Goal: Task Accomplishment & Management: Use online tool/utility

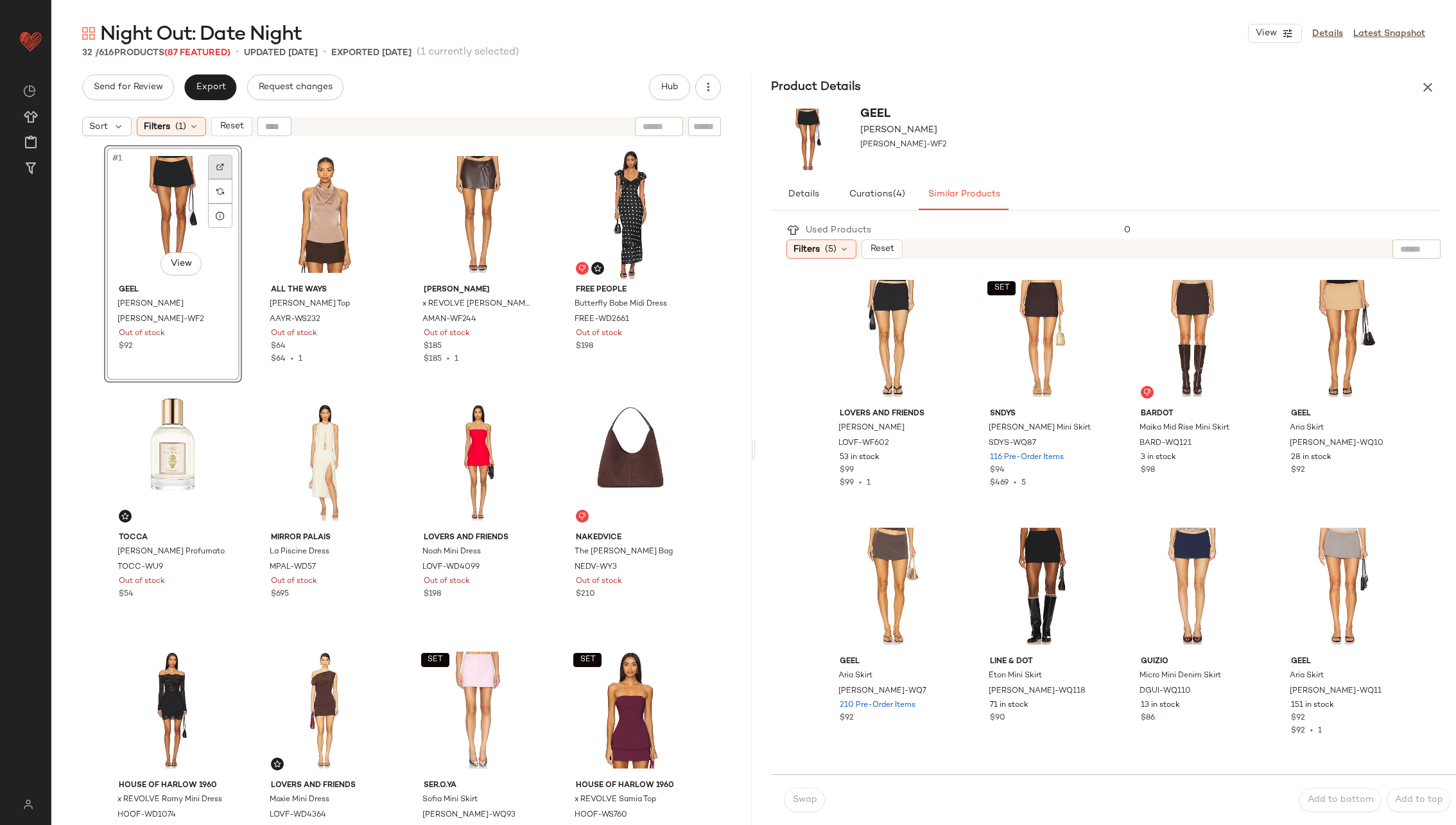
click at [216, 167] on img at bounding box center [219, 166] width 7 height 7
click at [303, 219] on div "#2 View" at bounding box center [326, 214] width 129 height 130
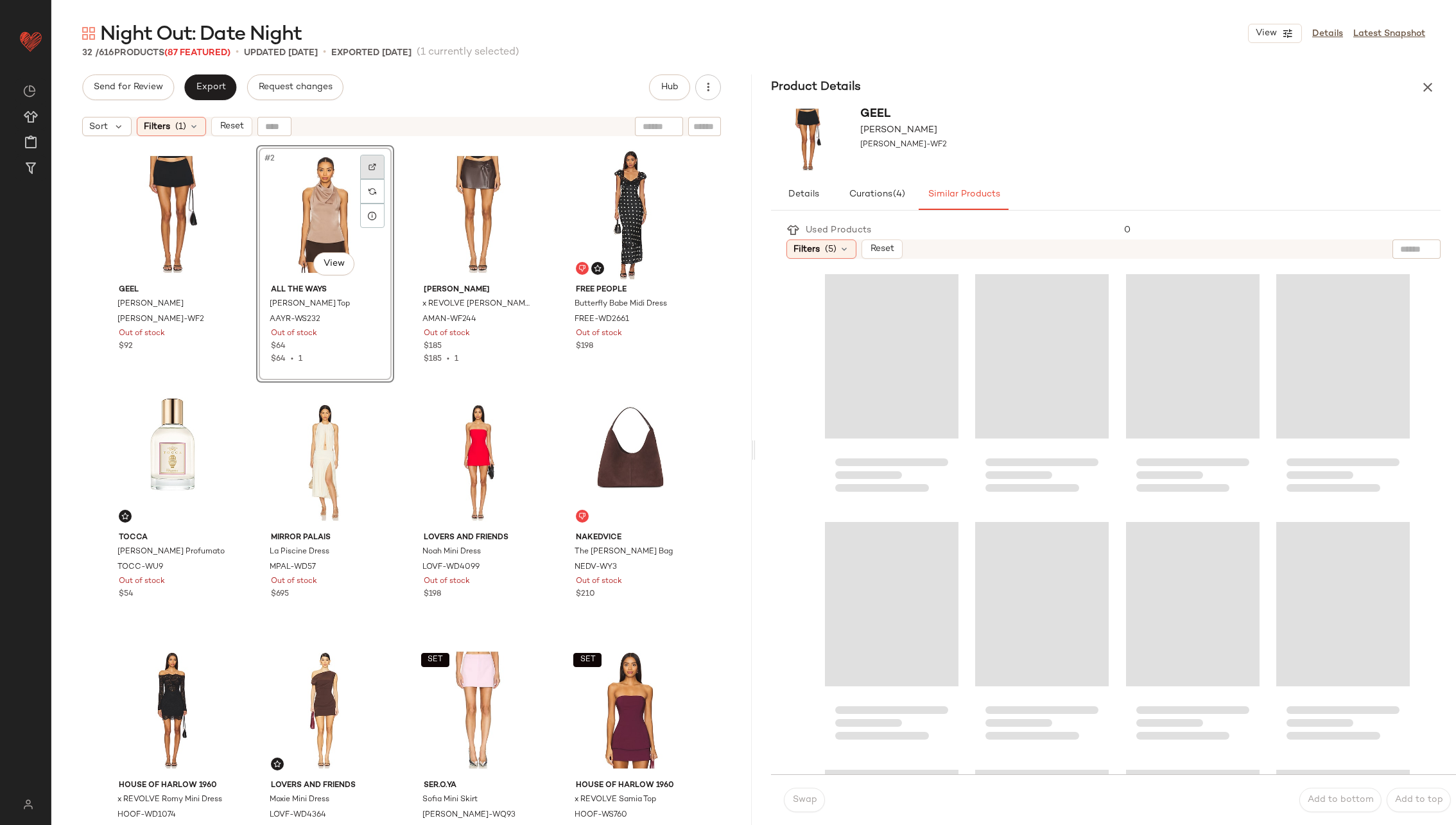
click at [362, 169] on div at bounding box center [372, 167] width 25 height 25
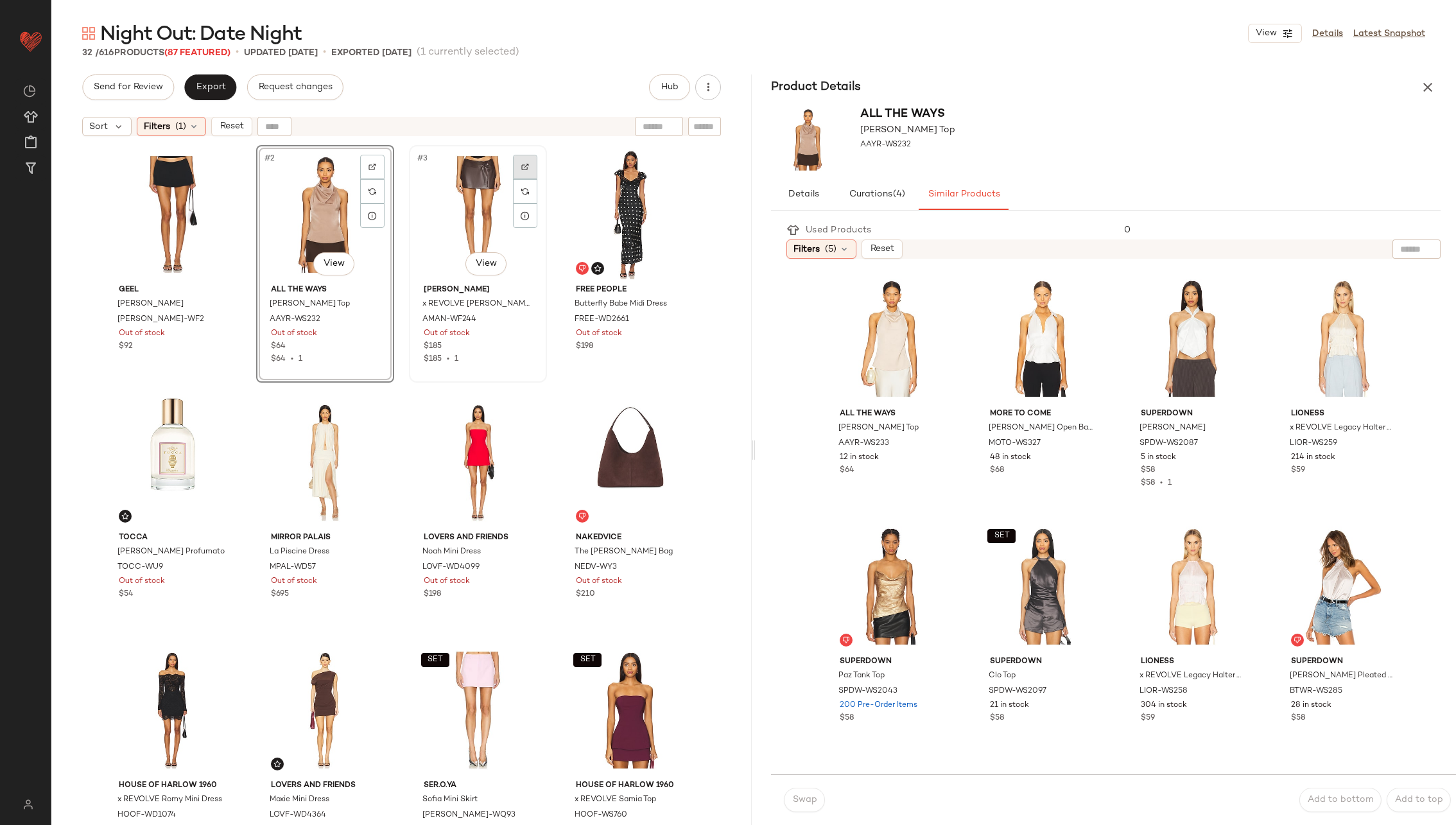
click at [527, 168] on div at bounding box center [525, 167] width 25 height 25
click at [679, 167] on div at bounding box center [677, 167] width 25 height 25
click at [212, 411] on div at bounding box center [220, 415] width 25 height 25
click at [168, 417] on div "#5 View" at bounding box center [173, 462] width 129 height 130
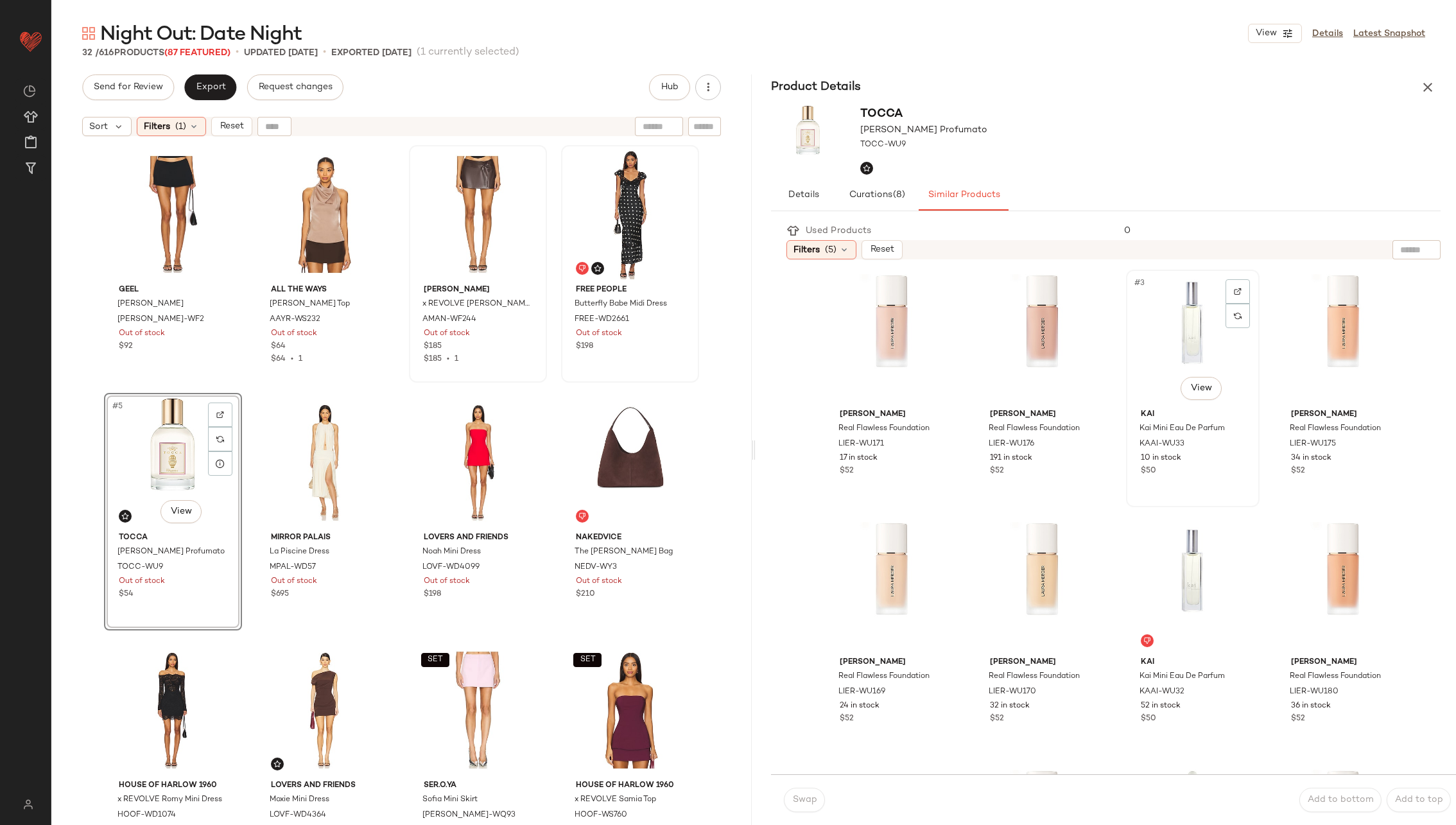
click at [1176, 340] on div "#3 View" at bounding box center [1193, 339] width 124 height 130
click at [806, 801] on span "Swap" at bounding box center [804, 800] width 25 height 11
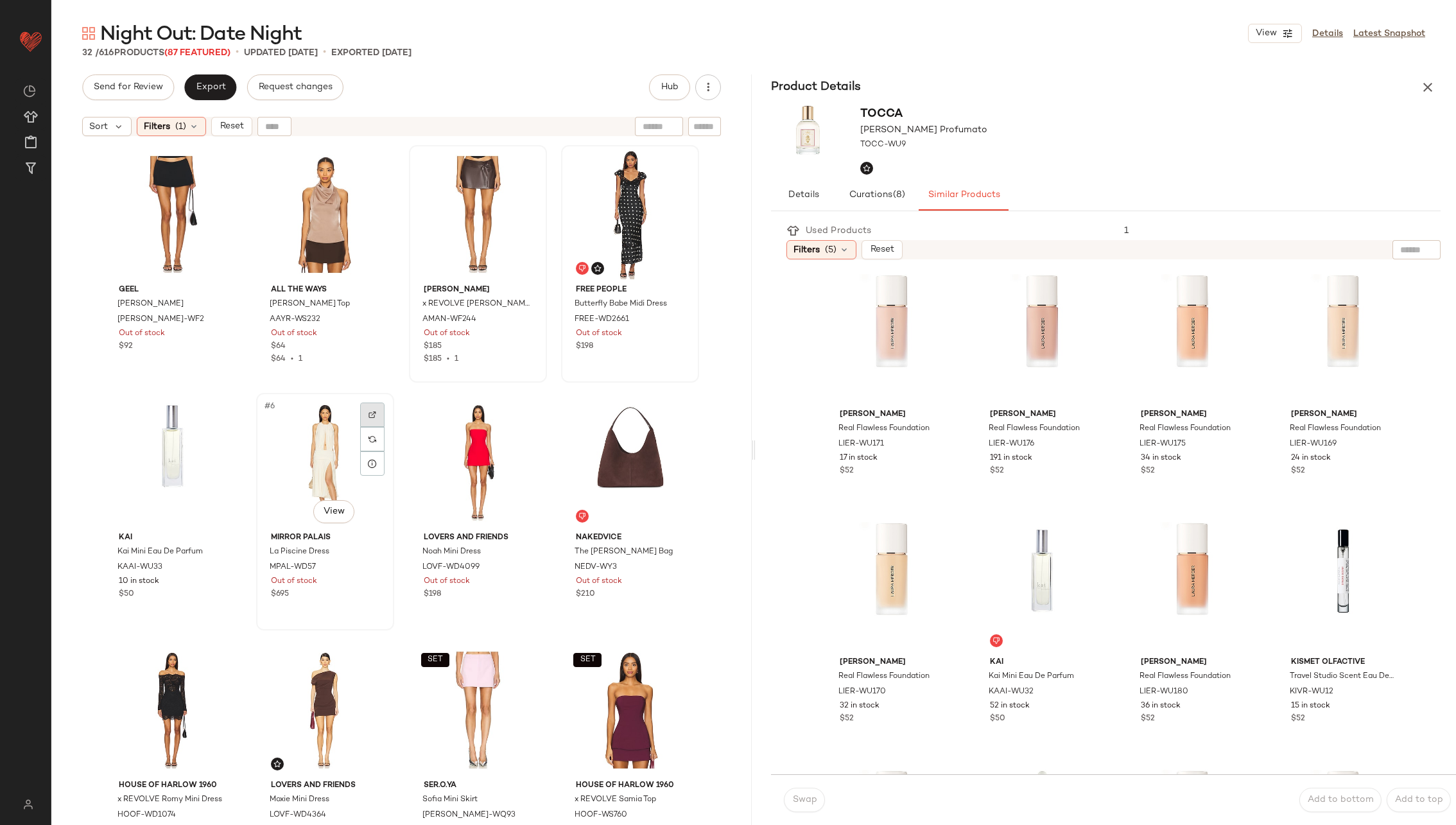
click at [370, 413] on img at bounding box center [371, 414] width 7 height 7
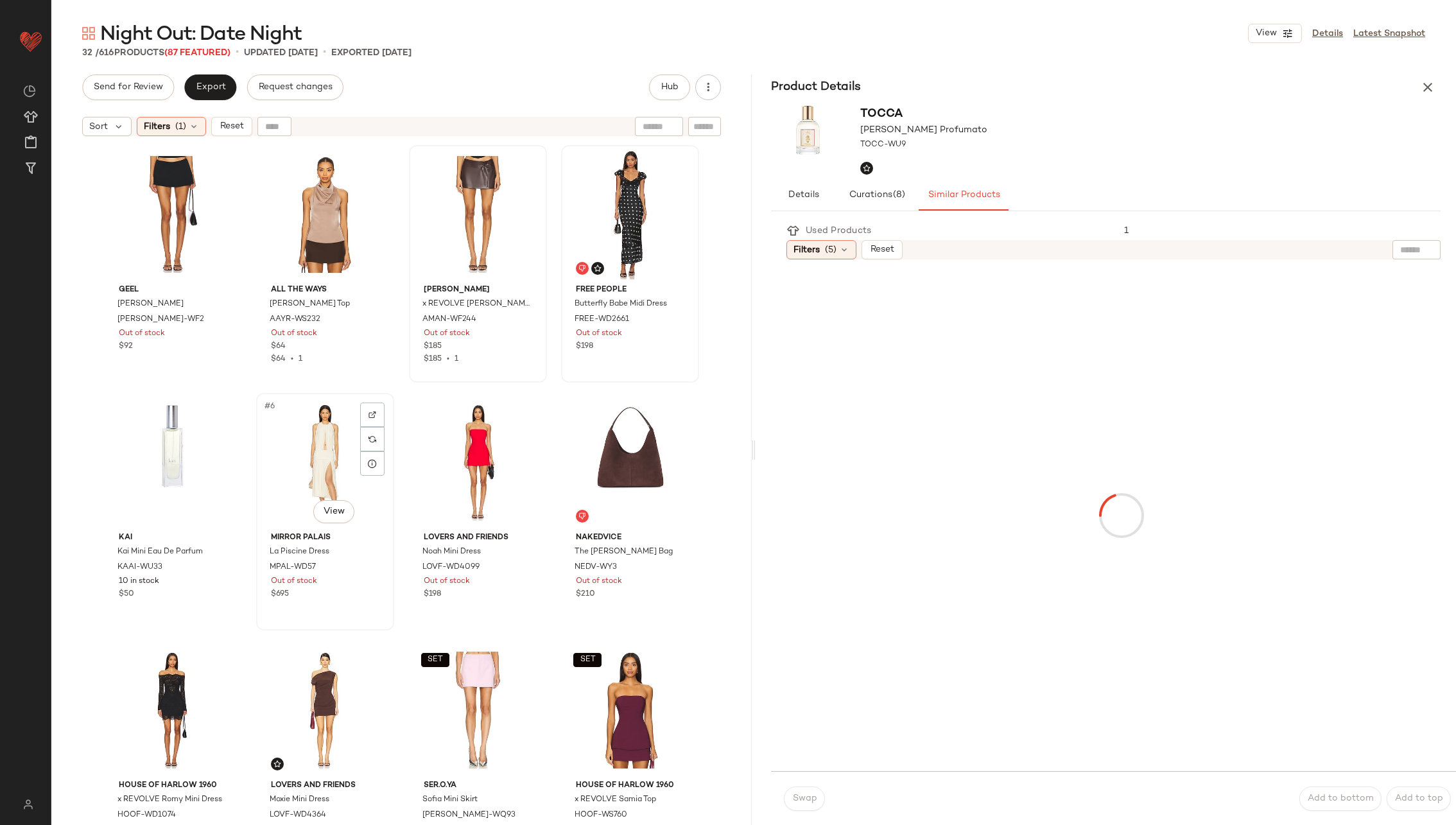
click at [310, 419] on div "#6 View" at bounding box center [326, 462] width 129 height 130
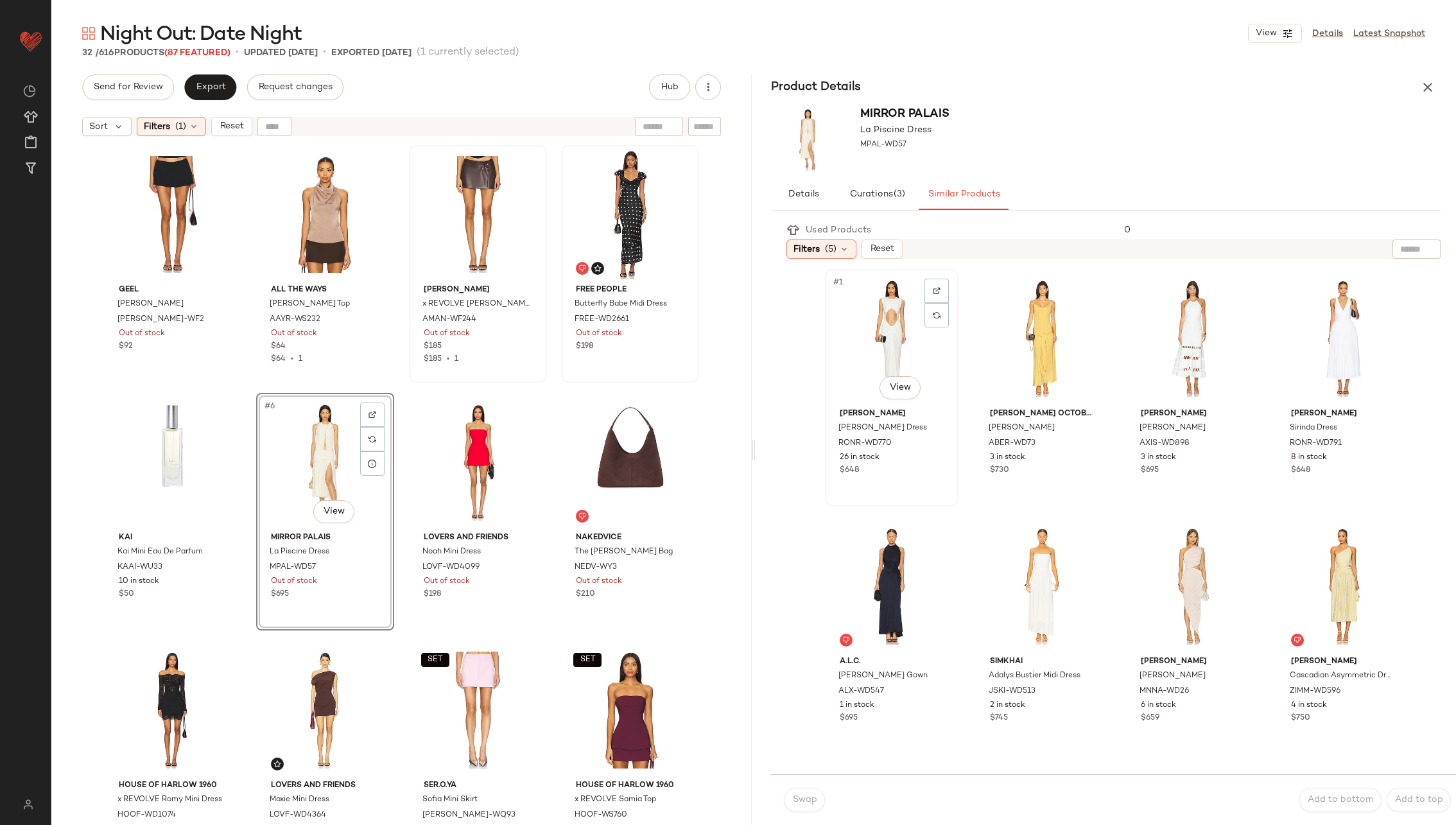
click at [898, 339] on div "#1 View" at bounding box center [892, 338] width 124 height 130
click at [807, 802] on span "Swap" at bounding box center [804, 800] width 25 height 11
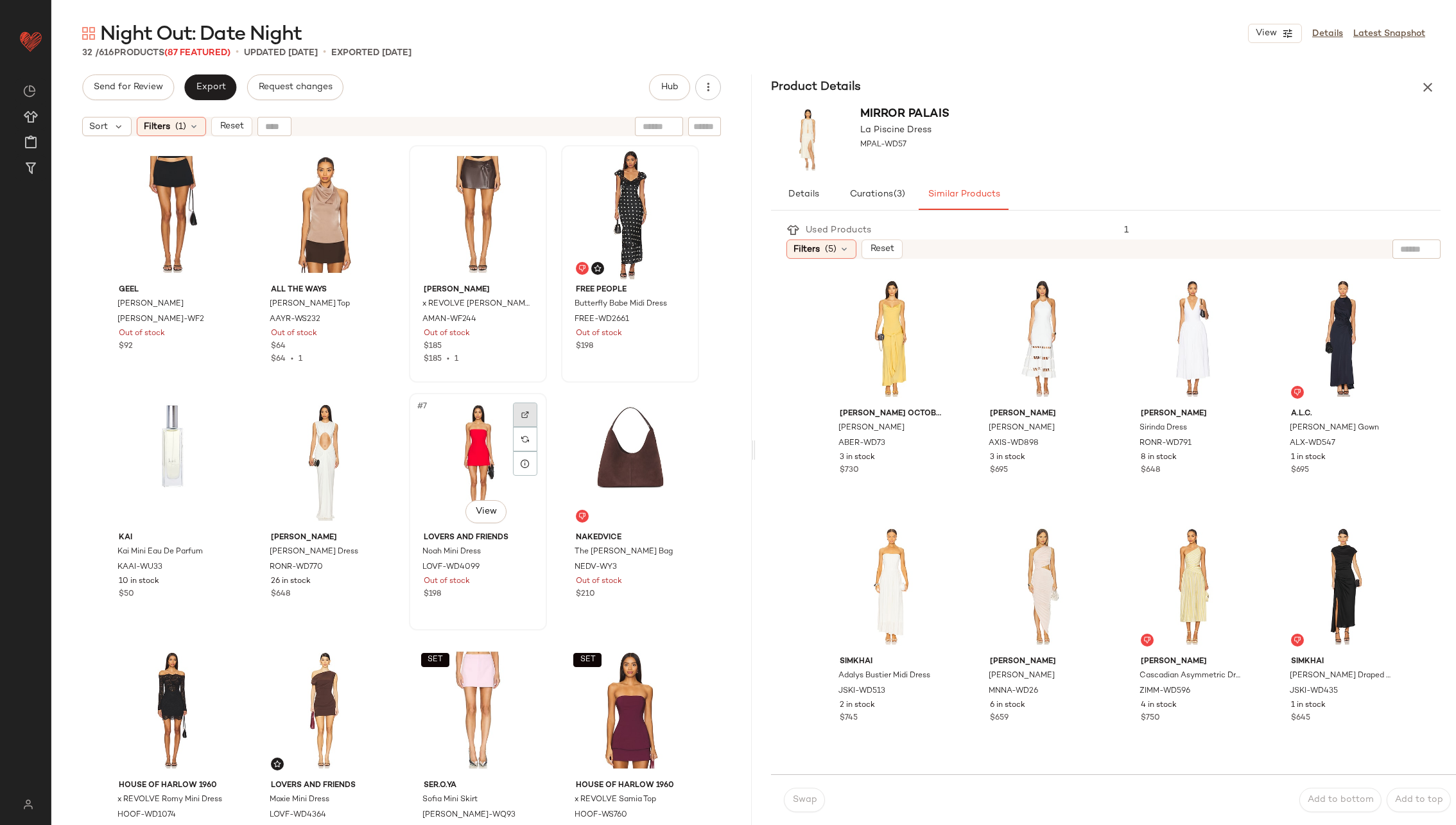
click at [526, 419] on div at bounding box center [525, 415] width 25 height 25
click at [679, 412] on div at bounding box center [677, 415] width 25 height 25
click at [608, 476] on div "#8 View" at bounding box center [630, 462] width 129 height 130
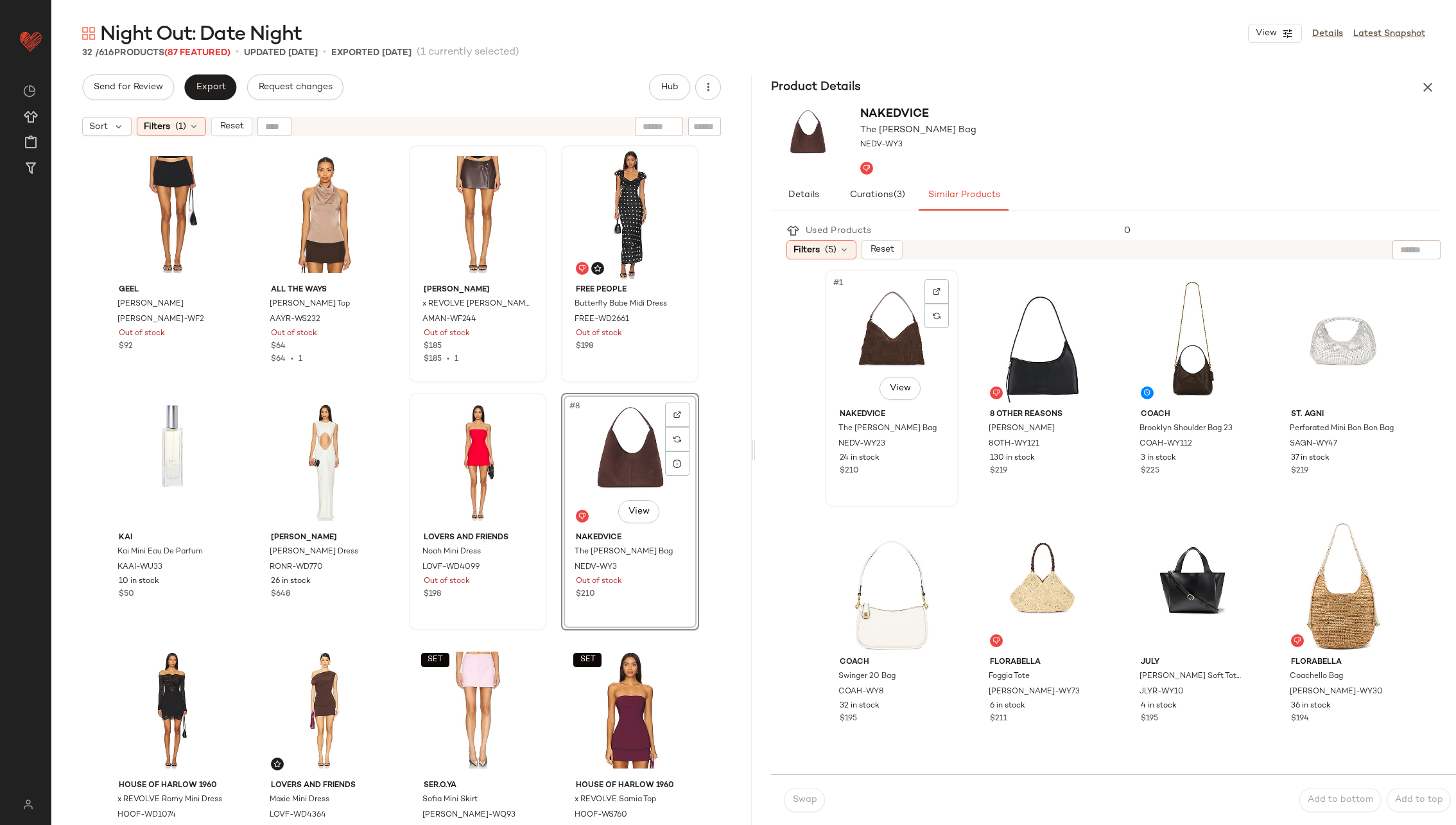
click at [900, 360] on div "#1 View" at bounding box center [892, 339] width 124 height 130
click at [807, 805] on span "Swap" at bounding box center [804, 800] width 25 height 11
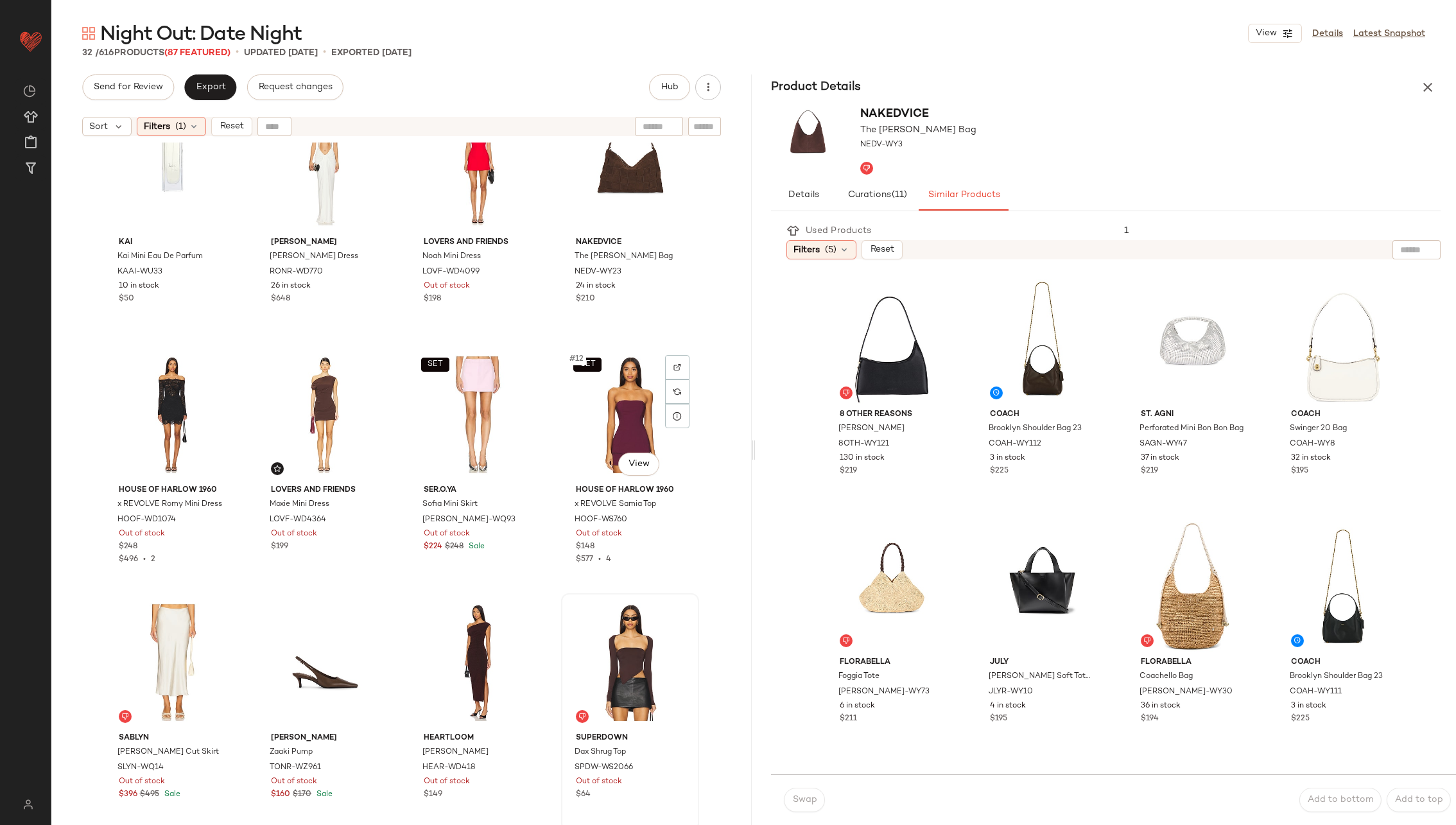
scroll to position [272, 0]
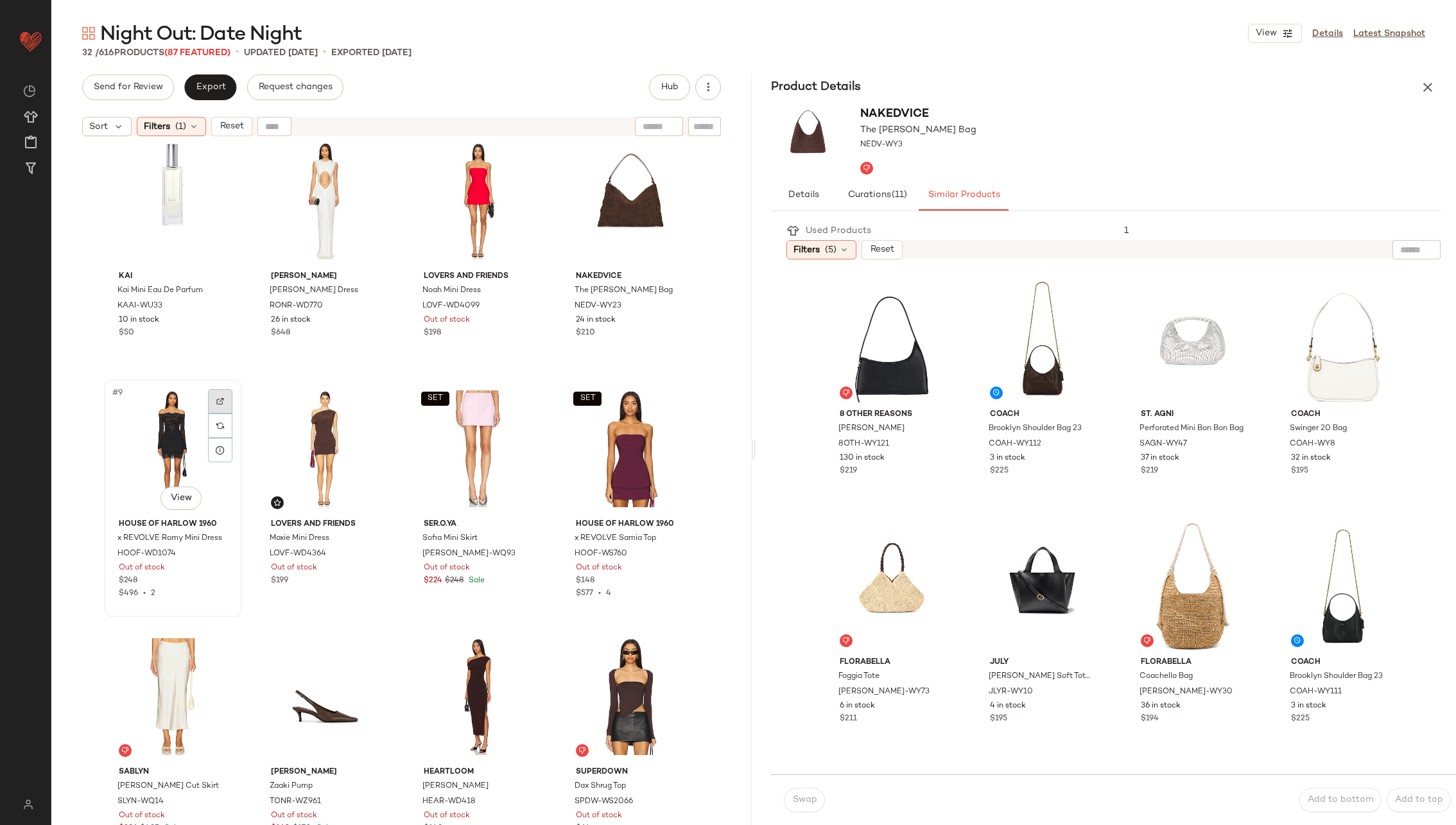
click at [217, 393] on div at bounding box center [220, 402] width 25 height 25
click at [371, 402] on img at bounding box center [371, 401] width 7 height 7
click at [521, 398] on img at bounding box center [524, 401] width 7 height 7
click at [681, 396] on div at bounding box center [677, 402] width 25 height 25
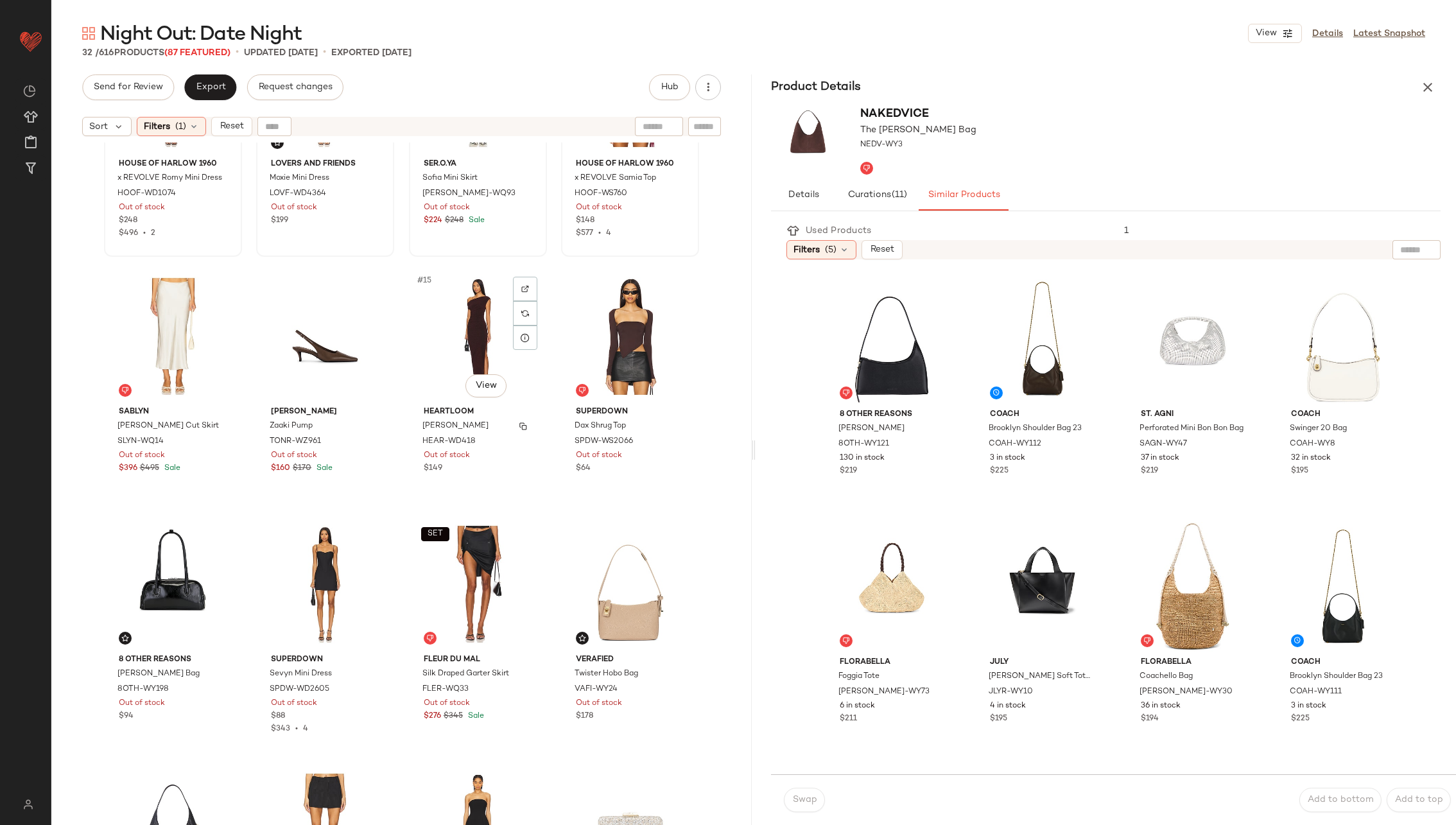
scroll to position [640, 0]
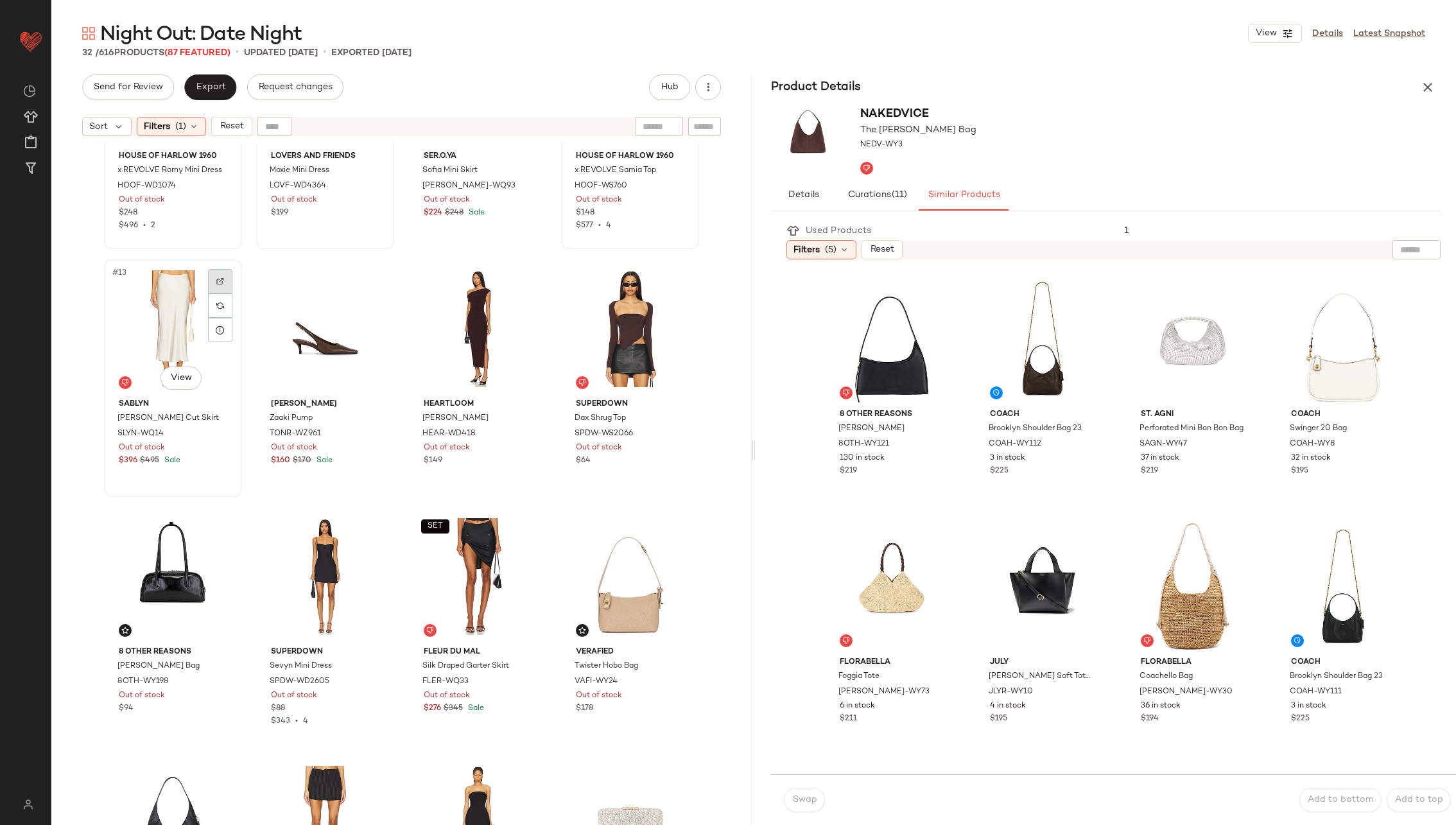
click at [219, 279] on img at bounding box center [219, 281] width 7 height 7
click at [159, 328] on div "#13 View" at bounding box center [173, 329] width 129 height 130
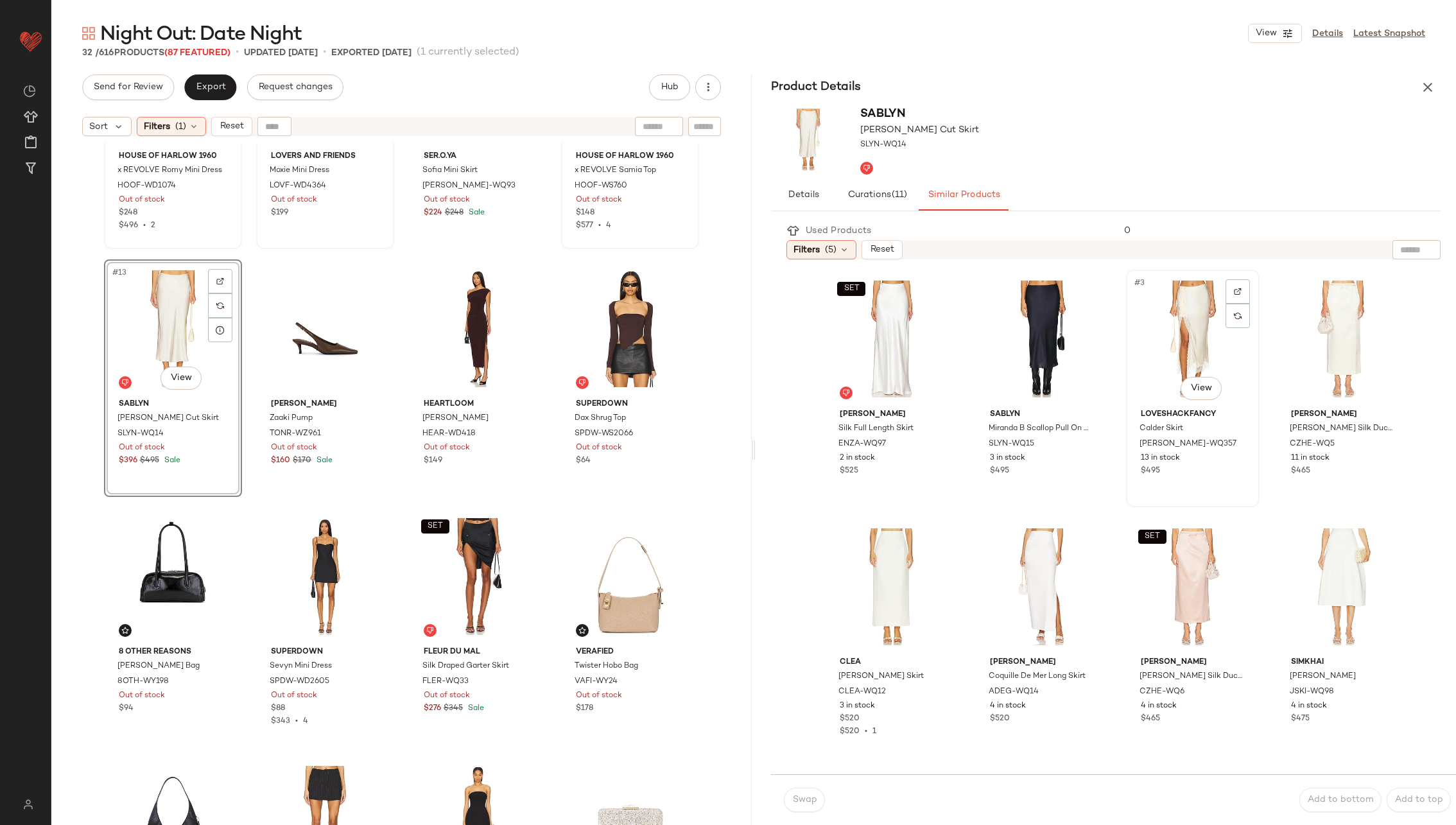
click at [1184, 331] on div "#3 View" at bounding box center [1193, 339] width 124 height 130
click at [816, 794] on button "Swap" at bounding box center [804, 800] width 41 height 25
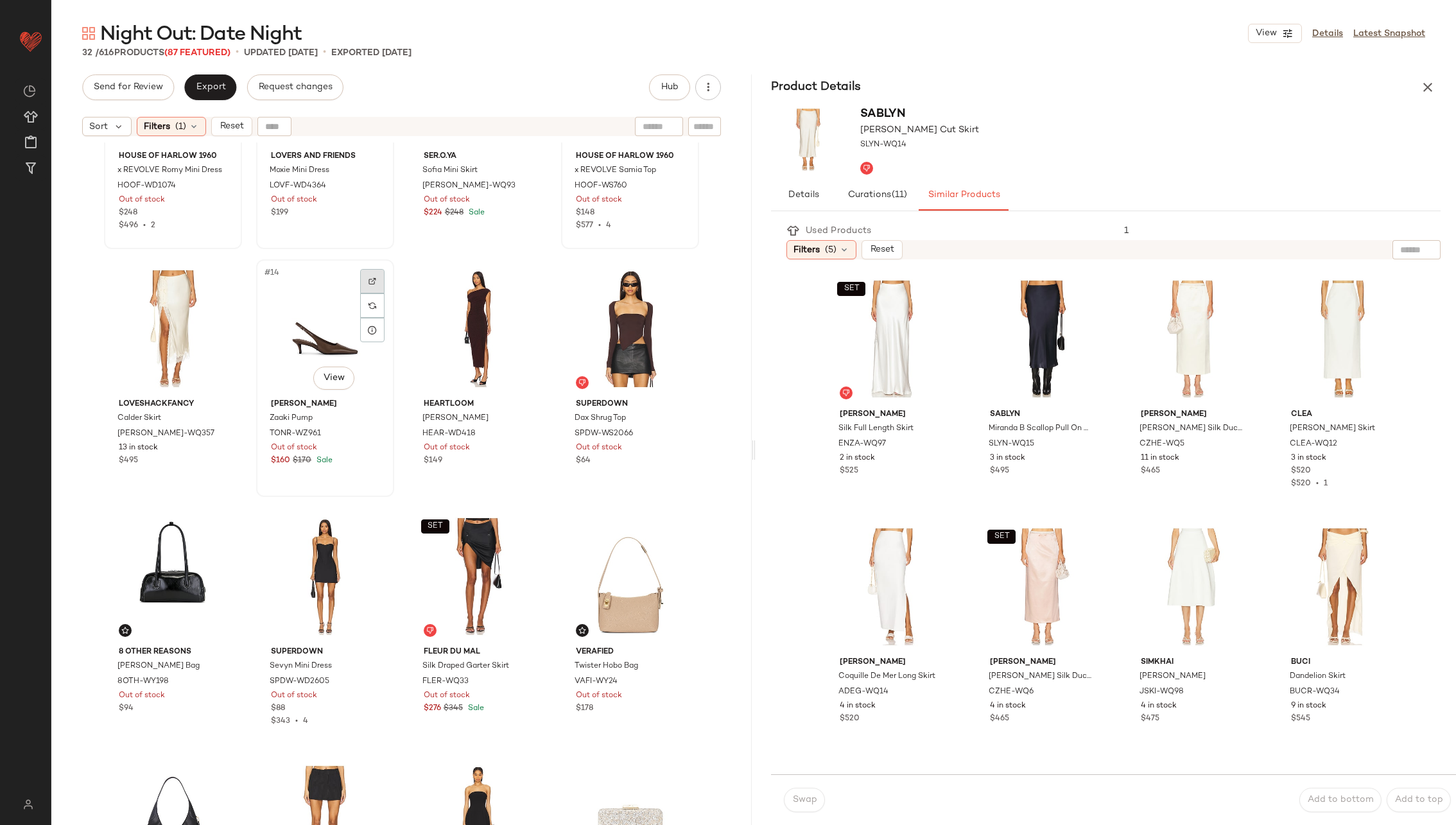
click at [366, 271] on div at bounding box center [372, 282] width 25 height 25
click at [319, 321] on div "#14 View" at bounding box center [326, 329] width 129 height 130
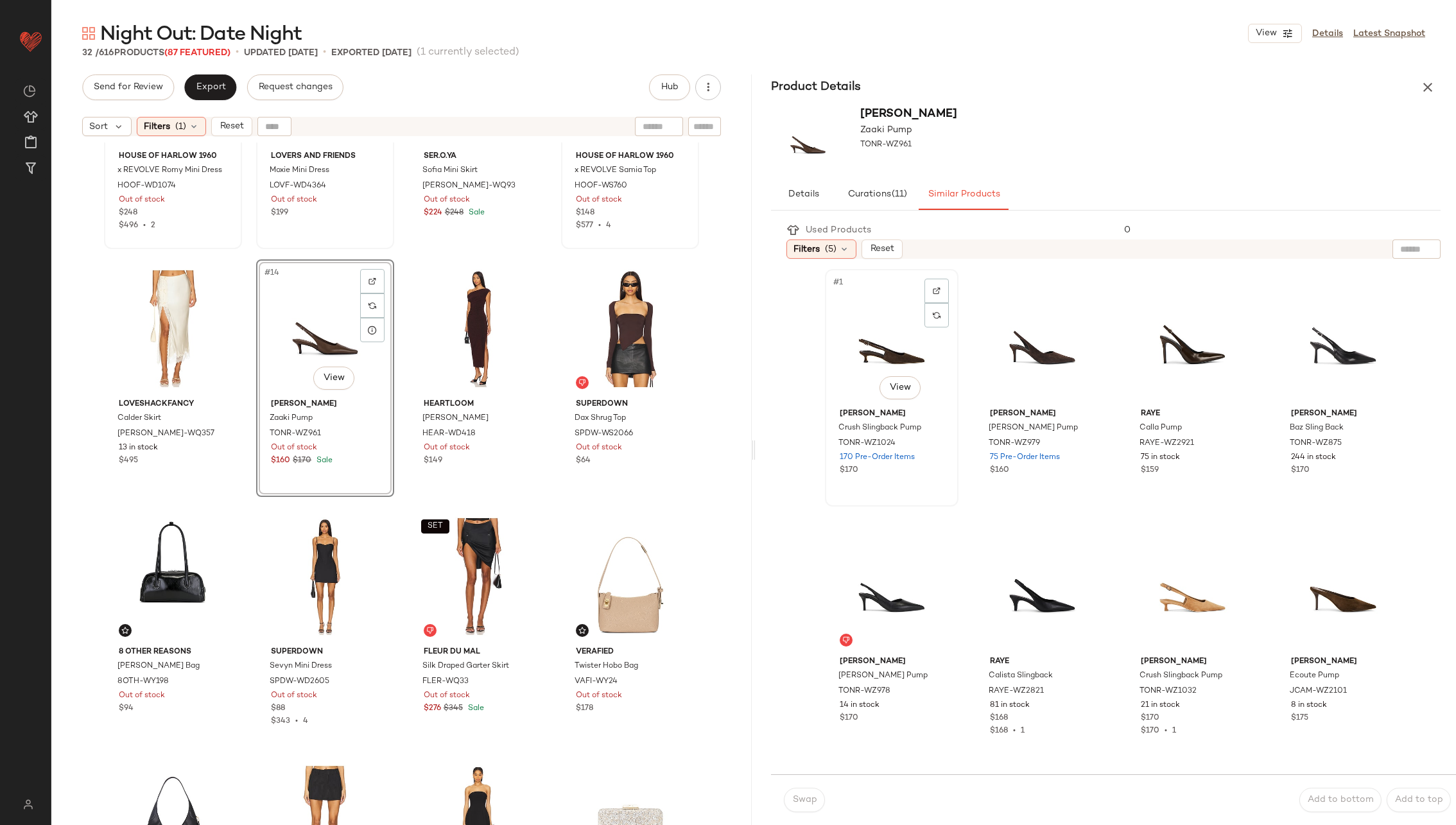
click at [892, 350] on div "#1 View" at bounding box center [892, 338] width 124 height 130
click at [807, 794] on button "Swap" at bounding box center [804, 800] width 41 height 25
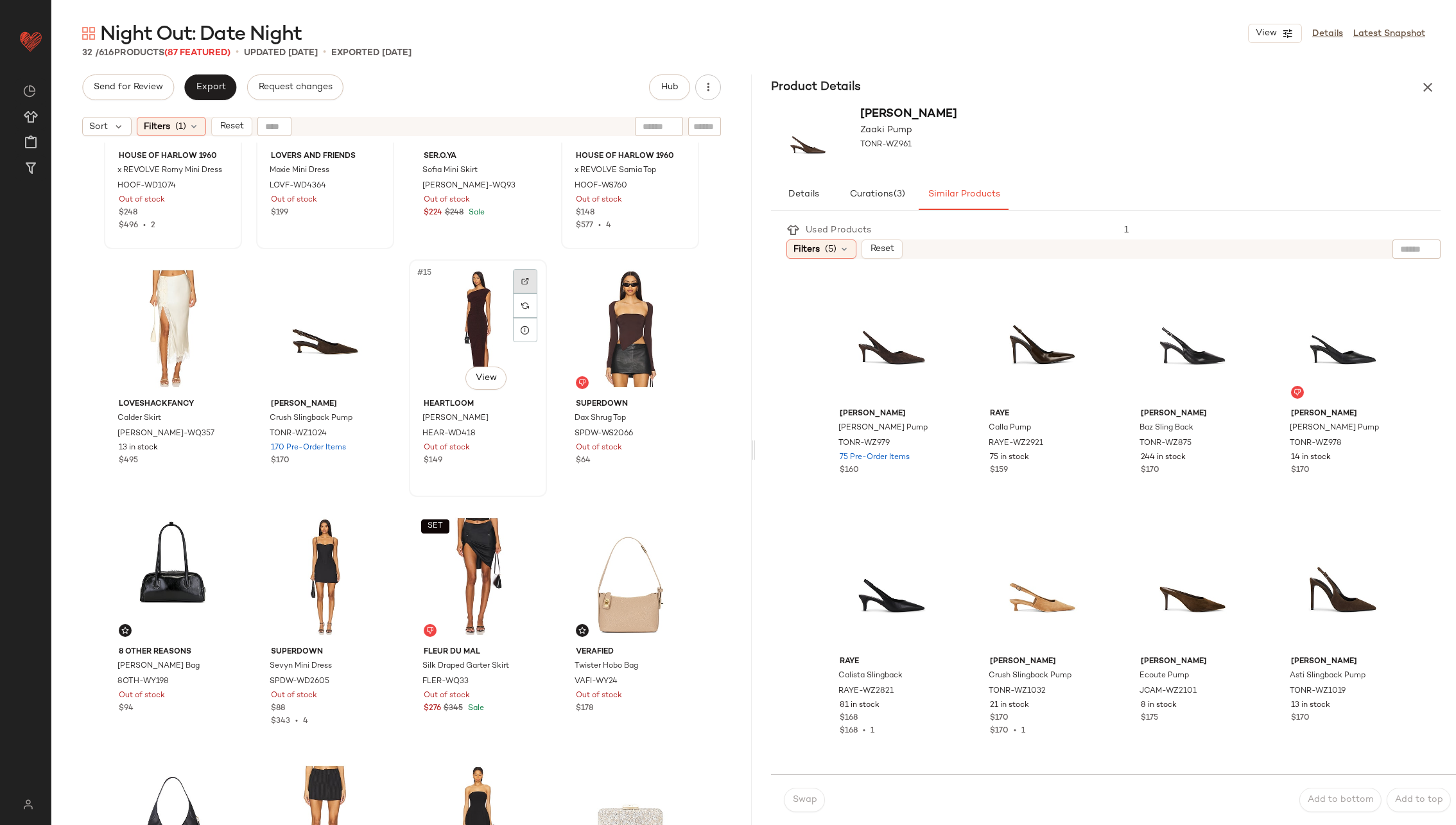
click at [524, 275] on div at bounding box center [525, 282] width 25 height 25
click at [673, 280] on img at bounding box center [676, 281] width 7 height 7
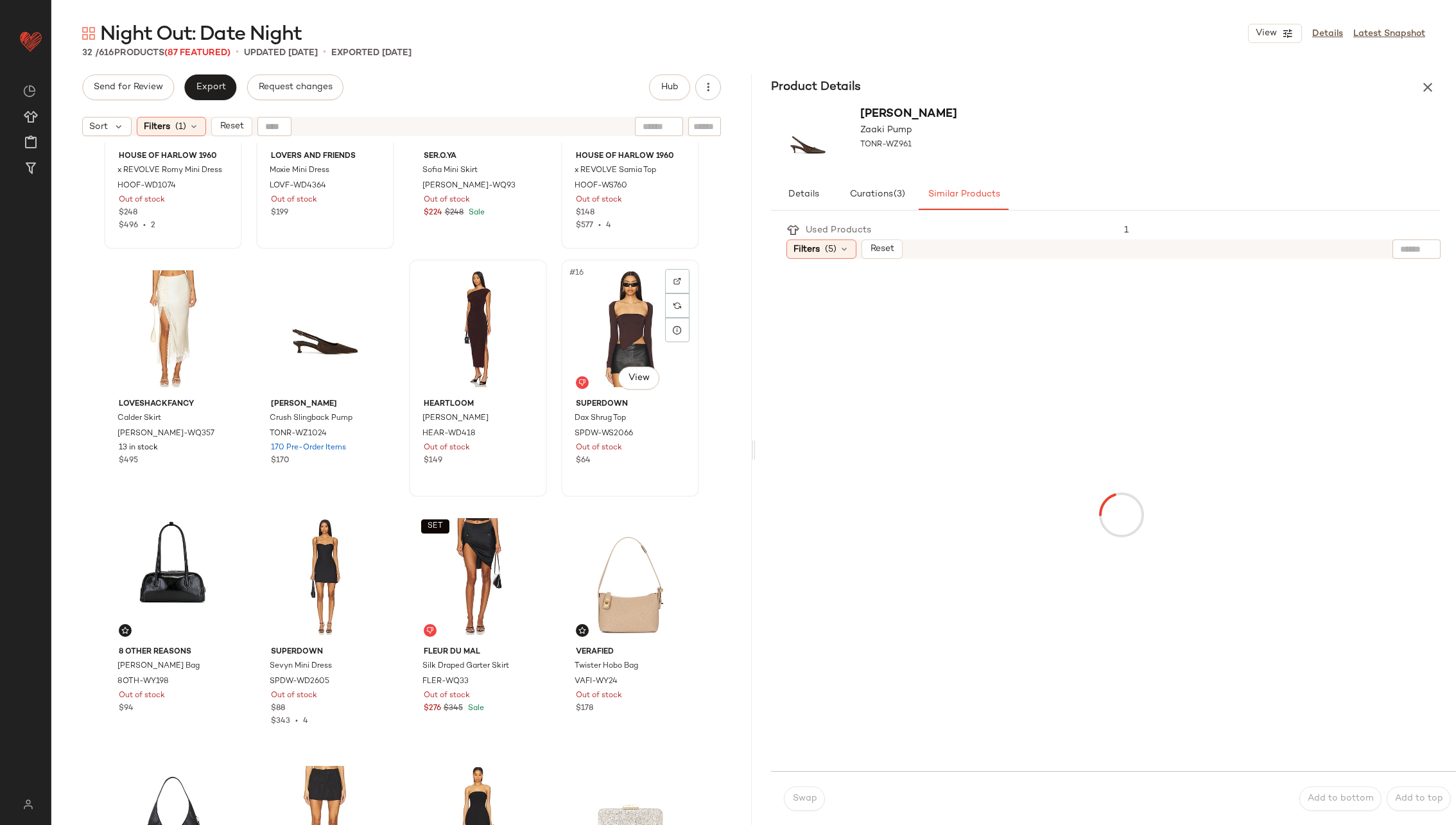
click at [591, 303] on div "#16 View" at bounding box center [630, 329] width 129 height 130
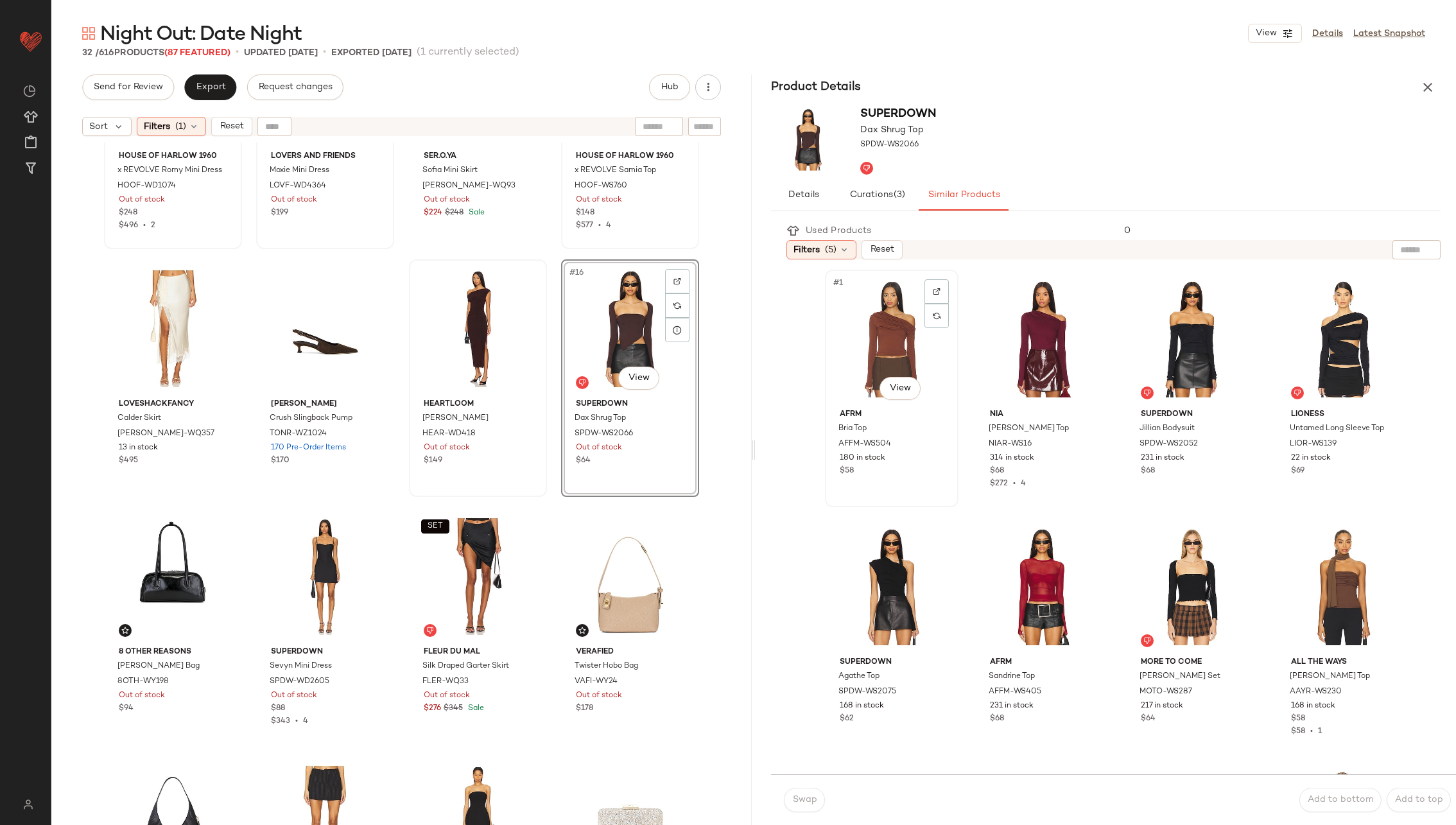
click at [901, 335] on div "#1 View" at bounding box center [892, 339] width 124 height 130
click at [808, 798] on span "Swap" at bounding box center [804, 800] width 25 height 11
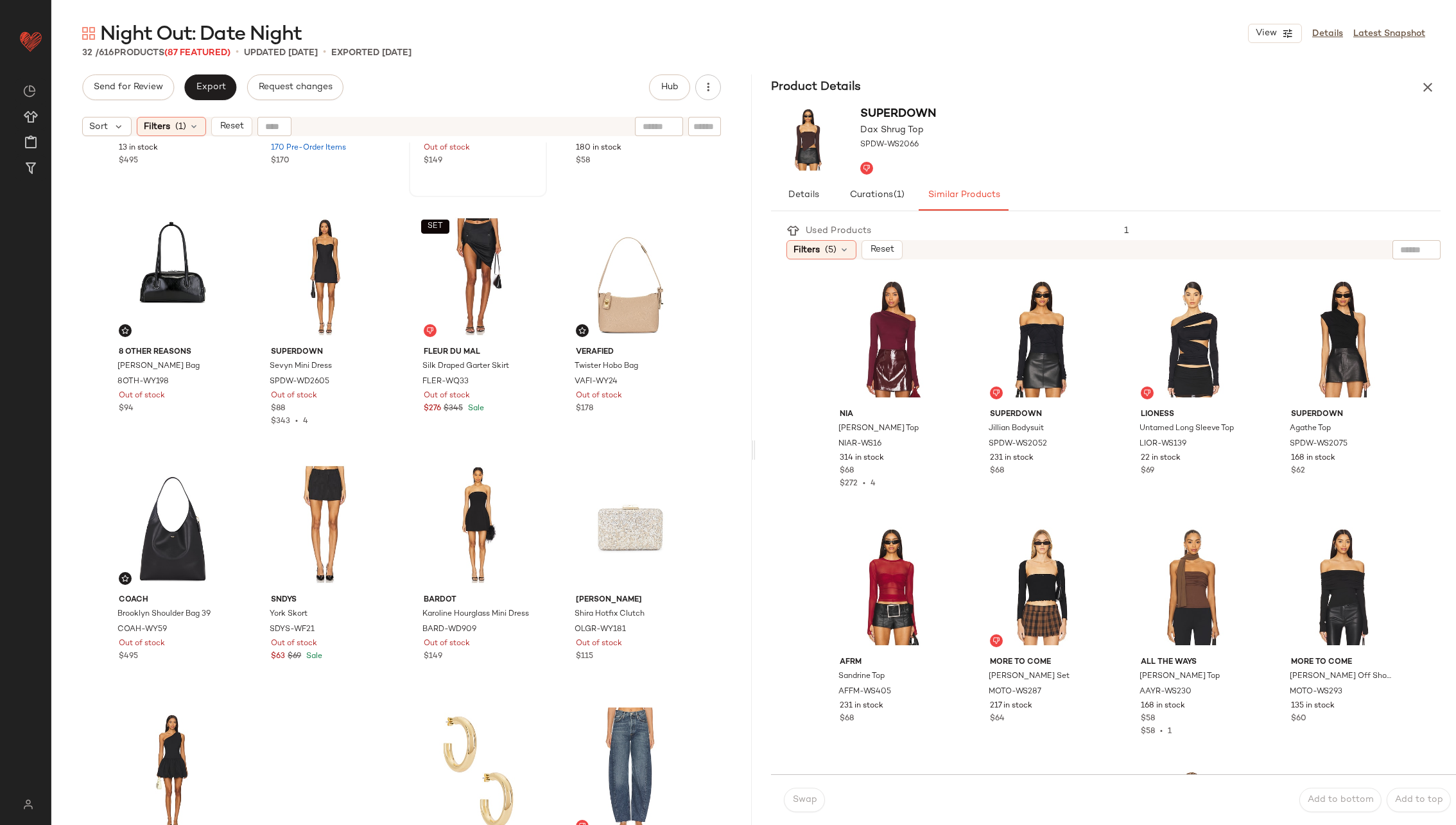
scroll to position [948, 0]
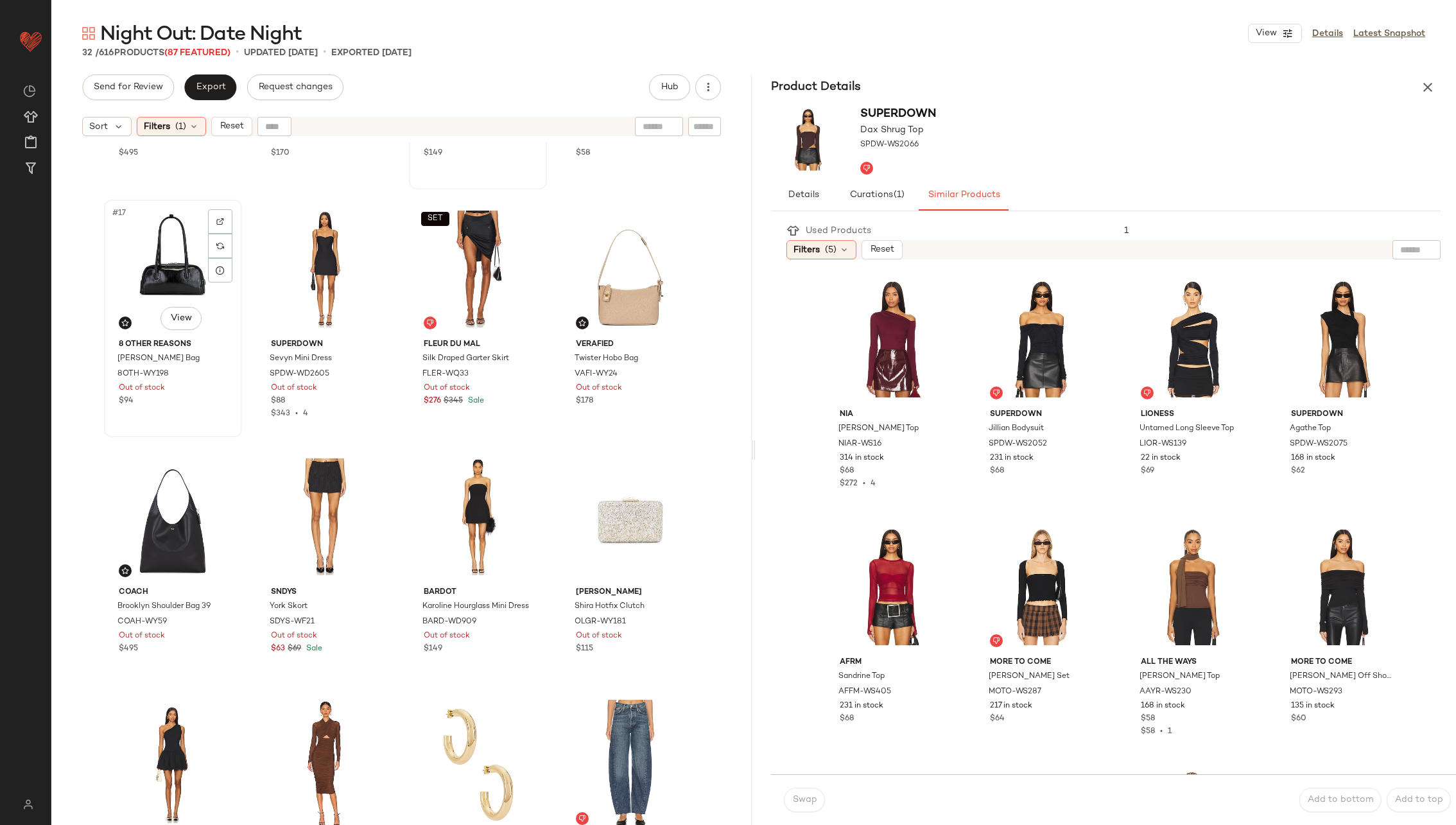
click at [155, 284] on div "#17 View" at bounding box center [173, 269] width 129 height 130
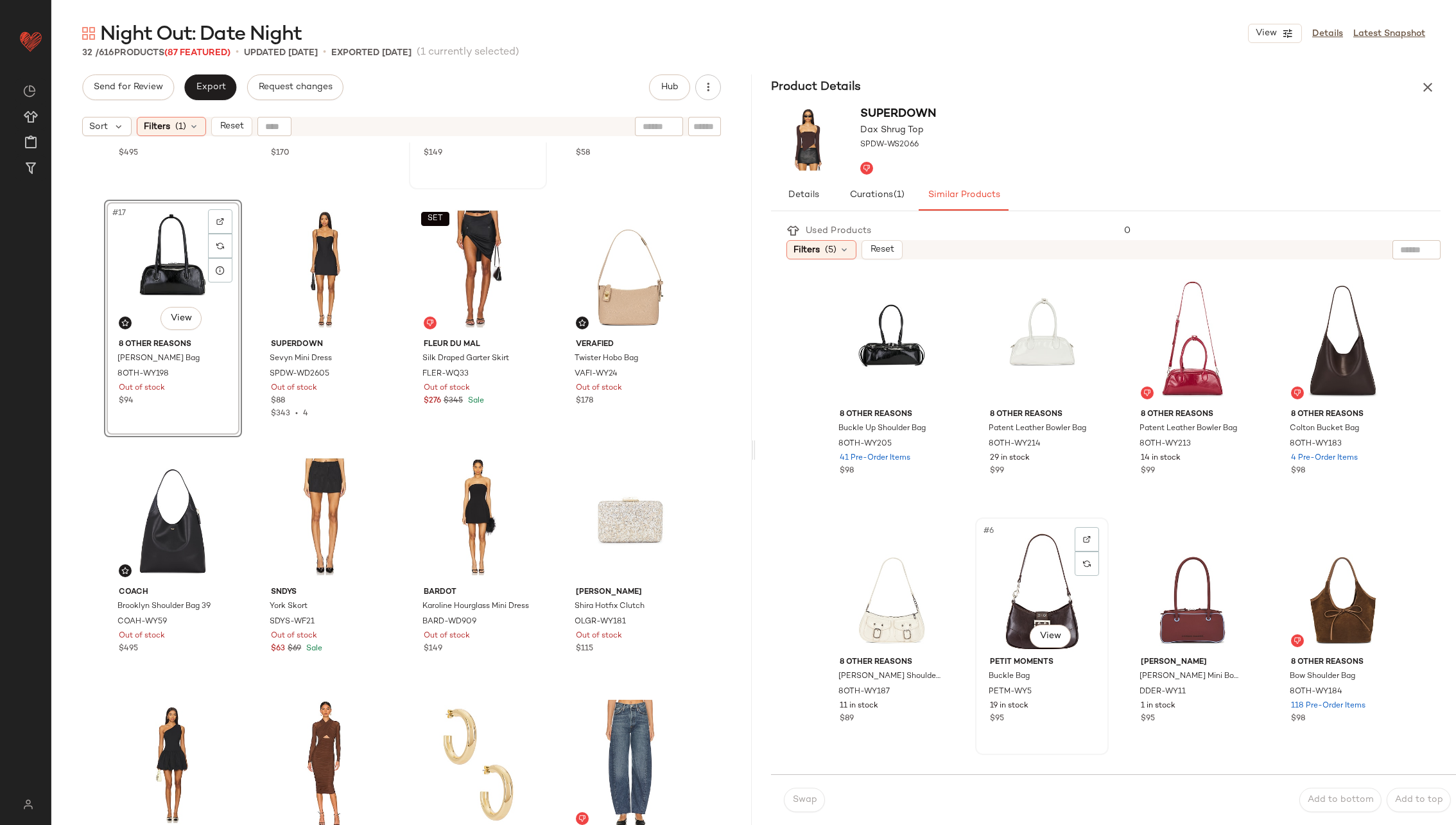
click at [1029, 589] on div "#6 View" at bounding box center [1042, 587] width 124 height 130
click at [800, 797] on span "Swap" at bounding box center [804, 800] width 25 height 11
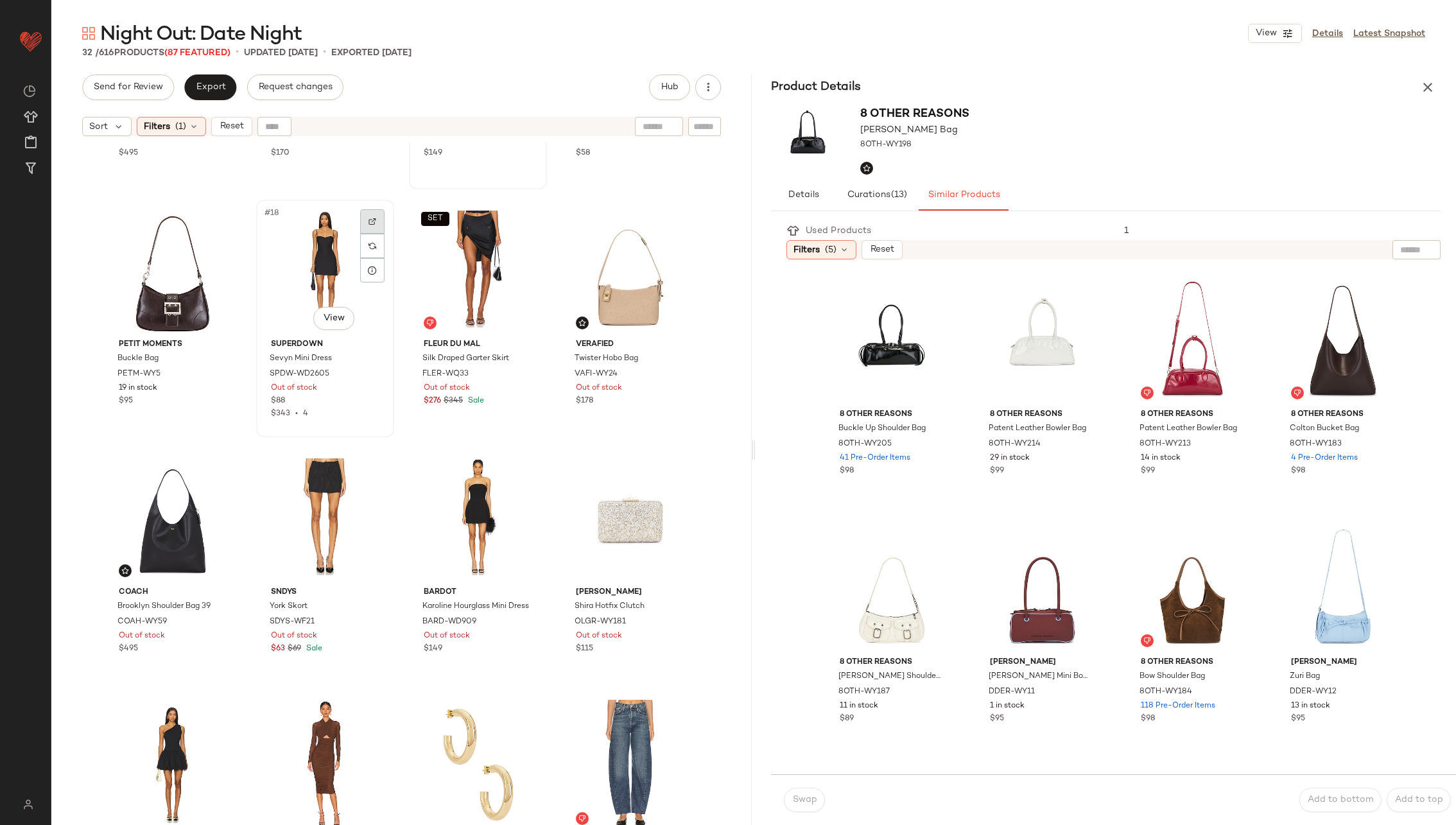
click at [375, 217] on div at bounding box center [372, 222] width 25 height 25
click at [516, 218] on div at bounding box center [525, 222] width 25 height 25
click at [455, 264] on div "SET #19 View" at bounding box center [478, 269] width 129 height 130
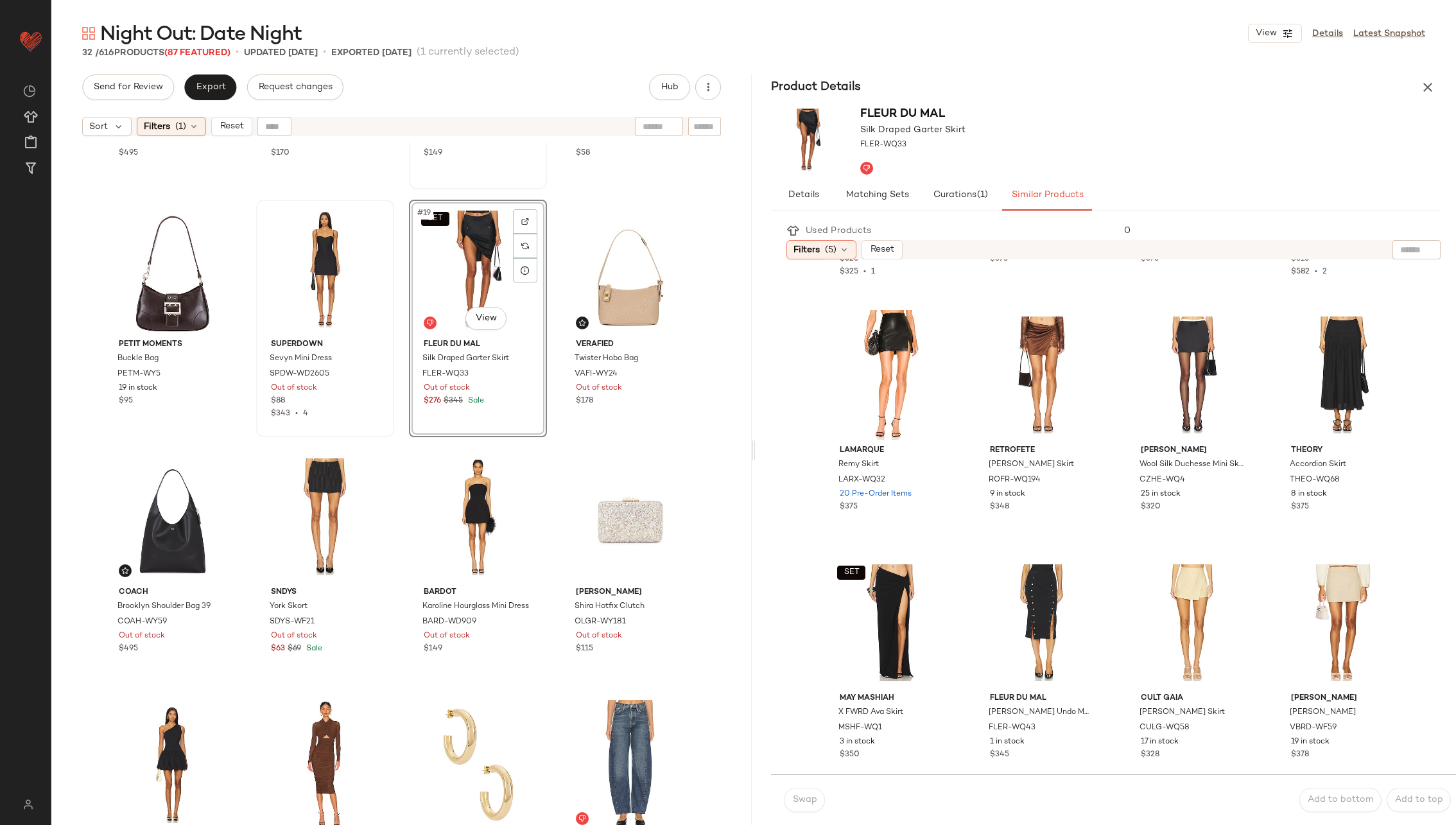
scroll to position [213, 0]
click at [1176, 375] on div "#7 View" at bounding box center [1193, 374] width 124 height 130
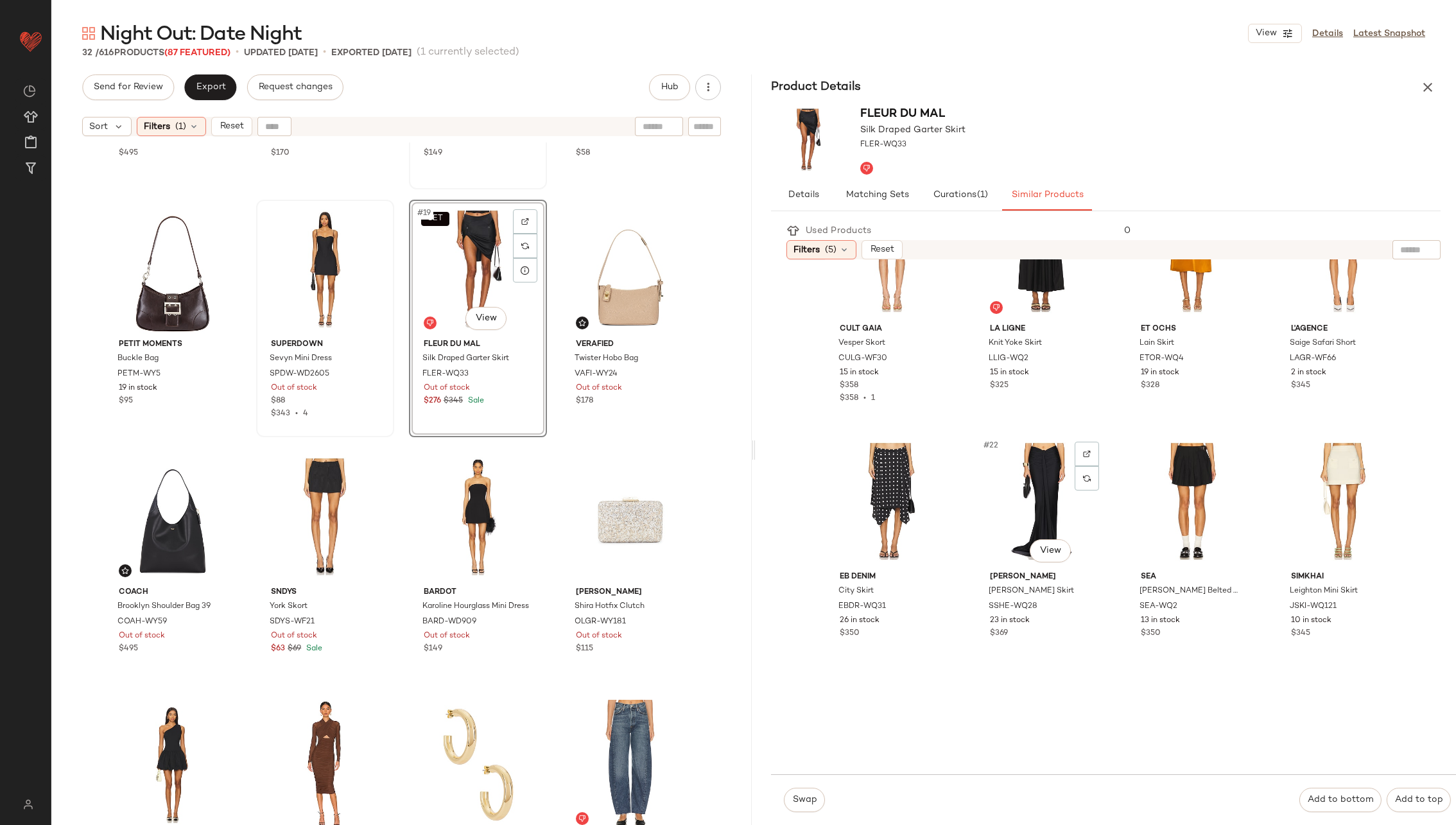
scroll to position [1080, 0]
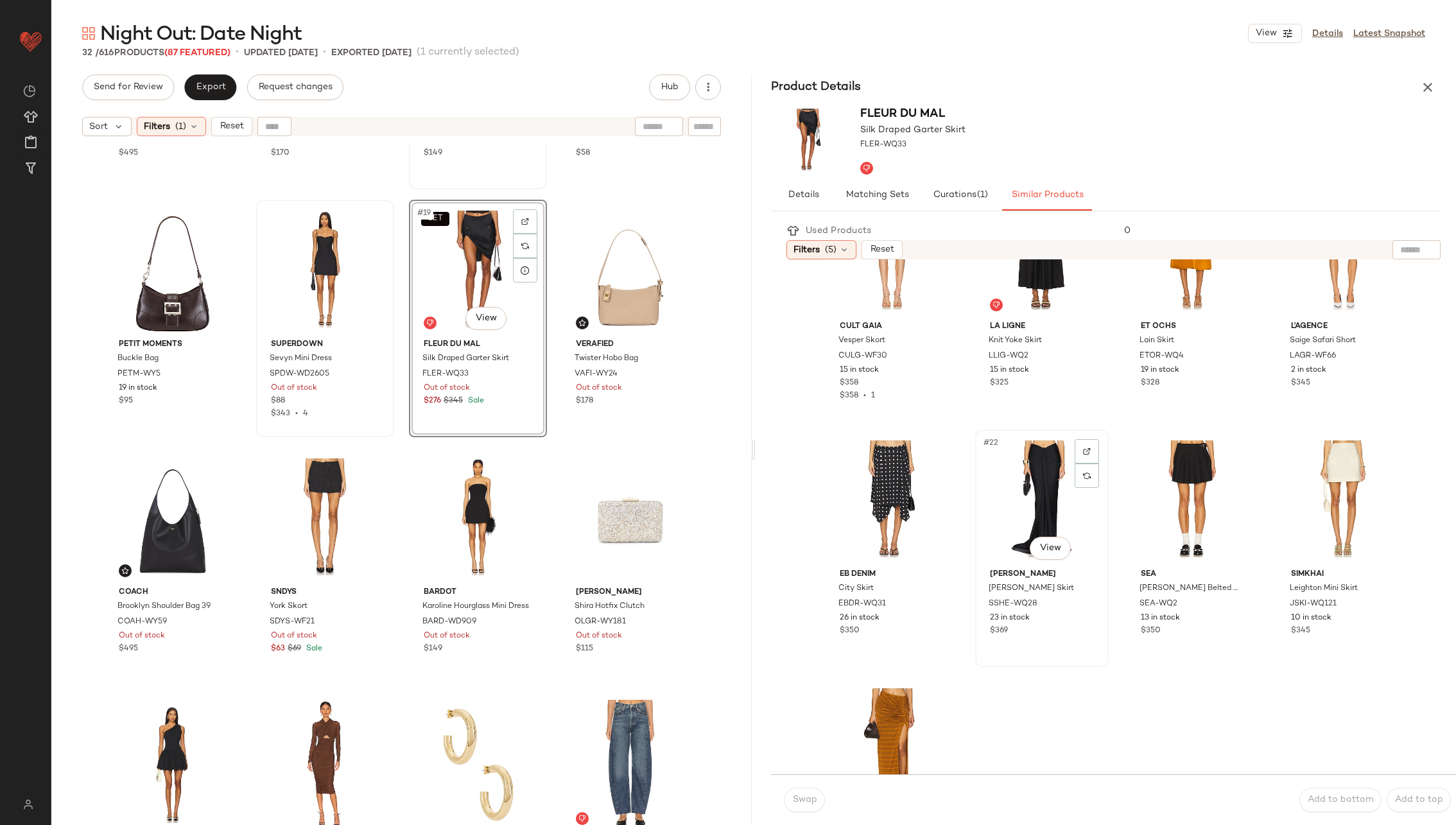
click at [1027, 489] on div "#22 View" at bounding box center [1042, 499] width 124 height 130
click at [807, 805] on span "Swap" at bounding box center [804, 800] width 25 height 11
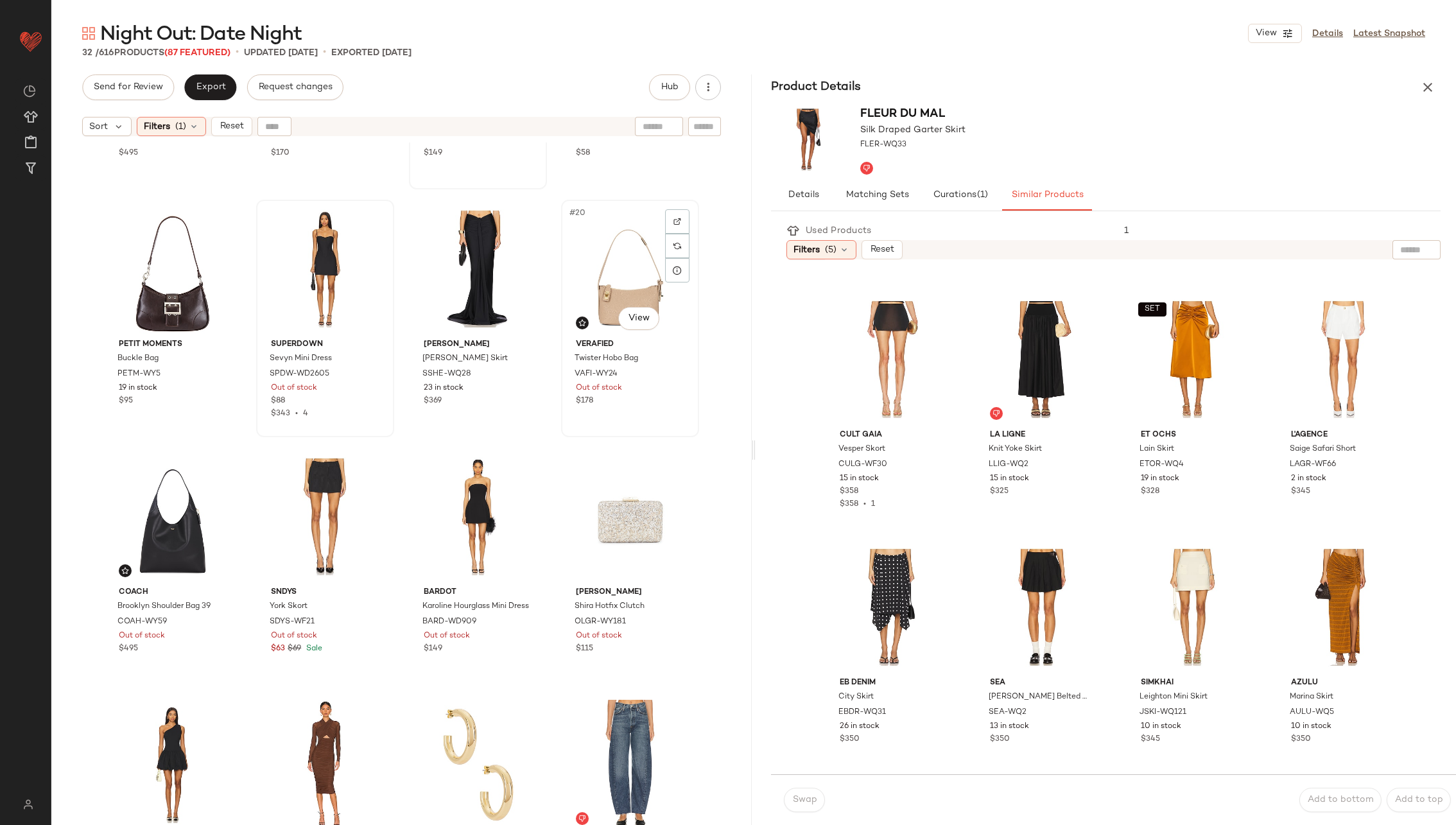
click at [613, 275] on div "#20 View" at bounding box center [630, 269] width 129 height 130
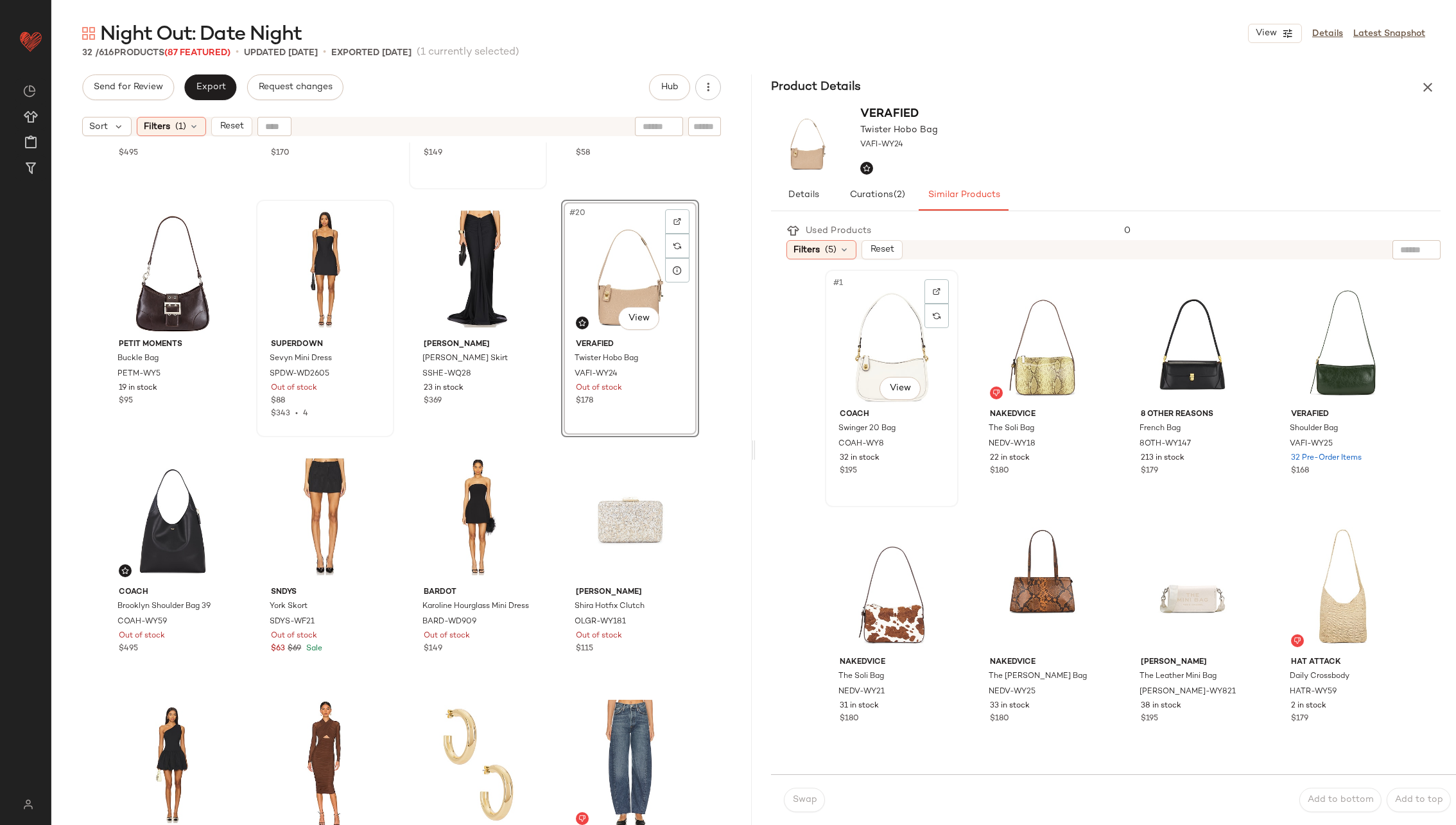
click at [890, 354] on div "#1 View" at bounding box center [892, 339] width 124 height 130
click at [809, 803] on span "Swap" at bounding box center [804, 800] width 25 height 11
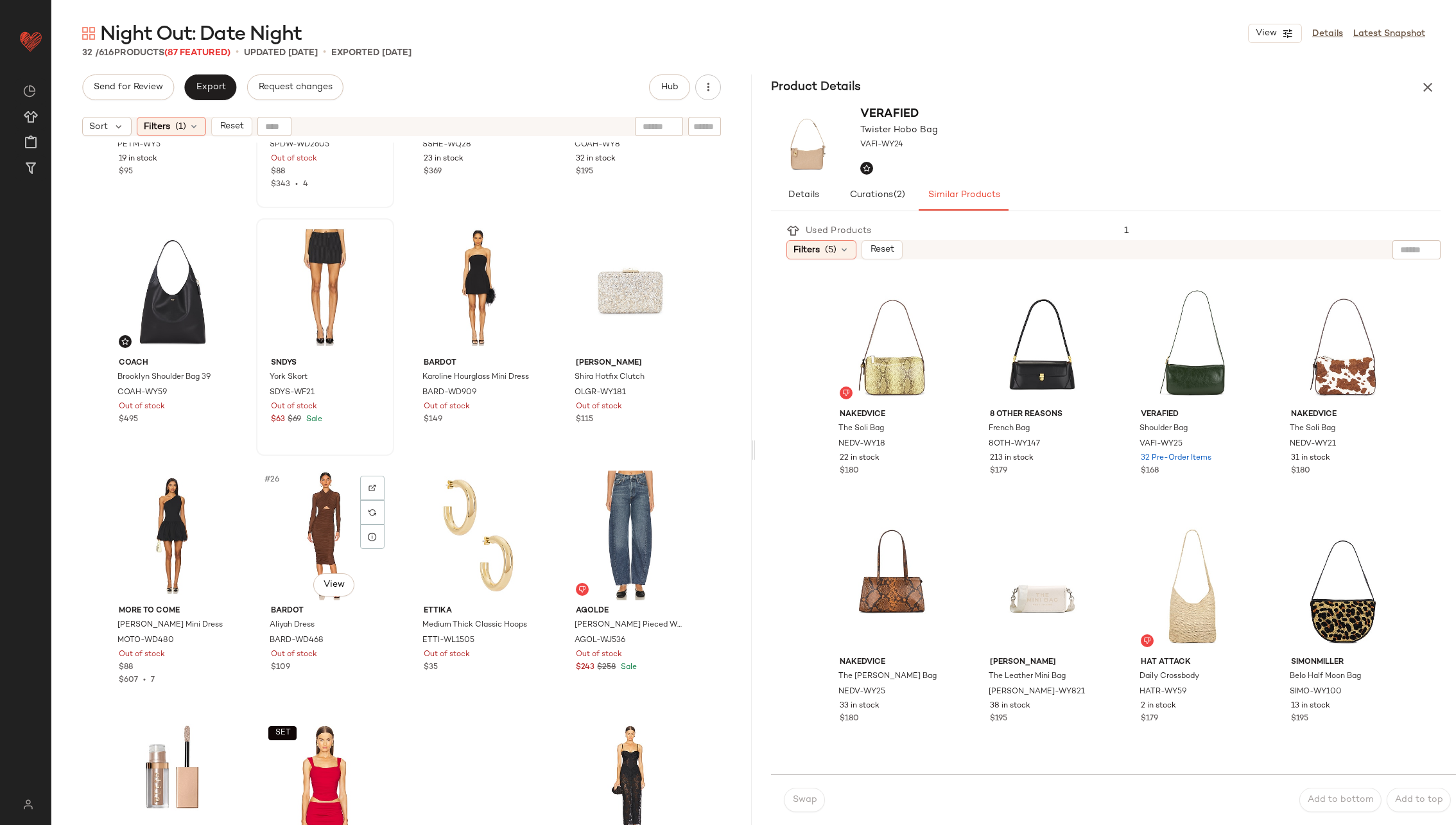
scroll to position [1189, 0]
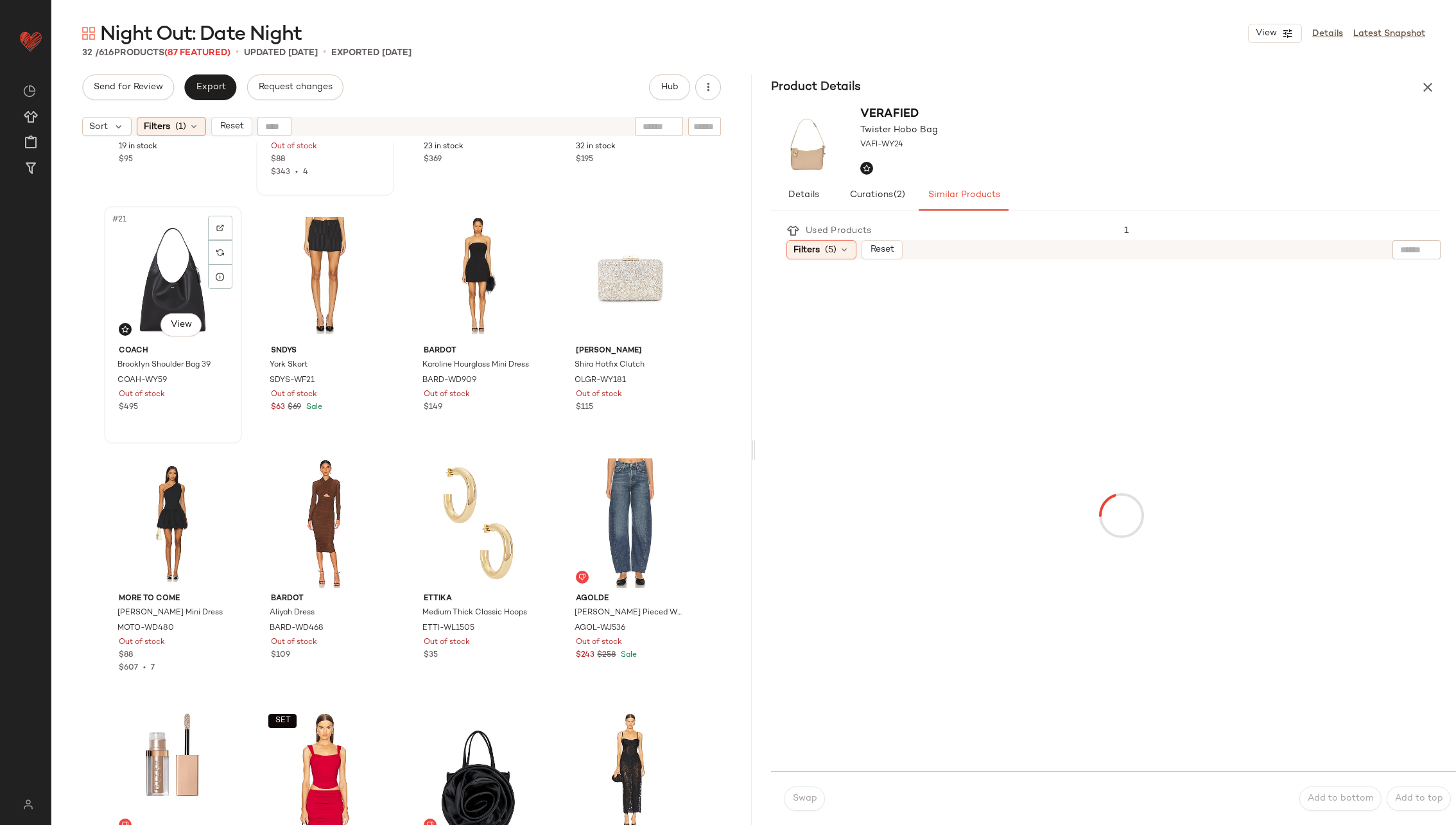
click at [142, 263] on div "#21 View" at bounding box center [173, 275] width 129 height 130
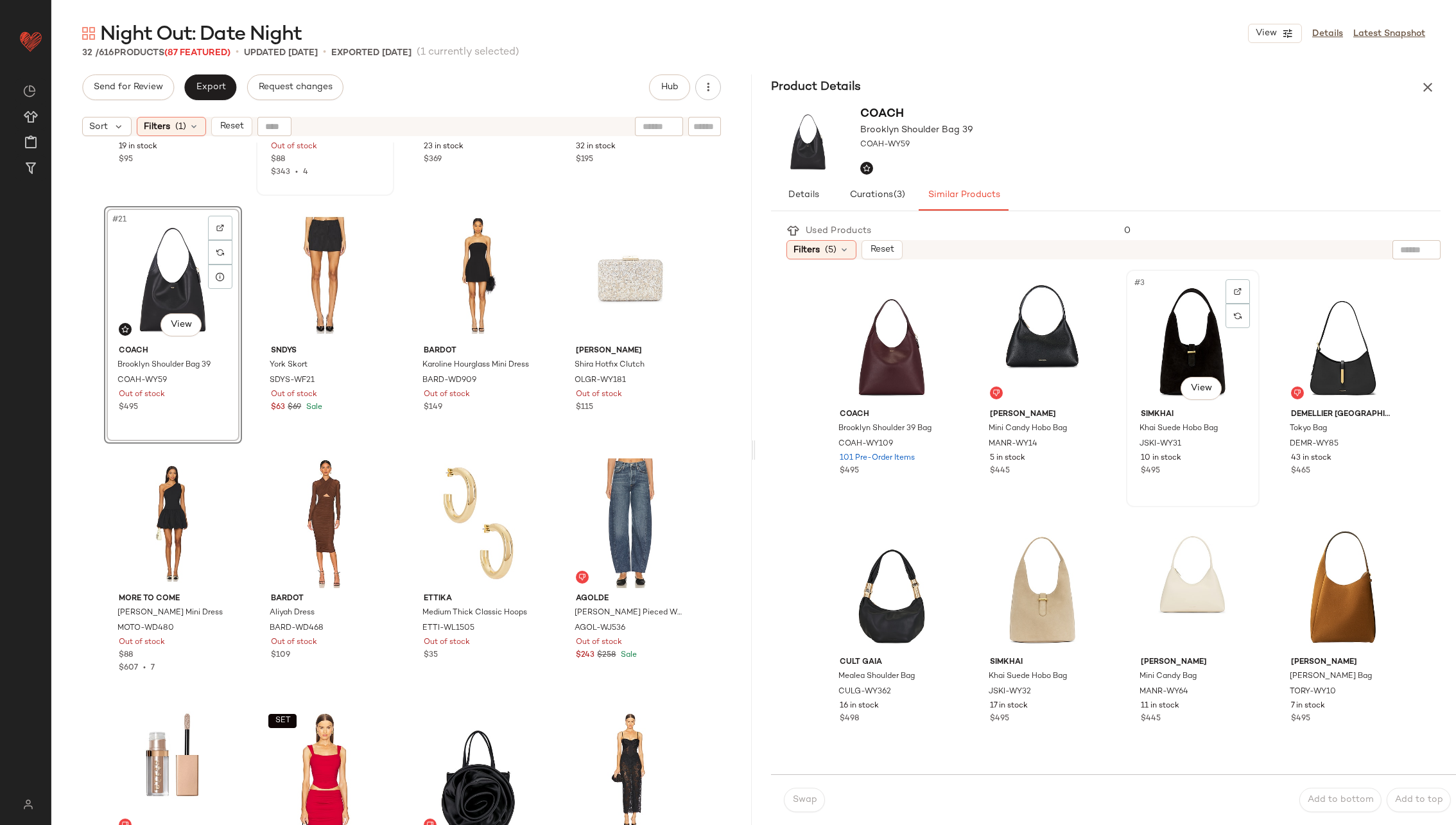
click at [1168, 340] on div "#3 View" at bounding box center [1193, 339] width 124 height 130
click at [798, 801] on span "Swap" at bounding box center [804, 800] width 25 height 11
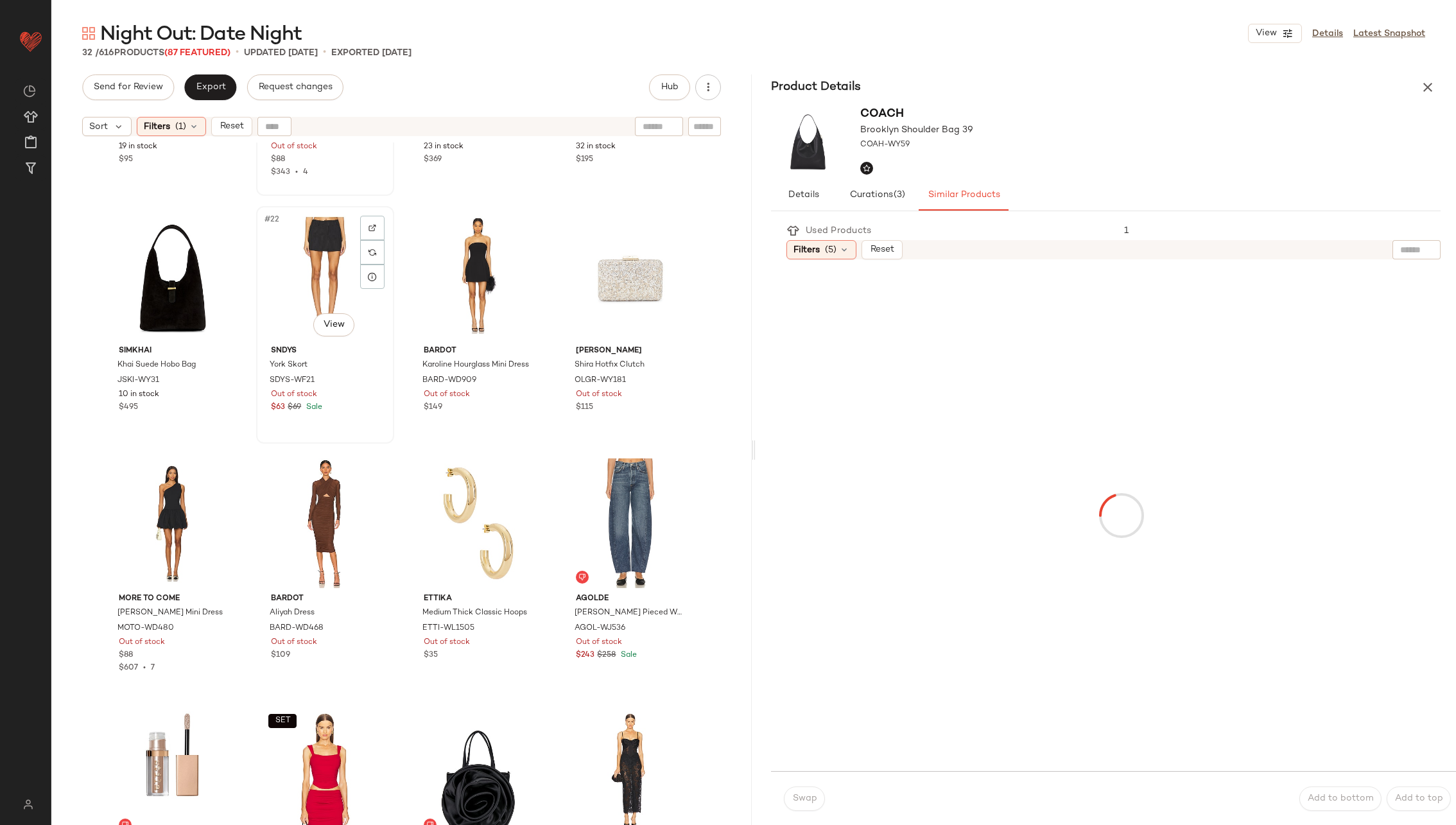
click at [338, 269] on div "#22 View" at bounding box center [326, 275] width 129 height 130
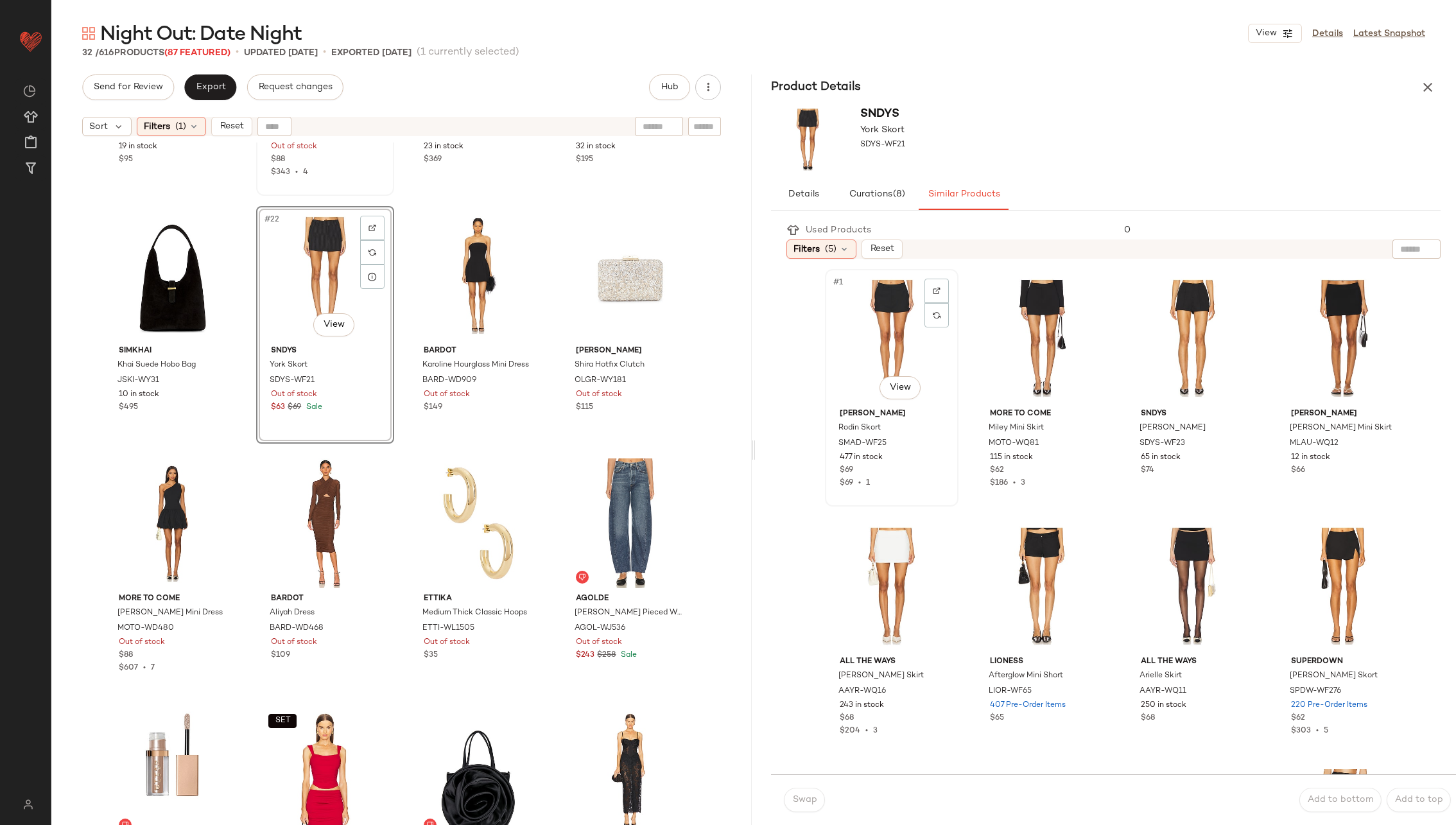
click at [879, 345] on div "#1 View" at bounding box center [892, 338] width 124 height 130
click at [798, 801] on span "Swap" at bounding box center [804, 800] width 25 height 11
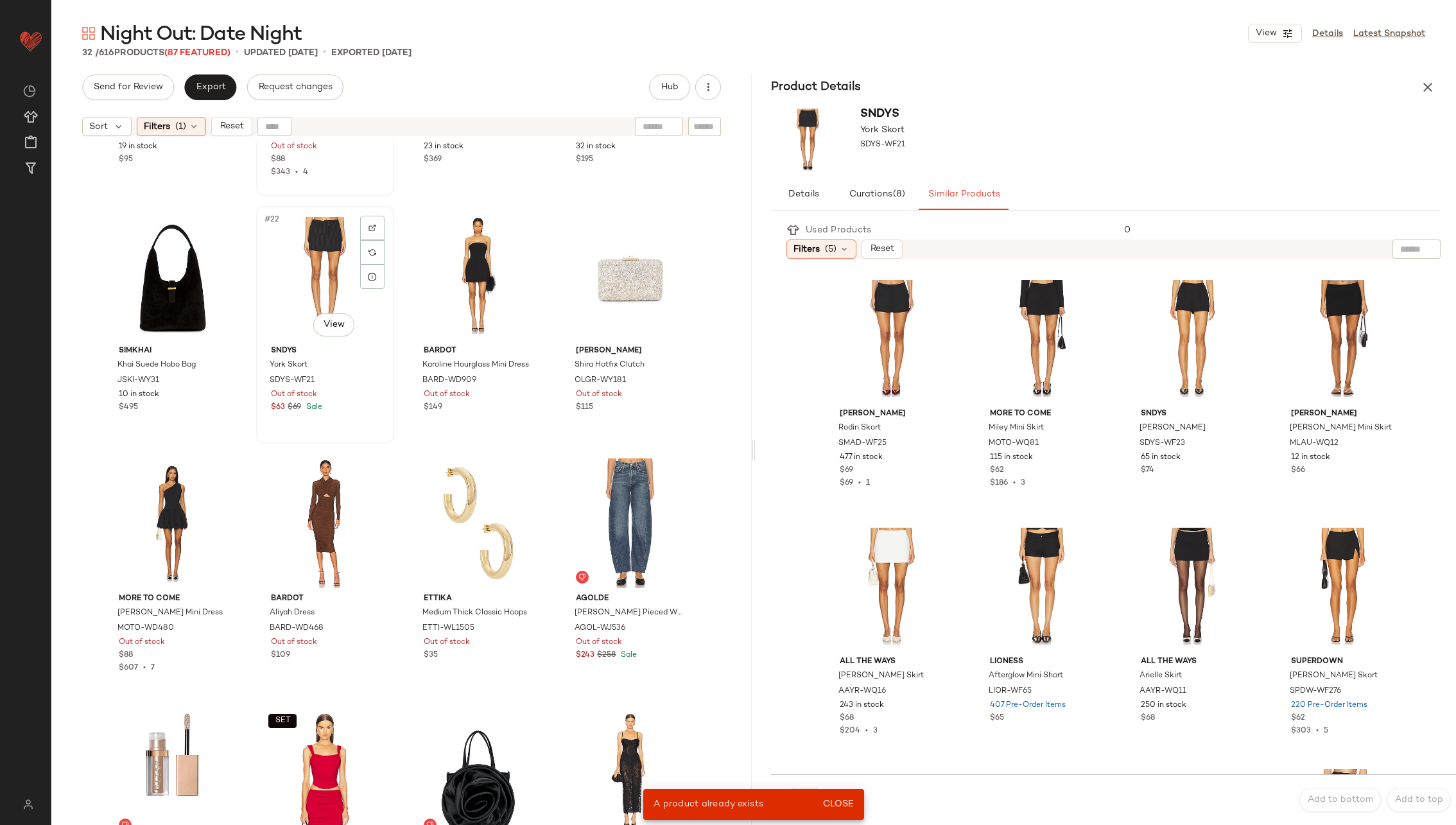
click at [306, 271] on div "#22 View" at bounding box center [326, 275] width 129 height 130
click at [1043, 326] on div "#2 View" at bounding box center [1042, 338] width 124 height 130
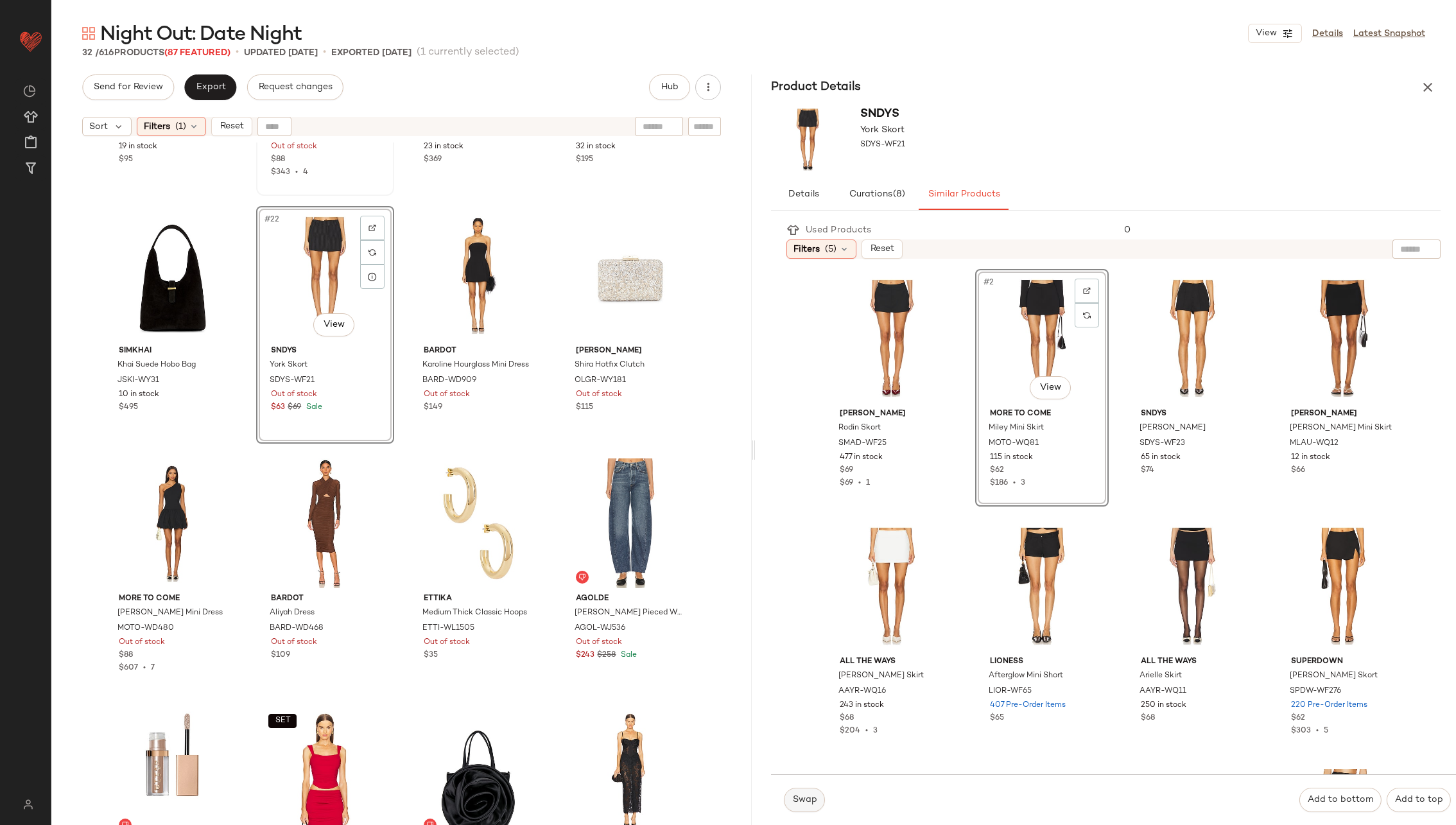
click at [807, 800] on span "Swap" at bounding box center [804, 800] width 25 height 11
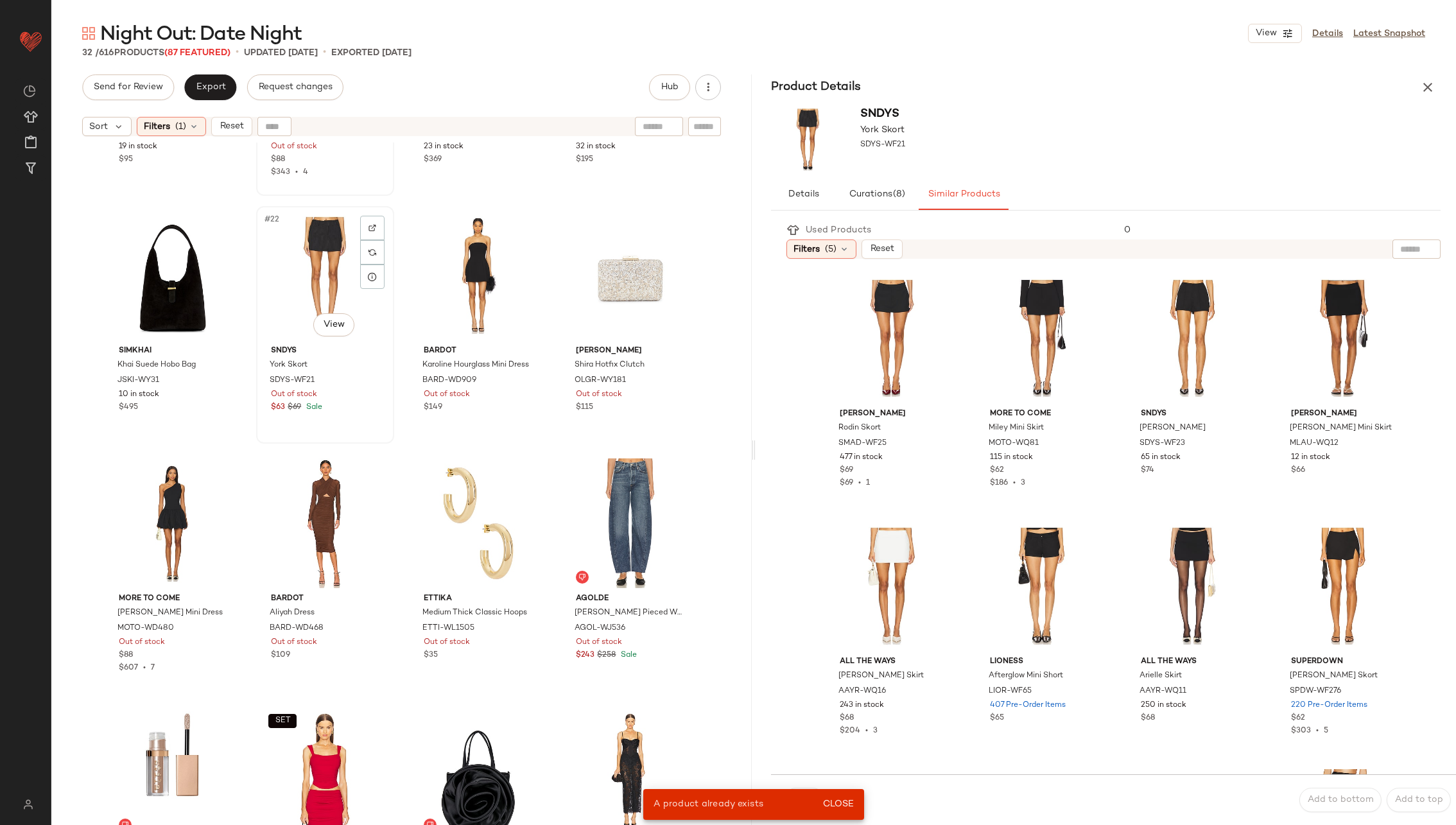
click at [316, 261] on div "#22 View" at bounding box center [326, 275] width 129 height 130
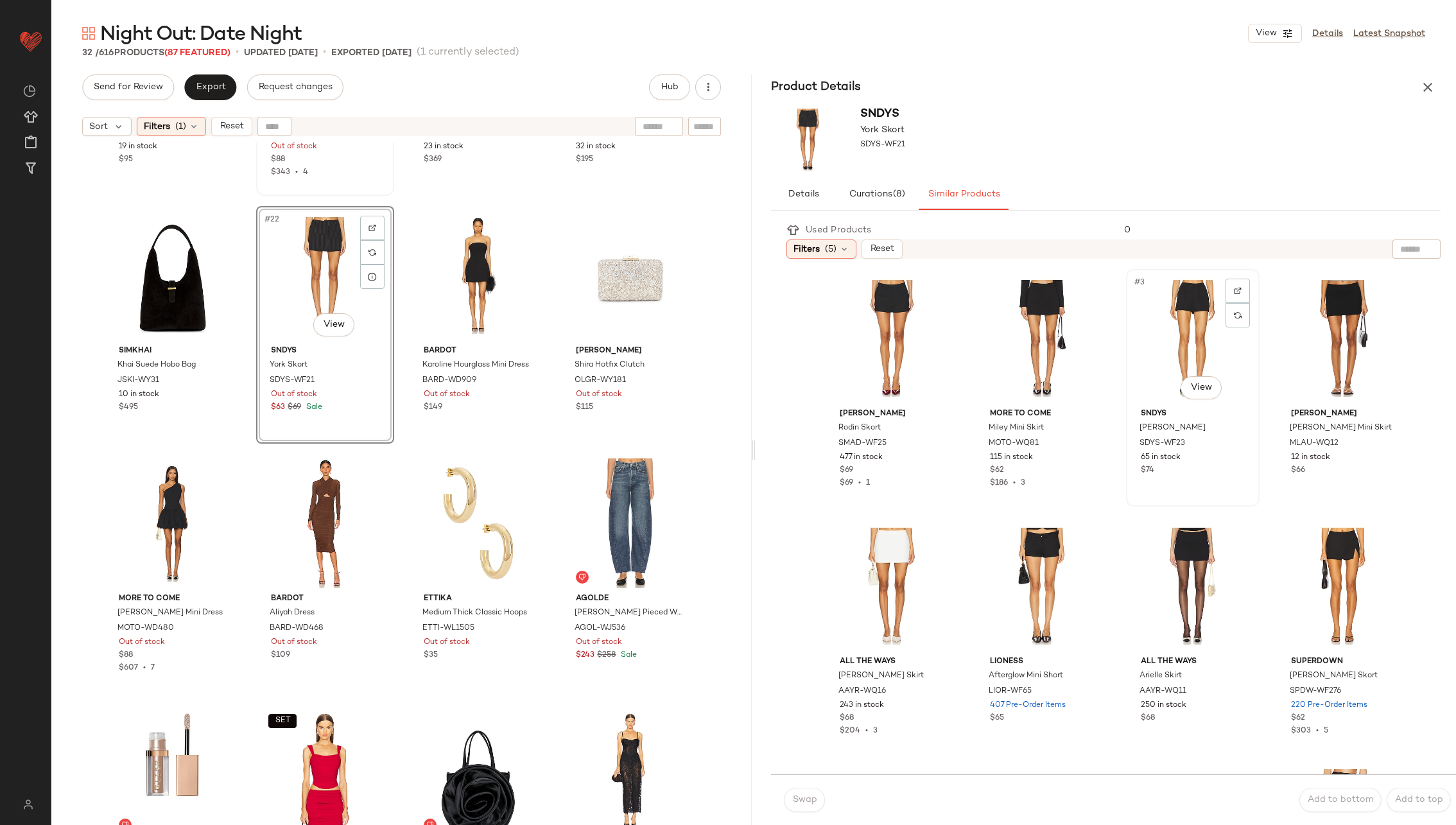
click at [1180, 338] on div "#3 View" at bounding box center [1193, 338] width 124 height 130
click at [816, 801] on button "Swap" at bounding box center [804, 800] width 41 height 25
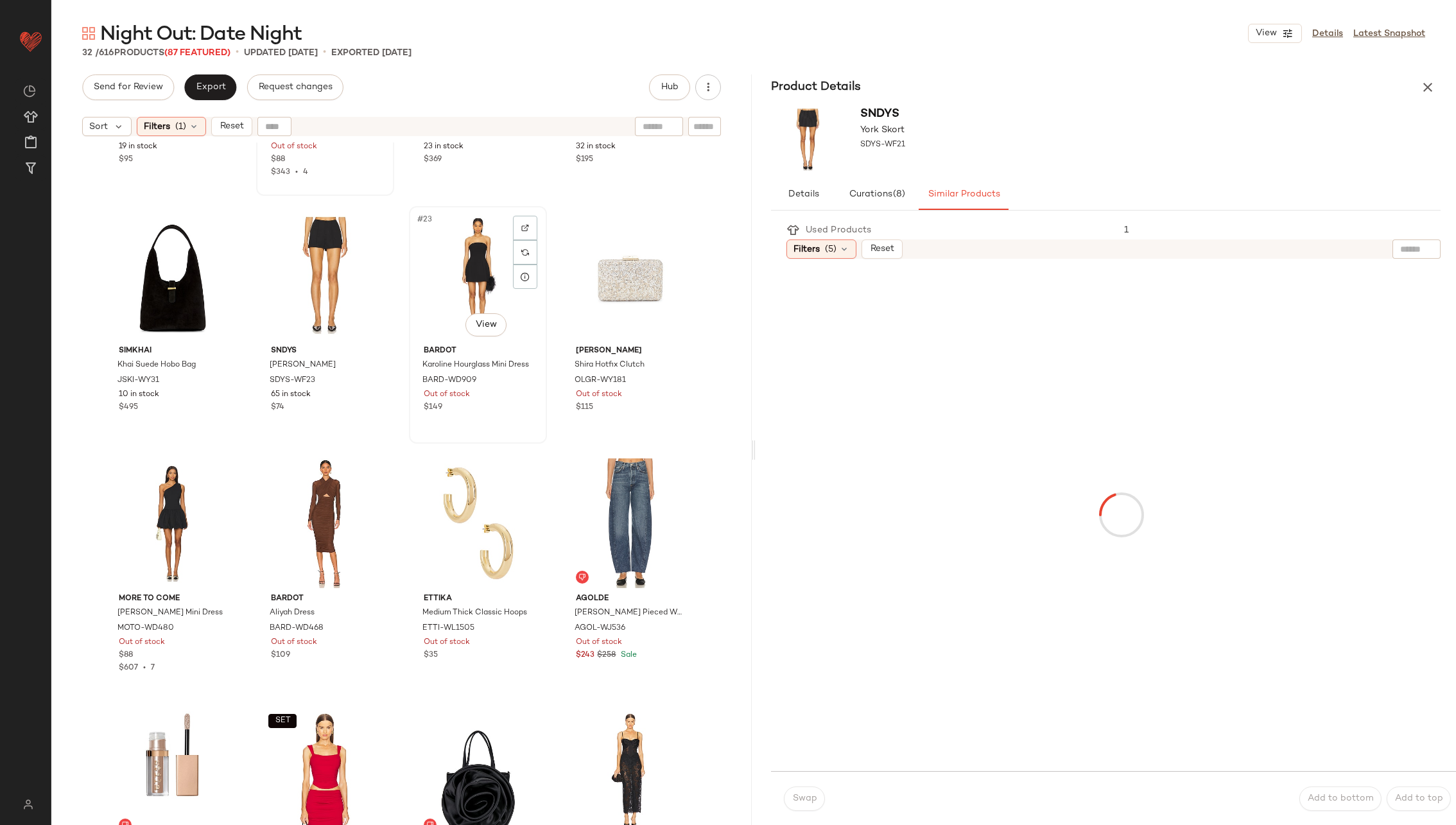
click at [471, 262] on div "#23 View" at bounding box center [478, 275] width 129 height 130
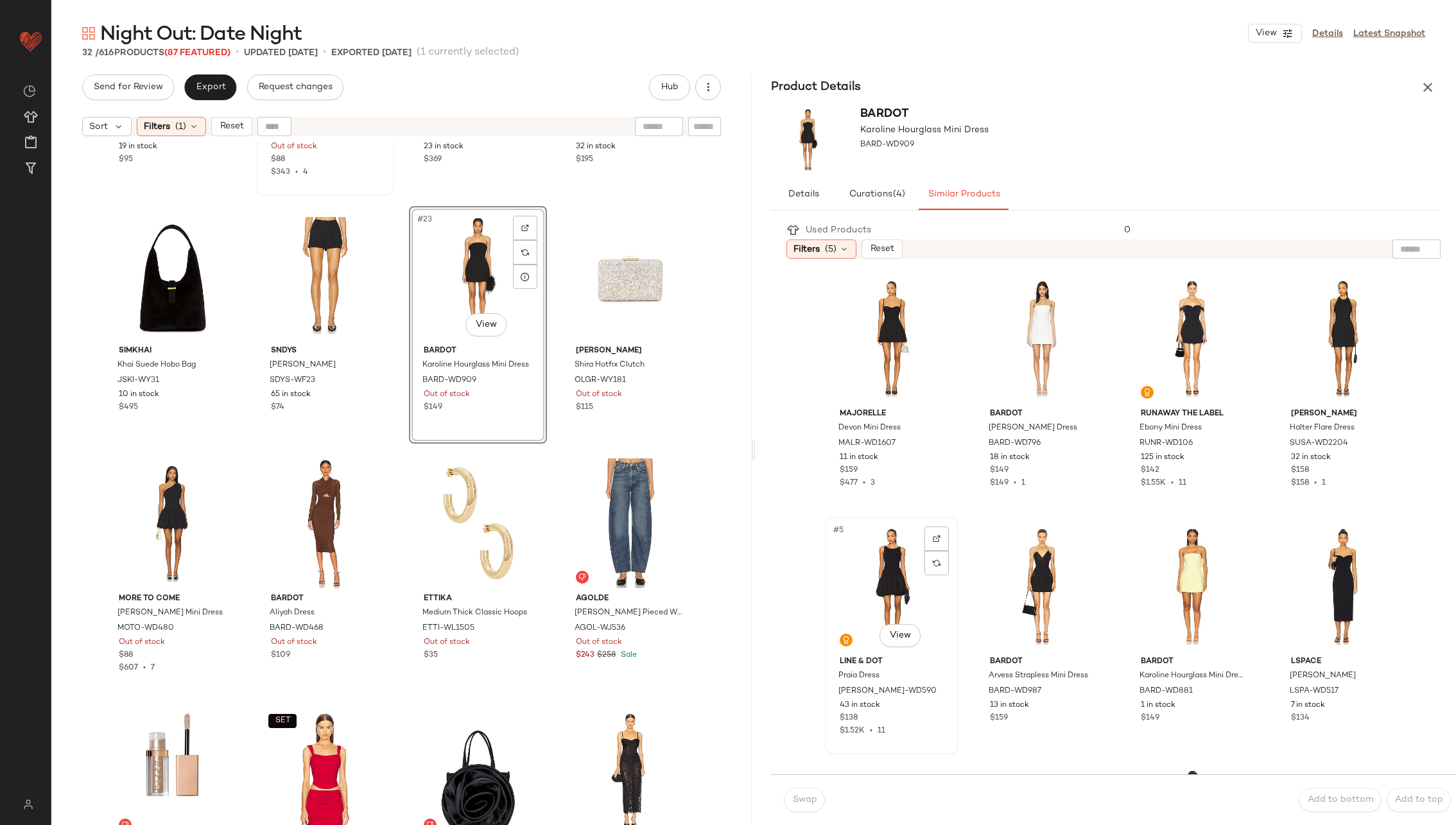
click at [892, 579] on div "#5 View" at bounding box center [892, 586] width 124 height 130
click at [1017, 572] on div "#6 View" at bounding box center [1042, 586] width 124 height 130
click at [804, 804] on span "Swap" at bounding box center [804, 800] width 25 height 11
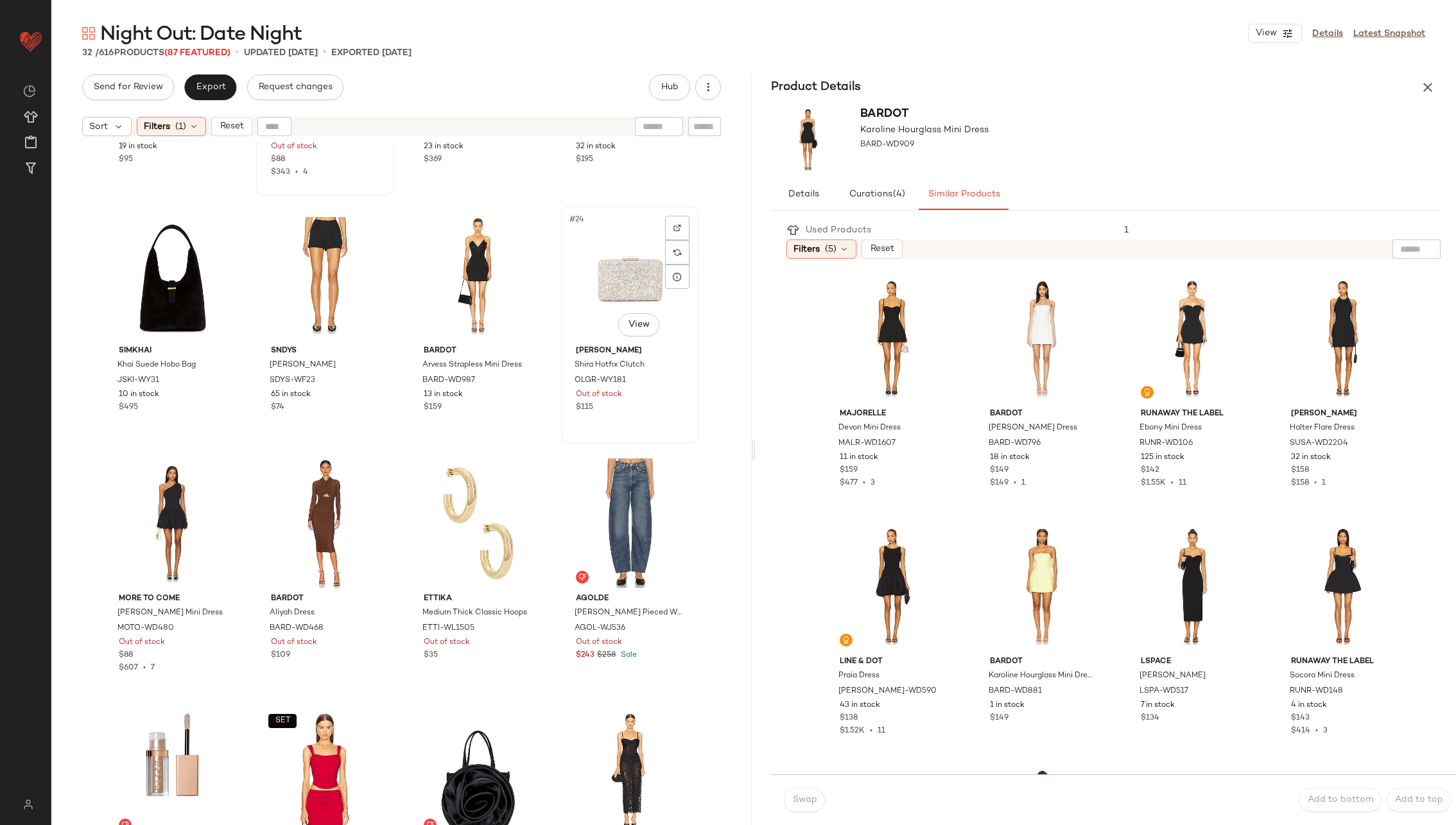
click at [586, 273] on div "#24 View" at bounding box center [630, 275] width 129 height 130
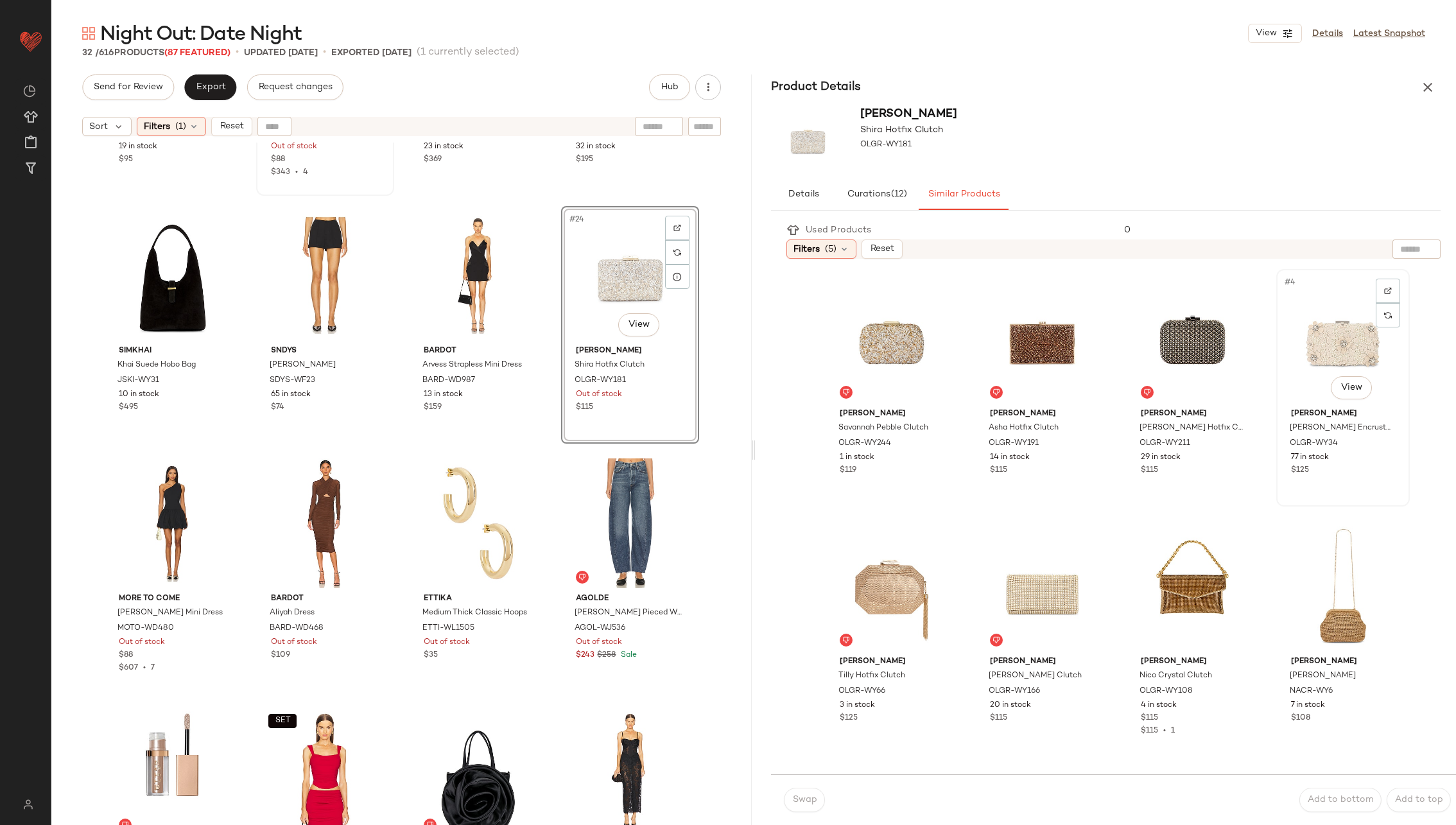
click at [1323, 345] on div "#4 View" at bounding box center [1343, 338] width 124 height 130
click at [802, 800] on span "Swap" at bounding box center [804, 800] width 25 height 11
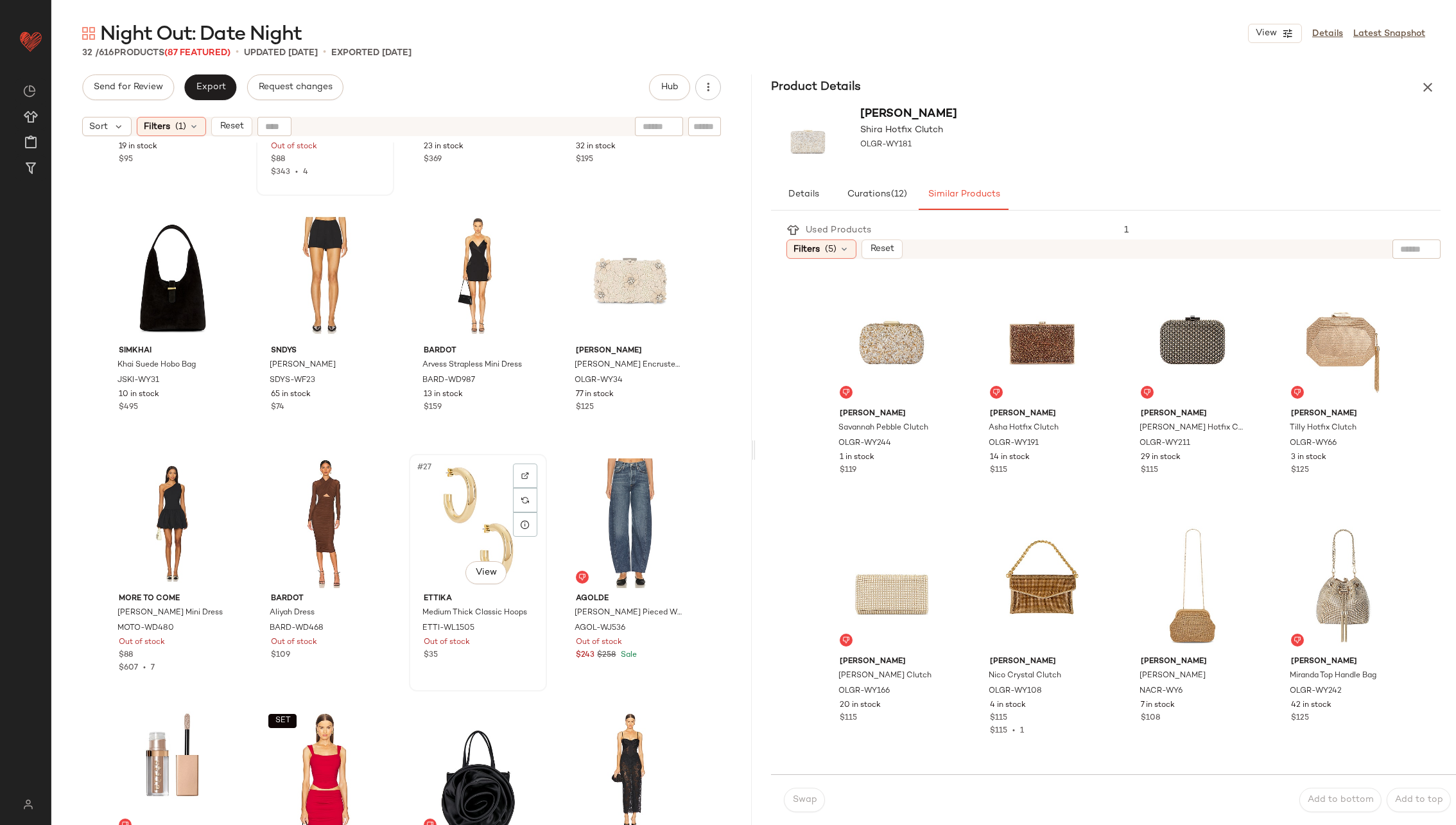
scroll to position [1270, 0]
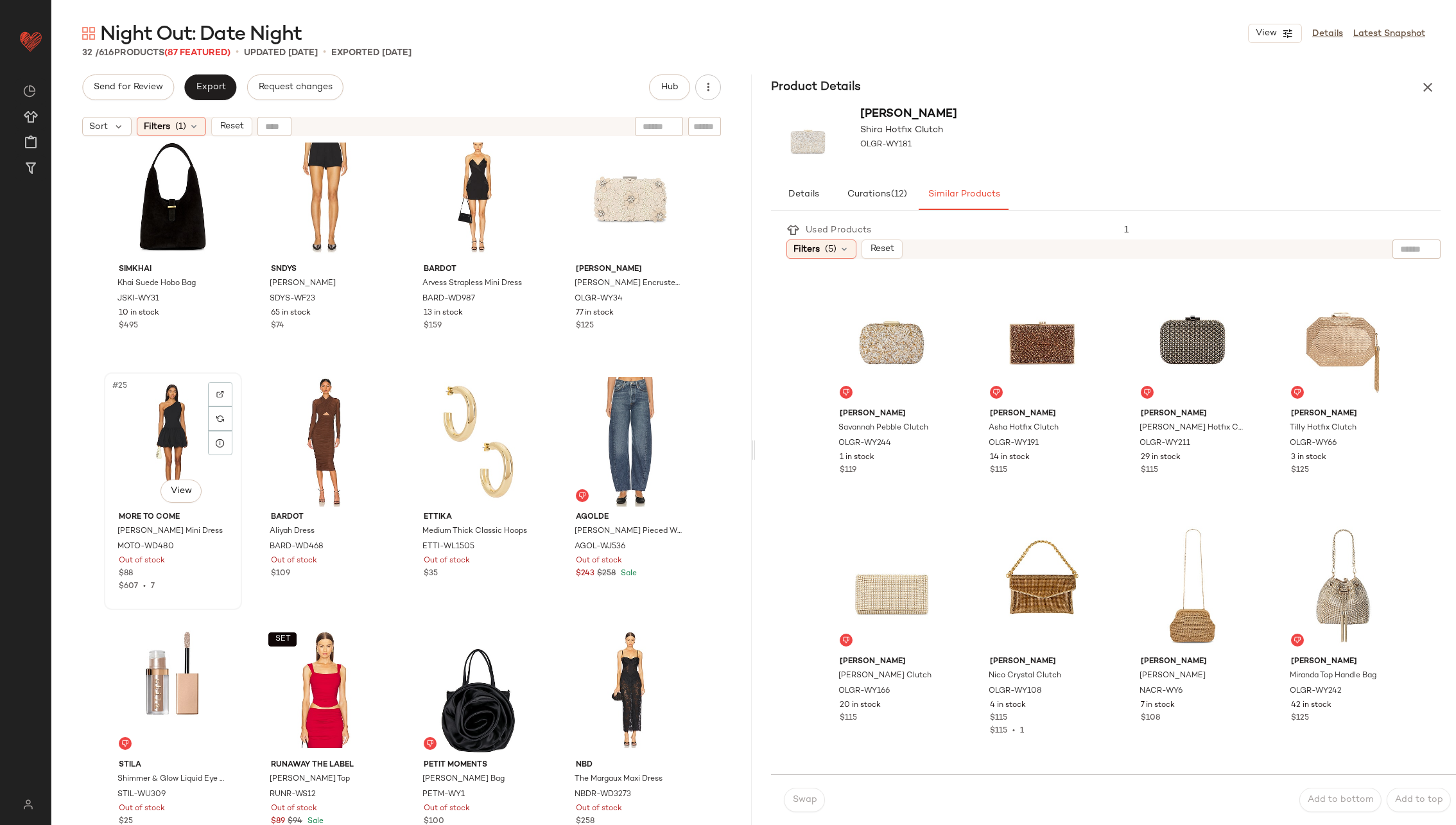
click at [172, 417] on div "#25 View" at bounding box center [173, 442] width 129 height 130
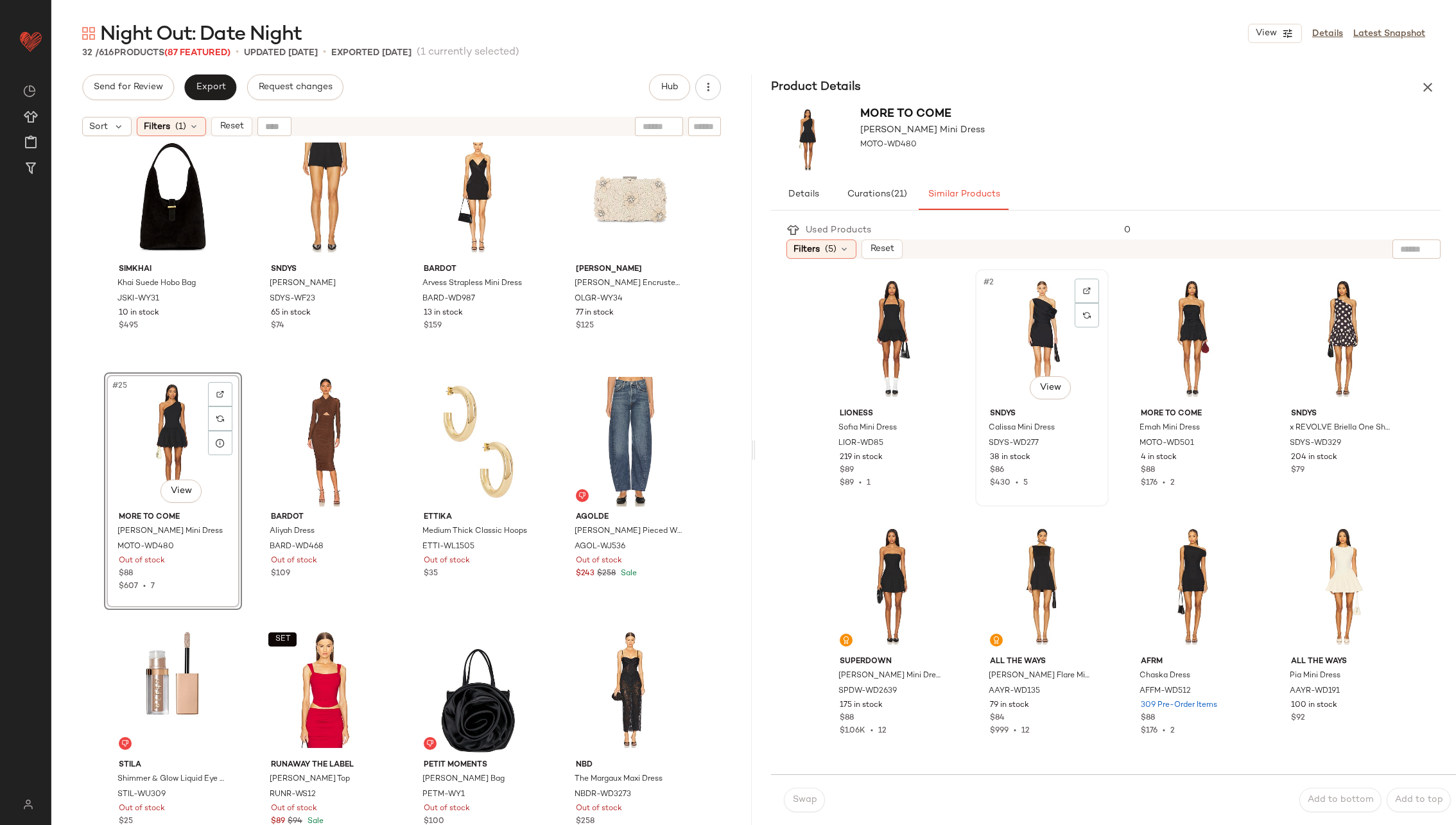
click at [1008, 331] on div "#2 View" at bounding box center [1042, 338] width 124 height 130
click at [811, 800] on span "Swap" at bounding box center [804, 800] width 25 height 11
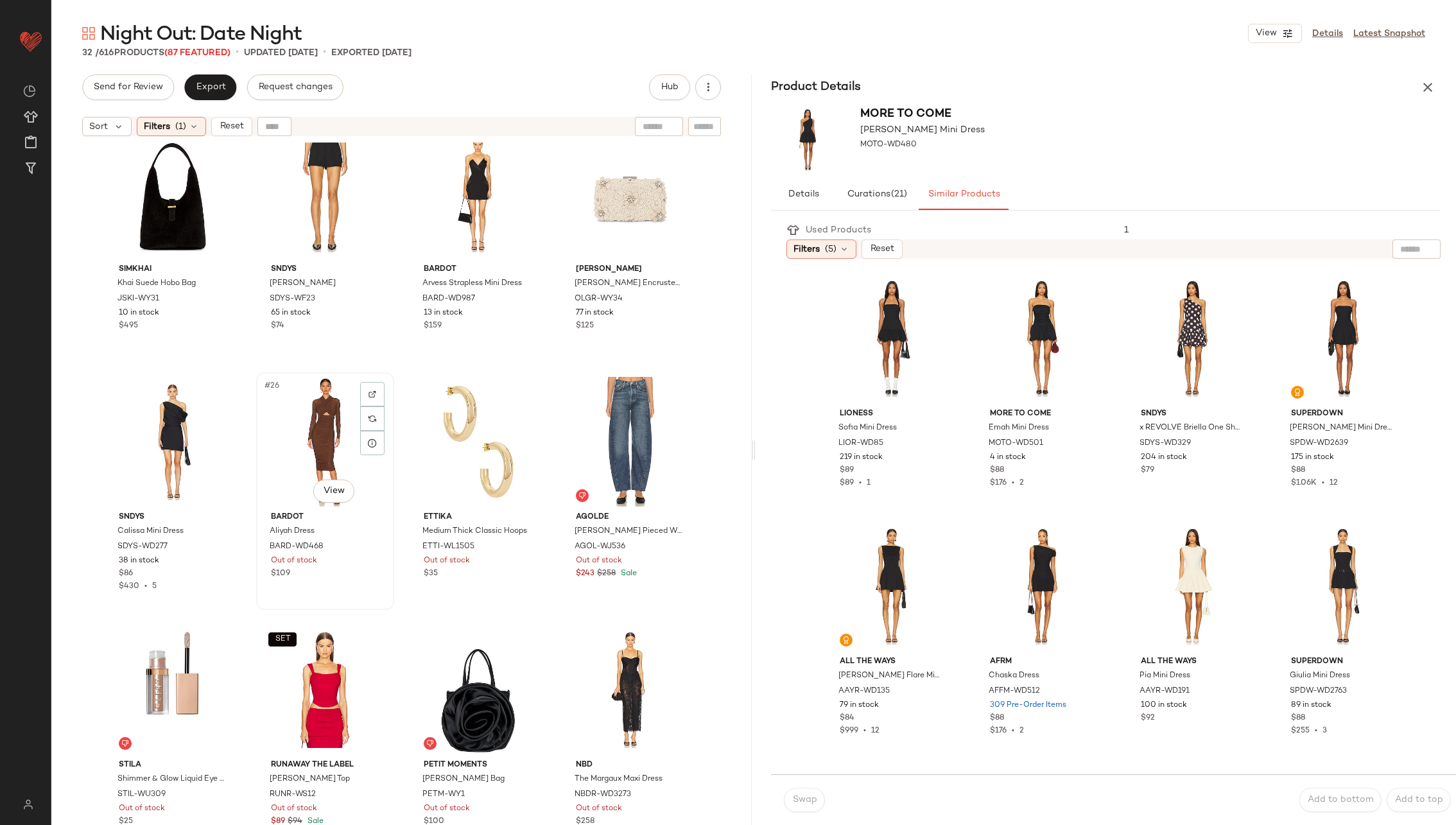
click at [313, 408] on div "#26 View" at bounding box center [326, 442] width 129 height 130
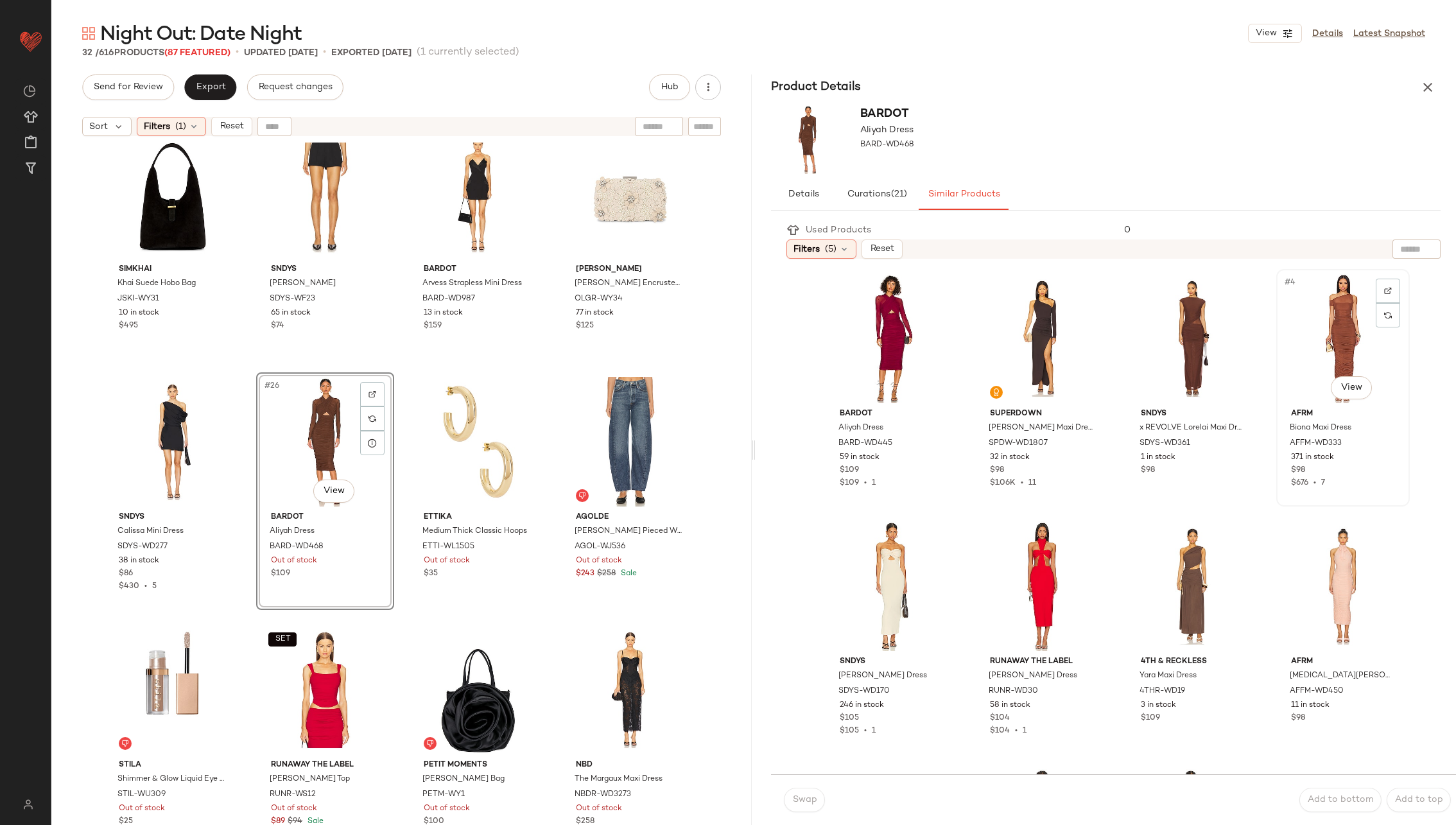
click at [1298, 318] on div "#4 View" at bounding box center [1343, 338] width 124 height 130
click at [815, 800] on span "Swap" at bounding box center [804, 800] width 25 height 11
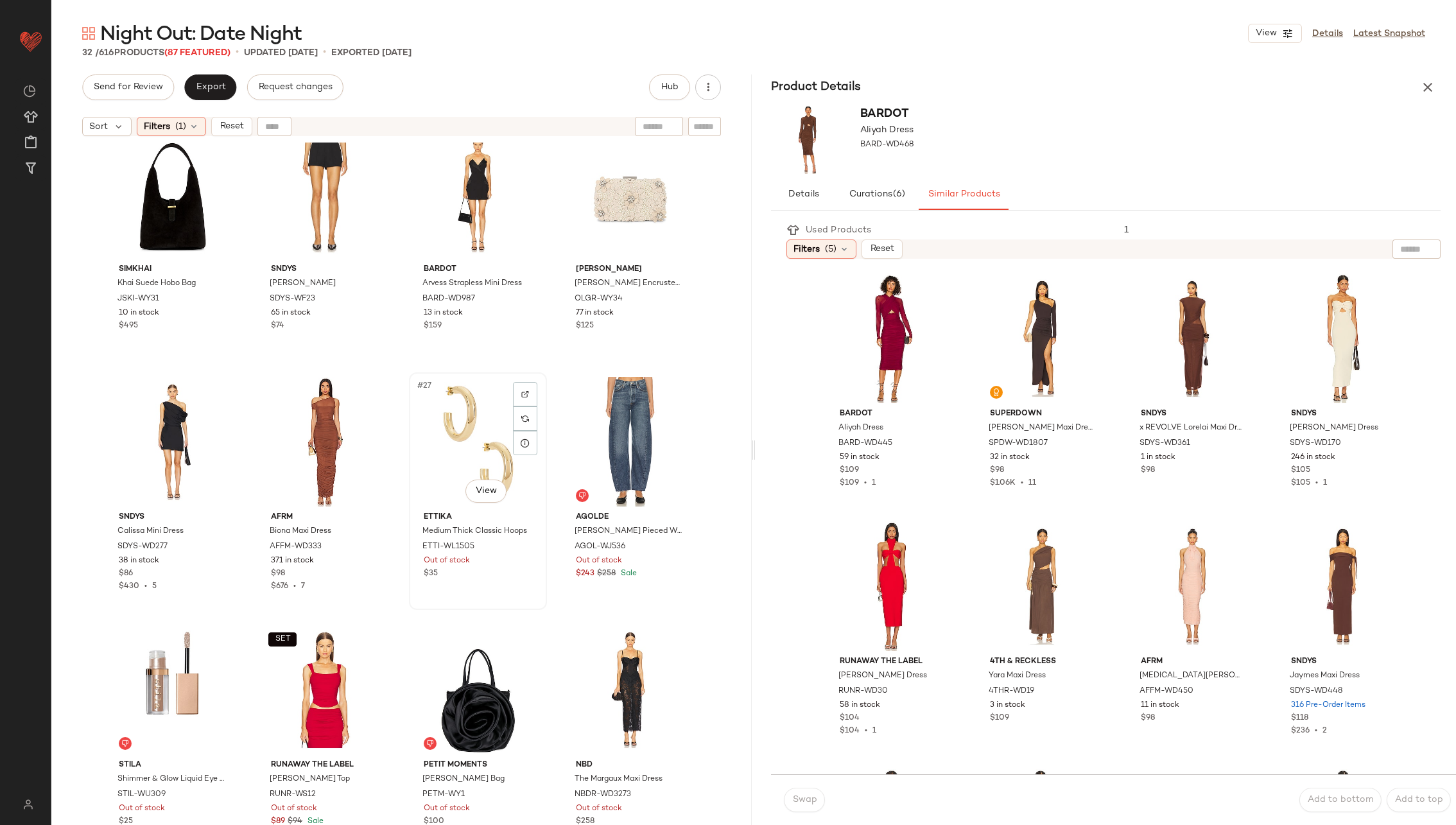
click at [476, 452] on div "#27 View" at bounding box center [478, 442] width 129 height 130
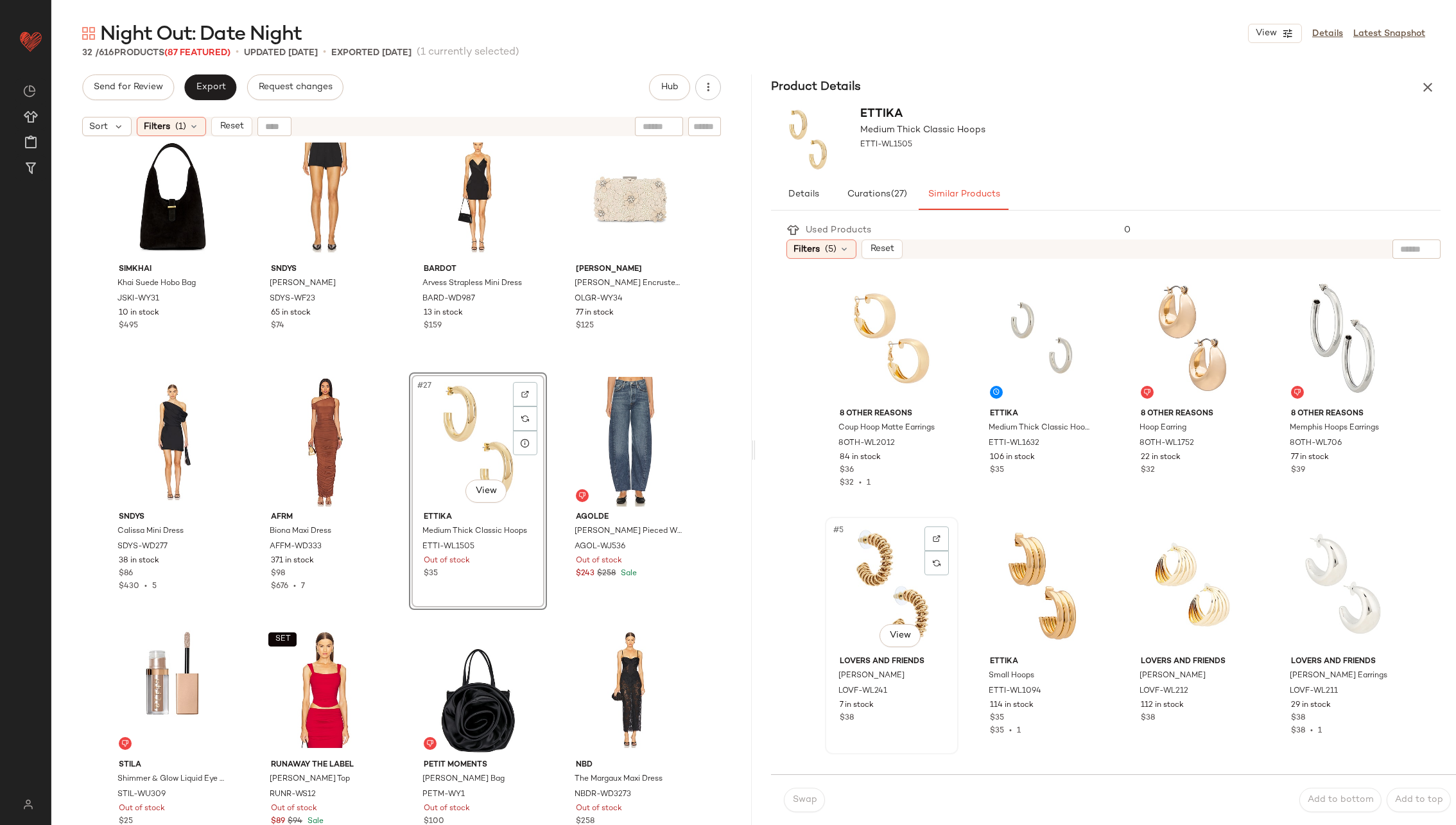
click at [864, 588] on div "#5 View" at bounding box center [892, 586] width 124 height 130
click at [1009, 580] on div "#6 View" at bounding box center [1042, 586] width 124 height 130
click at [807, 799] on span "Swap" at bounding box center [804, 800] width 25 height 11
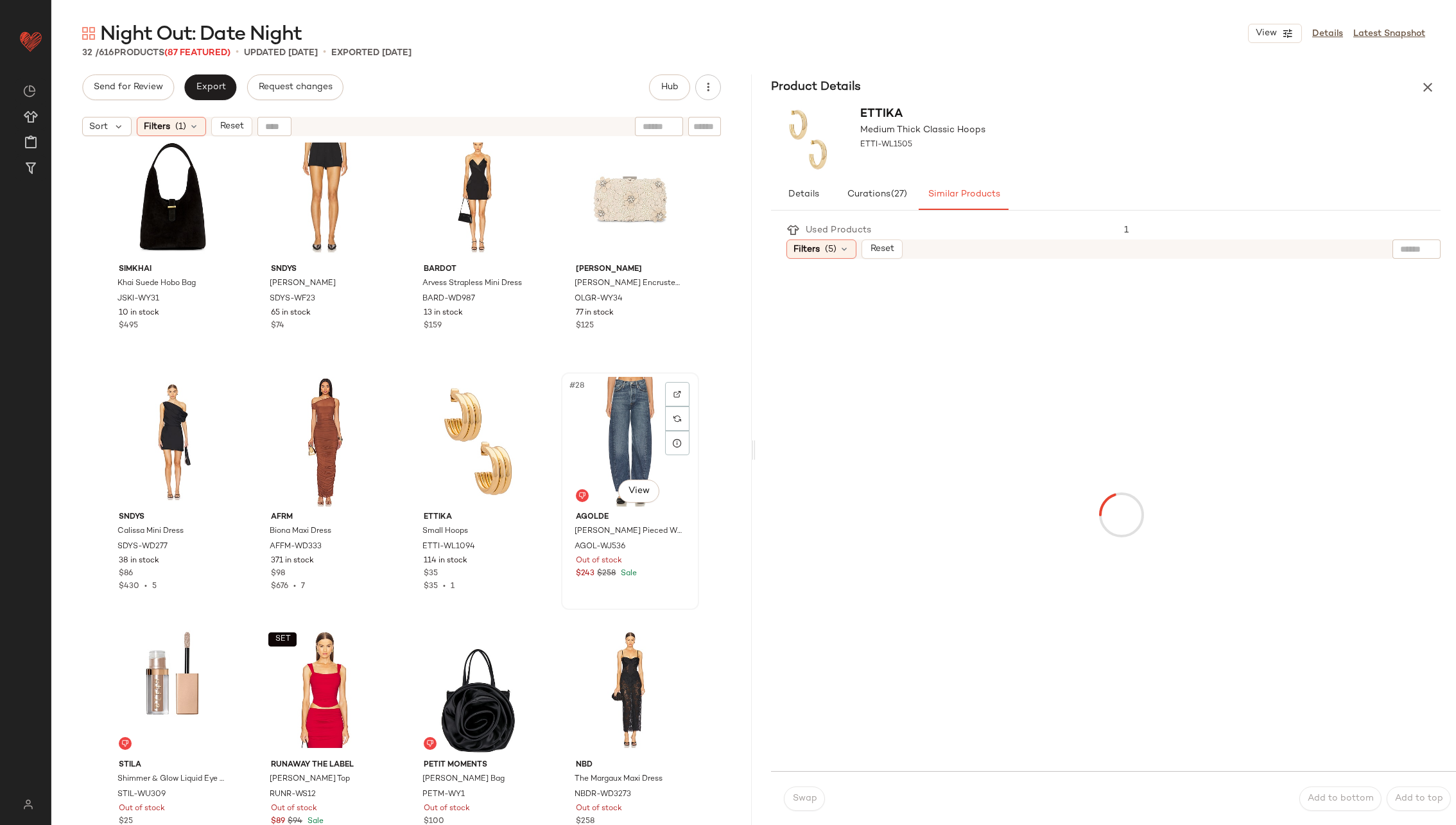
click at [631, 422] on div "#28 View" at bounding box center [630, 442] width 129 height 130
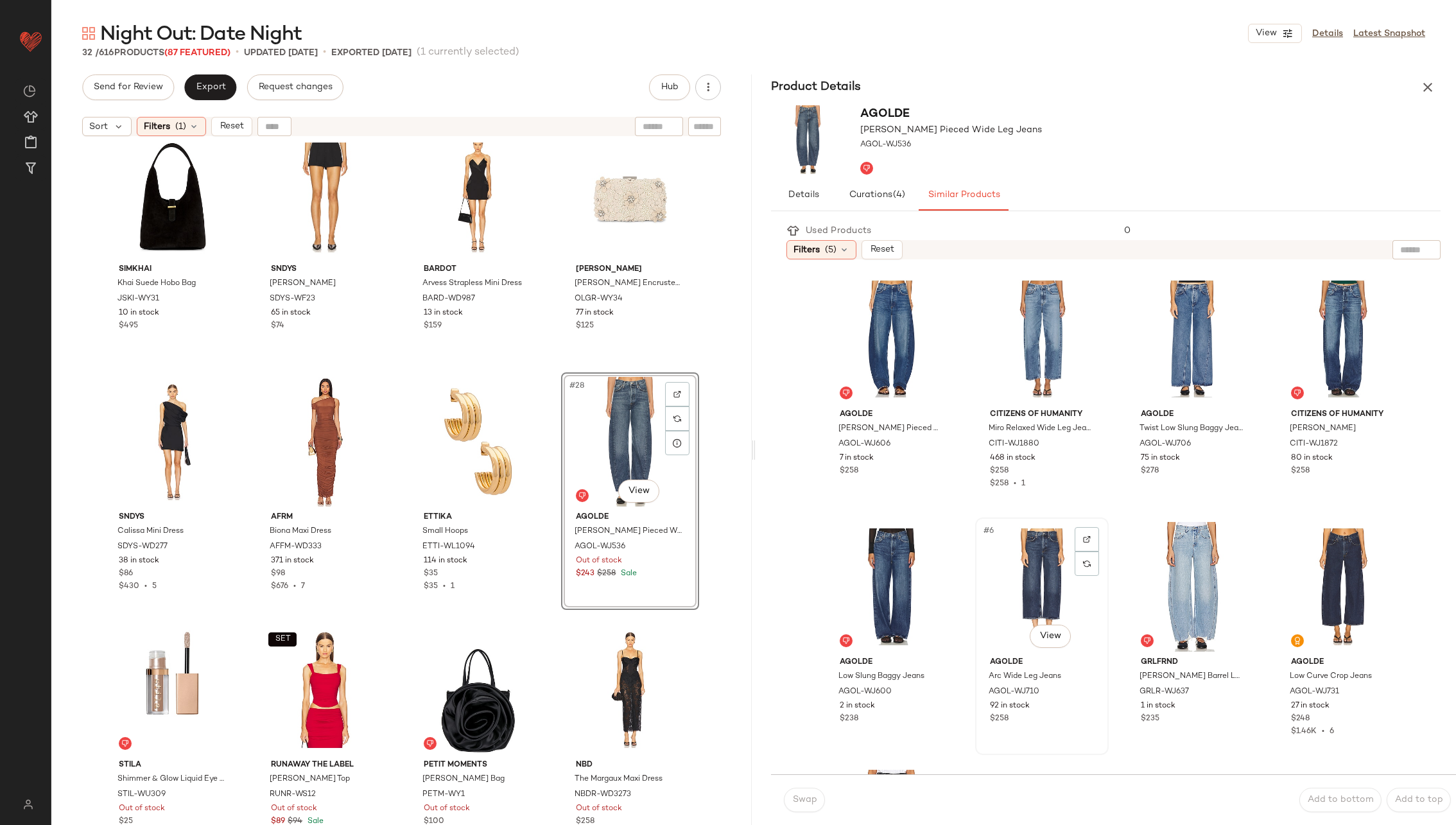
click at [1009, 559] on div "#6 View" at bounding box center [1042, 587] width 124 height 130
click at [802, 804] on span "Swap" at bounding box center [804, 800] width 25 height 11
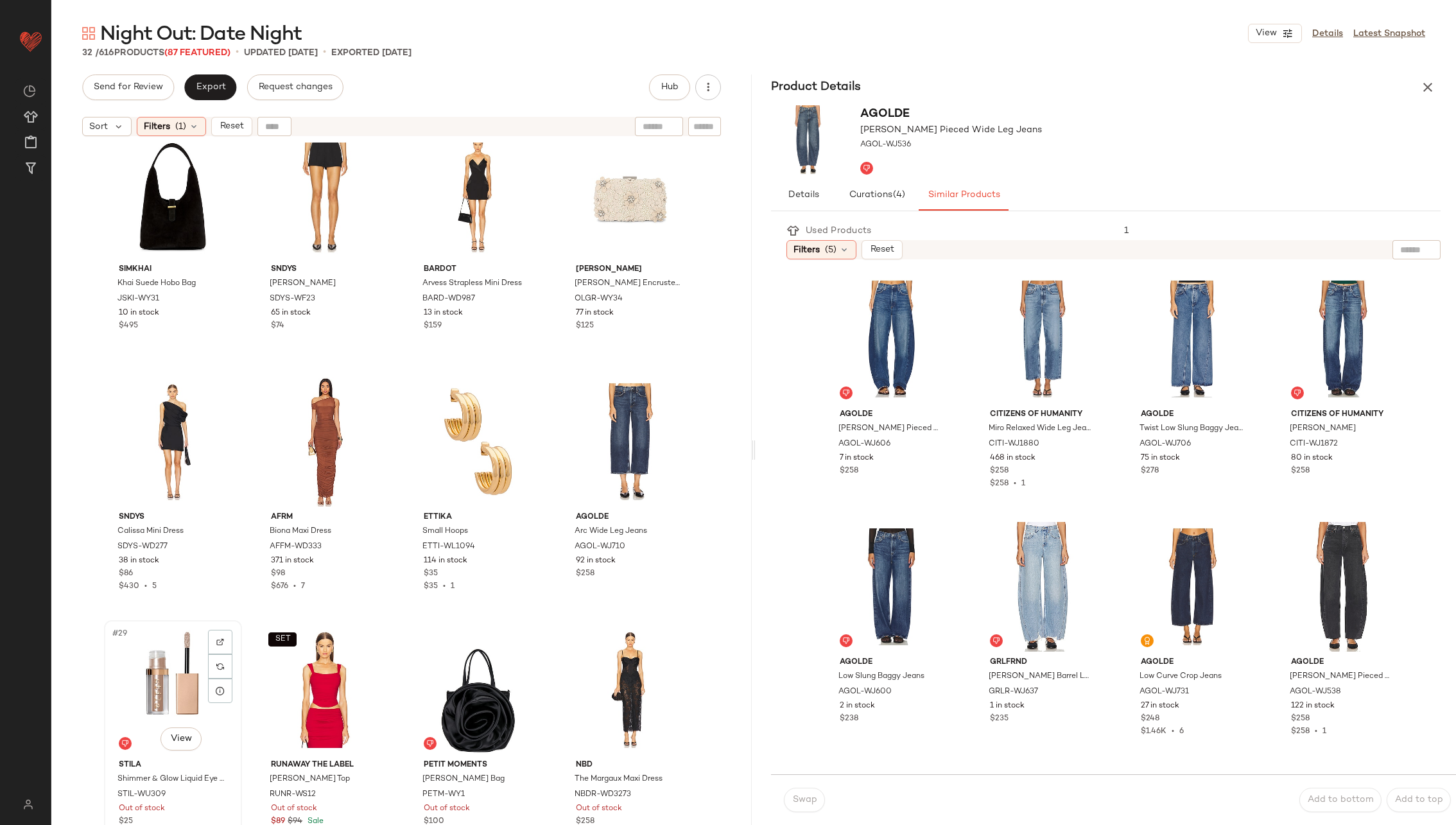
click at [168, 691] on div "#29 View" at bounding box center [173, 690] width 129 height 130
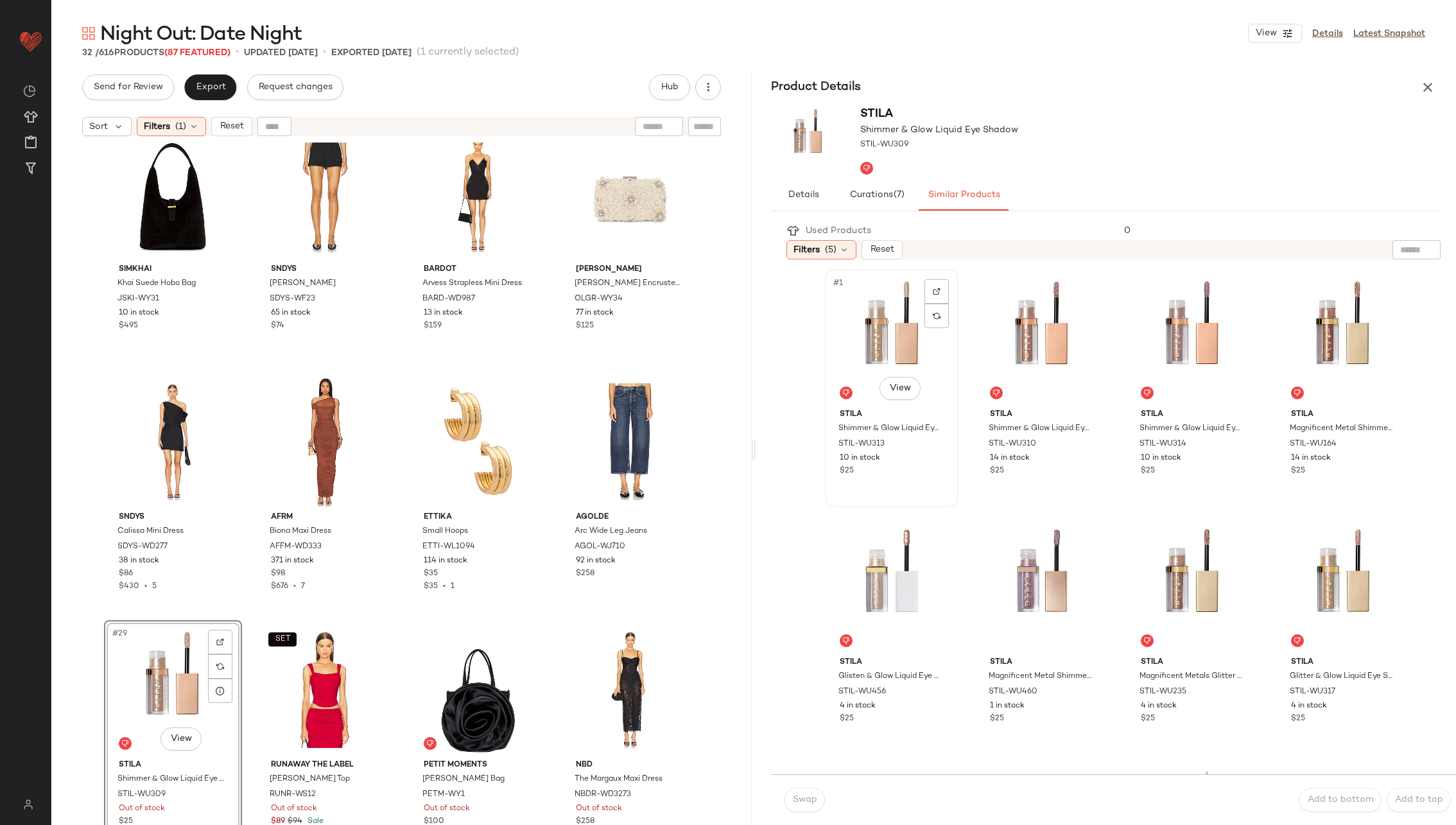
click at [911, 309] on div "#1 View" at bounding box center [892, 339] width 124 height 130
click at [802, 798] on span "Swap" at bounding box center [804, 800] width 25 height 11
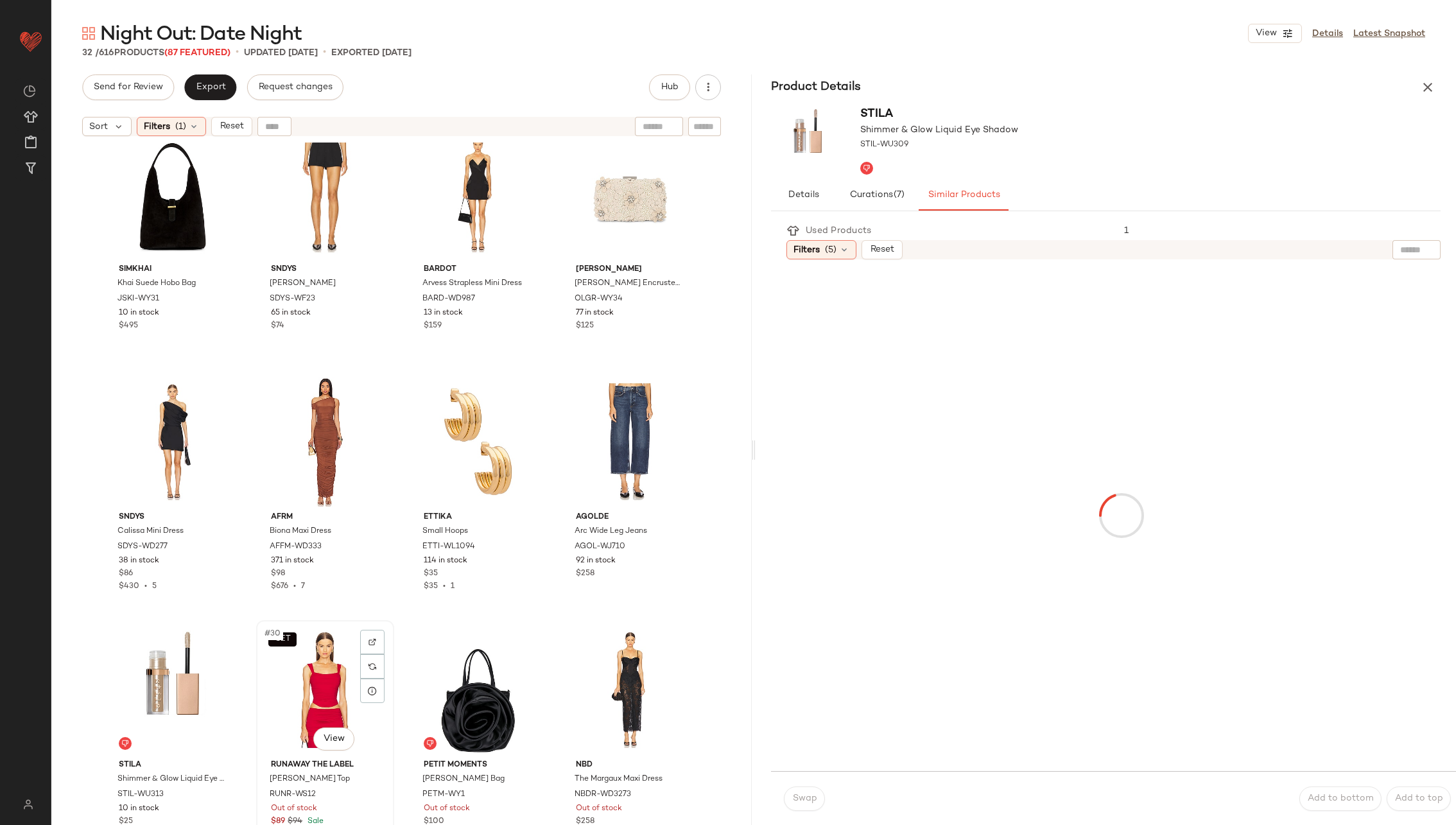
click at [298, 697] on div "SET #30 View" at bounding box center [326, 690] width 129 height 130
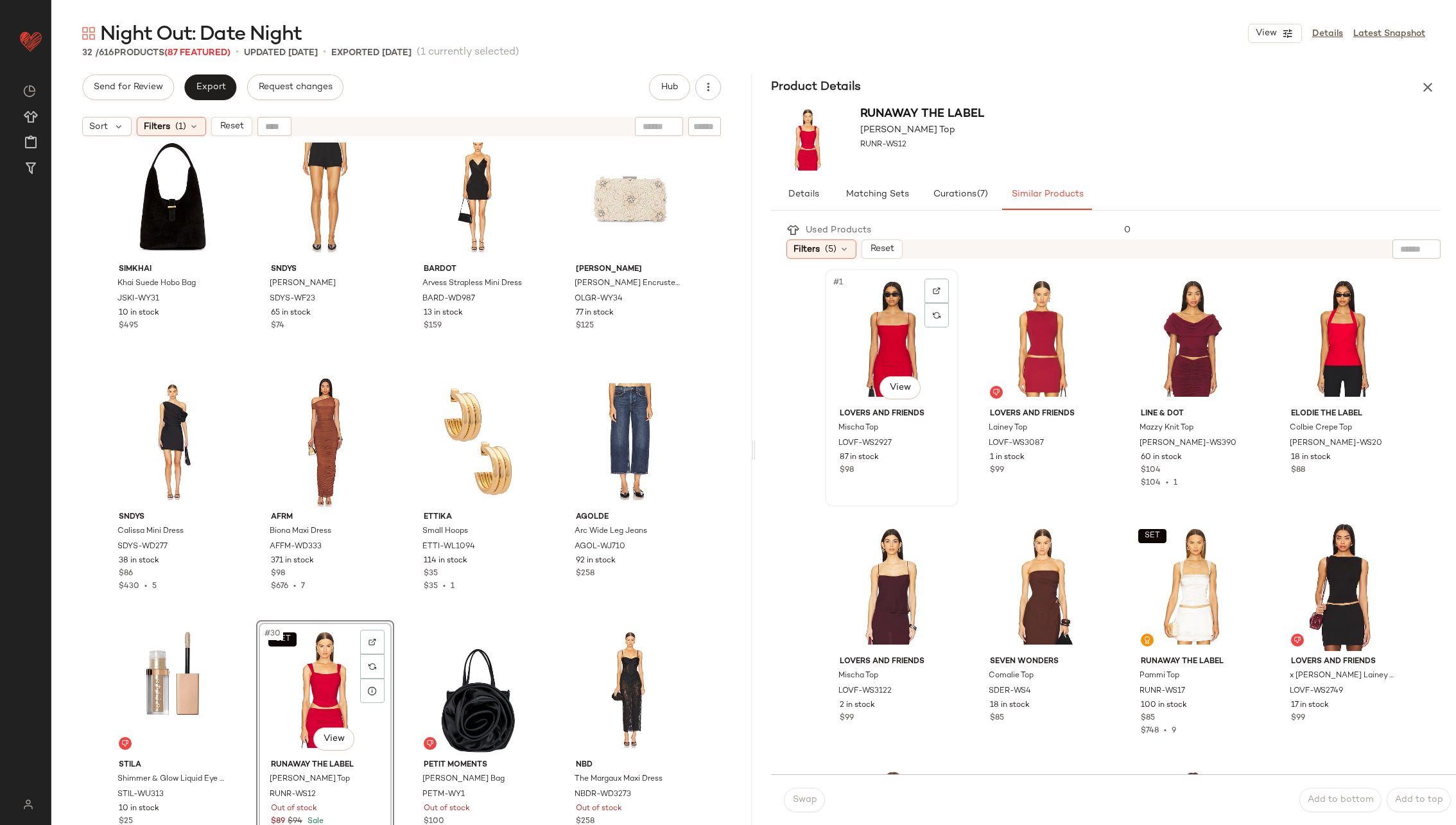
click at [892, 354] on div "#1 View" at bounding box center [892, 338] width 124 height 130
click at [808, 790] on button "Swap" at bounding box center [804, 800] width 41 height 25
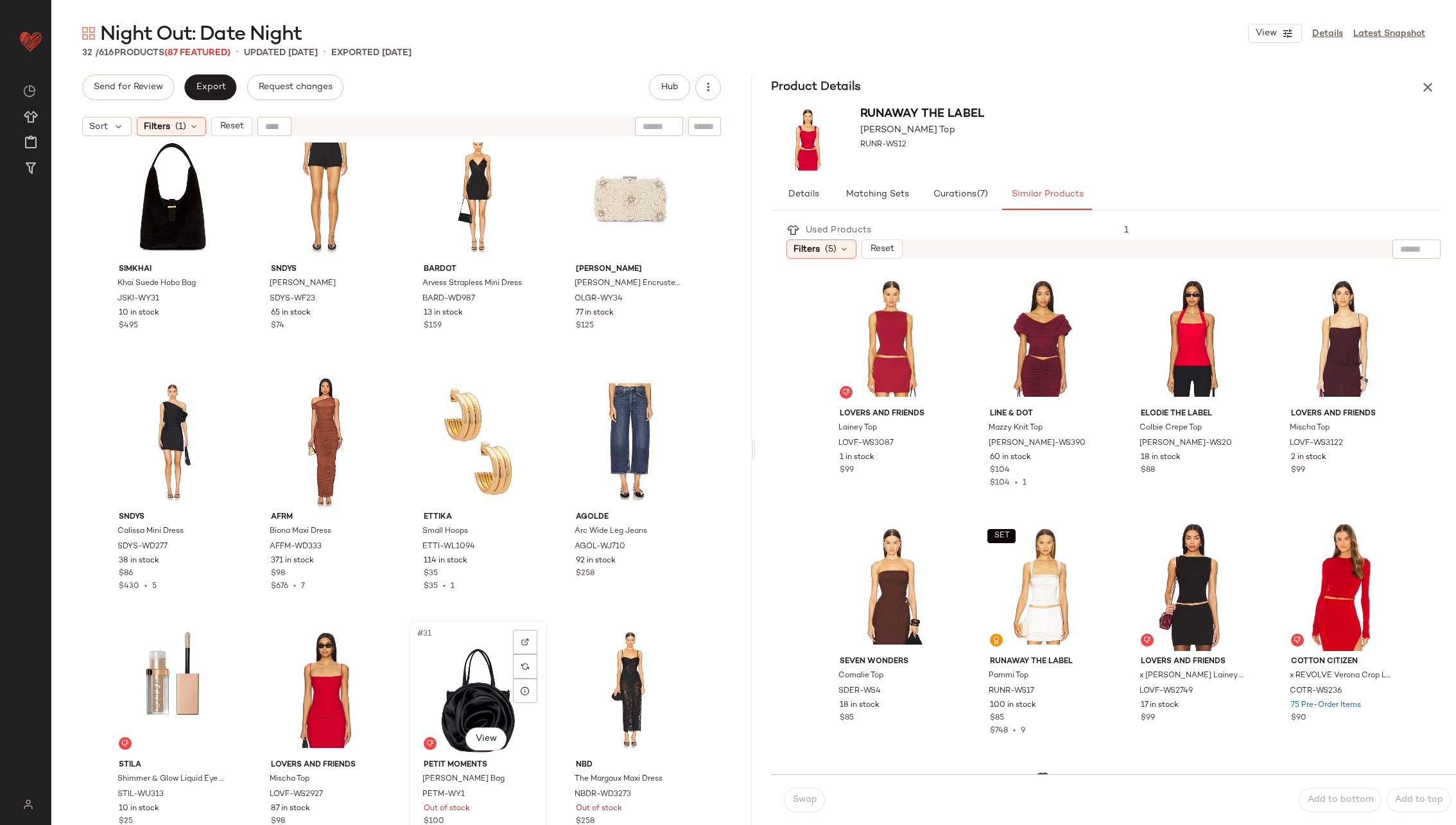
click at [462, 697] on div "#31 View" at bounding box center [478, 690] width 129 height 130
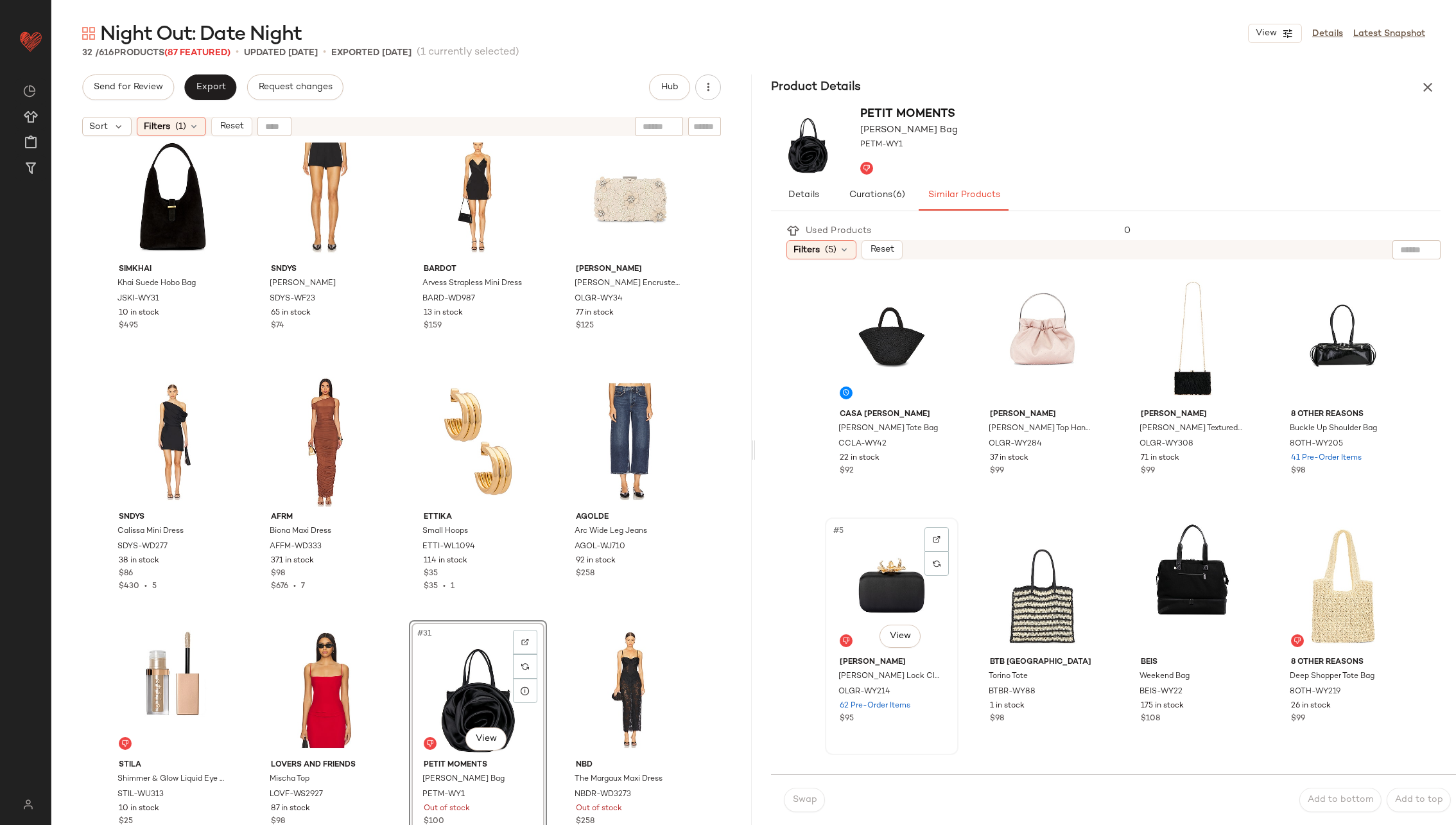
click at [884, 591] on div "#5 View" at bounding box center [892, 587] width 124 height 130
click at [798, 796] on span "Swap" at bounding box center [804, 800] width 25 height 11
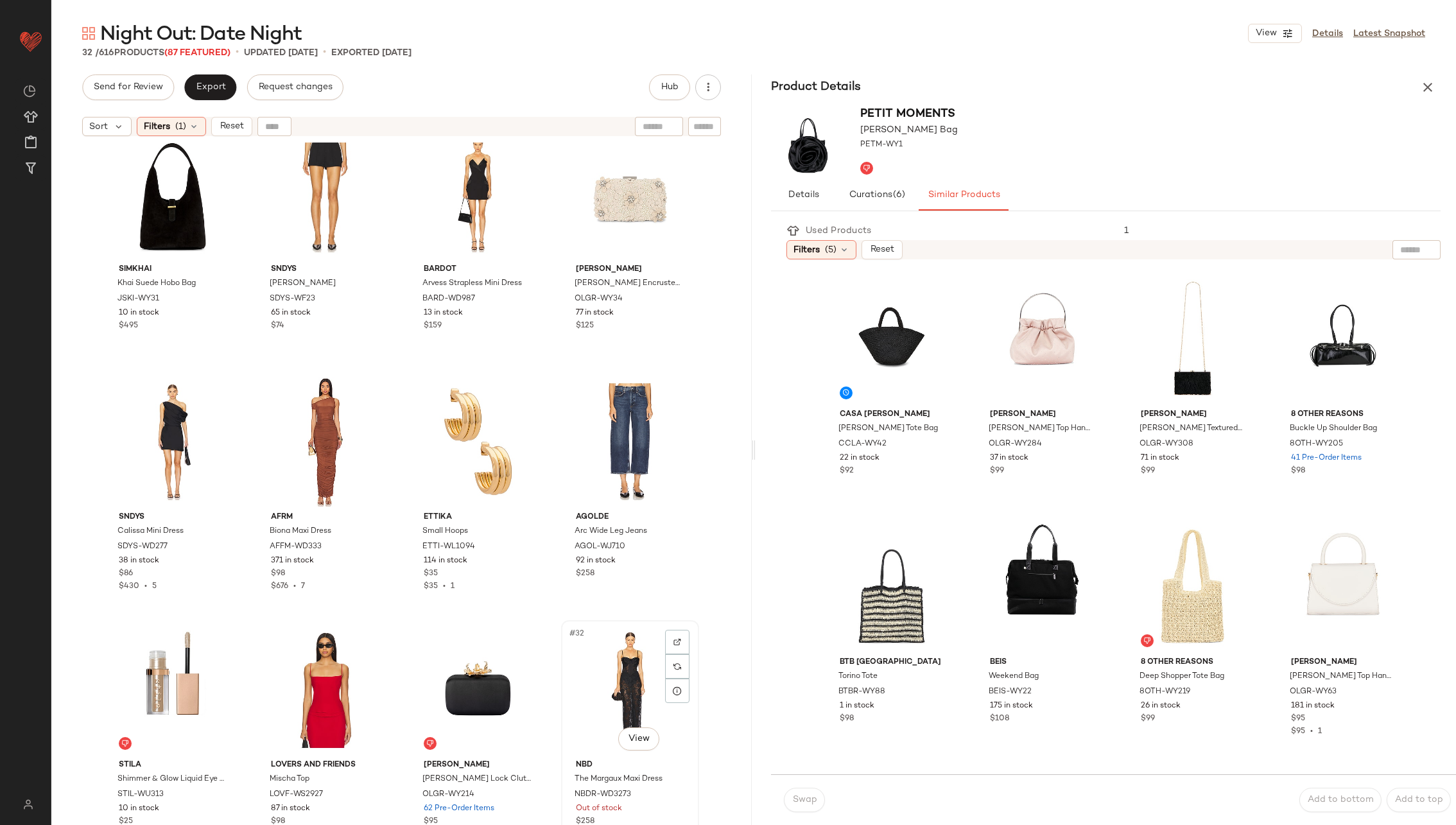
click at [598, 691] on div "#32 View" at bounding box center [630, 690] width 129 height 130
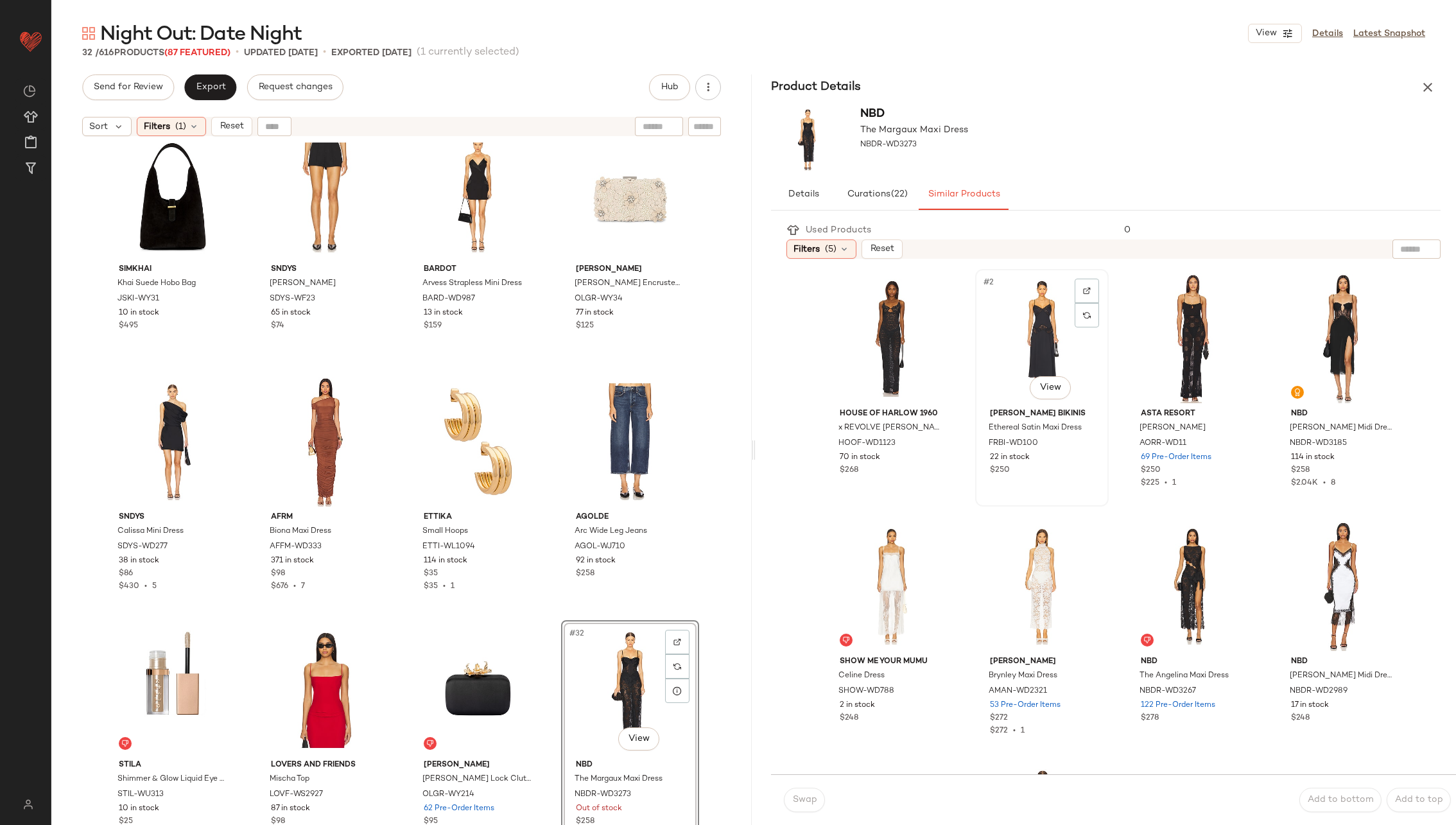
click at [1014, 363] on div "#2 View" at bounding box center [1042, 338] width 124 height 130
click at [810, 797] on span "Swap" at bounding box center [804, 800] width 25 height 11
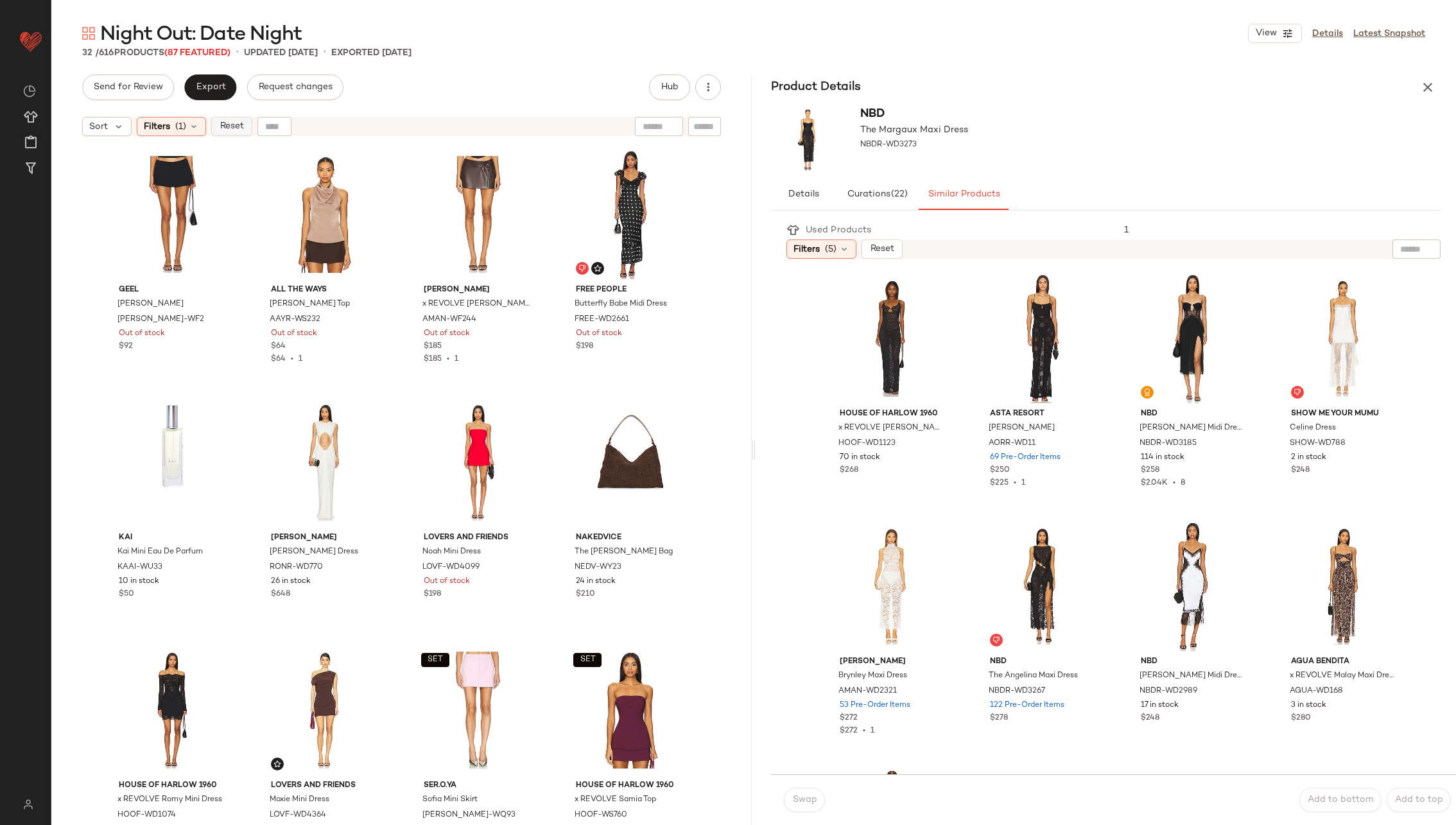
click at [238, 124] on span "Reset" at bounding box center [231, 126] width 25 height 11
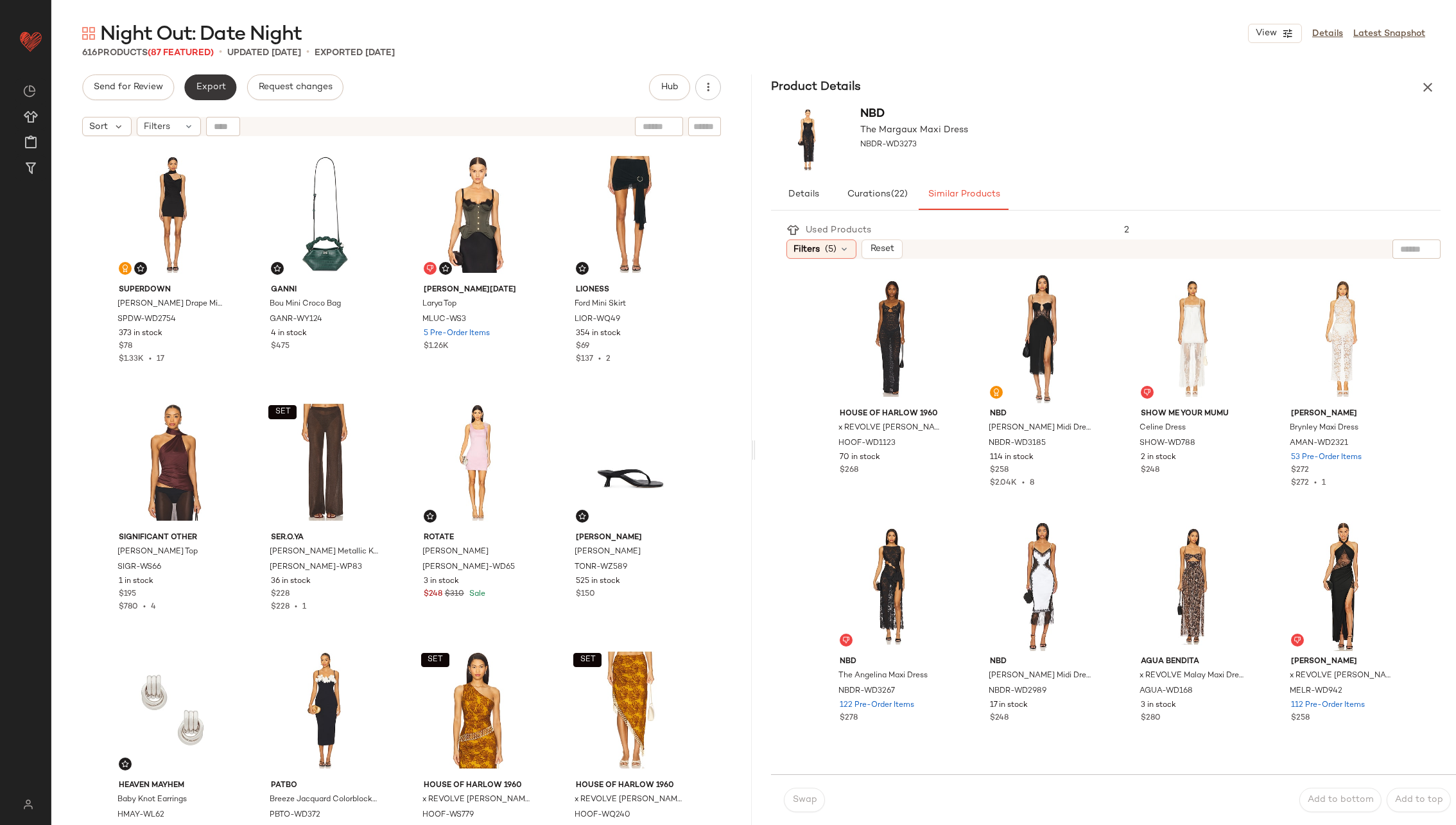
click at [218, 91] on span "Export" at bounding box center [210, 87] width 30 height 11
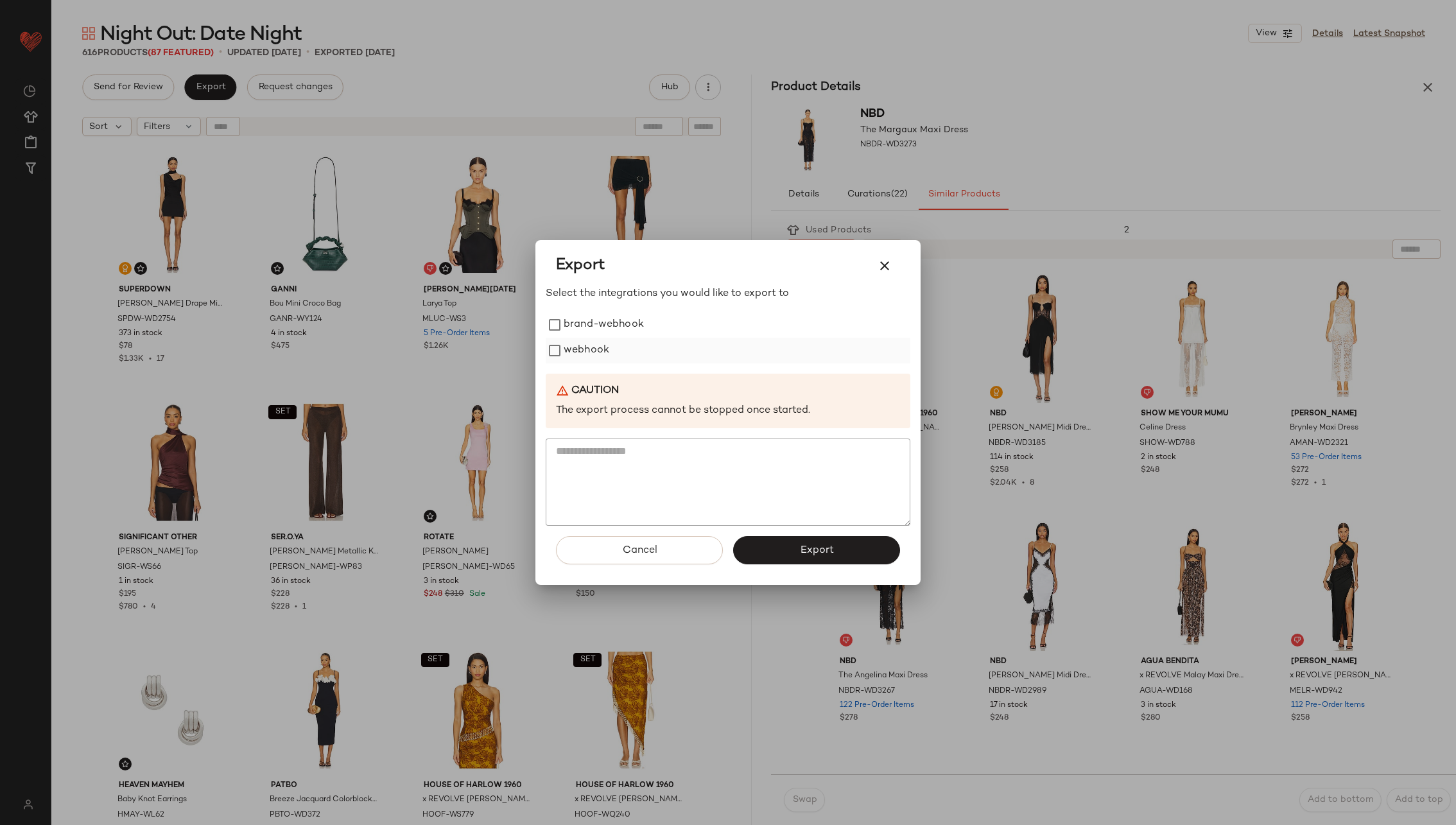
click at [603, 349] on label "webhook" at bounding box center [586, 350] width 46 height 25
click at [790, 548] on button "Export" at bounding box center [816, 550] width 167 height 29
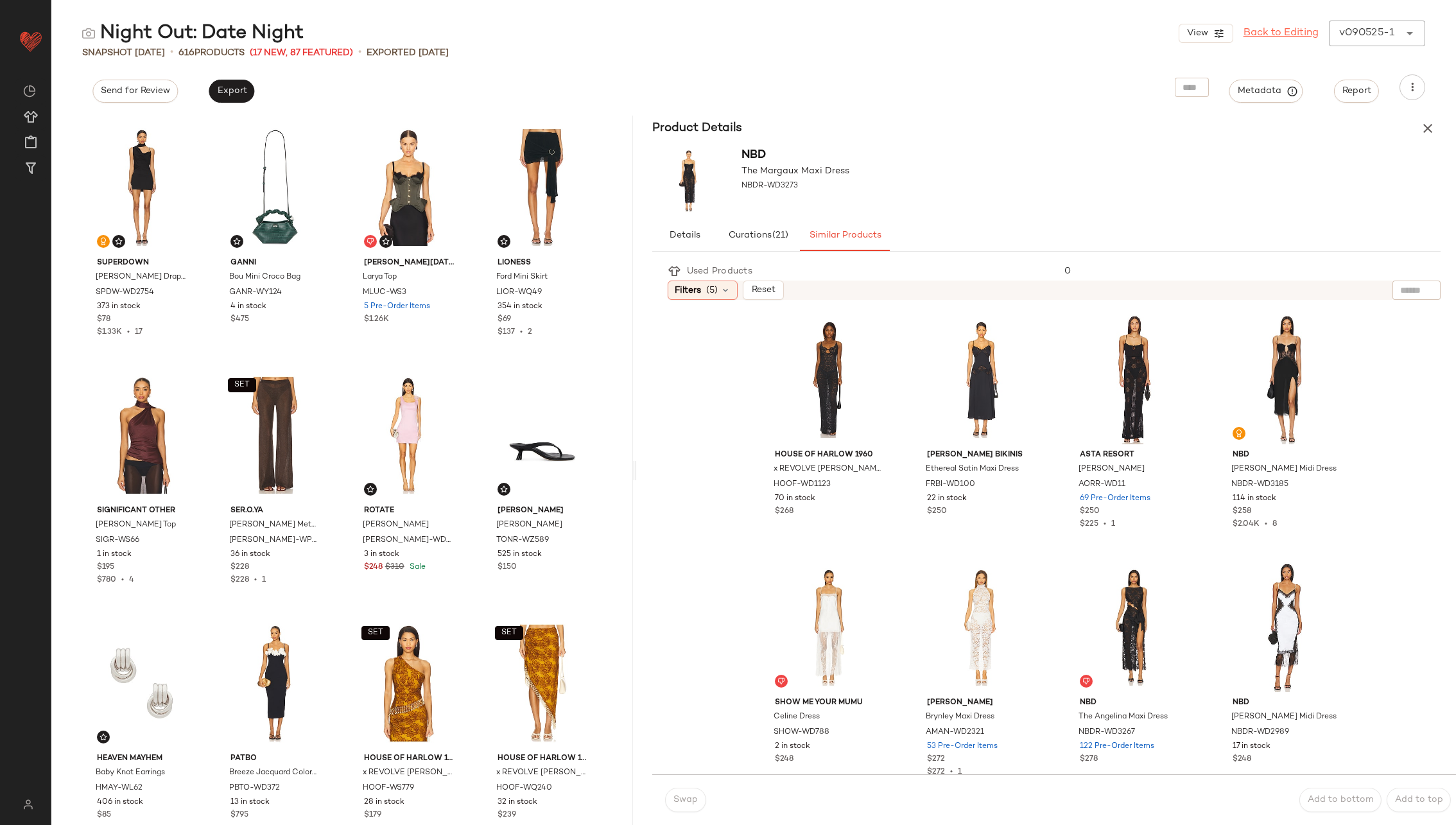
click at [1274, 36] on link "Back to Editing" at bounding box center [1281, 33] width 75 height 16
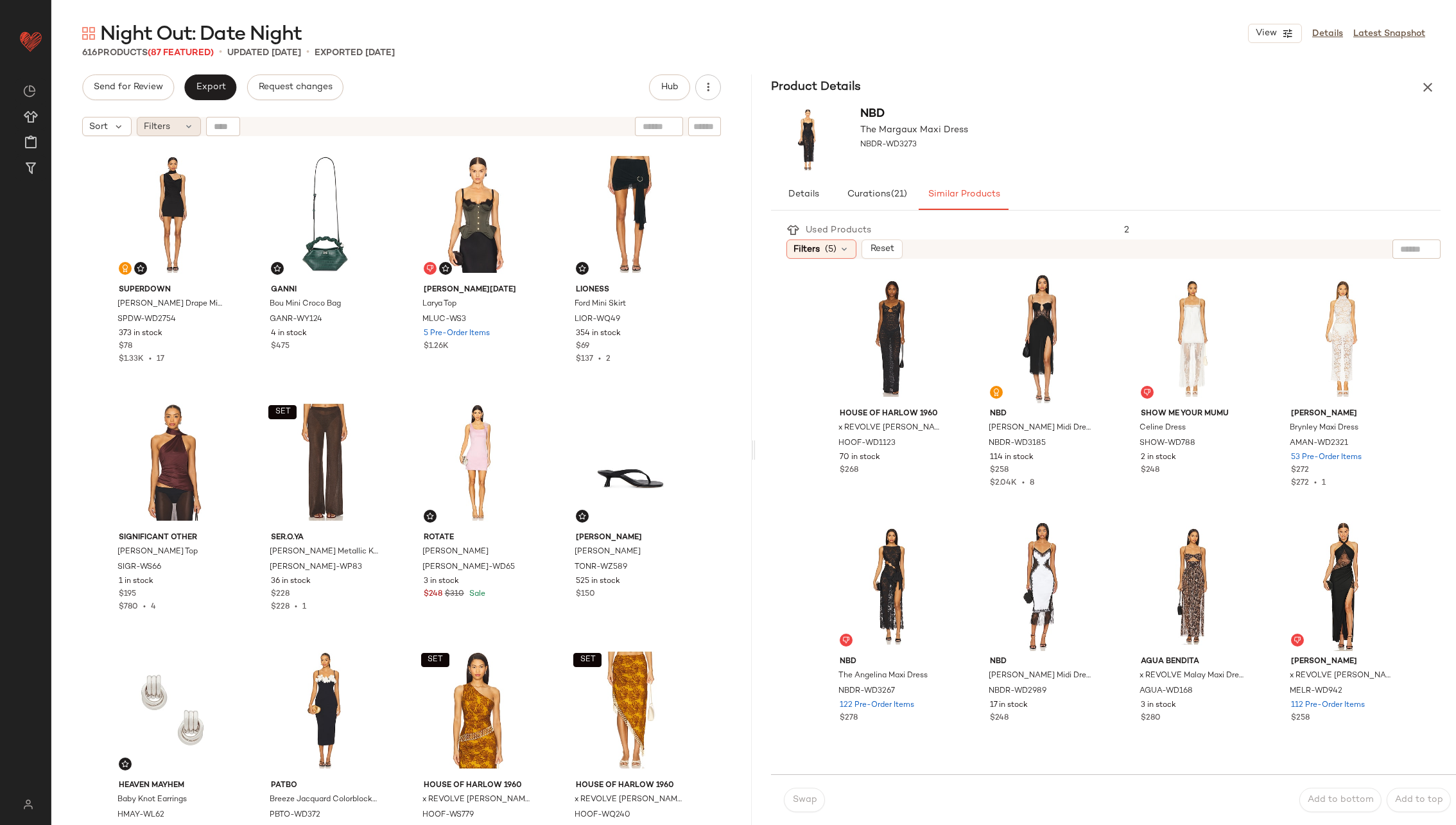
click at [189, 127] on icon at bounding box center [188, 126] width 11 height 11
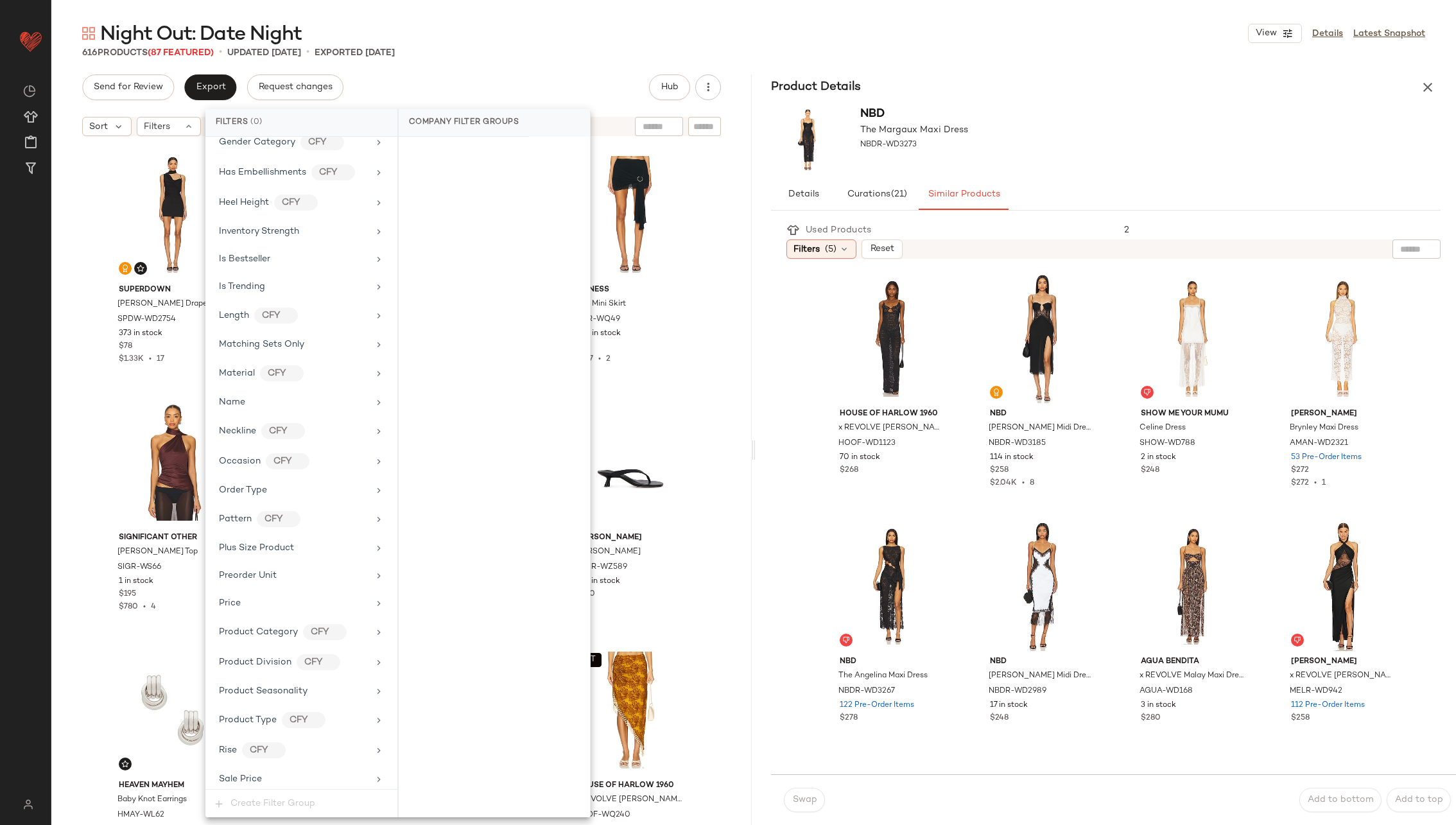
scroll to position [1090, 0]
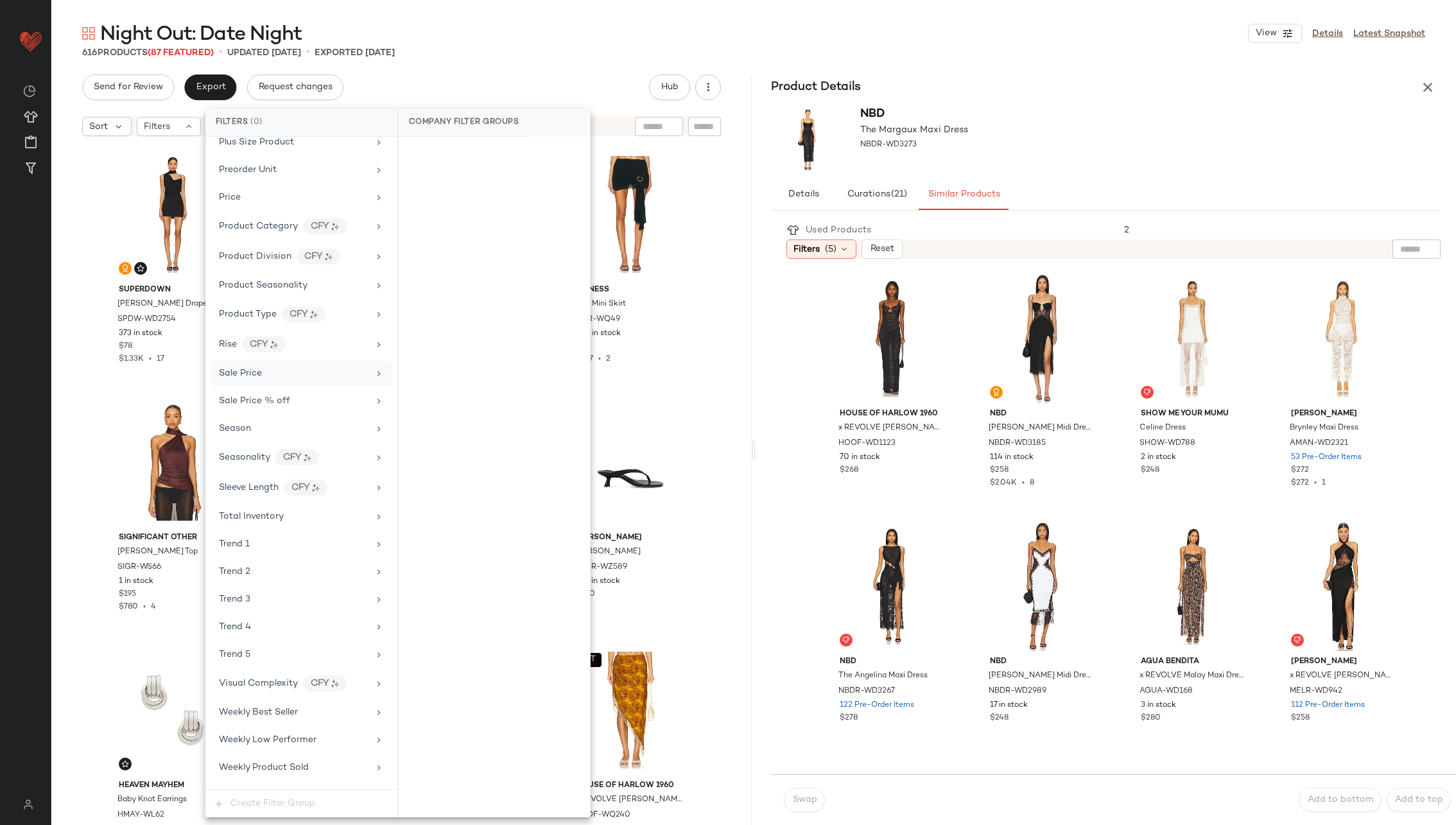
click at [330, 367] on div "Sale Price" at bounding box center [294, 373] width 150 height 13
click at [467, 159] on div "On sale" at bounding box center [494, 153] width 181 height 23
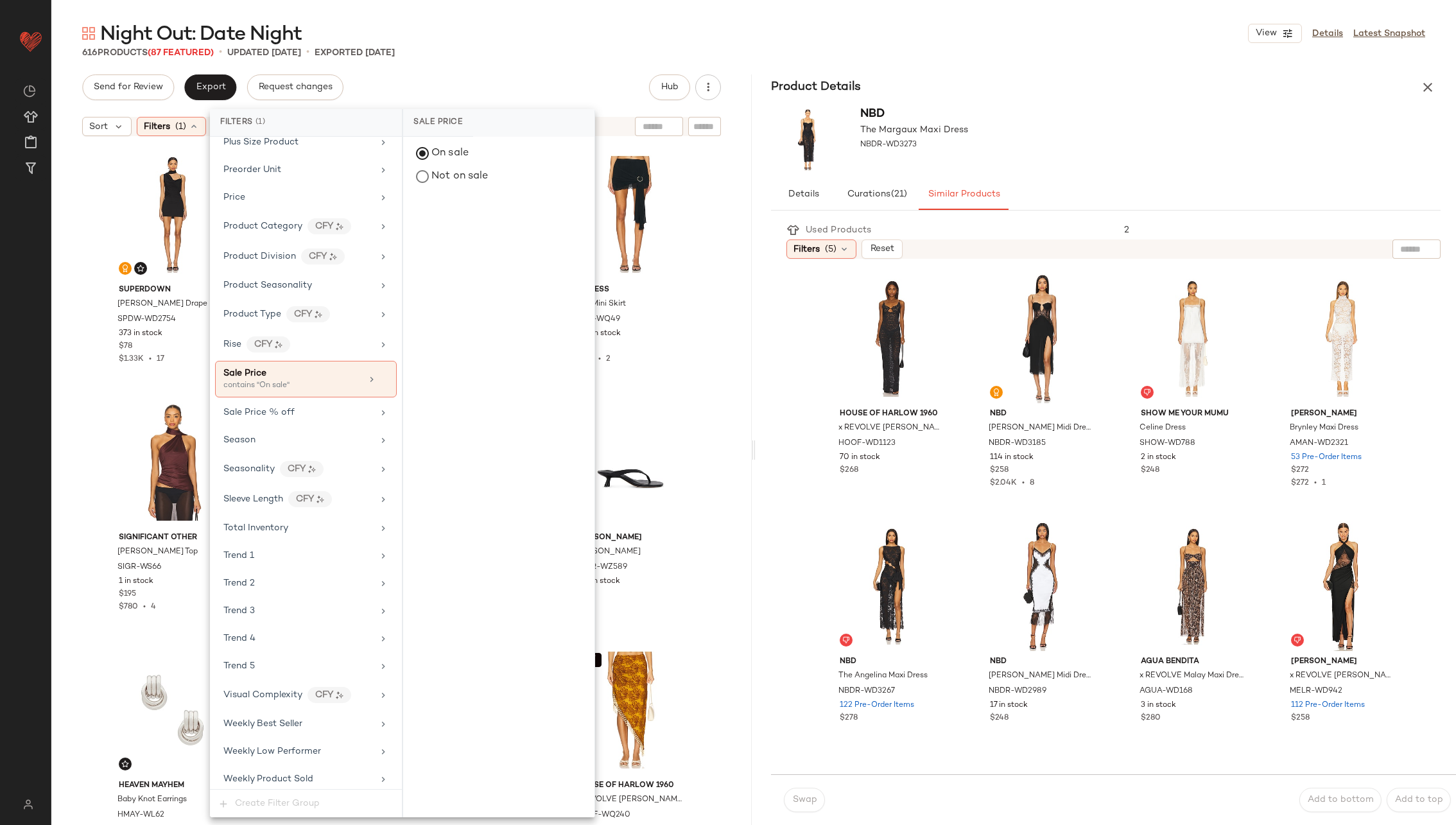
click at [722, 331] on div "superdown Beatrice Drape Mini Dress SPDW-WD2754 373 in stock $78 $1.33K • 17 Ga…" at bounding box center [402, 499] width 700 height 715
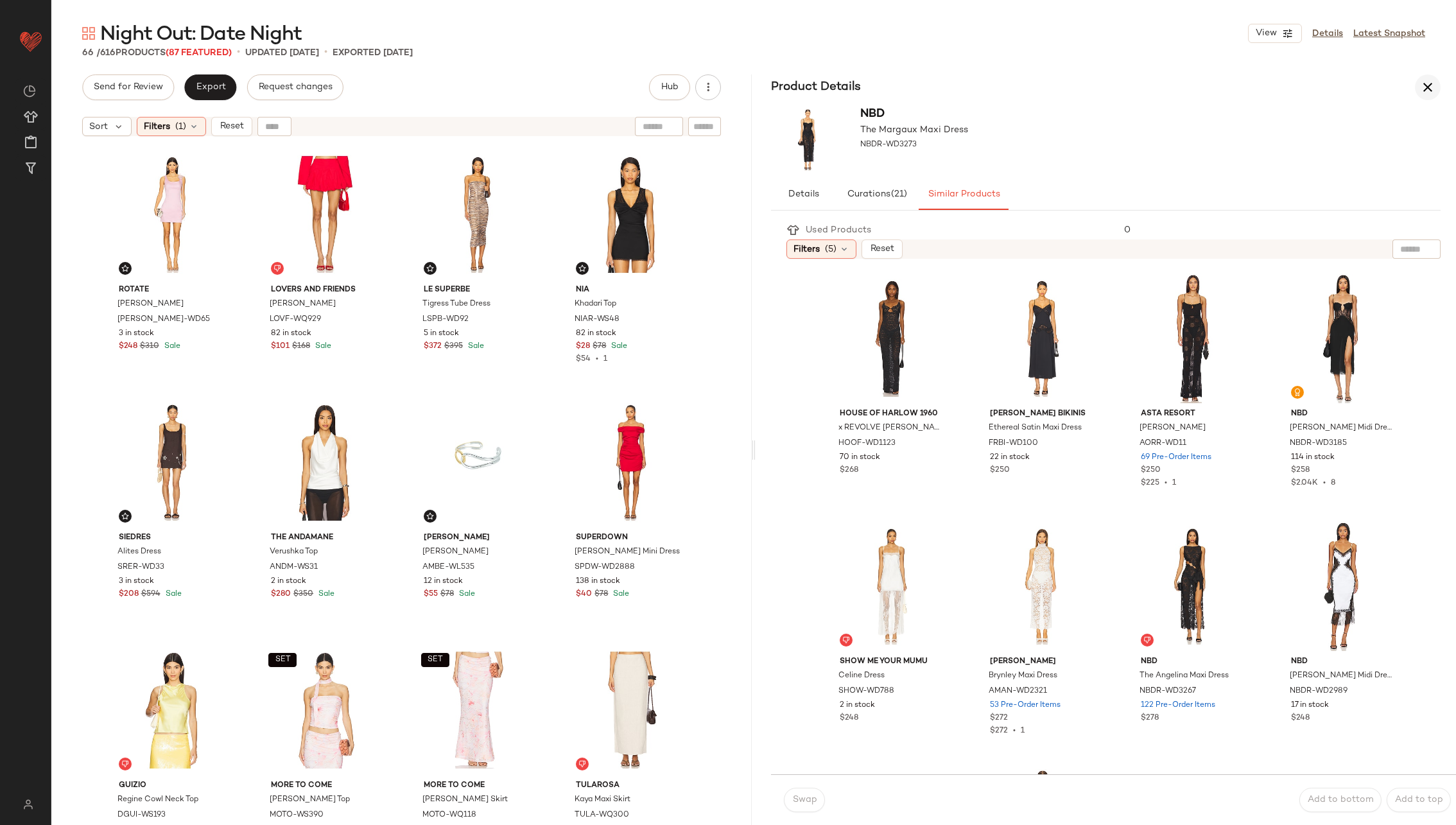
click at [1431, 89] on icon "button" at bounding box center [1427, 87] width 16 height 16
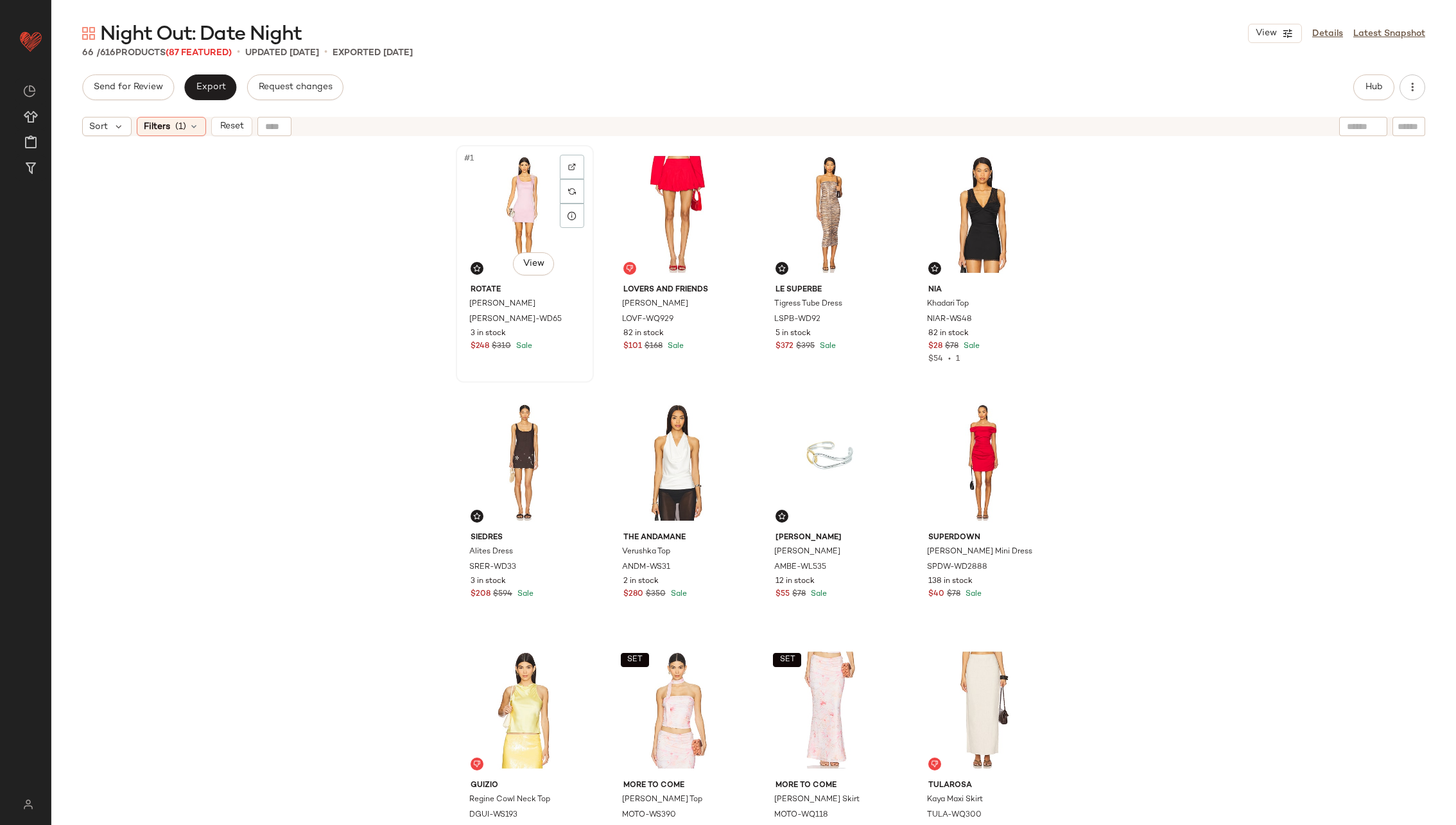
click at [515, 211] on div "#1 View" at bounding box center [525, 214] width 129 height 130
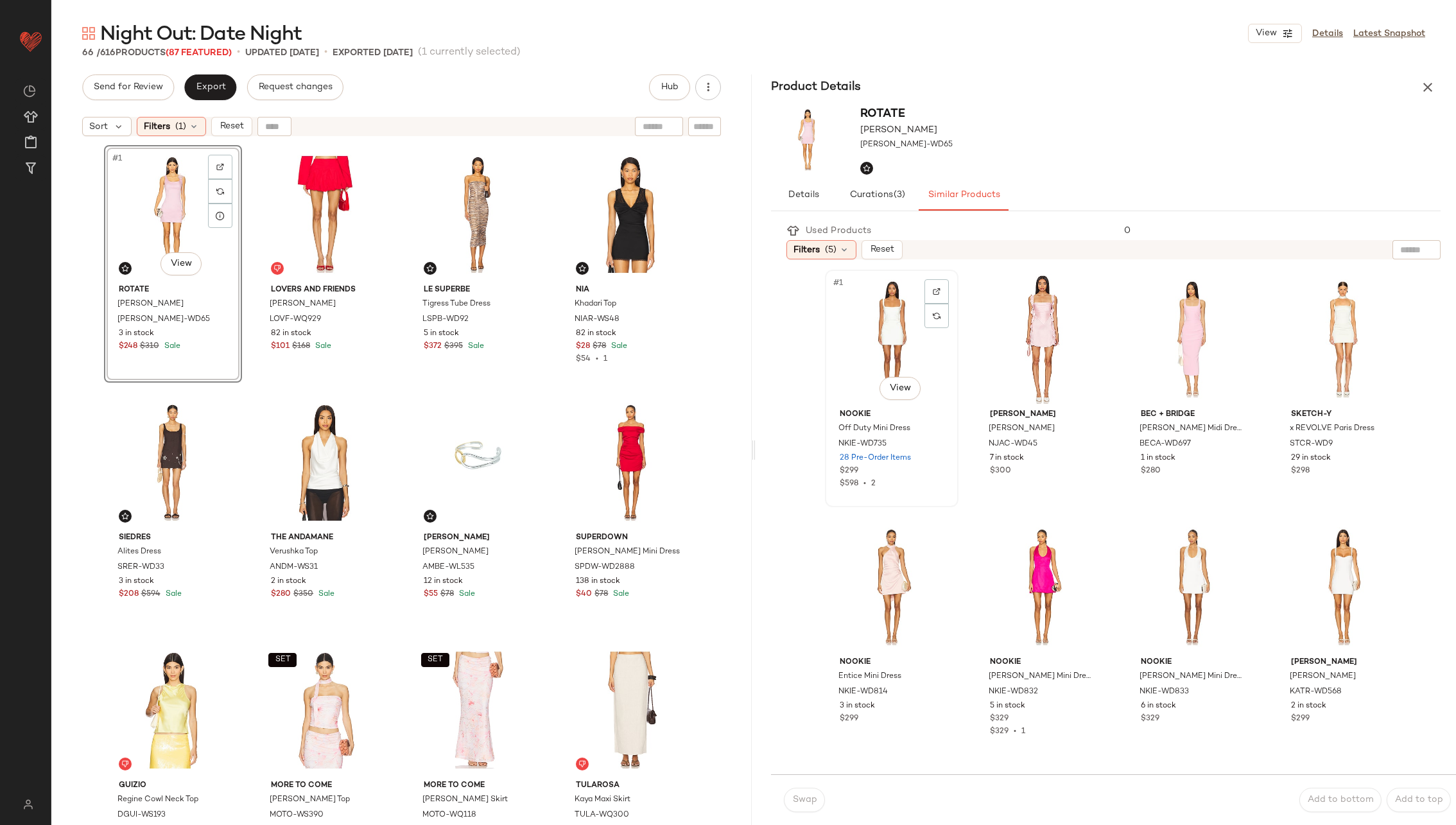
click at [891, 339] on div "#1 View" at bounding box center [892, 339] width 124 height 130
click at [810, 800] on span "Swap" at bounding box center [804, 800] width 25 height 11
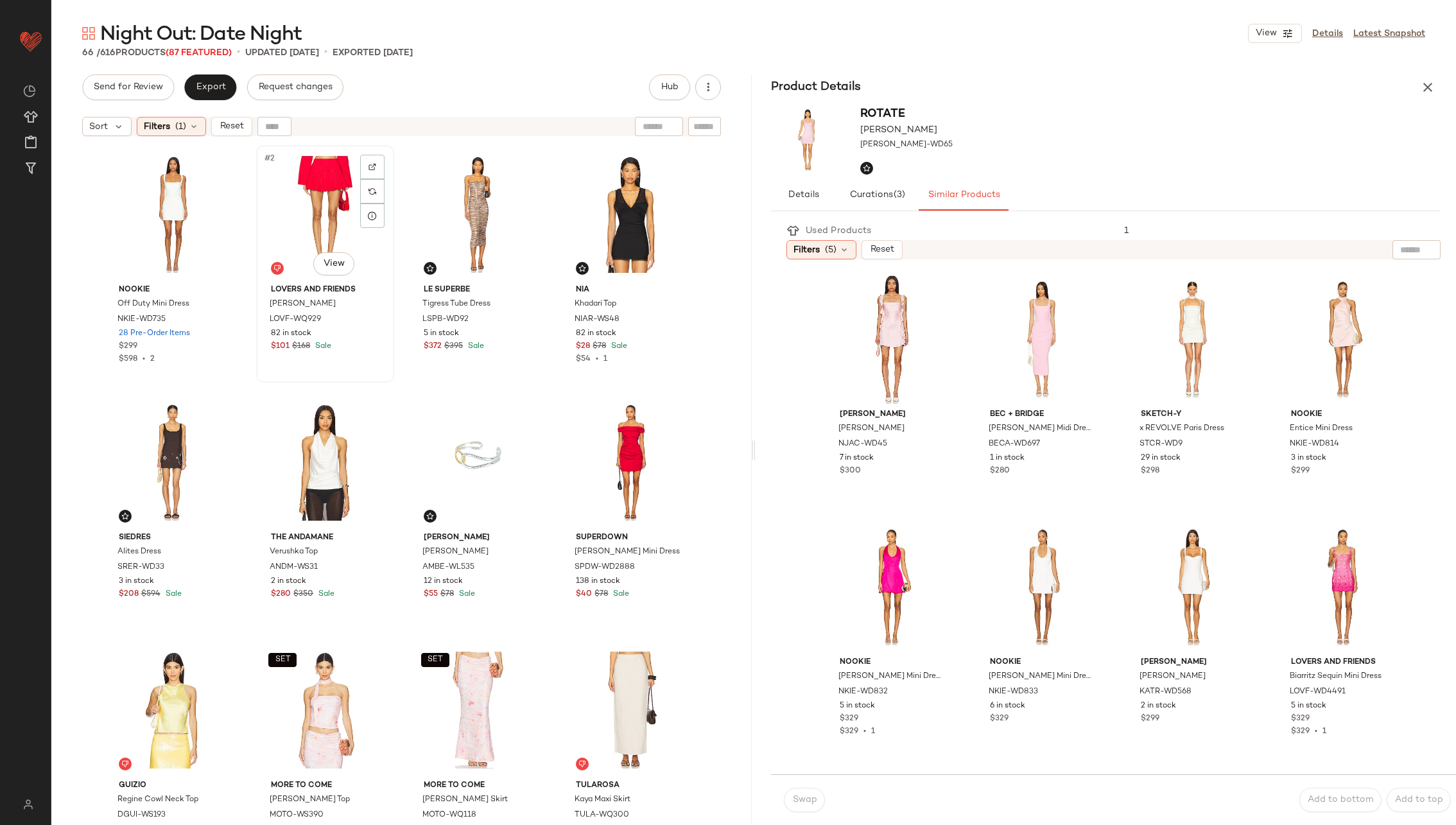
click at [315, 216] on div "#2 View" at bounding box center [326, 214] width 129 height 130
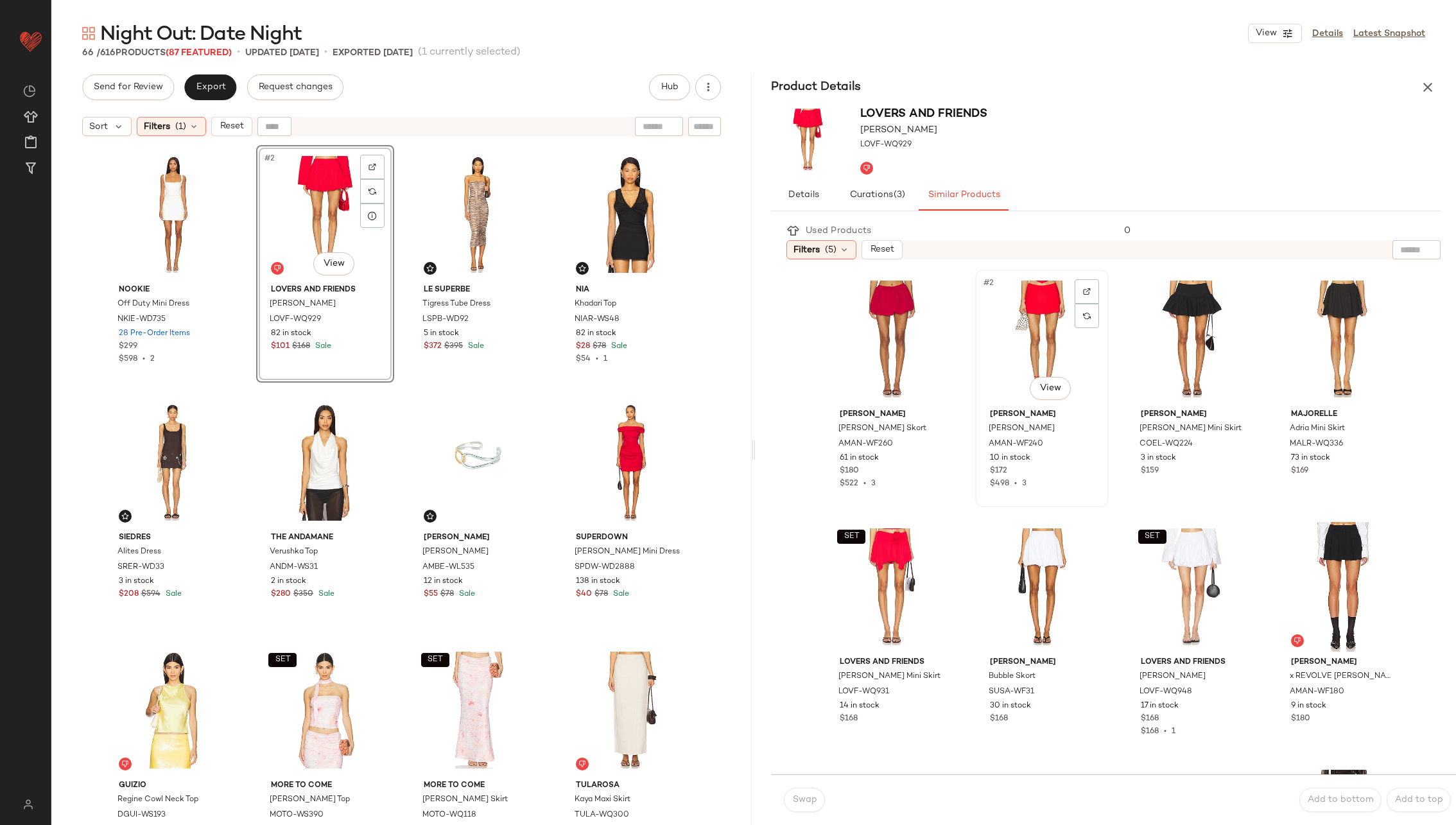
click at [1023, 331] on div "#2 View" at bounding box center [1042, 339] width 124 height 130
click at [807, 798] on span "Swap" at bounding box center [804, 800] width 25 height 11
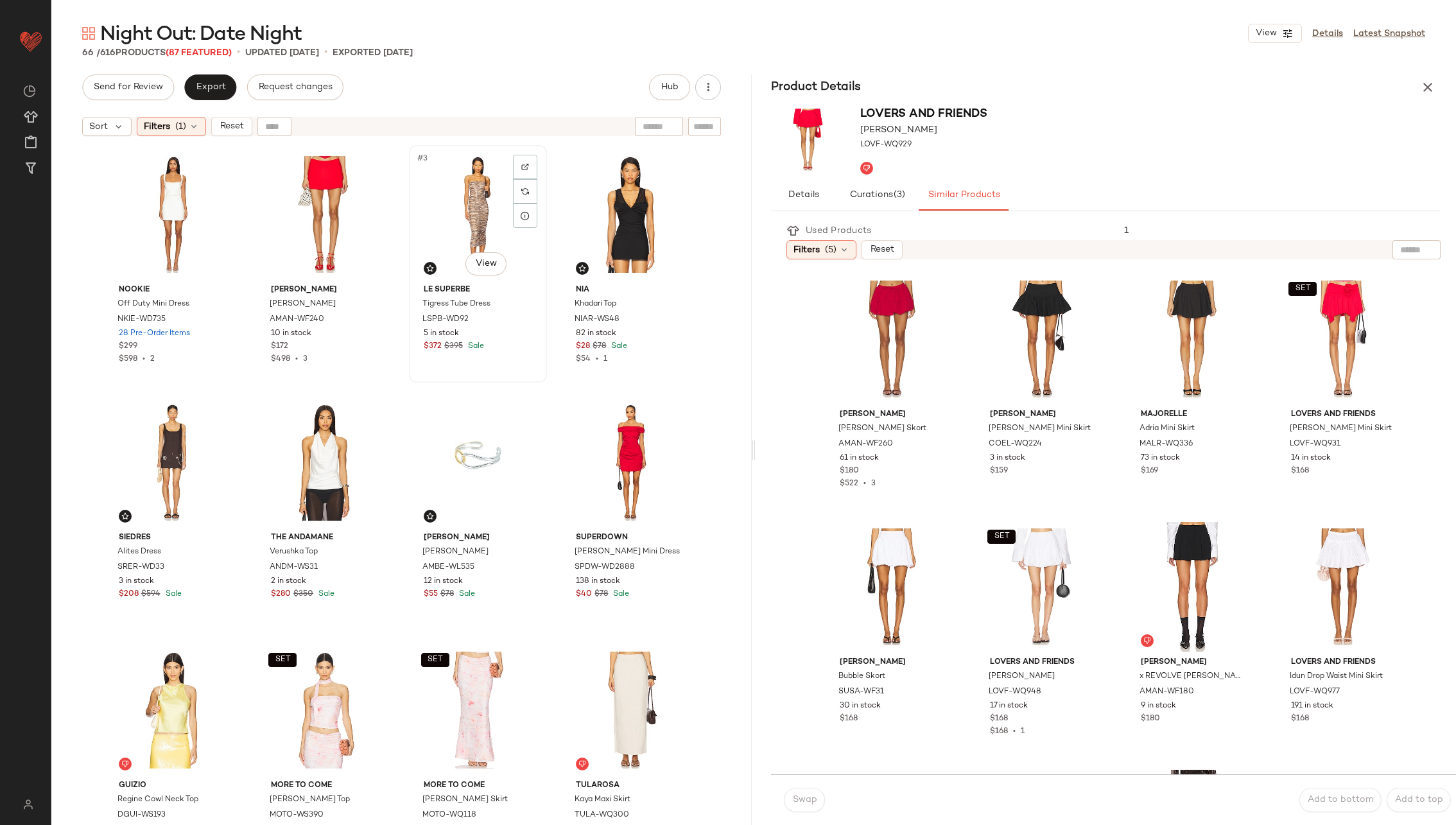
click at [466, 219] on div "#3 View" at bounding box center [478, 214] width 129 height 130
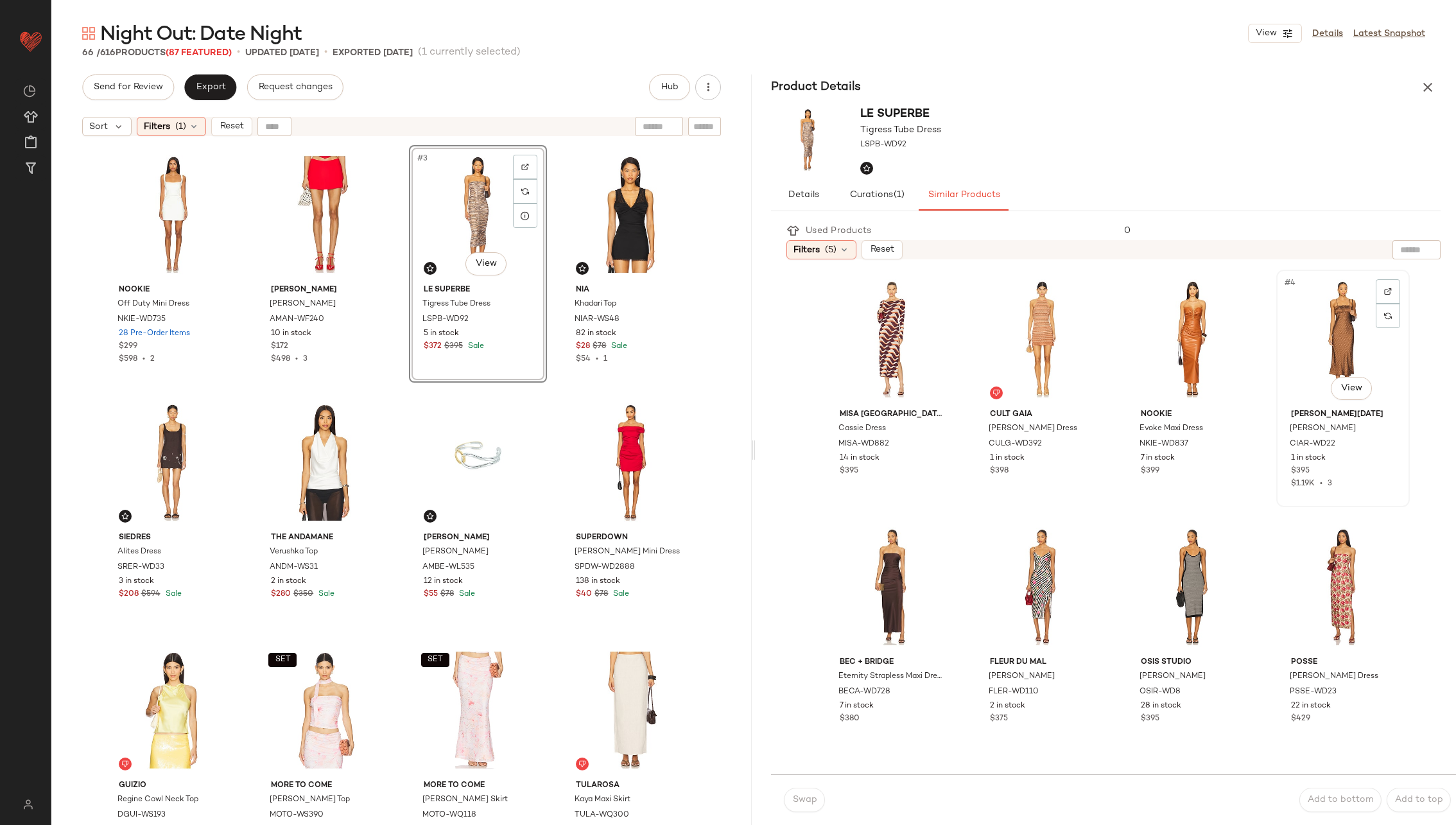
click at [1329, 345] on div "#4 View" at bounding box center [1343, 339] width 124 height 130
click at [1159, 338] on div "#3 View" at bounding box center [1193, 339] width 124 height 130
click at [813, 807] on button "Swap" at bounding box center [804, 800] width 41 height 25
click at [816, 794] on button "Swap" at bounding box center [804, 800] width 41 height 25
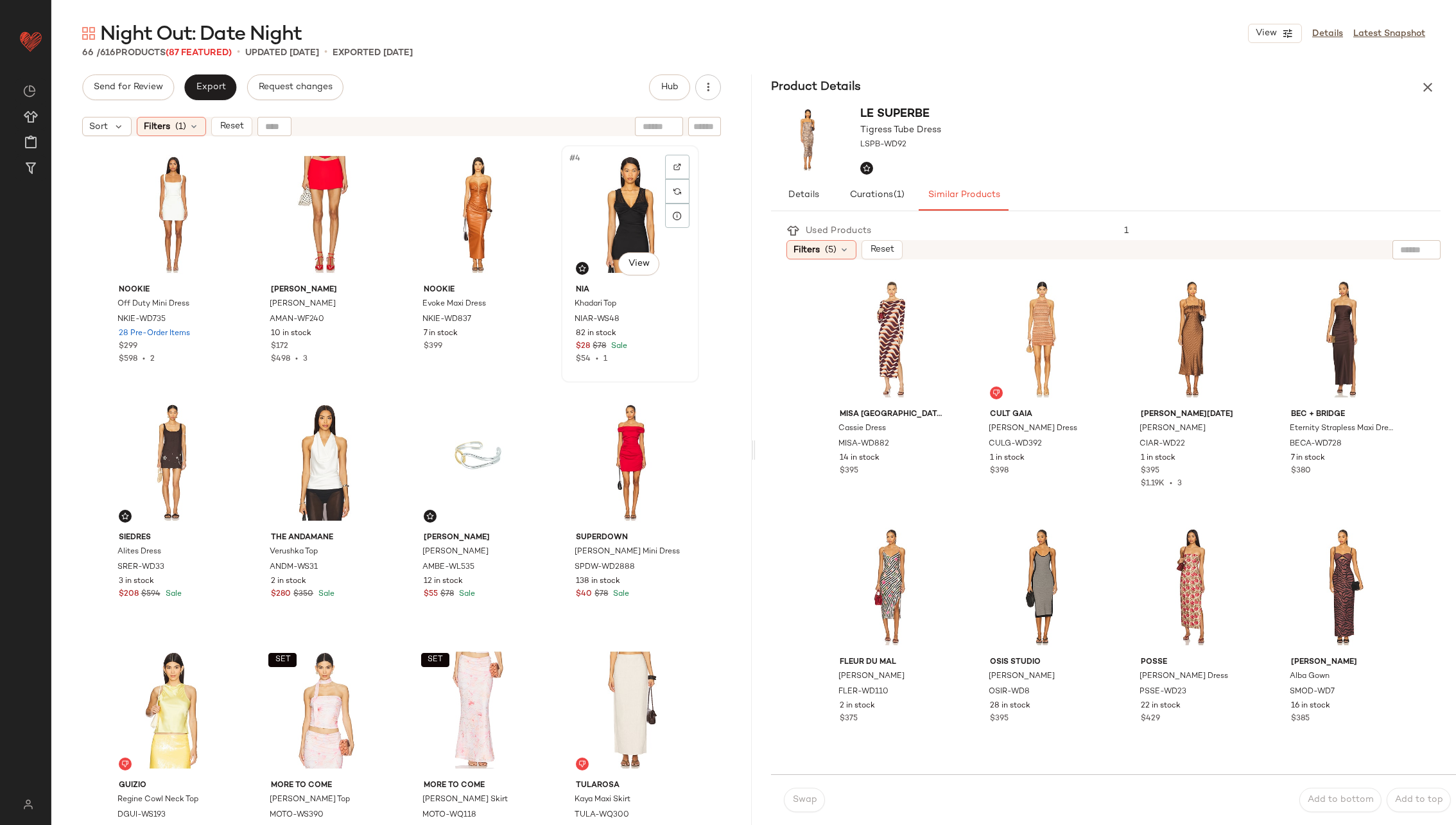
click at [622, 219] on div "#4 View" at bounding box center [630, 214] width 129 height 130
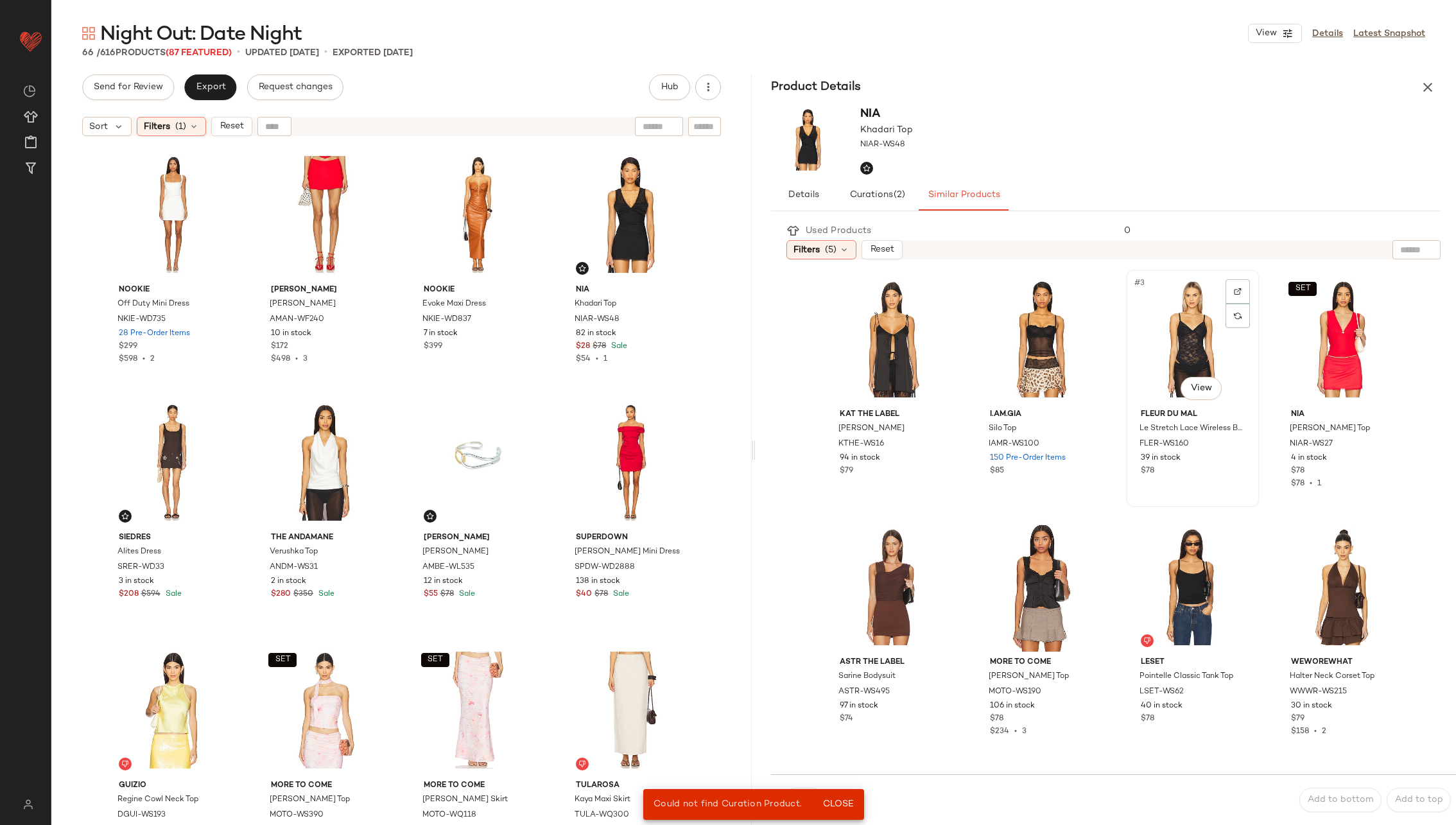
click at [1152, 340] on div "#3 View" at bounding box center [1193, 339] width 124 height 130
click at [839, 809] on span "Close" at bounding box center [838, 805] width 31 height 11
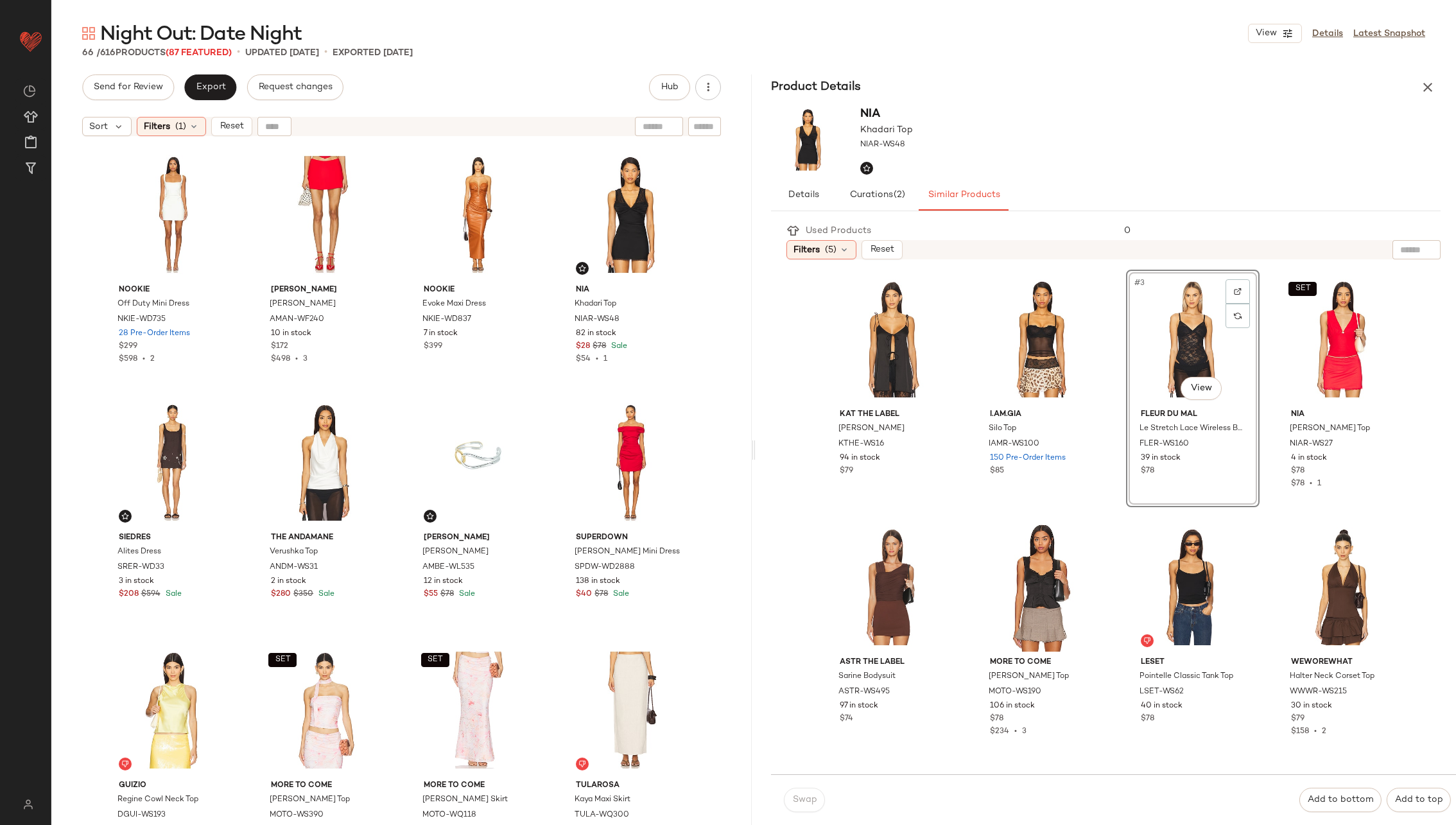
click at [1175, 337] on div "#3 View" at bounding box center [1193, 339] width 124 height 130
click at [616, 228] on div "#4 View" at bounding box center [630, 214] width 129 height 130
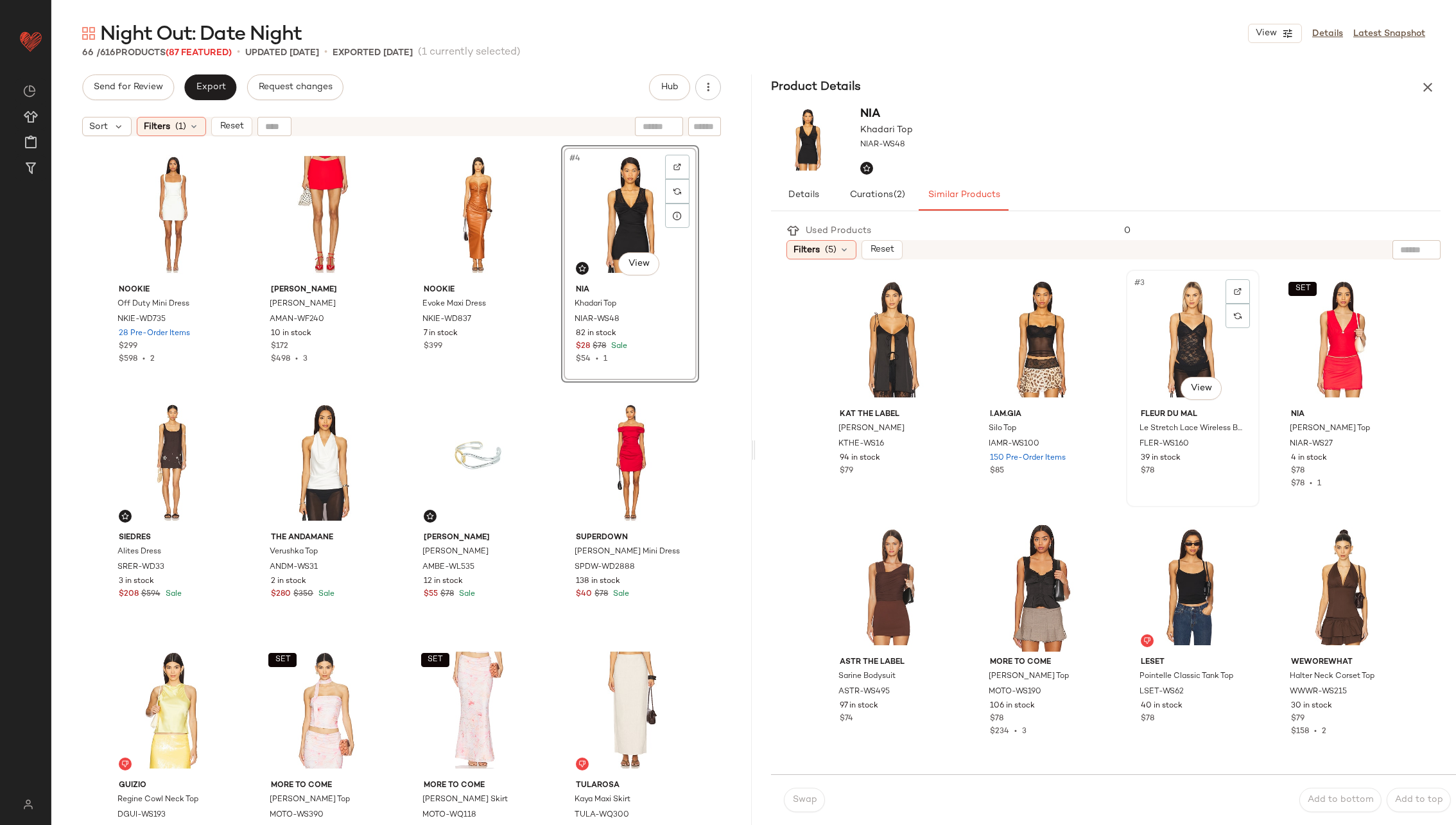
click at [1150, 314] on div "#3 View" at bounding box center [1193, 339] width 124 height 130
click at [799, 796] on span "Swap" at bounding box center [804, 800] width 25 height 11
click at [794, 792] on div "Swap" at bounding box center [804, 800] width 41 height 25
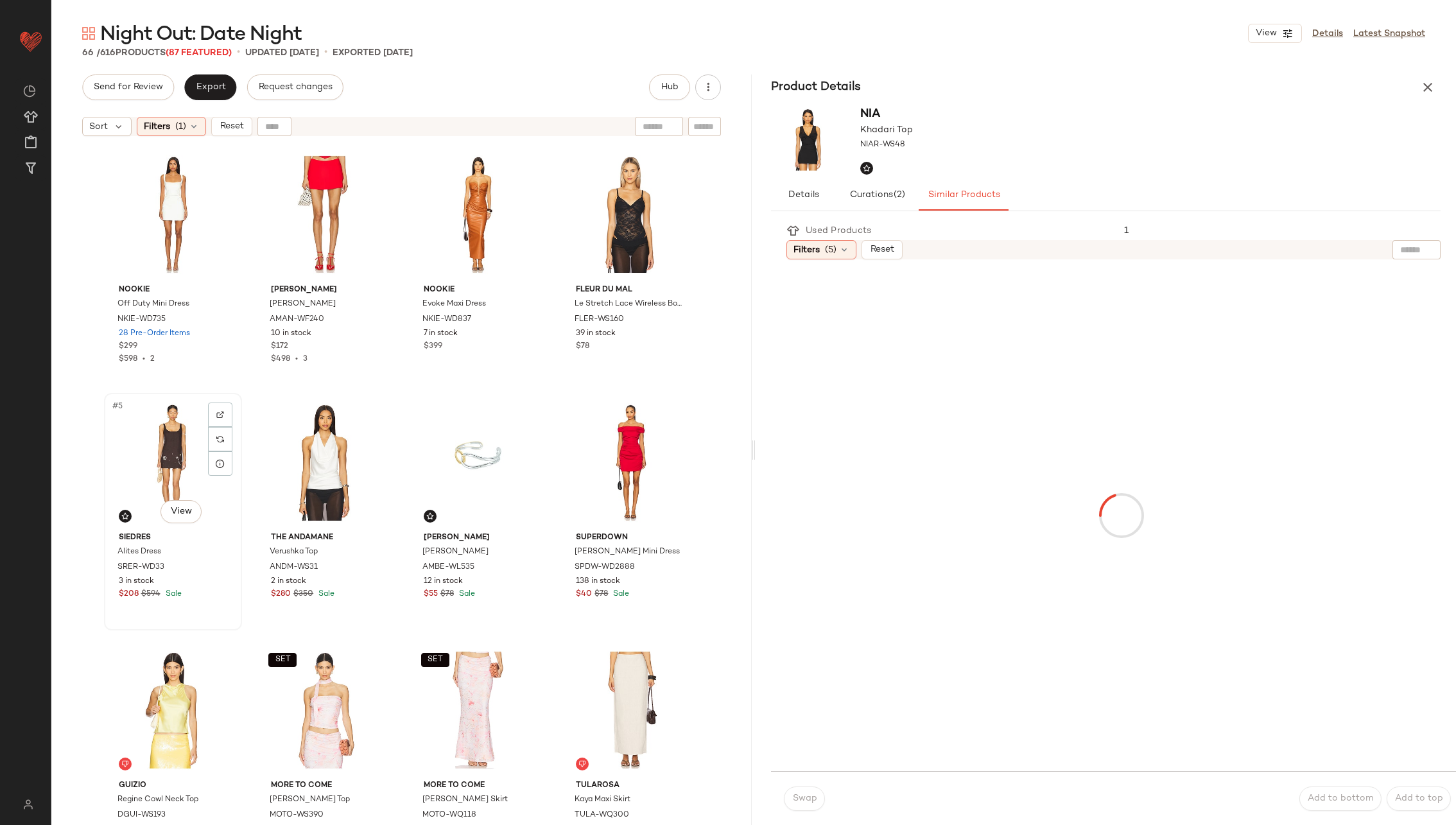
click at [176, 476] on div "#5 View" at bounding box center [173, 462] width 129 height 130
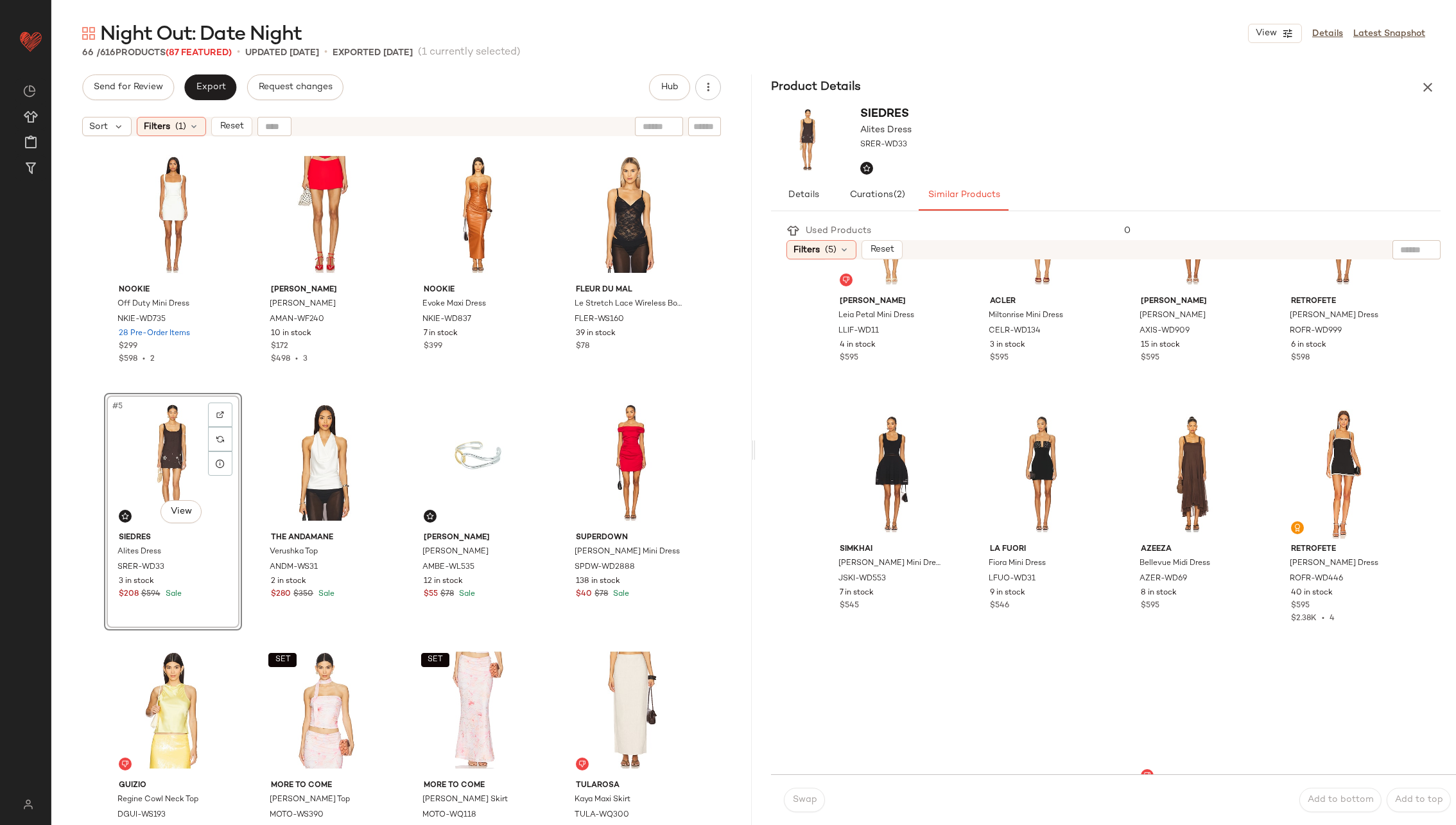
scroll to position [611, 0]
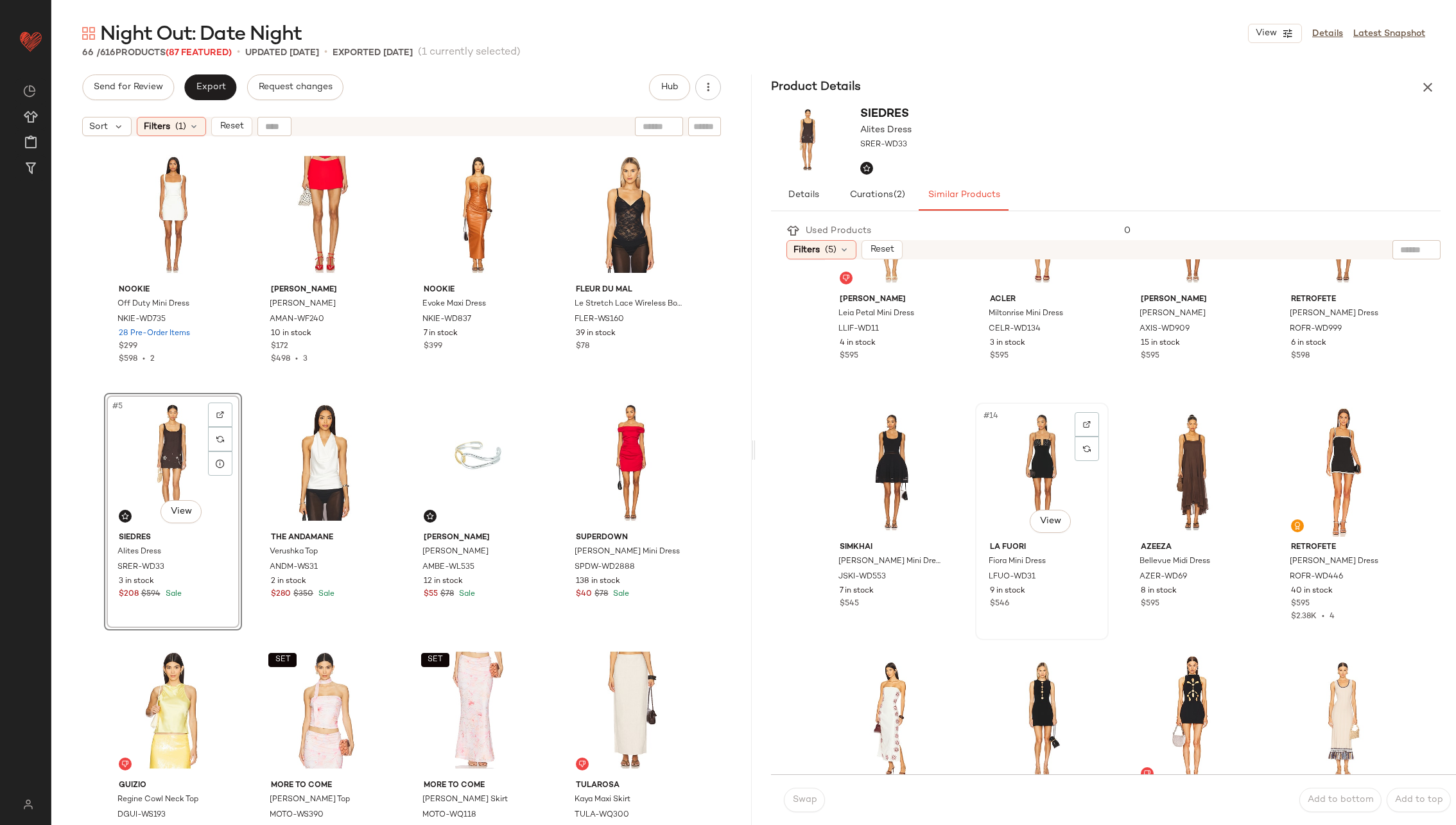
click at [1028, 467] on div "#14 View" at bounding box center [1042, 472] width 124 height 130
click at [809, 800] on span "Swap" at bounding box center [804, 800] width 25 height 11
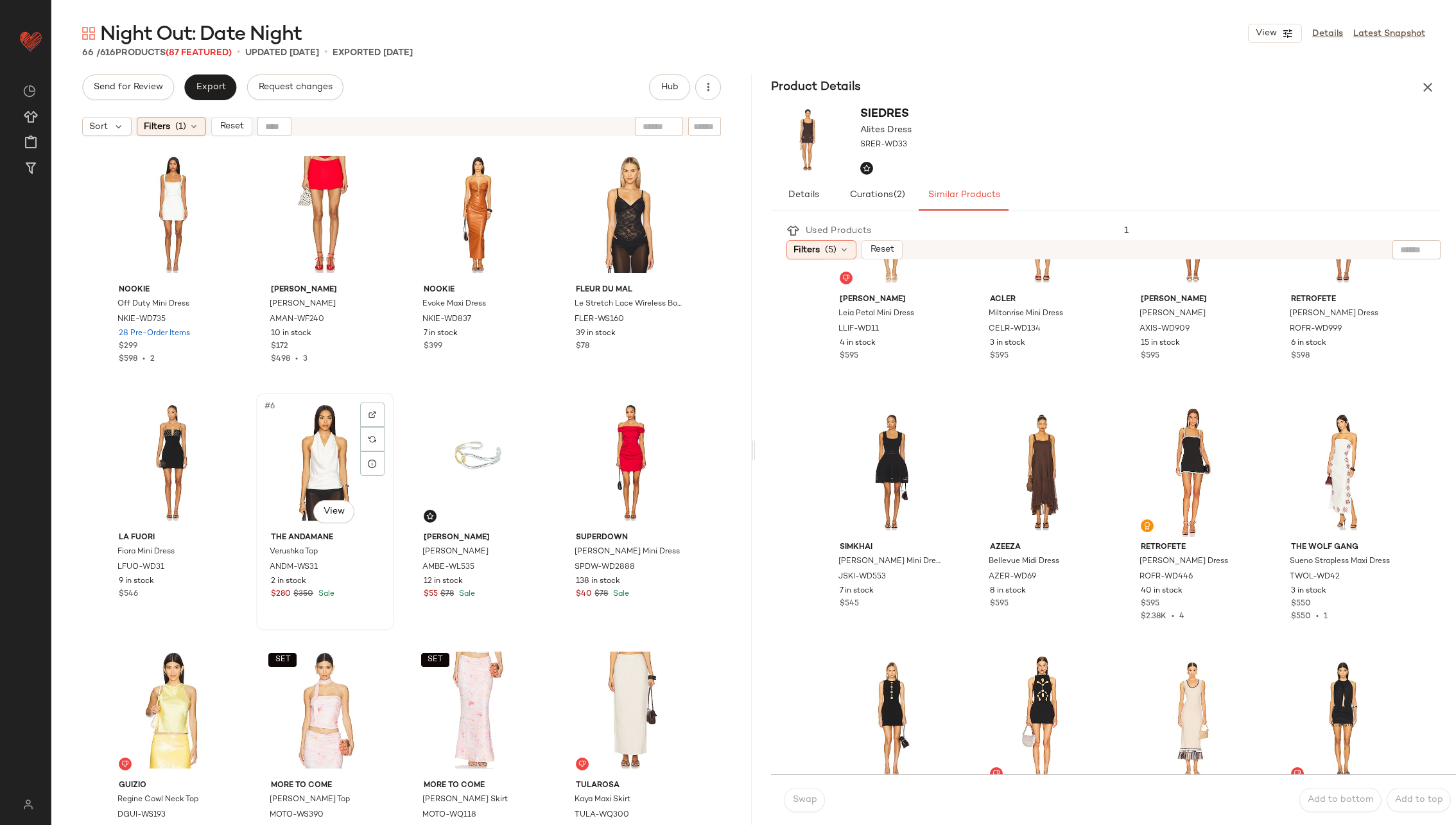
click at [322, 443] on div "#6 View" at bounding box center [326, 462] width 129 height 130
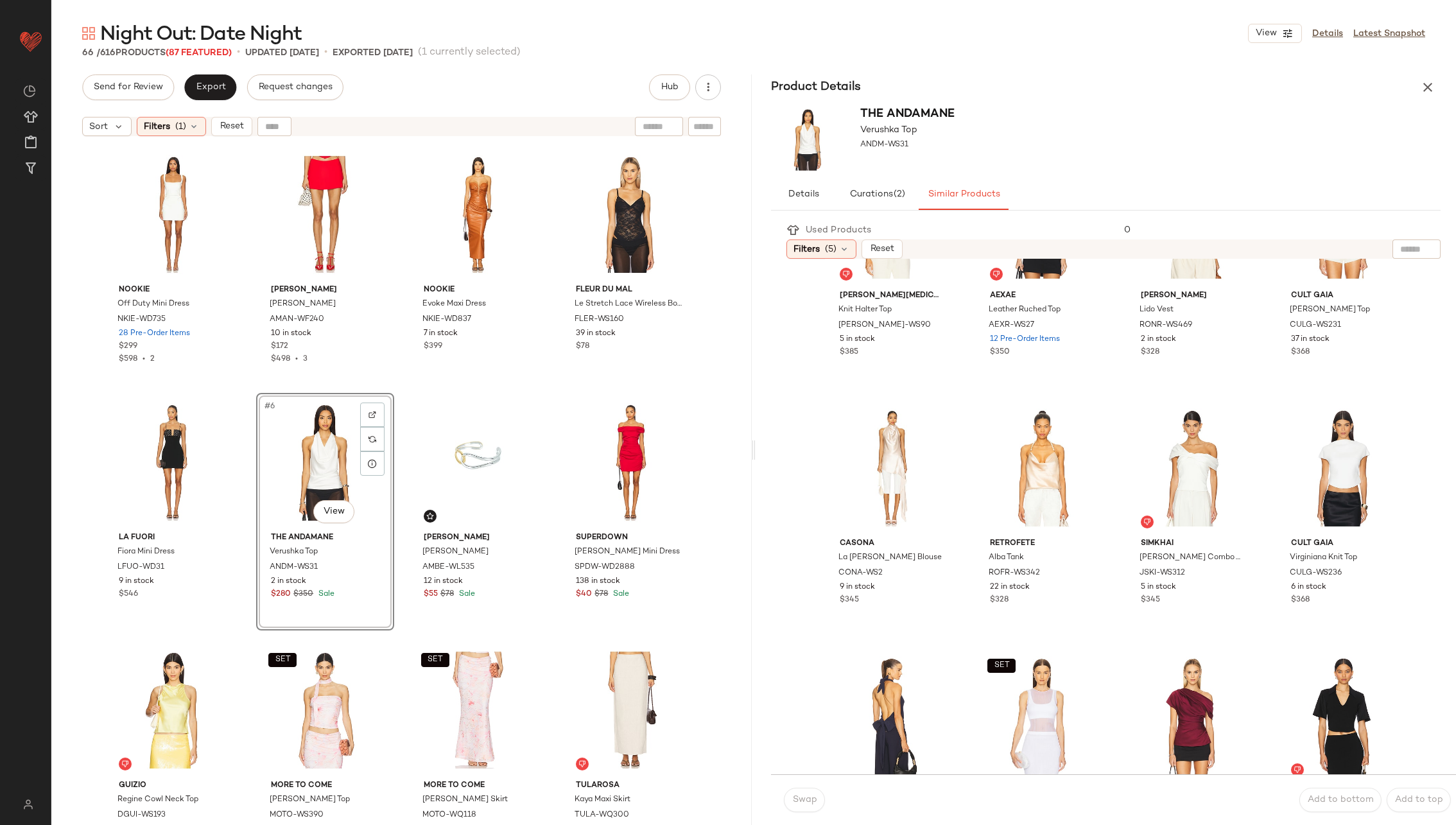
scroll to position [120, 0]
click at [1333, 449] on div "#8 View" at bounding box center [1343, 466] width 124 height 130
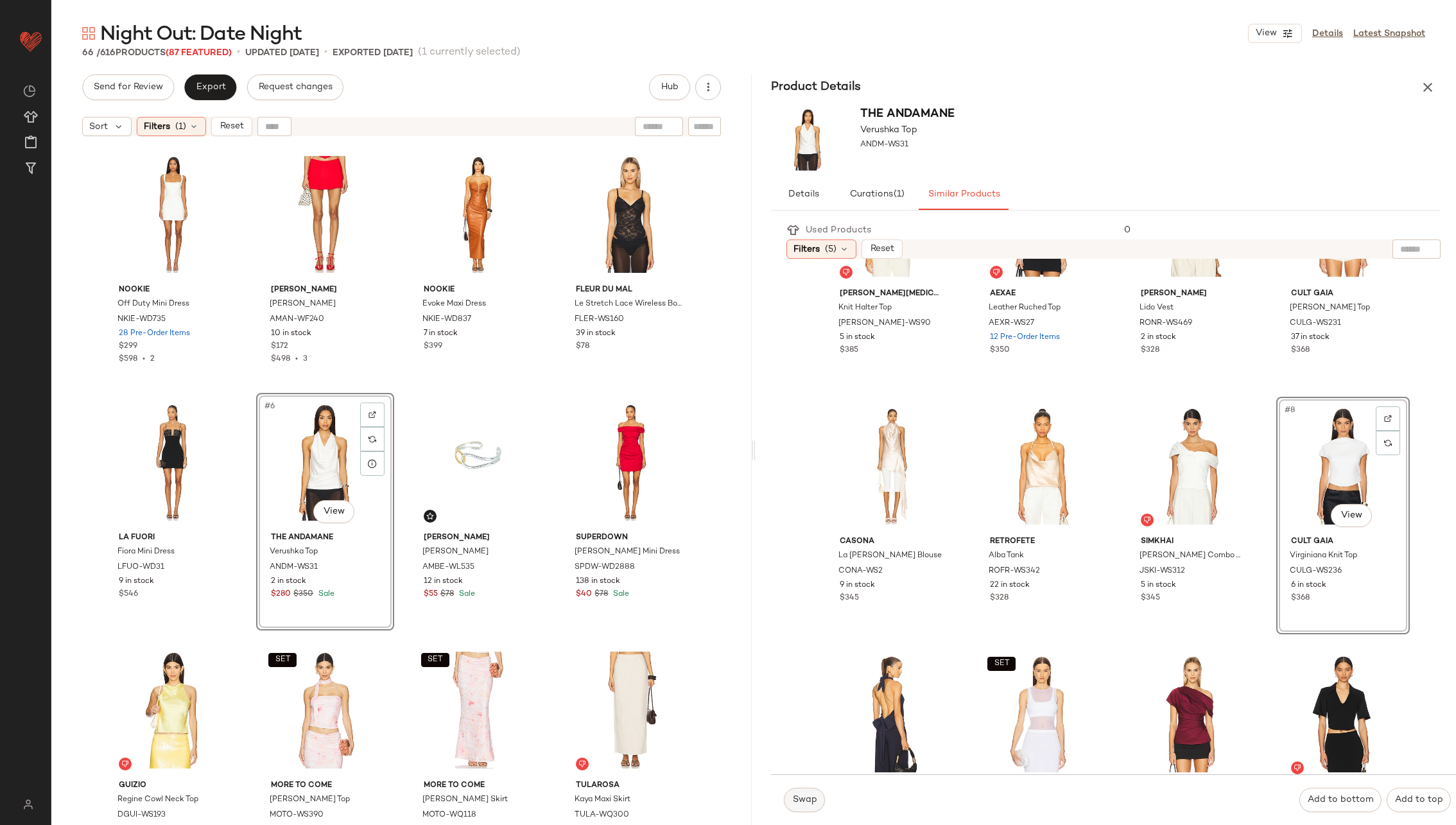
click at [809, 797] on span "Swap" at bounding box center [804, 800] width 25 height 11
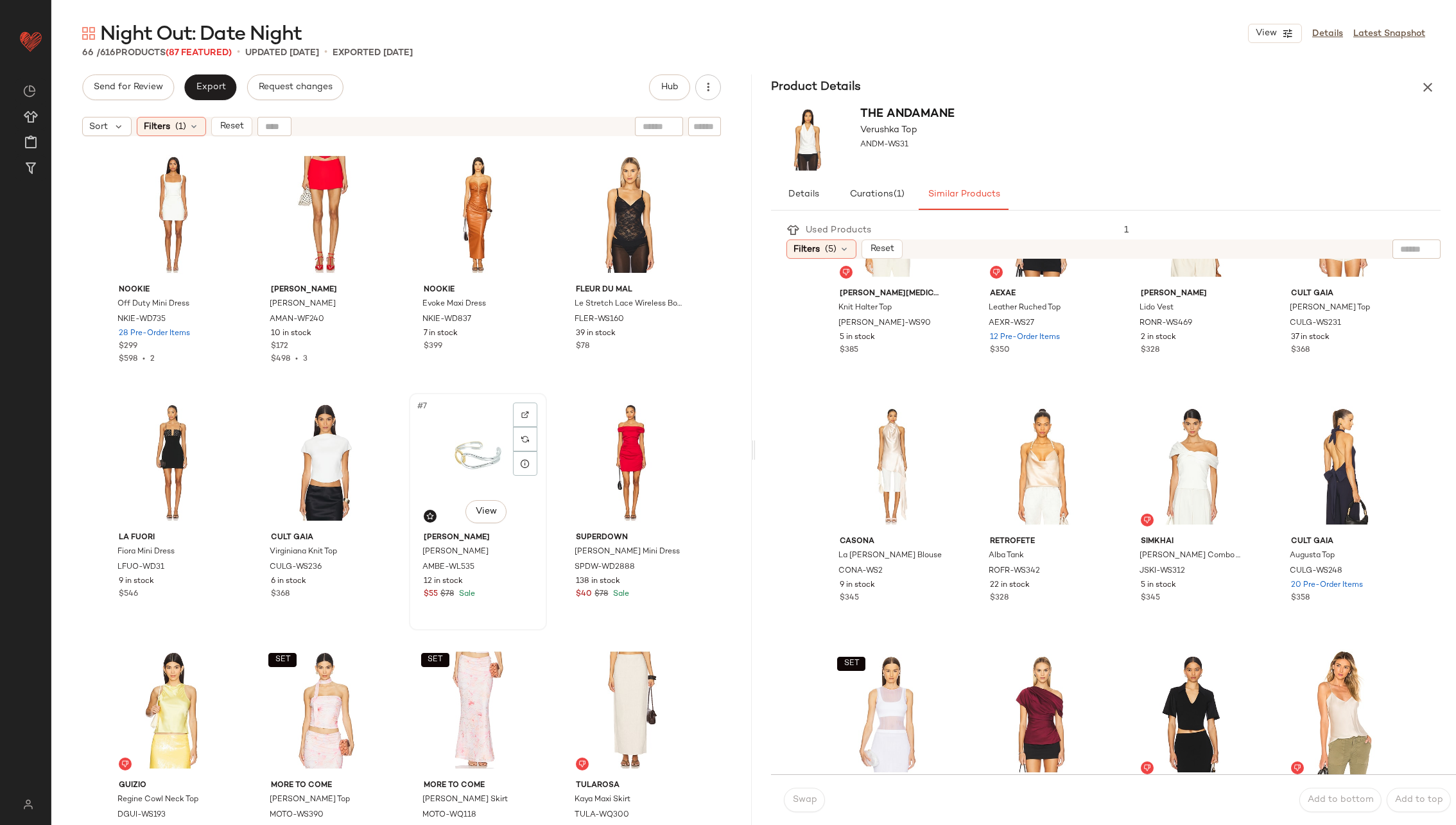
click at [493, 455] on div "#7 View" at bounding box center [478, 462] width 129 height 130
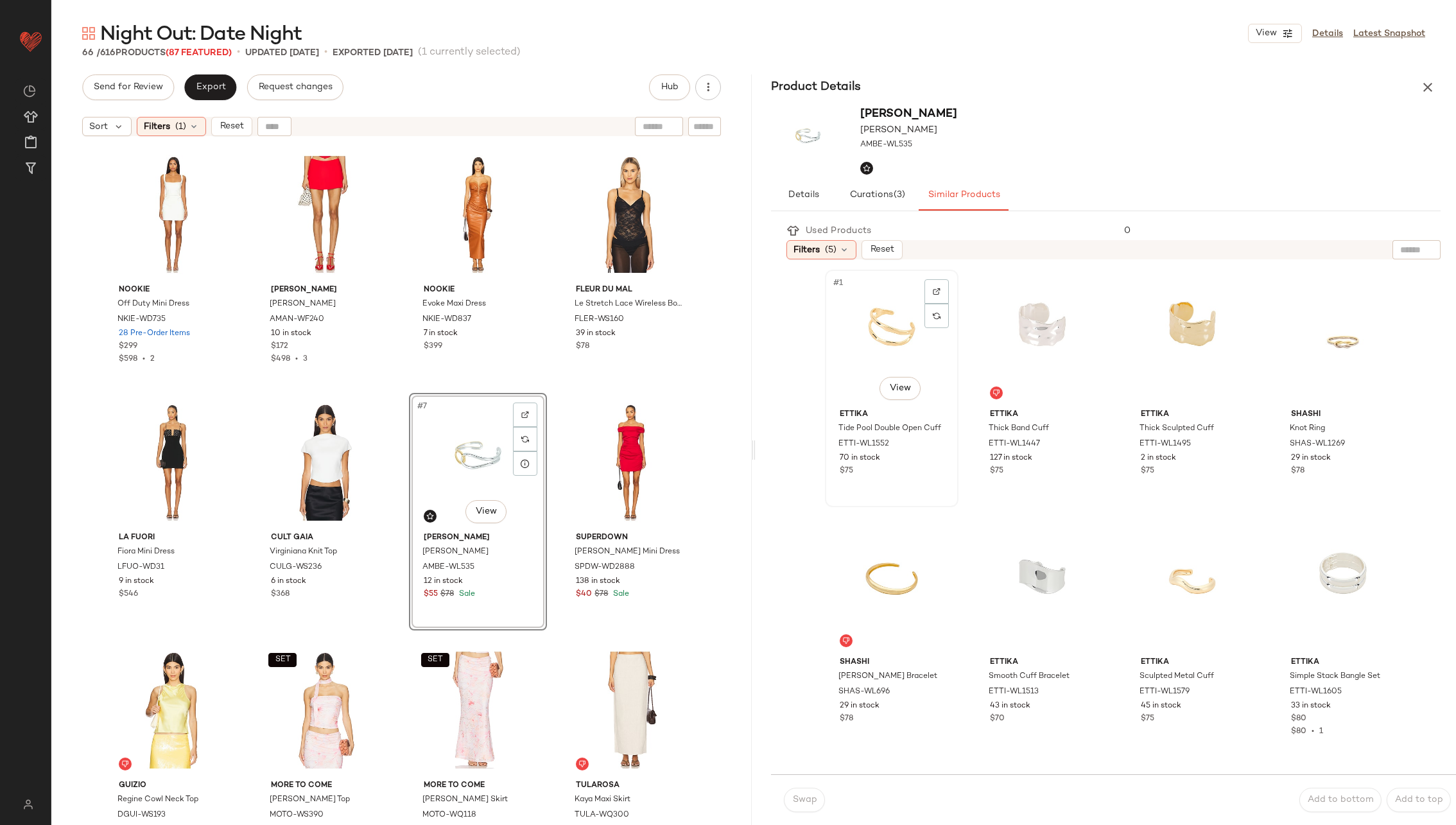
click at [893, 334] on div "#1 View" at bounding box center [892, 339] width 124 height 130
click at [799, 797] on span "Swap" at bounding box center [804, 800] width 25 height 11
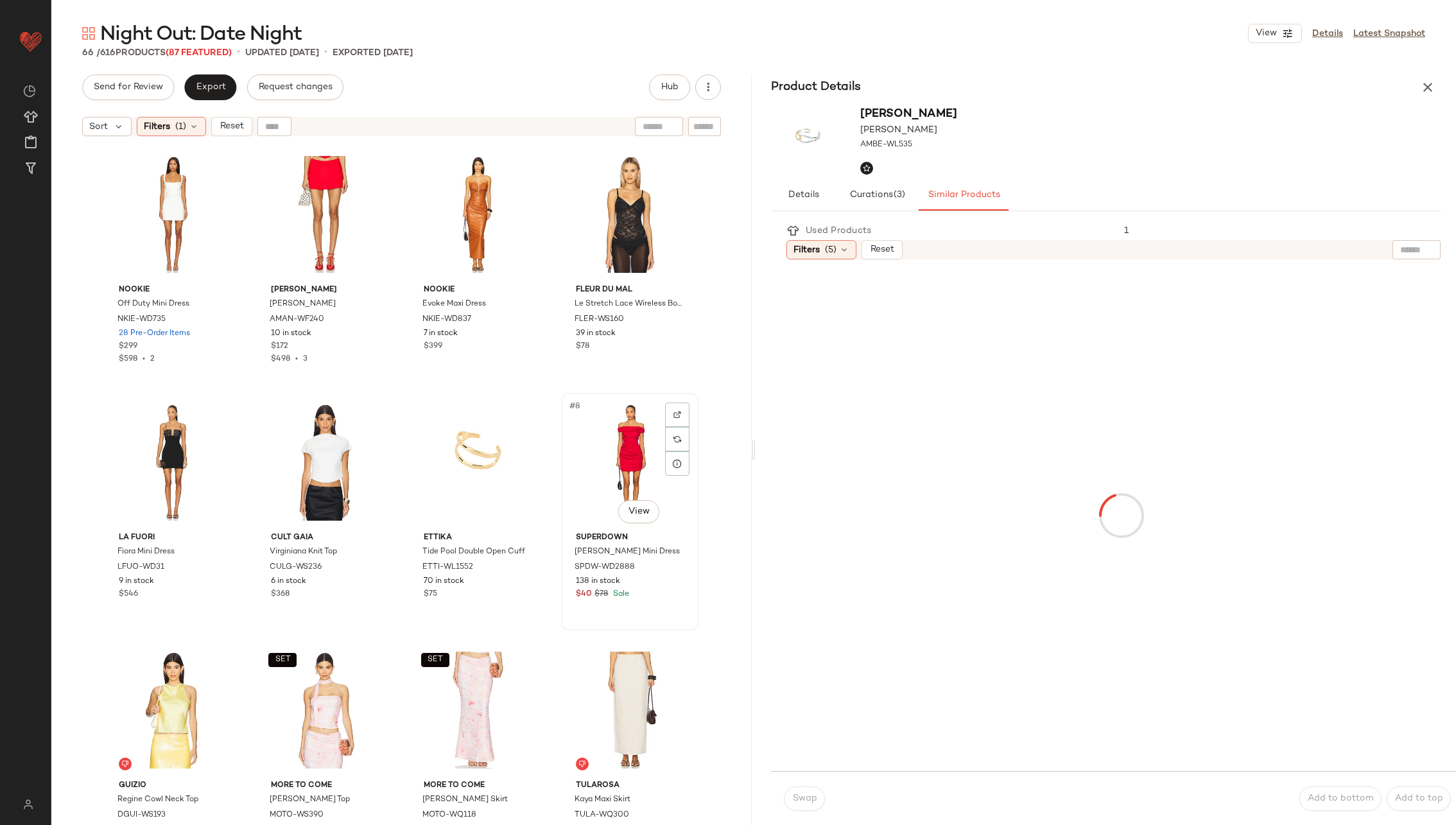
click at [635, 454] on div "#8 View" at bounding box center [630, 462] width 129 height 130
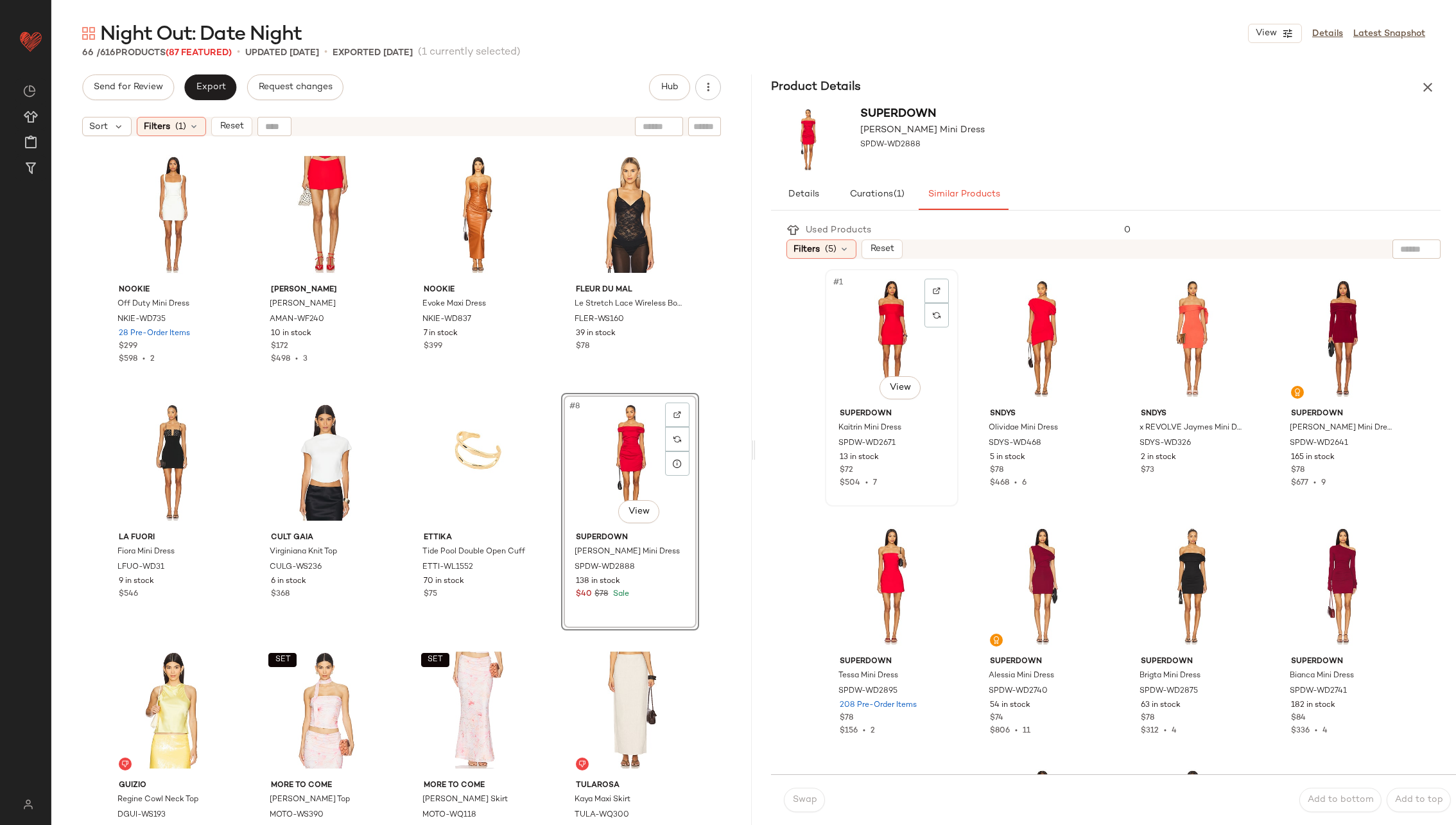
click at [890, 334] on div "#1 View" at bounding box center [892, 338] width 124 height 130
click at [807, 792] on button "Swap" at bounding box center [804, 800] width 41 height 25
click at [807, 801] on span "Swap" at bounding box center [804, 800] width 25 height 11
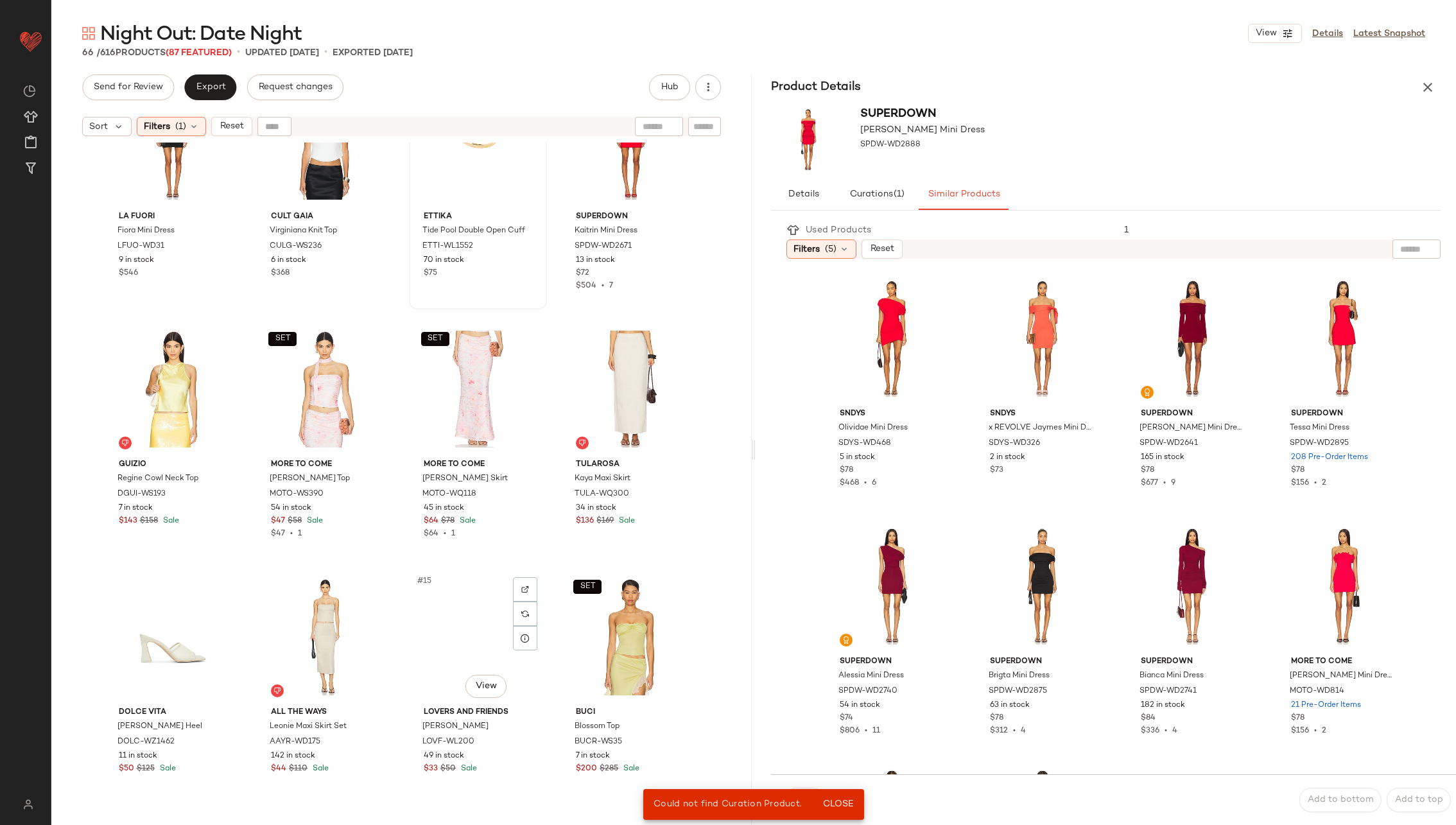
scroll to position [333, 0]
click at [186, 399] on div "#9 View" at bounding box center [173, 388] width 129 height 130
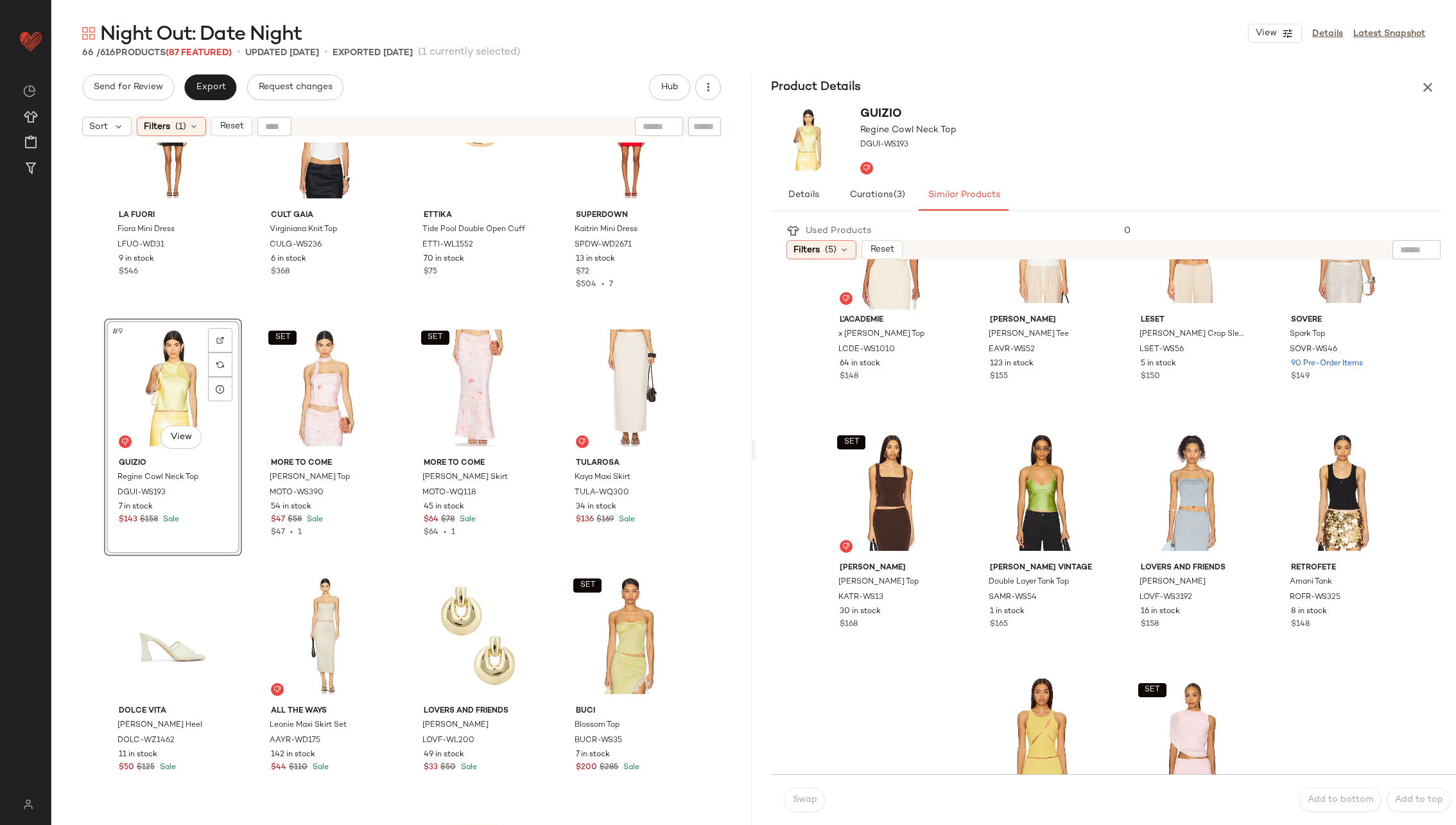
scroll to position [592, 0]
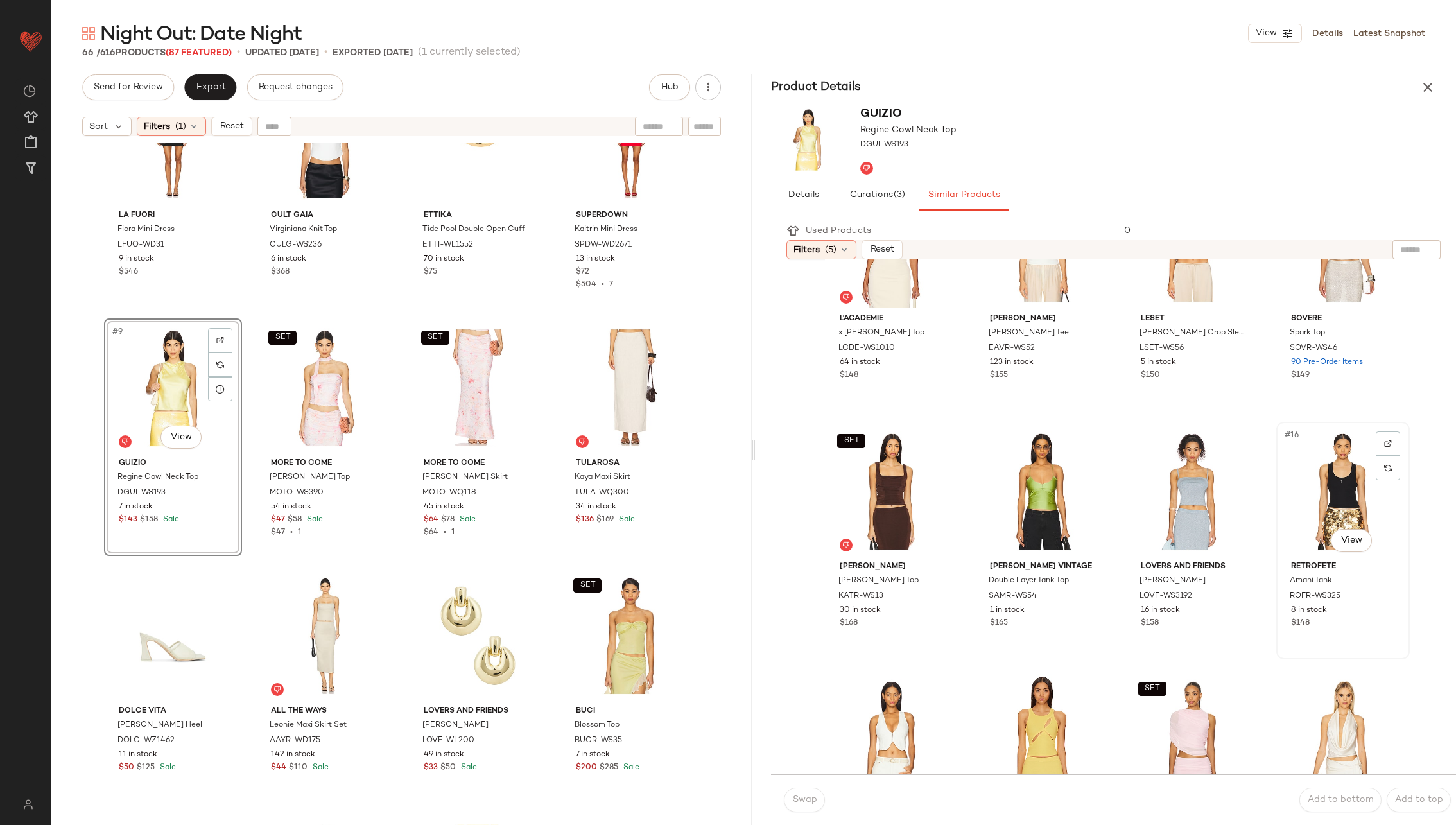
click at [1302, 495] on div "#16 View" at bounding box center [1343, 491] width 124 height 130
click at [801, 796] on span "Swap" at bounding box center [804, 800] width 25 height 11
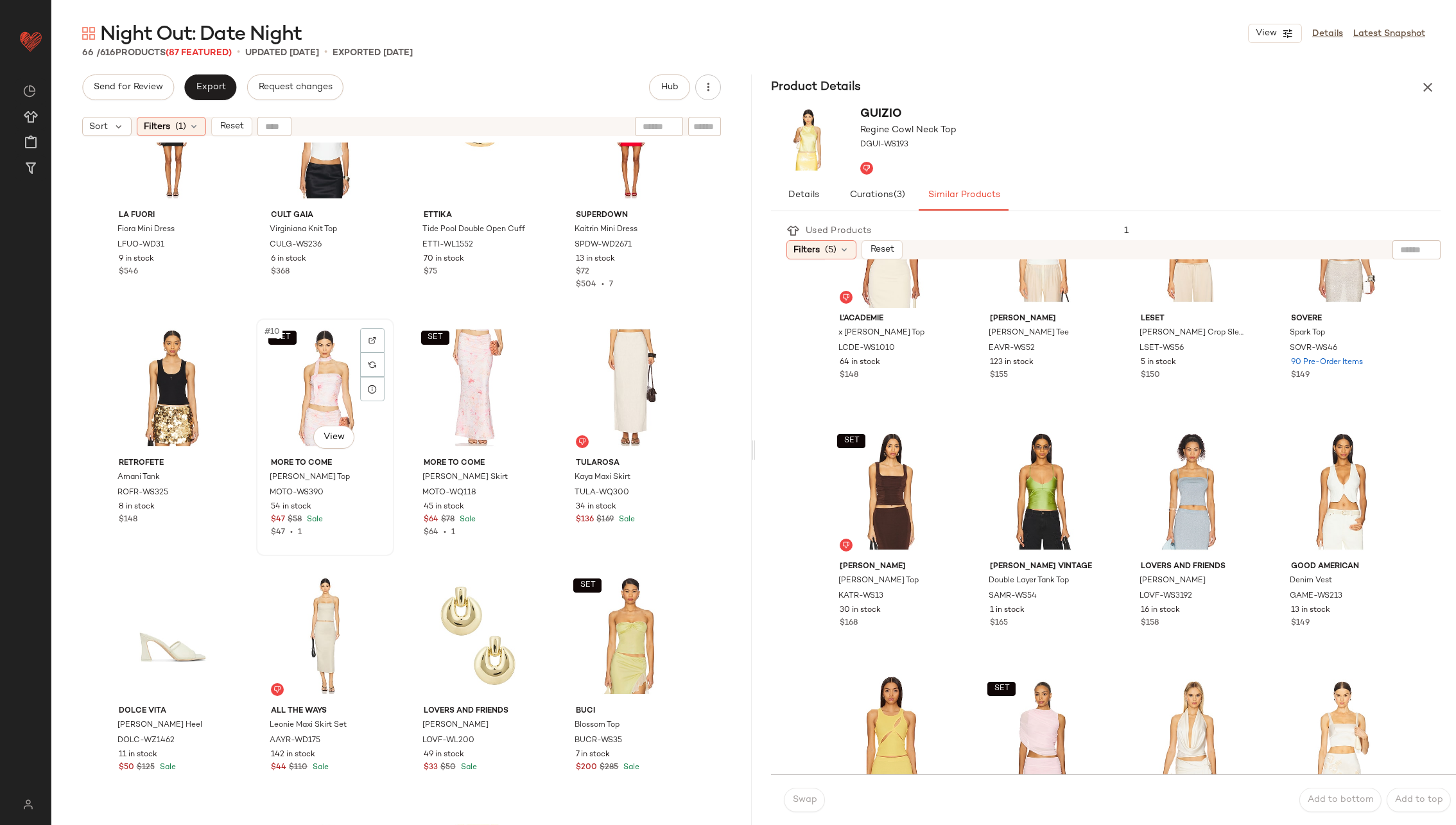
click at [312, 380] on div "SET #10 View" at bounding box center [326, 388] width 129 height 130
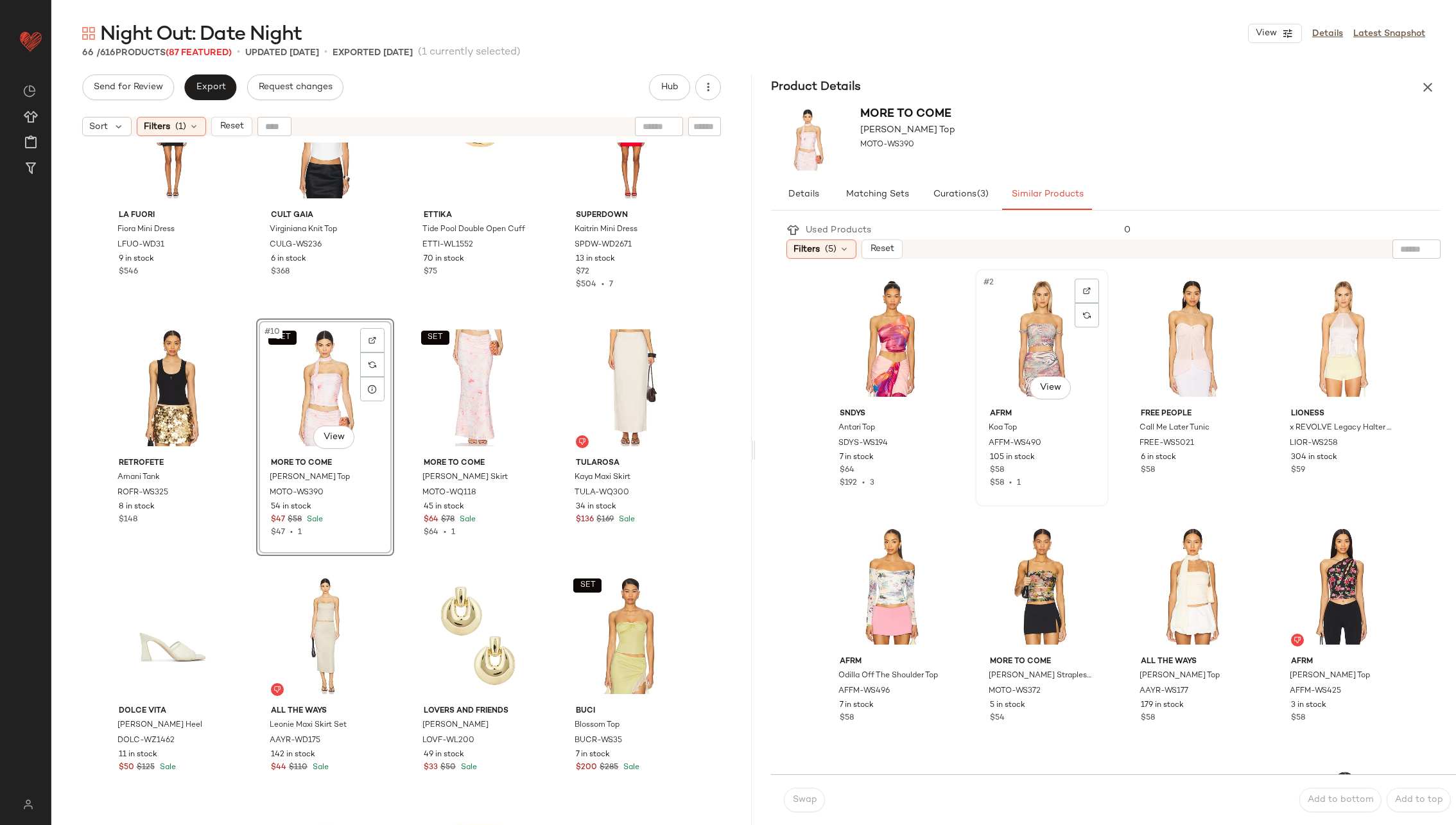
click at [1027, 348] on div "#2 View" at bounding box center [1042, 338] width 124 height 130
click at [805, 800] on span "Swap" at bounding box center [804, 800] width 25 height 11
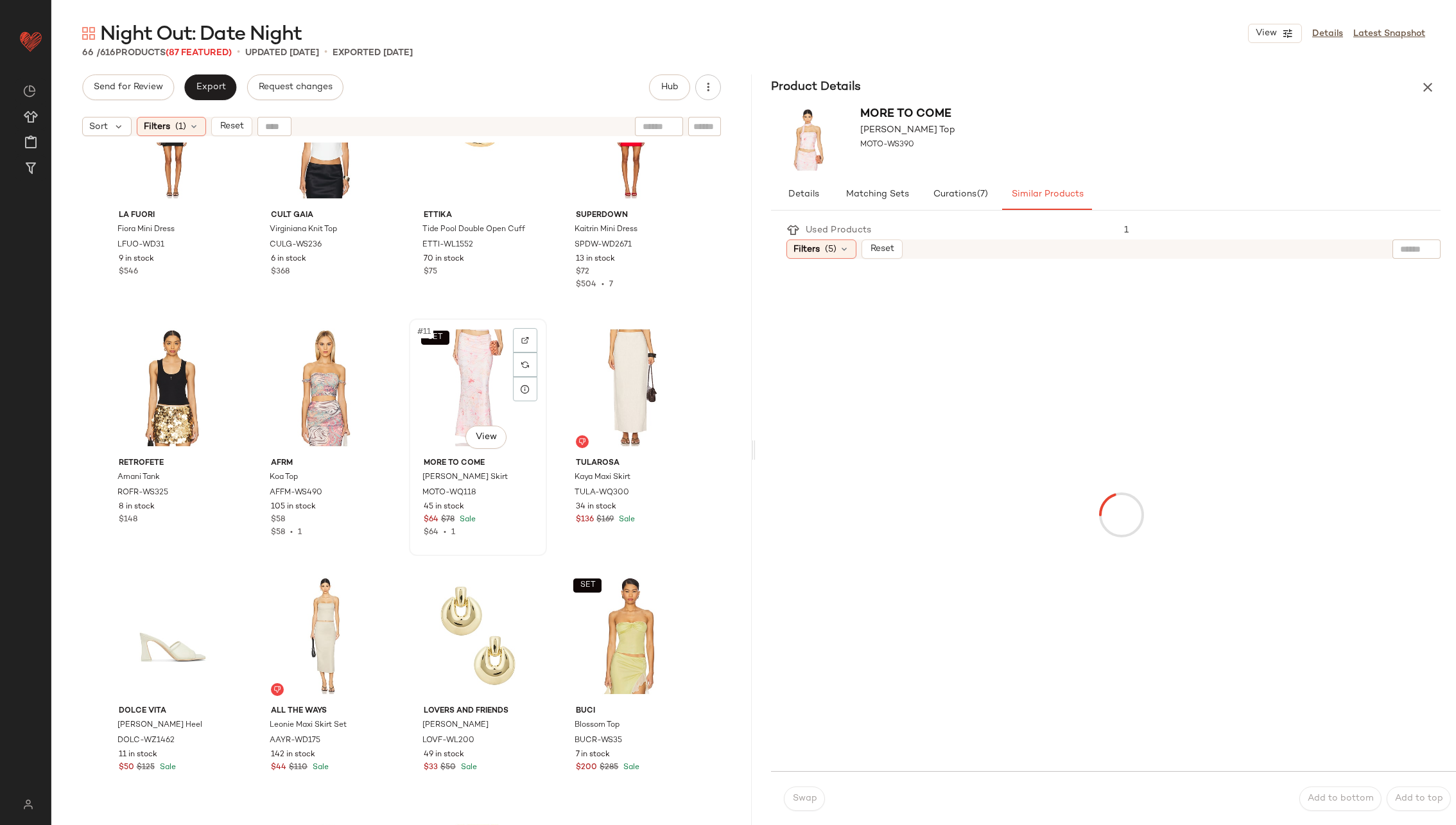
click at [468, 372] on div "SET #11 View" at bounding box center [478, 388] width 129 height 130
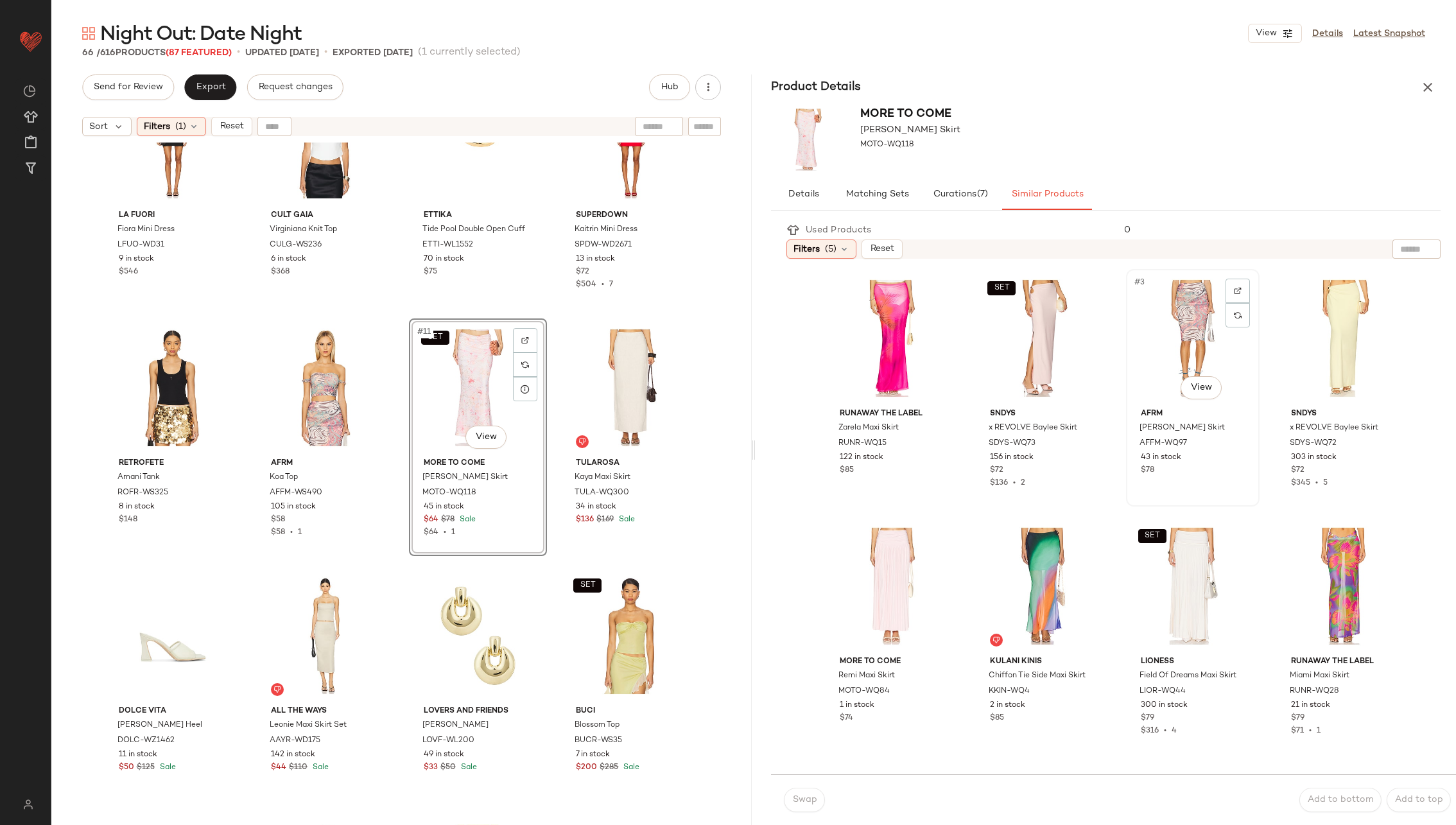
click at [1163, 340] on div "#3 View" at bounding box center [1193, 338] width 124 height 130
click at [810, 799] on span "Swap" at bounding box center [804, 800] width 25 height 11
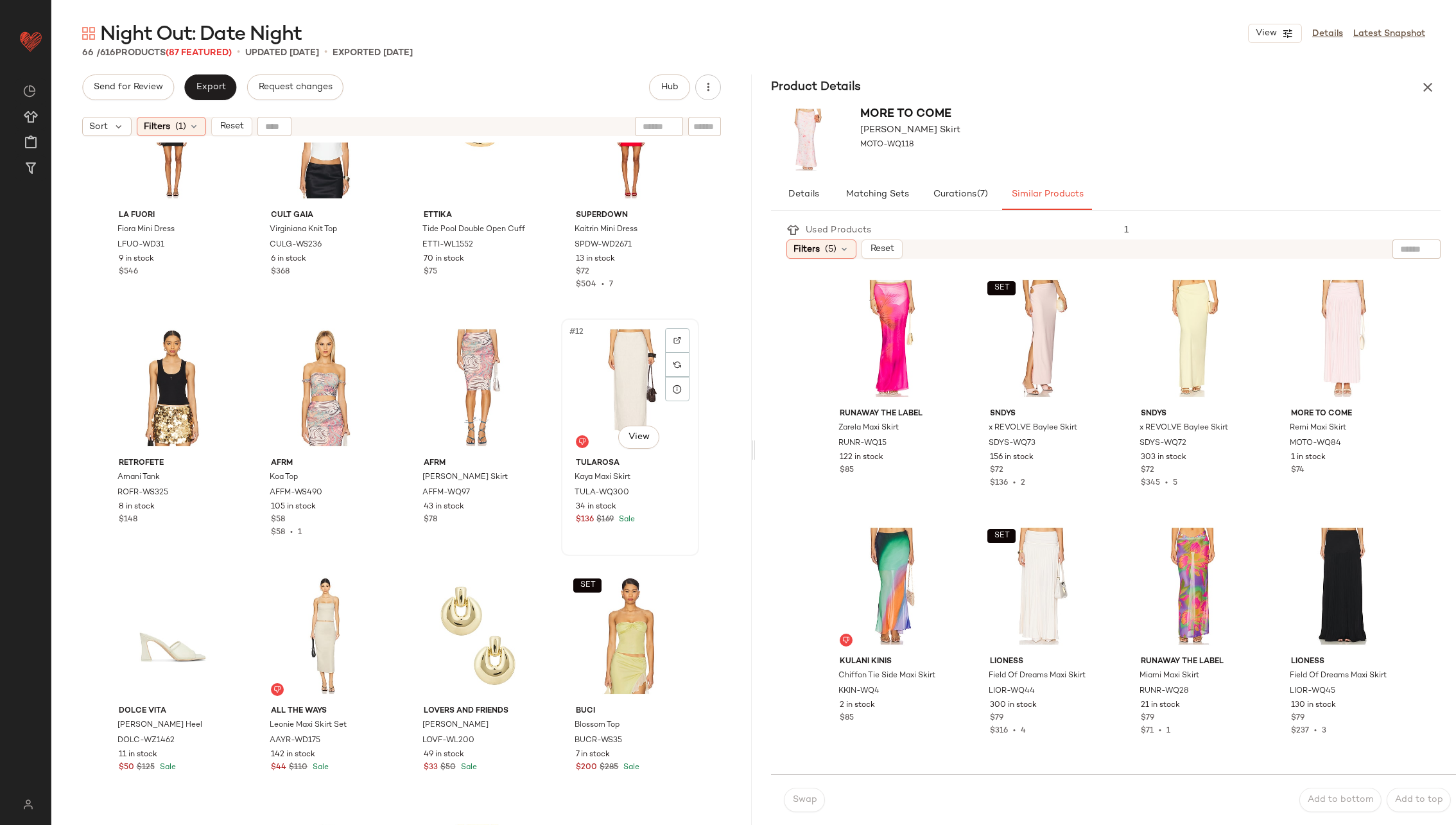
click at [595, 389] on div "#12 View" at bounding box center [630, 388] width 129 height 130
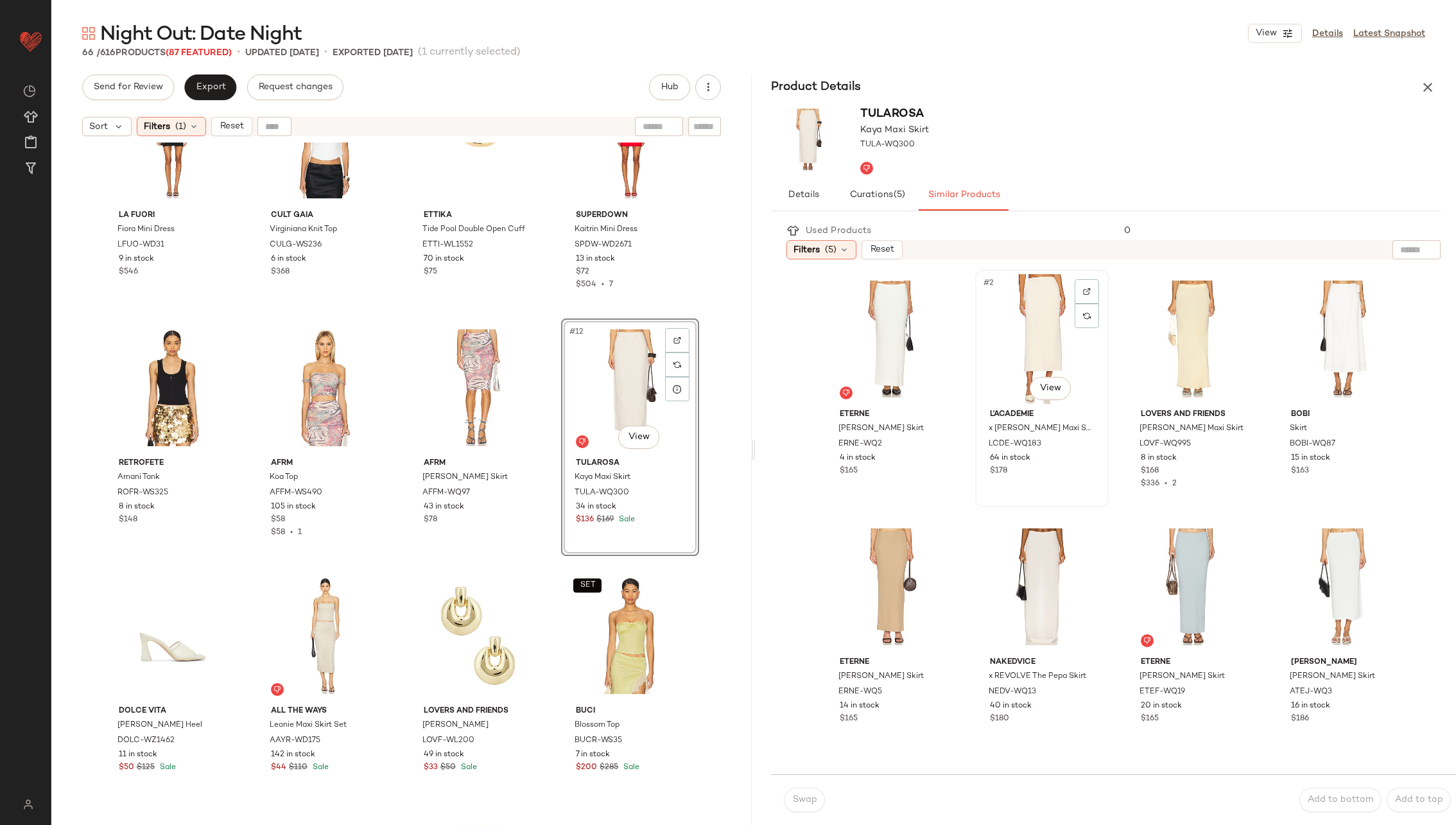
click at [1022, 346] on div "#2 View" at bounding box center [1042, 339] width 124 height 130
click at [808, 801] on span "Swap" at bounding box center [804, 800] width 25 height 11
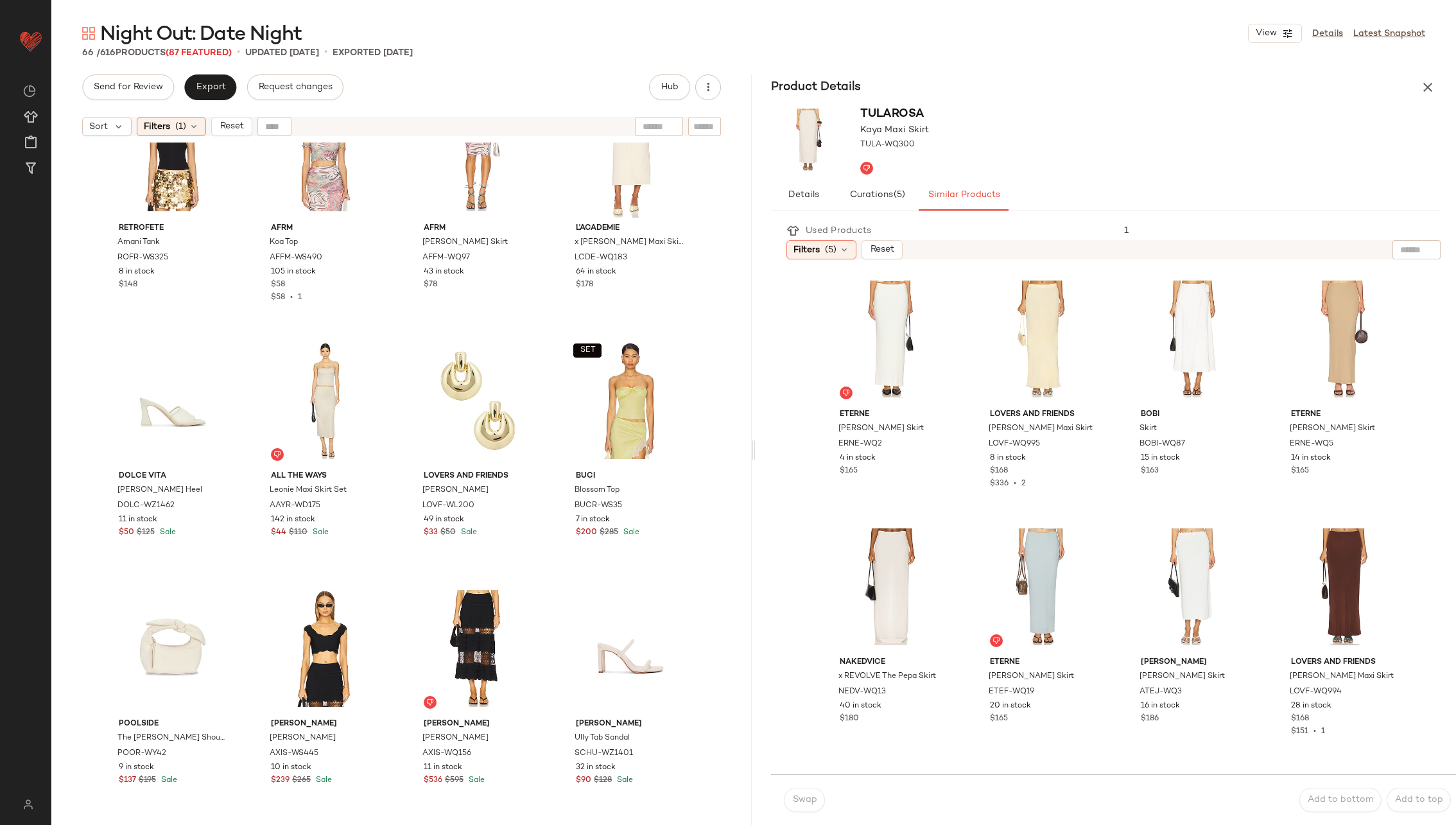
scroll to position [603, 0]
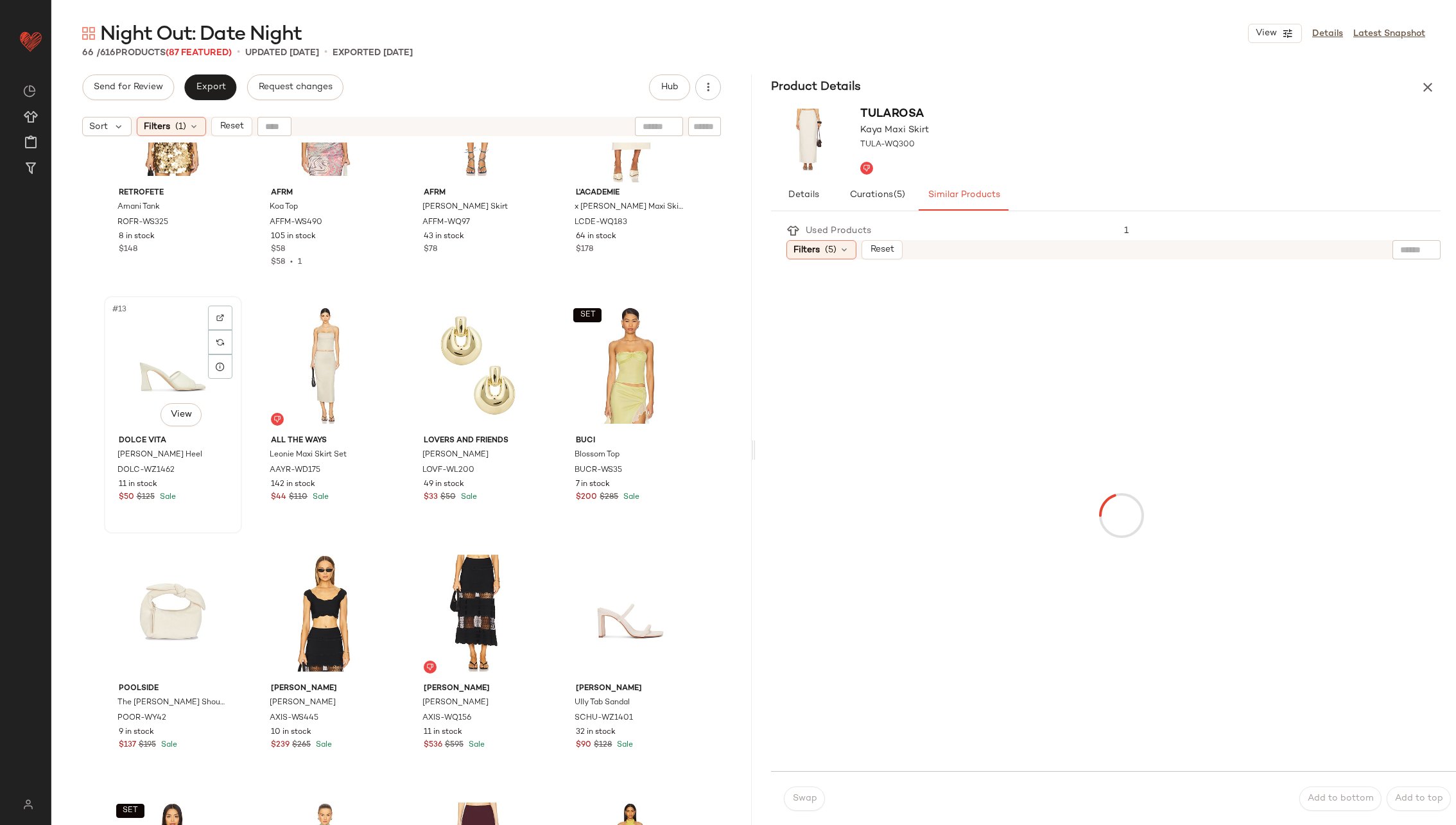
click at [176, 357] on div "#13 View" at bounding box center [173, 365] width 129 height 130
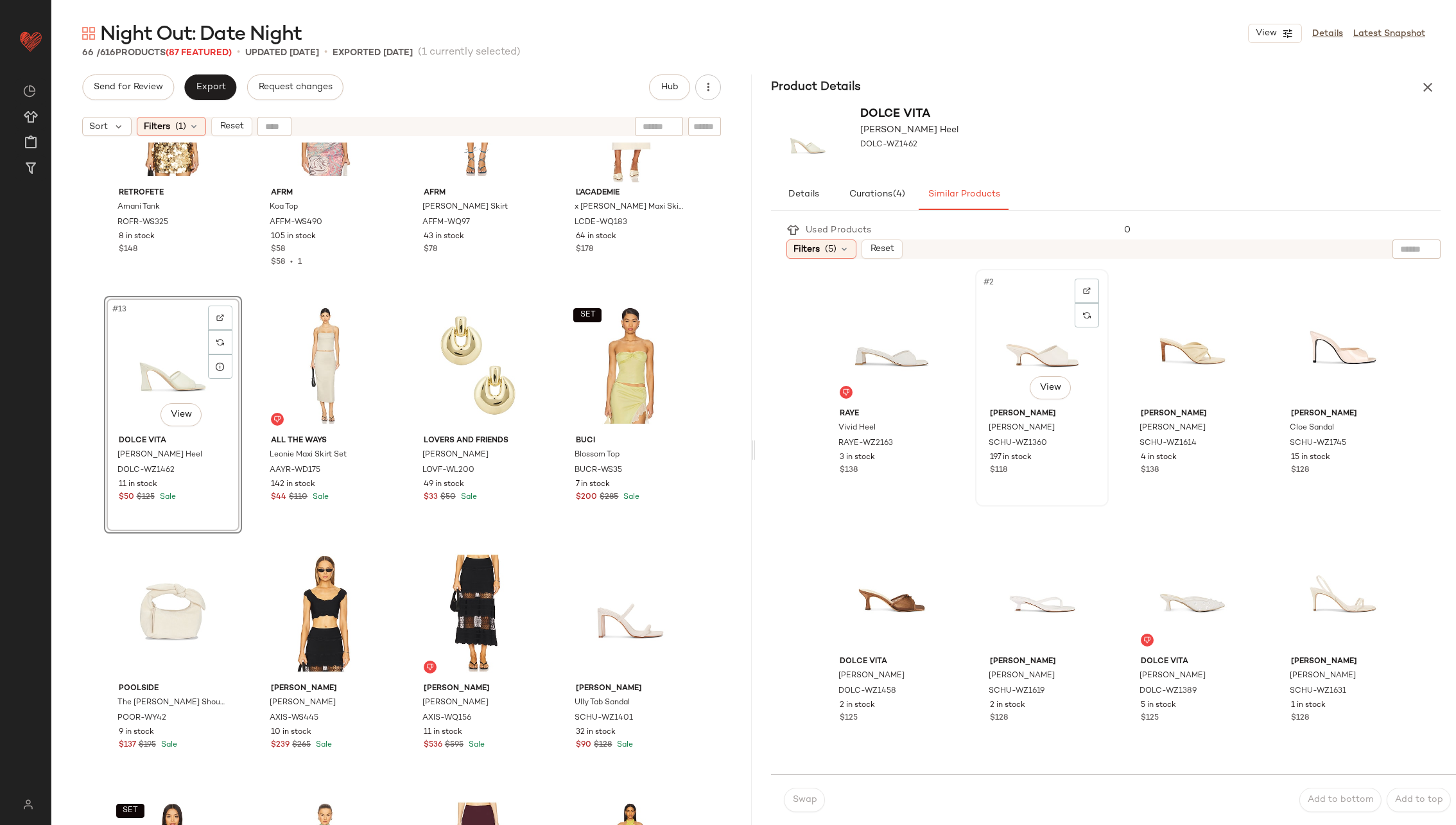
click at [1009, 357] on div "#2 View" at bounding box center [1042, 338] width 124 height 130
click at [802, 800] on span "Swap" at bounding box center [804, 800] width 25 height 11
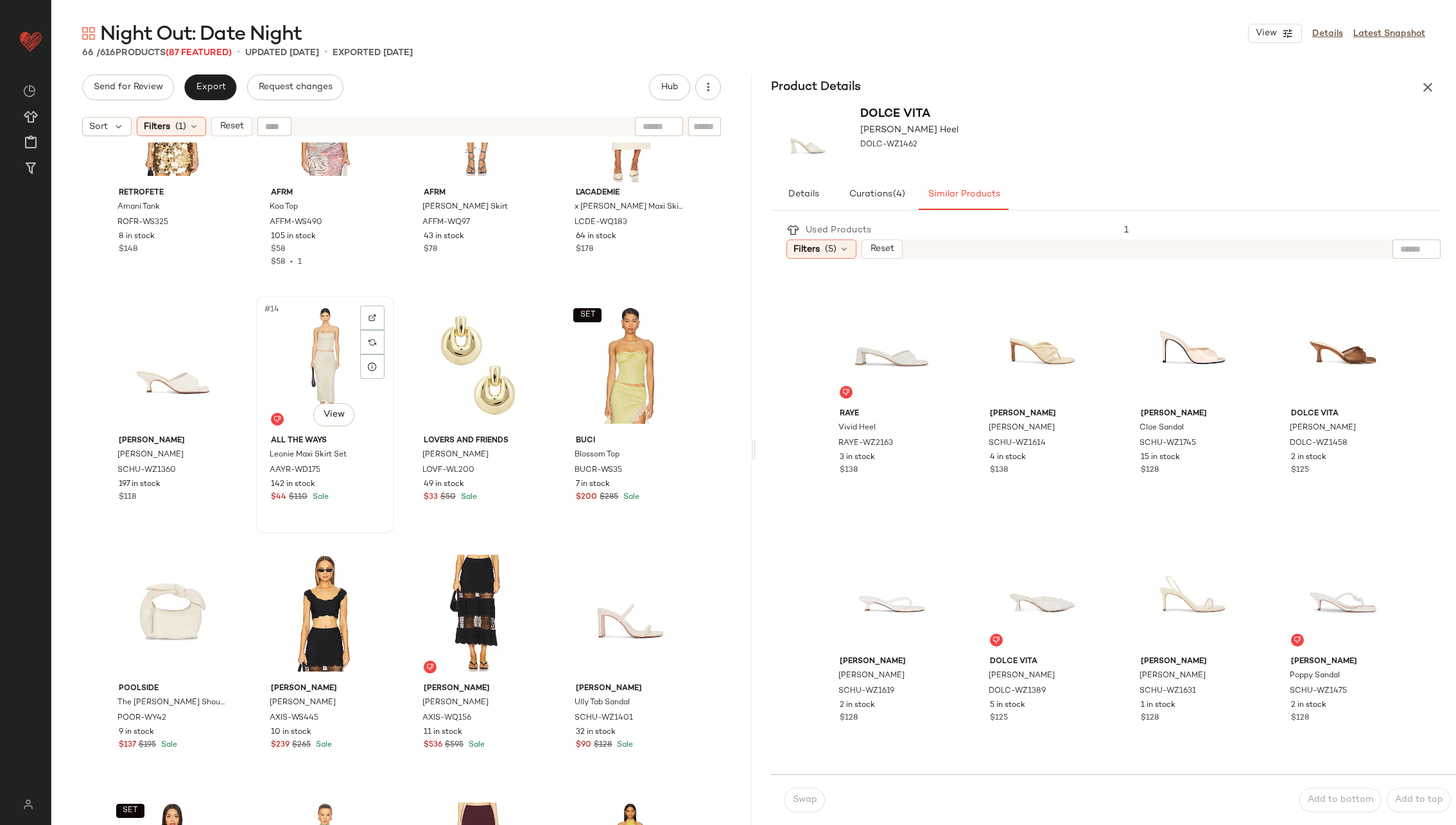
click at [344, 381] on div "#14 View" at bounding box center [326, 365] width 129 height 130
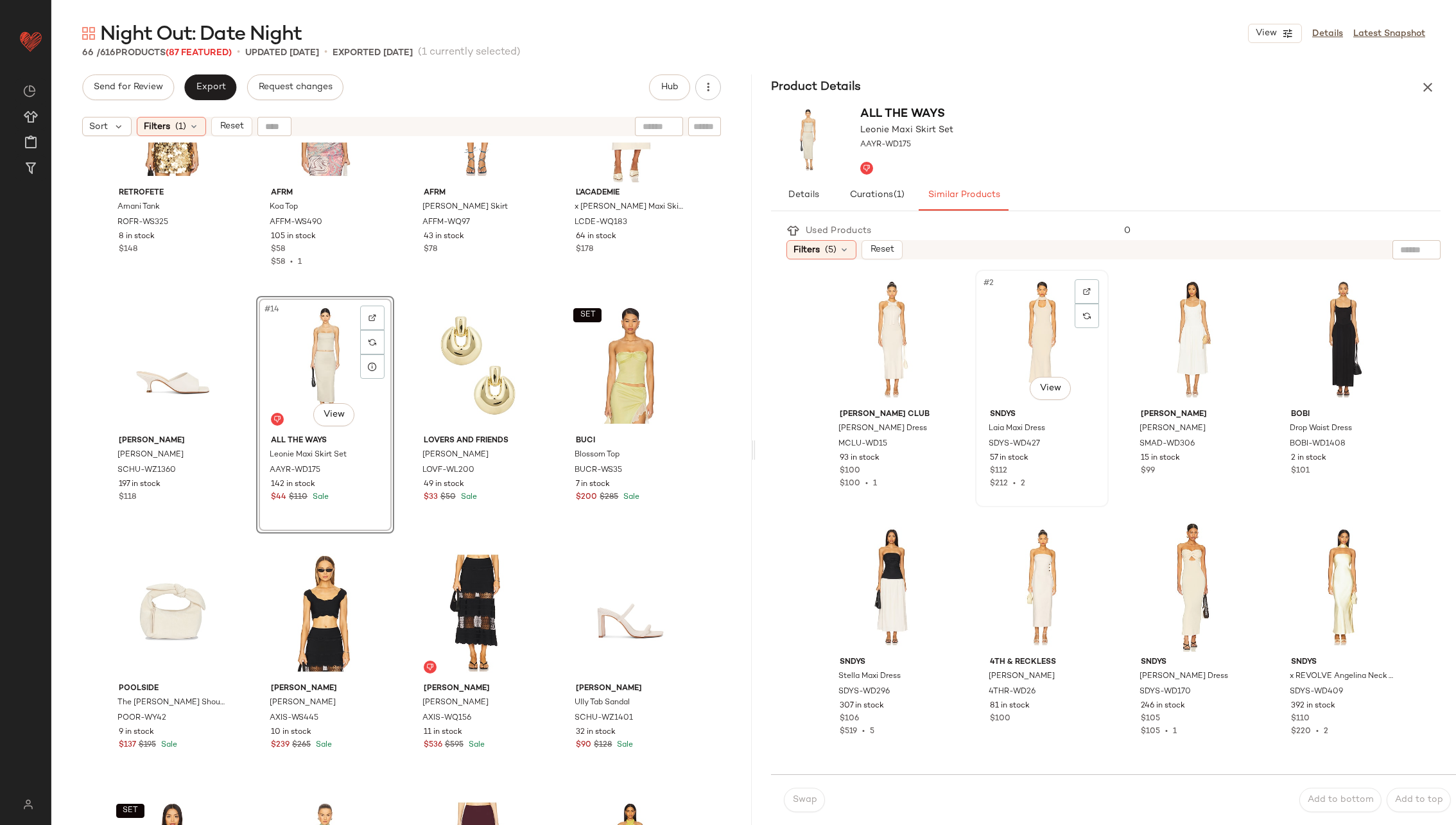
click at [1013, 334] on div "#2 View" at bounding box center [1042, 339] width 124 height 130
click at [809, 799] on span "Swap" at bounding box center [804, 800] width 25 height 11
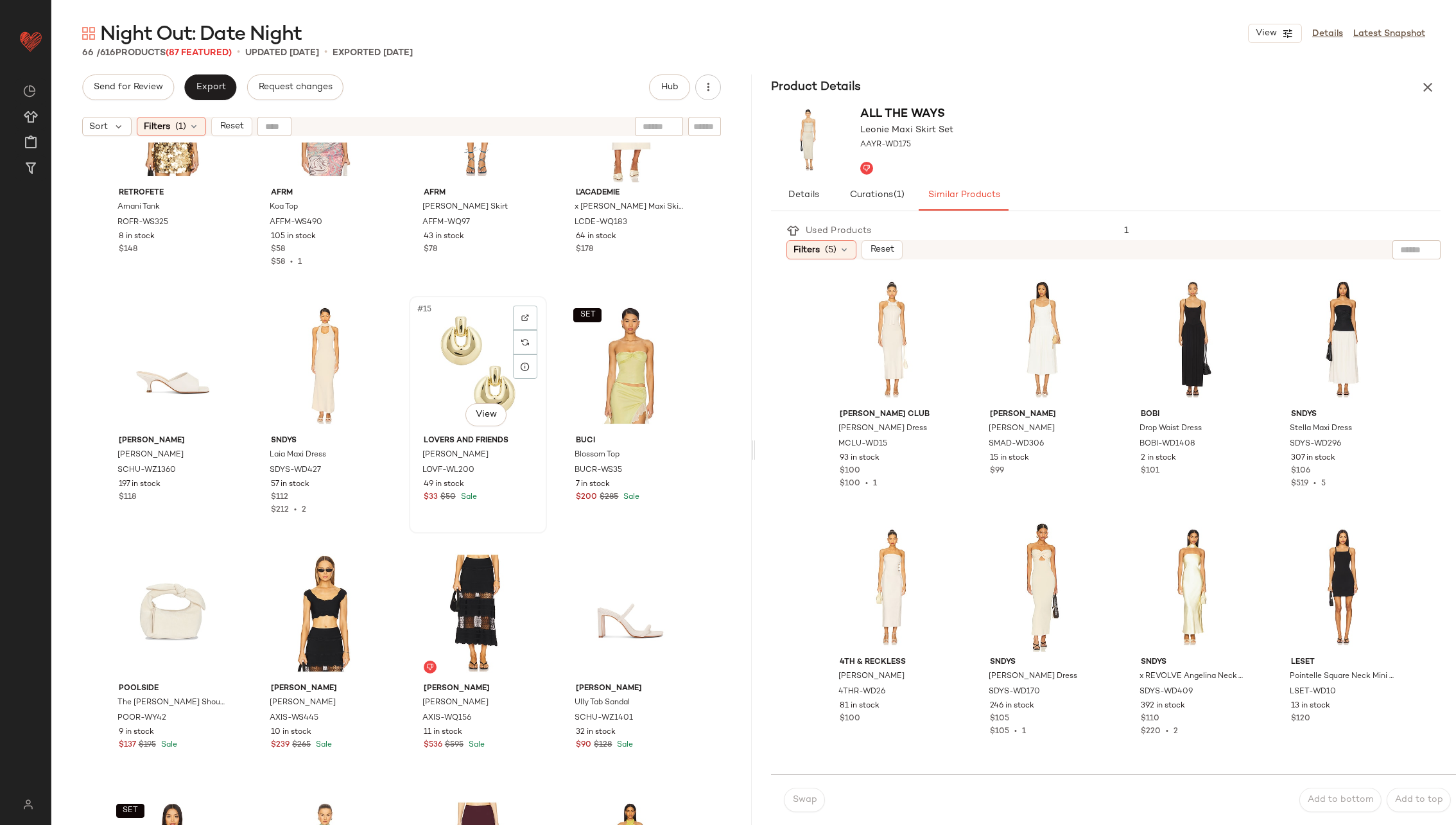
click at [461, 381] on div "#15 View" at bounding box center [478, 365] width 129 height 130
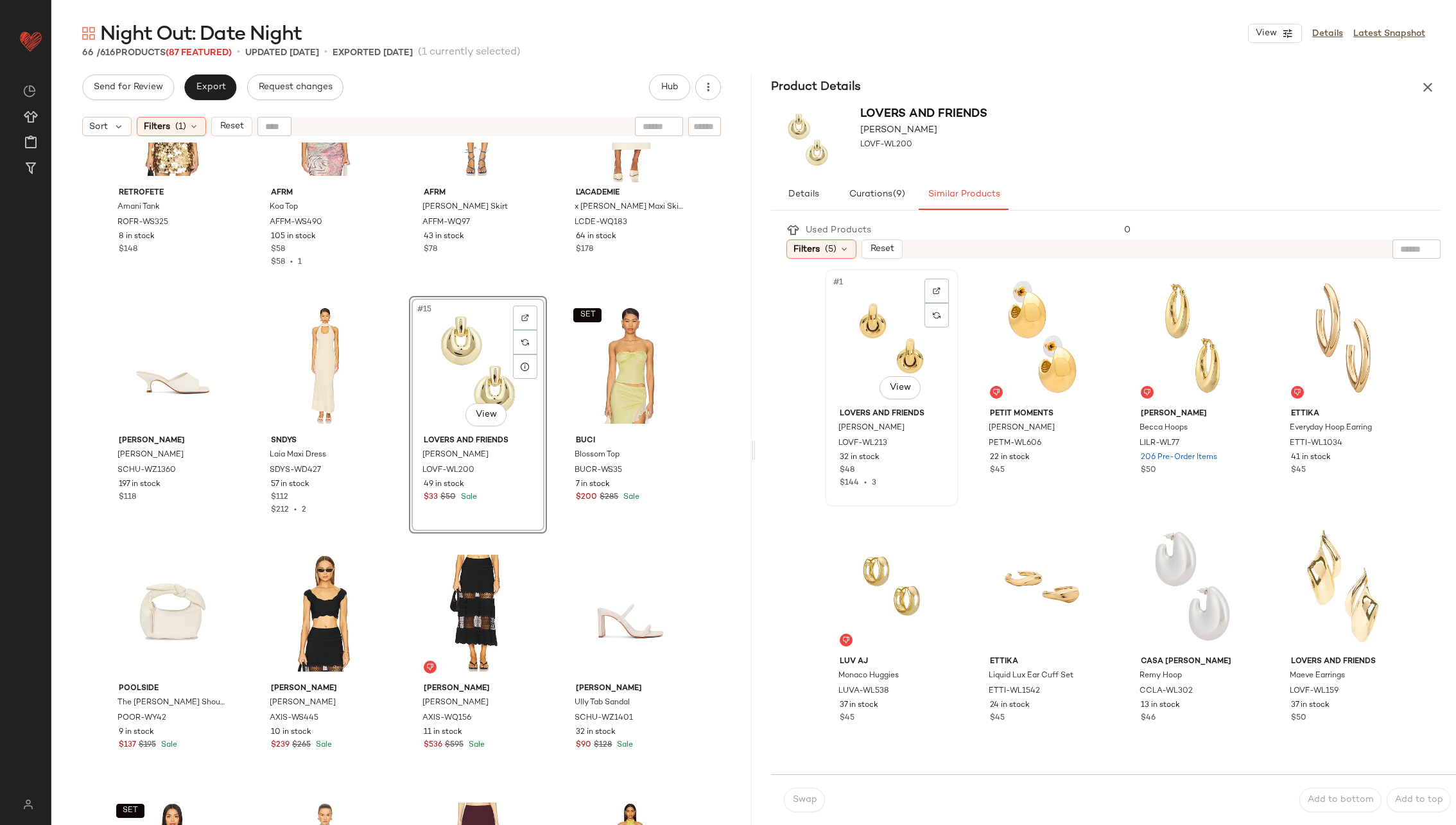
click at [873, 350] on div "#1 View" at bounding box center [892, 338] width 124 height 130
click at [796, 800] on span "Swap" at bounding box center [804, 800] width 25 height 11
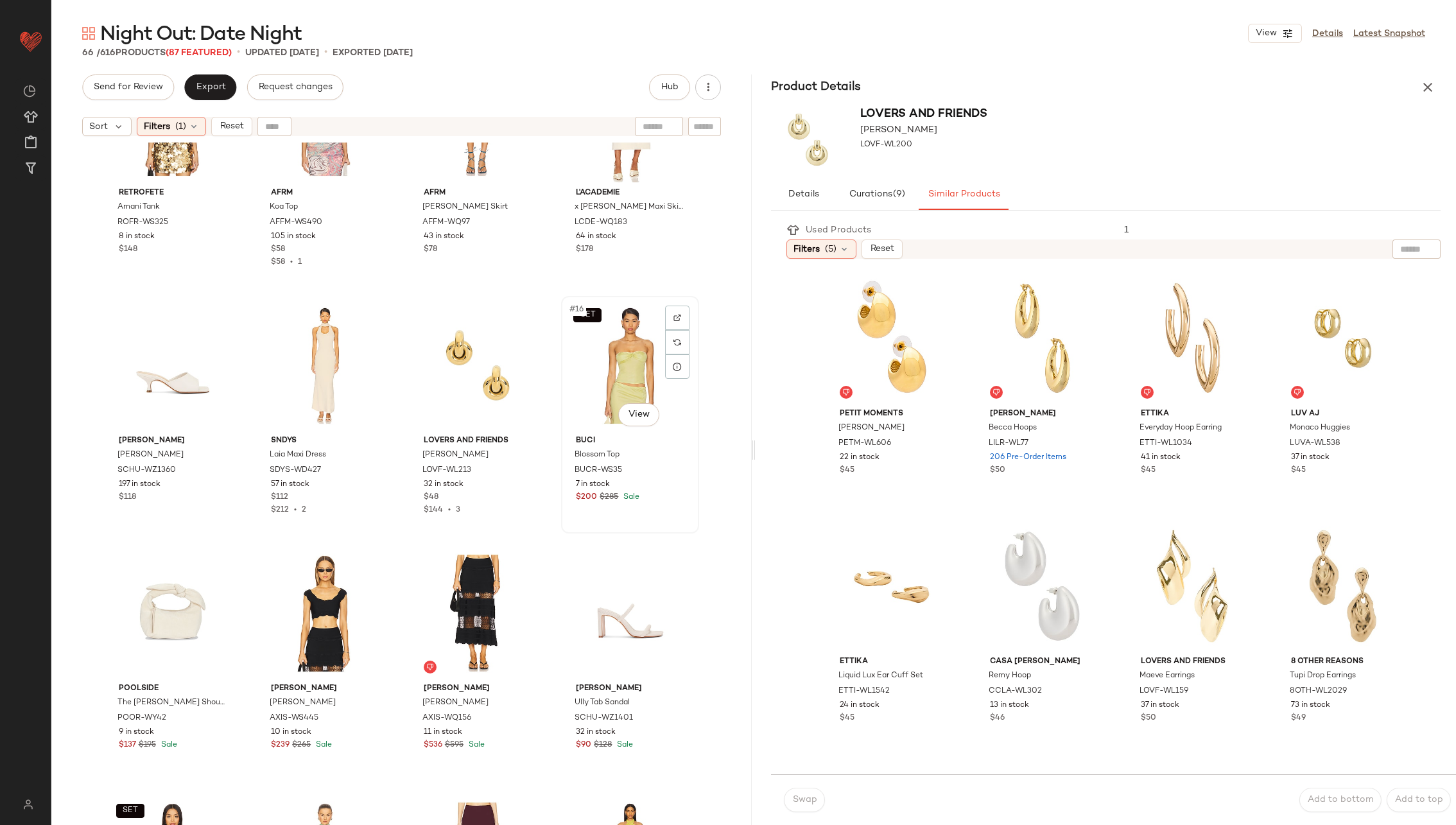
click at [624, 379] on div "SET #16 View" at bounding box center [630, 365] width 129 height 130
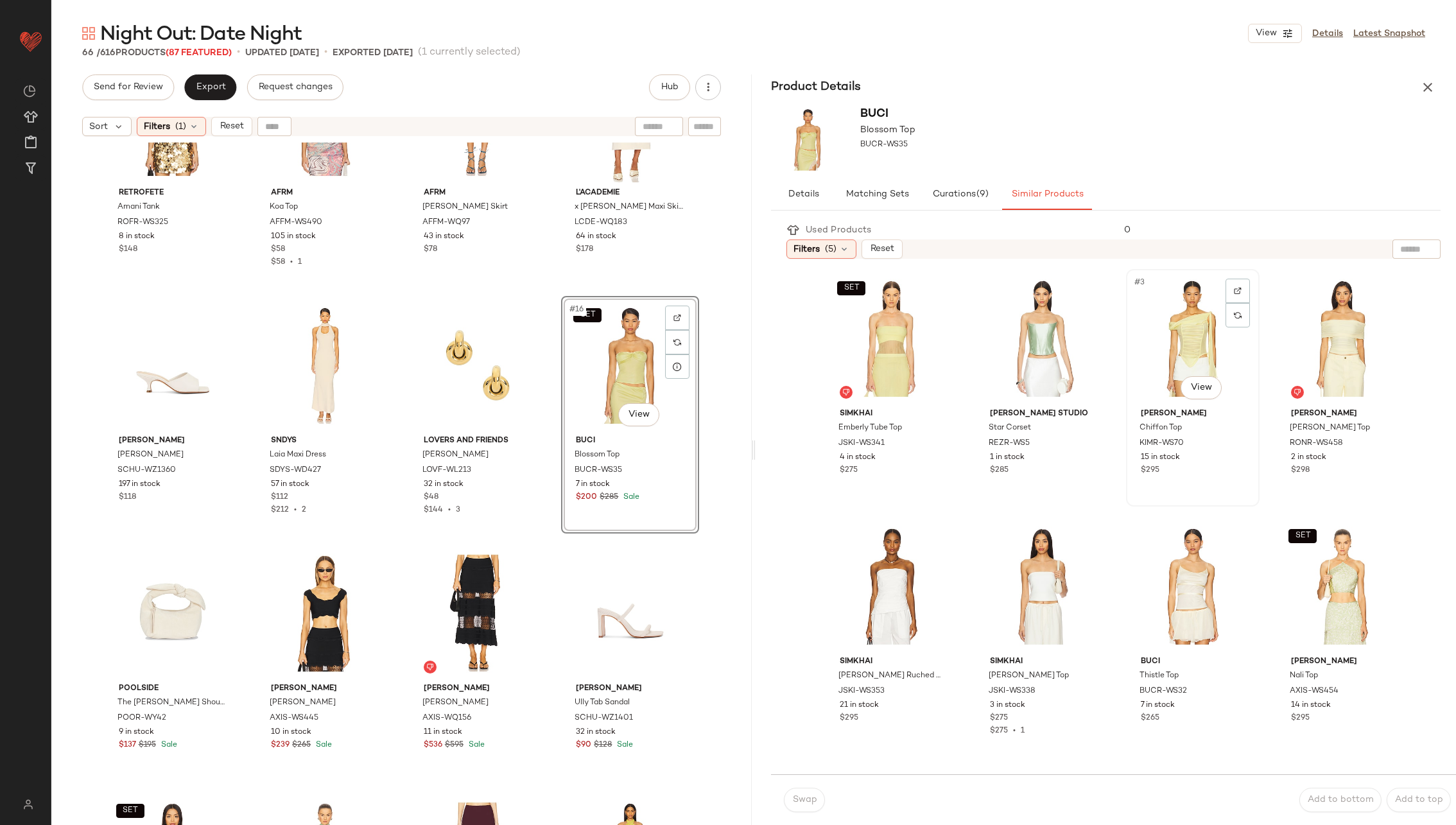
click at [1147, 357] on div "#3 View" at bounding box center [1193, 338] width 124 height 130
click at [802, 805] on span "Swap" at bounding box center [804, 800] width 25 height 11
click at [800, 801] on span "Swap" at bounding box center [804, 800] width 25 height 11
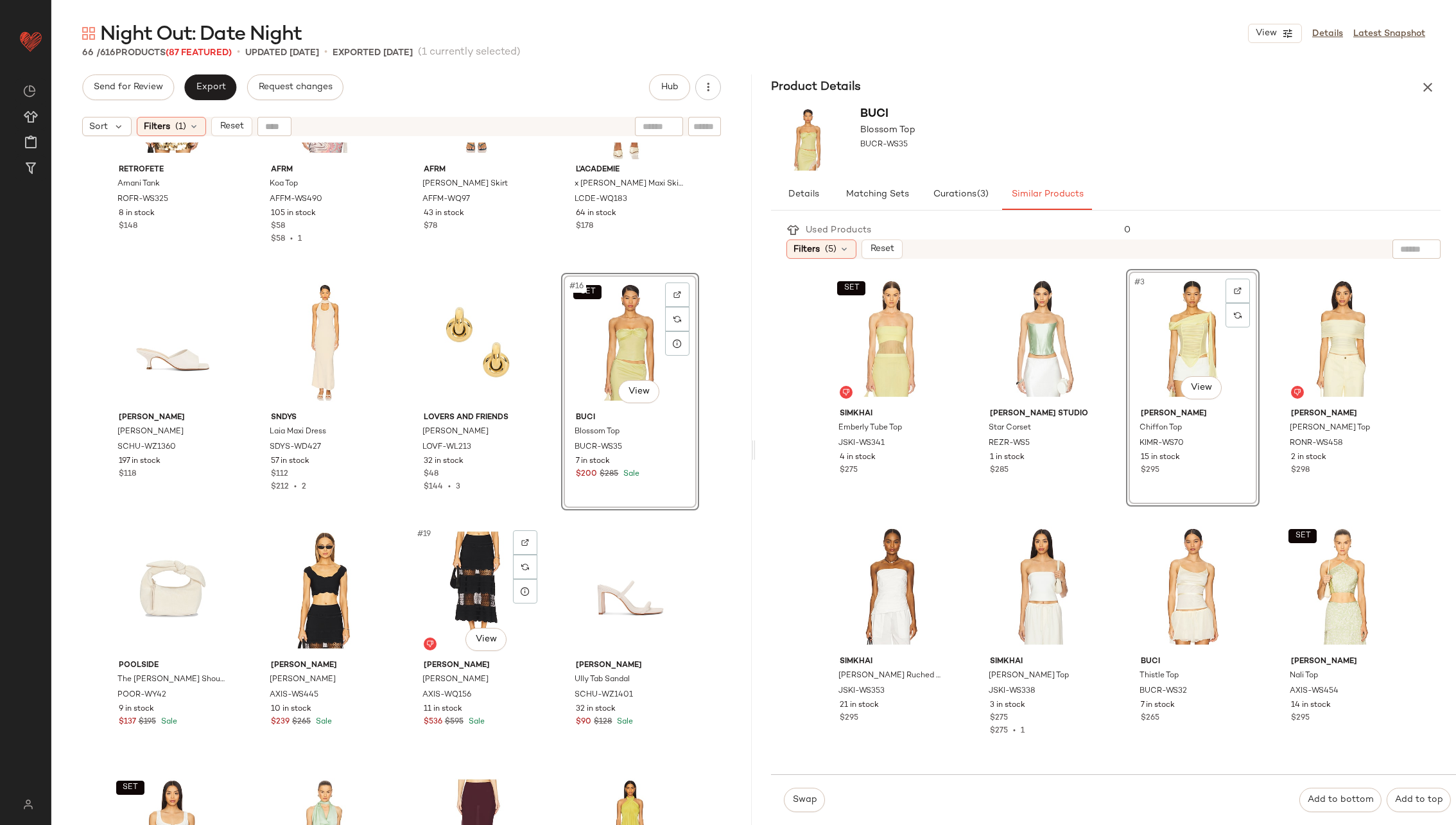
scroll to position [628, 0]
click at [613, 366] on div "SET #16 View" at bounding box center [630, 340] width 129 height 130
click at [1166, 340] on div "#3 View" at bounding box center [1193, 338] width 124 height 130
click at [807, 799] on span "Swap" at bounding box center [804, 800] width 25 height 11
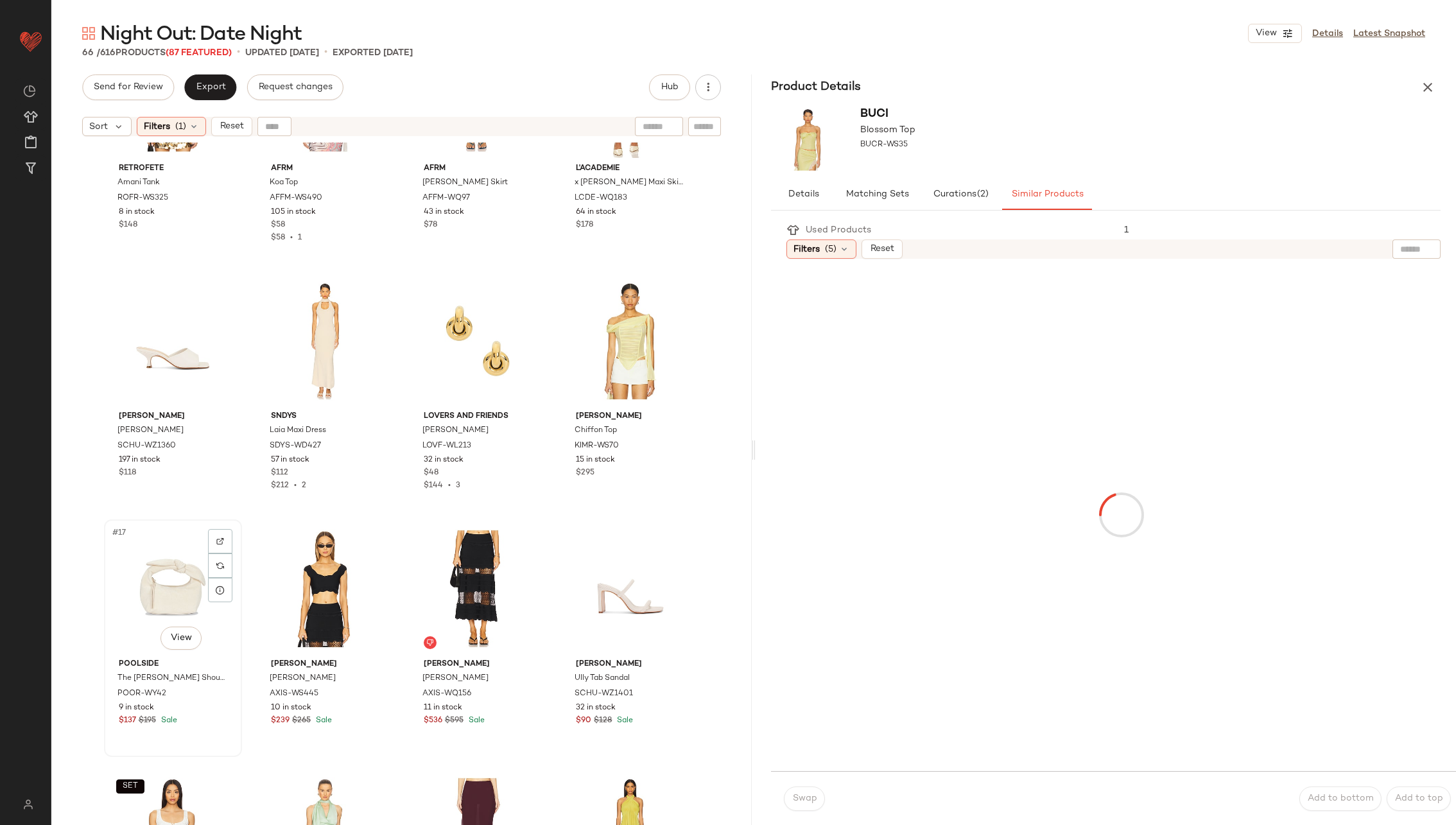
click at [162, 566] on div "#17 View" at bounding box center [173, 588] width 129 height 130
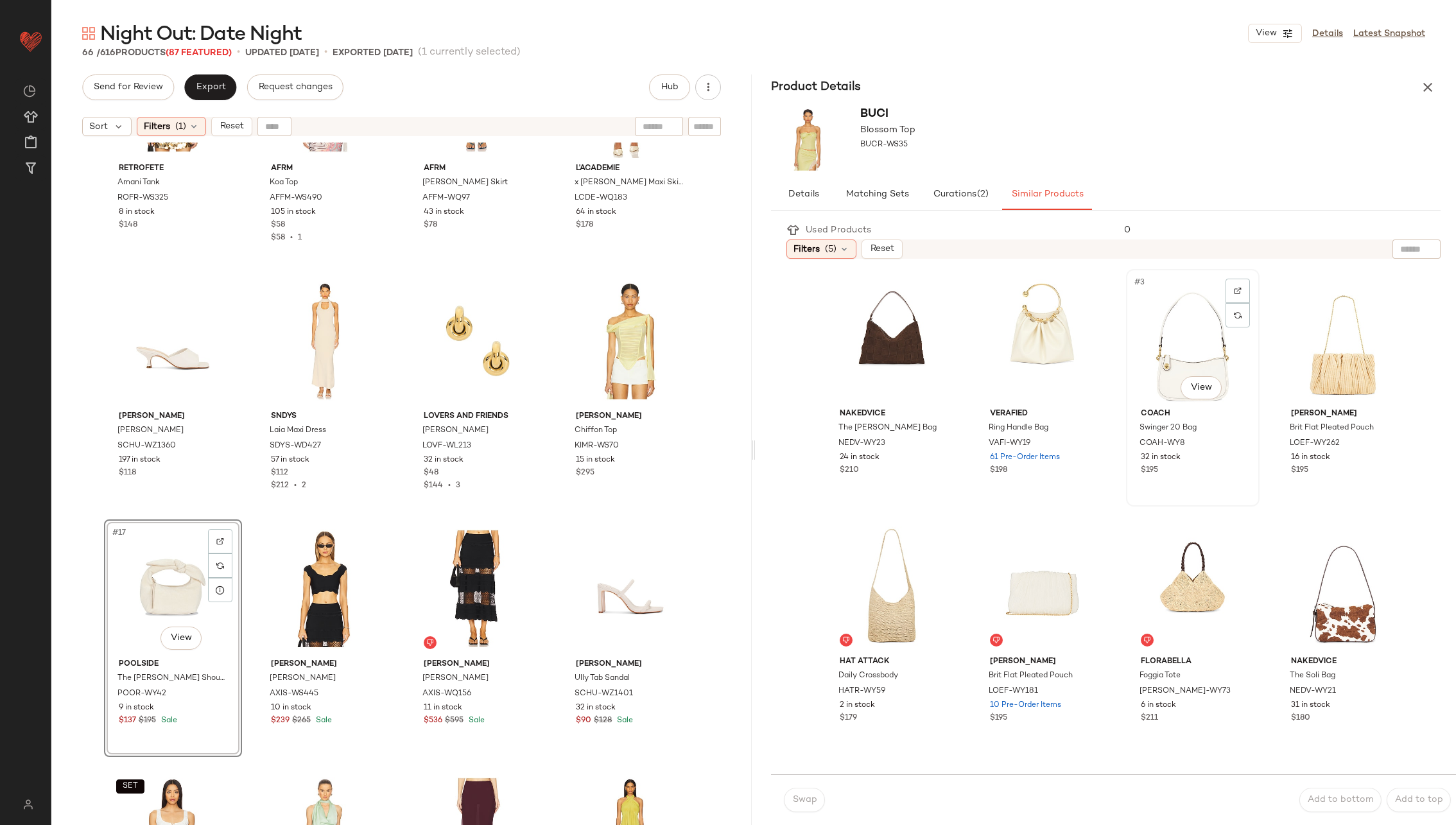
click at [1162, 332] on div "#3 View" at bounding box center [1193, 338] width 124 height 130
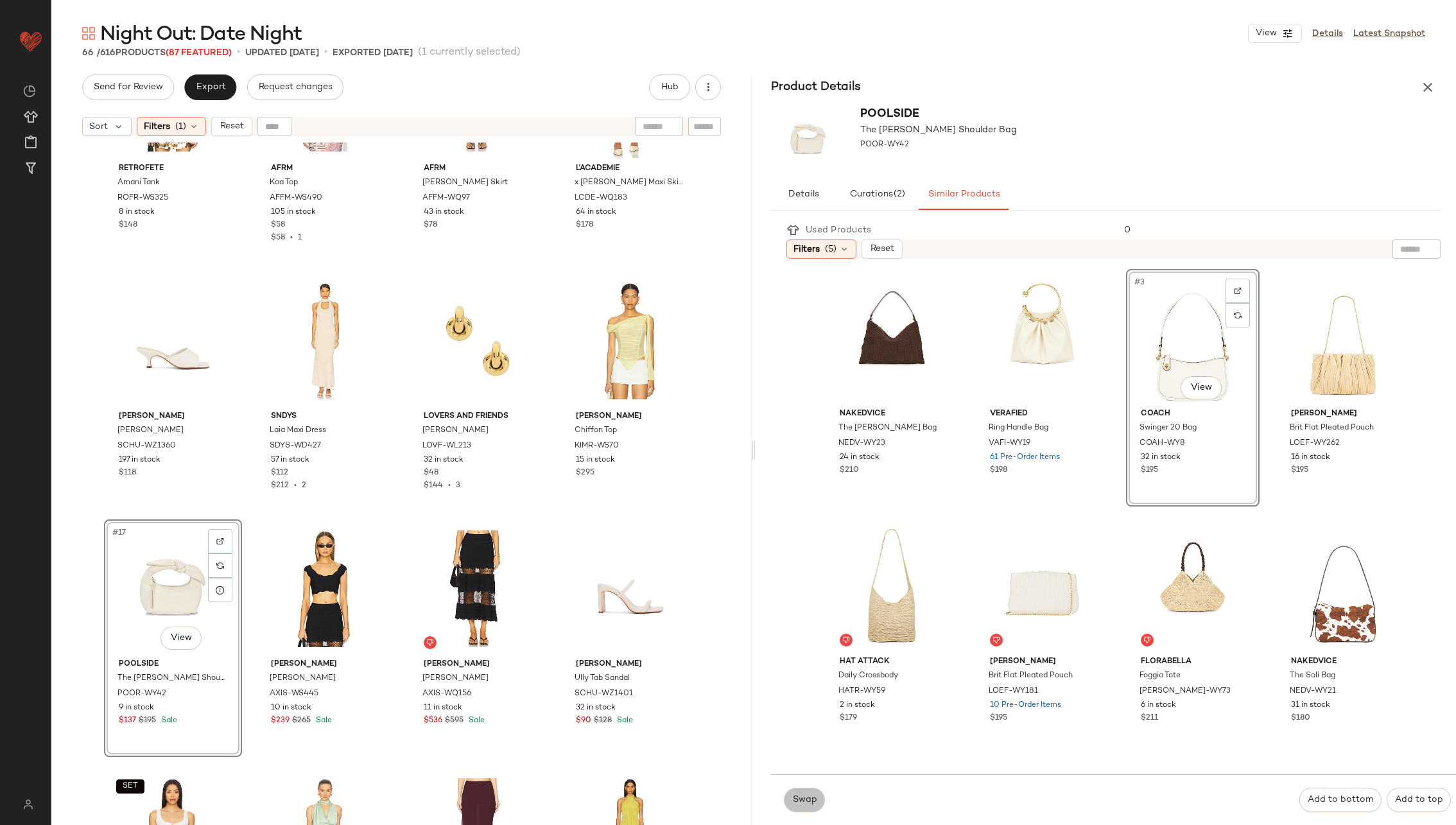
click at [805, 792] on button "Swap" at bounding box center [804, 800] width 41 height 25
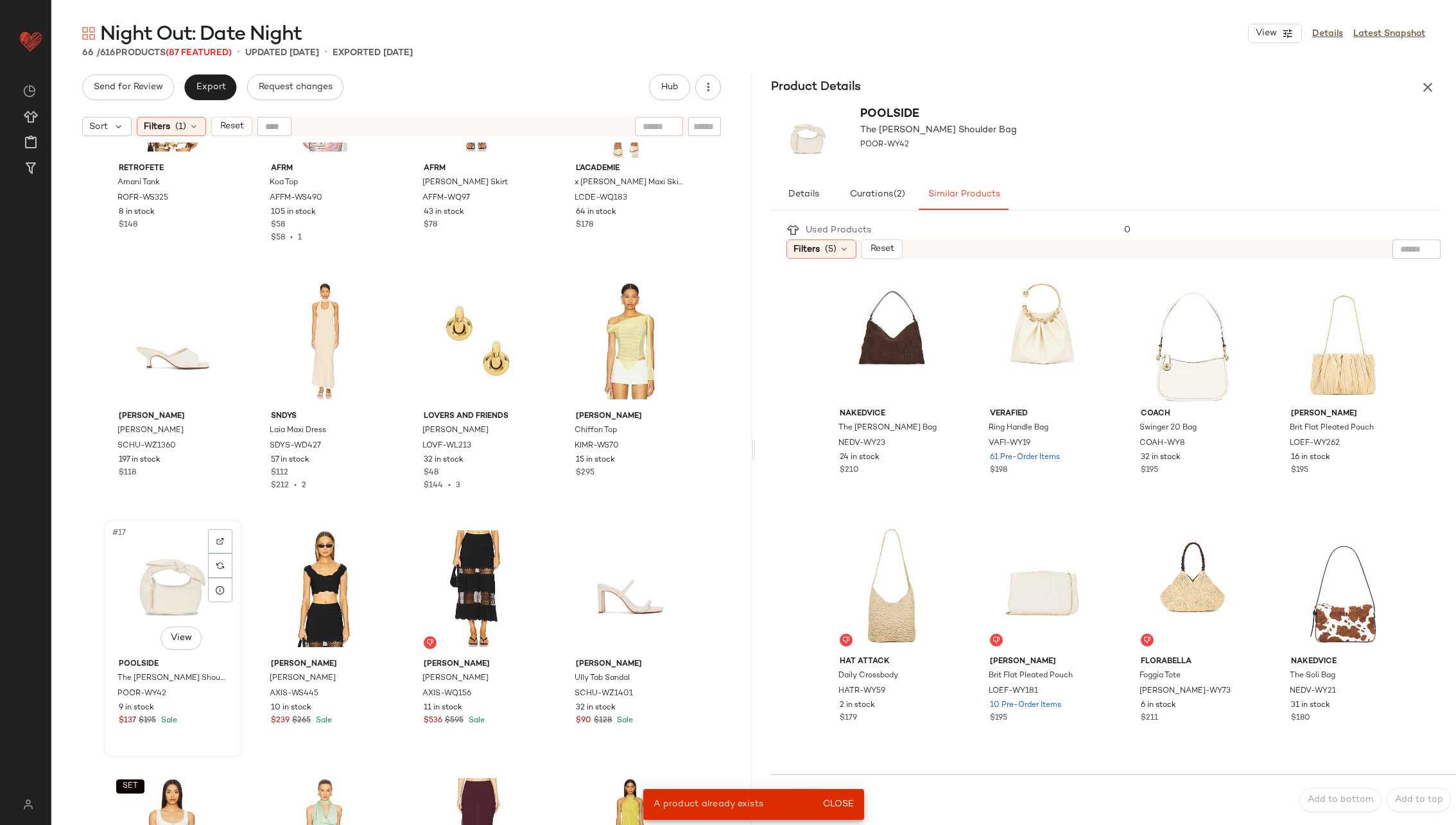
click at [180, 593] on div "#17 View" at bounding box center [173, 588] width 129 height 130
click at [1025, 335] on div "#2 View" at bounding box center [1042, 338] width 124 height 130
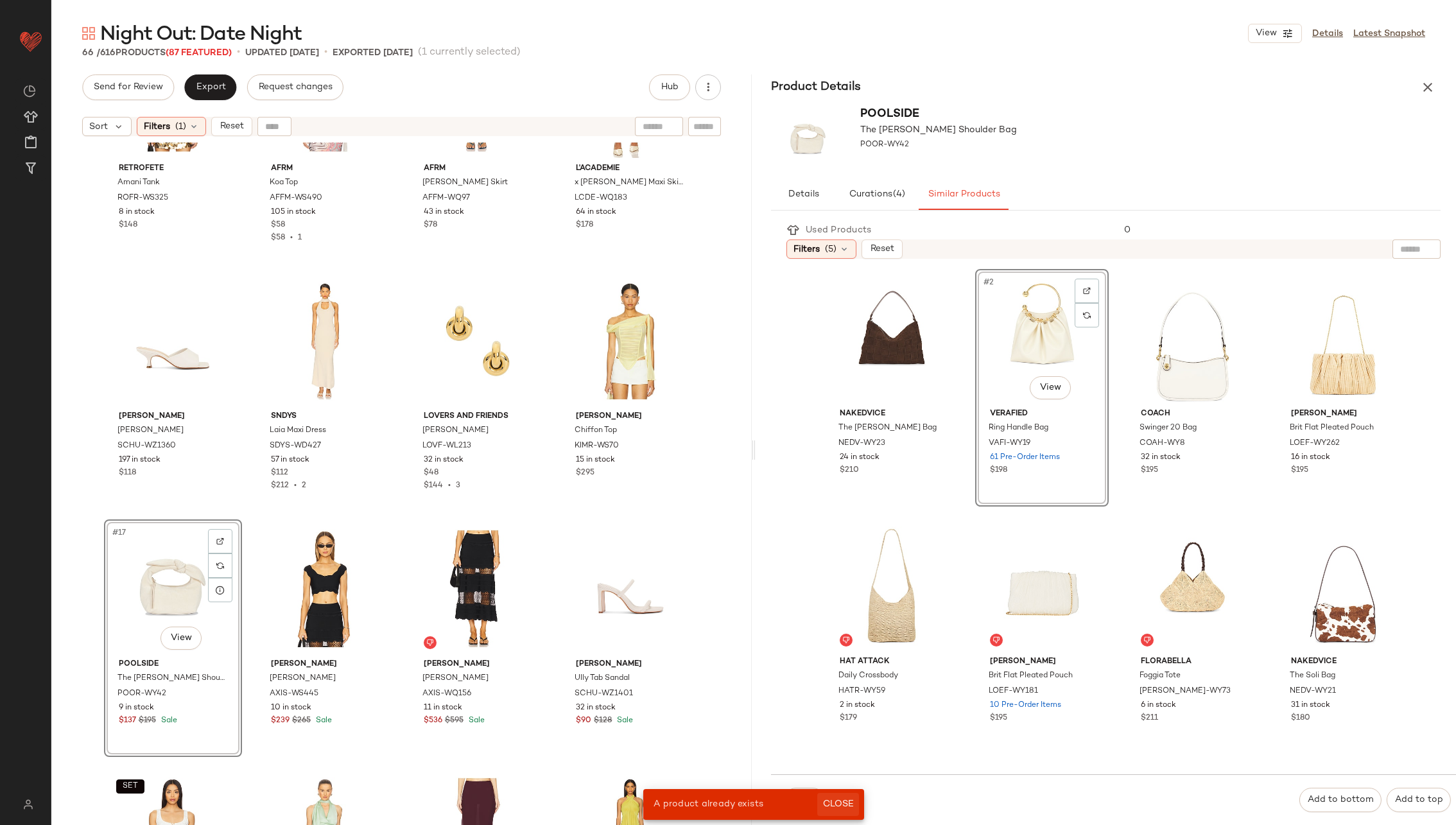
click at [849, 797] on button "Close" at bounding box center [838, 805] width 42 height 23
click at [801, 795] on button "Swap" at bounding box center [804, 800] width 41 height 25
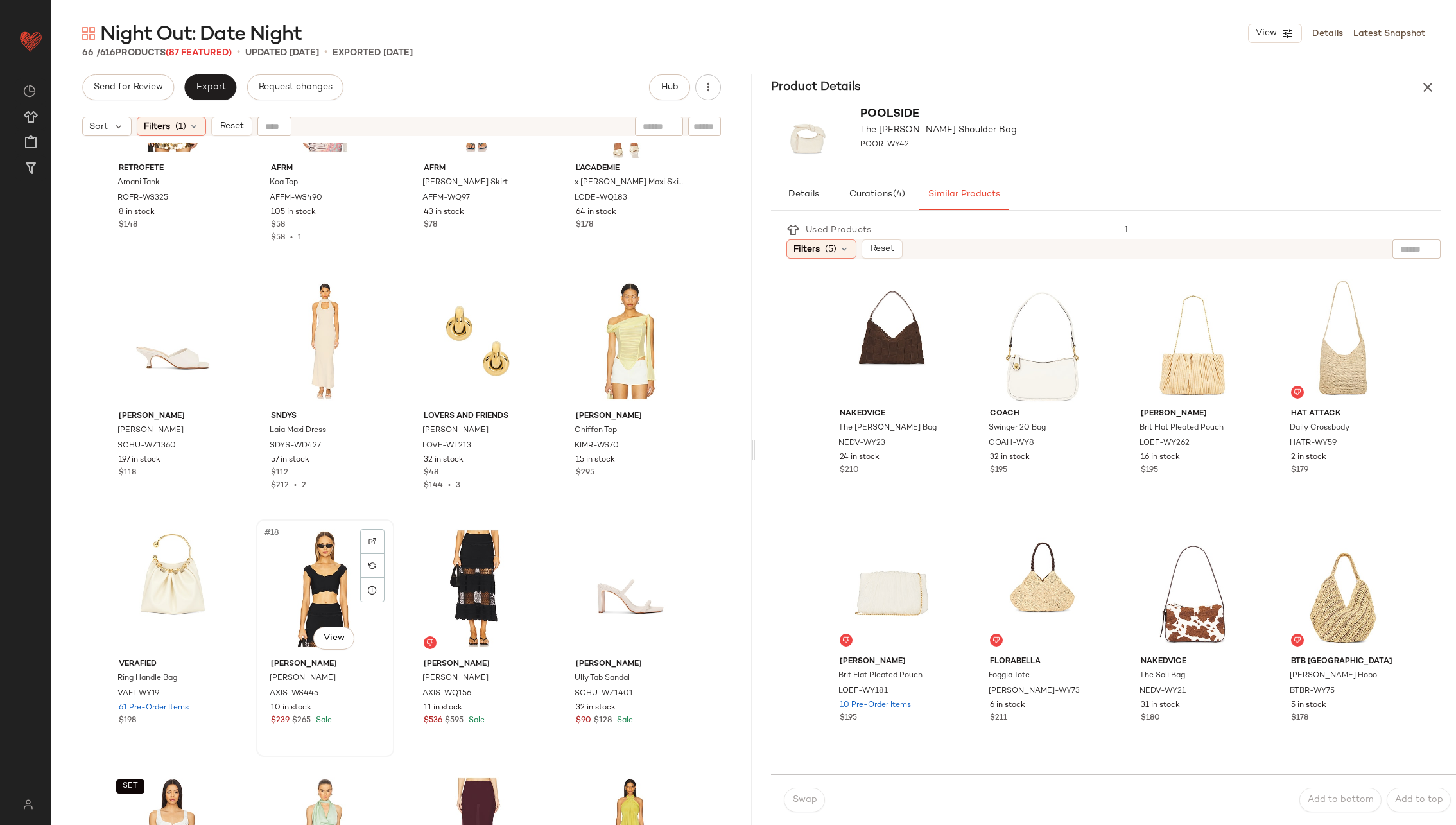
click at [347, 600] on div "#18 View" at bounding box center [326, 588] width 129 height 130
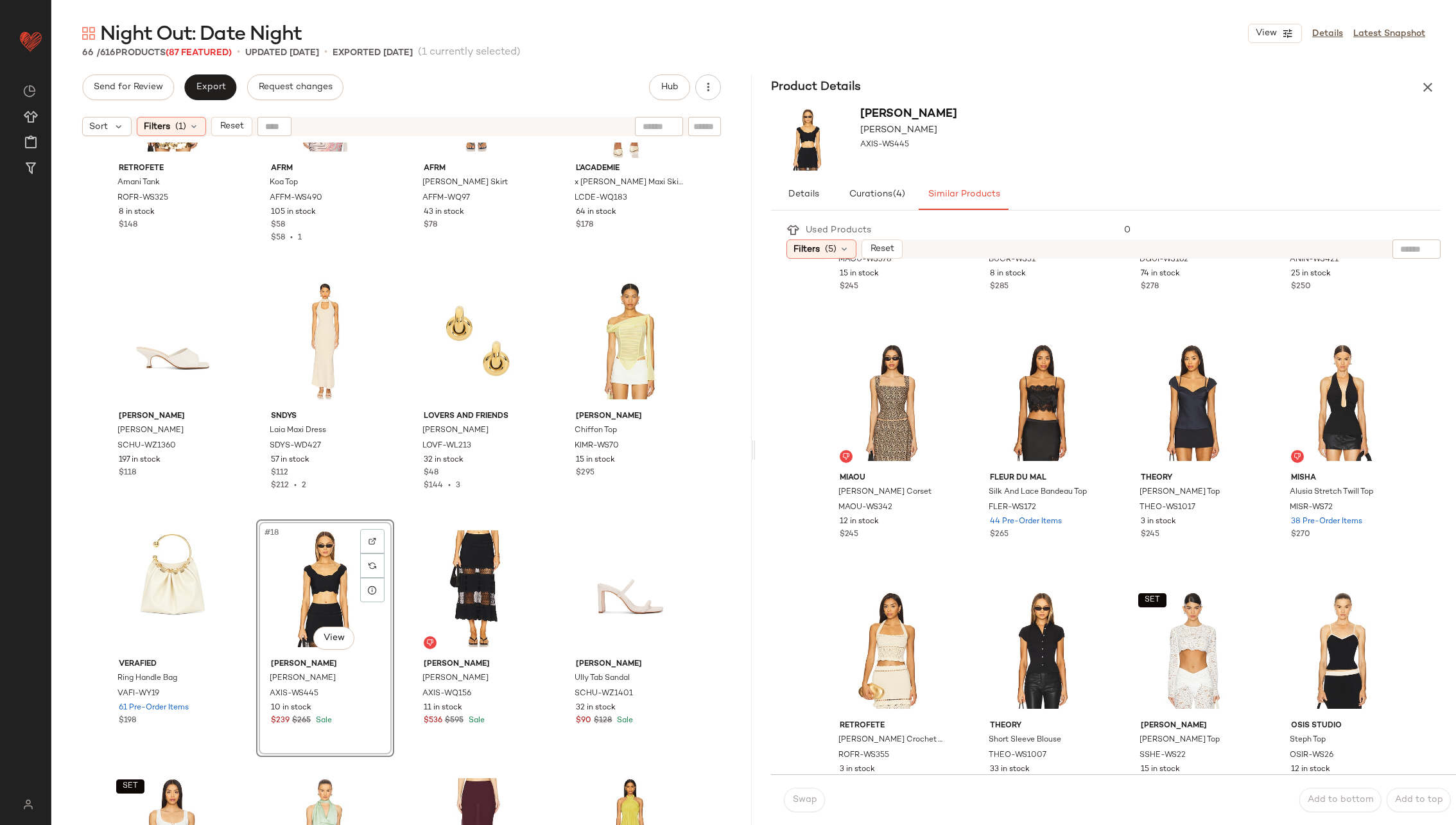
scroll to position [435, 0]
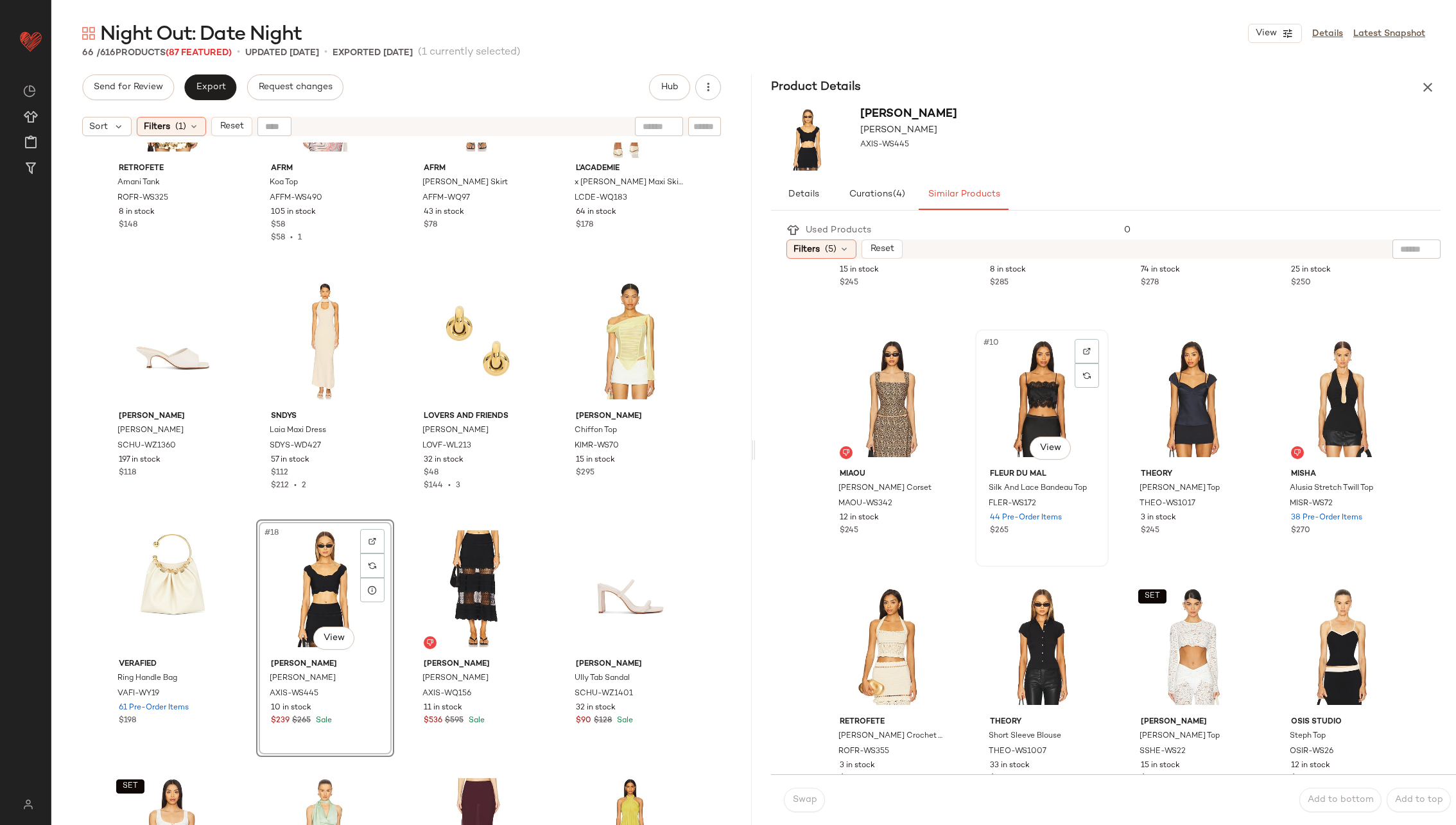
click at [1019, 392] on div "#10 View" at bounding box center [1042, 399] width 124 height 130
click at [807, 801] on span "Swap" at bounding box center [804, 800] width 25 height 11
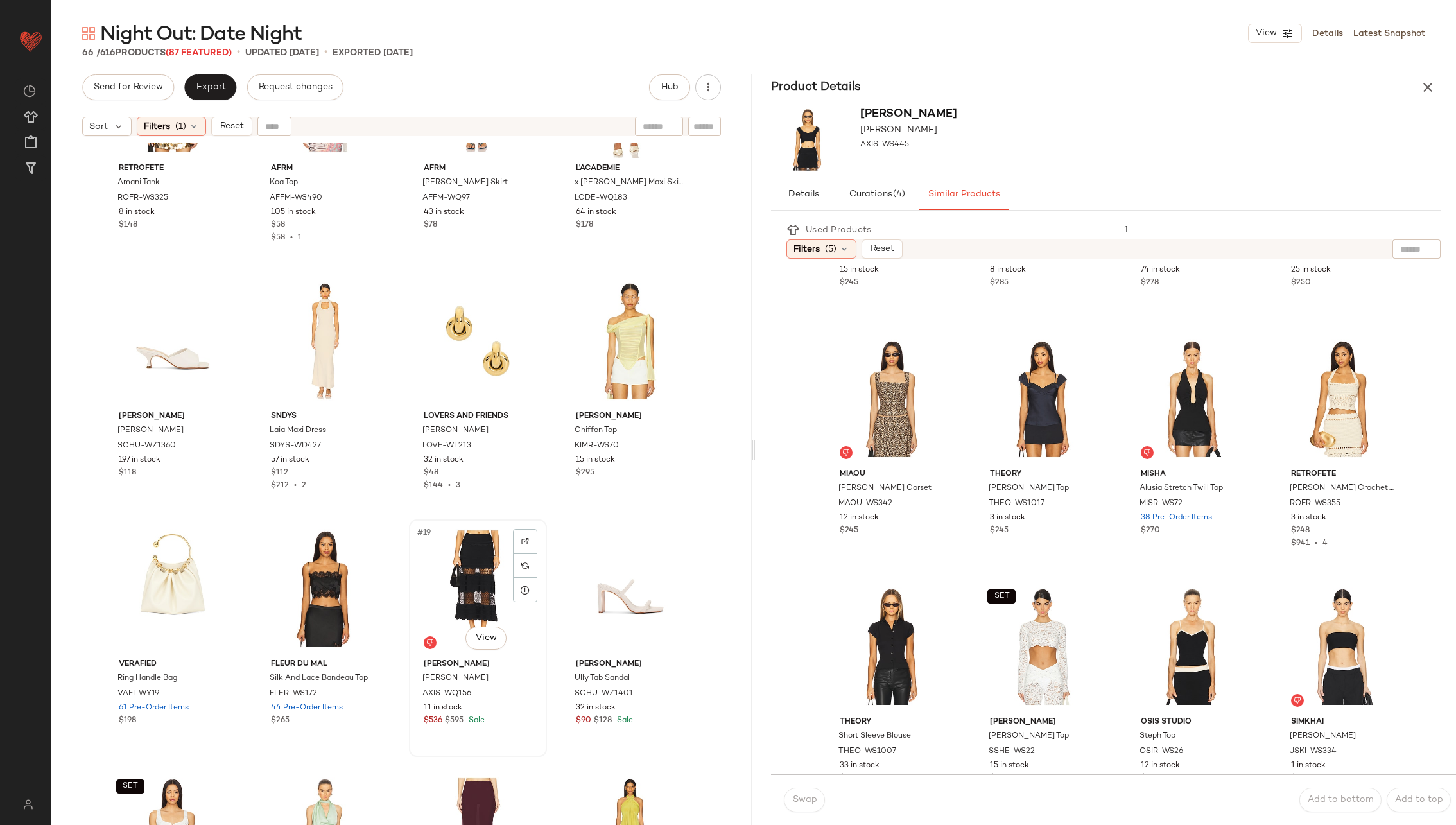
click at [476, 598] on div "#19 View" at bounding box center [478, 588] width 129 height 130
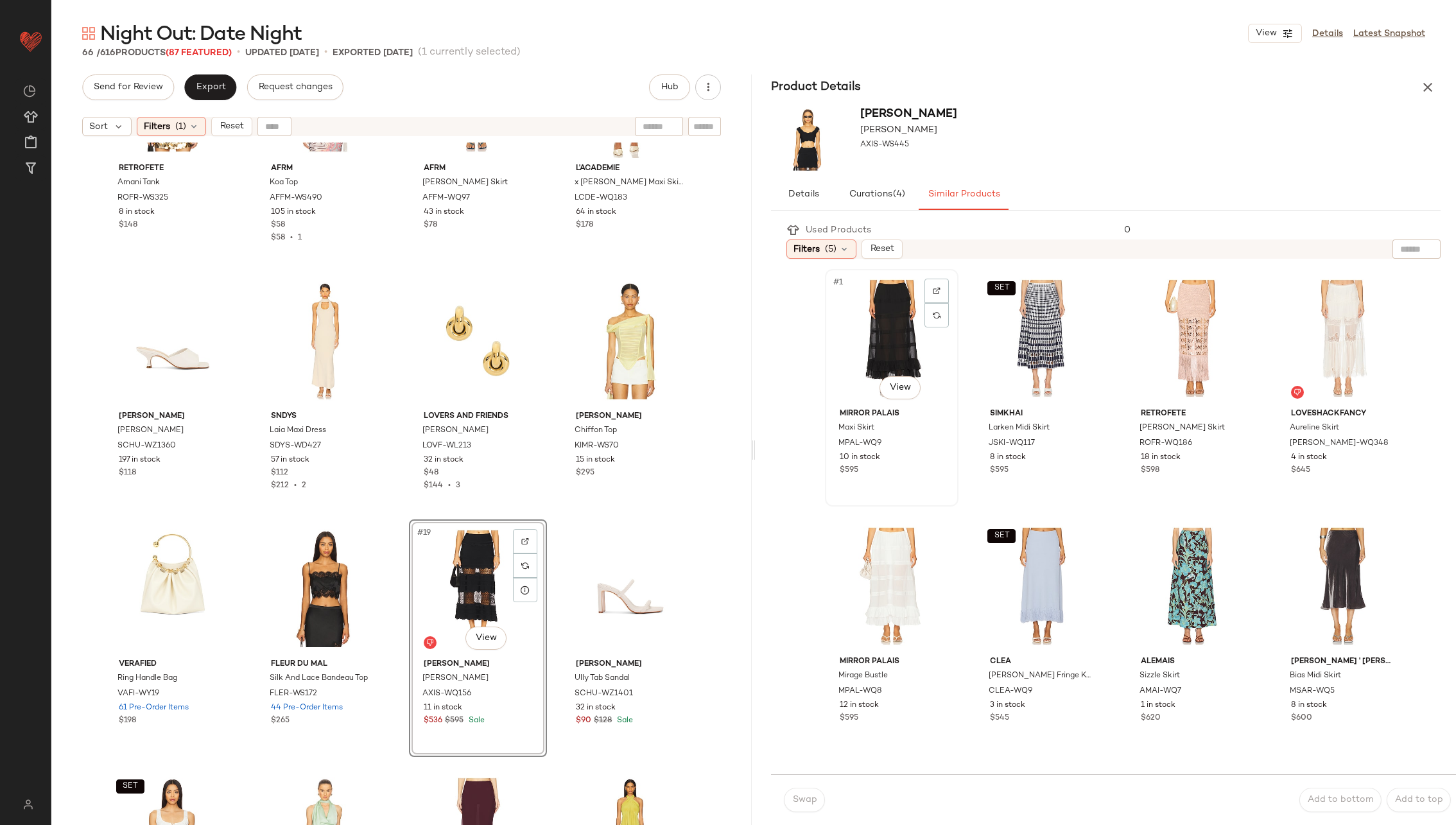
click at [869, 332] on div "#1 View" at bounding box center [892, 338] width 124 height 130
click at [809, 805] on span "Swap" at bounding box center [804, 800] width 25 height 11
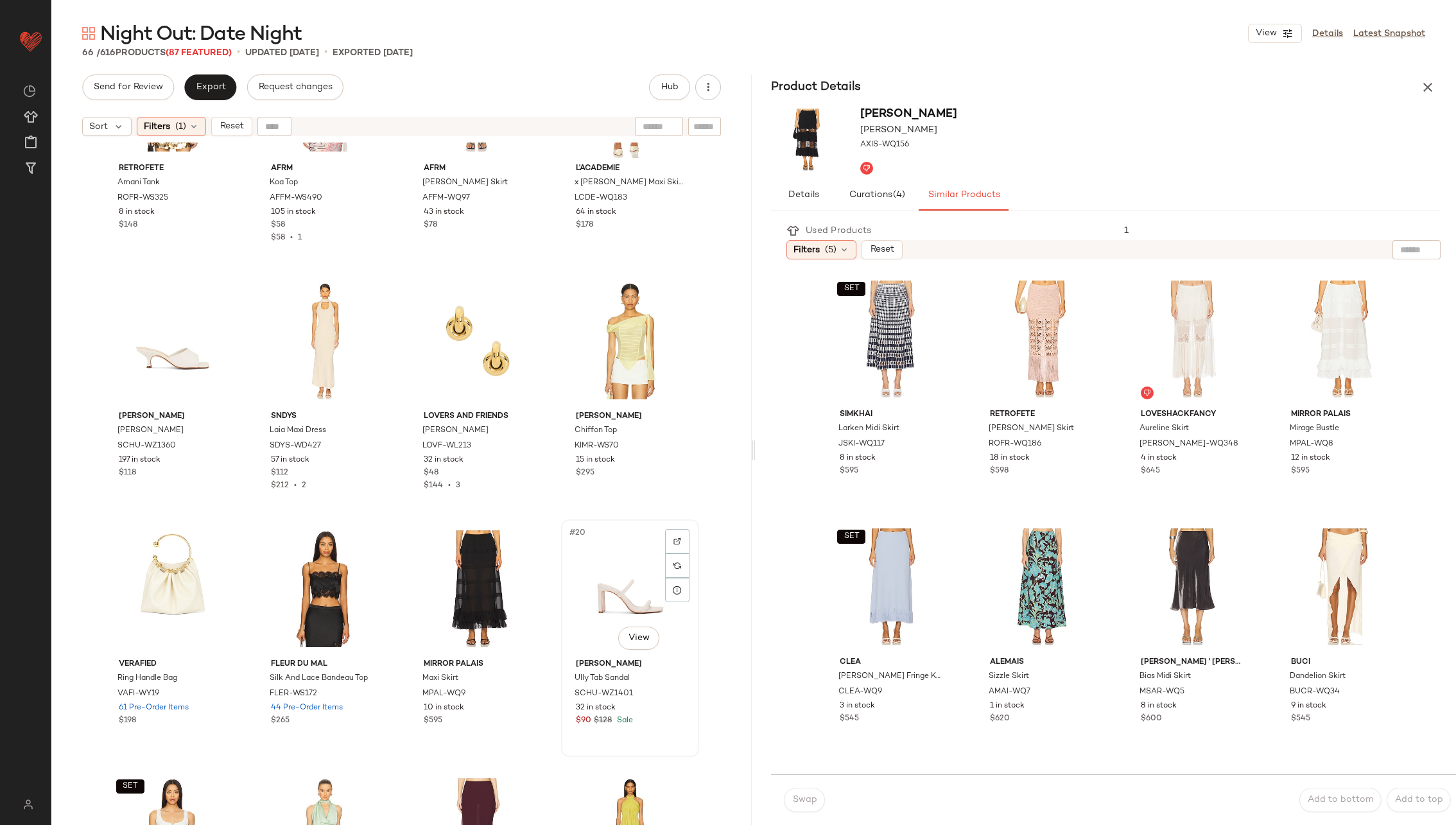
click at [622, 597] on div "#20 View" at bounding box center [630, 588] width 129 height 130
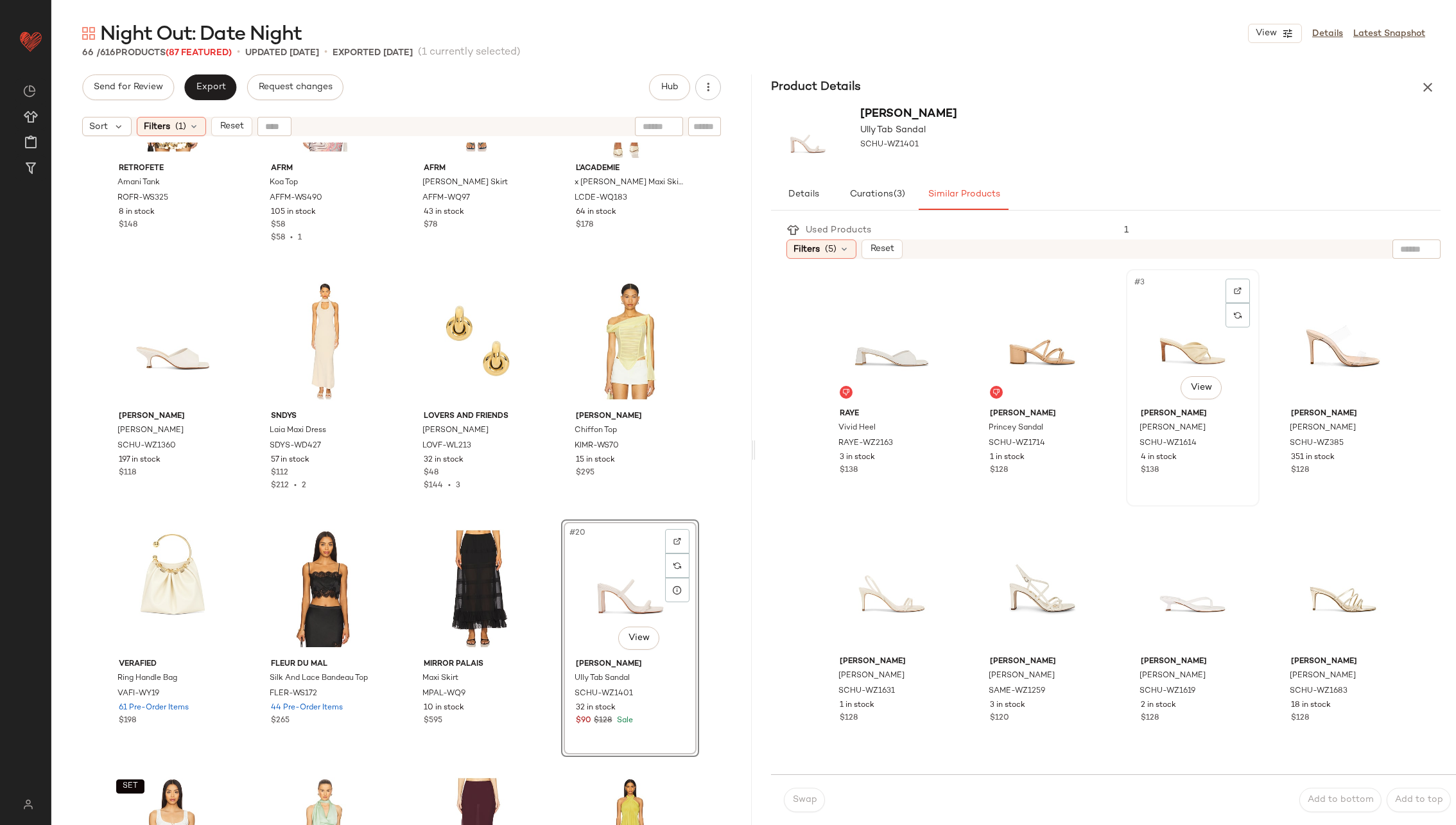
click at [1153, 330] on div "#3 View" at bounding box center [1193, 338] width 124 height 130
click at [1305, 327] on div "#4 View" at bounding box center [1343, 338] width 124 height 130
click at [801, 793] on button "Swap" at bounding box center [804, 800] width 41 height 25
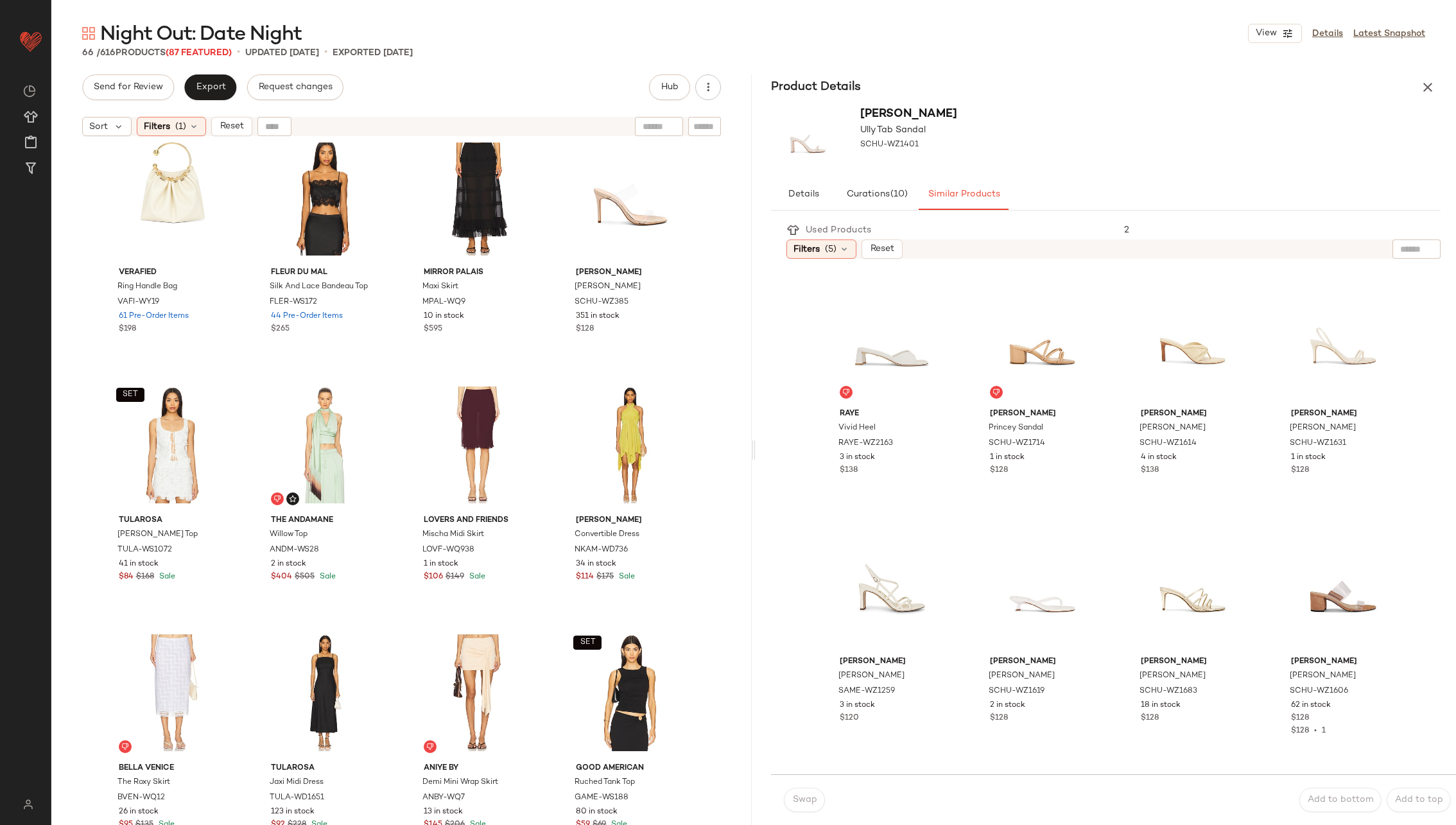
scroll to position [1021, 0]
click at [169, 446] on div "SET #21 View" at bounding box center [173, 444] width 129 height 130
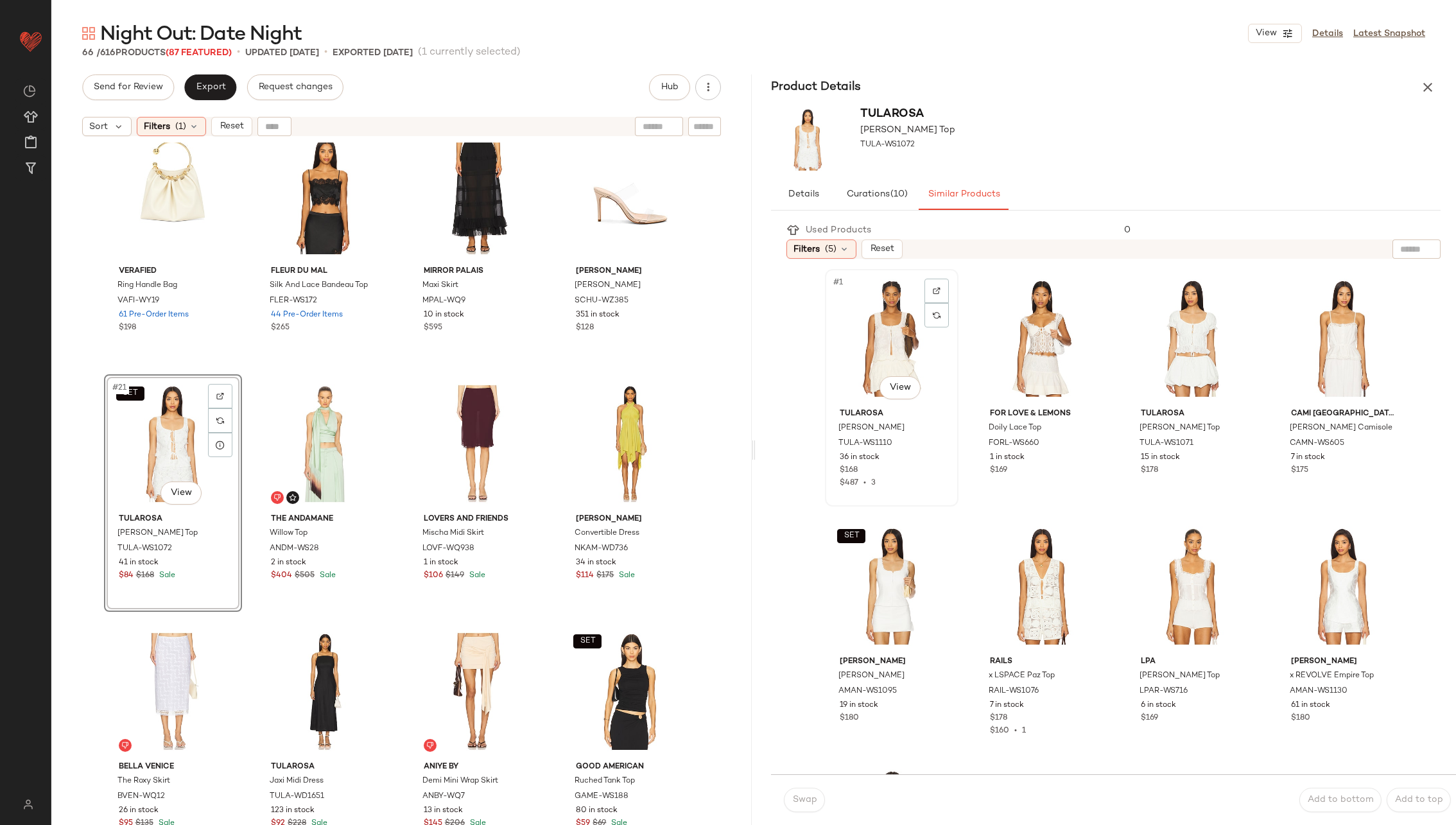
click at [884, 355] on div "#1 View" at bounding box center [892, 338] width 124 height 130
click at [798, 796] on span "Swap" at bounding box center [804, 800] width 25 height 11
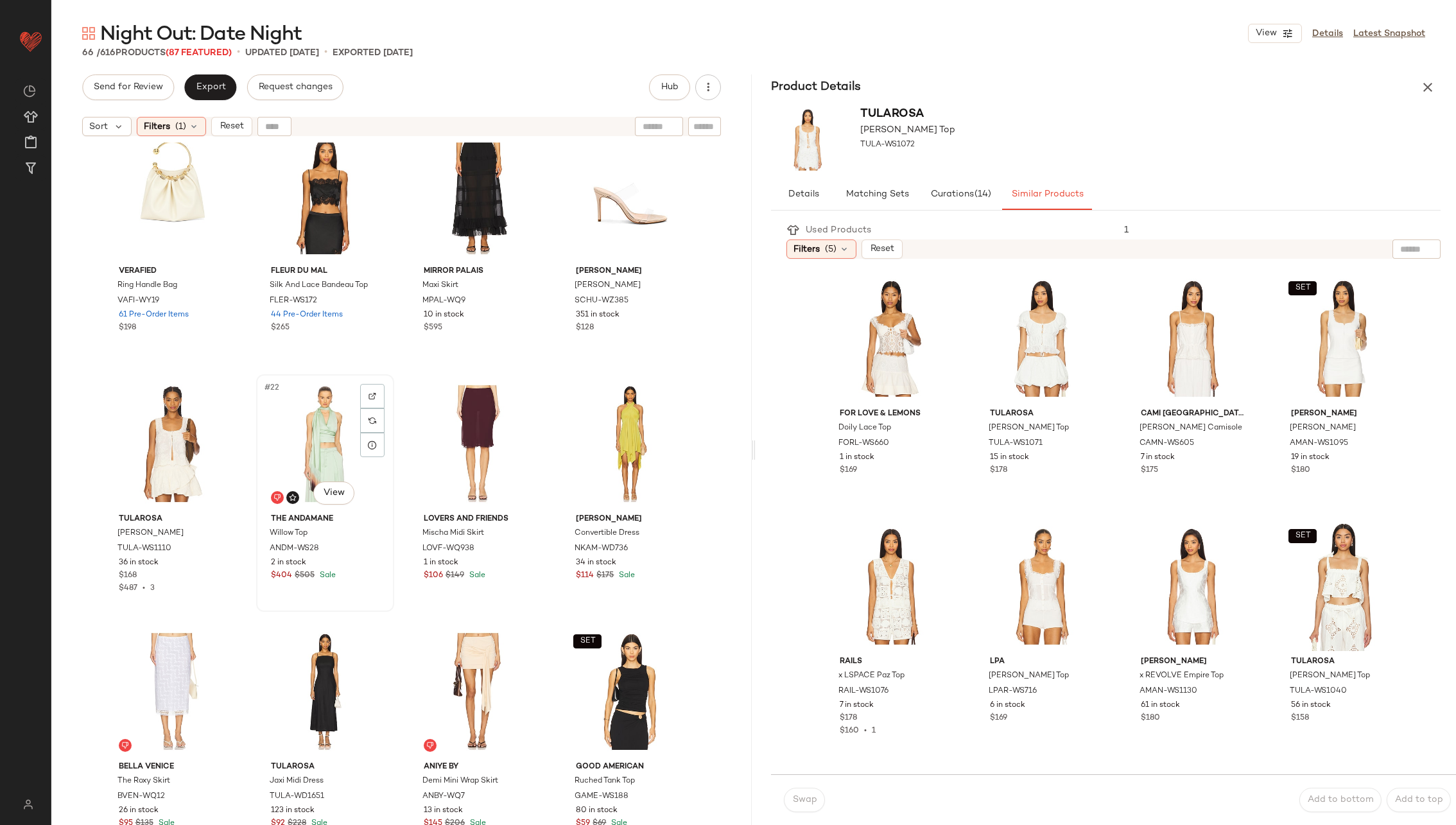
click at [297, 431] on div "#22 View" at bounding box center [326, 444] width 129 height 130
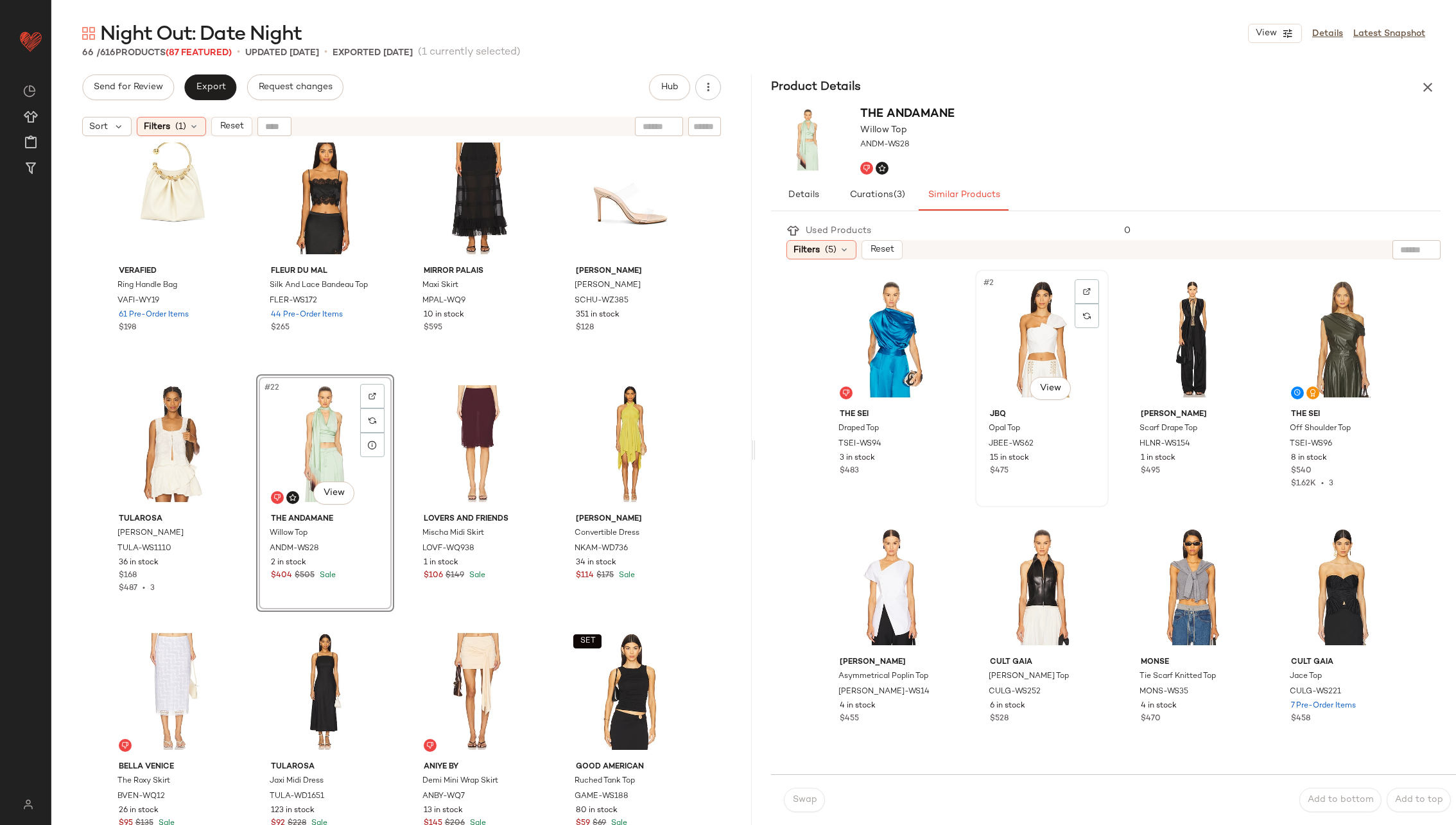
click at [1013, 355] on div "#2 View" at bounding box center [1042, 339] width 124 height 130
click at [802, 796] on span "Swap" at bounding box center [804, 800] width 25 height 11
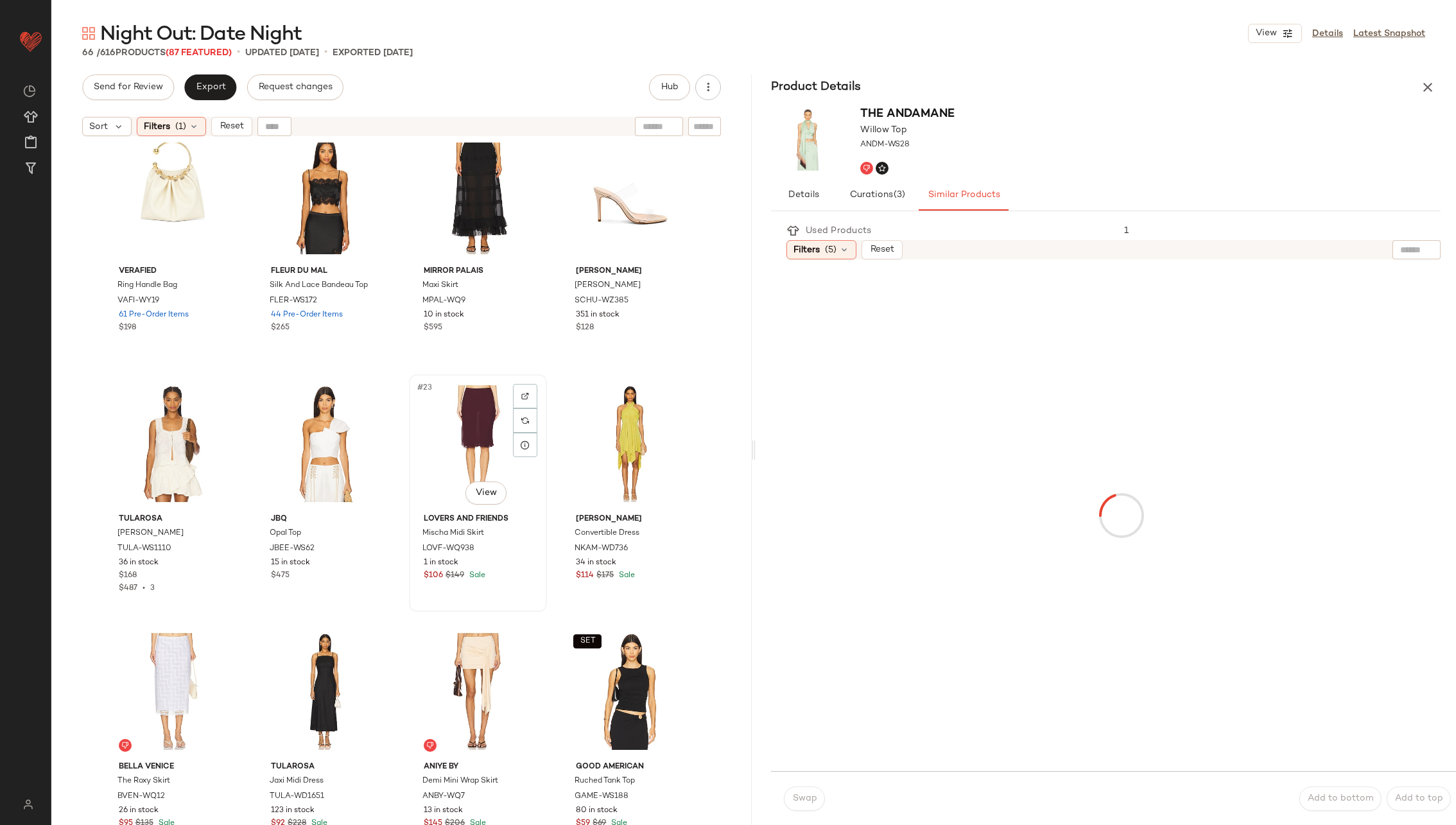
click at [462, 444] on div "#23 View" at bounding box center [478, 444] width 129 height 130
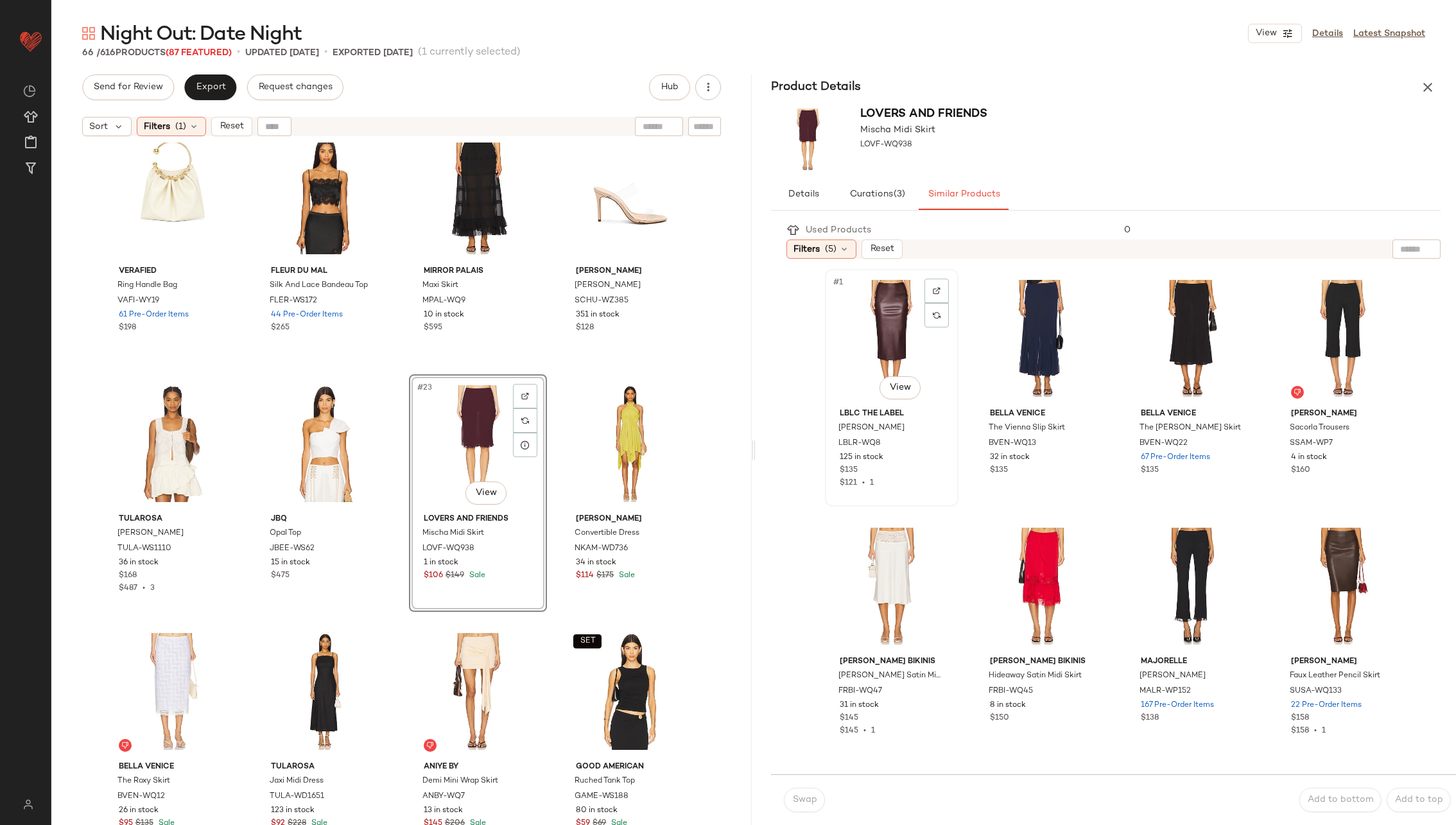
click at [893, 344] on div "#1 View" at bounding box center [892, 338] width 124 height 130
click at [801, 798] on span "Swap" at bounding box center [804, 800] width 25 height 11
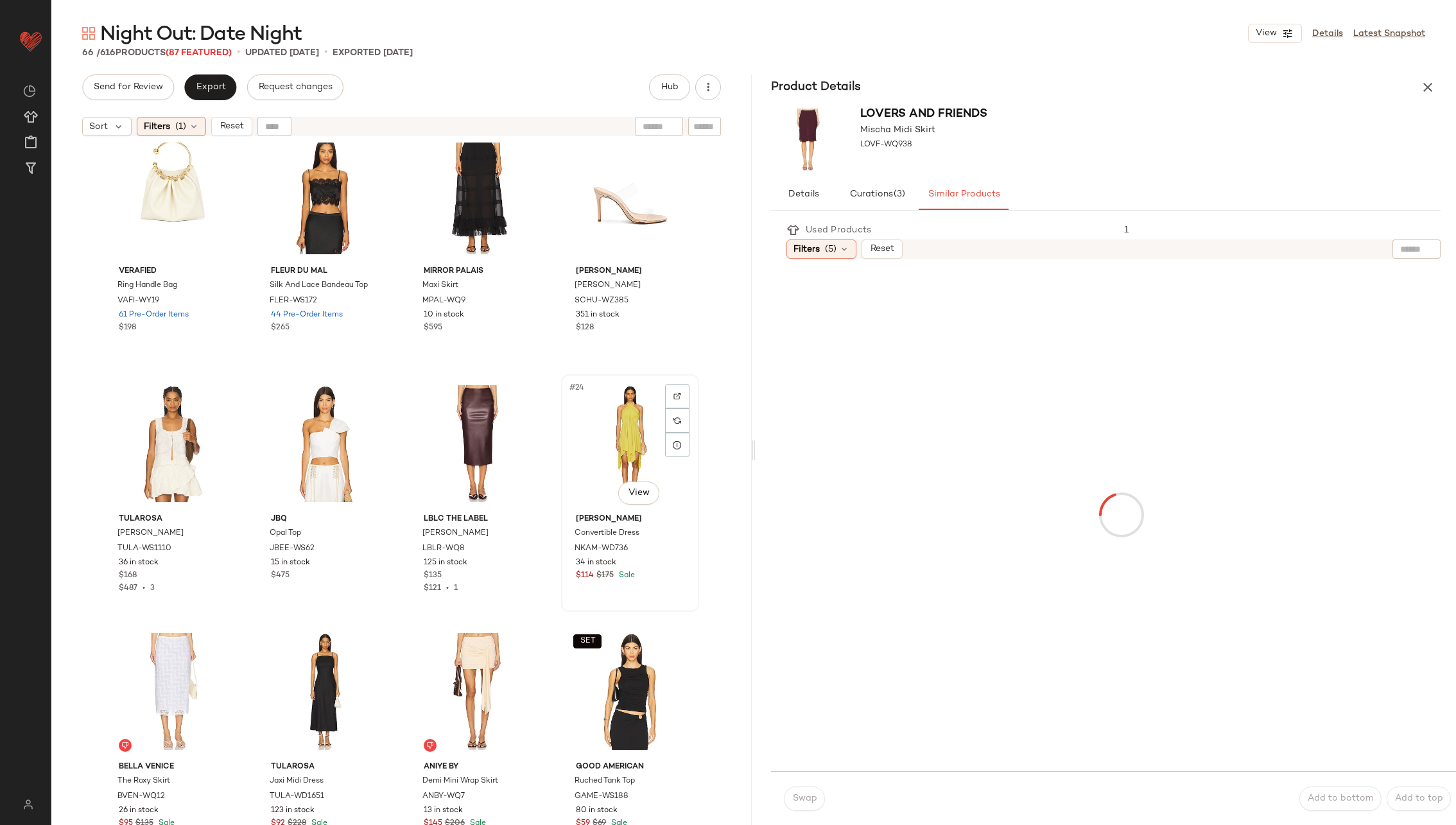
click at [633, 452] on div "#24 View" at bounding box center [630, 444] width 129 height 130
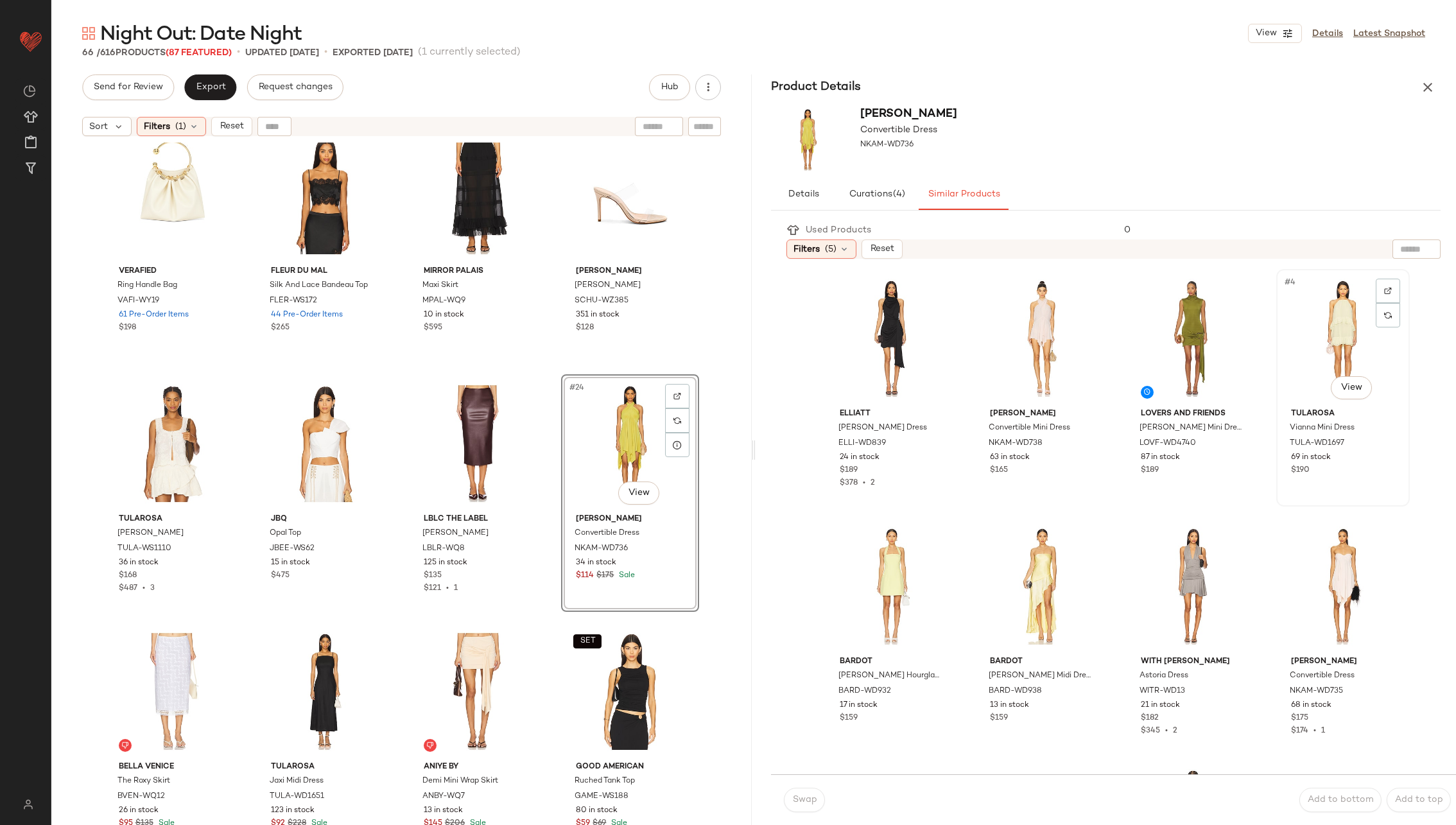
click at [1305, 338] on div "#4 View" at bounding box center [1343, 338] width 124 height 130
click at [804, 796] on span "Swap" at bounding box center [804, 800] width 25 height 11
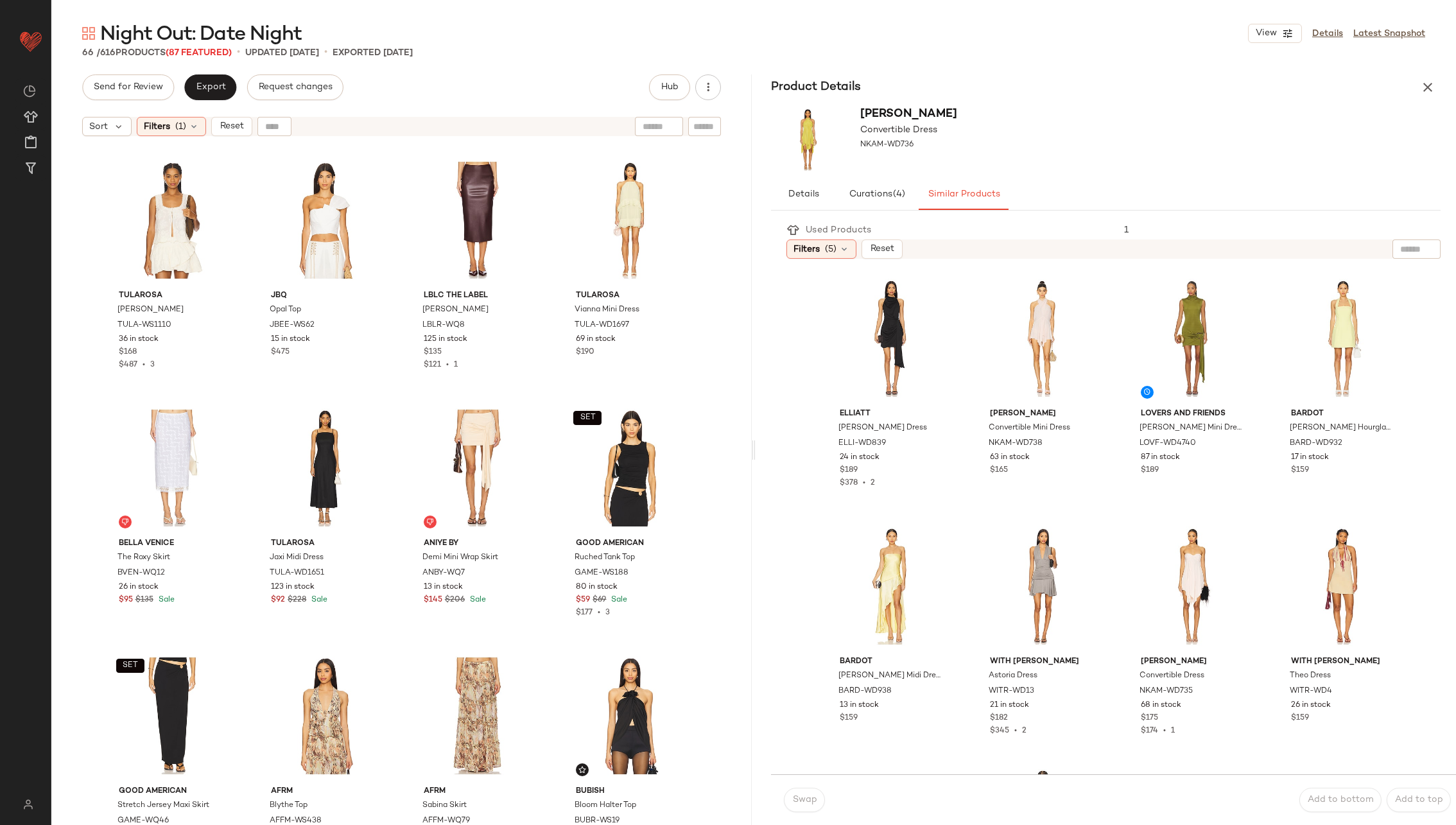
scroll to position [1250, 0]
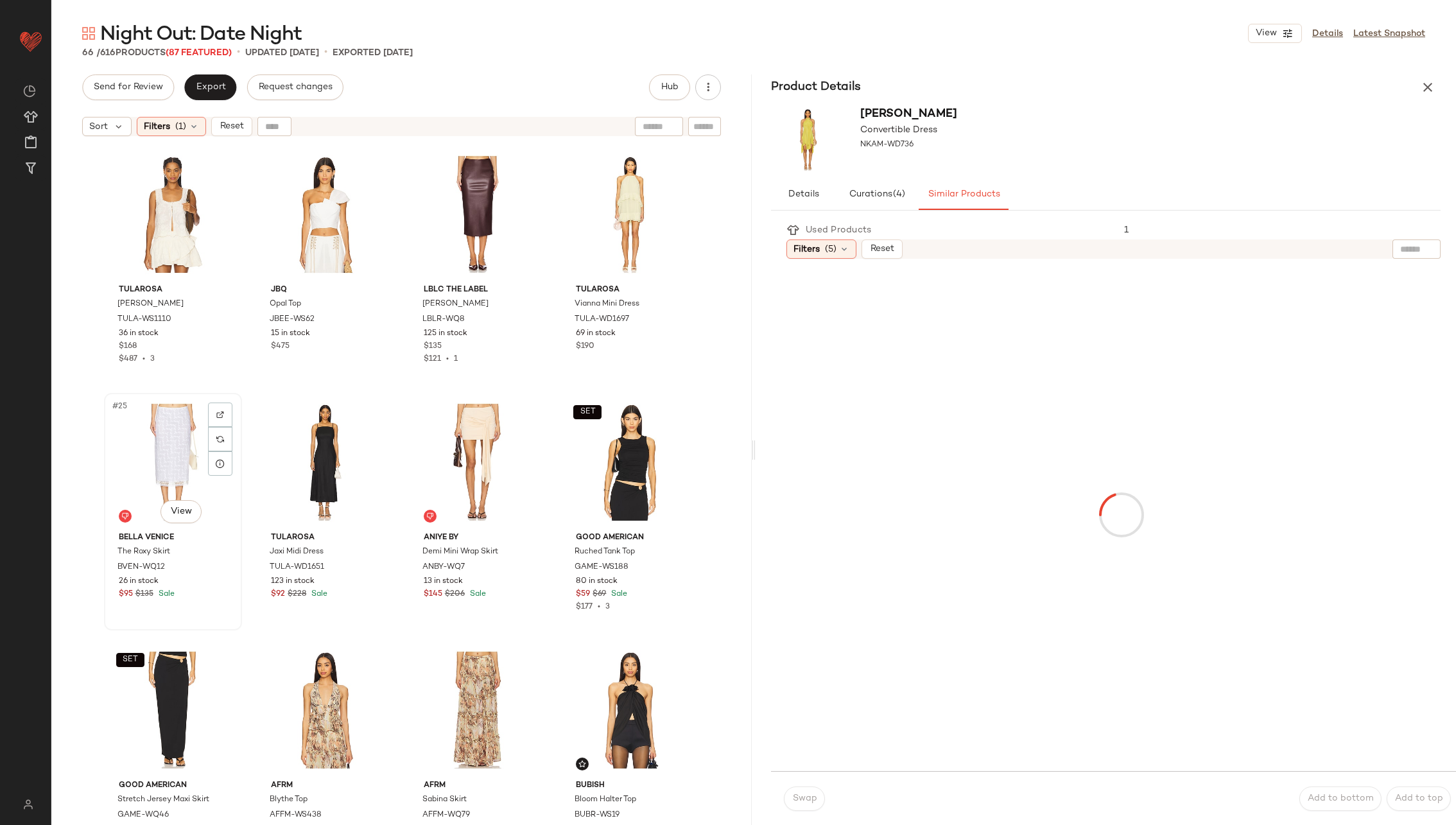
click at [179, 455] on div "#25 View" at bounding box center [173, 462] width 129 height 130
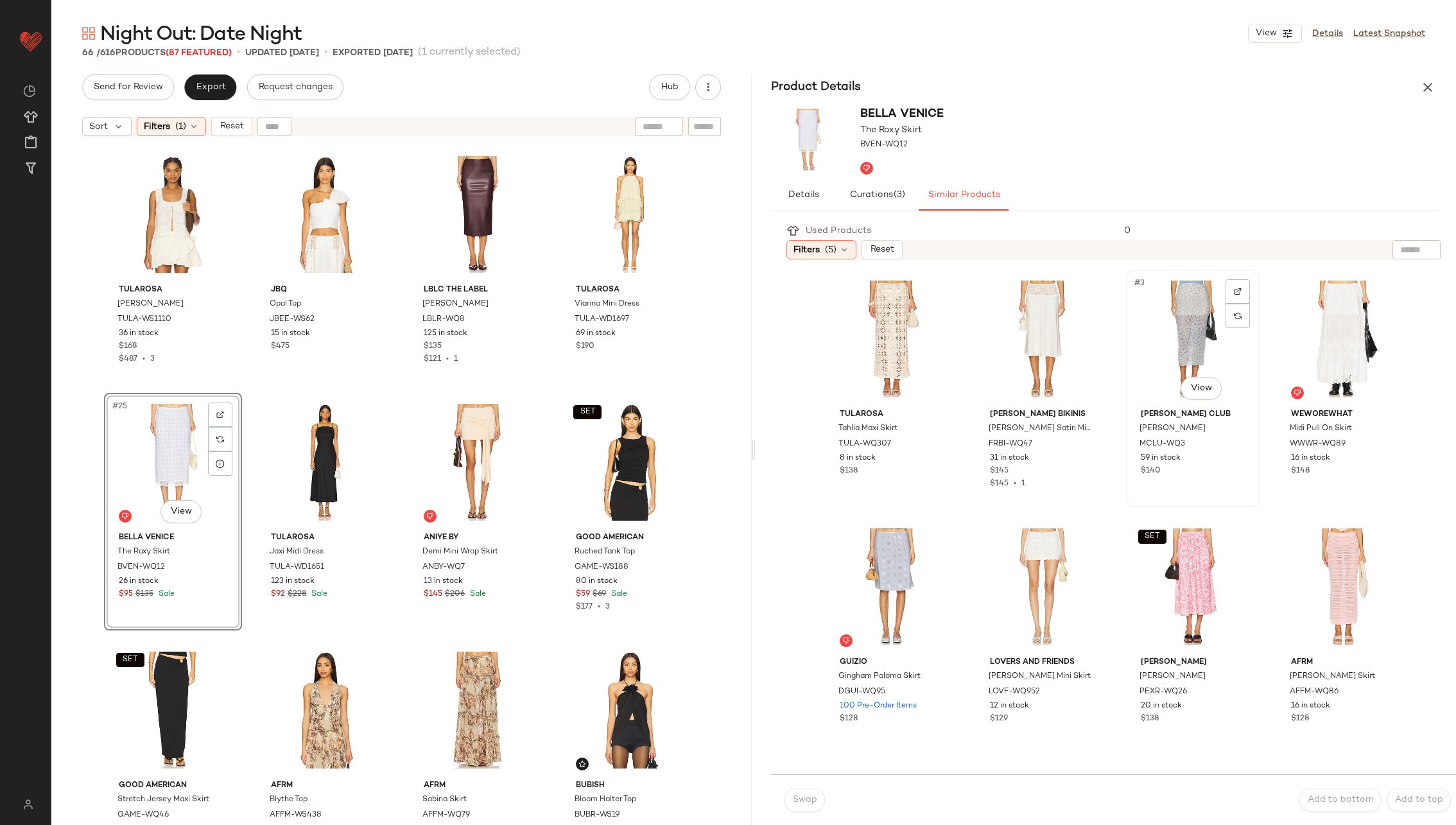
click at [1162, 330] on div "#3 View" at bounding box center [1193, 339] width 124 height 130
click at [807, 795] on button "Swap" at bounding box center [804, 800] width 41 height 25
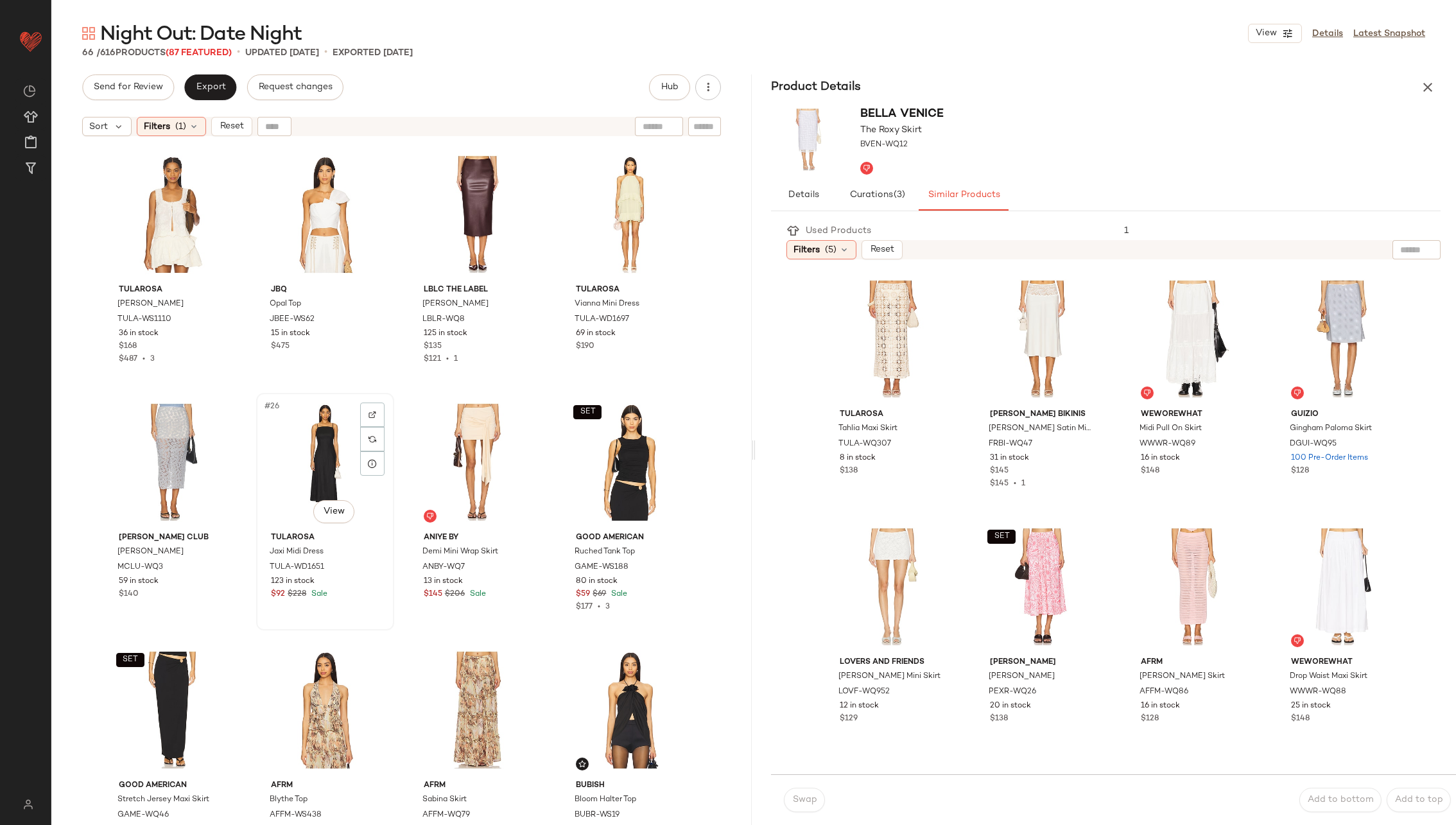
click at [317, 465] on div "#26 View" at bounding box center [326, 462] width 129 height 130
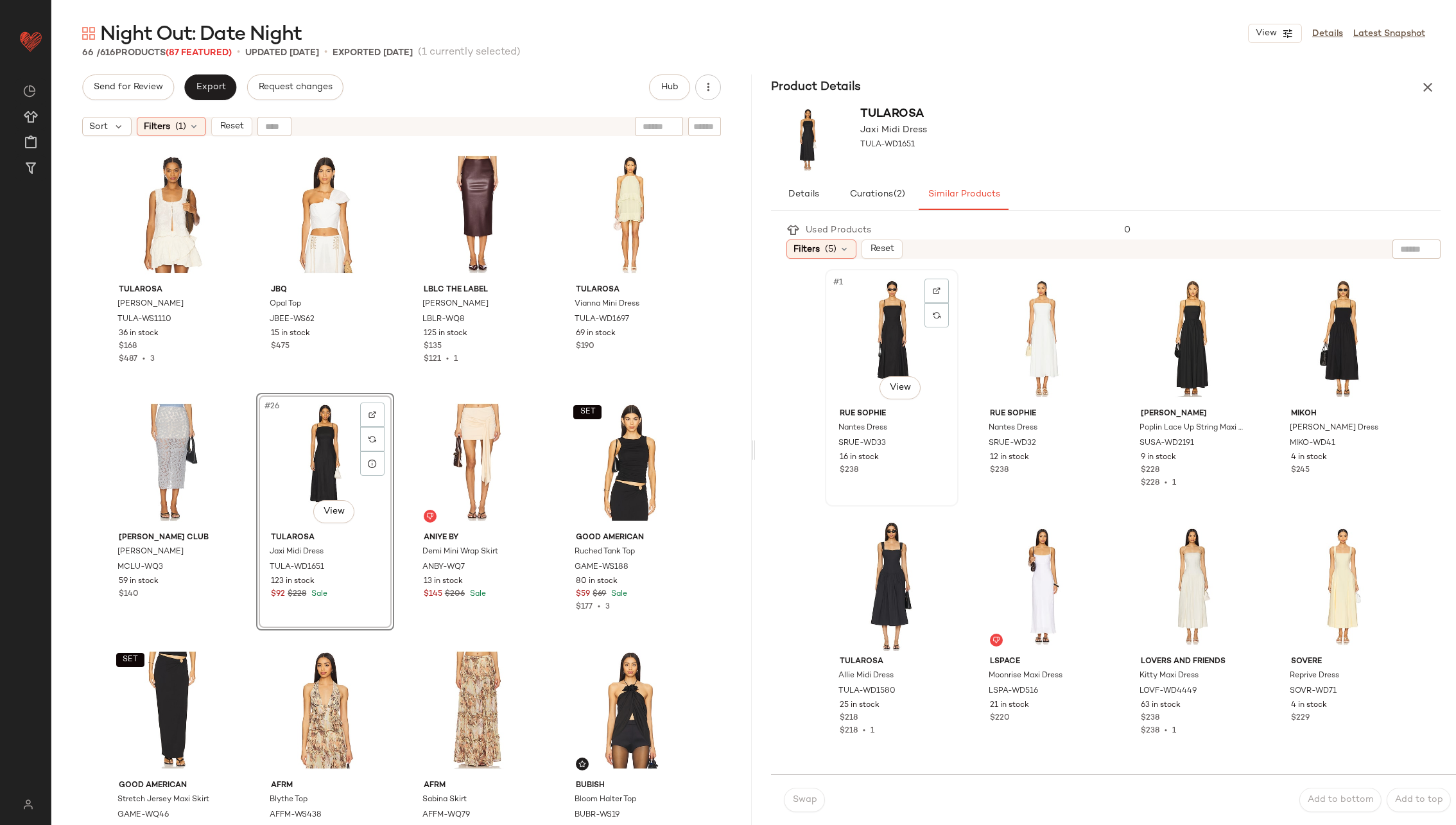
click at [896, 348] on div "#1 View" at bounding box center [892, 338] width 124 height 130
click at [803, 798] on span "Swap" at bounding box center [804, 800] width 25 height 11
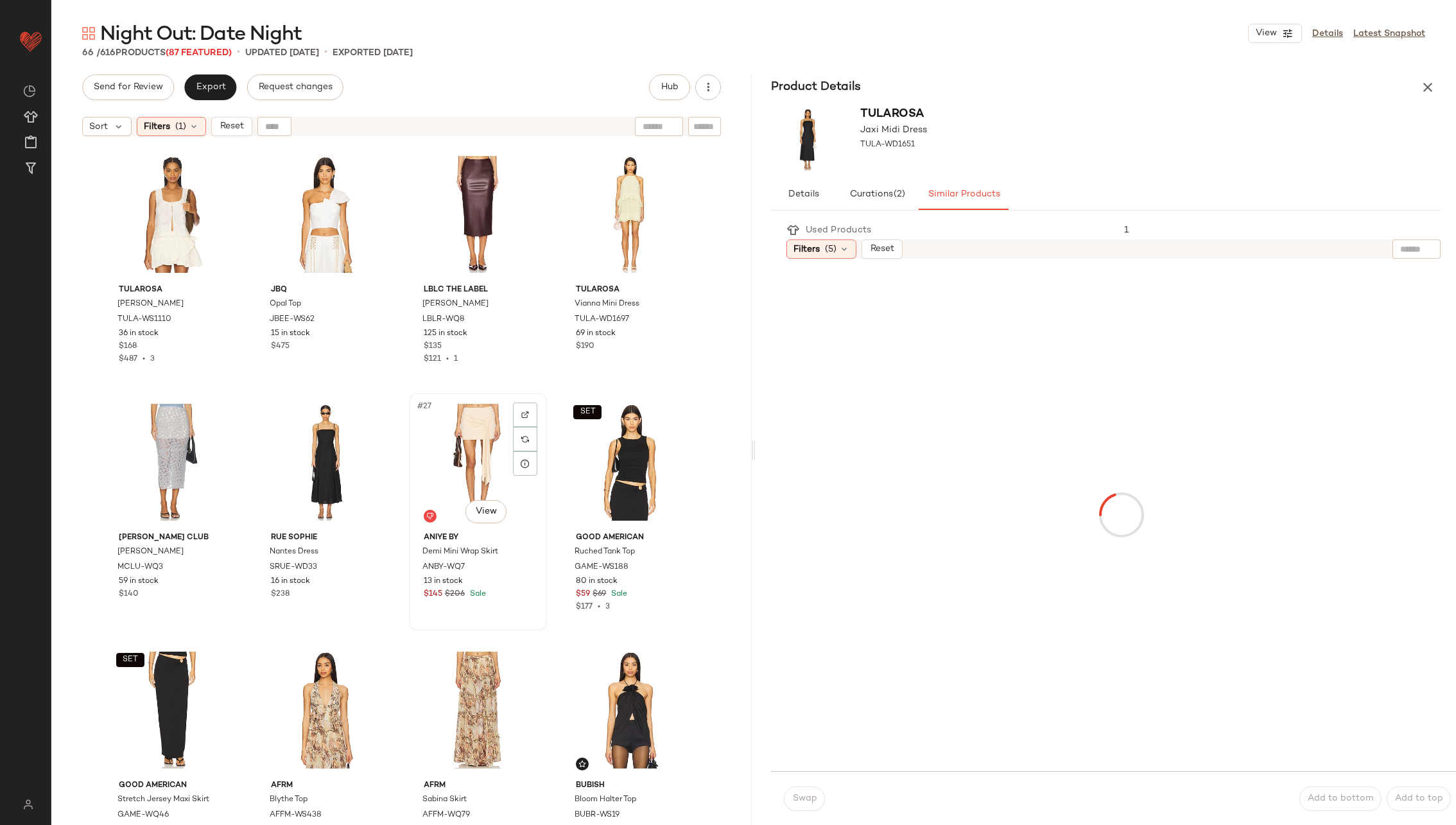
click at [461, 446] on div "#27 View" at bounding box center [478, 462] width 129 height 130
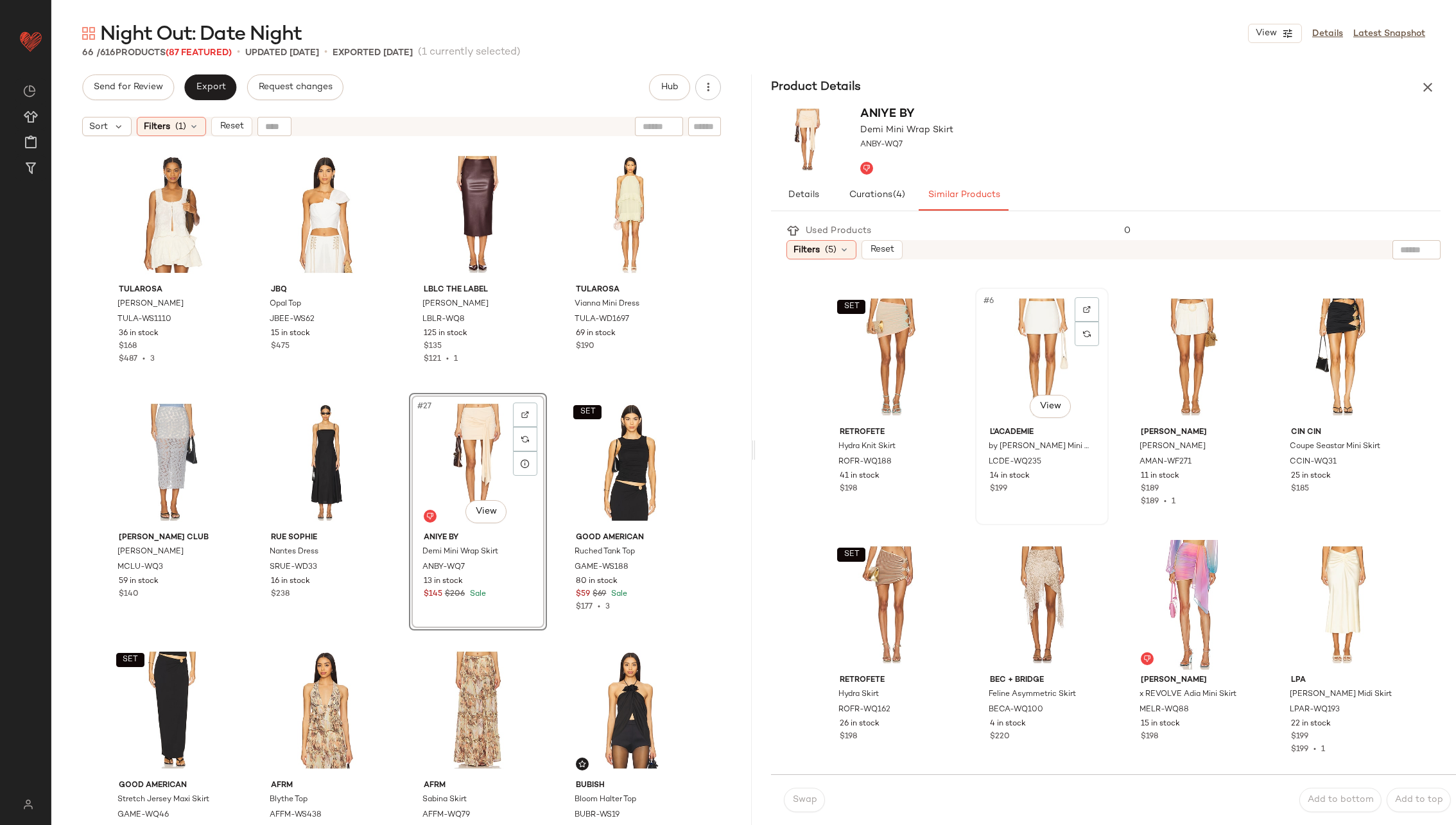
scroll to position [232, 0]
click at [1038, 352] on div "#6 View" at bounding box center [1042, 356] width 124 height 130
click at [809, 792] on button "Swap" at bounding box center [804, 800] width 41 height 25
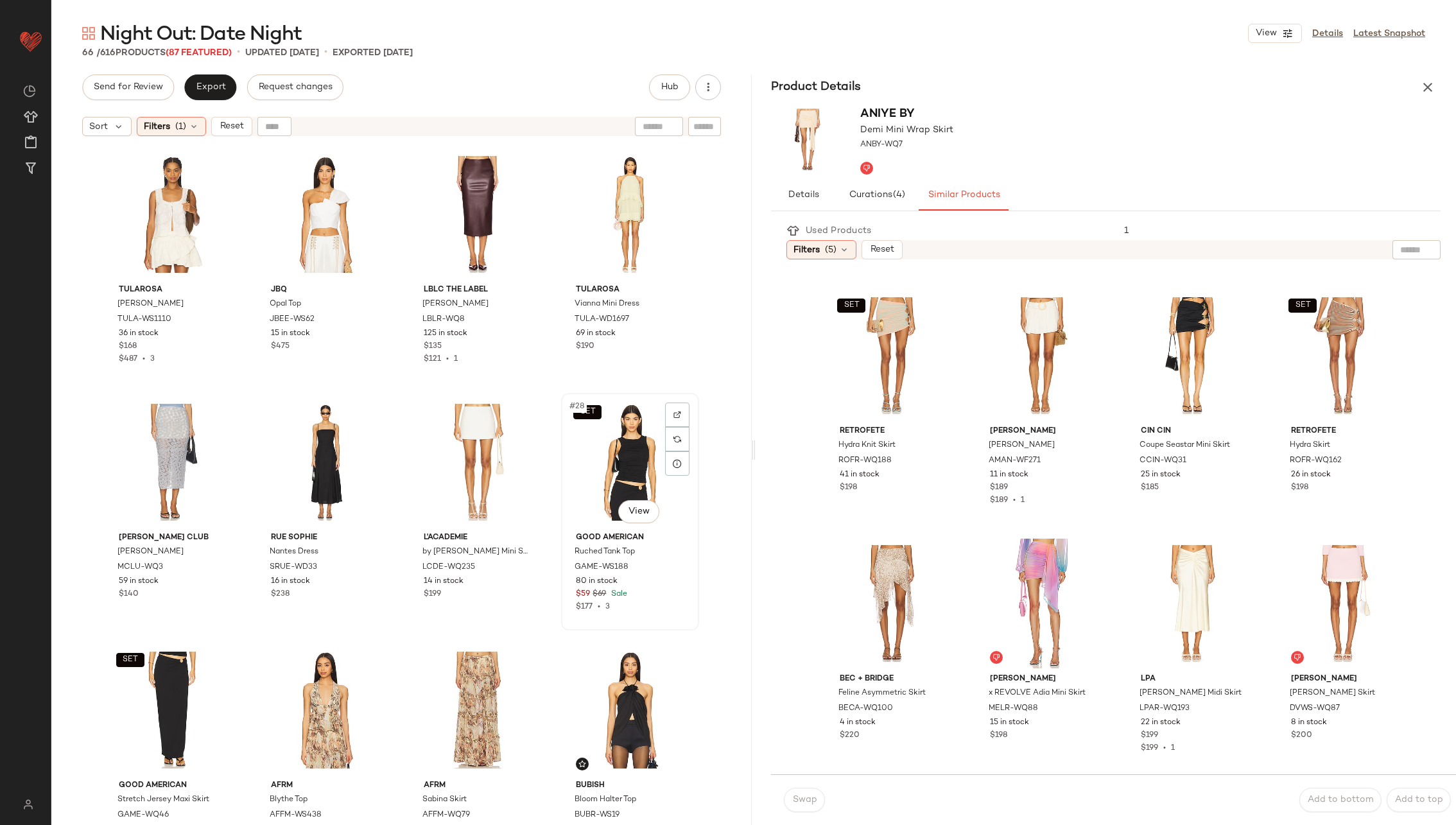
click at [625, 459] on div "SET #28 View" at bounding box center [630, 462] width 129 height 130
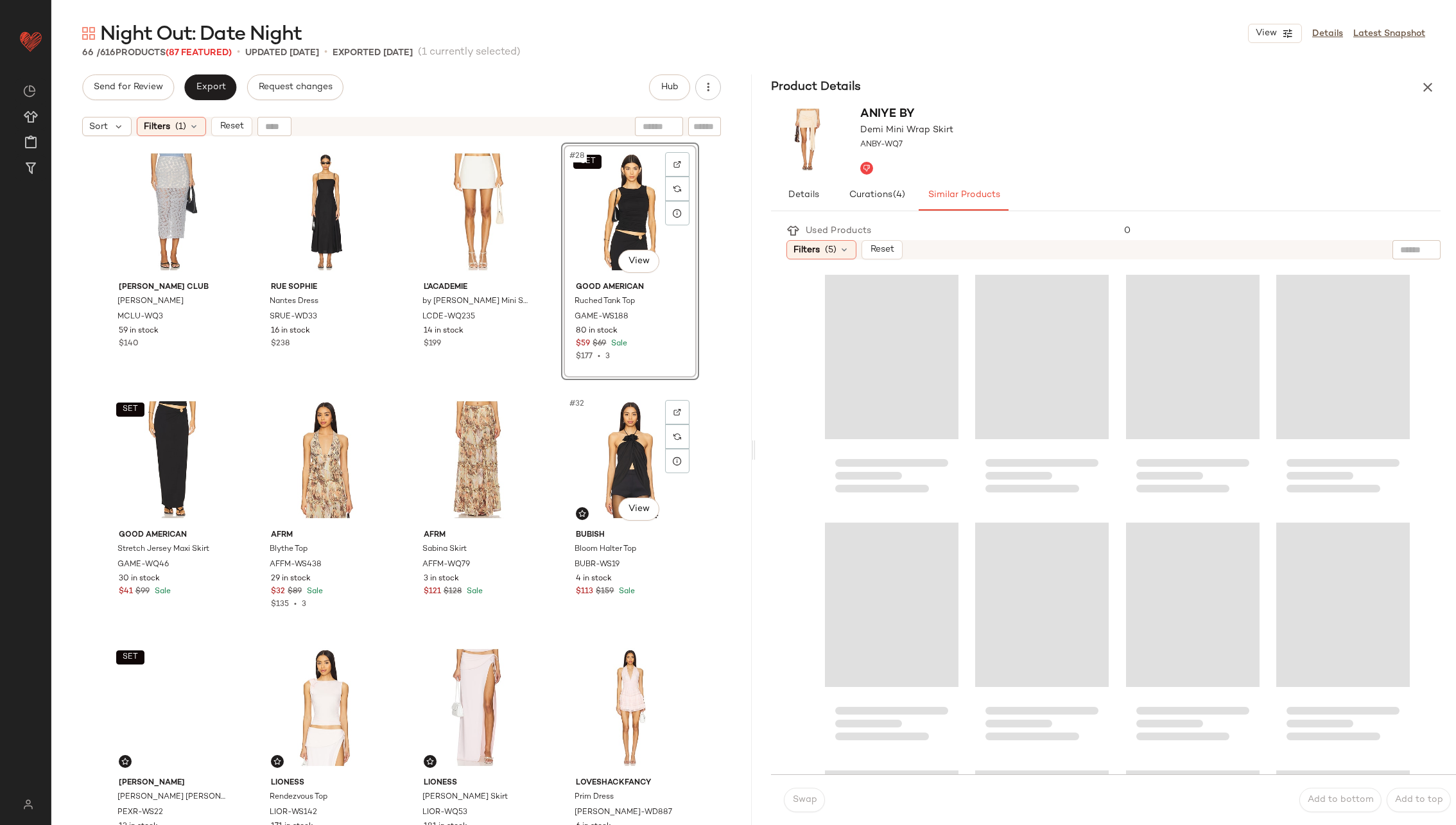
scroll to position [1507, 0]
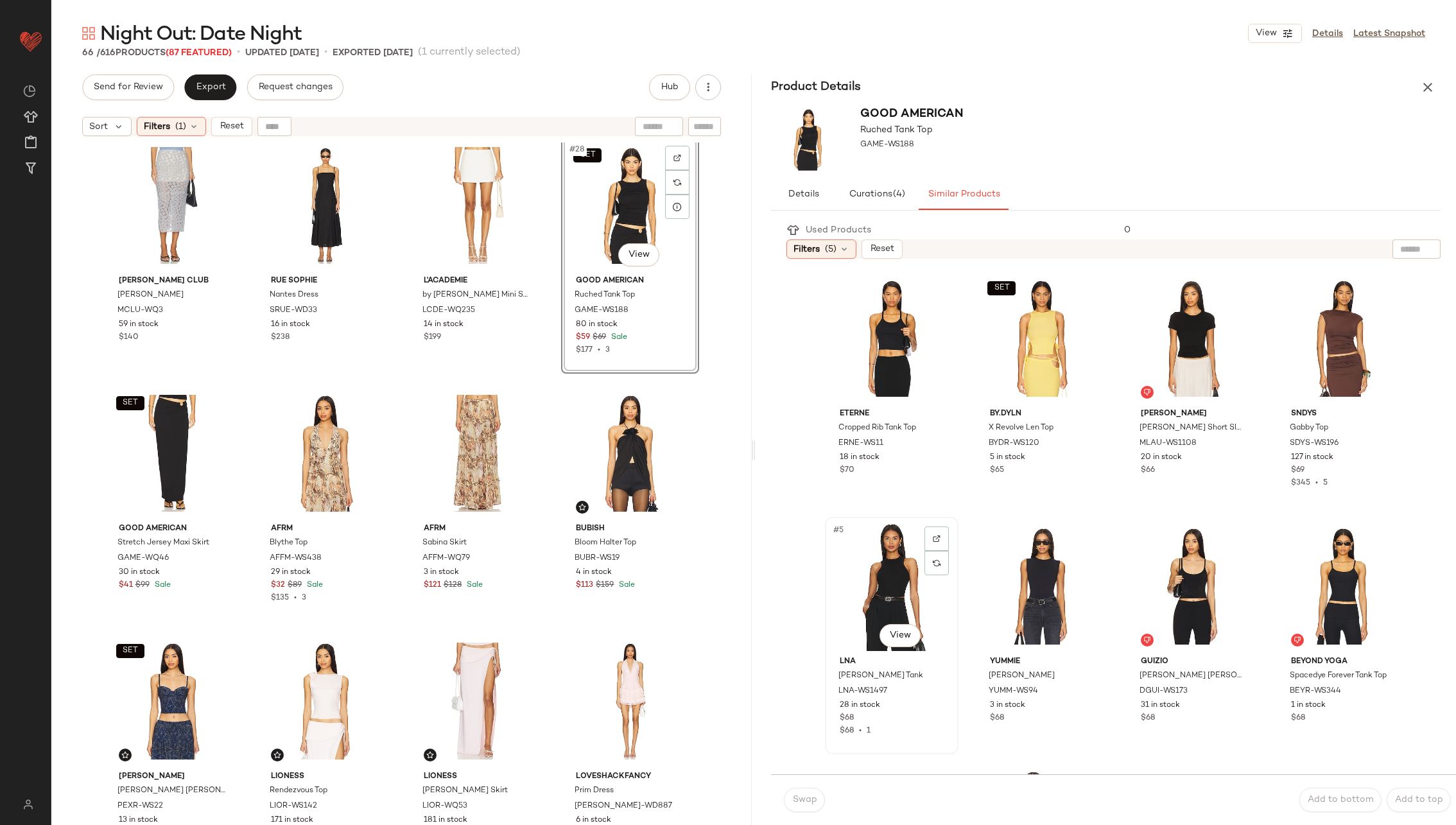
click at [851, 596] on div "#5 View" at bounding box center [892, 586] width 124 height 130
click at [793, 803] on span "Swap" at bounding box center [804, 800] width 25 height 11
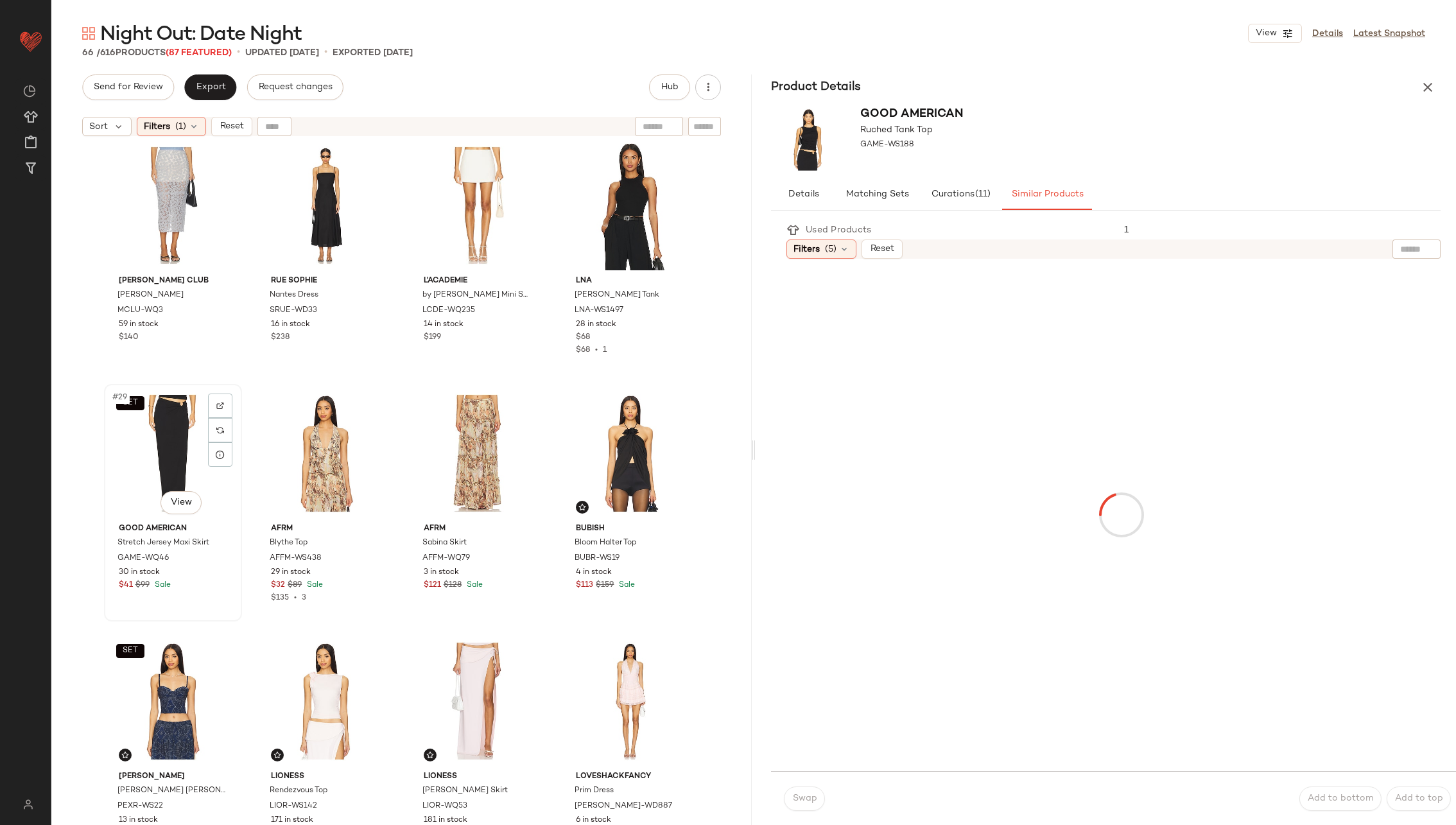
click at [153, 423] on div "SET #29 View" at bounding box center [173, 453] width 129 height 130
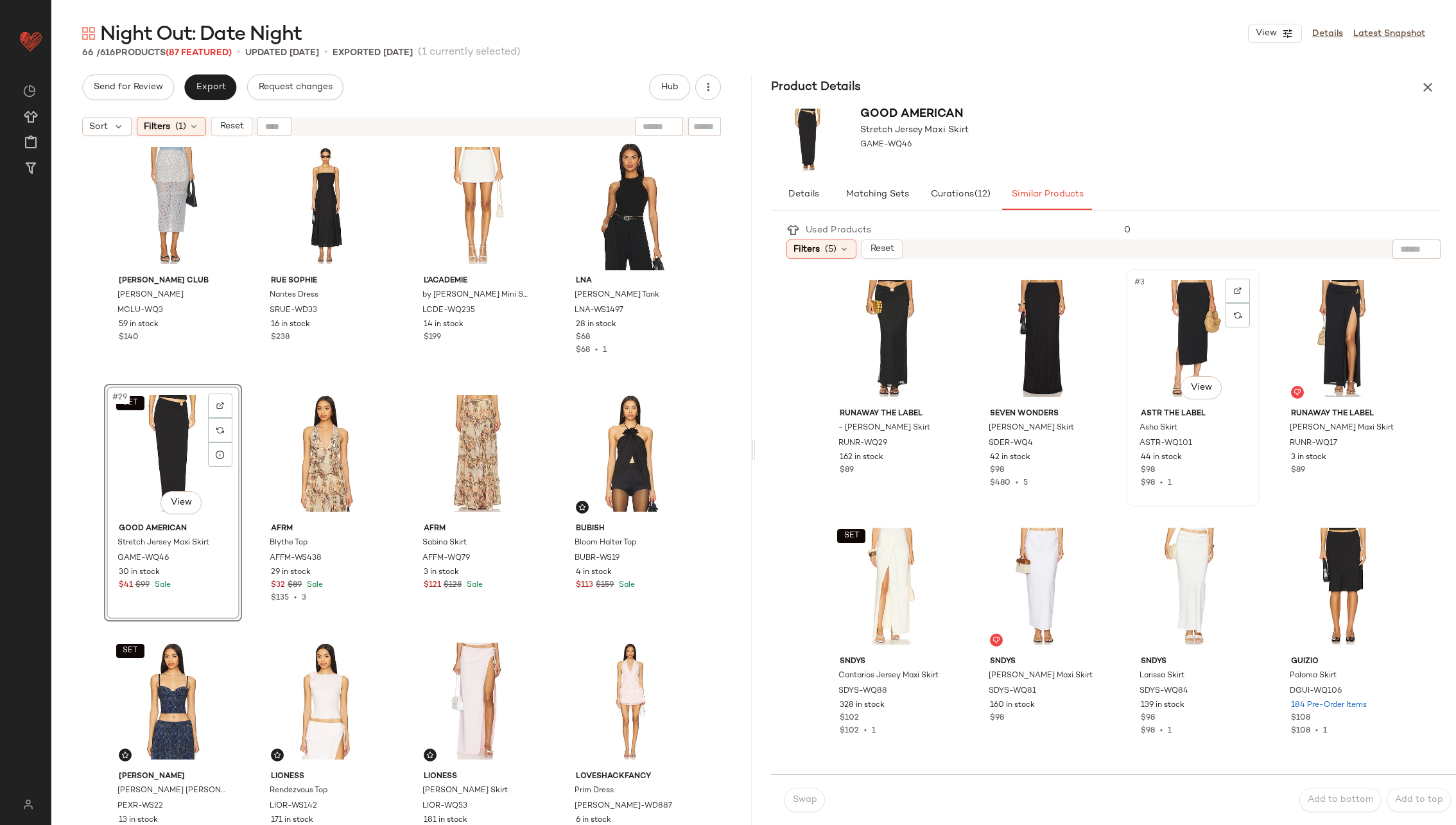
click at [1155, 339] on div "#3 View" at bounding box center [1193, 338] width 124 height 130
click at [1300, 569] on div "#8 View" at bounding box center [1343, 586] width 124 height 130
click at [813, 797] on span "Swap" at bounding box center [804, 800] width 25 height 11
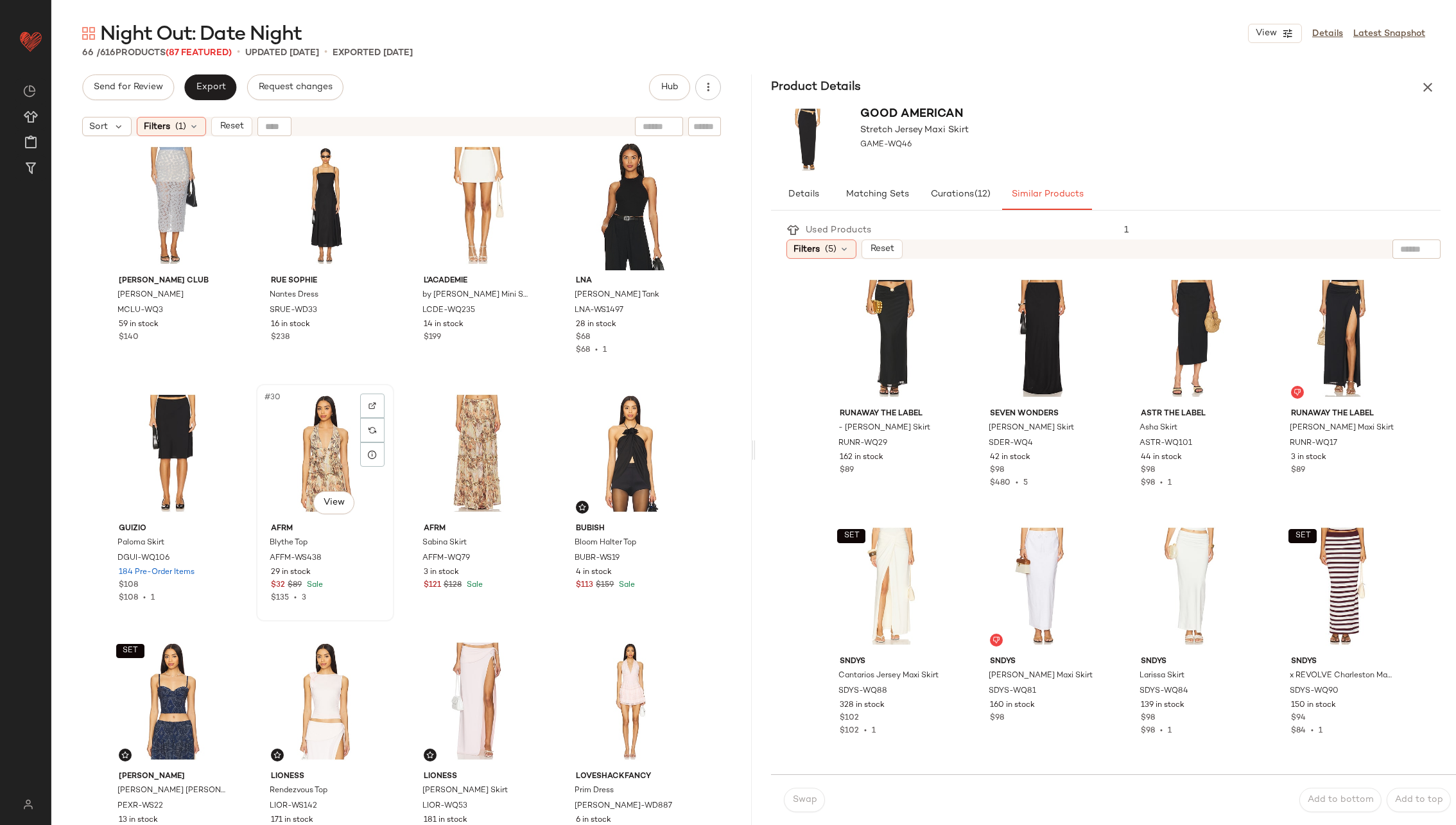
click at [334, 450] on div "#30 View" at bounding box center [326, 453] width 129 height 130
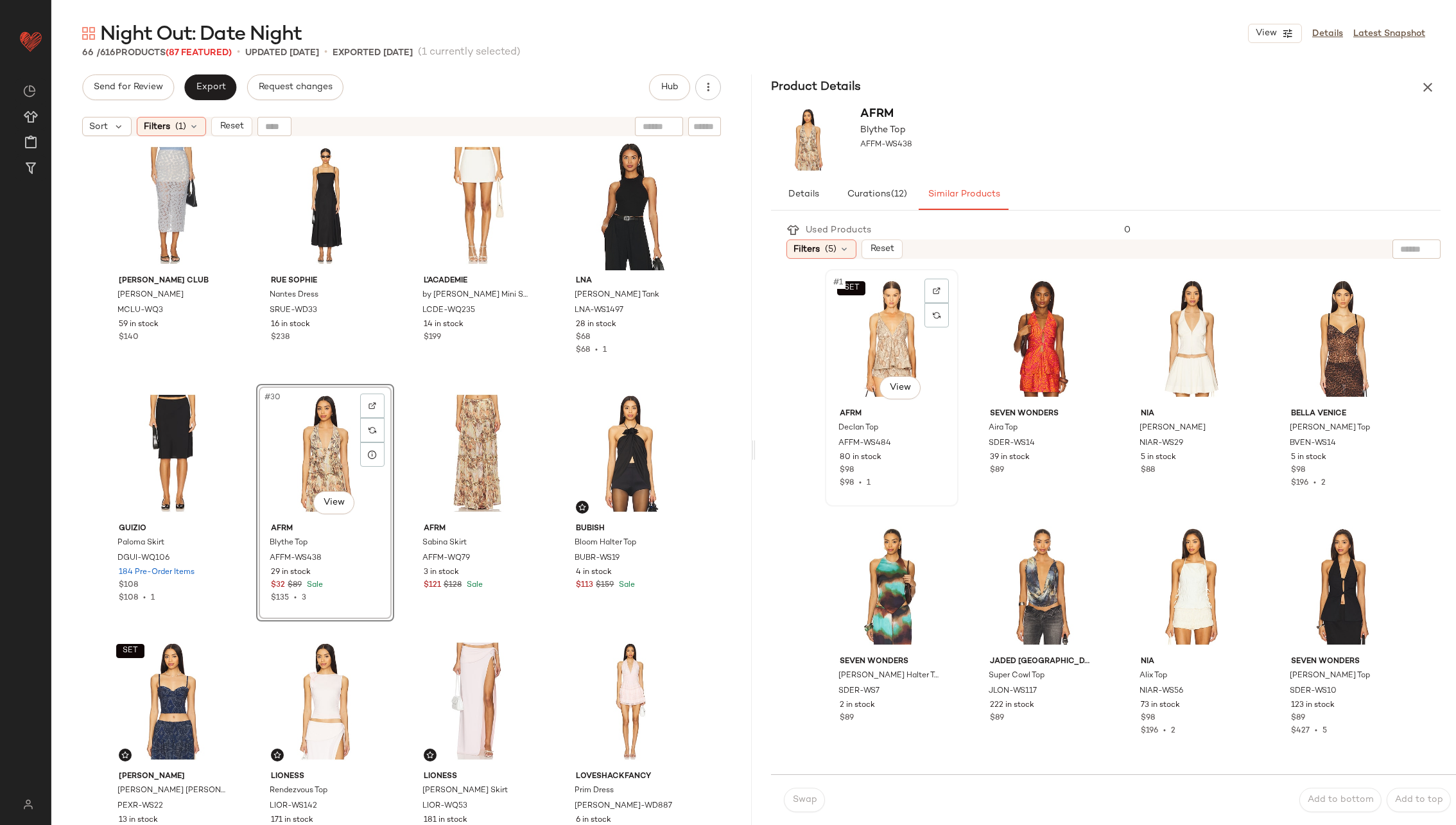
click at [889, 341] on div "SET #1 View" at bounding box center [892, 338] width 124 height 130
click at [1320, 346] on div "#4 View" at bounding box center [1343, 338] width 124 height 130
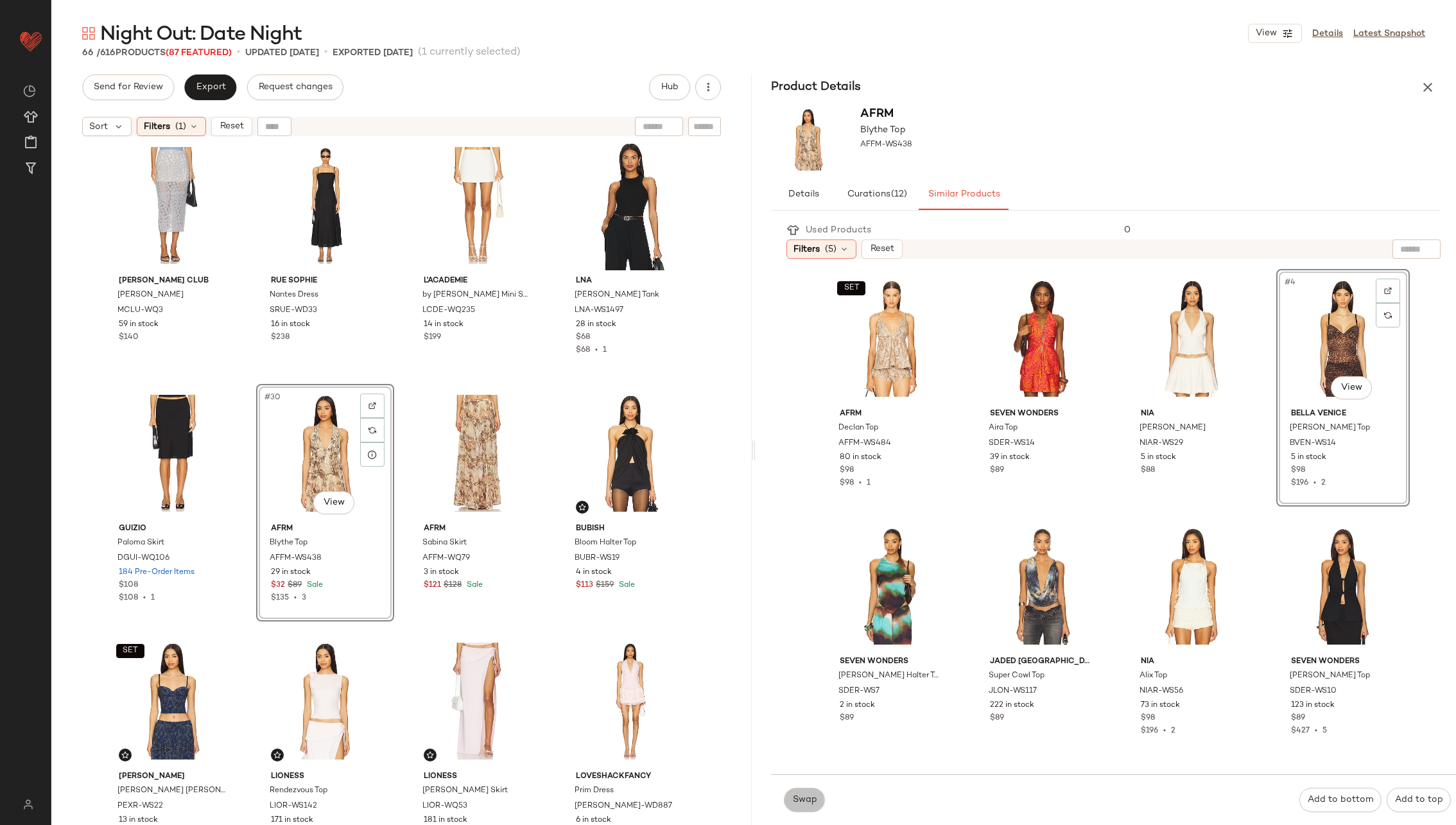
click at [811, 805] on span "Swap" at bounding box center [804, 800] width 25 height 11
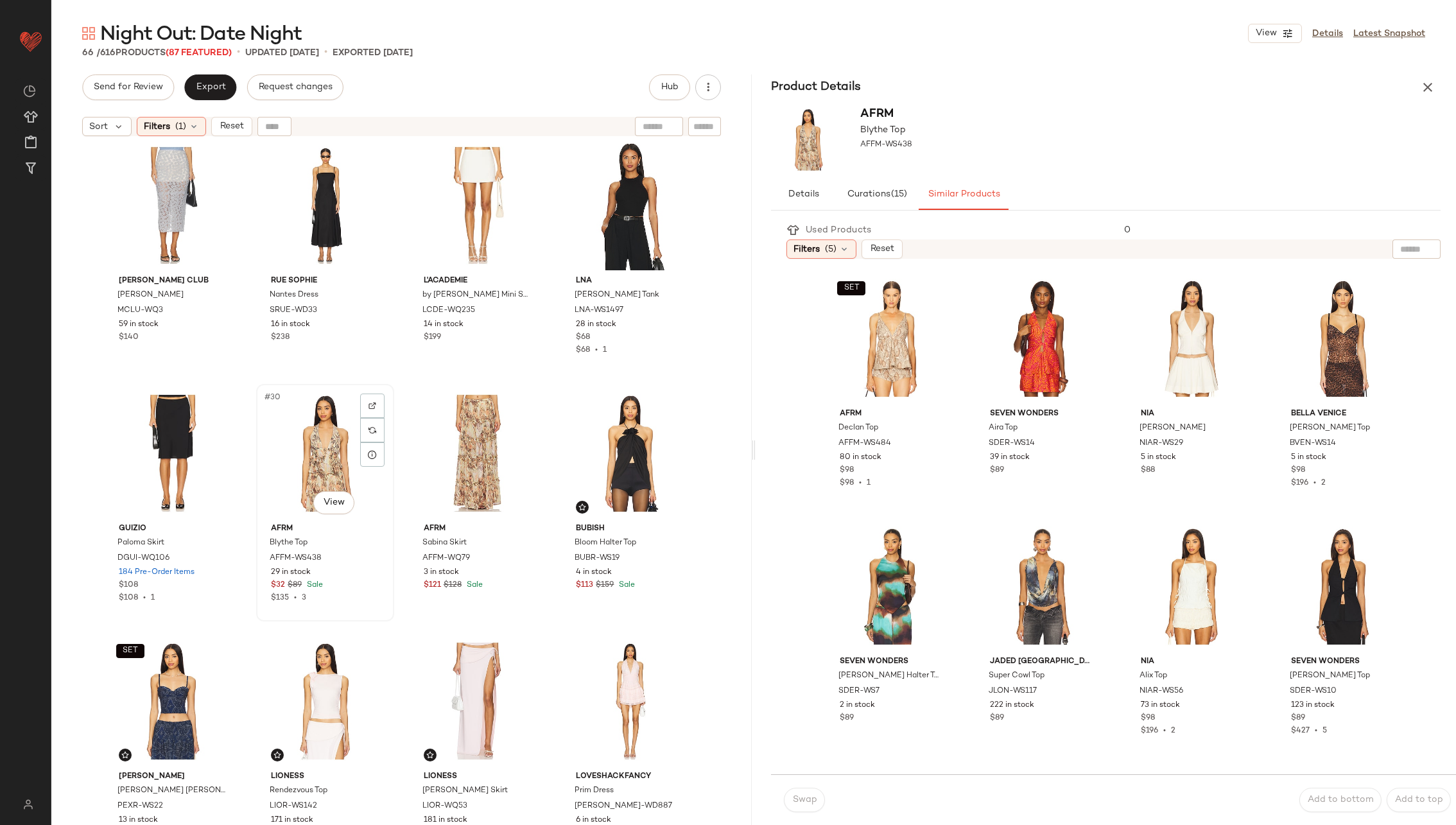
click at [302, 431] on div "#30 View" at bounding box center [326, 453] width 129 height 130
click at [1284, 362] on div "#4 View" at bounding box center [1343, 338] width 124 height 130
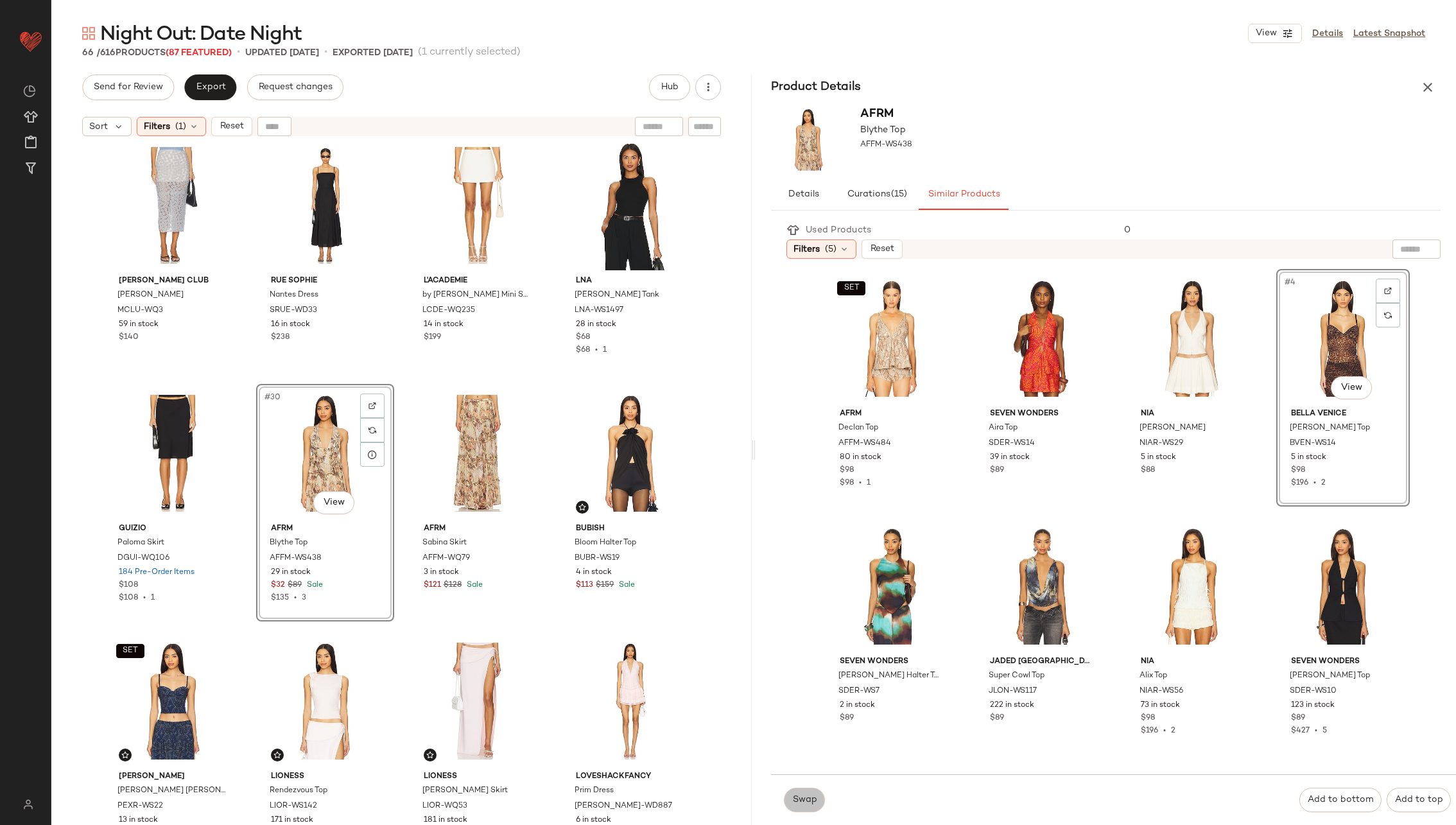
click at [799, 789] on button "Swap" at bounding box center [804, 800] width 41 height 25
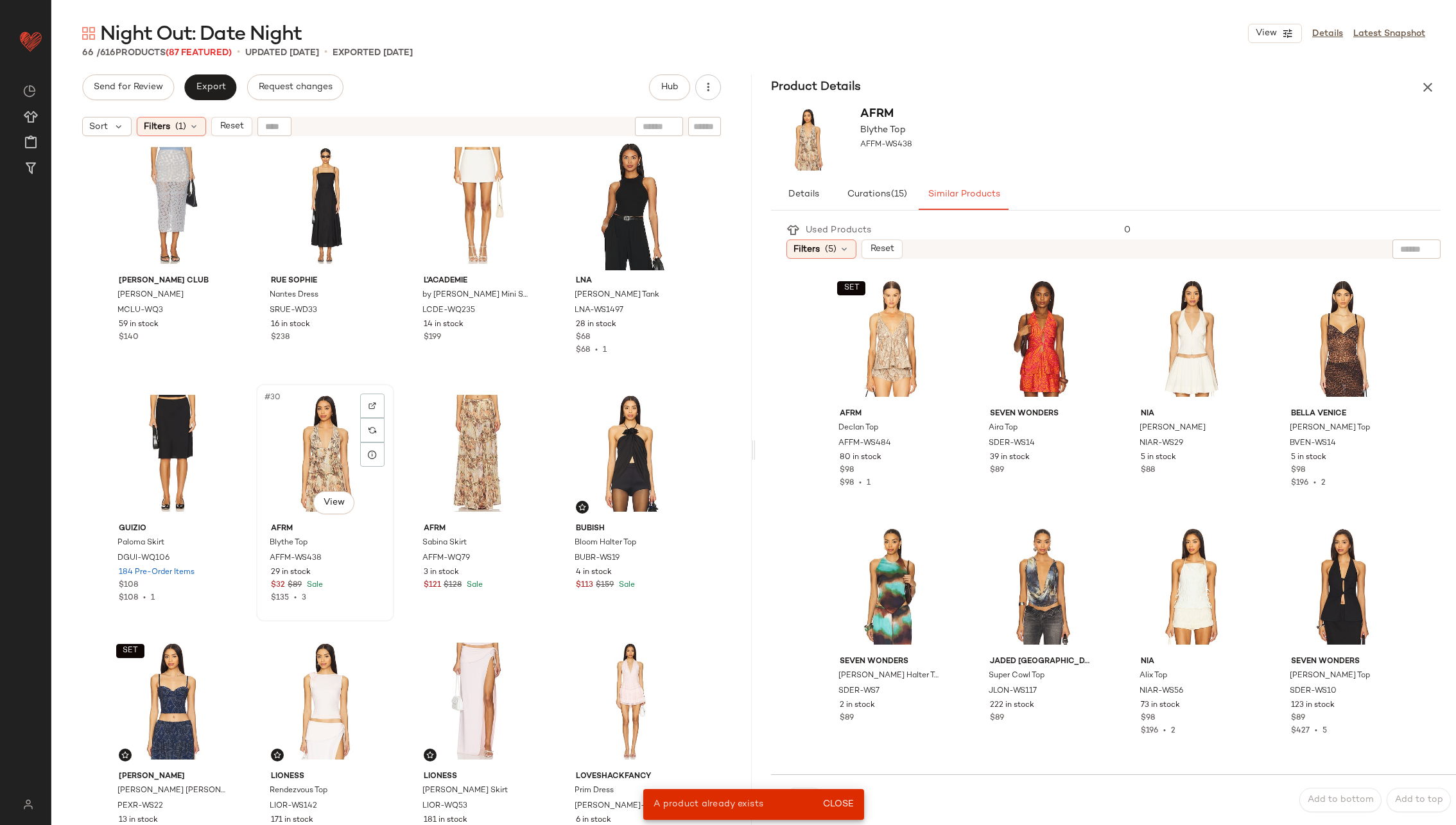
click at [339, 473] on div "#30 View" at bounding box center [326, 453] width 129 height 130
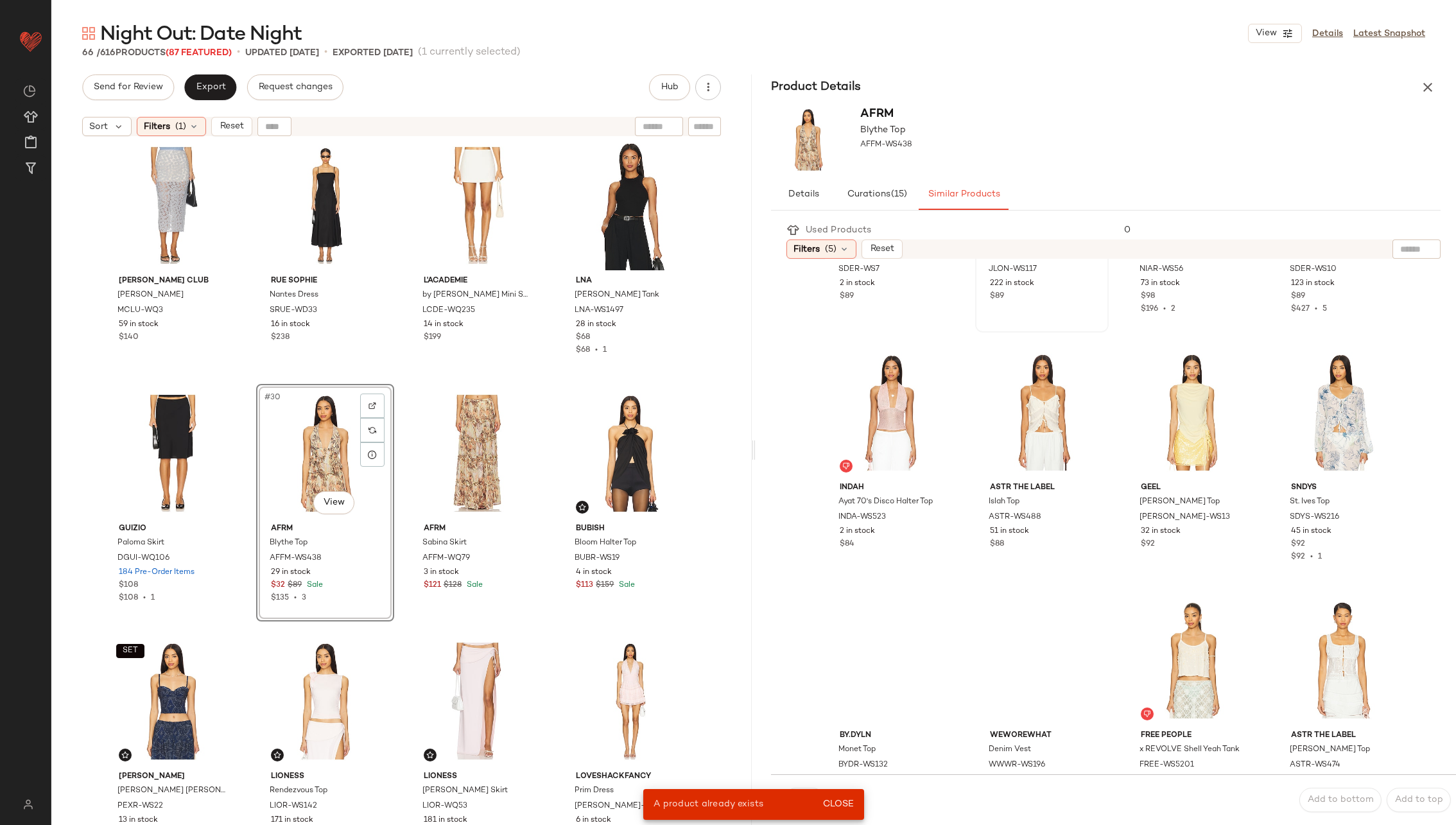
scroll to position [430, 0]
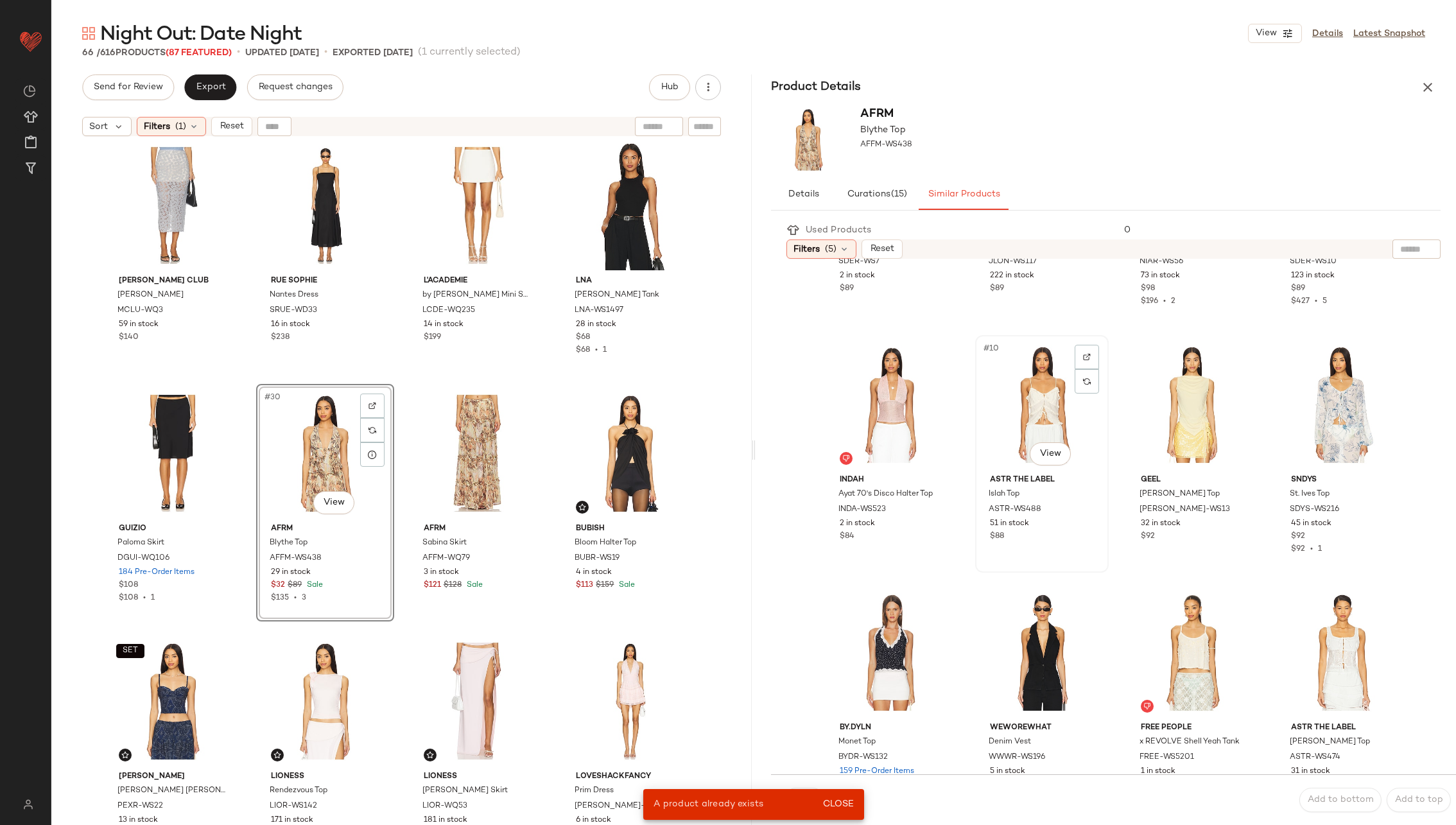
click at [1019, 410] on div "#10 View" at bounding box center [1042, 404] width 124 height 130
click at [846, 807] on span "Close" at bounding box center [838, 805] width 31 height 11
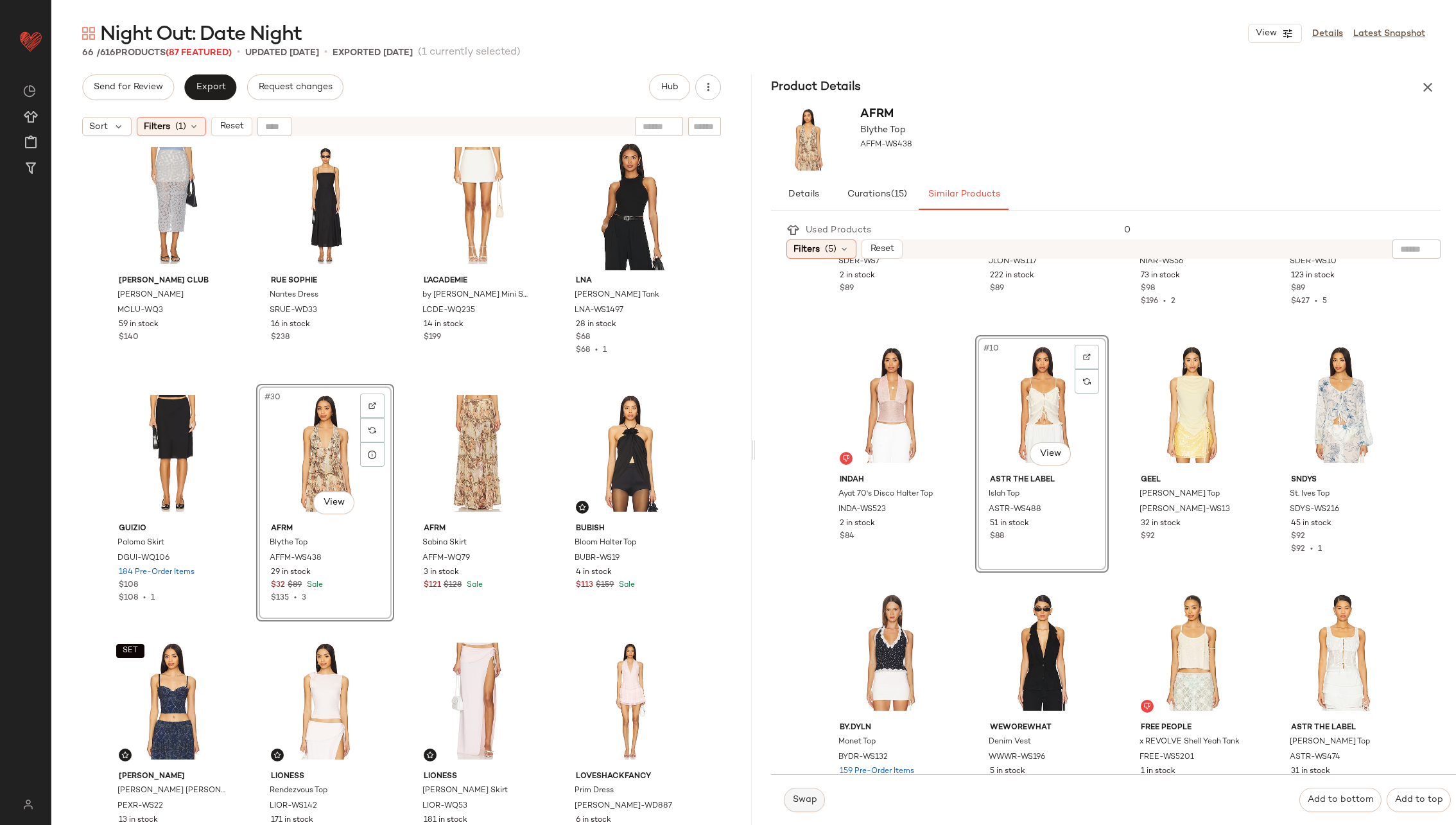
click at [807, 796] on span "Swap" at bounding box center [804, 800] width 25 height 11
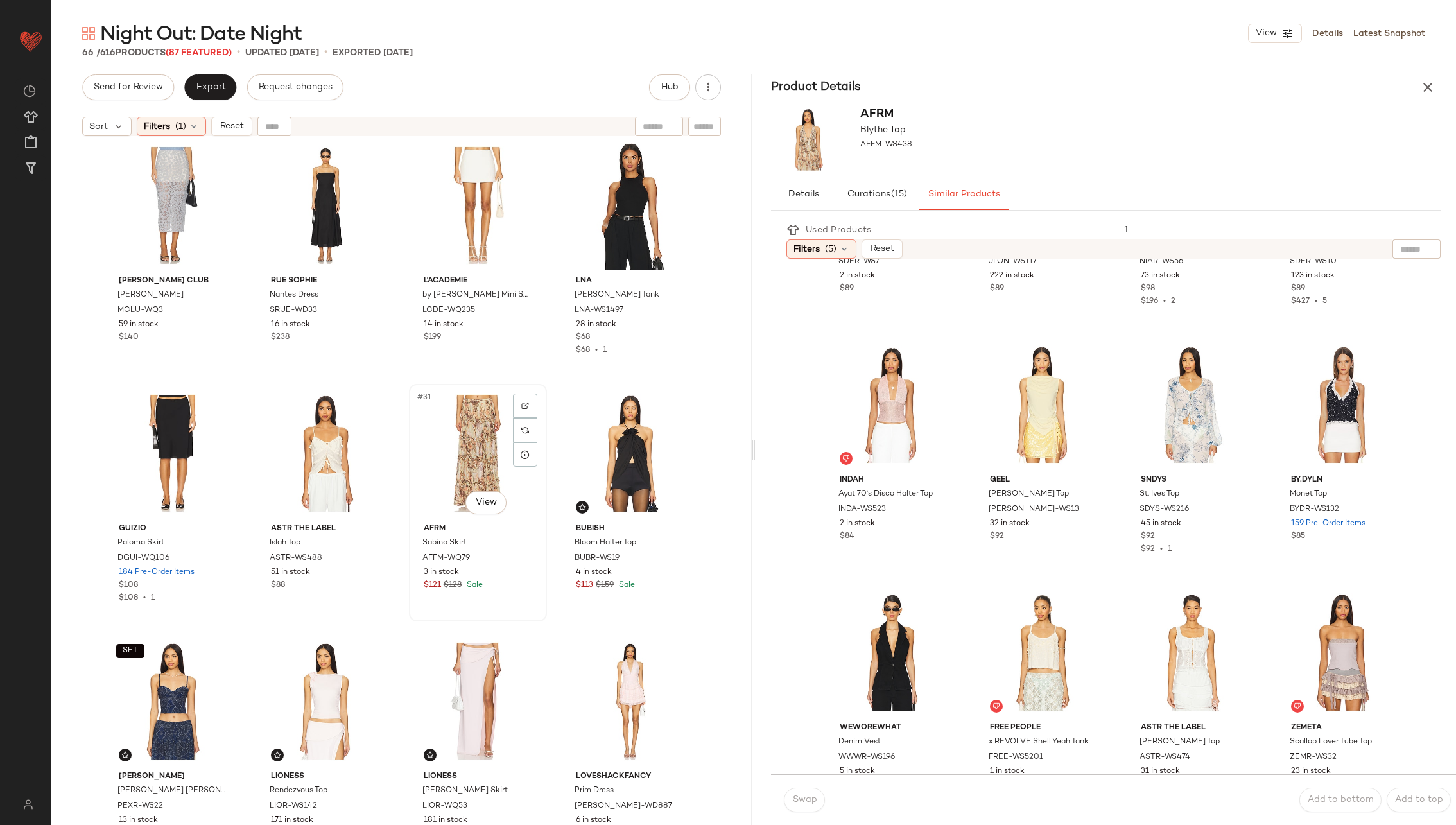
click at [471, 439] on div "#31 View" at bounding box center [478, 453] width 129 height 130
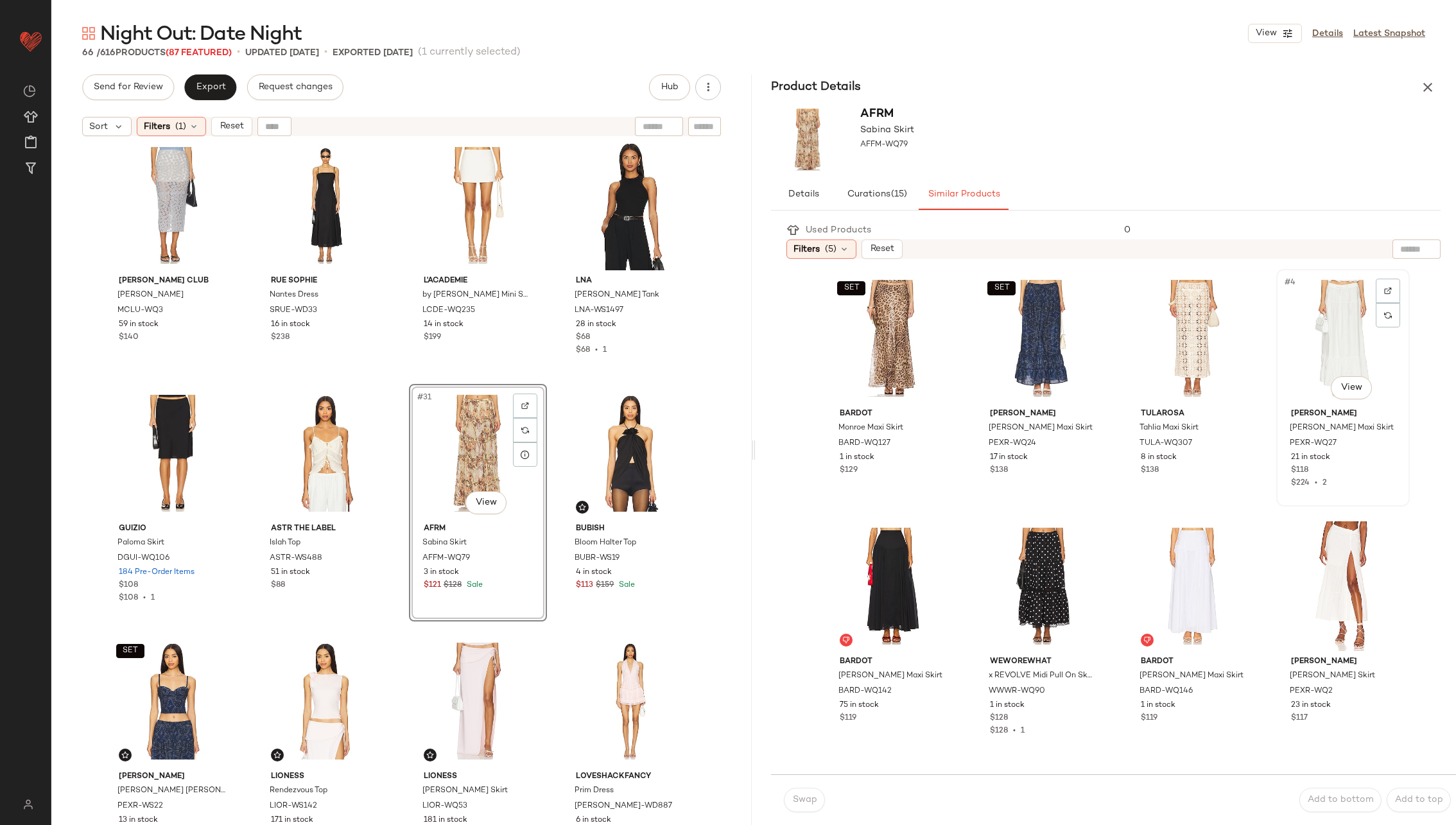
click at [1301, 357] on div "#4 View" at bounding box center [1343, 338] width 124 height 130
click at [798, 800] on span "Swap" at bounding box center [804, 800] width 25 height 11
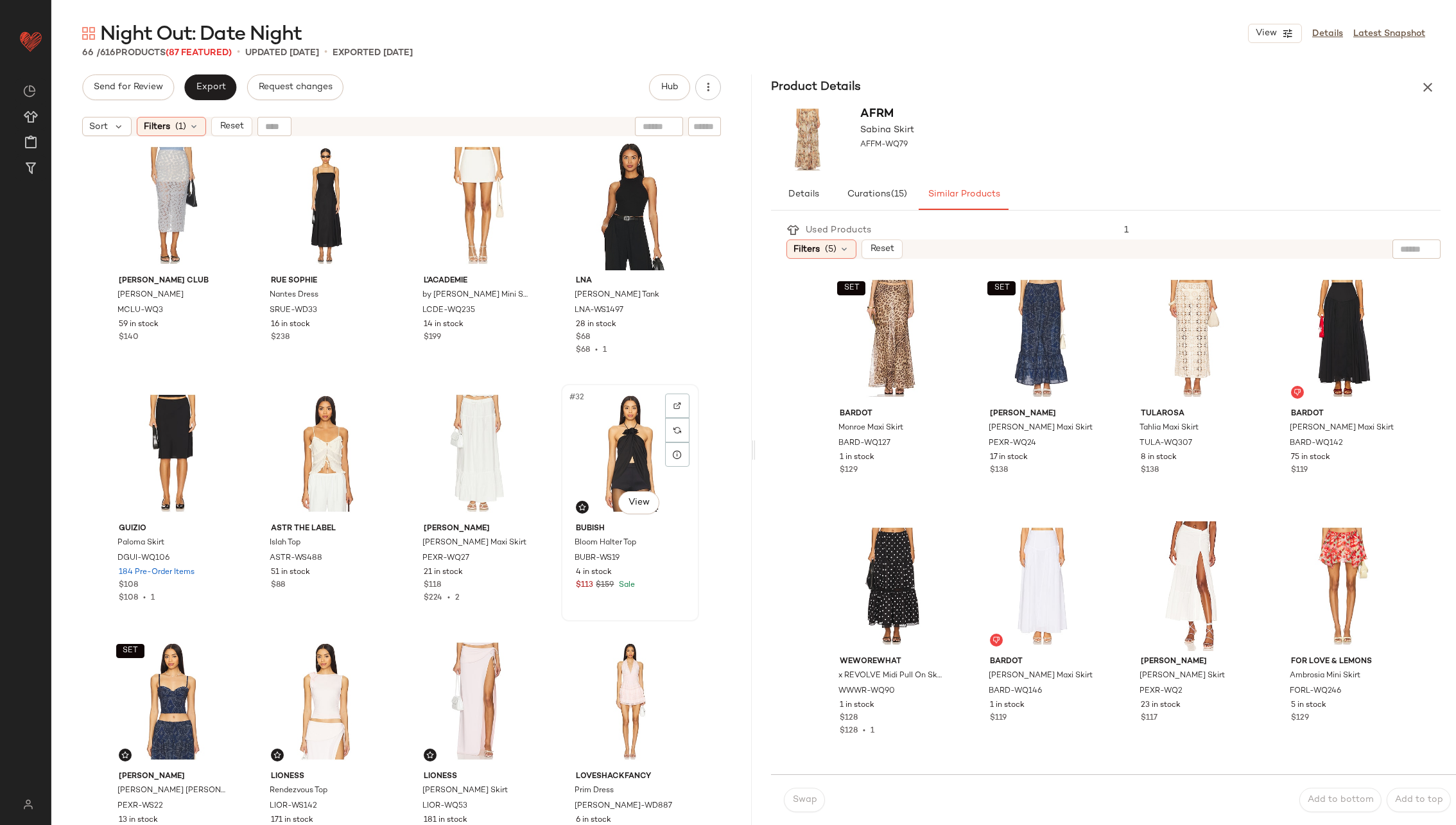
click at [616, 476] on div "#32 View" at bounding box center [630, 453] width 129 height 130
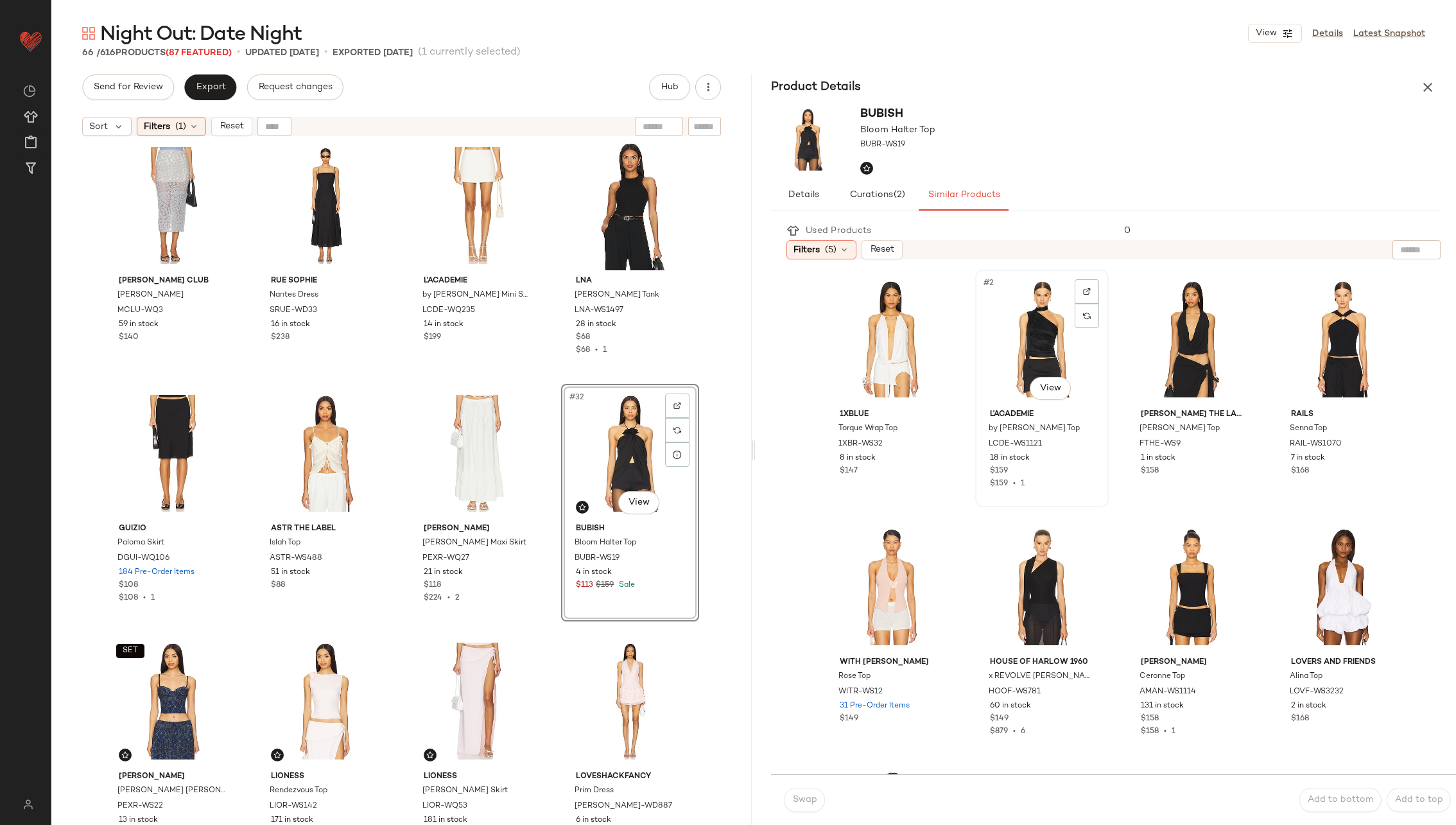
click at [1036, 348] on div "#2 View" at bounding box center [1042, 339] width 124 height 130
click at [797, 800] on span "Swap" at bounding box center [804, 800] width 25 height 11
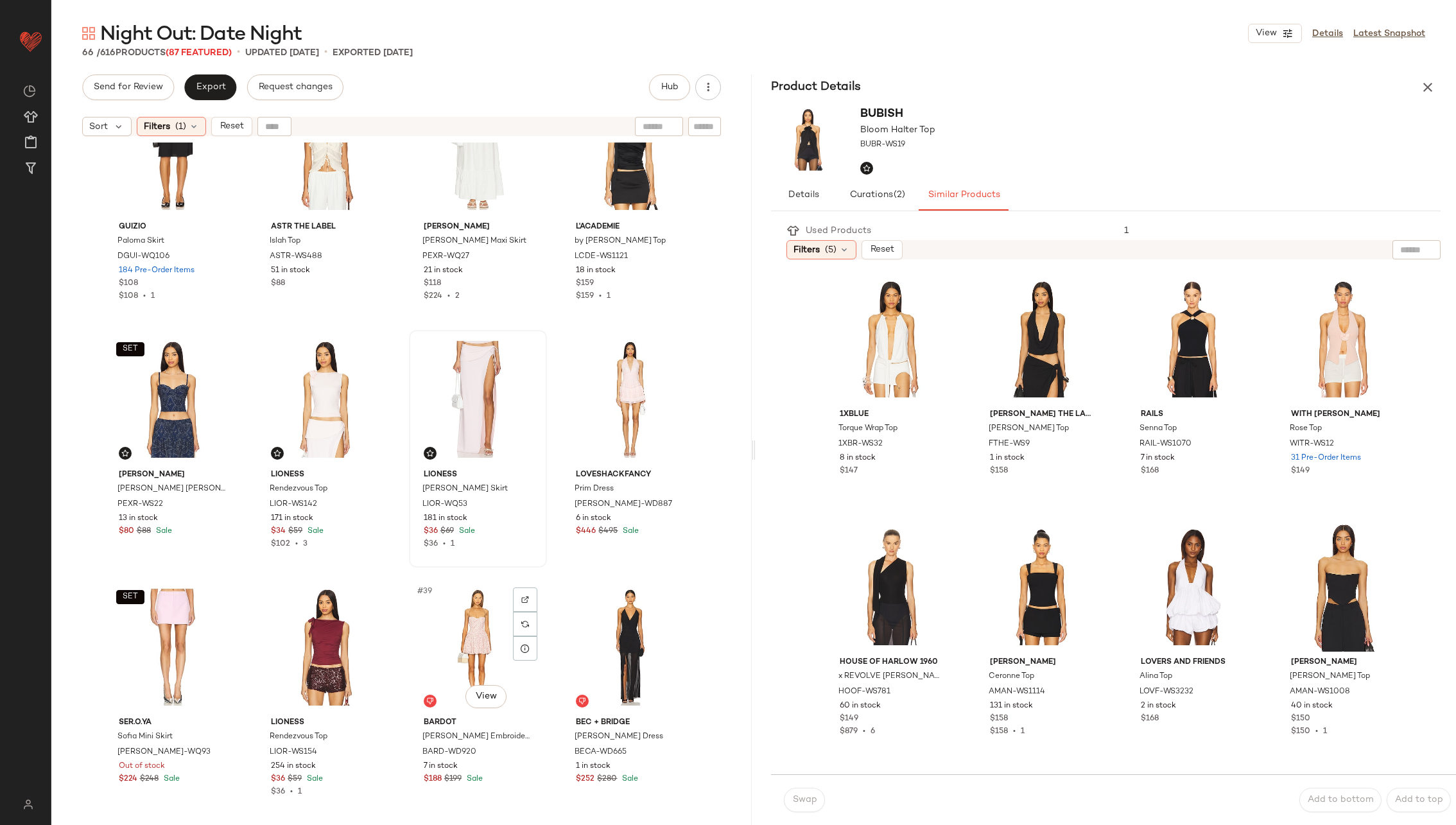
scroll to position [1827, 0]
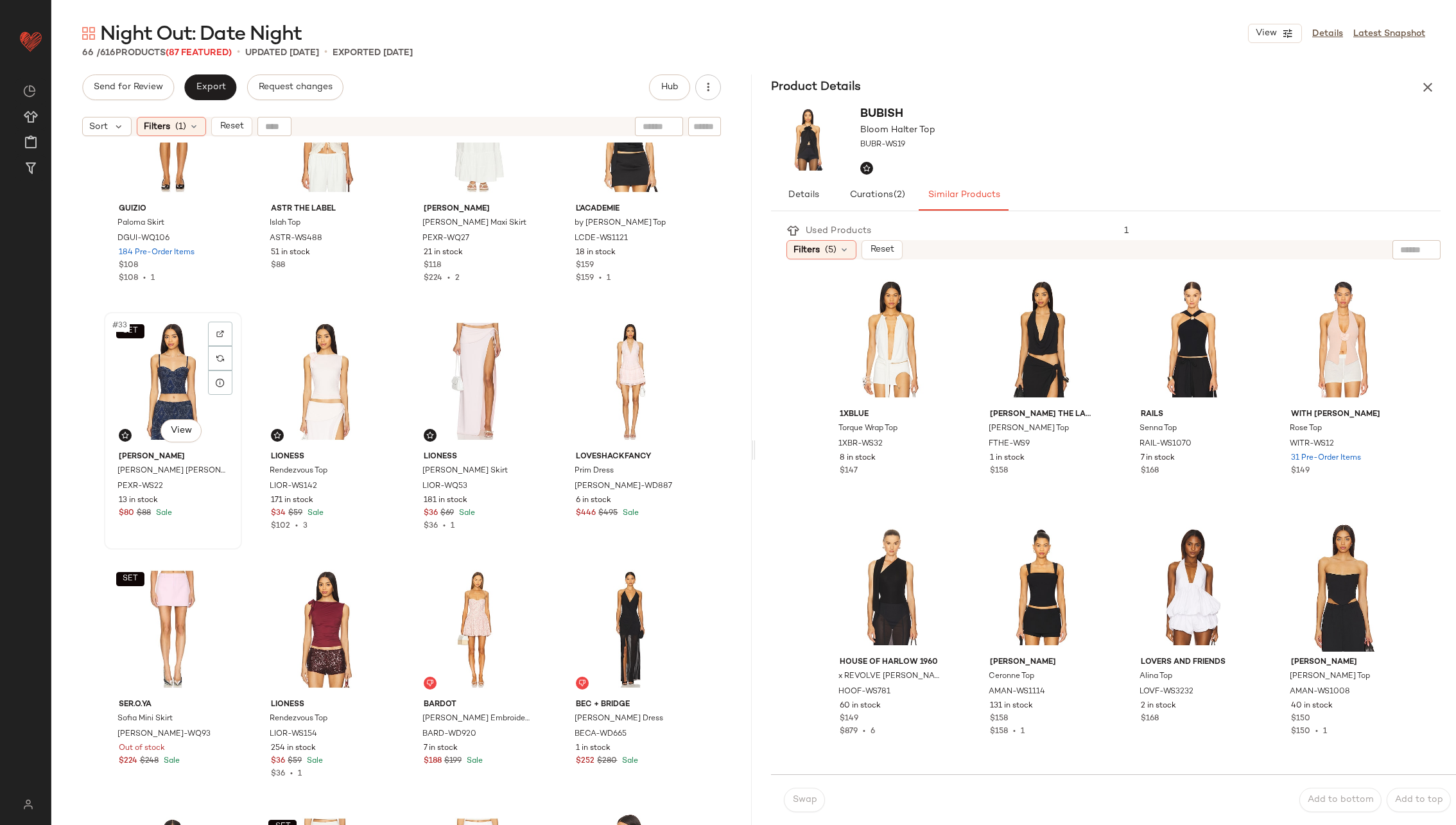
click at [178, 393] on div "SET #33 View" at bounding box center [173, 381] width 129 height 130
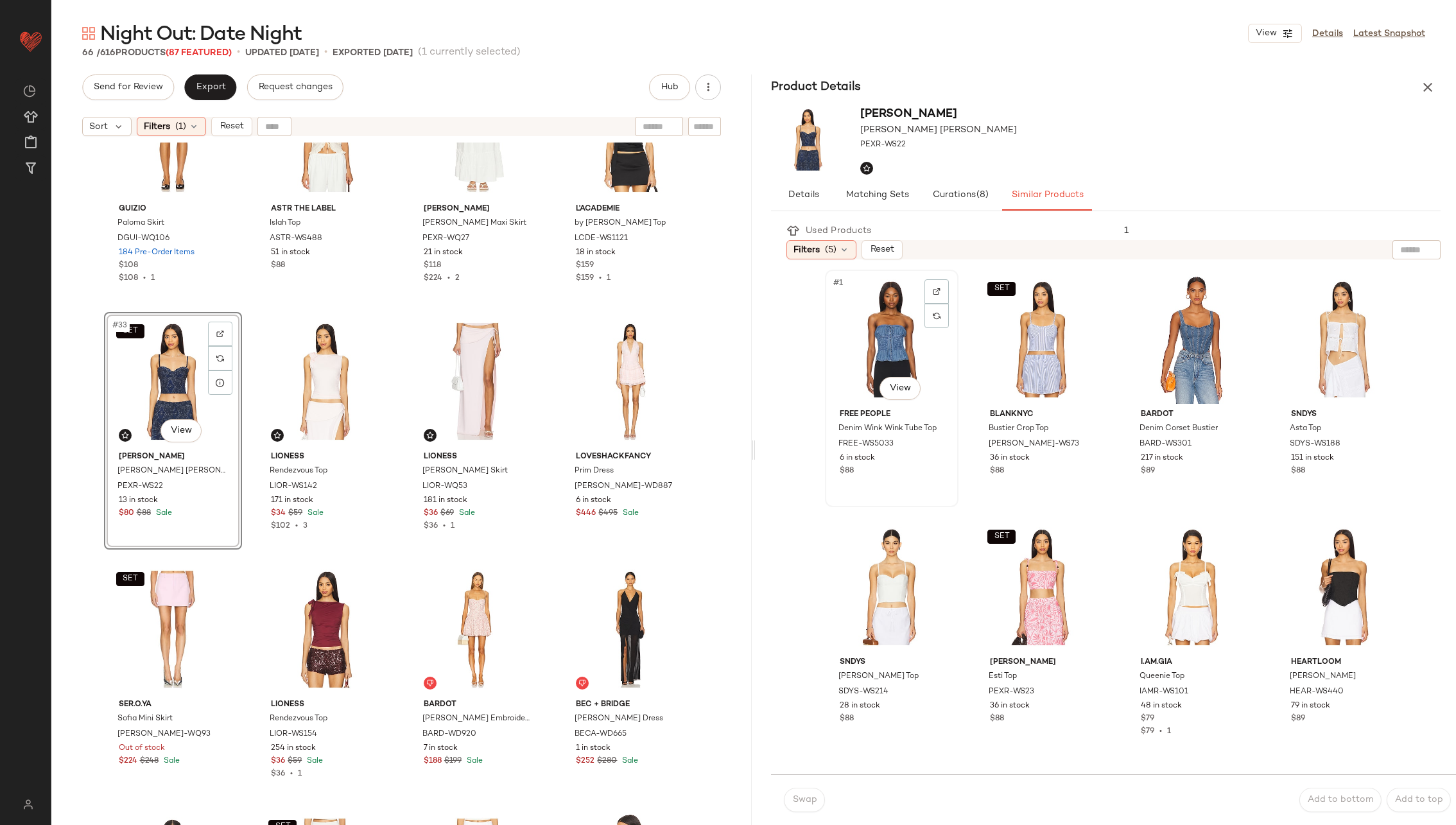
click at [903, 327] on div "#1 View" at bounding box center [892, 339] width 124 height 130
click at [811, 800] on span "Swap" at bounding box center [804, 800] width 25 height 11
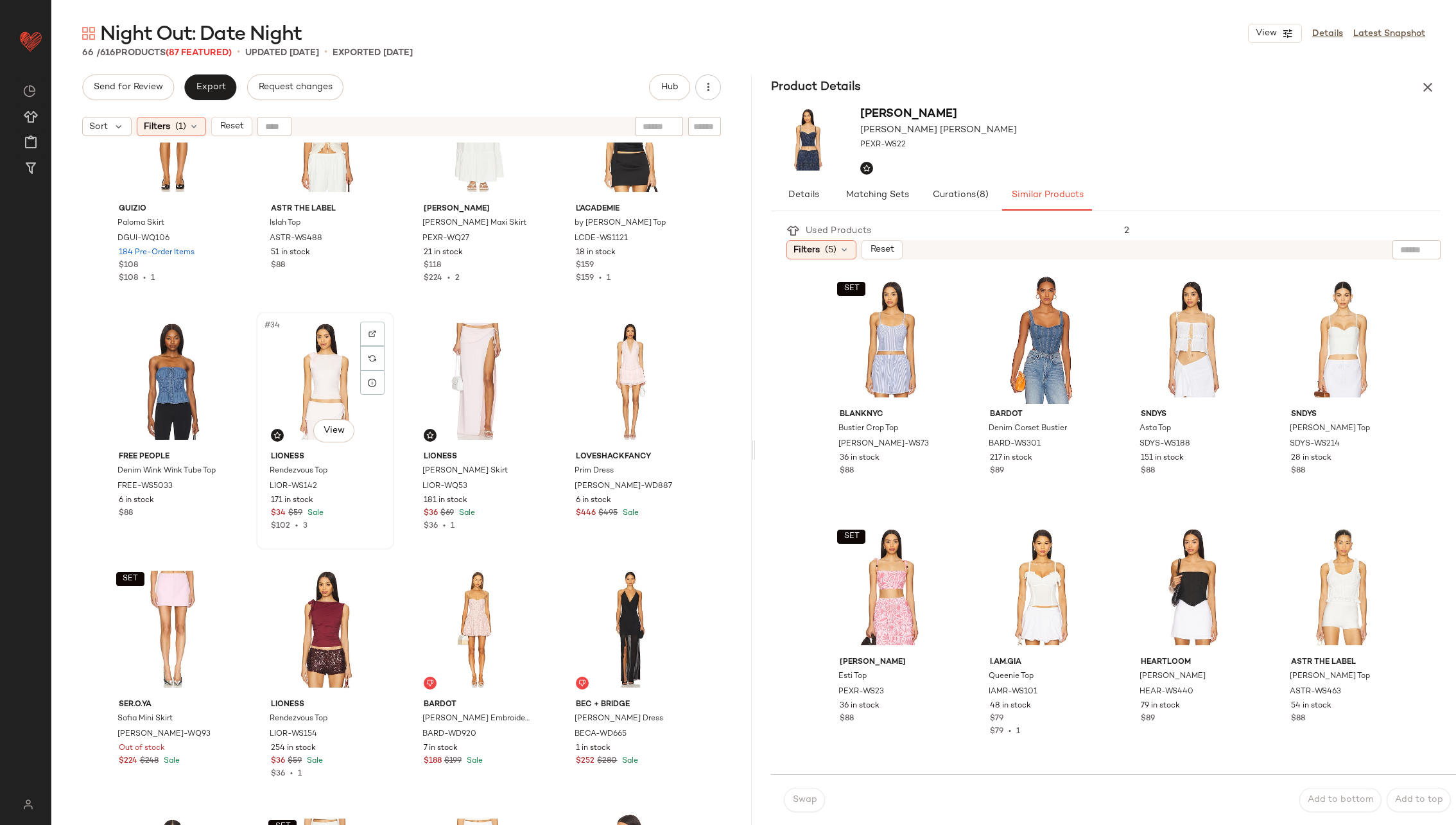
click at [324, 386] on div "#34 View" at bounding box center [326, 381] width 129 height 130
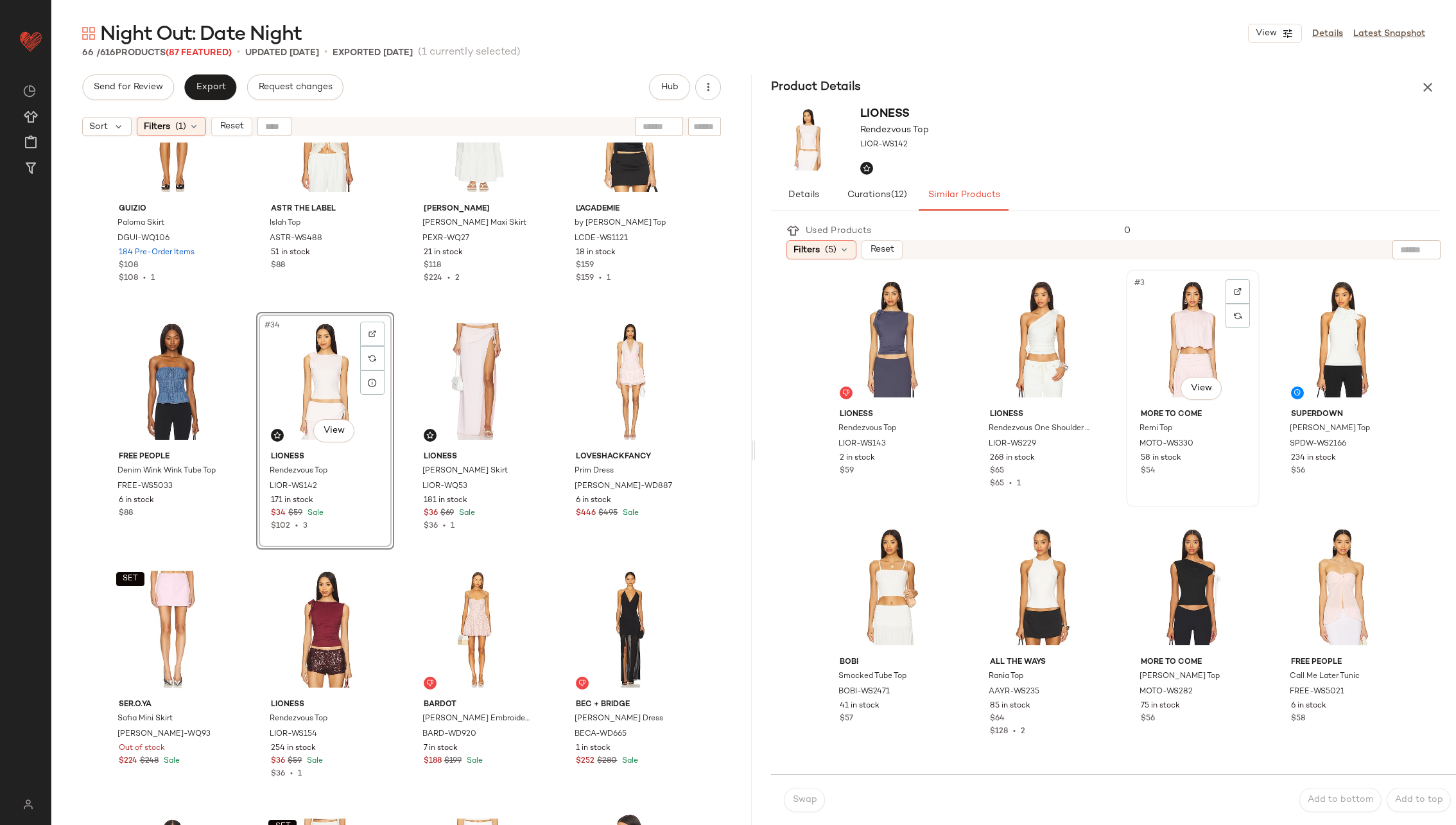
click at [1163, 352] on div "#3 View" at bounding box center [1193, 339] width 124 height 130
click at [1281, 585] on div "#8 View" at bounding box center [1343, 587] width 124 height 130
click at [796, 801] on span "Swap" at bounding box center [804, 800] width 25 height 11
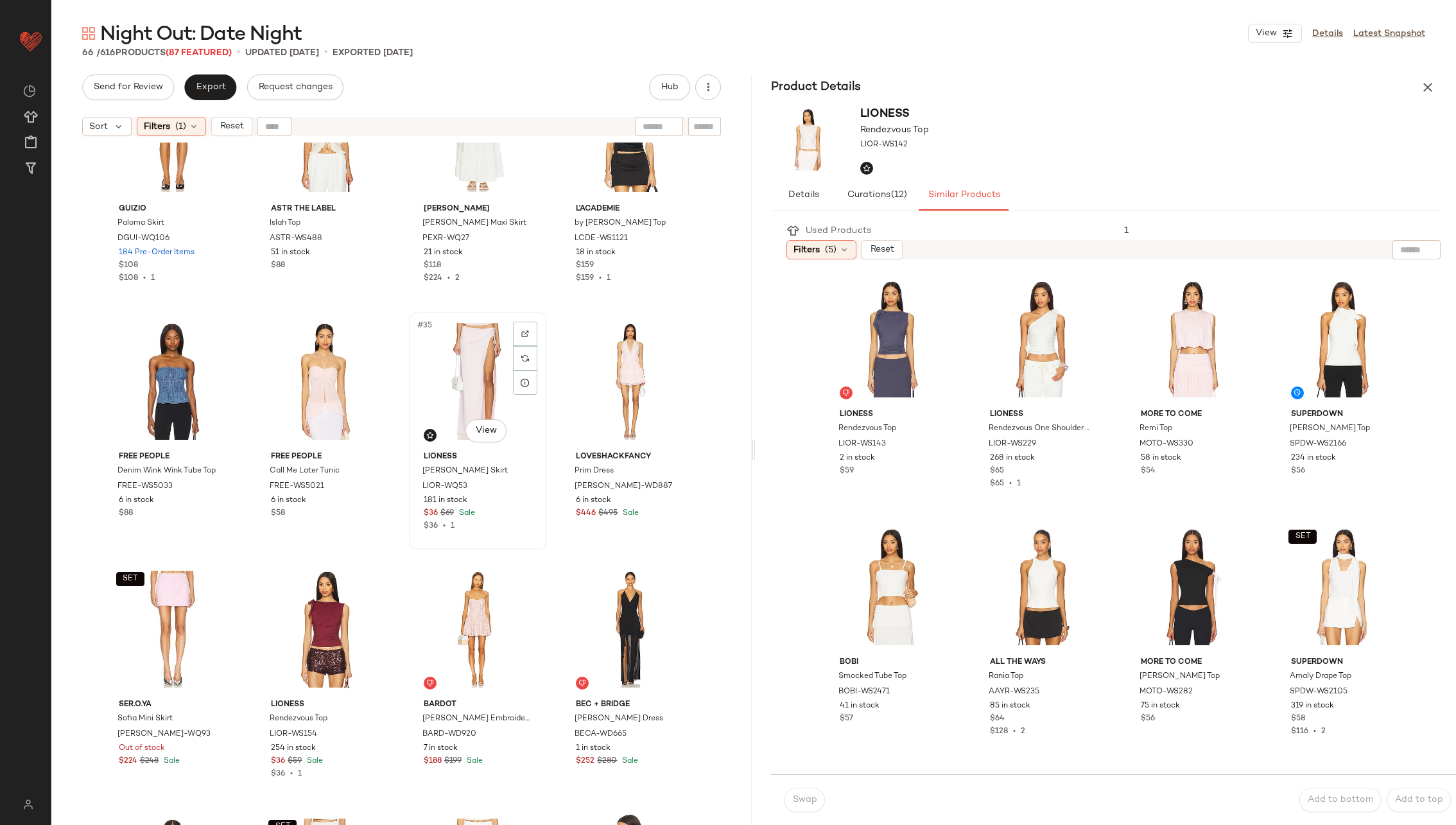
click at [474, 368] on div "#35 View" at bounding box center [478, 381] width 129 height 130
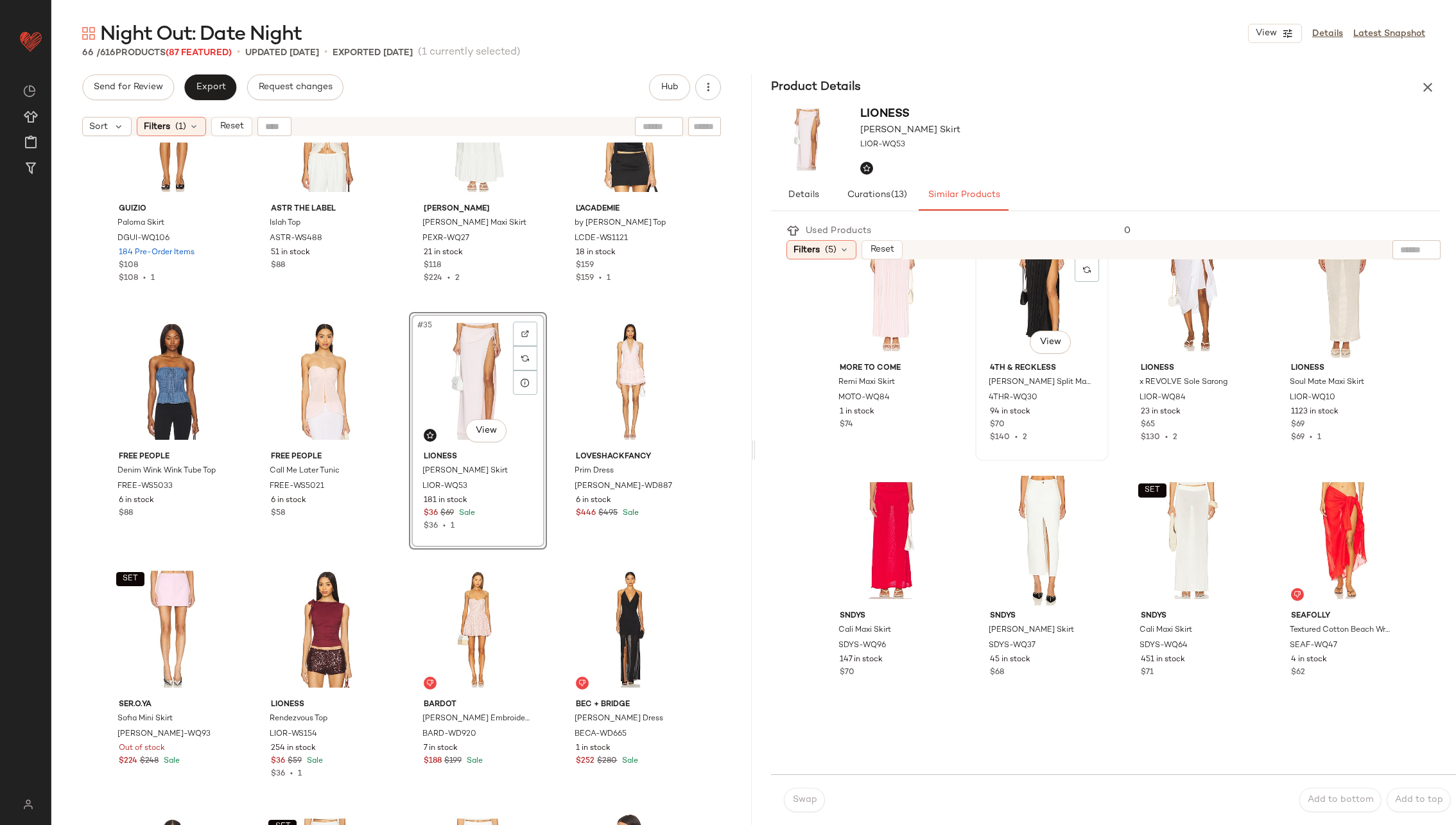
scroll to position [546, 0]
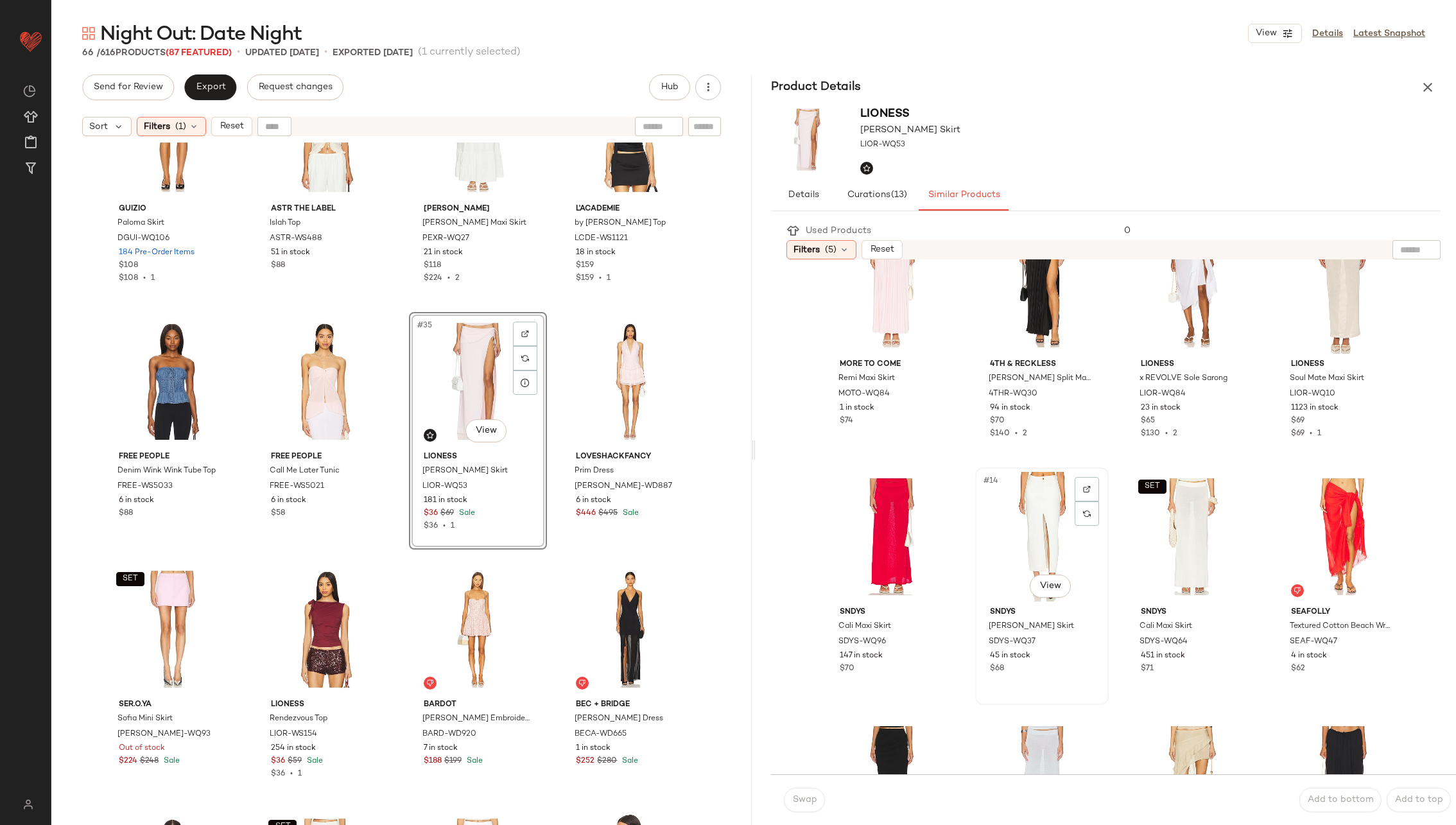
click at [1040, 542] on div "#14 View" at bounding box center [1042, 537] width 124 height 130
click at [811, 790] on button "Swap" at bounding box center [804, 800] width 41 height 25
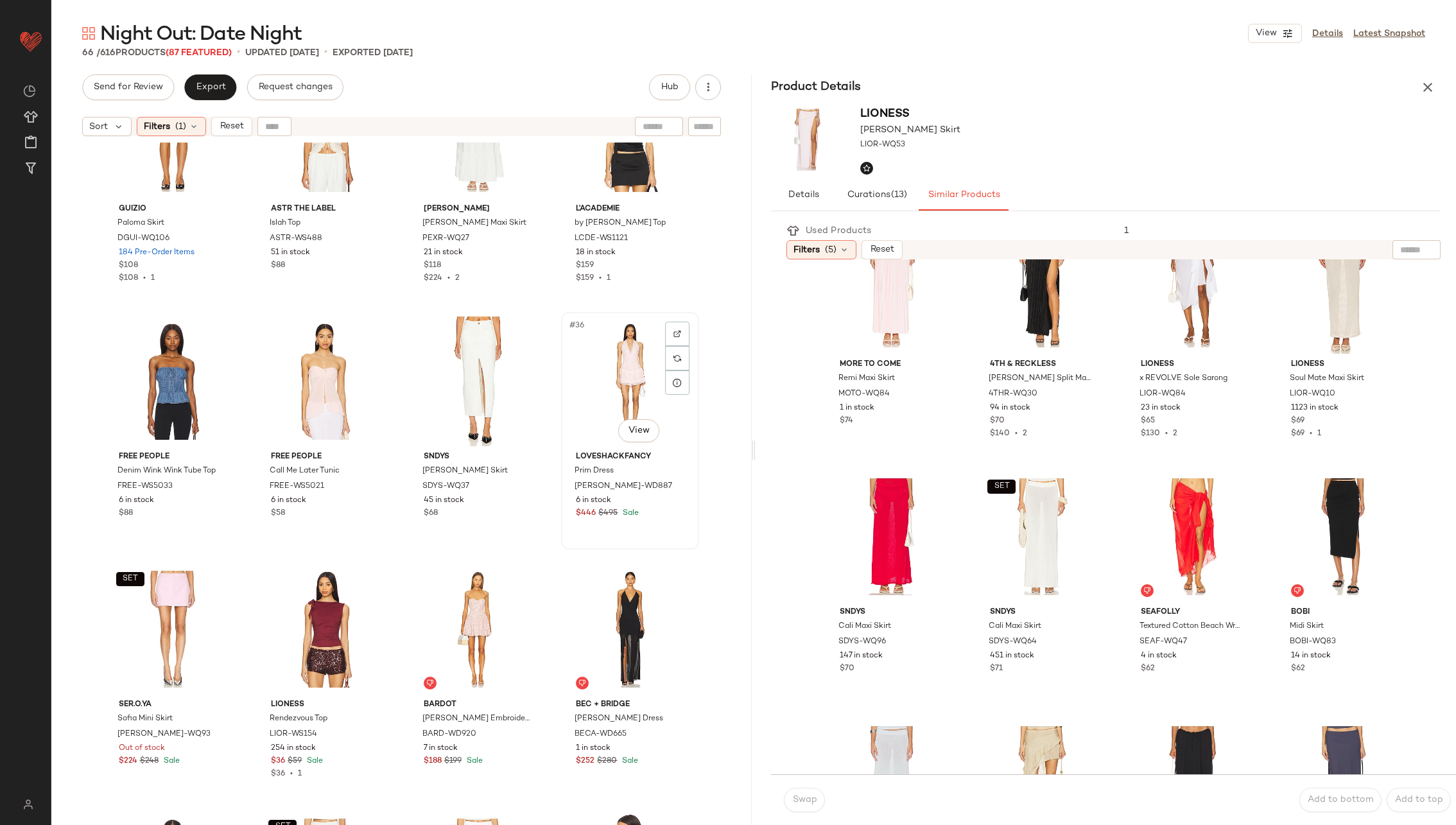
click at [619, 386] on div "#36 View" at bounding box center [630, 381] width 129 height 130
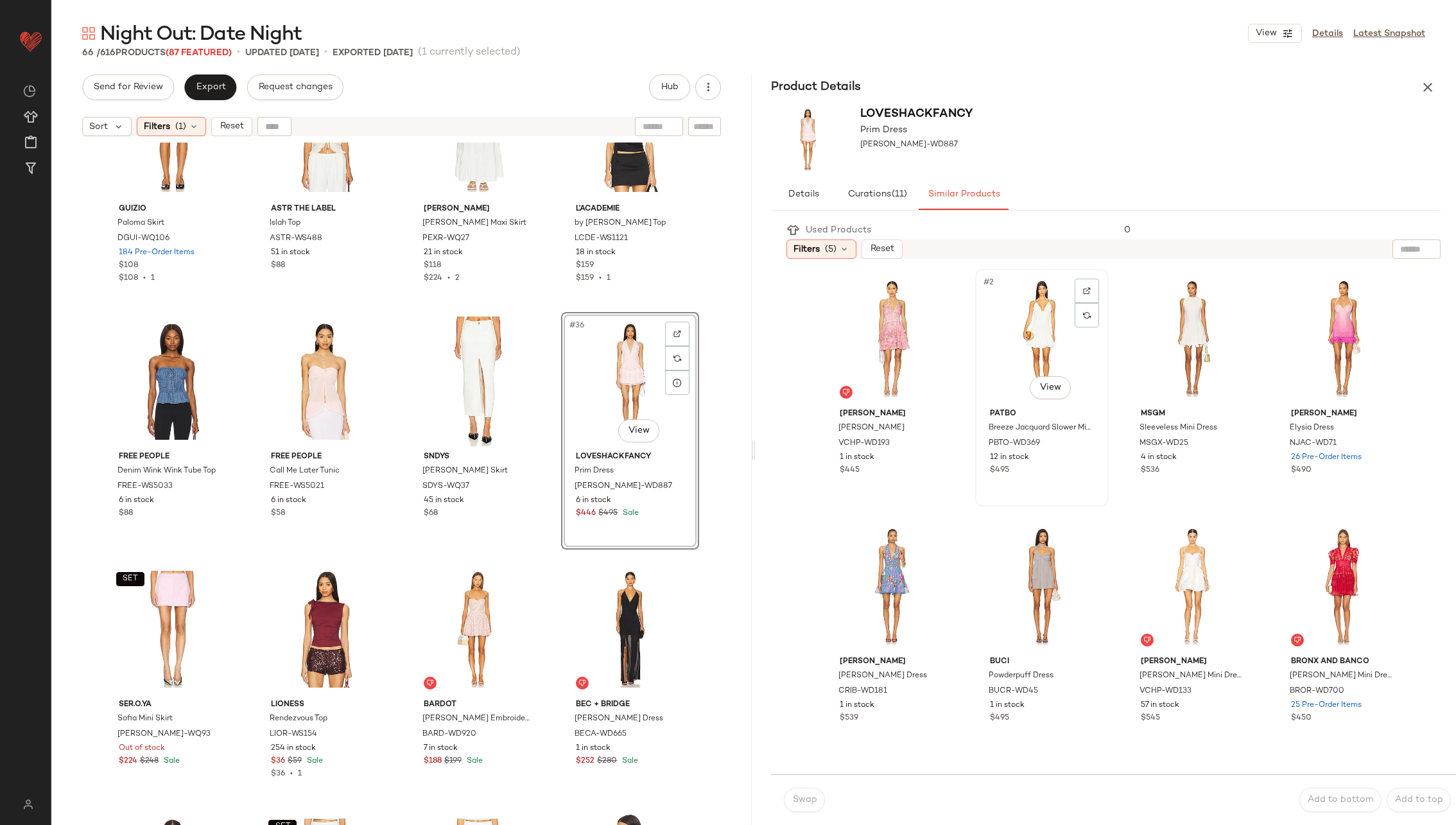
click at [1028, 353] on div "#2 View" at bounding box center [1042, 338] width 124 height 130
click at [810, 805] on span "Swap" at bounding box center [804, 800] width 25 height 11
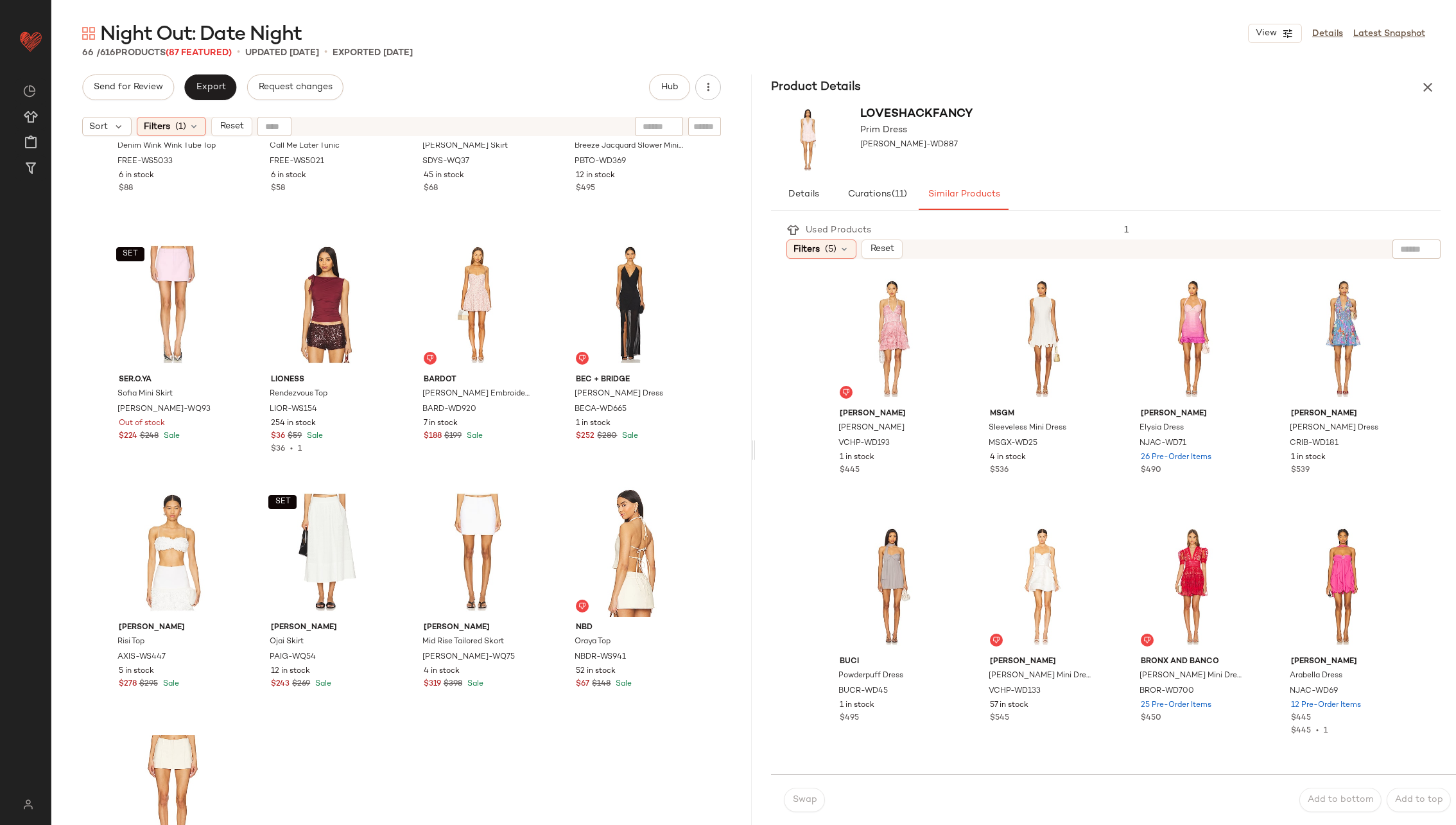
scroll to position [2153, 0]
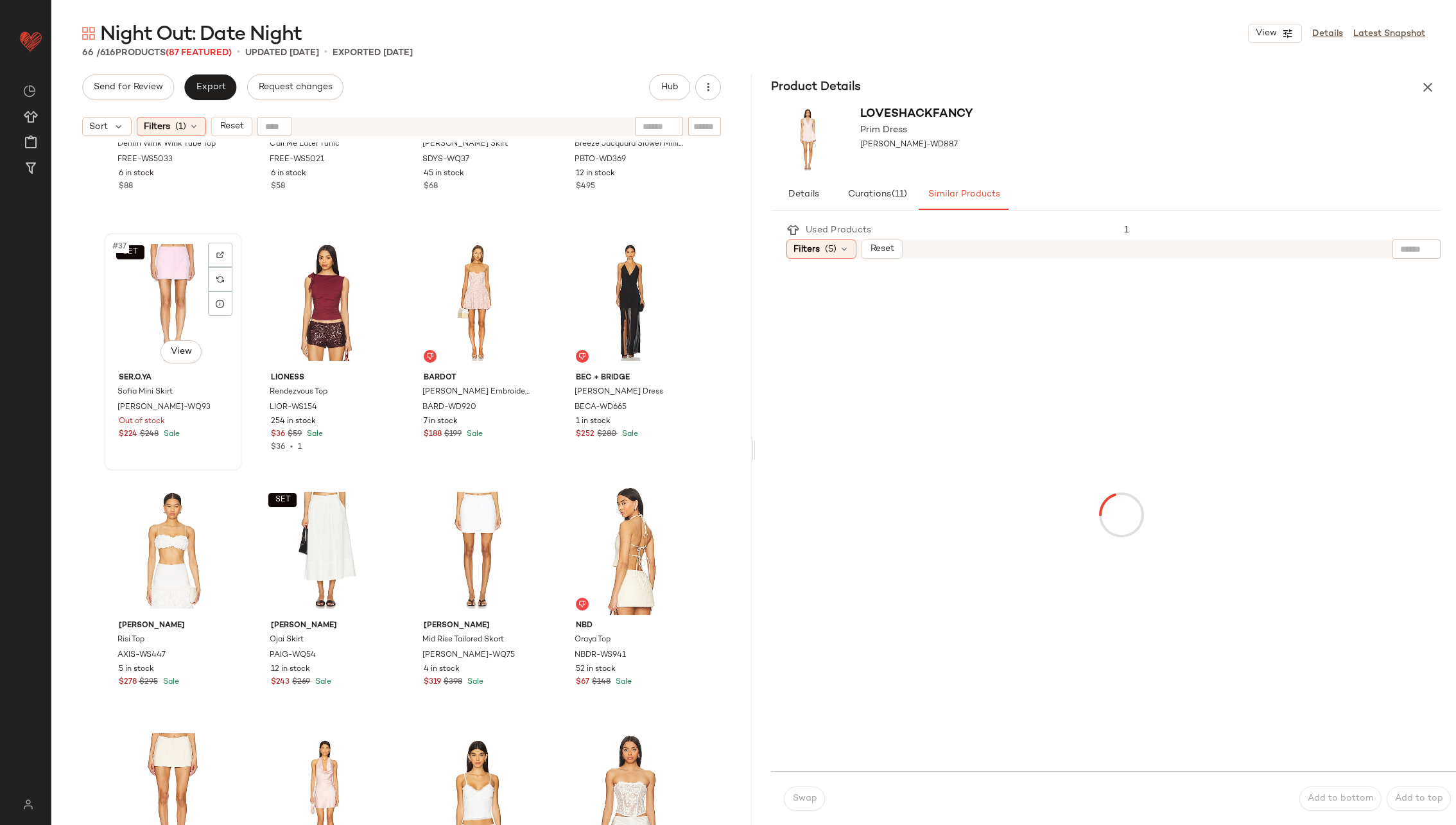
click at [166, 301] on div "SET #37 View" at bounding box center [173, 302] width 129 height 130
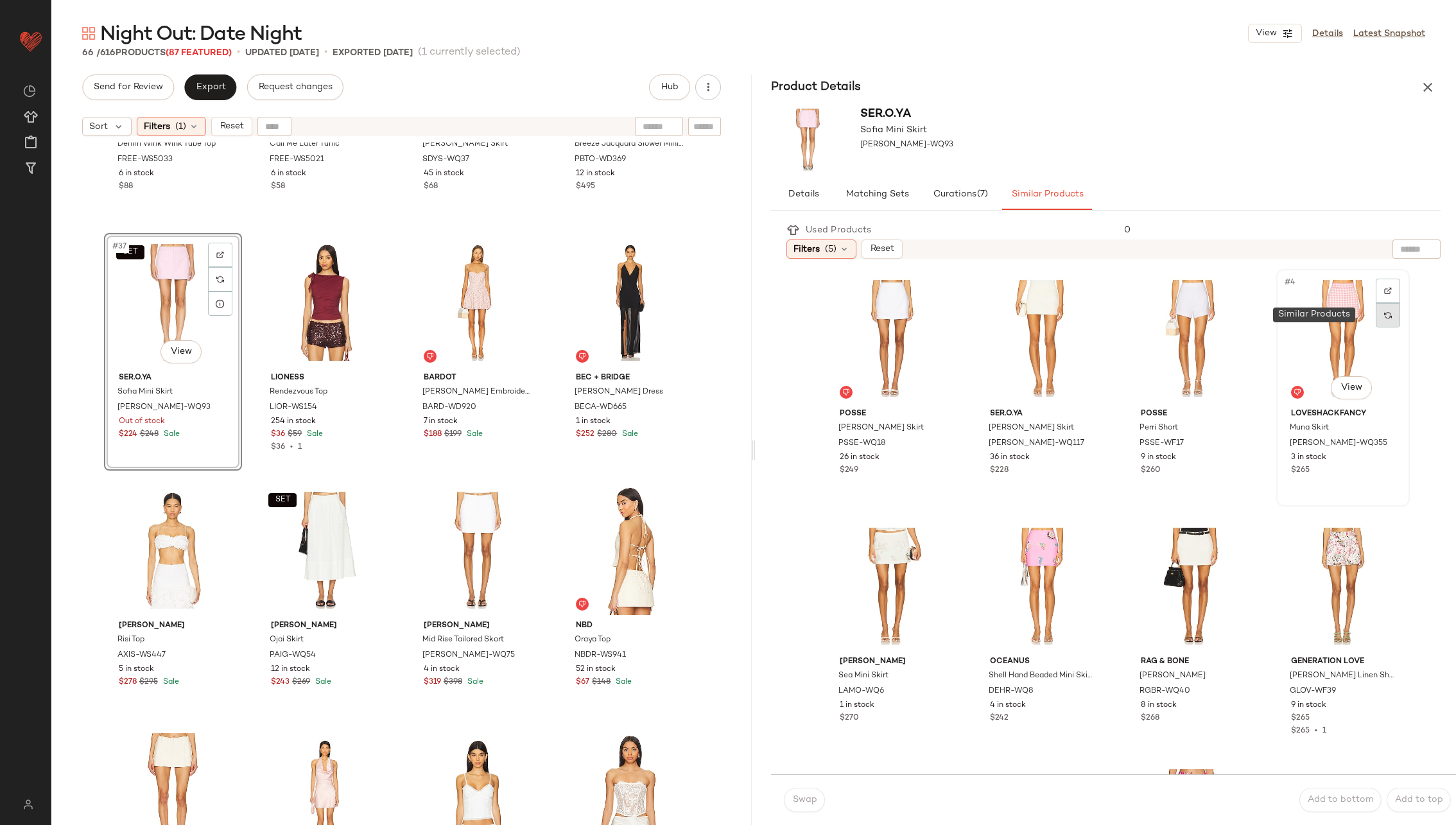
click at [1376, 309] on div at bounding box center [1388, 315] width 25 height 25
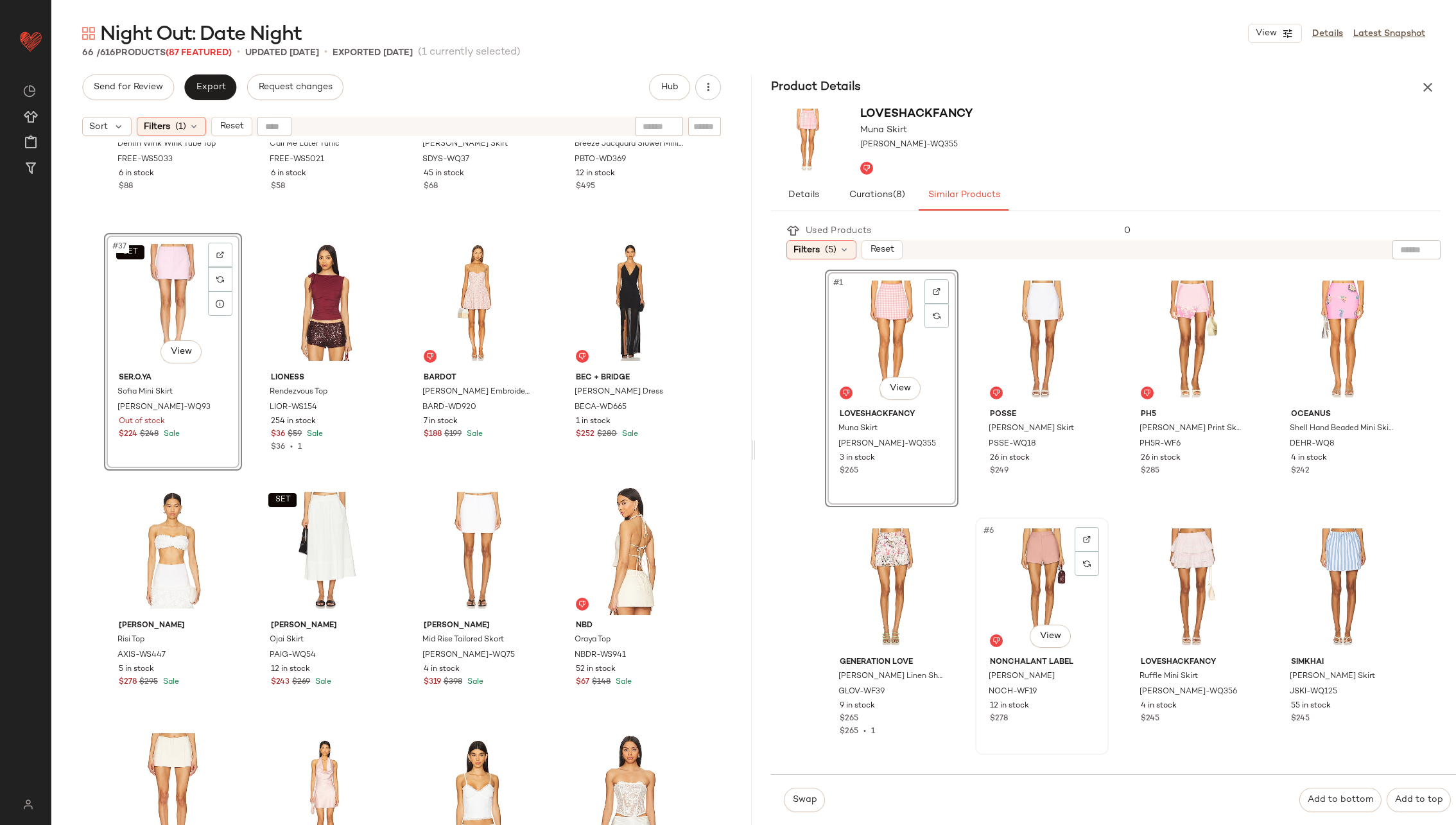
click at [1025, 589] on div "#6 View" at bounding box center [1042, 587] width 124 height 130
click at [1155, 579] on div "#7 View" at bounding box center [1193, 587] width 124 height 130
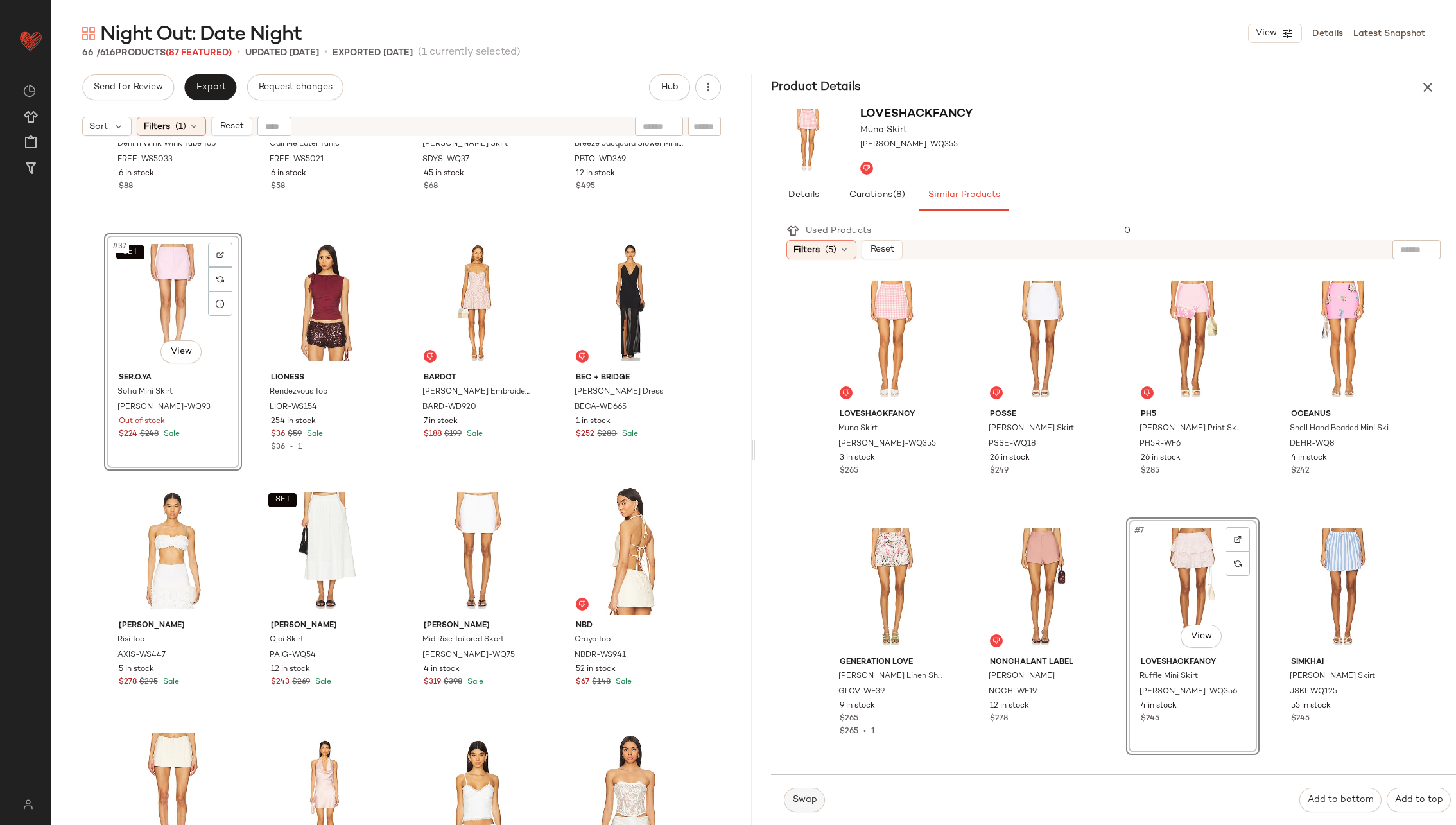
click at [802, 801] on span "Swap" at bounding box center [804, 800] width 25 height 11
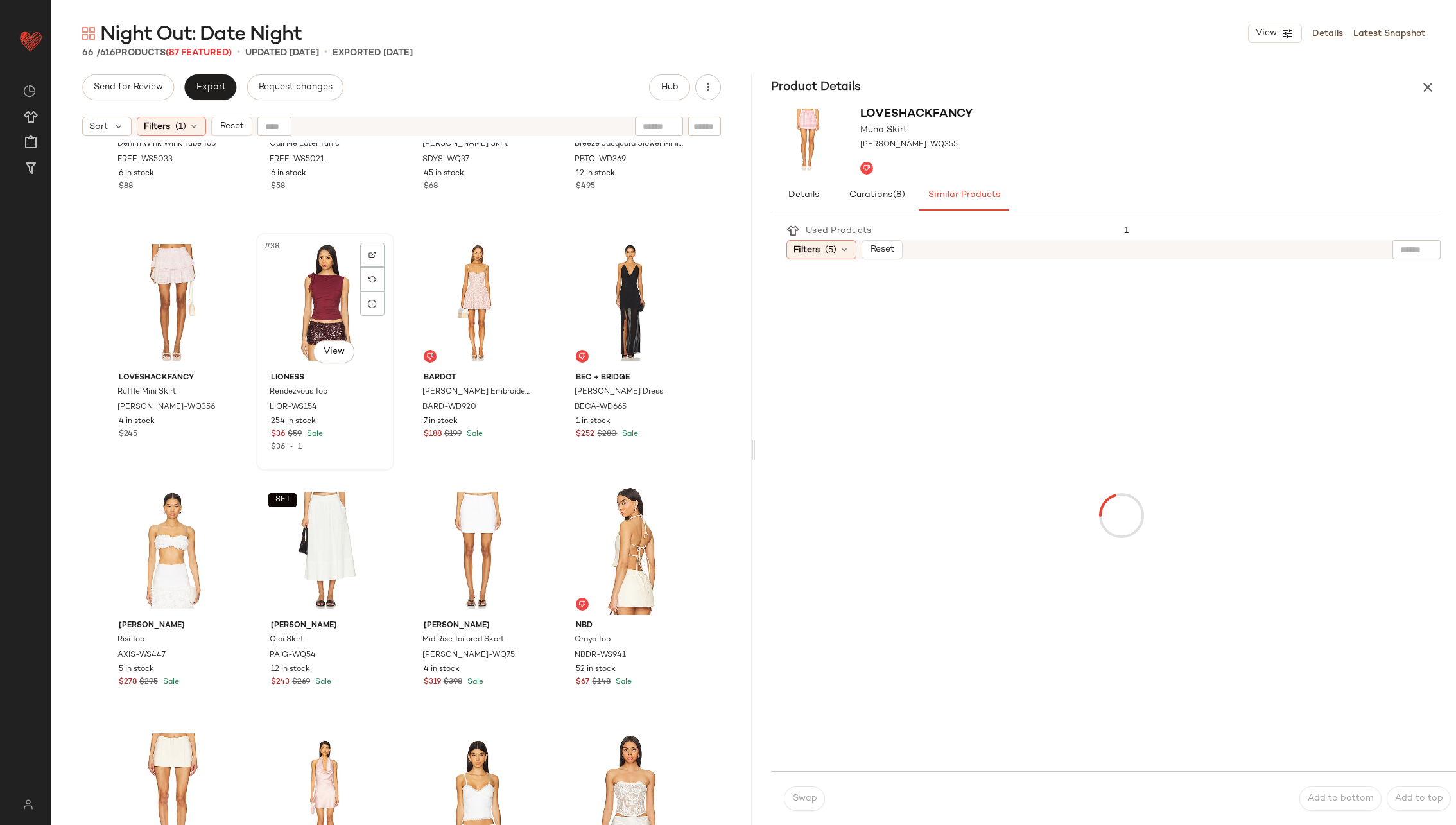
click at [326, 285] on div "#38 View" at bounding box center [326, 302] width 129 height 130
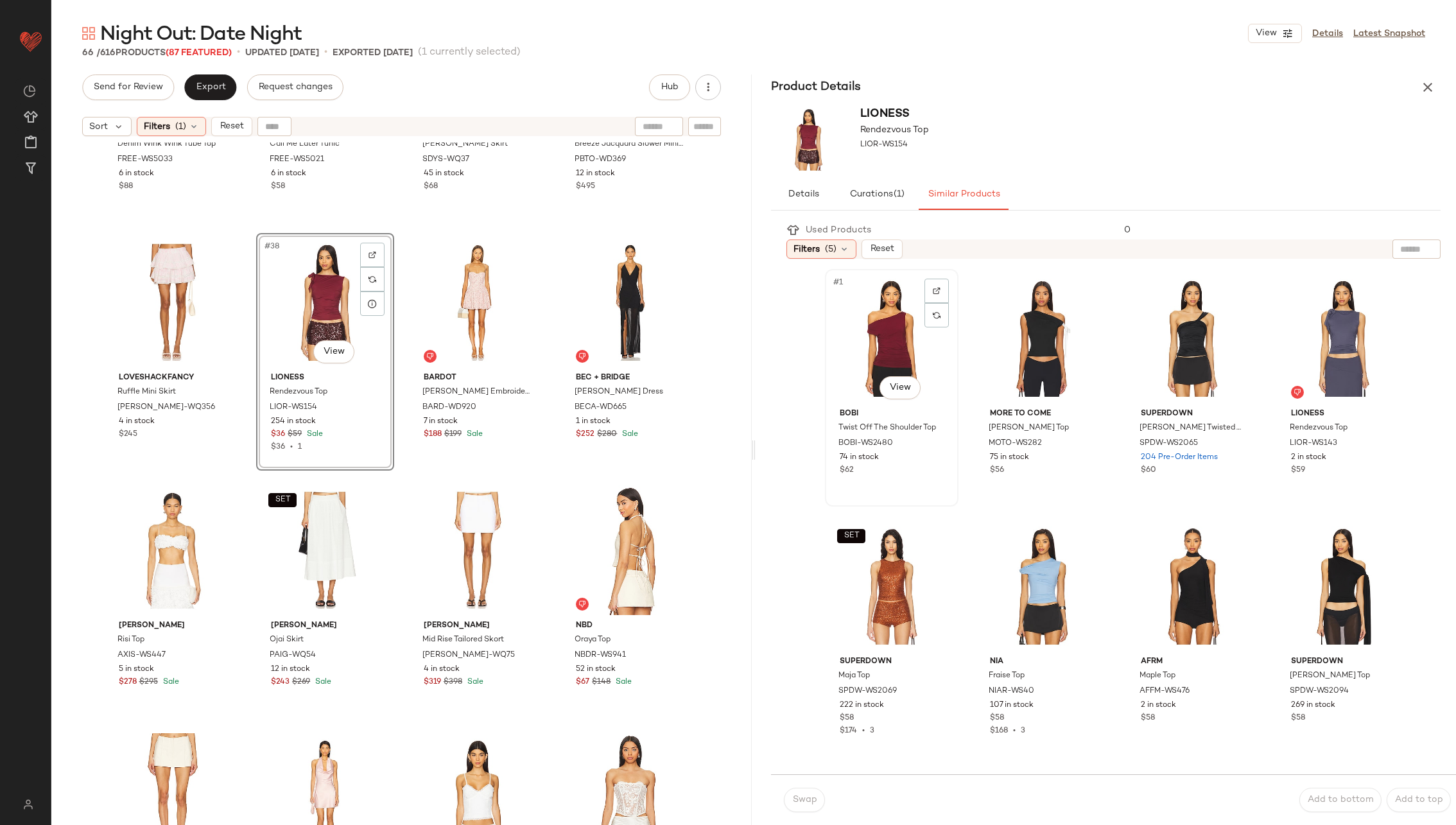
click at [902, 360] on div "#1 View" at bounding box center [892, 338] width 124 height 130
click at [810, 791] on button "Swap" at bounding box center [804, 800] width 41 height 25
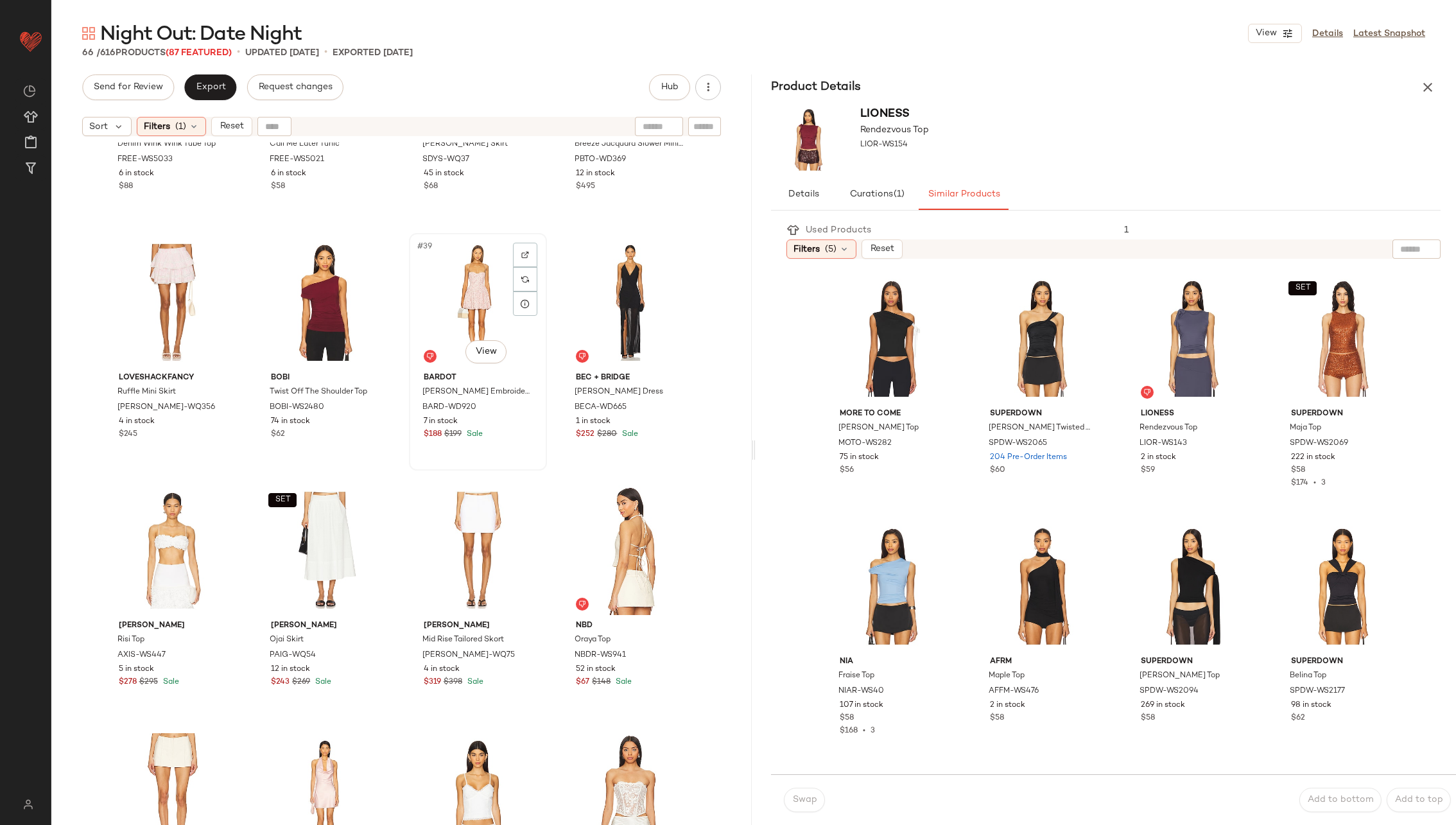
click at [464, 291] on div "#39 View" at bounding box center [478, 302] width 129 height 130
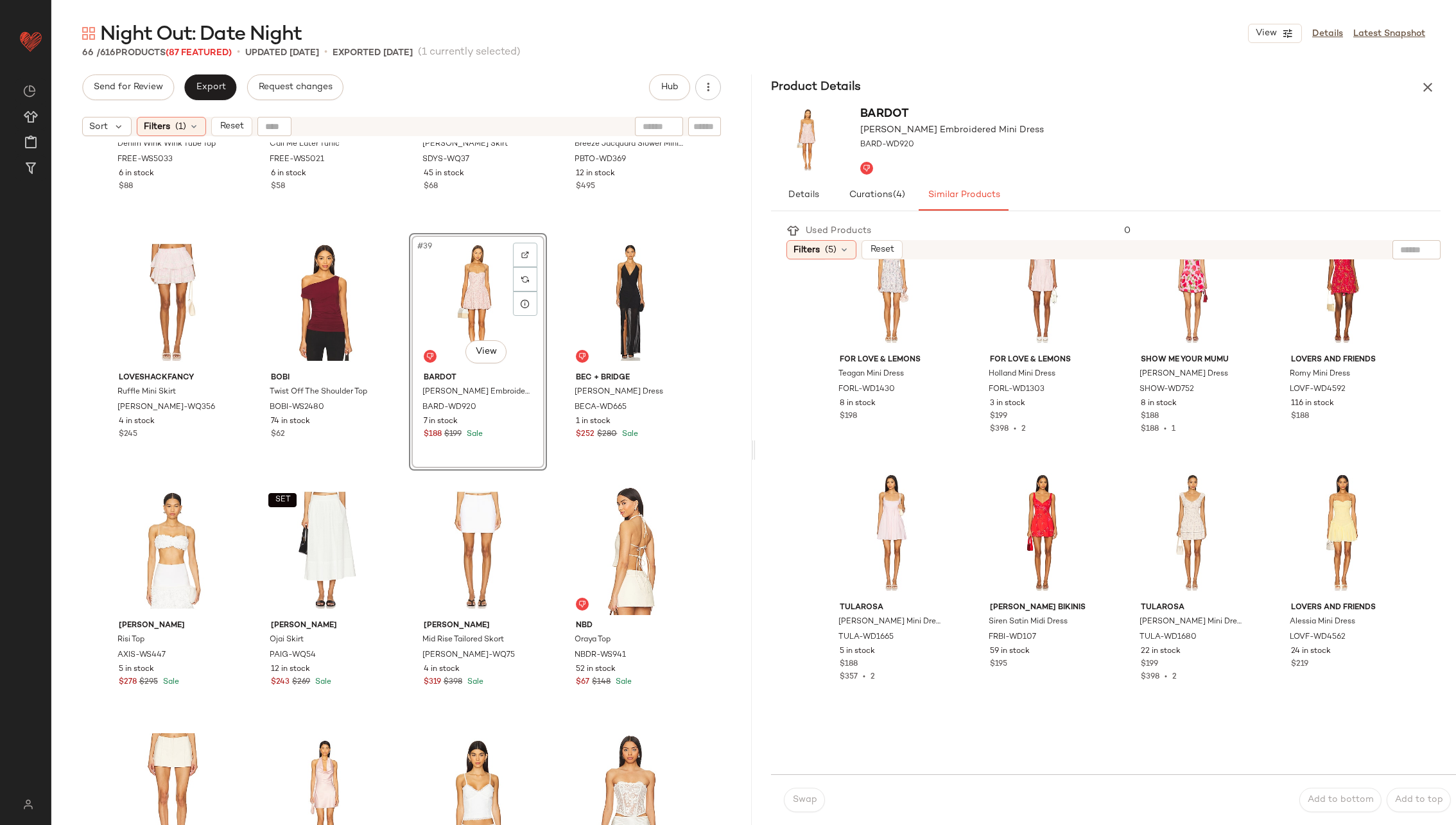
scroll to position [303, 0]
click at [899, 512] on div "#9 View" at bounding box center [892, 532] width 124 height 130
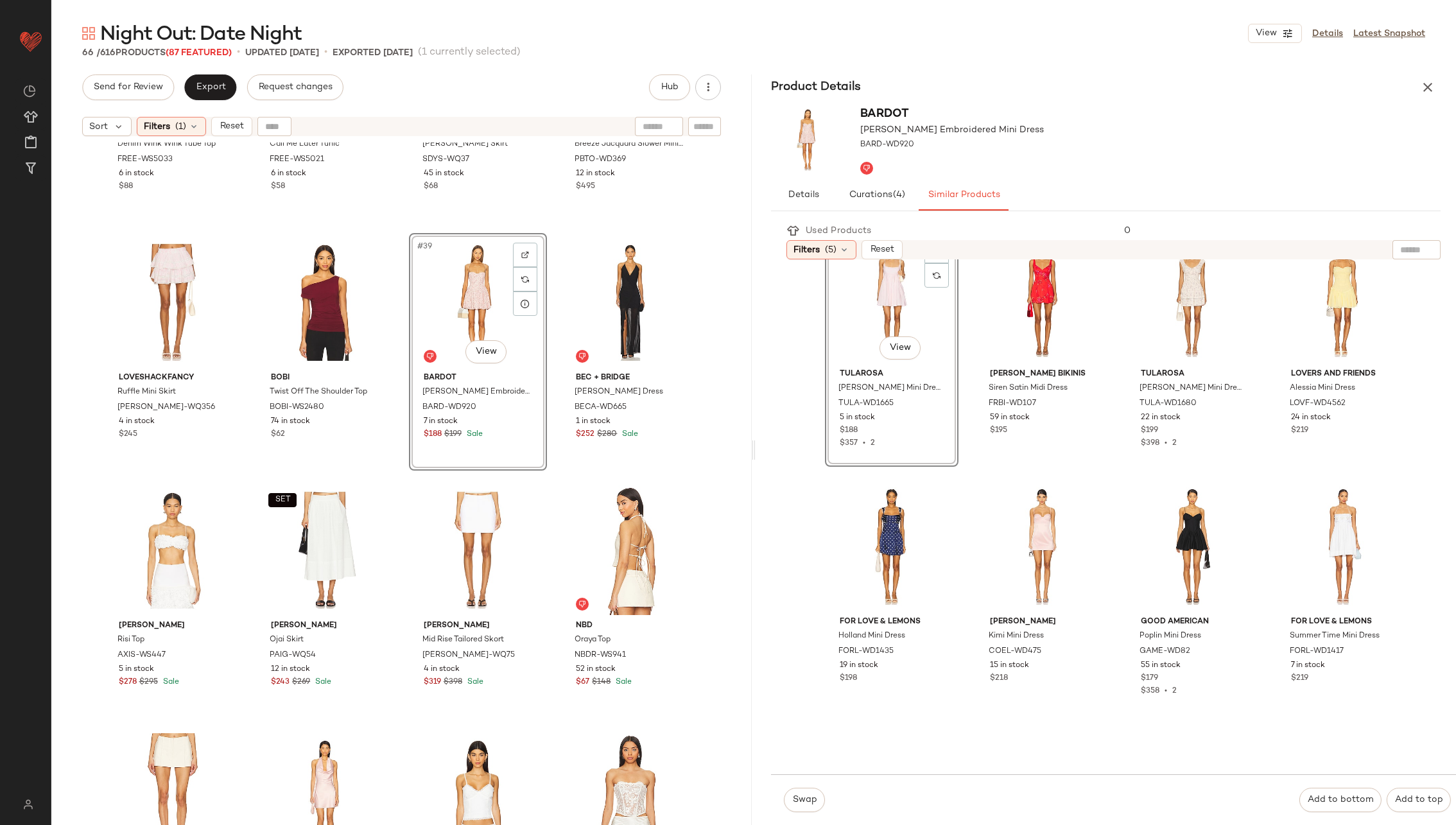
scroll to position [543, 0]
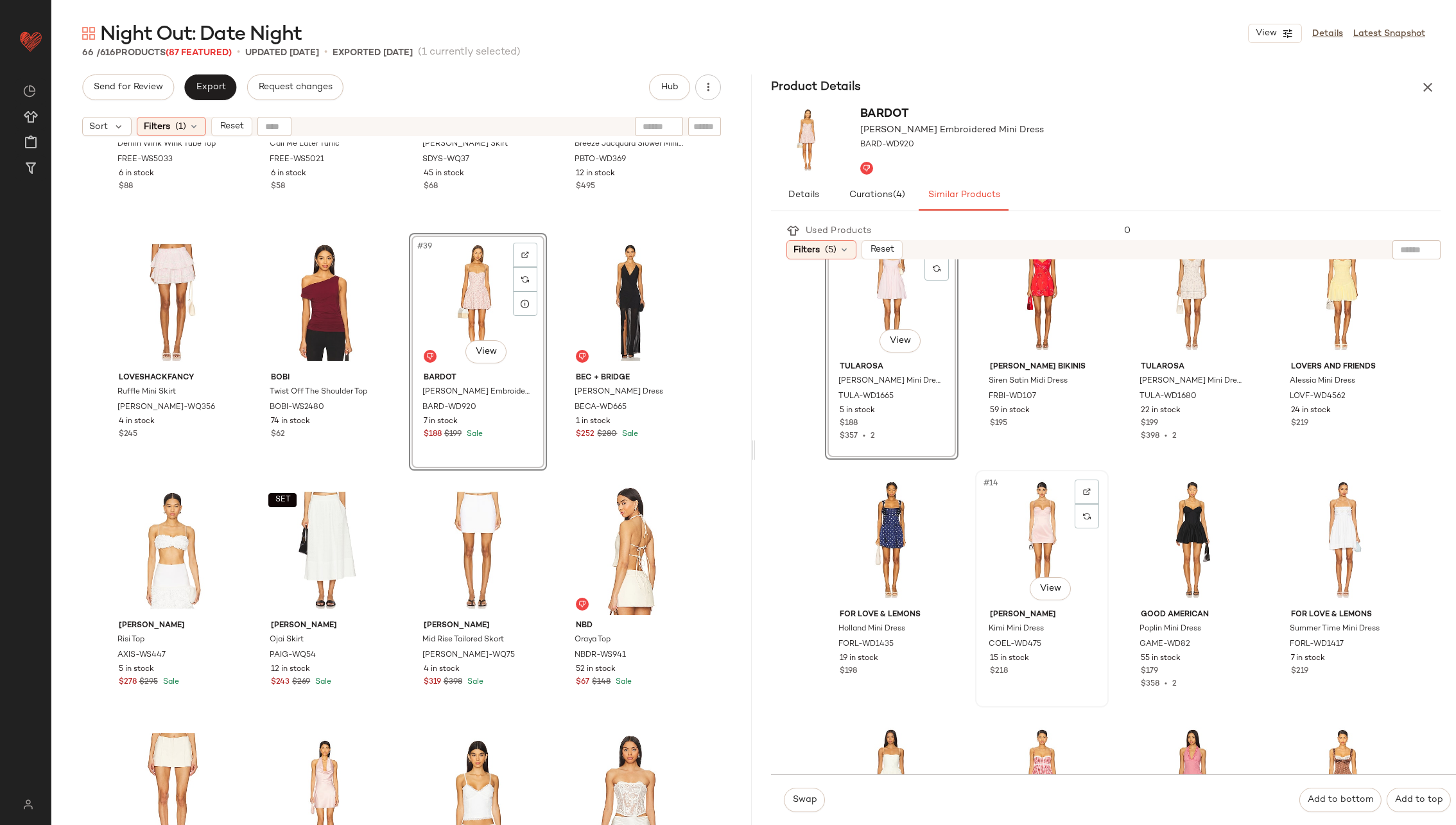
click at [1032, 546] on div "#14 View" at bounding box center [1042, 539] width 124 height 130
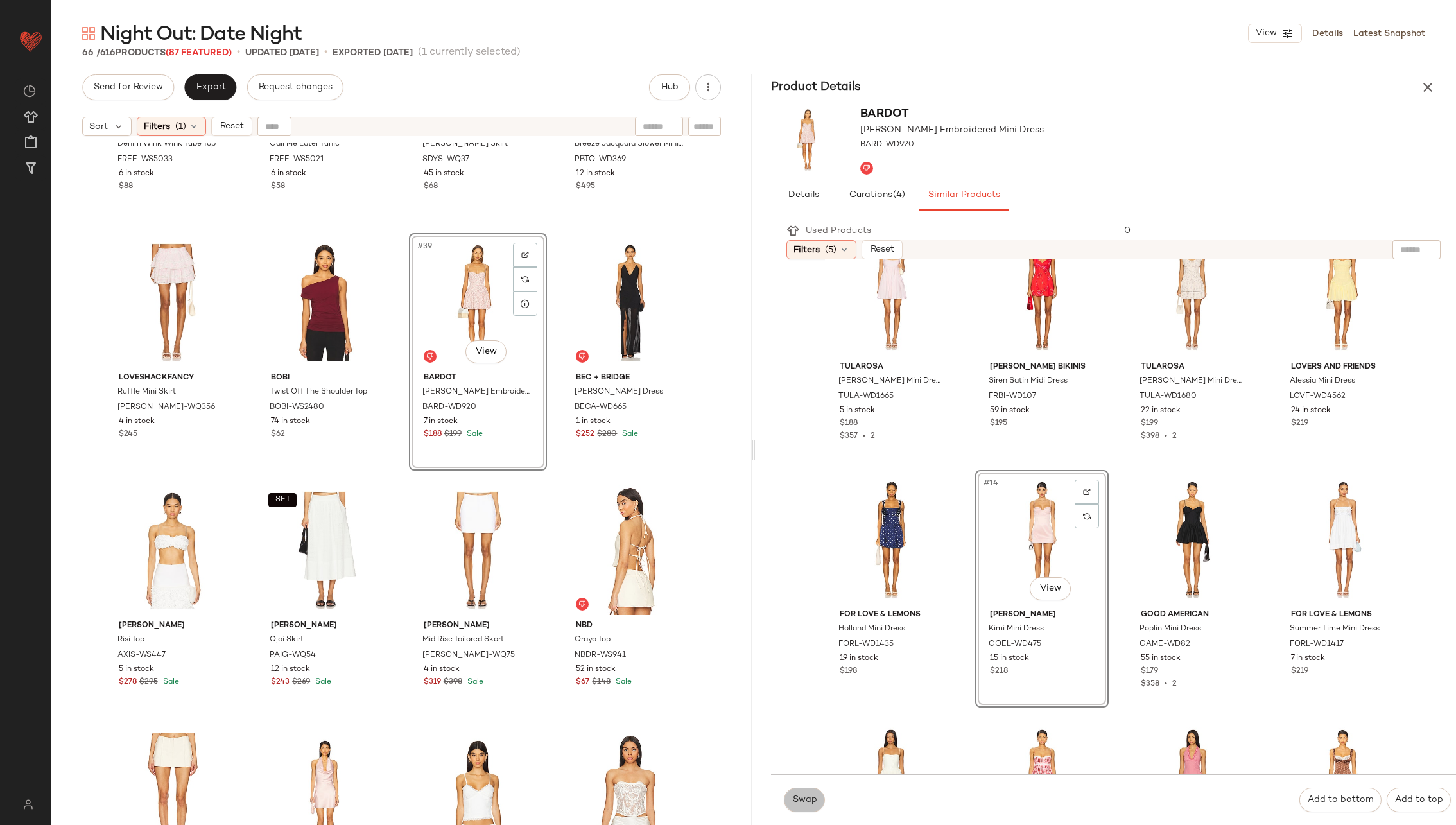
click at [807, 798] on span "Swap" at bounding box center [804, 800] width 25 height 11
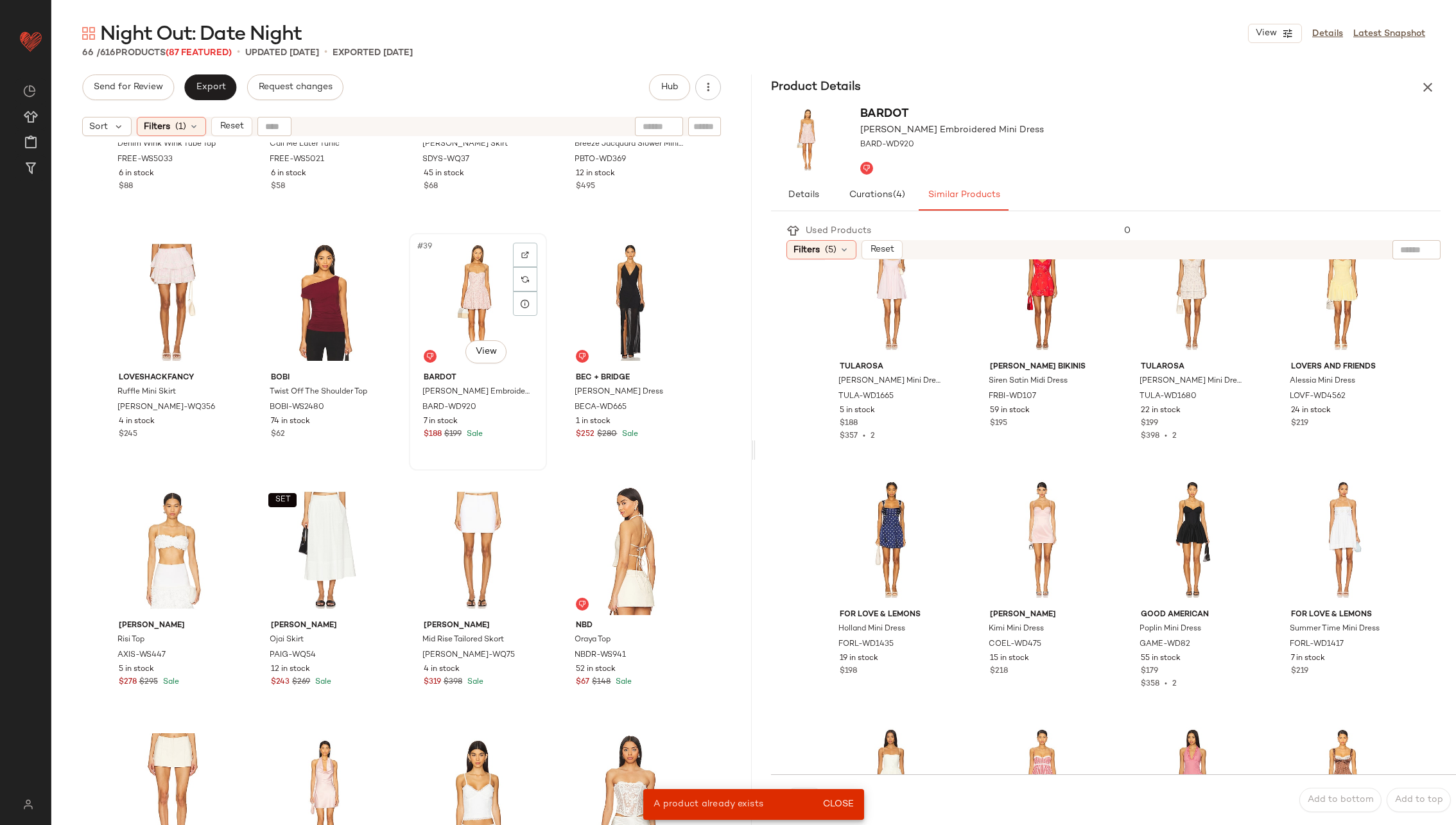
click at [488, 309] on div "#39 View" at bounding box center [478, 302] width 129 height 130
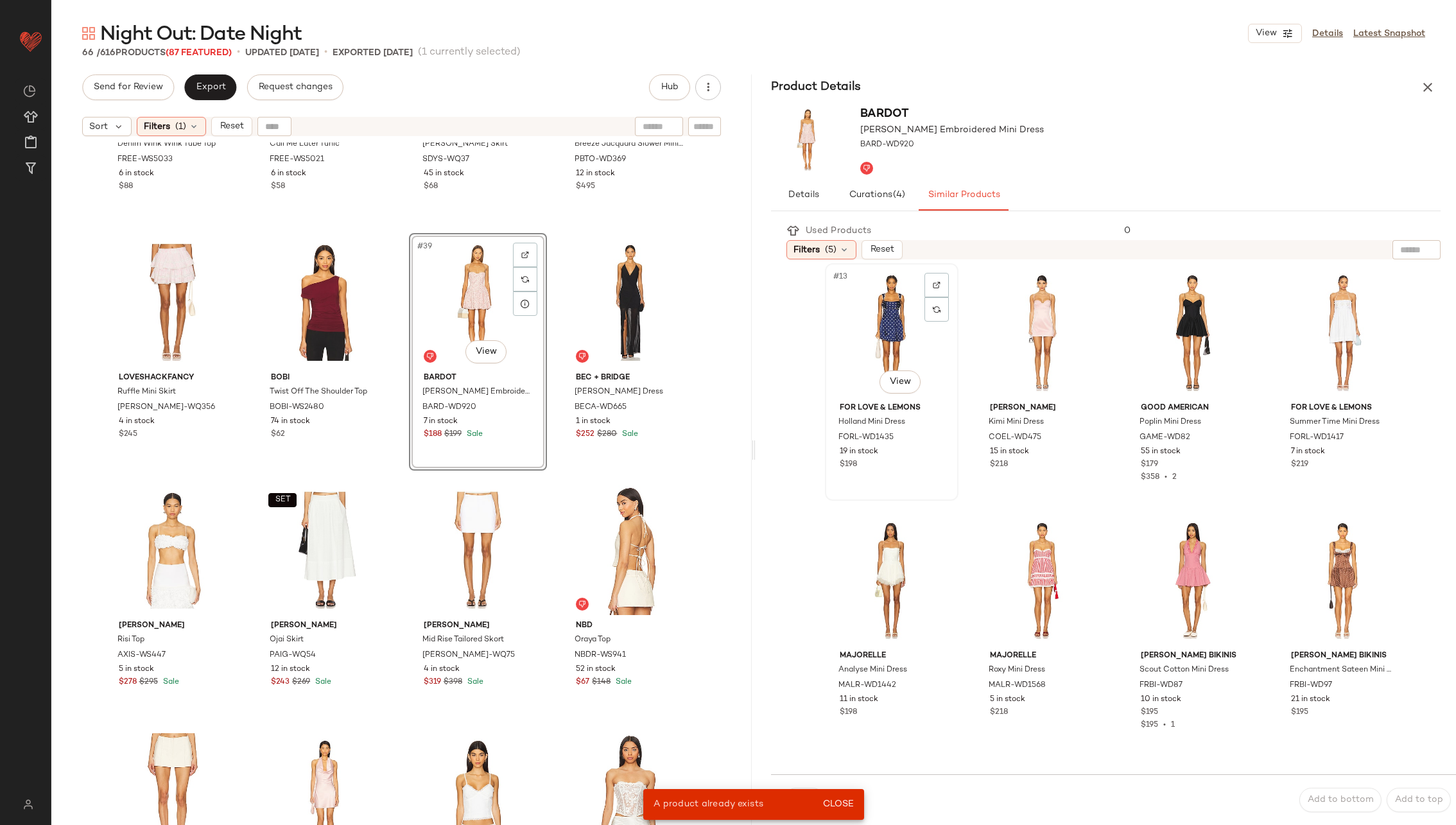
scroll to position [778, 0]
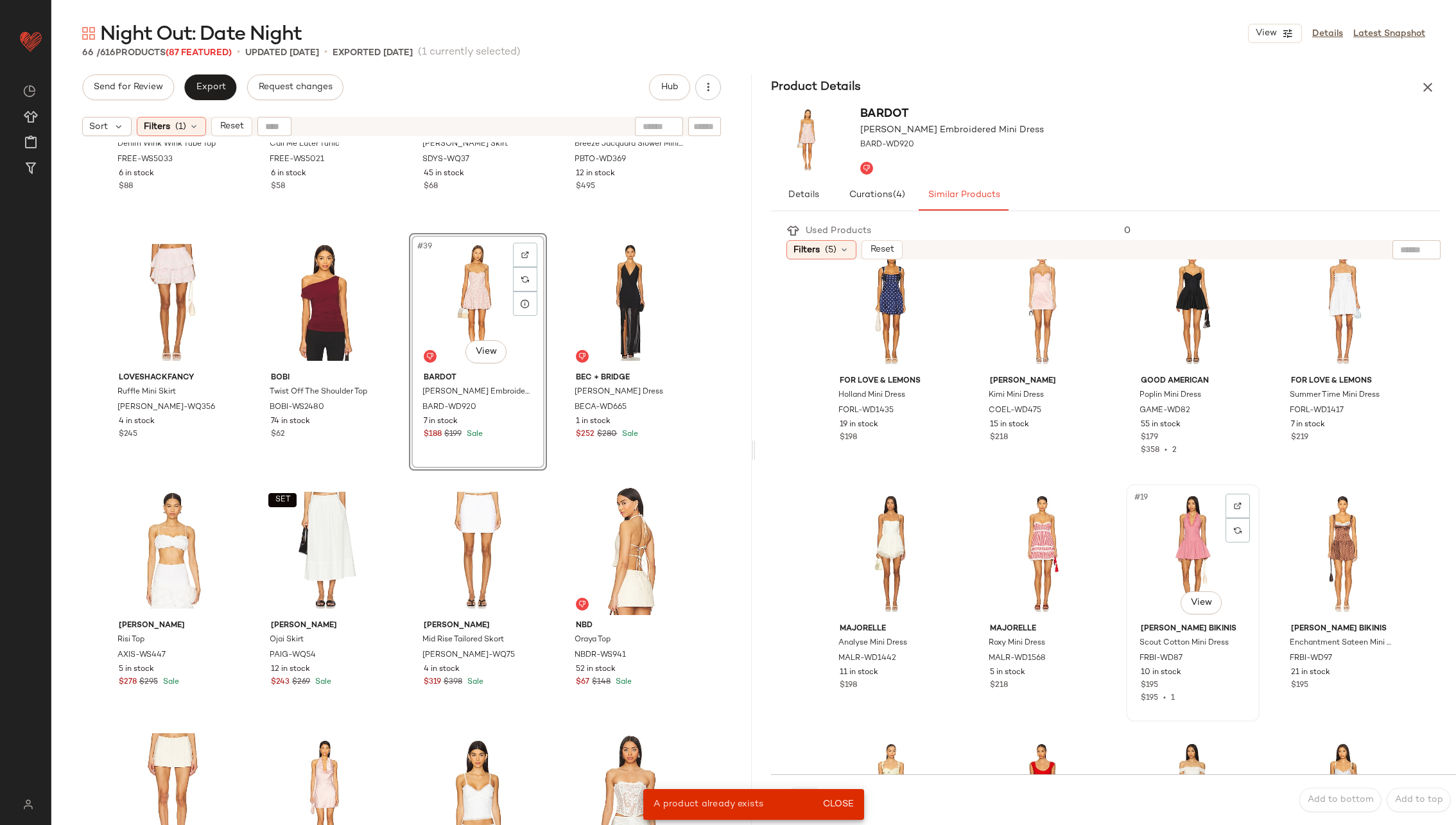
click at [1152, 557] on div "#19 View" at bounding box center [1193, 553] width 124 height 130
click at [849, 800] on span "Close" at bounding box center [838, 805] width 31 height 11
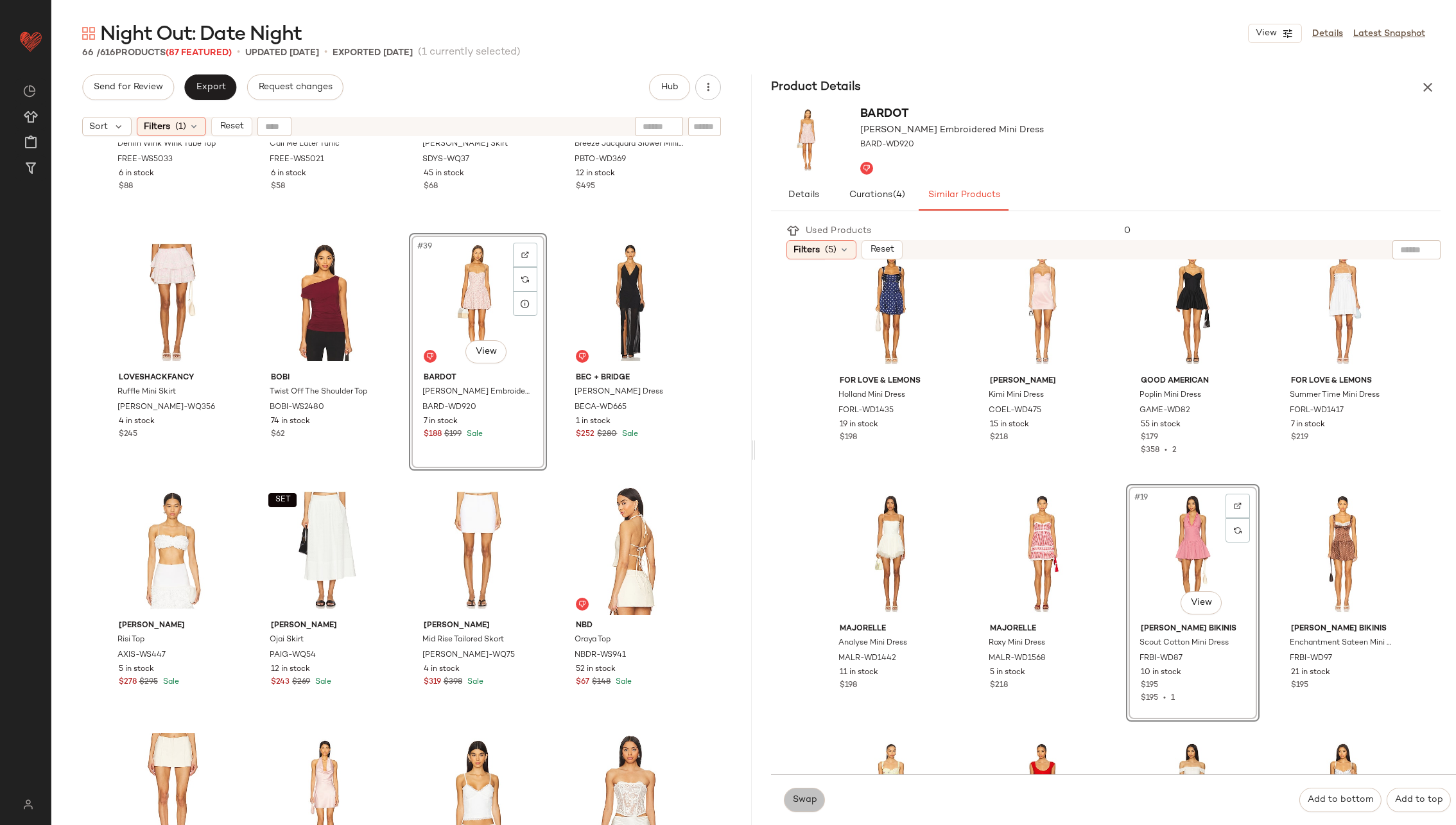
click at [805, 802] on span "Swap" at bounding box center [804, 800] width 25 height 11
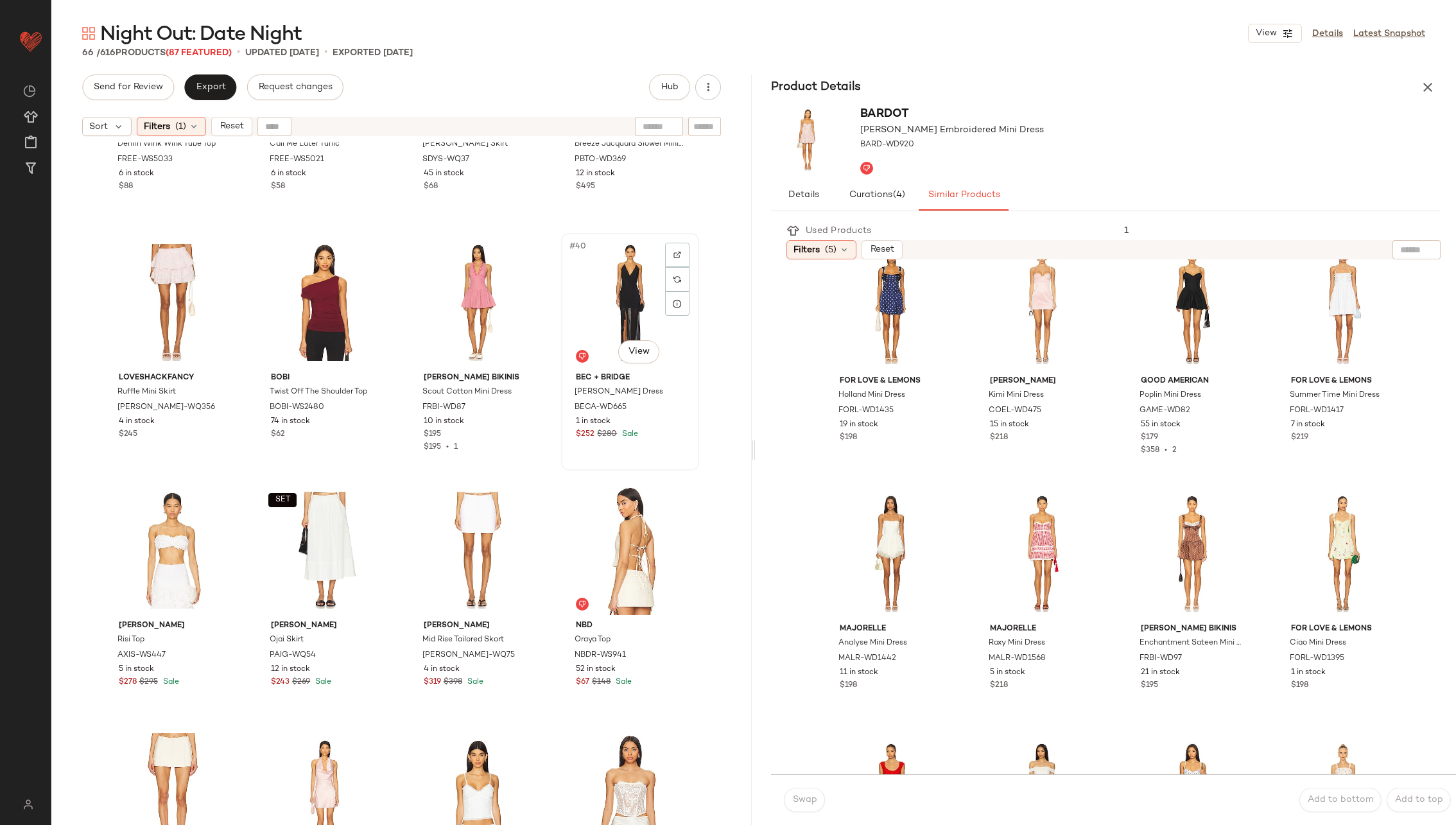
click at [625, 283] on div "#40 View" at bounding box center [630, 302] width 129 height 130
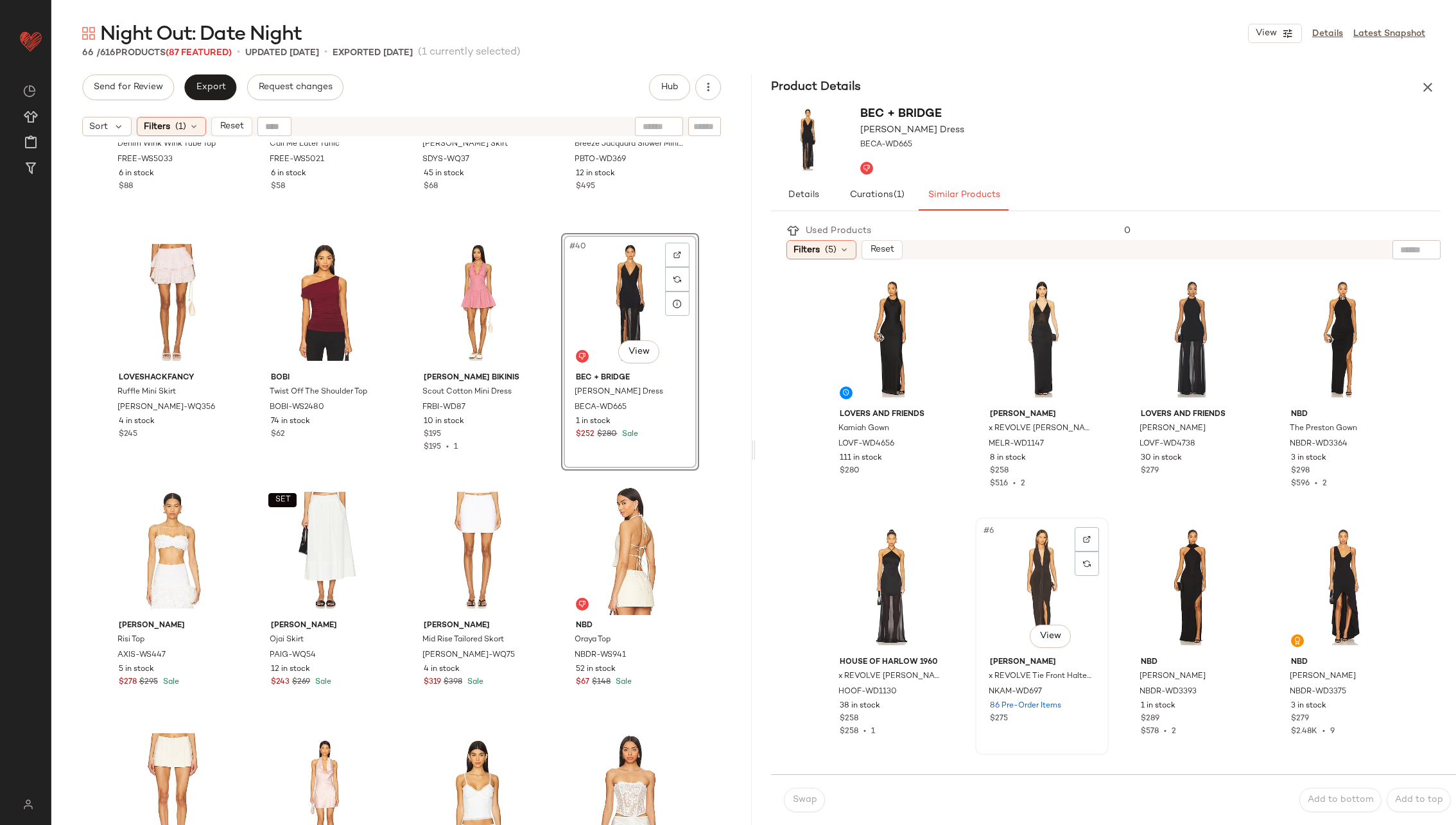
click at [1031, 585] on div "#6 View" at bounding box center [1042, 587] width 124 height 130
click at [801, 801] on span "Swap" at bounding box center [804, 800] width 25 height 11
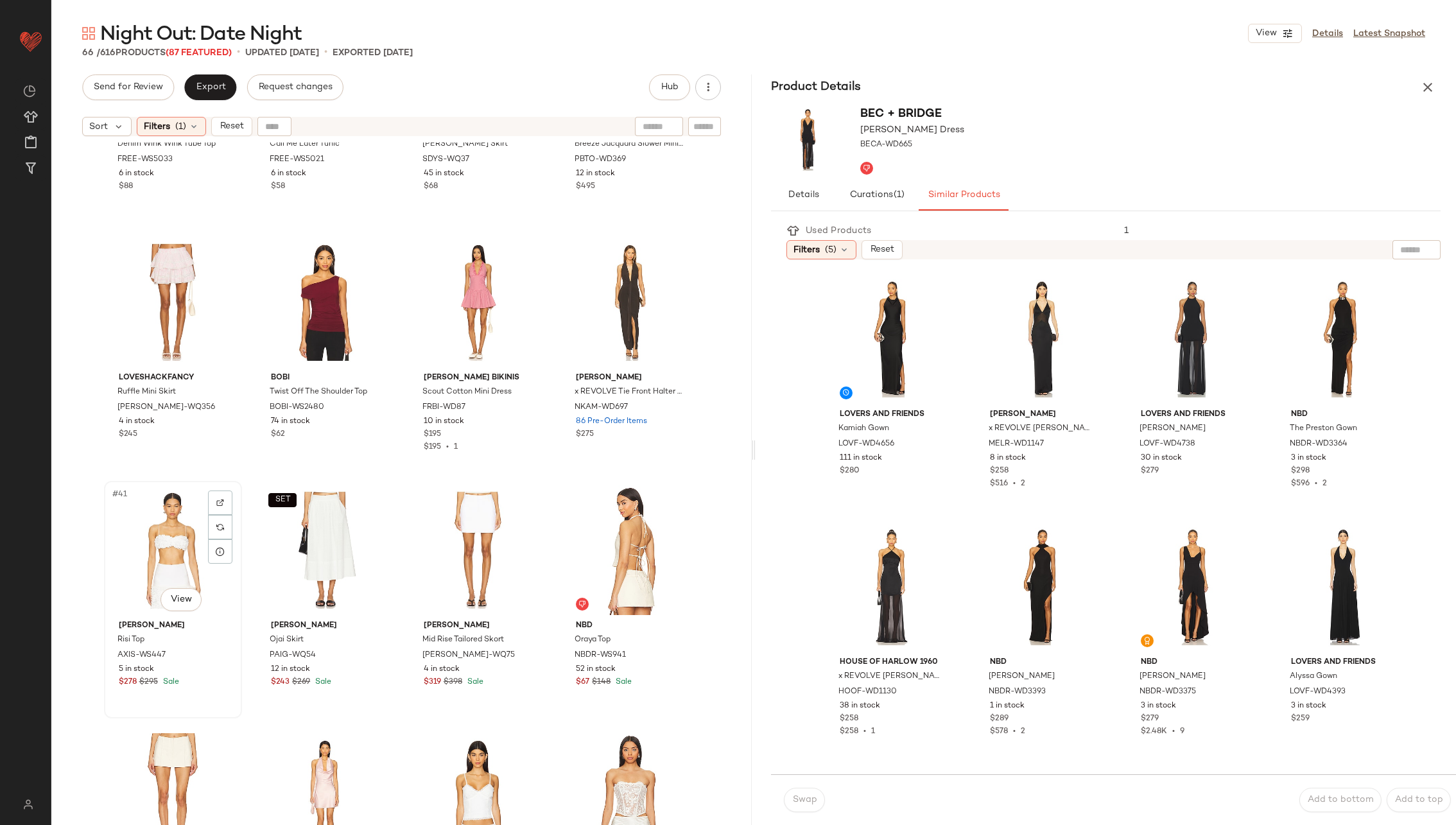
click at [156, 552] on div "#41 View" at bounding box center [173, 550] width 129 height 130
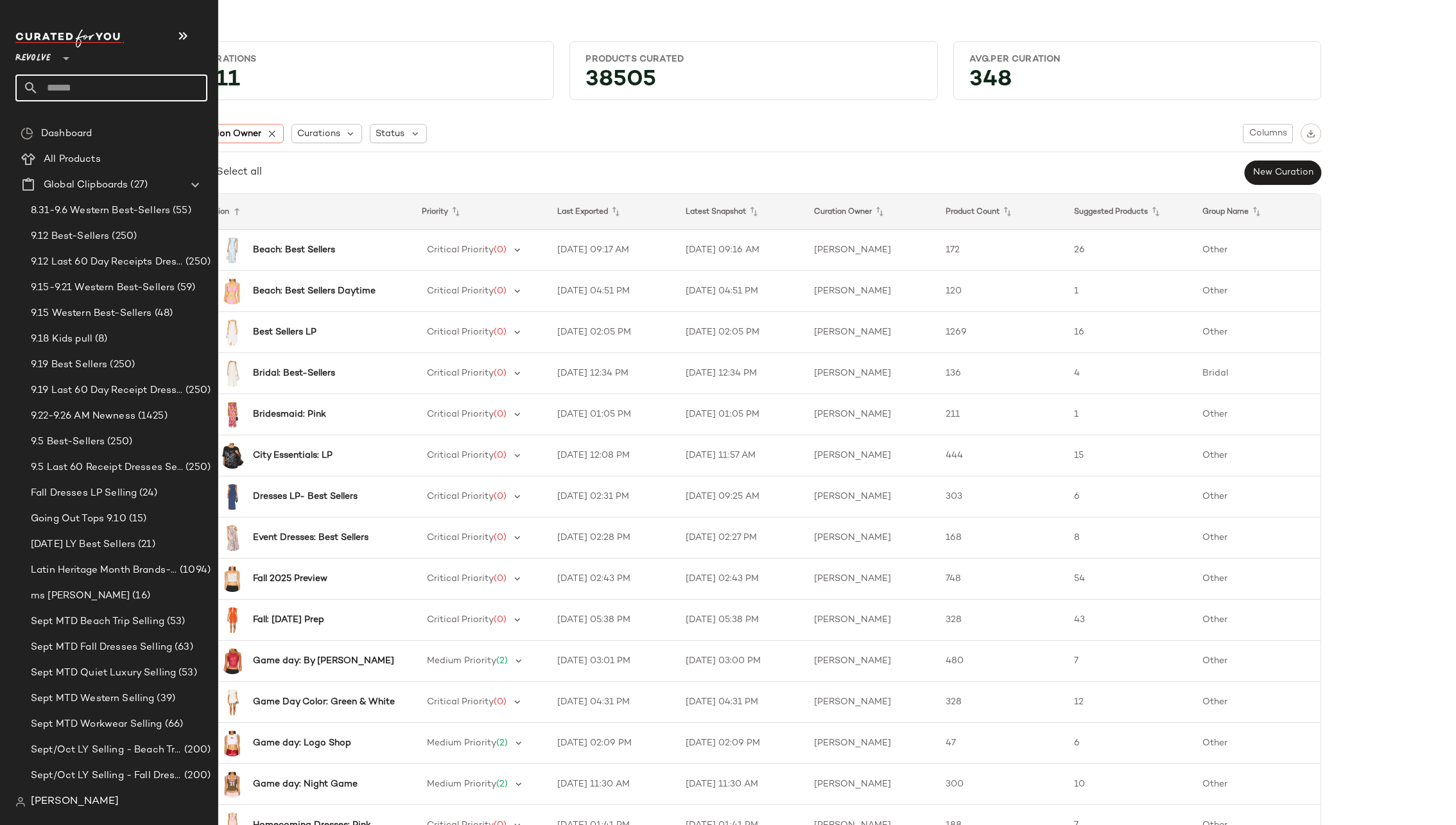
click at [106, 91] on input "text" at bounding box center [123, 88] width 169 height 27
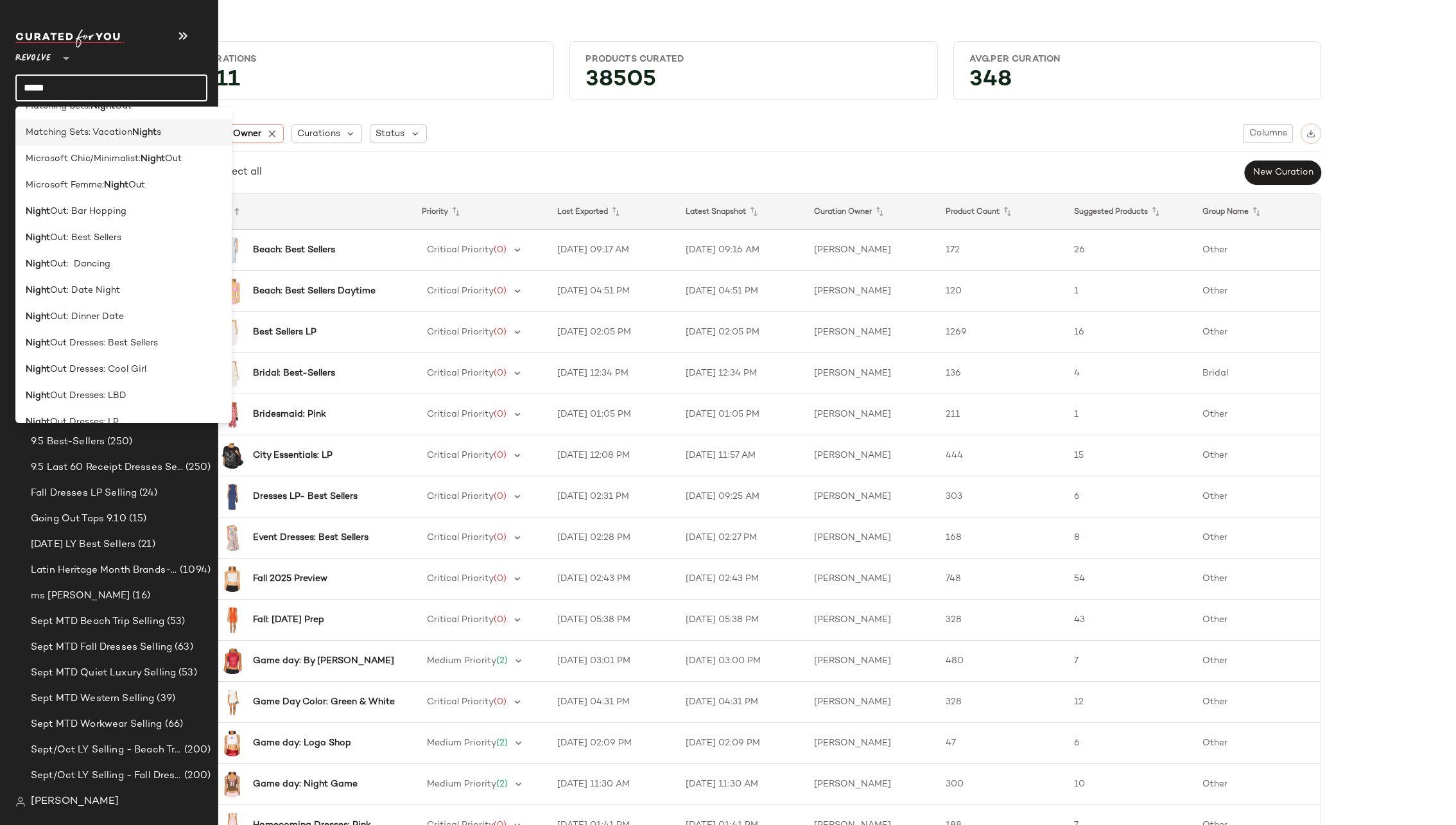
scroll to position [154, 0]
type input "*****"
click at [106, 277] on div "Night Out: Date Night" at bounding box center [124, 286] width 216 height 26
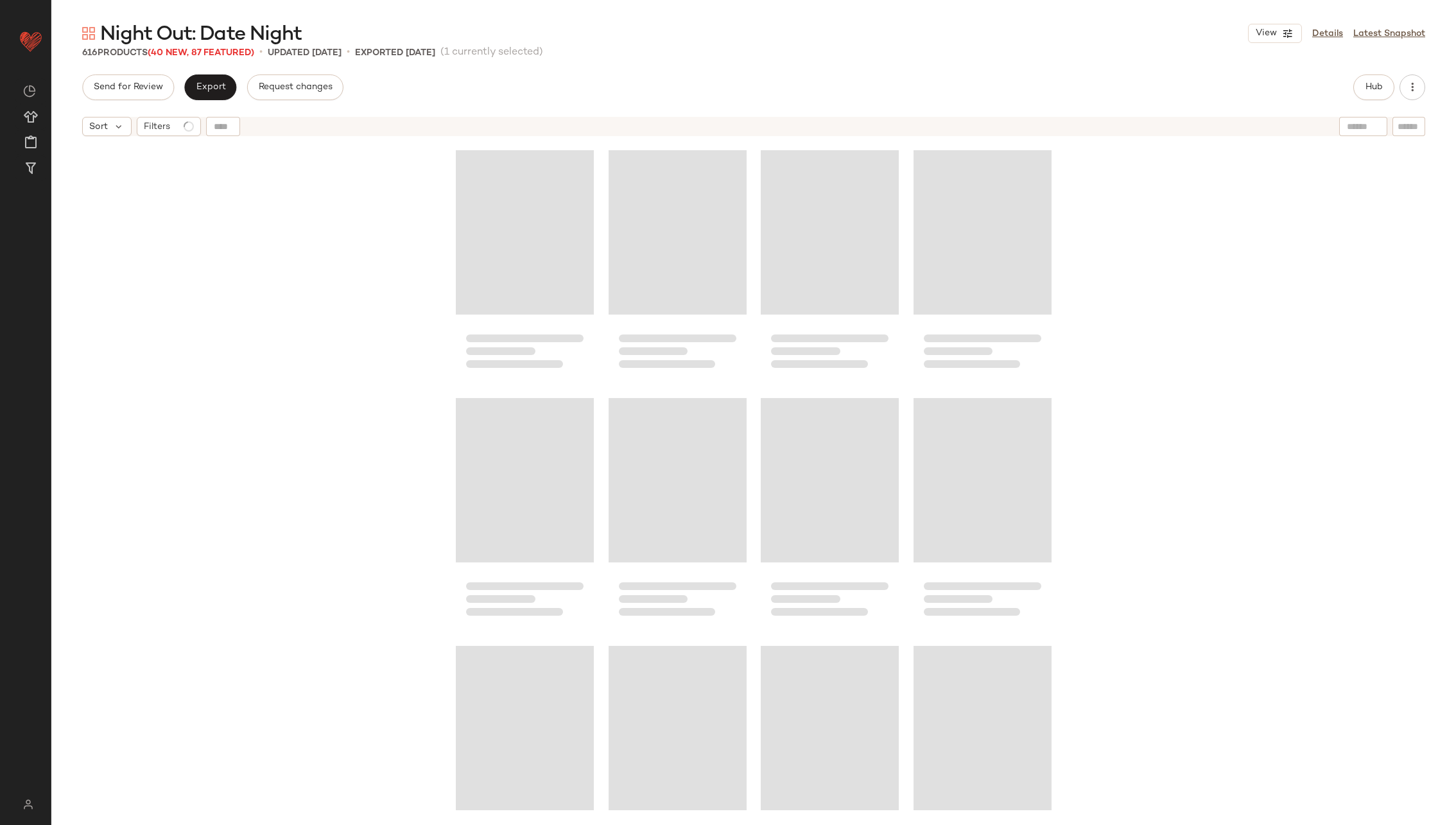
scroll to position [12644, 0]
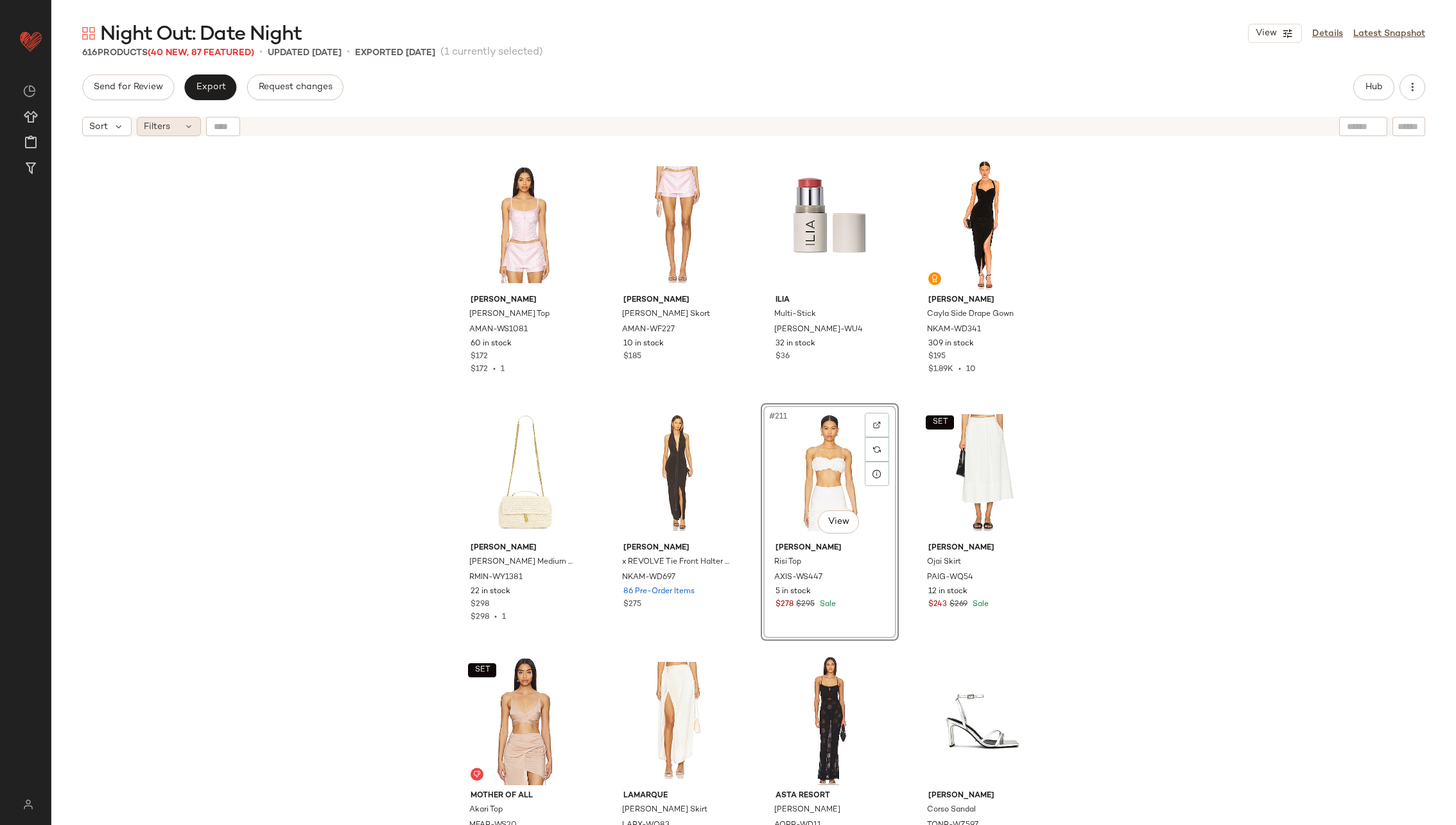
click at [174, 119] on div "Filters" at bounding box center [169, 127] width 64 height 20
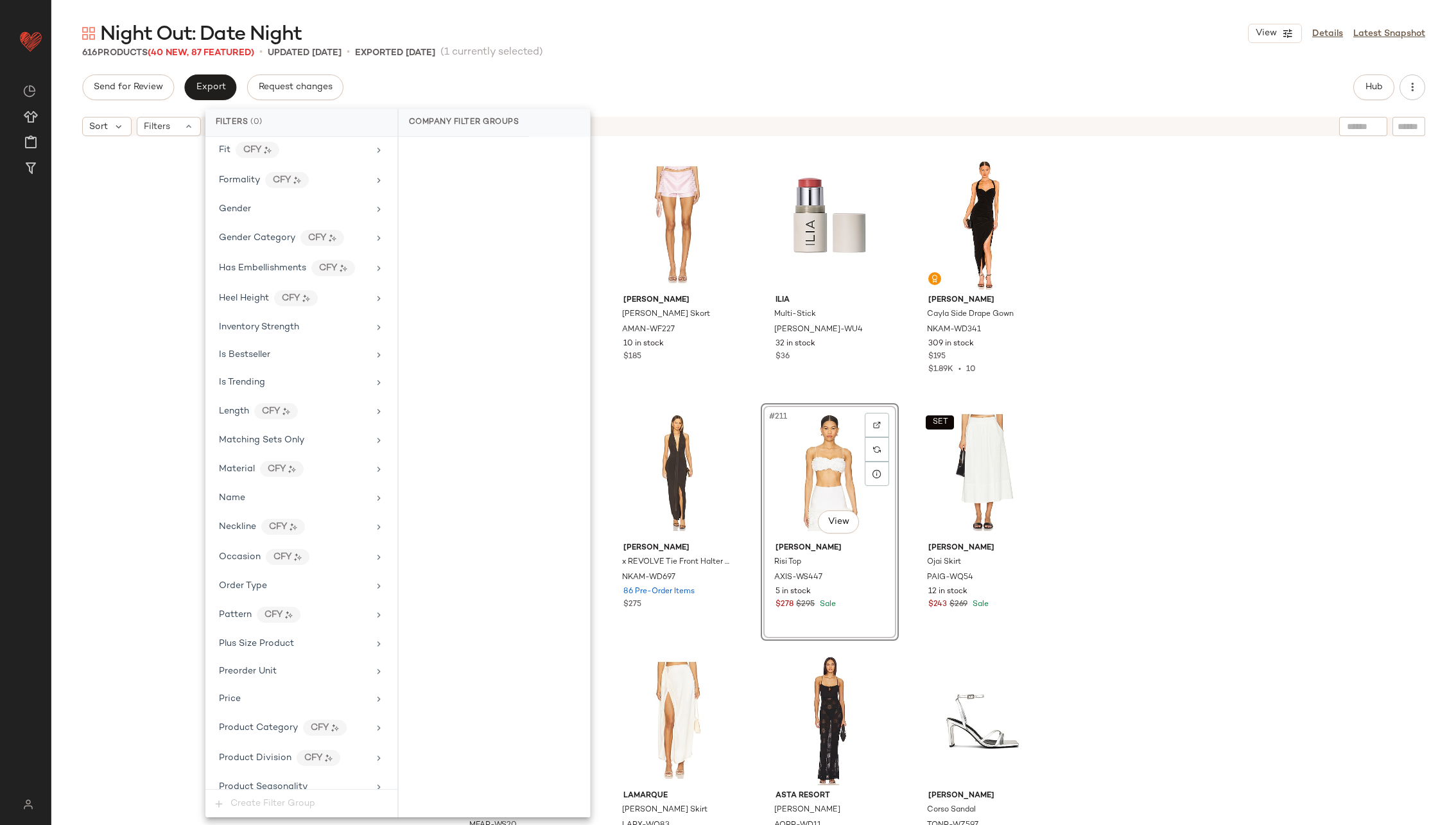
scroll to position [1090, 0]
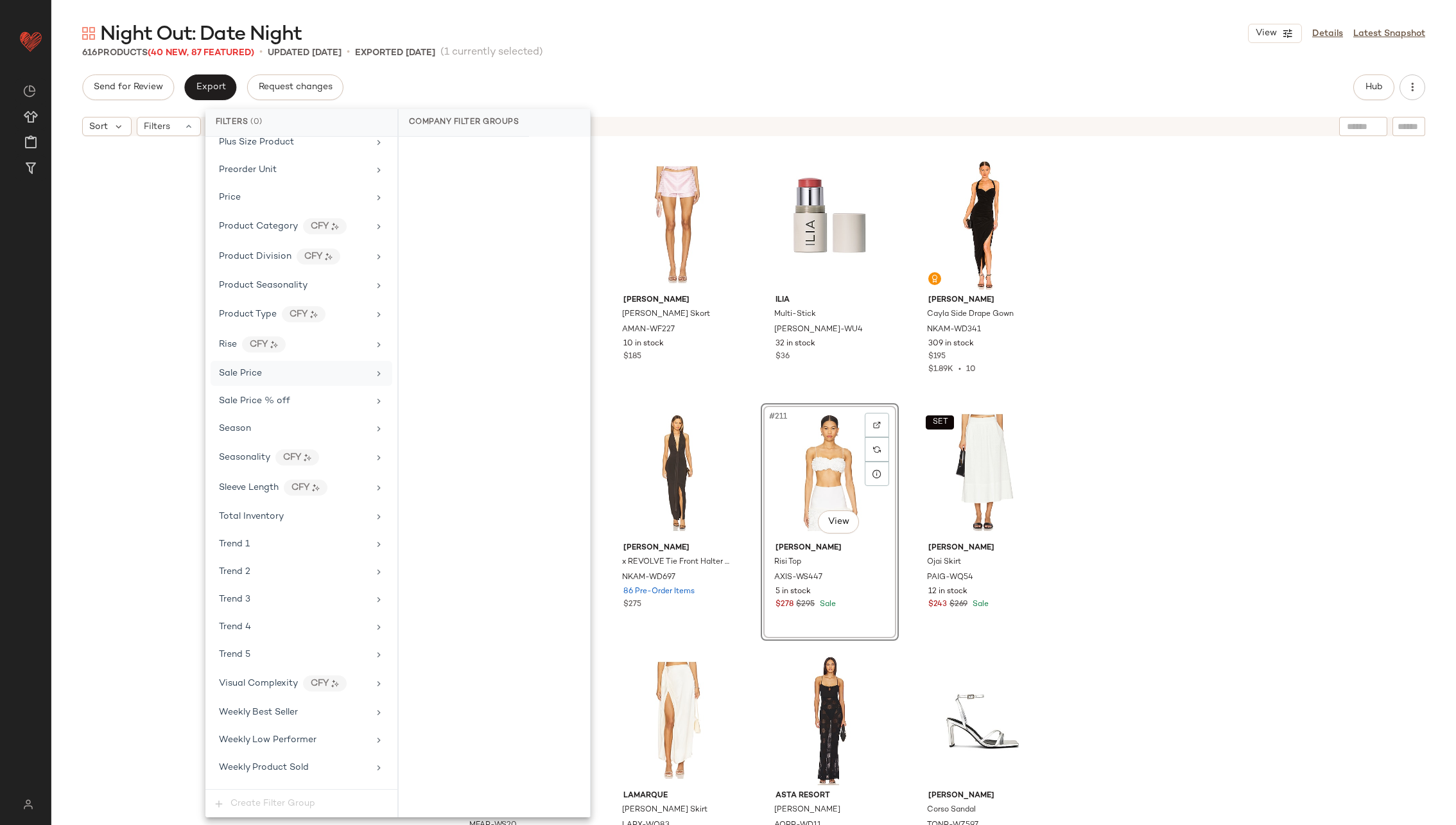
click at [335, 367] on div "Sale Price" at bounding box center [294, 373] width 150 height 13
click at [476, 157] on div "On sale" at bounding box center [494, 153] width 181 height 23
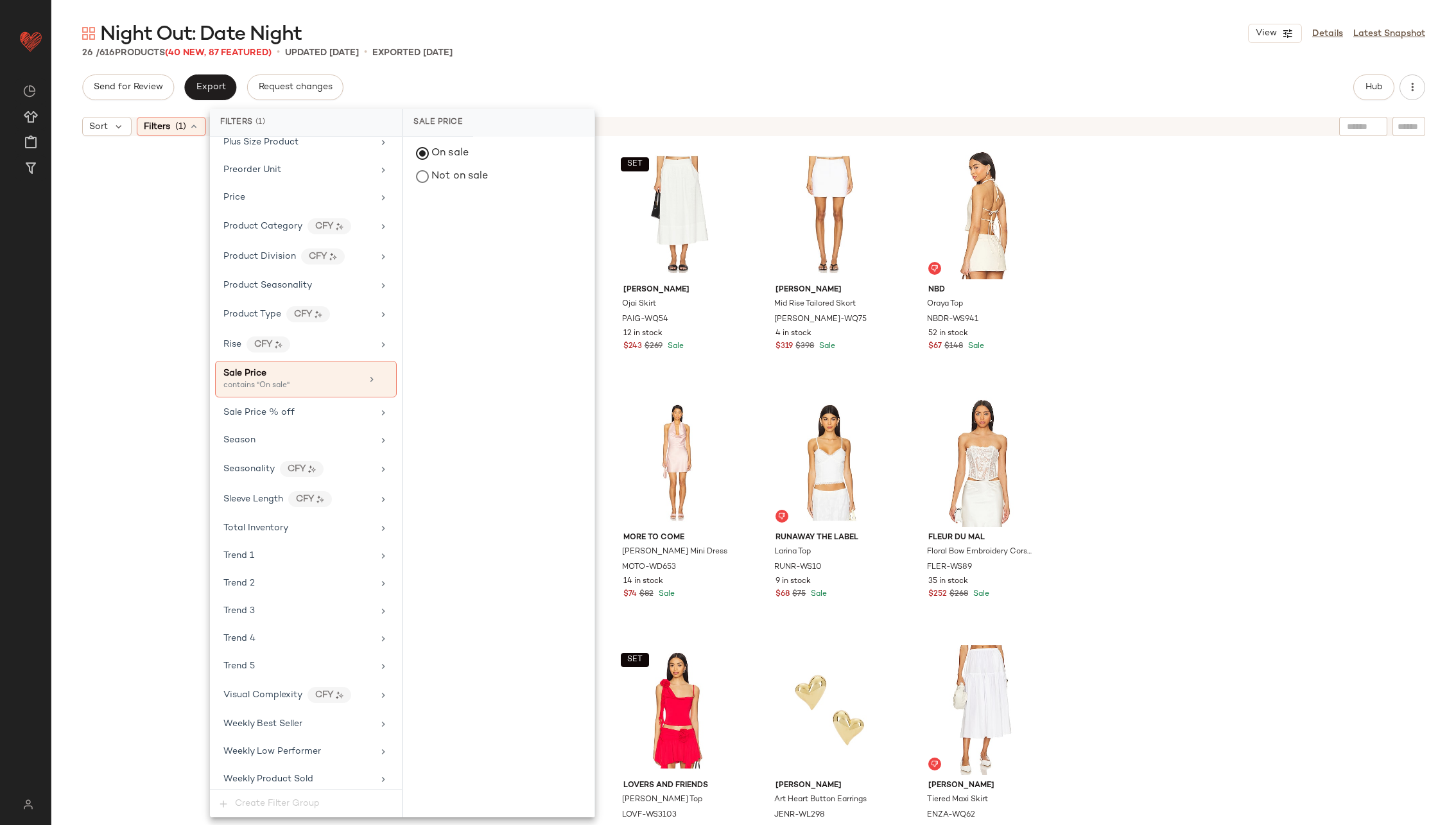
click at [113, 308] on div "Alexis Risi Top AXIS-WS447 5 in stock $278 $295 Sale SET PAIGE Ojai Skirt PAIG-…" at bounding box center [753, 499] width 1404 height 715
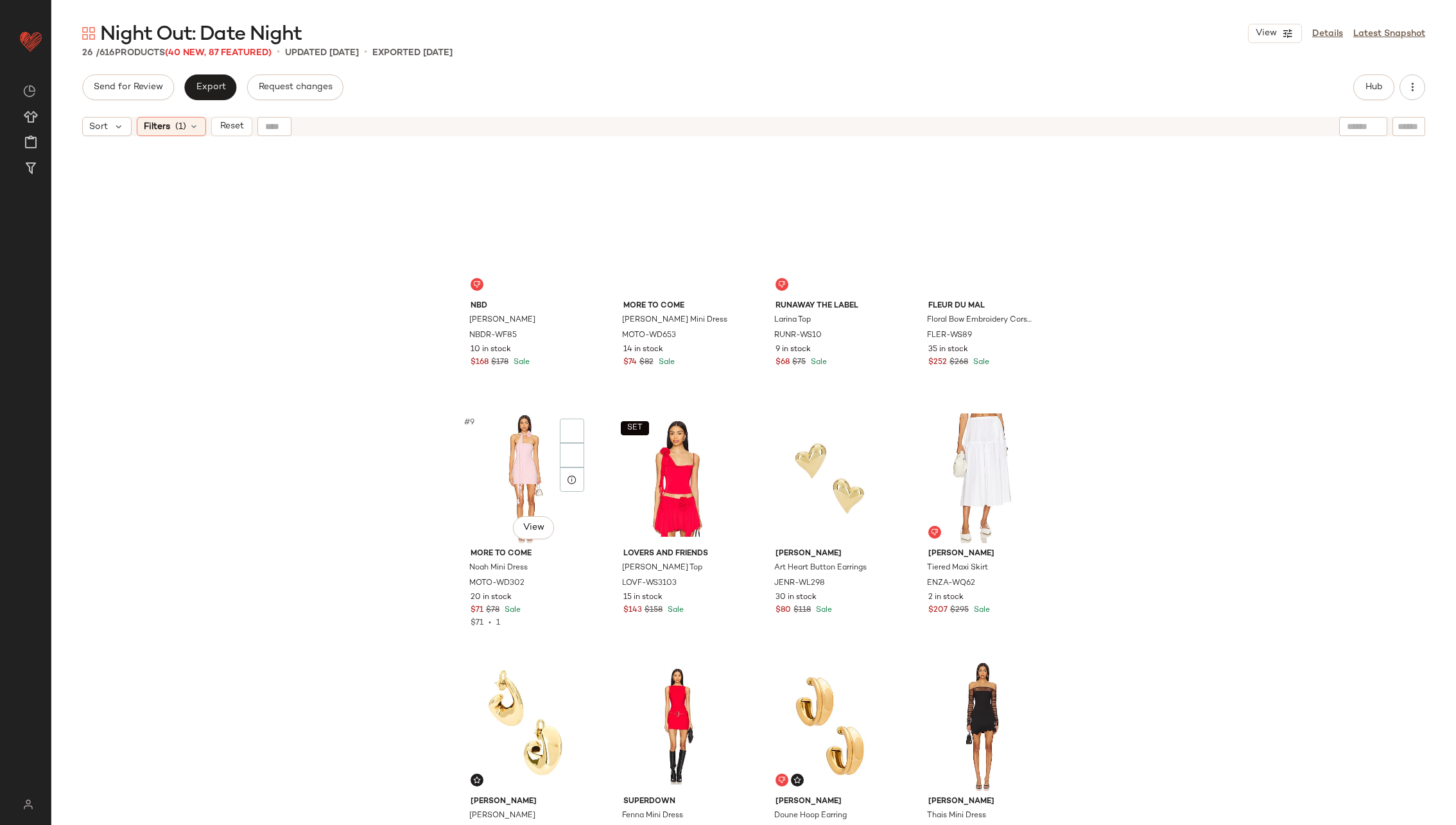
scroll to position [0, 0]
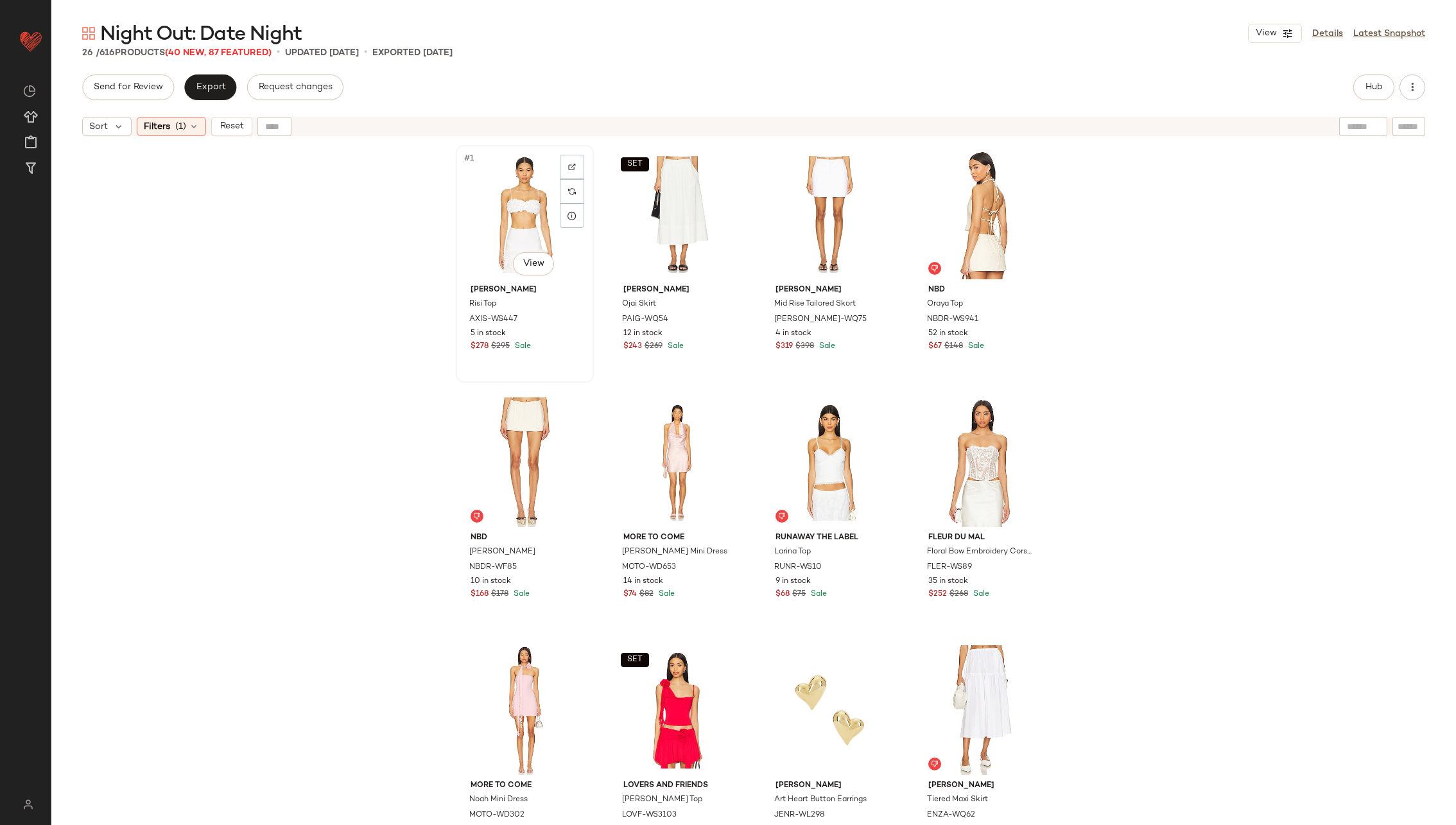
click at [525, 210] on div "#1 View" at bounding box center [525, 214] width 129 height 130
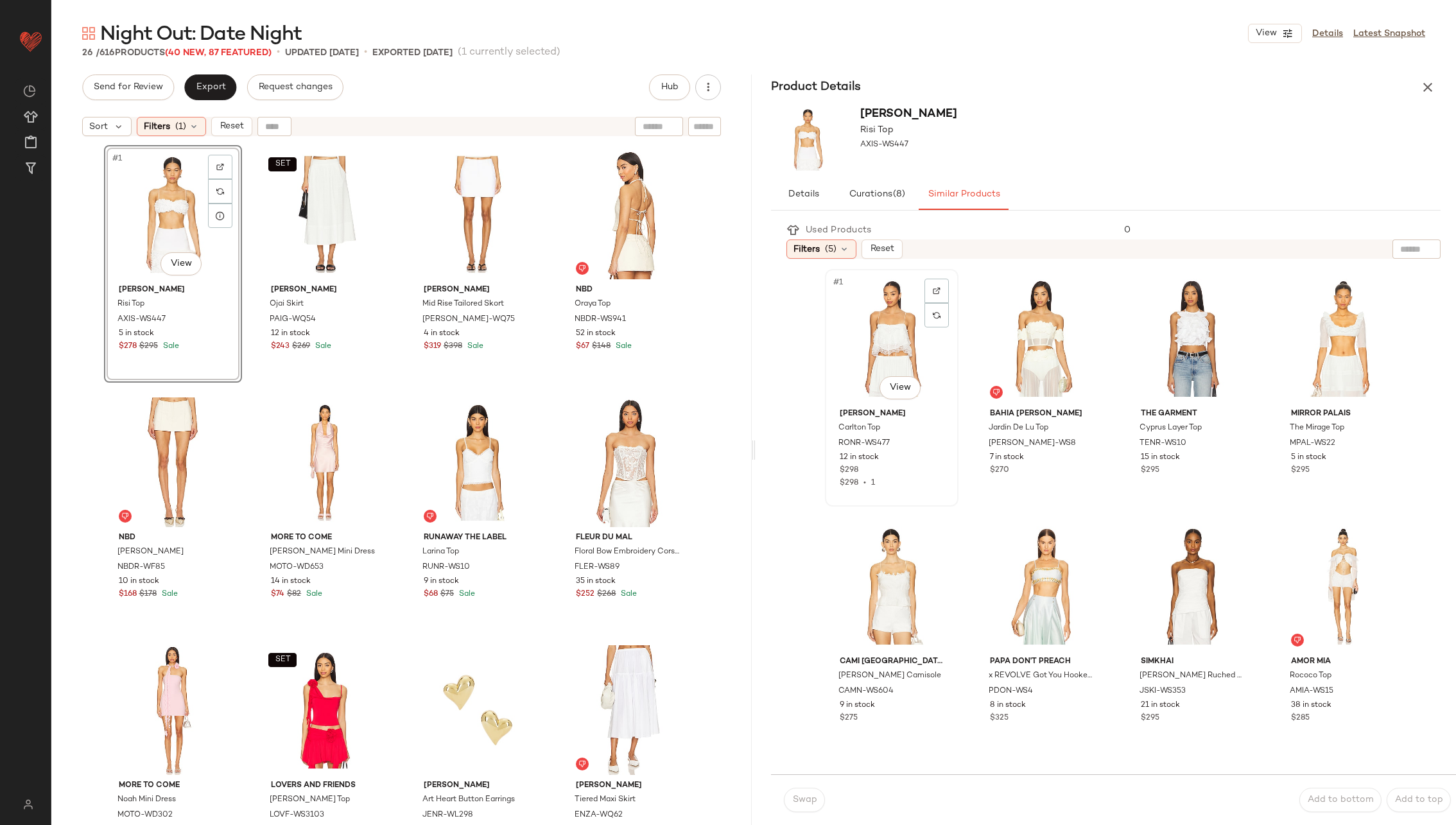
click at [850, 327] on div "#1 View" at bounding box center [892, 338] width 124 height 130
click at [805, 792] on button "Swap" at bounding box center [804, 800] width 41 height 25
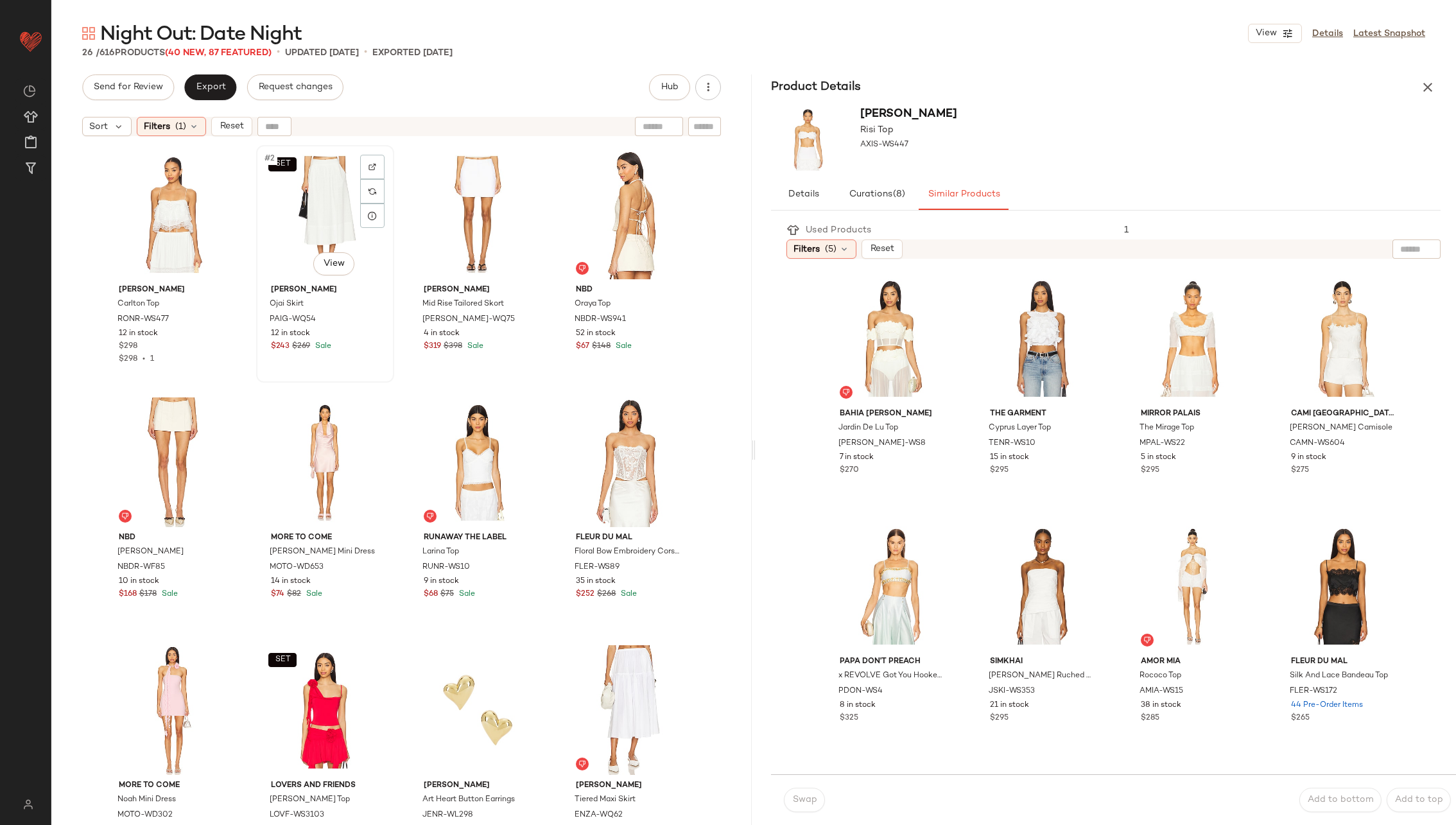
click at [328, 225] on div "SET #2 View" at bounding box center [326, 214] width 129 height 130
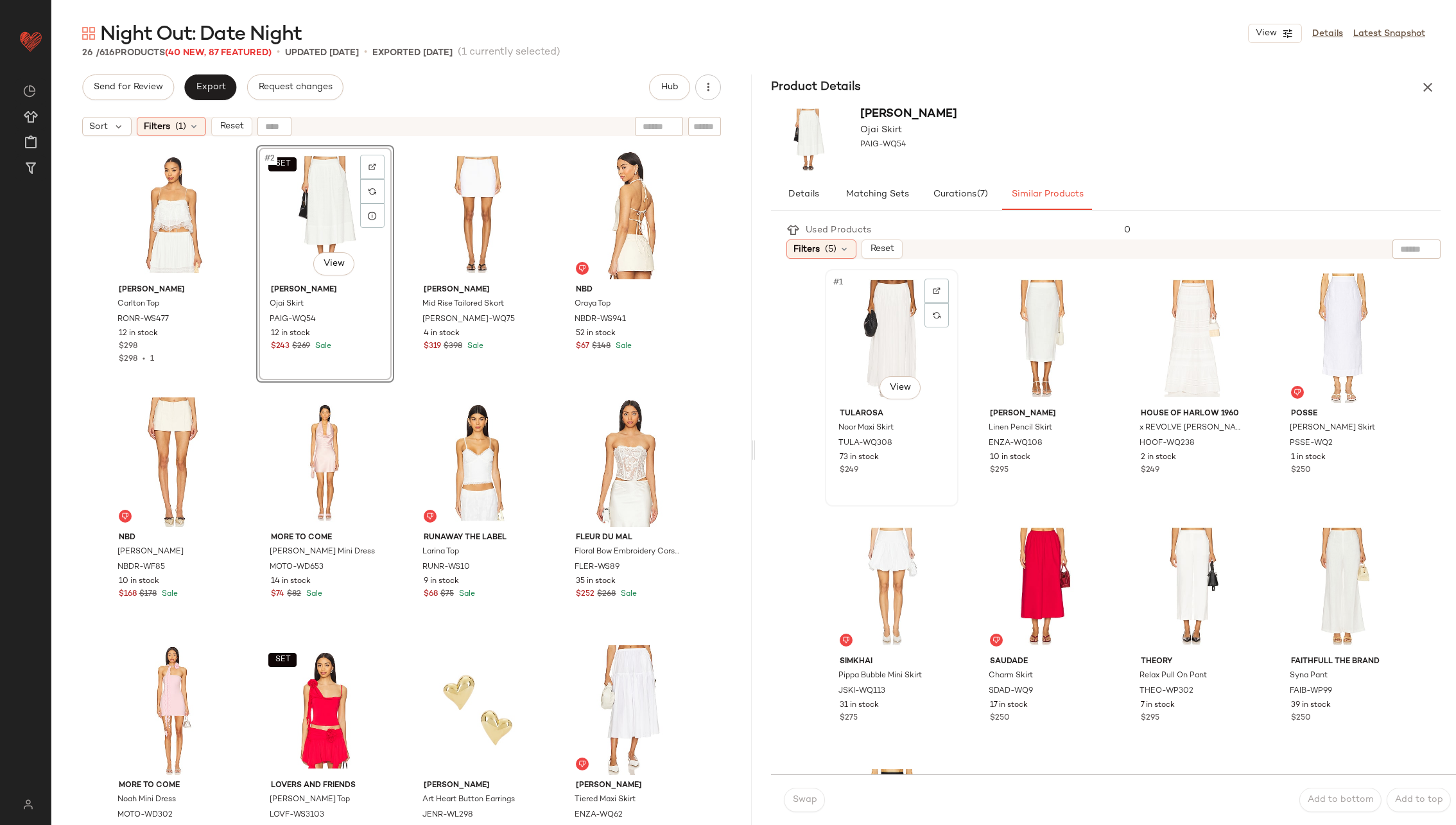
click at [890, 324] on div "#1 View" at bounding box center [892, 338] width 124 height 130
click at [1156, 330] on div "#3 View" at bounding box center [1193, 338] width 124 height 130
click at [871, 361] on div "#1 View" at bounding box center [892, 338] width 124 height 130
click at [799, 800] on span "Swap" at bounding box center [804, 800] width 25 height 11
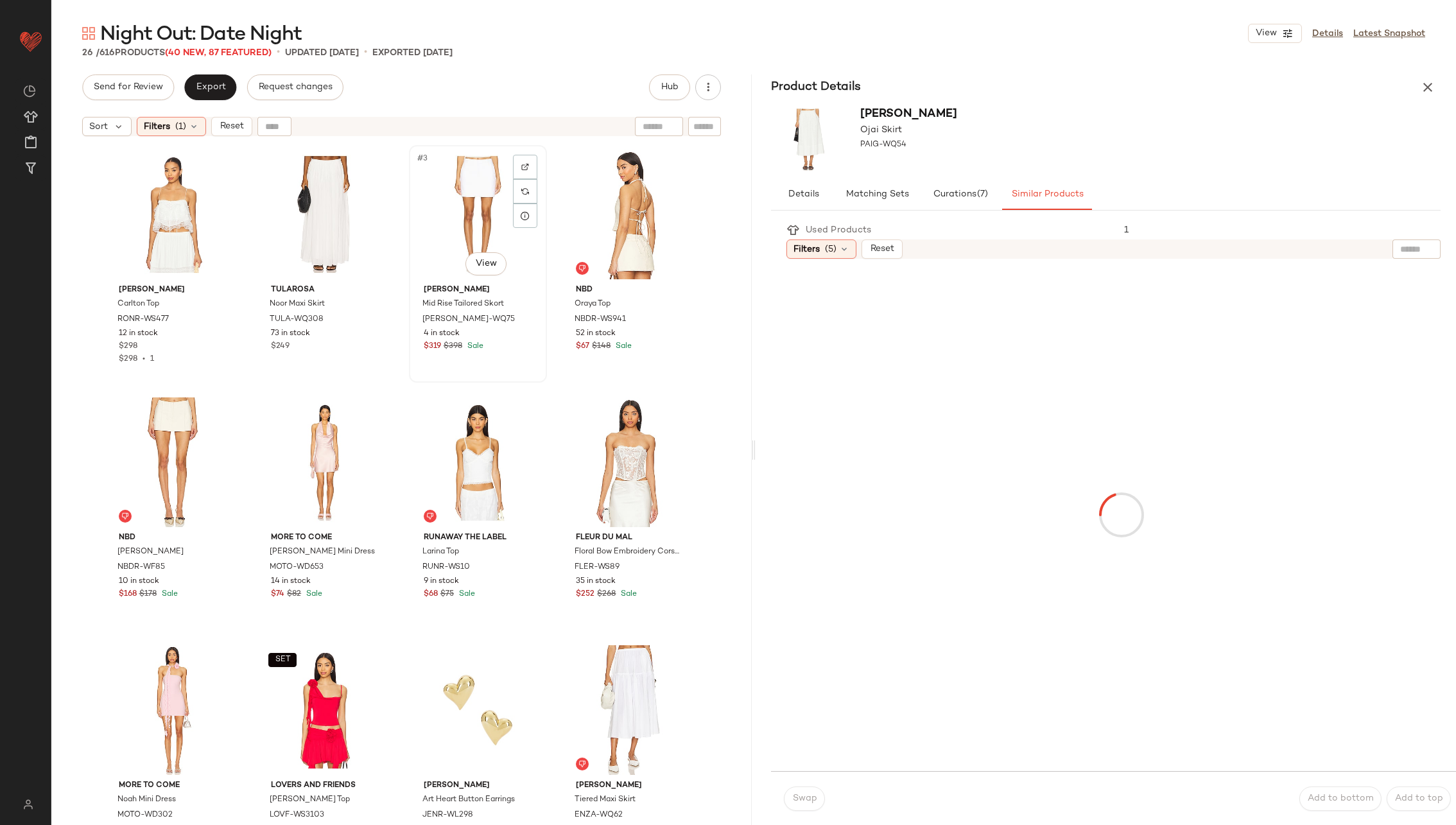
click at [470, 204] on div "#3 View" at bounding box center [478, 214] width 129 height 130
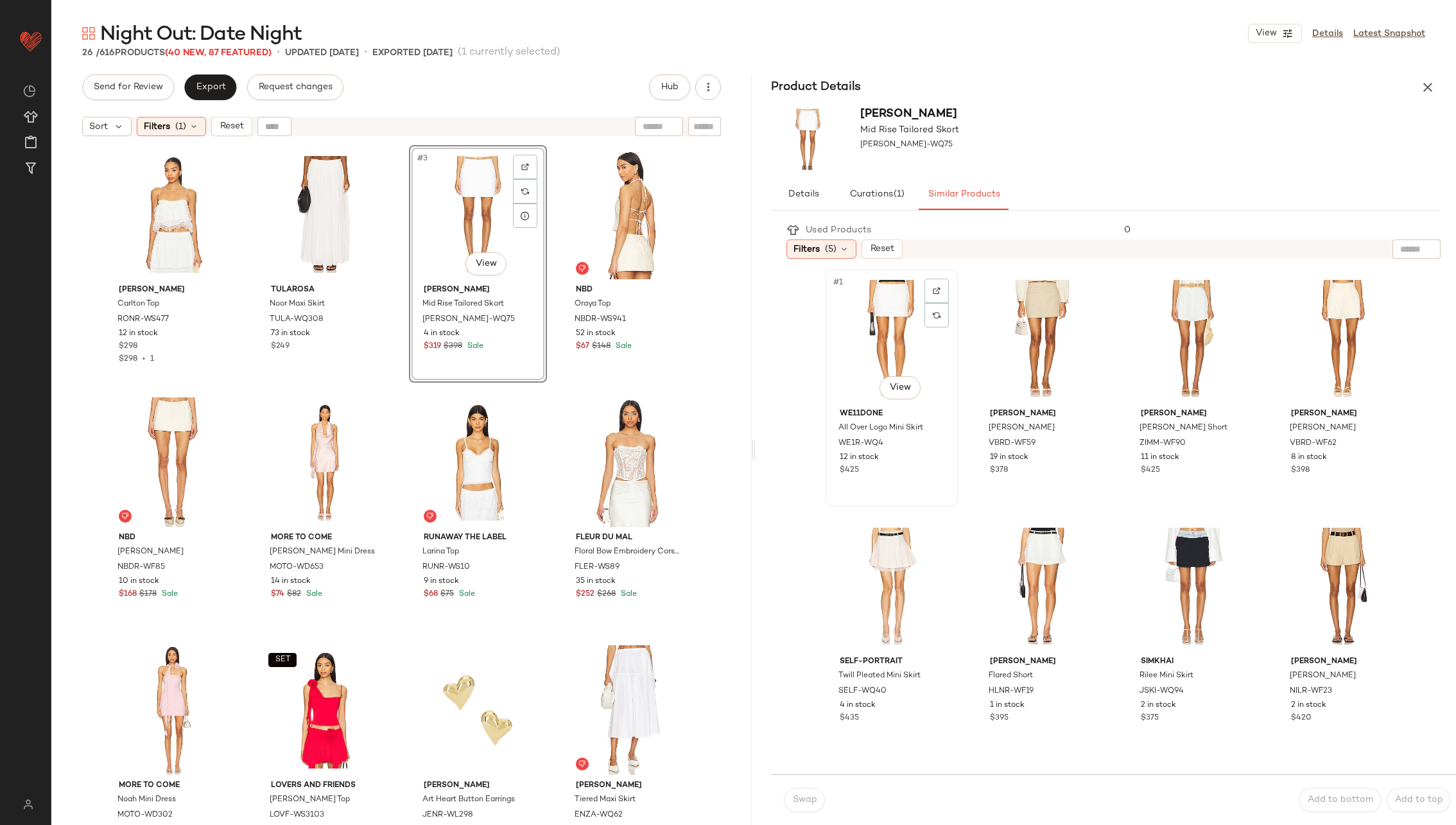
click at [879, 351] on div "#1 View" at bounding box center [892, 338] width 124 height 130
click at [944, 286] on div at bounding box center [937, 291] width 25 height 25
click at [799, 806] on button "Swap" at bounding box center [804, 800] width 41 height 25
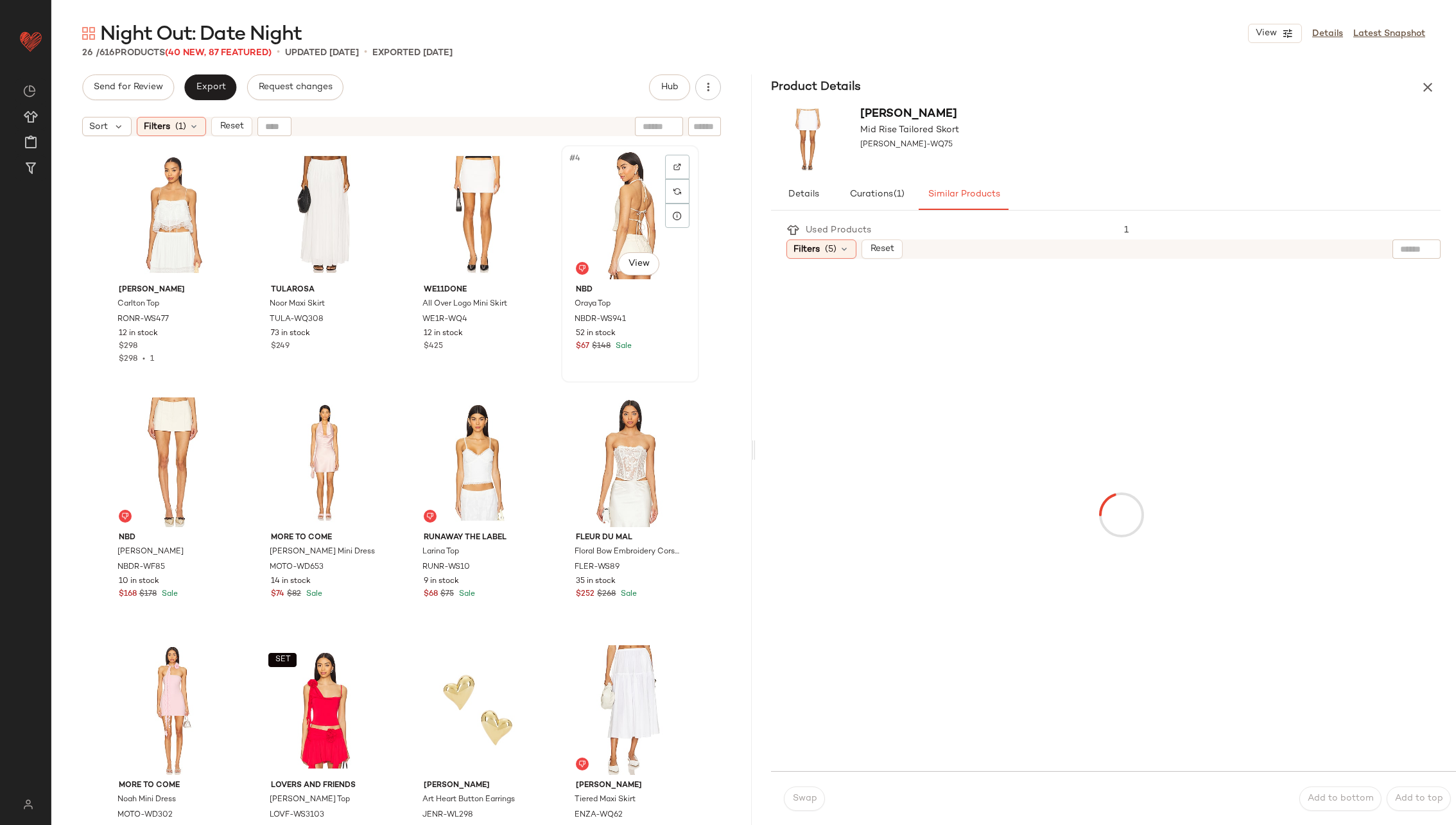
click at [634, 225] on div "#4 View" at bounding box center [630, 214] width 129 height 130
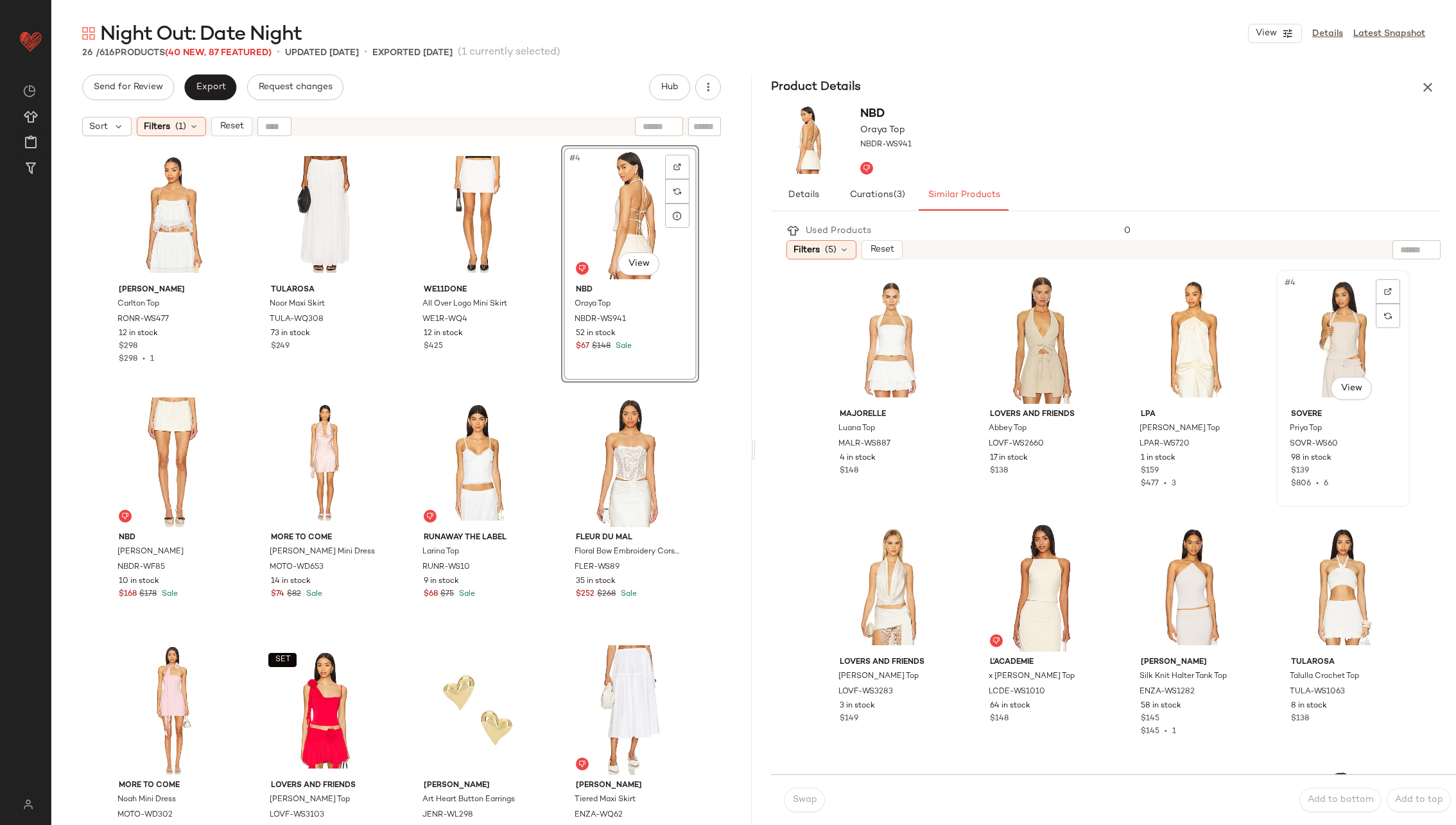
click at [1312, 345] on div "#4 View" at bounding box center [1343, 339] width 124 height 130
click at [795, 800] on span "Swap" at bounding box center [804, 800] width 25 height 11
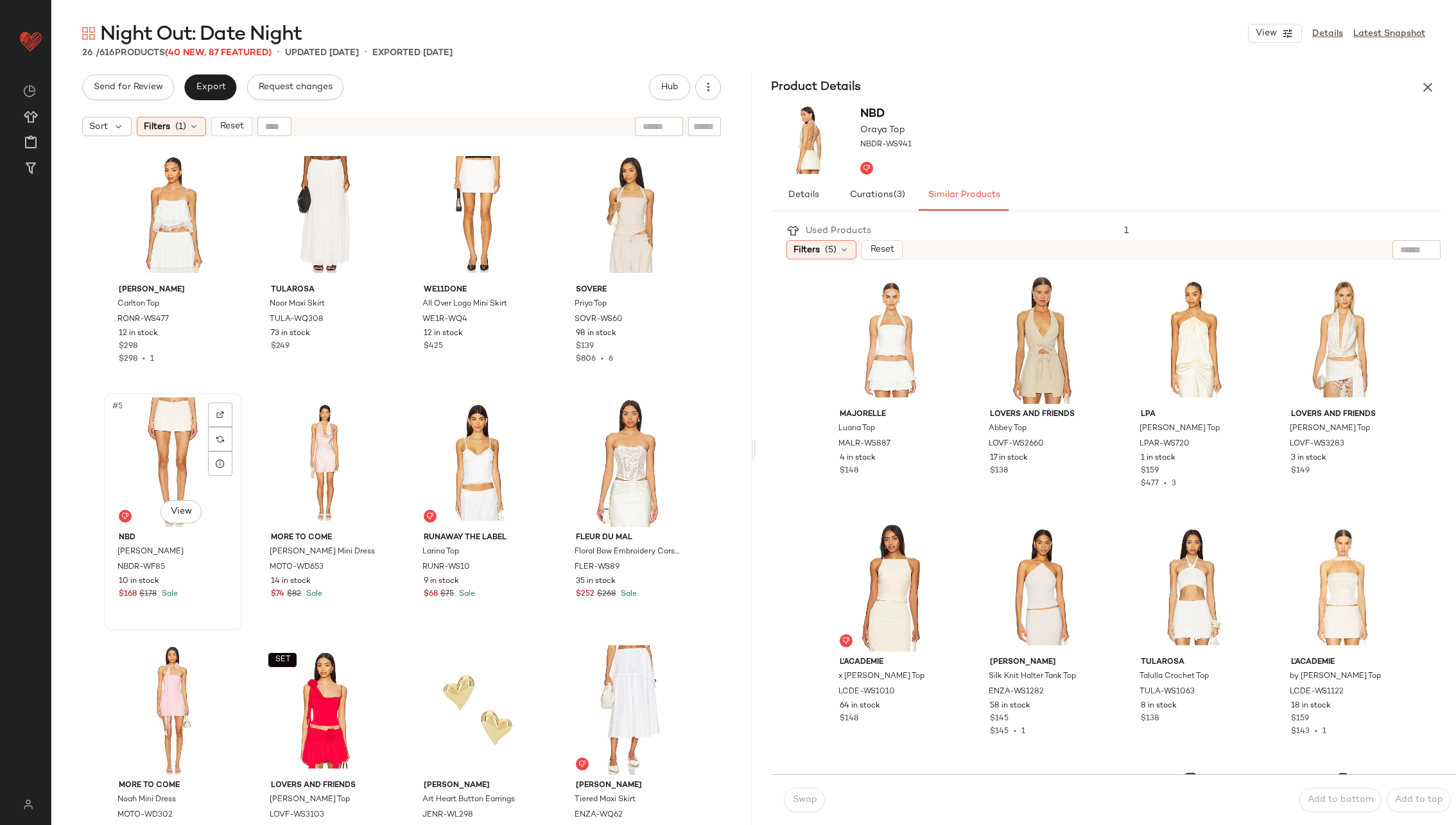
click at [172, 431] on div "#5 View" at bounding box center [173, 462] width 129 height 130
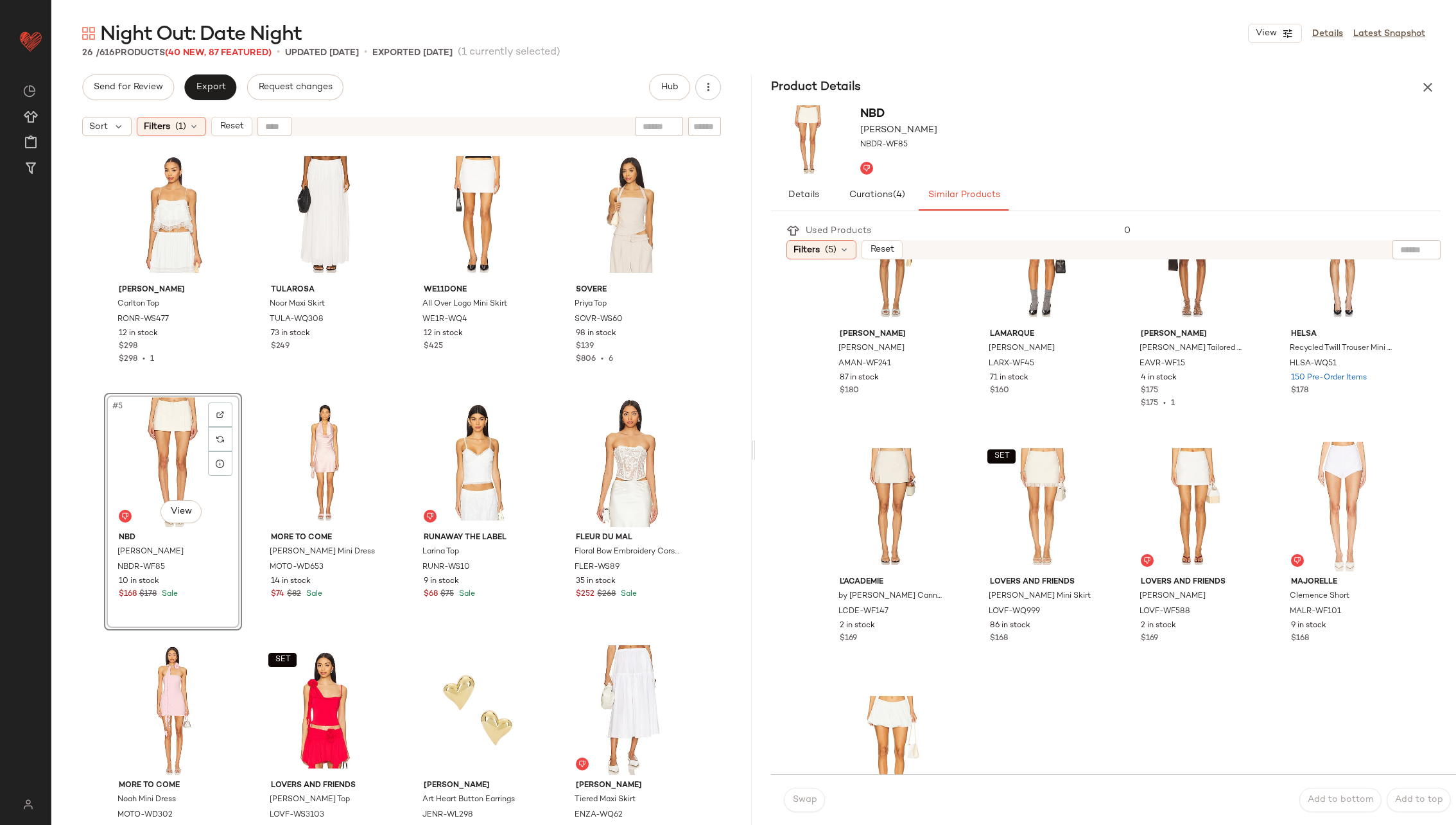
scroll to position [584, 0]
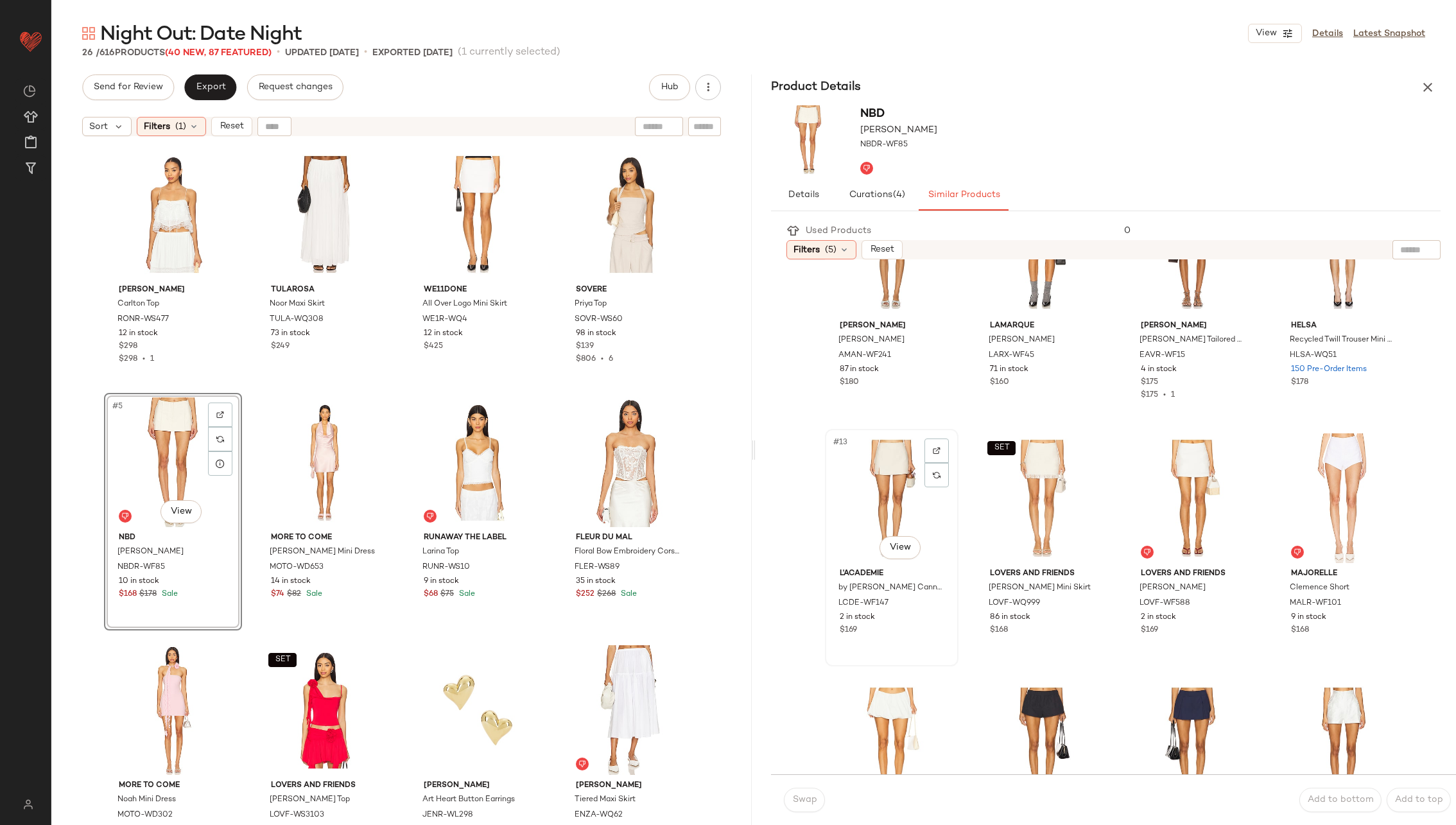
click at [885, 492] on div "#13 View" at bounding box center [892, 498] width 124 height 130
click at [814, 800] on span "Swap" at bounding box center [804, 800] width 25 height 11
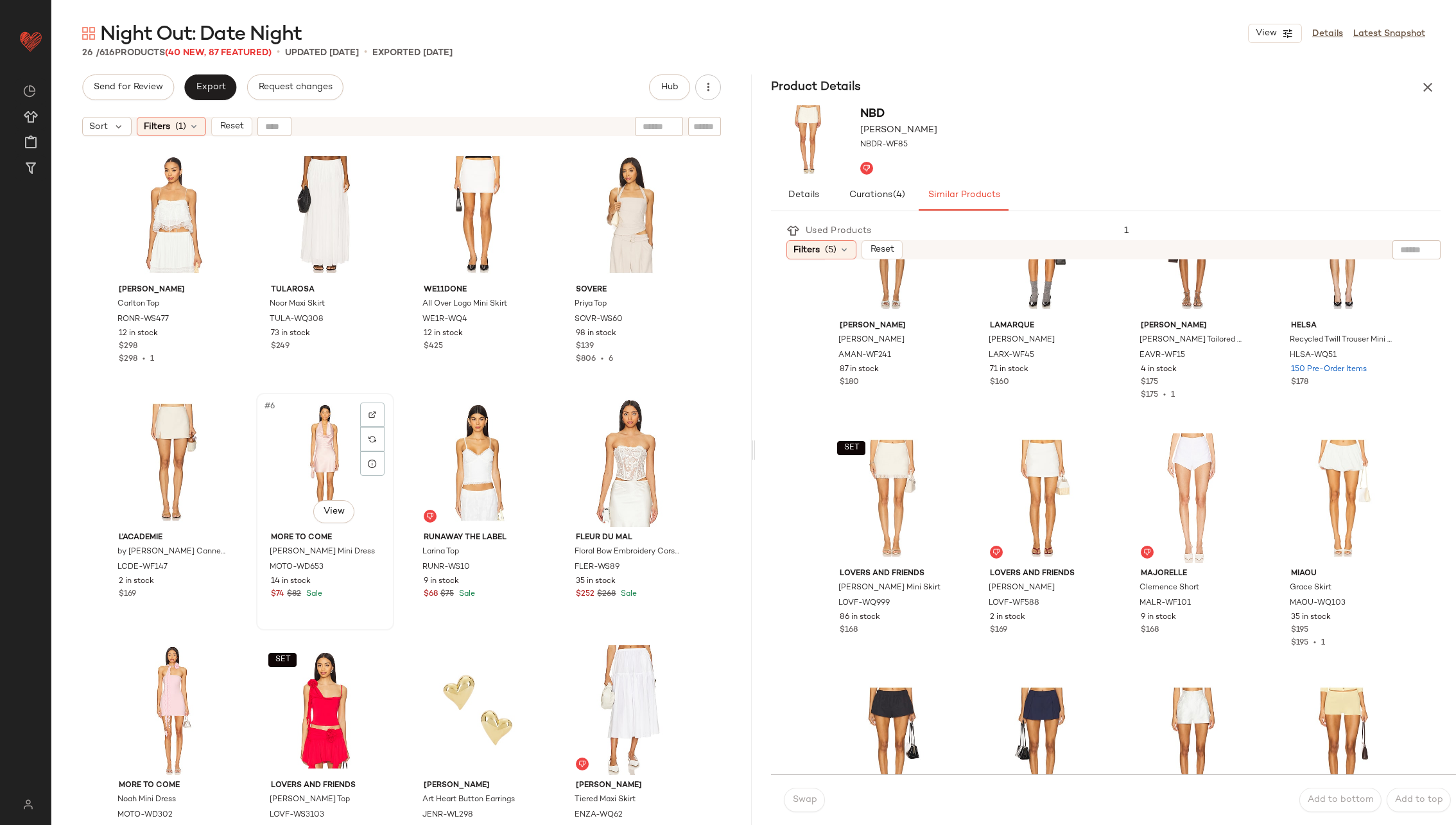
click at [314, 449] on div "#6 View" at bounding box center [326, 462] width 129 height 130
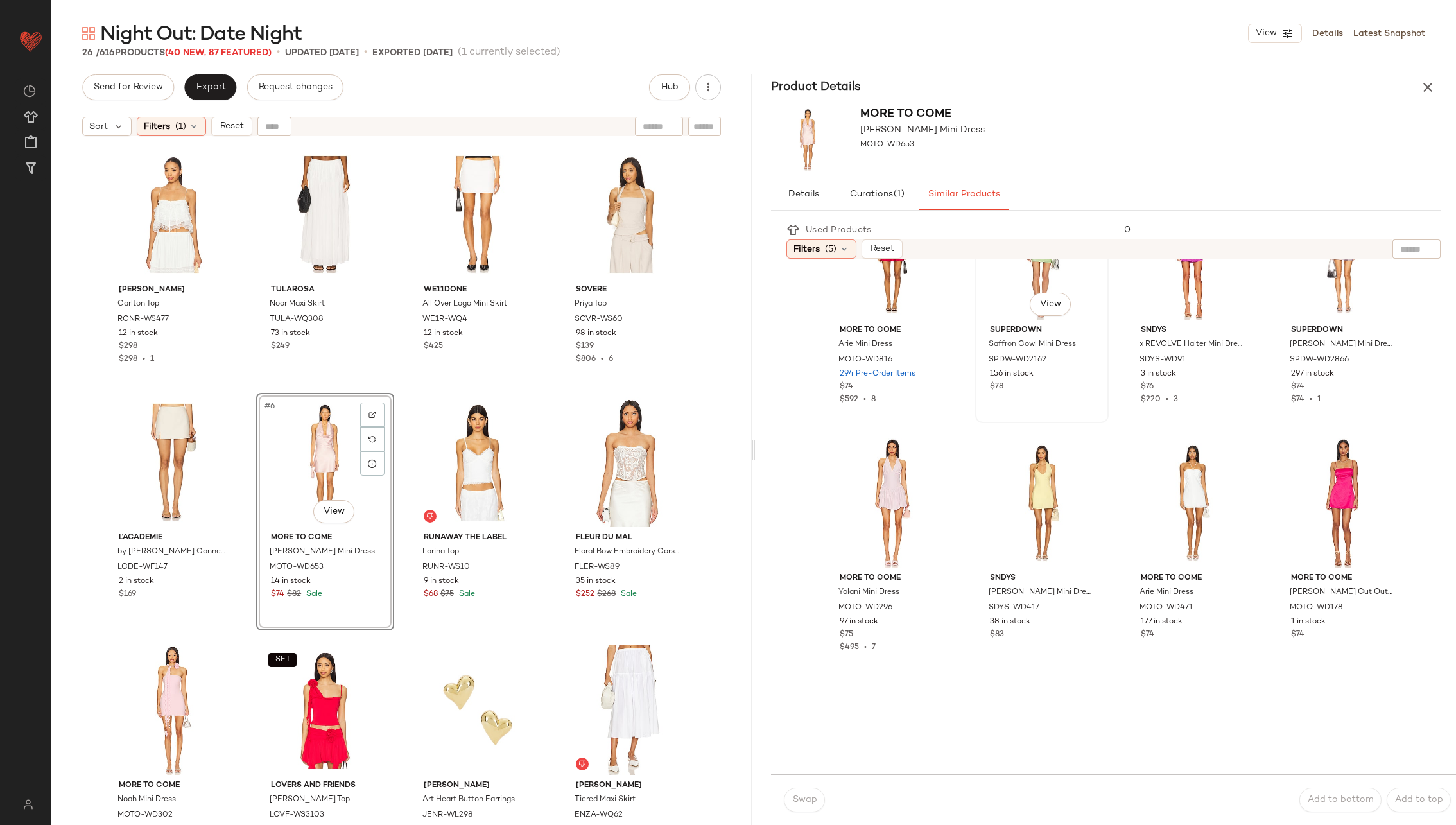
scroll to position [370, 0]
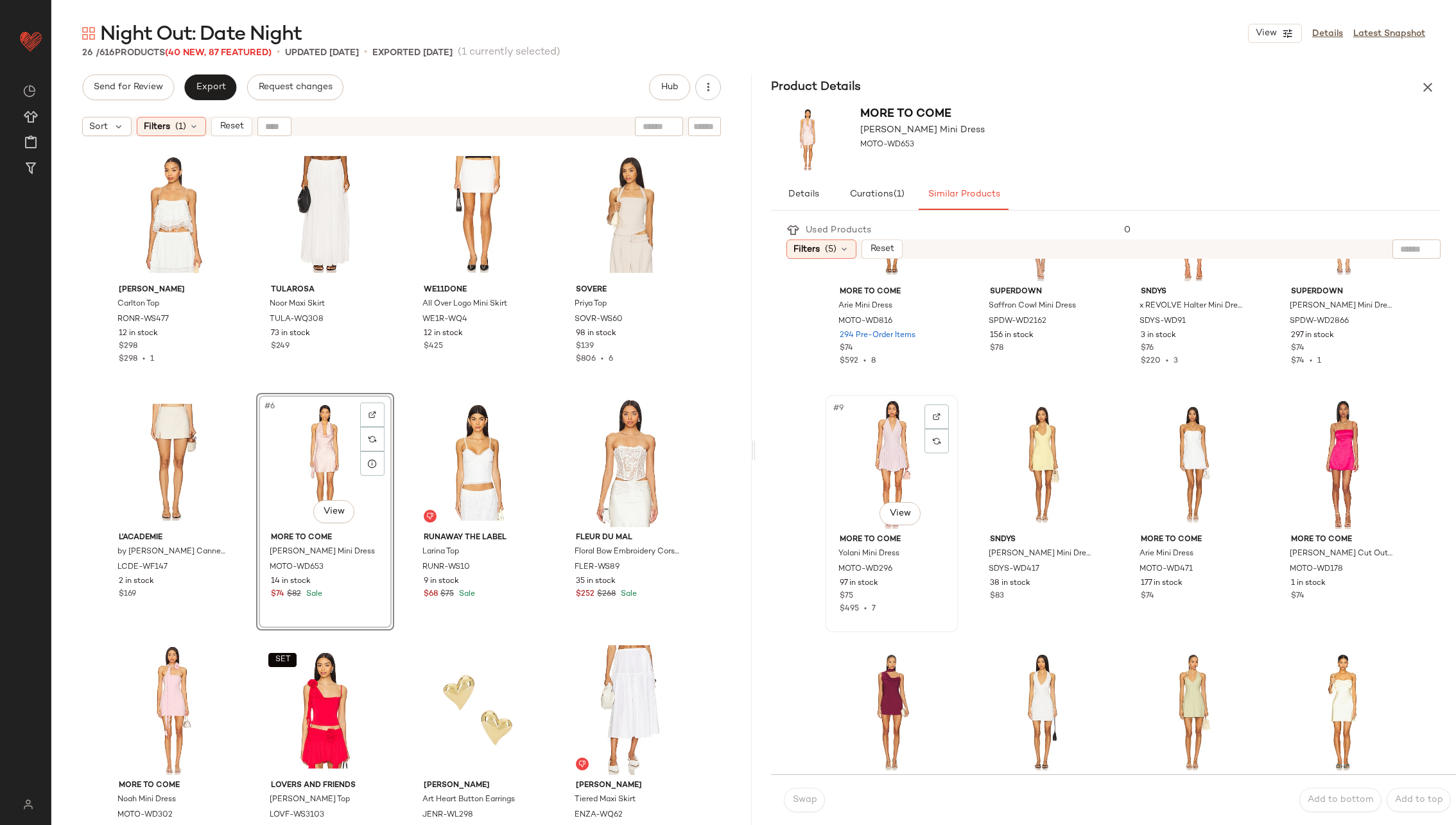
click at [882, 472] on div "#9 View" at bounding box center [892, 464] width 124 height 130
click at [804, 803] on span "Swap" at bounding box center [804, 800] width 25 height 11
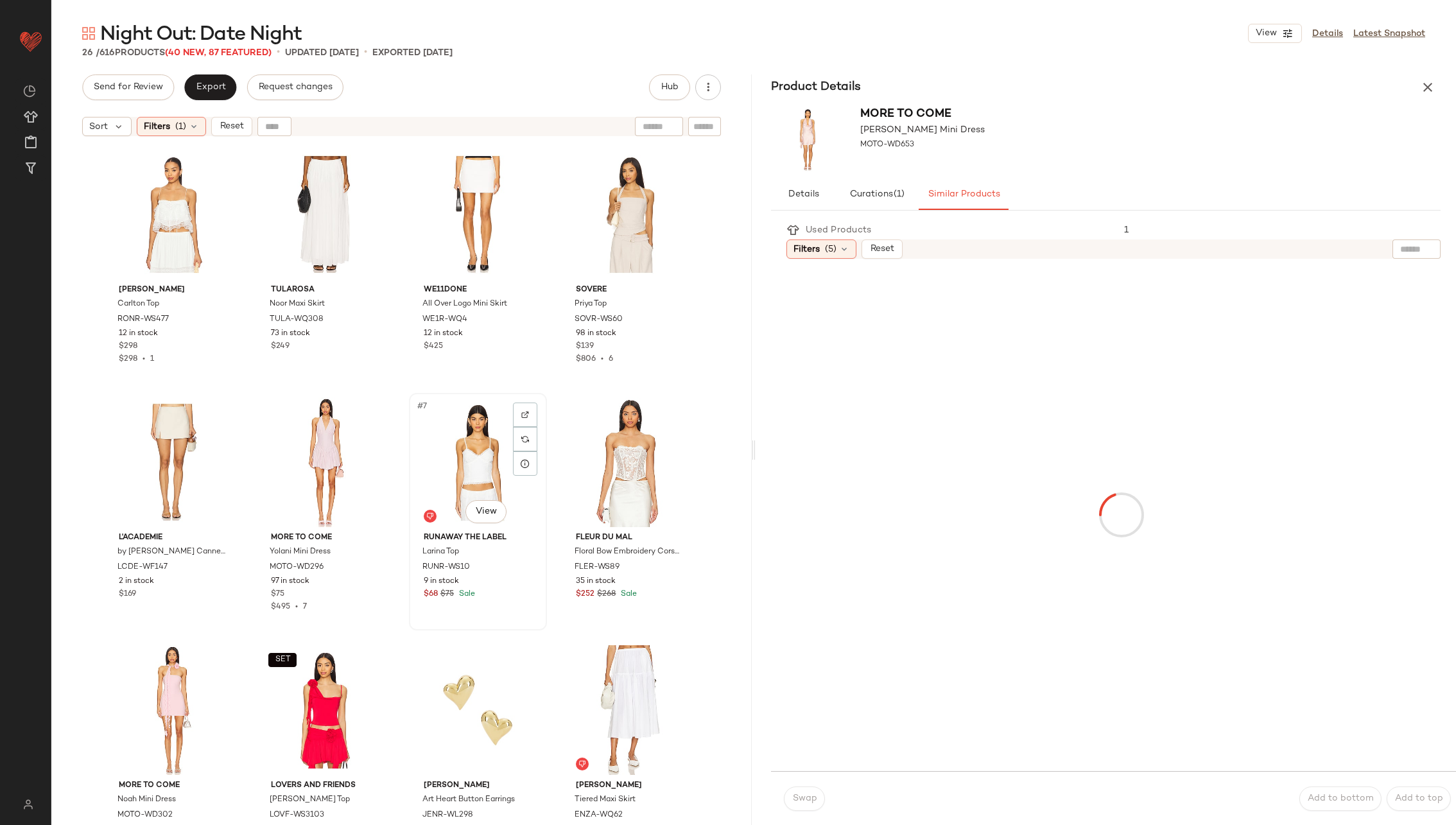
click at [479, 466] on div "#7 View" at bounding box center [478, 462] width 129 height 130
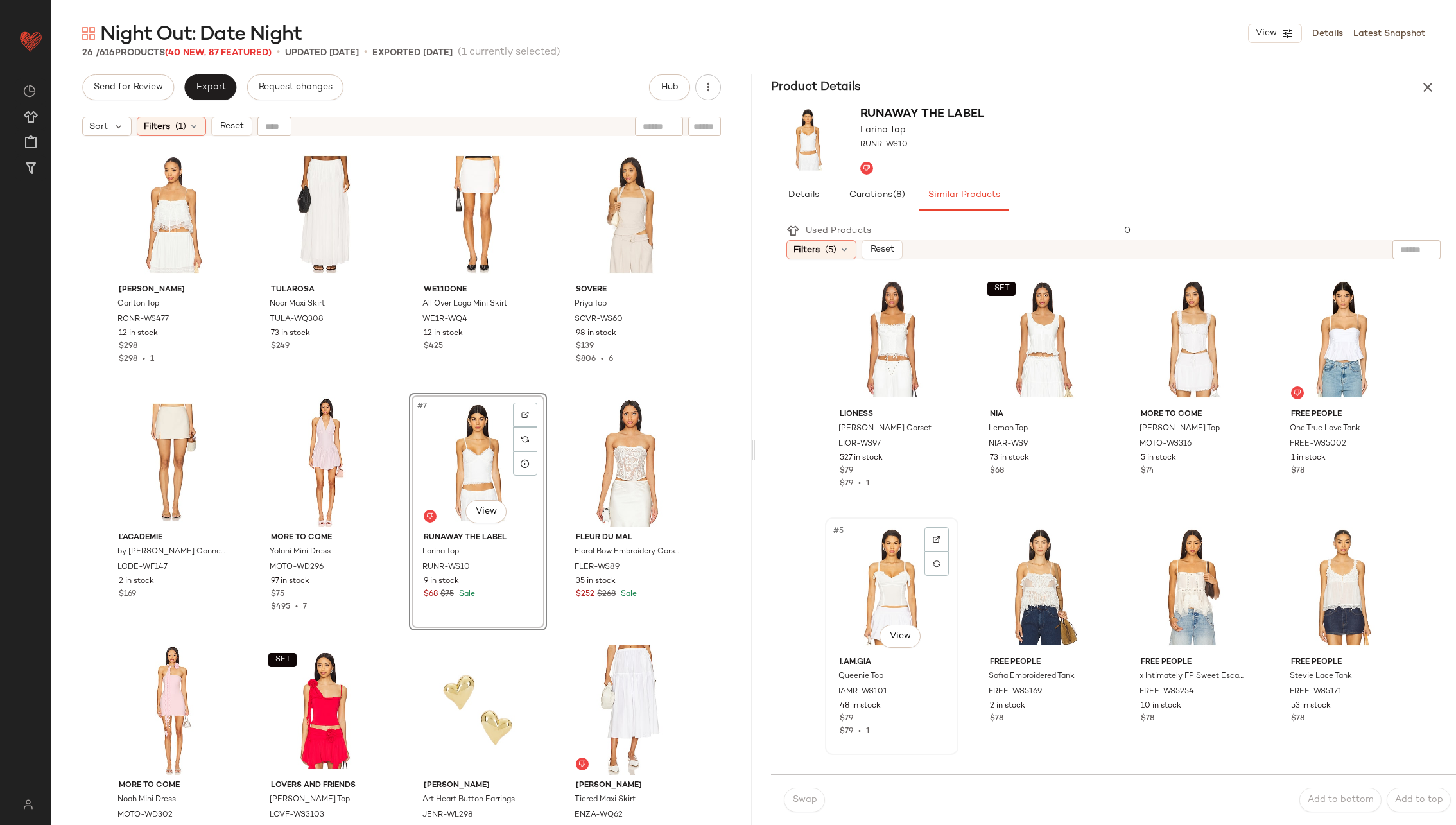
click at [882, 601] on div "#5 View" at bounding box center [892, 587] width 124 height 130
click at [801, 805] on span "Swap" at bounding box center [804, 800] width 25 height 11
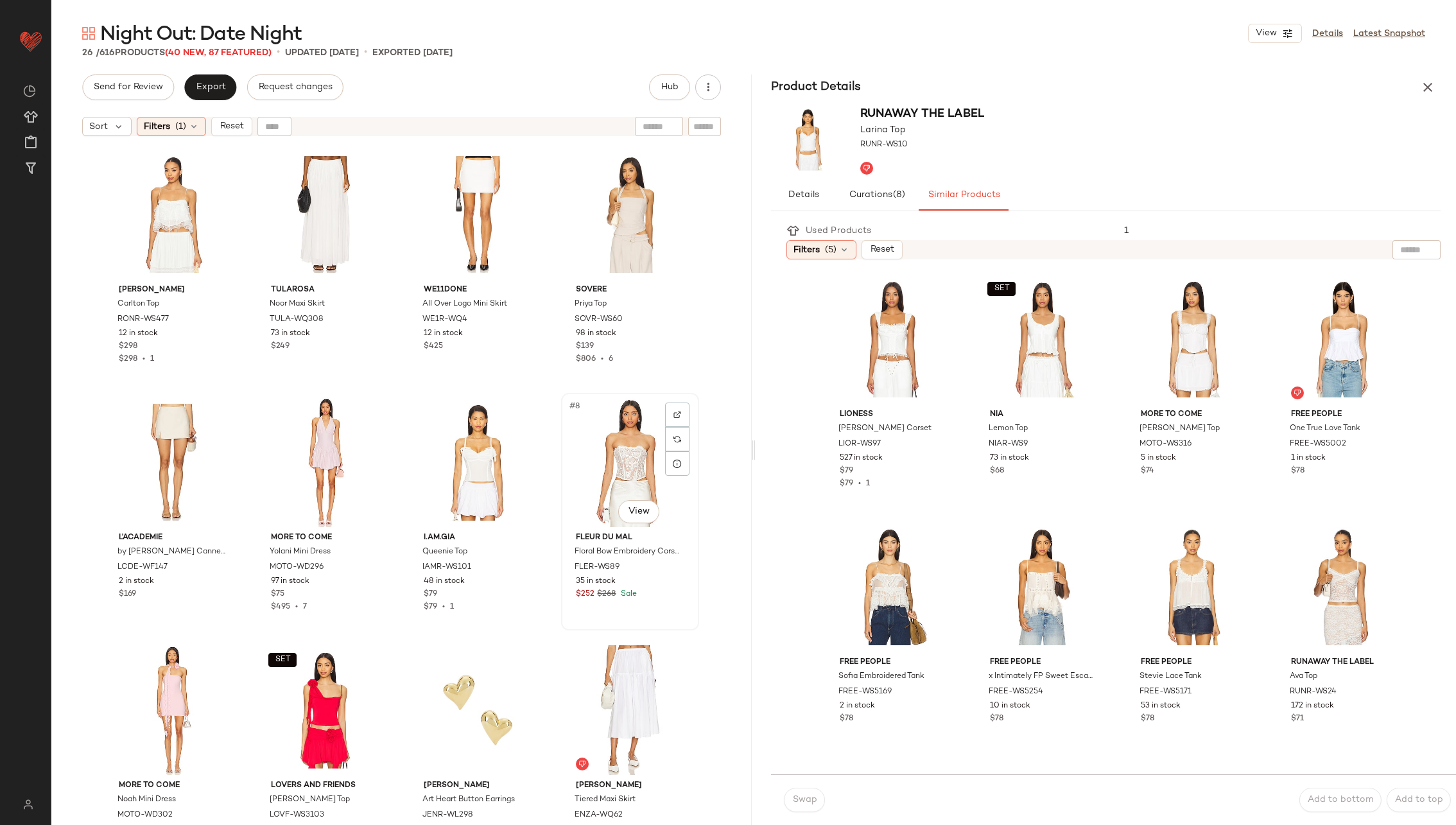
click at [613, 476] on div "#8 View" at bounding box center [630, 462] width 129 height 130
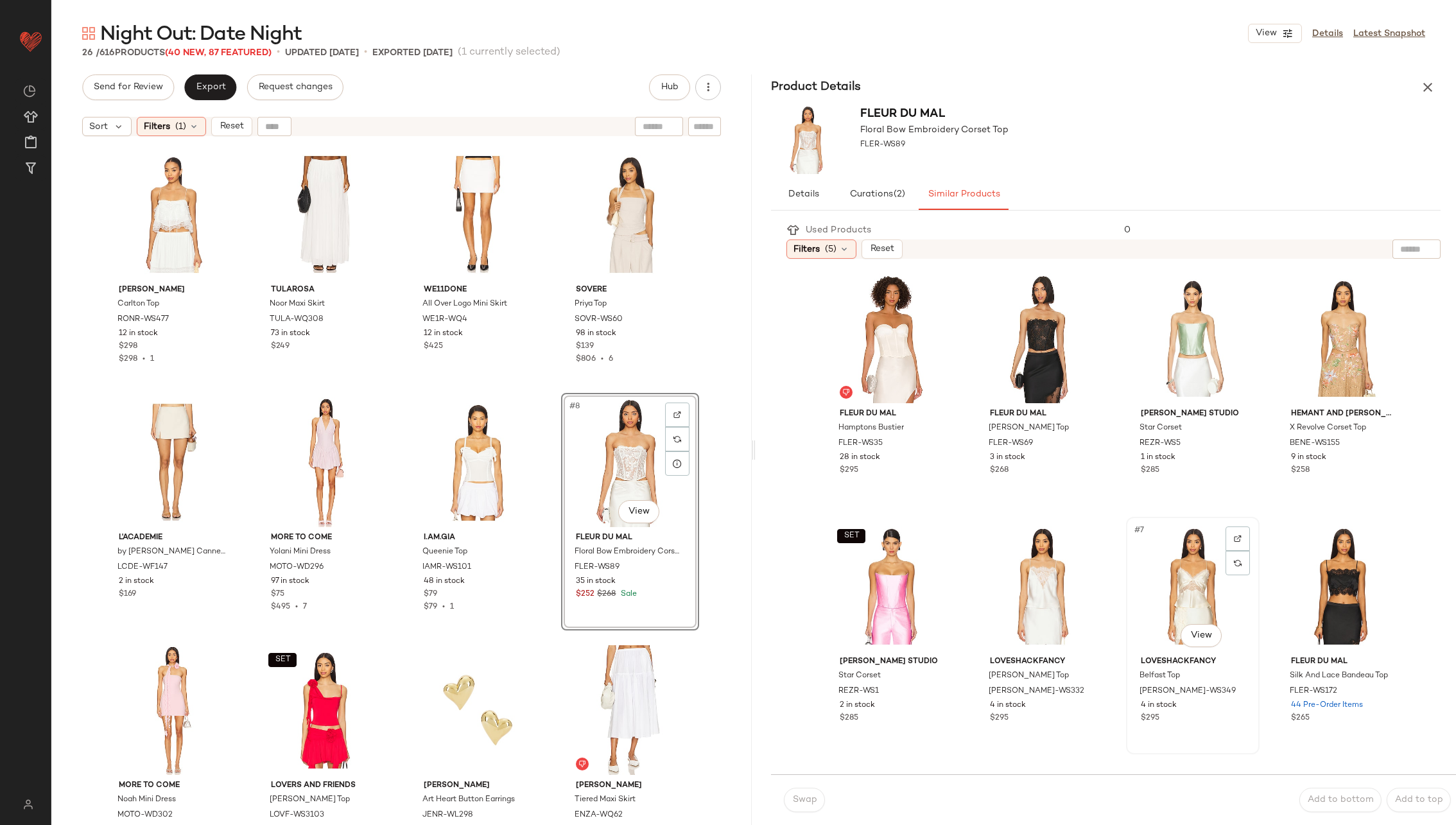
click at [1162, 598] on div "#7 View" at bounding box center [1193, 586] width 124 height 130
click at [884, 327] on div "#1 View" at bounding box center [892, 338] width 124 height 130
click at [800, 791] on button "Swap" at bounding box center [804, 800] width 41 height 25
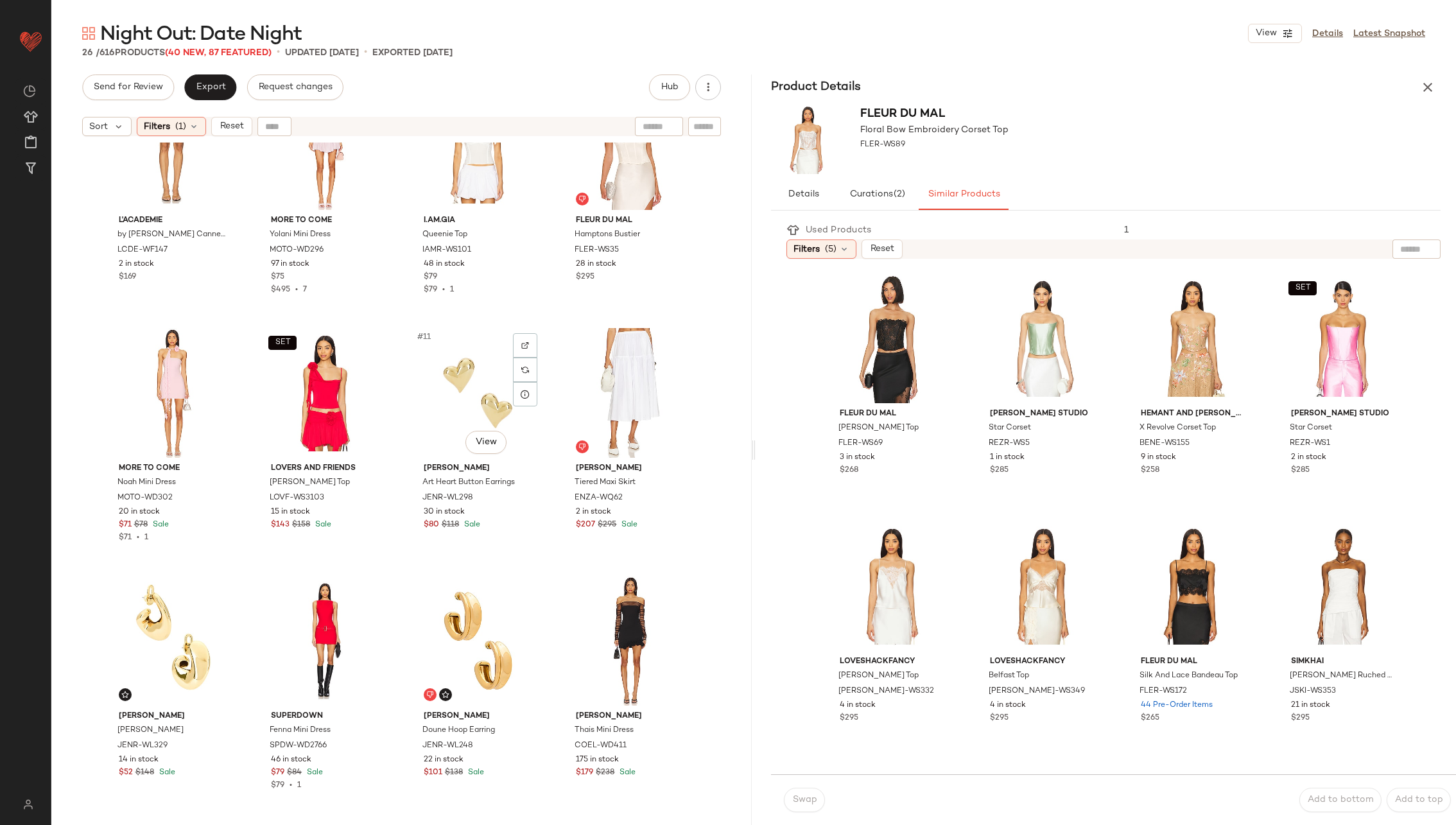
scroll to position [394, 0]
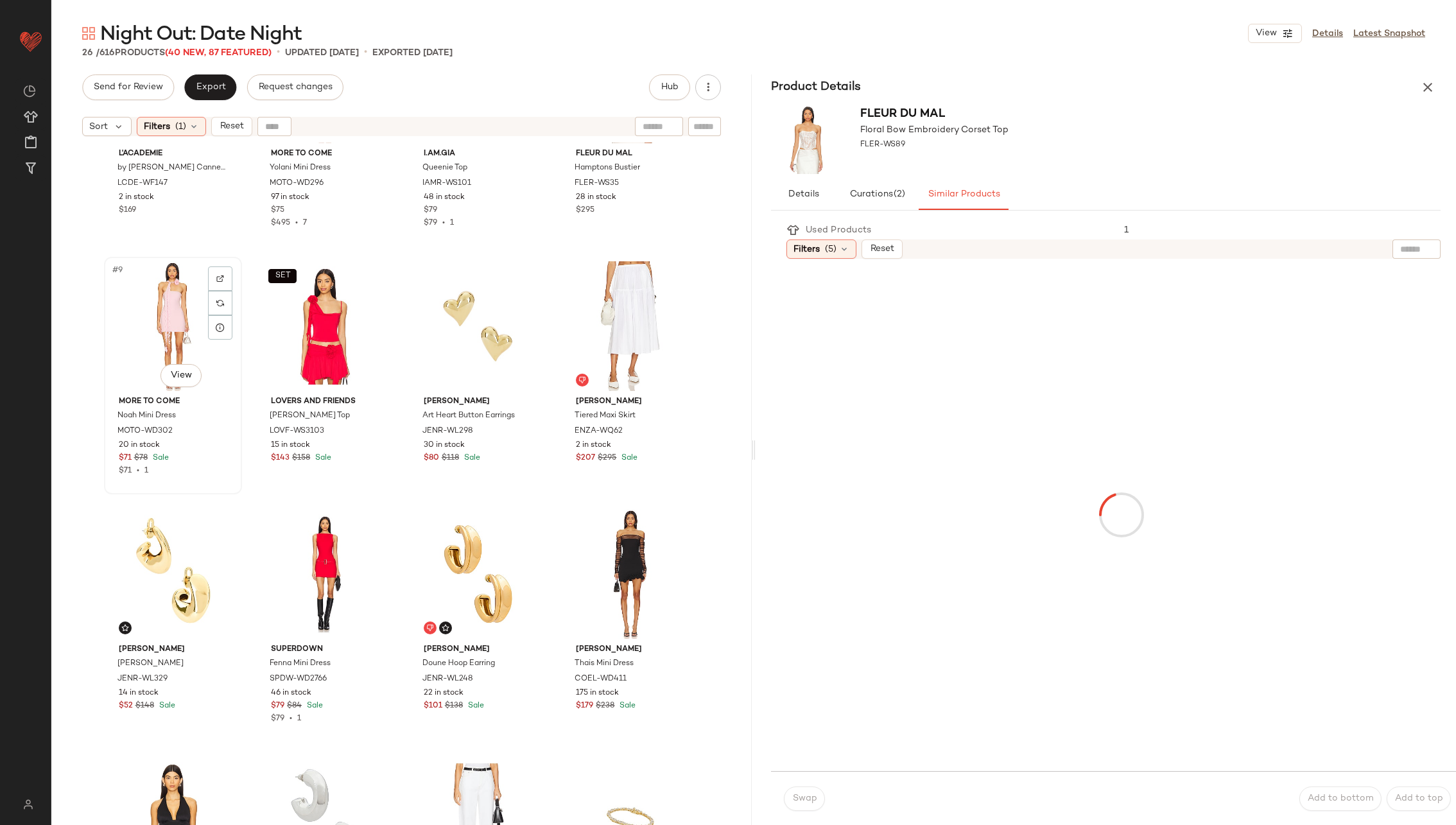
click at [168, 331] on div "#9 View" at bounding box center [173, 326] width 129 height 130
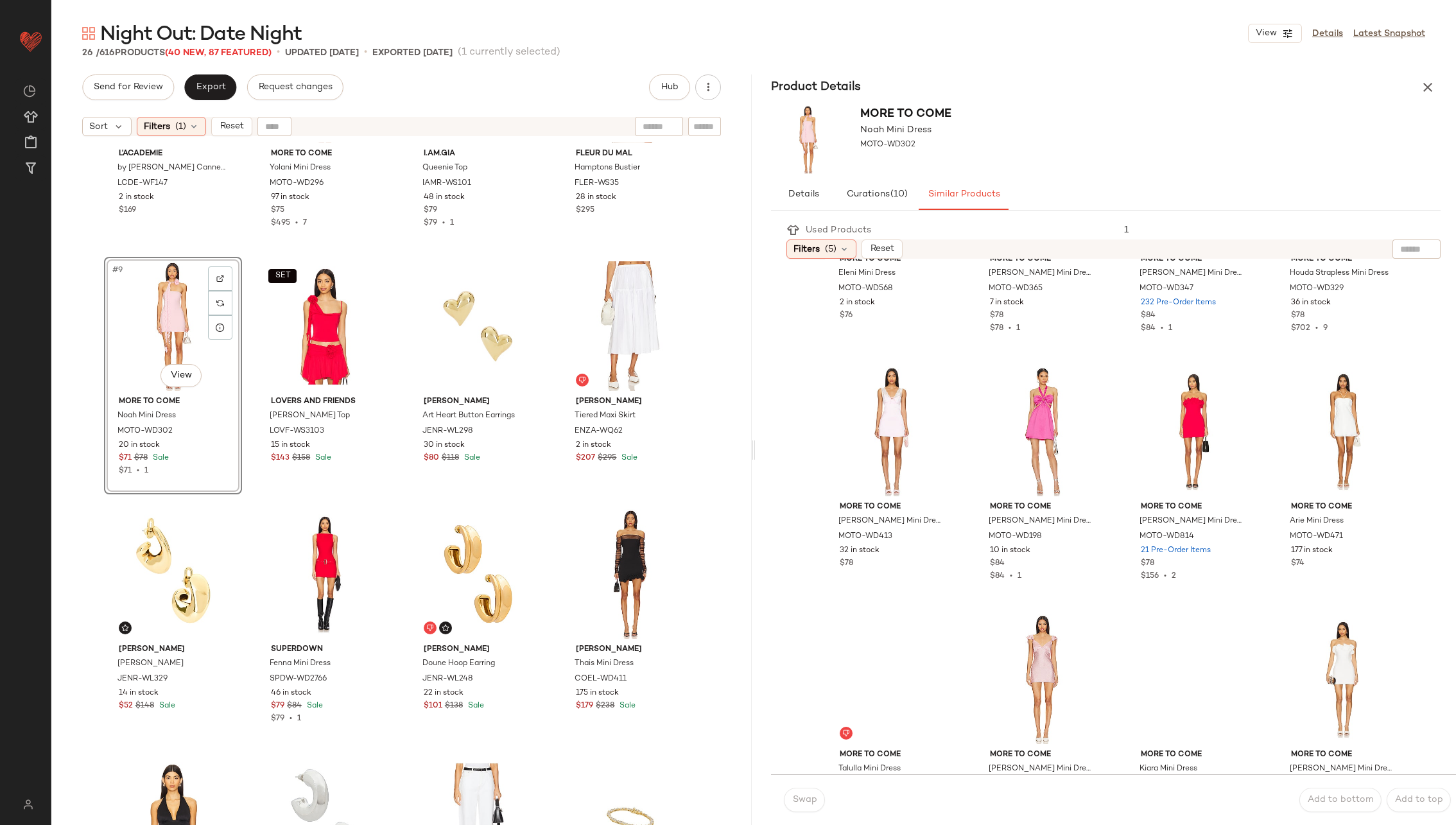
scroll to position [404, 0]
click at [881, 422] on div "#9 View" at bounding box center [892, 430] width 124 height 130
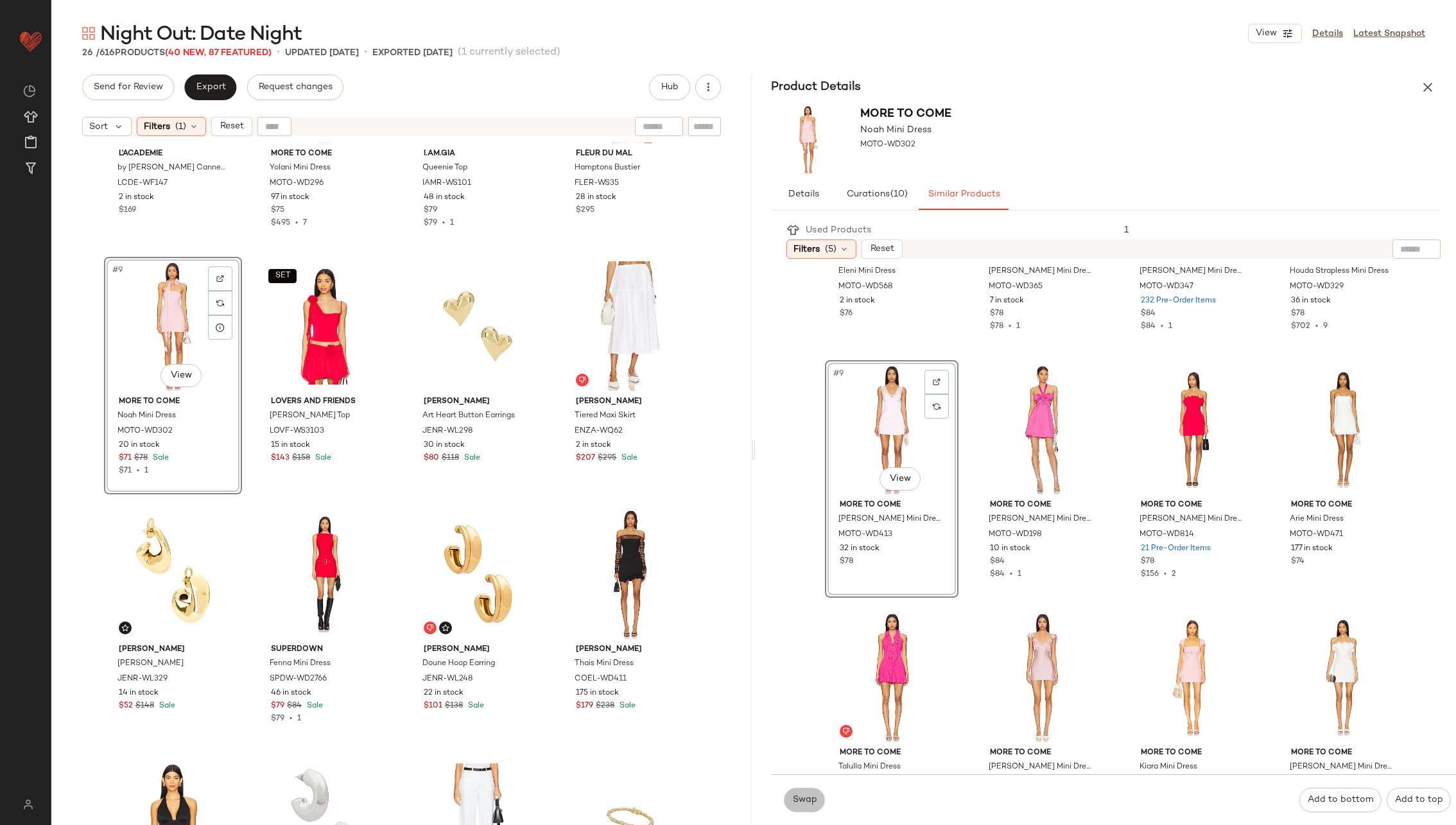
click at [799, 792] on button "Swap" at bounding box center [804, 800] width 41 height 25
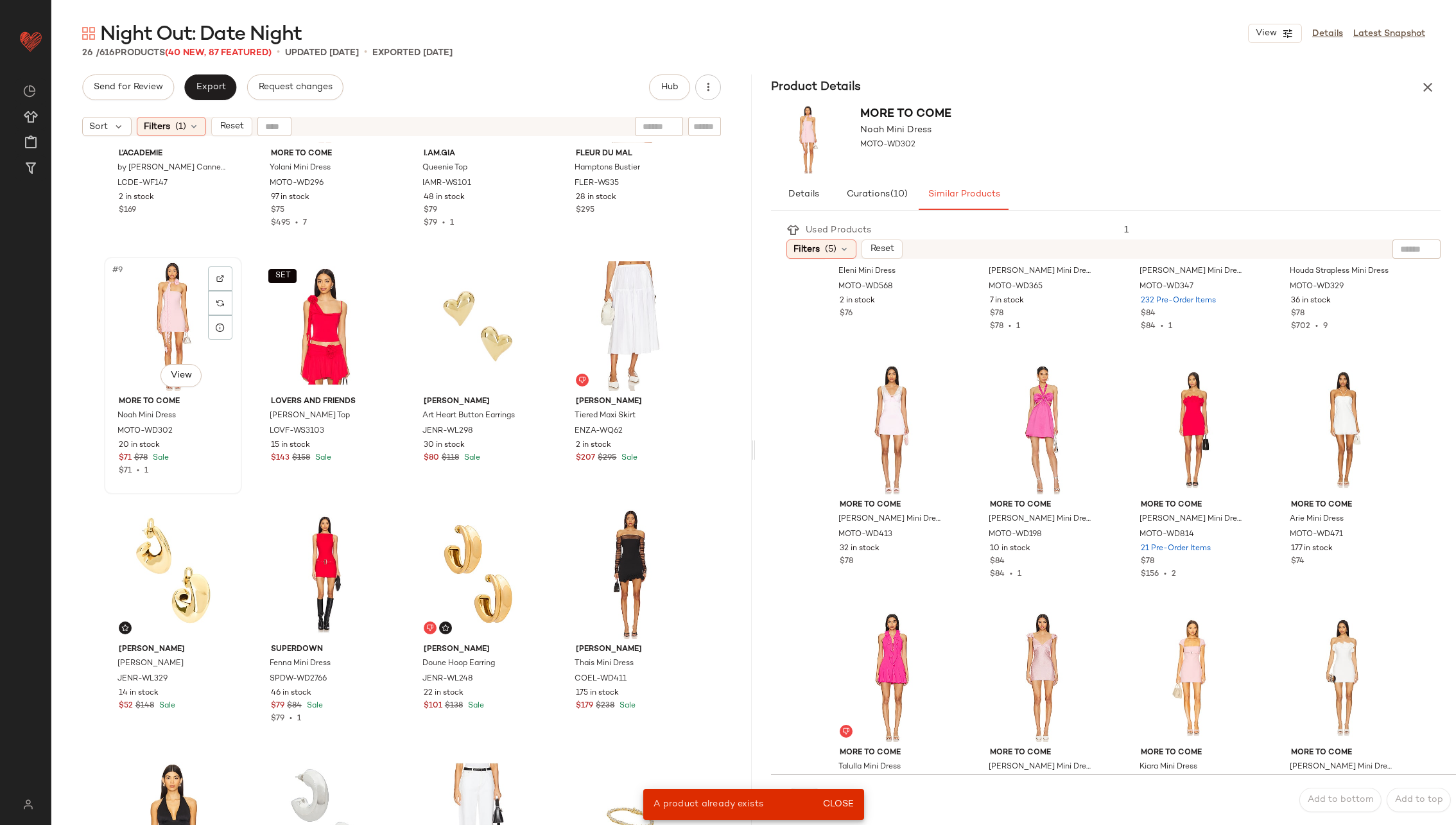
click at [186, 324] on div "#9 View" at bounding box center [173, 326] width 129 height 130
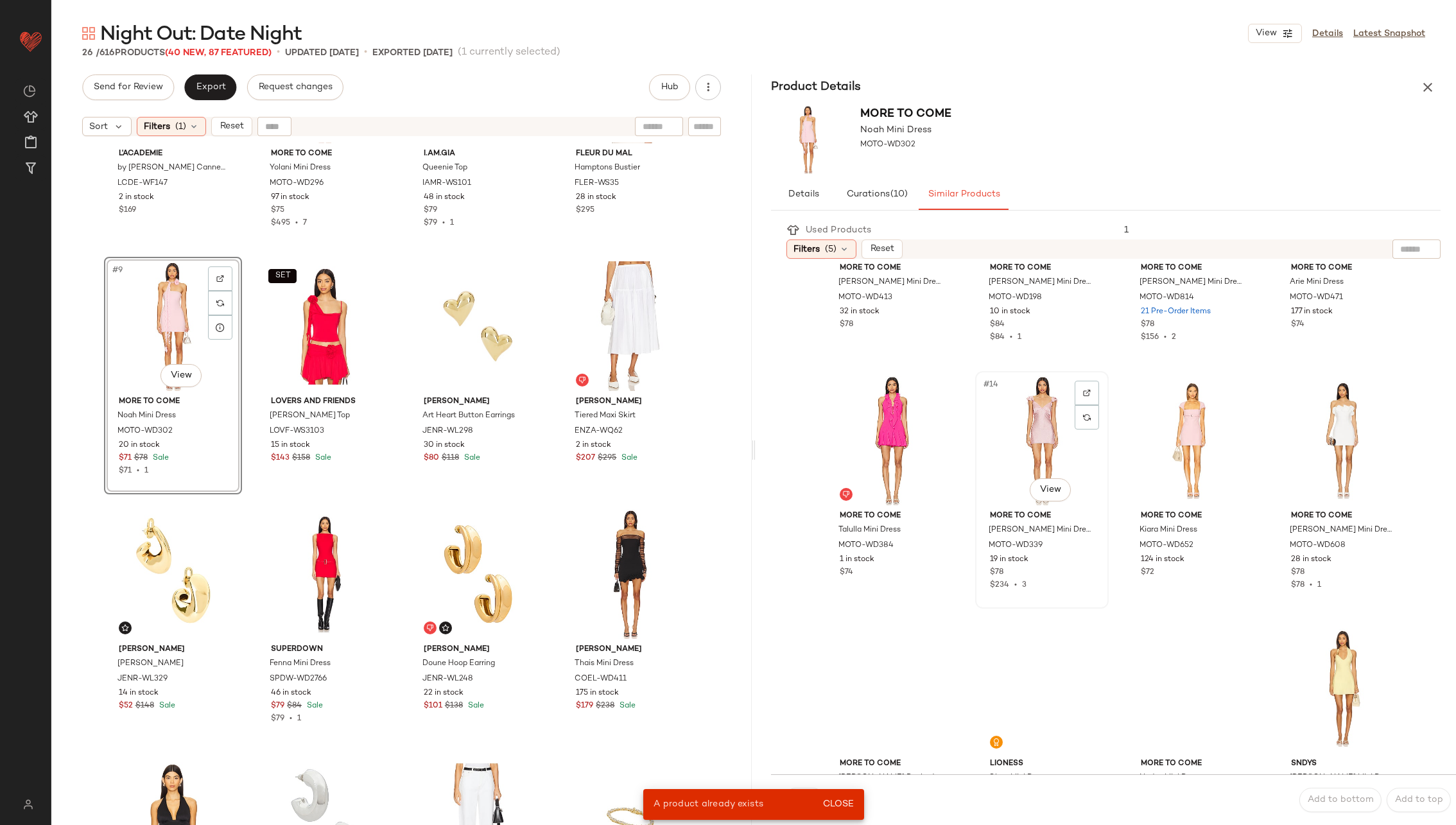
scroll to position [694, 0]
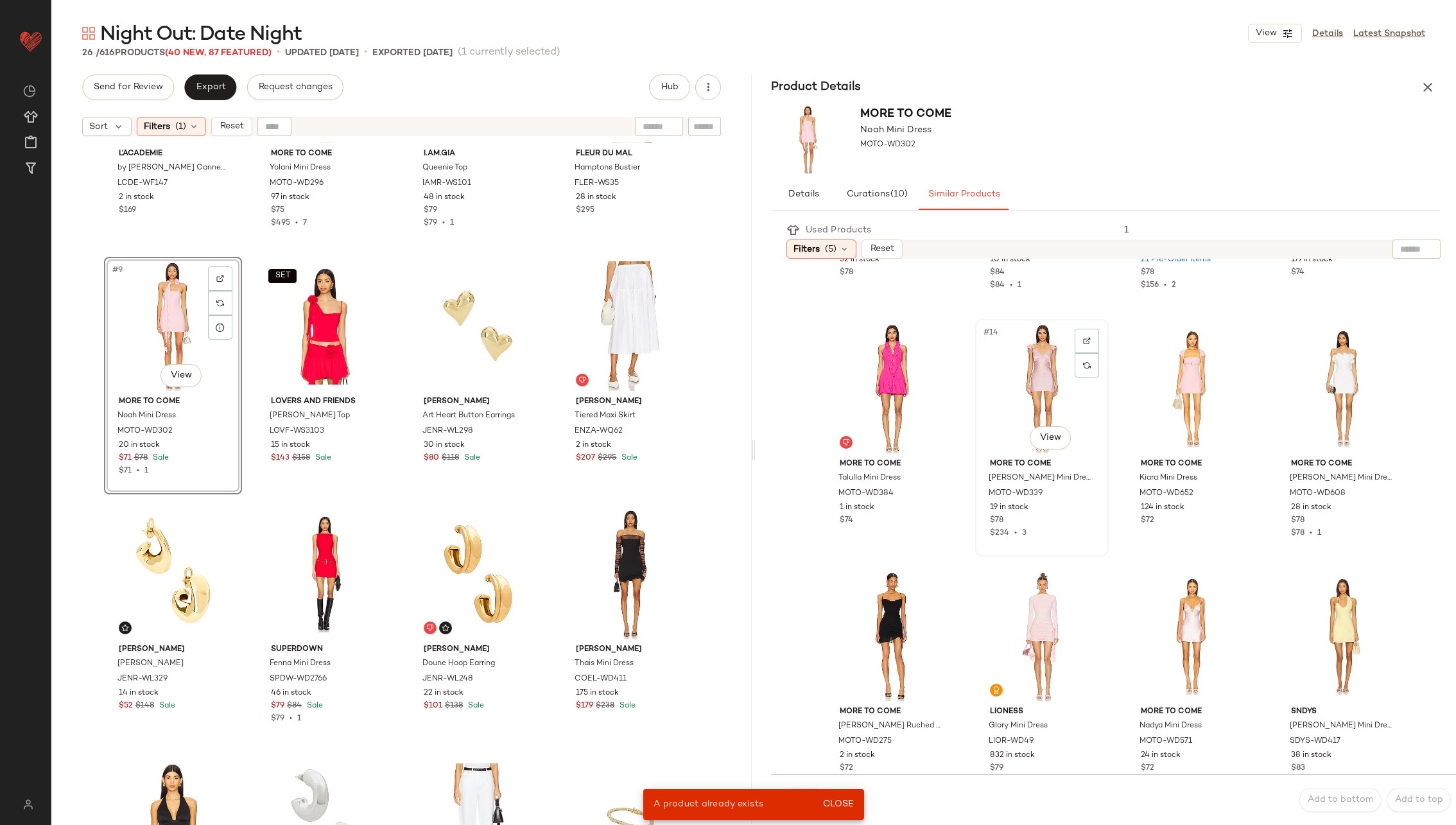
click at [1025, 403] on div "#14 View" at bounding box center [1042, 389] width 124 height 130
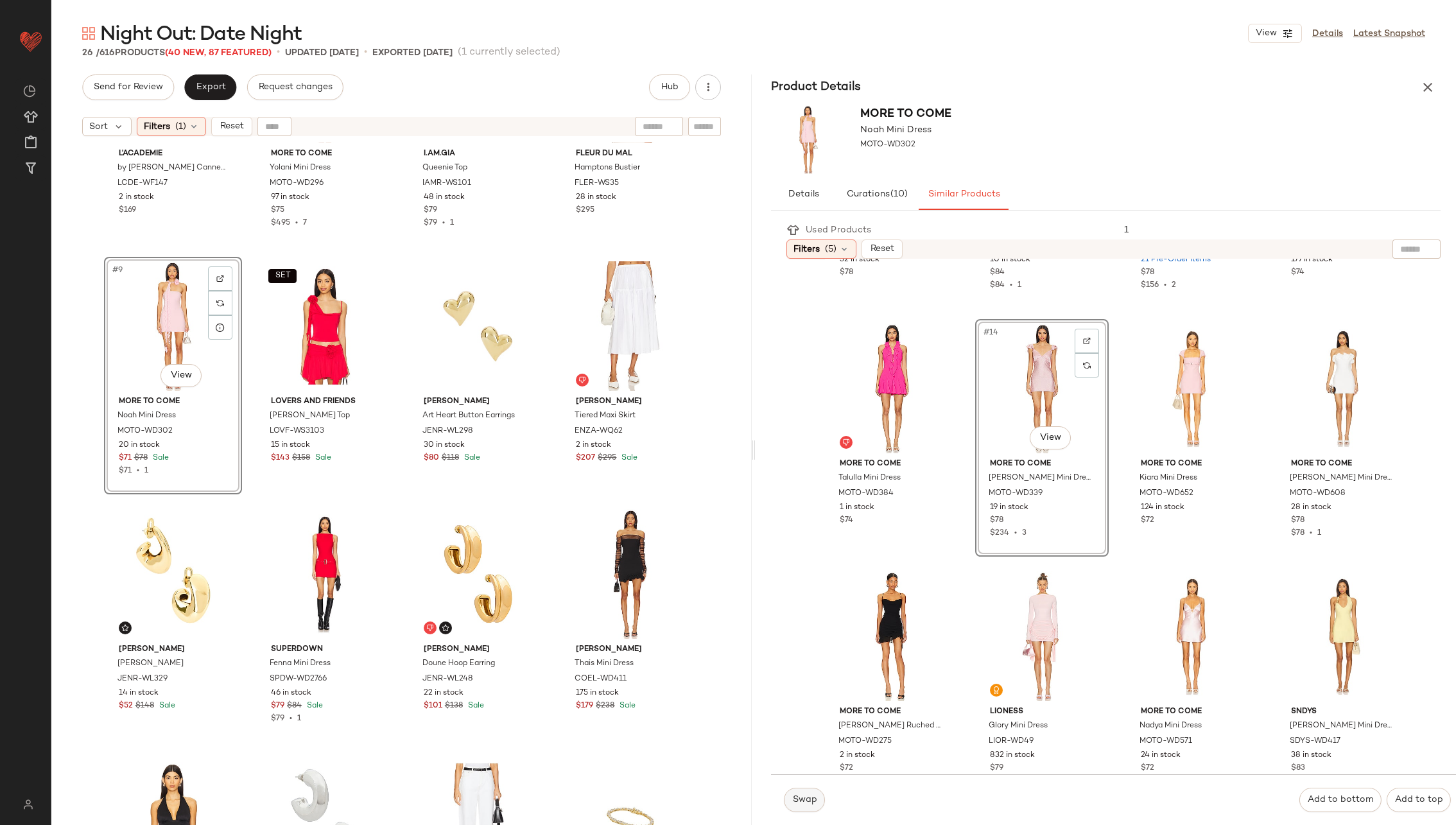
click at [810, 798] on span "Swap" at bounding box center [804, 800] width 25 height 11
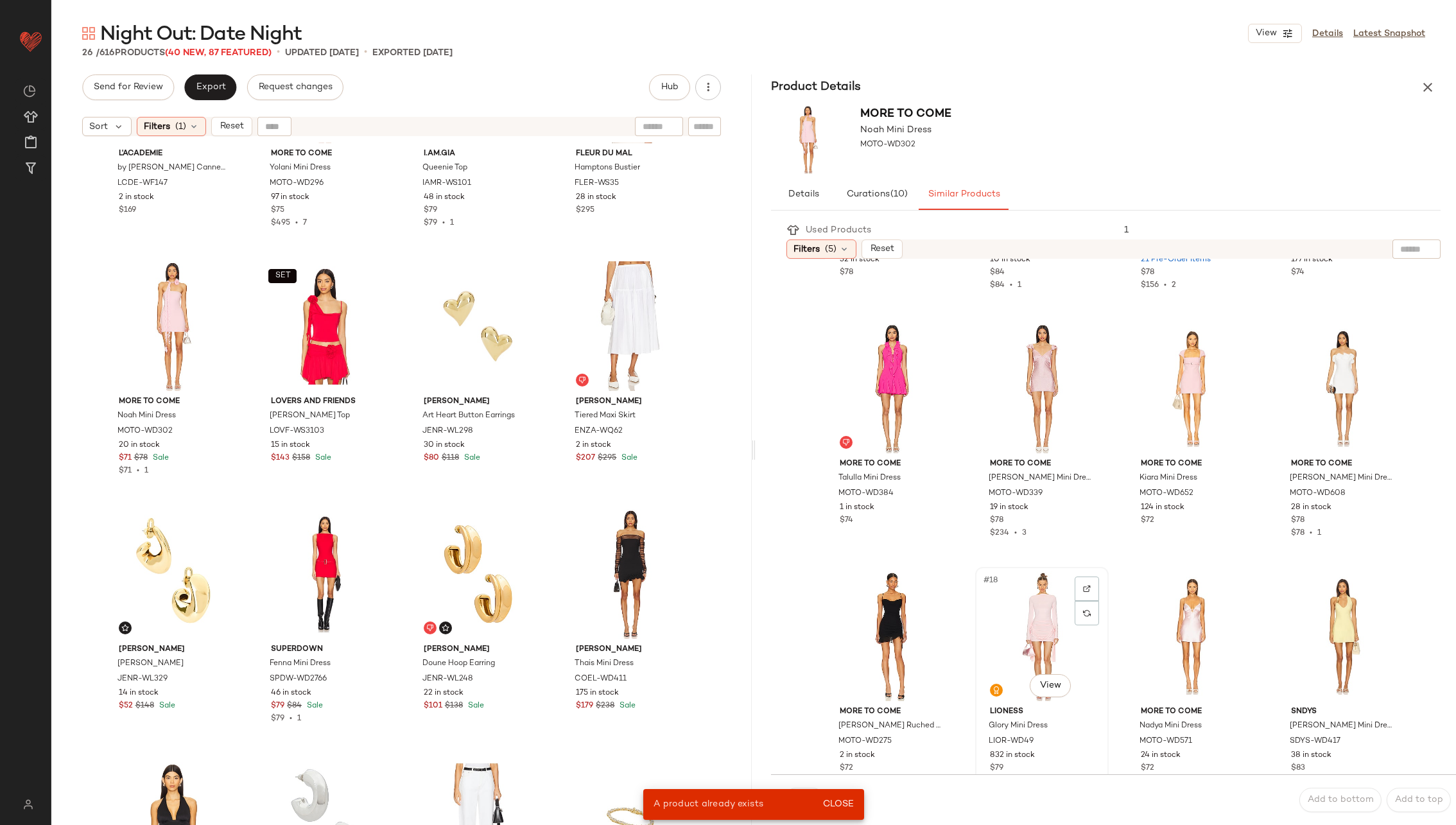
click at [1031, 624] on div "#18 View" at bounding box center [1042, 636] width 124 height 130
click at [1171, 638] on div "#19 View" at bounding box center [1193, 636] width 124 height 130
click at [855, 804] on button "Close" at bounding box center [838, 805] width 42 height 23
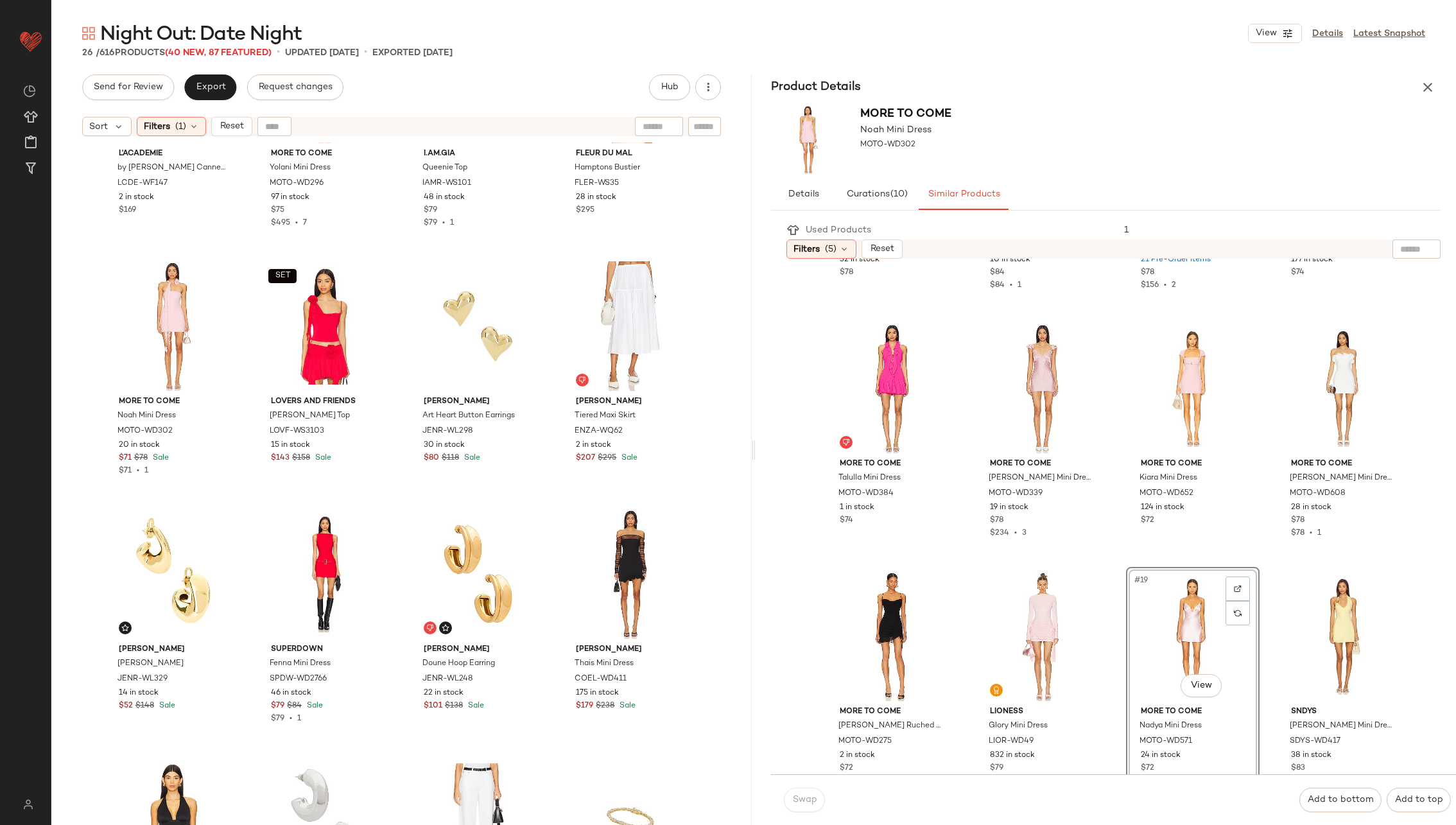
click at [1179, 630] on div "#19 View" at bounding box center [1193, 636] width 124 height 130
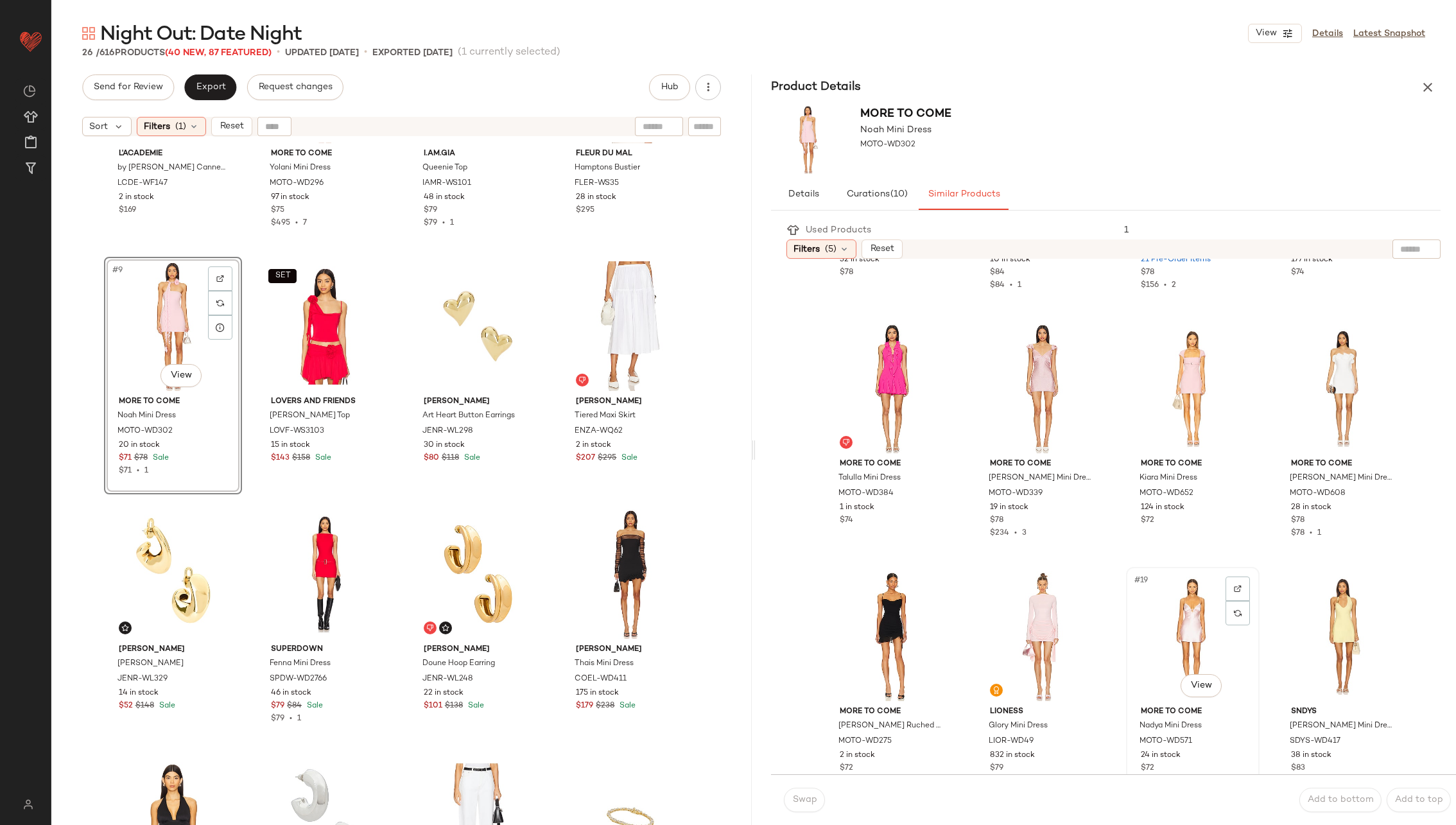
click at [1161, 620] on div "#19 View" at bounding box center [1193, 636] width 124 height 130
click at [799, 796] on span "Swap" at bounding box center [804, 800] width 25 height 11
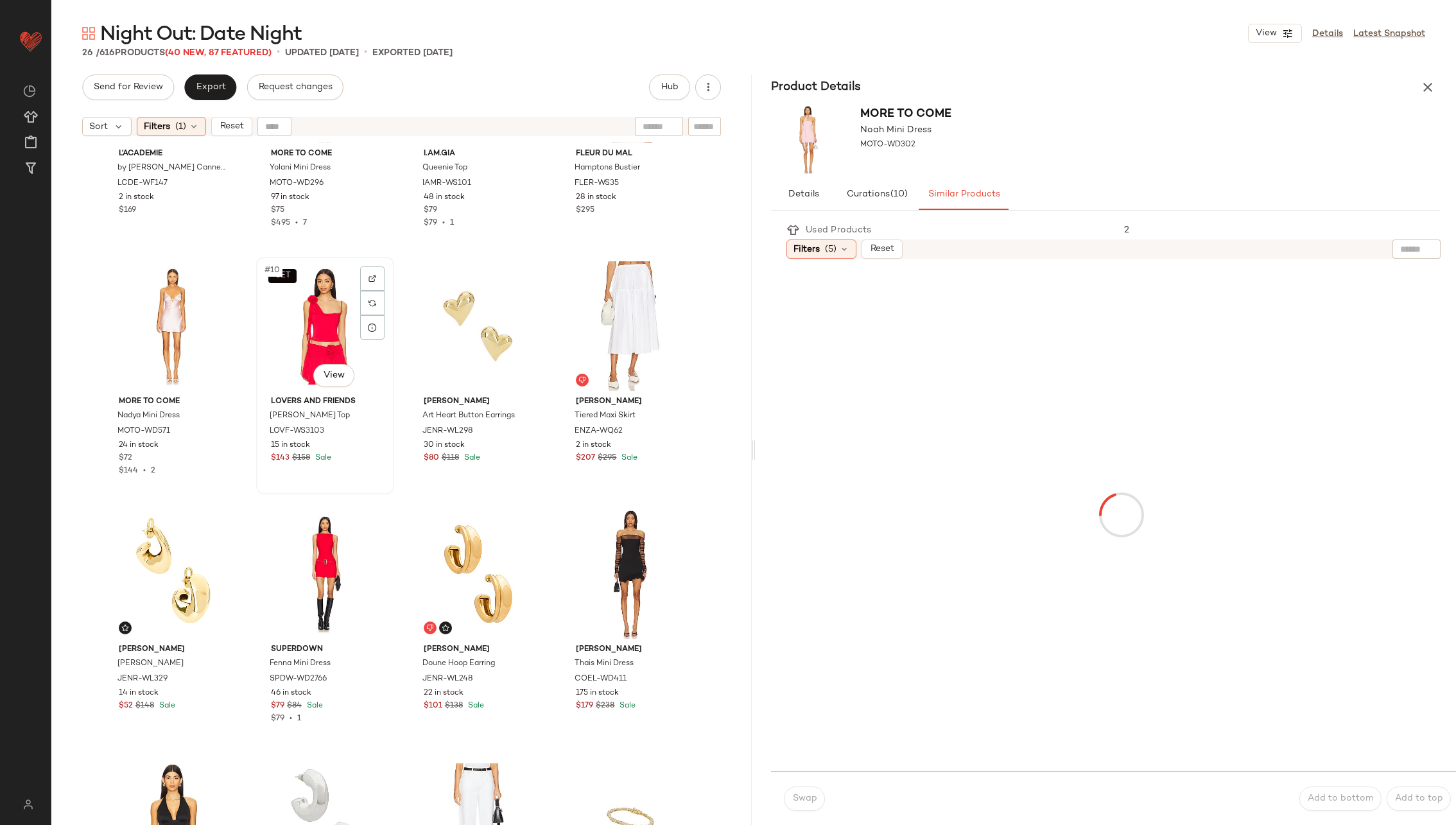
click at [291, 327] on div "SET #10 View" at bounding box center [326, 326] width 129 height 130
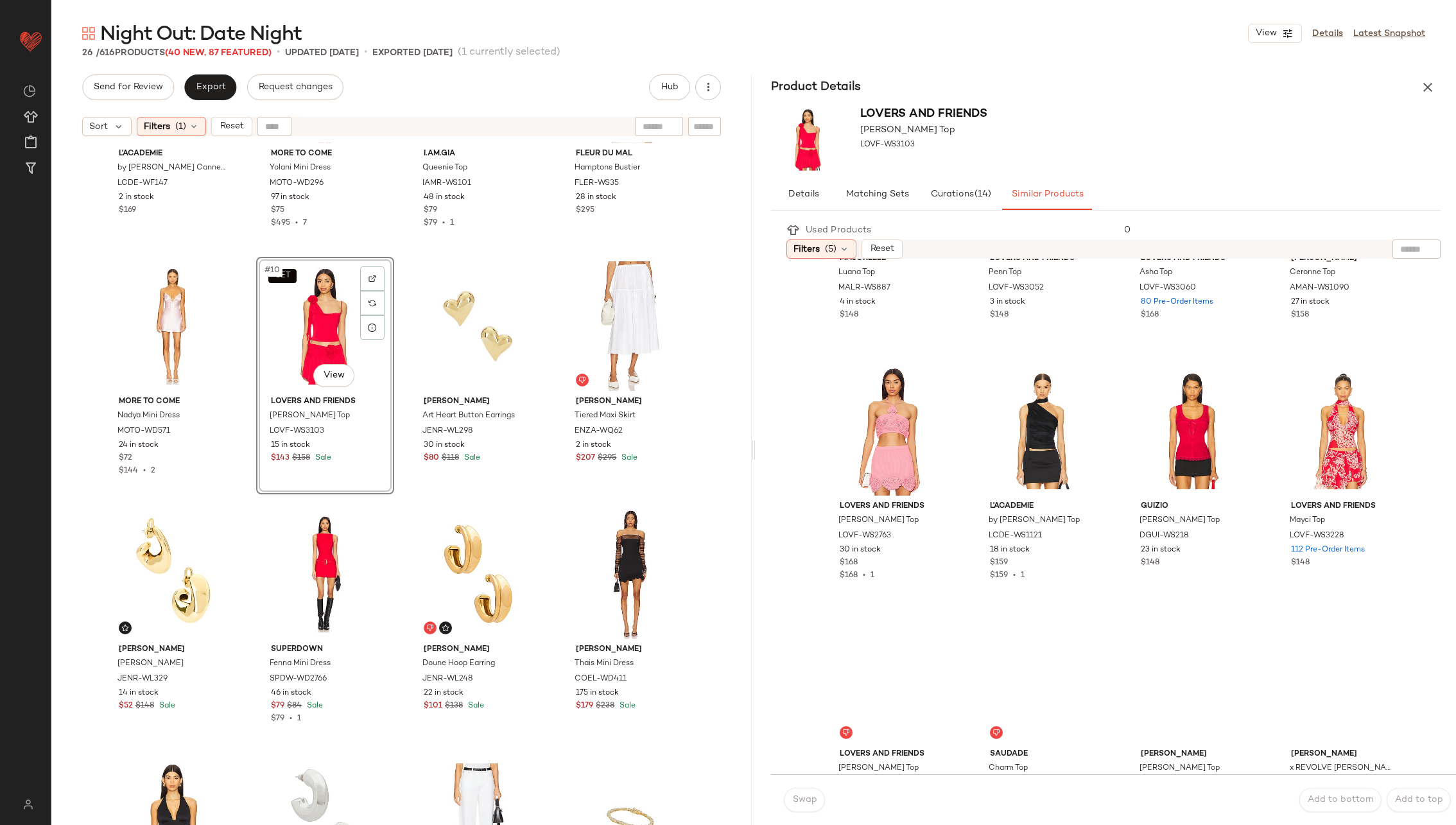
scroll to position [652, 0]
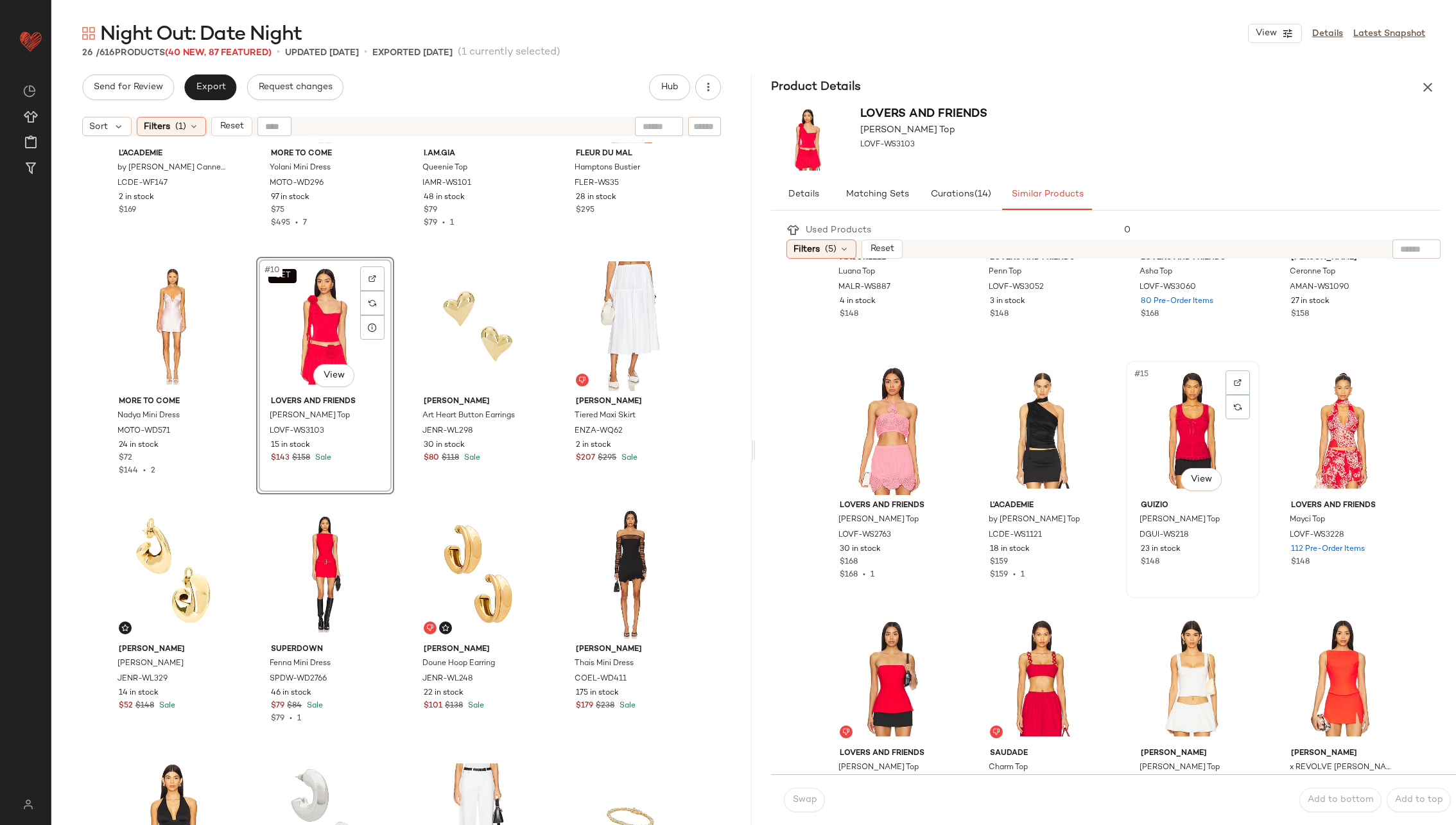
click at [1180, 440] on div "#15 View" at bounding box center [1193, 431] width 124 height 130
click at [816, 801] on span "Swap" at bounding box center [804, 800] width 25 height 11
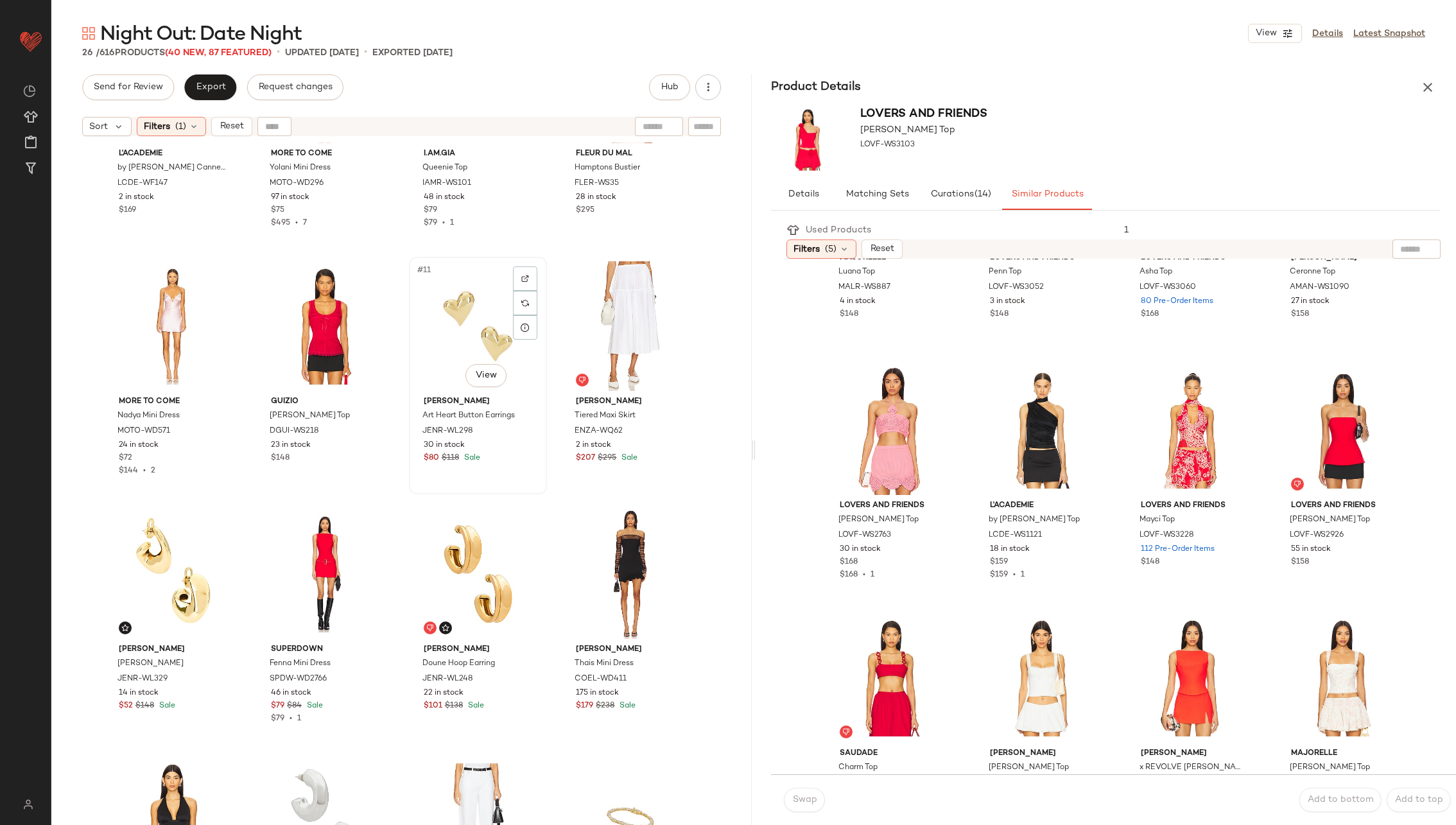
click at [463, 315] on div "#11 View" at bounding box center [478, 326] width 129 height 130
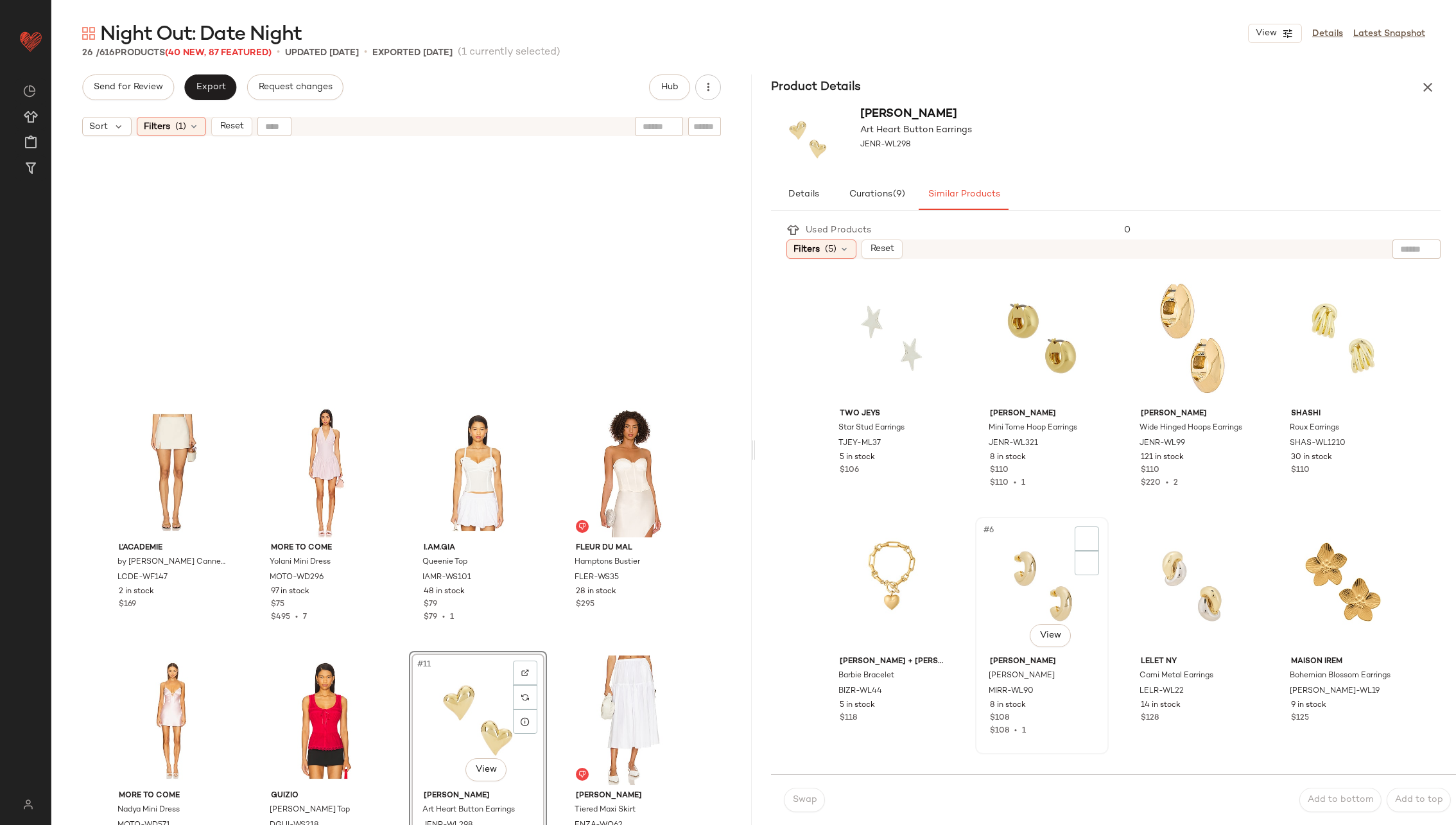
scroll to position [394, 0]
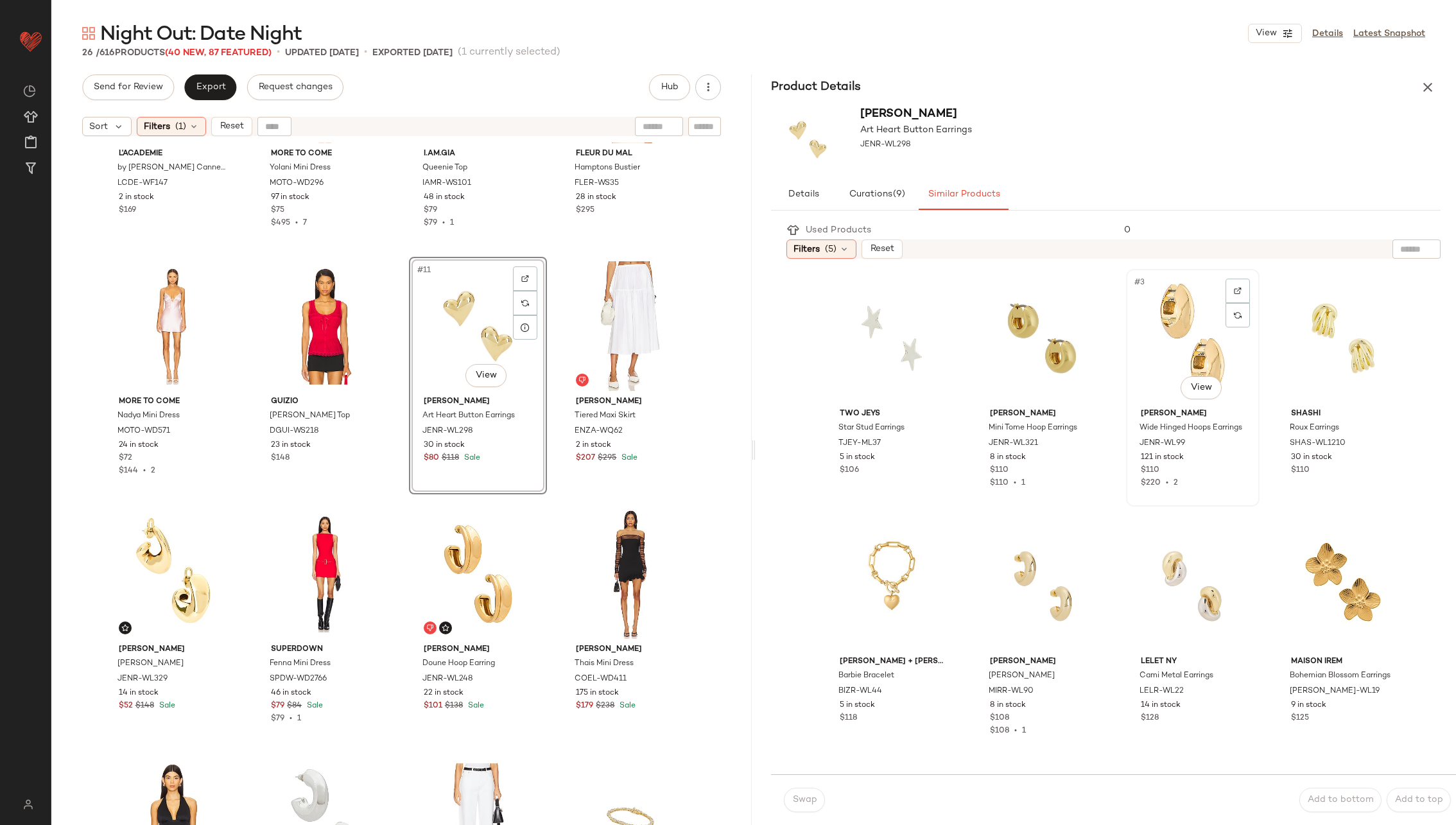
click at [1178, 341] on div "#3 View" at bounding box center [1193, 338] width 124 height 130
click at [798, 795] on button "Swap" at bounding box center [804, 800] width 41 height 25
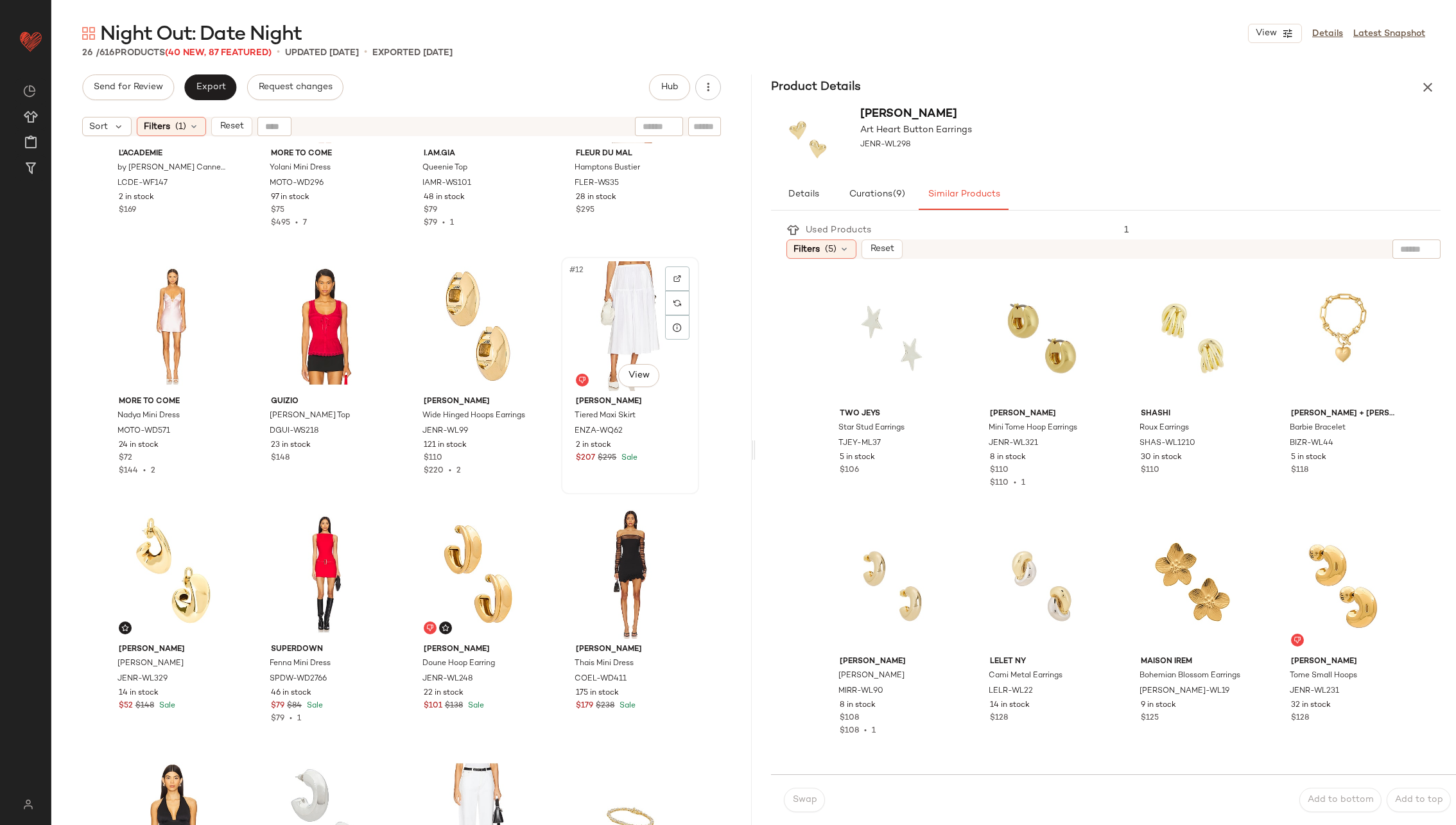
click at [631, 329] on div "#12 View" at bounding box center [630, 326] width 129 height 130
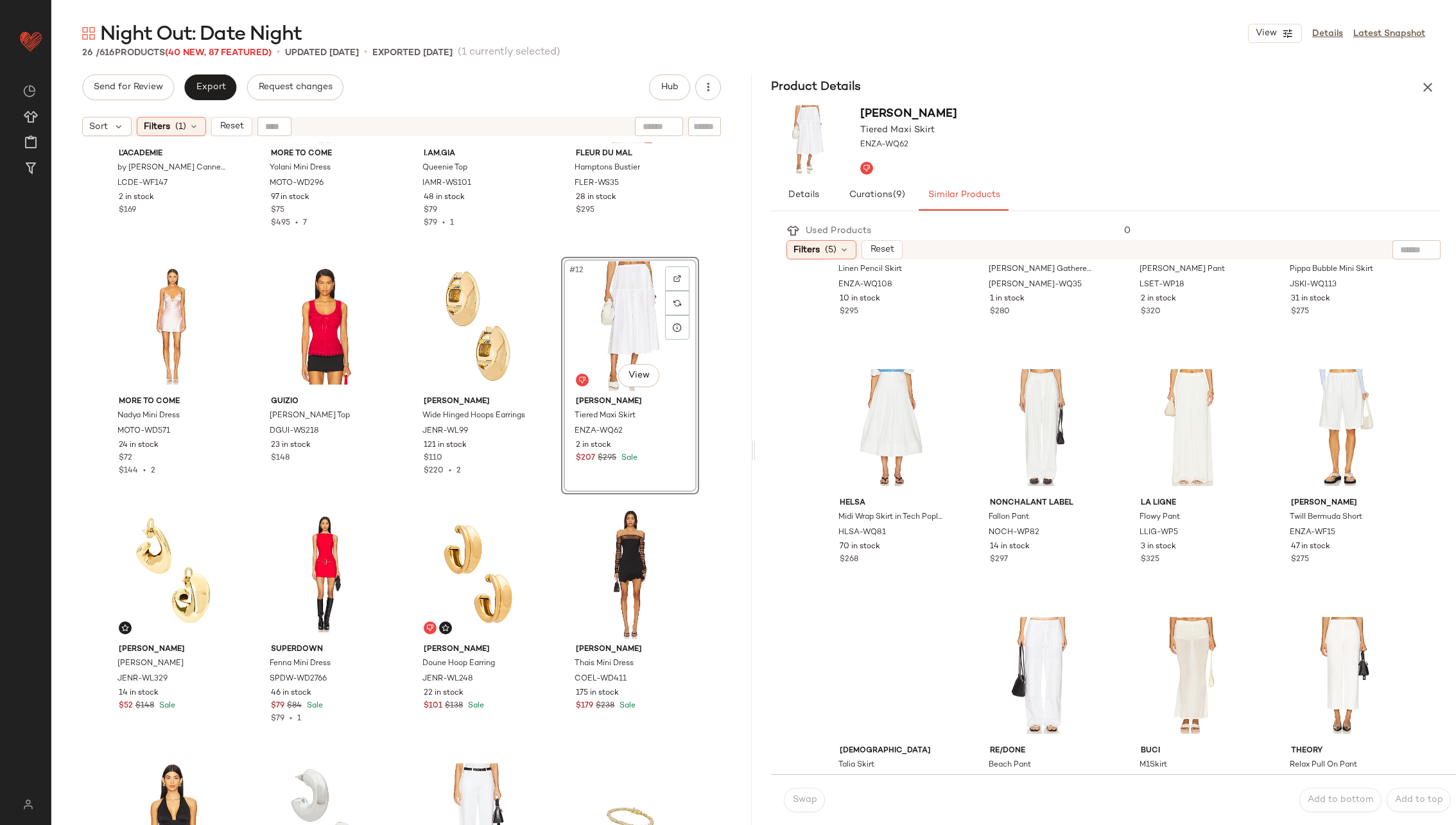
scroll to position [419, 0]
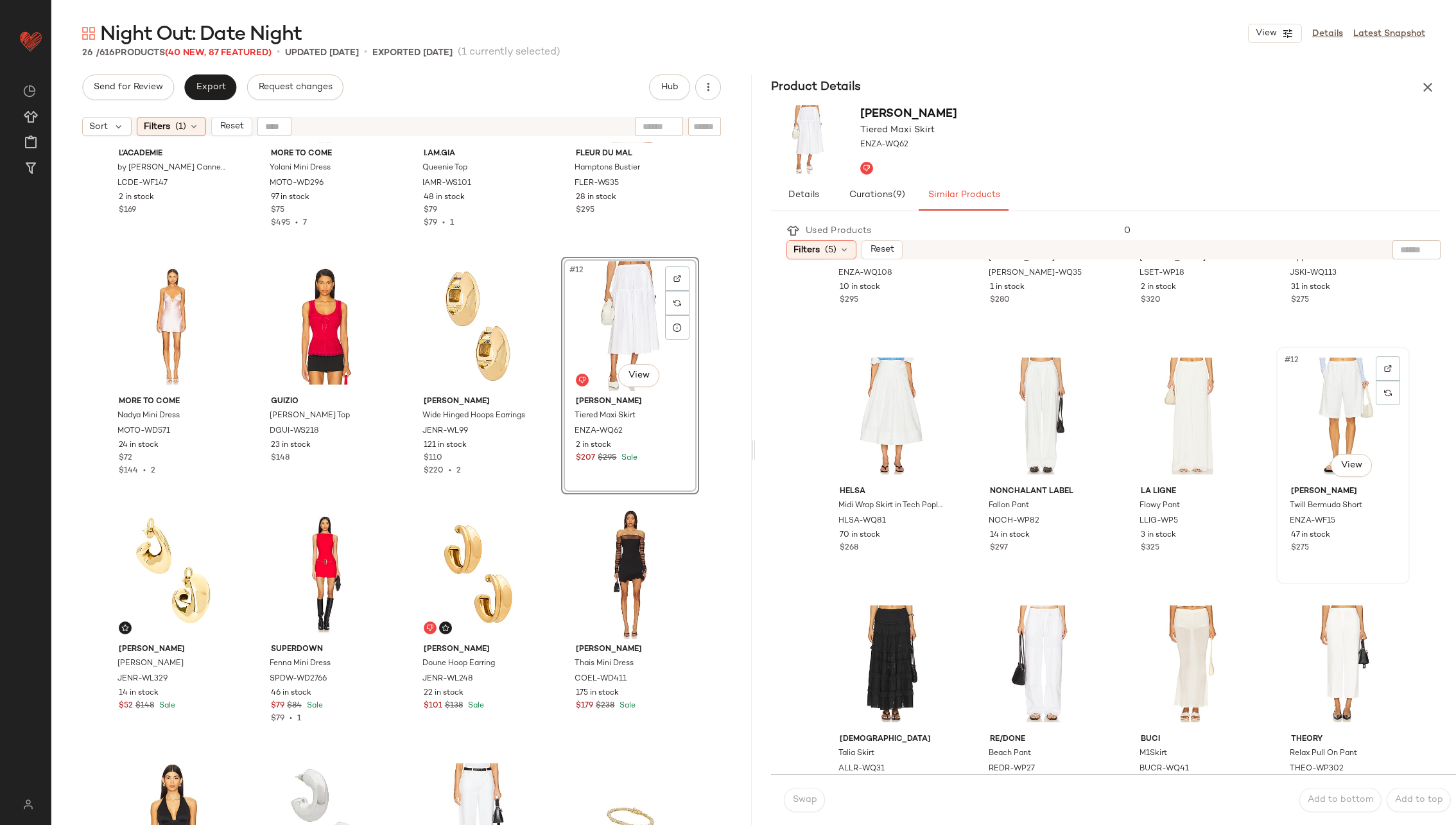
click at [1324, 411] on div "#12 View" at bounding box center [1343, 416] width 124 height 130
click at [805, 797] on span "Swap" at bounding box center [804, 800] width 25 height 11
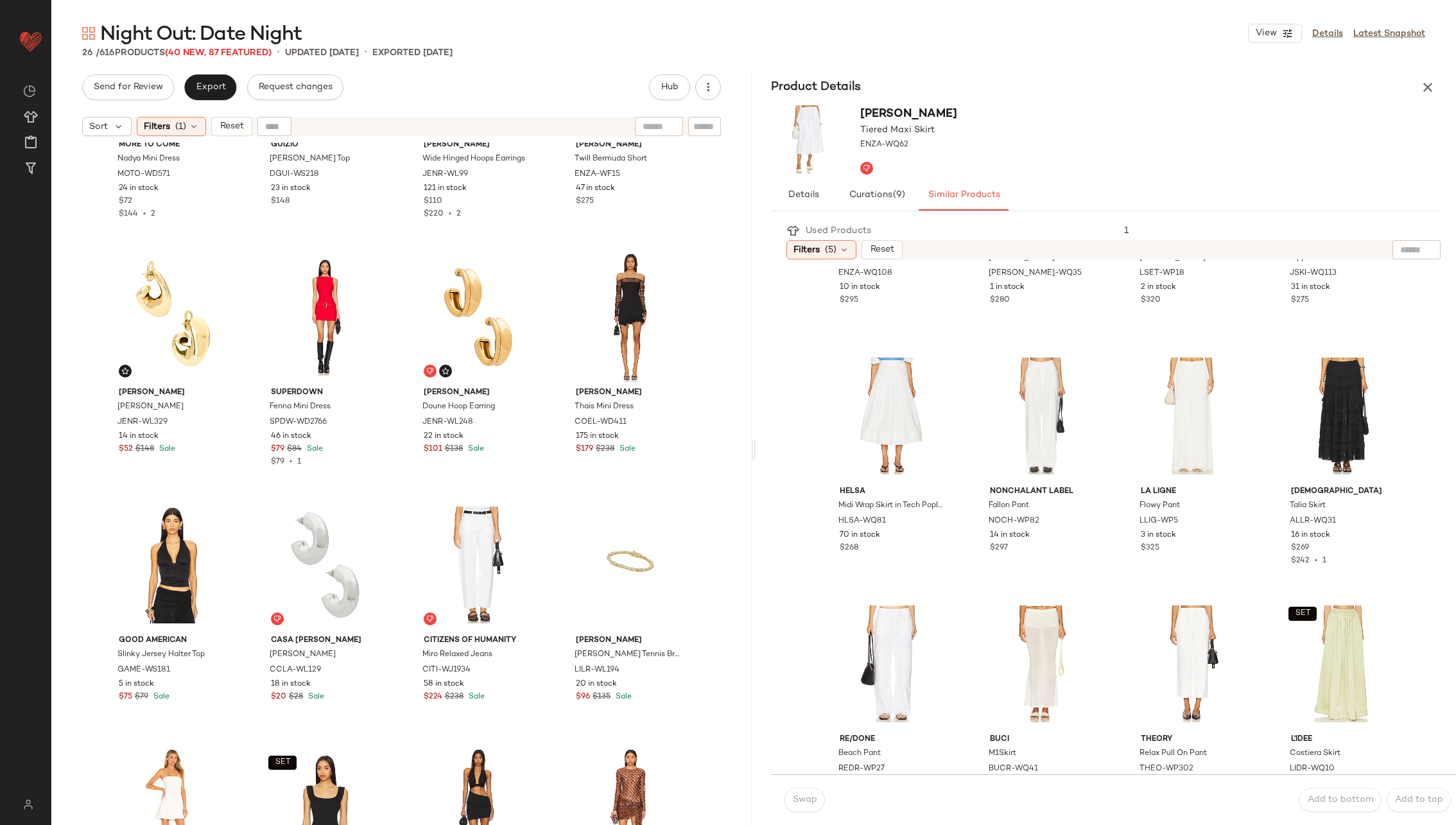
scroll to position [653, 0]
click at [155, 307] on div "#13 View" at bounding box center [173, 315] width 129 height 130
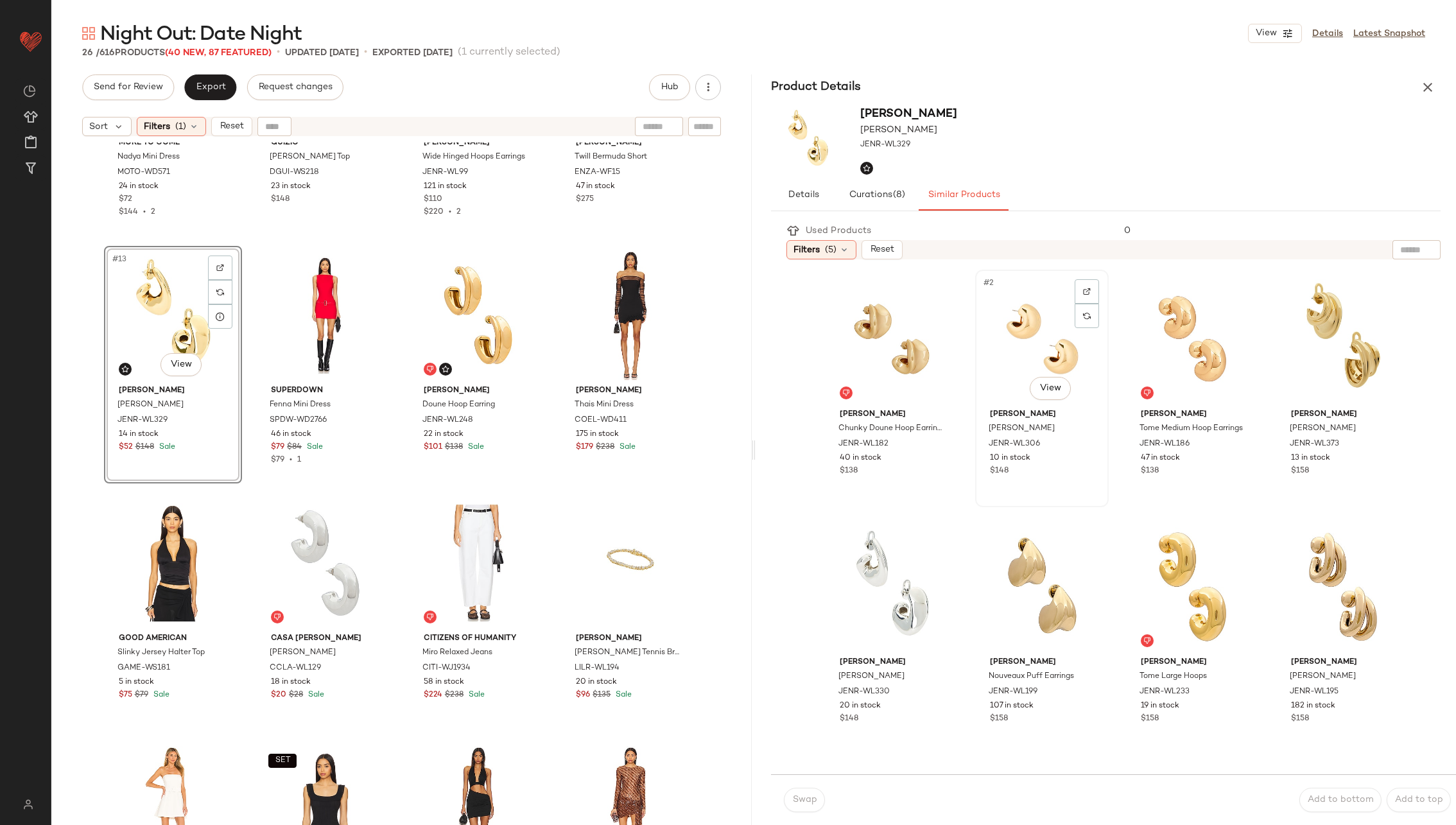
click at [1025, 348] on div "#2 View" at bounding box center [1042, 339] width 124 height 130
click at [807, 796] on span "Swap" at bounding box center [804, 800] width 25 height 11
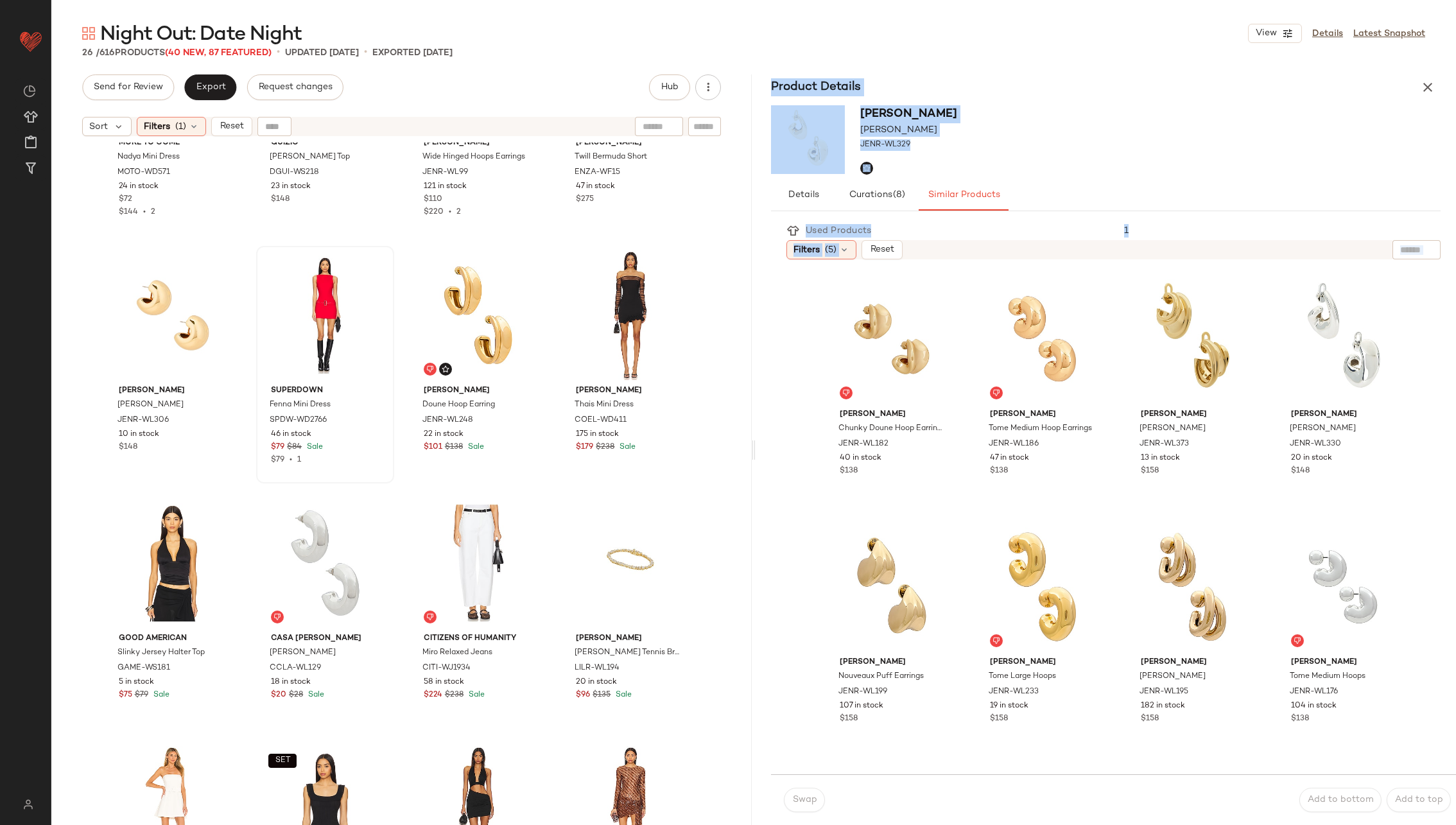
drag, startPoint x: 807, startPoint y: 796, endPoint x: 386, endPoint y: 342, distance: 619.2
click at [386, 340] on div "Send for Review Export Request changes Hub Sort Filters (1) Reset MORE TO COME …" at bounding box center [753, 449] width 1404 height 751
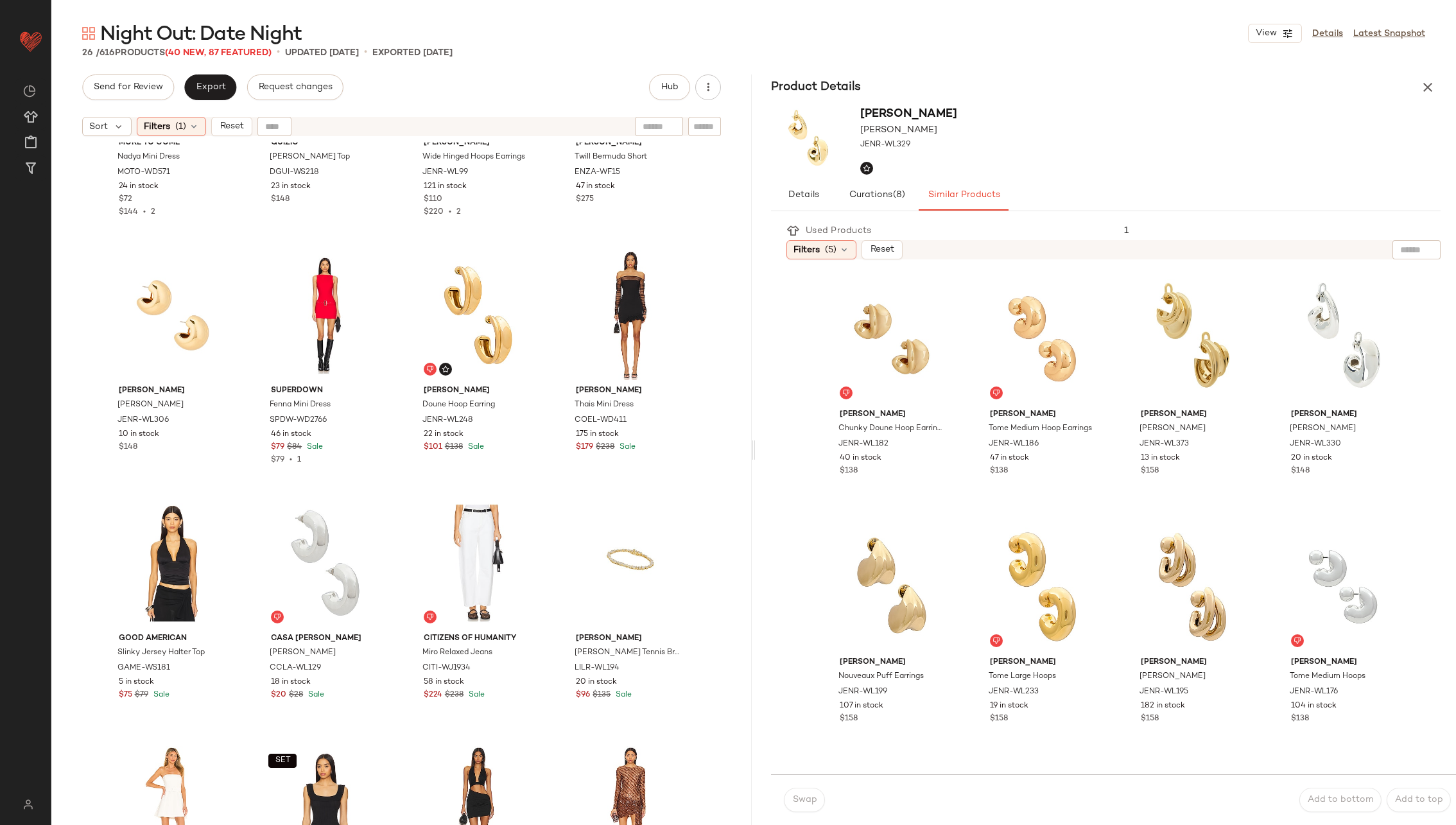
click at [544, 318] on div "MORE TO COME Nadya Mini Dress MOTO-WD571 24 in stock $72 $144 • 2 [PERSON_NAME]…" at bounding box center [402, 499] width 700 height 715
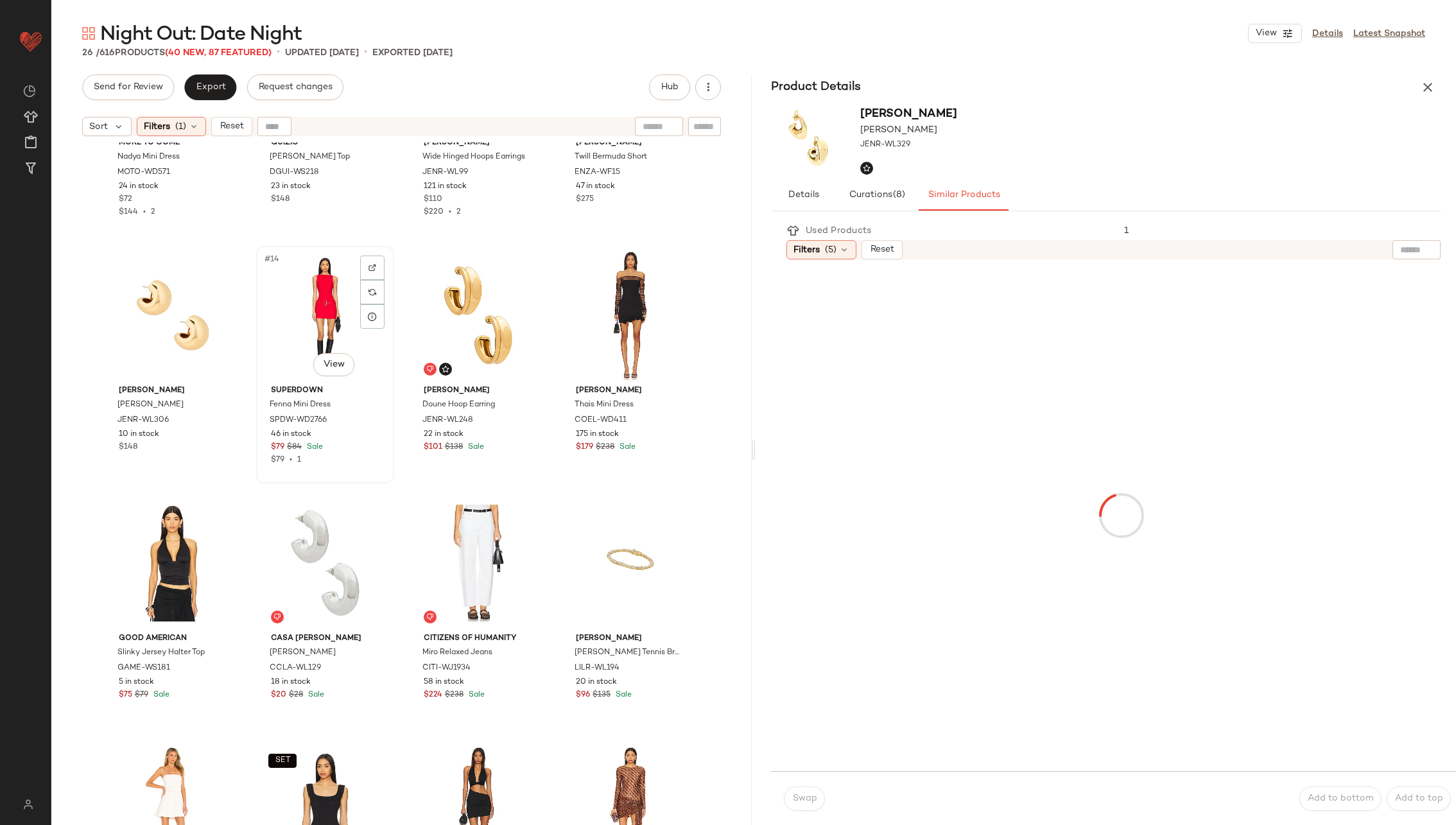
click at [315, 306] on div "#14 View" at bounding box center [326, 315] width 129 height 130
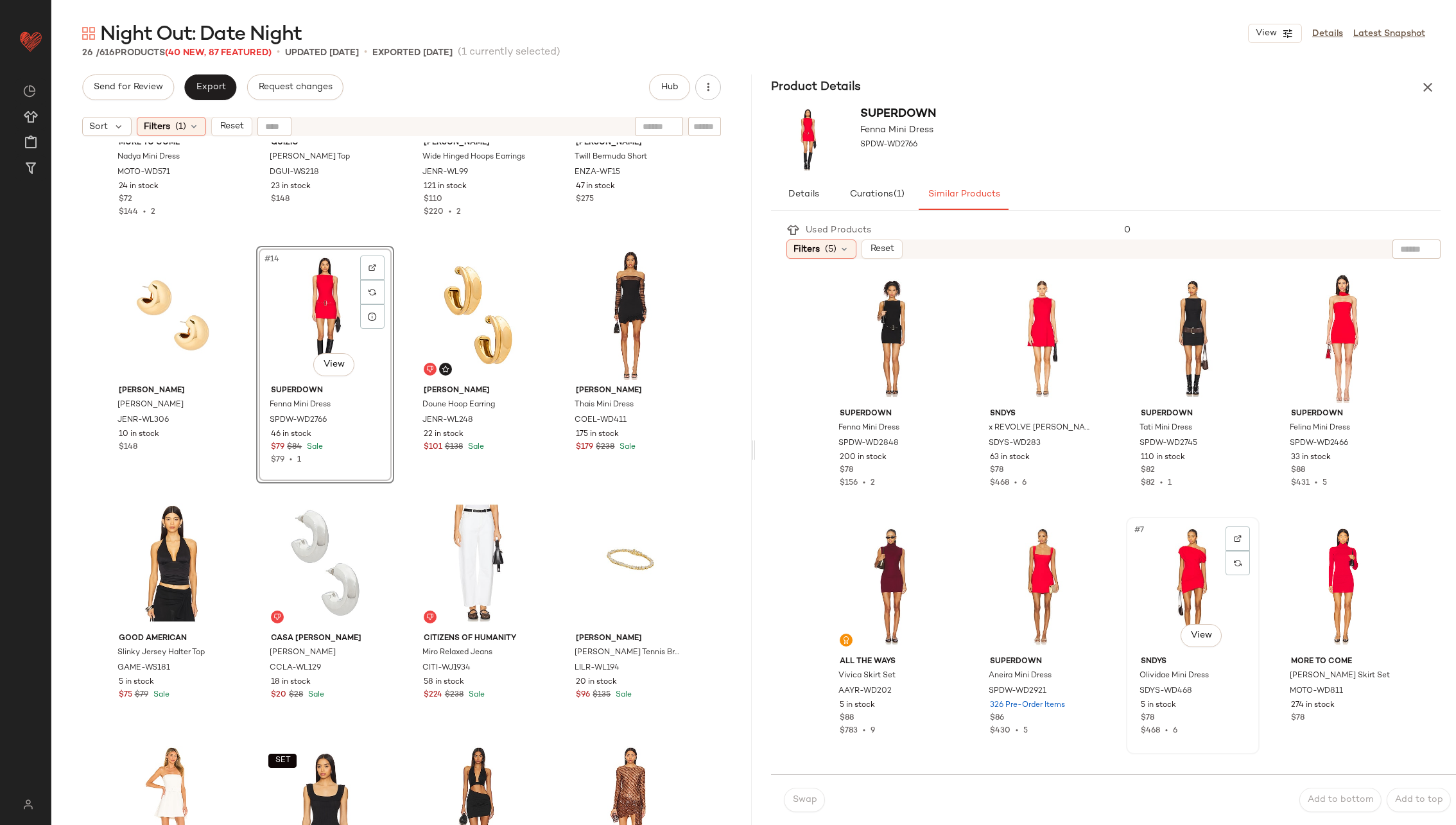
click at [1159, 577] on div "#7 View" at bounding box center [1193, 586] width 124 height 130
click at [807, 800] on span "Swap" at bounding box center [804, 800] width 25 height 11
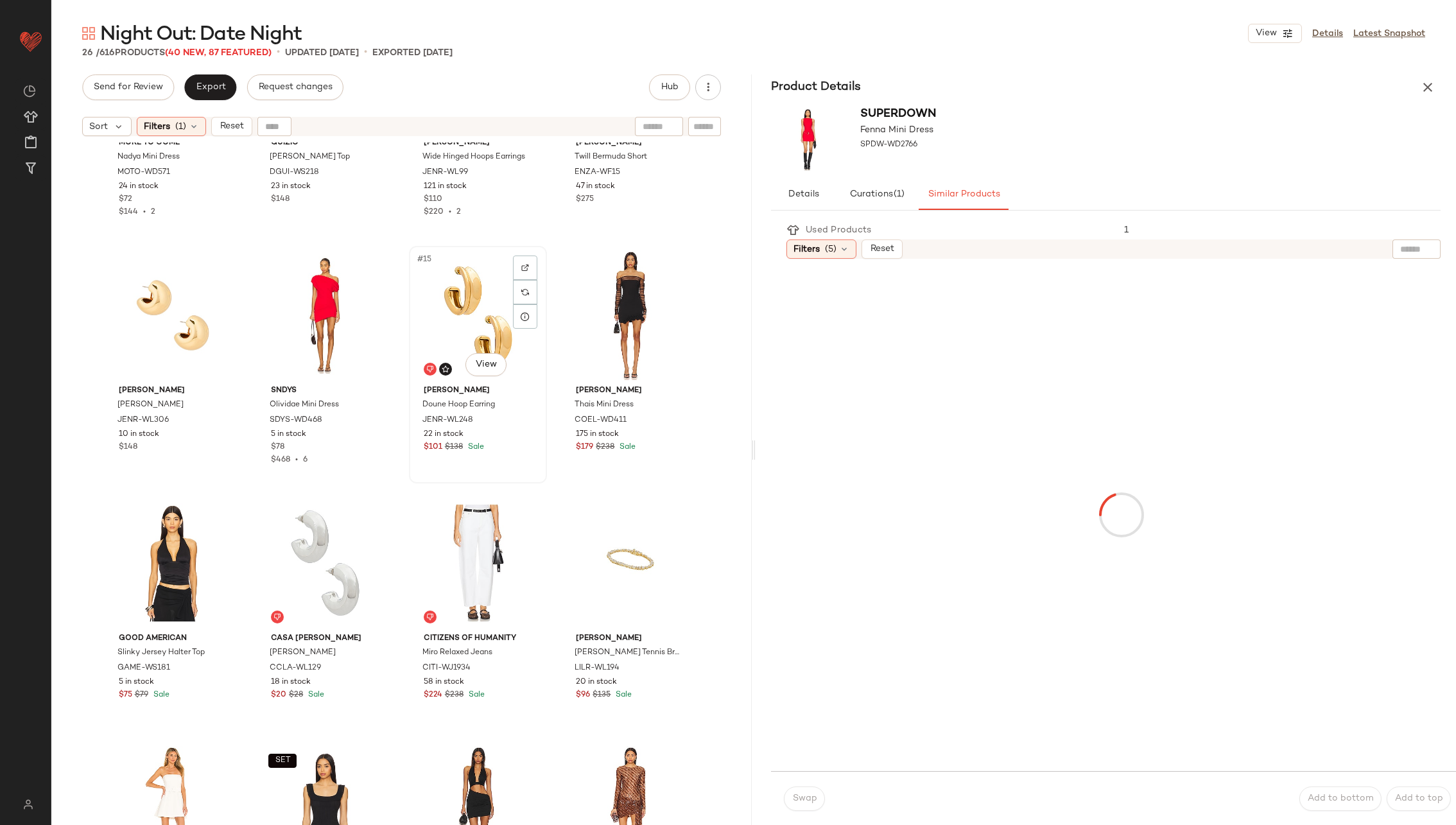
click at [444, 316] on div "#15 View" at bounding box center [478, 315] width 129 height 130
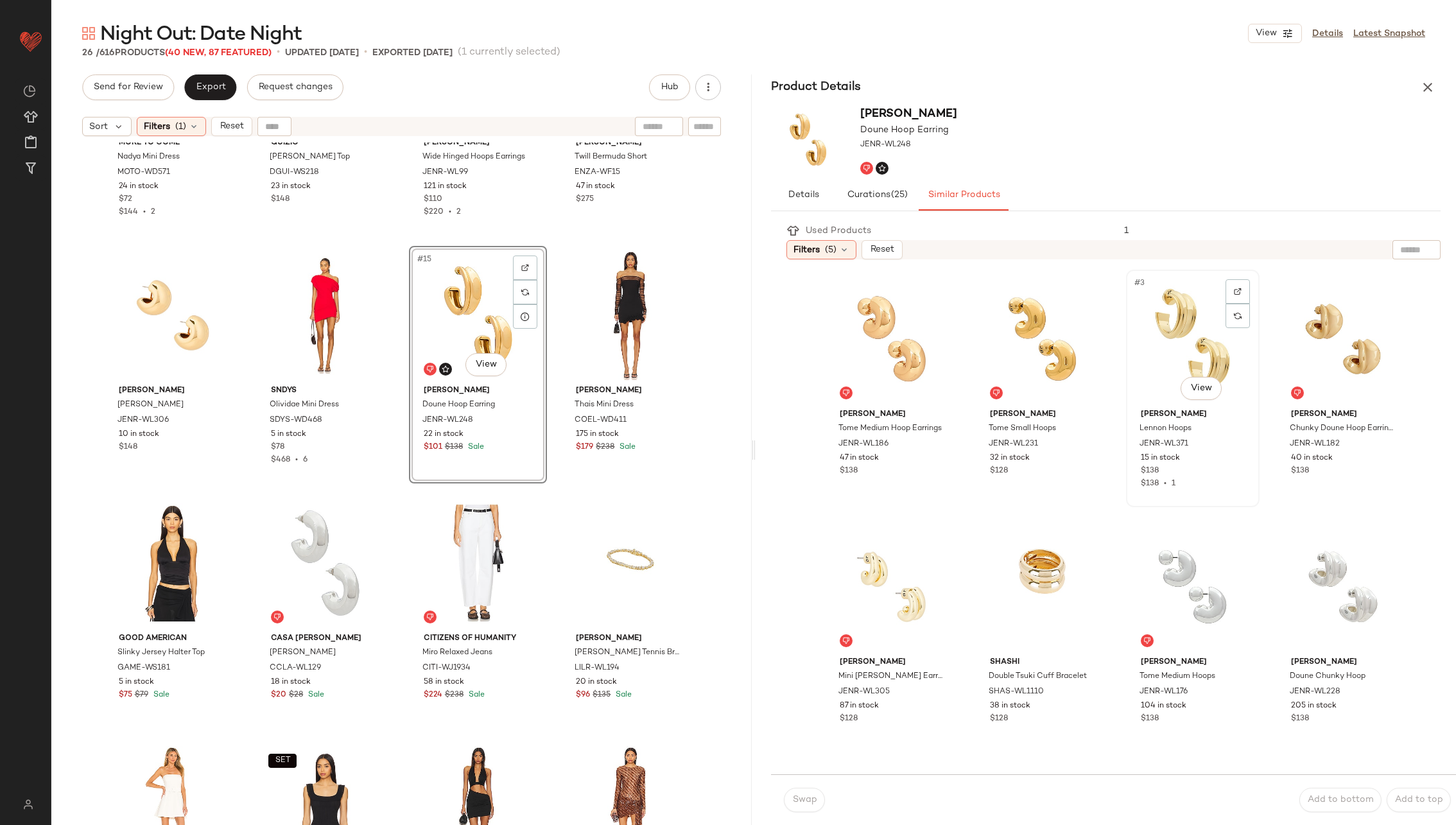
click at [1169, 318] on div "#3 View" at bounding box center [1193, 339] width 124 height 130
click at [805, 799] on span "Swap" at bounding box center [804, 800] width 25 height 11
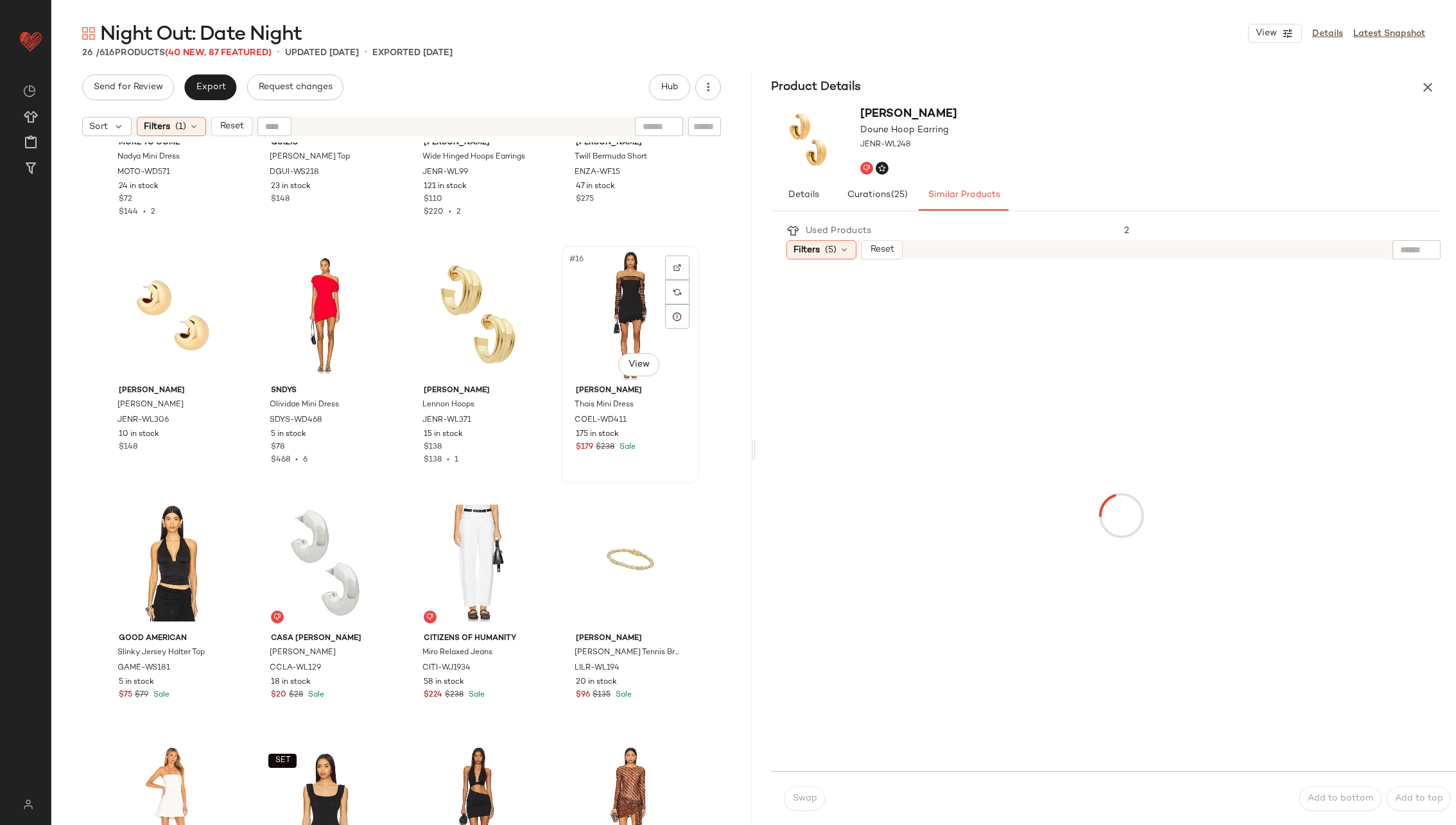
click at [613, 297] on div "#16 View" at bounding box center [630, 315] width 129 height 130
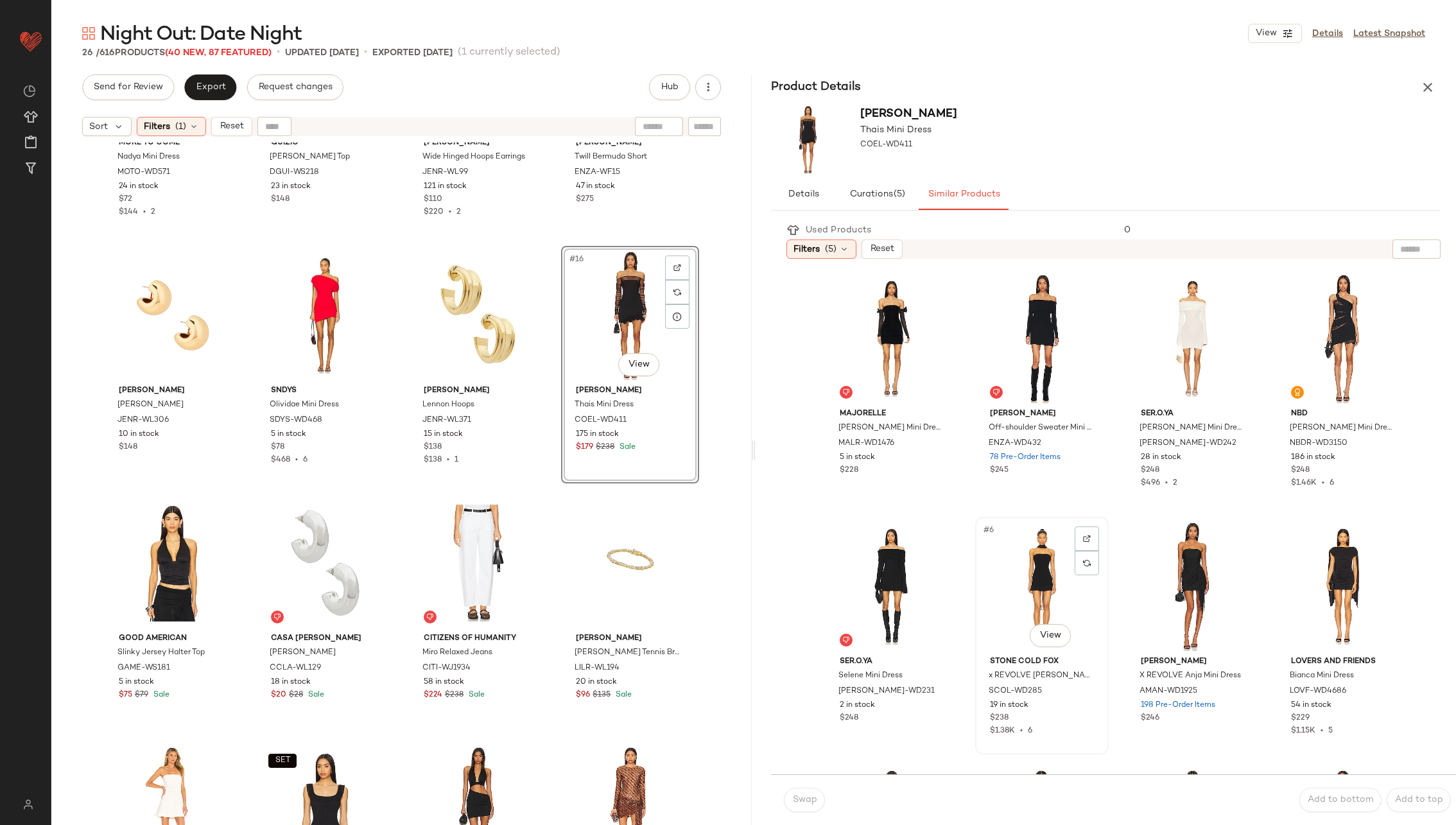
click at [1044, 578] on div "#6 View" at bounding box center [1042, 586] width 124 height 130
click at [807, 791] on button "Swap" at bounding box center [804, 800] width 41 height 25
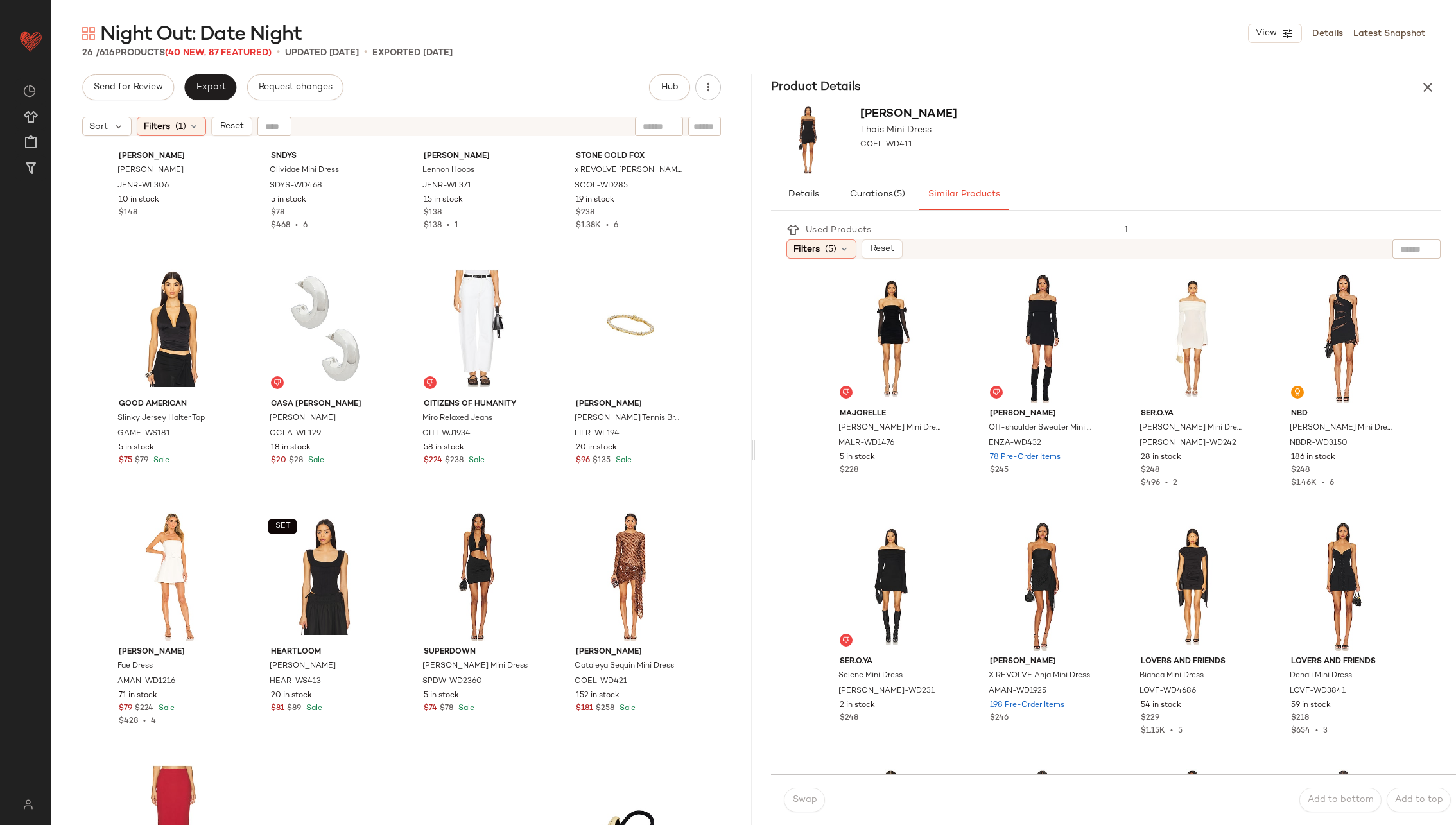
scroll to position [911, 0]
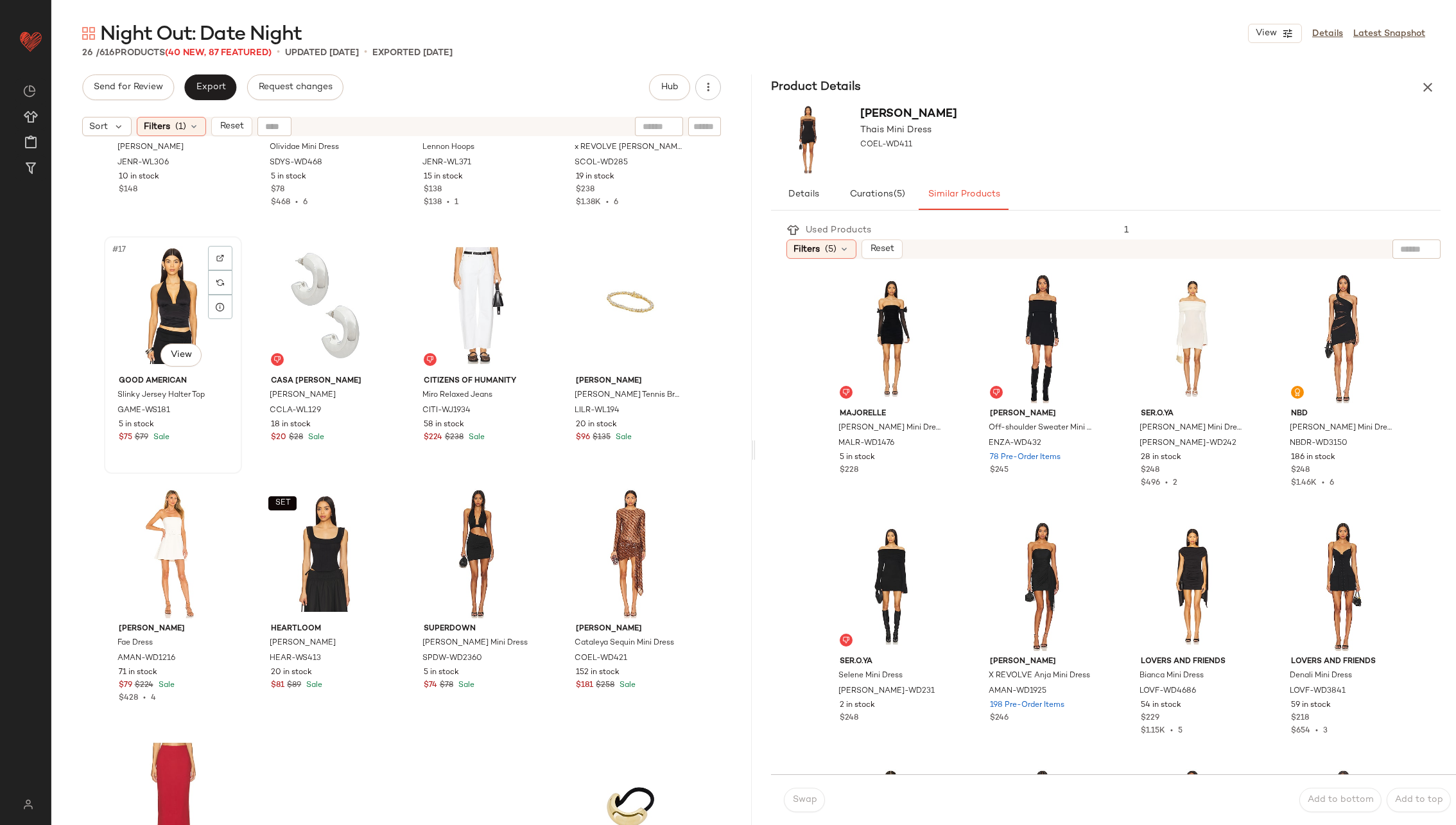
click at [181, 300] on div "#17 View" at bounding box center [173, 305] width 129 height 130
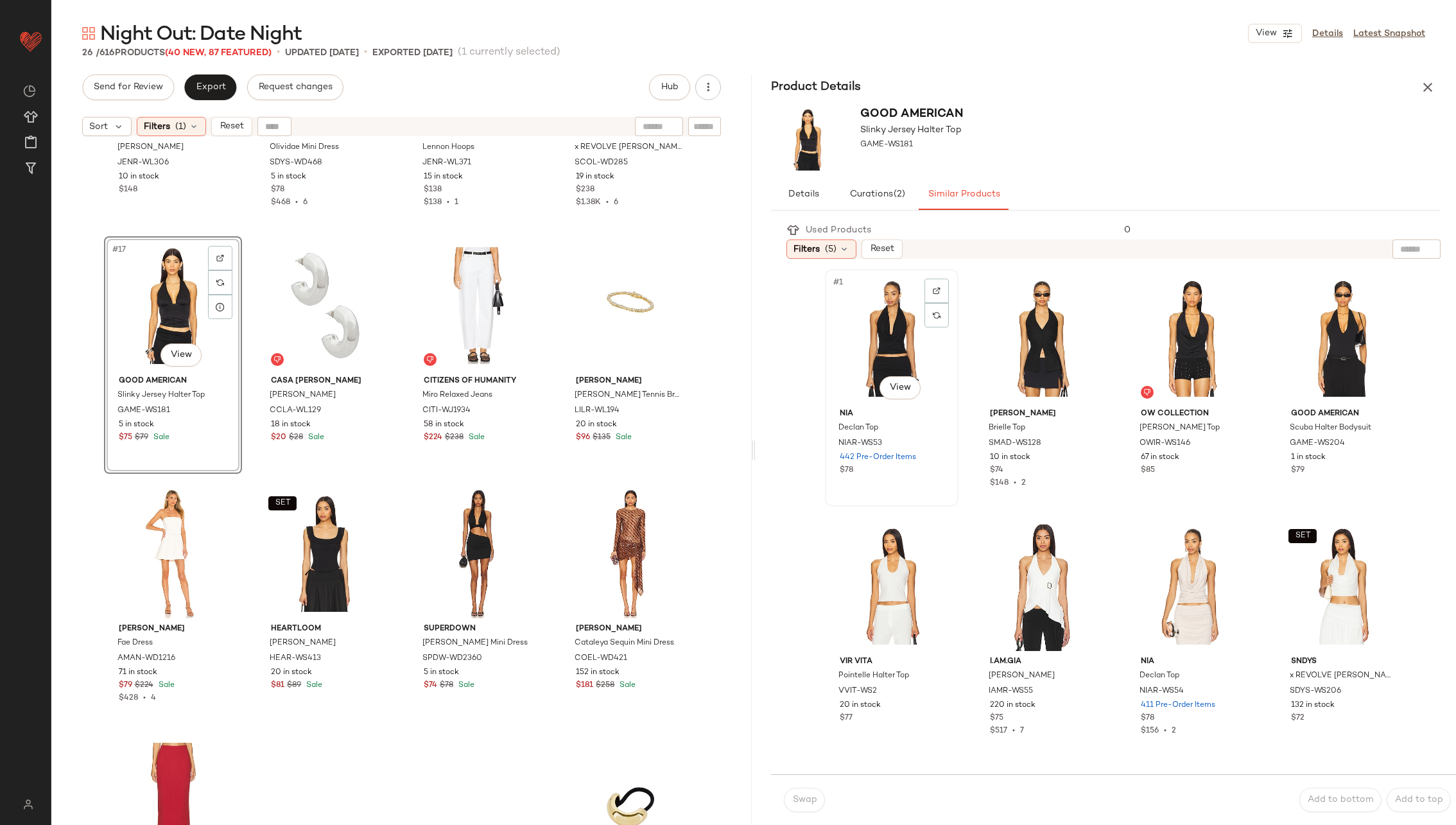
click at [897, 319] on div "#1 View" at bounding box center [892, 338] width 124 height 130
click at [1012, 326] on div "#2 View" at bounding box center [1042, 338] width 124 height 130
click at [796, 797] on span "Swap" at bounding box center [804, 800] width 25 height 11
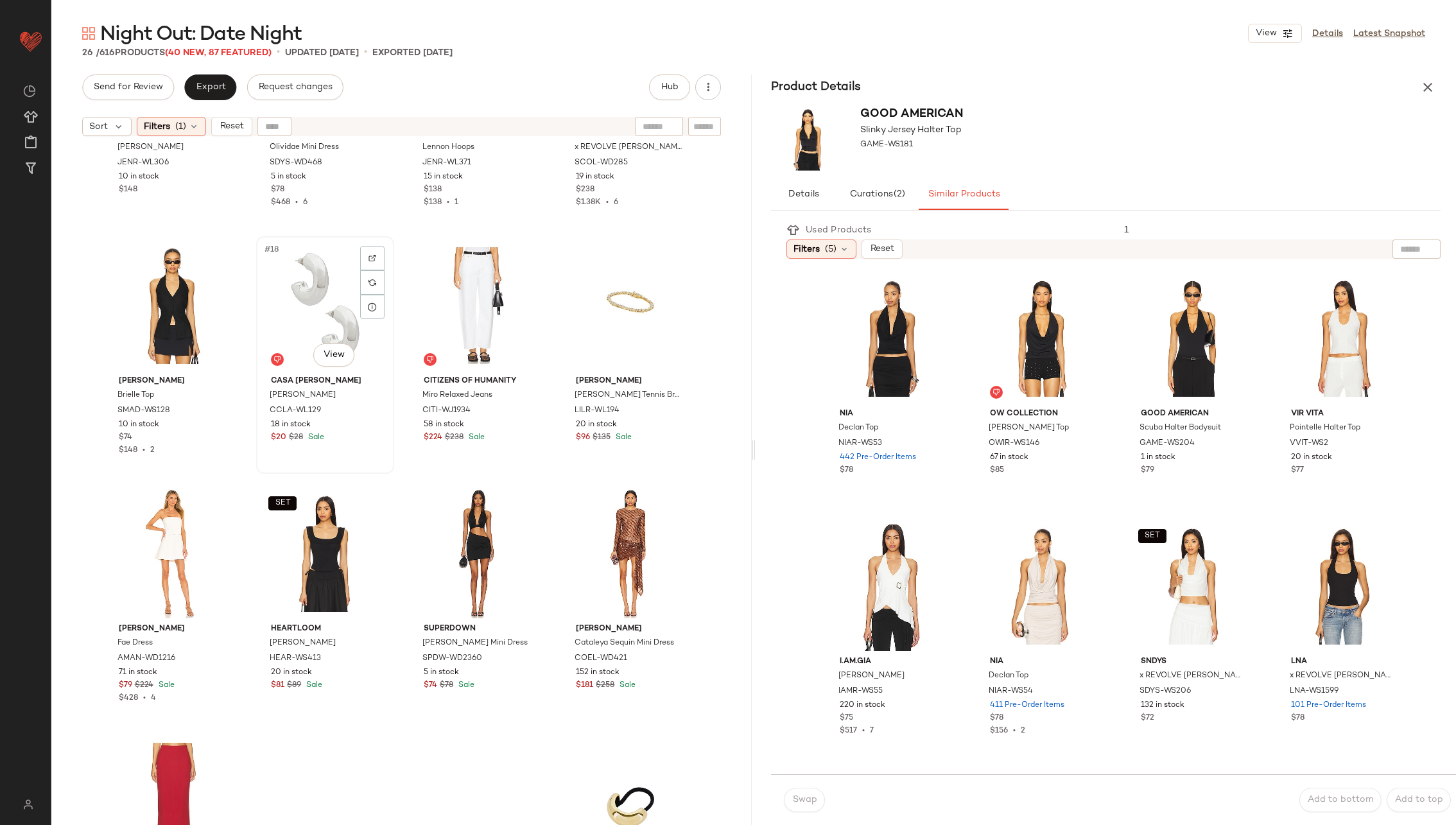
click at [348, 318] on div "#18 View" at bounding box center [326, 305] width 129 height 130
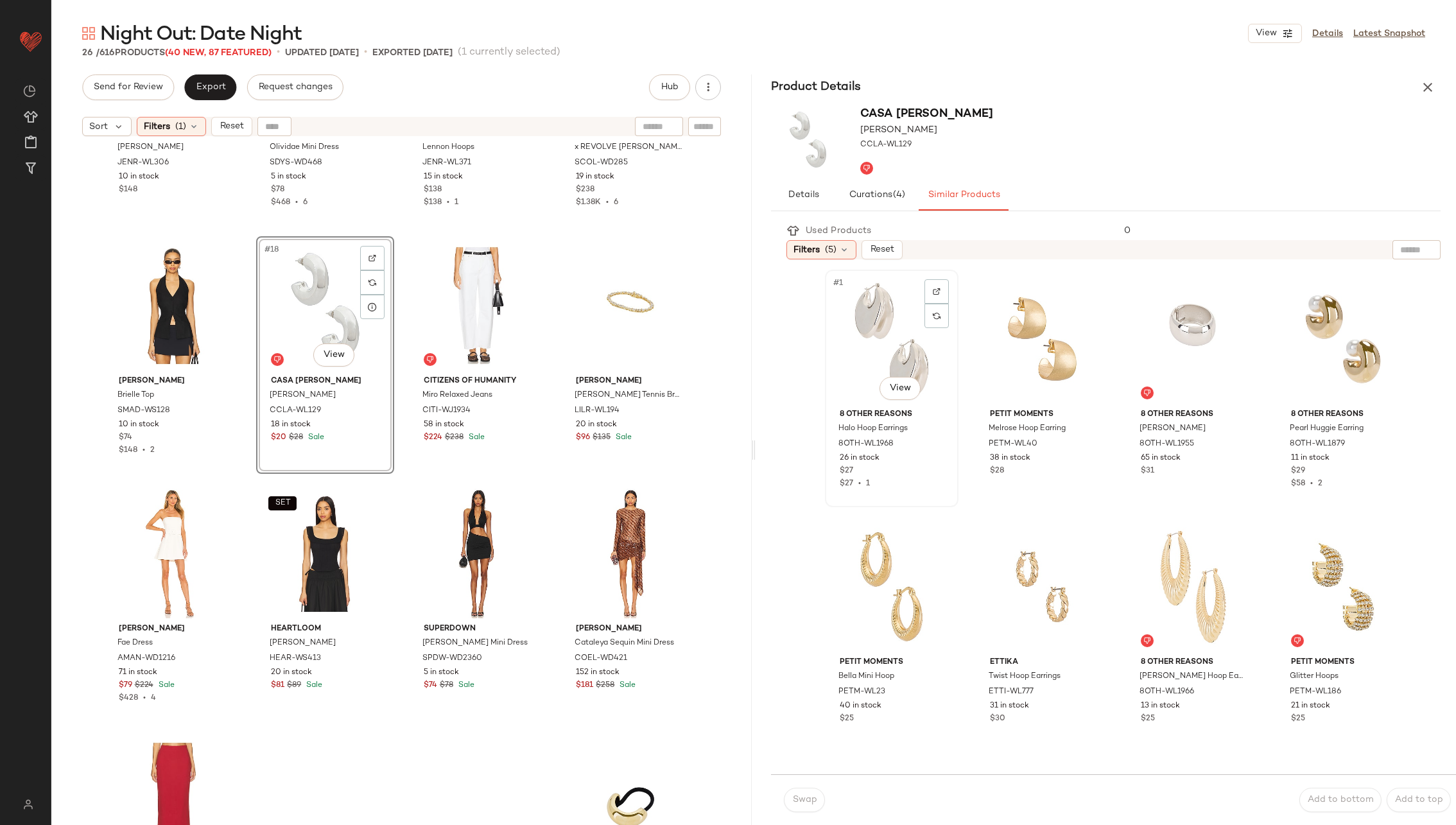
click at [867, 292] on div "#1 View" at bounding box center [892, 339] width 124 height 130
click at [807, 800] on span "Swap" at bounding box center [804, 800] width 25 height 11
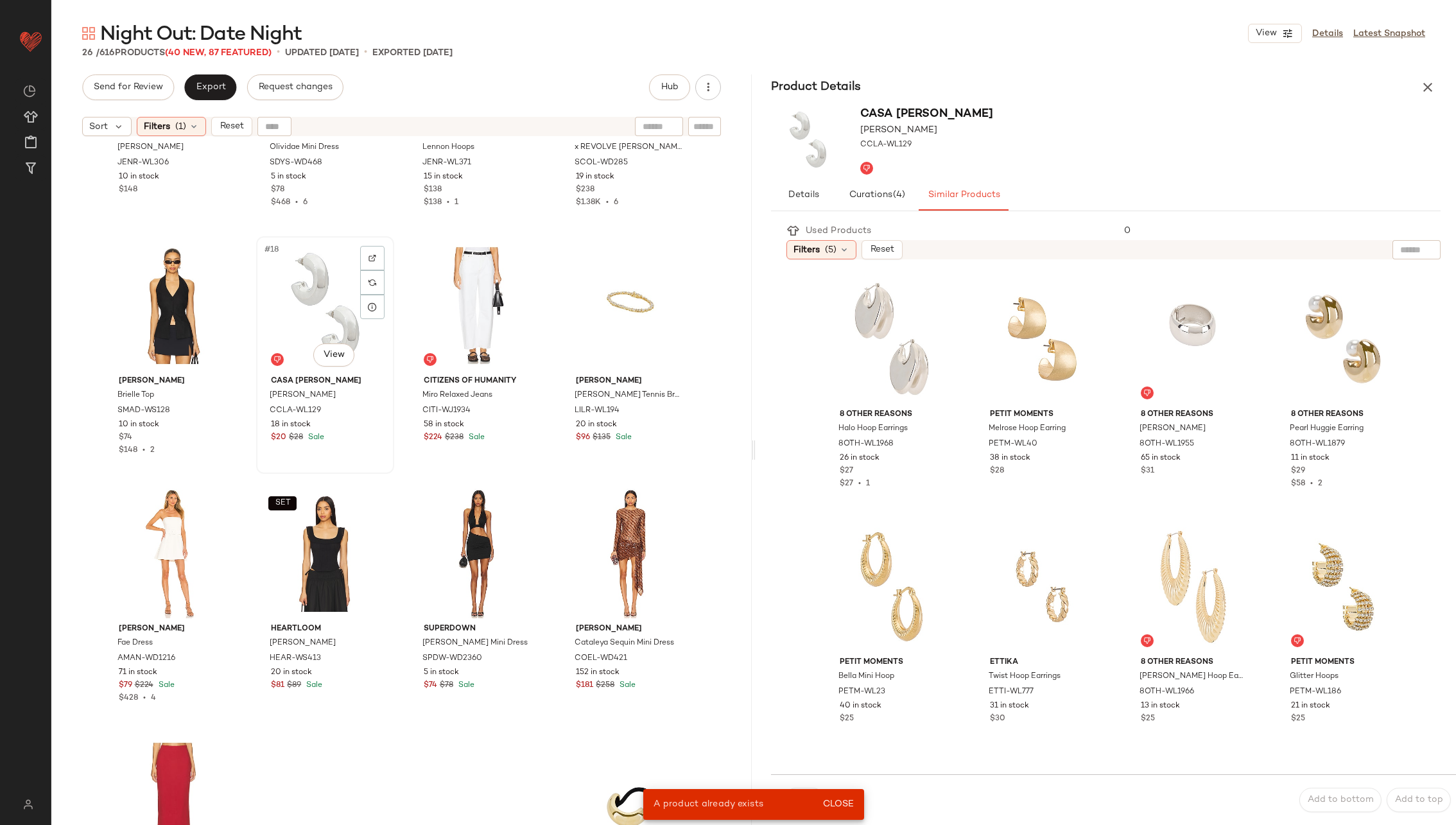
click at [335, 292] on div "#18 View" at bounding box center [326, 305] width 129 height 130
click at [1313, 326] on div "#4 View" at bounding box center [1343, 339] width 124 height 130
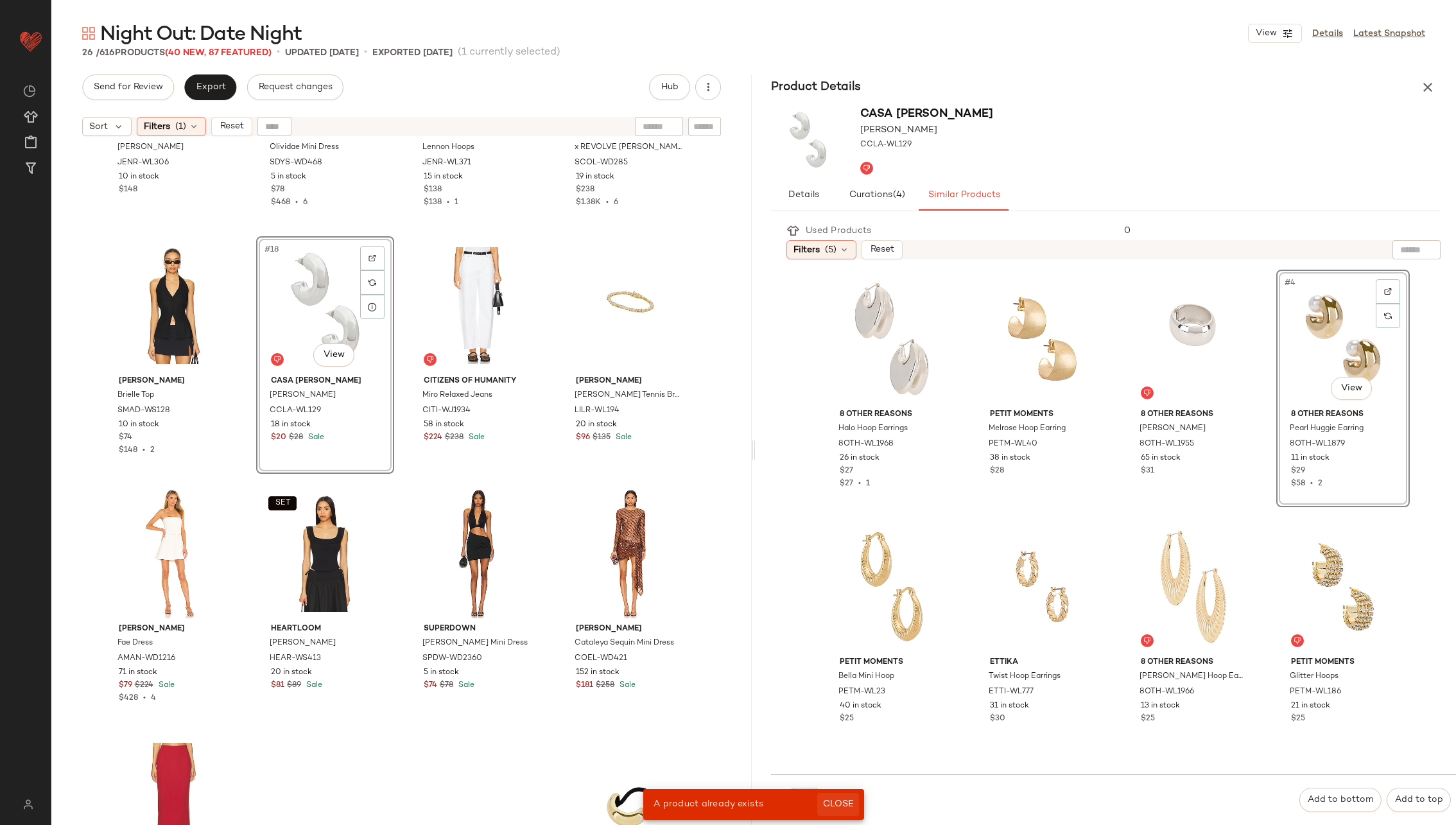
click at [848, 798] on button "Close" at bounding box center [838, 805] width 42 height 23
click at [810, 796] on span "Swap" at bounding box center [804, 800] width 25 height 11
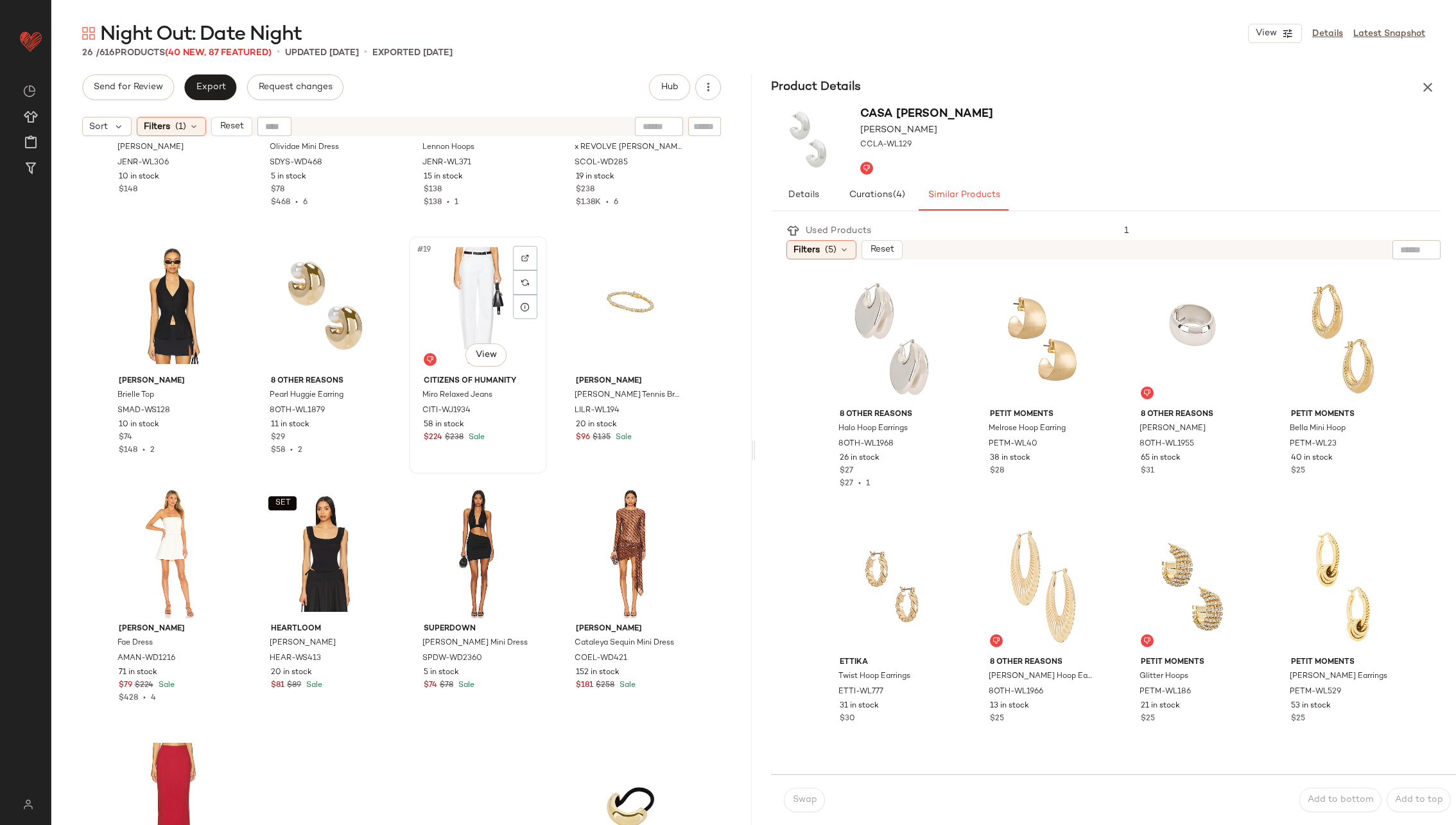
click at [464, 308] on div "#19 View" at bounding box center [478, 305] width 129 height 130
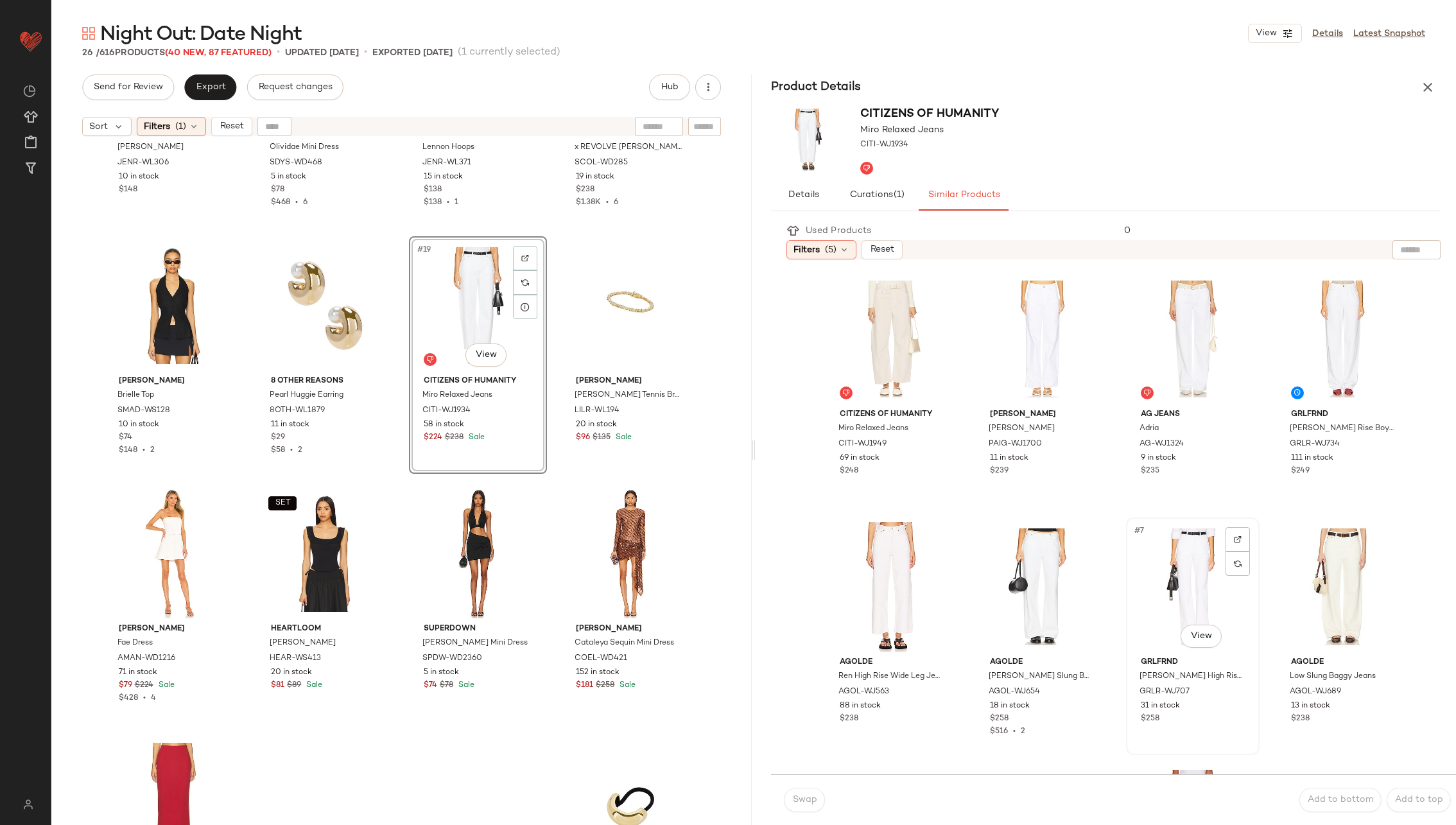
click at [1185, 596] on div "#7 View" at bounding box center [1193, 587] width 124 height 130
click at [807, 803] on span "Swap" at bounding box center [804, 800] width 25 height 11
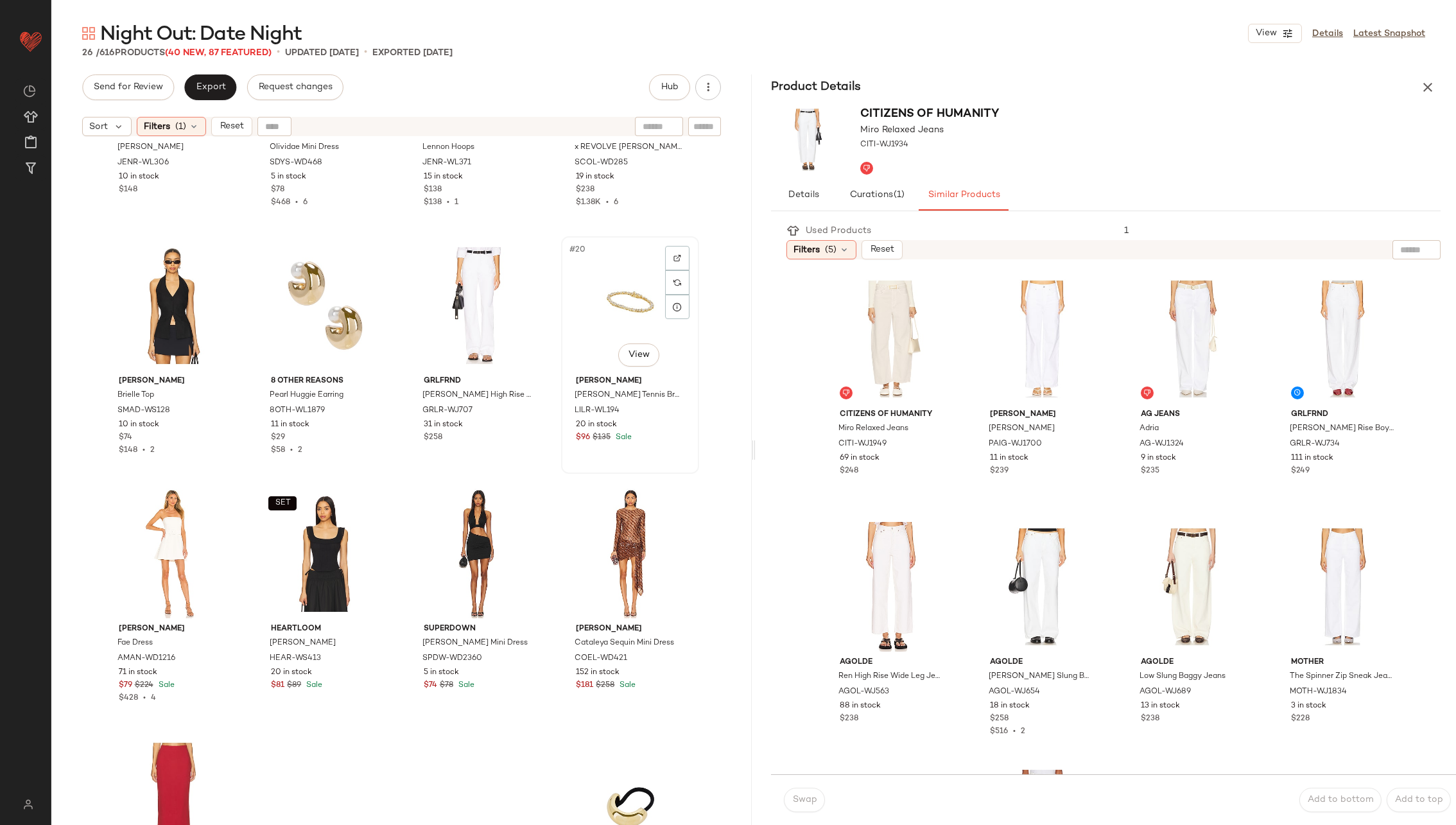
click at [625, 308] on div "#20 View" at bounding box center [630, 305] width 129 height 130
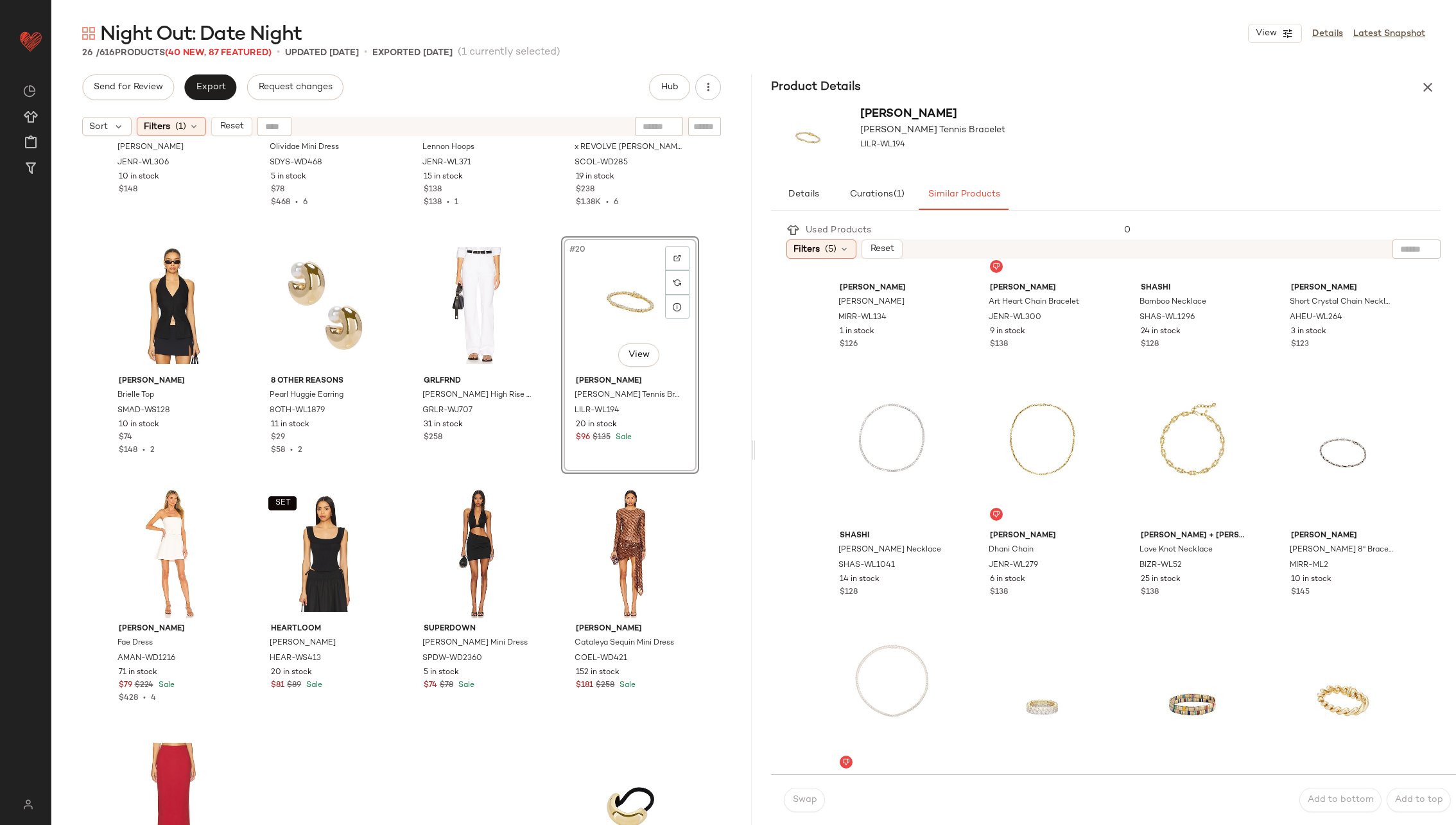
scroll to position [127, 0]
click at [1171, 463] on div "#7 View" at bounding box center [1193, 459] width 124 height 130
click at [805, 808] on button "Swap" at bounding box center [804, 800] width 41 height 25
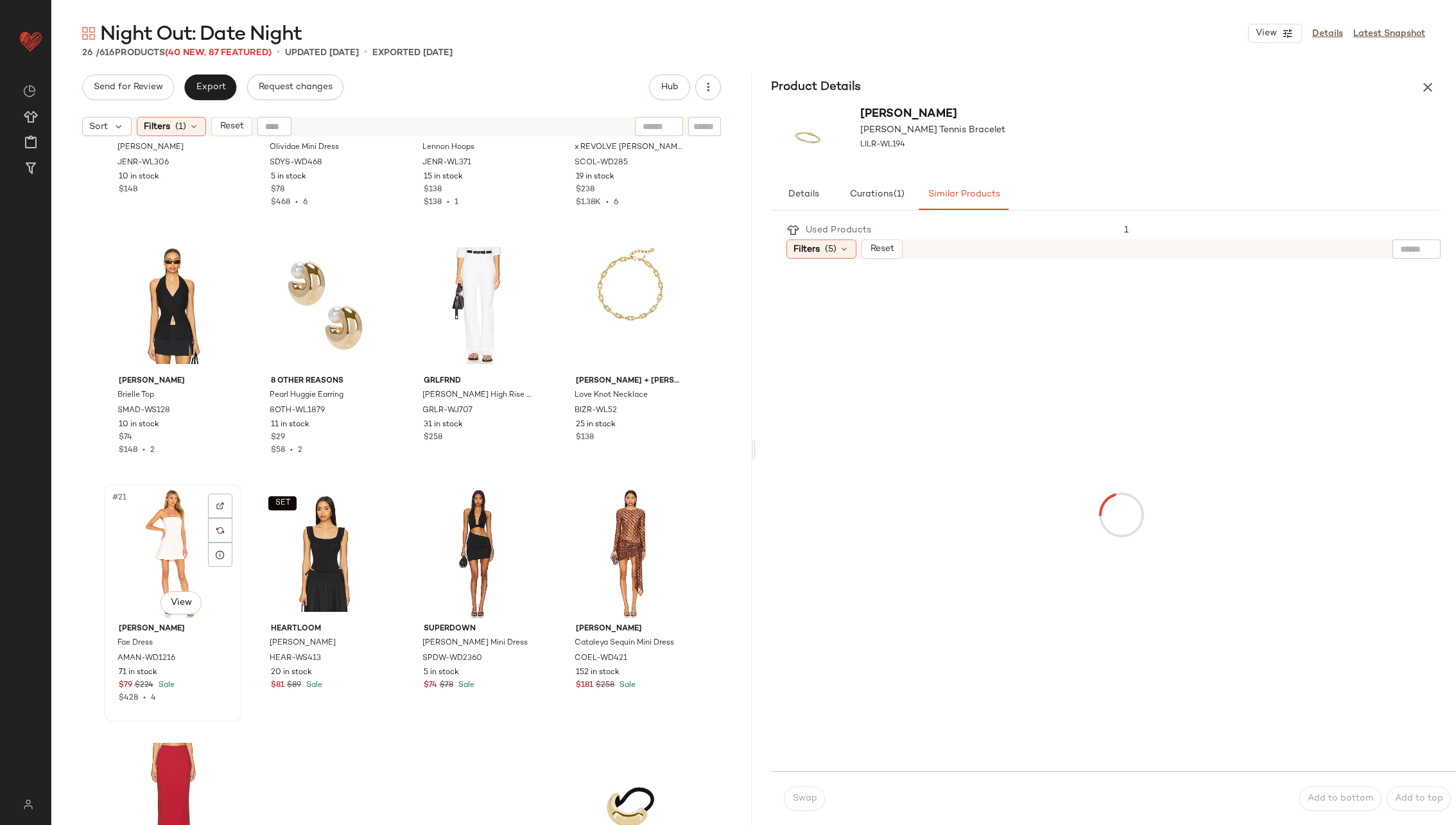
click at [162, 541] on div "#21 View" at bounding box center [173, 553] width 129 height 130
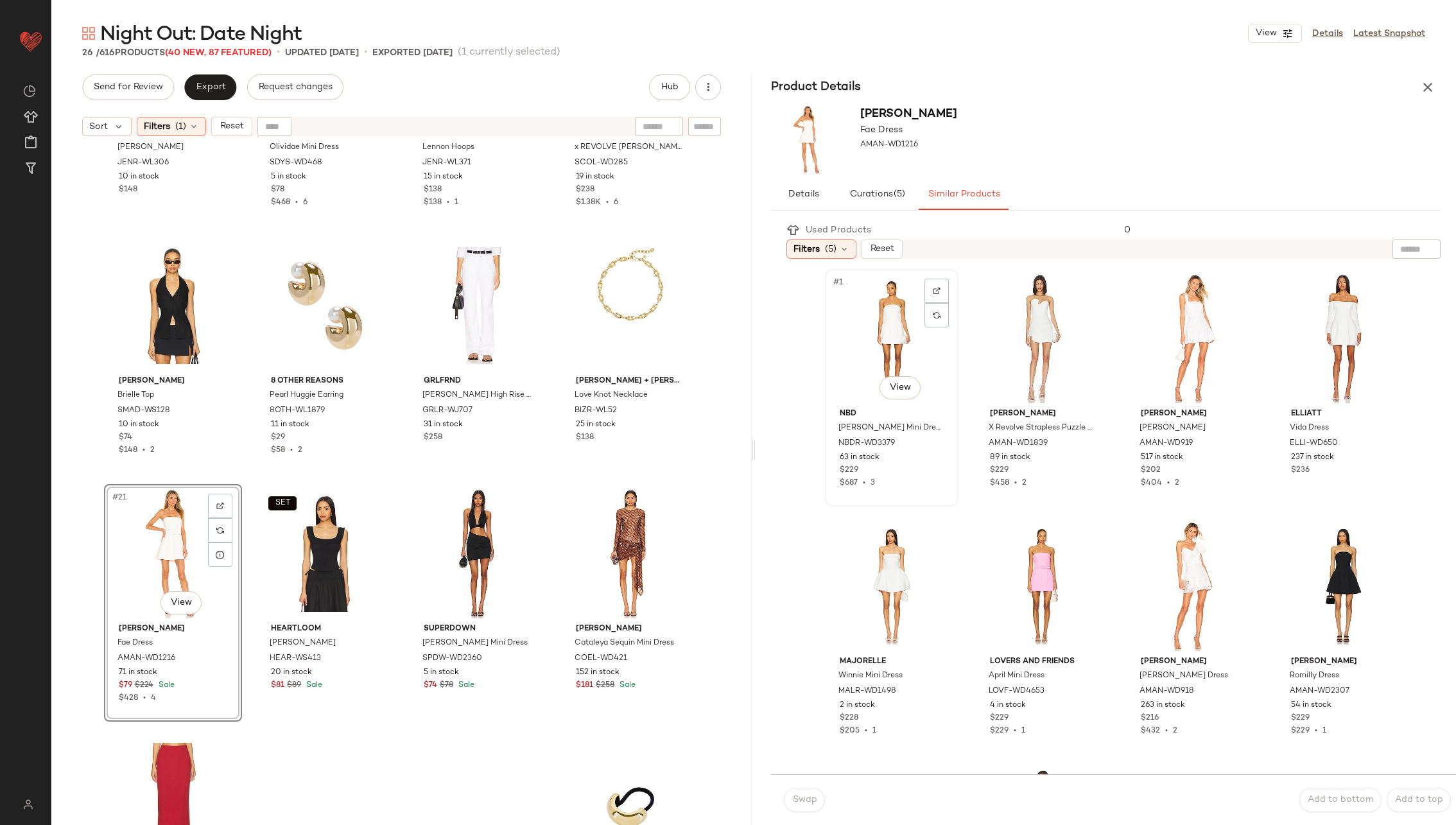
click at [897, 312] on div "#1 View" at bounding box center [892, 338] width 124 height 130
click at [801, 796] on span "Swap" at bounding box center [804, 800] width 25 height 11
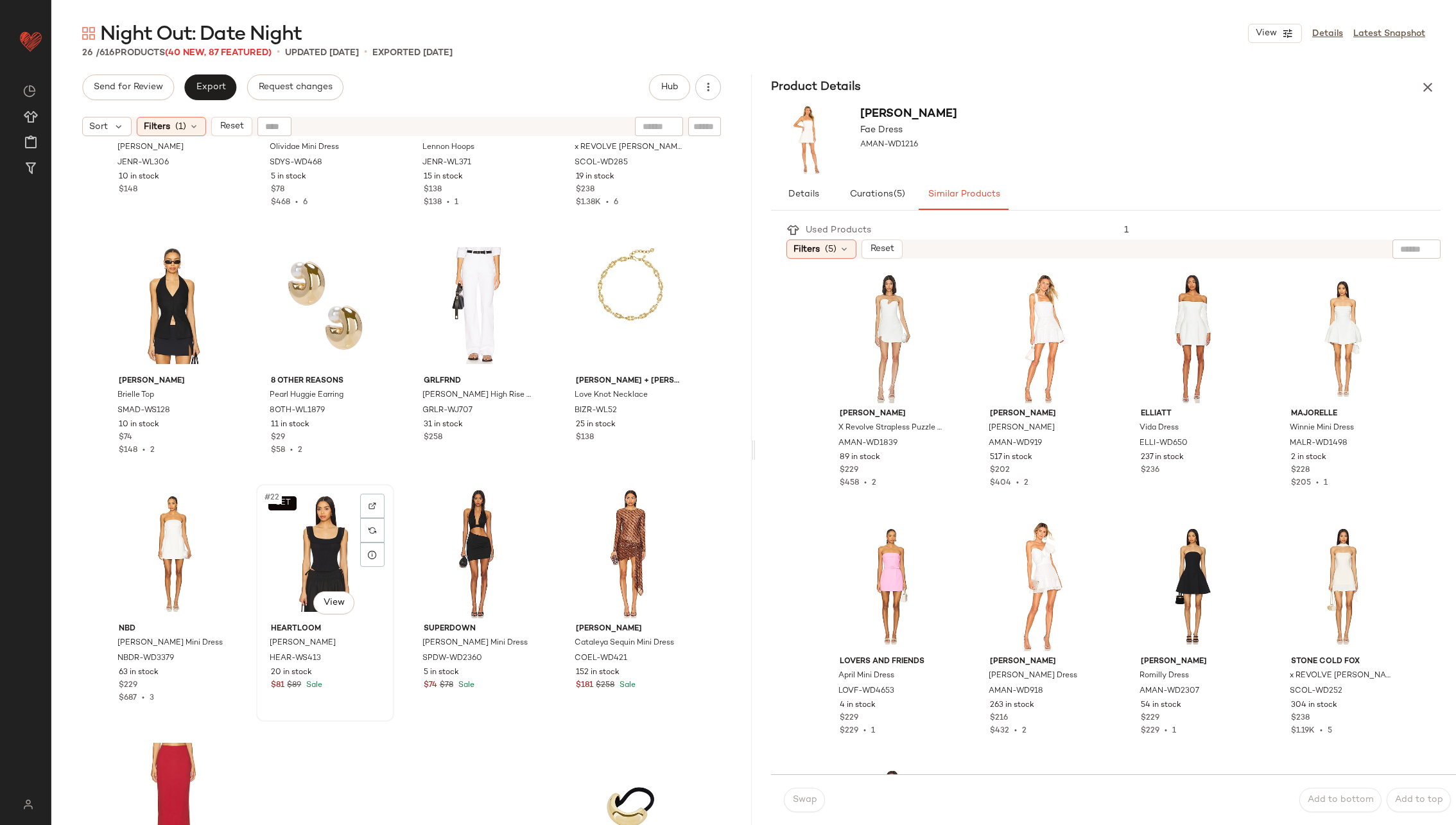
click at [305, 551] on div "SET #22 View" at bounding box center [326, 553] width 129 height 130
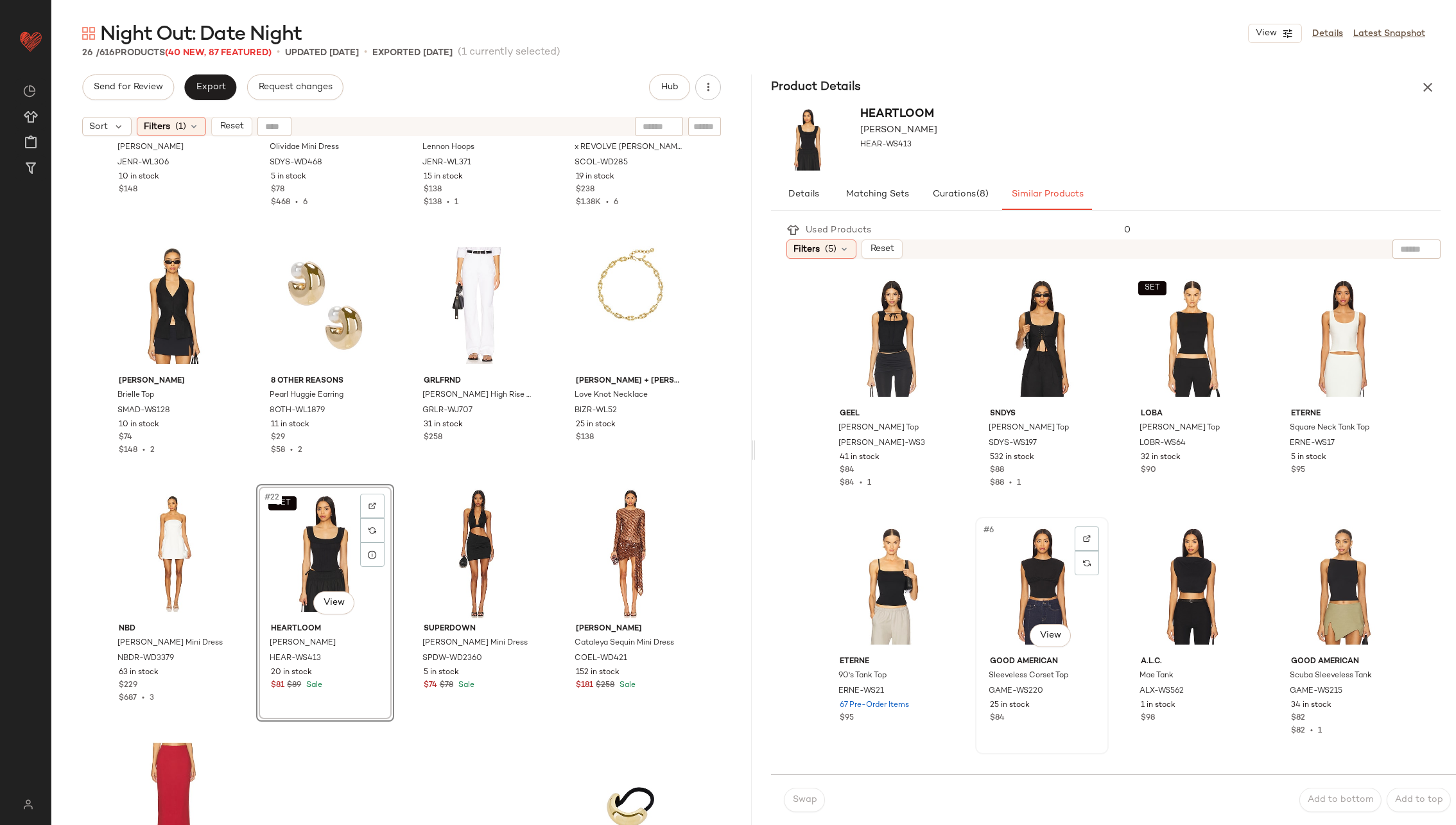
click at [1018, 590] on div "#6 View" at bounding box center [1042, 586] width 124 height 130
click at [805, 799] on span "Swap" at bounding box center [804, 800] width 25 height 11
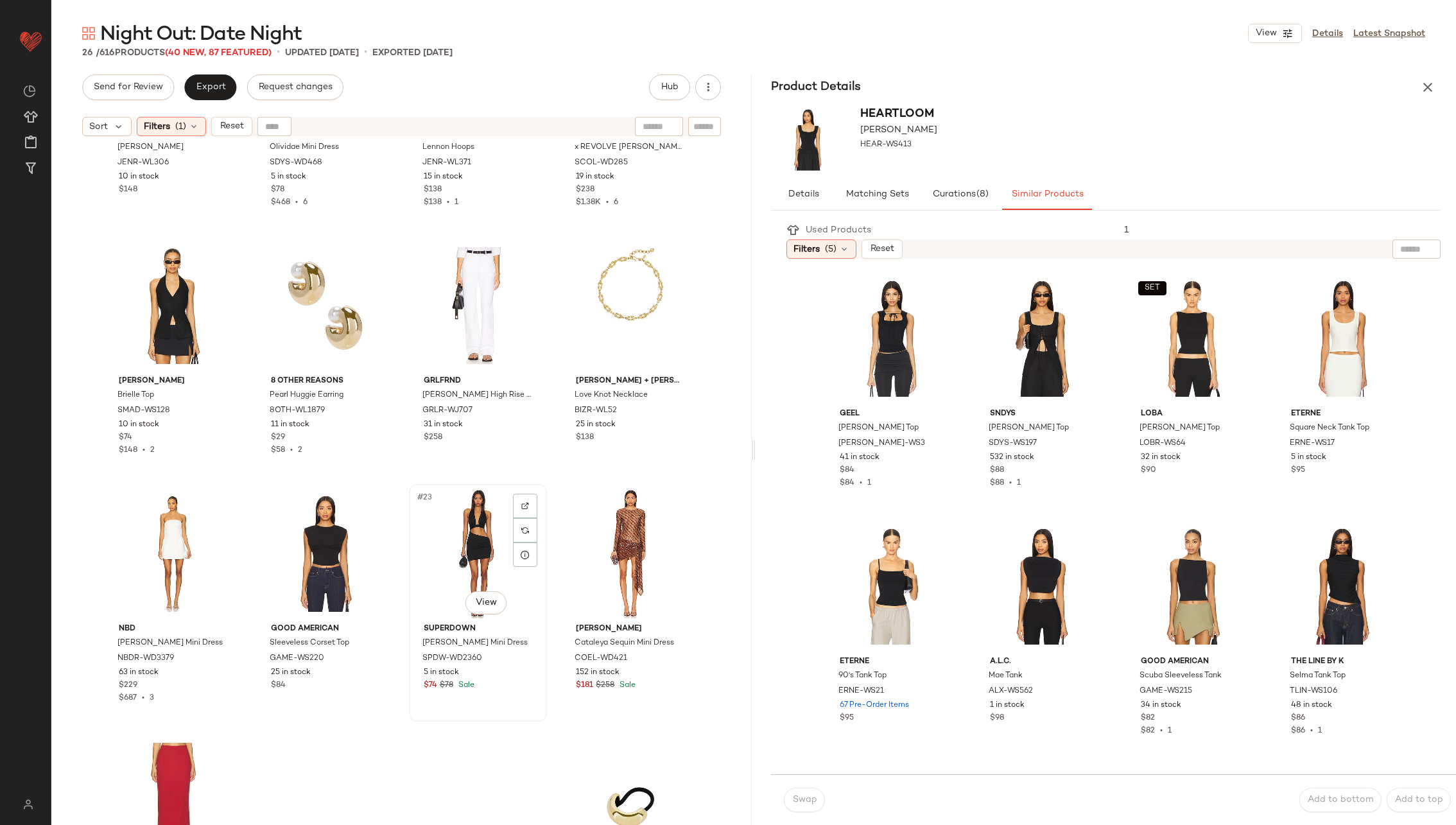
click at [469, 569] on div "#23 View" at bounding box center [478, 553] width 129 height 130
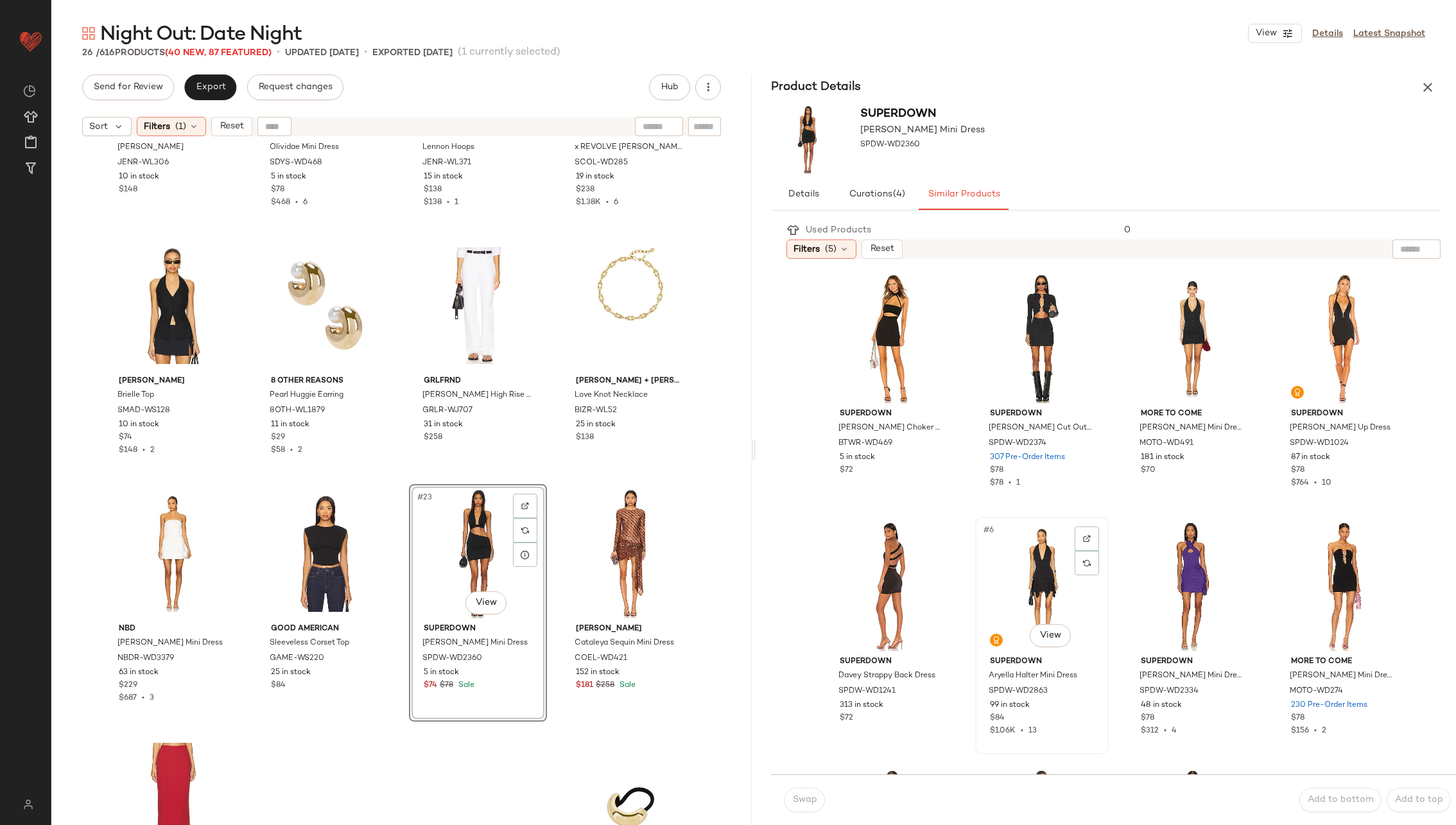
click at [1016, 578] on div "#6 View" at bounding box center [1042, 586] width 124 height 130
click at [800, 805] on span "Swap" at bounding box center [804, 800] width 25 height 11
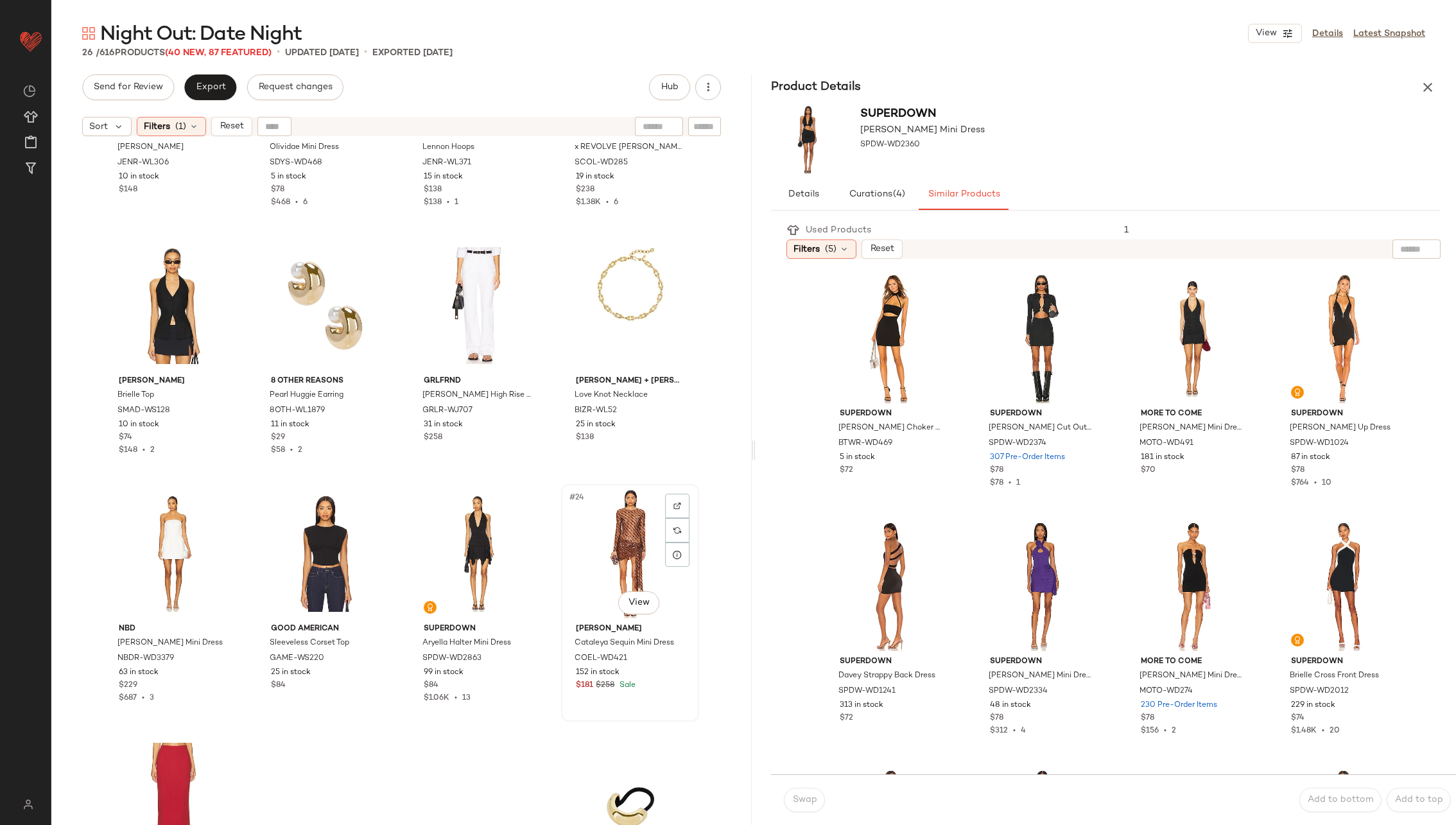
click at [626, 552] on div "#24 View" at bounding box center [630, 553] width 129 height 130
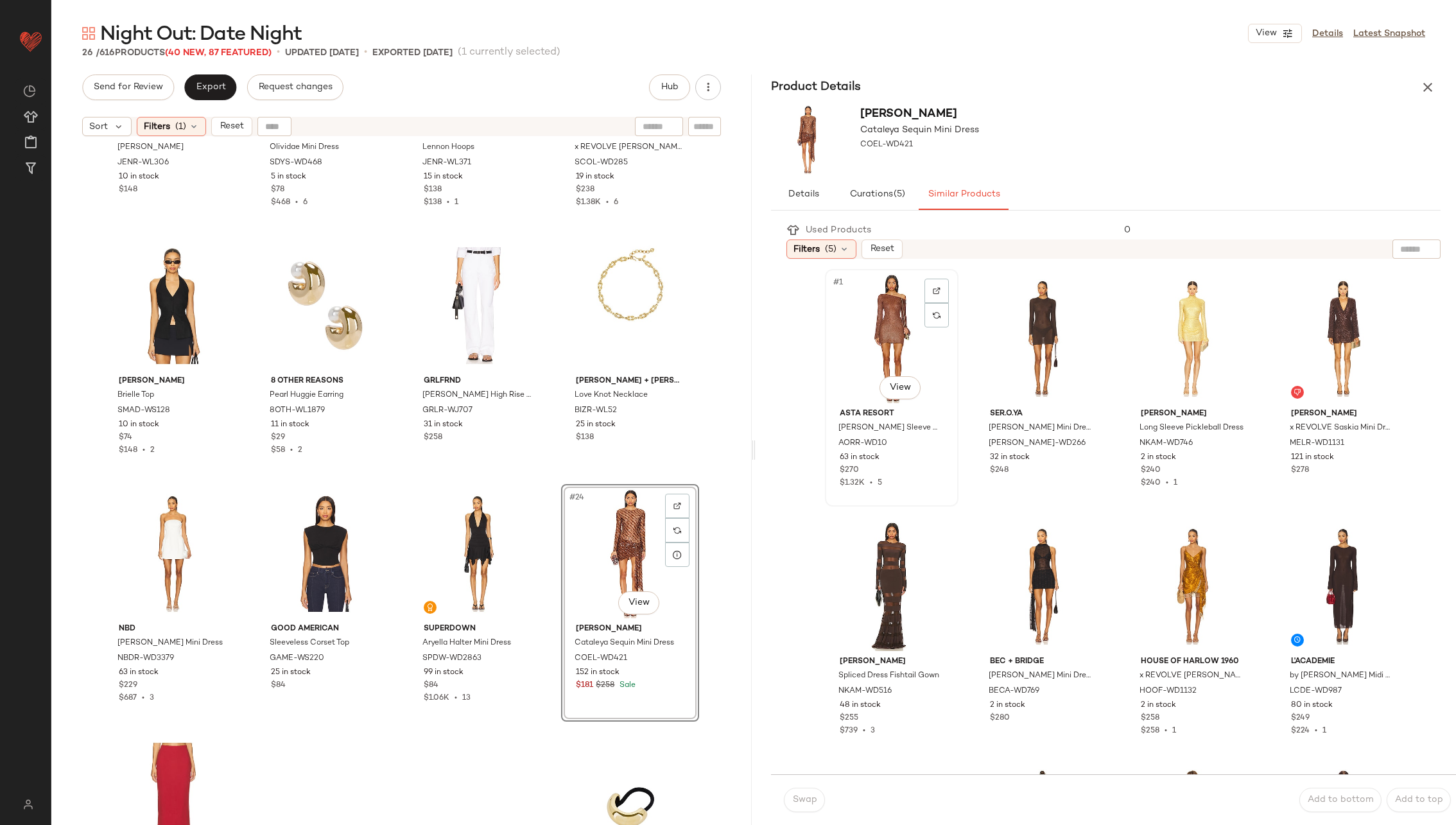
click at [883, 336] on div "#1 View" at bounding box center [892, 338] width 124 height 130
click at [804, 791] on button "Swap" at bounding box center [804, 800] width 41 height 25
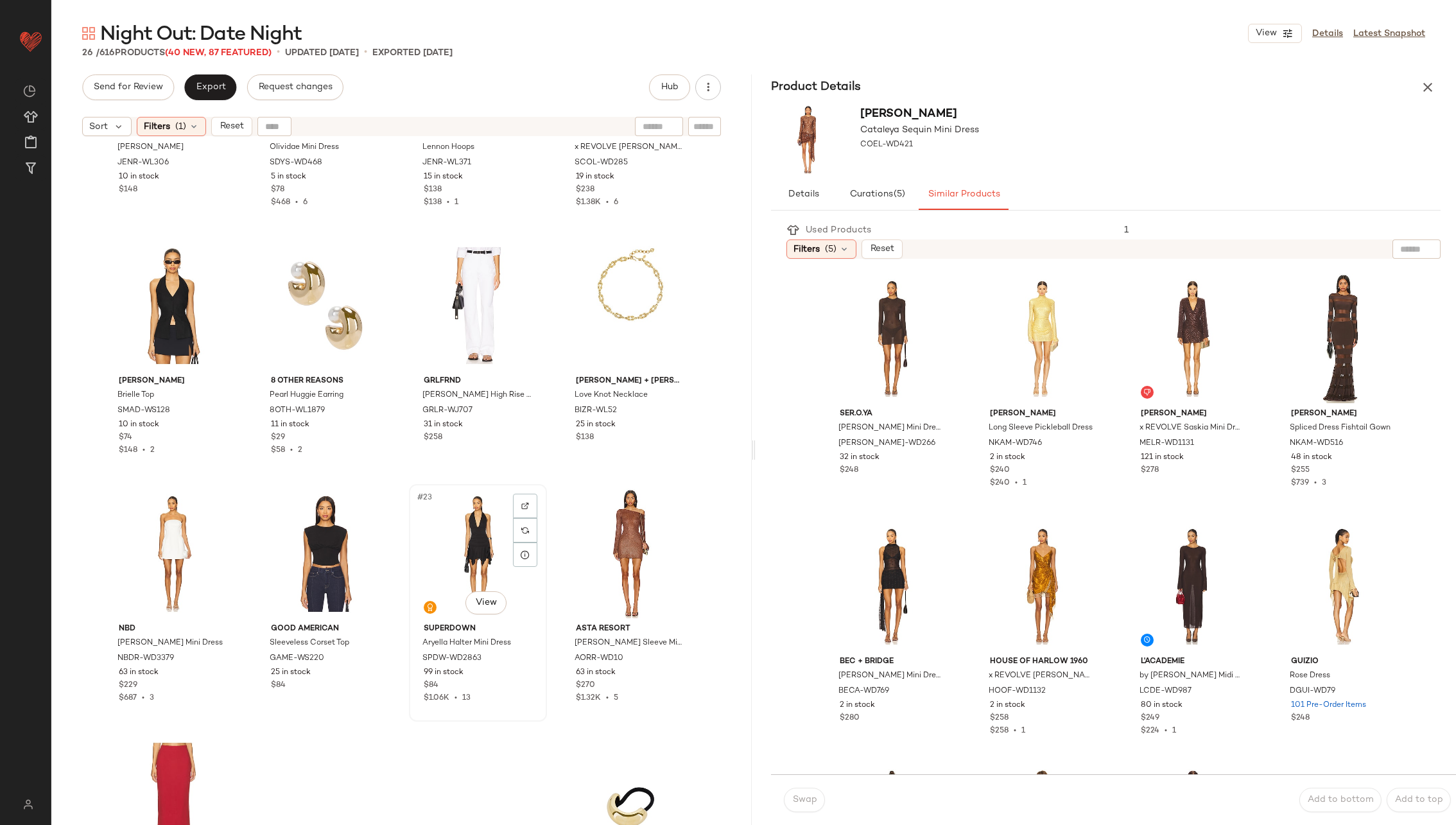
scroll to position [1022, 0]
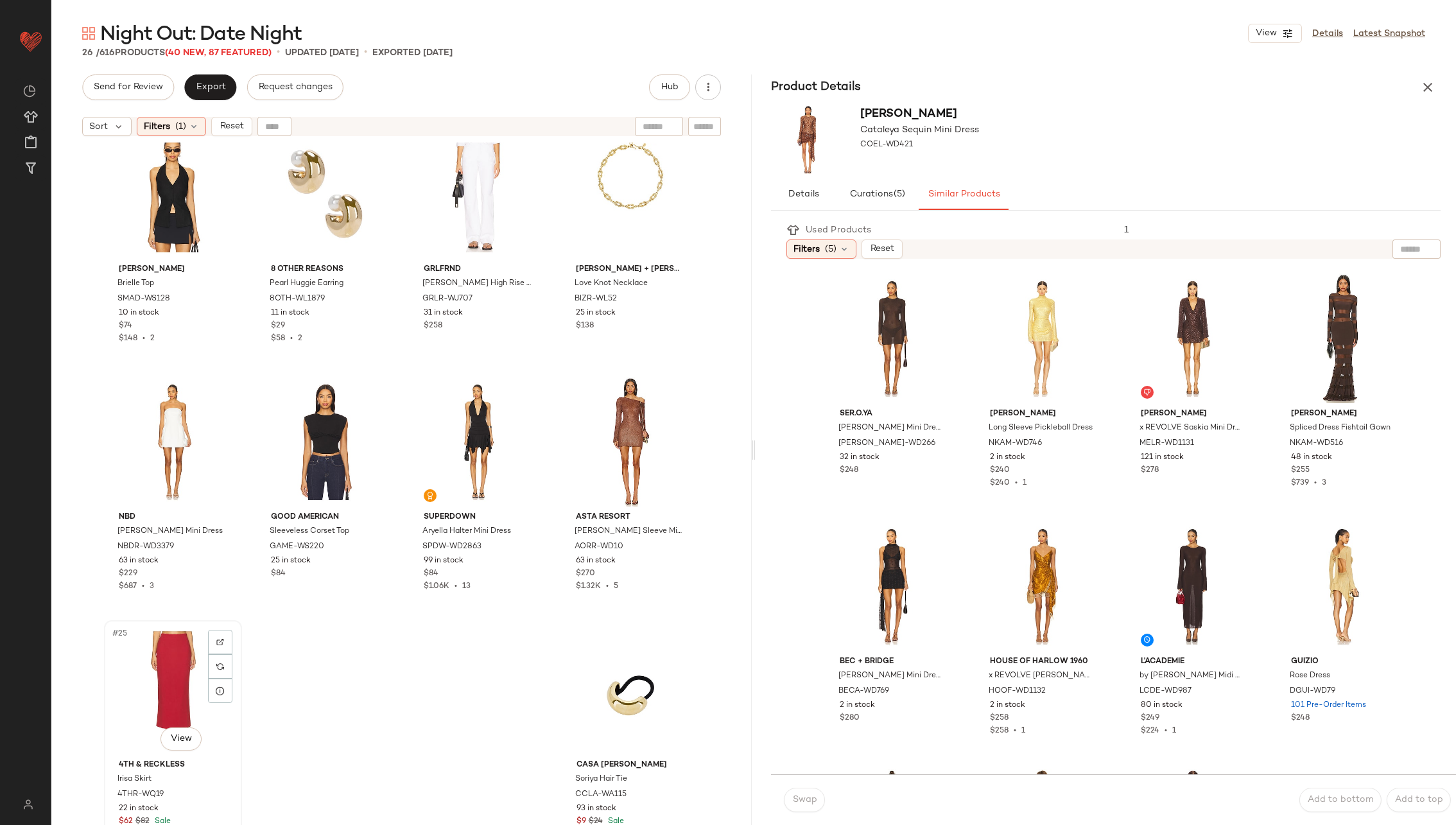
click at [169, 672] on div "#25 View" at bounding box center [173, 690] width 129 height 130
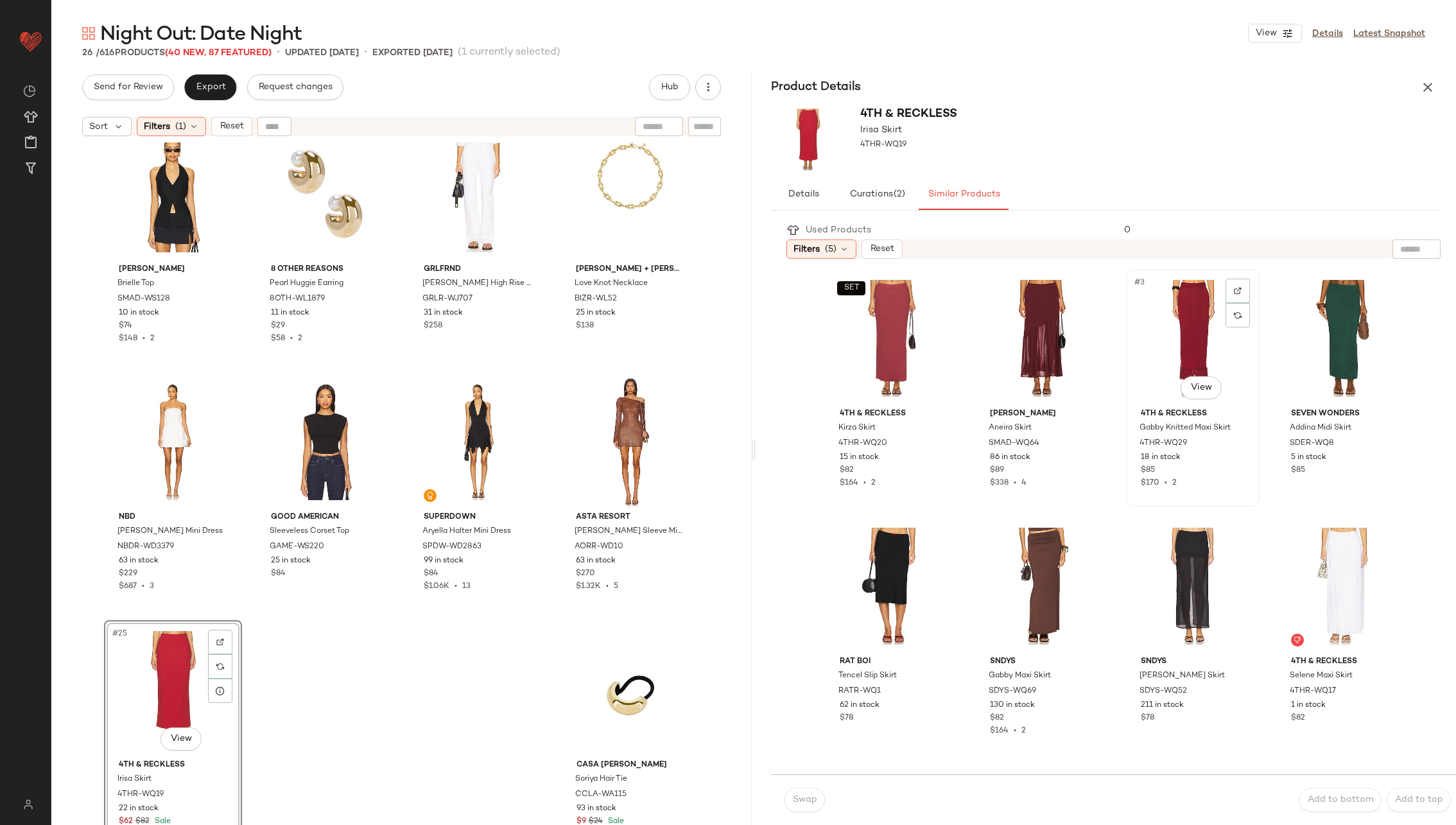
click at [1165, 321] on div "#3 View" at bounding box center [1193, 338] width 124 height 130
click at [807, 796] on span "Swap" at bounding box center [804, 800] width 25 height 11
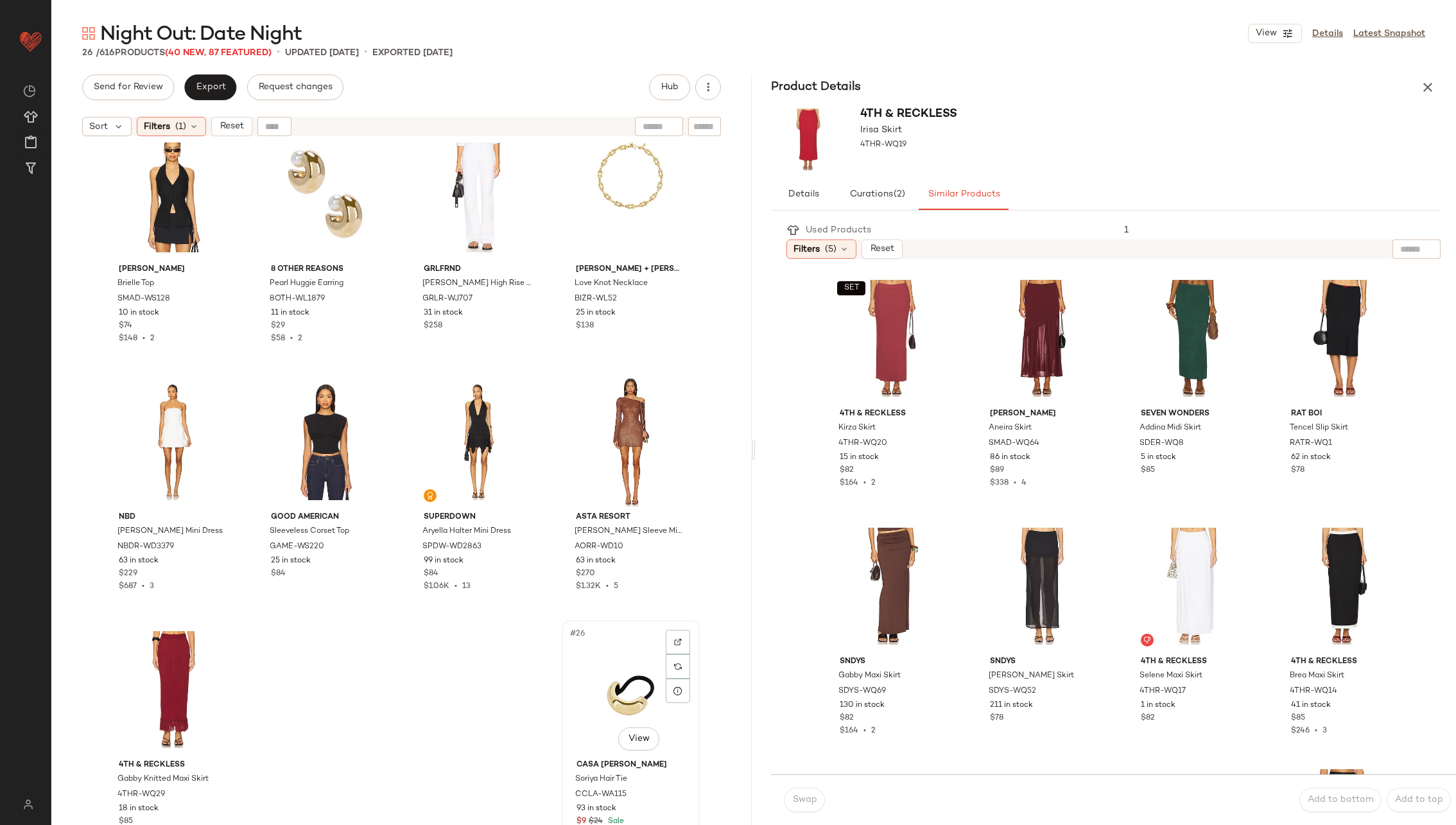
click at [613, 673] on div "#26 View" at bounding box center [631, 690] width 129 height 130
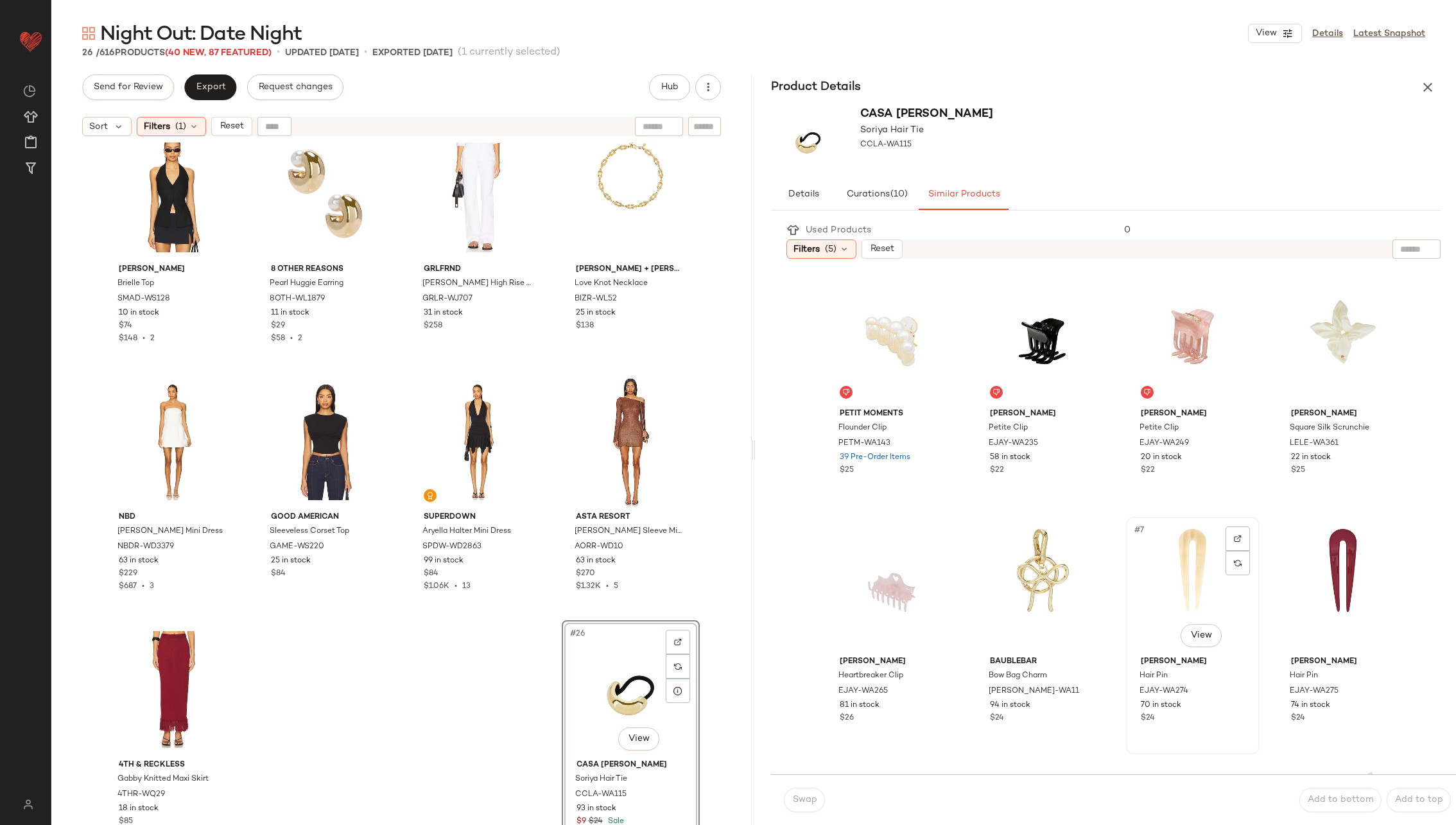
click at [1168, 555] on div "#7 View" at bounding box center [1193, 586] width 124 height 130
click at [799, 801] on span "Swap" at bounding box center [804, 800] width 25 height 11
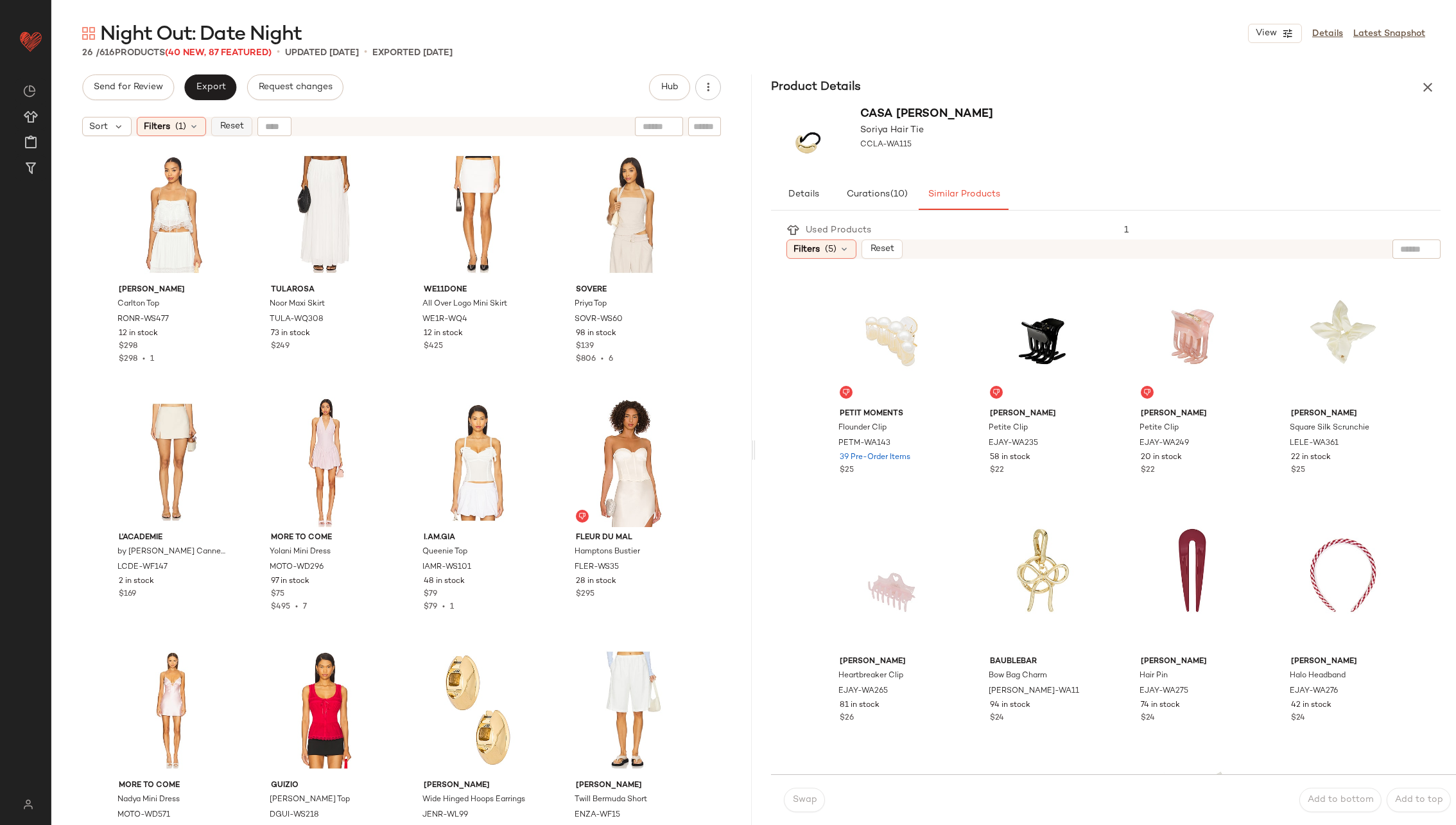
click at [231, 124] on span "Reset" at bounding box center [231, 126] width 25 height 11
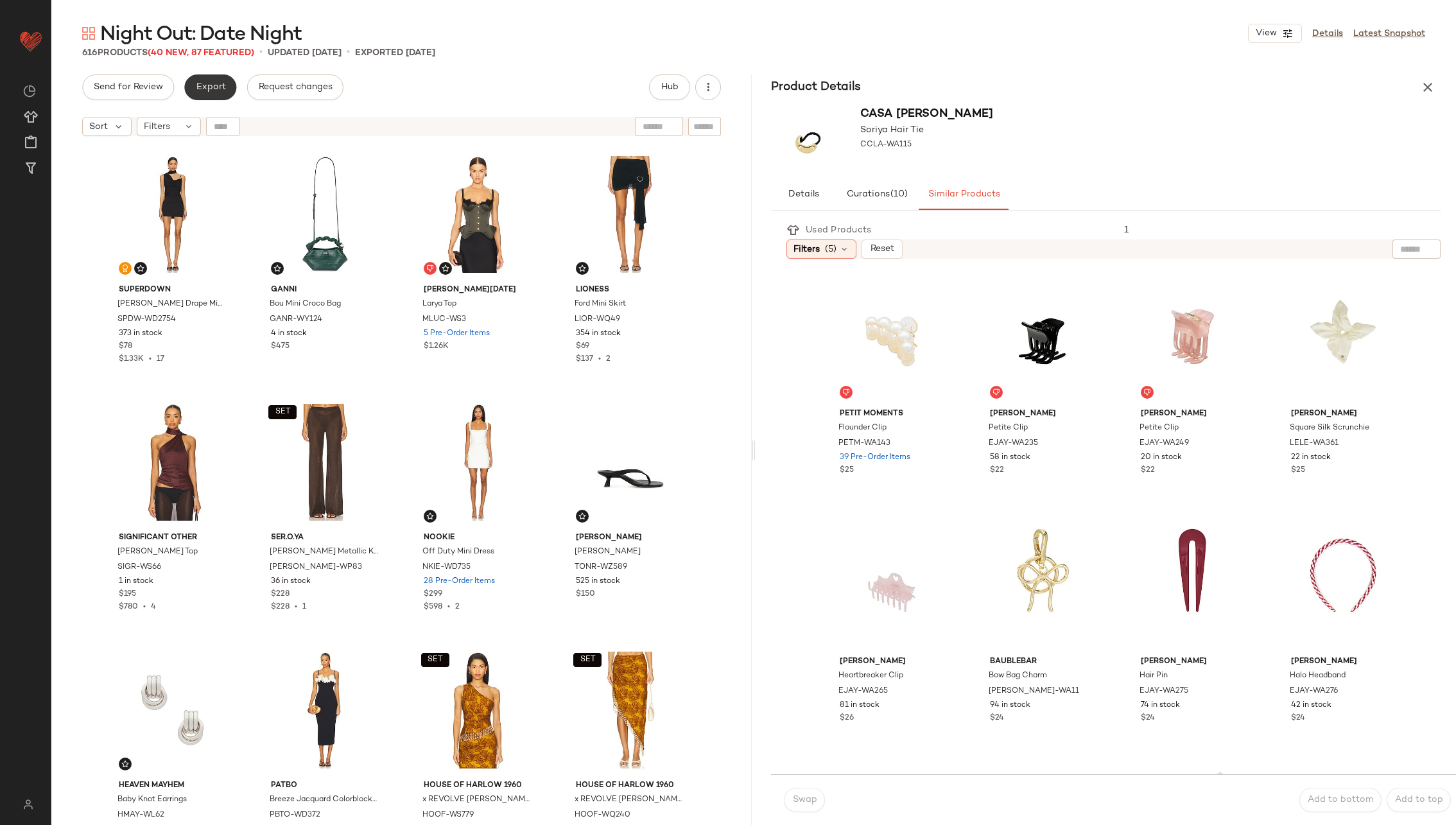
click at [211, 82] on span "Export" at bounding box center [210, 87] width 30 height 11
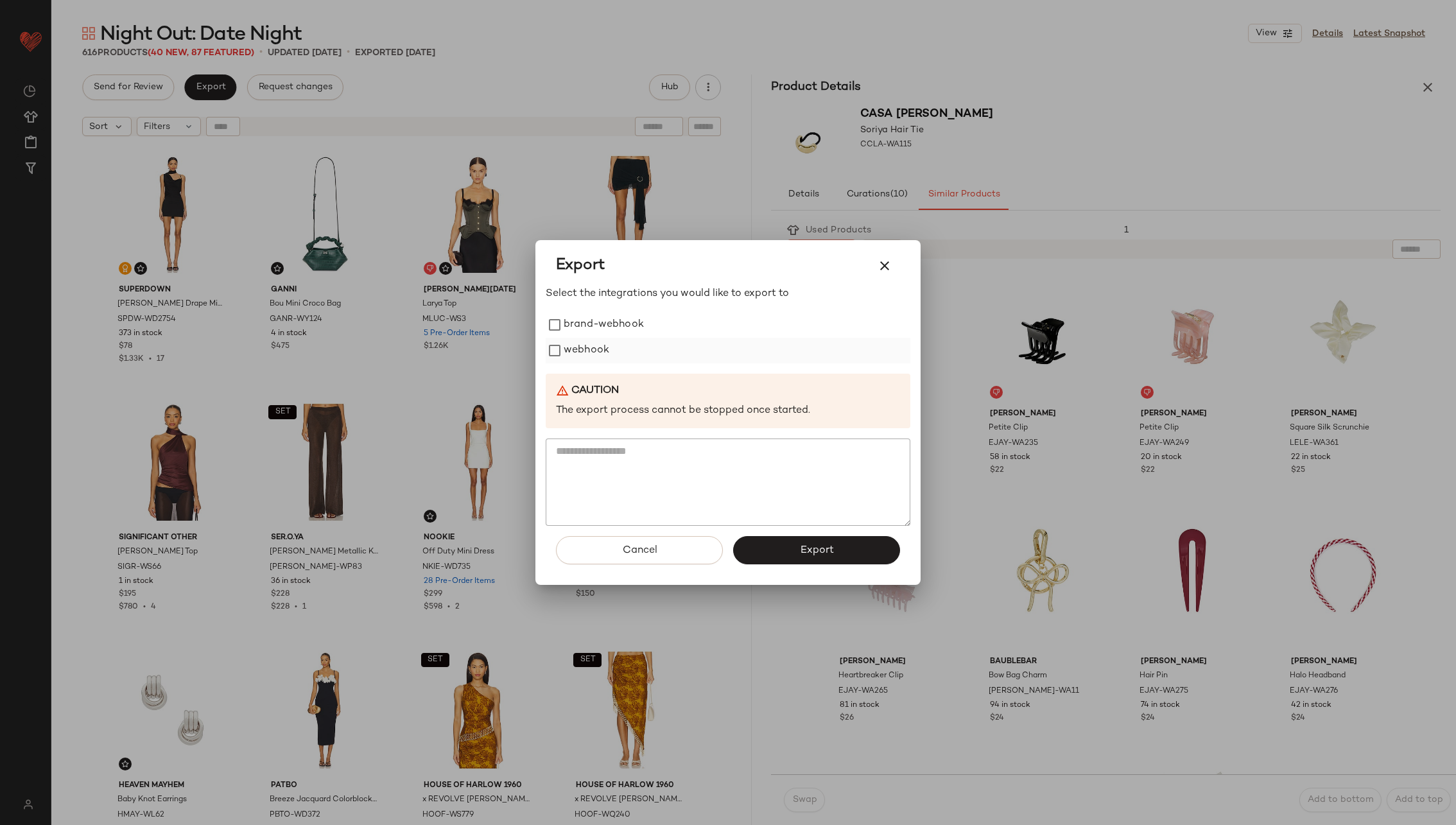
click at [592, 357] on label "webhook" at bounding box center [586, 350] width 46 height 25
click at [823, 544] on span "Export" at bounding box center [816, 550] width 34 height 12
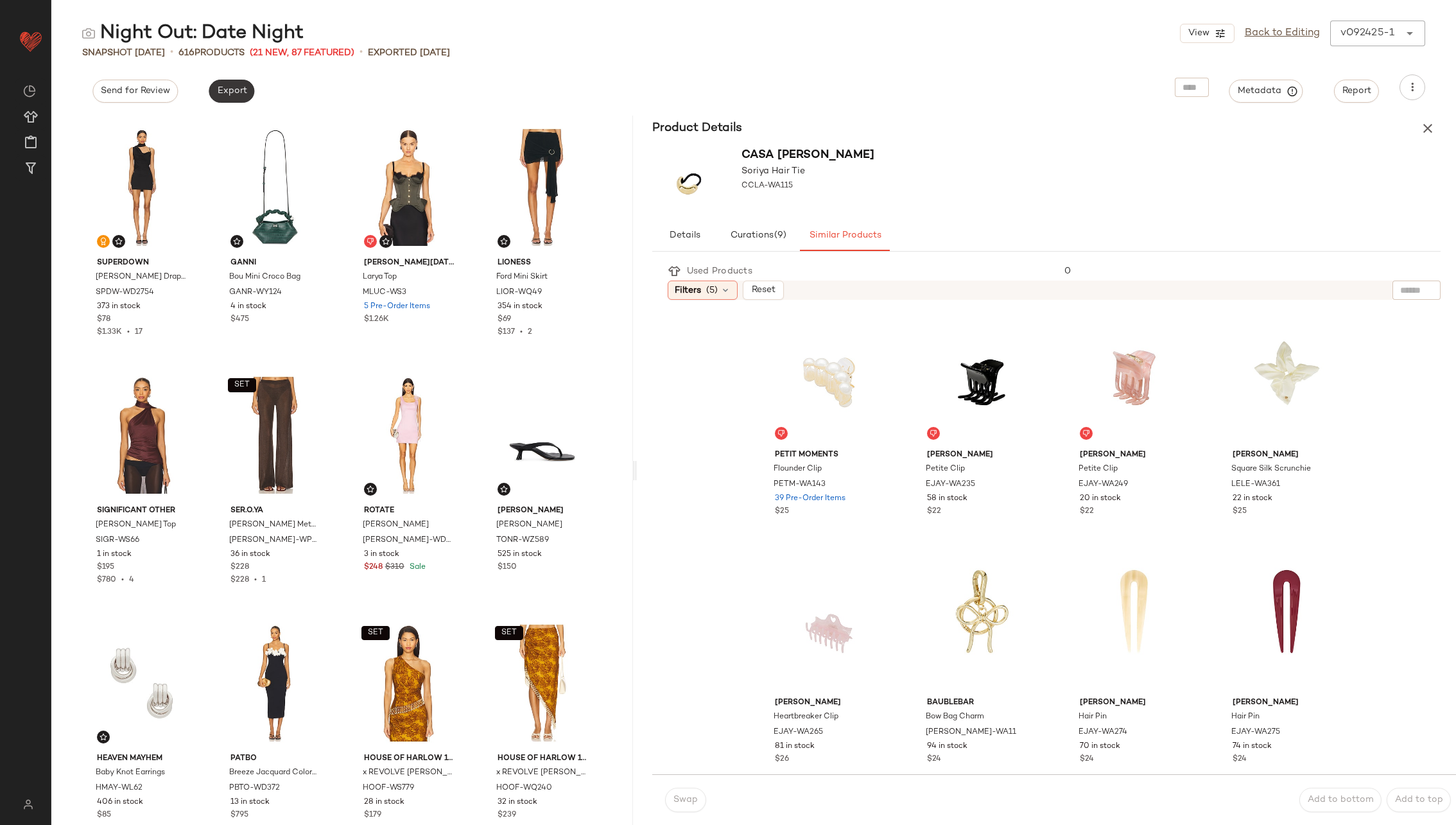
click at [238, 86] on span "Export" at bounding box center [231, 91] width 30 height 11
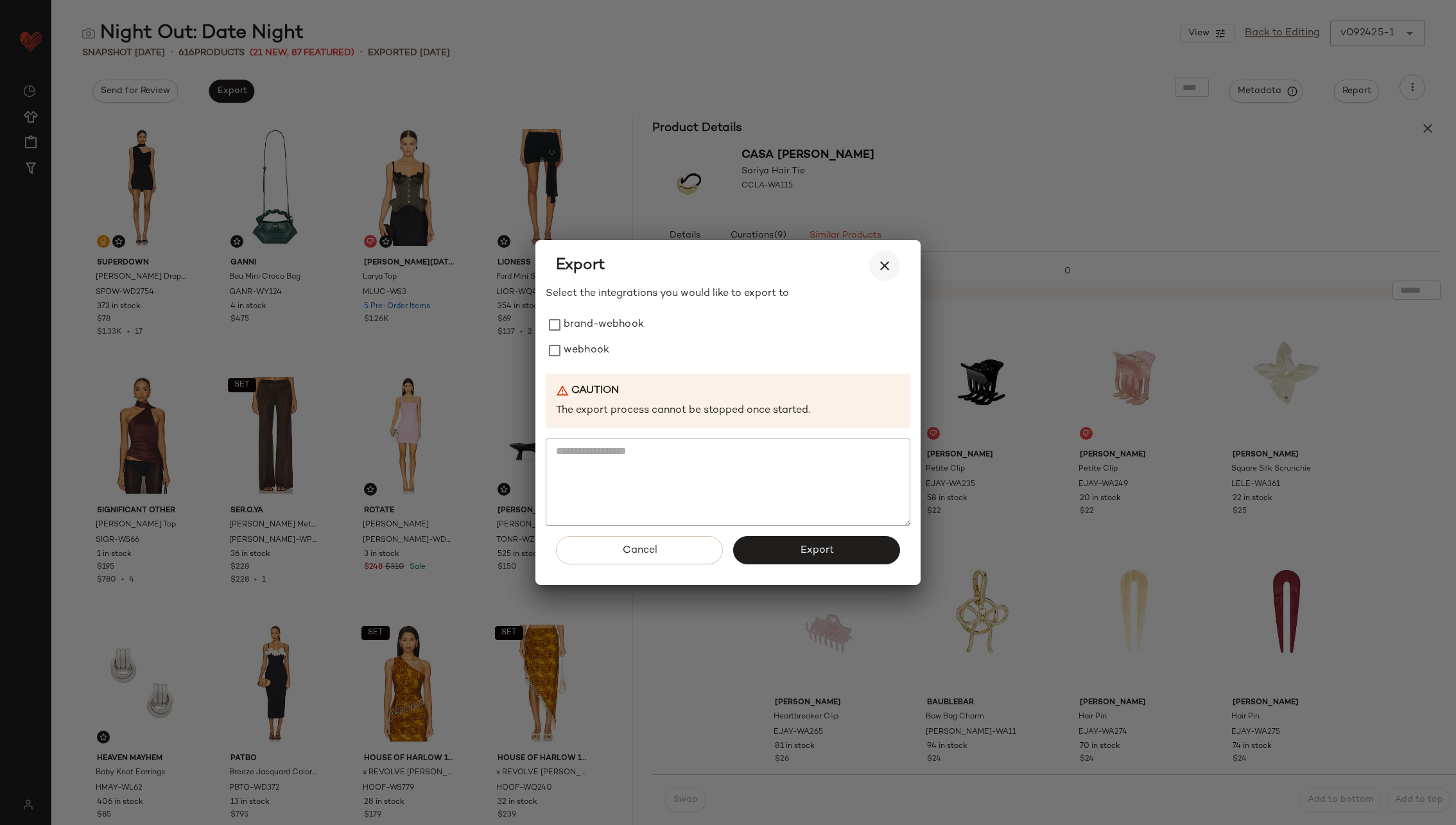
click at [888, 264] on icon "button" at bounding box center [884, 265] width 16 height 16
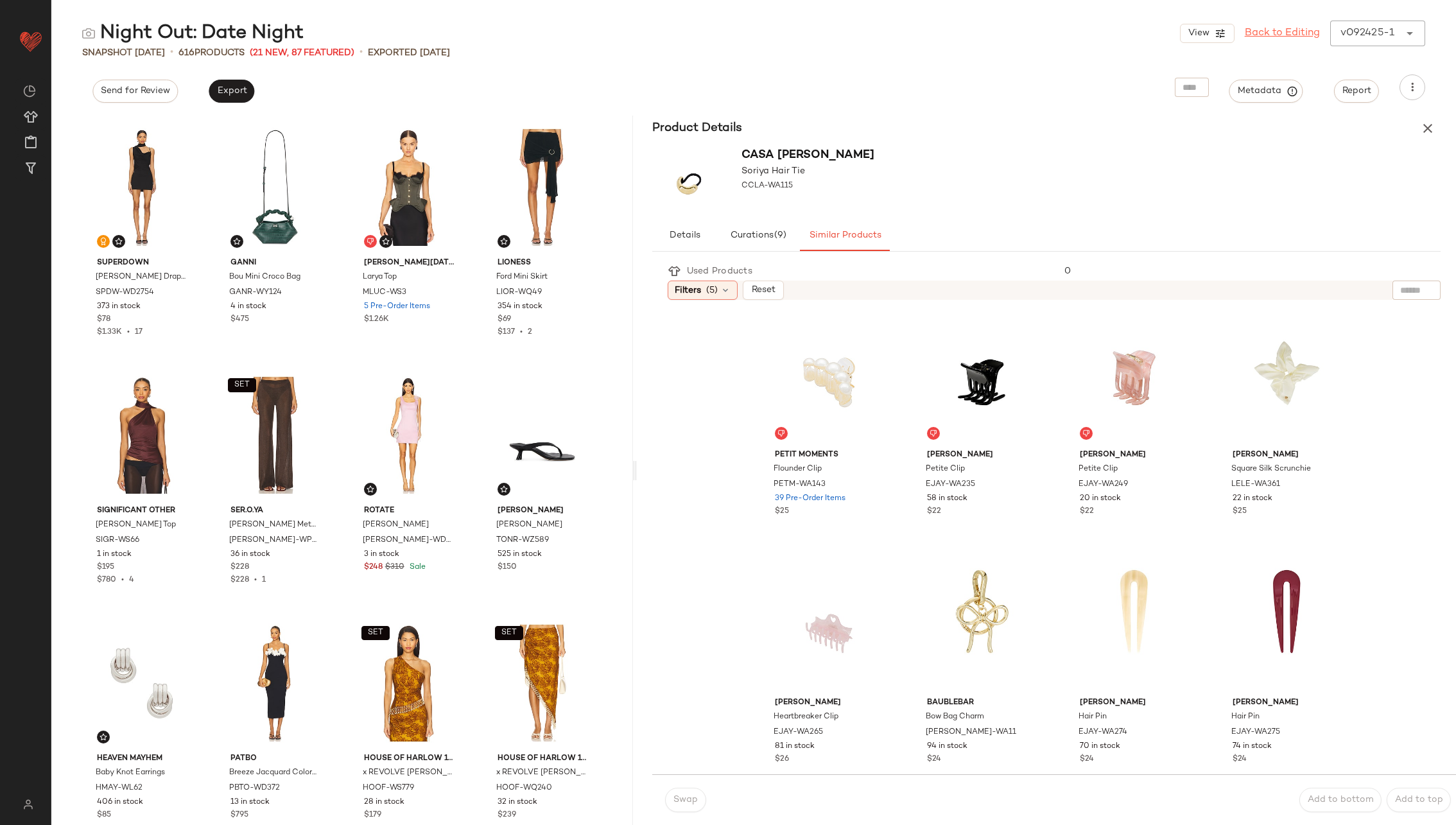
click at [1291, 29] on link "Back to Editing" at bounding box center [1283, 33] width 75 height 16
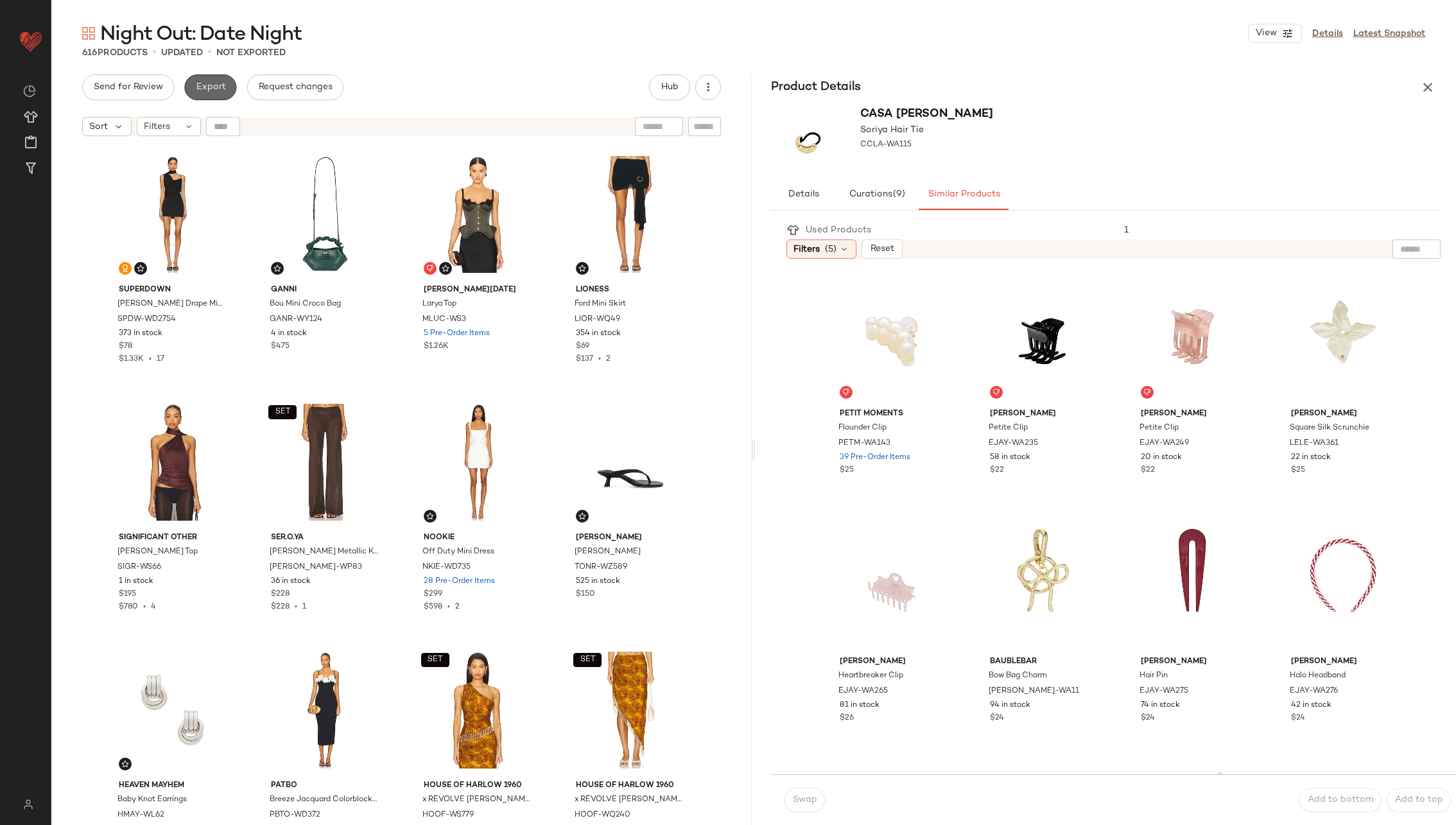
click at [207, 85] on span "Export" at bounding box center [210, 87] width 30 height 11
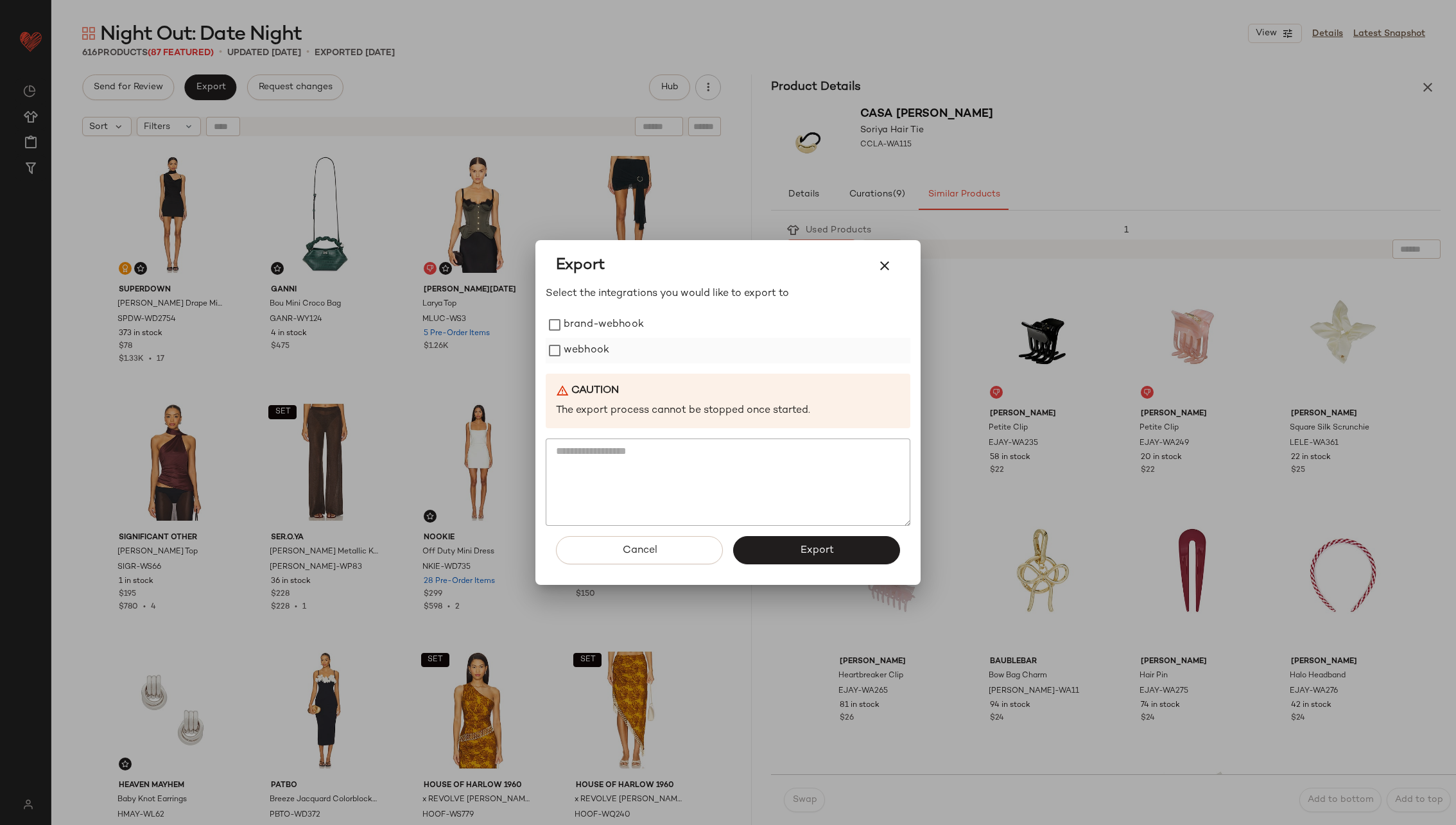
click at [602, 350] on label "webhook" at bounding box center [586, 350] width 46 height 25
click at [798, 548] on button "Export" at bounding box center [816, 550] width 167 height 29
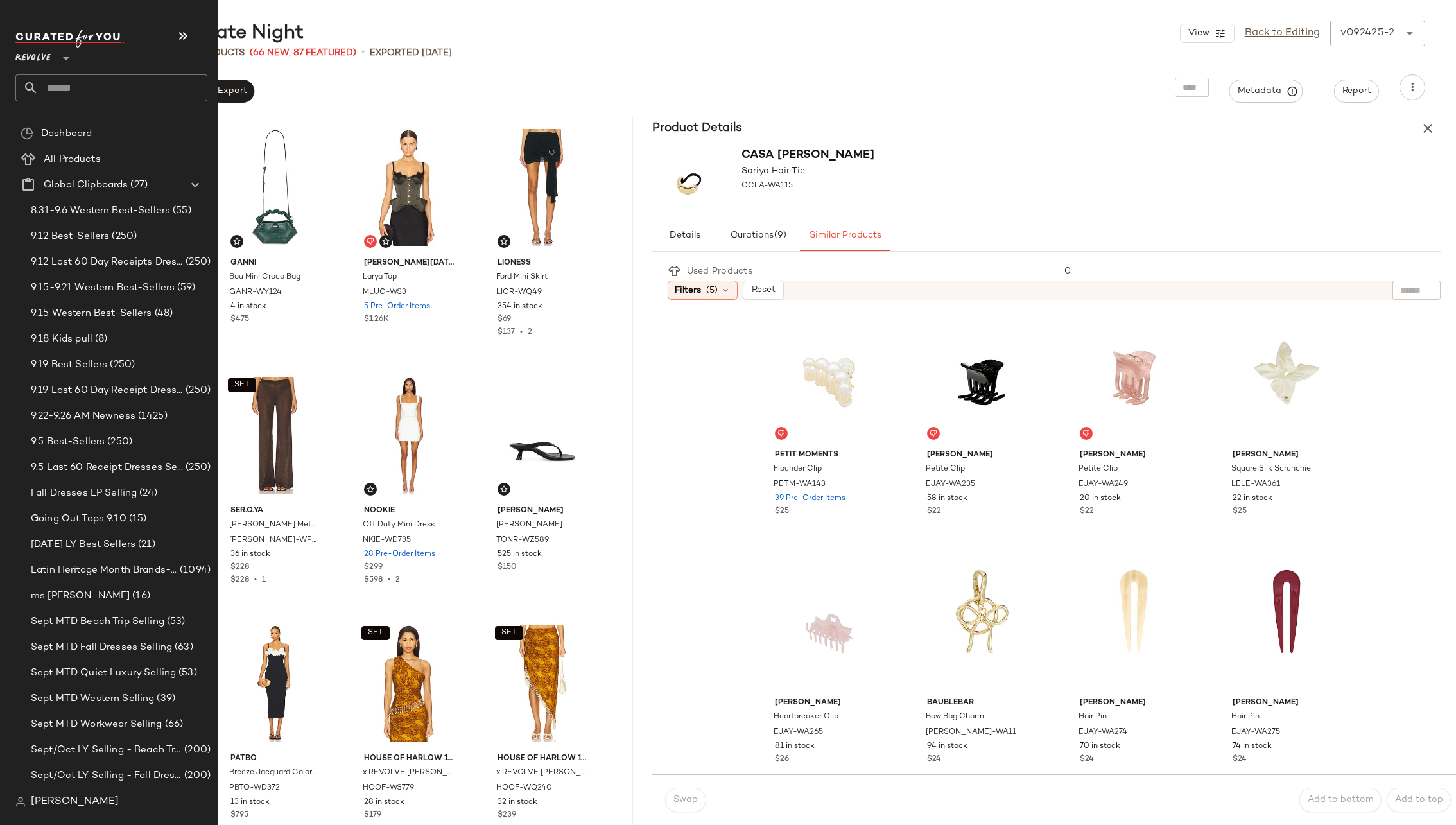
click at [123, 94] on input "text" at bounding box center [123, 88] width 169 height 27
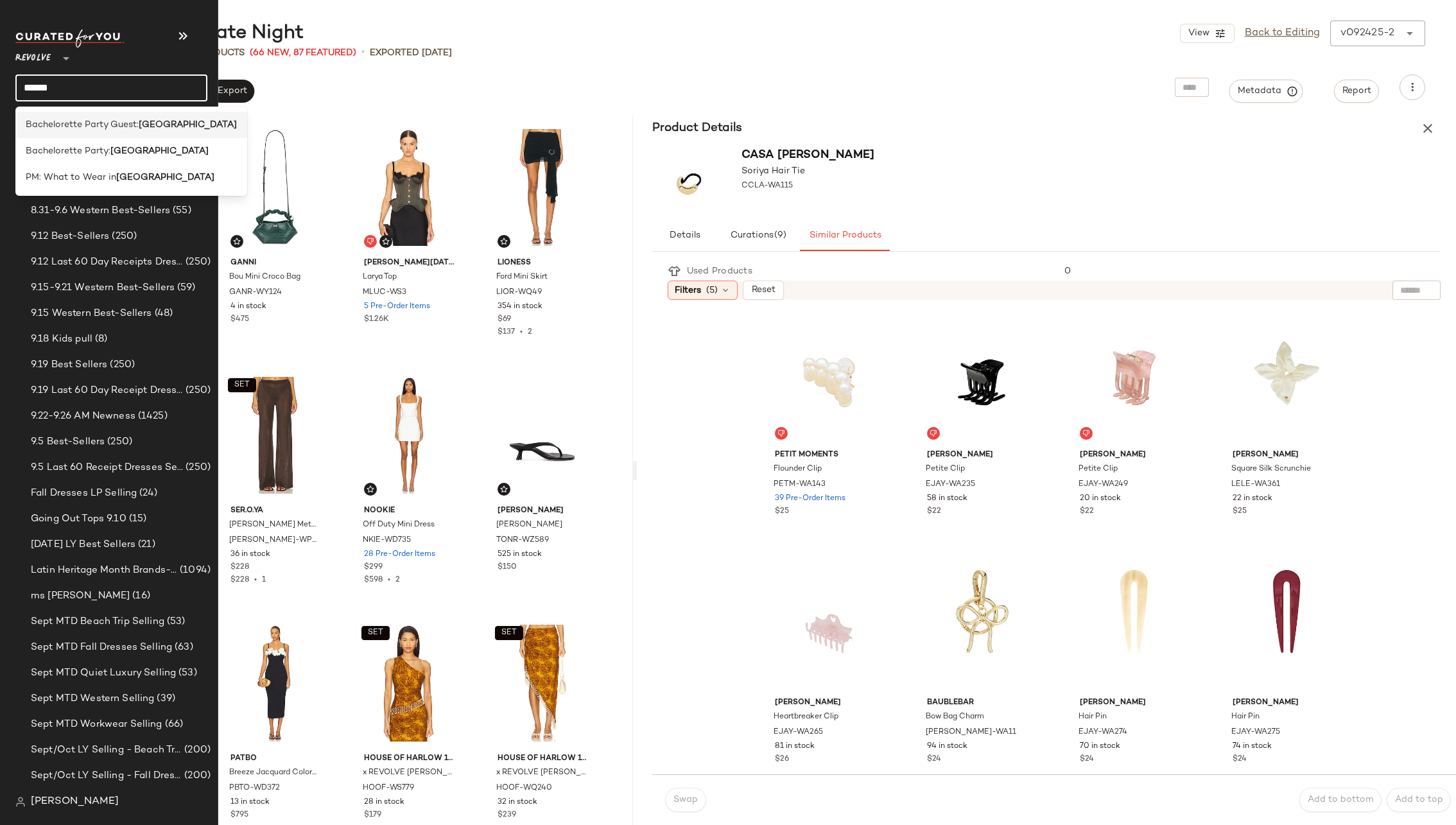
type input "******"
click at [124, 125] on span "Bachelorette Party Guest:" at bounding box center [82, 124] width 113 height 13
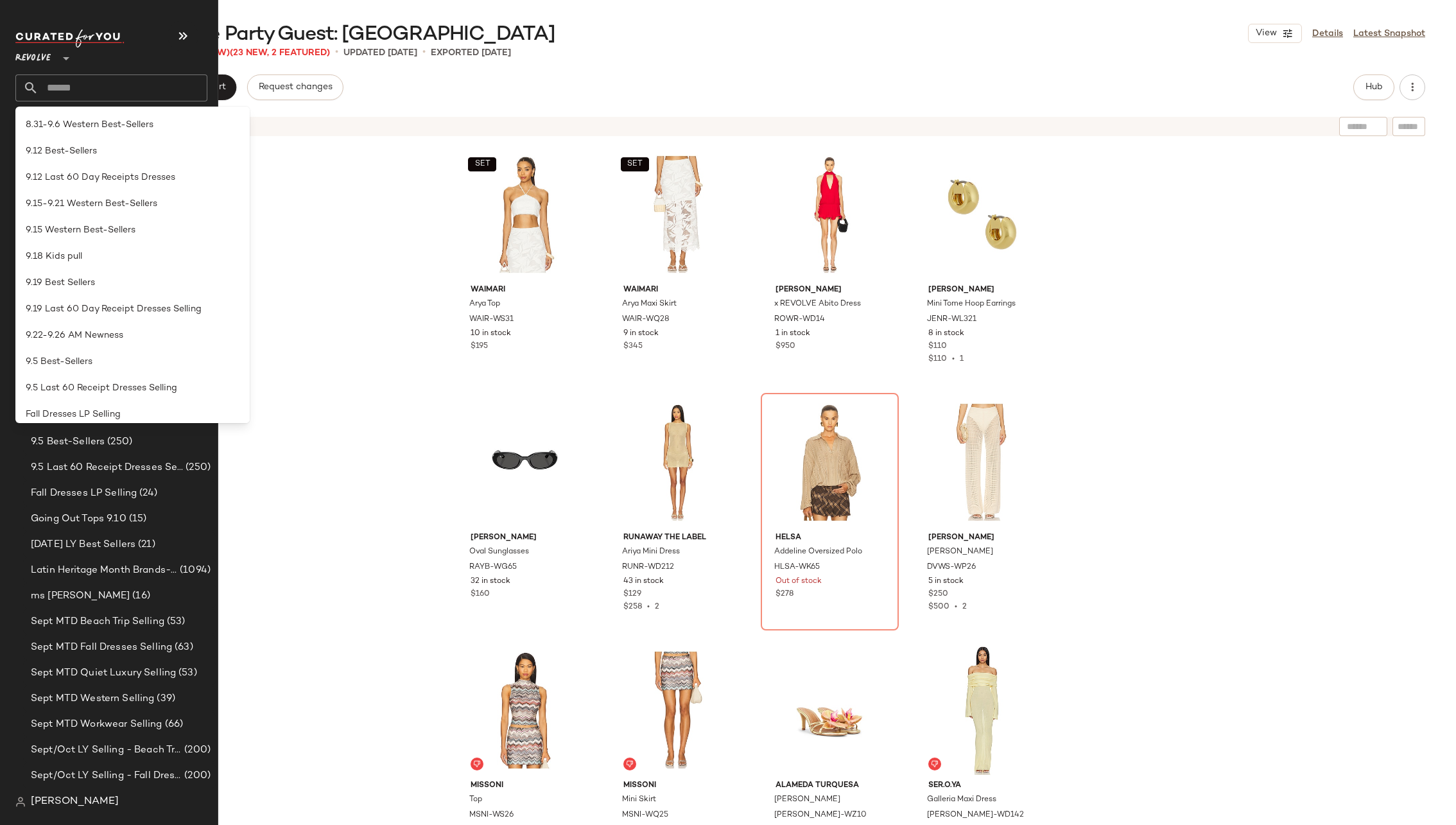
click at [340, 201] on div "SET Waimari Arya Top WAIR-WS31 10 in stock $195 SET Waimari Arya Maxi Skirt WAI…" at bounding box center [753, 499] width 1404 height 715
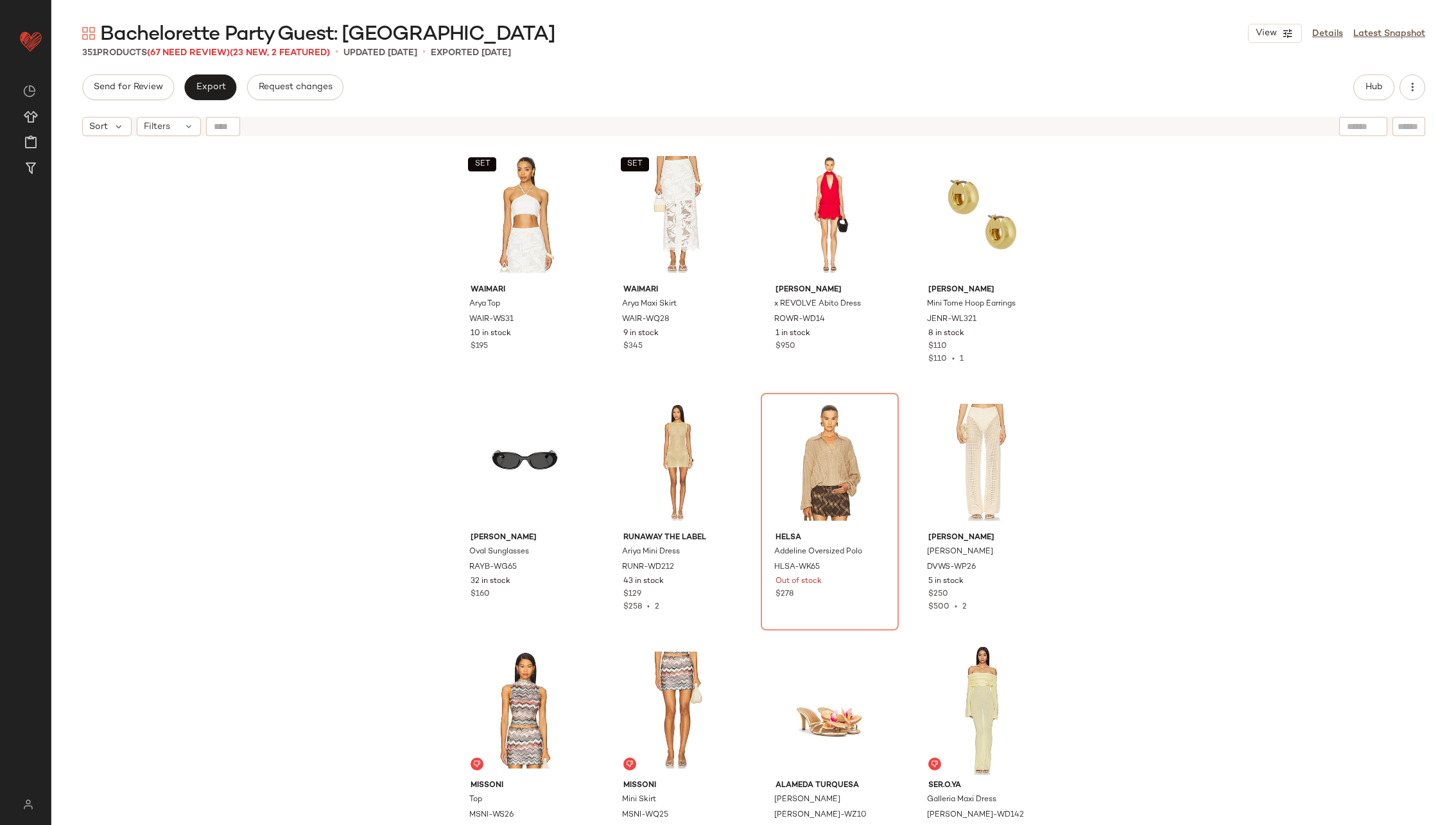
click at [359, 284] on div "SET Waimari Arya Top WAIR-WS31 10 in stock $195 SET Waimari Arya Maxi Skirt WAI…" at bounding box center [753, 499] width 1404 height 715
click at [178, 128] on div "Filters" at bounding box center [169, 127] width 64 height 20
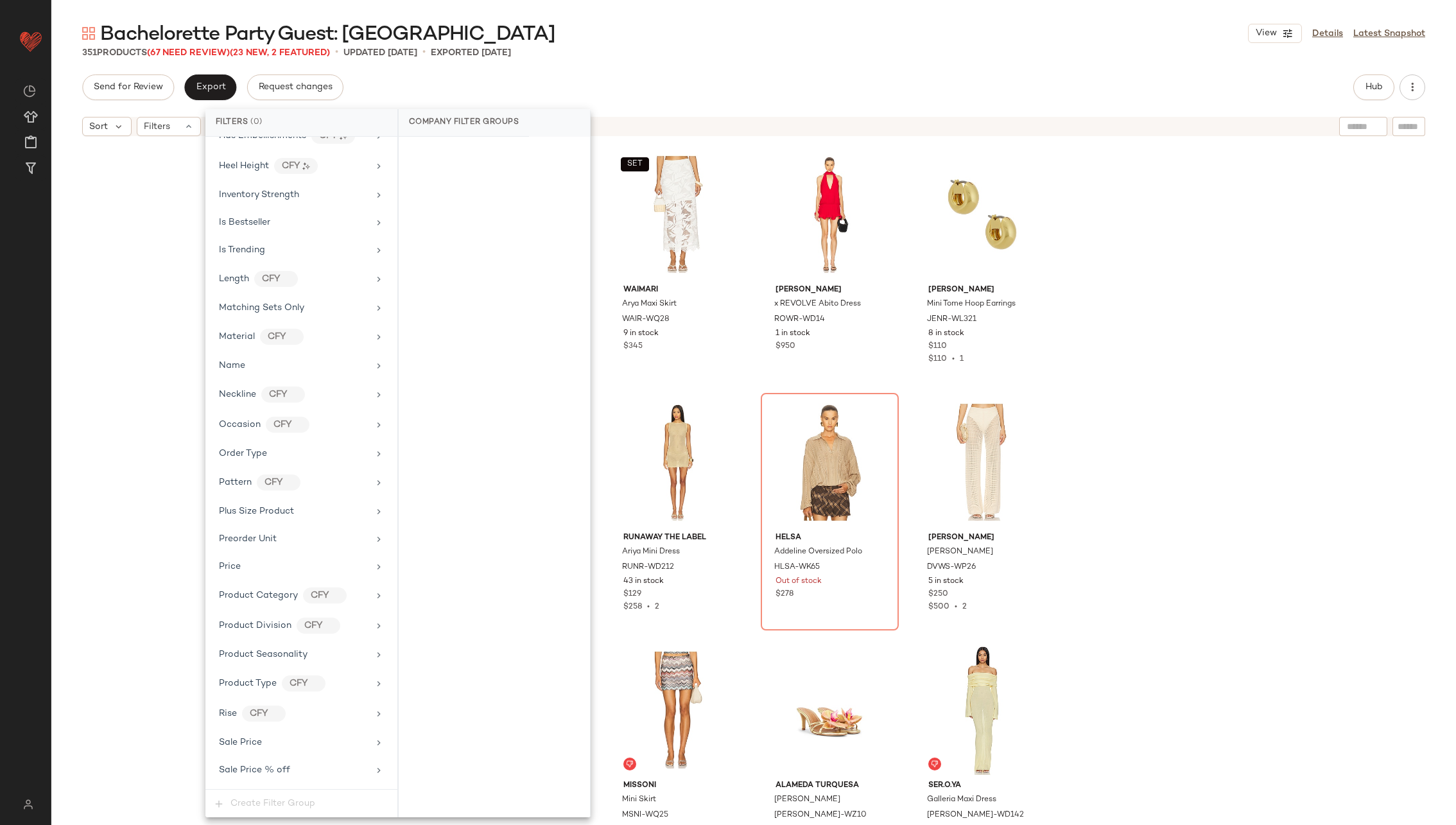
scroll to position [1090, 0]
click at [321, 367] on div "Sale Price" at bounding box center [294, 373] width 150 height 13
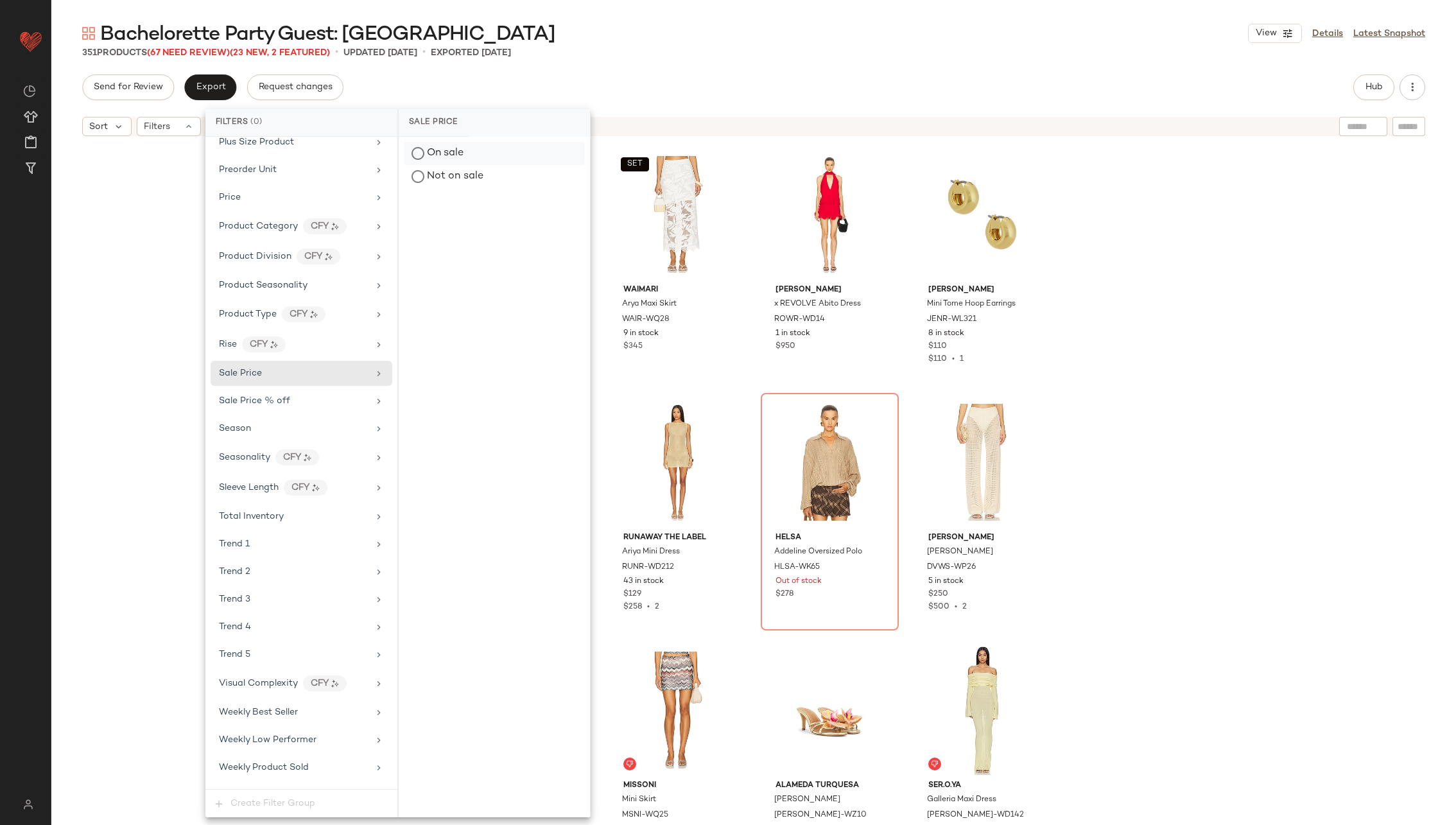
click at [461, 148] on div "On sale" at bounding box center [494, 153] width 181 height 23
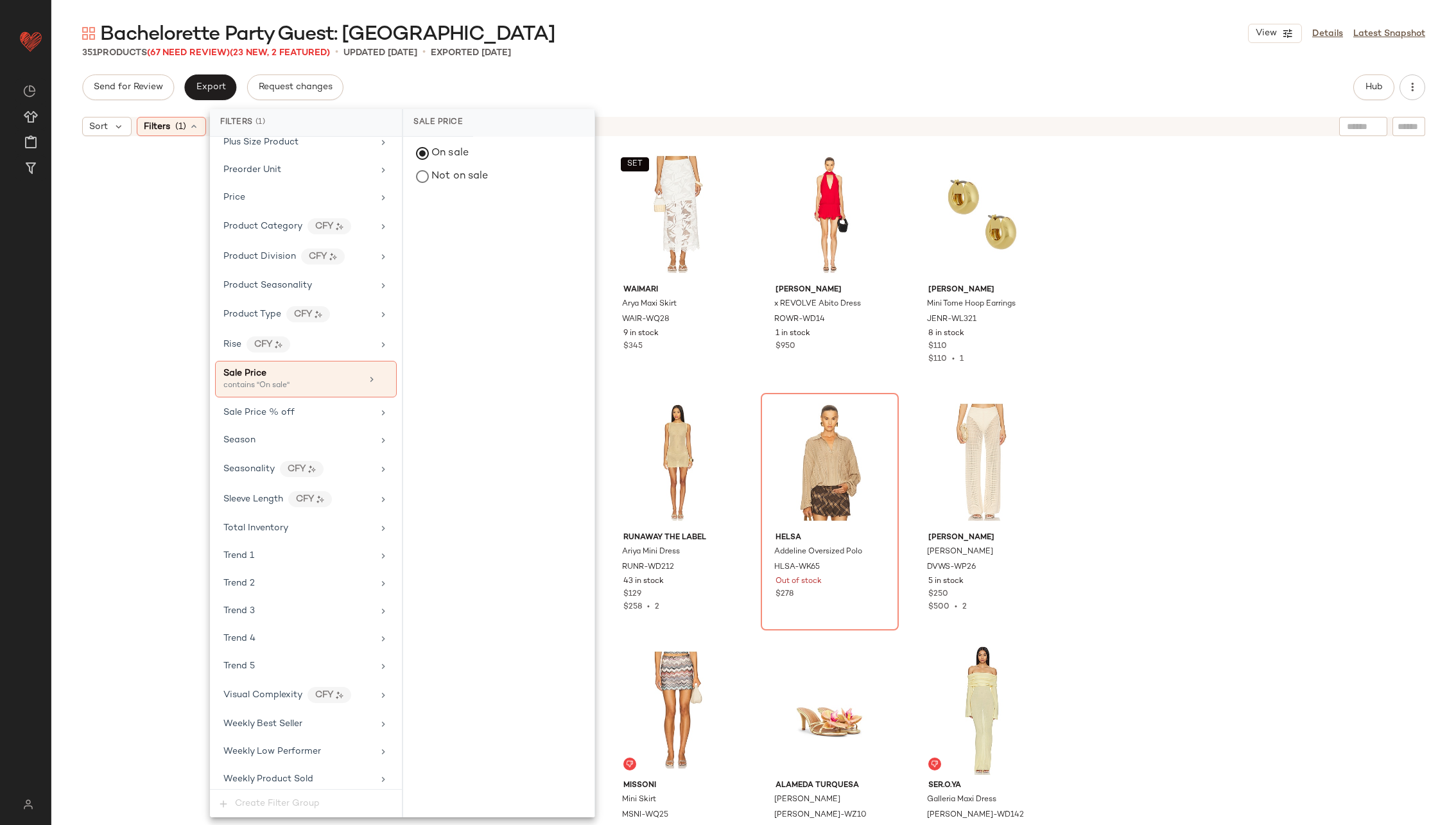
click at [130, 451] on div "SET Waimari Arya Top WAIR-WS31 10 in stock $195 SET Waimari Arya Maxi Skirt WAI…" at bounding box center [753, 499] width 1404 height 715
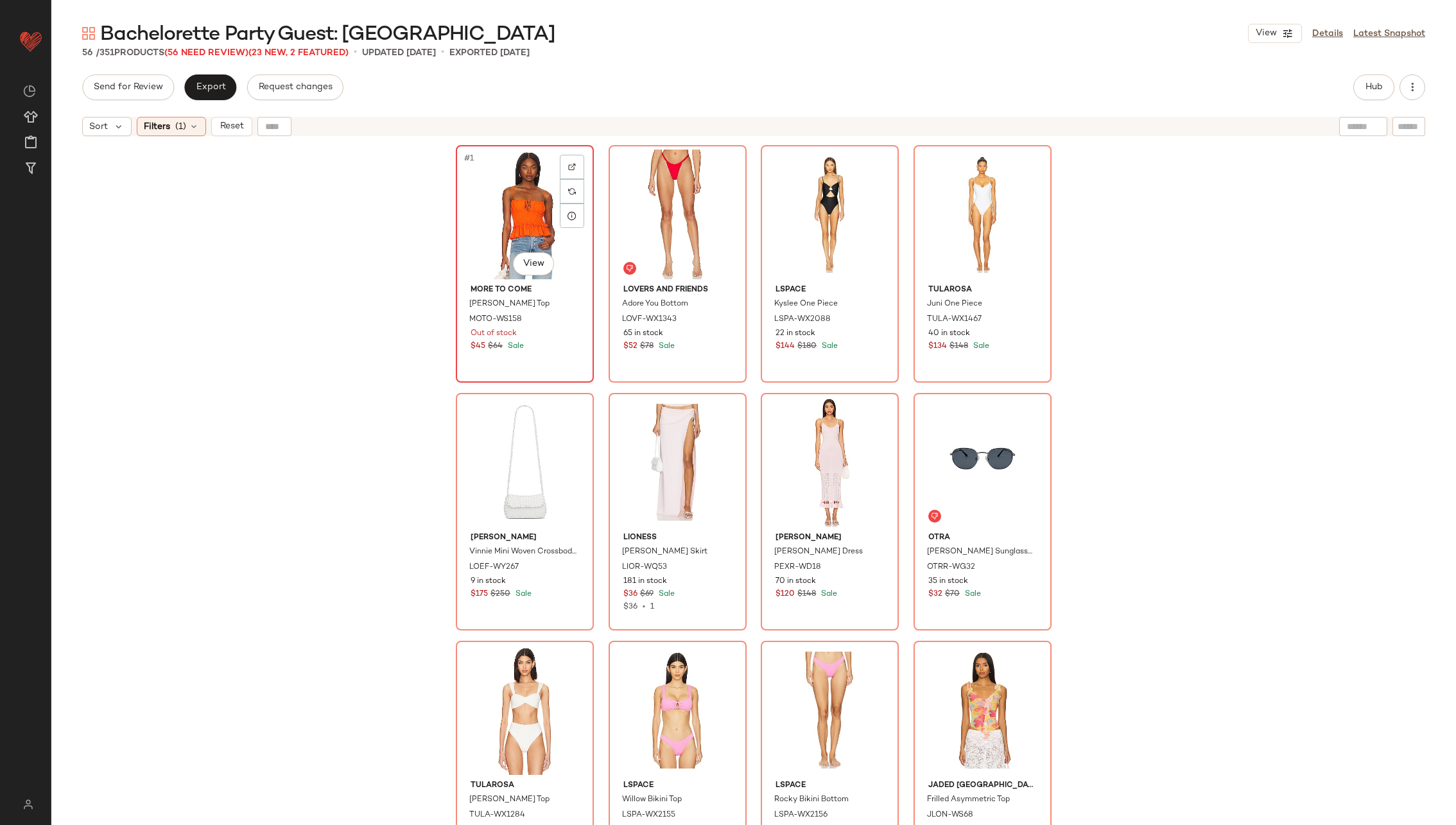
click at [521, 210] on div "#1 View" at bounding box center [525, 214] width 129 height 130
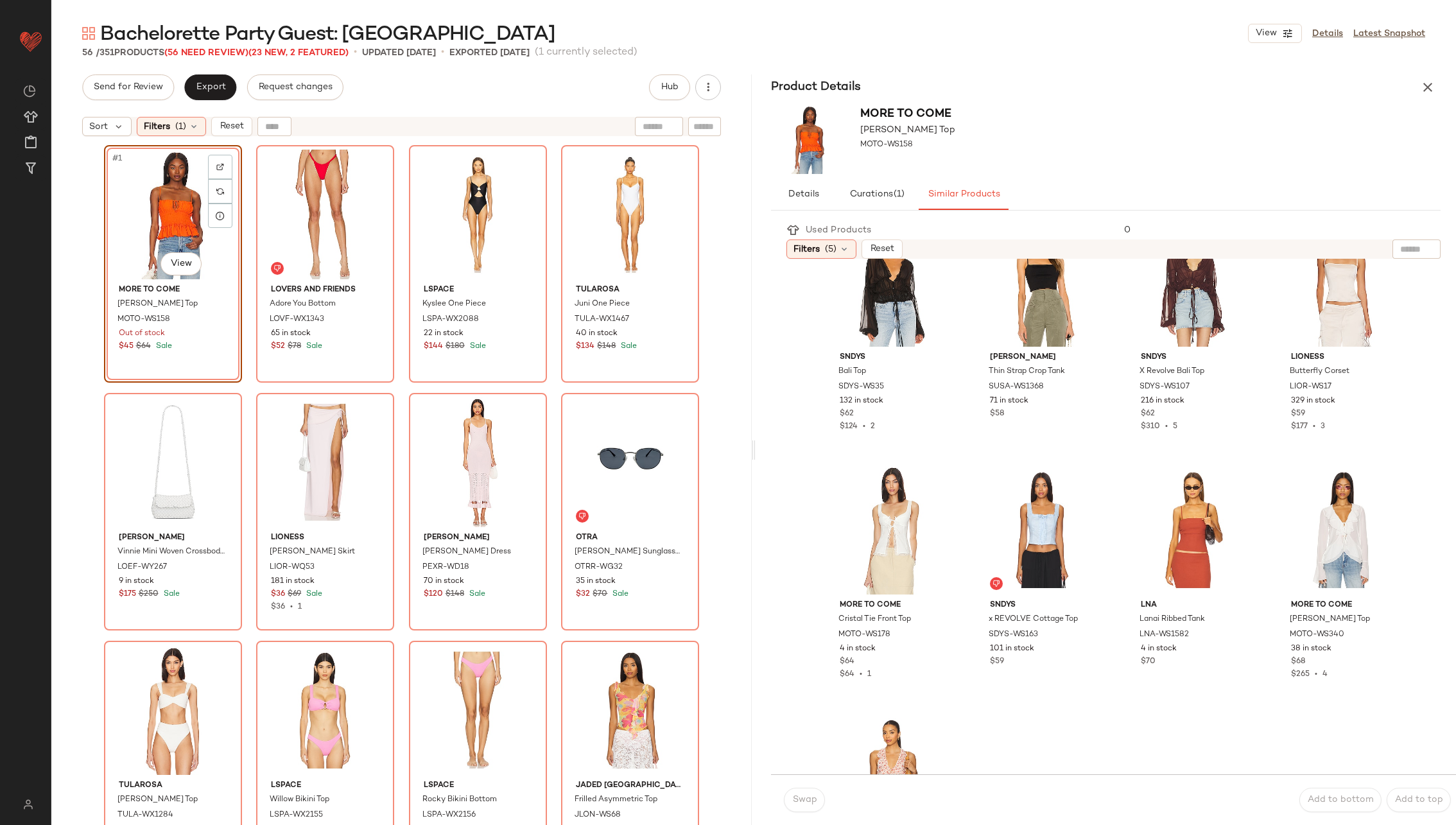
scroll to position [1219, 0]
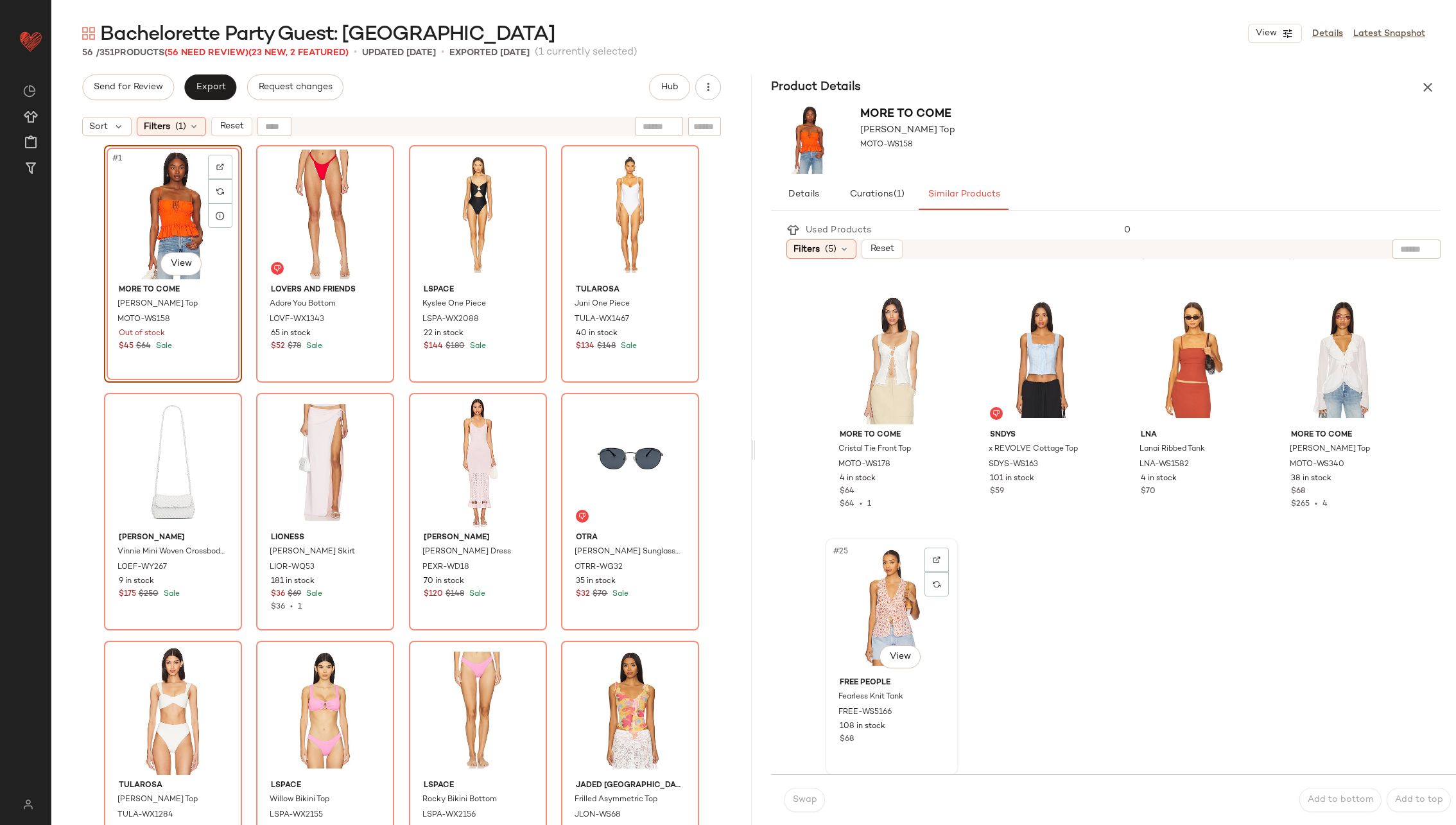
click at [893, 588] on div "#25 View" at bounding box center [892, 607] width 124 height 130
click at [806, 797] on span "Swap" at bounding box center [804, 800] width 25 height 11
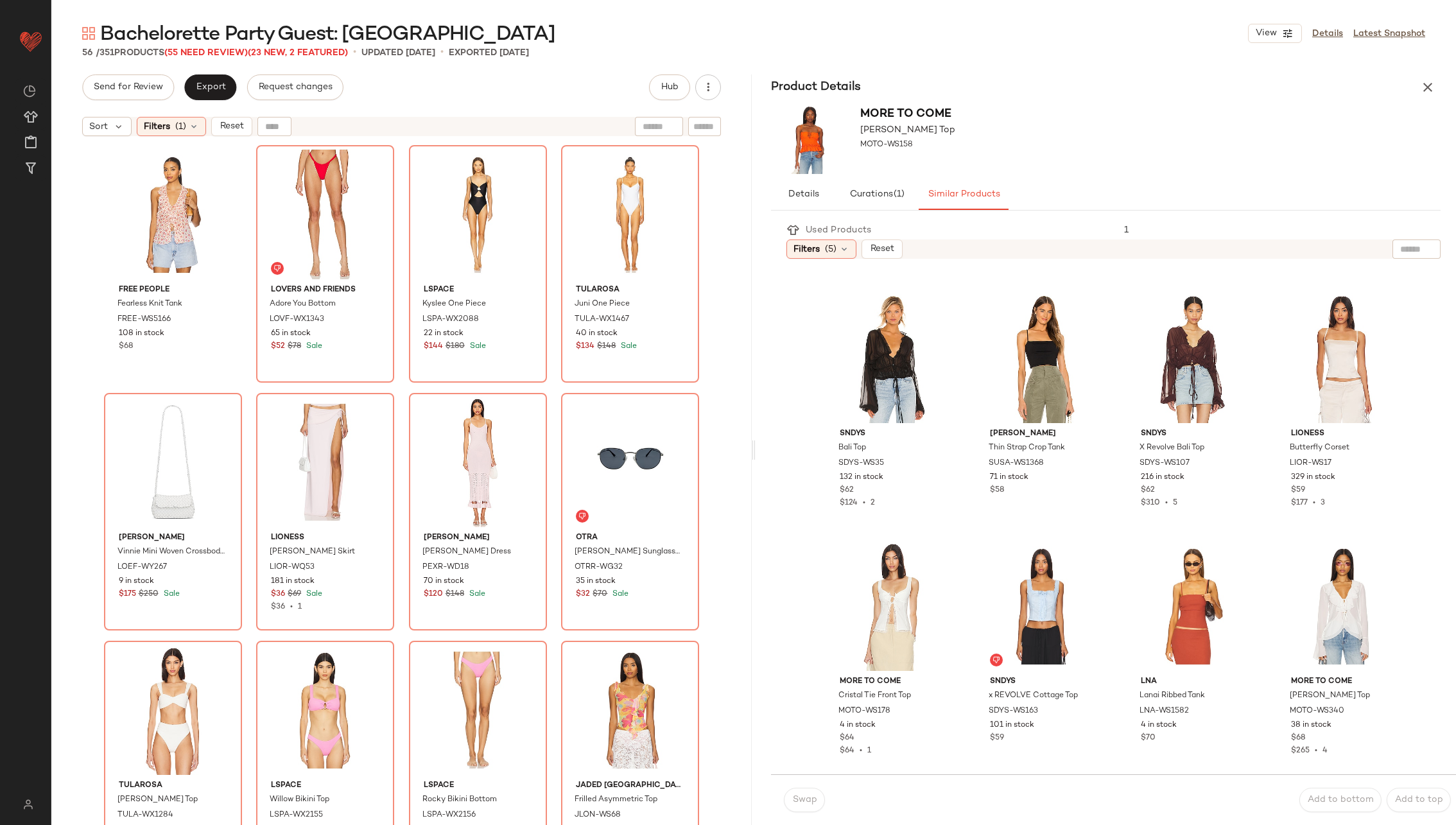
scroll to position [972, 0]
click at [307, 208] on div "#2 View" at bounding box center [326, 214] width 129 height 130
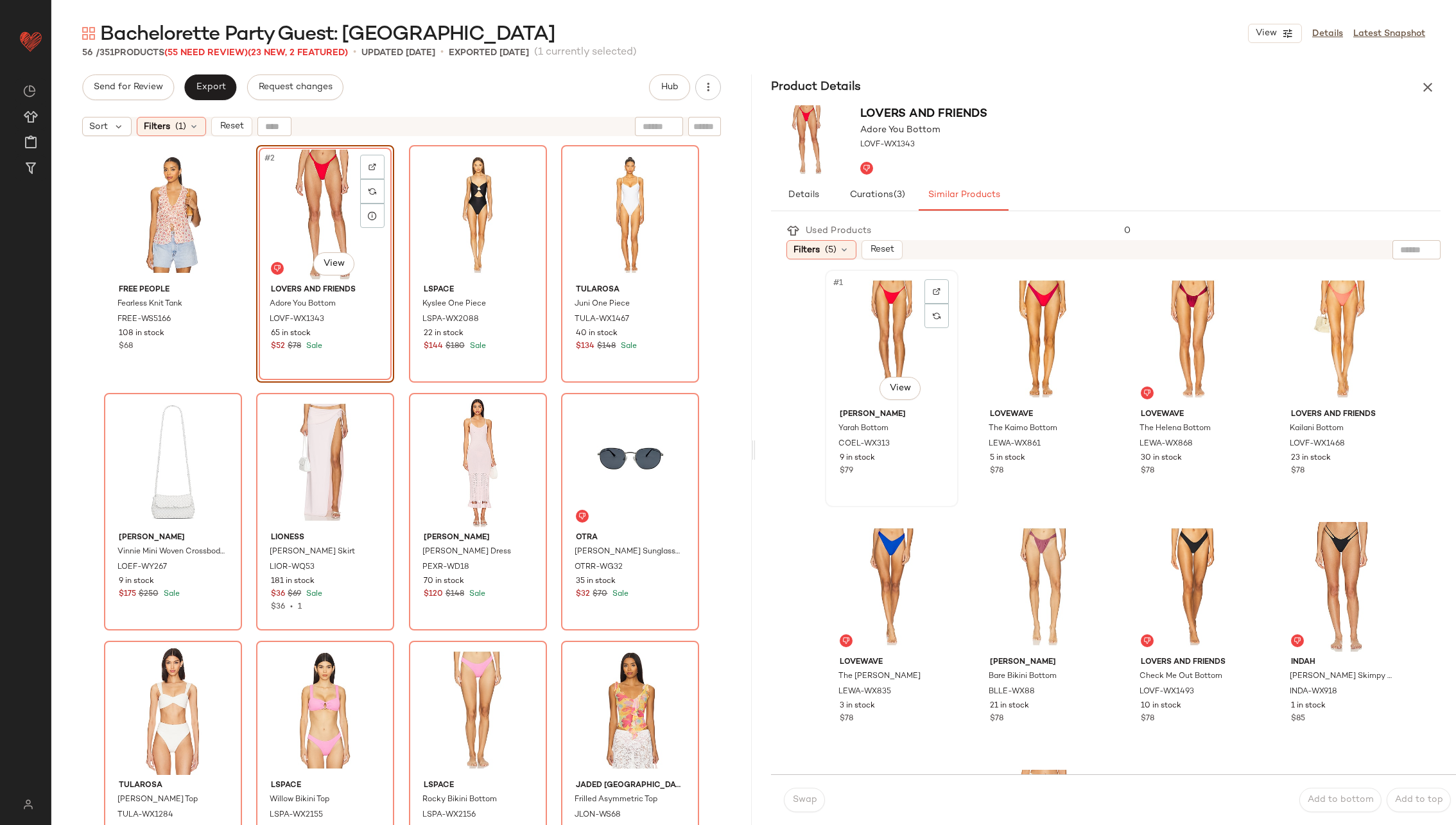
click at [877, 337] on div "#1 View" at bounding box center [892, 339] width 124 height 130
click at [811, 804] on span "Swap" at bounding box center [804, 800] width 25 height 11
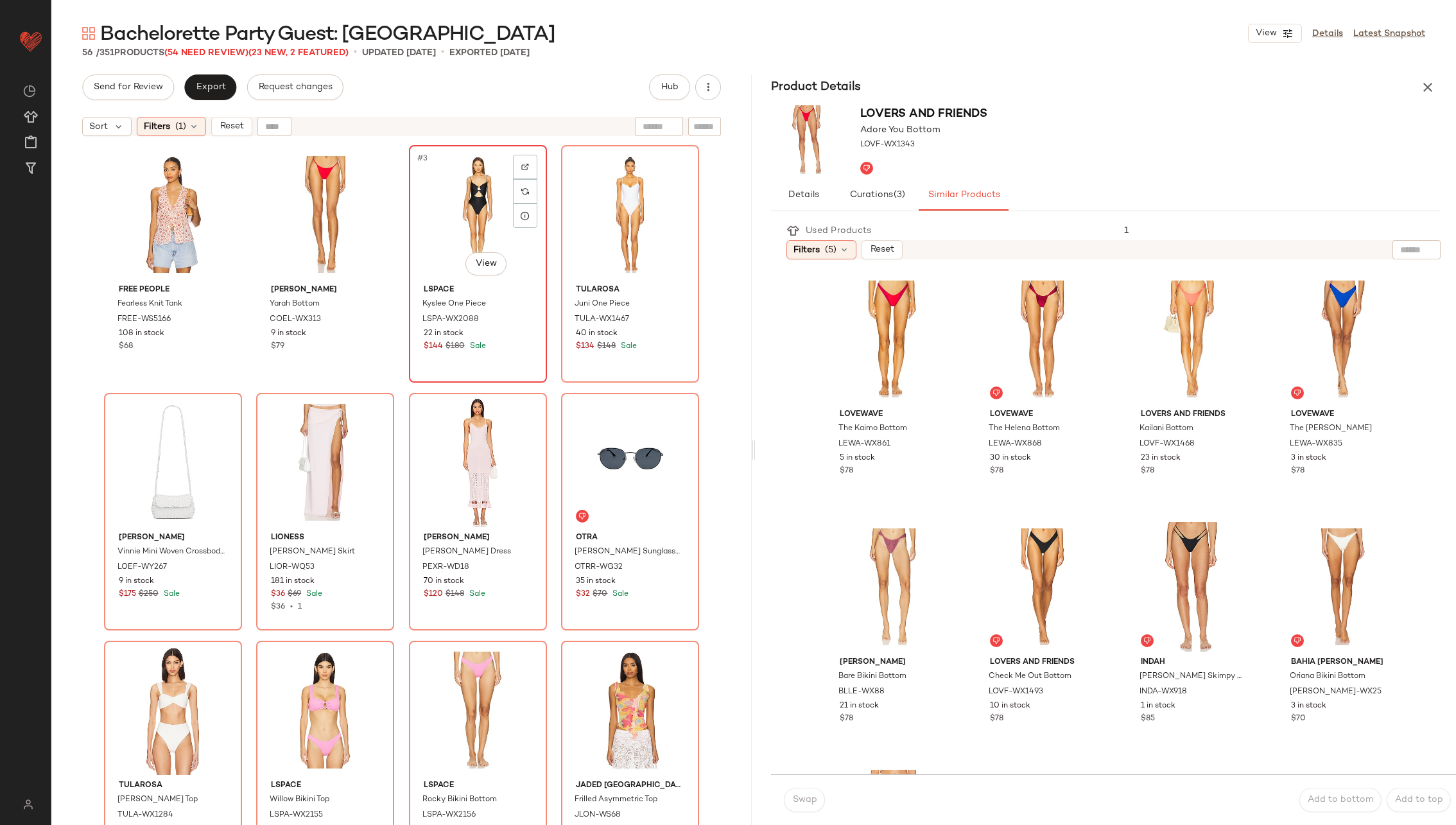
click at [455, 212] on div "#3 View" at bounding box center [478, 214] width 129 height 130
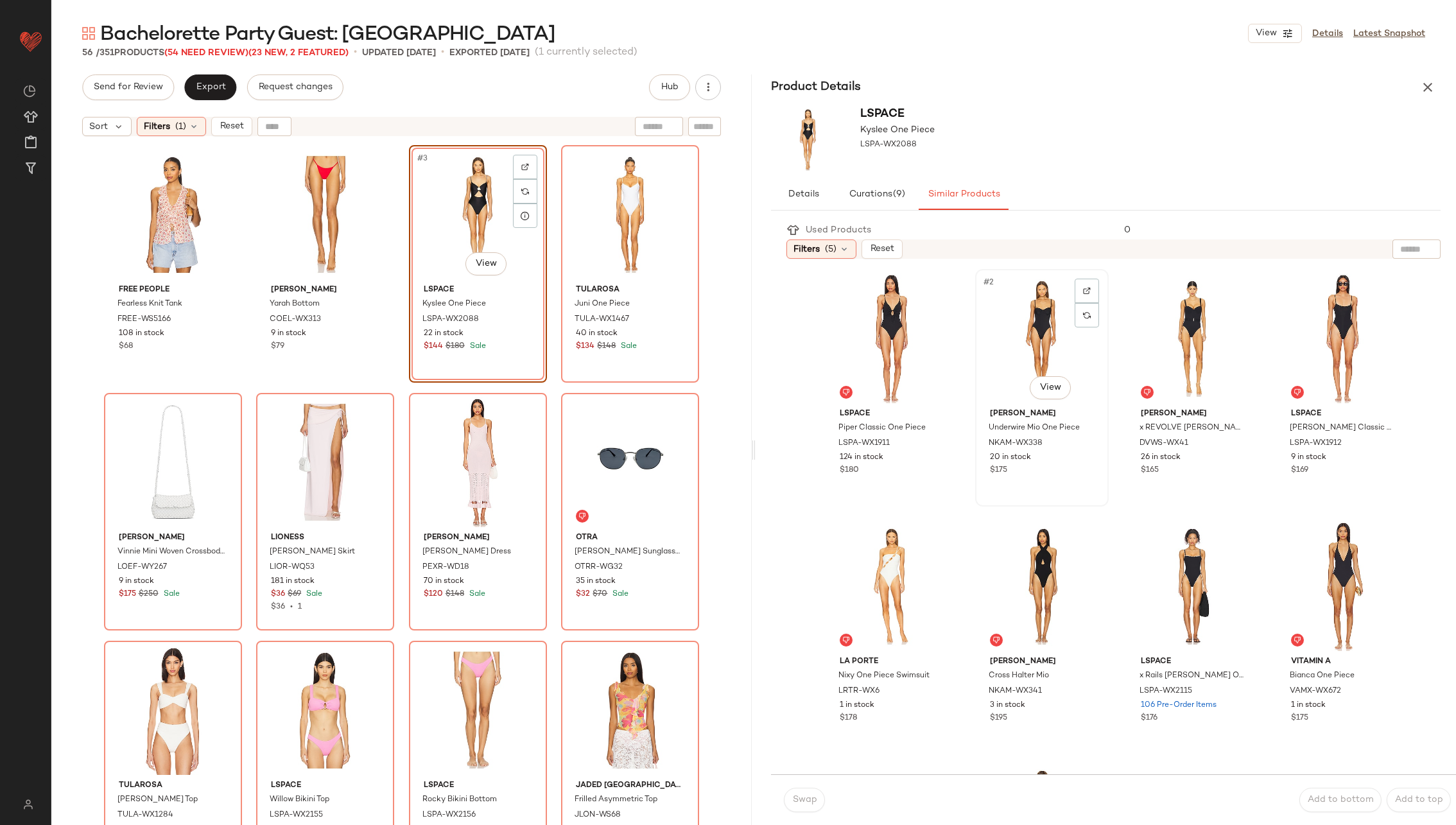
click at [1021, 336] on div "#2 View" at bounding box center [1042, 338] width 124 height 130
click at [814, 798] on span "Swap" at bounding box center [804, 800] width 25 height 11
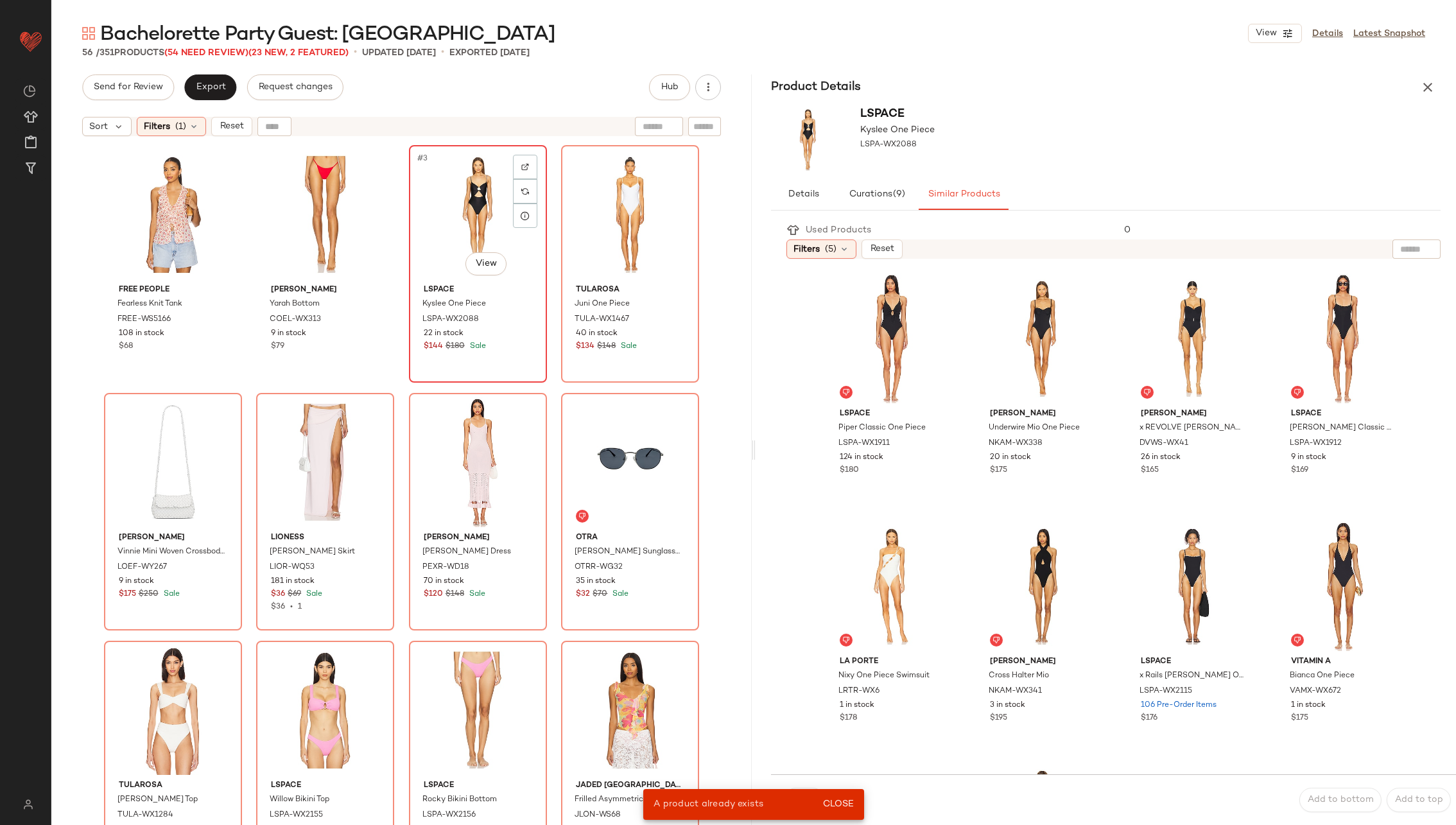
click at [490, 216] on div "#3 View" at bounding box center [478, 214] width 129 height 130
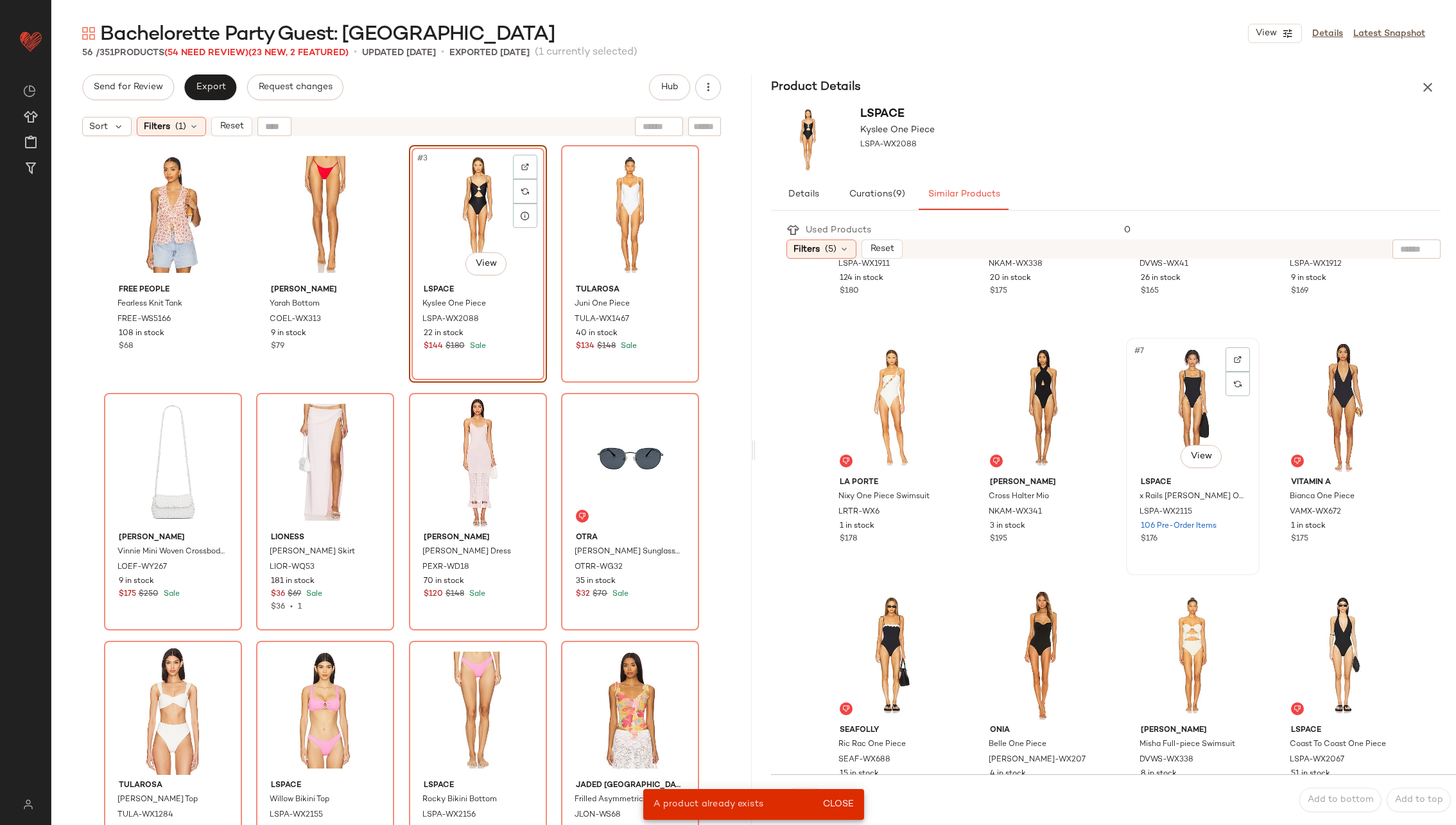
click at [1180, 395] on div "#7 View" at bounding box center [1193, 407] width 124 height 130
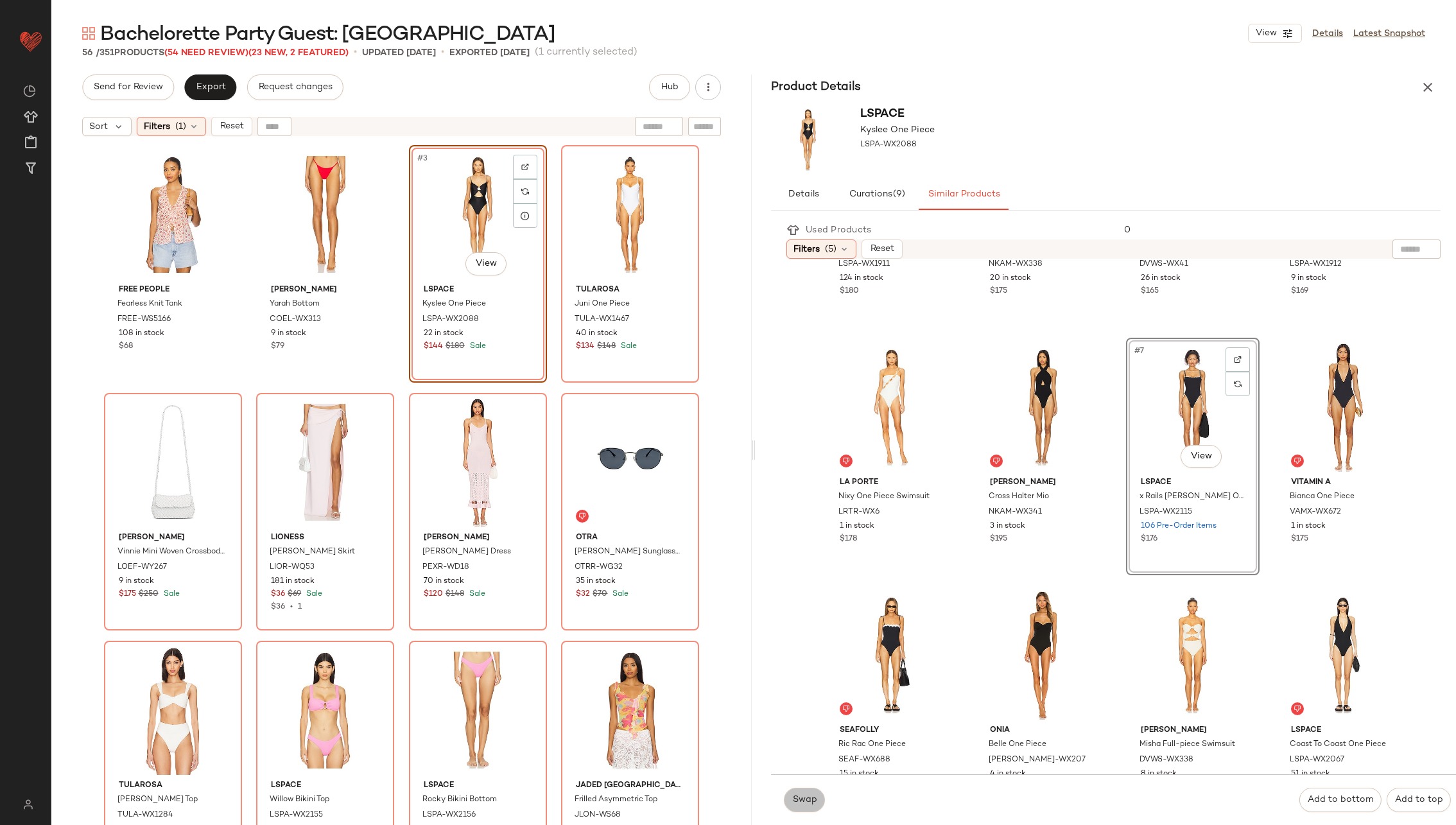
click at [807, 794] on button "Swap" at bounding box center [804, 800] width 41 height 25
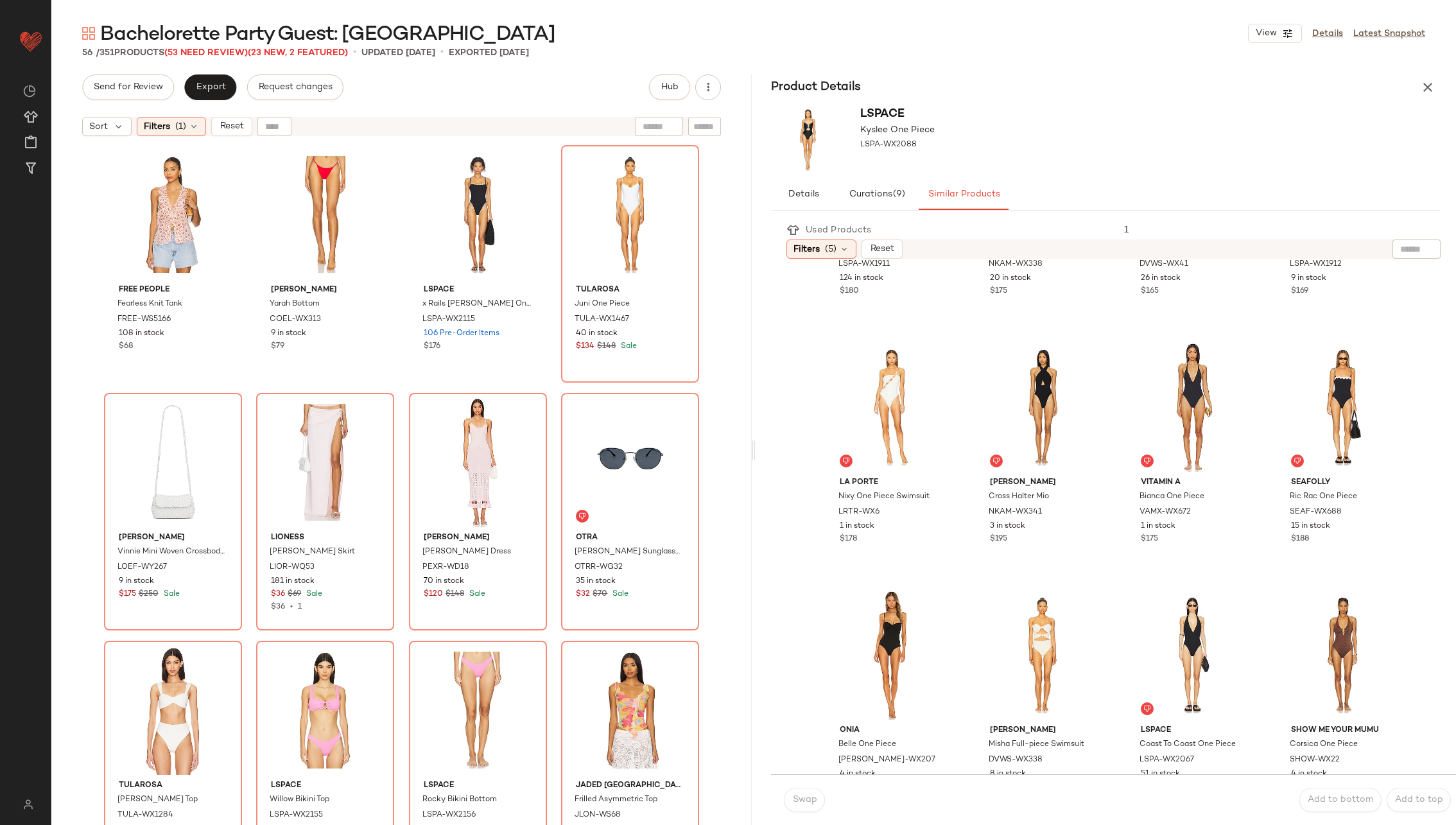
drag, startPoint x: 807, startPoint y: 794, endPoint x: 798, endPoint y: 528, distance: 266.2
click at [798, 539] on div "Used Products 1 Filters (5) Reset LSPACE Piper Classic One Piece LSPA-WX1911 12…" at bounding box center [1113, 521] width 685 height 610
click at [653, 223] on div "#4 View" at bounding box center [630, 214] width 129 height 130
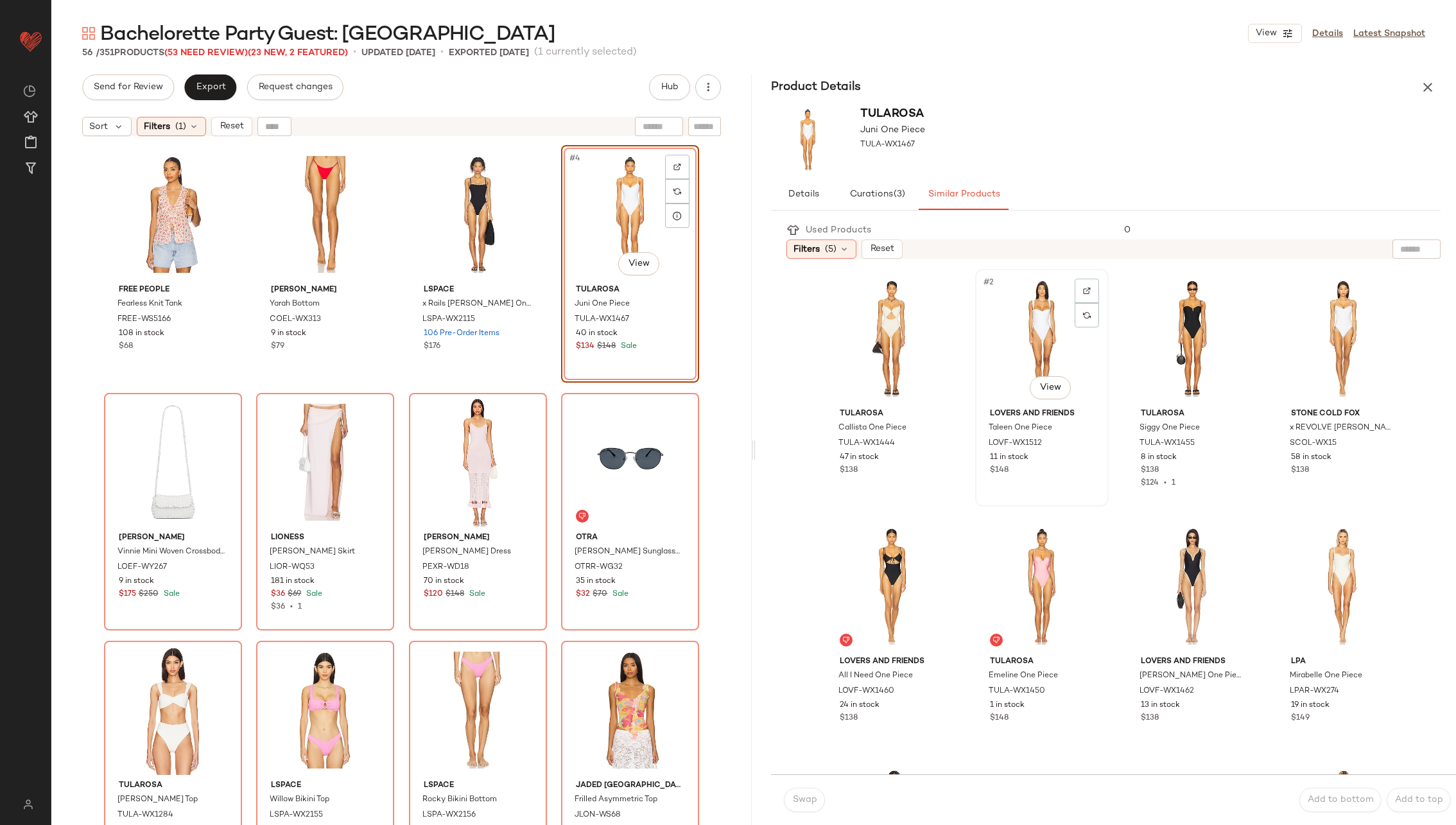
click at [1015, 345] on div "#2 View" at bounding box center [1042, 338] width 124 height 130
click at [802, 800] on span "Swap" at bounding box center [804, 800] width 25 height 11
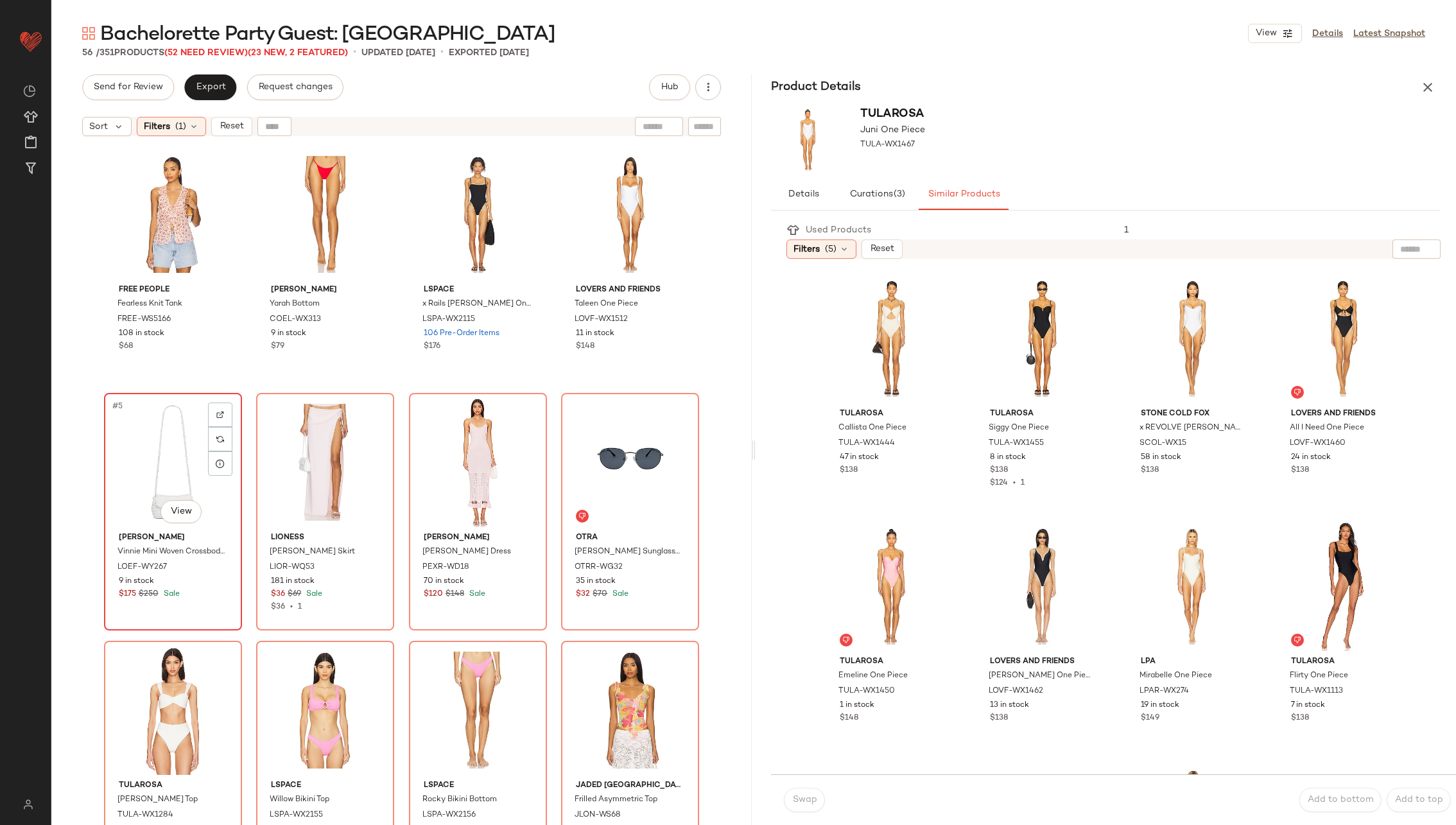
click at [200, 494] on div "#5 View" at bounding box center [173, 462] width 129 height 130
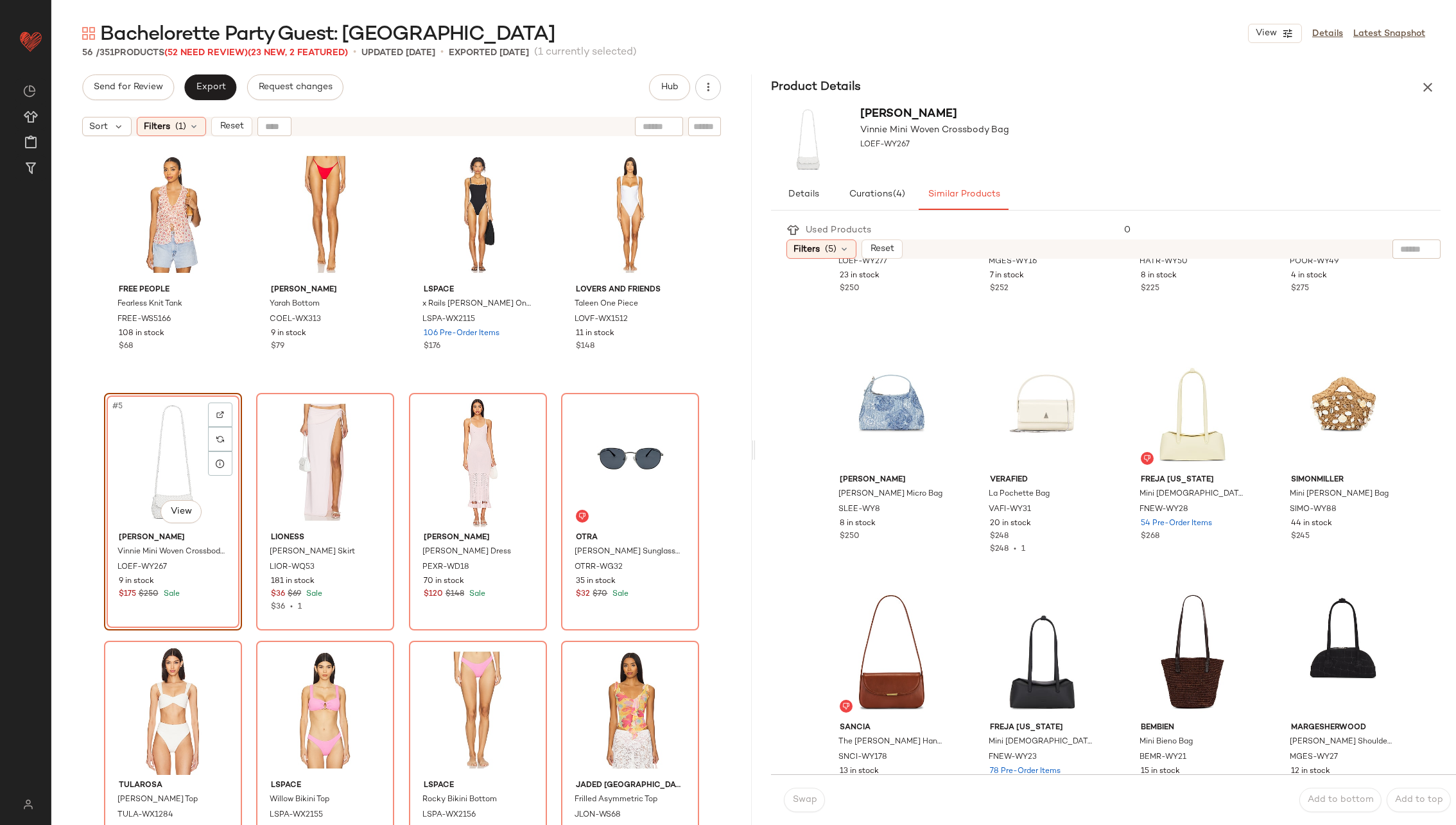
scroll to position [183, 0]
click at [1004, 391] on div "#6 View" at bounding box center [1042, 403] width 124 height 130
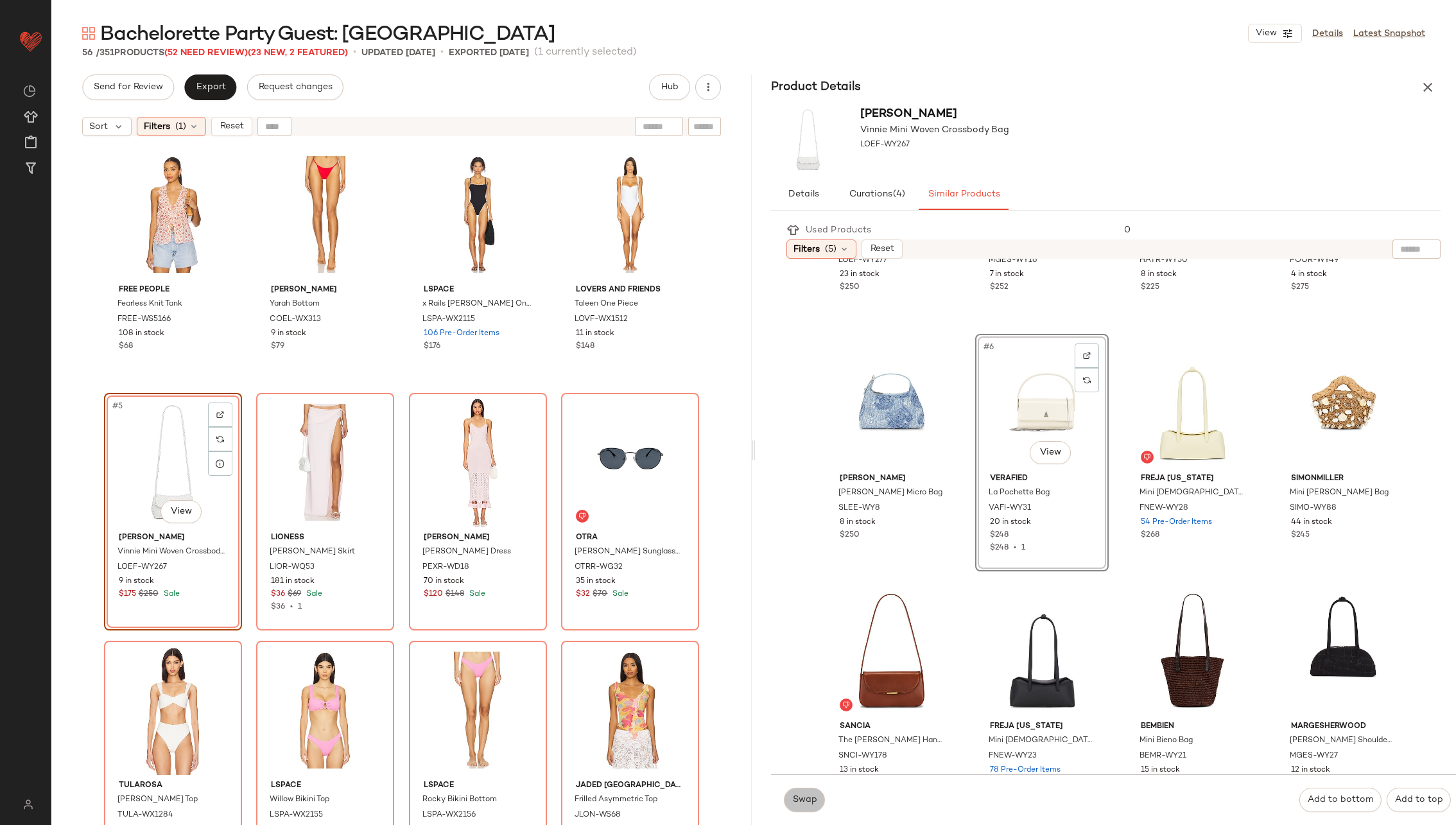
click at [803, 794] on button "Swap" at bounding box center [804, 800] width 41 height 25
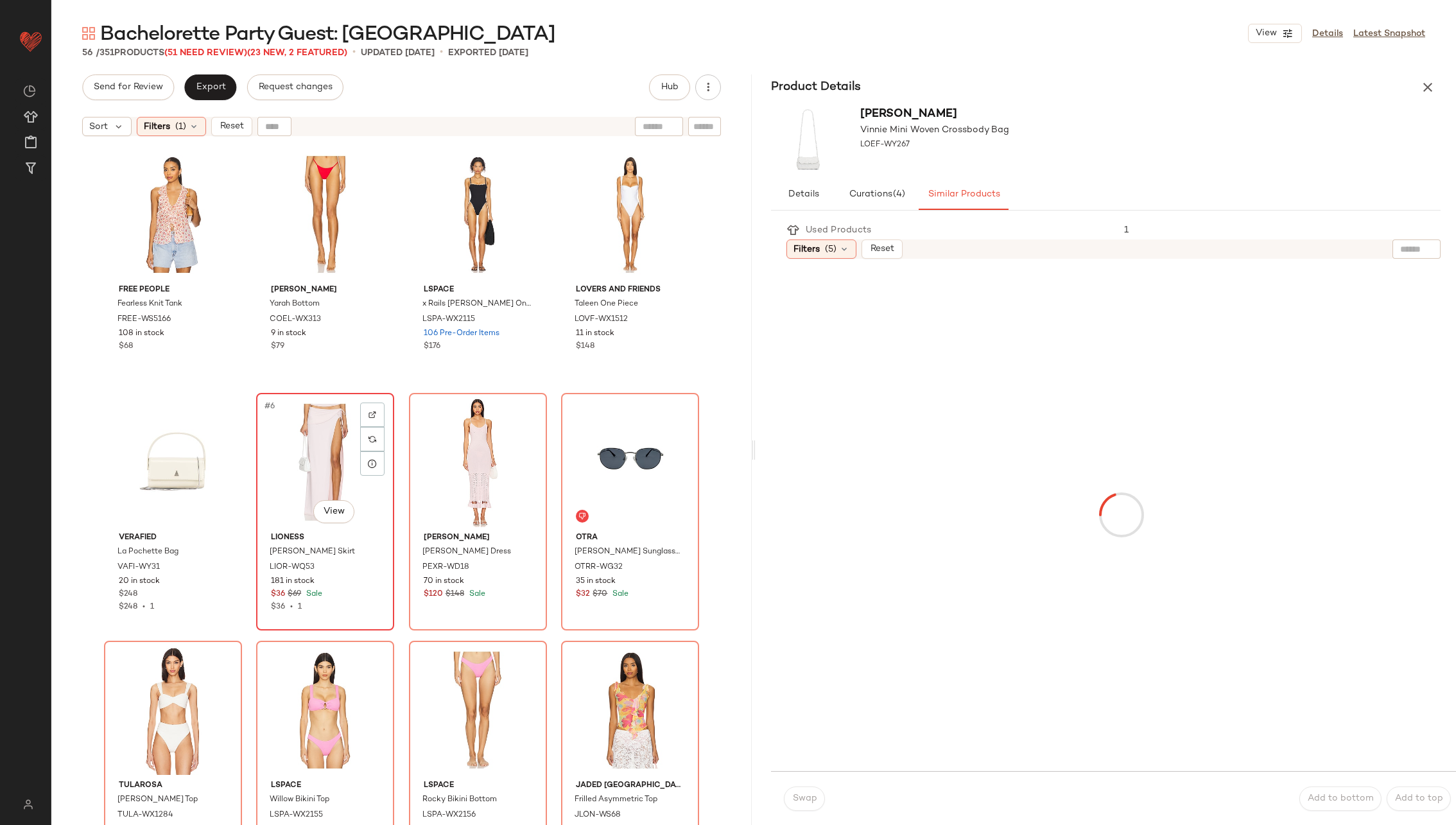
click at [299, 440] on div "#6 View" at bounding box center [326, 462] width 129 height 130
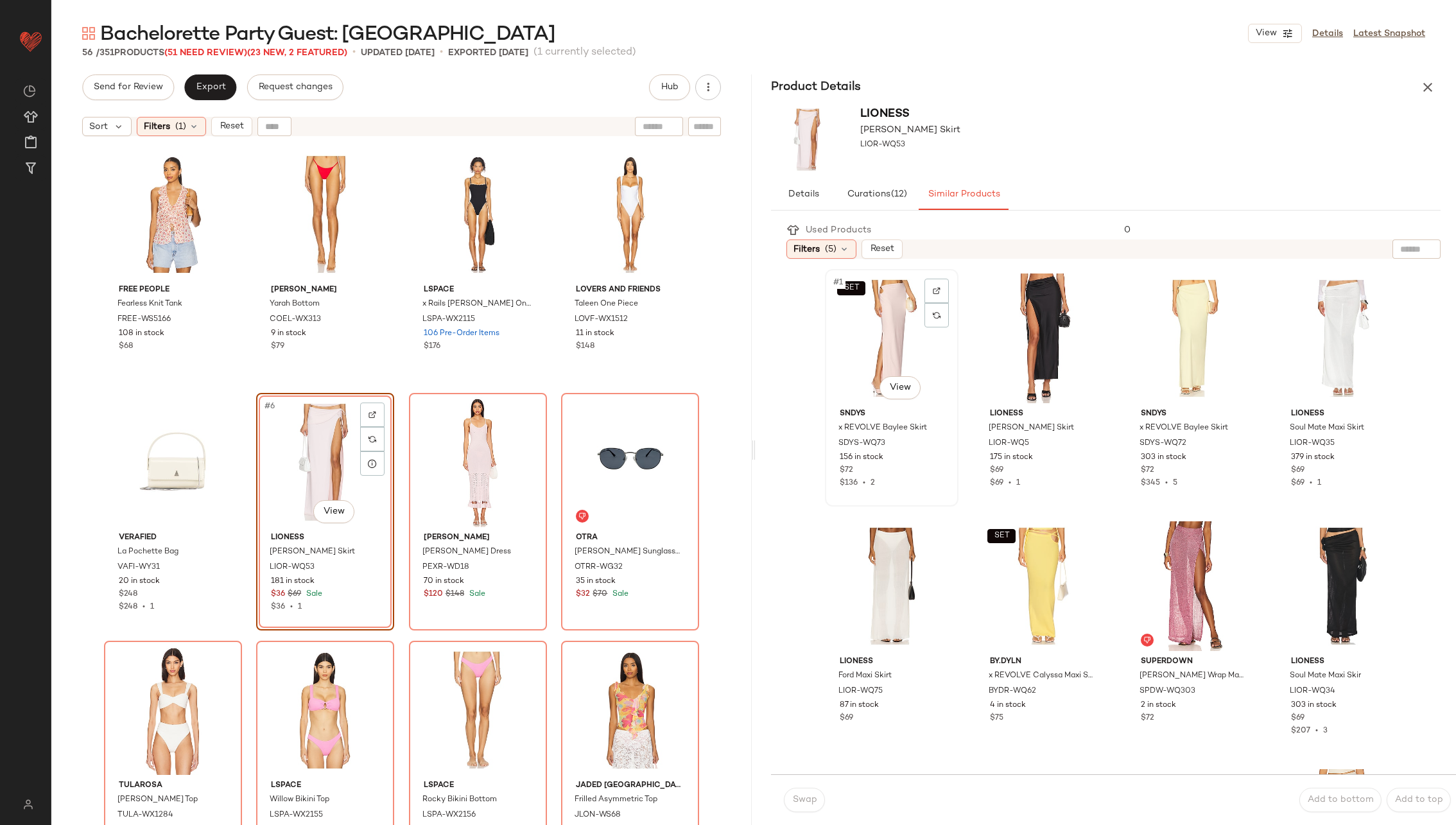
click at [908, 348] on div "SET #1 View" at bounding box center [892, 338] width 124 height 130
click at [798, 799] on span "Swap" at bounding box center [804, 800] width 25 height 11
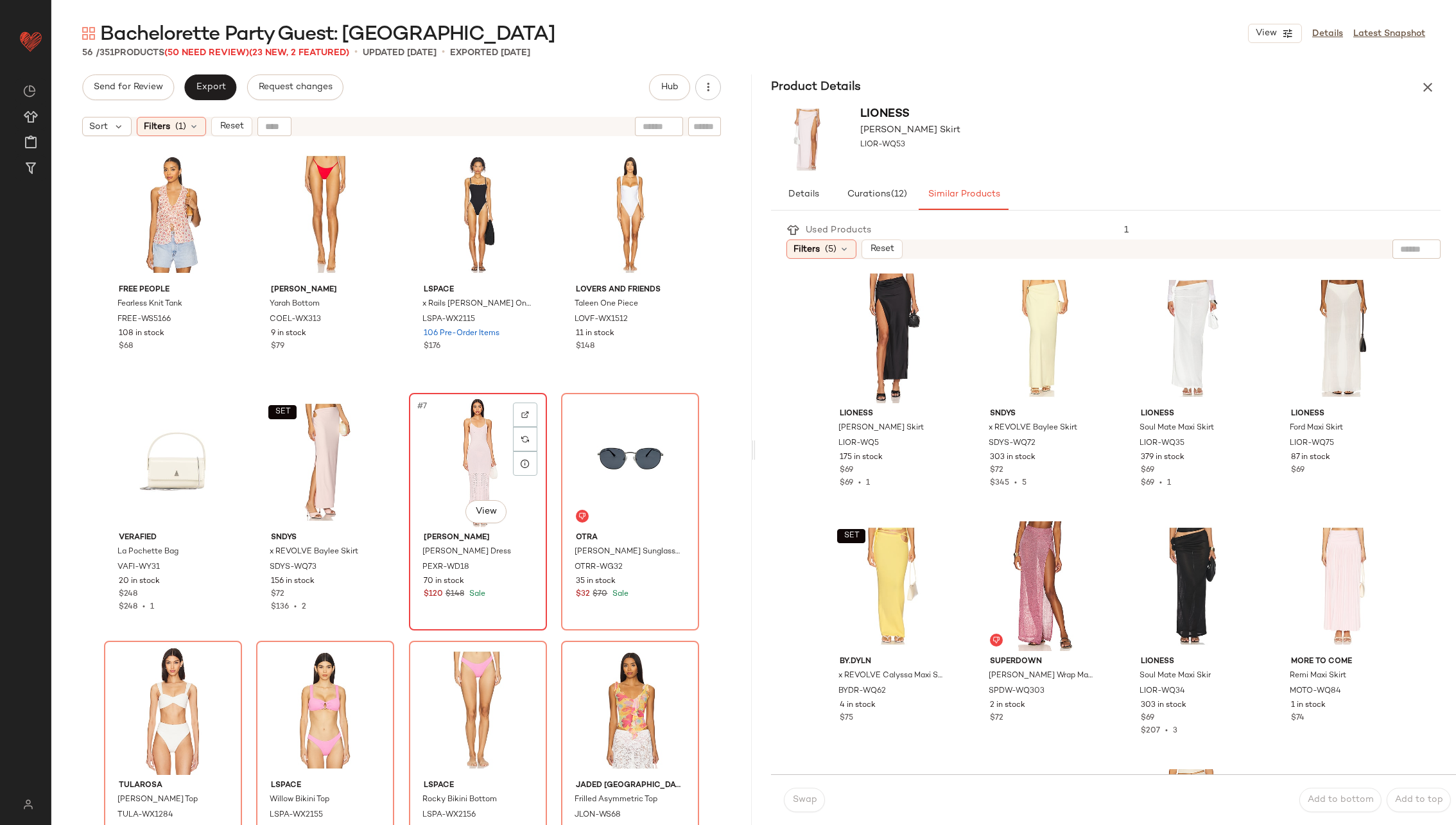
click at [461, 453] on div "#7 View" at bounding box center [478, 462] width 129 height 130
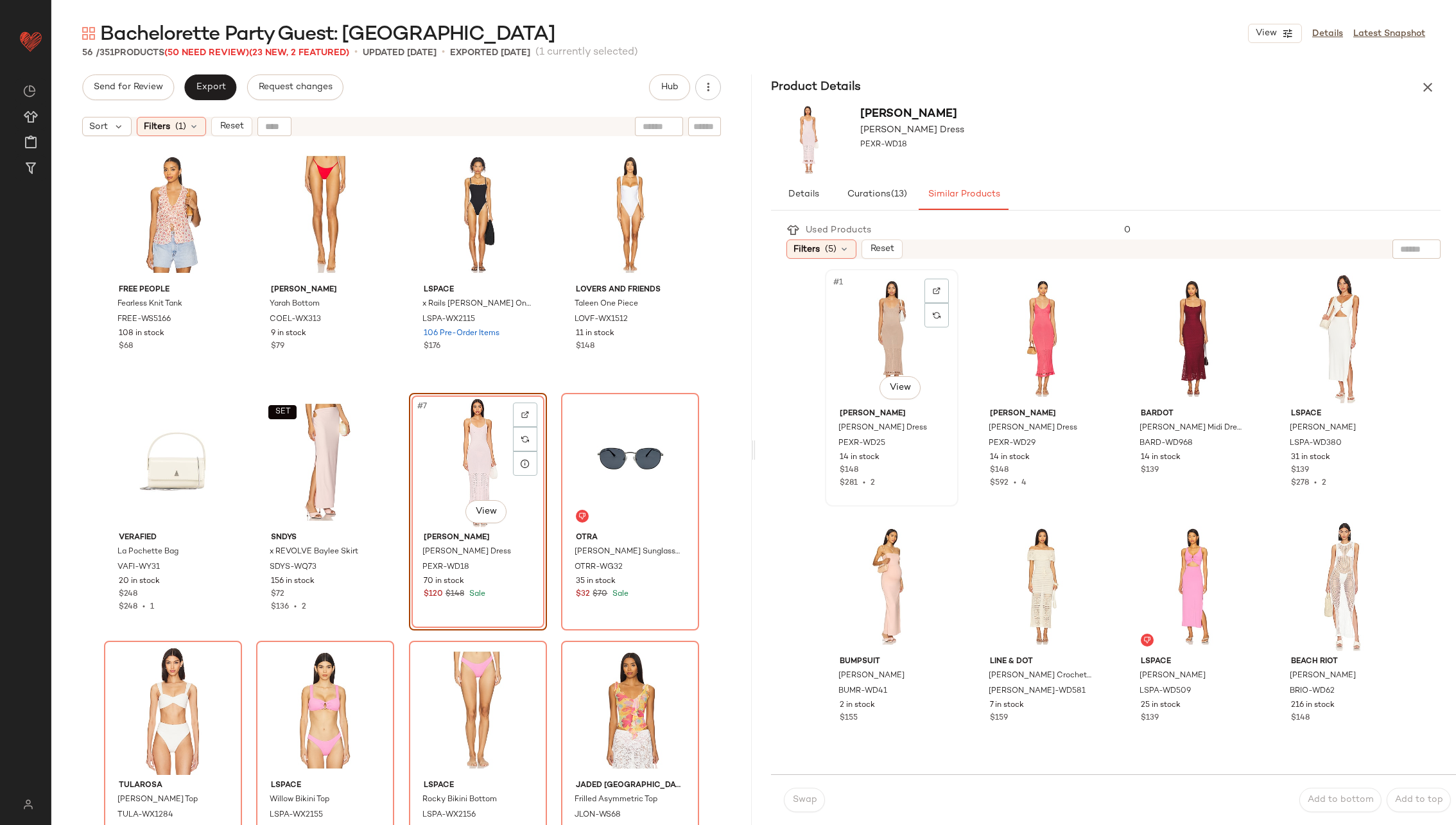
click at [900, 337] on div "#1 View" at bounding box center [892, 338] width 124 height 130
click at [810, 793] on button "Swap" at bounding box center [804, 800] width 41 height 25
click at [476, 468] on div "#7 View" at bounding box center [478, 462] width 129 height 130
click at [1025, 564] on div "#6 View" at bounding box center [1042, 586] width 124 height 130
click at [804, 796] on span "Swap" at bounding box center [804, 800] width 25 height 11
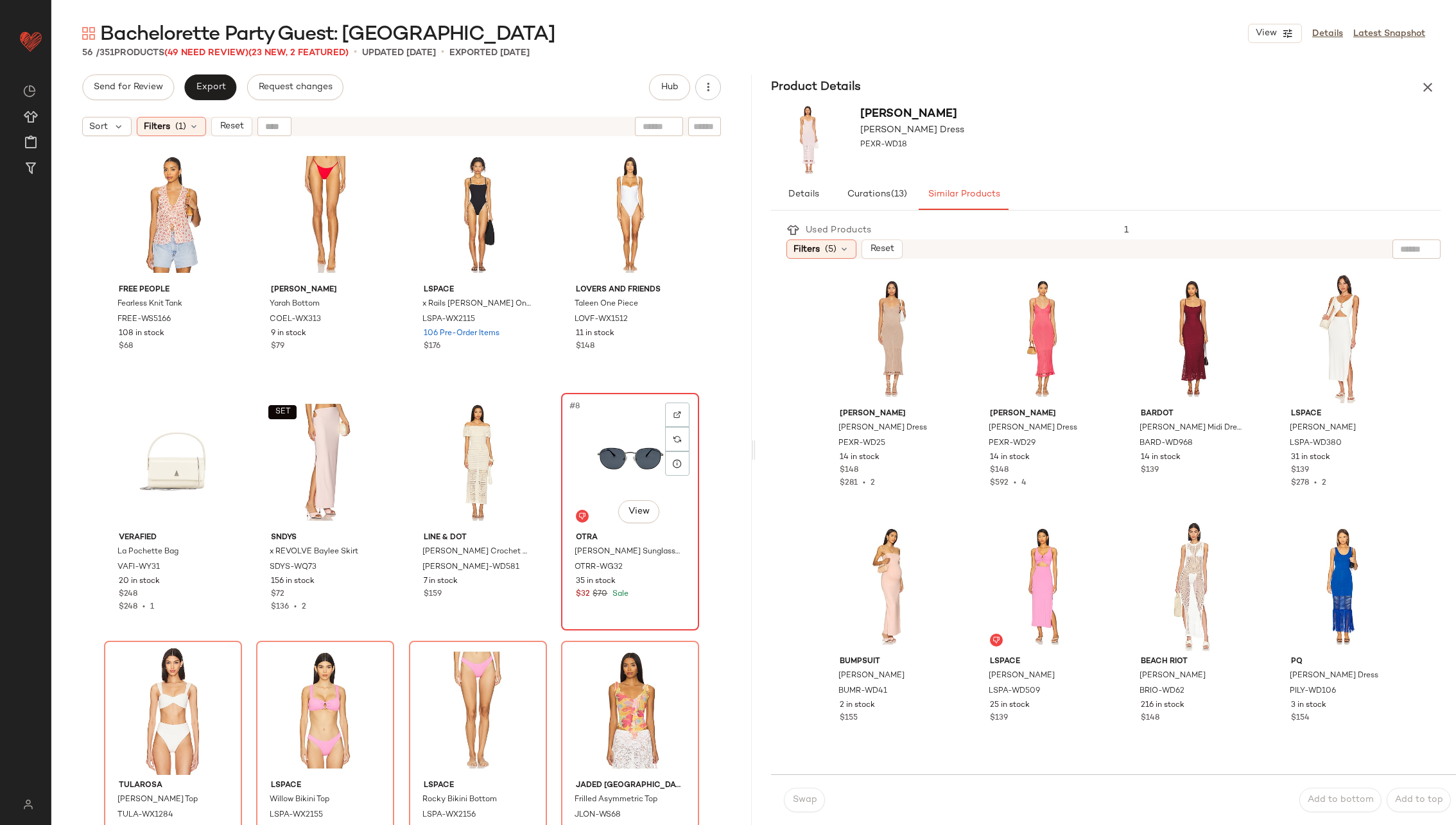
click at [618, 470] on div "#8 View" at bounding box center [630, 462] width 129 height 130
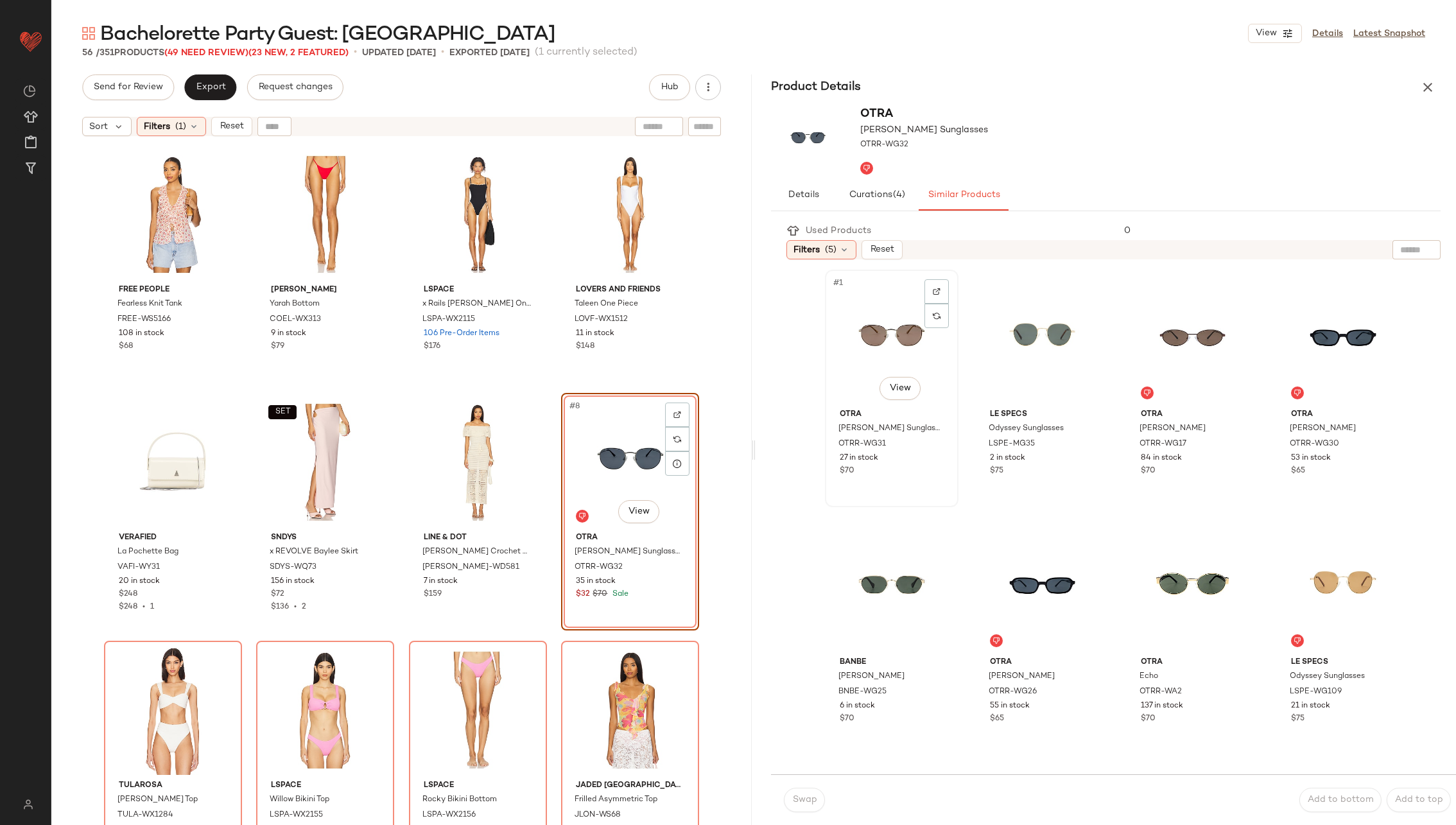
click at [882, 333] on div "#1 View" at bounding box center [892, 339] width 124 height 130
click at [798, 801] on span "Swap" at bounding box center [804, 800] width 25 height 11
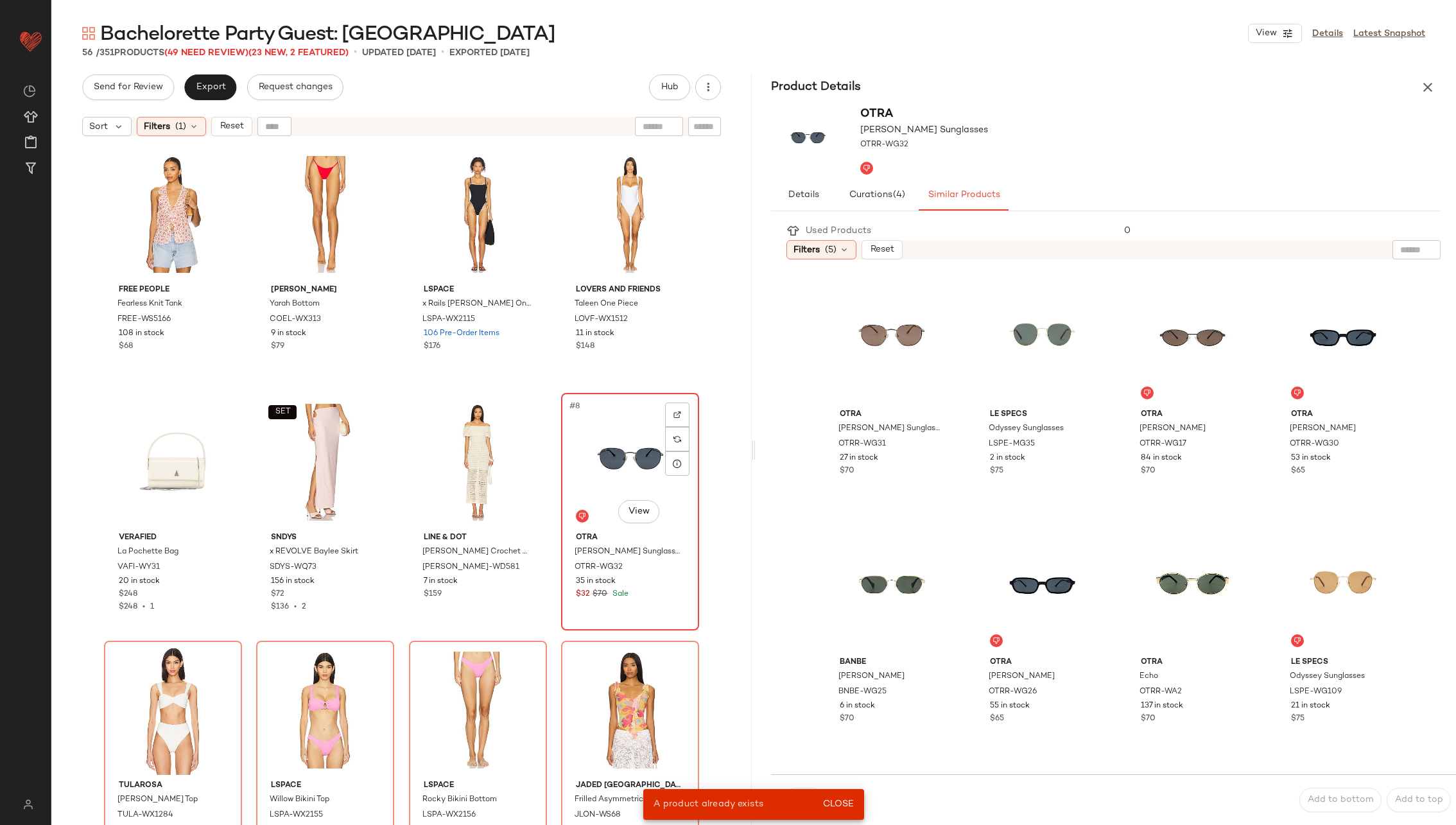
click at [631, 464] on div "#8 View" at bounding box center [630, 462] width 129 height 130
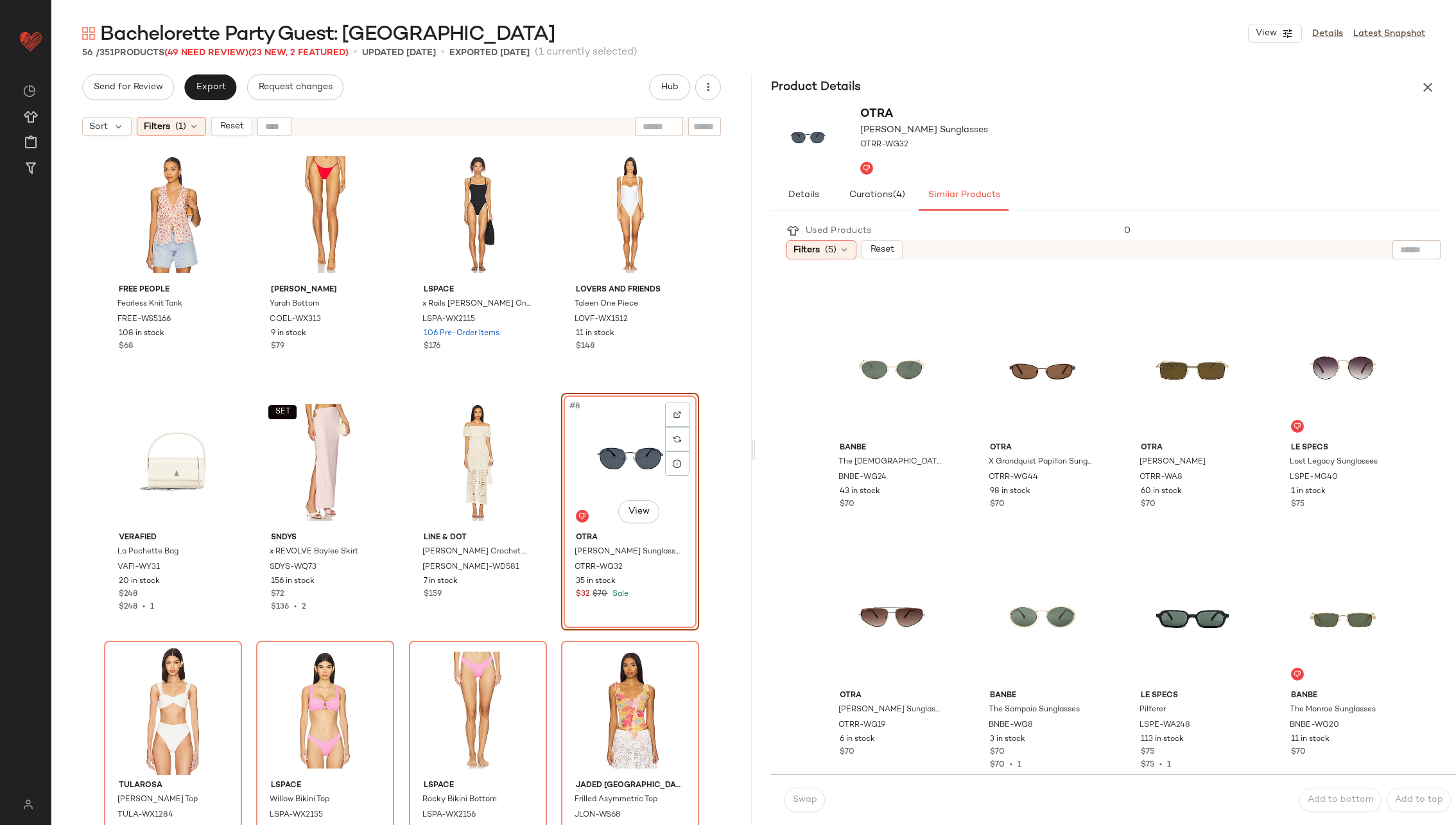
scroll to position [463, 0]
click at [1007, 377] on div "#10 View" at bounding box center [1042, 372] width 124 height 130
click at [803, 797] on span "Swap" at bounding box center [804, 800] width 25 height 11
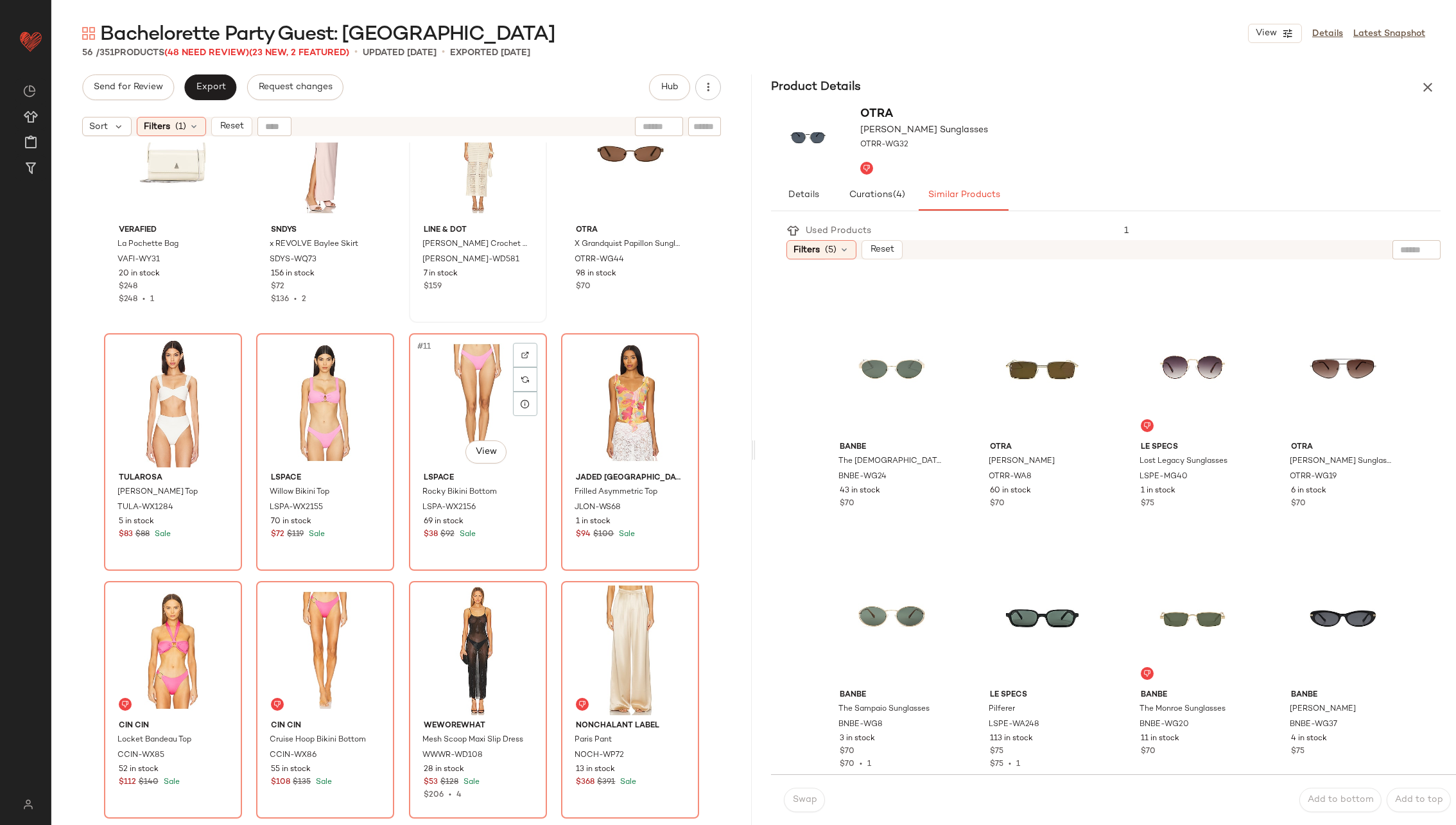
scroll to position [346, 0]
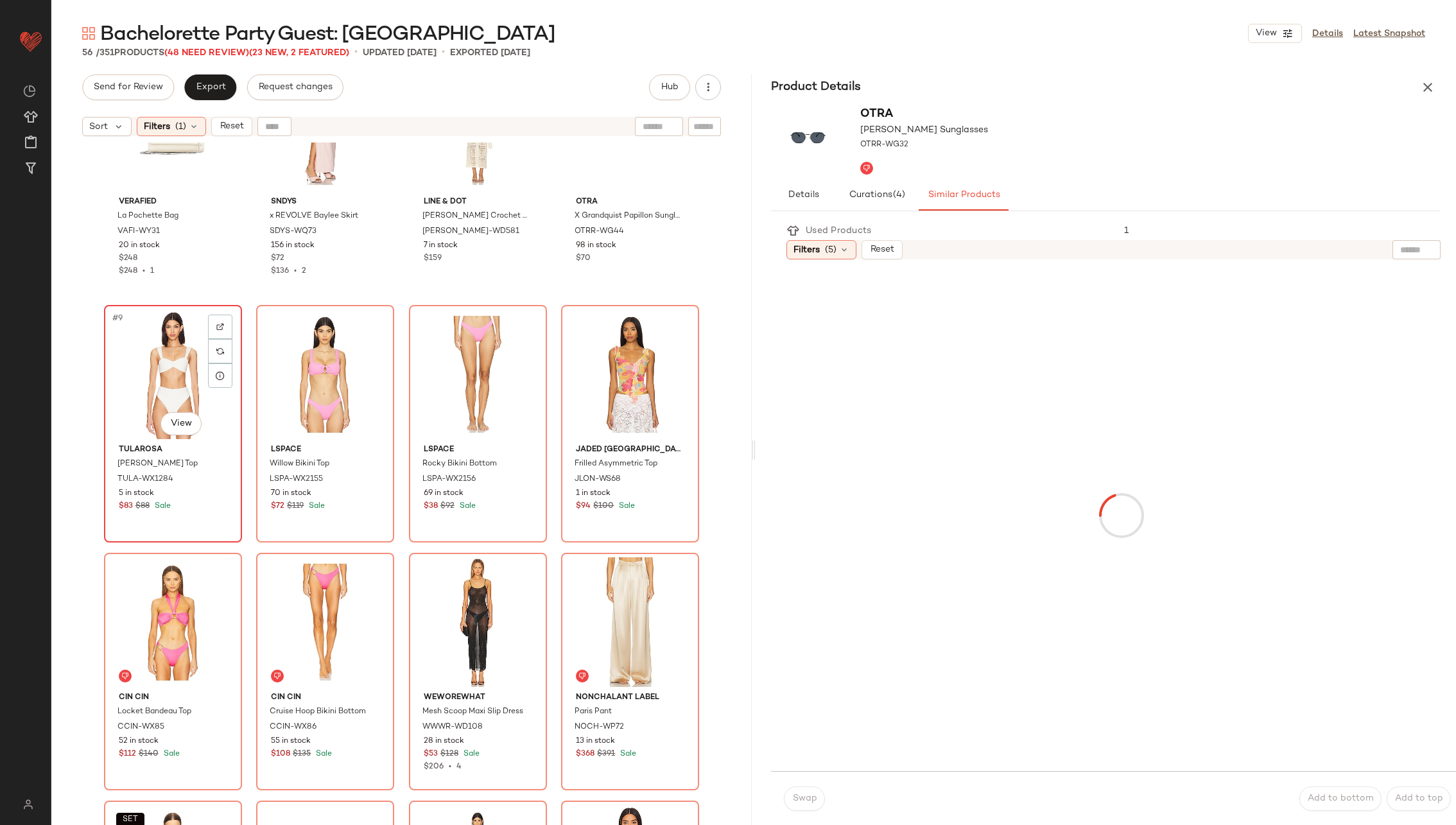
click at [184, 389] on div "#9 View" at bounding box center [173, 374] width 129 height 130
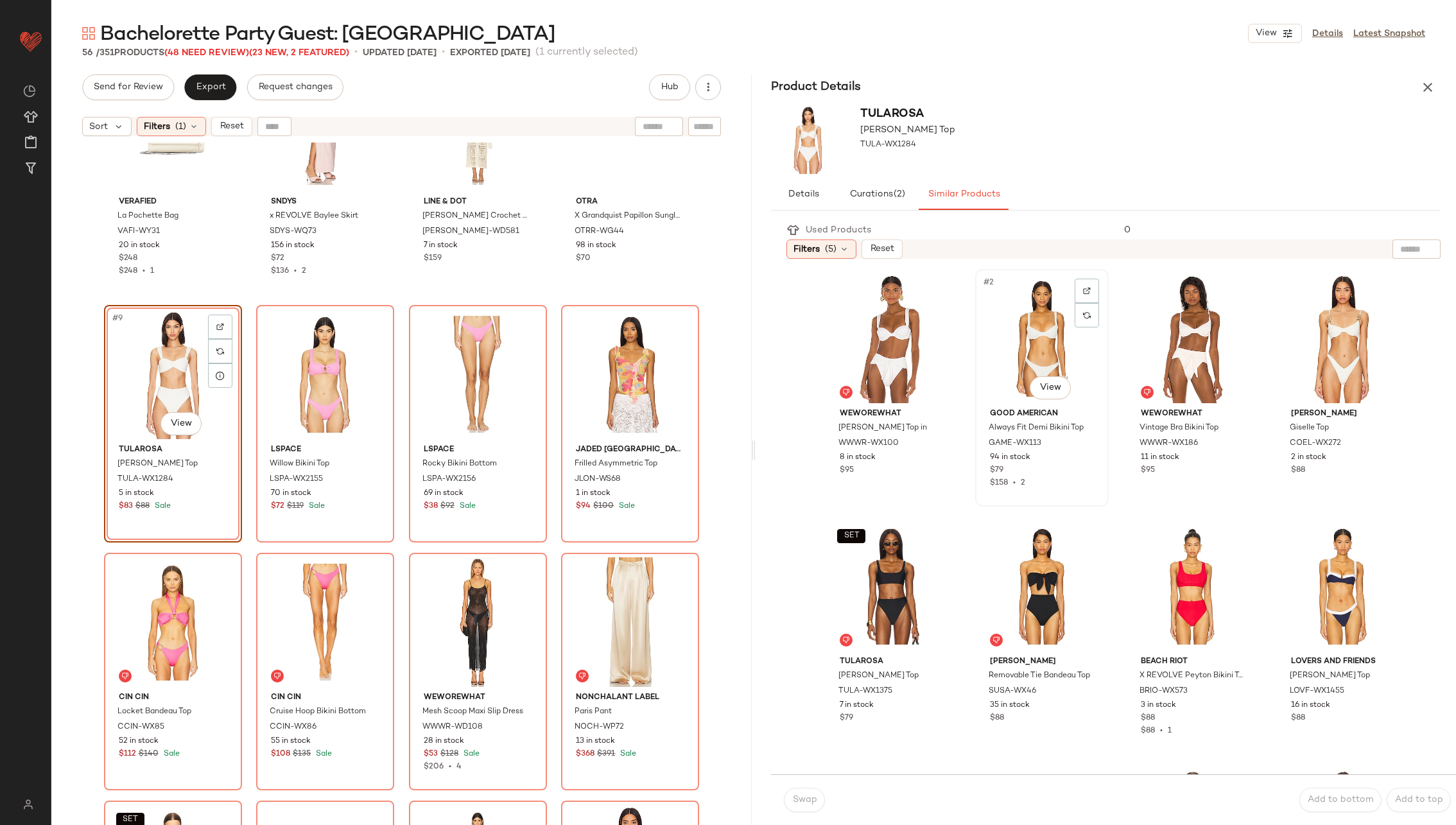
click at [1022, 343] on div "#2 View" at bounding box center [1042, 338] width 124 height 130
click at [808, 804] on span "Swap" at bounding box center [804, 800] width 25 height 11
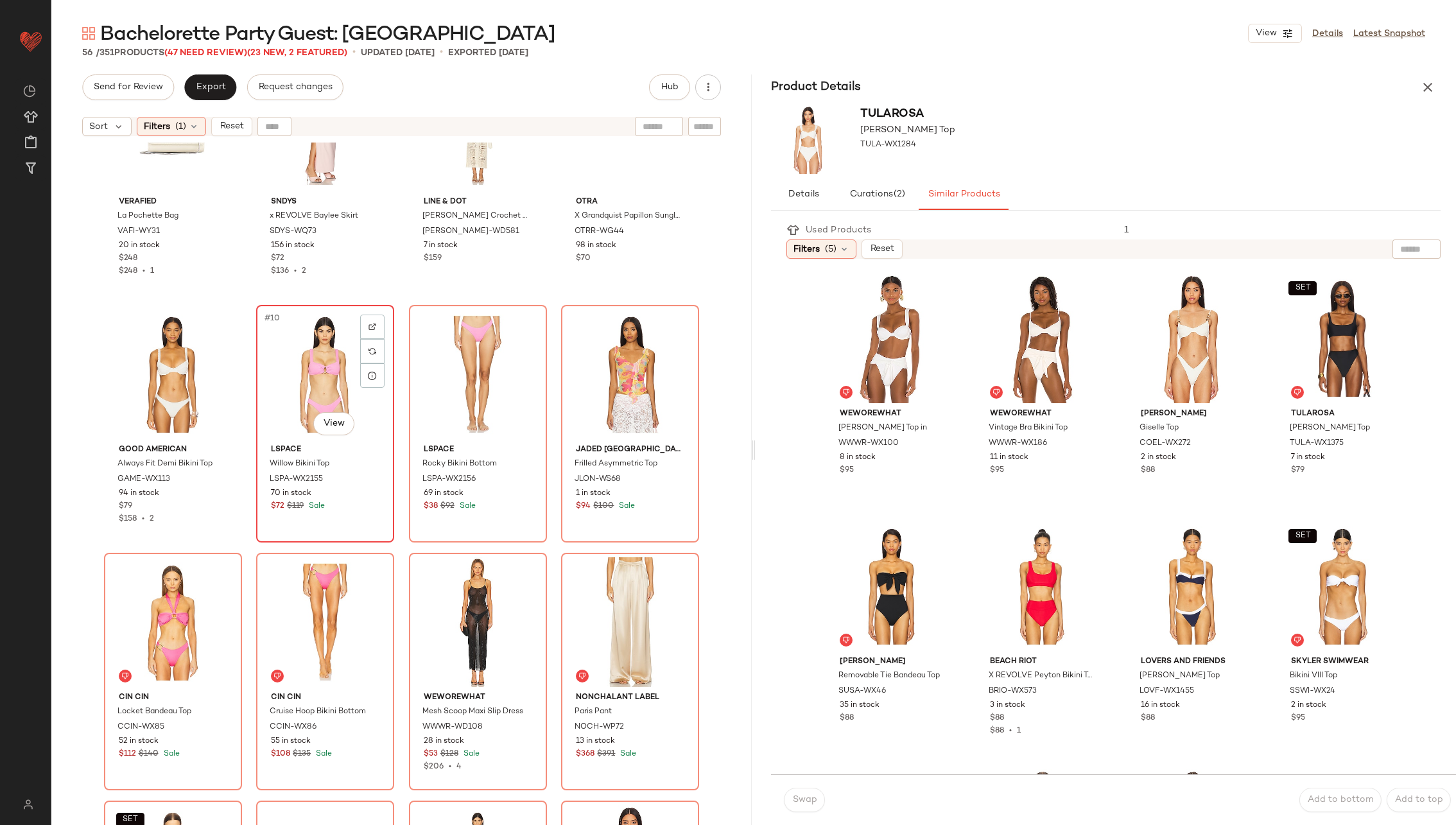
click at [321, 370] on div "#10 View" at bounding box center [326, 374] width 129 height 130
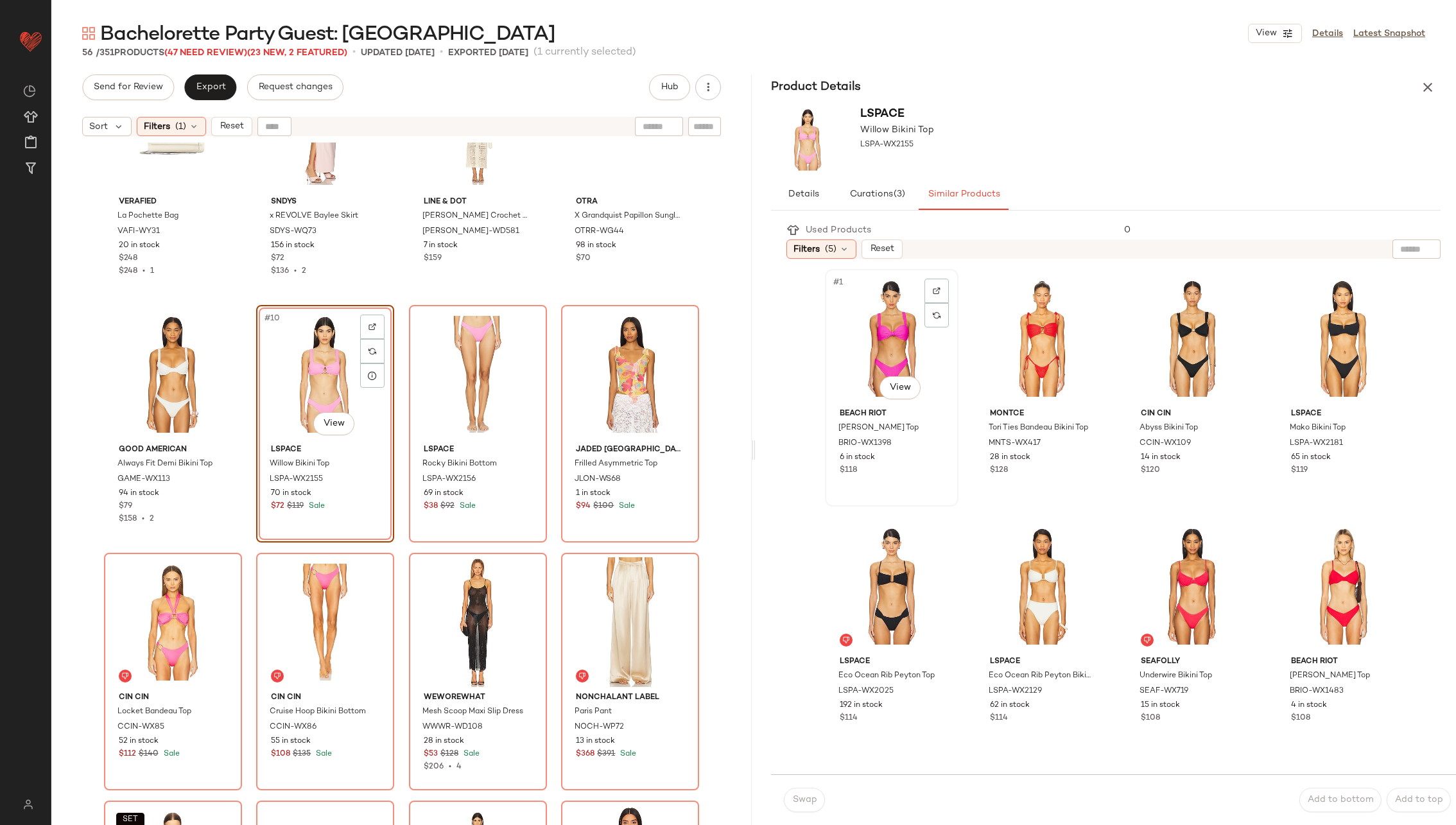
click at [874, 349] on div "#1 View" at bounding box center [892, 338] width 124 height 130
click at [814, 798] on span "Swap" at bounding box center [804, 800] width 25 height 11
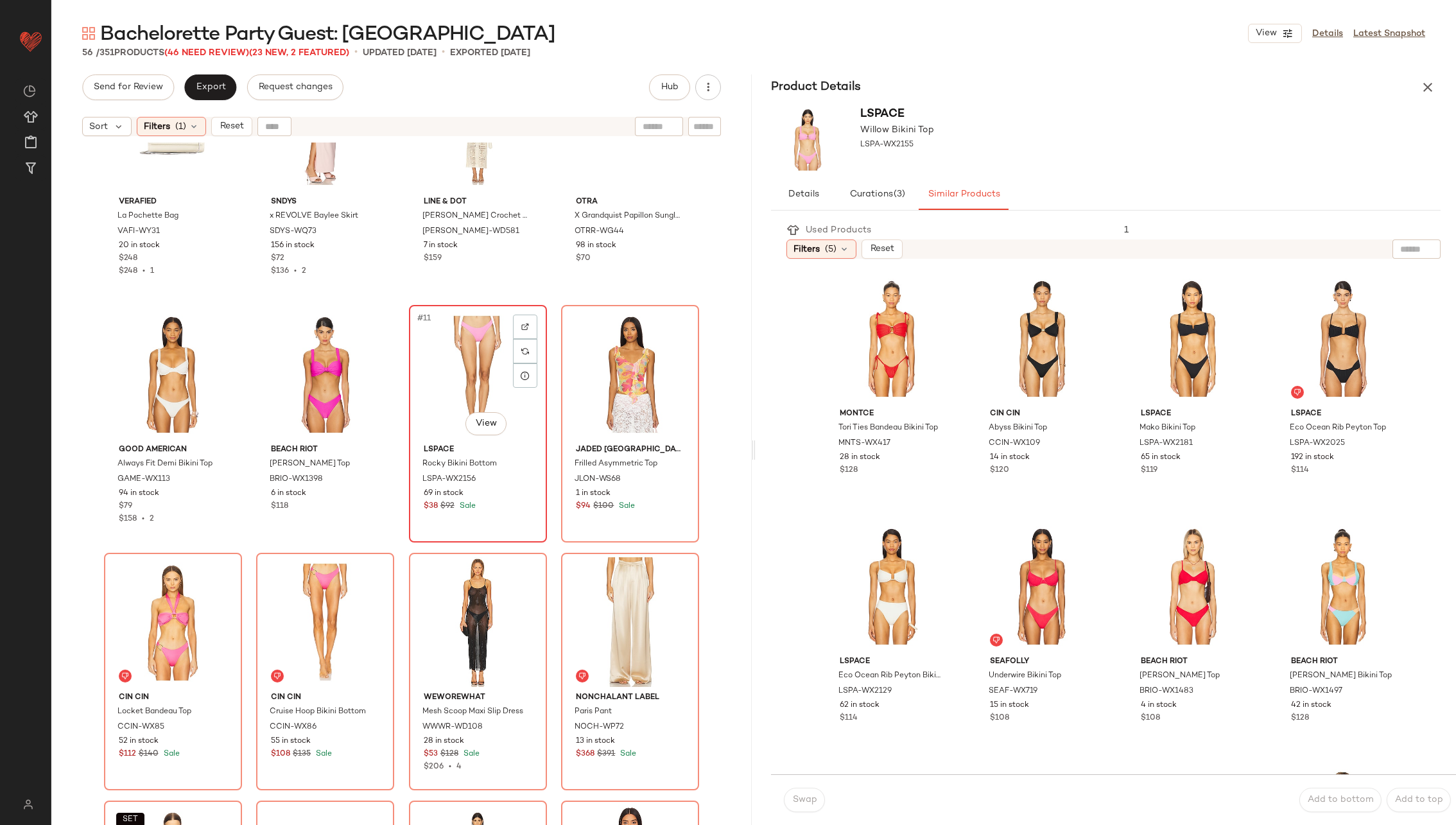
click at [449, 372] on div "#11 View" at bounding box center [478, 374] width 129 height 130
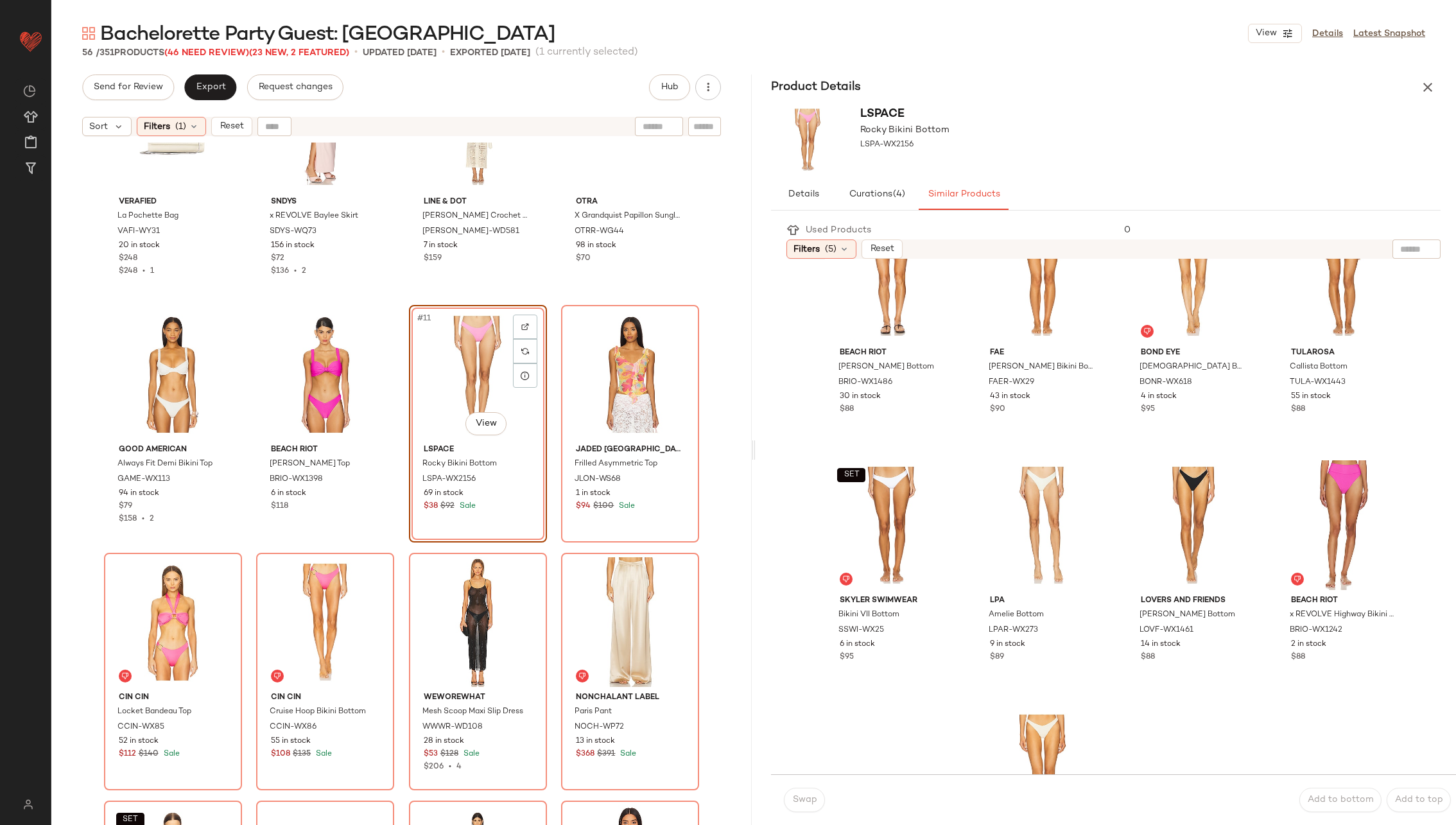
scroll to position [311, 0]
click at [1304, 504] on div "#12 View" at bounding box center [1343, 523] width 124 height 130
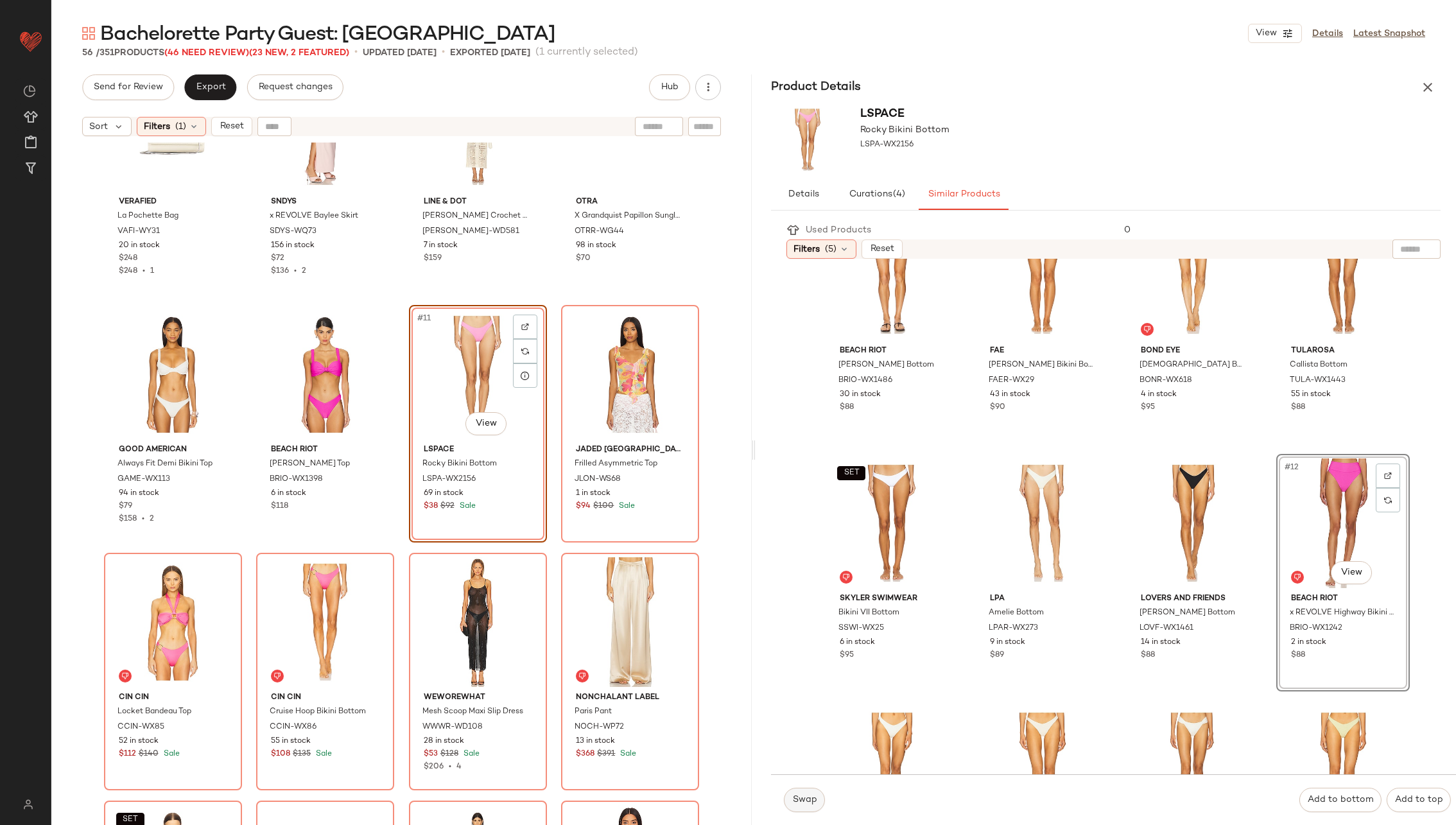
click at [795, 797] on span "Swap" at bounding box center [804, 800] width 25 height 11
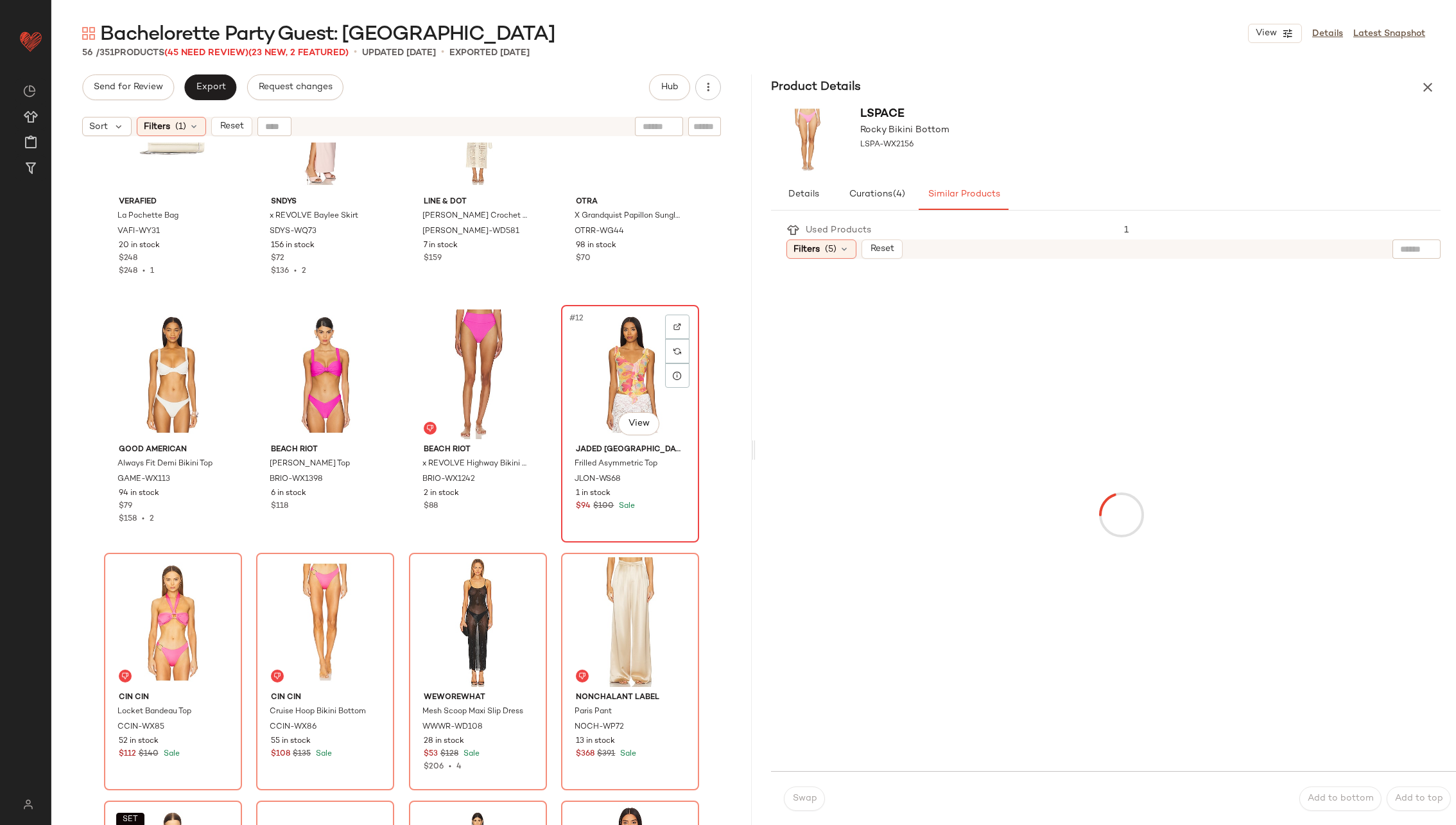
click at [630, 367] on div "#12 View" at bounding box center [630, 374] width 129 height 130
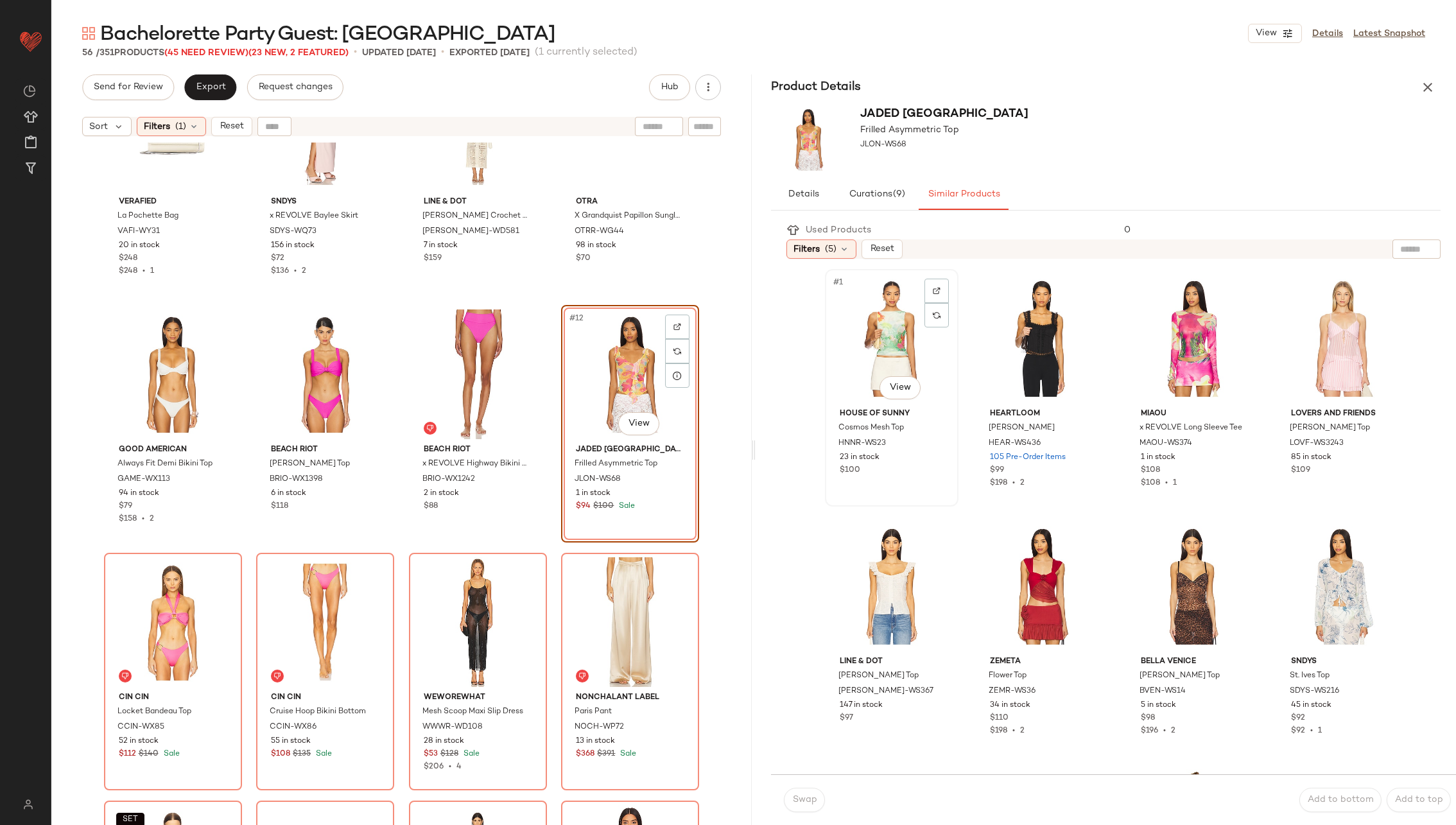
click at [878, 335] on div "#1 View" at bounding box center [892, 338] width 124 height 130
click at [804, 801] on span "Swap" at bounding box center [804, 800] width 25 height 11
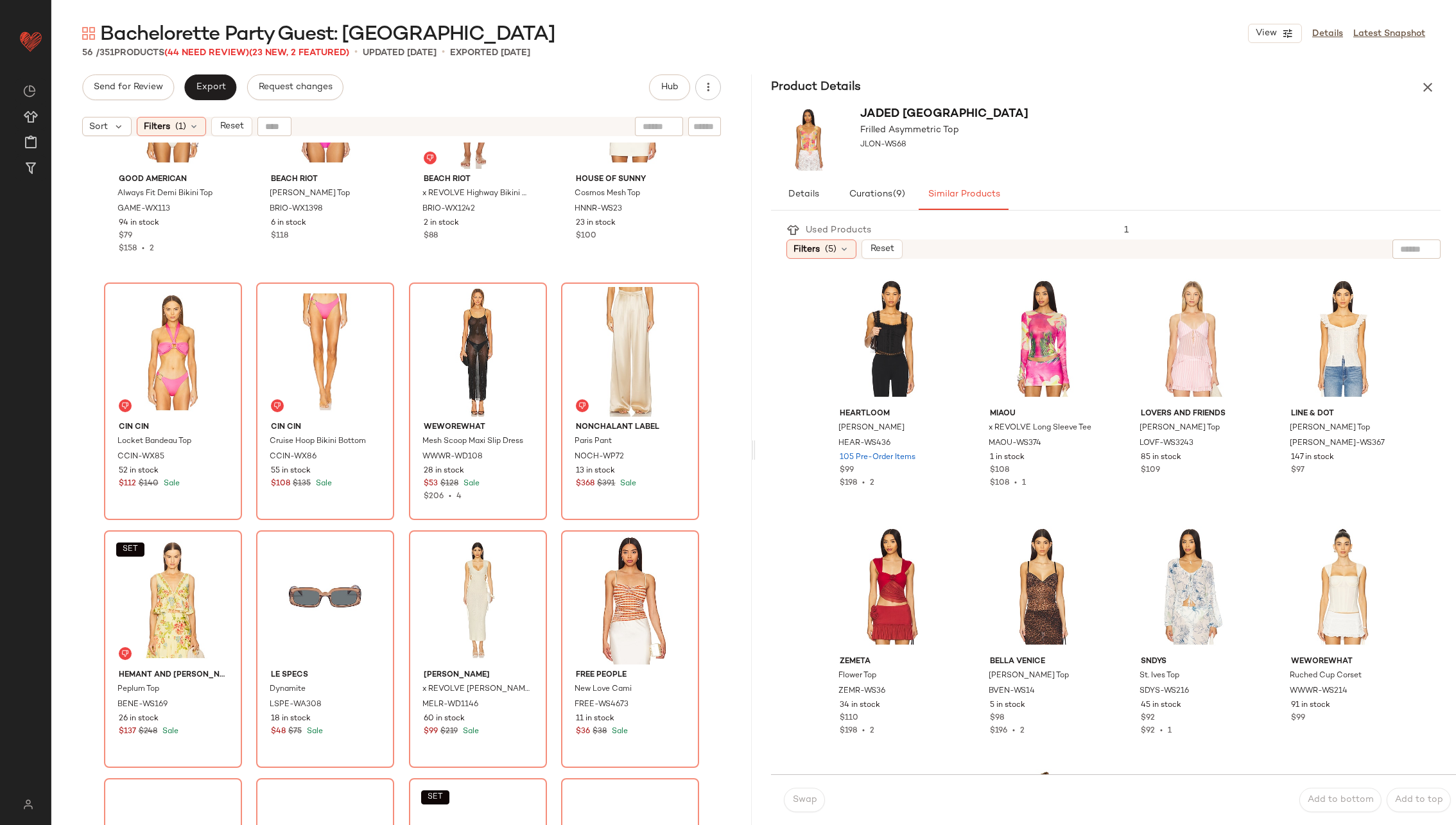
scroll to position [622, 0]
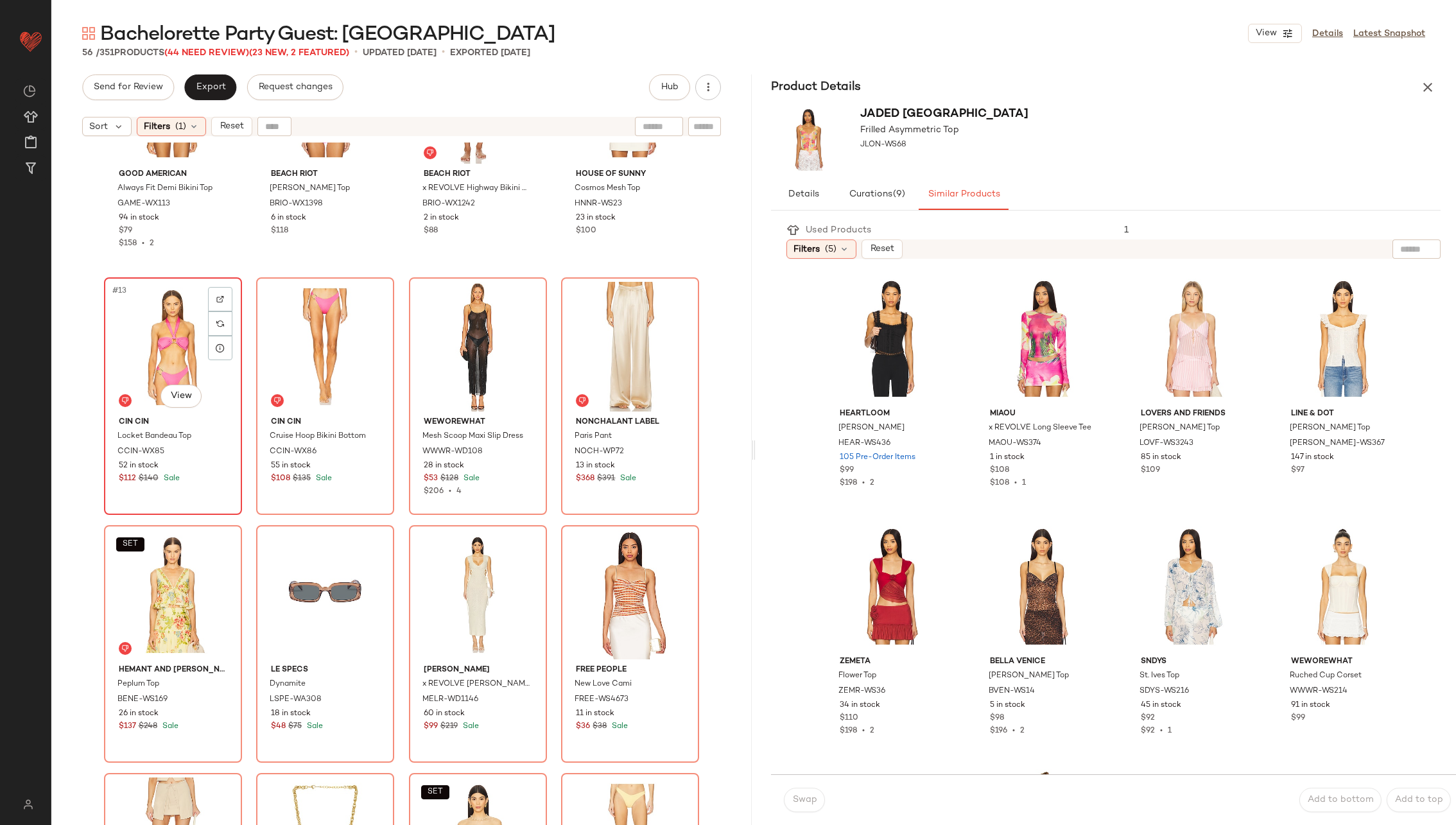
click at [156, 327] on div "#13 View" at bounding box center [173, 347] width 129 height 130
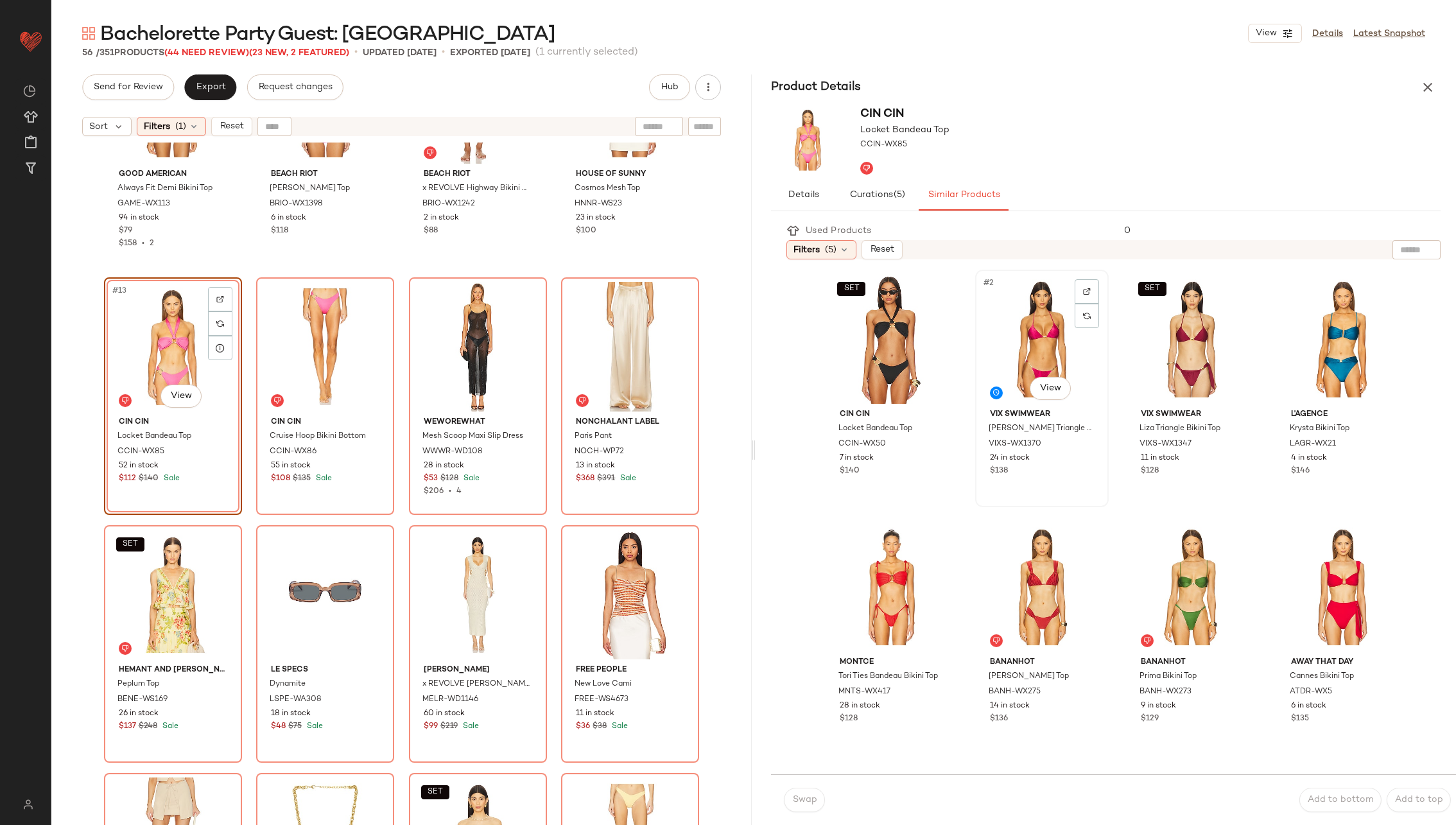
click at [1035, 336] on div "#2 View" at bounding box center [1042, 339] width 124 height 130
click at [1076, 293] on div at bounding box center [1087, 291] width 25 height 25
click at [801, 798] on span "Swap" at bounding box center [804, 800] width 25 height 11
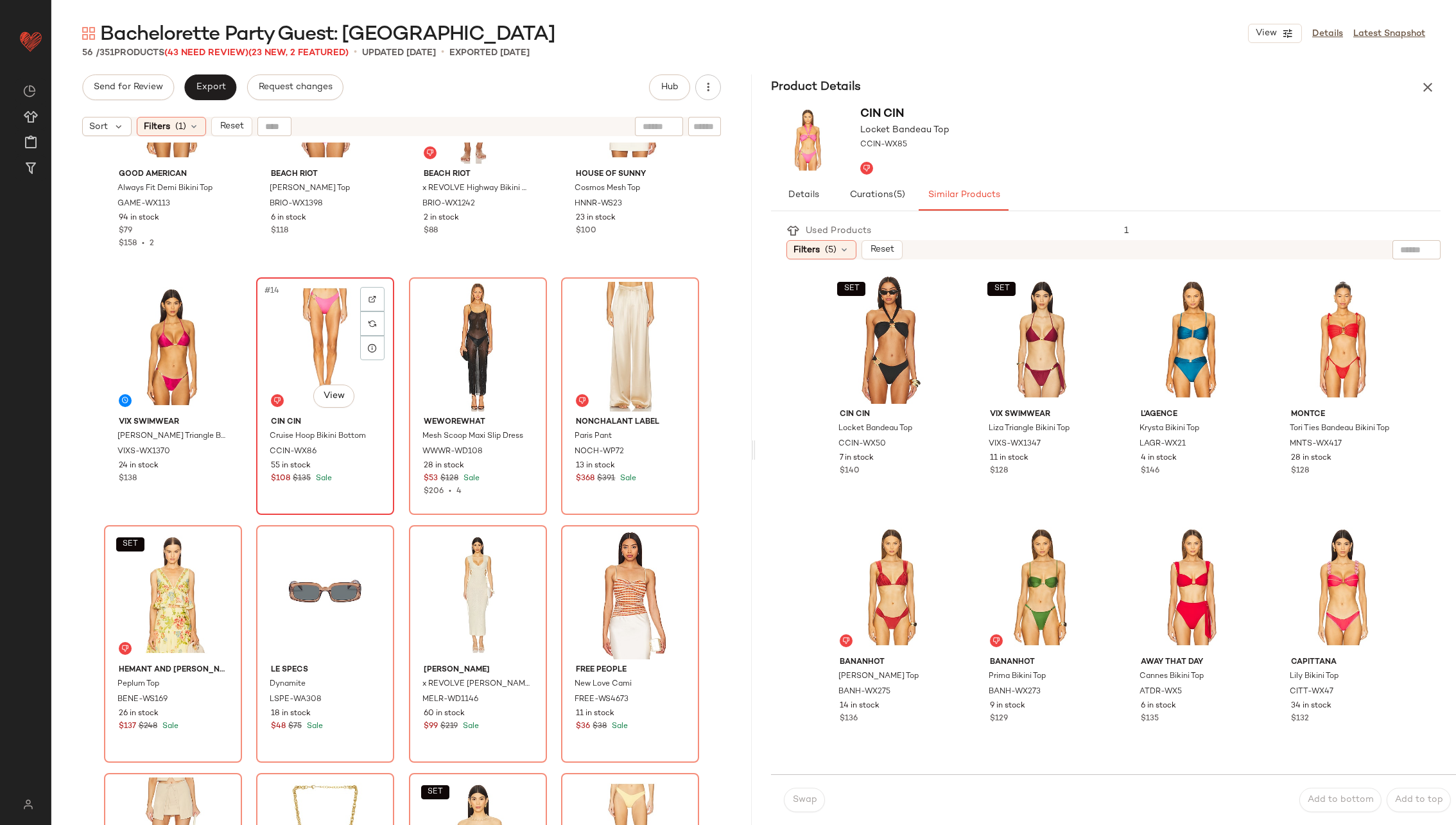
click at [345, 363] on div "#14 View" at bounding box center [326, 347] width 129 height 130
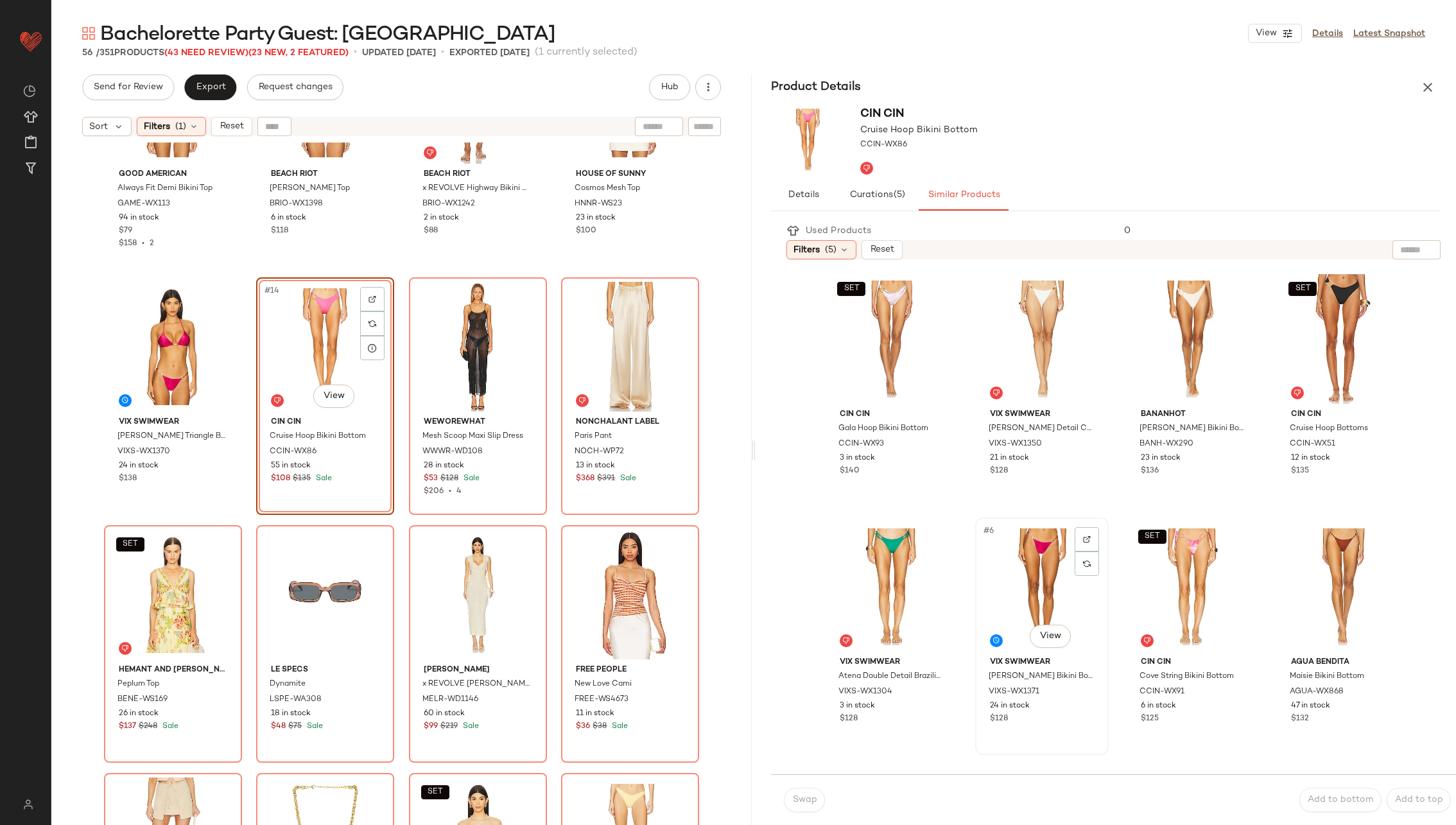
click at [1019, 584] on div "#6 View" at bounding box center [1042, 587] width 124 height 130
click at [806, 798] on span "Swap" at bounding box center [804, 800] width 25 height 11
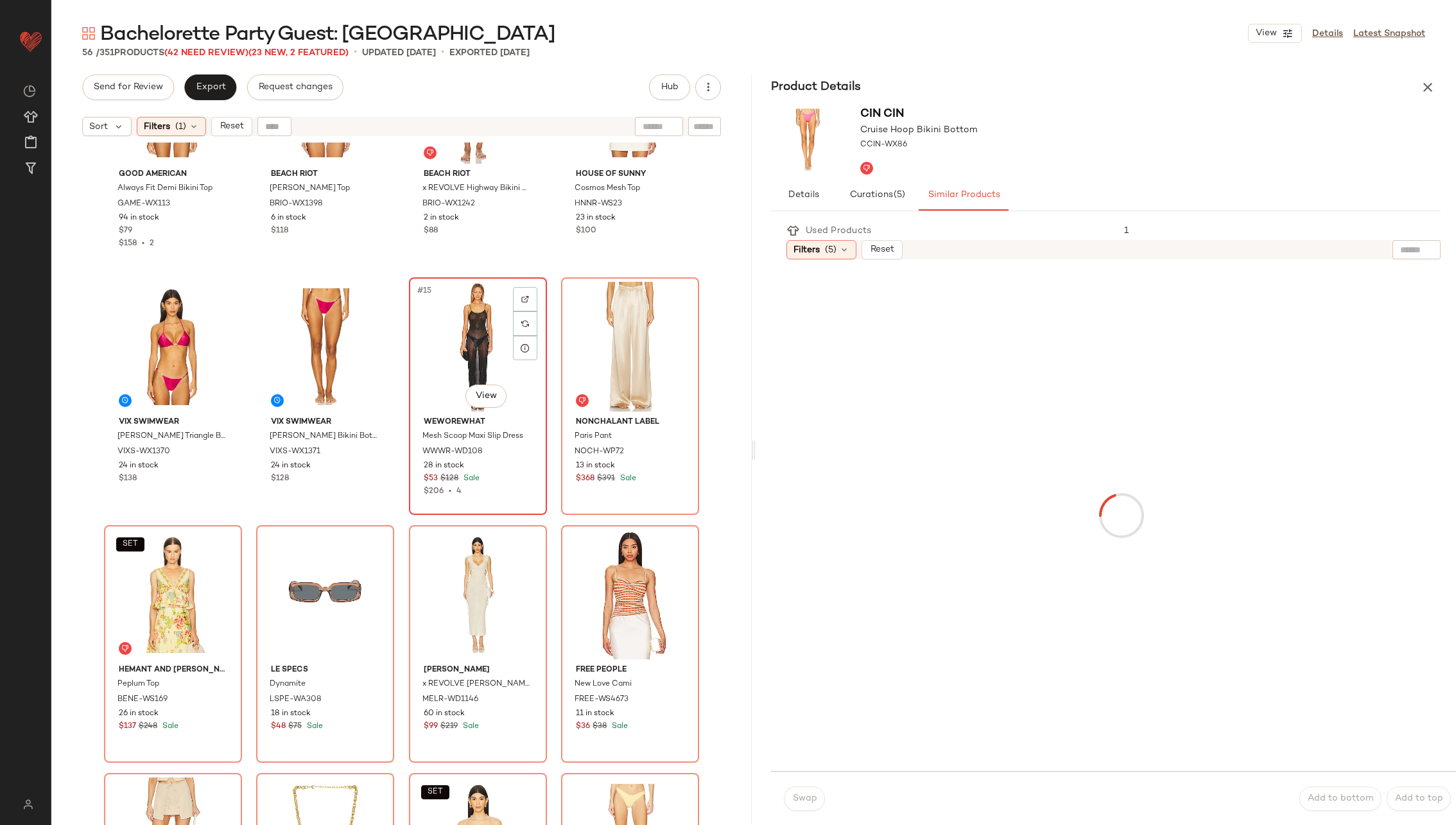
click at [439, 354] on div "#15 View" at bounding box center [478, 347] width 129 height 130
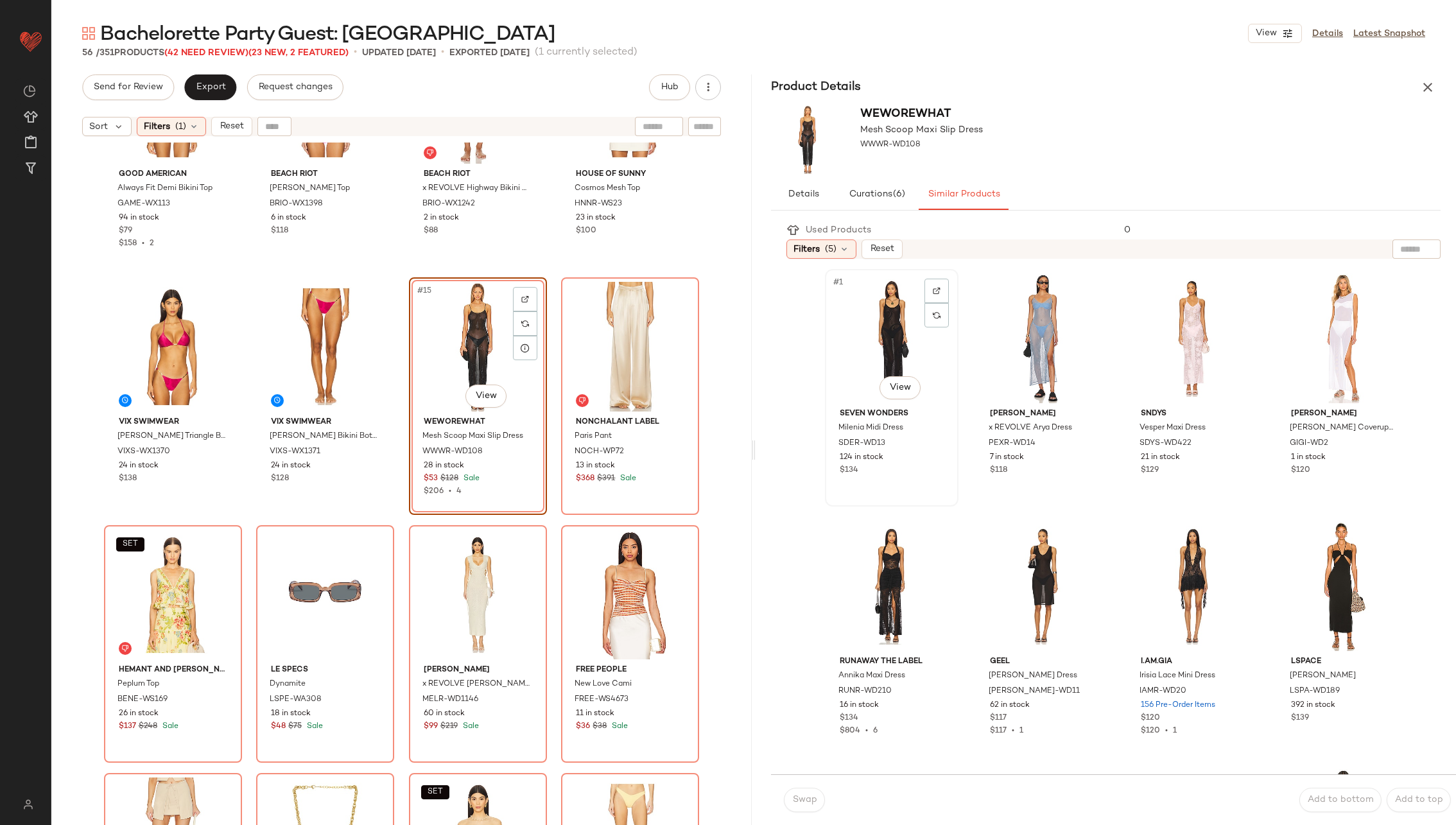
click at [885, 349] on div "#1 View" at bounding box center [892, 338] width 124 height 130
click at [807, 794] on button "Swap" at bounding box center [804, 800] width 41 height 25
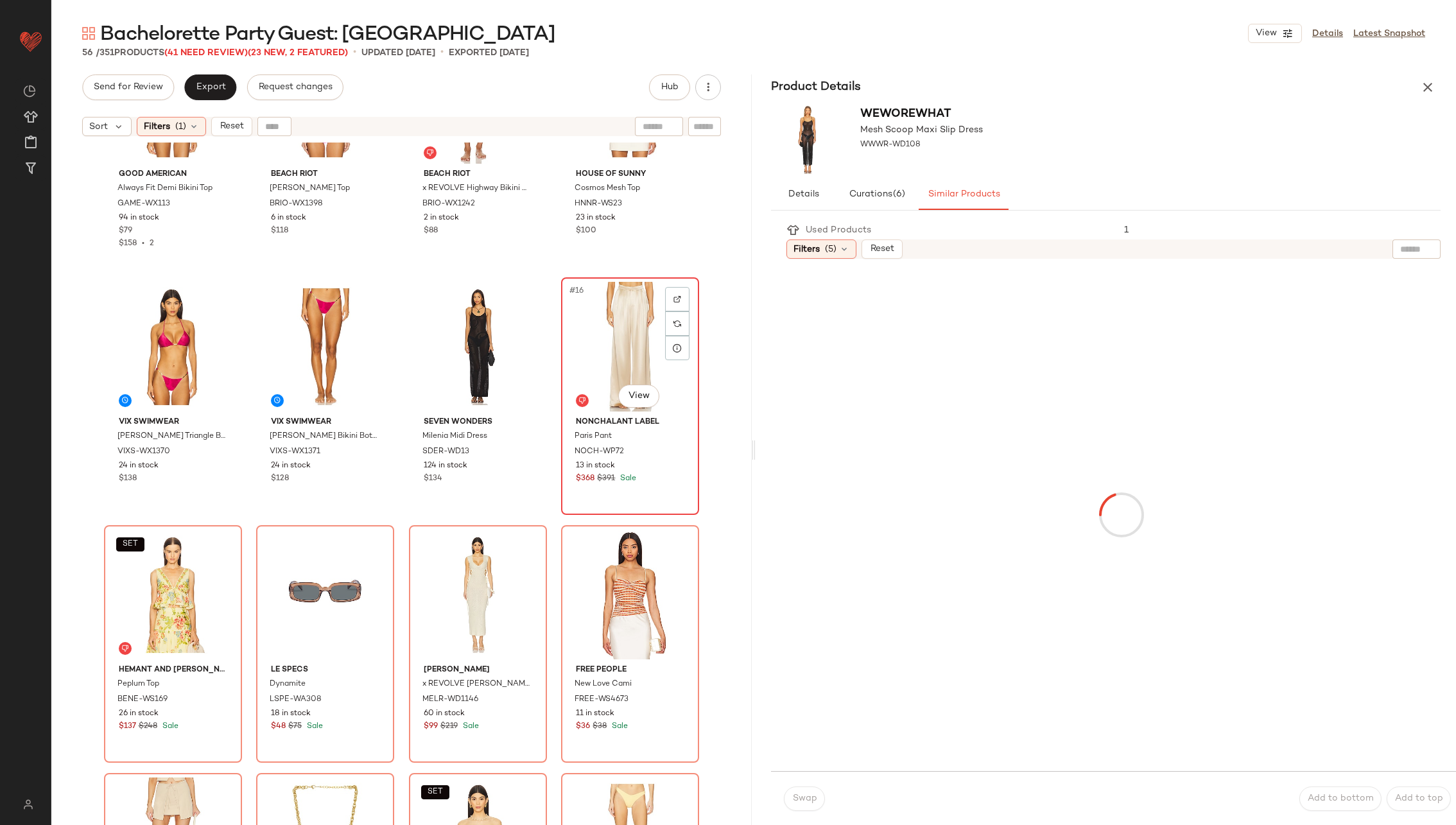
click at [650, 353] on div "#16 View" at bounding box center [630, 347] width 129 height 130
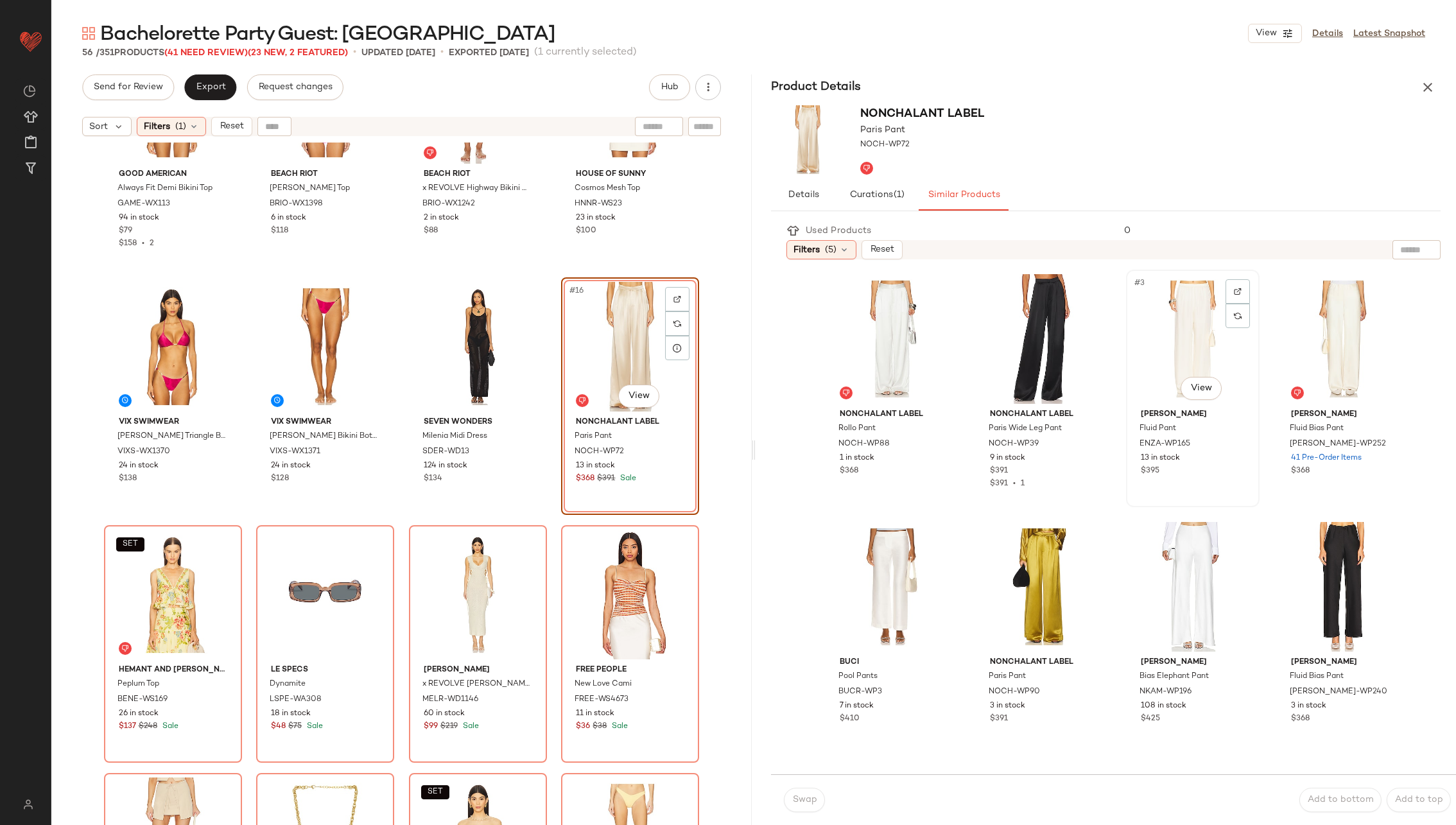
click at [1147, 348] on div "#3 View" at bounding box center [1193, 339] width 124 height 130
click at [801, 792] on button "Swap" at bounding box center [804, 800] width 41 height 25
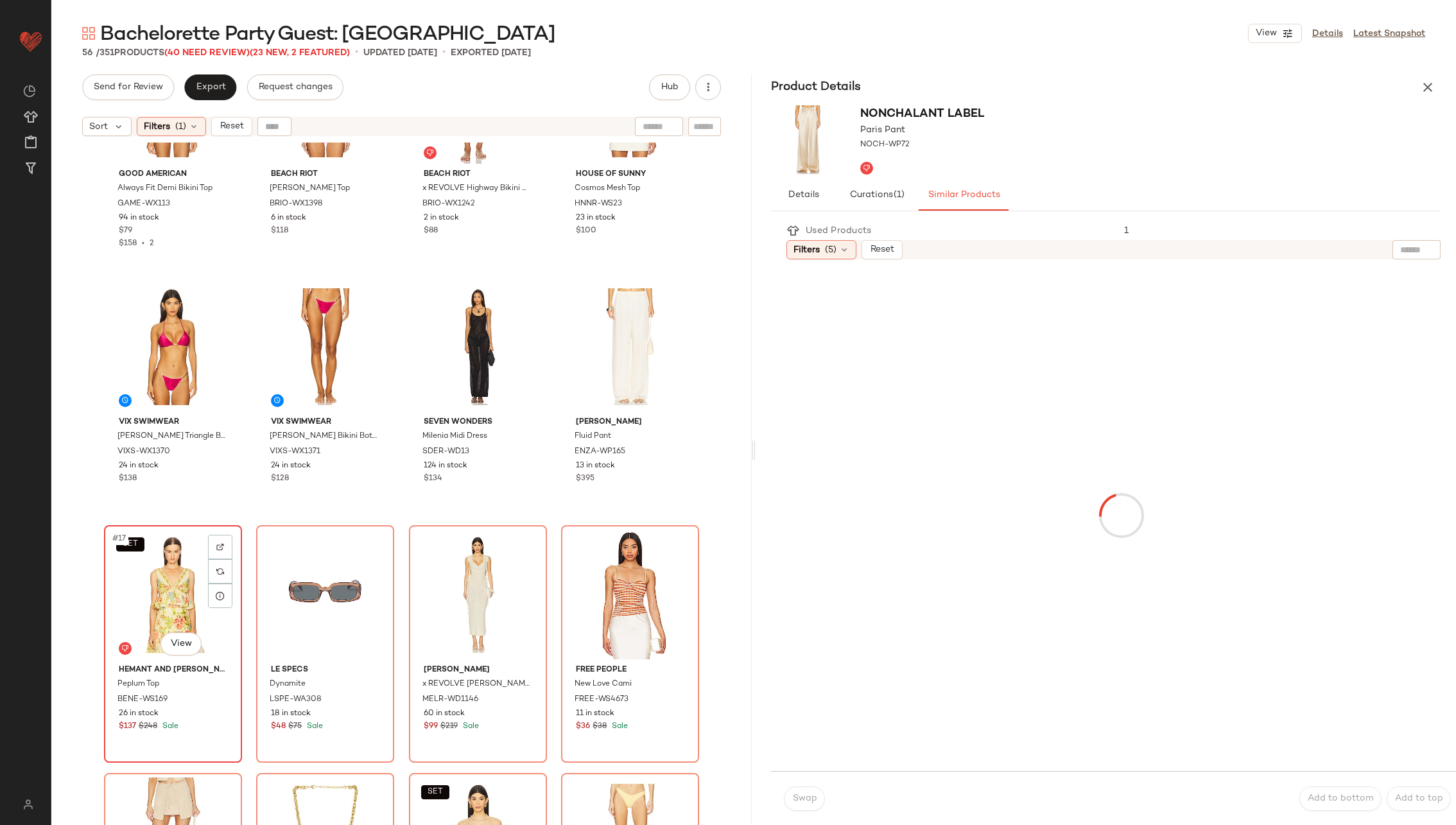
click at [148, 570] on div "SET #17 View" at bounding box center [173, 594] width 129 height 130
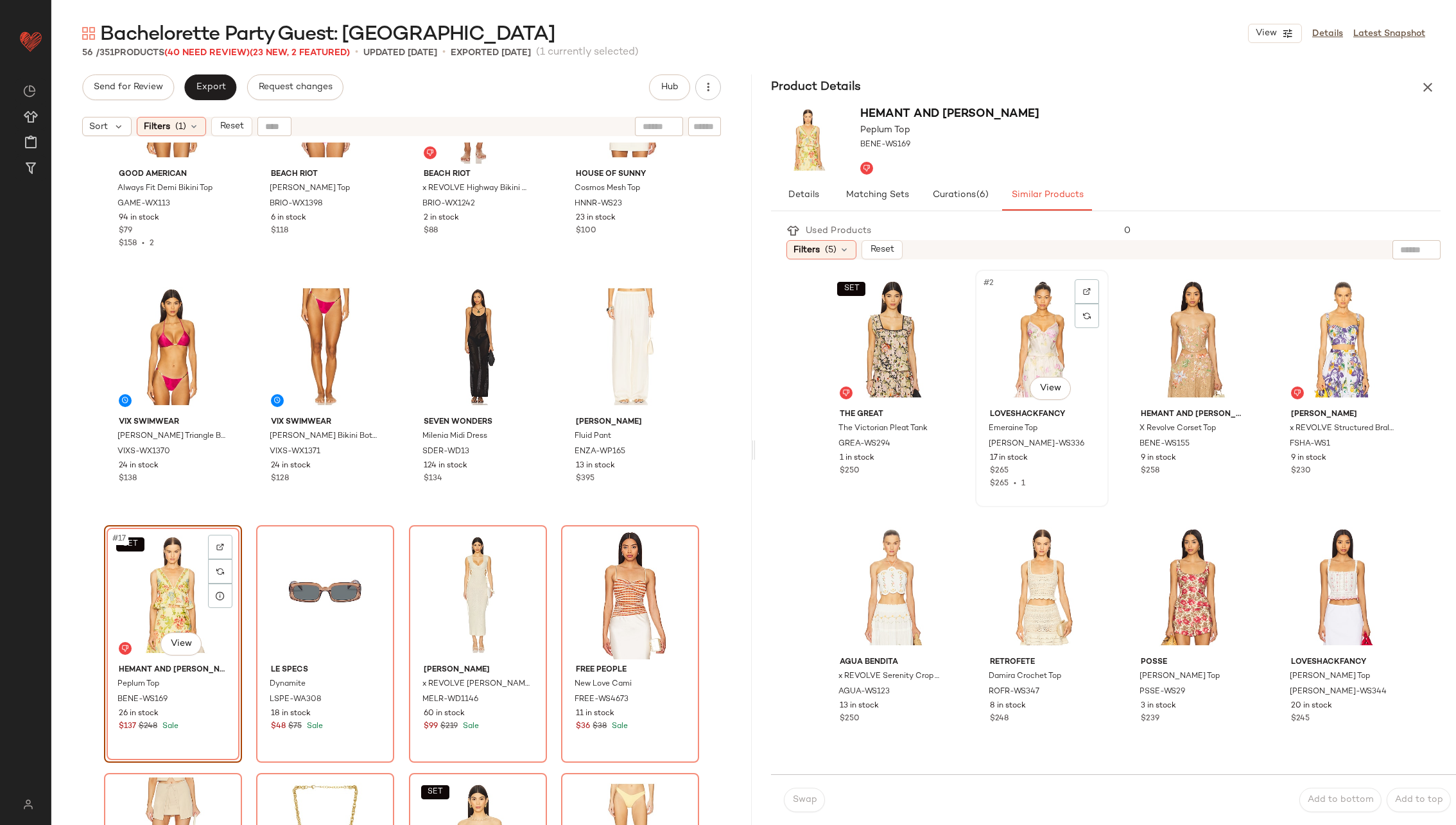
click at [1027, 349] on div "#2 View" at bounding box center [1042, 339] width 124 height 130
click at [795, 798] on span "Swap" at bounding box center [804, 800] width 25 height 11
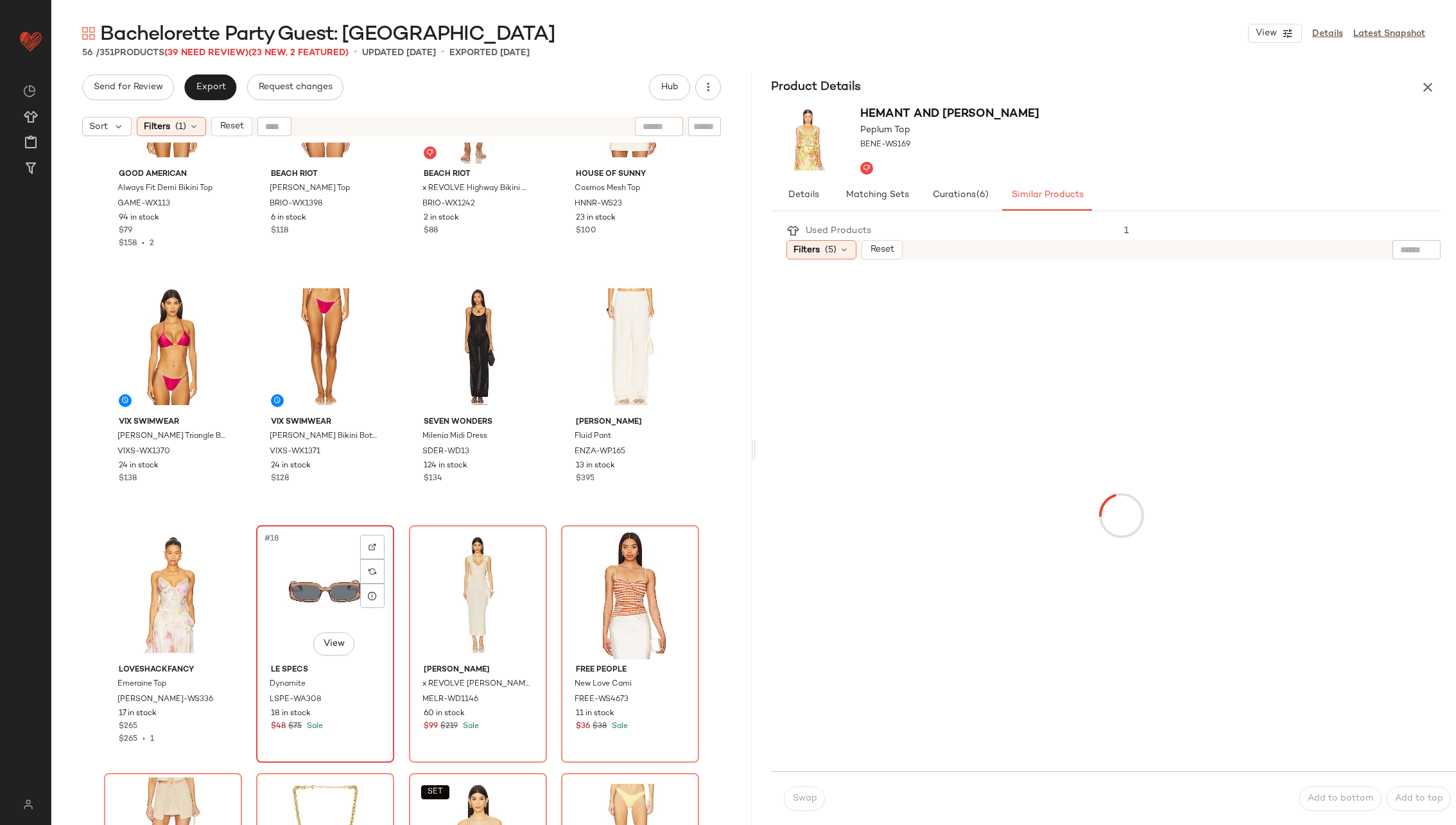
click at [357, 613] on div "#18 View" at bounding box center [326, 594] width 129 height 130
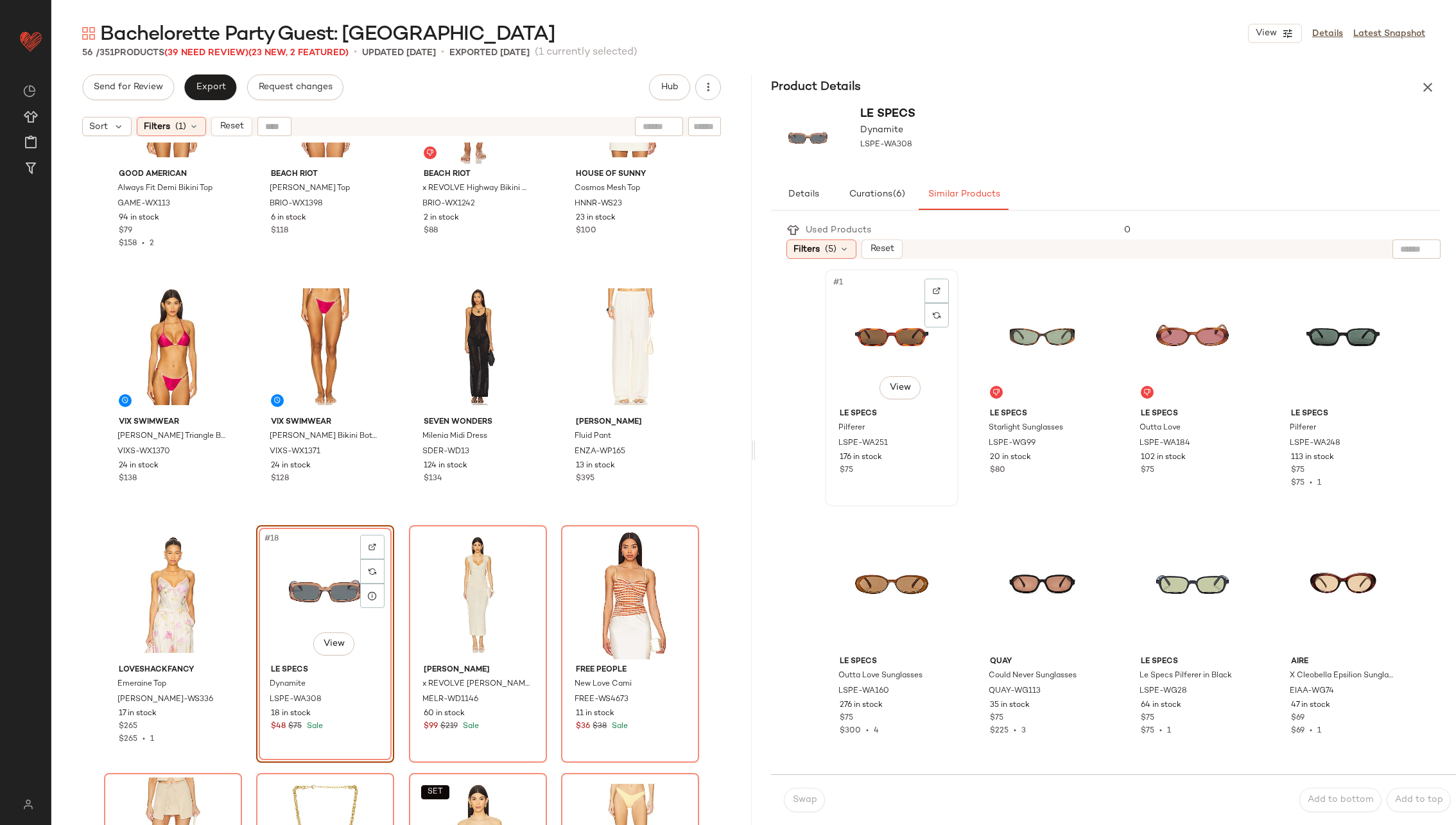
click at [879, 340] on div "#1 View" at bounding box center [892, 338] width 124 height 130
click at [802, 800] on span "Swap" at bounding box center [804, 800] width 25 height 11
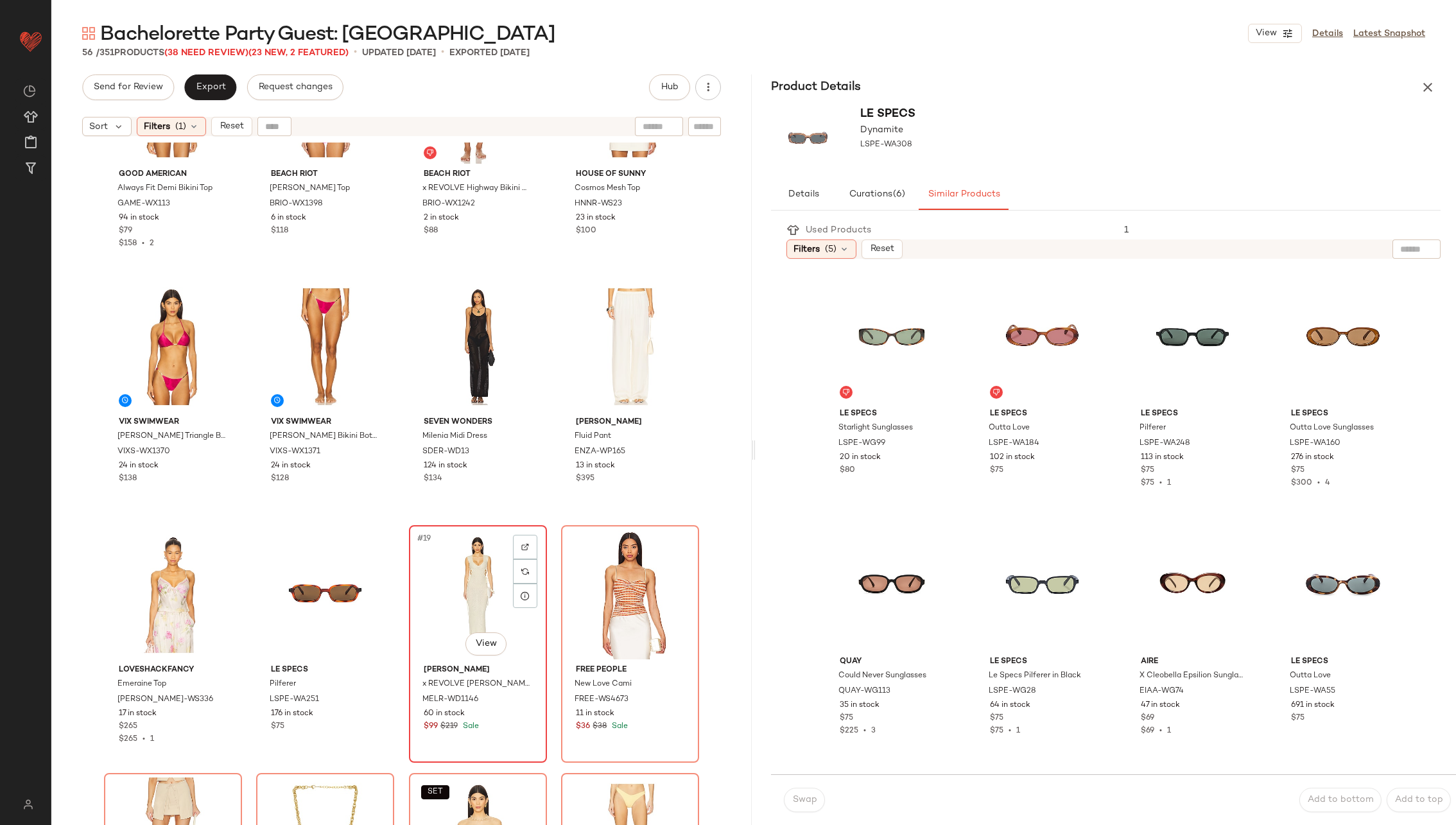
click at [483, 593] on div "#19 View" at bounding box center [478, 594] width 129 height 130
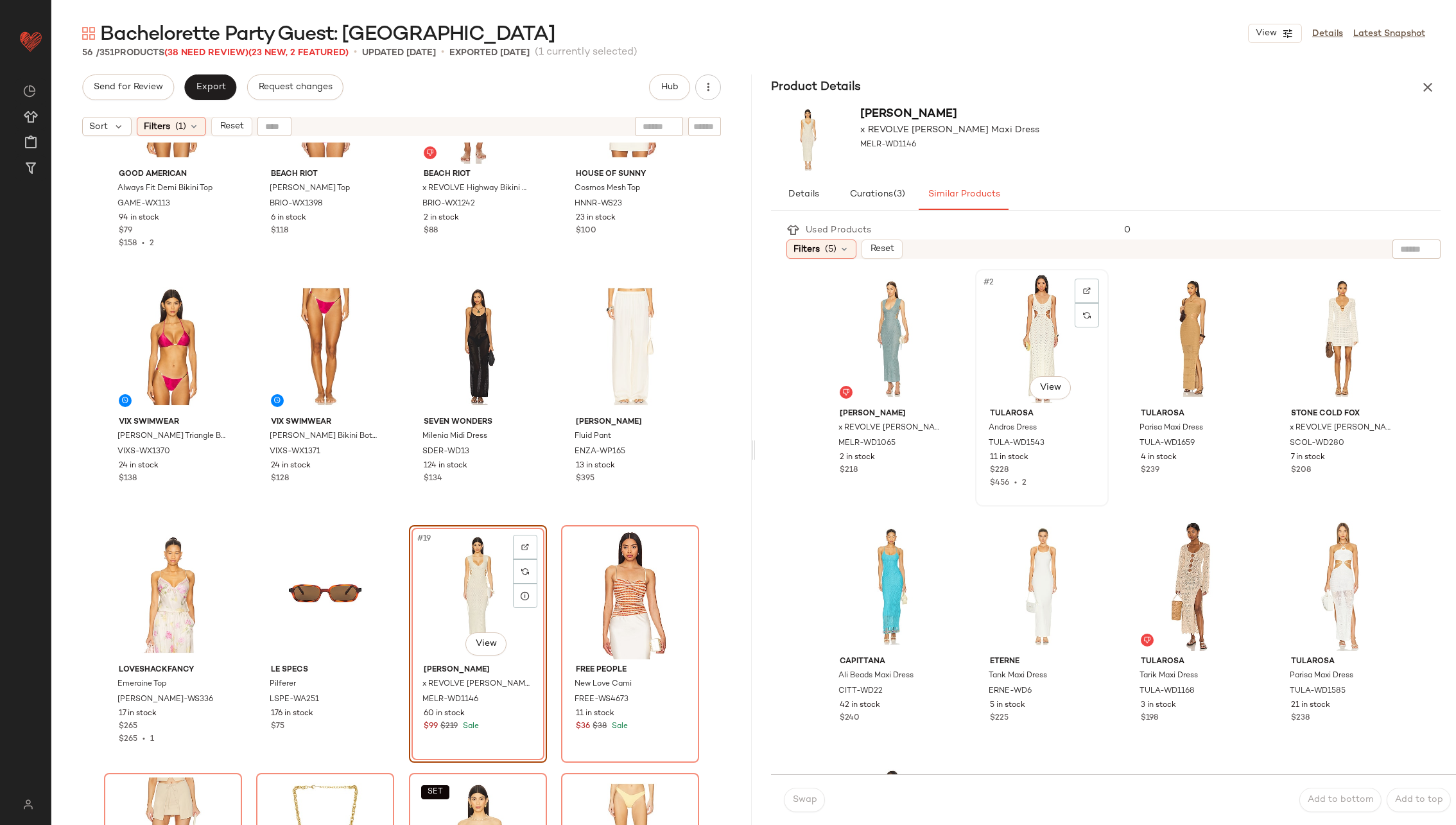
click at [1015, 335] on div "#2 View" at bounding box center [1042, 338] width 124 height 130
click at [809, 804] on span "Swap" at bounding box center [804, 800] width 25 height 11
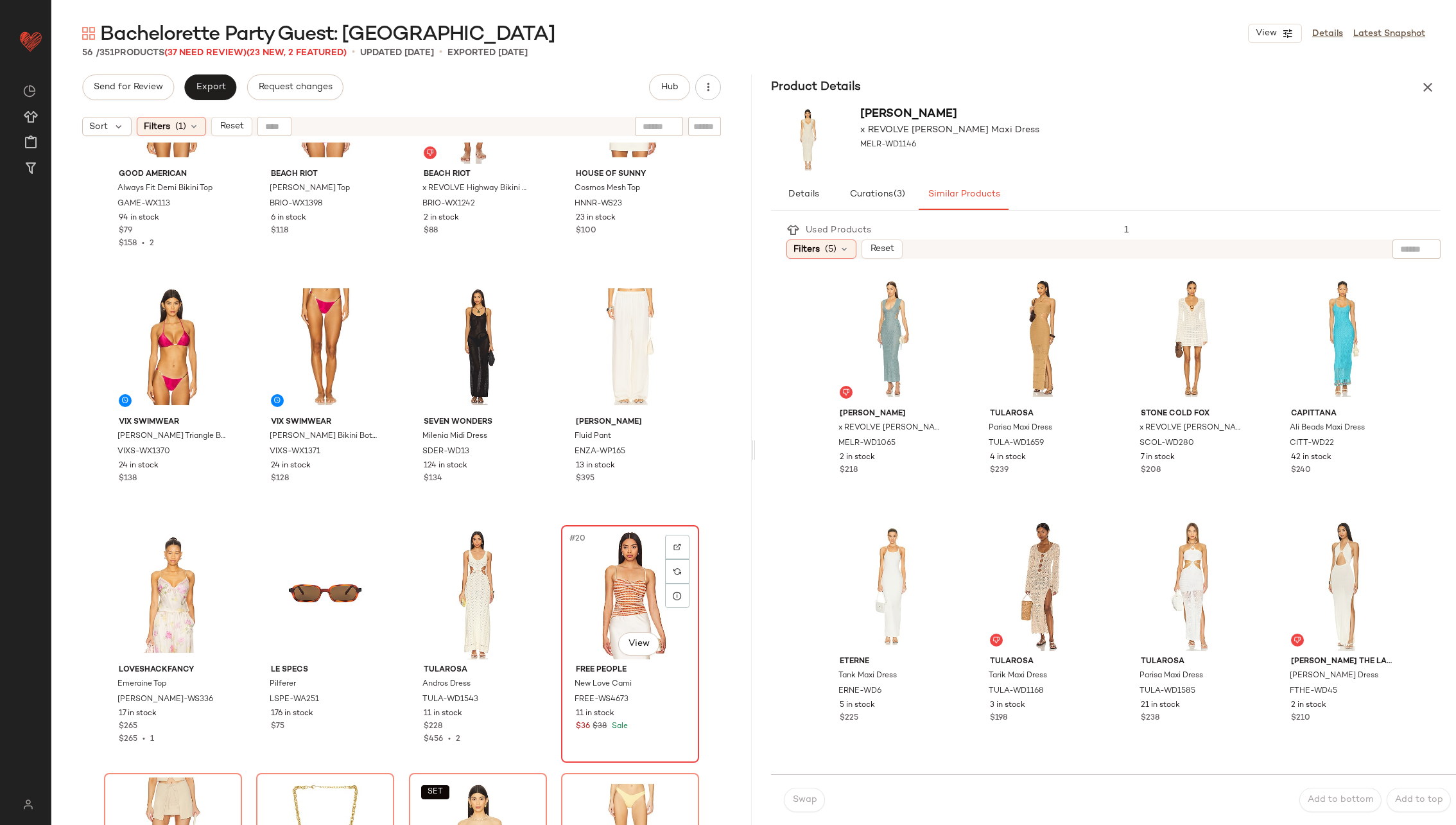
click at [649, 597] on div "#20 View" at bounding box center [630, 594] width 129 height 130
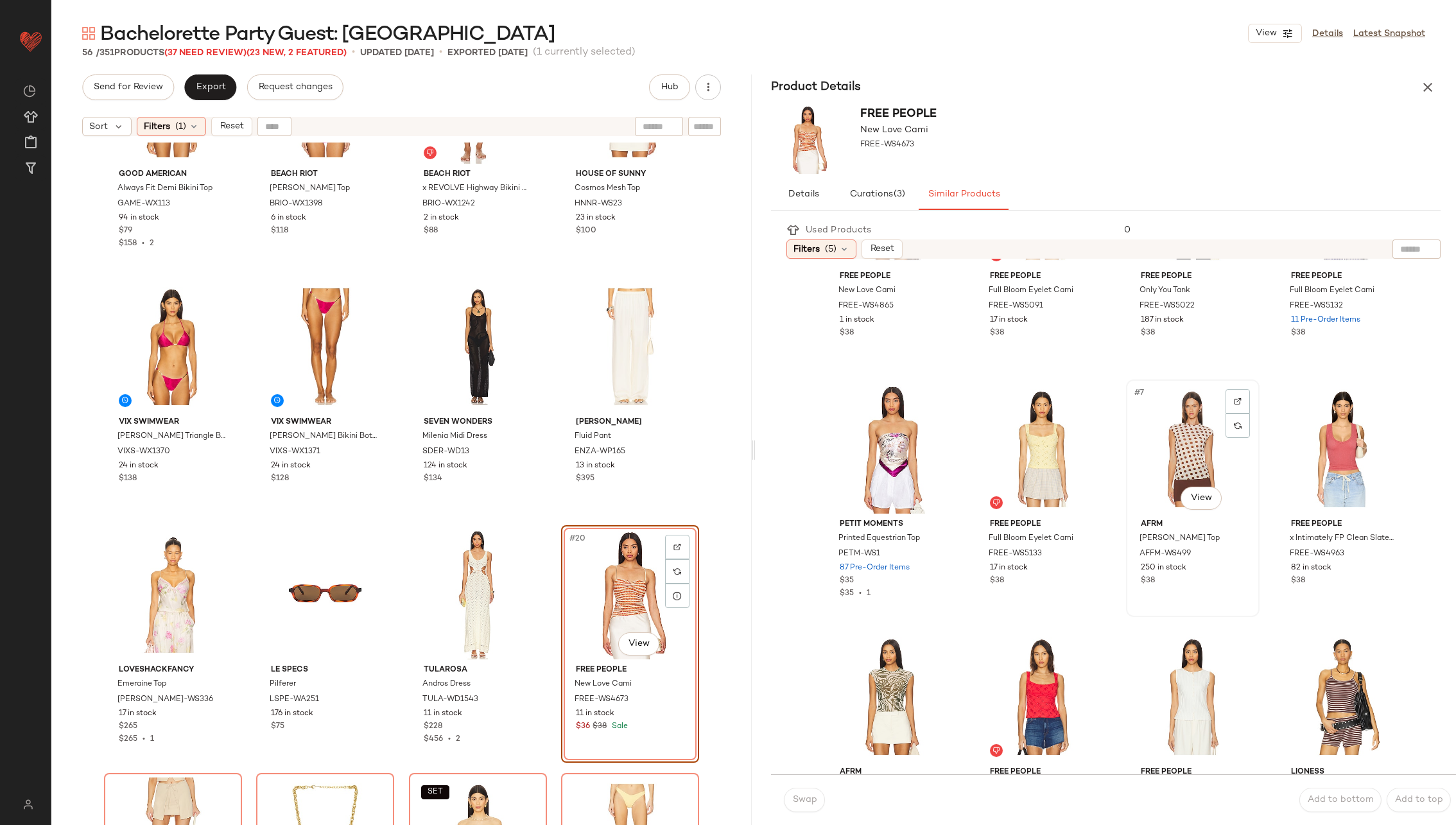
scroll to position [148, 0]
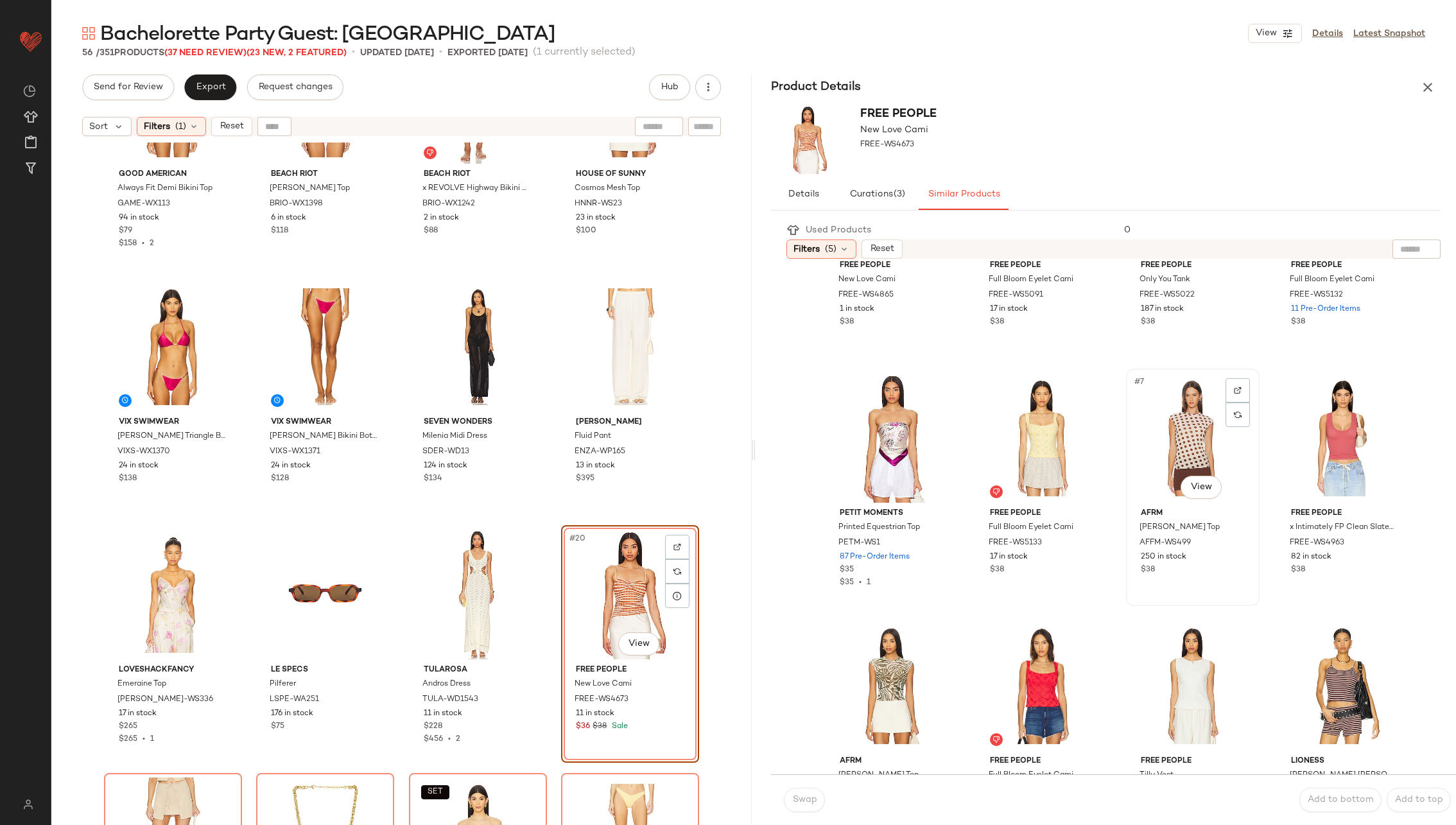
click at [1156, 455] on div "#7 View" at bounding box center [1193, 438] width 124 height 130
click at [798, 796] on span "Swap" at bounding box center [804, 800] width 25 height 11
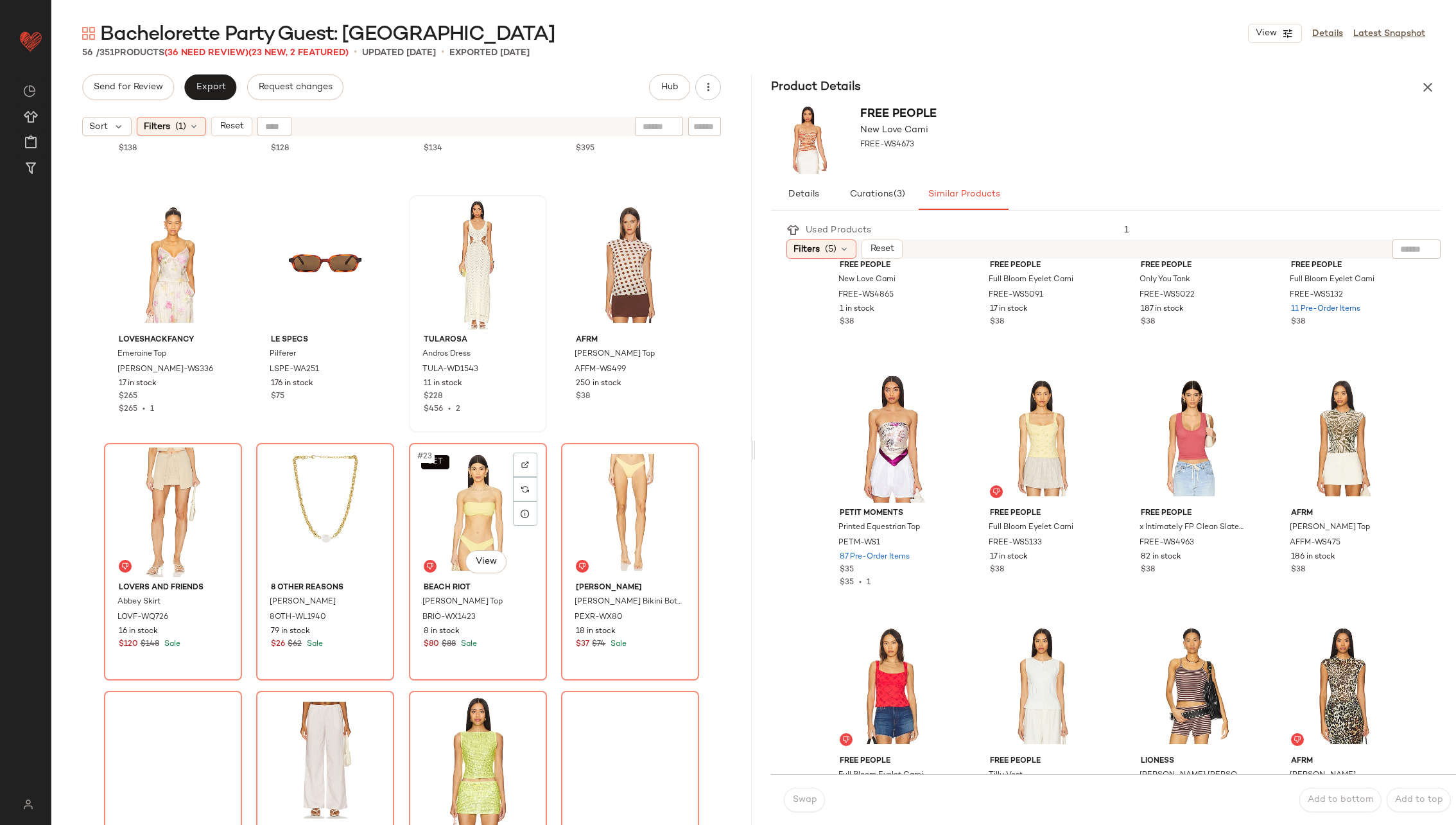
scroll to position [971, 0]
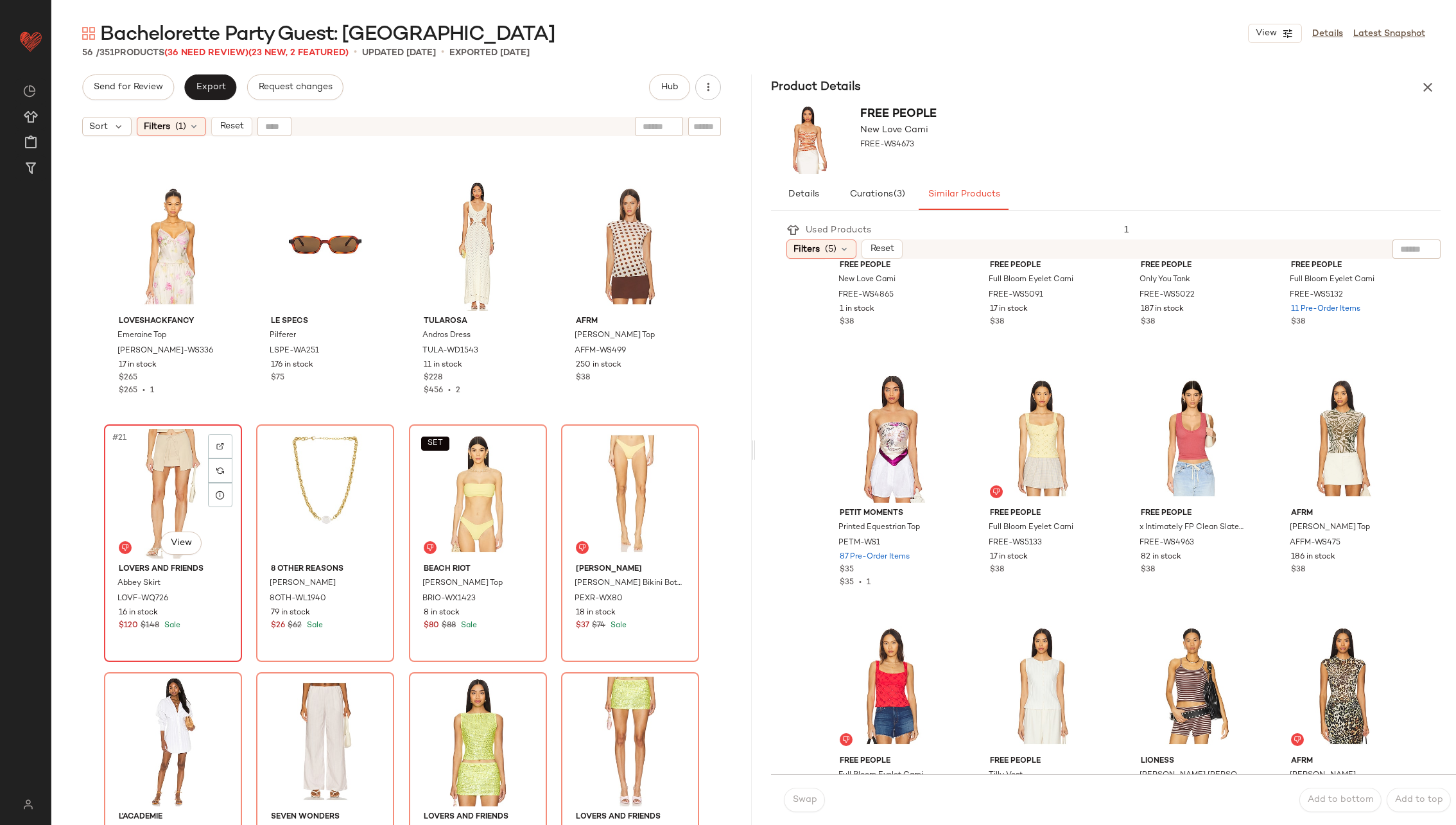
click at [150, 500] on div "#21 View" at bounding box center [173, 494] width 129 height 130
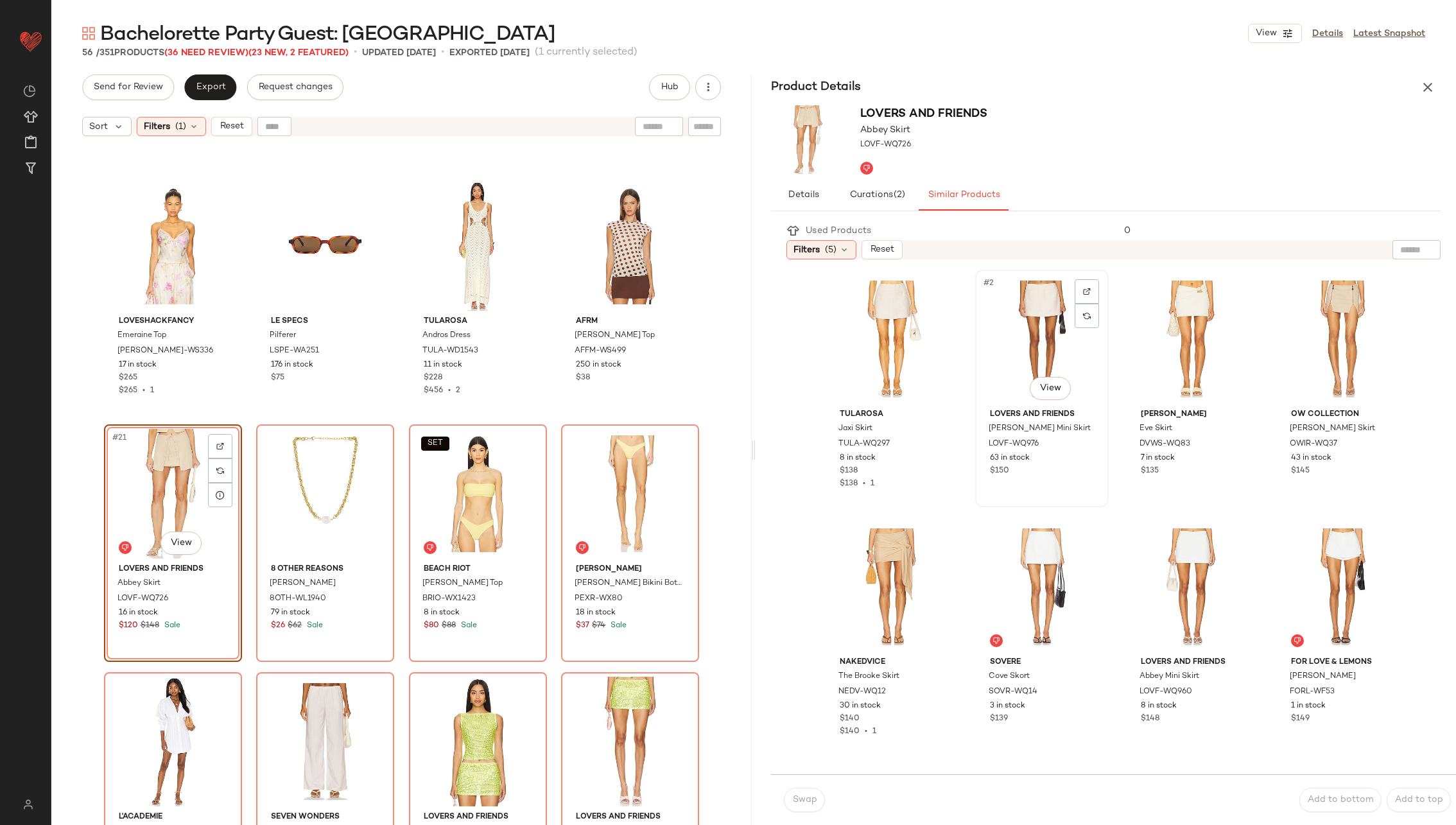
click at [1032, 320] on div "#2 View" at bounding box center [1042, 339] width 124 height 130
click at [805, 795] on button "Swap" at bounding box center [804, 800] width 41 height 25
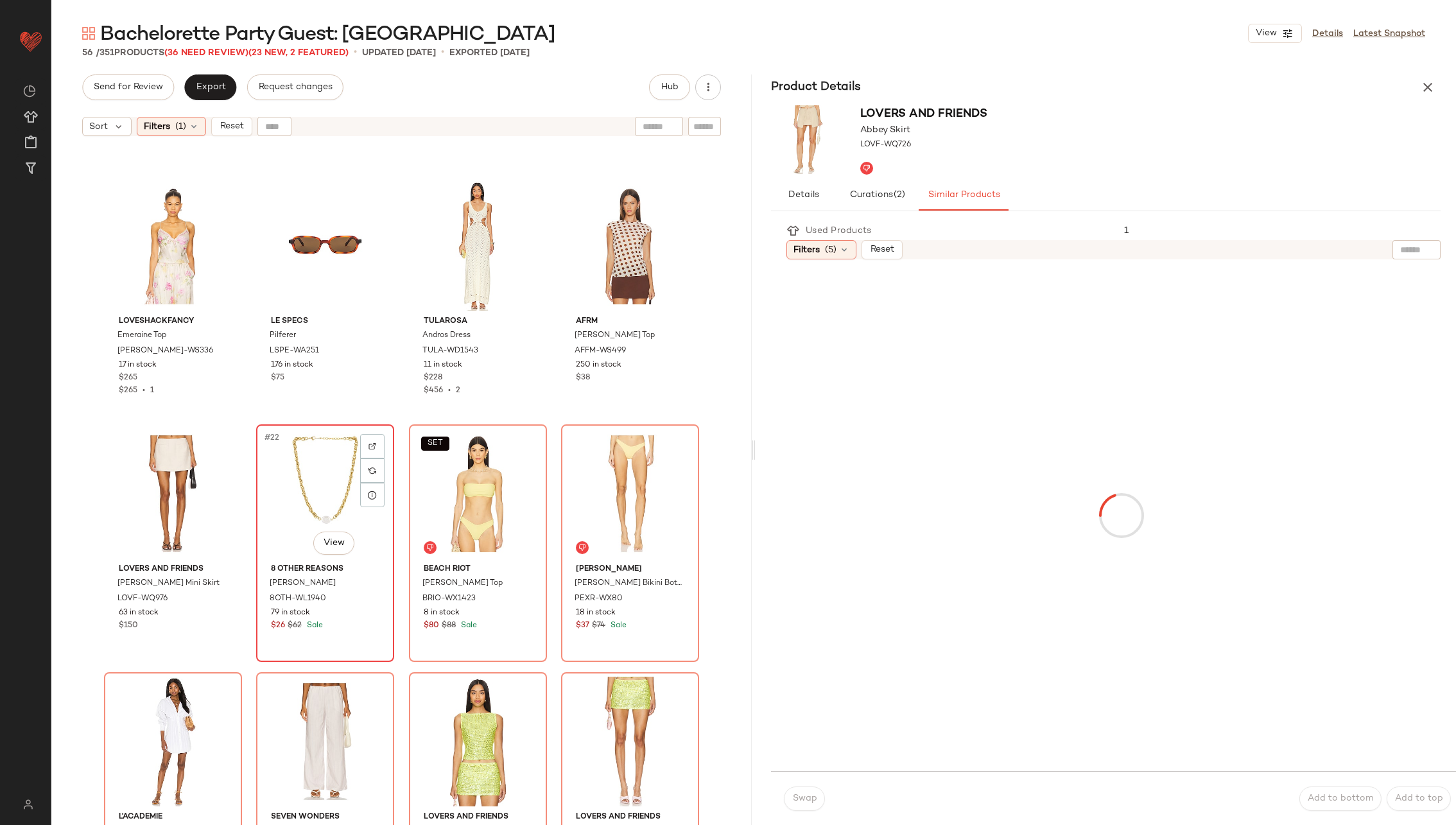
click at [319, 488] on div "#22 View" at bounding box center [326, 494] width 129 height 130
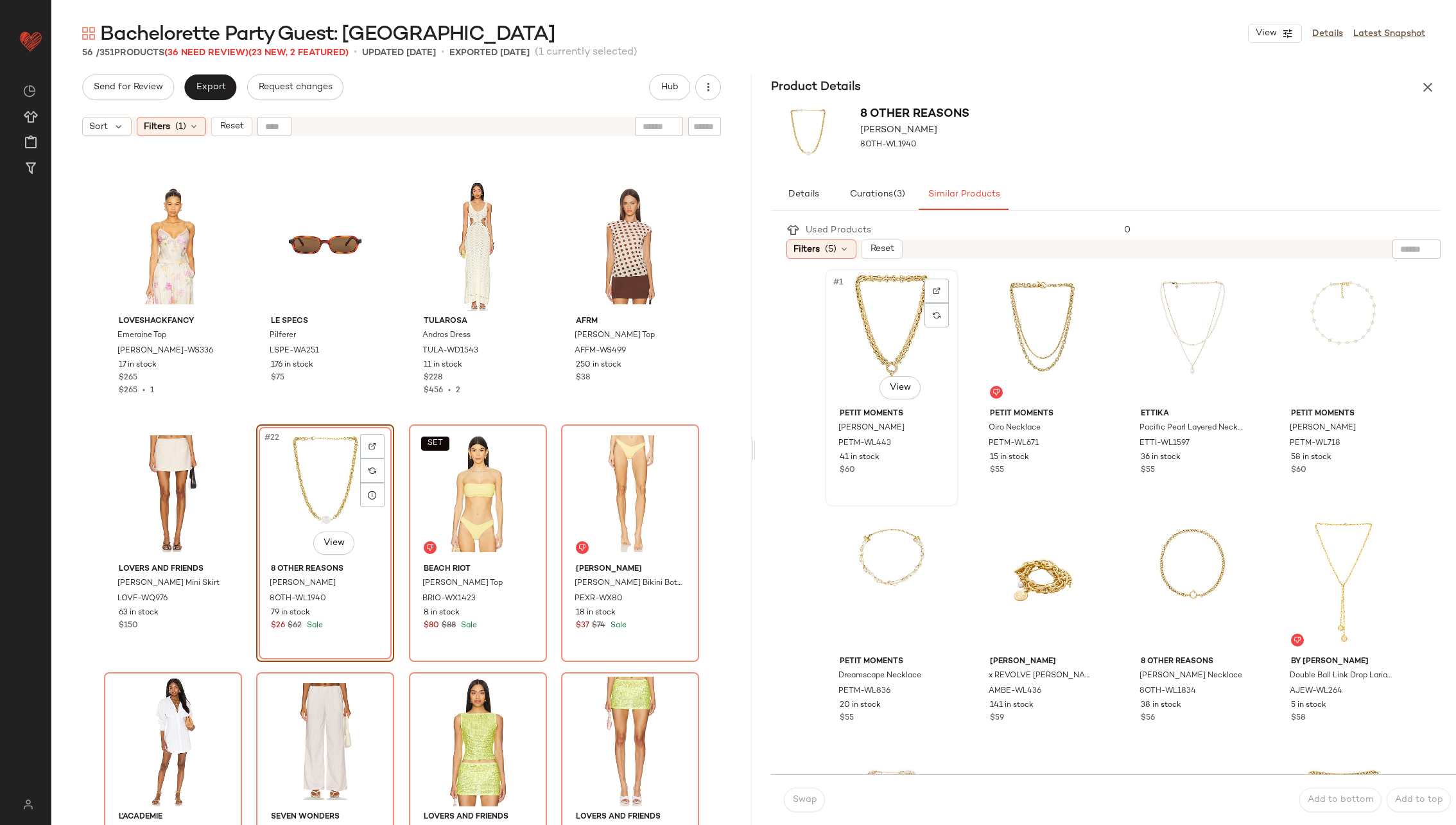
click at [865, 343] on div "#1 View" at bounding box center [892, 338] width 124 height 130
click at [811, 797] on span "Swap" at bounding box center [804, 800] width 25 height 11
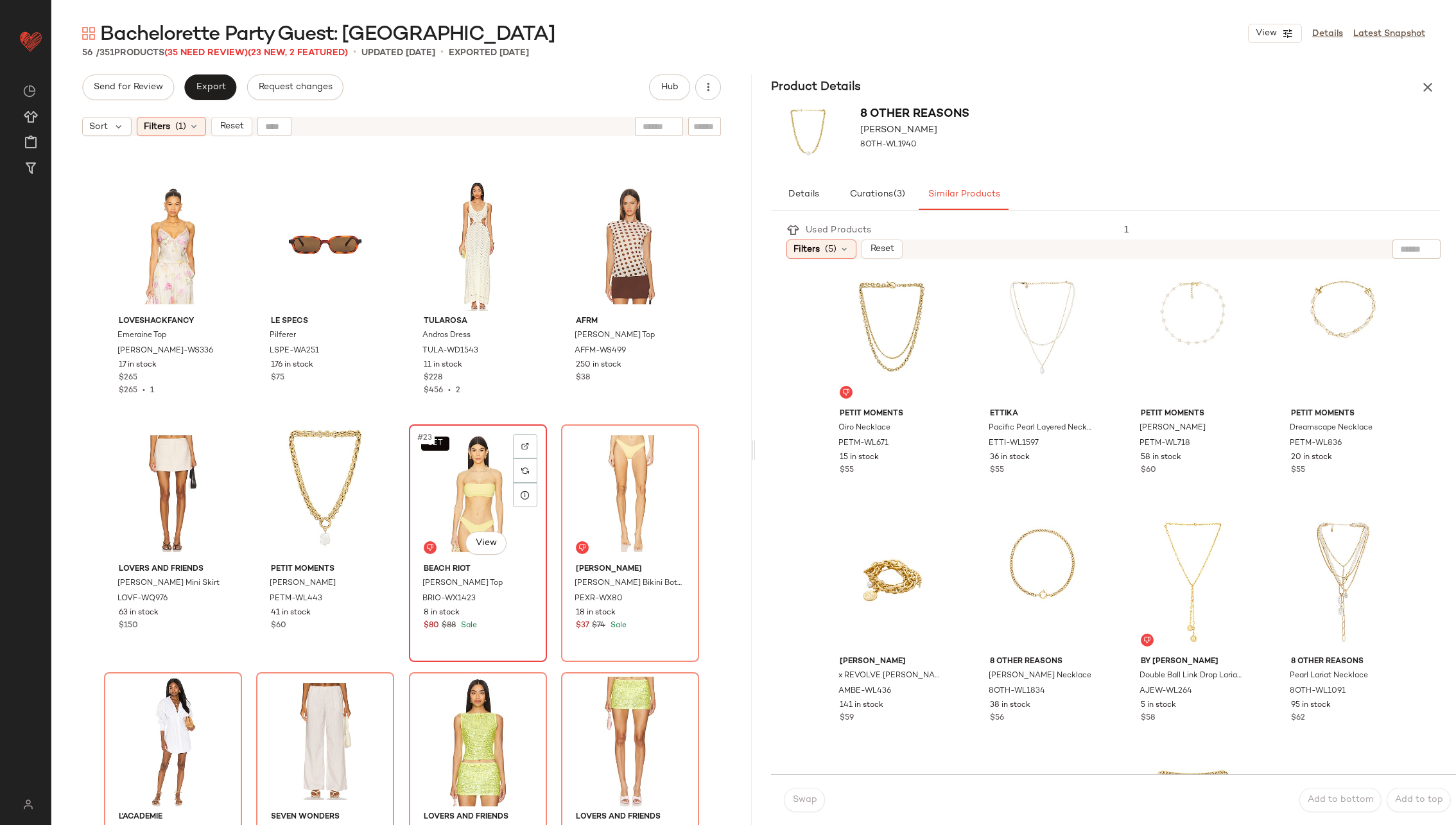
click at [465, 506] on div "SET #23 View" at bounding box center [478, 494] width 129 height 130
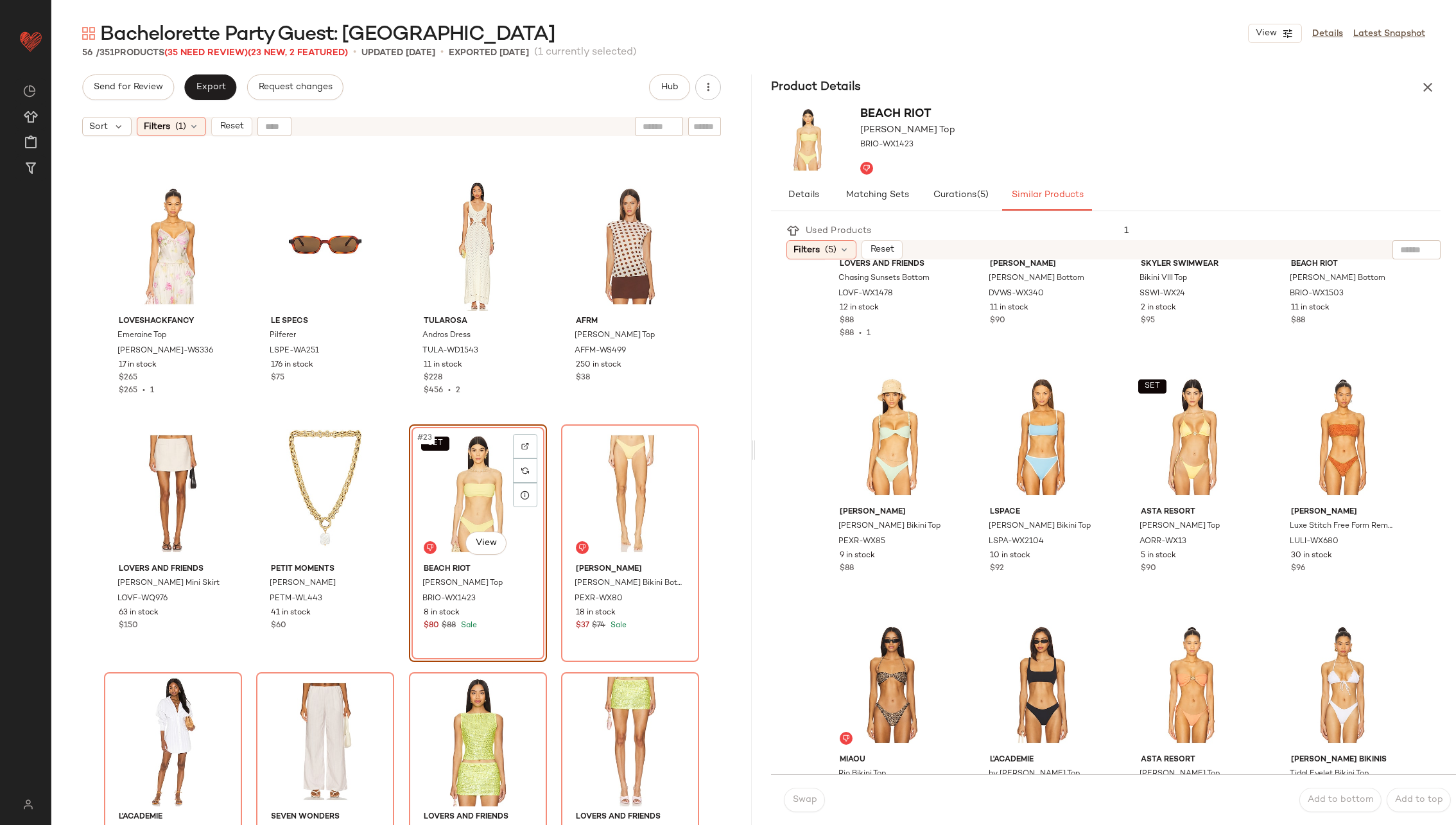
scroll to position [148, 0]
click at [1164, 454] on div "SET #7 View" at bounding box center [1193, 439] width 124 height 130
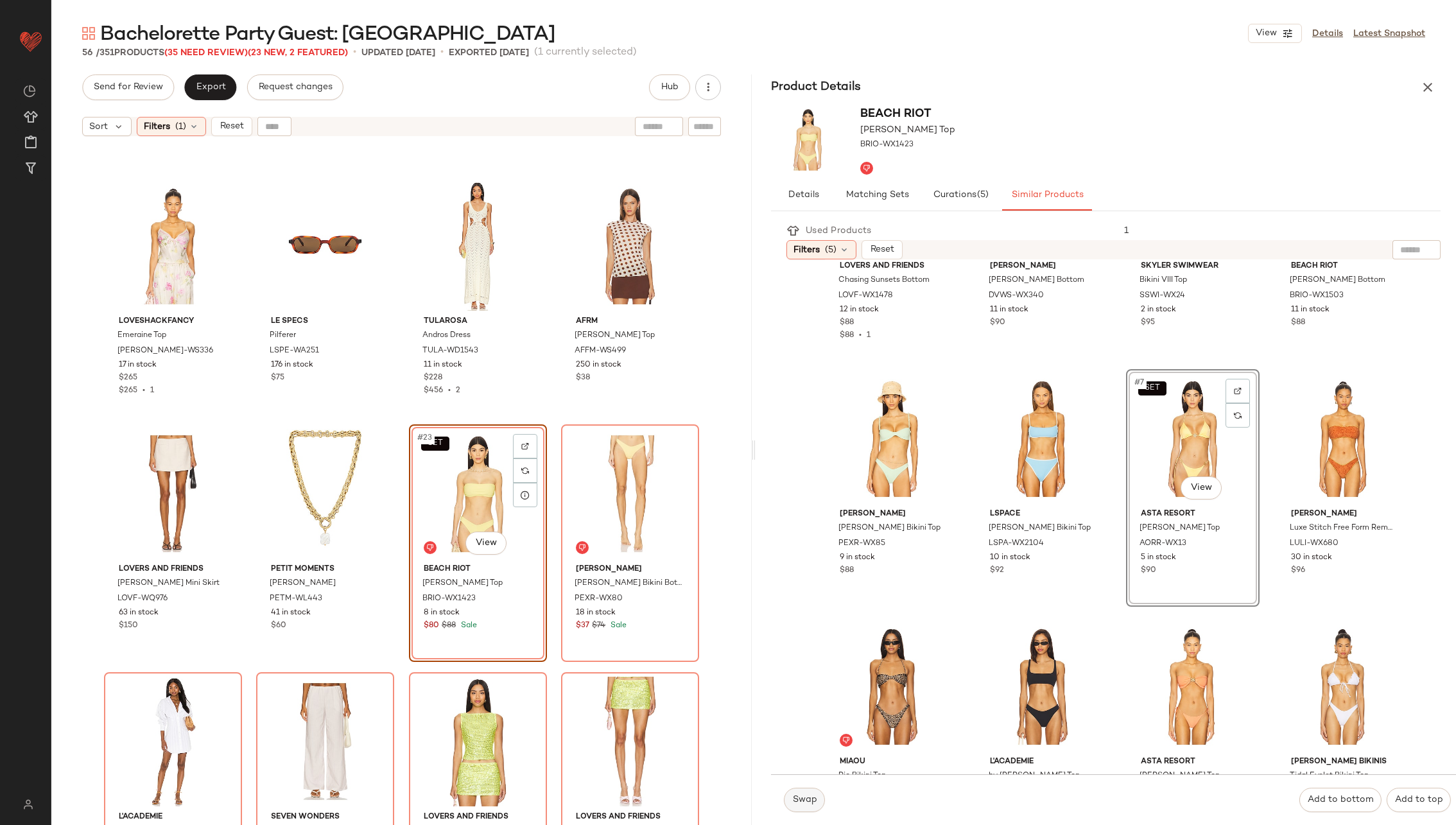
click at [800, 797] on span "Swap" at bounding box center [804, 800] width 25 height 11
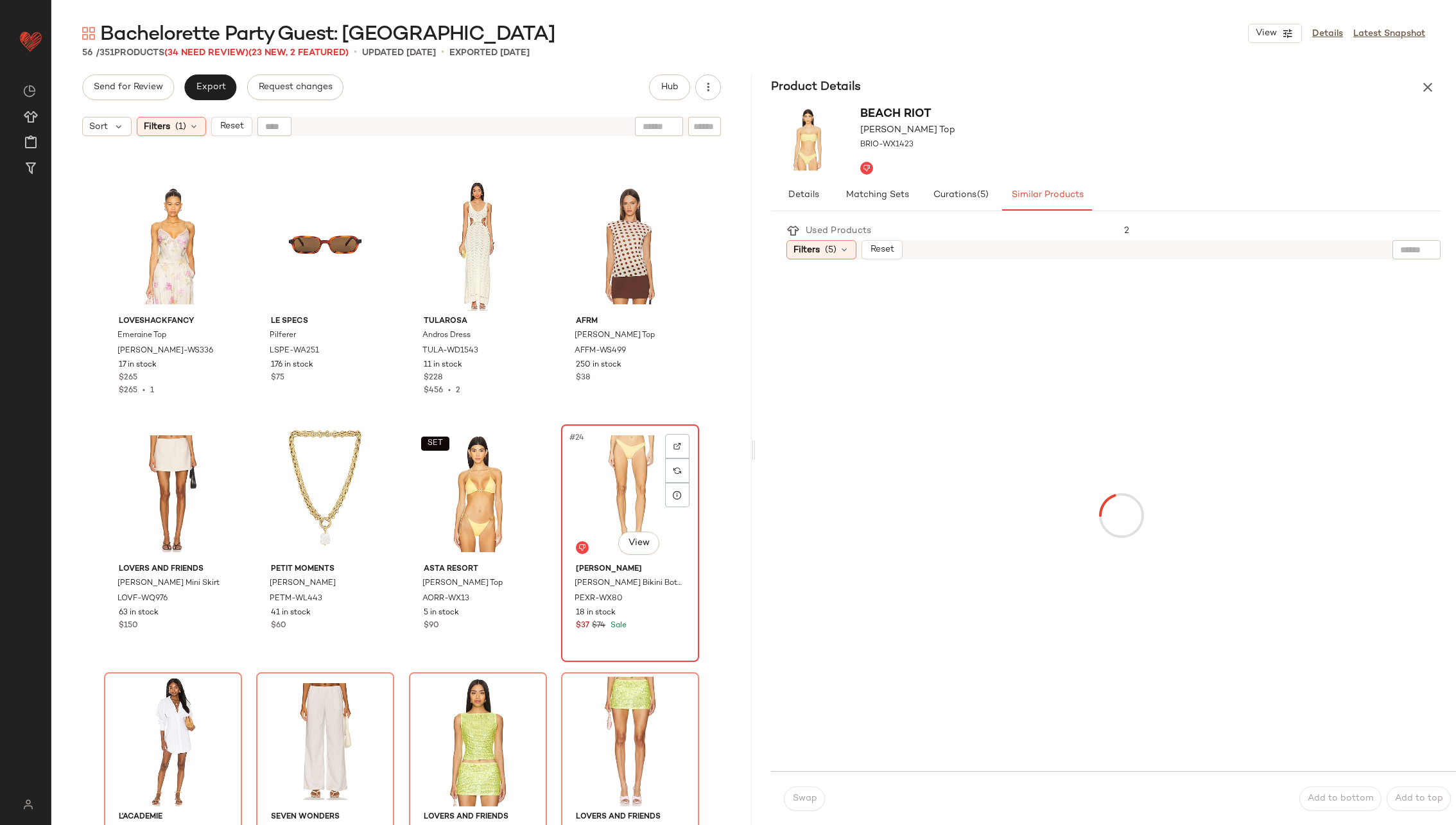
click at [625, 491] on div "#24 View" at bounding box center [630, 494] width 129 height 130
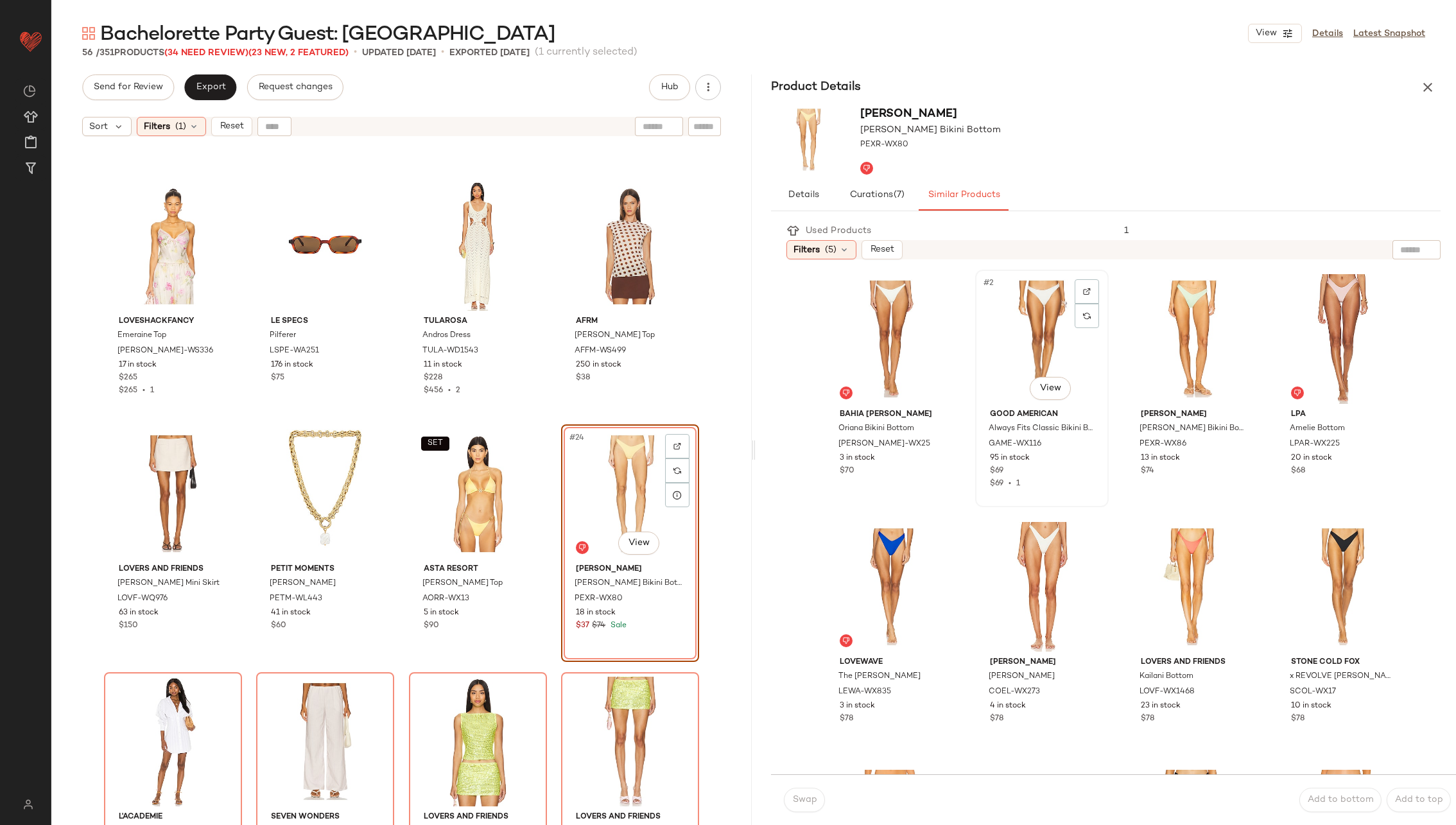
click at [1013, 346] on div "#2 View" at bounding box center [1042, 339] width 124 height 130
click at [799, 799] on span "Swap" at bounding box center [804, 800] width 25 height 11
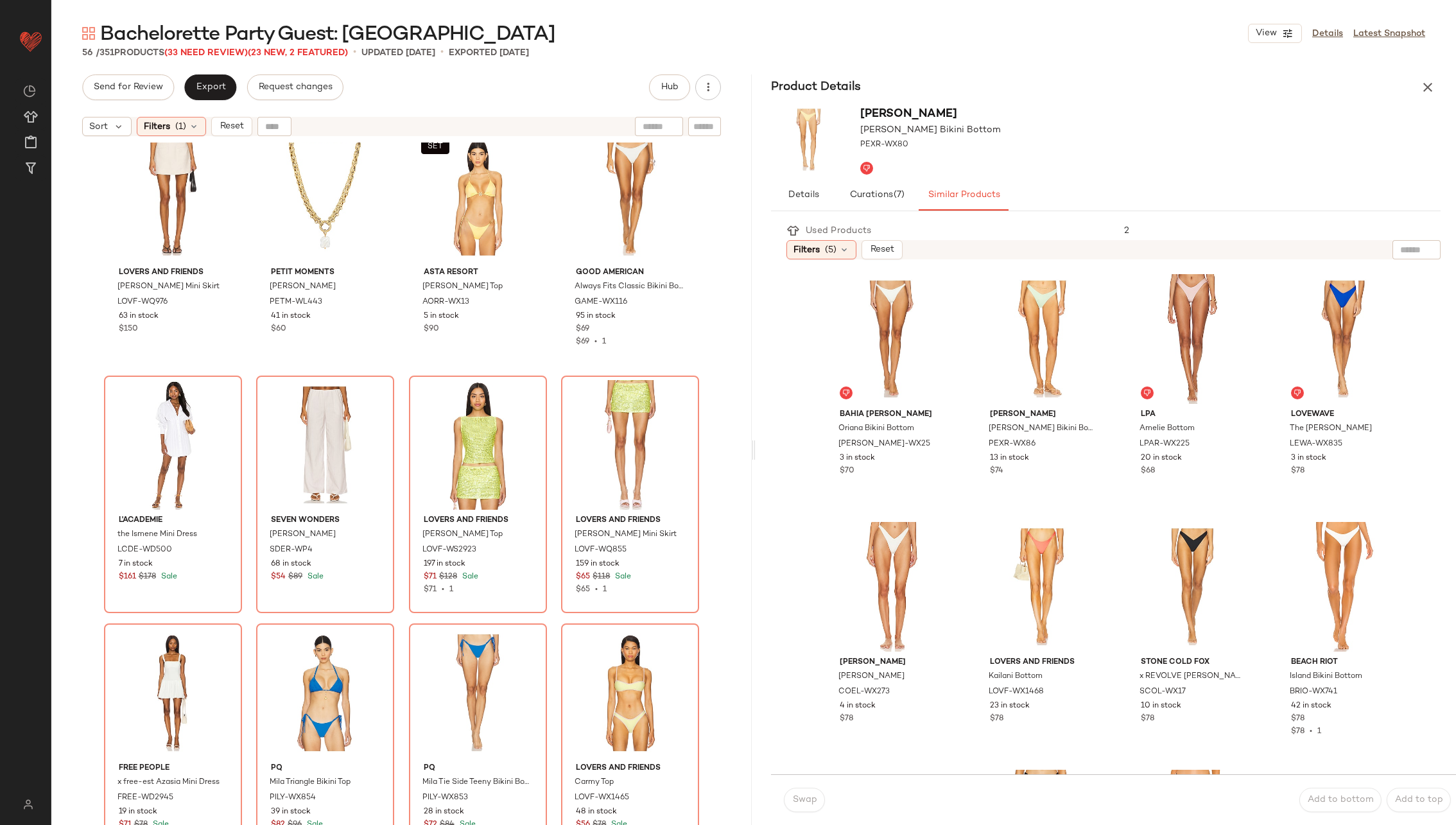
scroll to position [1268, 0]
click at [178, 463] on div "#25 View" at bounding box center [173, 444] width 129 height 130
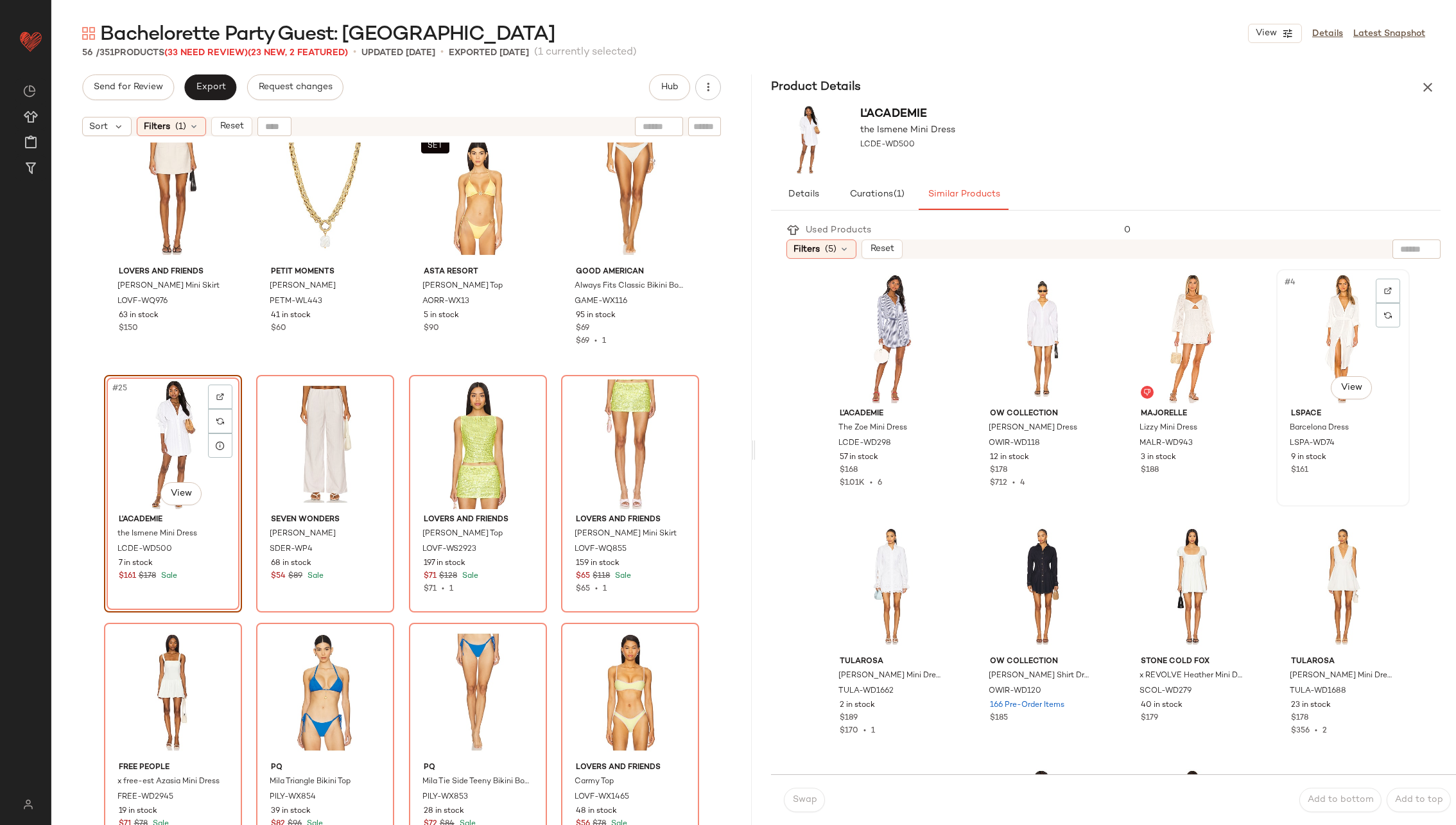
click at [1302, 345] on div "#4 View" at bounding box center [1343, 338] width 124 height 130
click at [796, 799] on span "Swap" at bounding box center [804, 800] width 25 height 11
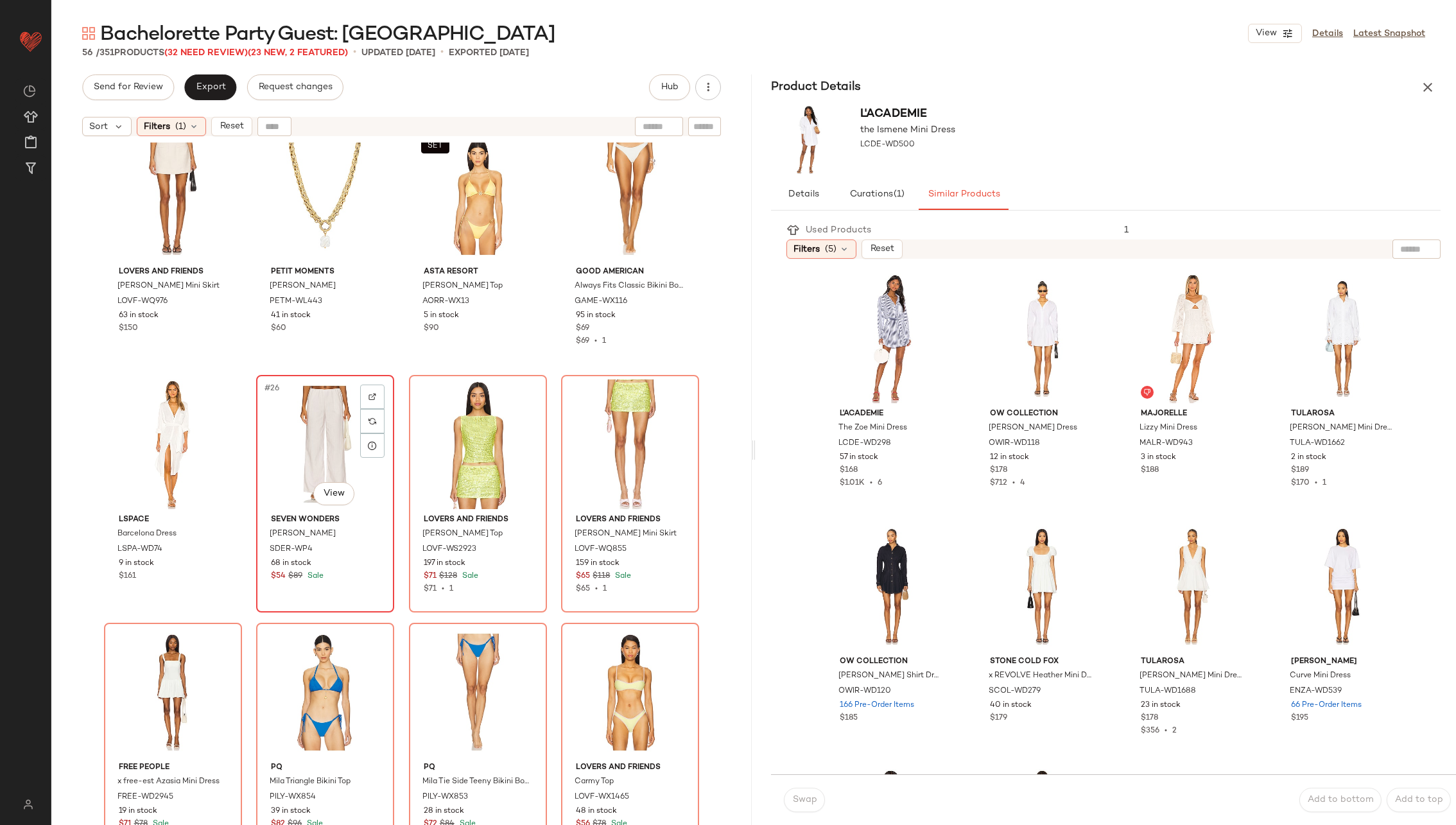
click at [279, 402] on div "#26 View" at bounding box center [326, 444] width 129 height 130
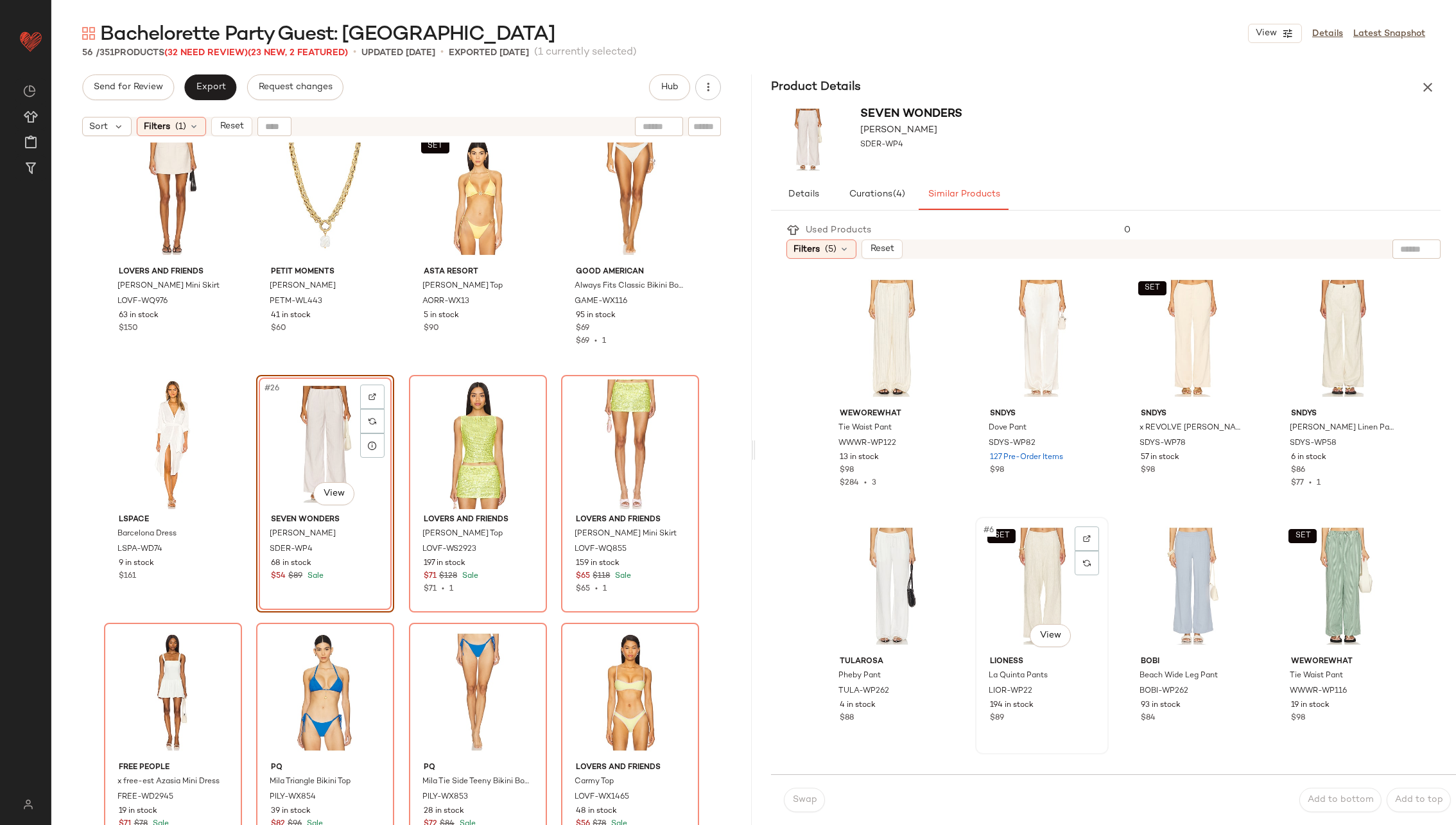
click at [1006, 599] on div "SET #6 View" at bounding box center [1042, 586] width 124 height 130
click at [792, 796] on span "Swap" at bounding box center [804, 800] width 25 height 11
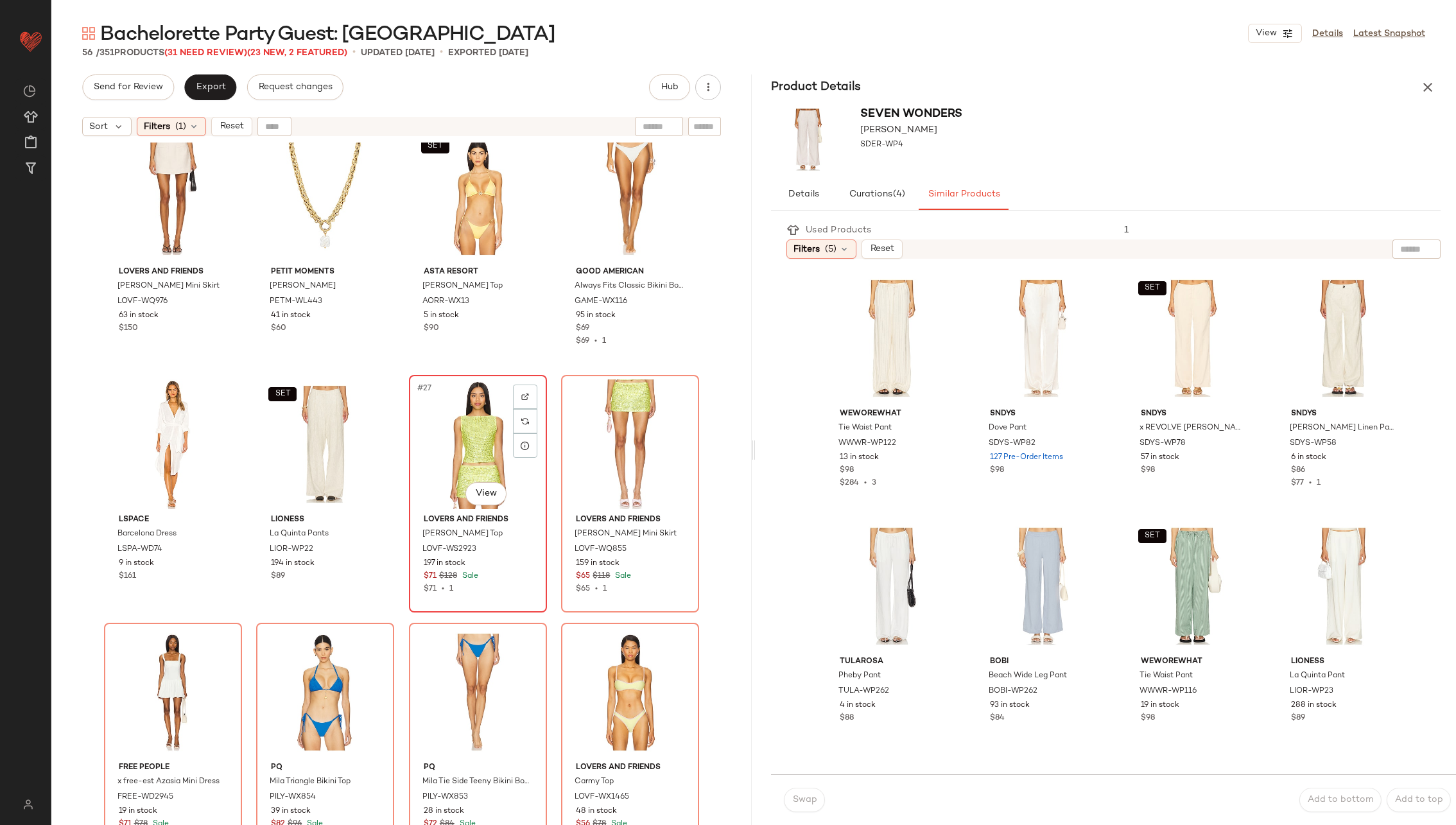
click at [500, 452] on div "#27 View" at bounding box center [478, 444] width 129 height 130
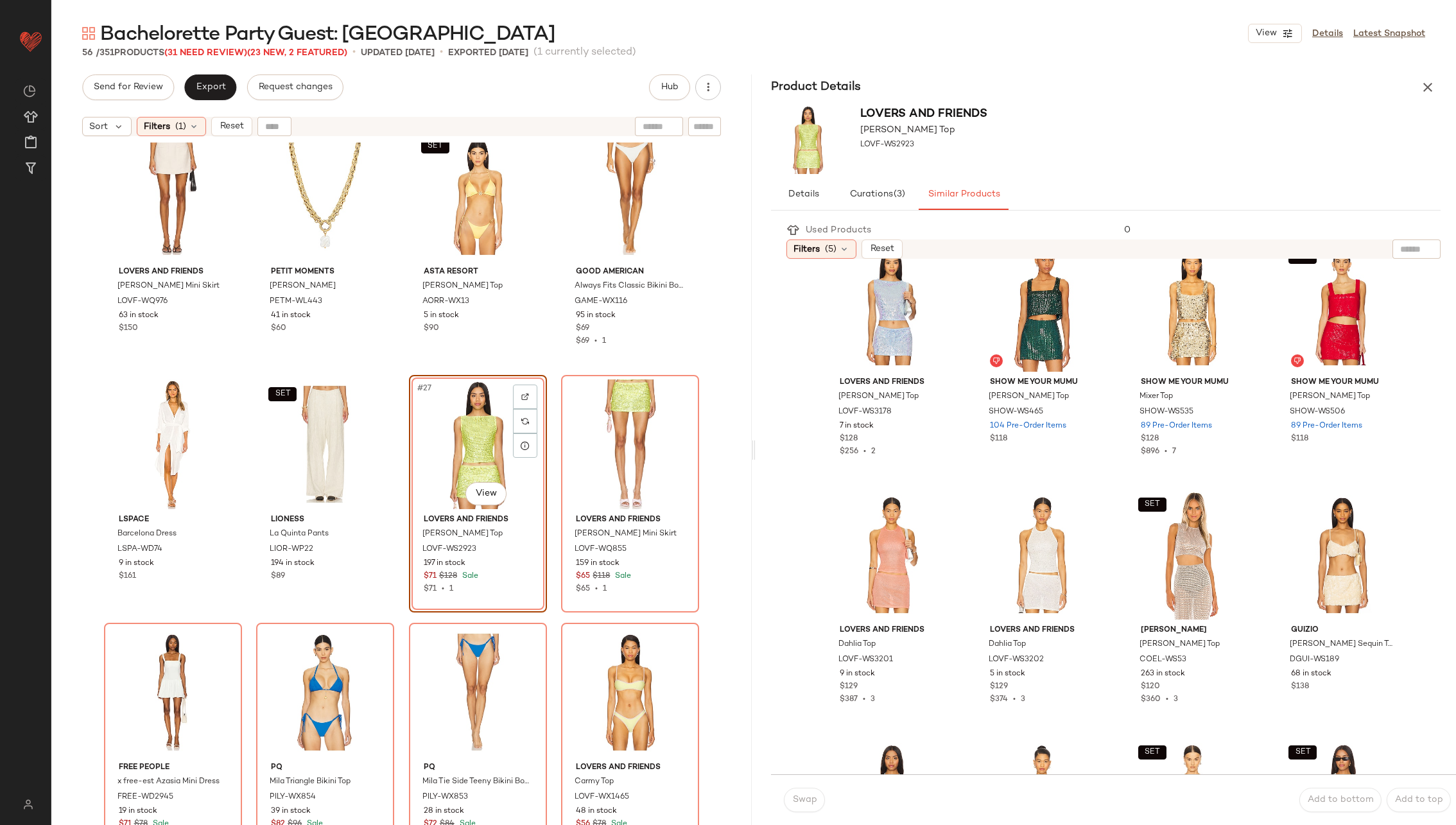
scroll to position [2, 0]
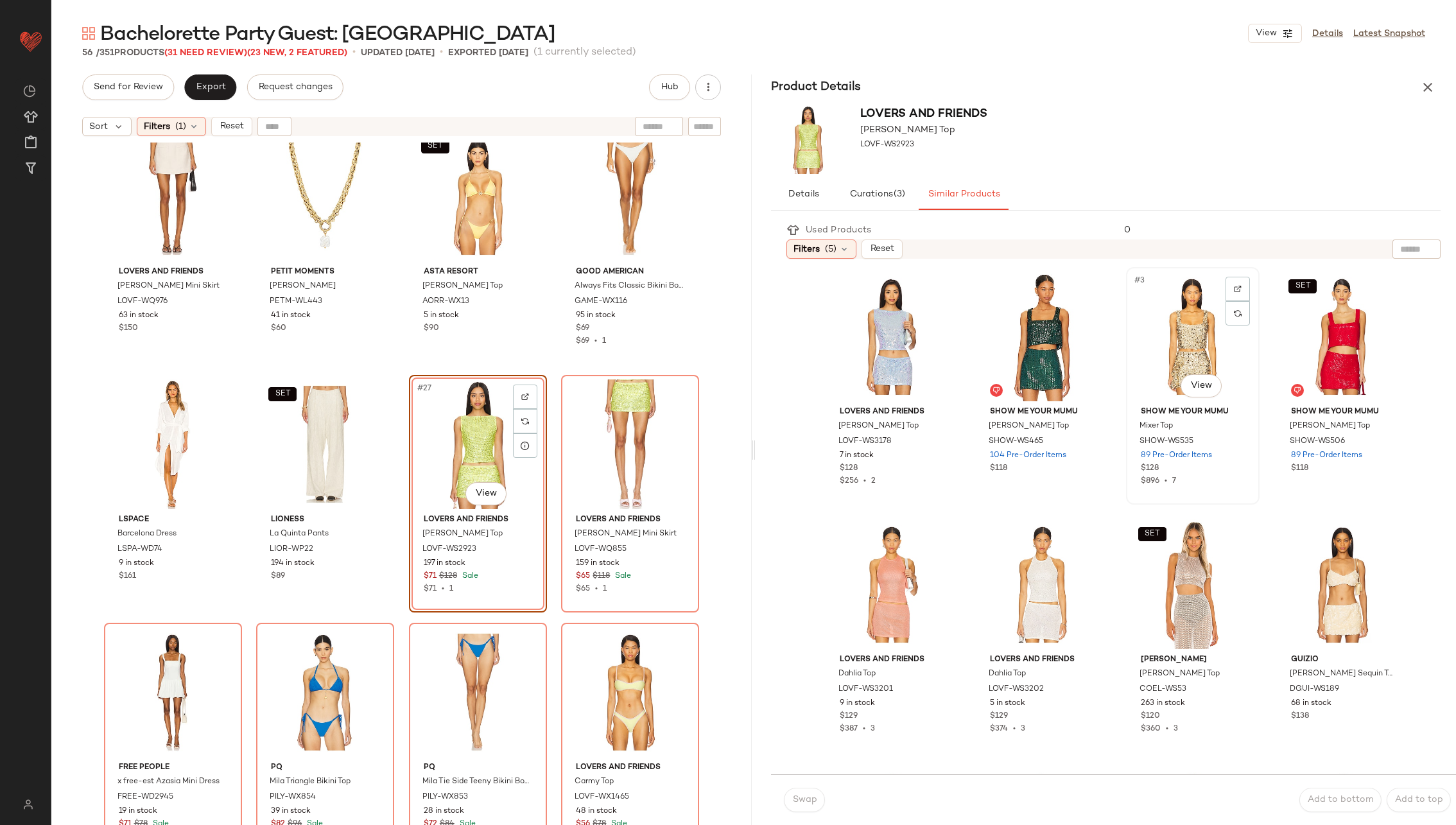
click at [1159, 352] on div "#3 View" at bounding box center [1193, 336] width 124 height 130
click at [802, 800] on span "Swap" at bounding box center [804, 800] width 25 height 11
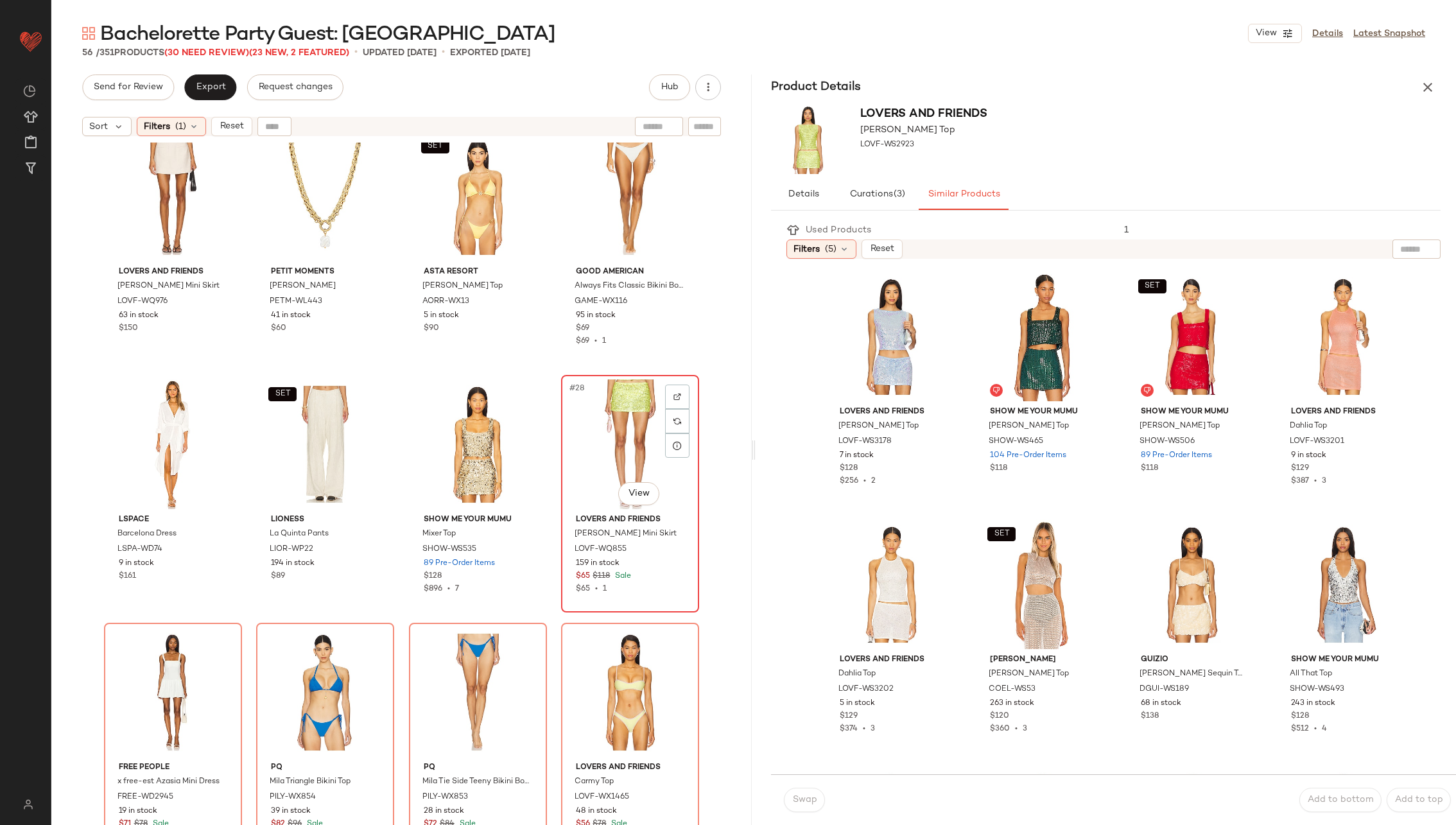
click at [613, 426] on div "#28 View" at bounding box center [630, 444] width 129 height 130
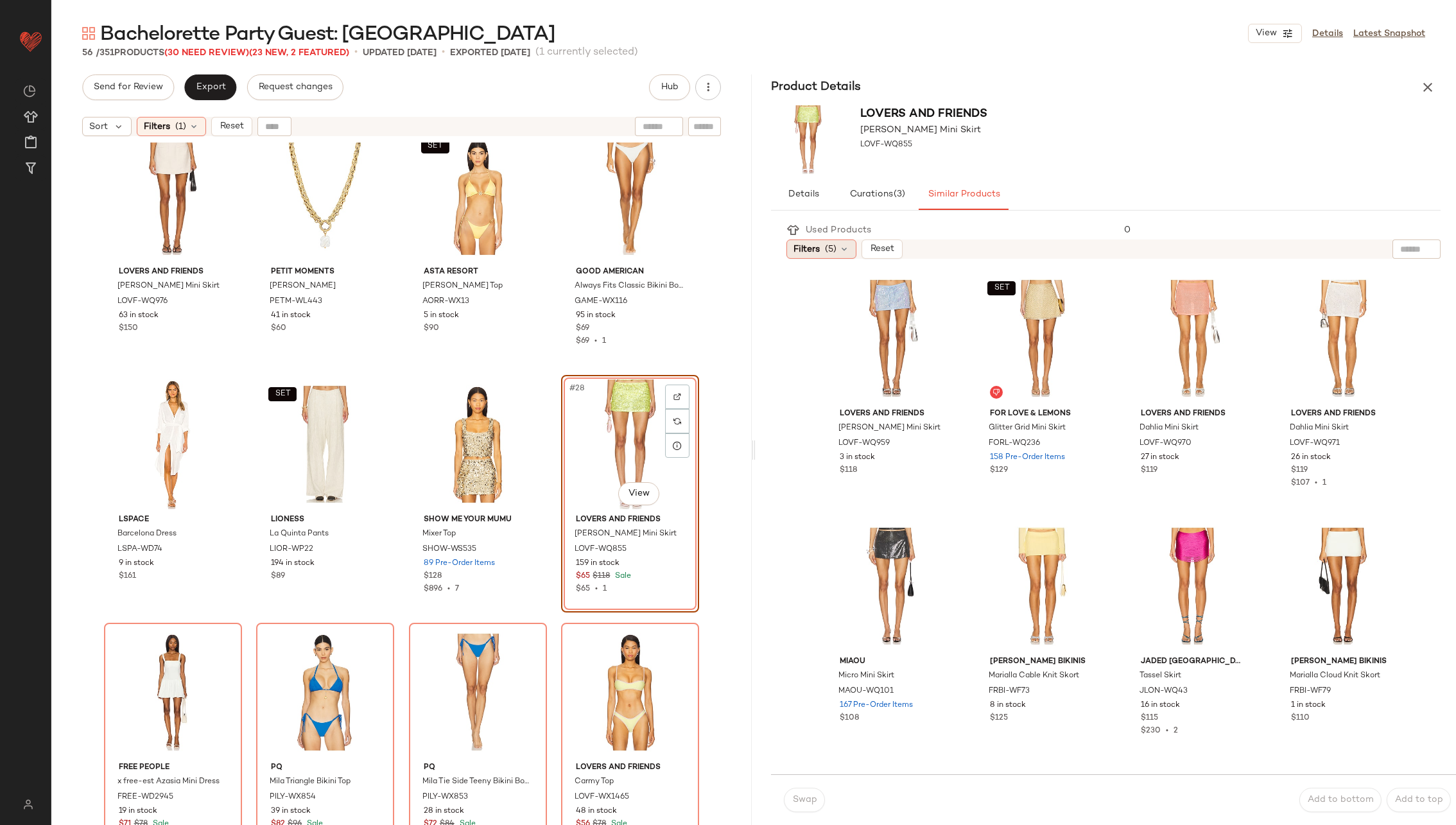
click at [847, 242] on div "Filters (5)" at bounding box center [821, 250] width 70 height 20
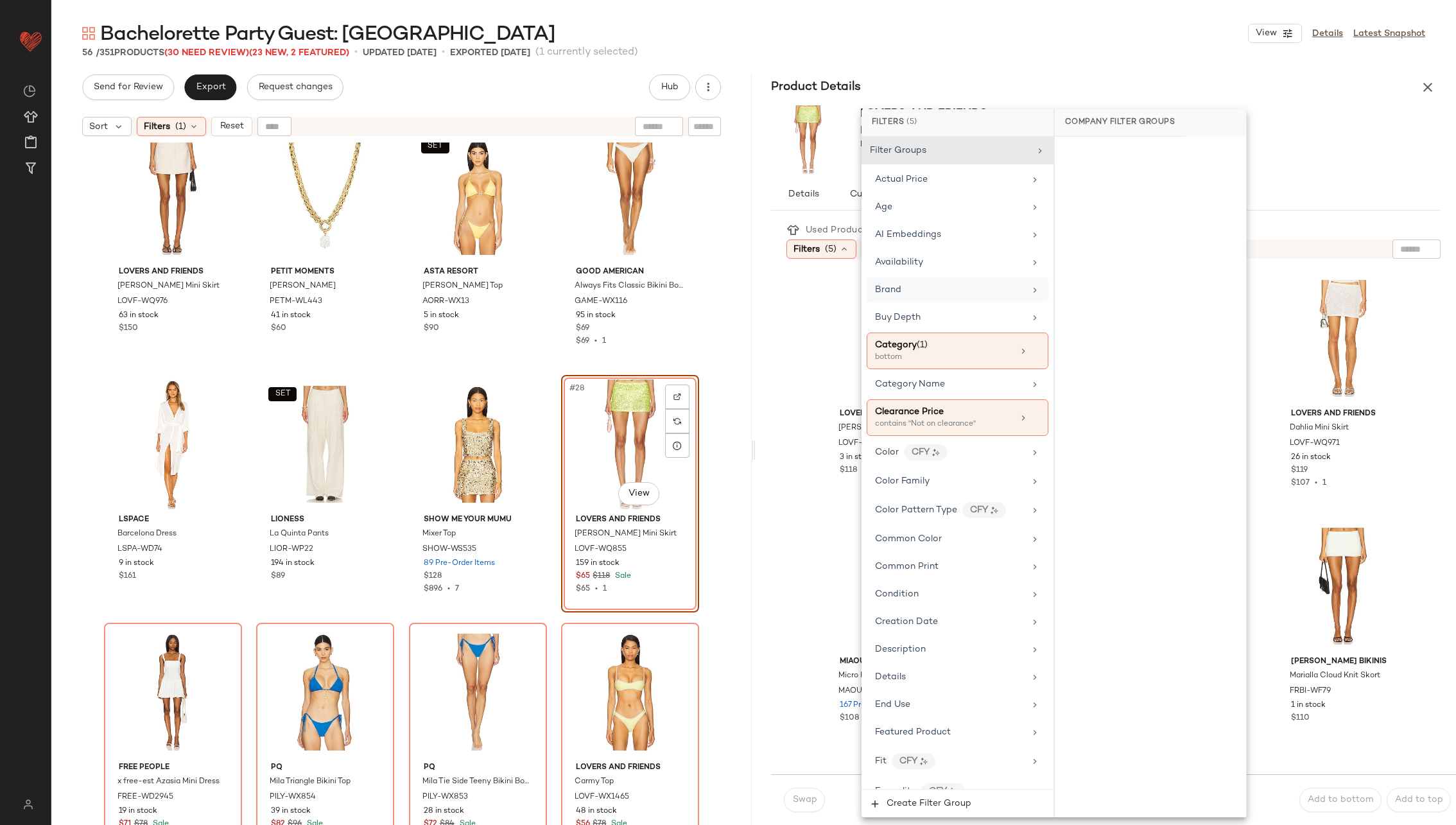
click at [995, 288] on div "Brand" at bounding box center [950, 290] width 150 height 13
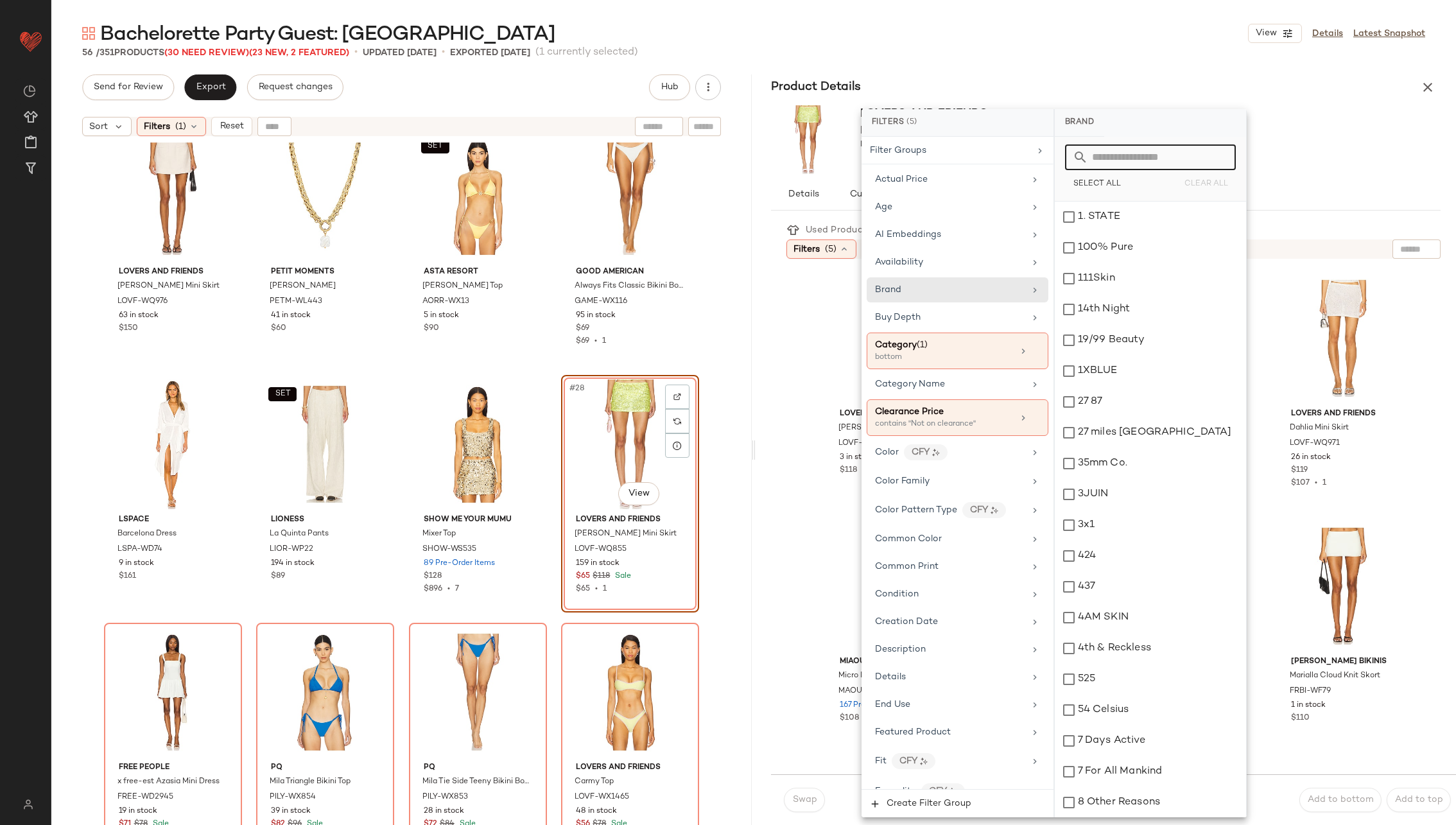
click at [1141, 149] on input "text" at bounding box center [1157, 157] width 140 height 25
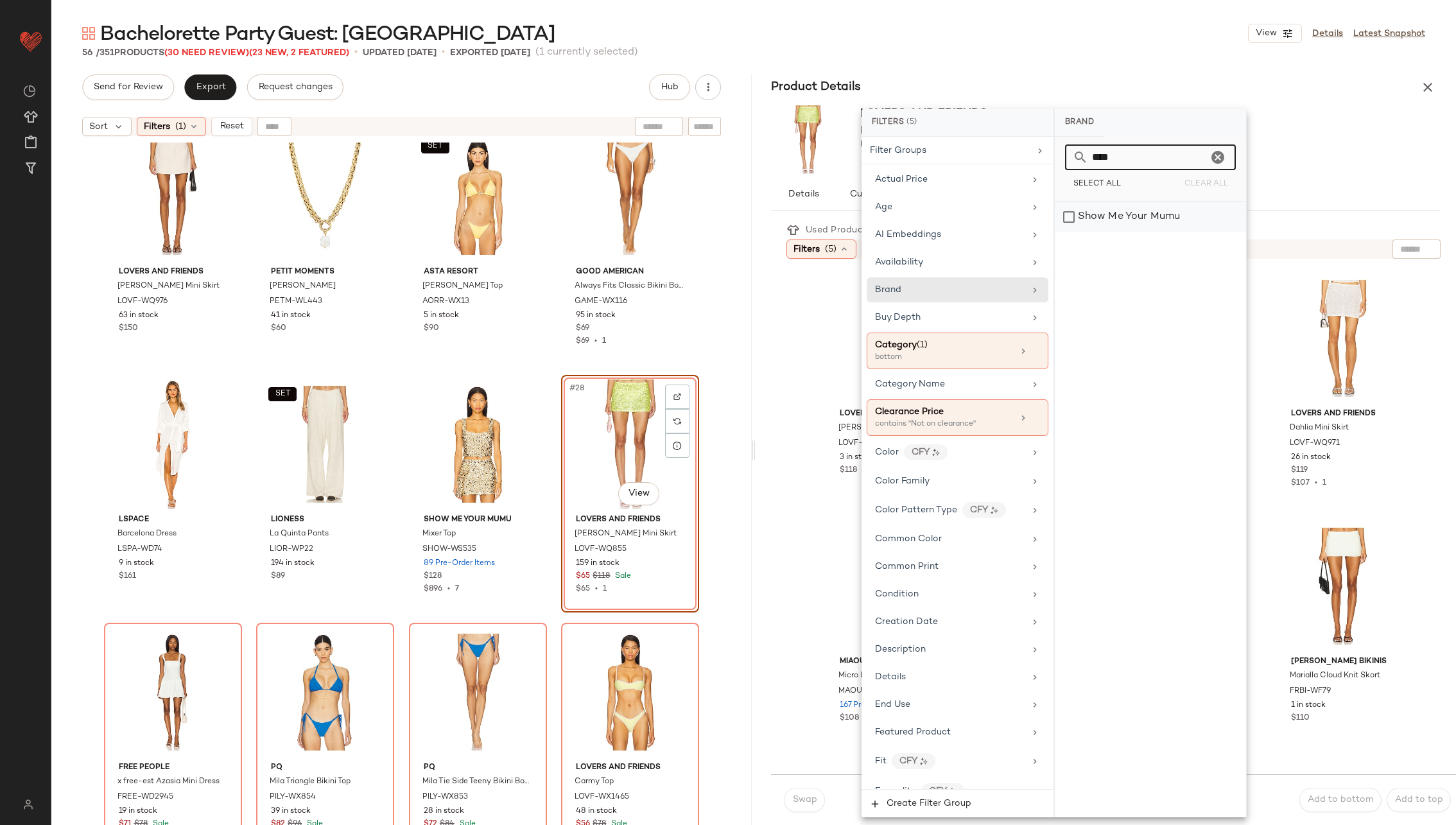
type input "****"
click at [1154, 216] on div "Show Me Your Mumu" at bounding box center [1150, 217] width 191 height 31
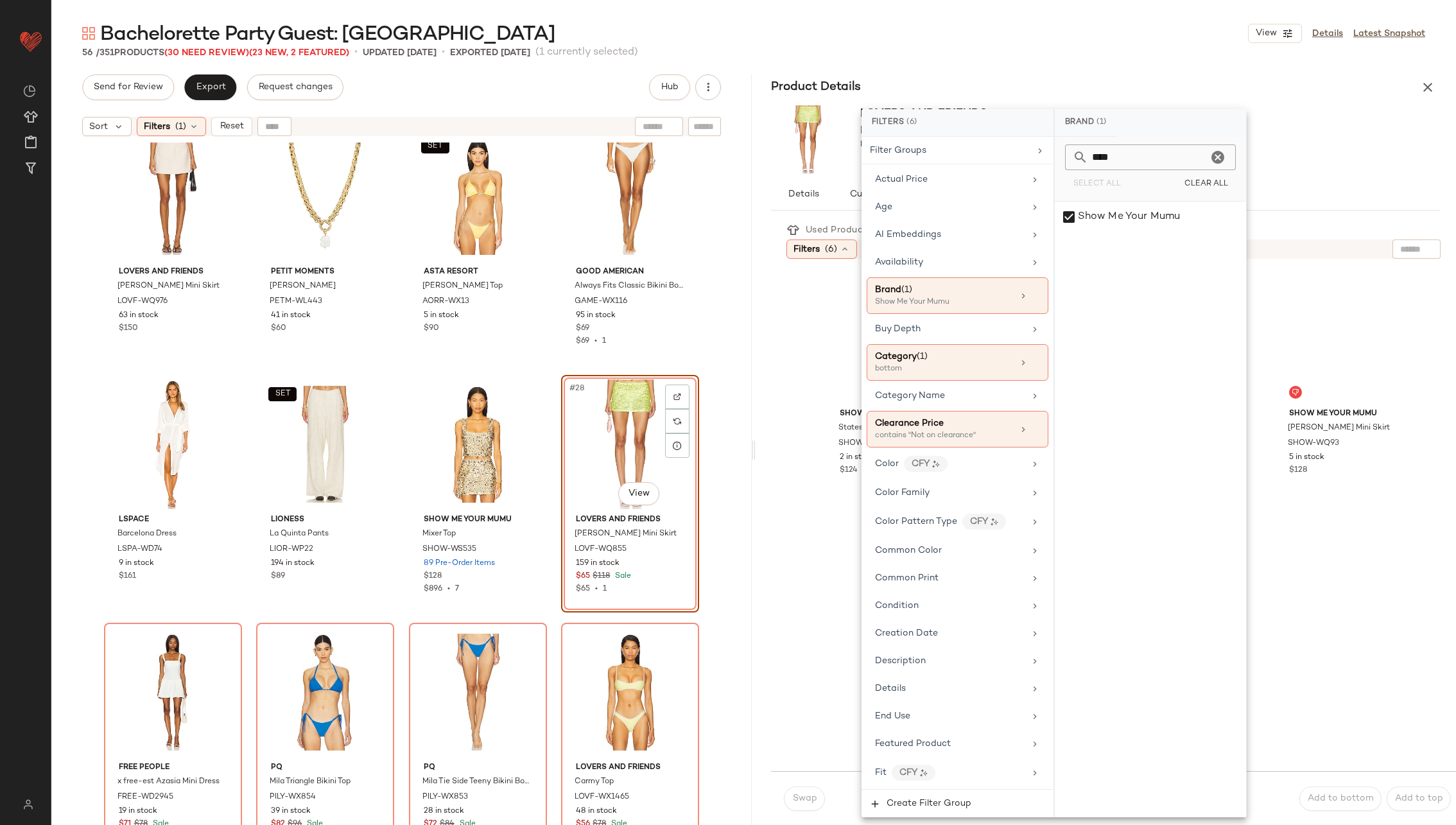
click at [811, 385] on div "Show Me Your Mumu Statesboro Skirt SHOW-WQ95 2 in stock $124 Show Me Your Mumu …" at bounding box center [1117, 515] width 646 height 497
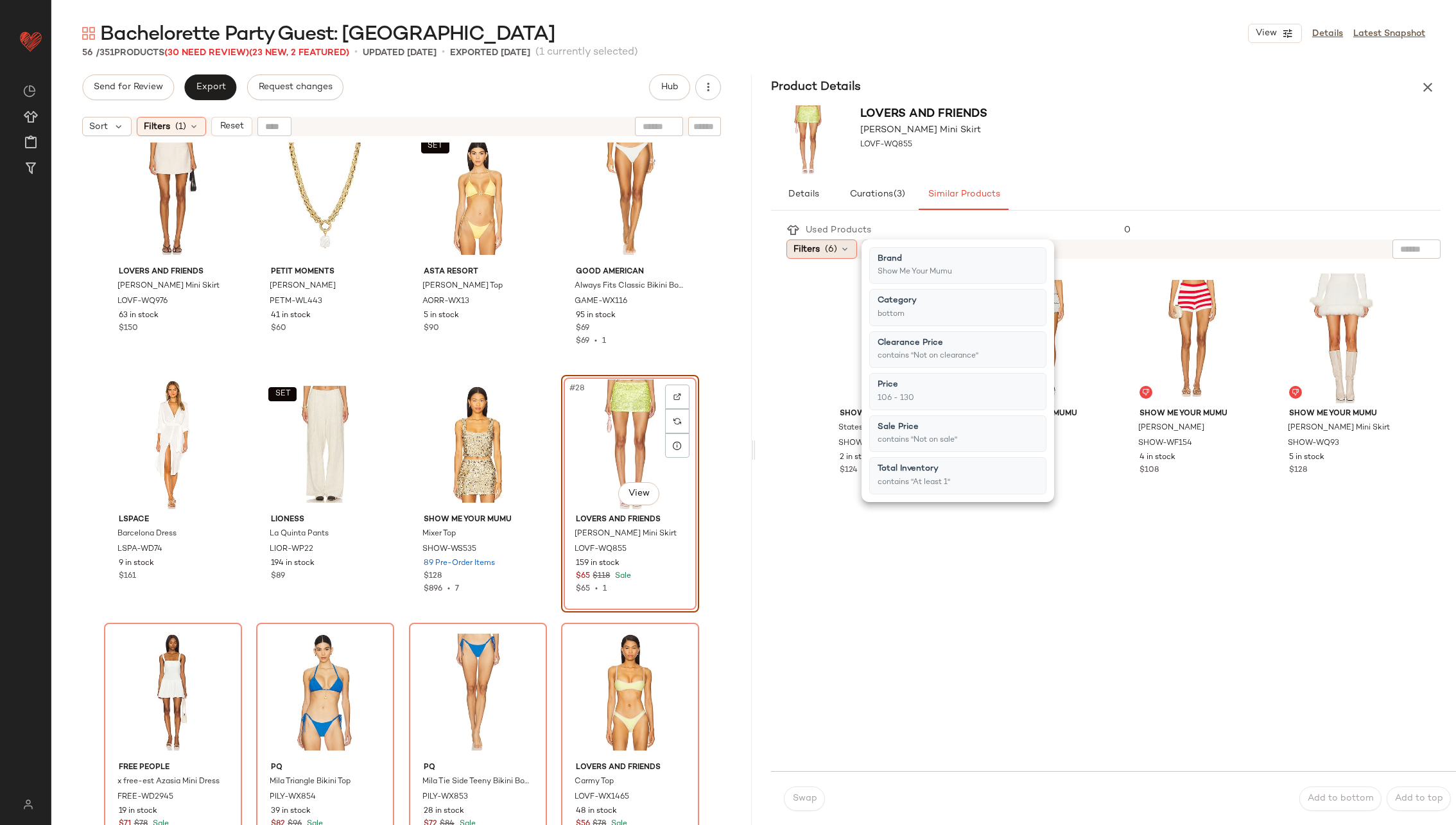
click at [846, 246] on icon at bounding box center [845, 249] width 11 height 11
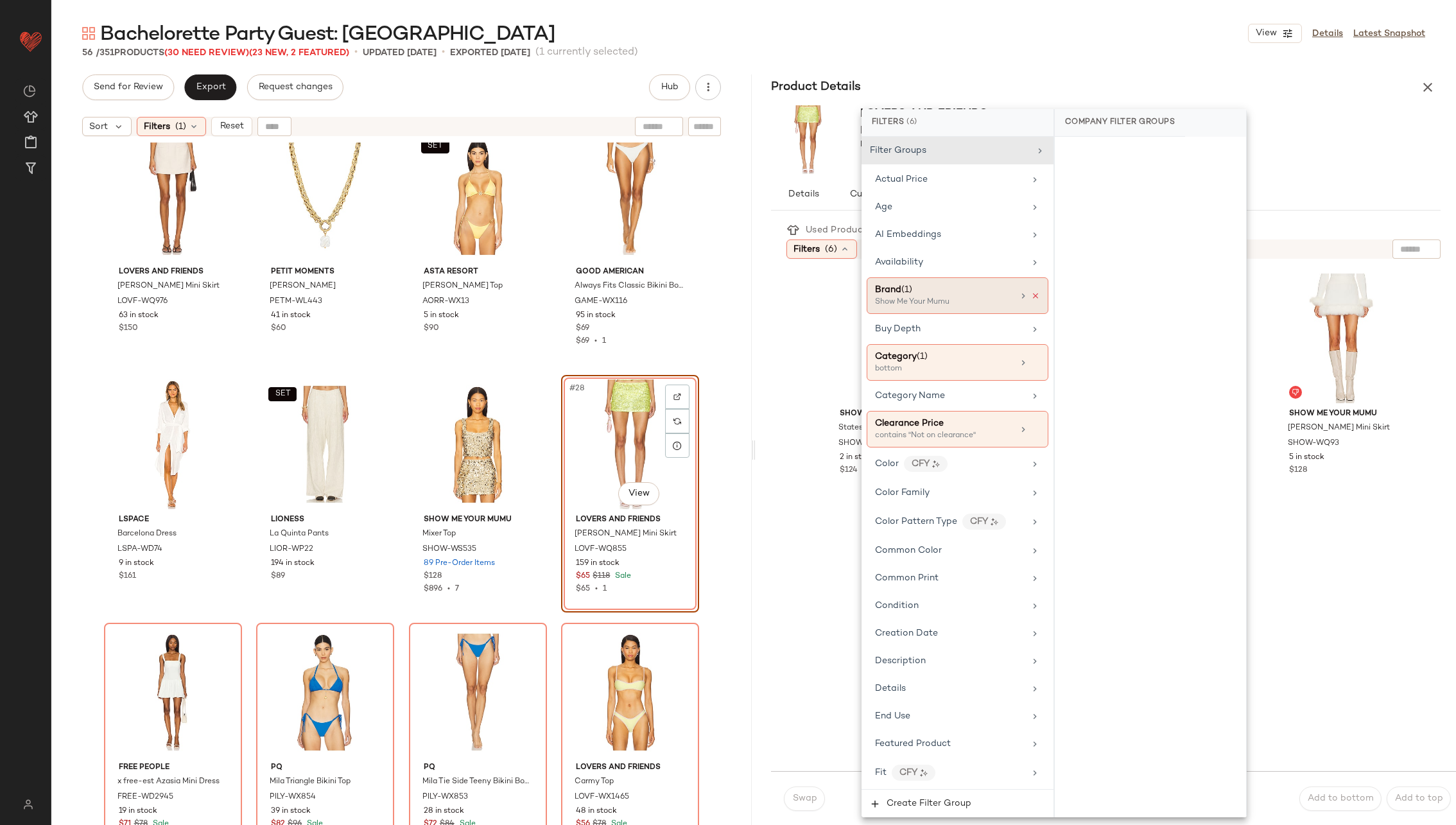
click at [1031, 291] on icon at bounding box center [1035, 295] width 9 height 9
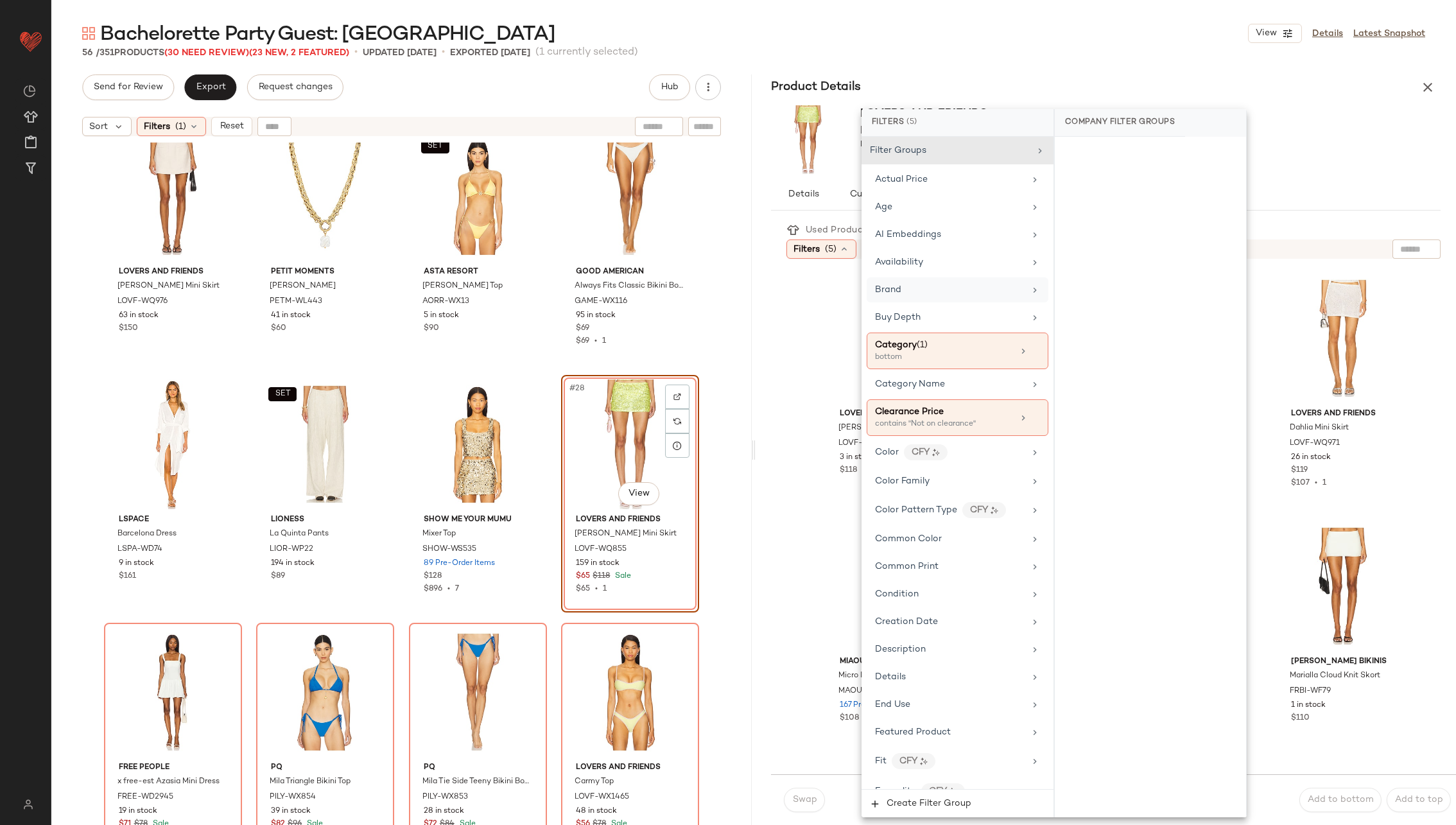
click at [767, 377] on div "Used Products 0 Filters (5) Reset Lovers and Friends Erin Sequin Mini Skirt LOV…" at bounding box center [1106, 521] width 700 height 610
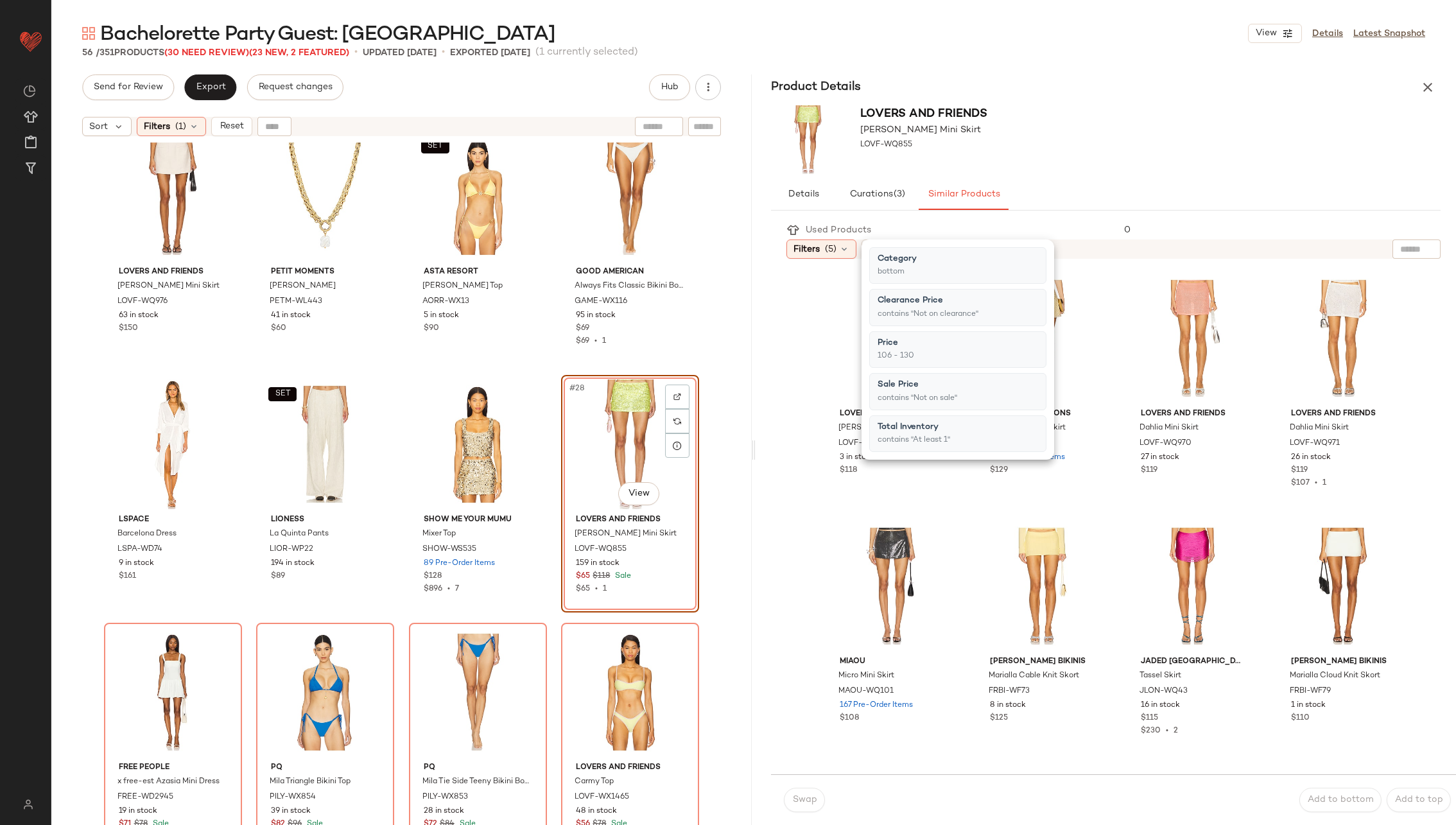
click at [767, 377] on div "Used Products 0 Filters (5) Reset Lovers and Friends Erin Sequin Mini Skirt LOV…" at bounding box center [1106, 521] width 700 height 610
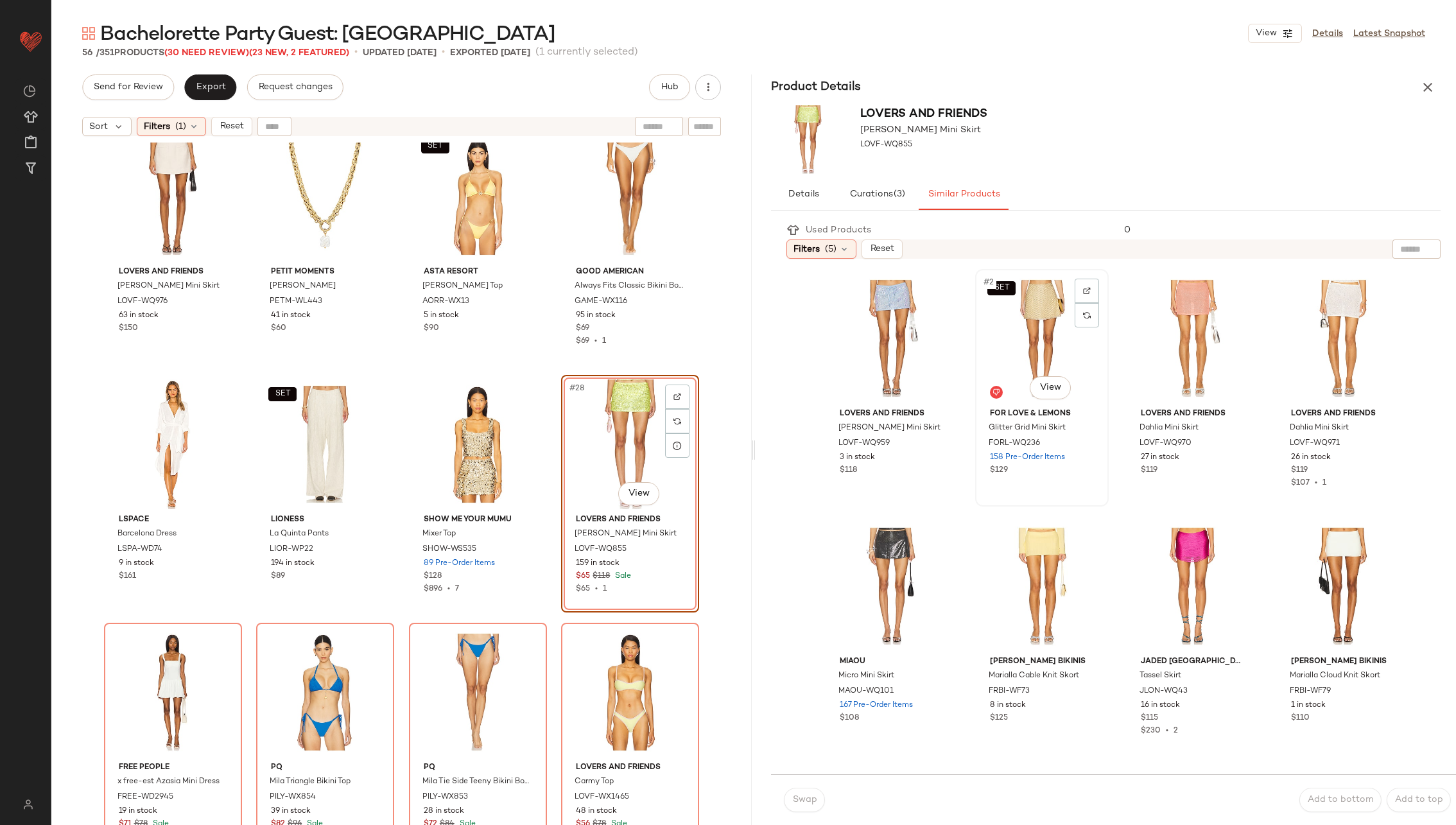
click at [1013, 350] on div "SET #2 View" at bounding box center [1042, 338] width 124 height 130
click at [801, 801] on span "Swap" at bounding box center [804, 800] width 25 height 11
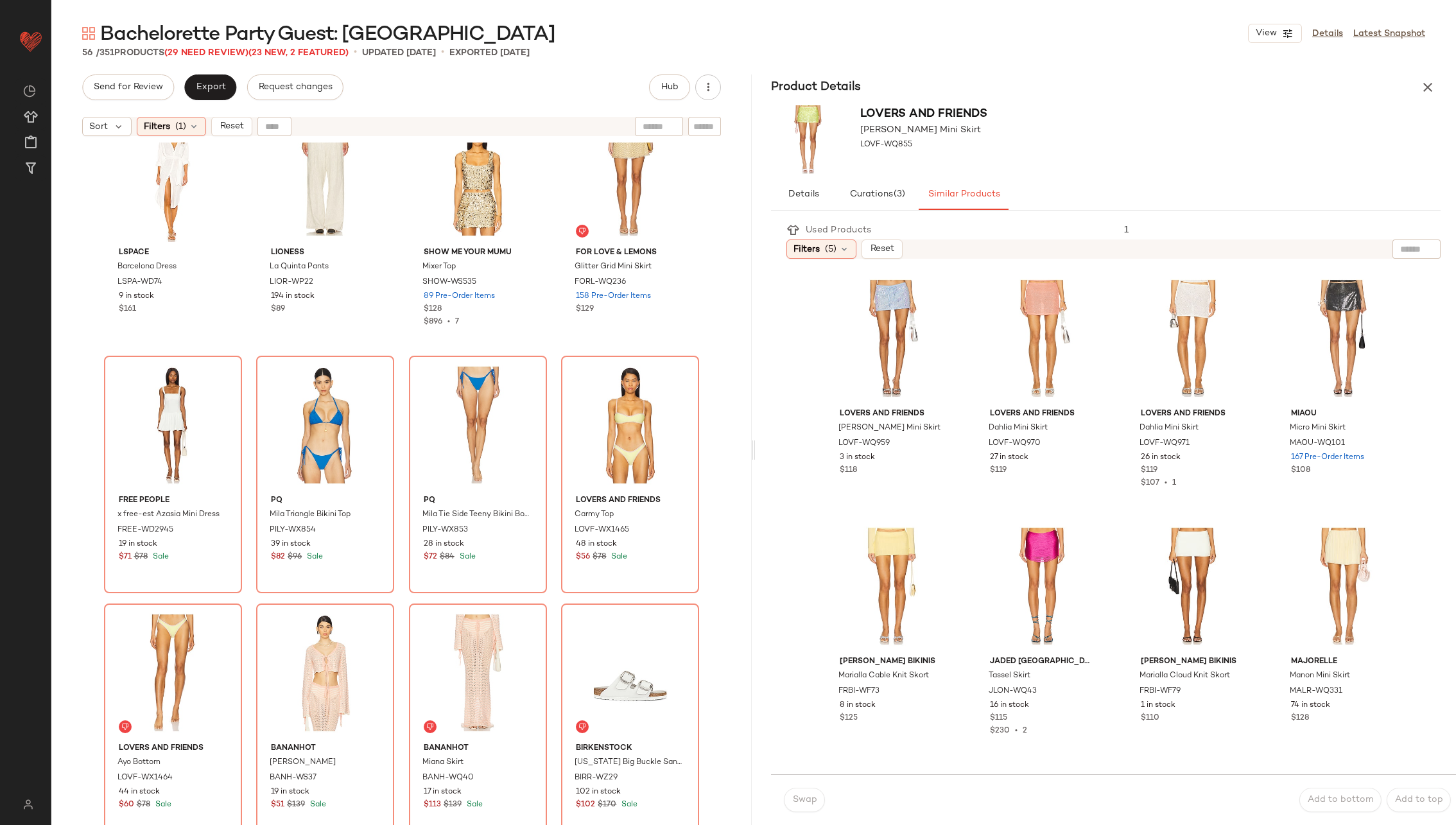
scroll to position [1551, 0]
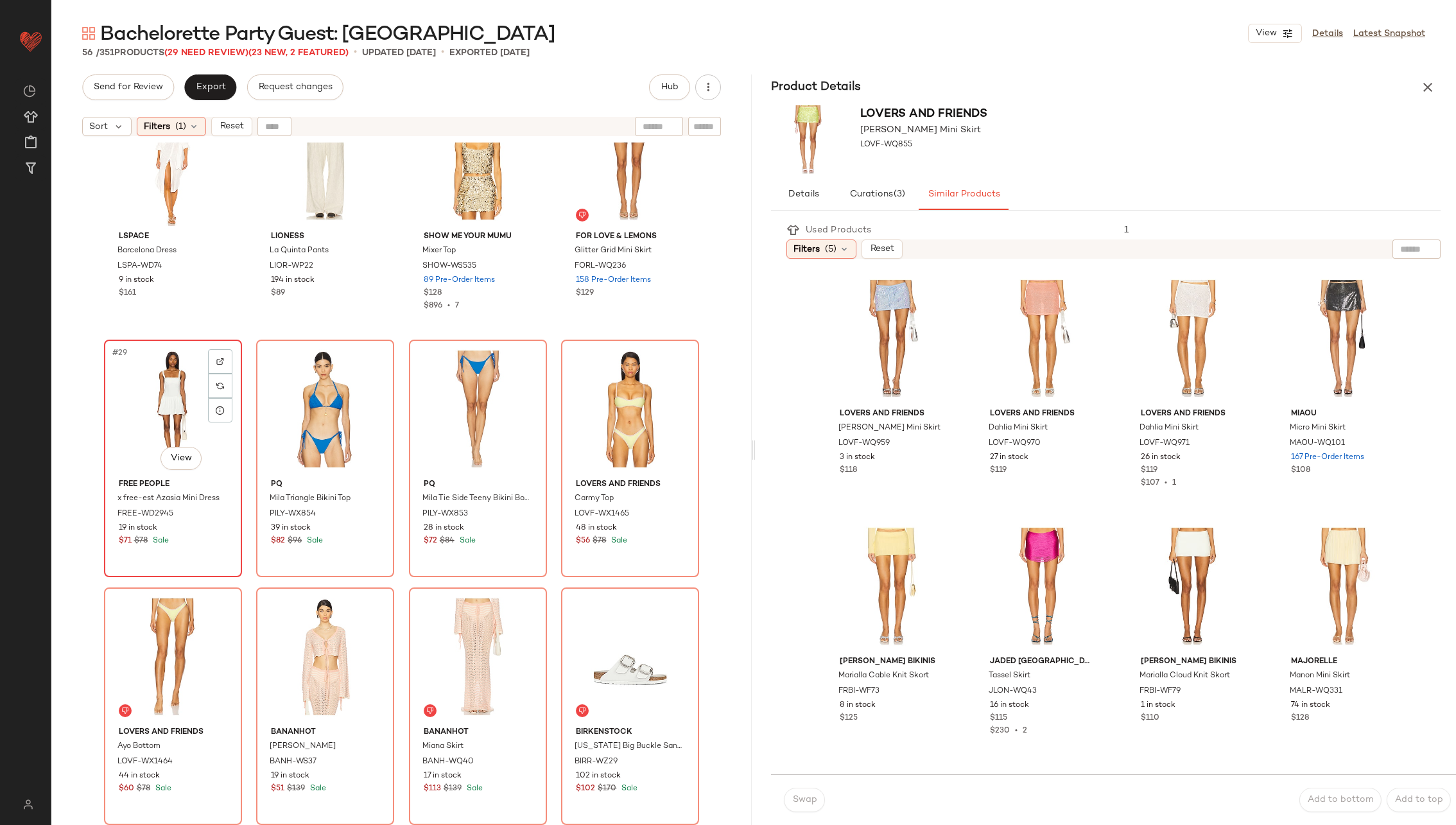
click at [178, 408] on div "#29 View" at bounding box center [173, 409] width 129 height 130
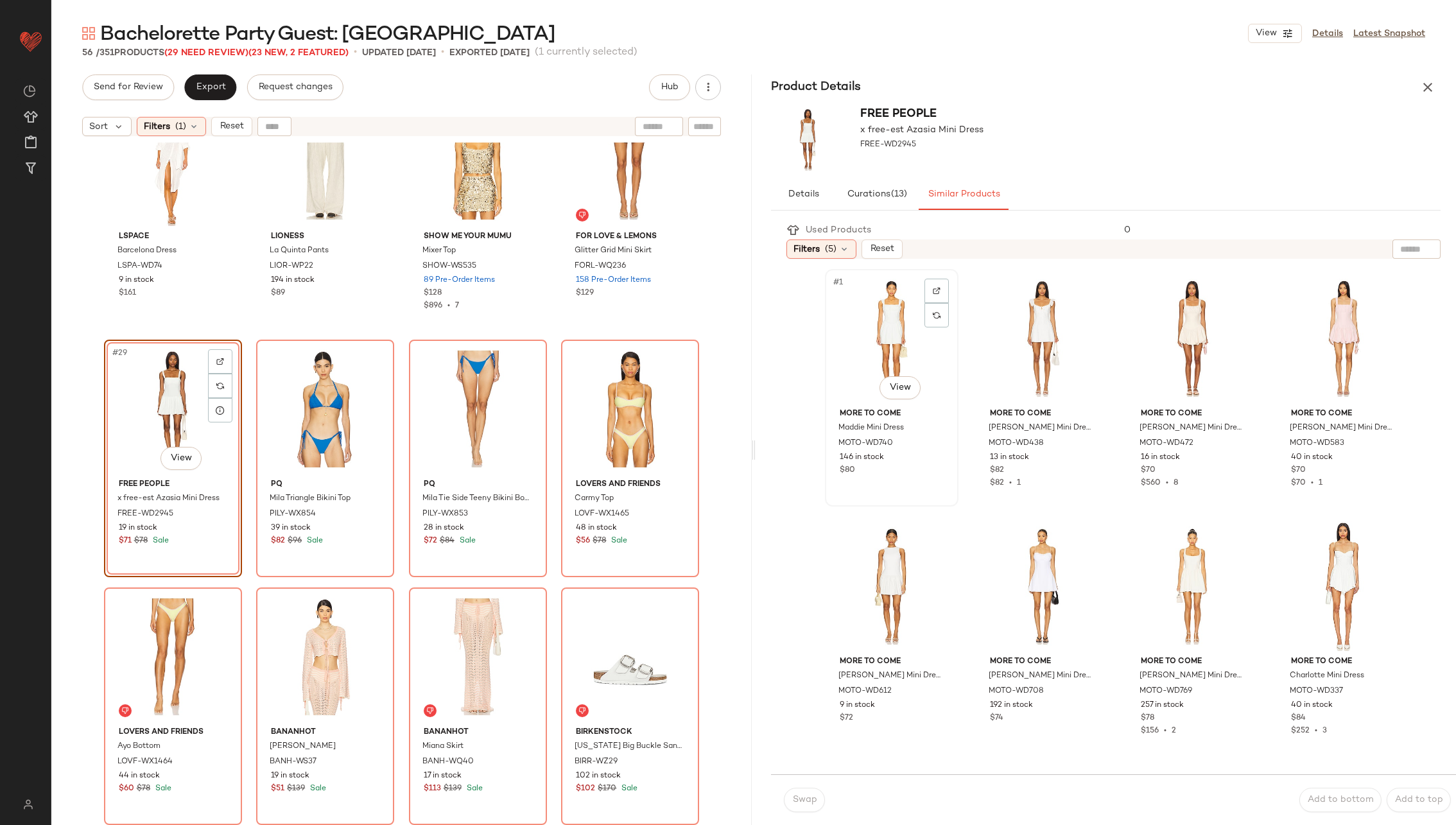
click at [884, 325] on div "#1 View" at bounding box center [892, 338] width 124 height 130
click at [802, 795] on button "Swap" at bounding box center [804, 800] width 41 height 25
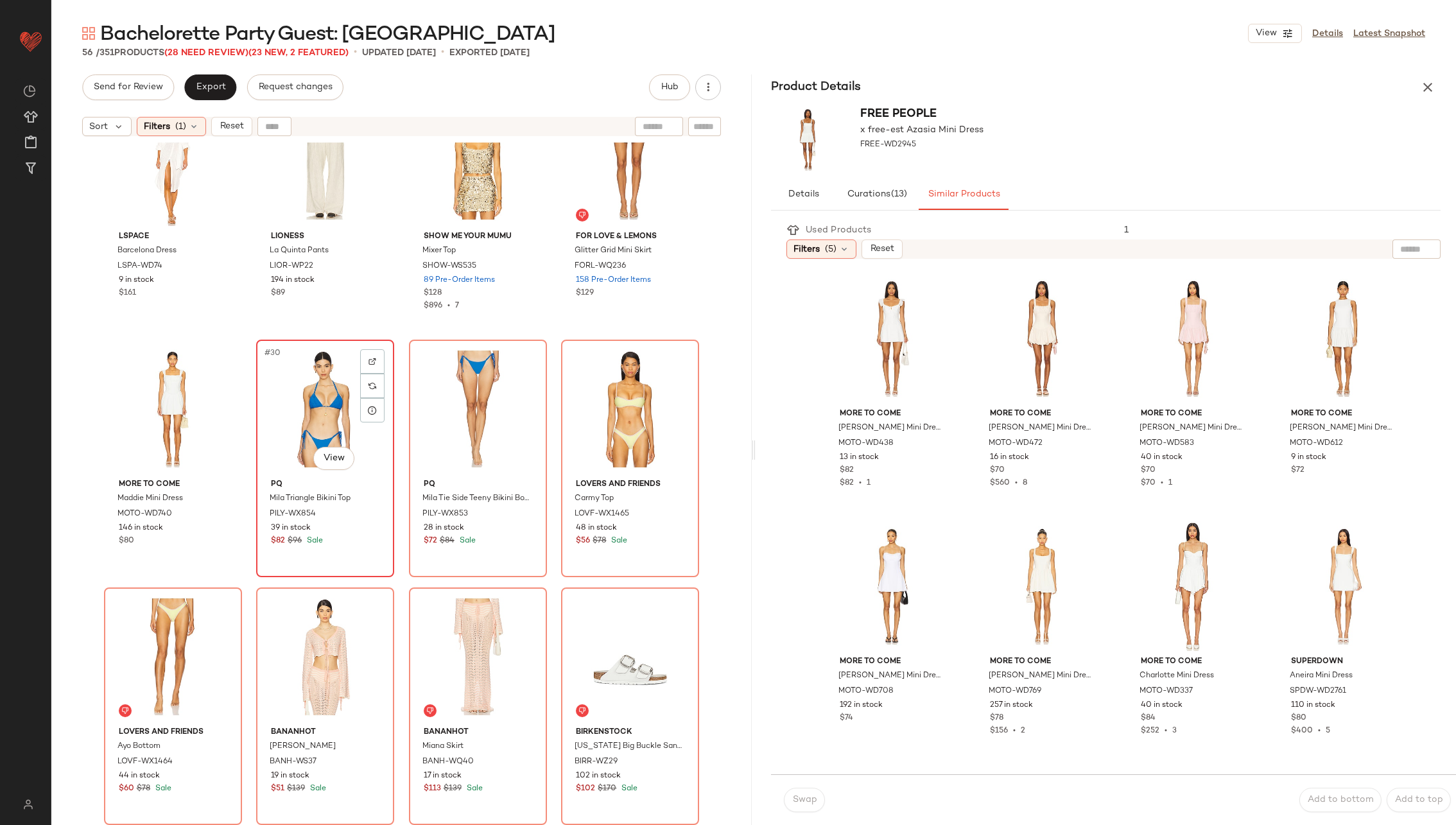
click at [302, 395] on div "#30 View" at bounding box center [326, 409] width 129 height 130
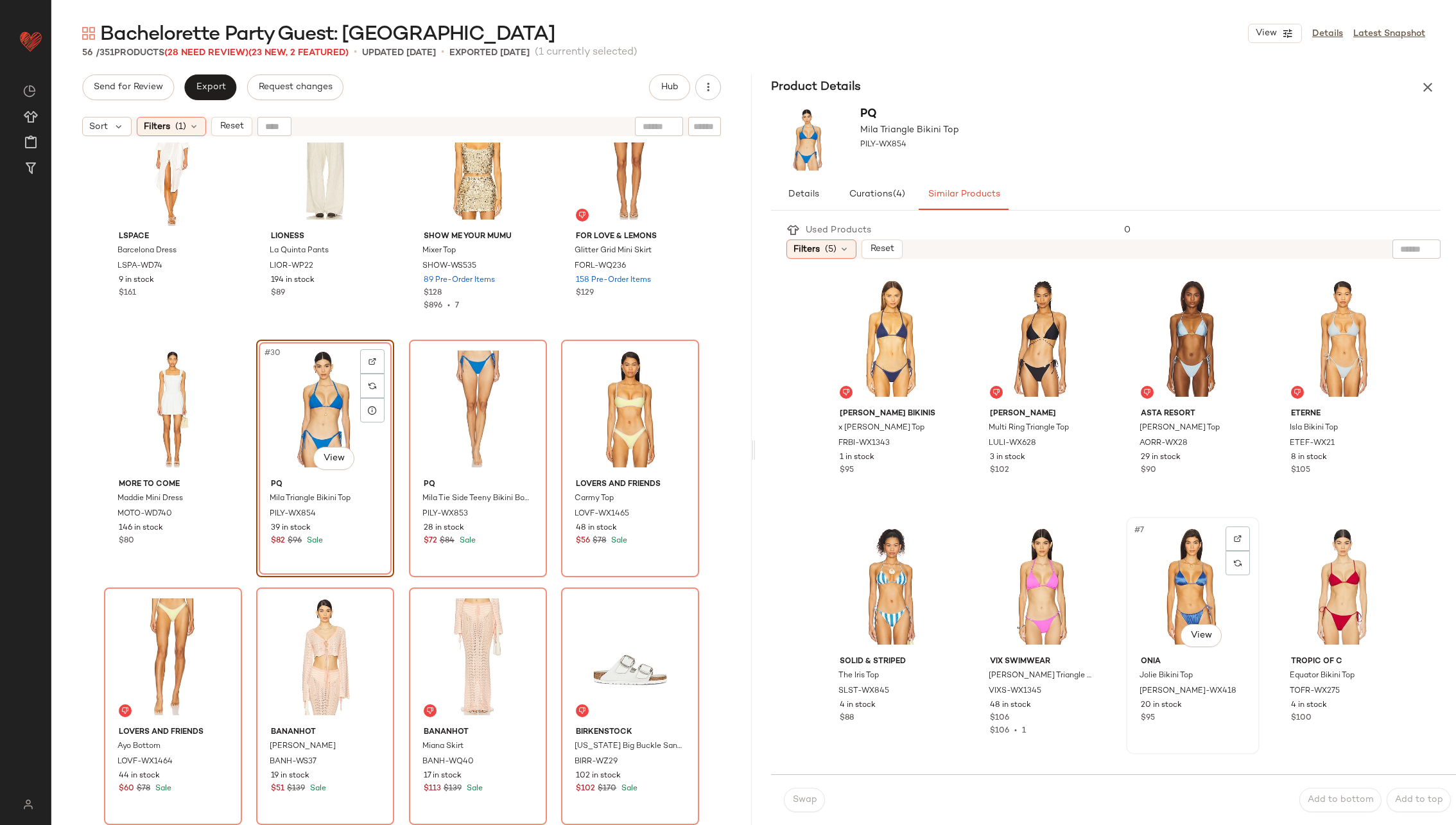
click at [1169, 560] on div "#7 View" at bounding box center [1193, 586] width 124 height 130
click at [808, 796] on span "Swap" at bounding box center [804, 800] width 25 height 11
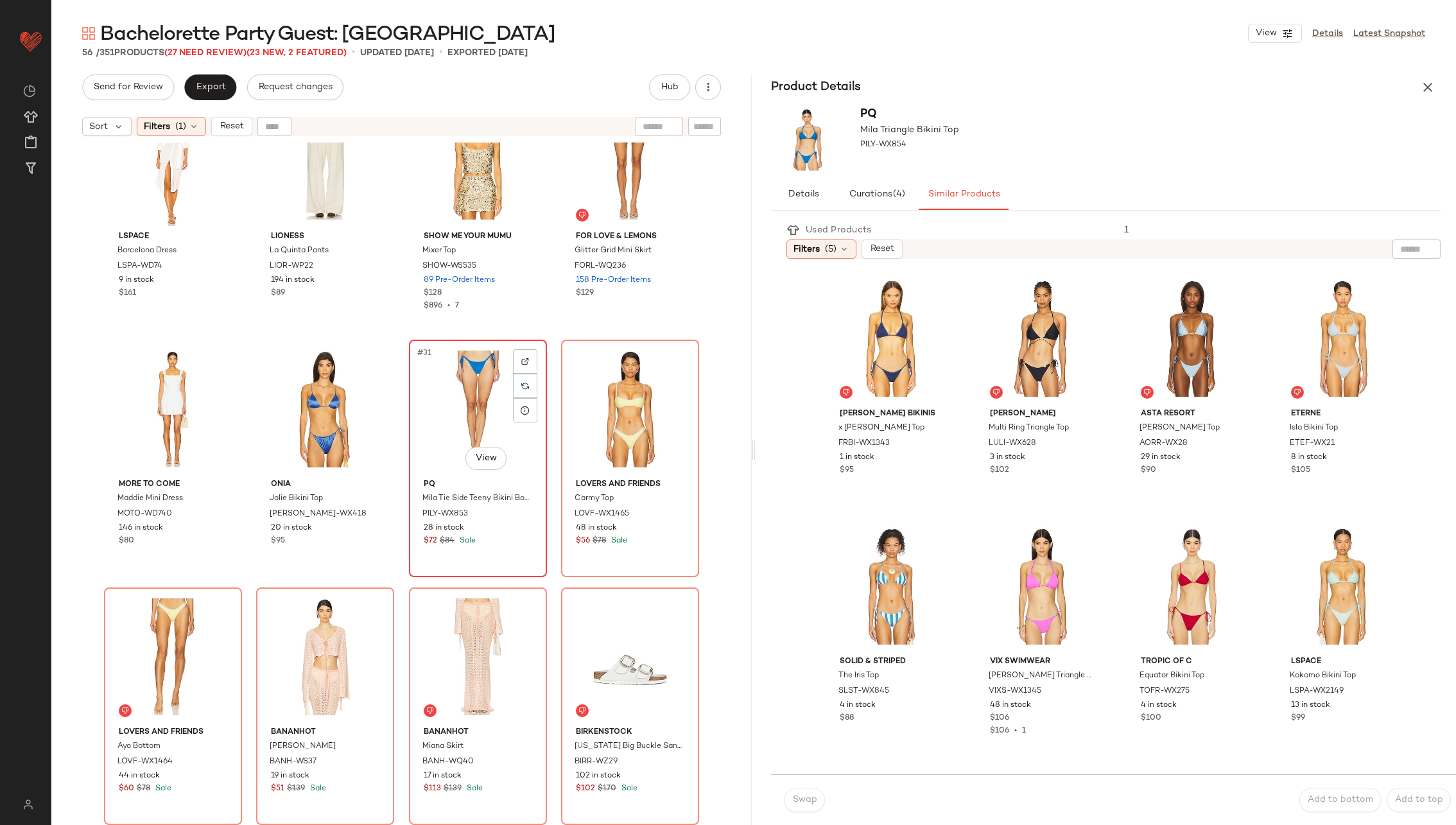
click at [492, 408] on div "#31 View" at bounding box center [478, 409] width 129 height 130
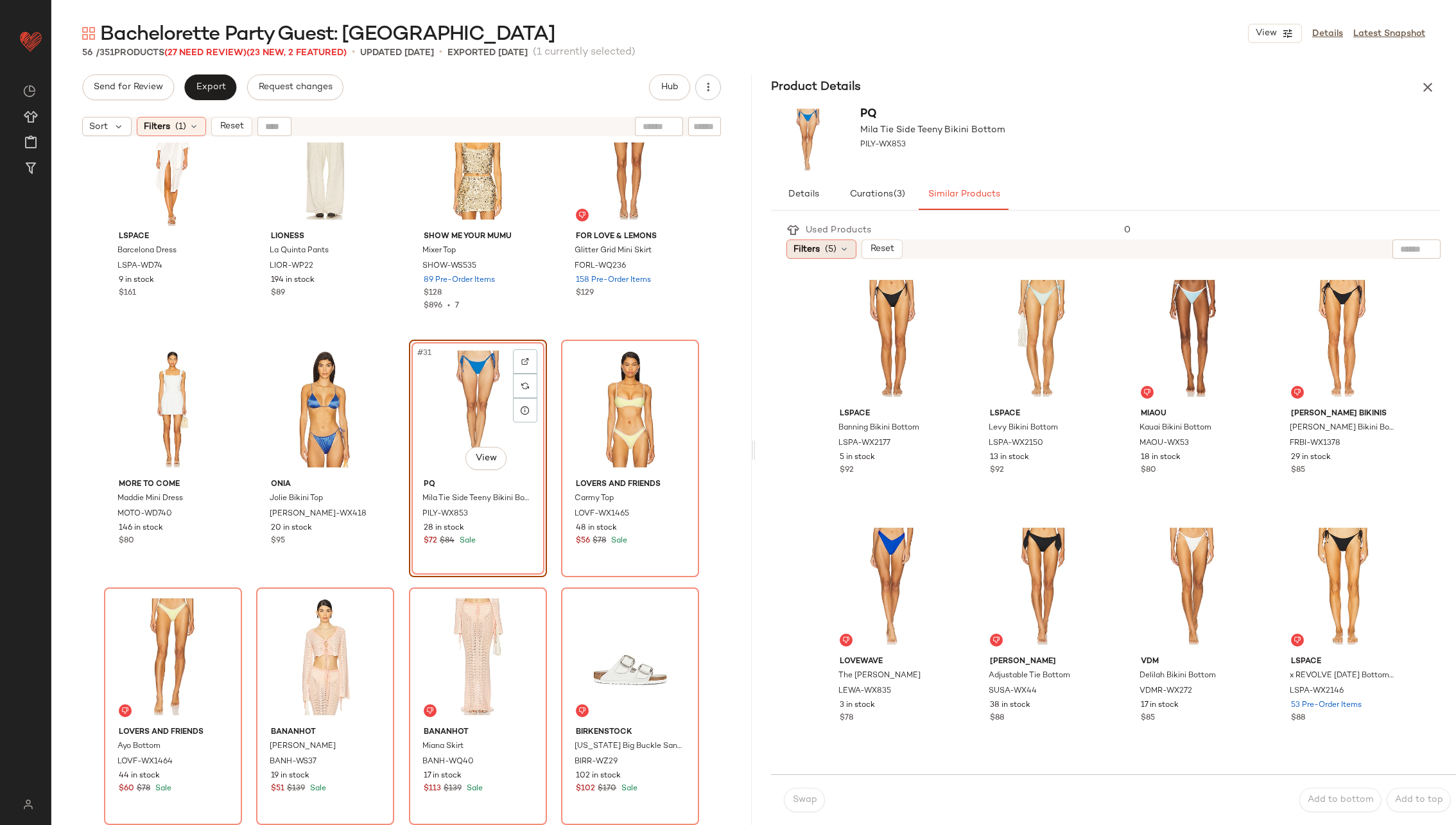
click at [834, 245] on span "(5)" at bounding box center [830, 250] width 11 height 13
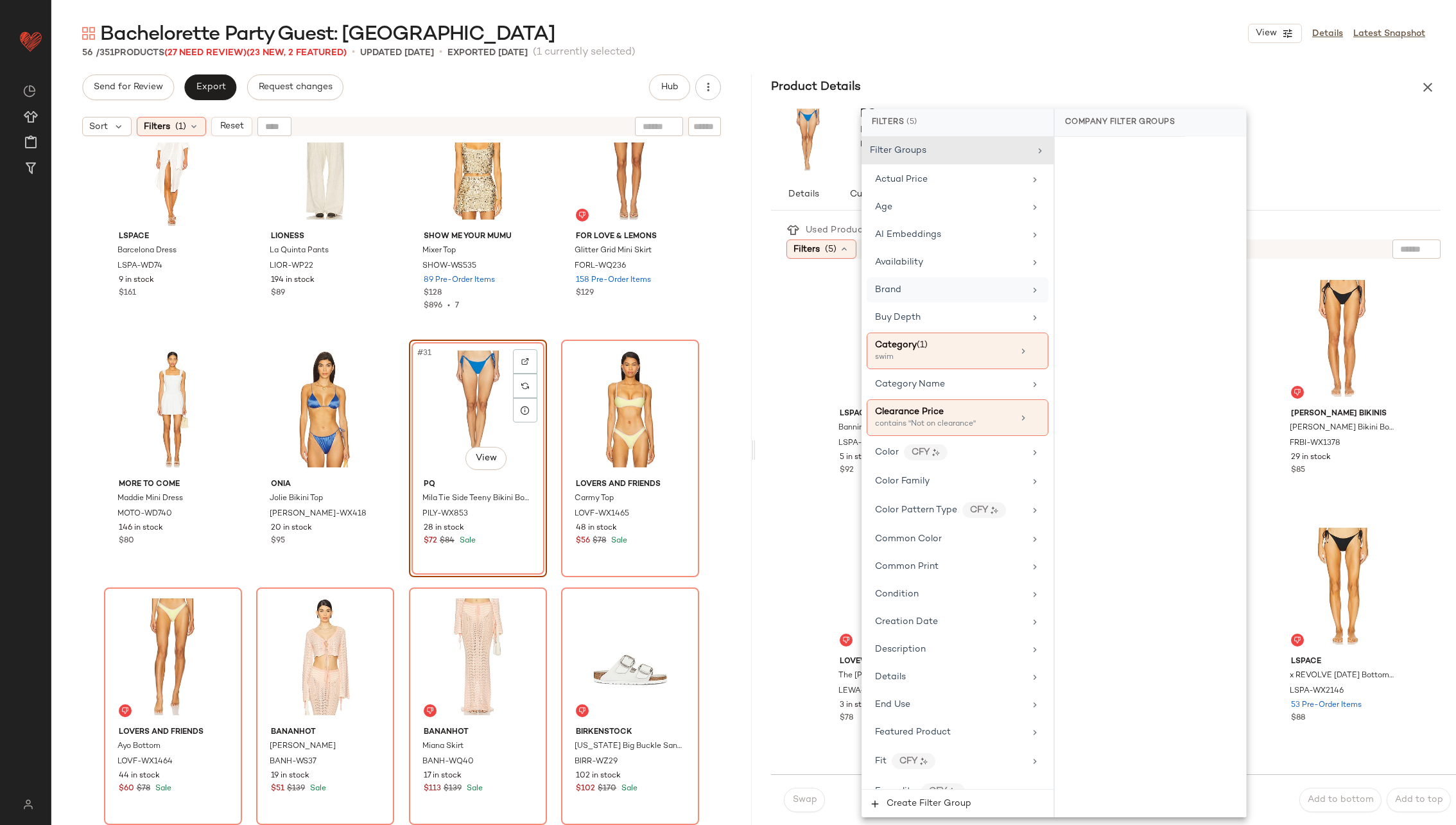
click at [989, 289] on div "Brand" at bounding box center [950, 290] width 150 height 13
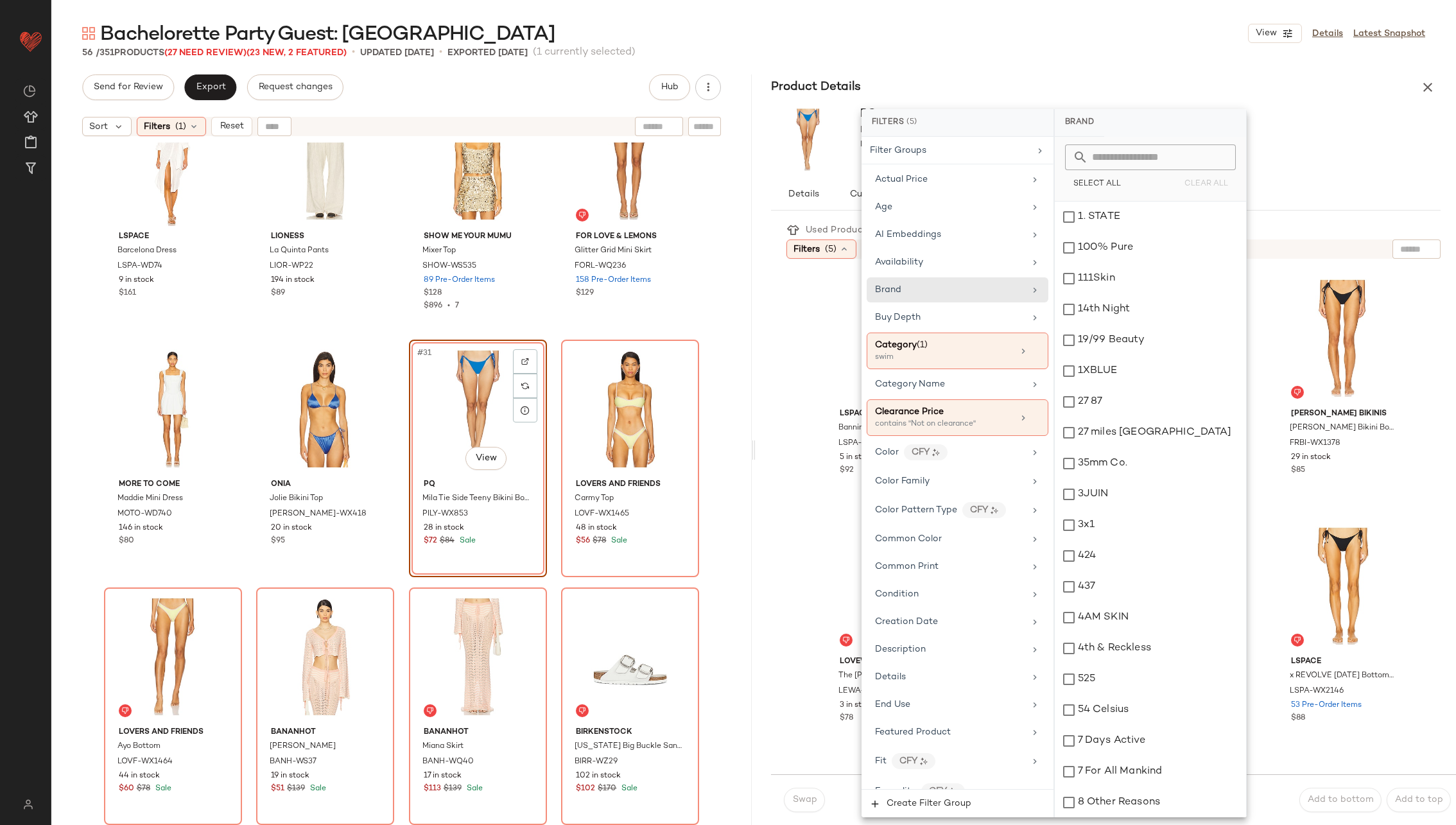
click at [1137, 160] on input "text" at bounding box center [1157, 157] width 140 height 25
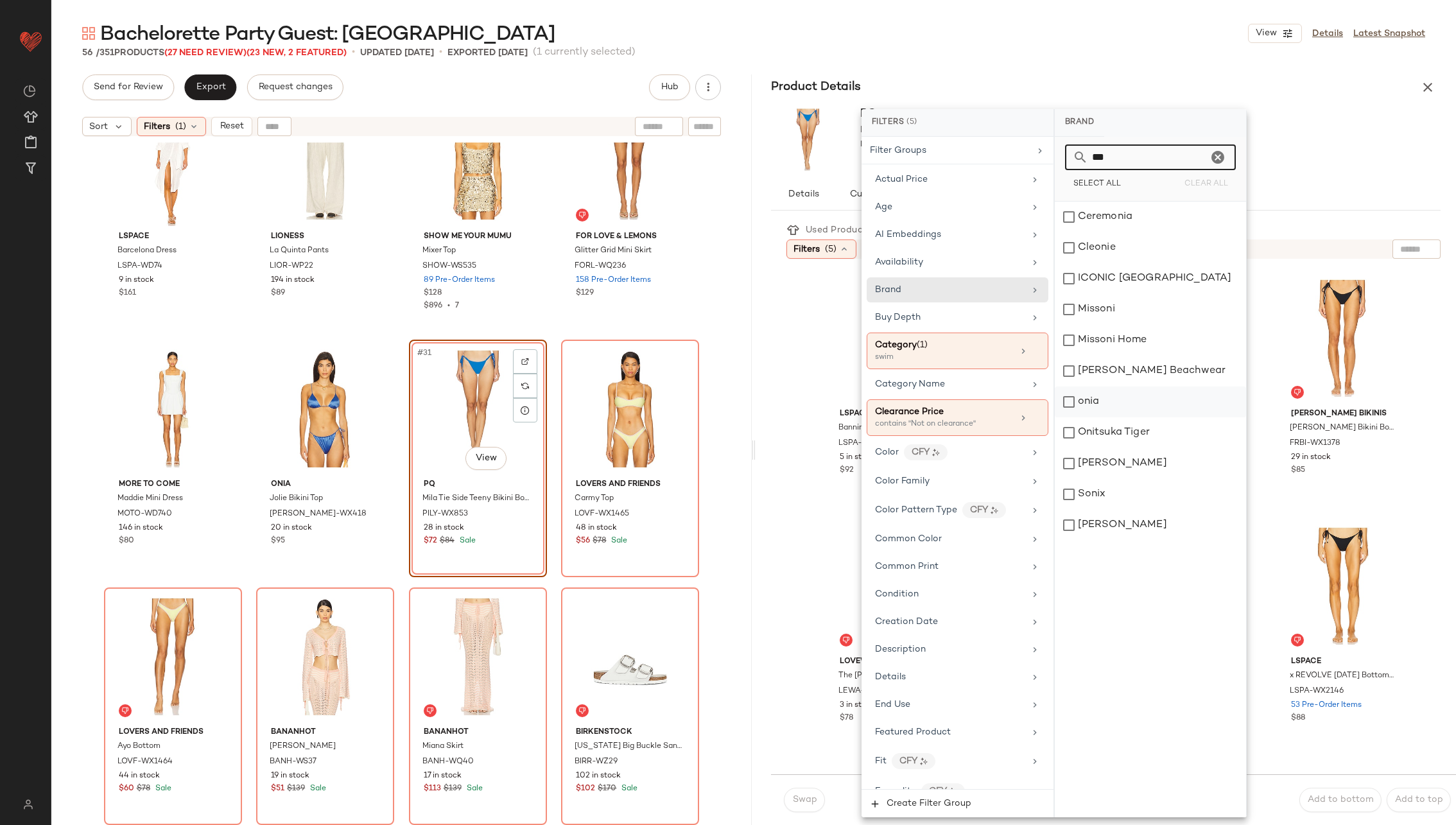
type input "***"
click at [1117, 400] on div "onia" at bounding box center [1150, 402] width 191 height 31
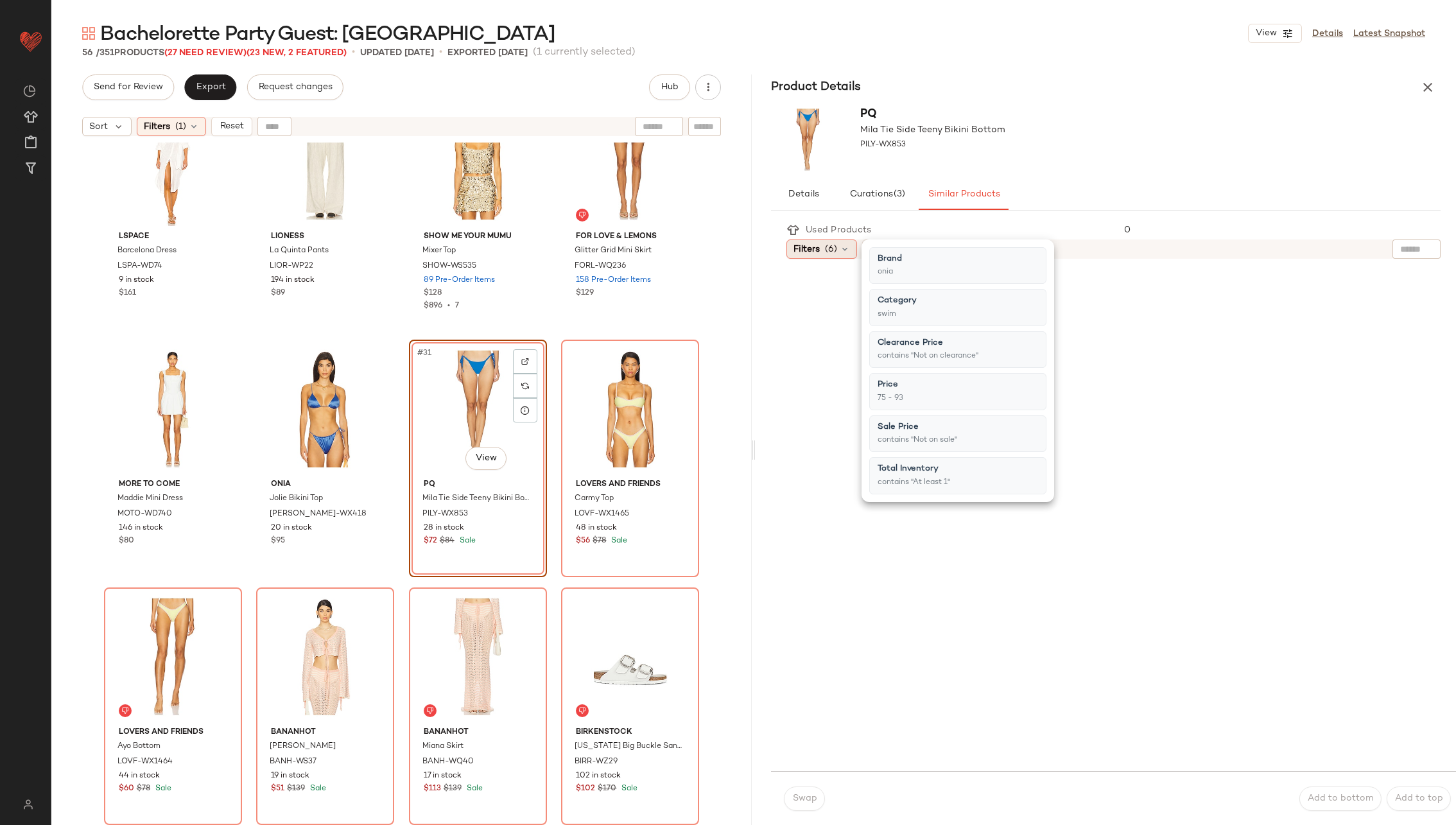
click at [843, 247] on icon at bounding box center [845, 249] width 11 height 11
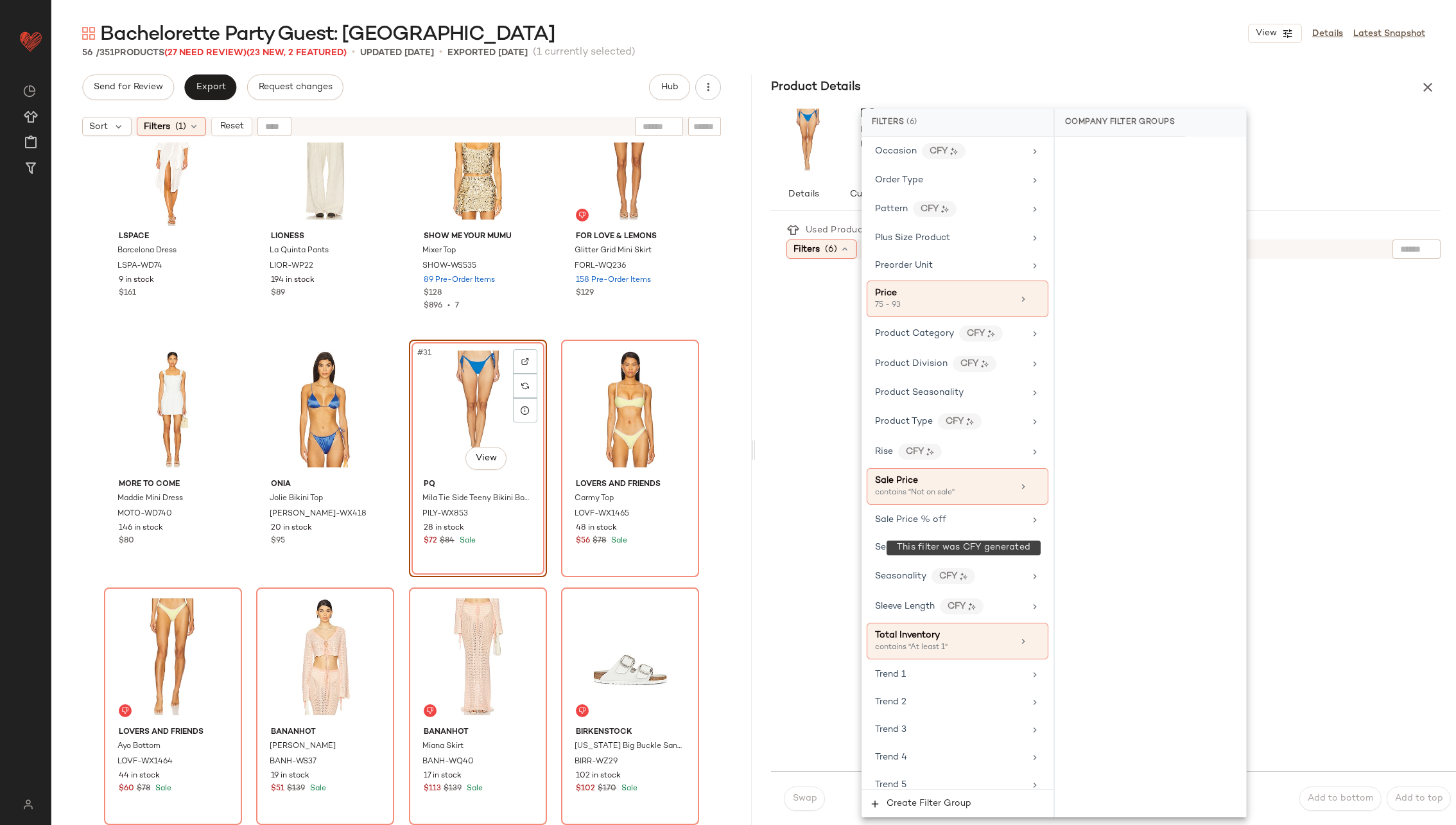
scroll to position [1070, 0]
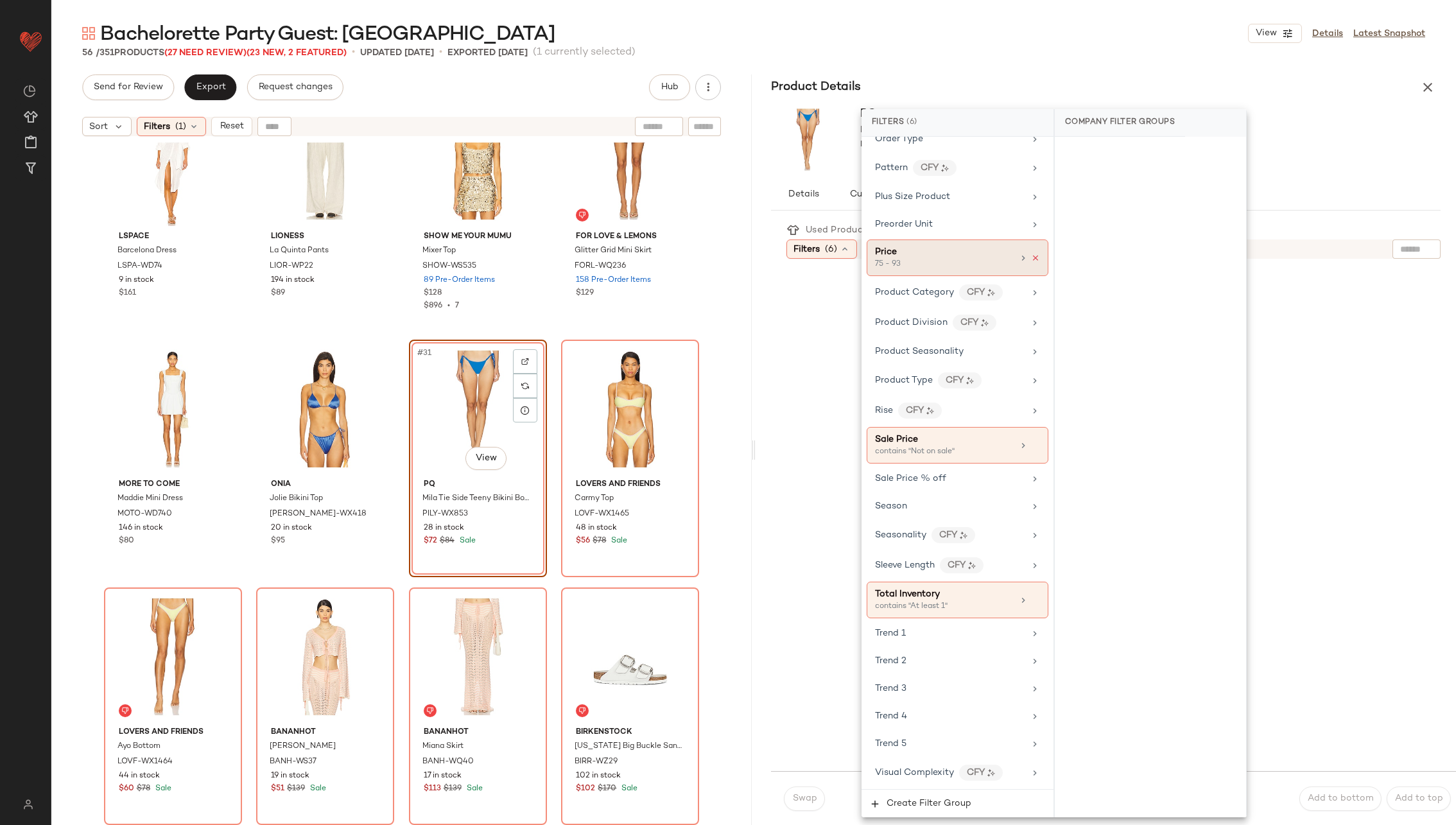
click at [1031, 254] on icon at bounding box center [1035, 258] width 9 height 9
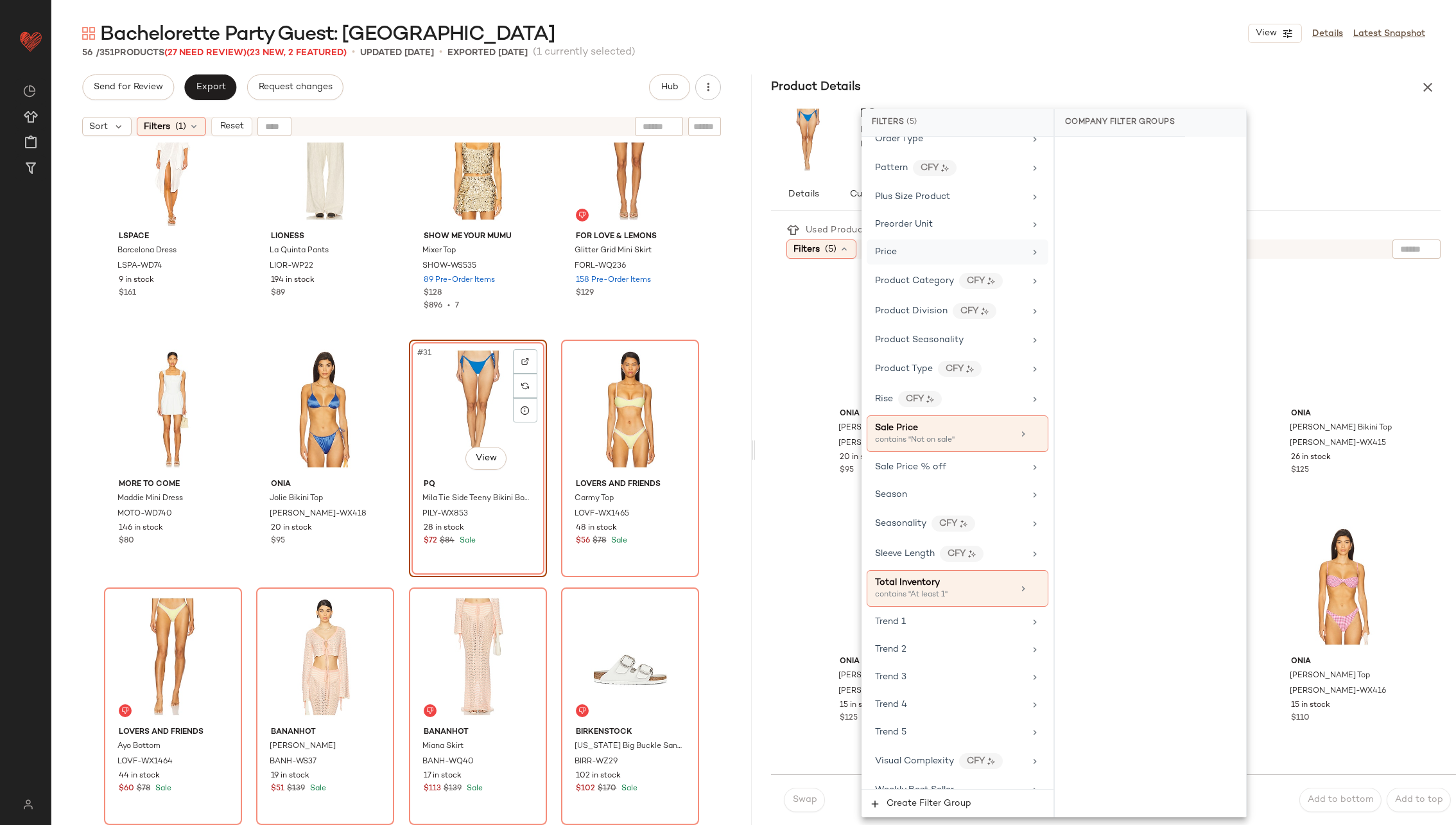
click at [769, 410] on div "Used Products 1 Filters (5) Reset onia Martine Bikini Bottom ONIR-WX413 20 in s…" at bounding box center [1106, 521] width 700 height 610
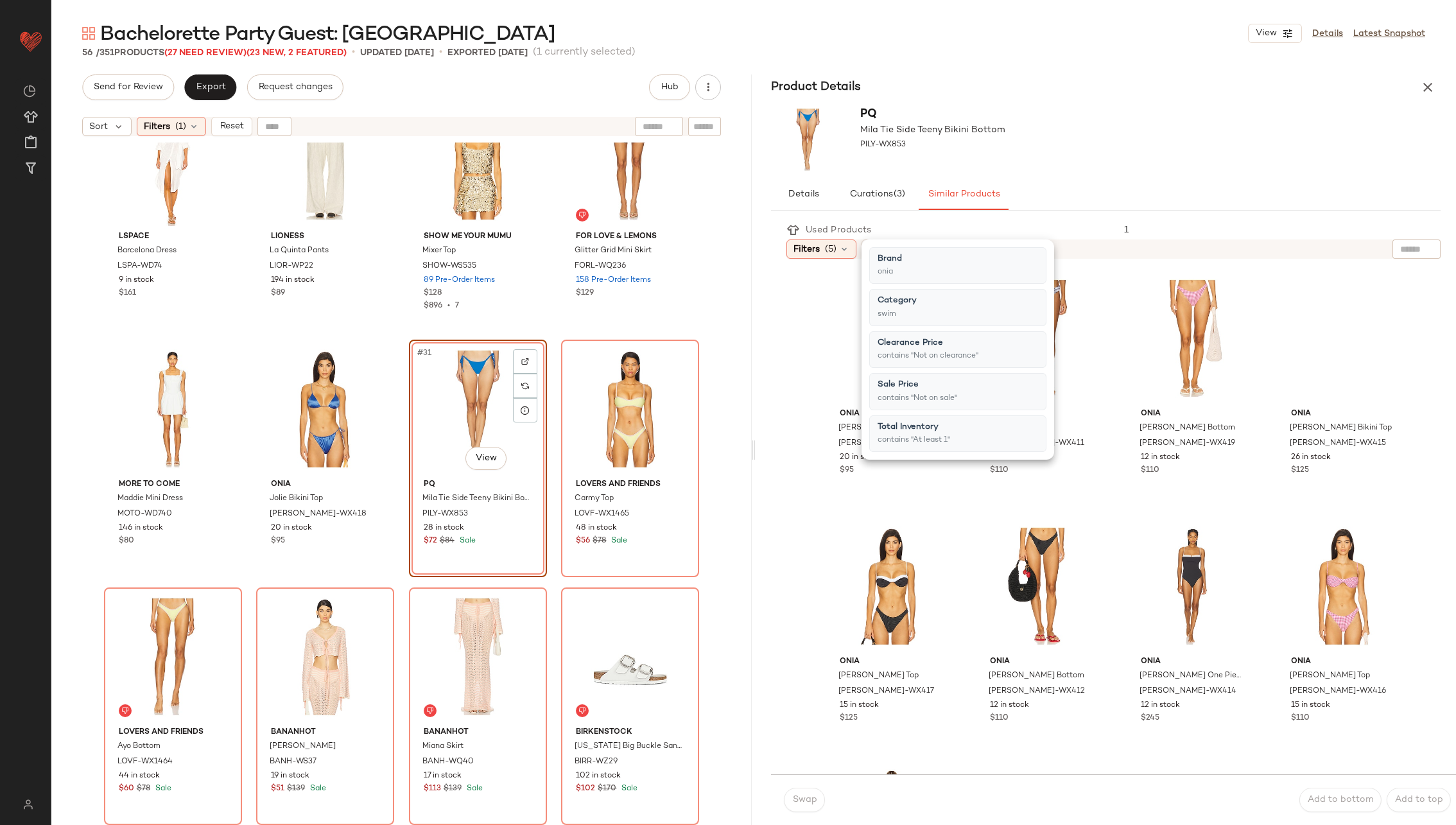
click at [769, 410] on div "Used Products 1 Filters (5) Reset onia Martine Bikini Bottom ONIR-WX413 20 in s…" at bounding box center [1106, 521] width 700 height 610
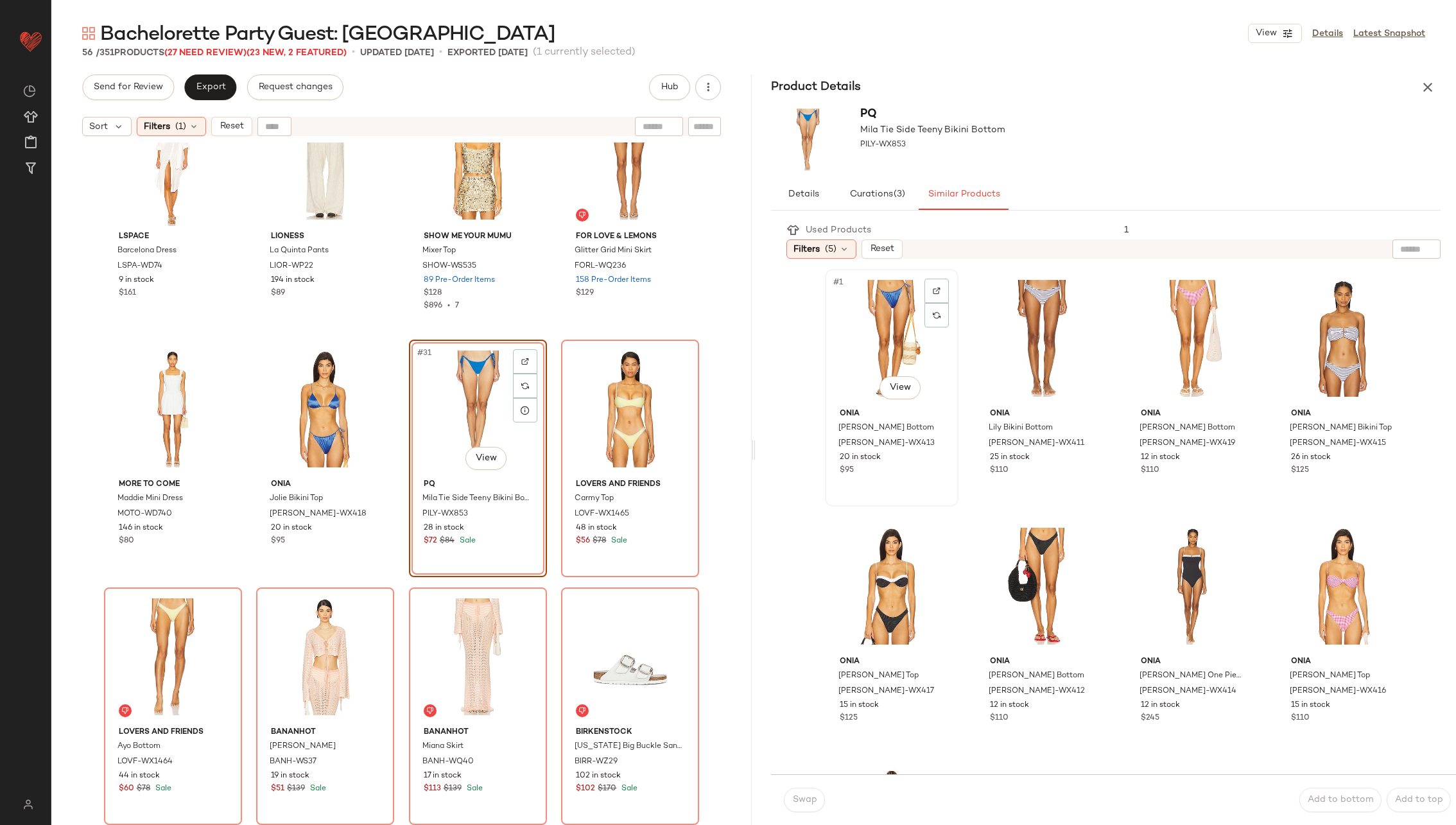
click at [888, 333] on div "#1 View" at bounding box center [892, 338] width 124 height 130
click at [810, 791] on button "Swap" at bounding box center [804, 800] width 41 height 25
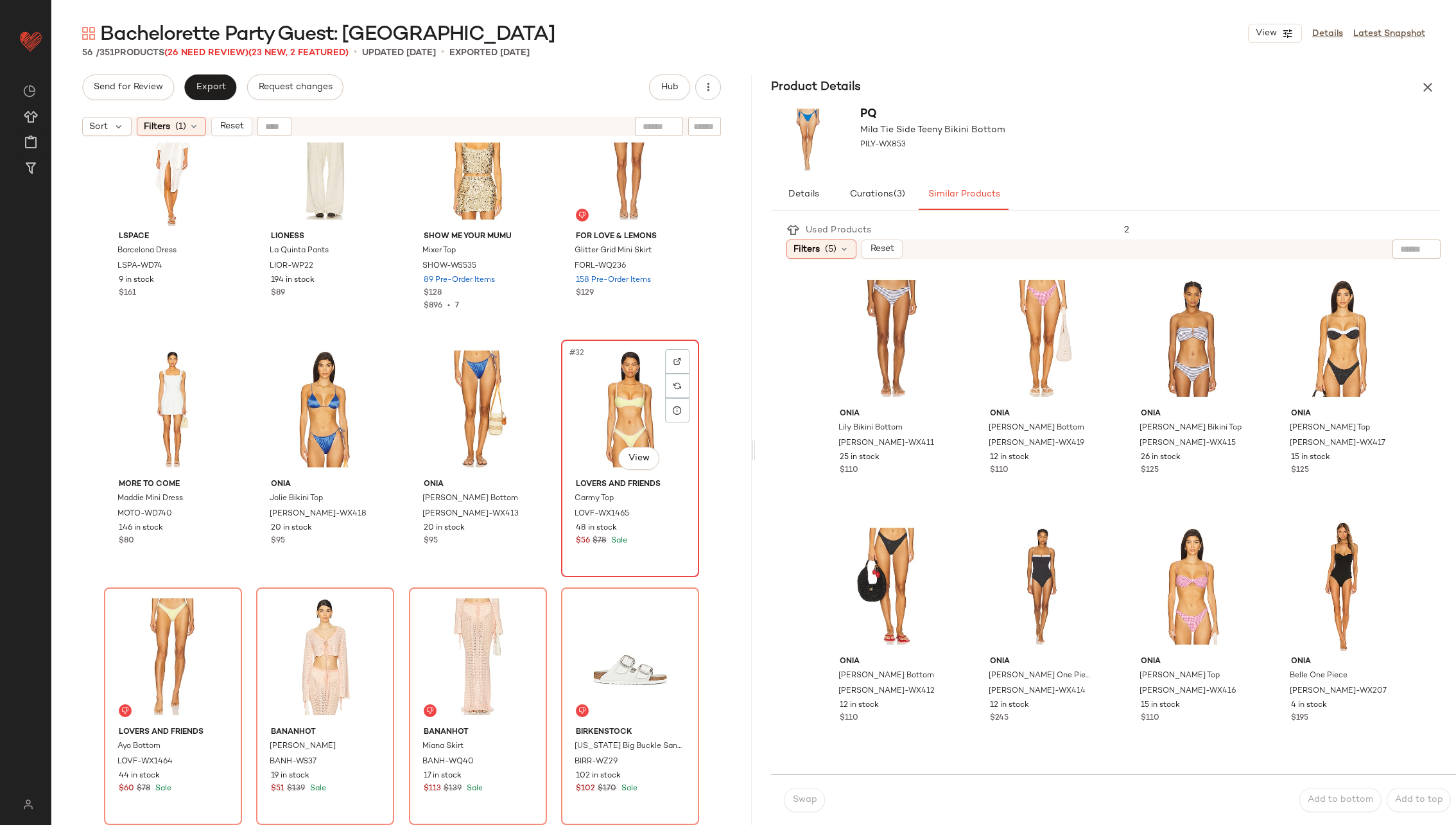
click at [584, 421] on div "#32 View" at bounding box center [630, 409] width 129 height 130
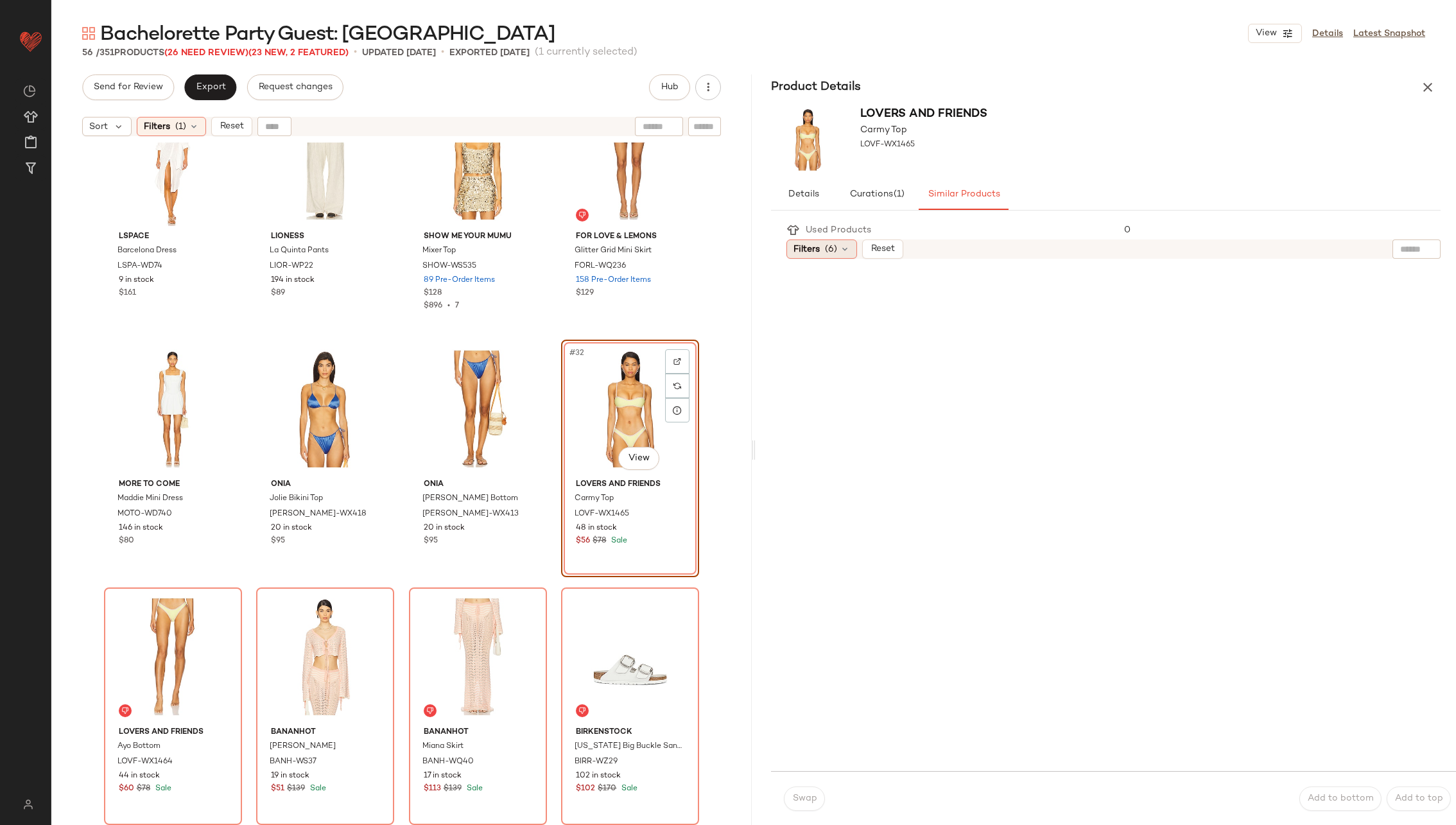
click at [825, 249] on span "(6)" at bounding box center [830, 250] width 12 height 13
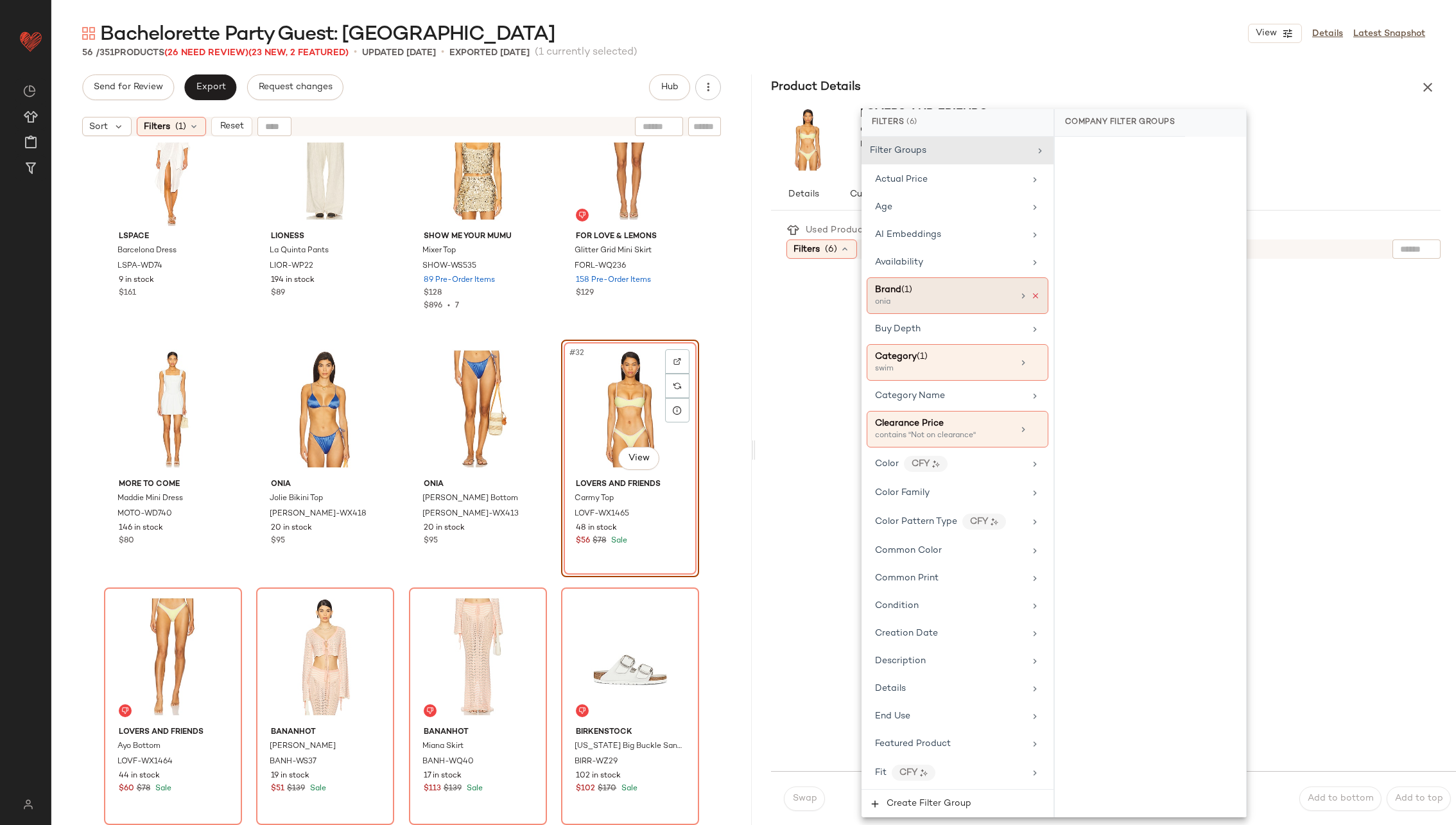
click at [1034, 293] on icon at bounding box center [1035, 295] width 9 height 9
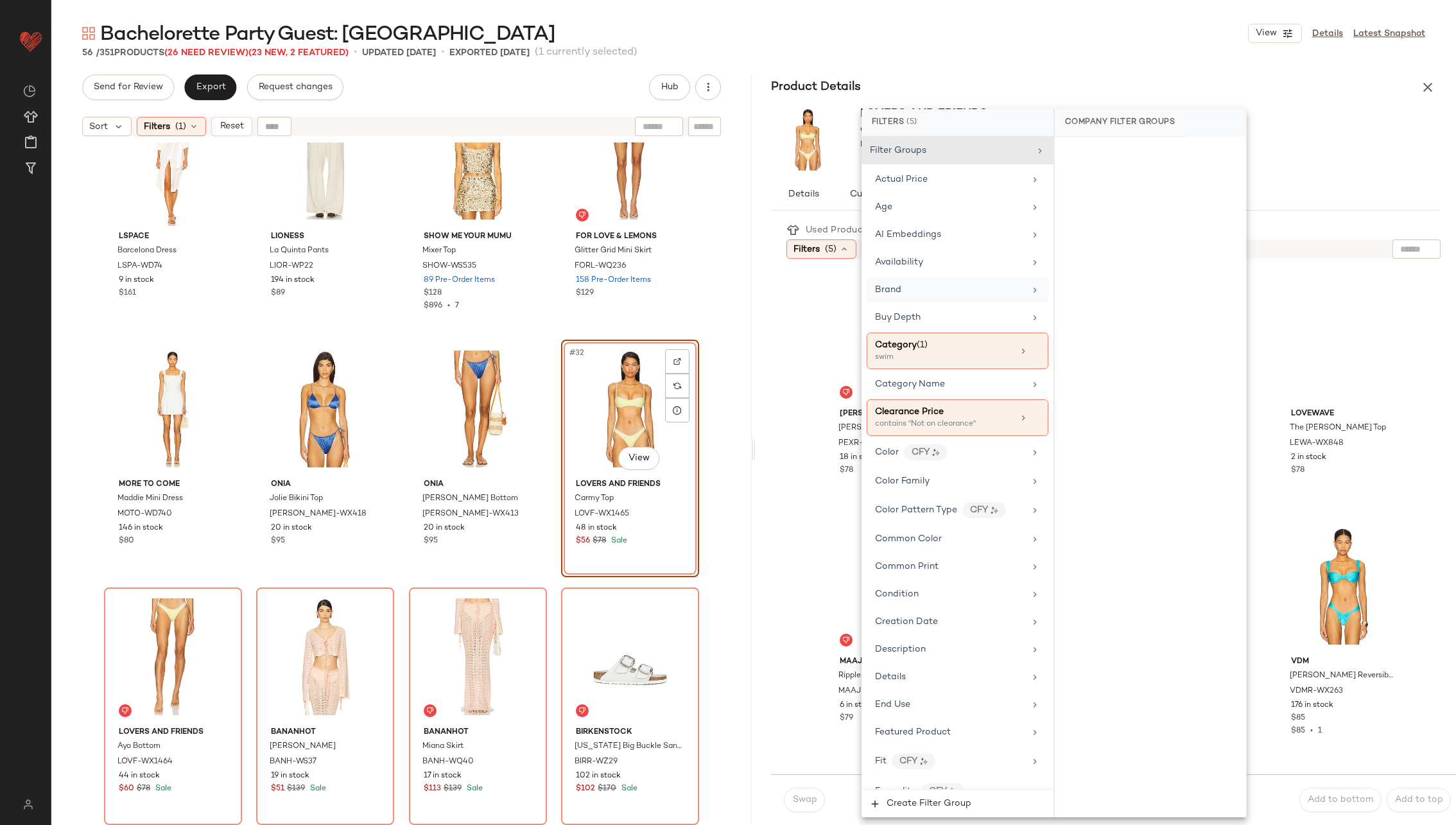
click at [778, 336] on div "Used Products 1 Filters (5) Reset PEIXOTO Lara Bikini Top PEXR-WX79 18 in stock…" at bounding box center [1113, 498] width 685 height 553
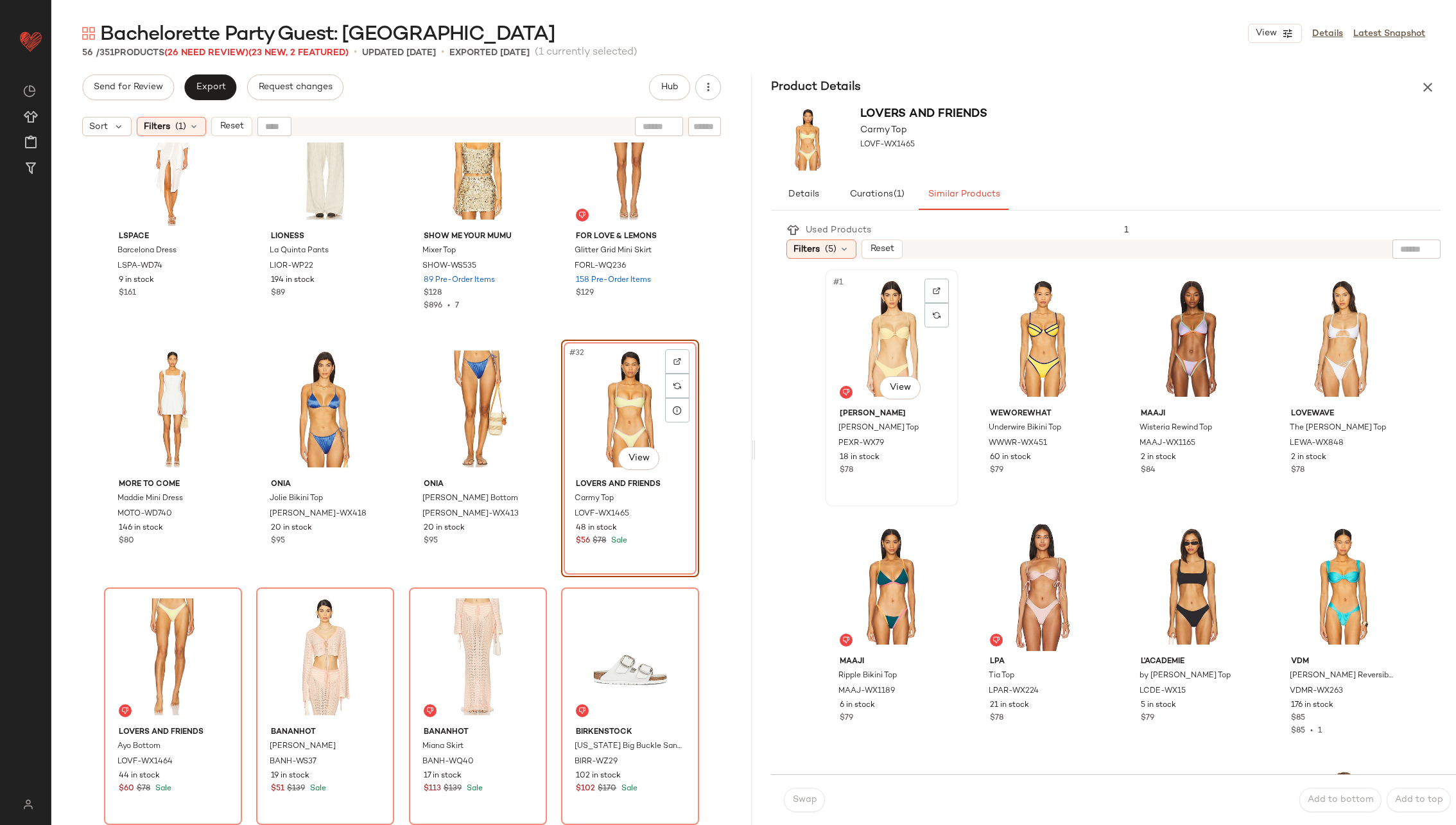
click at [893, 333] on div "#1 View" at bounding box center [892, 338] width 124 height 130
click at [795, 795] on button "Swap" at bounding box center [804, 800] width 41 height 25
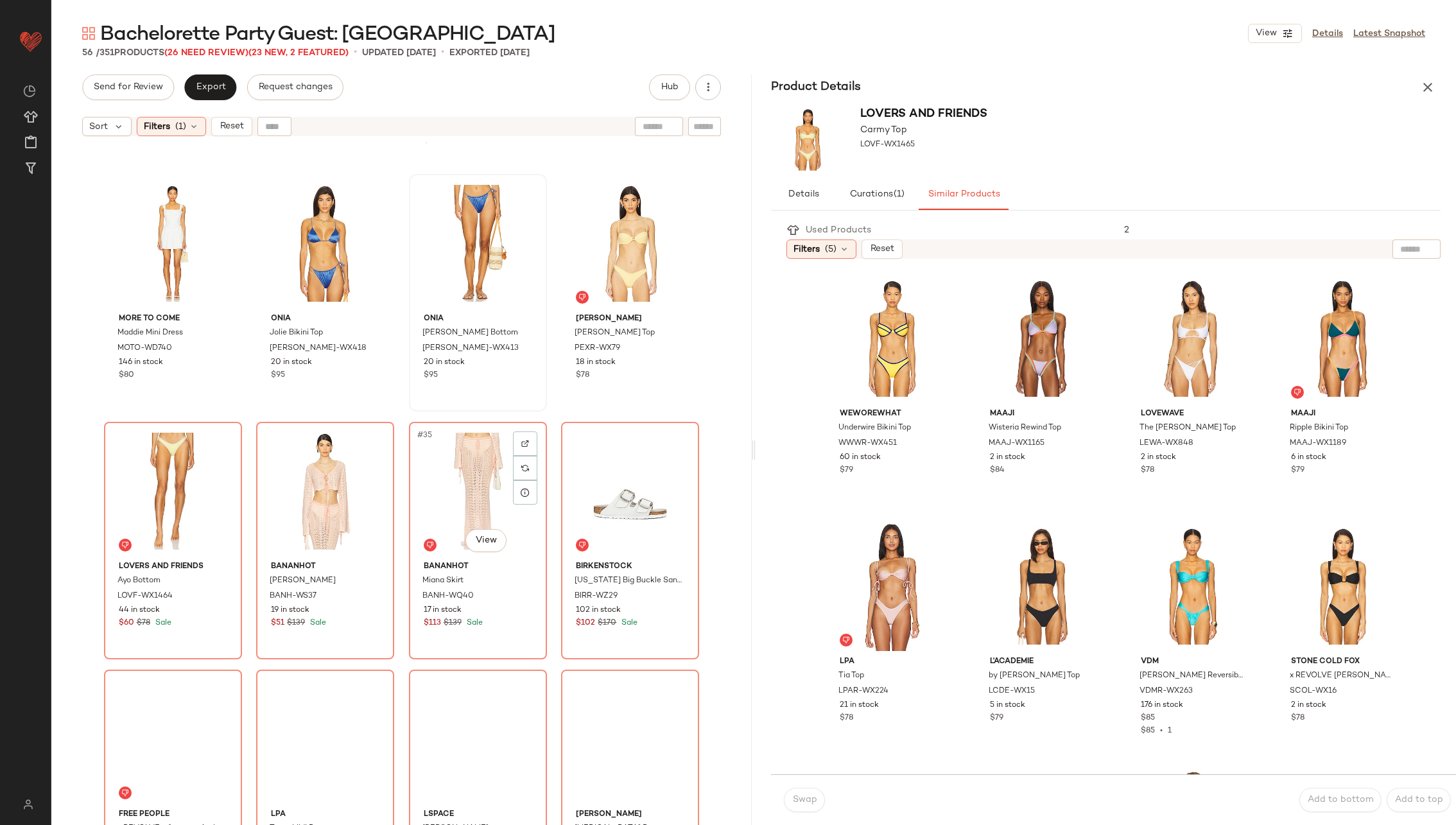
scroll to position [1718, 0]
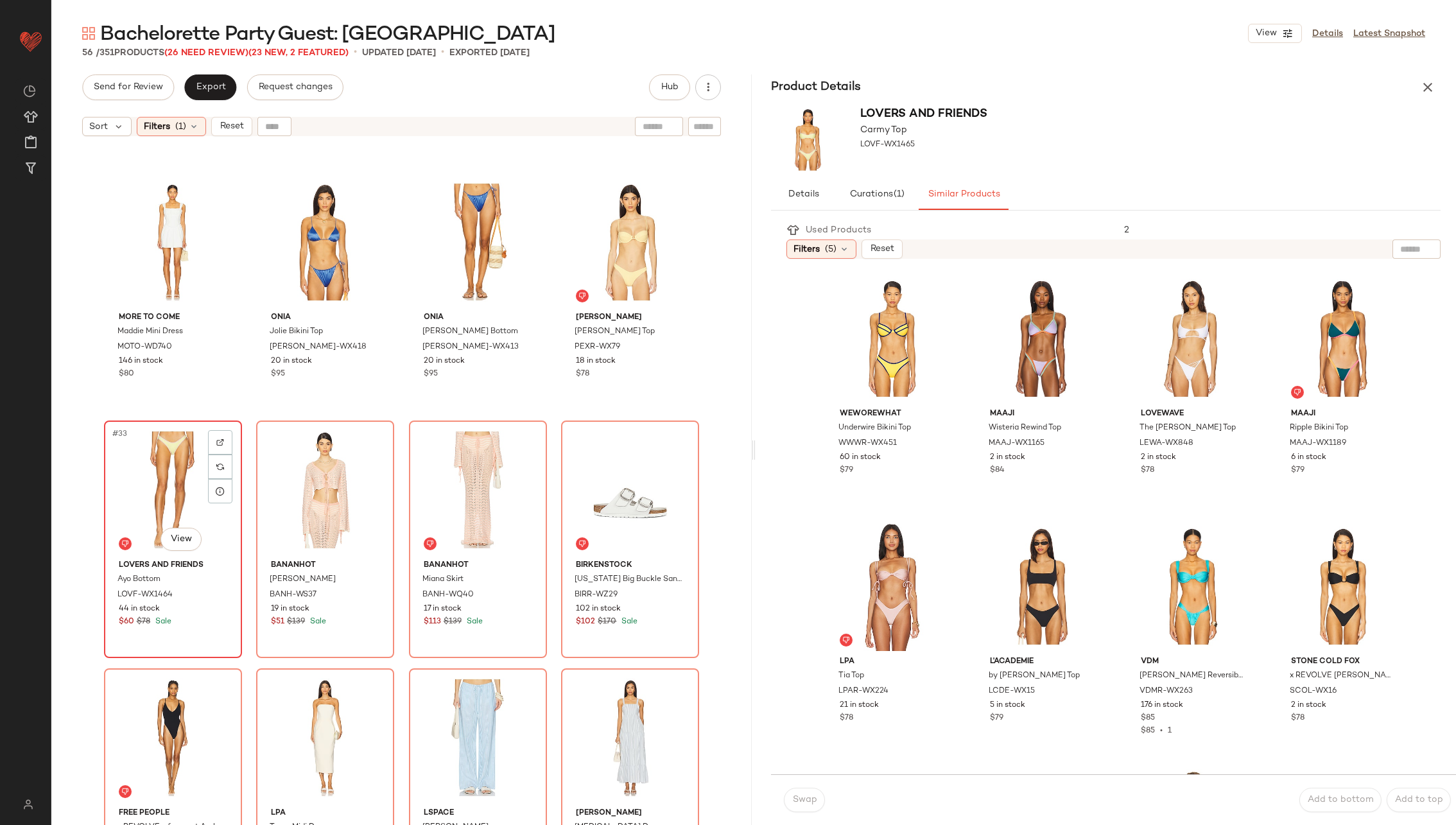
click at [170, 485] on div "#33 View" at bounding box center [173, 490] width 129 height 130
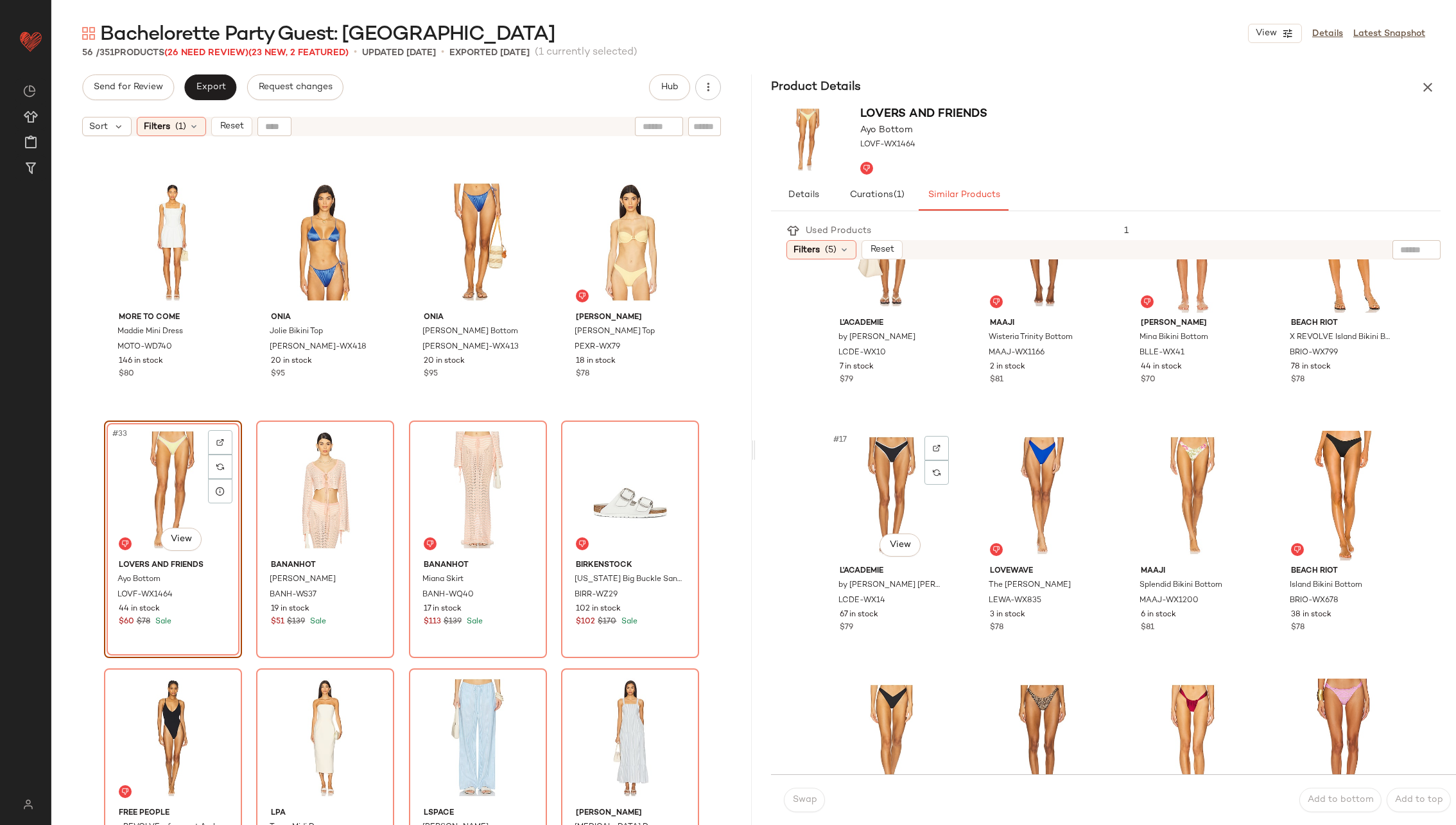
scroll to position [972, 0]
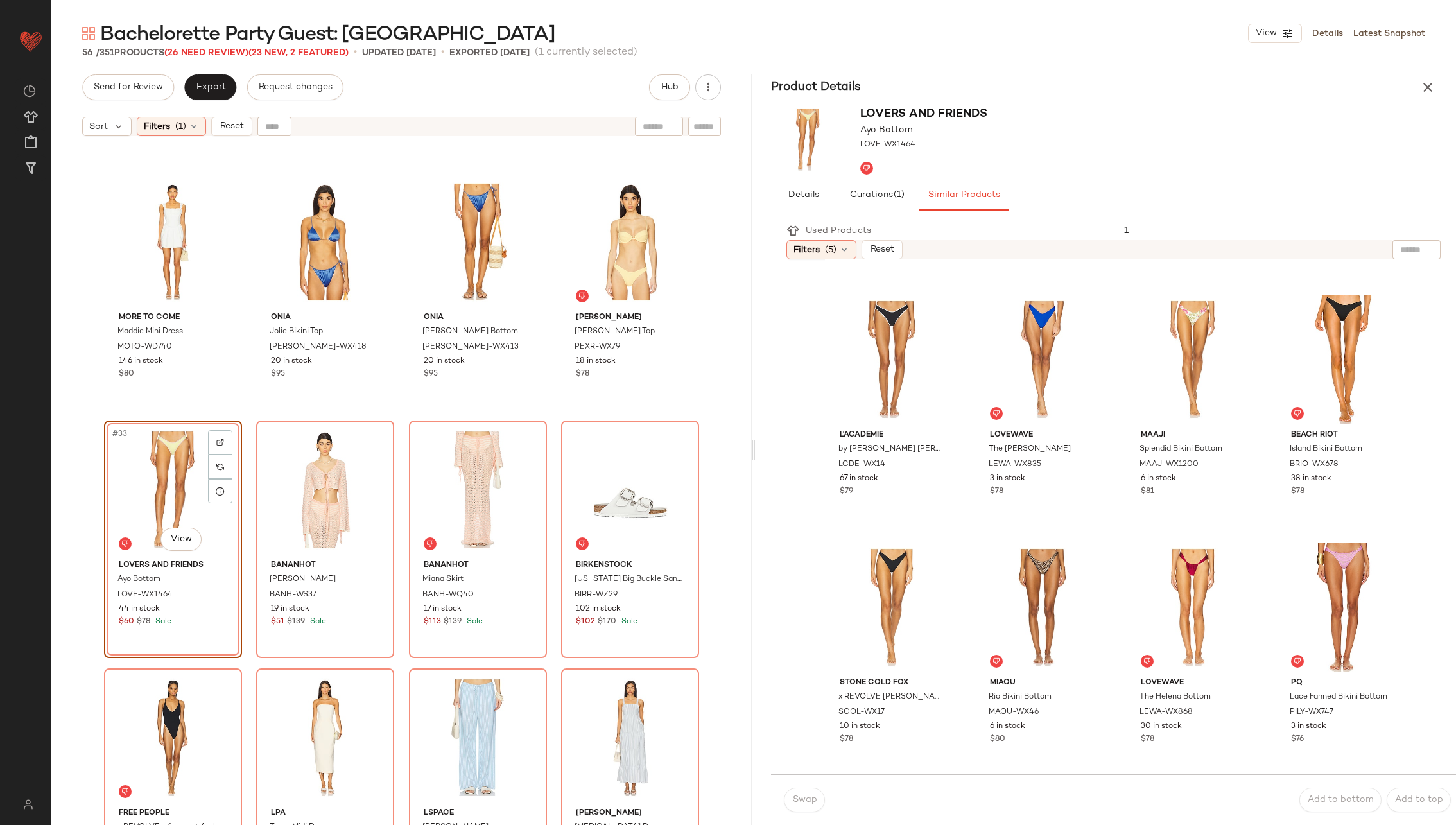
click at [181, 494] on div "#33 View" at bounding box center [173, 490] width 129 height 130
click at [1159, 339] on div "#19 View" at bounding box center [1193, 359] width 124 height 130
click at [811, 792] on button "Swap" at bounding box center [804, 800] width 41 height 25
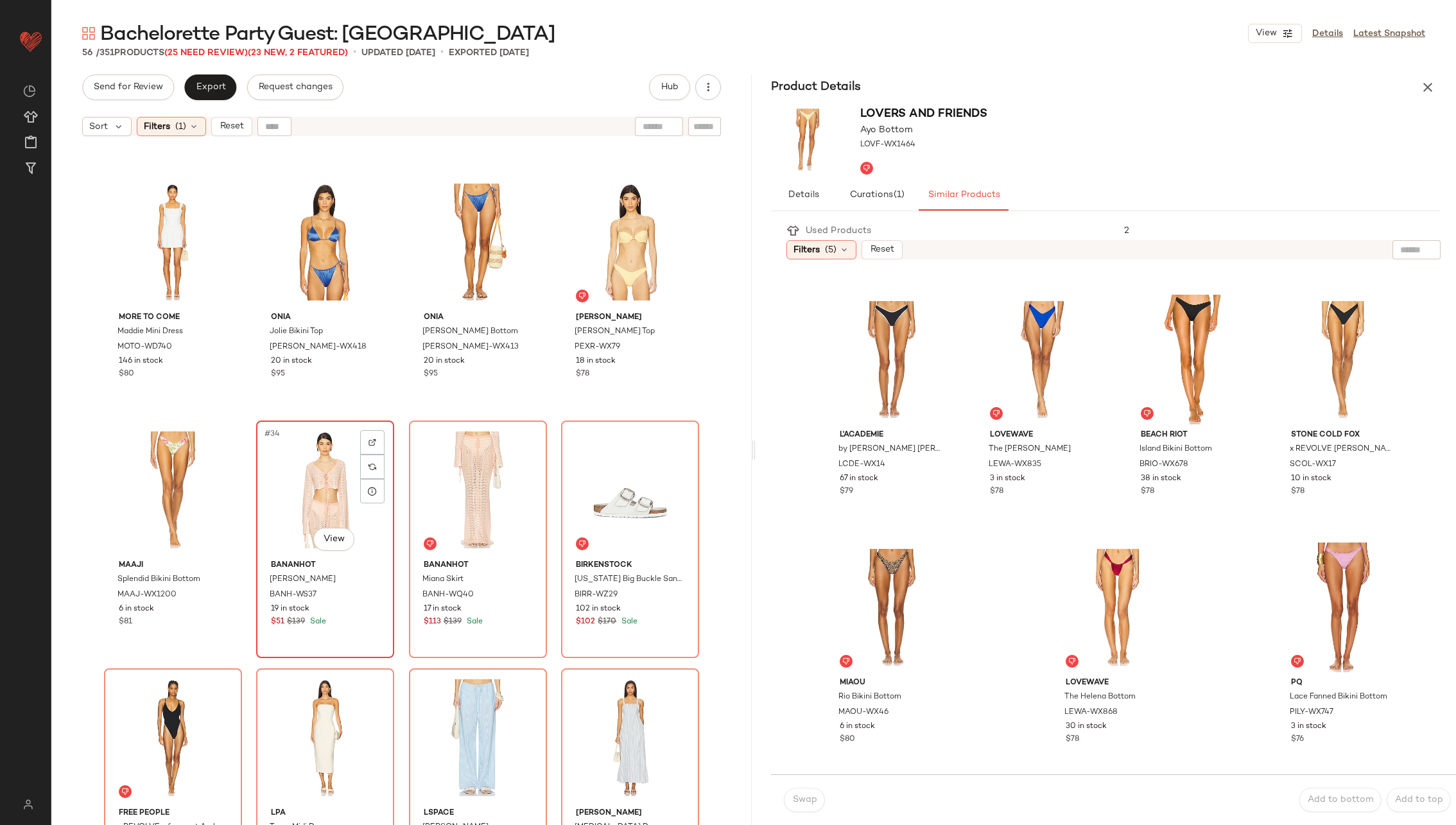
click at [317, 505] on div "#34 View" at bounding box center [326, 490] width 129 height 130
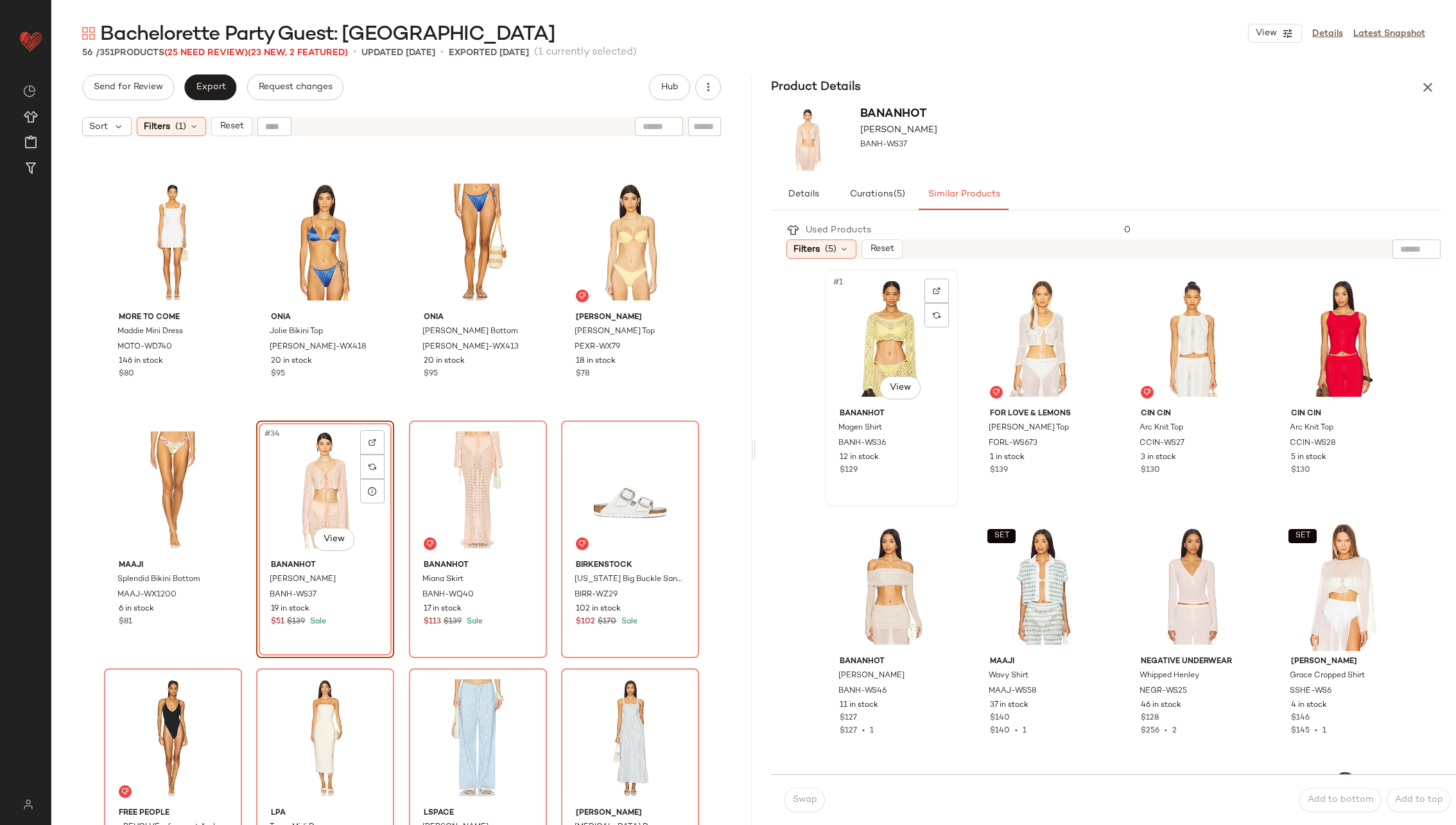
click at [889, 345] on div "#1 View" at bounding box center [892, 338] width 124 height 130
click at [798, 801] on span "Swap" at bounding box center [804, 800] width 25 height 11
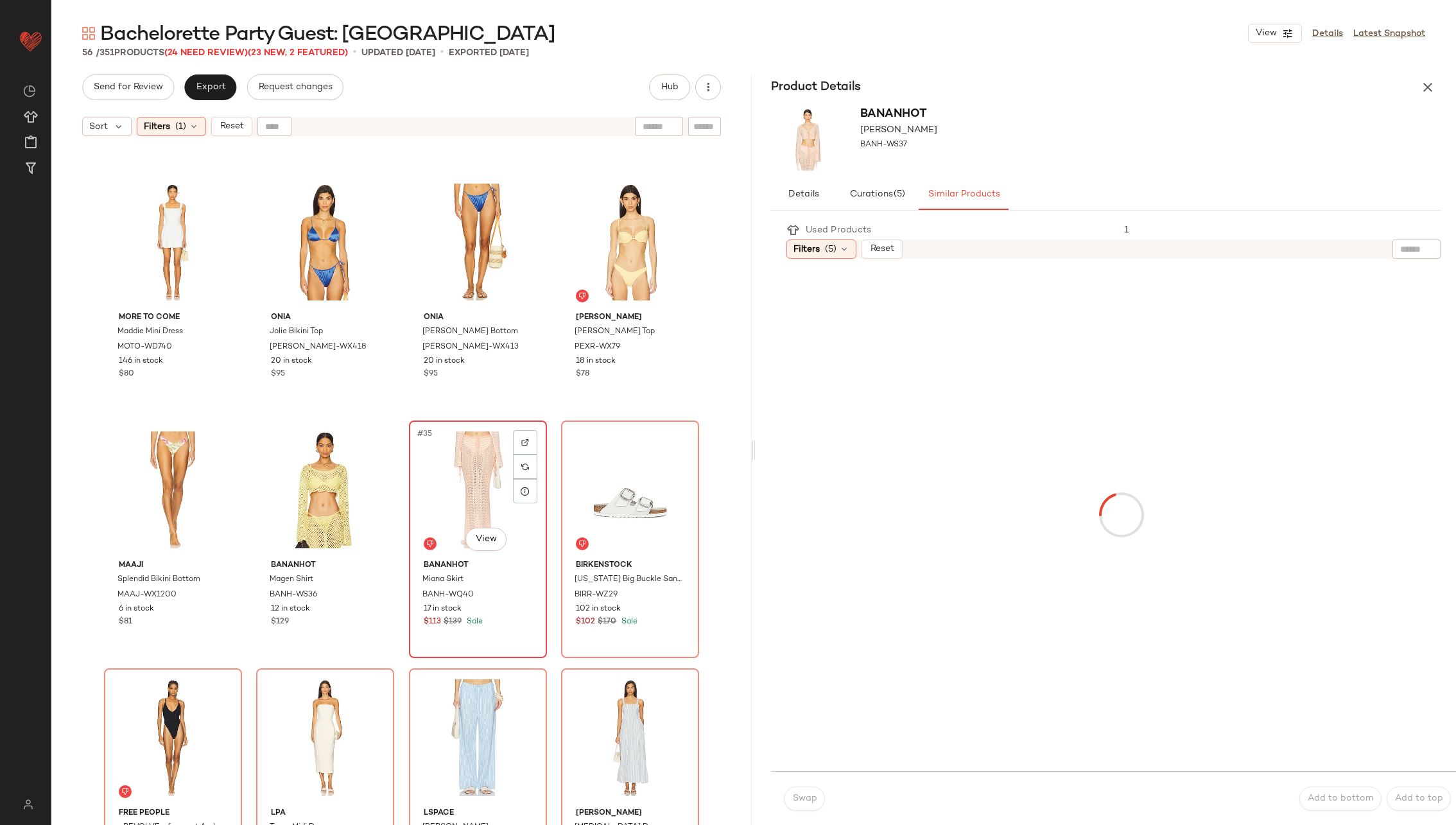
click at [492, 497] on div "#35 View" at bounding box center [478, 490] width 129 height 130
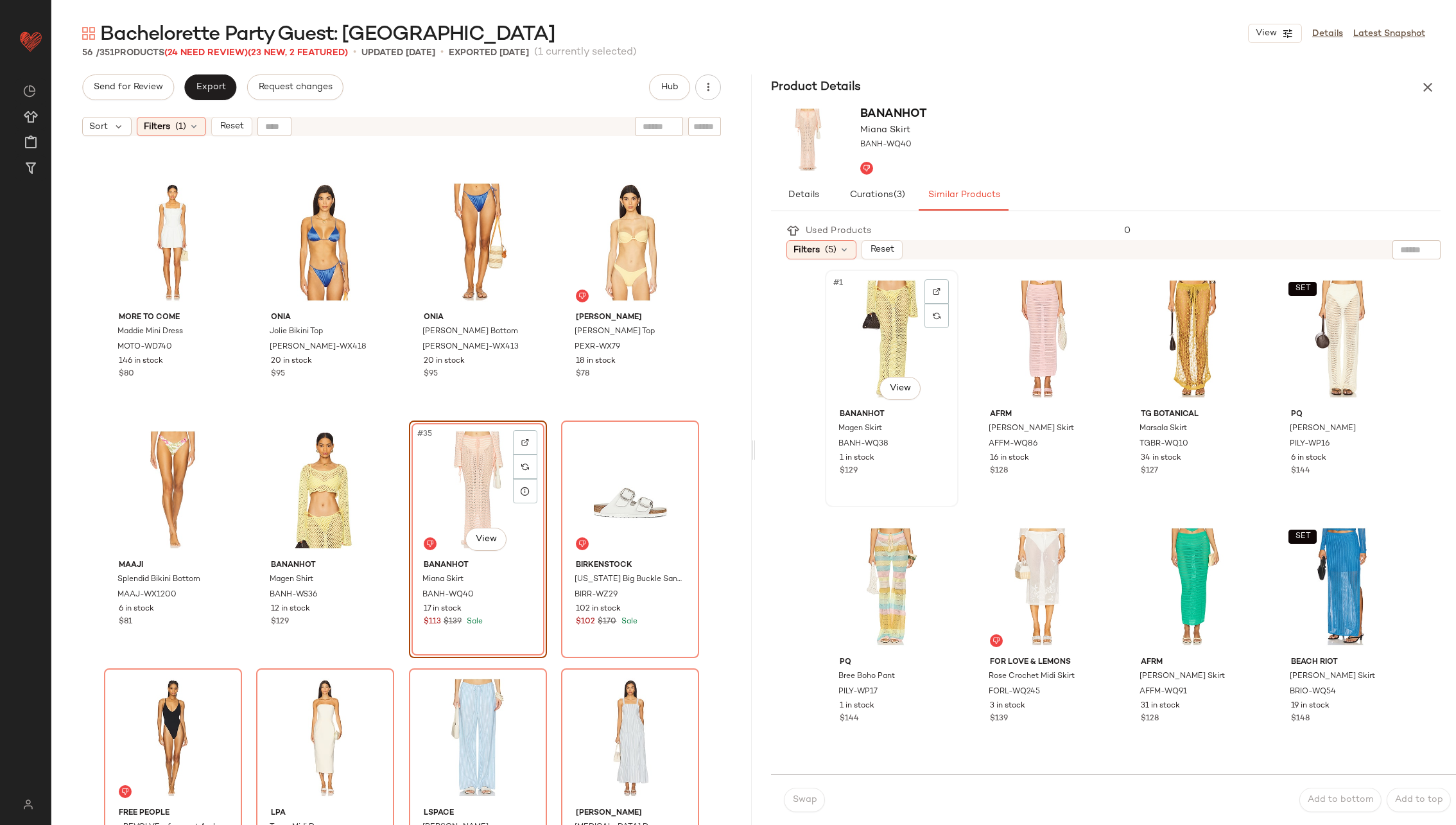
click at [873, 334] on div "#1 View" at bounding box center [892, 339] width 124 height 130
click at [809, 806] on button "Swap" at bounding box center [804, 800] width 41 height 25
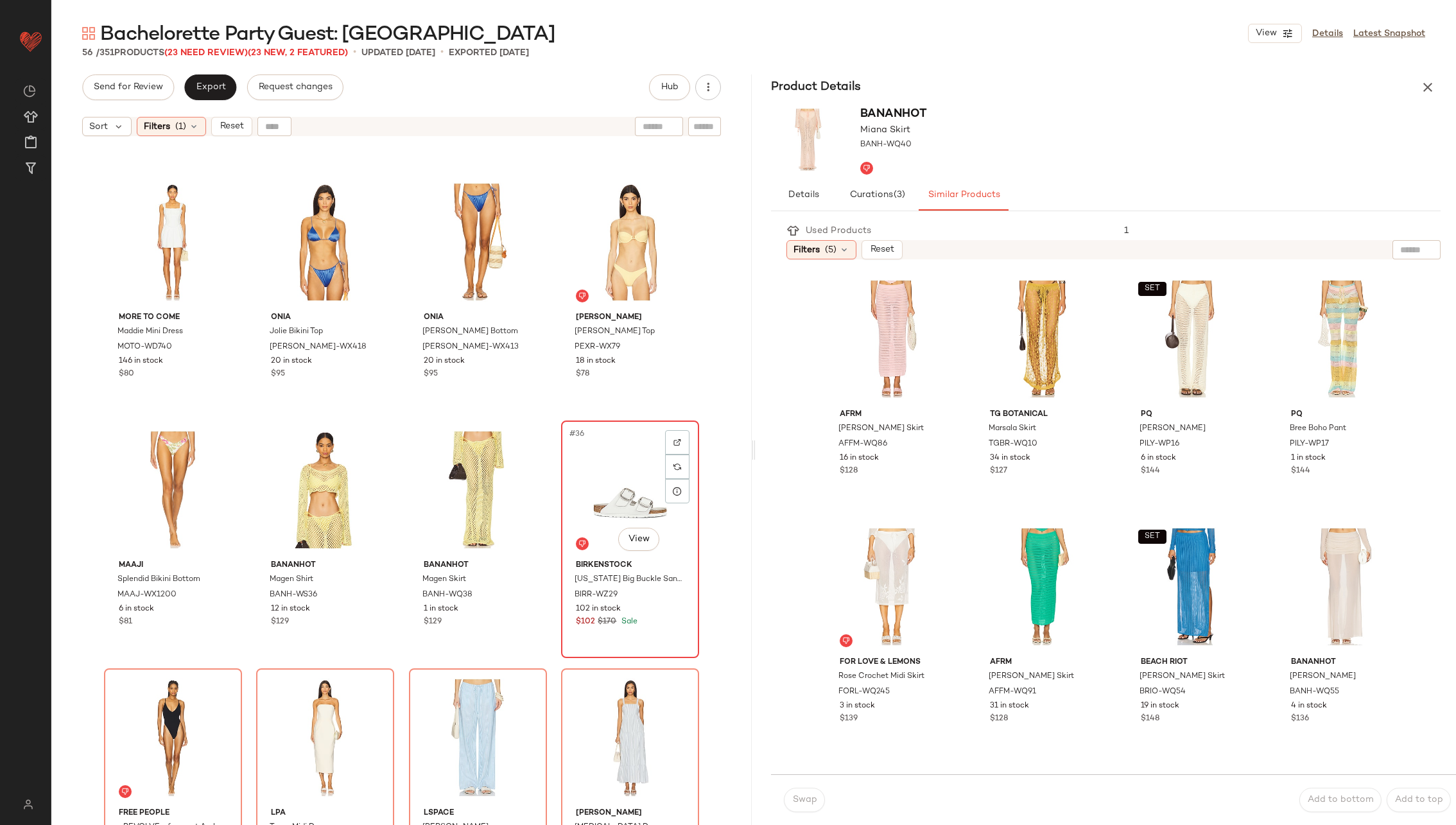
click at [607, 491] on div "#36 View" at bounding box center [630, 490] width 129 height 130
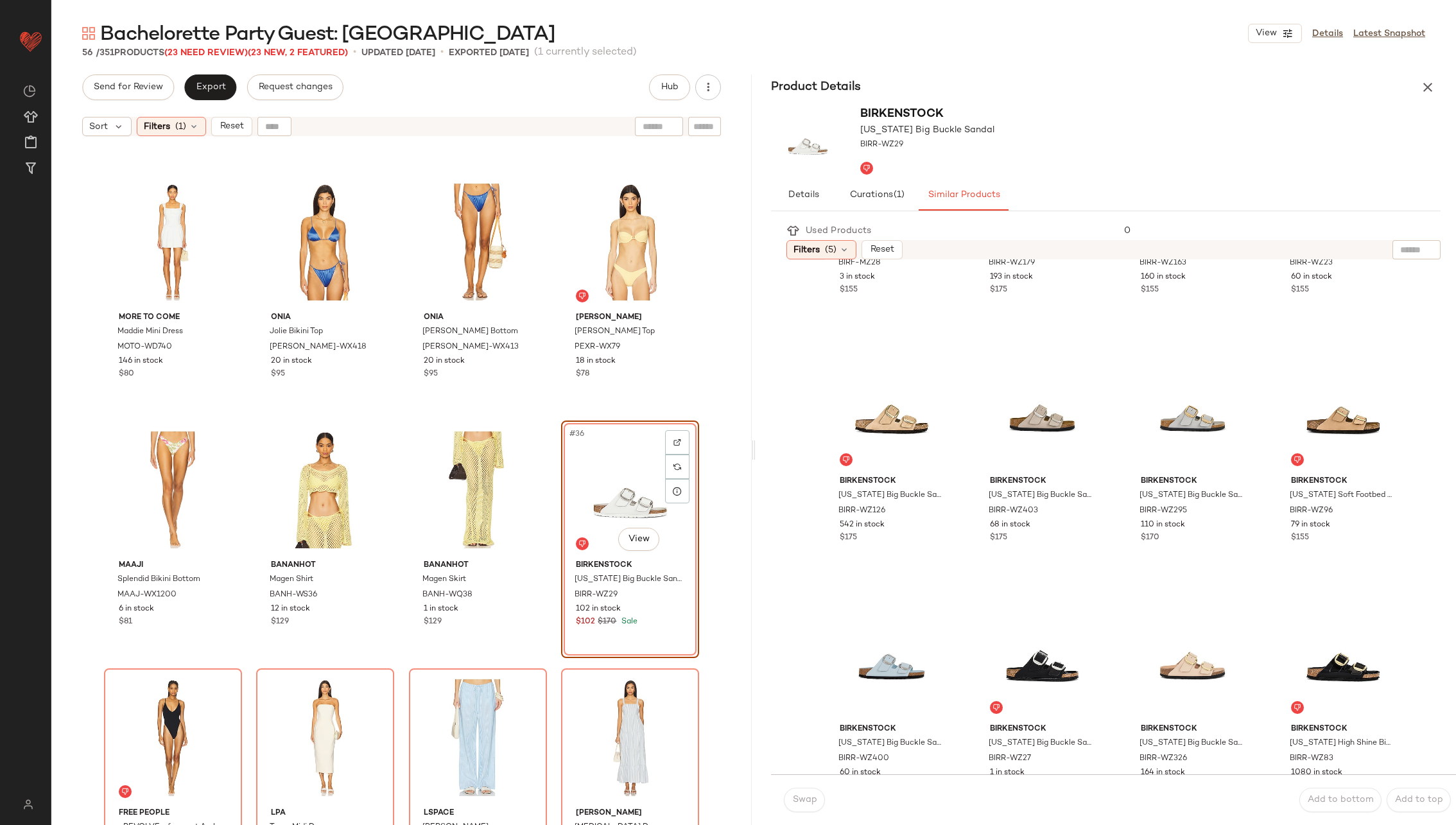
scroll to position [187, 0]
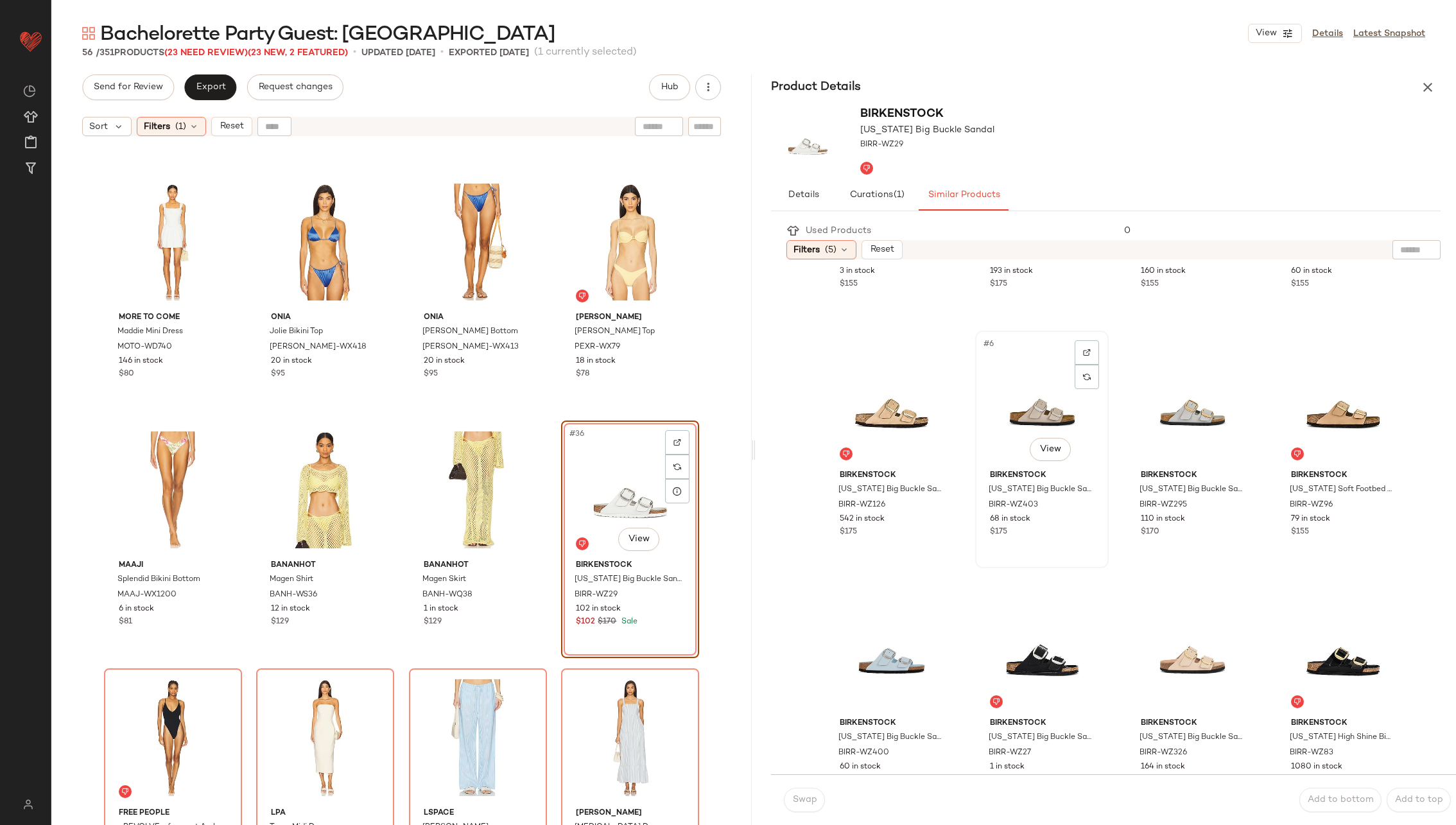
click at [1038, 385] on div "#6 View" at bounding box center [1042, 400] width 124 height 130
click at [801, 801] on span "Swap" at bounding box center [804, 800] width 25 height 11
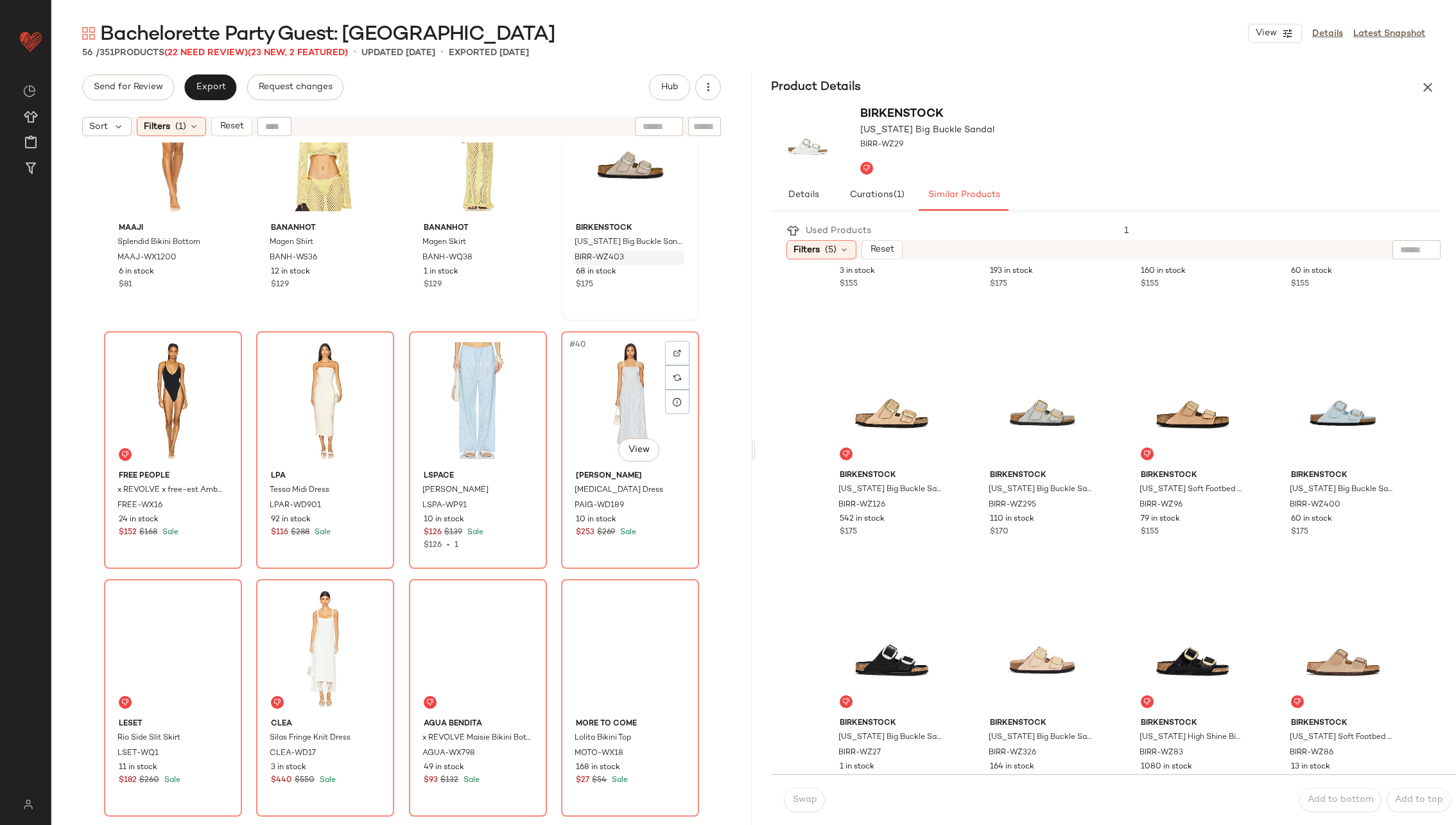
scroll to position [2062, 0]
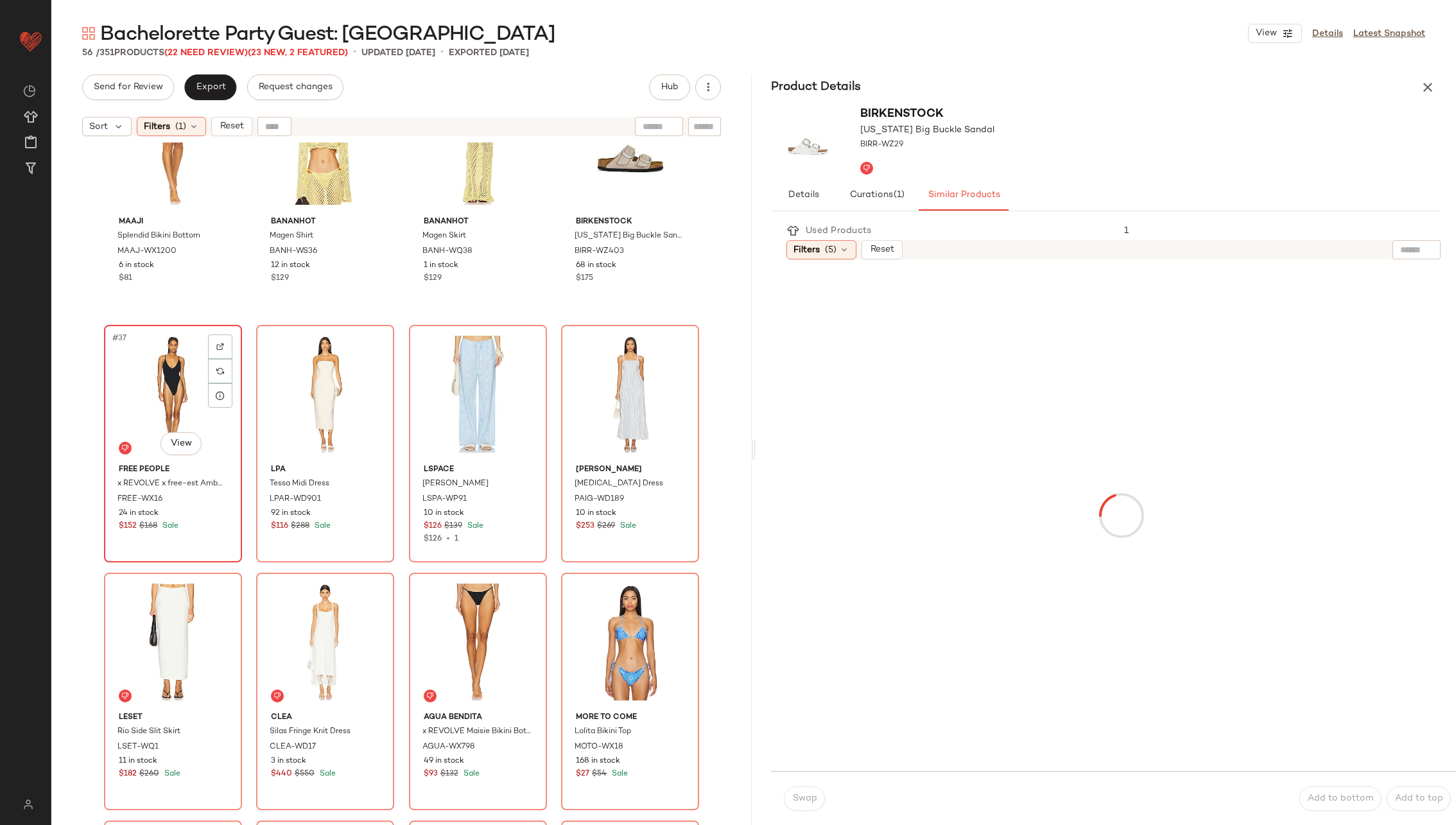
click at [161, 408] on div "#37 View" at bounding box center [173, 394] width 129 height 130
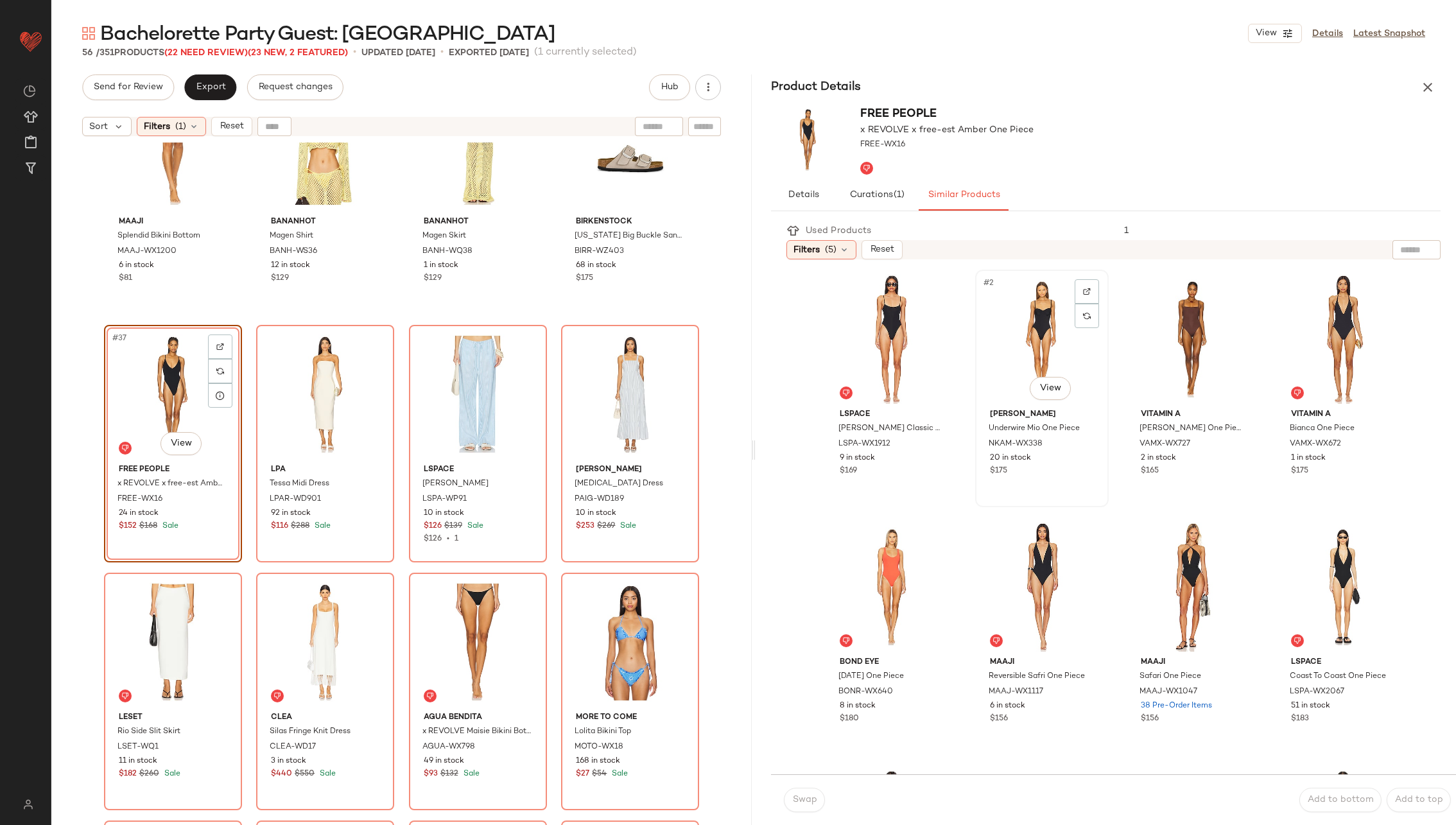
click at [1022, 345] on div "#2 View" at bounding box center [1042, 339] width 124 height 130
click at [1144, 580] on div "#7 View" at bounding box center [1193, 587] width 124 height 130
click at [810, 805] on button "Swap" at bounding box center [804, 800] width 41 height 25
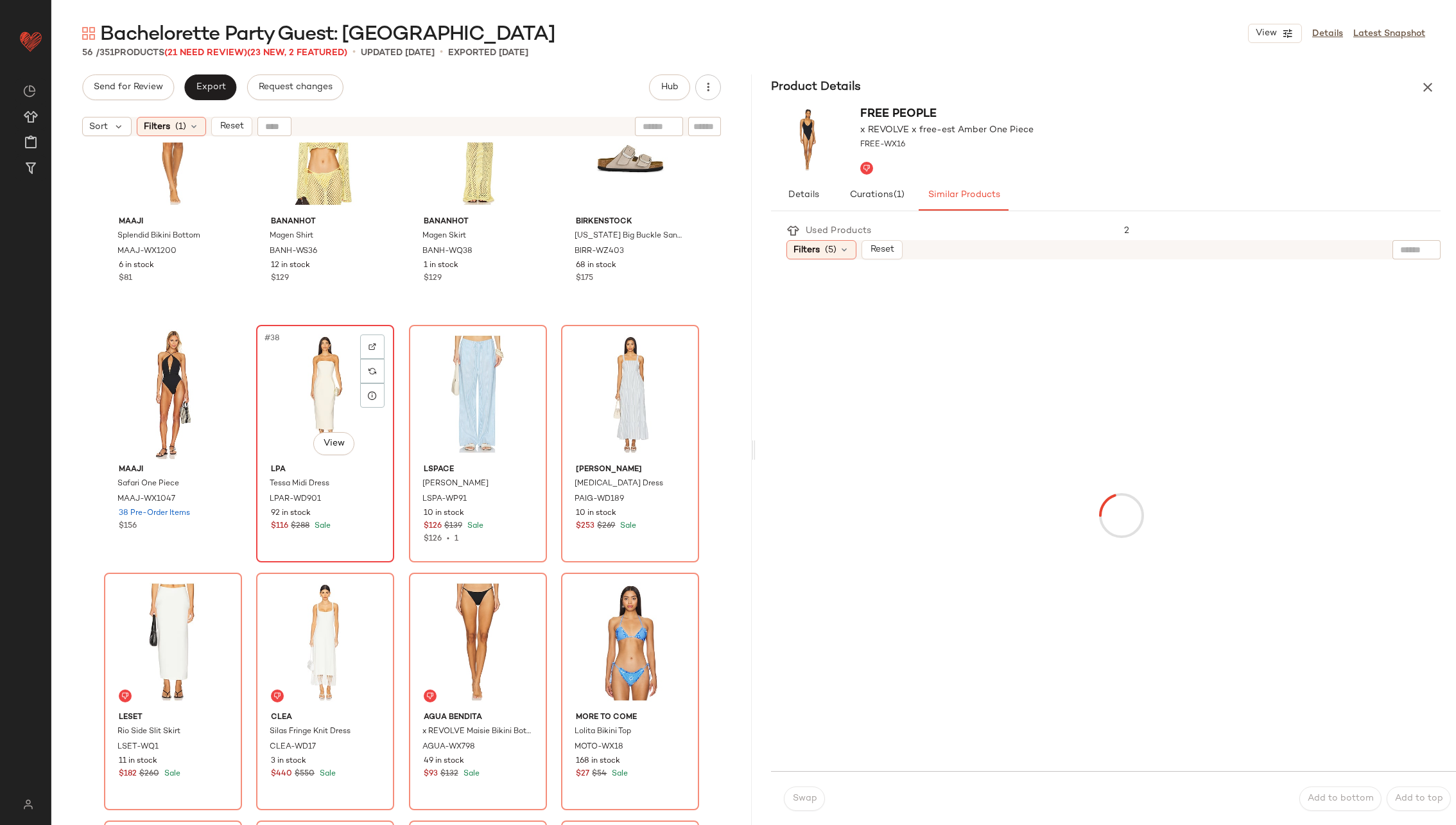
click at [310, 395] on div "#38 View" at bounding box center [326, 394] width 129 height 130
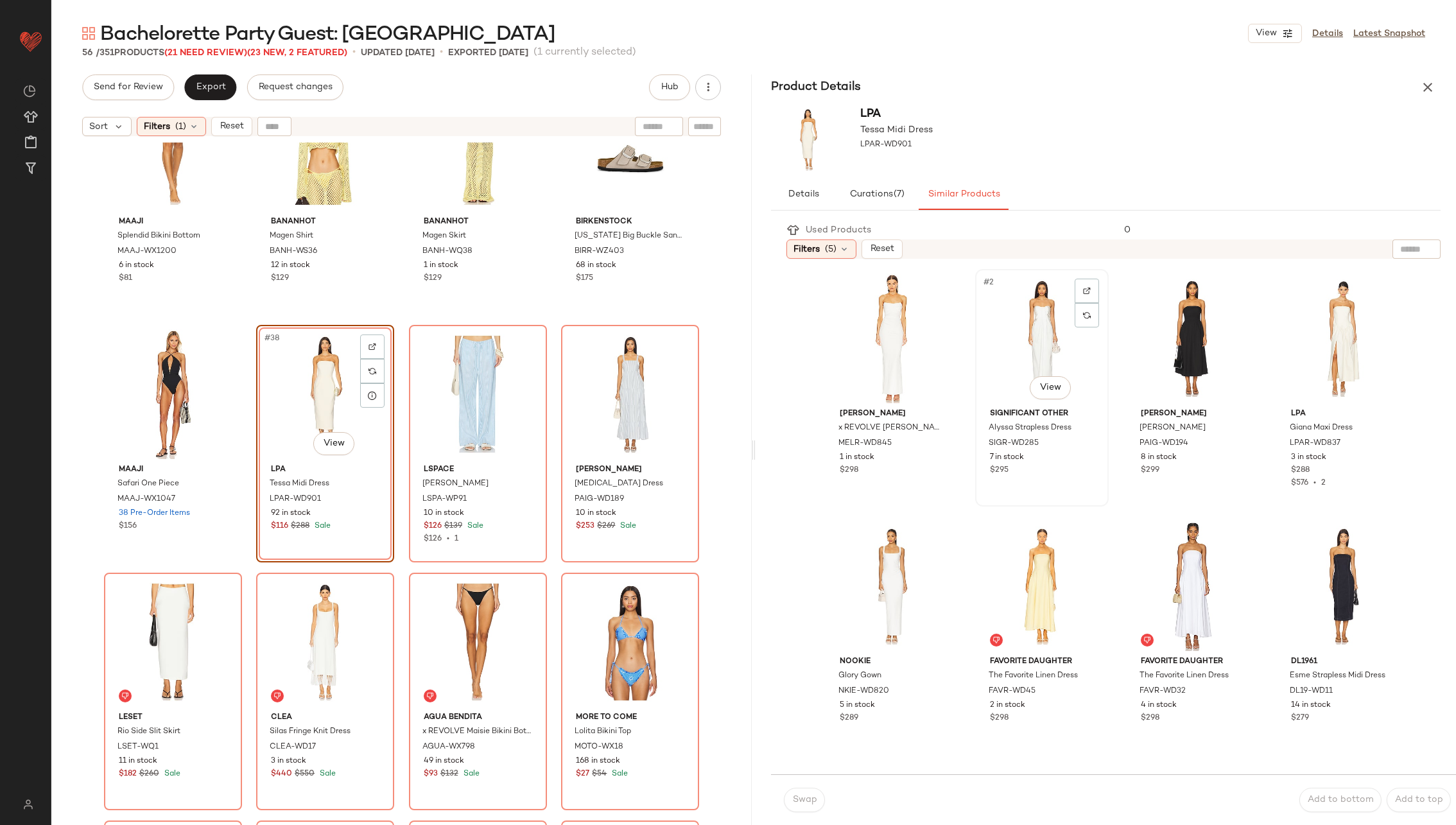
click at [1013, 342] on div "#2 View" at bounding box center [1042, 338] width 124 height 130
click at [812, 796] on span "Swap" at bounding box center [804, 800] width 25 height 11
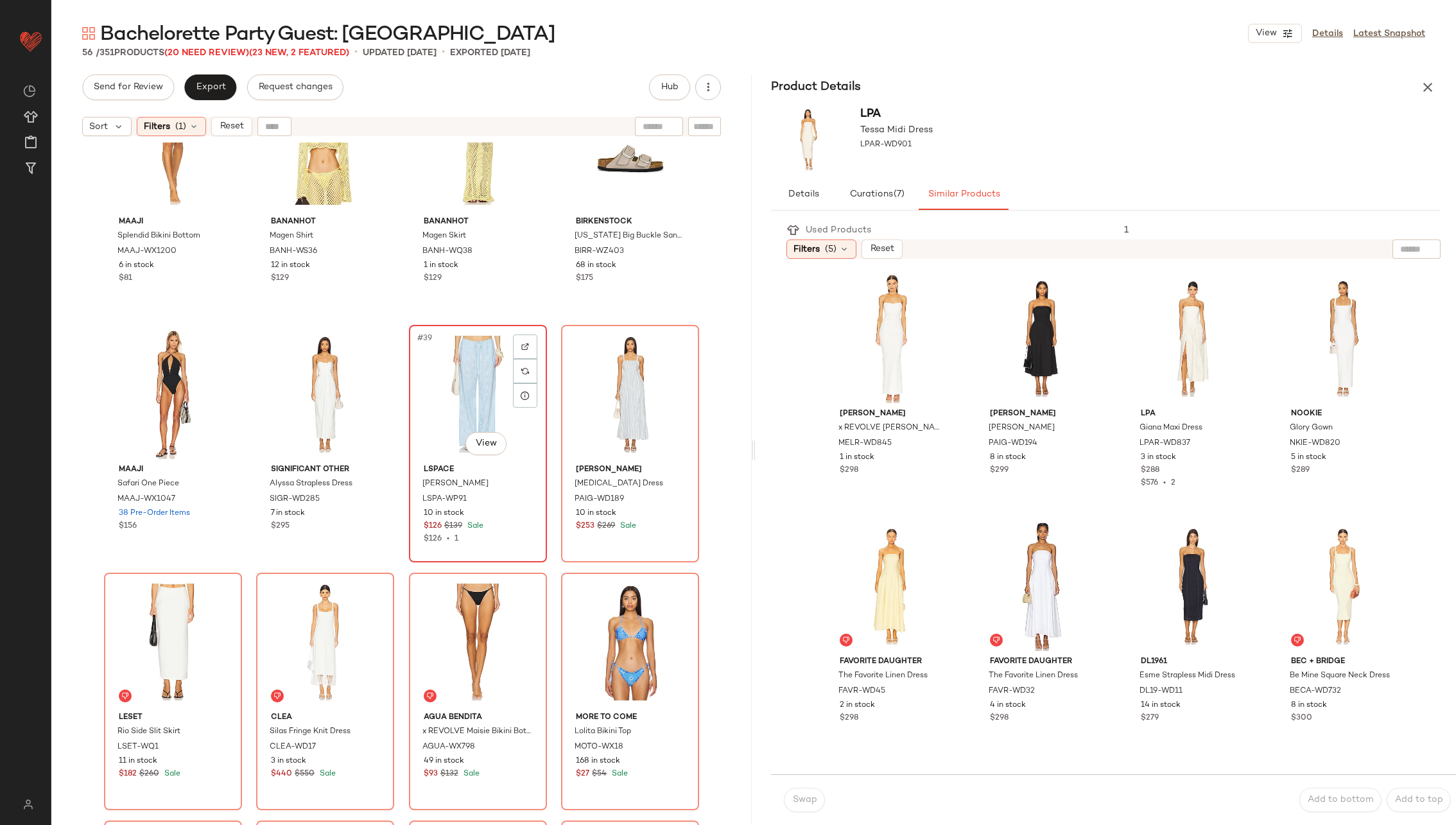
click at [491, 404] on div "#39 View" at bounding box center [478, 394] width 129 height 130
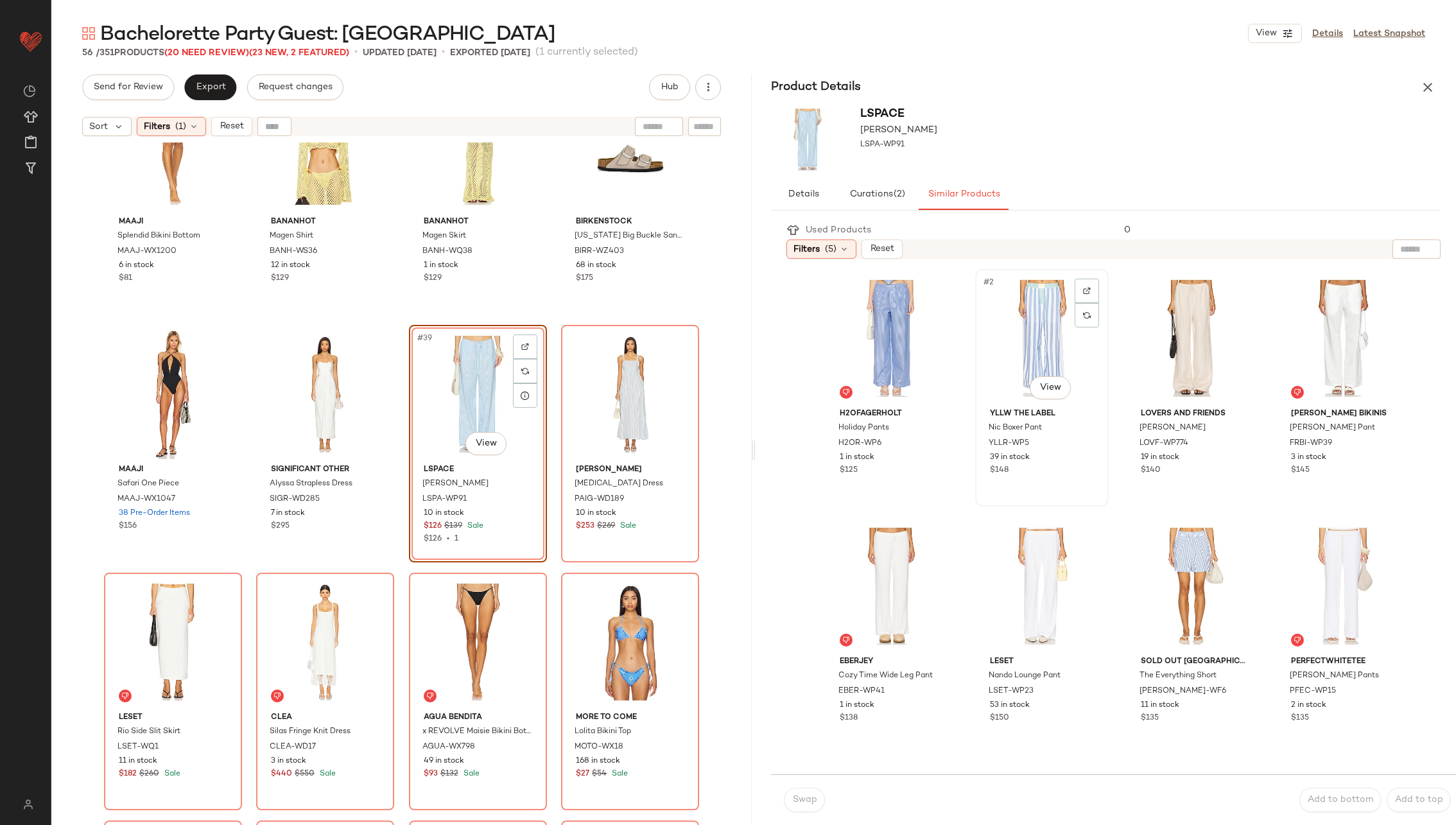
click at [1018, 343] on div "#2 View" at bounding box center [1042, 338] width 124 height 130
click at [811, 793] on button "Swap" at bounding box center [804, 800] width 41 height 25
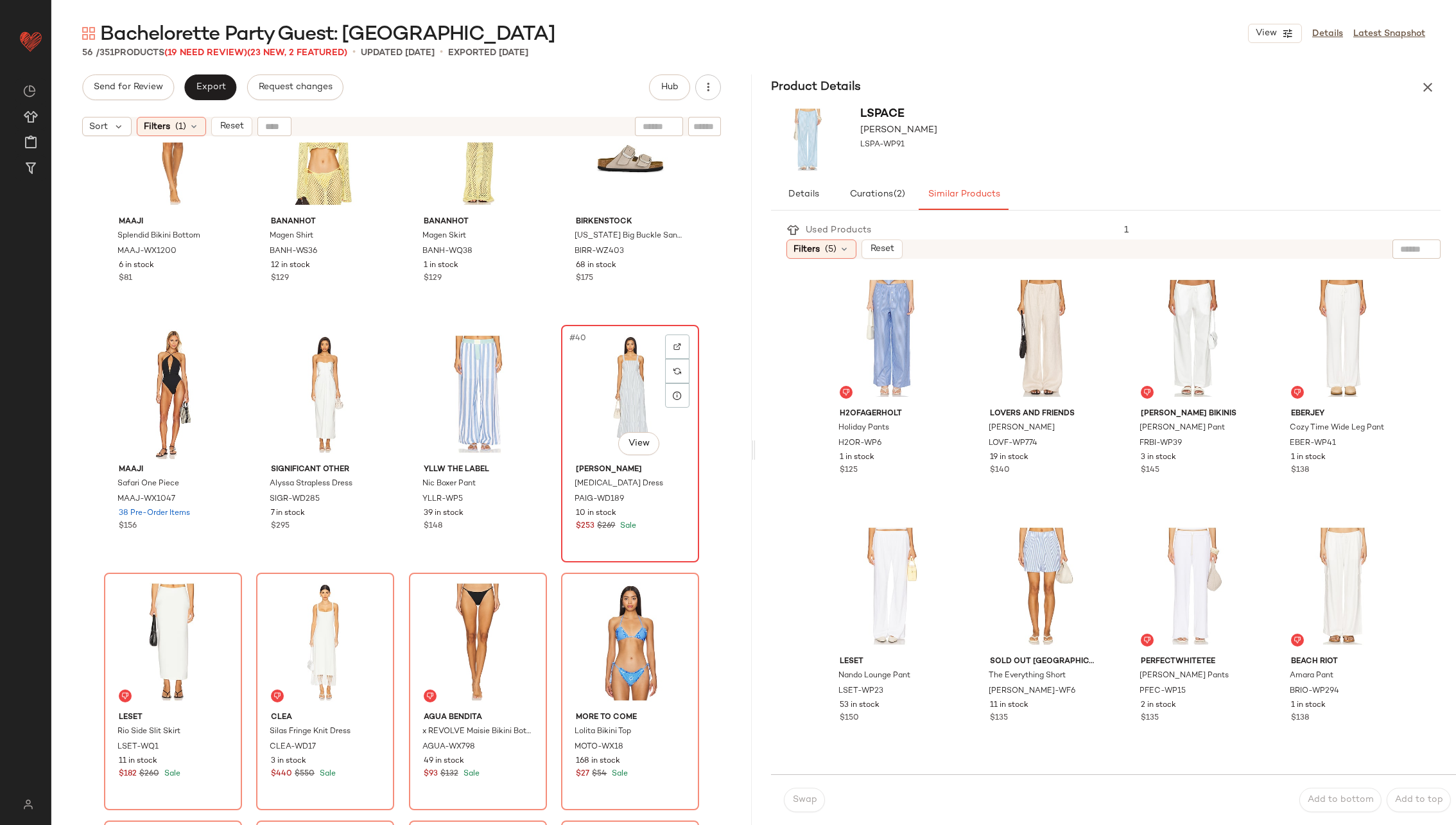
click at [604, 417] on div "#40 View" at bounding box center [630, 394] width 129 height 130
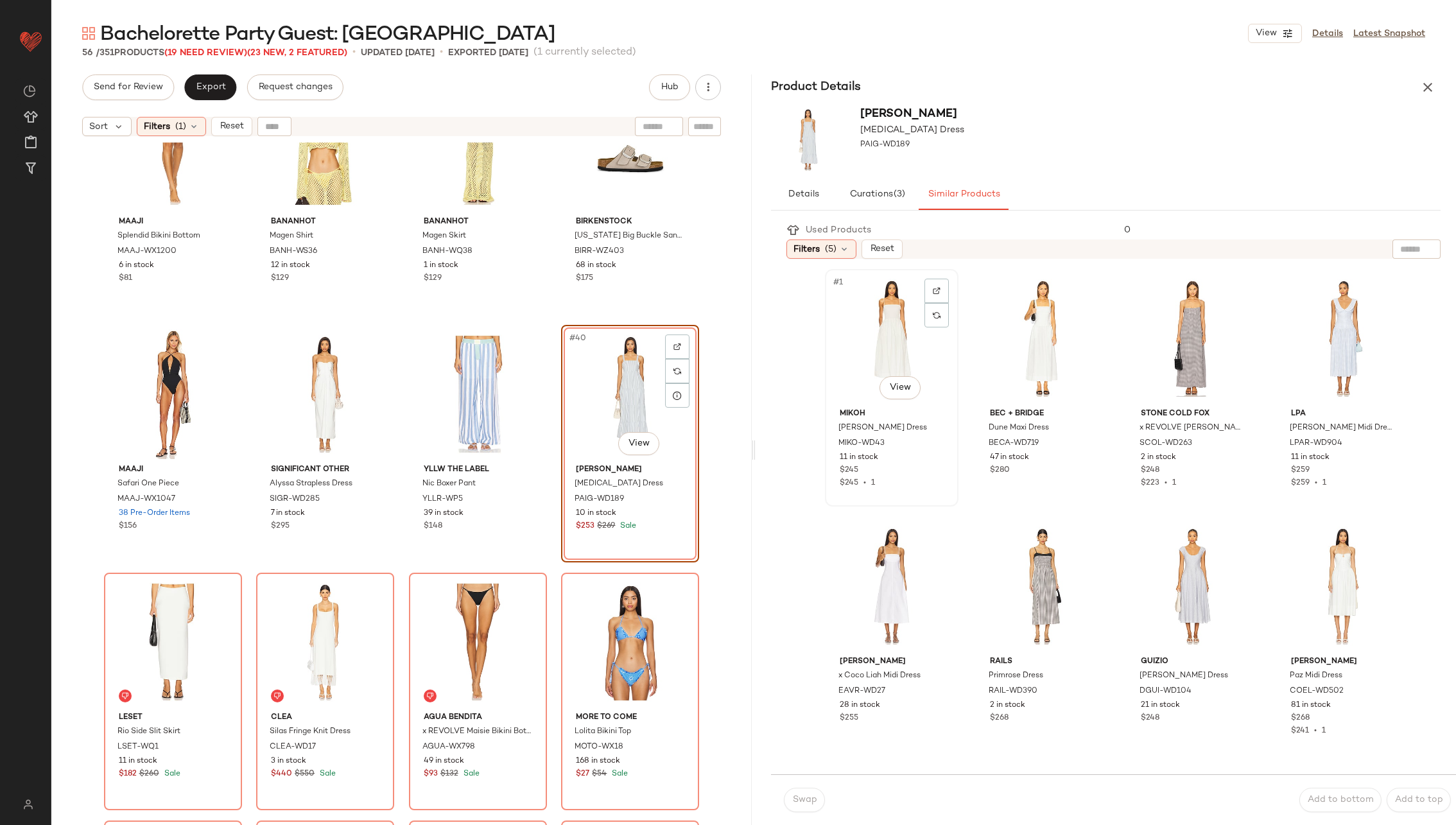
click at [888, 348] on div "#1 View" at bounding box center [892, 338] width 124 height 130
click at [807, 804] on span "Swap" at bounding box center [804, 800] width 25 height 11
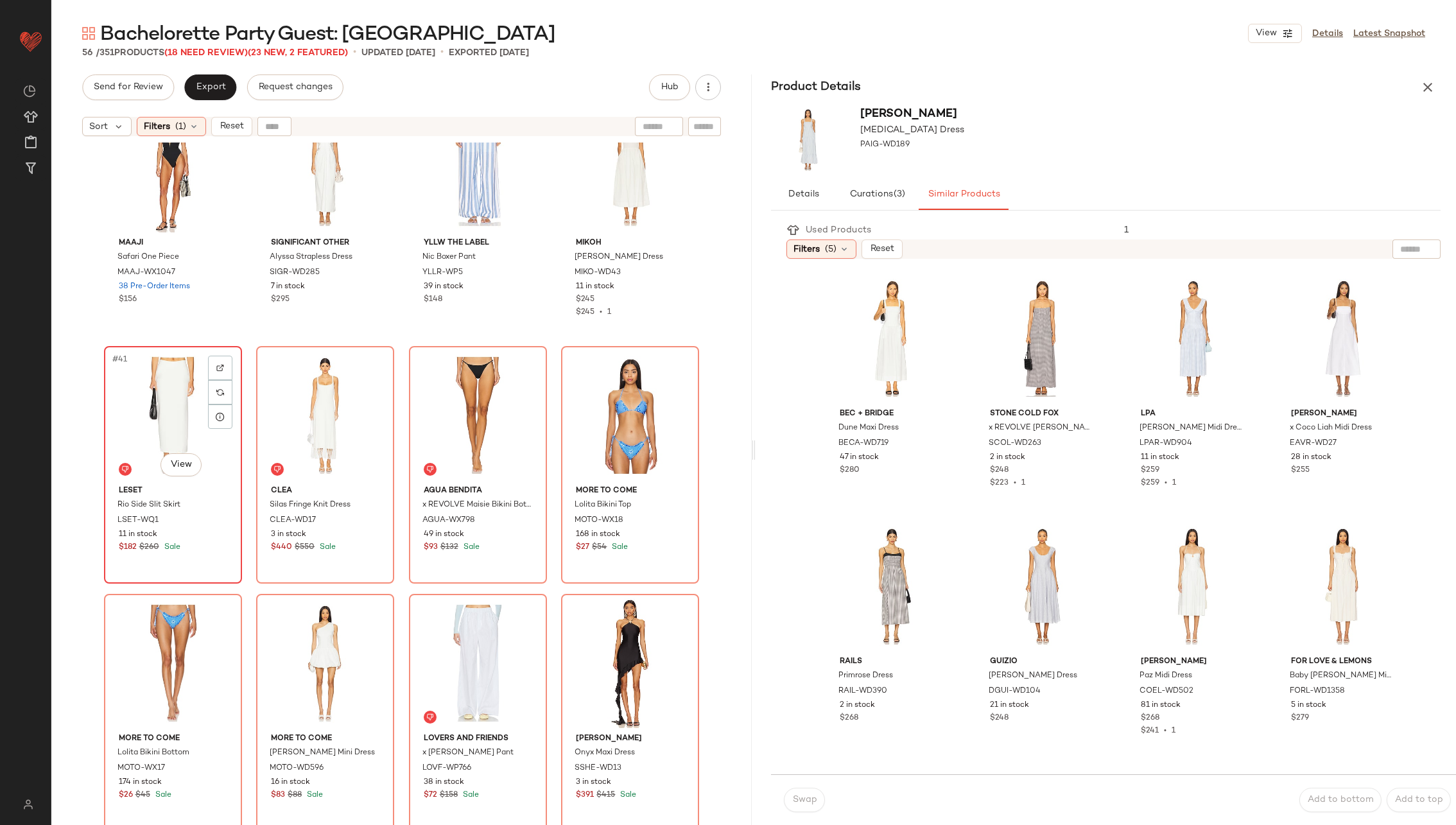
scroll to position [2312, 0]
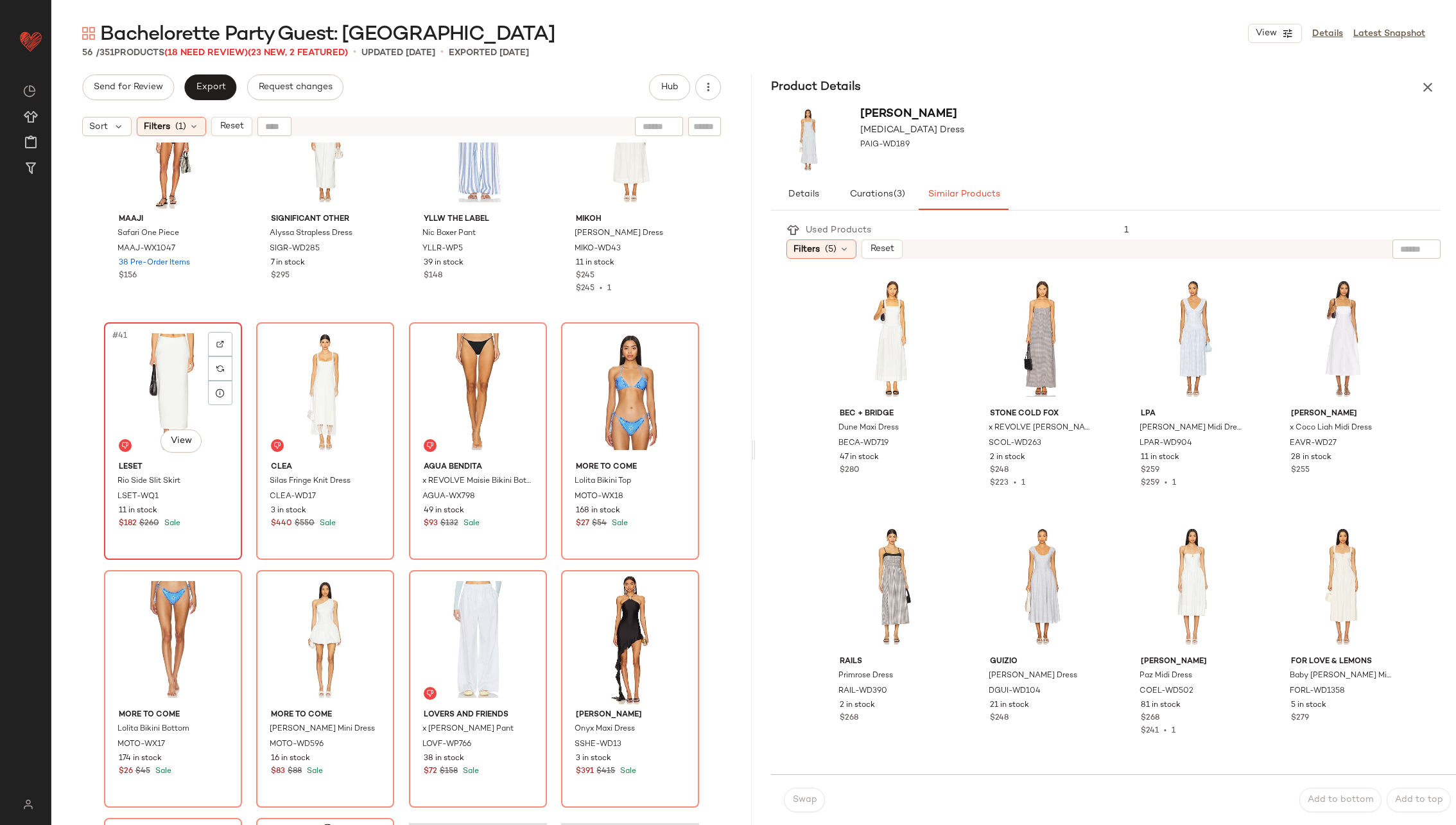
click at [169, 401] on div "#41 View" at bounding box center [173, 391] width 129 height 130
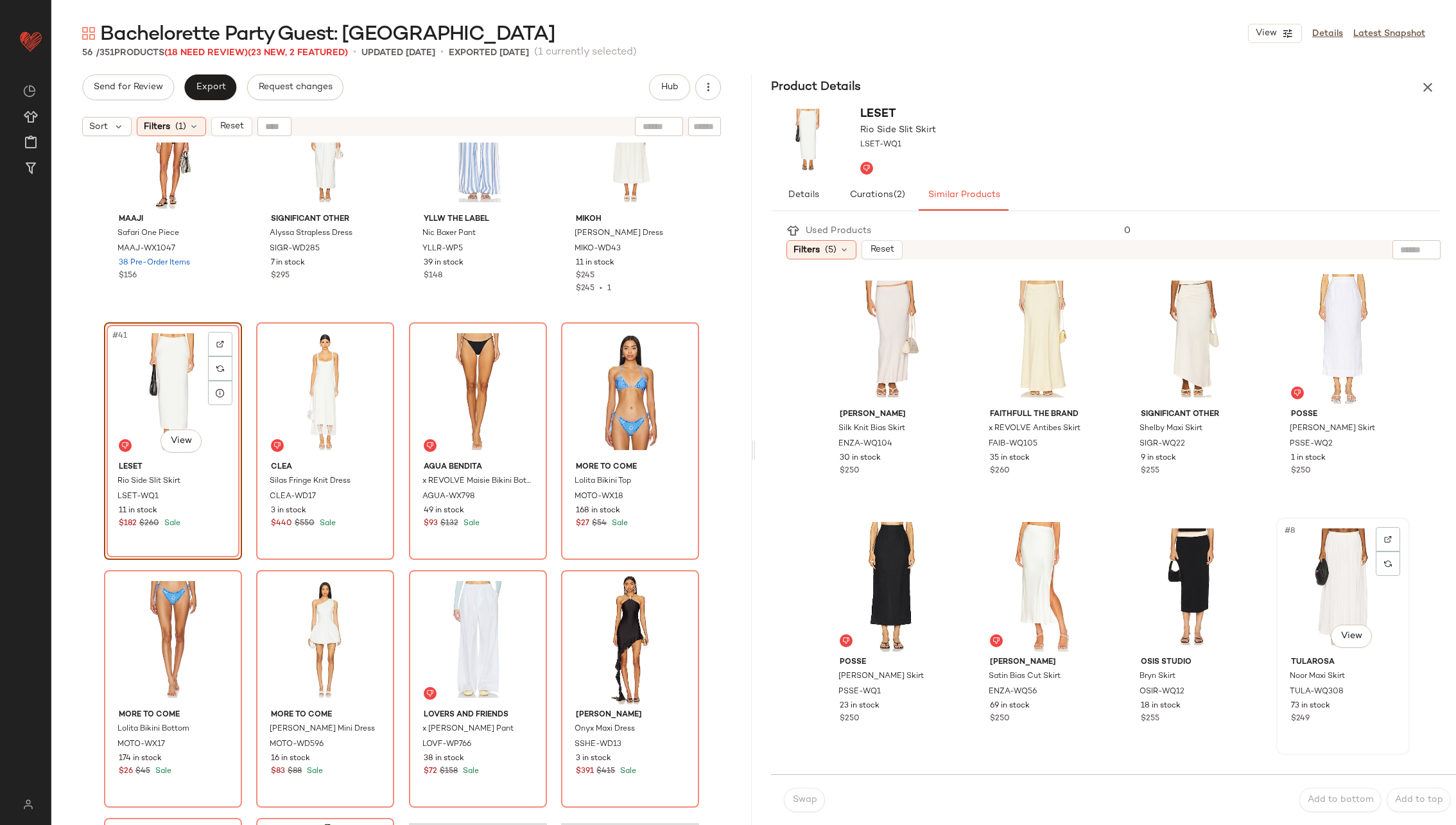
click at [1287, 574] on div "#8 View" at bounding box center [1343, 587] width 124 height 130
click at [804, 799] on span "Swap" at bounding box center [804, 800] width 25 height 11
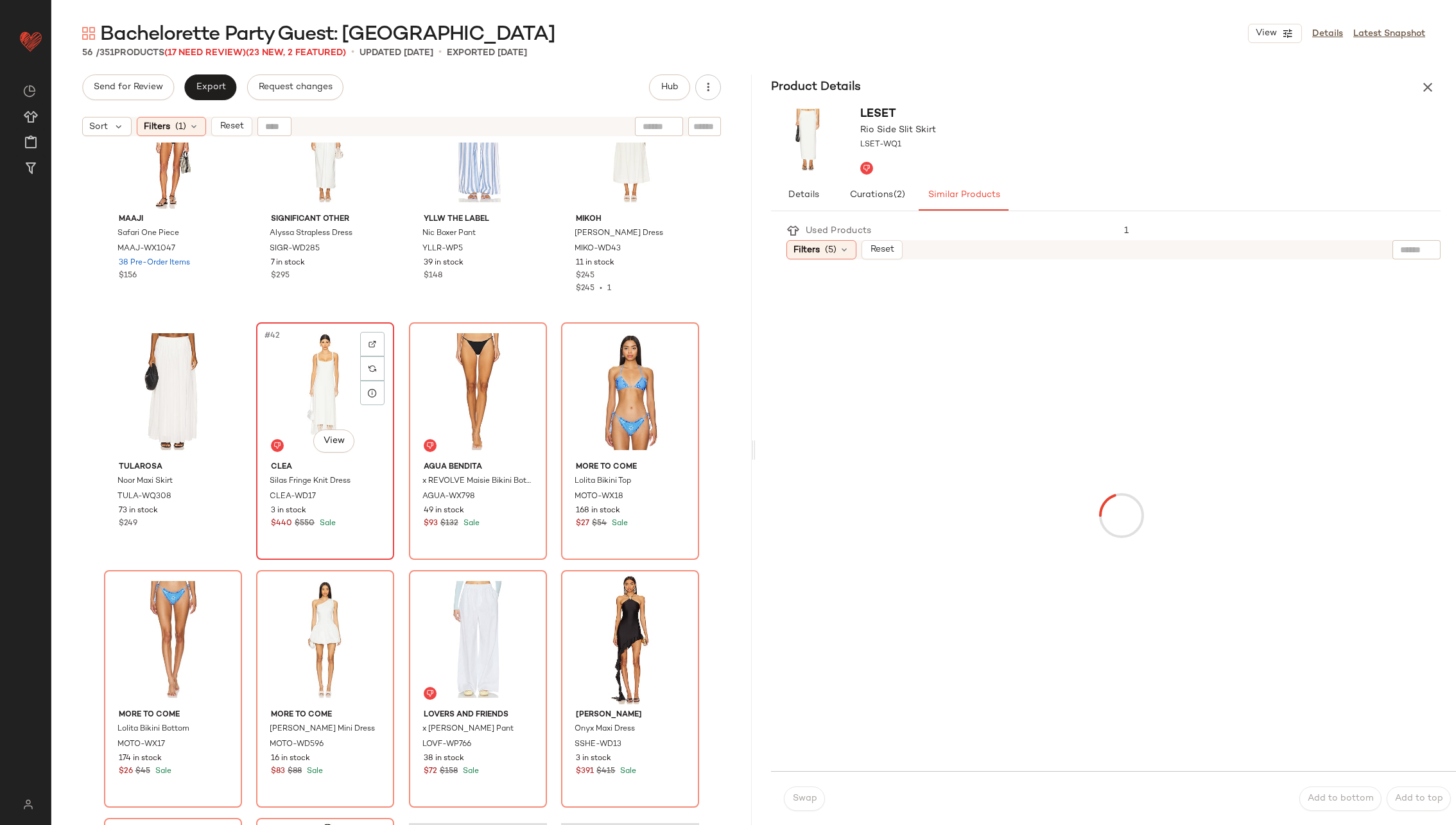
click at [295, 403] on div "#42 View" at bounding box center [326, 391] width 129 height 130
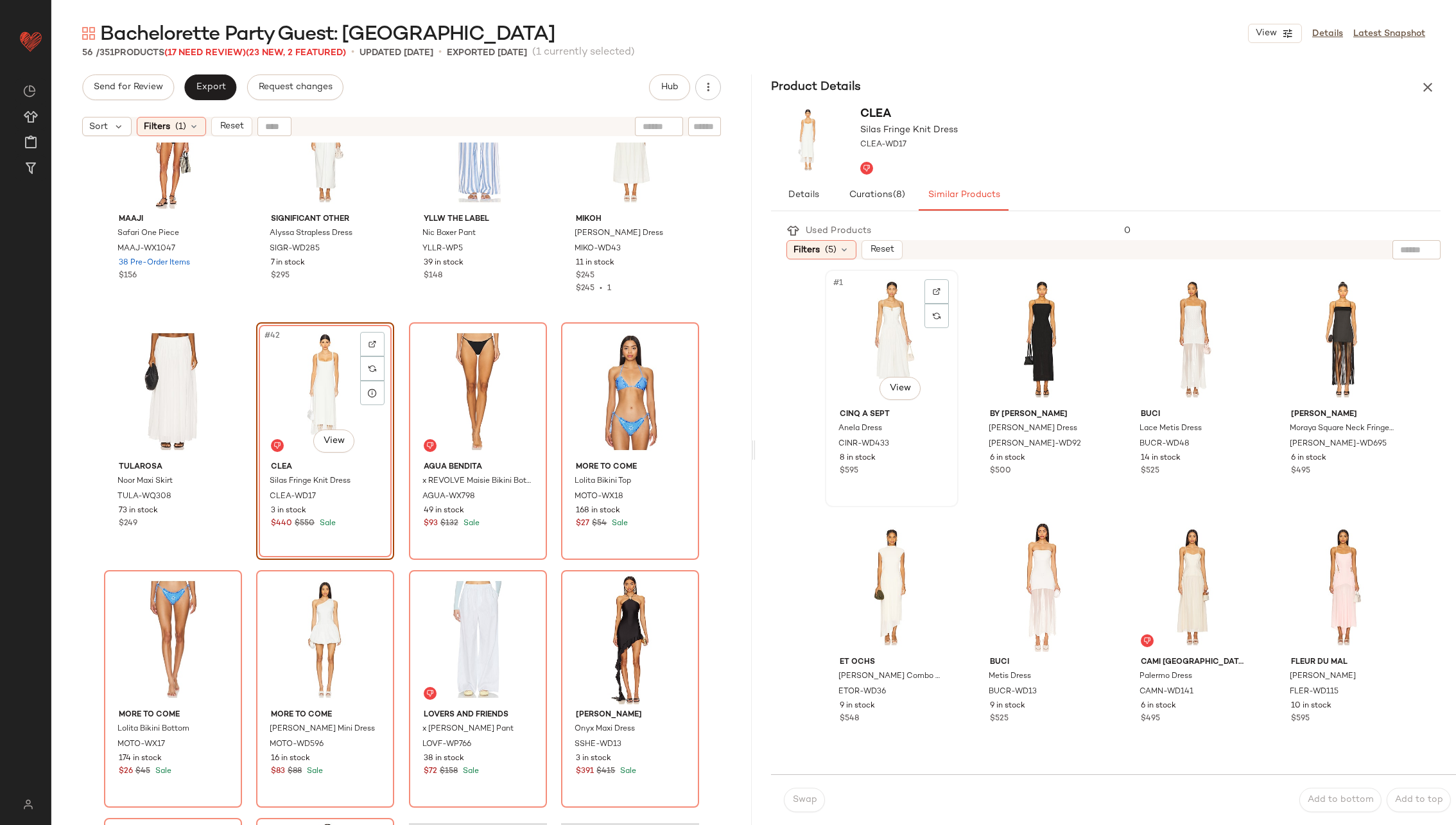
click at [898, 356] on div "#1 View" at bounding box center [892, 339] width 124 height 130
click at [816, 794] on button "Swap" at bounding box center [804, 800] width 41 height 25
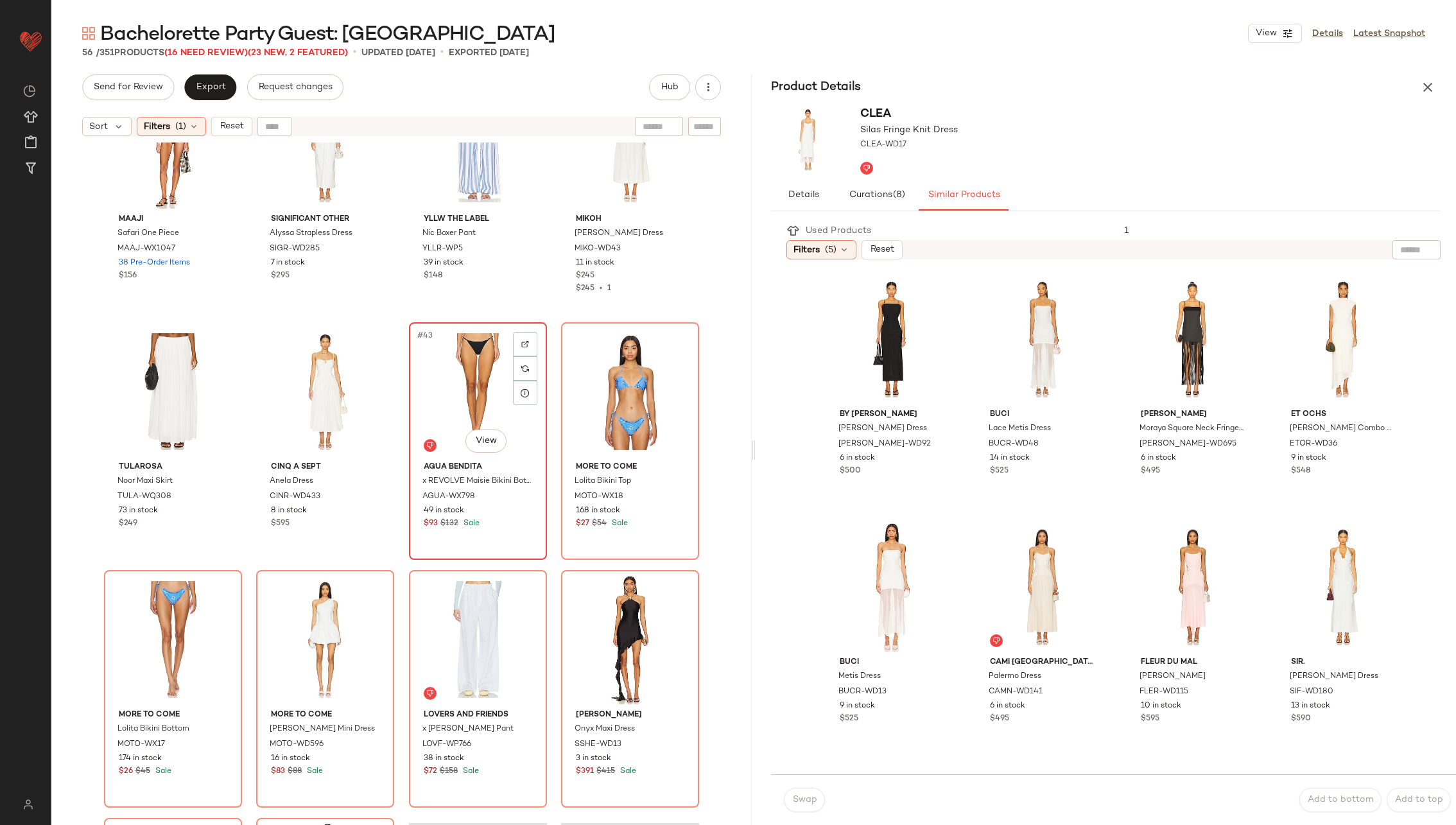
click at [479, 389] on div "#43 View" at bounding box center [478, 391] width 129 height 130
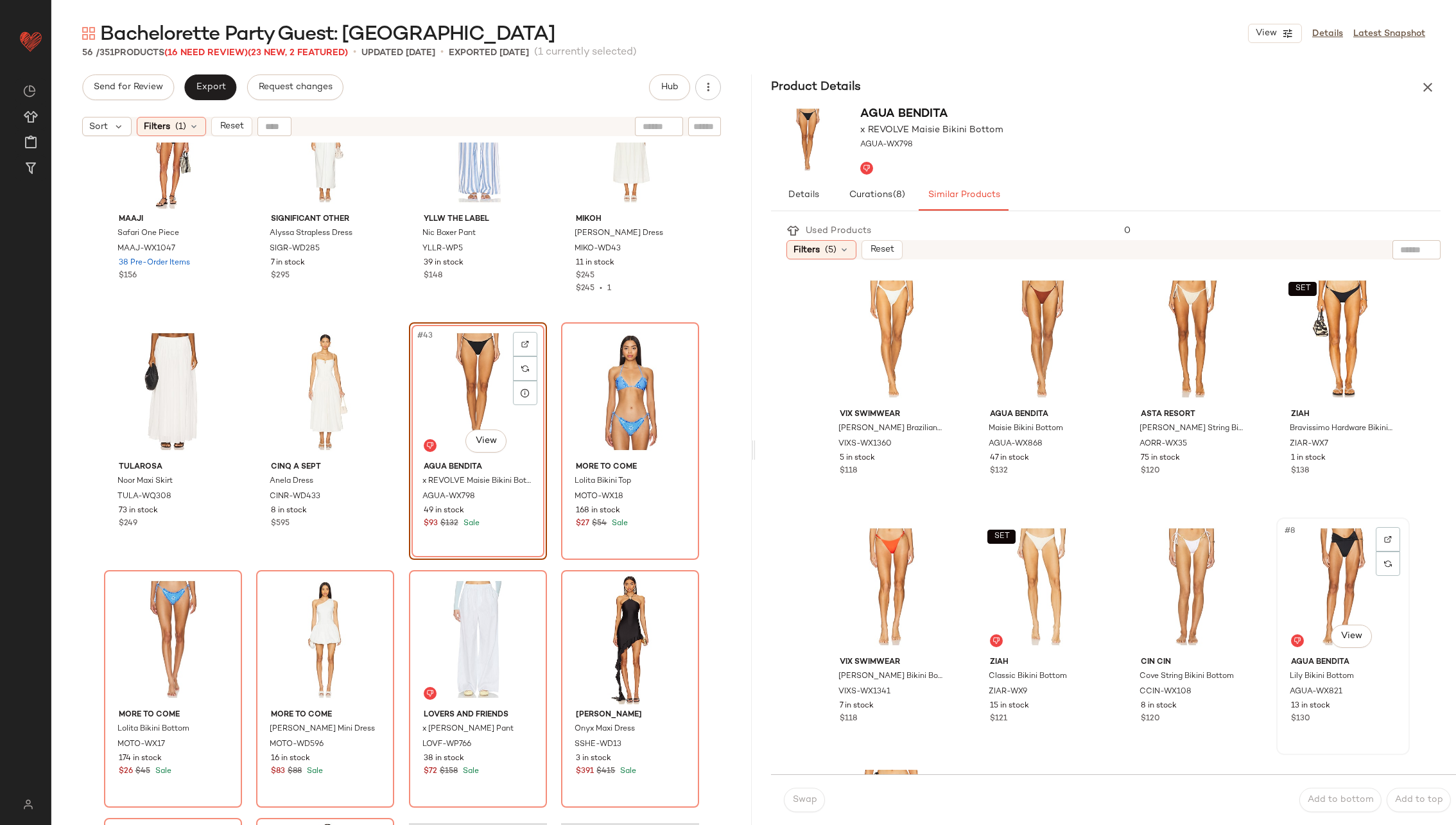
click at [1320, 578] on div "#8 View" at bounding box center [1343, 587] width 124 height 130
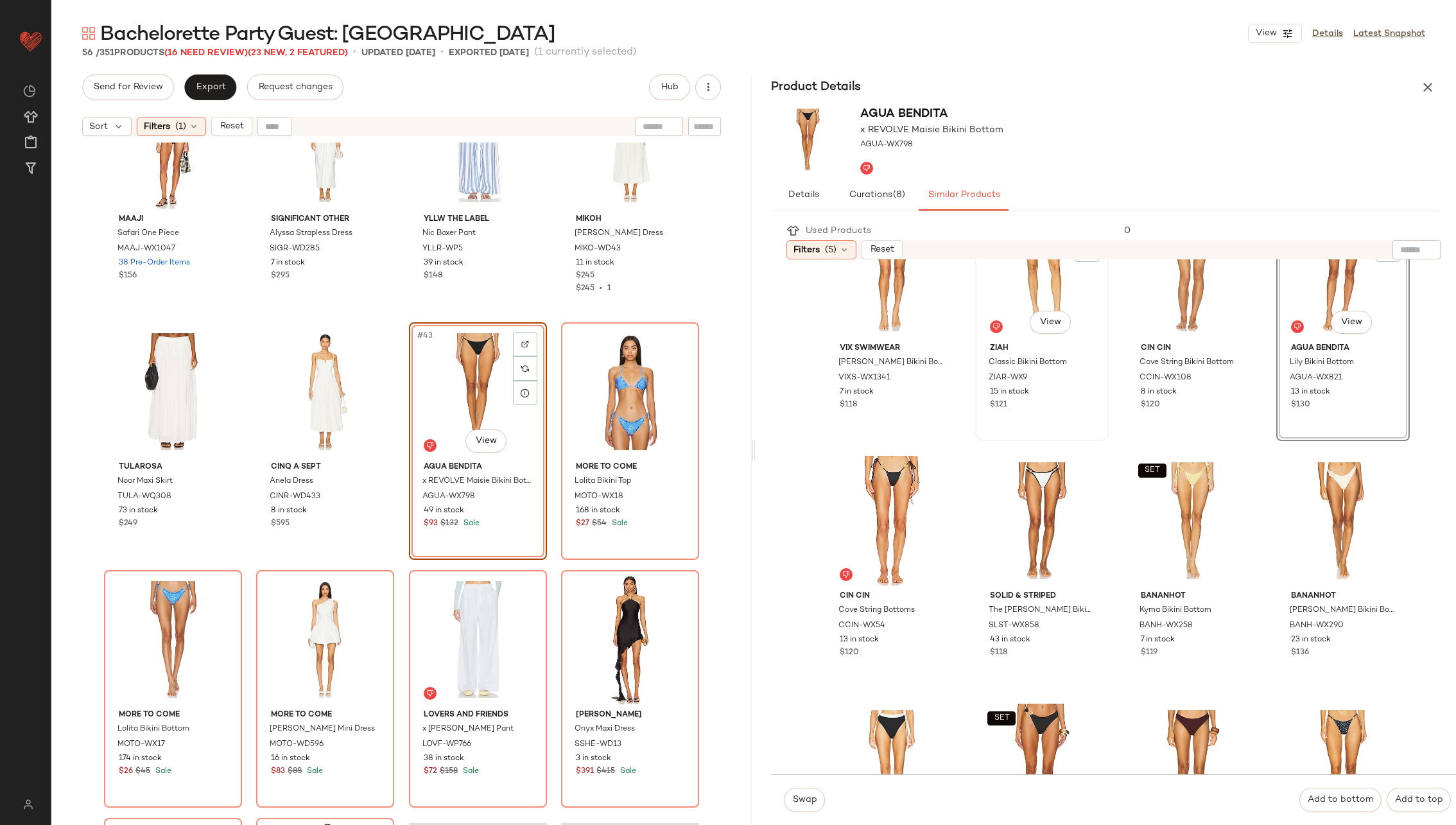
scroll to position [322, 0]
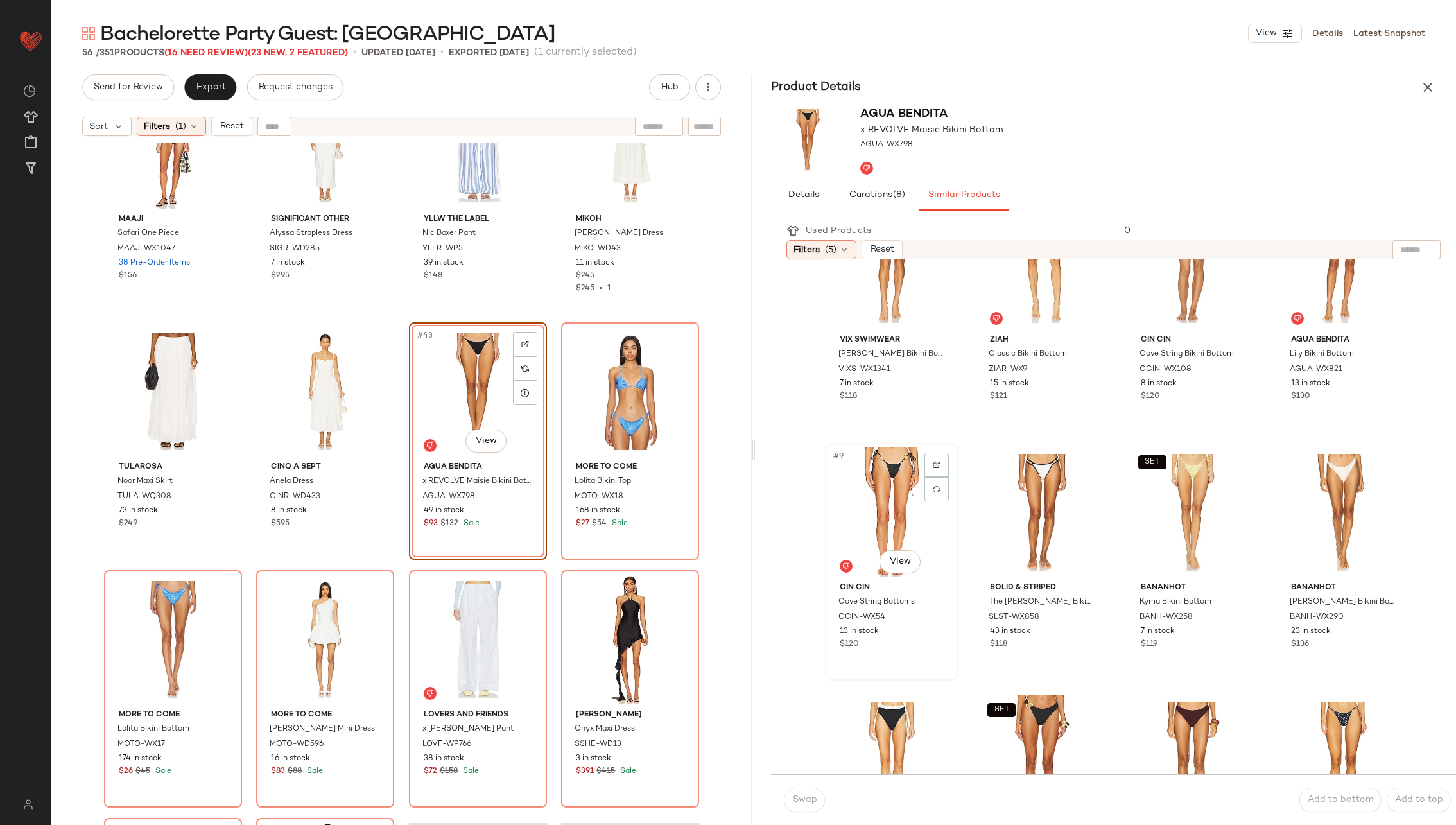
click at [904, 516] on div "#9 View" at bounding box center [892, 512] width 124 height 130
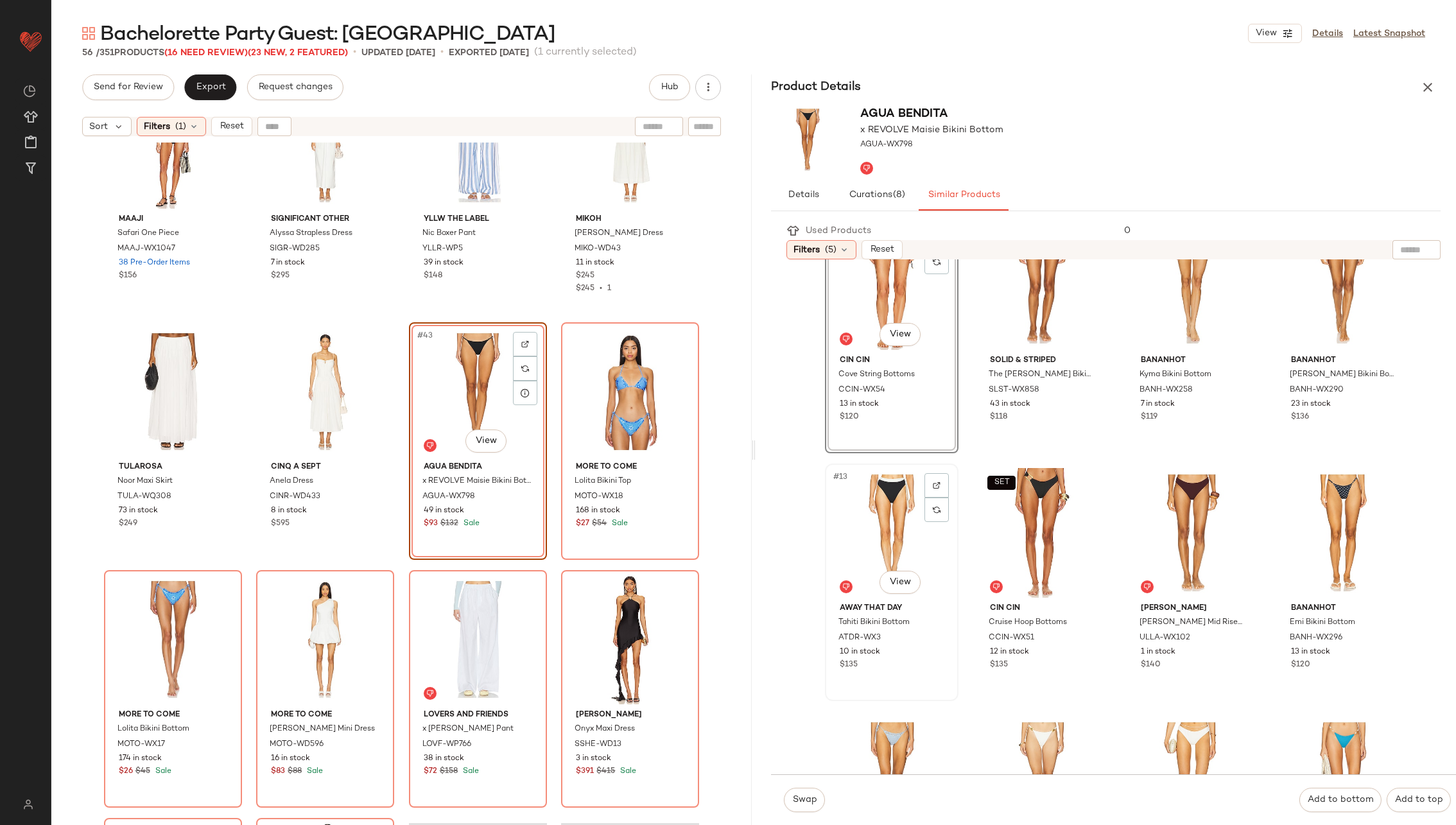
scroll to position [553, 0]
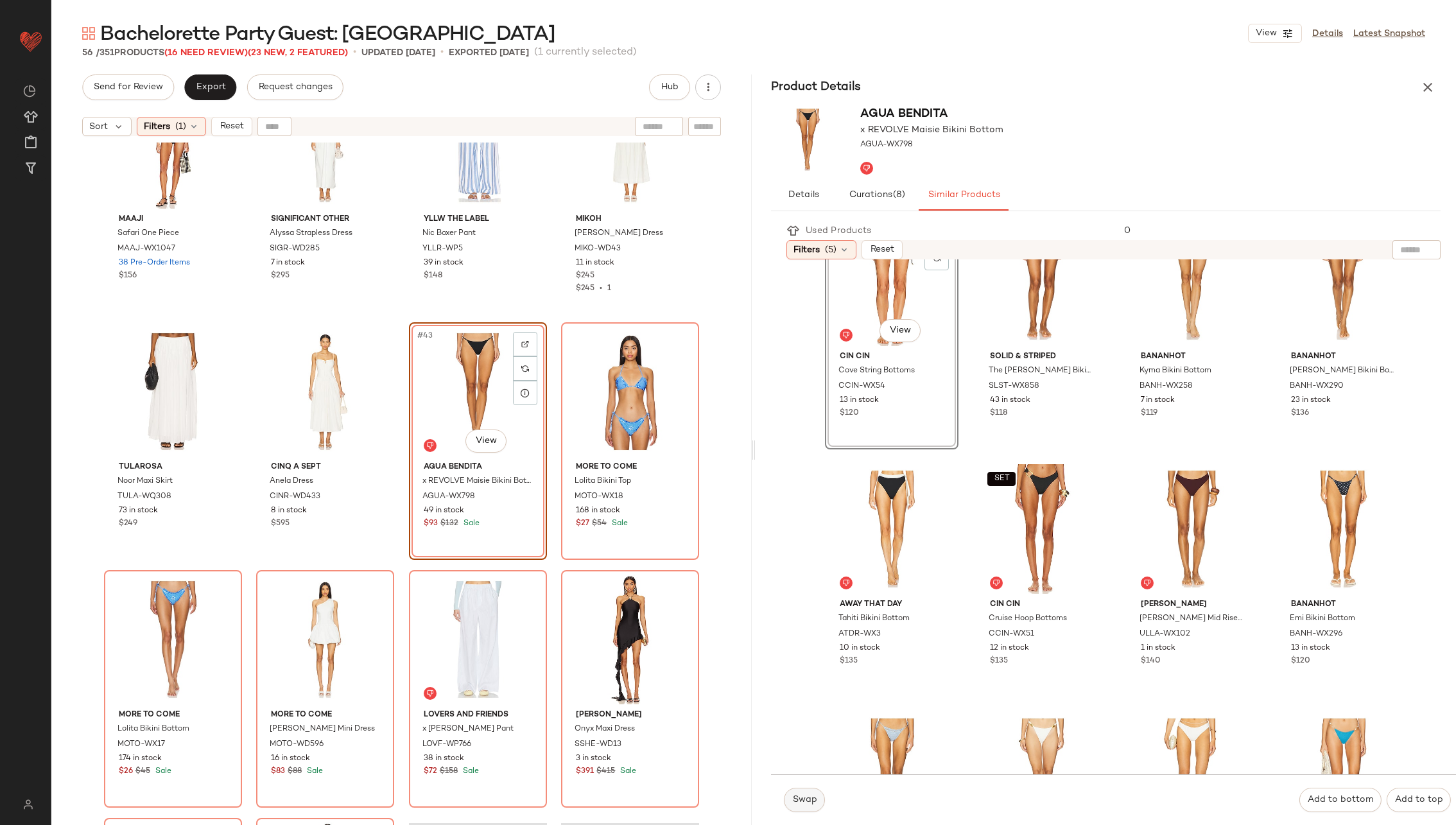
click at [812, 796] on span "Swap" at bounding box center [804, 800] width 25 height 11
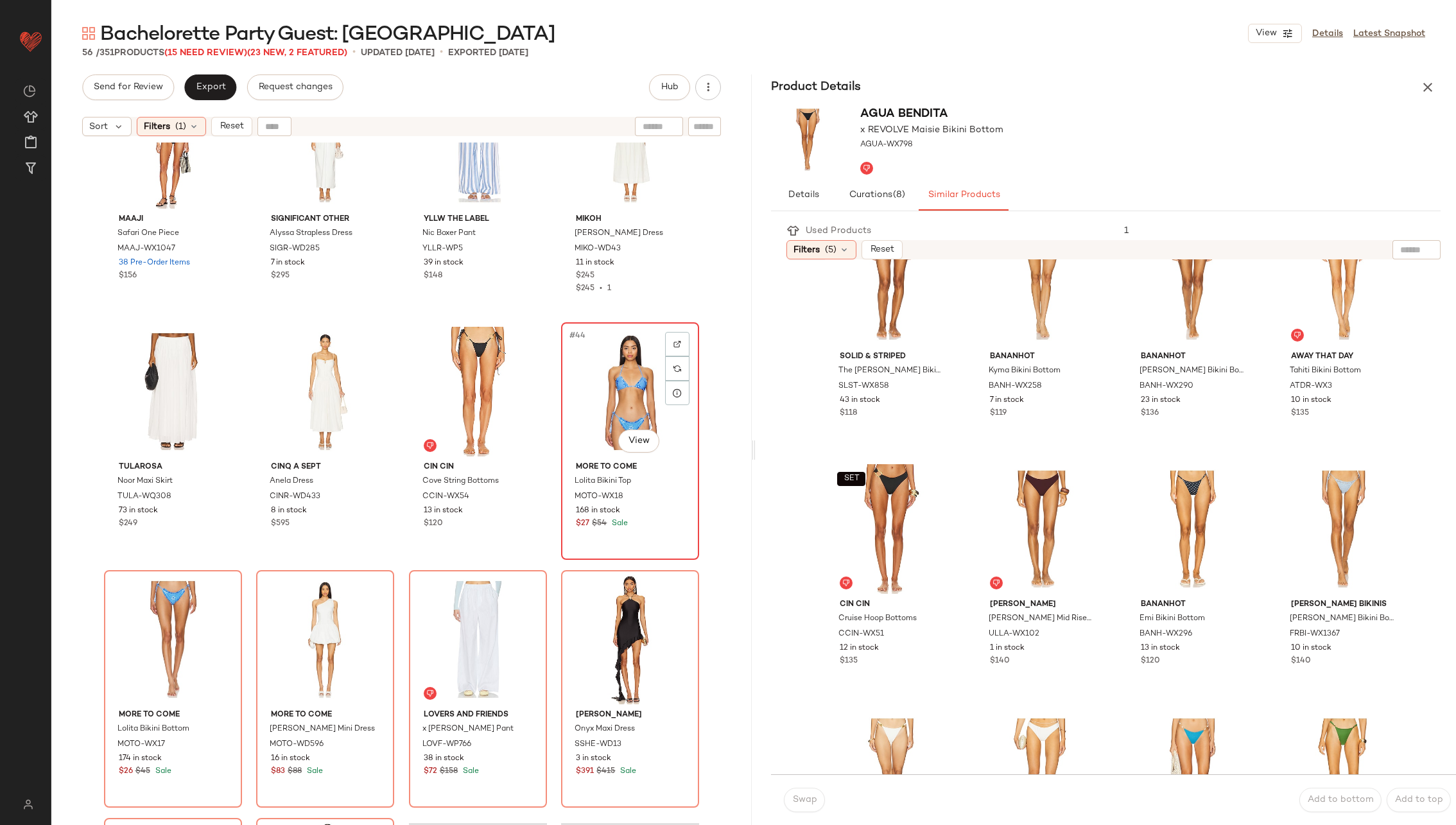
click at [609, 365] on div "#44 View" at bounding box center [630, 391] width 129 height 130
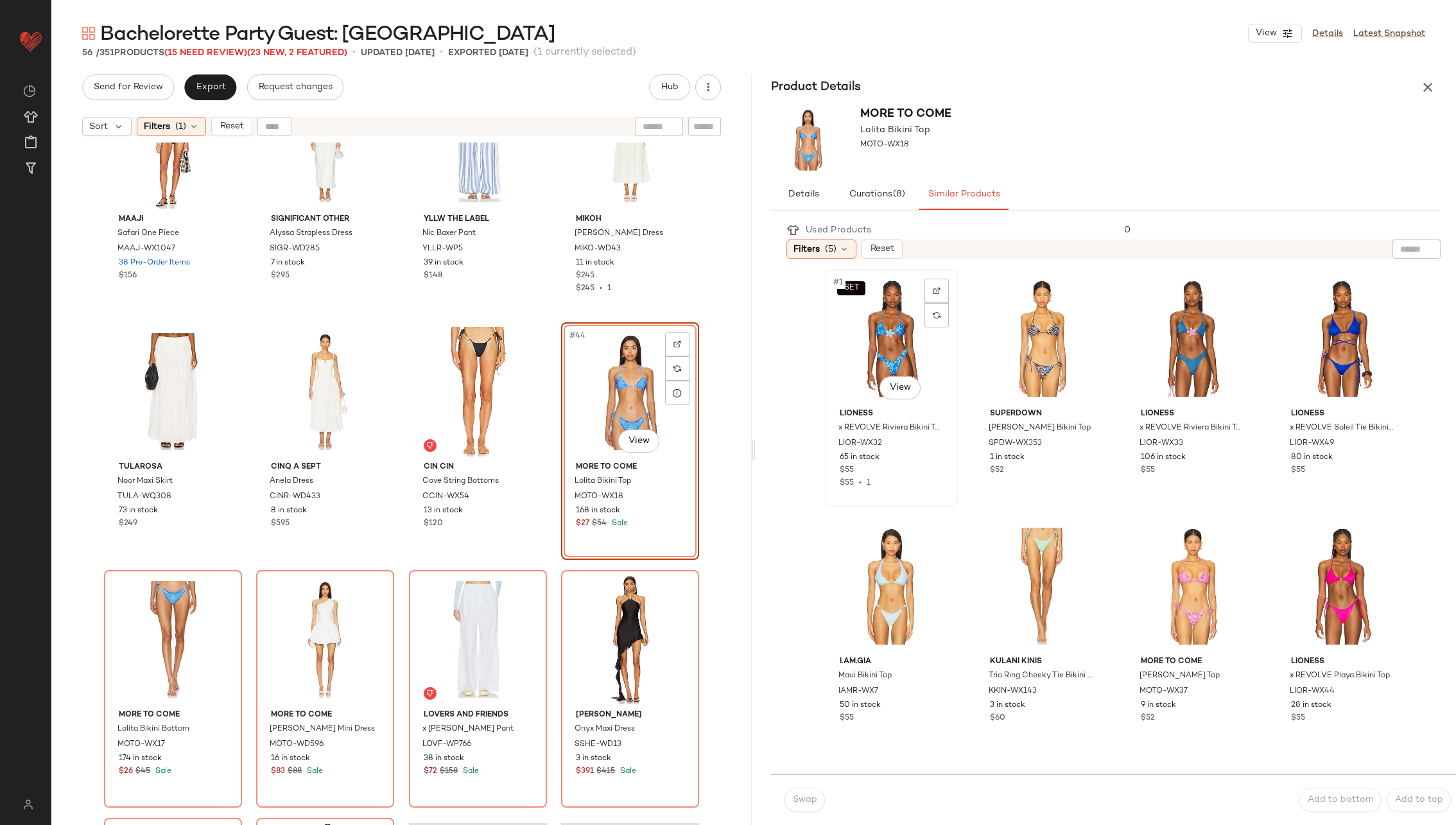
click at [891, 334] on div "SET #1 View" at bounding box center [892, 338] width 124 height 130
click at [806, 806] on button "Swap" at bounding box center [804, 800] width 41 height 25
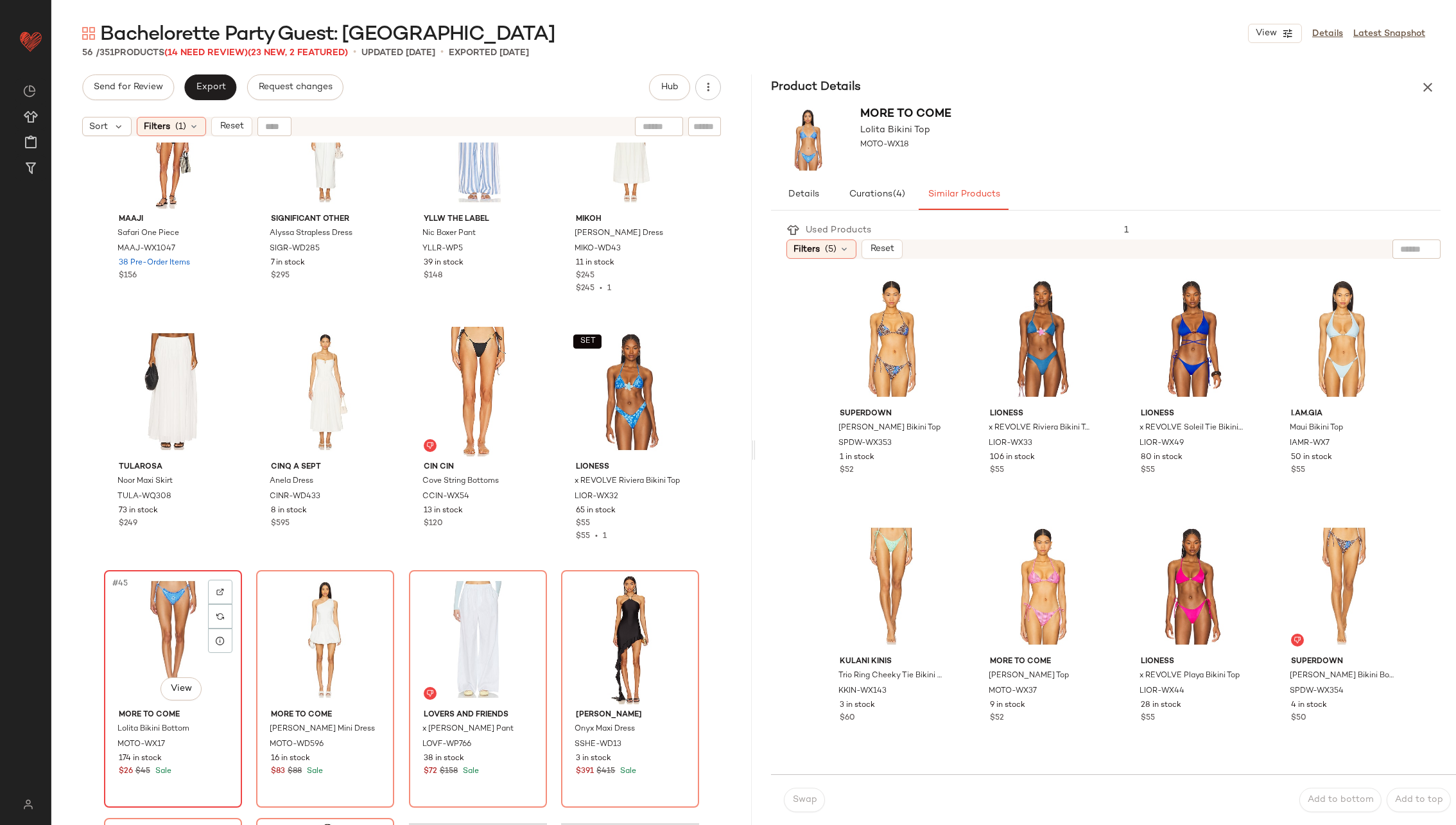
click at [186, 637] on div "#45 View" at bounding box center [173, 639] width 129 height 130
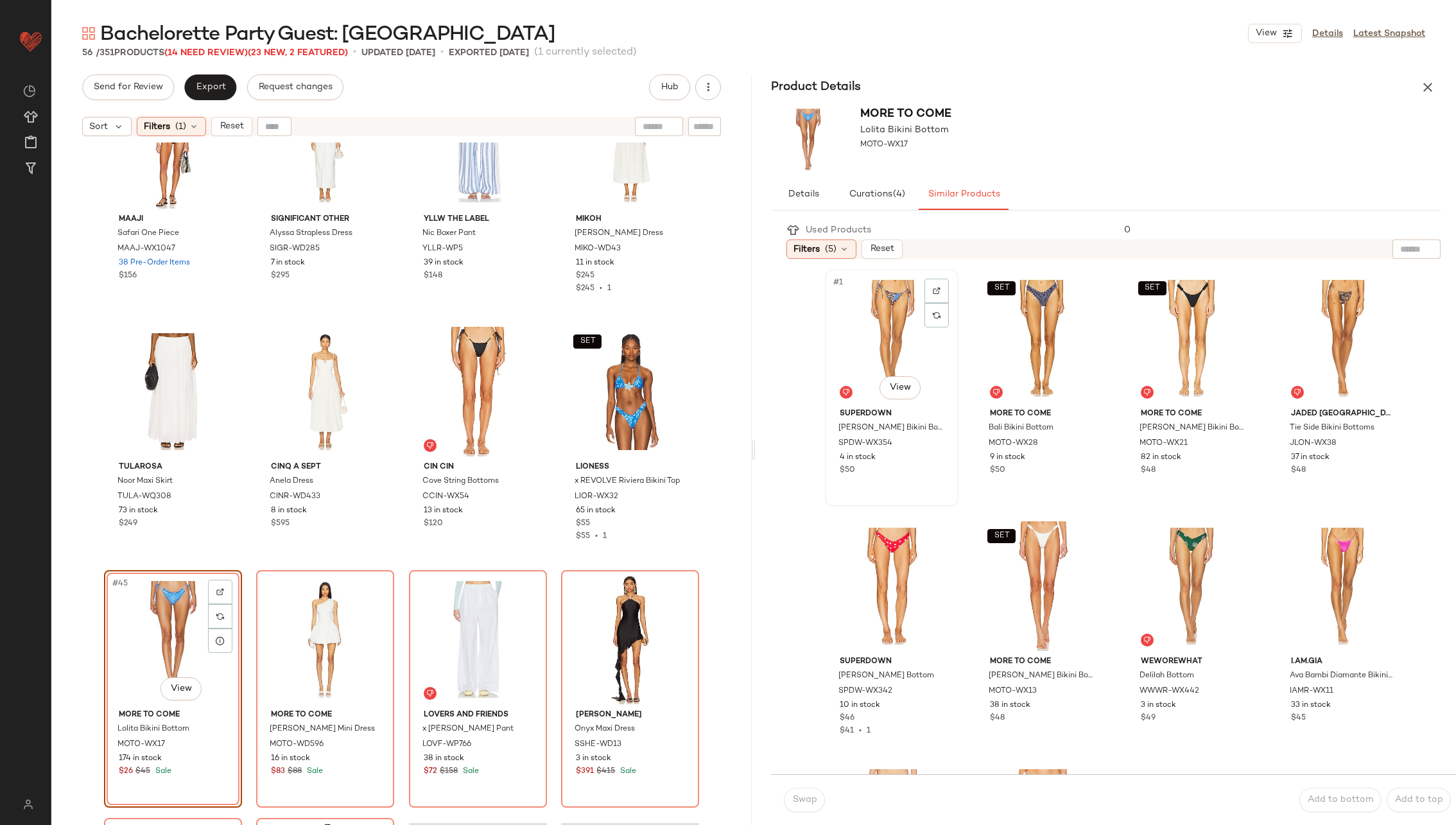
click at [877, 303] on div "#1 View" at bounding box center [892, 338] width 124 height 130
click at [795, 805] on span "Swap" at bounding box center [804, 800] width 25 height 11
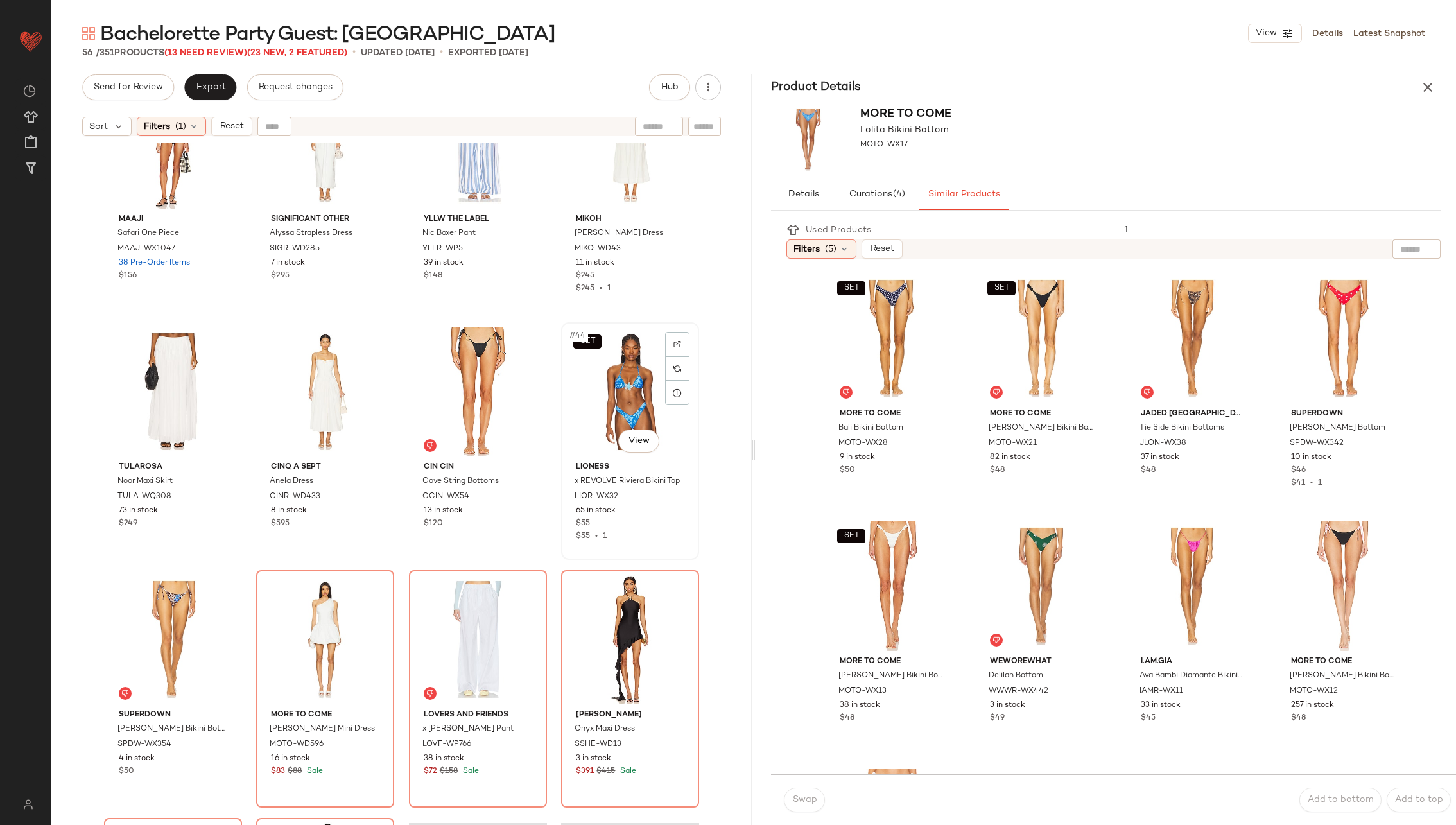
click at [609, 395] on div "SET #44 View" at bounding box center [630, 391] width 129 height 130
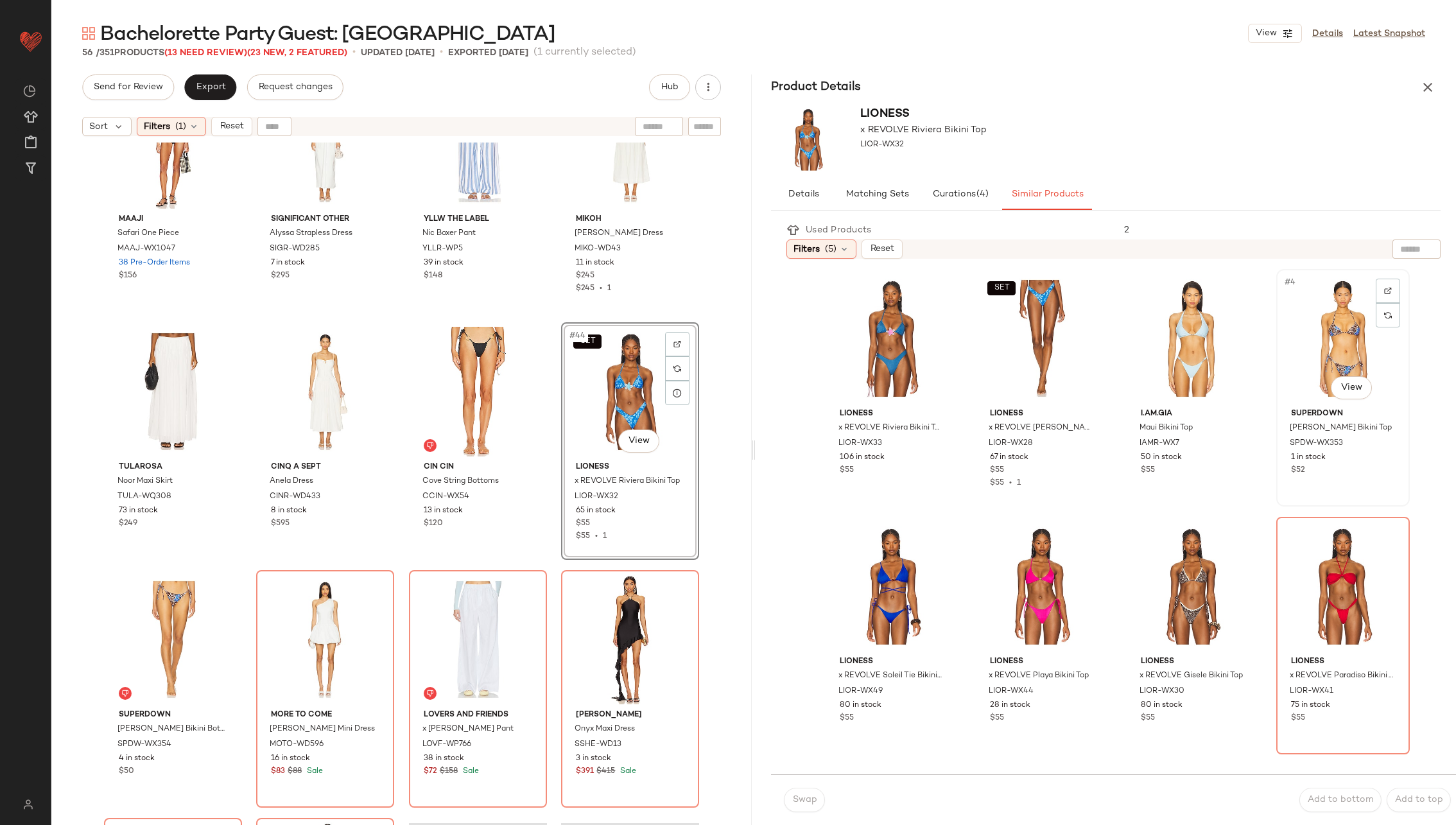
click at [1291, 345] on div "#4 View" at bounding box center [1343, 338] width 124 height 130
click at [808, 798] on span "Swap" at bounding box center [804, 800] width 25 height 11
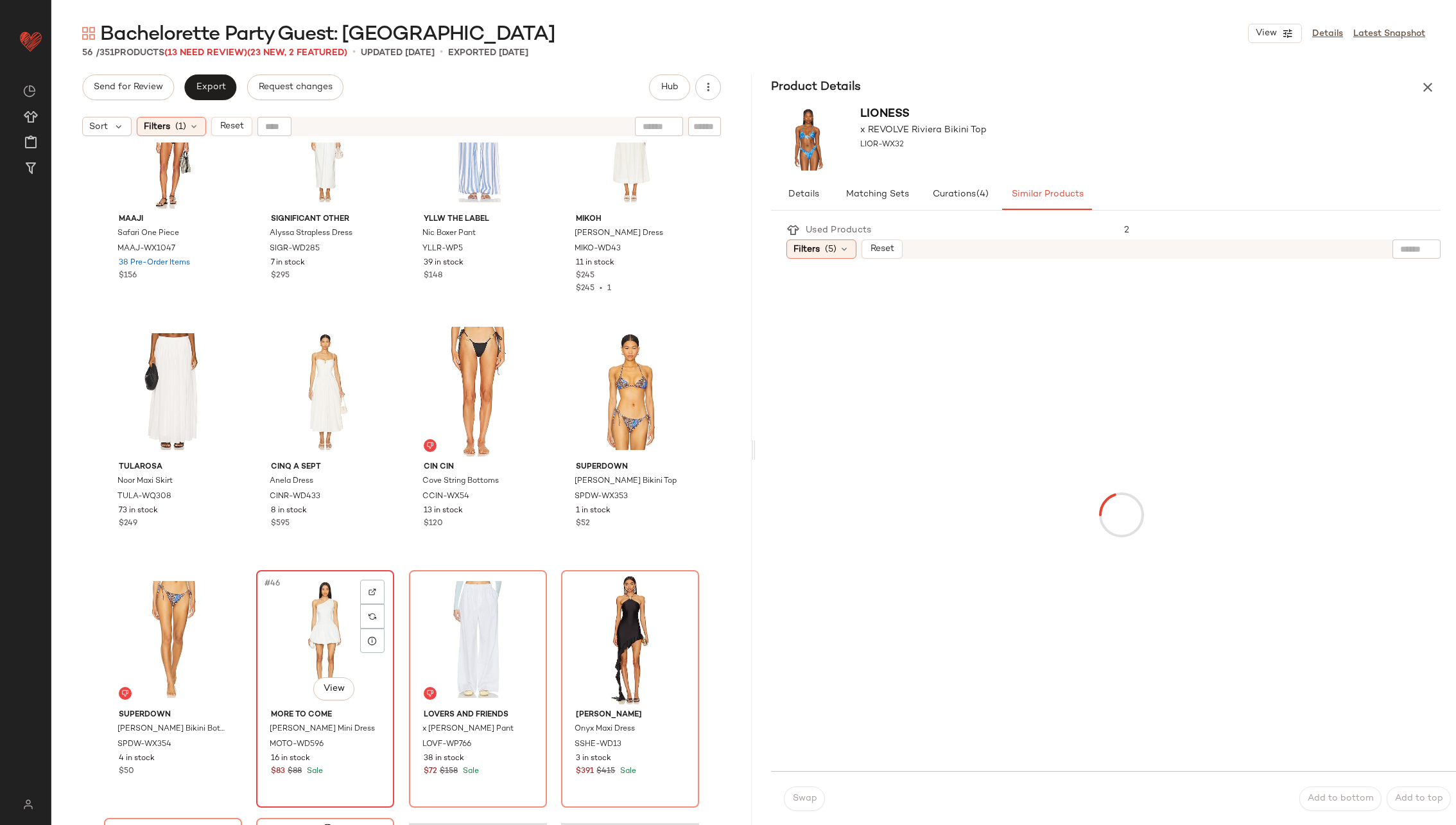
click at [301, 634] on div "#46 View" at bounding box center [326, 639] width 129 height 130
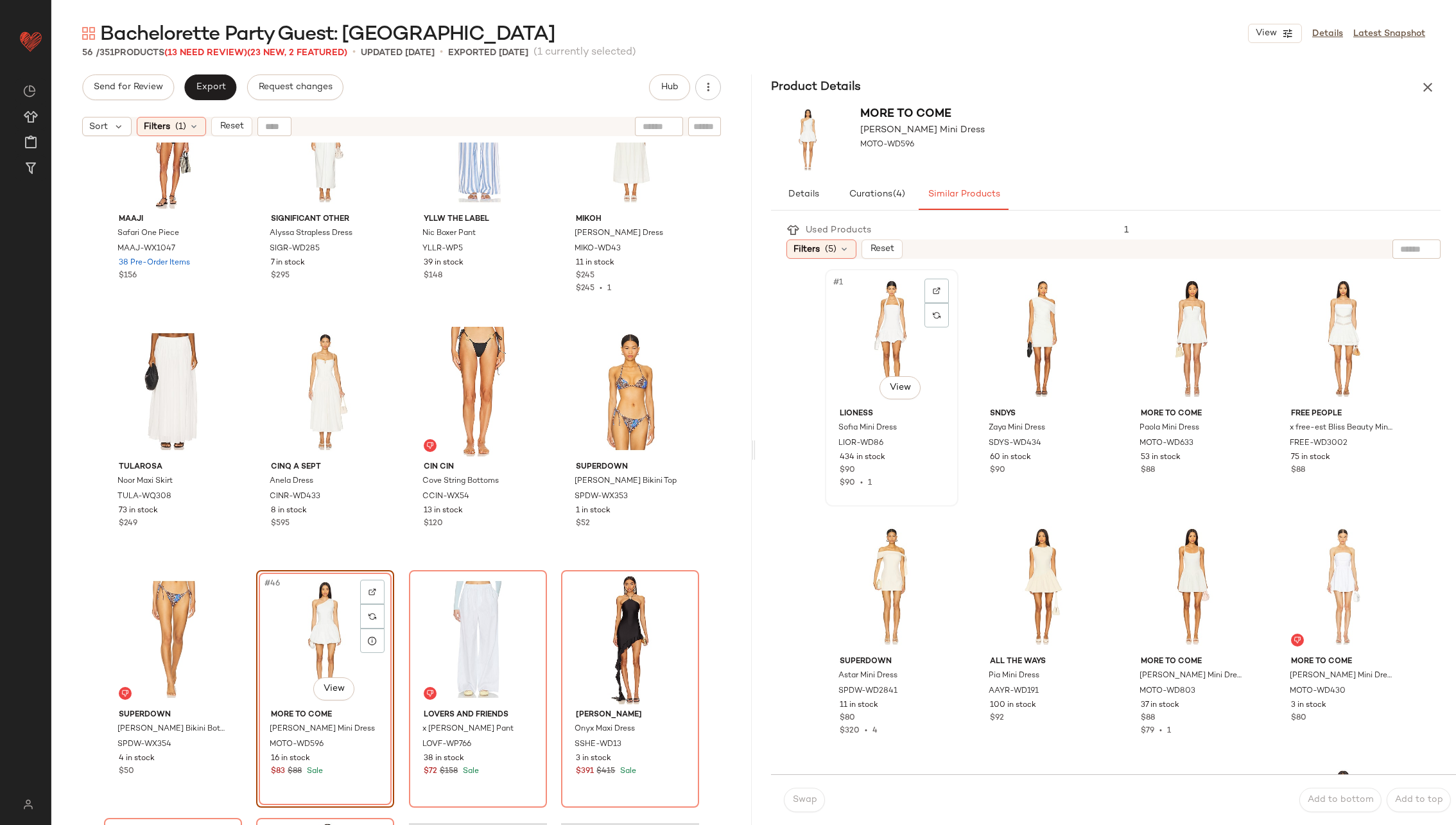
click at [893, 353] on div "#1 View" at bounding box center [892, 338] width 124 height 130
click at [802, 797] on span "Swap" at bounding box center [804, 800] width 25 height 11
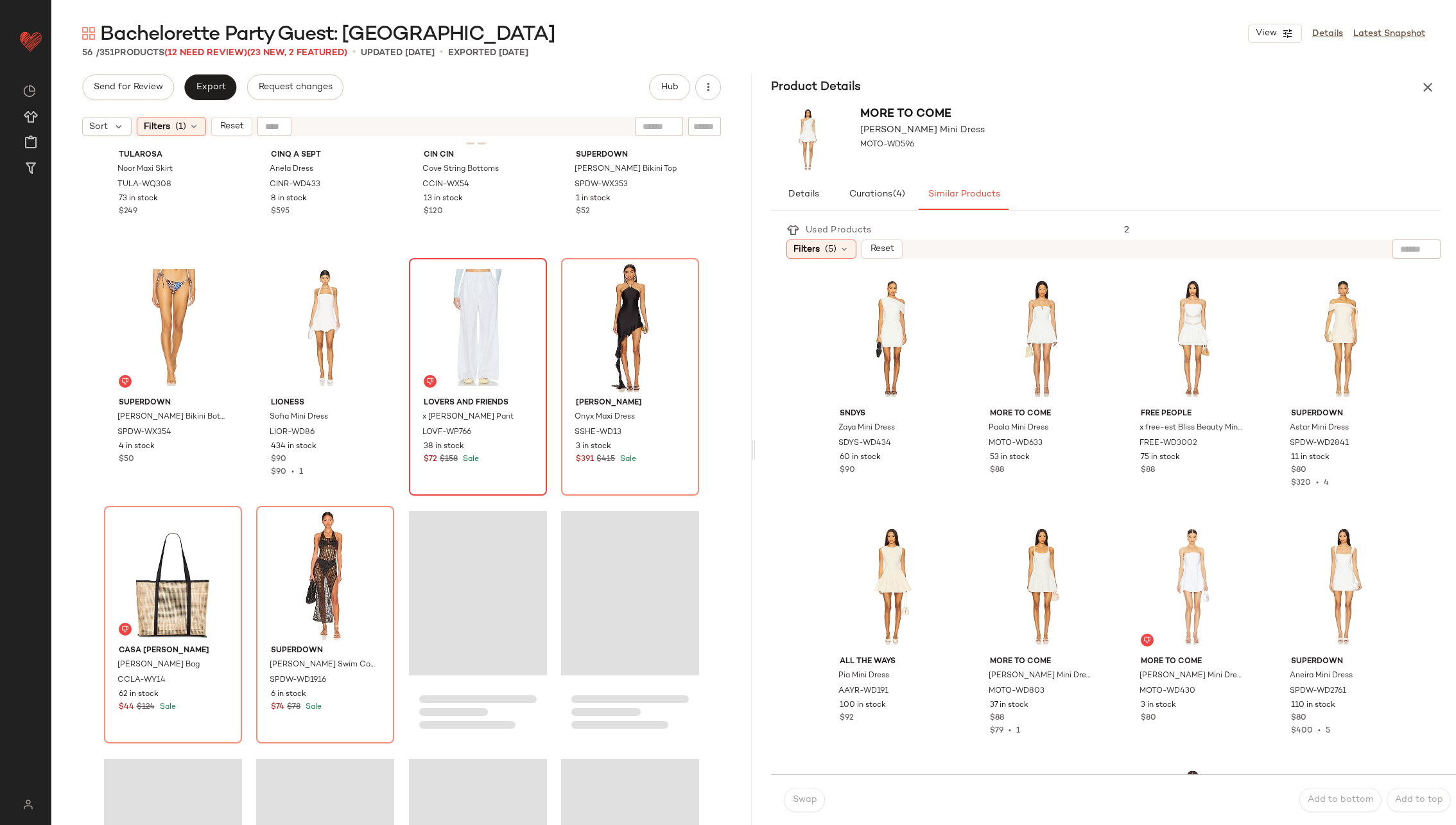
scroll to position [2611, 0]
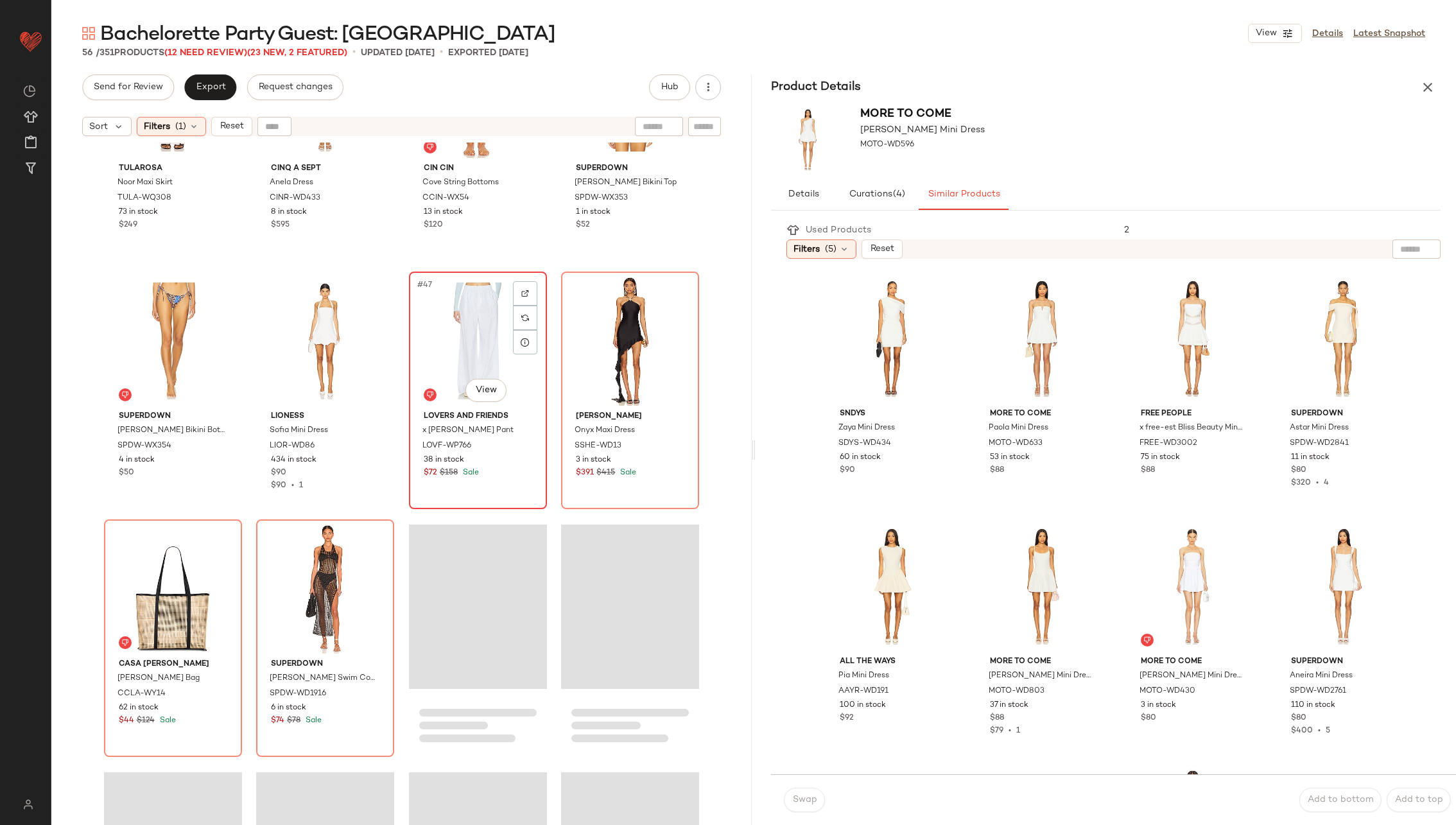
click at [452, 351] on div "#47 View" at bounding box center [478, 340] width 129 height 130
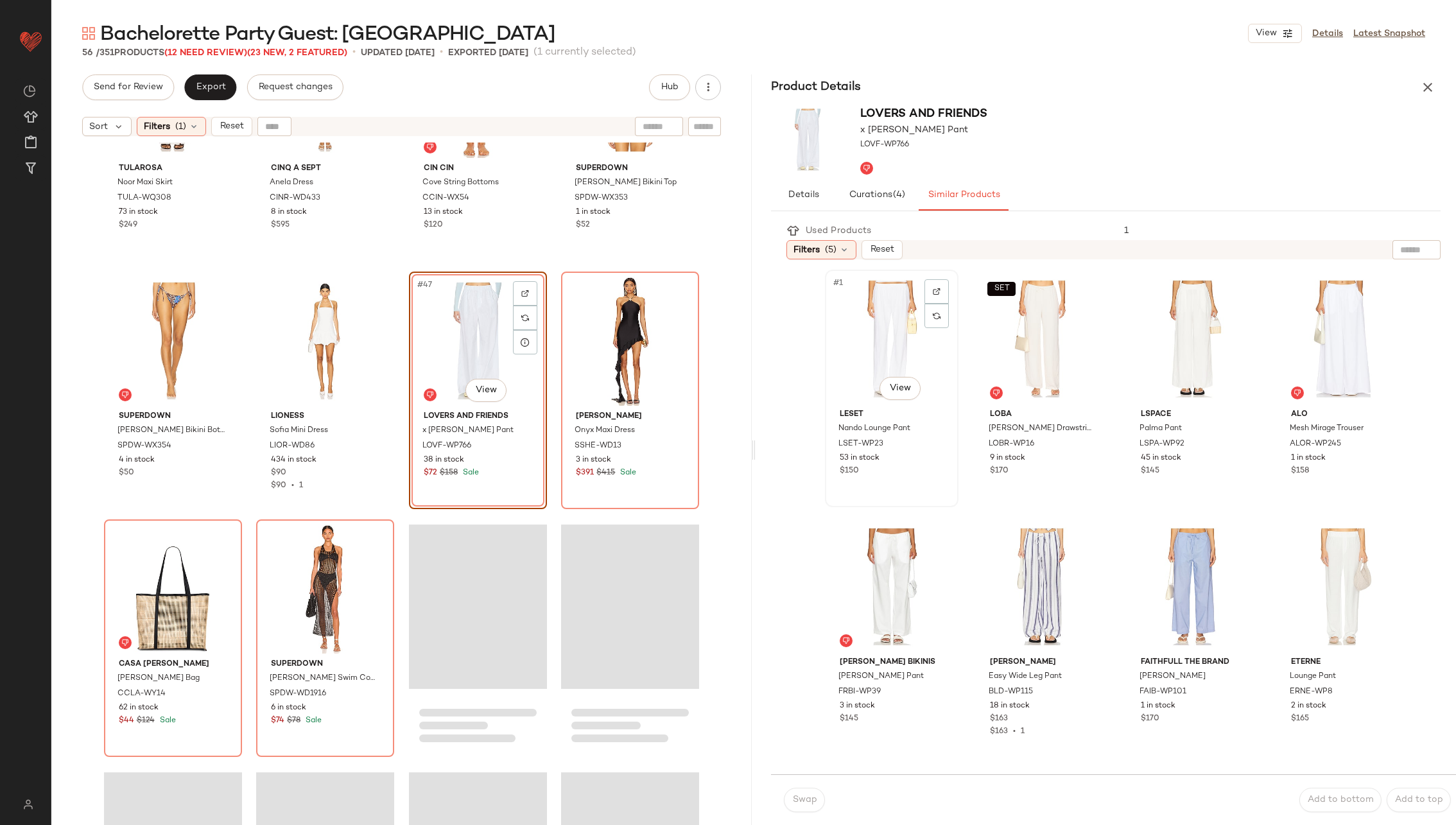
click at [884, 342] on div "#1 View" at bounding box center [892, 339] width 124 height 130
click at [798, 797] on span "Swap" at bounding box center [804, 800] width 25 height 11
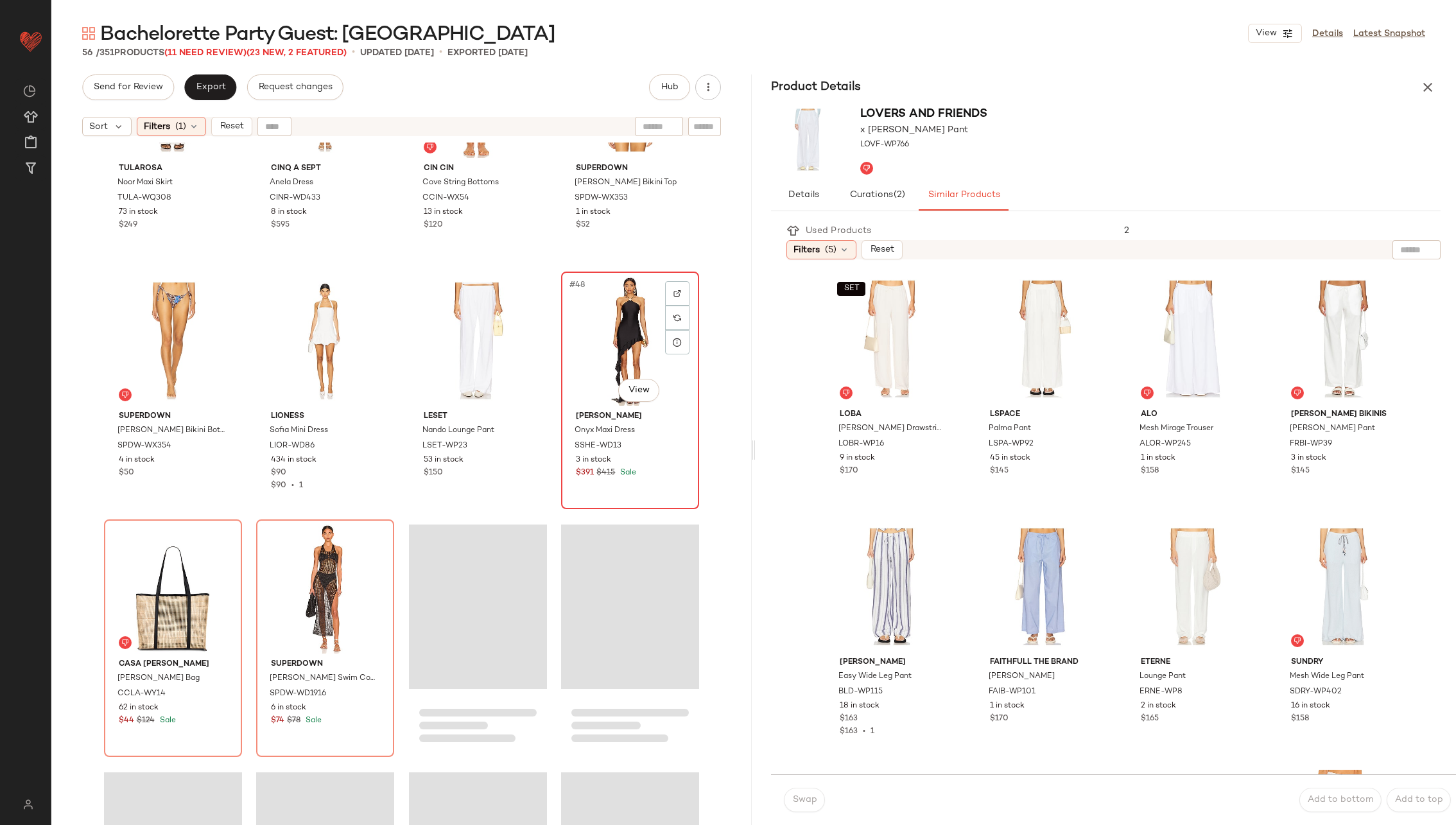
click at [621, 340] on div "#48 View" at bounding box center [630, 340] width 129 height 130
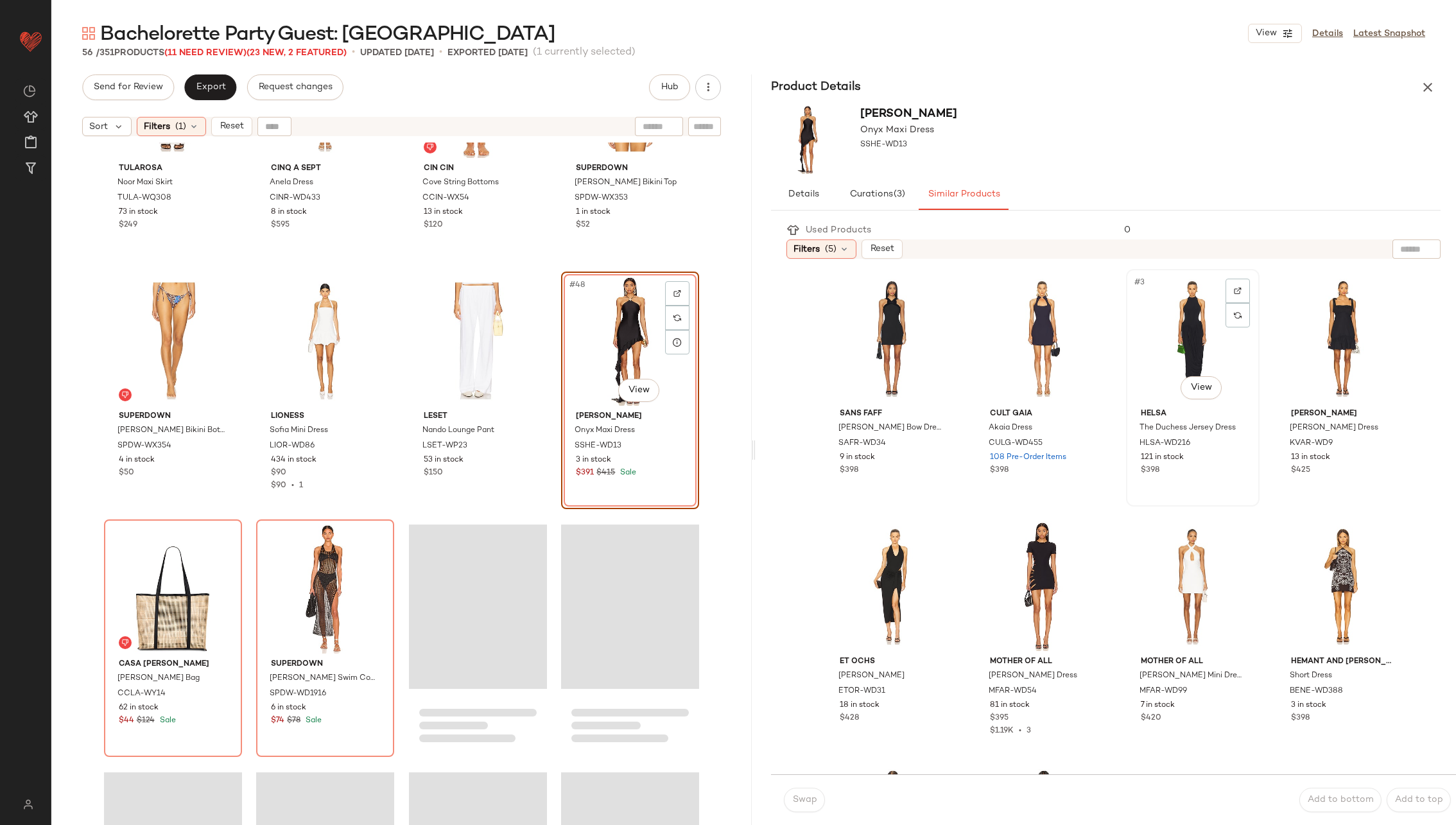
click at [1168, 359] on div "#3 View" at bounding box center [1193, 338] width 124 height 130
click at [813, 795] on button "Swap" at bounding box center [804, 800] width 41 height 25
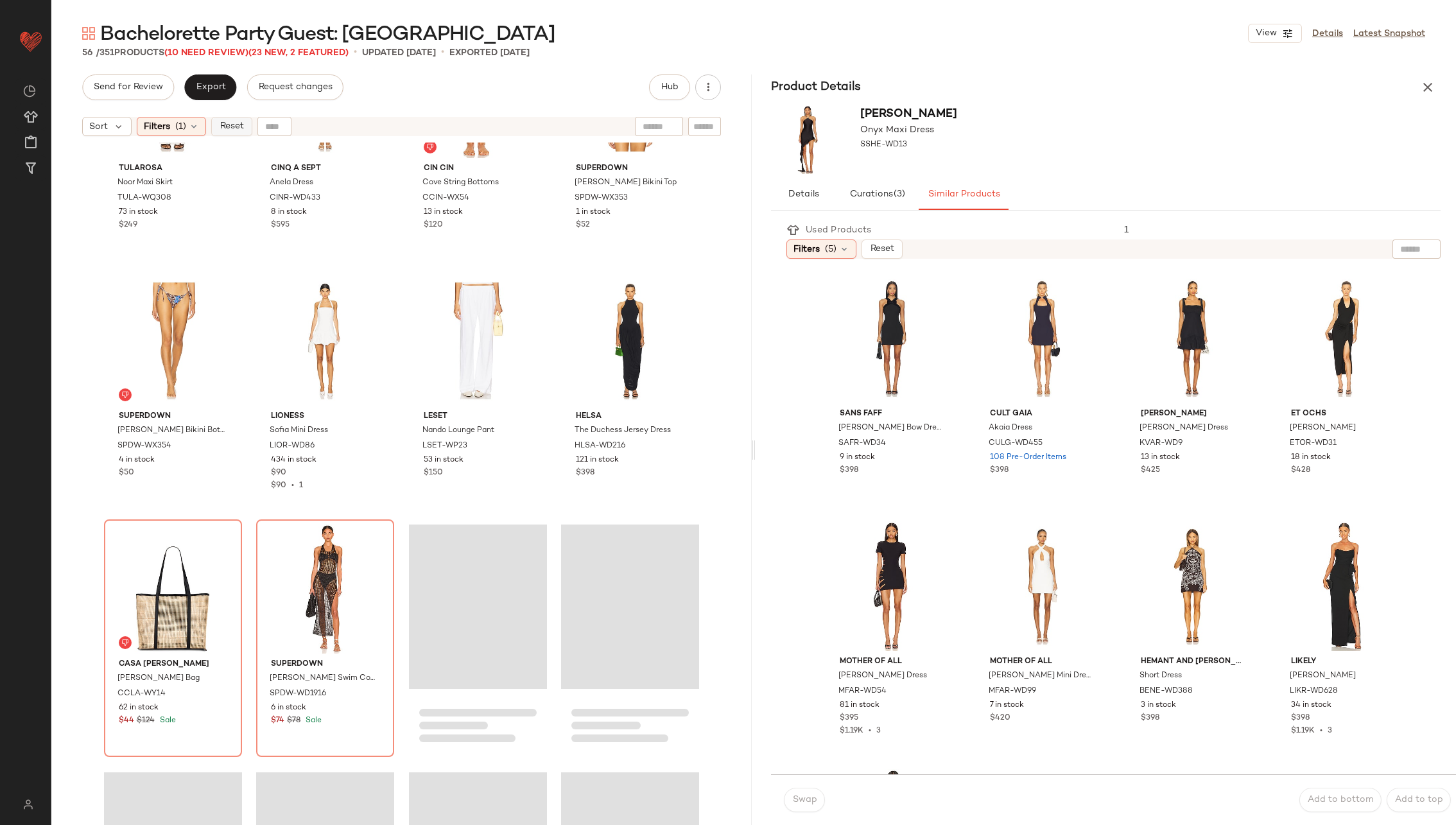
click at [231, 131] on span "Reset" at bounding box center [231, 126] width 25 height 11
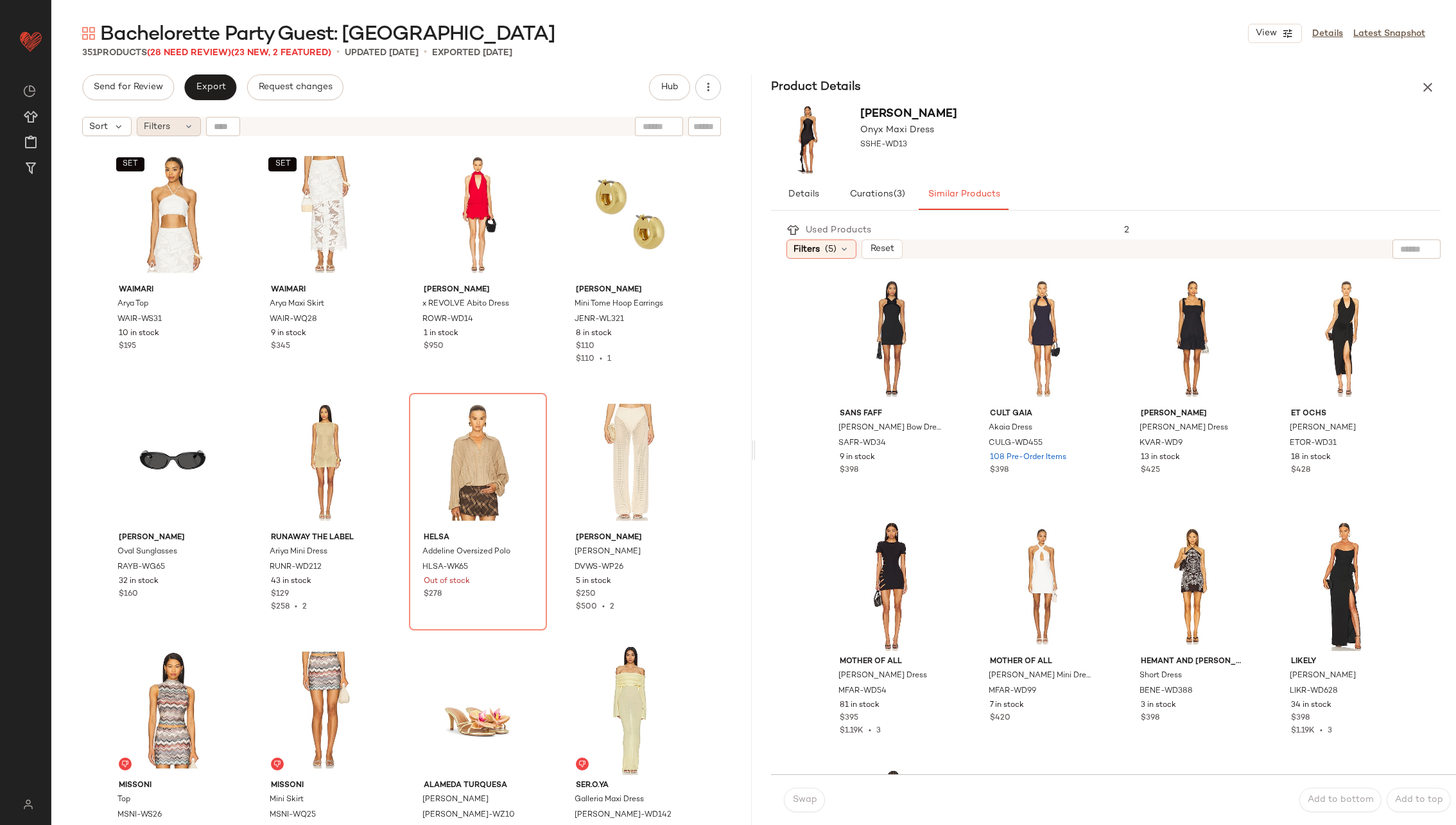
click at [172, 127] on div "Filters" at bounding box center [169, 127] width 64 height 20
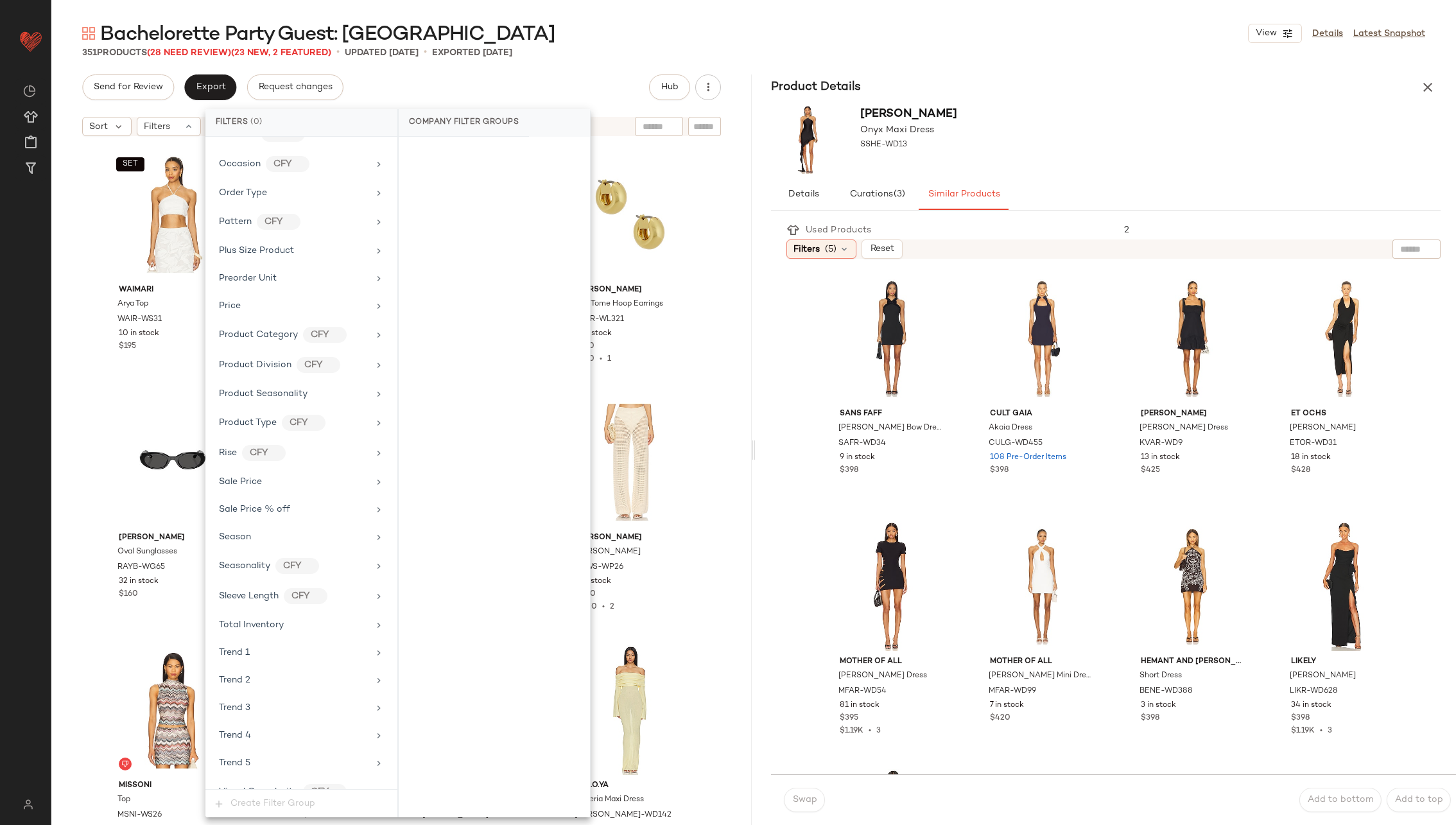
scroll to position [1090, 0]
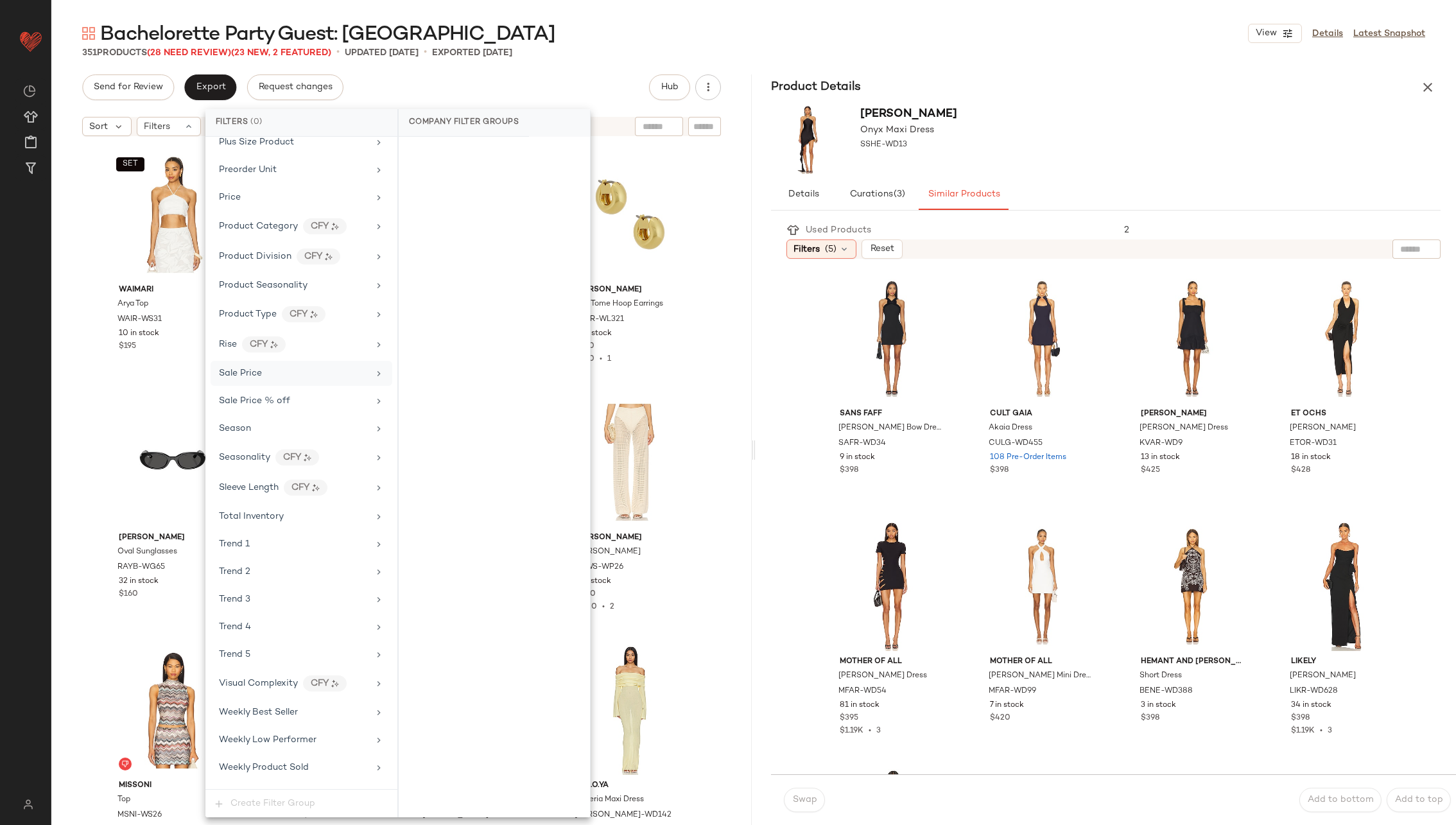
click at [315, 367] on div "Sale Price" at bounding box center [294, 373] width 150 height 13
click at [484, 146] on div "On sale" at bounding box center [494, 153] width 181 height 23
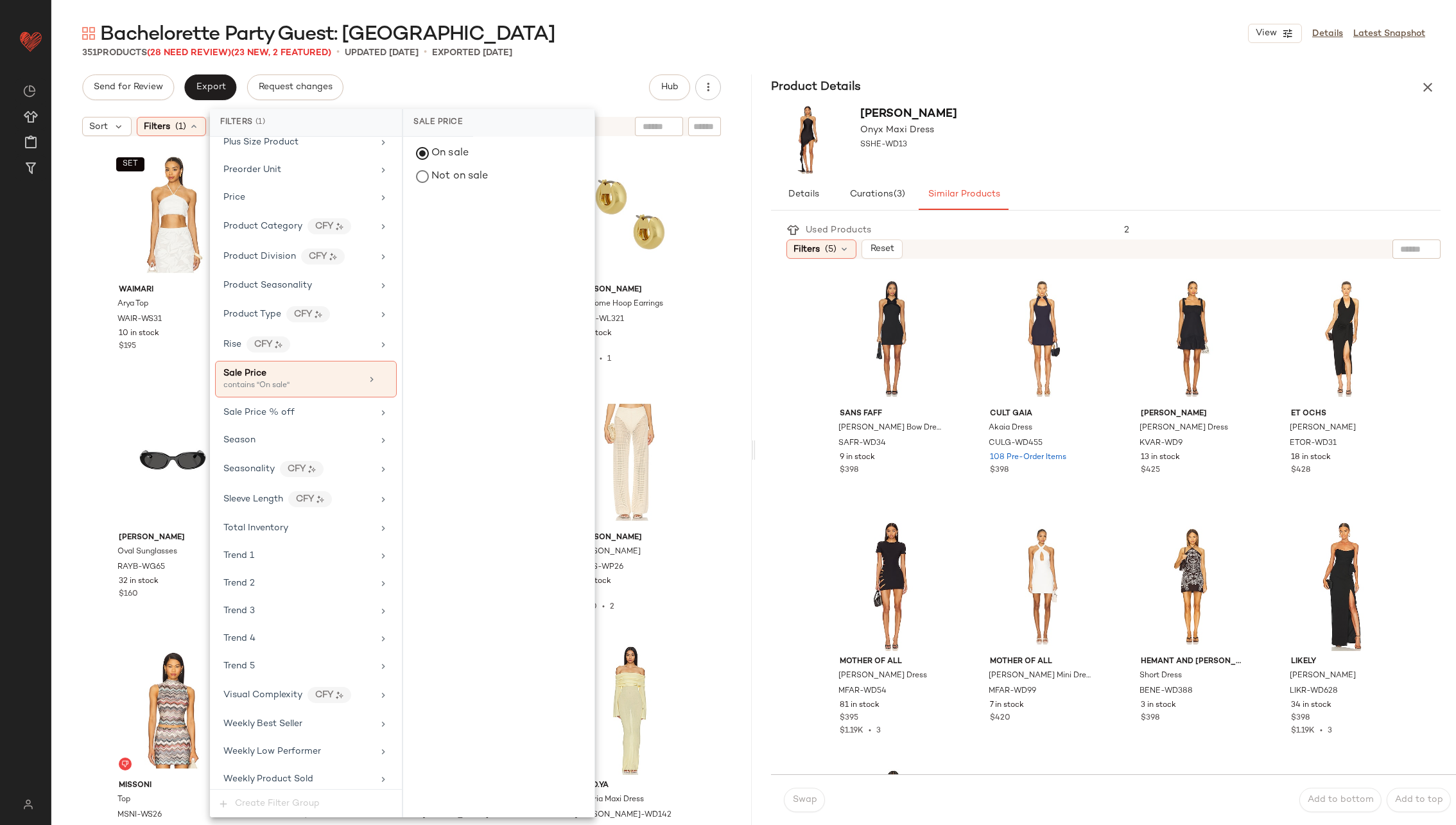
click at [712, 313] on div "SET Waimari Arya Top WAIR-WS31 10 in stock $195 SET Waimari Arya Maxi Skirt WAI…" at bounding box center [402, 499] width 700 height 715
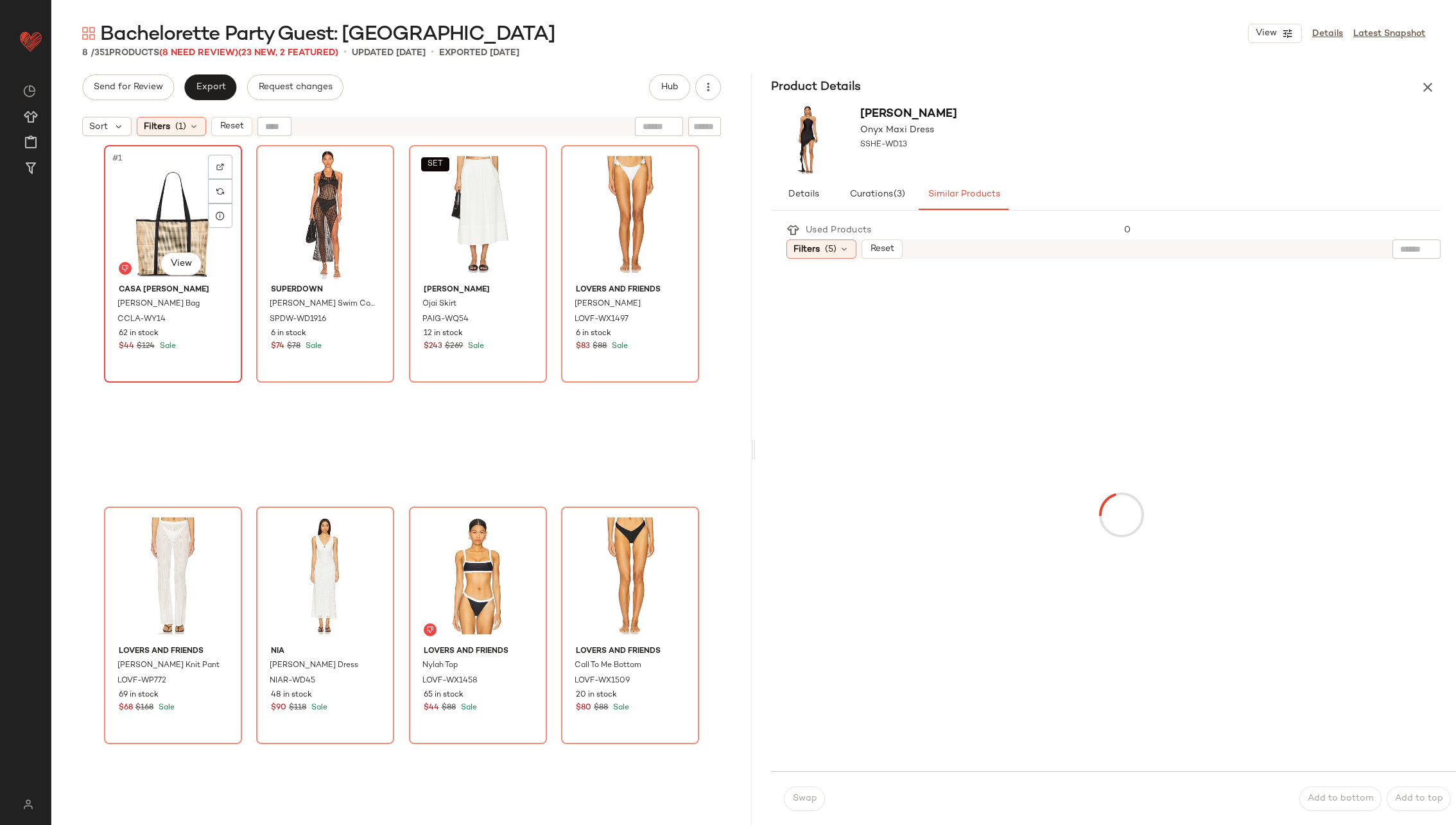
click at [160, 228] on div "#1 View" at bounding box center [173, 214] width 129 height 130
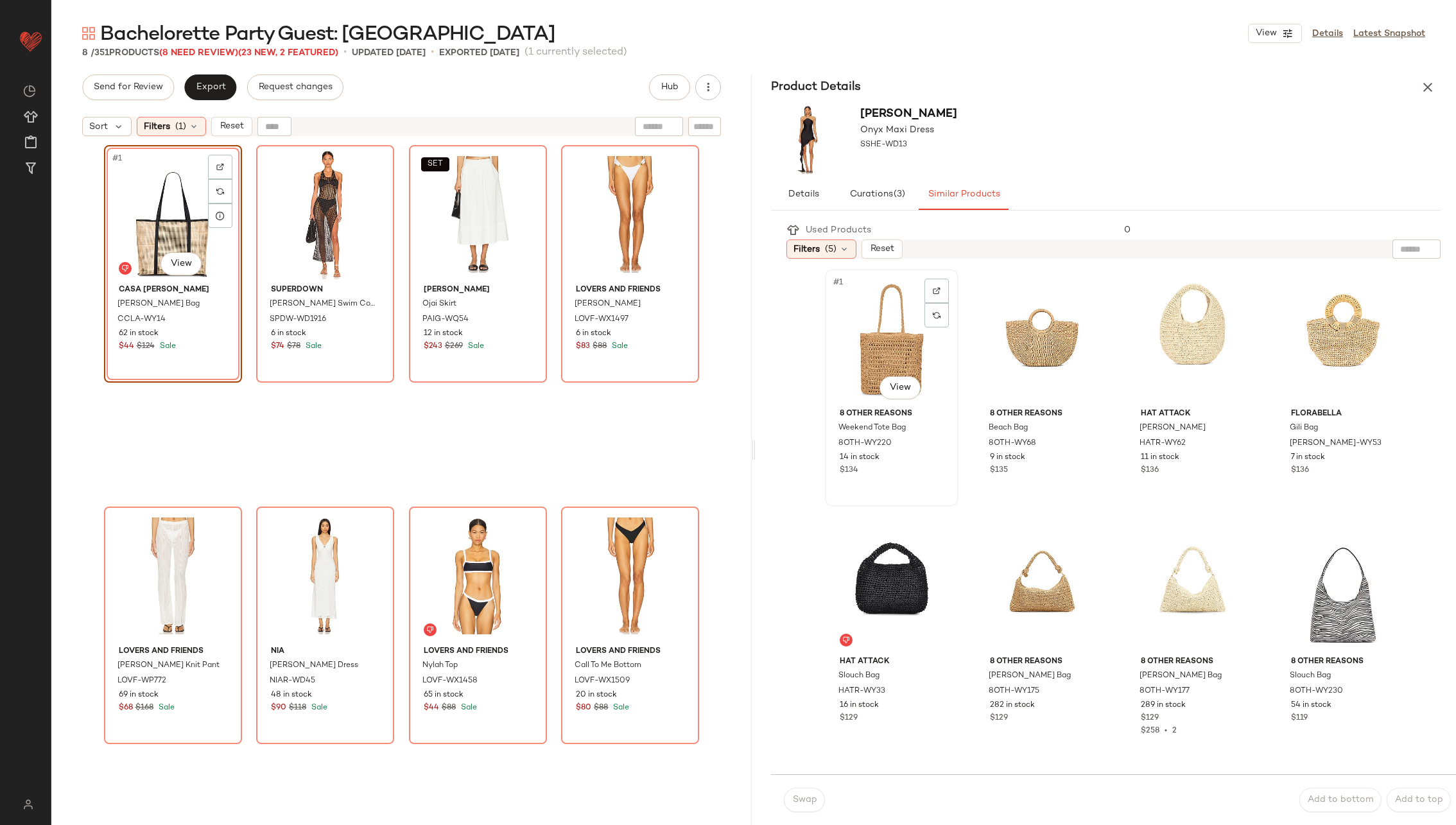
click at [891, 358] on div "#1 View" at bounding box center [892, 338] width 124 height 130
click at [811, 796] on span "Swap" at bounding box center [804, 800] width 25 height 11
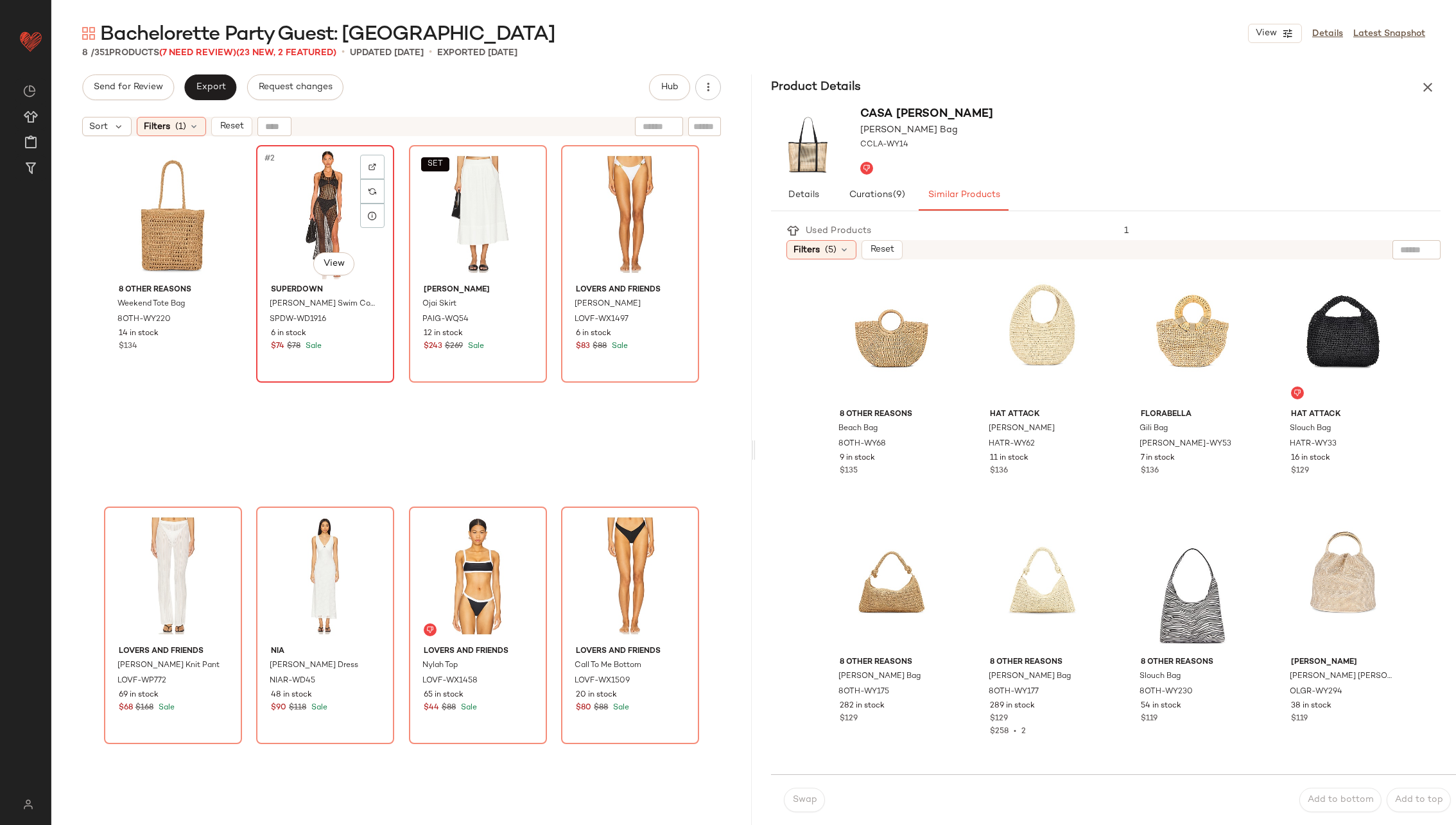
click at [312, 219] on div "#2 View" at bounding box center [326, 214] width 129 height 130
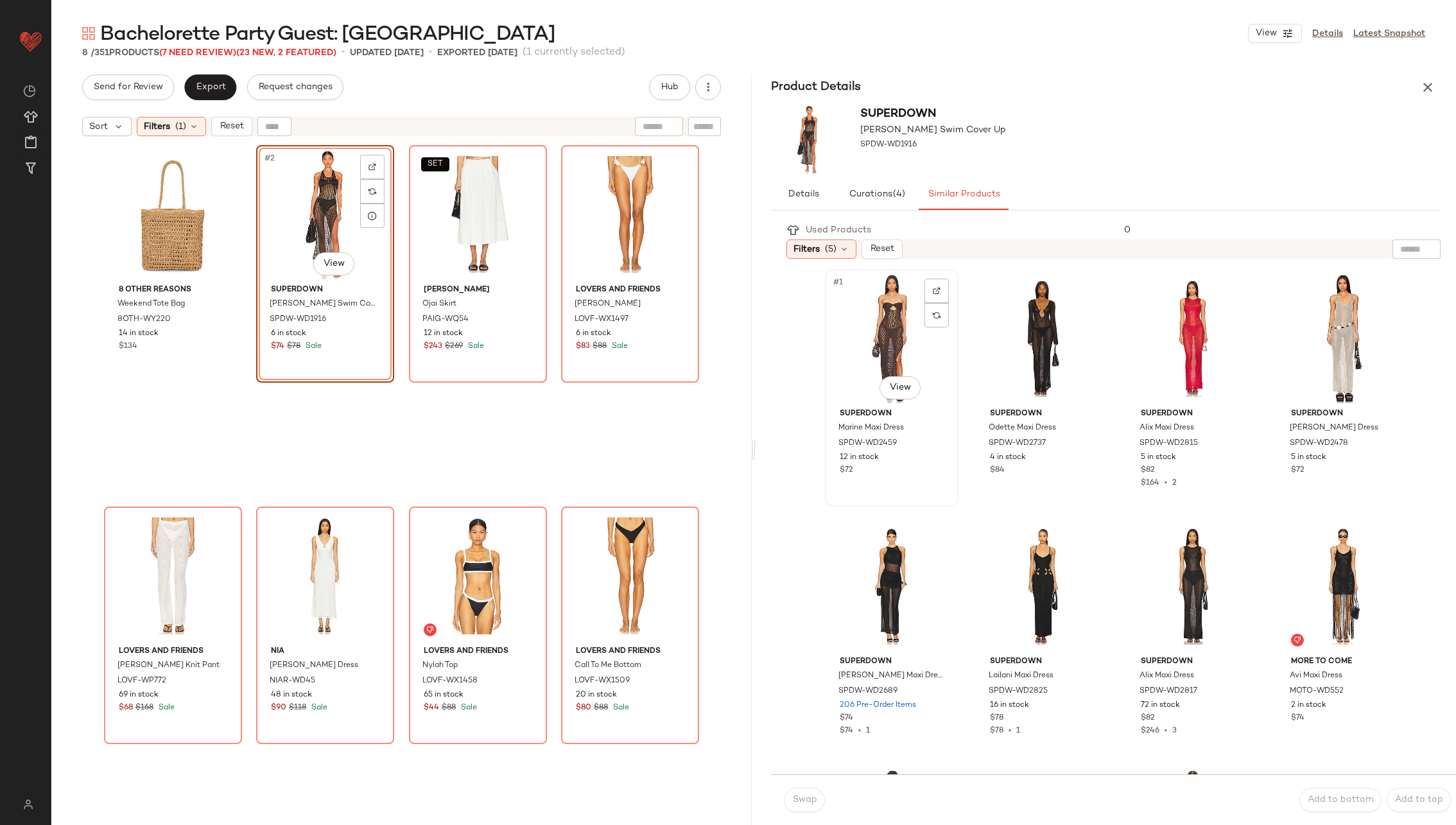
click at [894, 322] on div "#1 View" at bounding box center [892, 338] width 124 height 130
click at [797, 800] on span "Swap" at bounding box center [804, 800] width 25 height 11
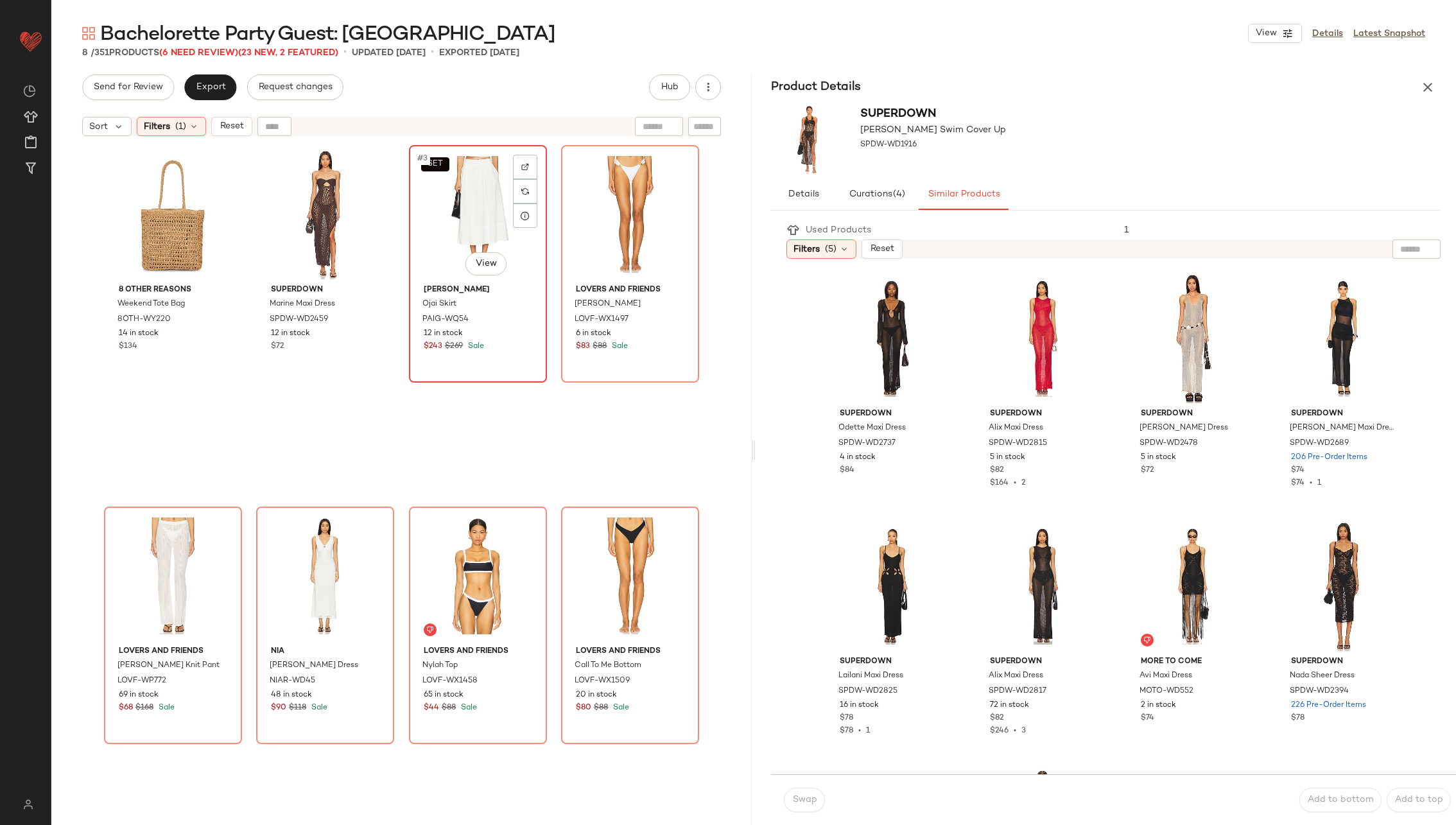
click at [502, 233] on div "SET #3 View" at bounding box center [478, 214] width 129 height 130
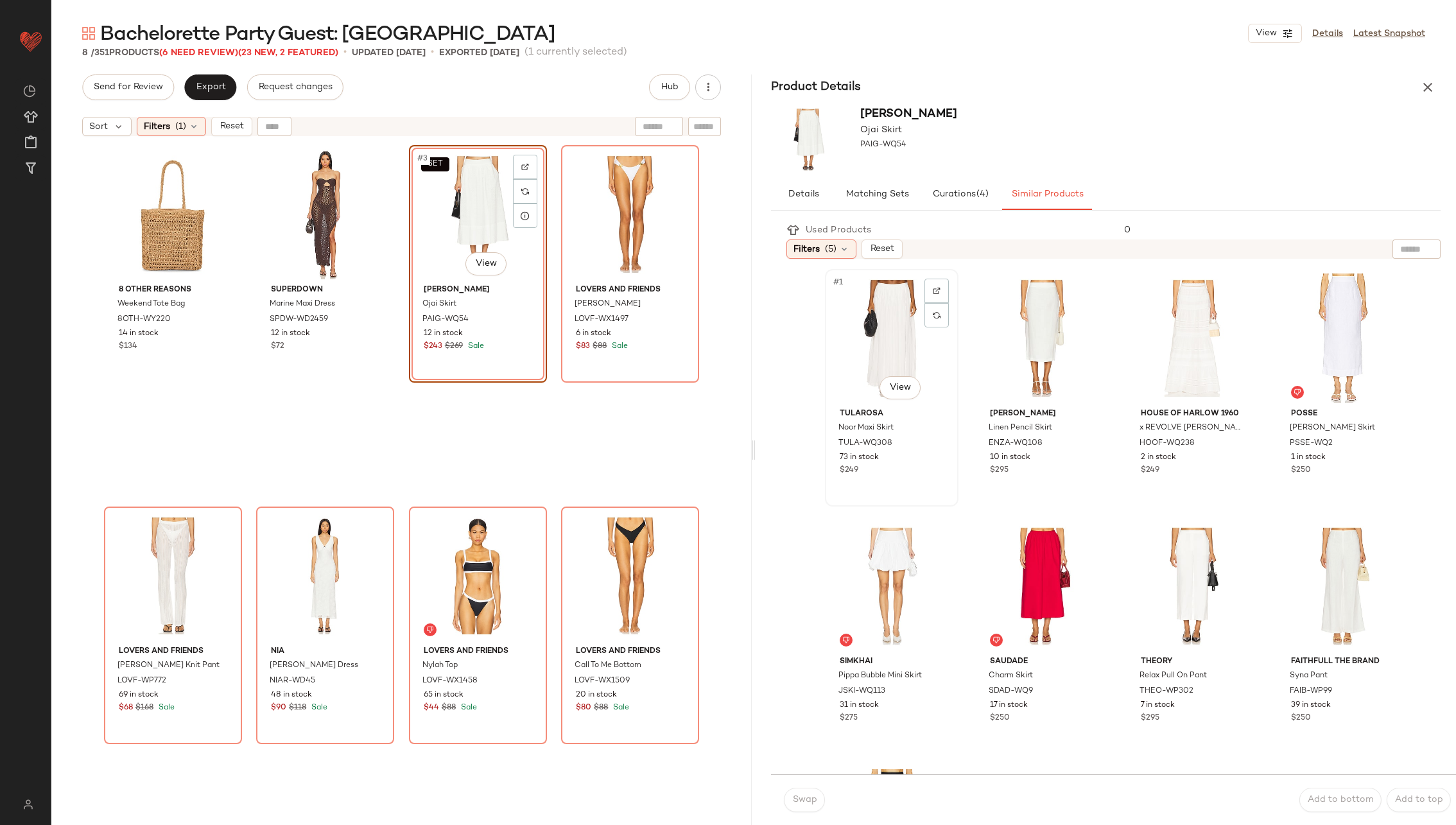
click at [908, 349] on div "#1 View" at bounding box center [892, 338] width 124 height 130
click at [806, 801] on span "Swap" at bounding box center [804, 800] width 25 height 11
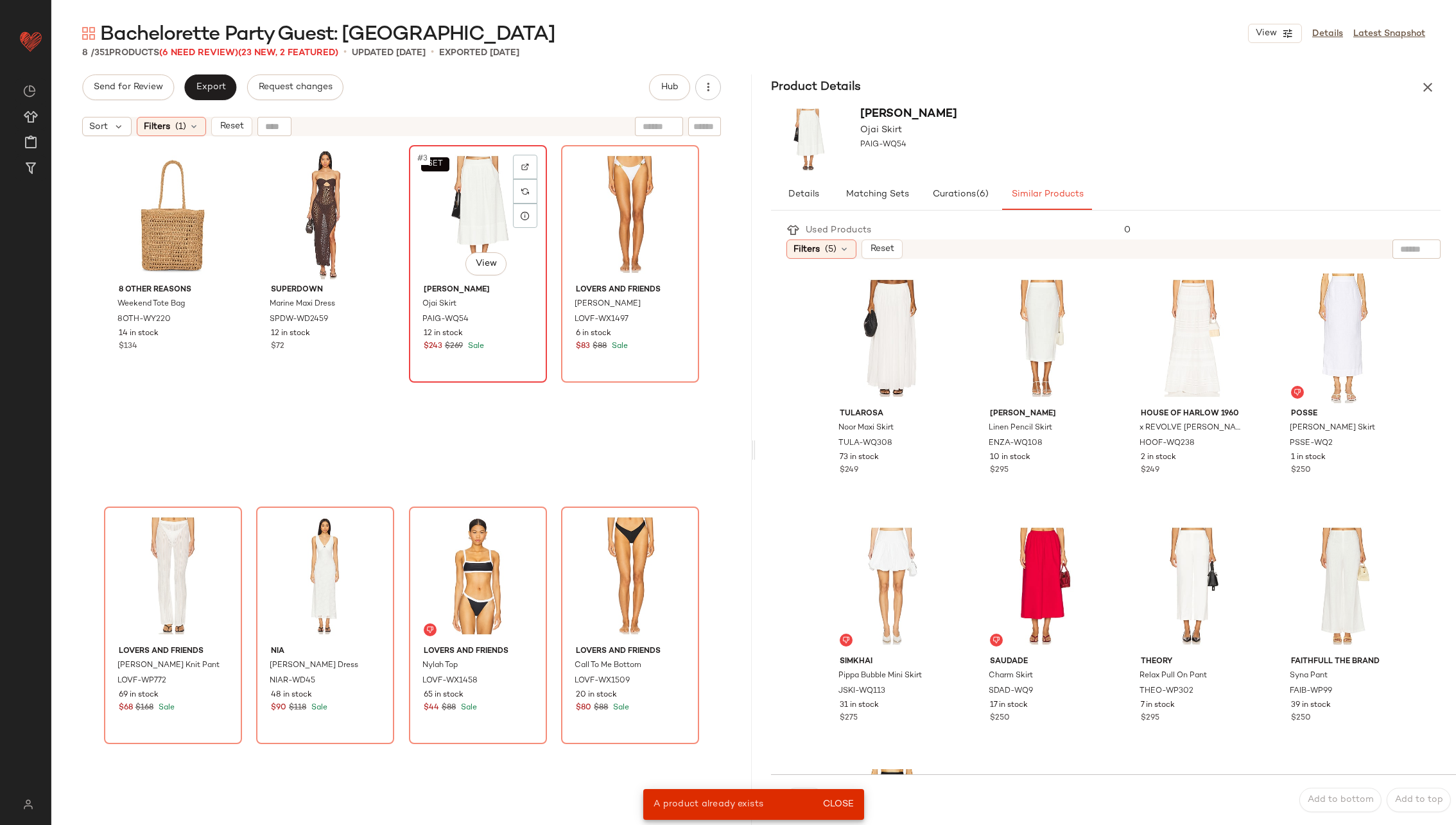
click at [468, 200] on div "SET #3 View" at bounding box center [478, 214] width 129 height 130
click at [1049, 353] on div "#2 View" at bounding box center [1042, 338] width 124 height 130
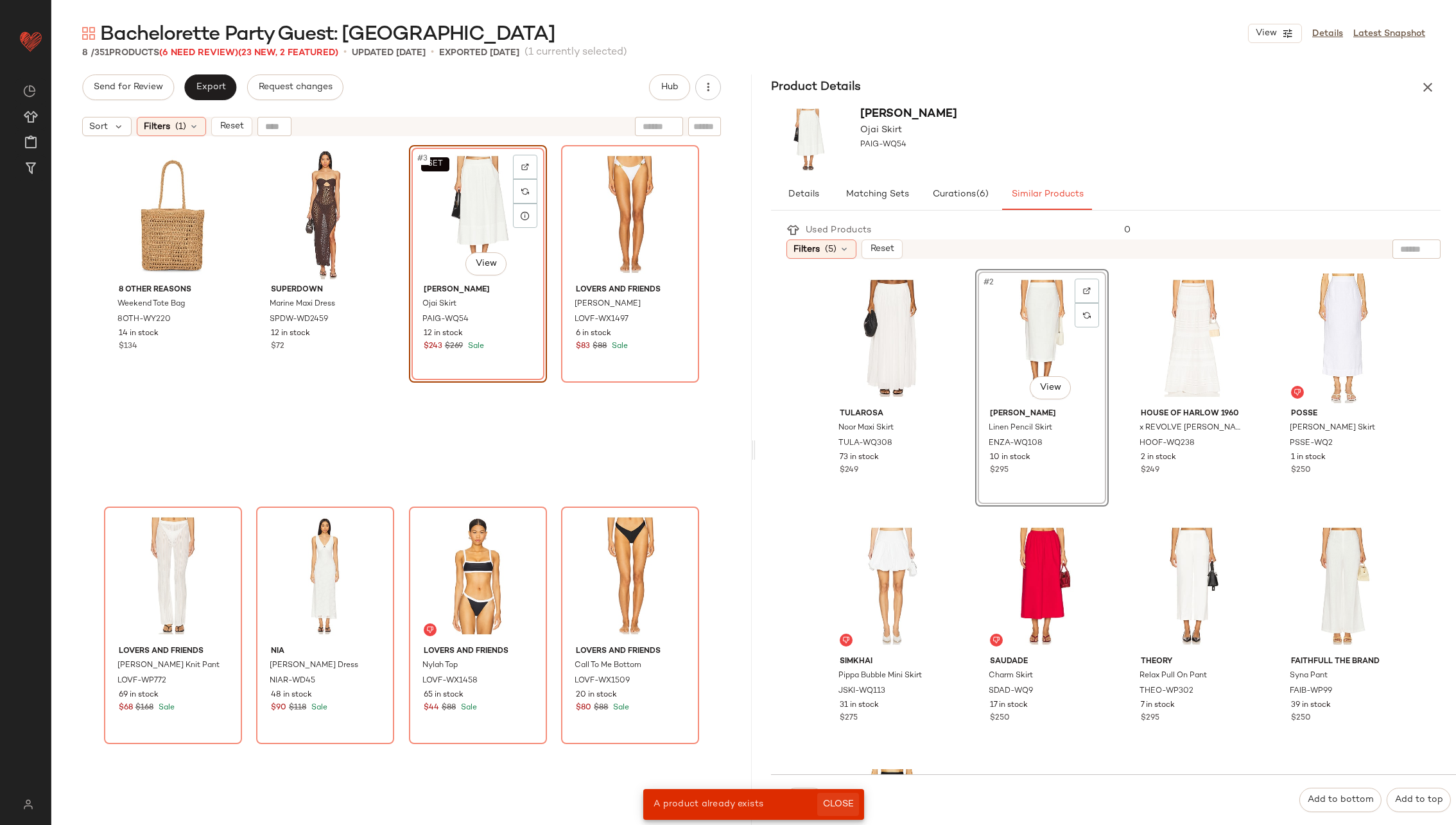
click at [844, 808] on span "Close" at bounding box center [838, 805] width 31 height 11
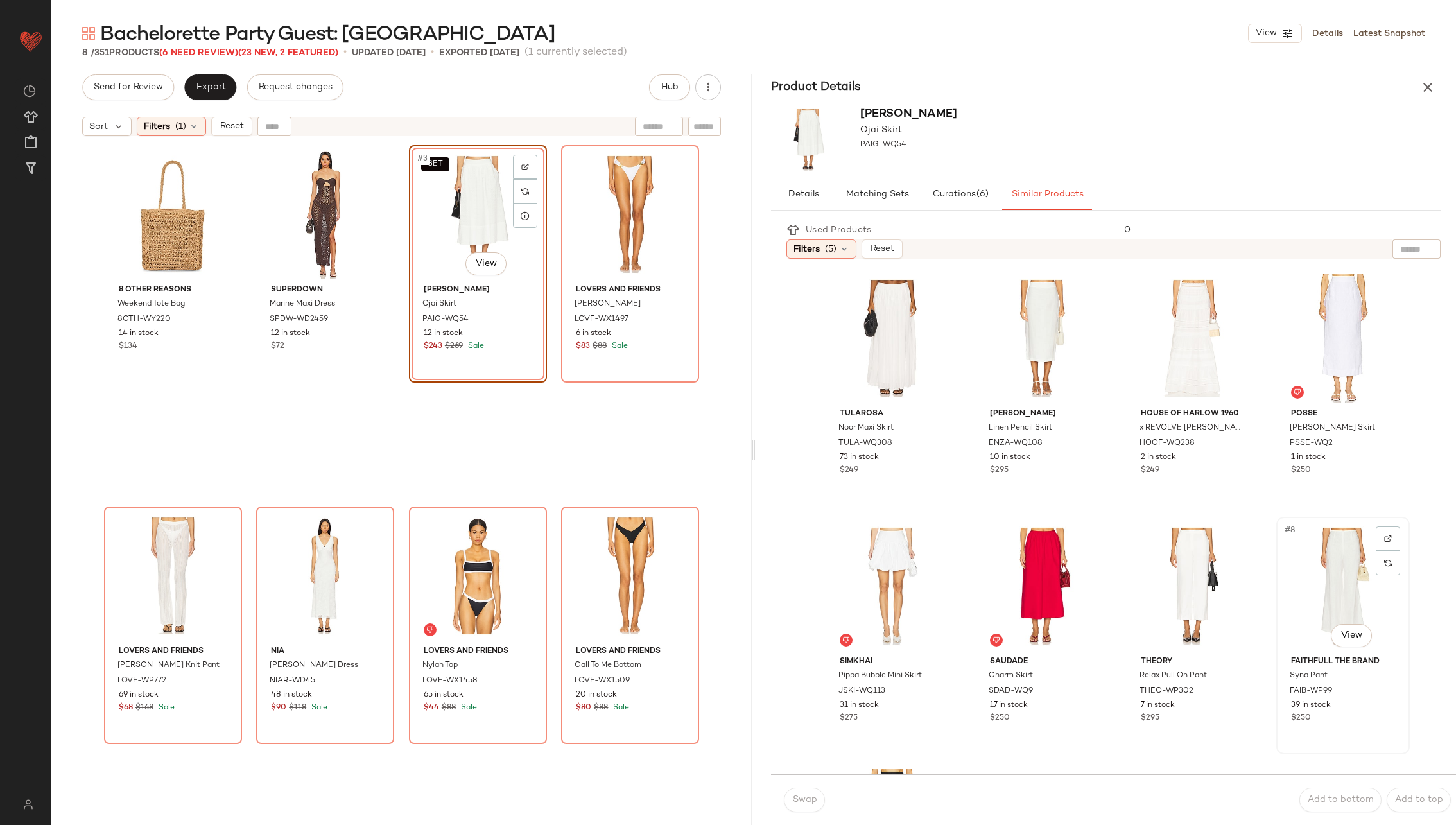
click at [1312, 579] on div "#8 View" at bounding box center [1343, 586] width 124 height 130
click at [1162, 333] on div "#3 View" at bounding box center [1193, 338] width 124 height 130
click at [808, 796] on span "Swap" at bounding box center [804, 800] width 25 height 11
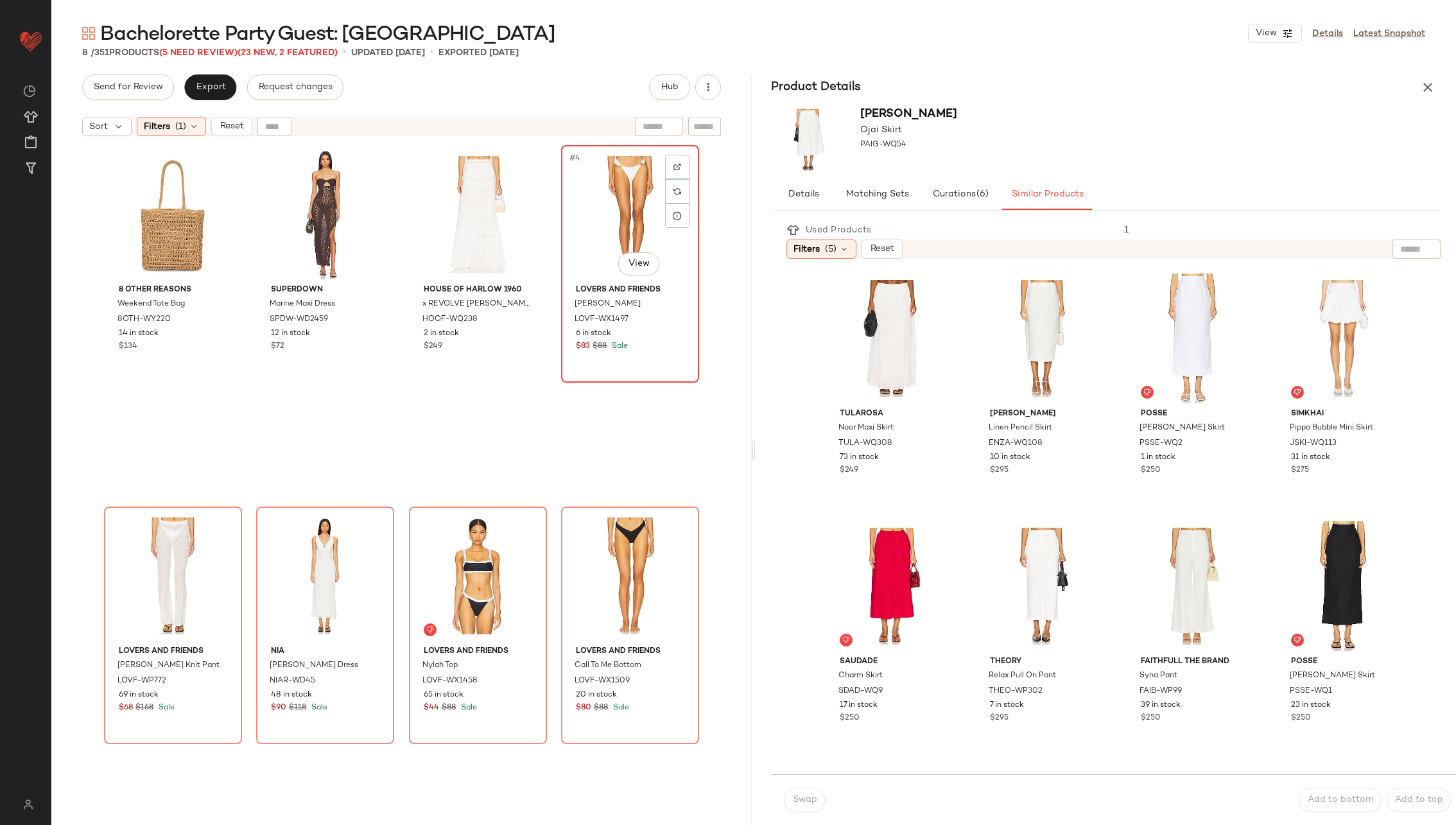
click at [610, 219] on div "#4 View" at bounding box center [630, 214] width 129 height 130
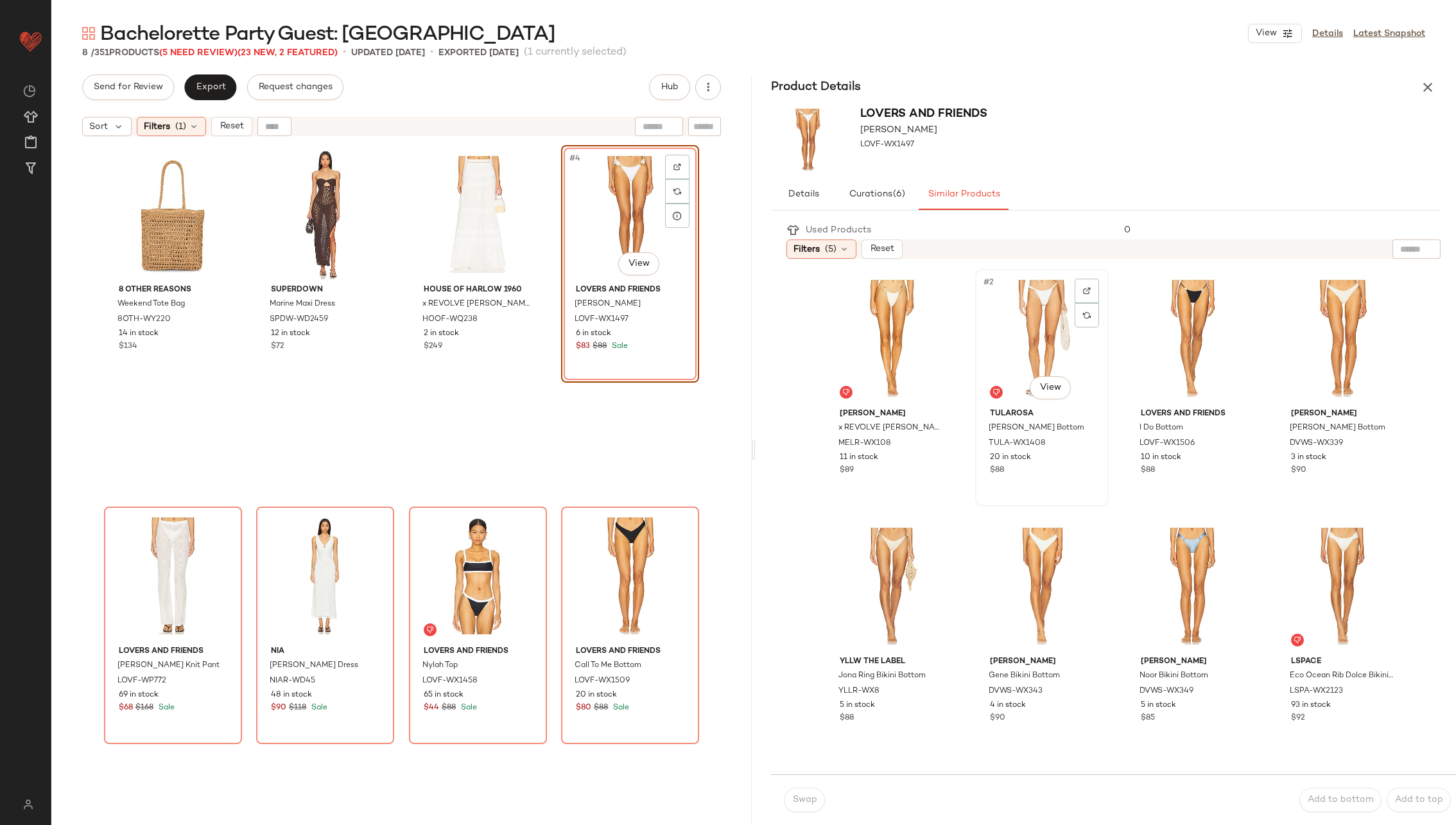
click at [1007, 342] on div "#2 View" at bounding box center [1042, 338] width 124 height 130
click at [798, 798] on span "Swap" at bounding box center [804, 800] width 25 height 11
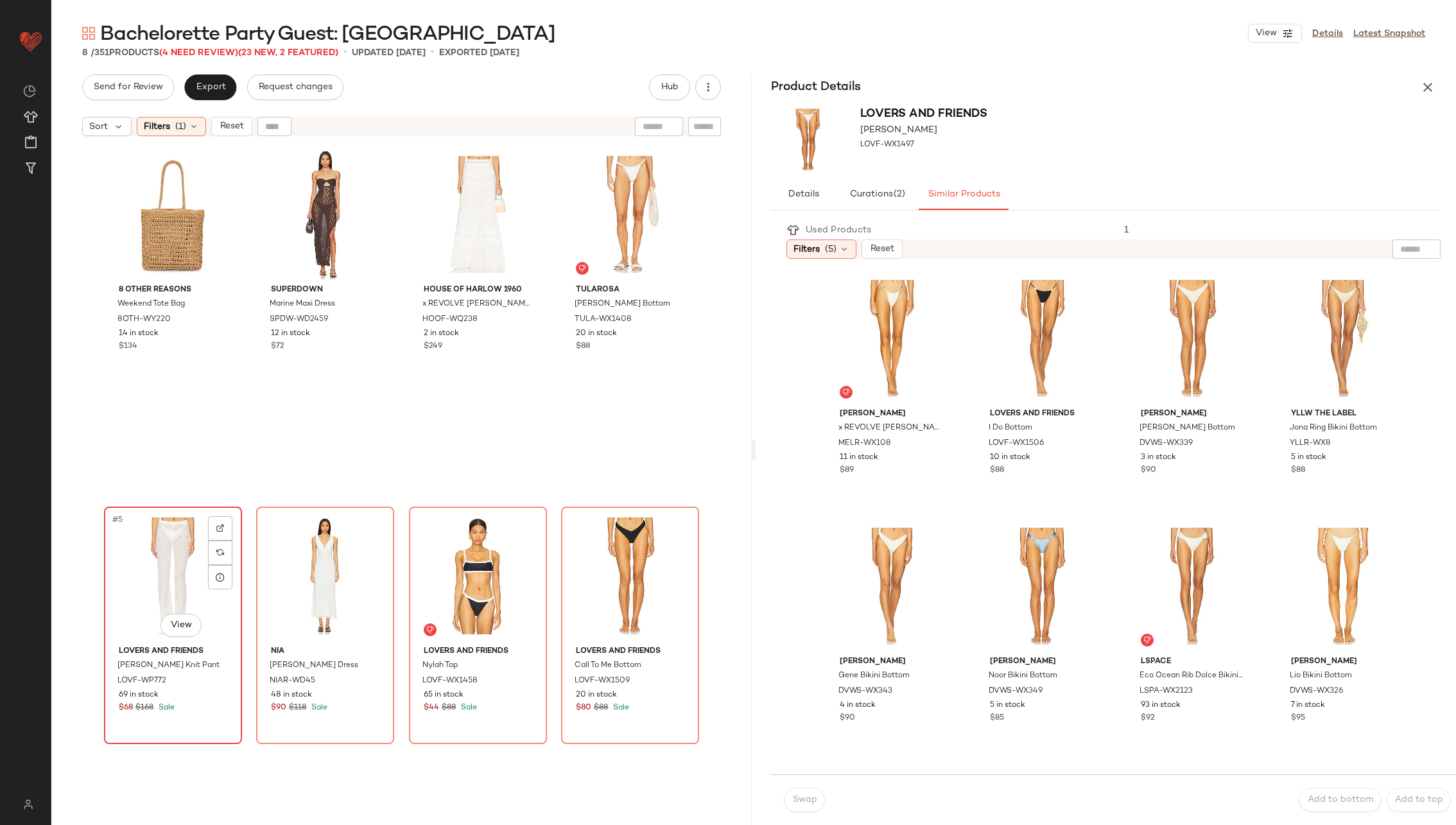
click at [185, 567] on div "#5 View" at bounding box center [173, 576] width 129 height 130
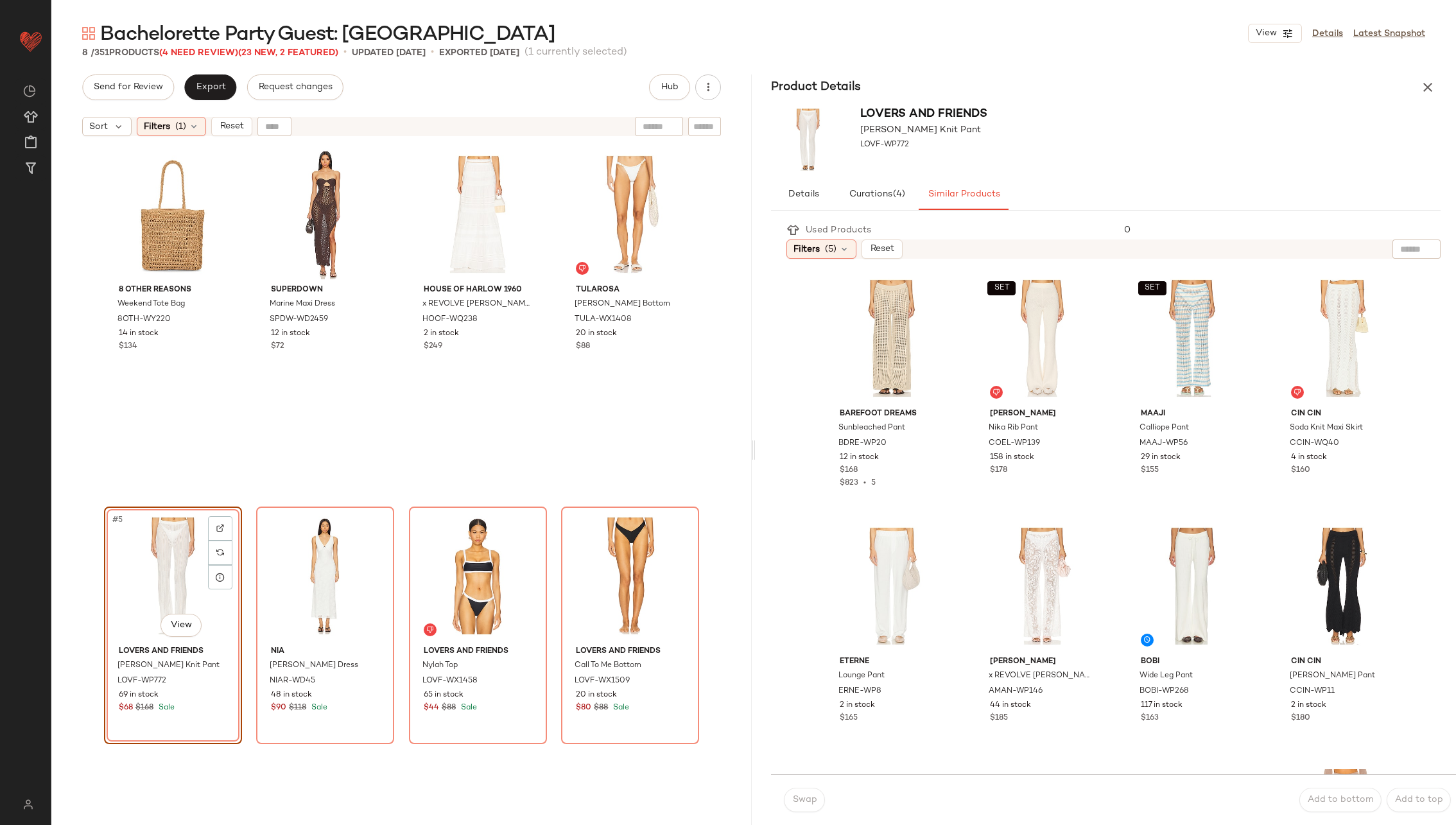
scroll to position [164, 0]
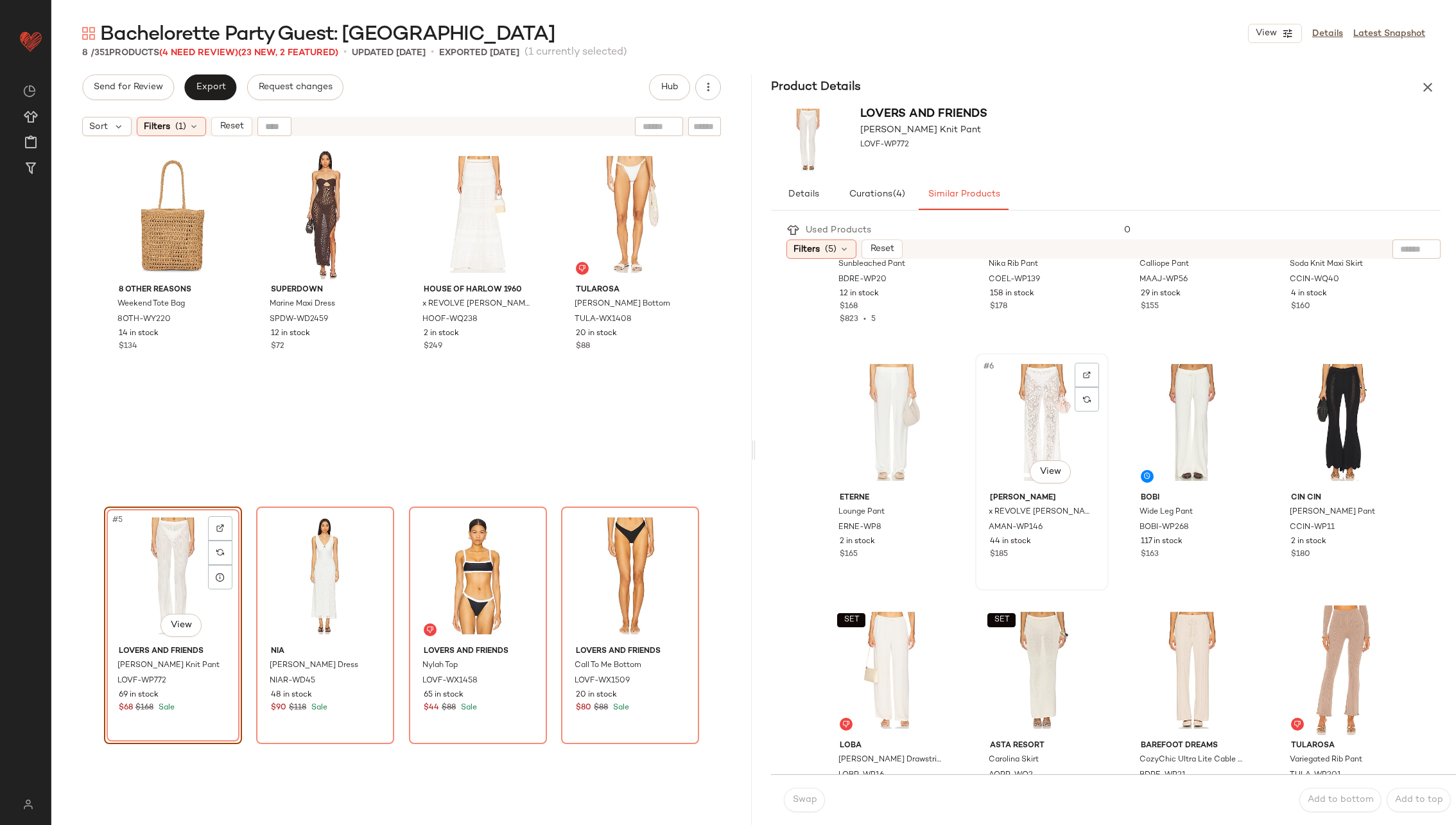
click at [995, 446] on div "#6 View" at bounding box center [1042, 422] width 124 height 130
click at [799, 804] on span "Swap" at bounding box center [804, 800] width 25 height 11
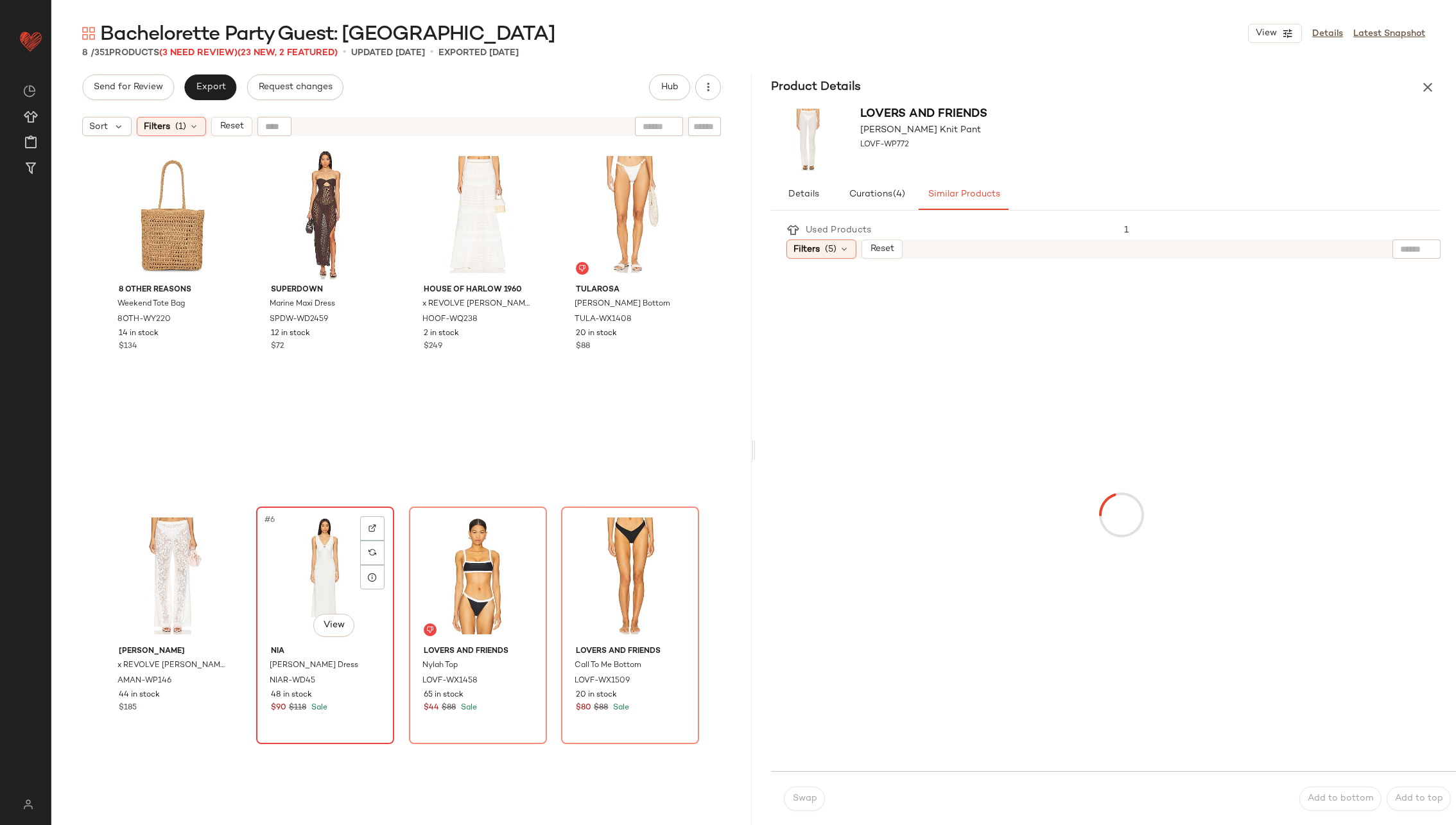
click at [299, 582] on div "#6 View" at bounding box center [326, 576] width 129 height 130
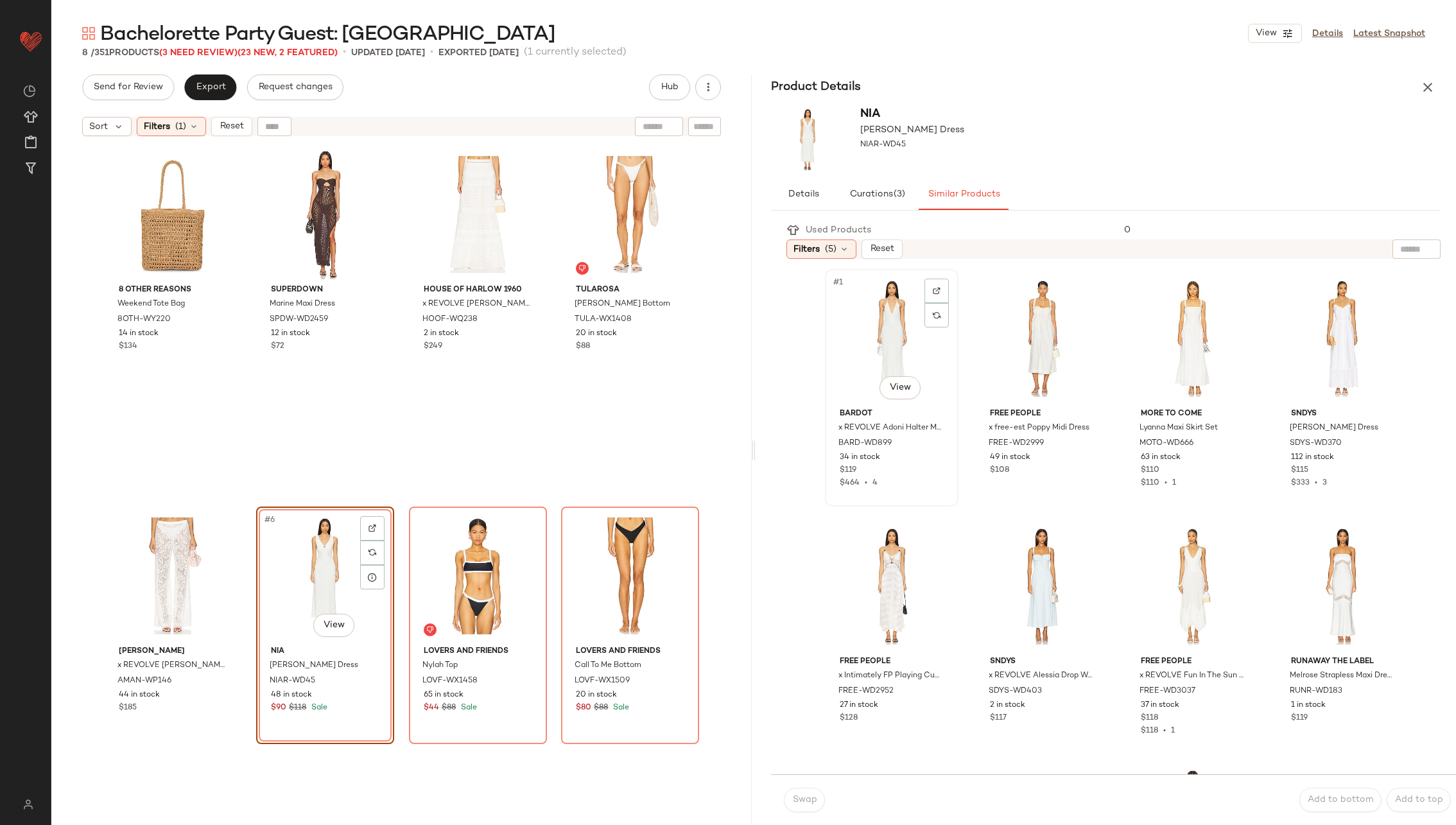
click at [897, 328] on div "#1 View" at bounding box center [892, 338] width 124 height 130
click at [800, 800] on span "Swap" at bounding box center [804, 800] width 25 height 11
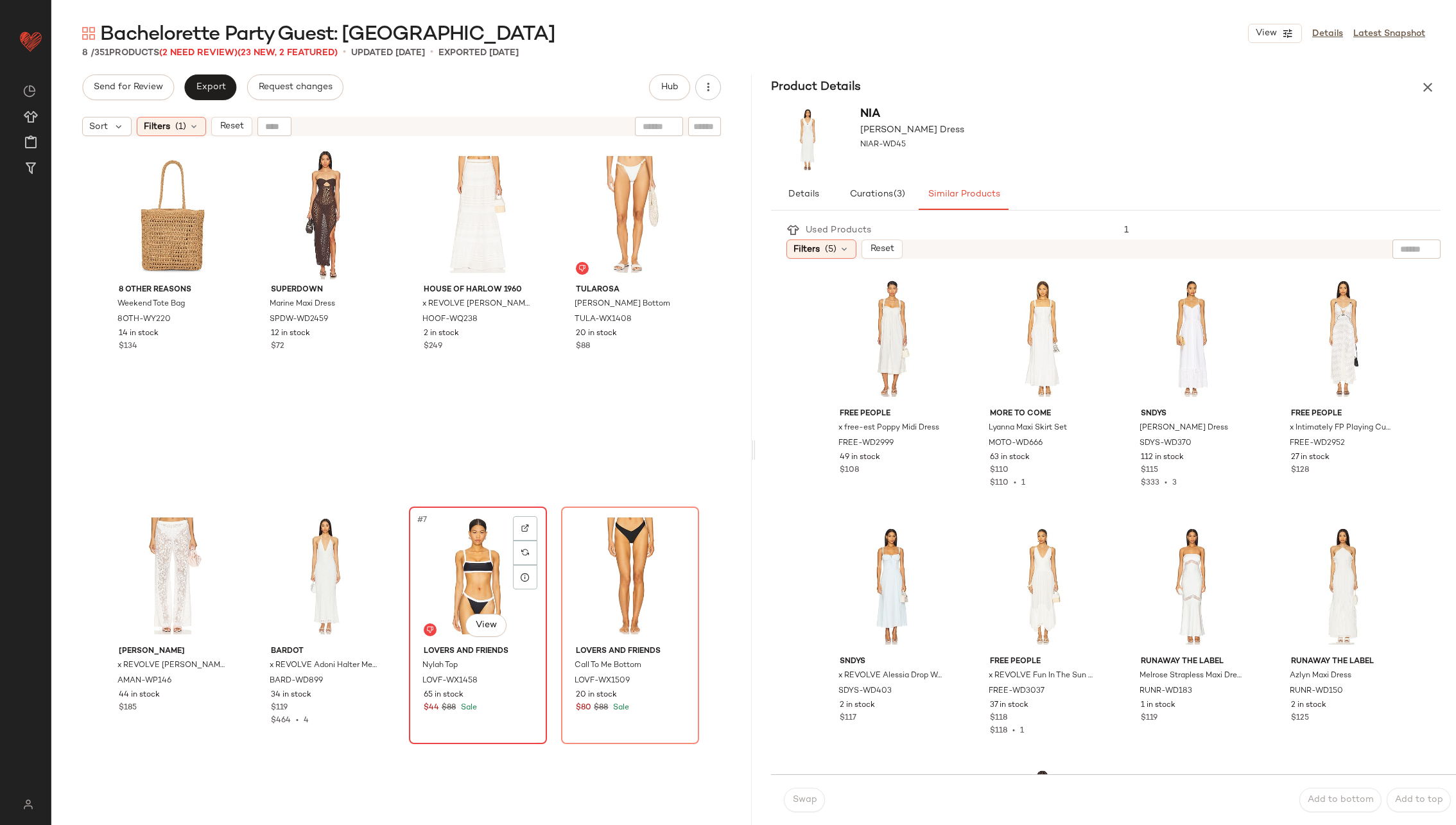
click at [464, 555] on div "#7 View" at bounding box center [478, 576] width 129 height 130
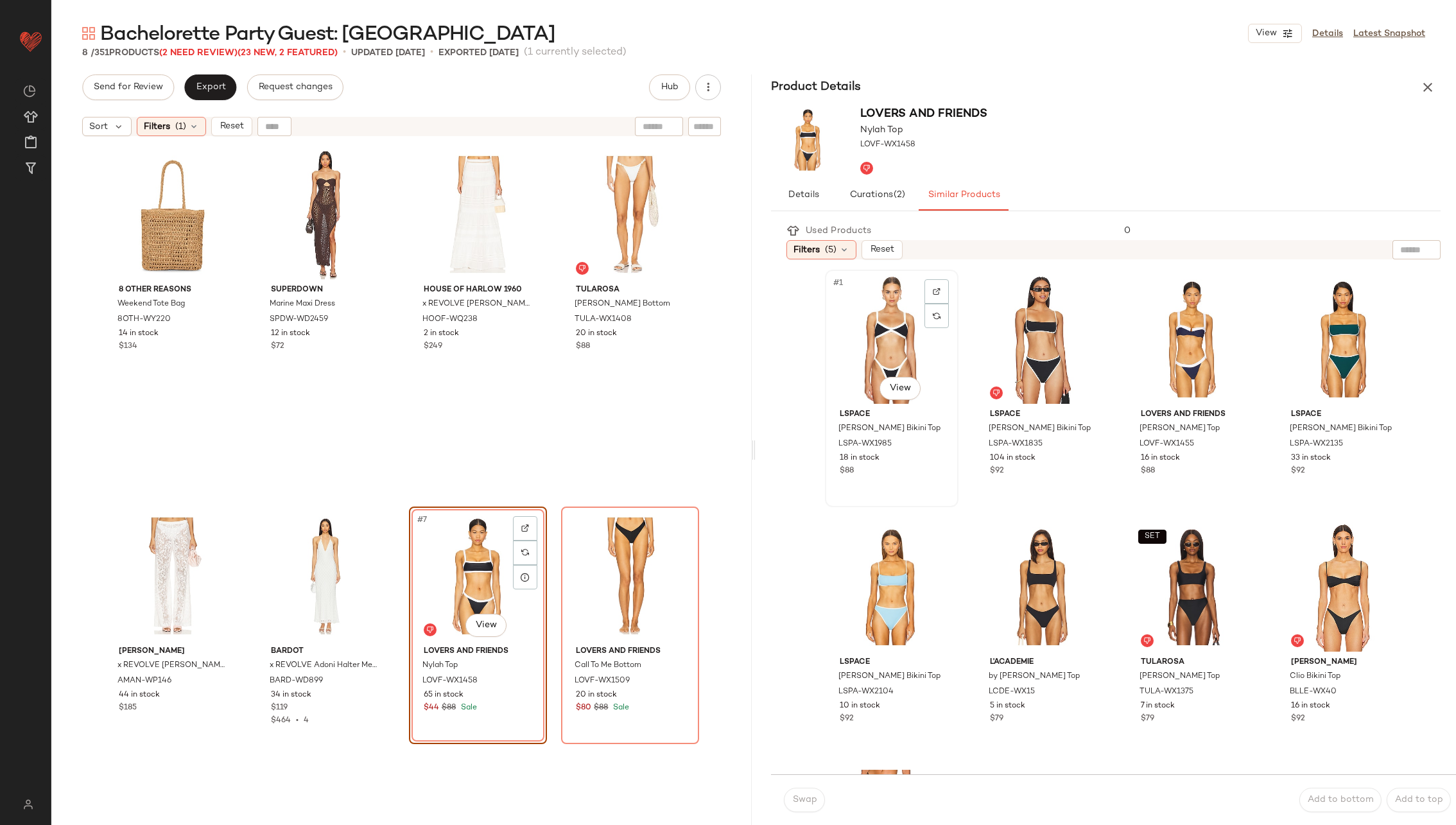
click at [882, 341] on div "#1 View" at bounding box center [892, 339] width 124 height 130
click at [808, 796] on span "Swap" at bounding box center [804, 800] width 25 height 11
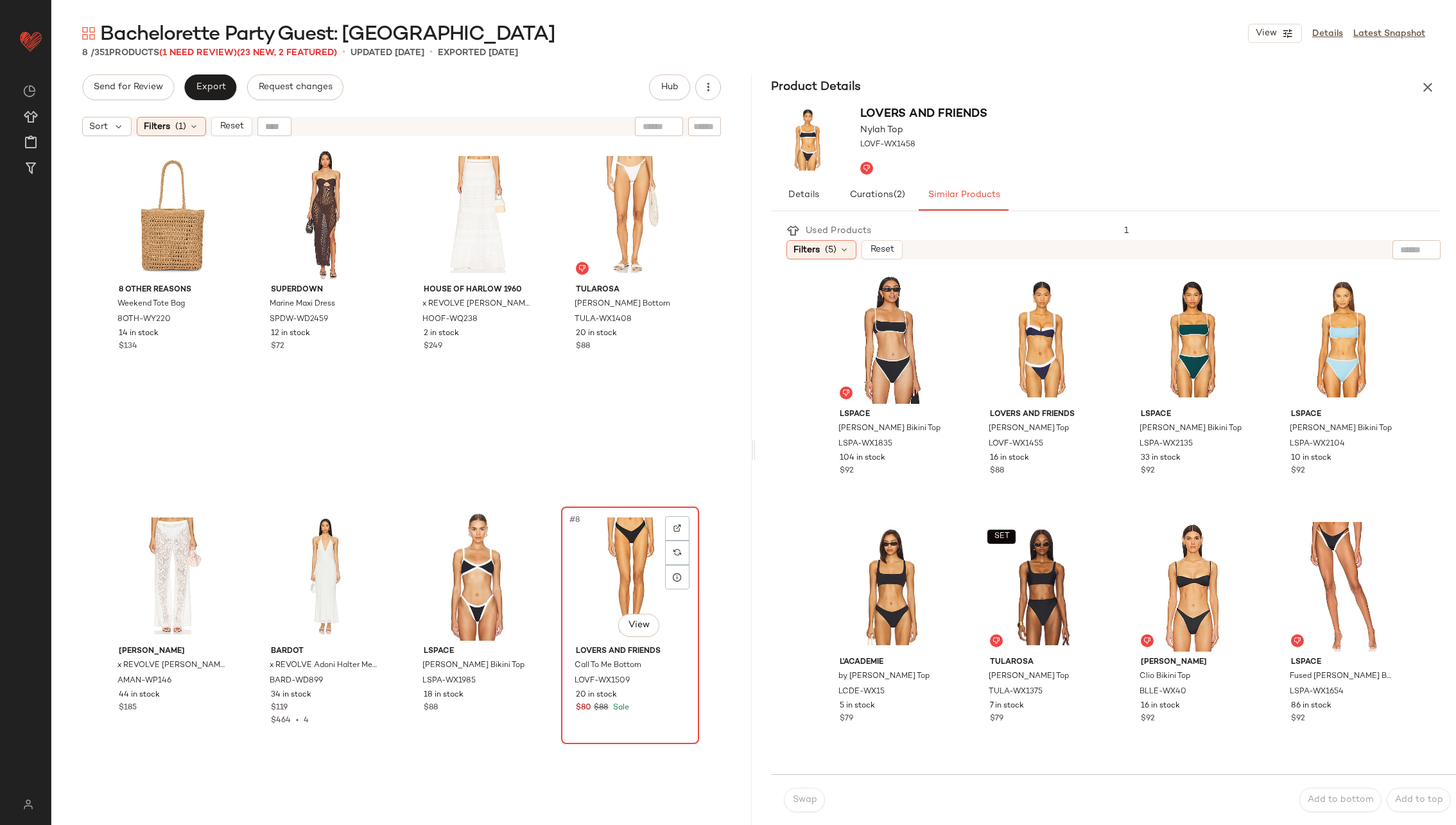
click at [598, 568] on div "#8 View" at bounding box center [630, 576] width 129 height 130
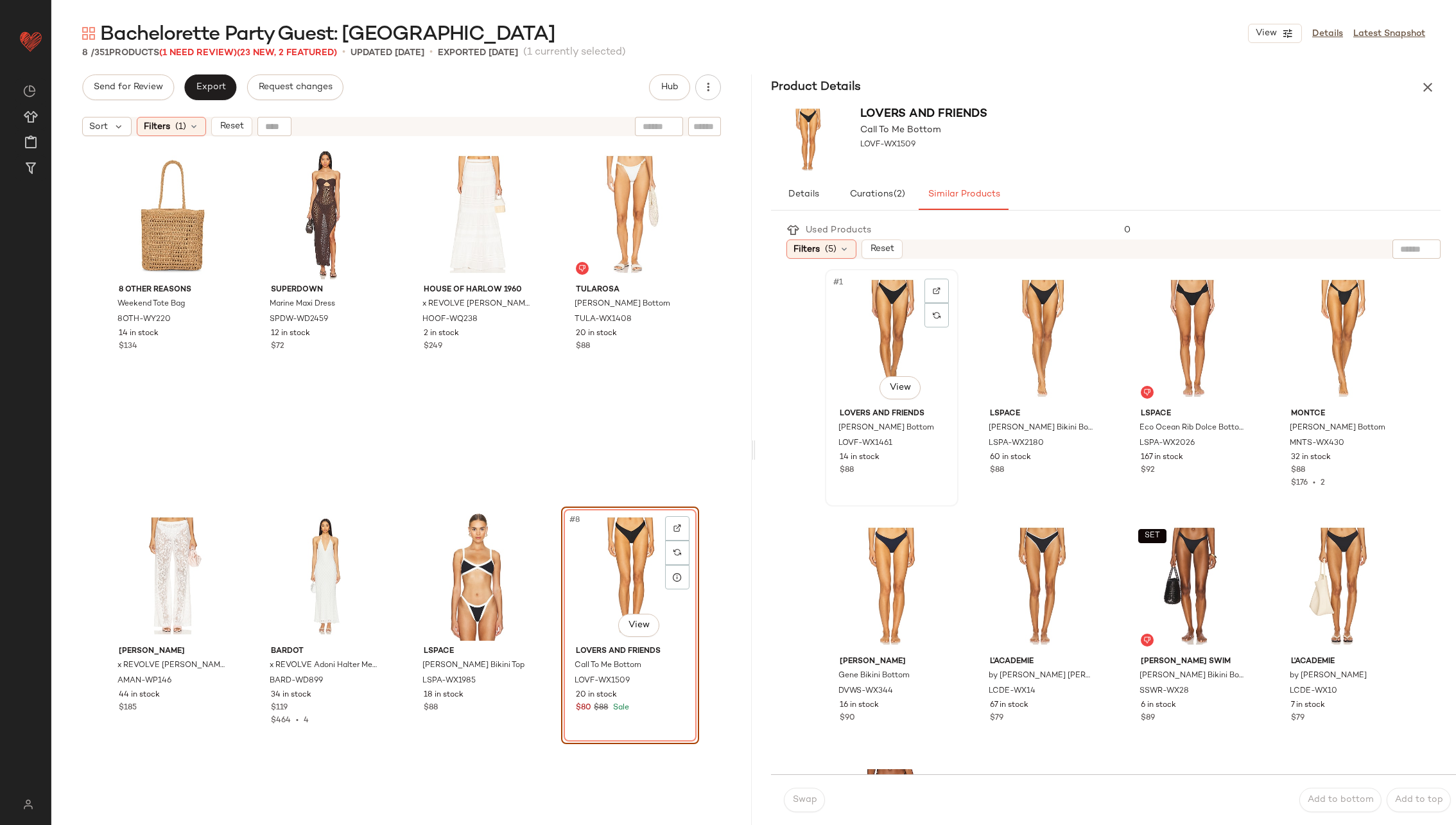
click at [895, 350] on div "#1 View" at bounding box center [892, 338] width 124 height 130
click at [808, 800] on span "Swap" at bounding box center [804, 800] width 25 height 11
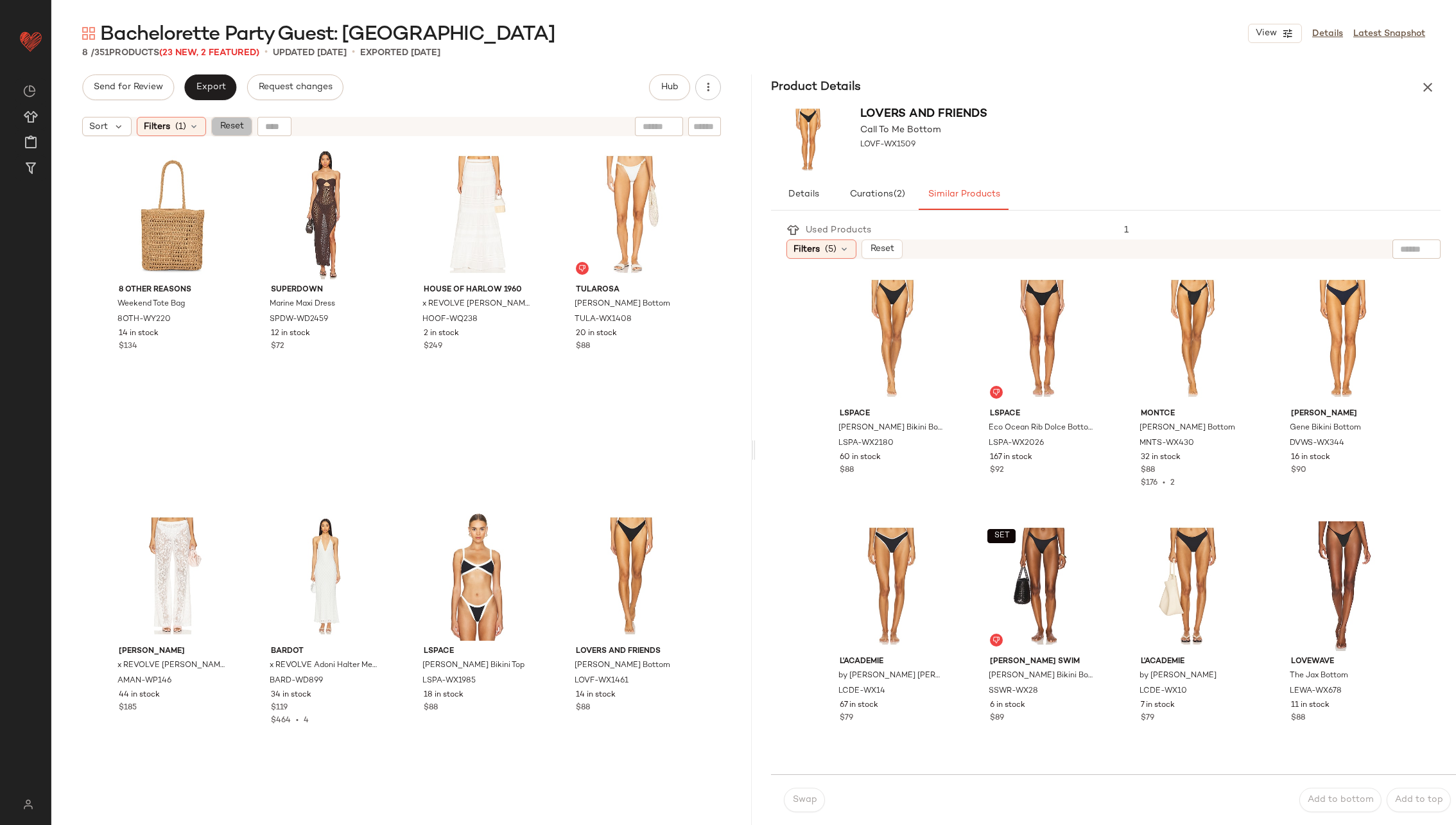
click at [227, 127] on span "Reset" at bounding box center [231, 126] width 25 height 11
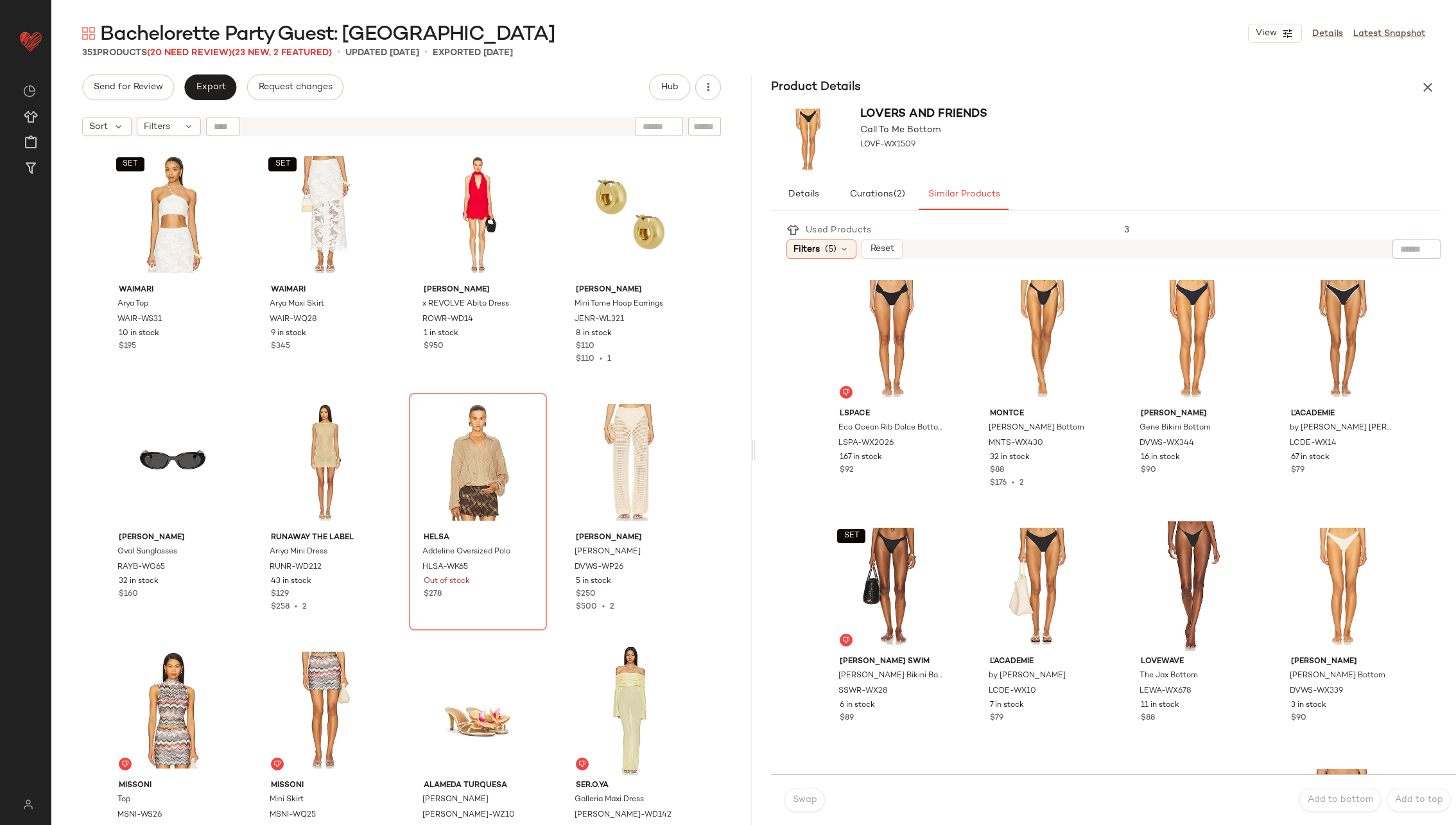
click at [395, 274] on div "SET Waimari Arya Top WAIR-WS31 10 in stock $195 SET Waimari Arya Maxi Skirt WAI…" at bounding box center [402, 501] width 595 height 712
click at [219, 88] on span "Export" at bounding box center [210, 87] width 30 height 11
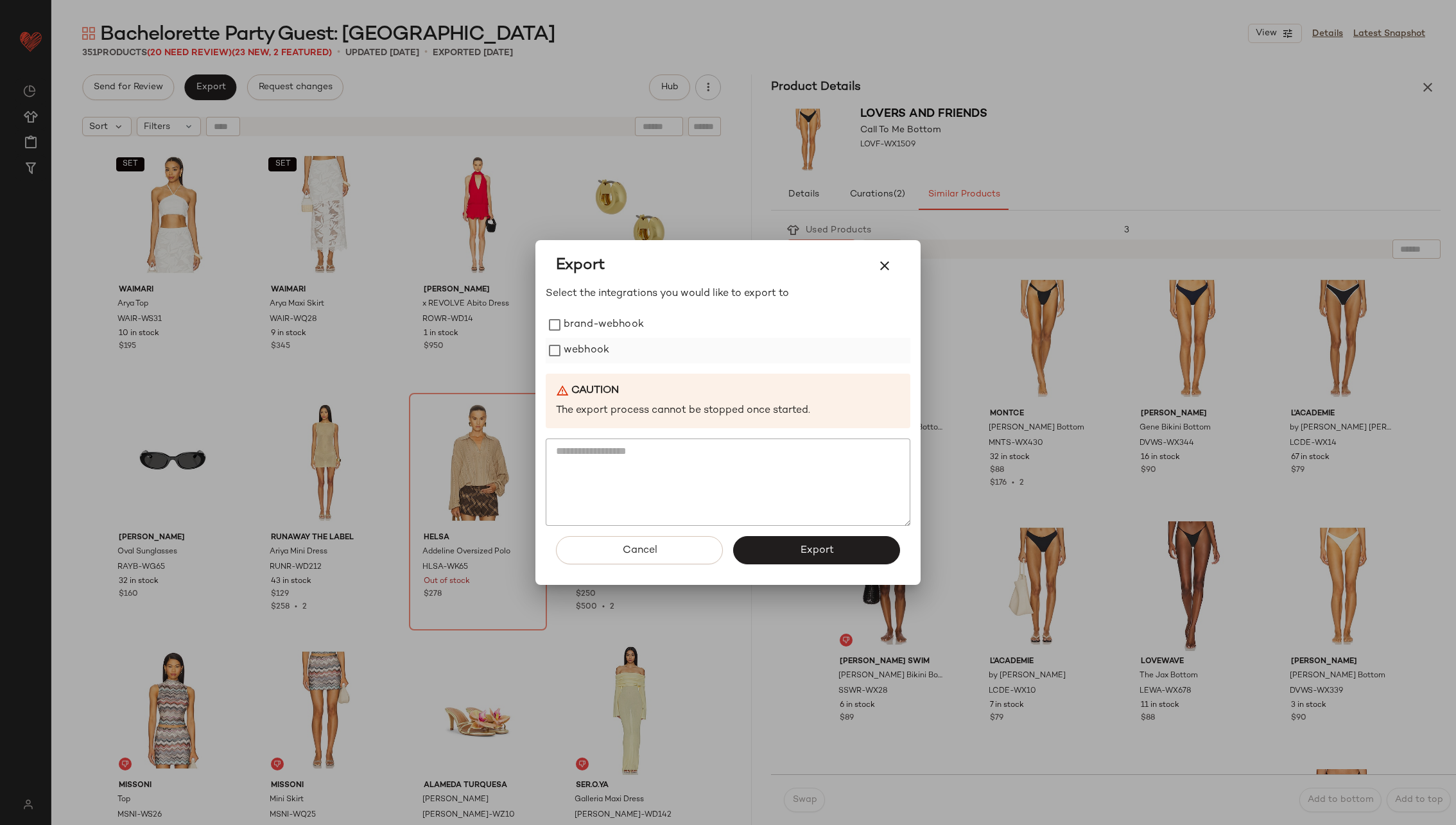
click at [580, 354] on label "webhook" at bounding box center [586, 350] width 46 height 25
click at [851, 549] on button "Export" at bounding box center [816, 550] width 167 height 29
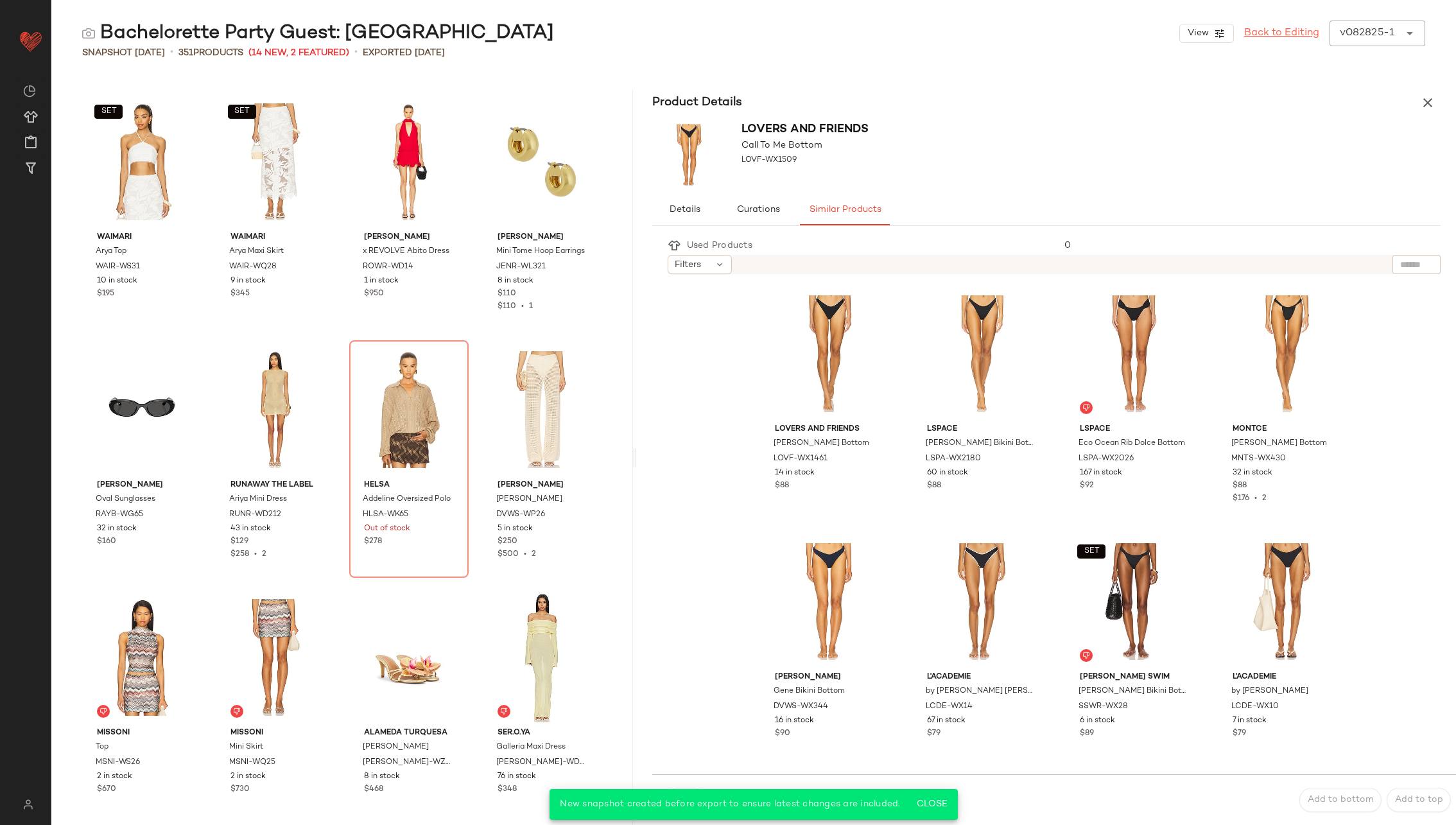
click at [1280, 38] on link "Back to Editing" at bounding box center [1282, 33] width 75 height 16
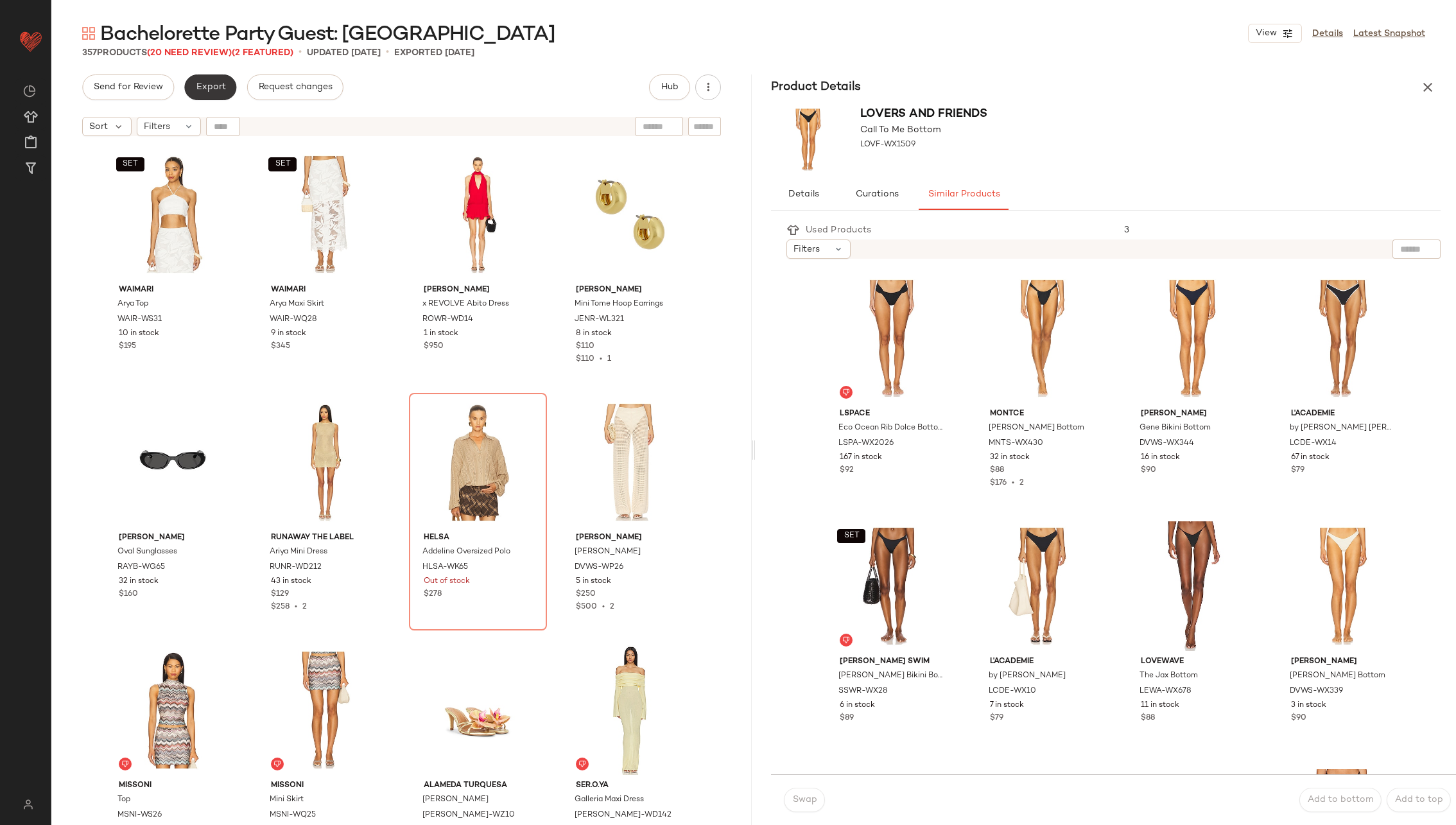
click at [211, 92] on span "Export" at bounding box center [210, 87] width 30 height 11
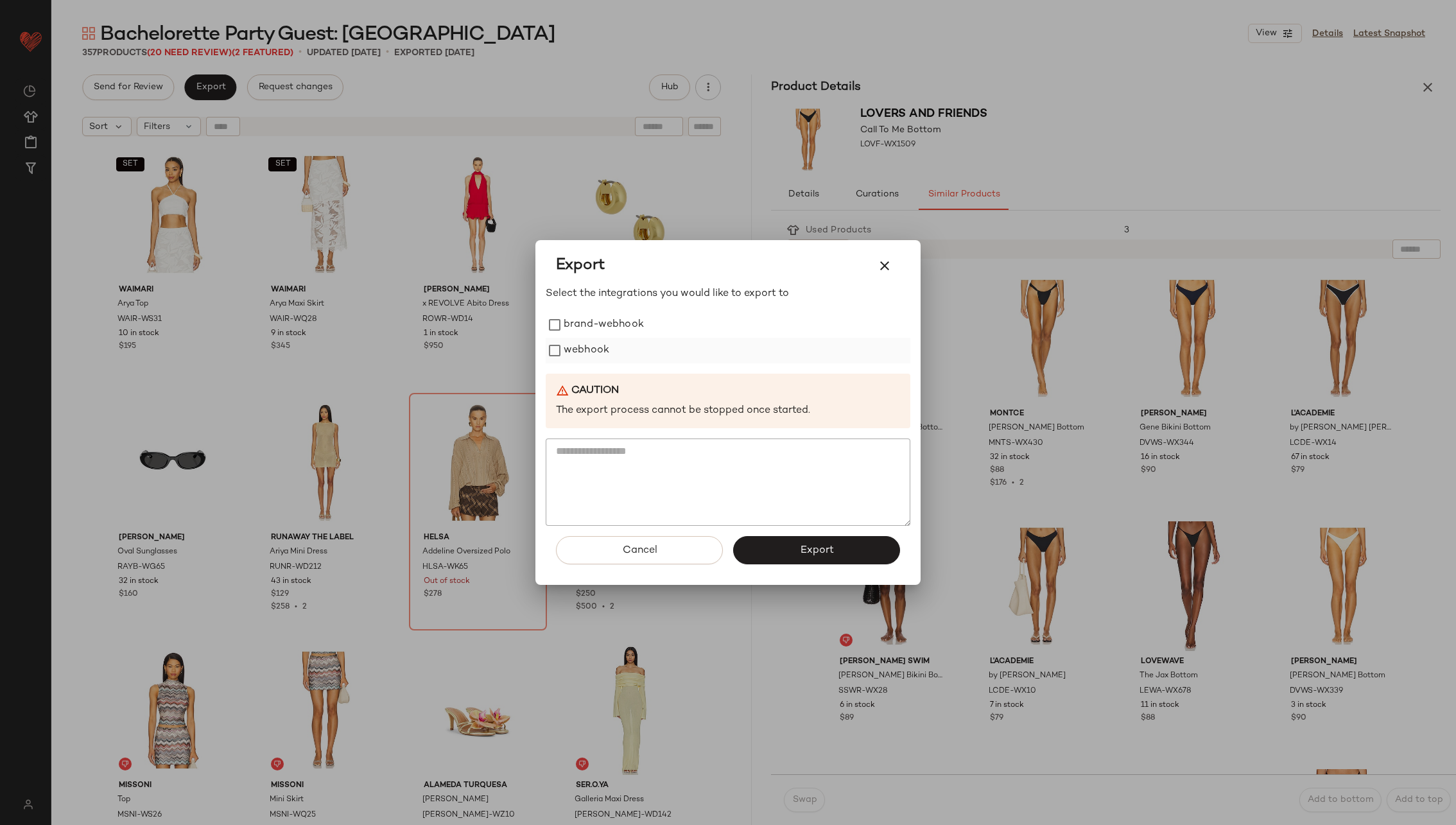
click at [600, 357] on label "webhook" at bounding box center [586, 350] width 46 height 25
click at [813, 553] on span "Export" at bounding box center [816, 550] width 34 height 12
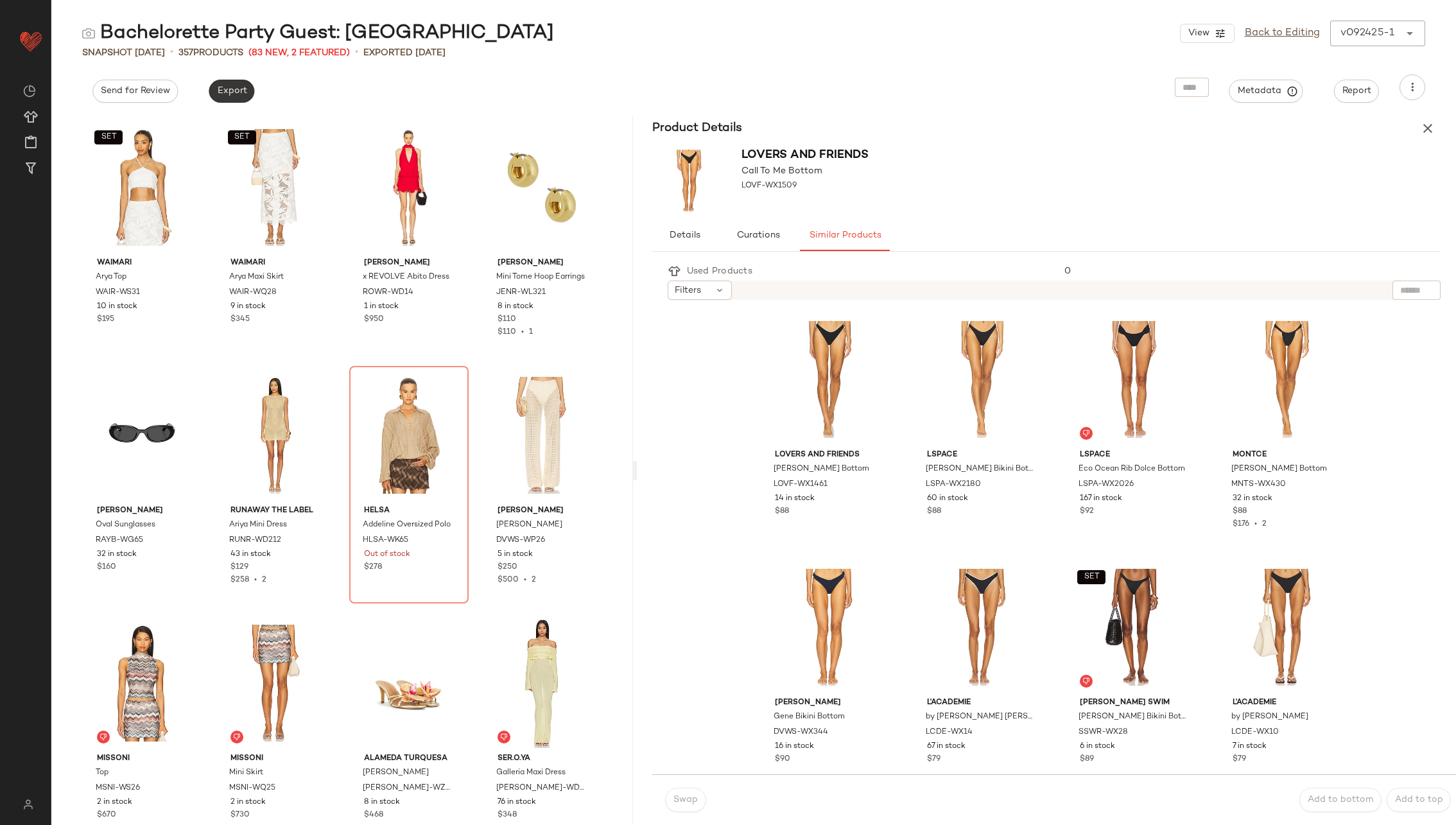
click at [228, 83] on button "Export" at bounding box center [231, 91] width 46 height 23
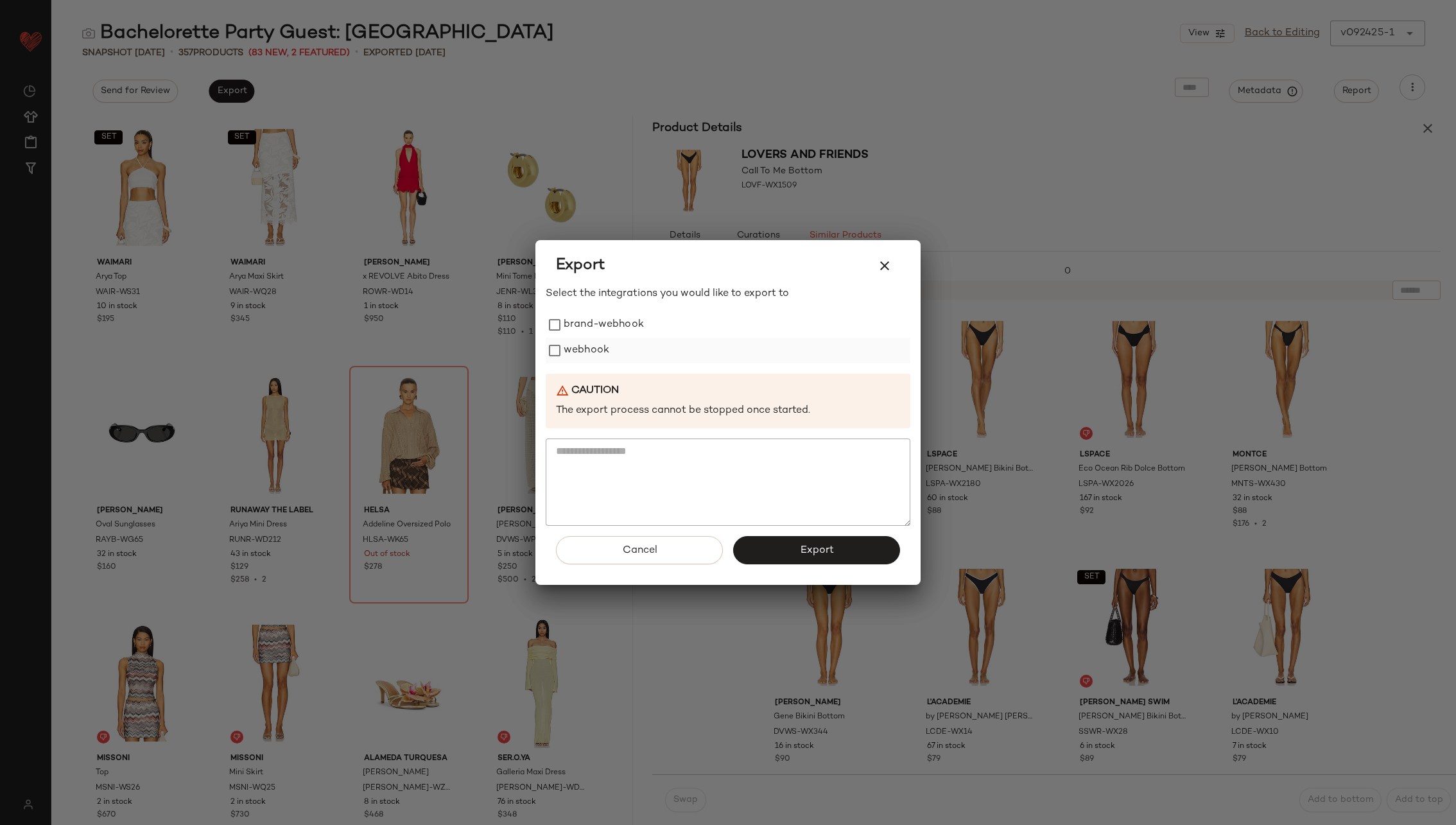
click at [591, 345] on label "webhook" at bounding box center [586, 350] width 46 height 25
click at [825, 545] on span "Export" at bounding box center [816, 550] width 34 height 12
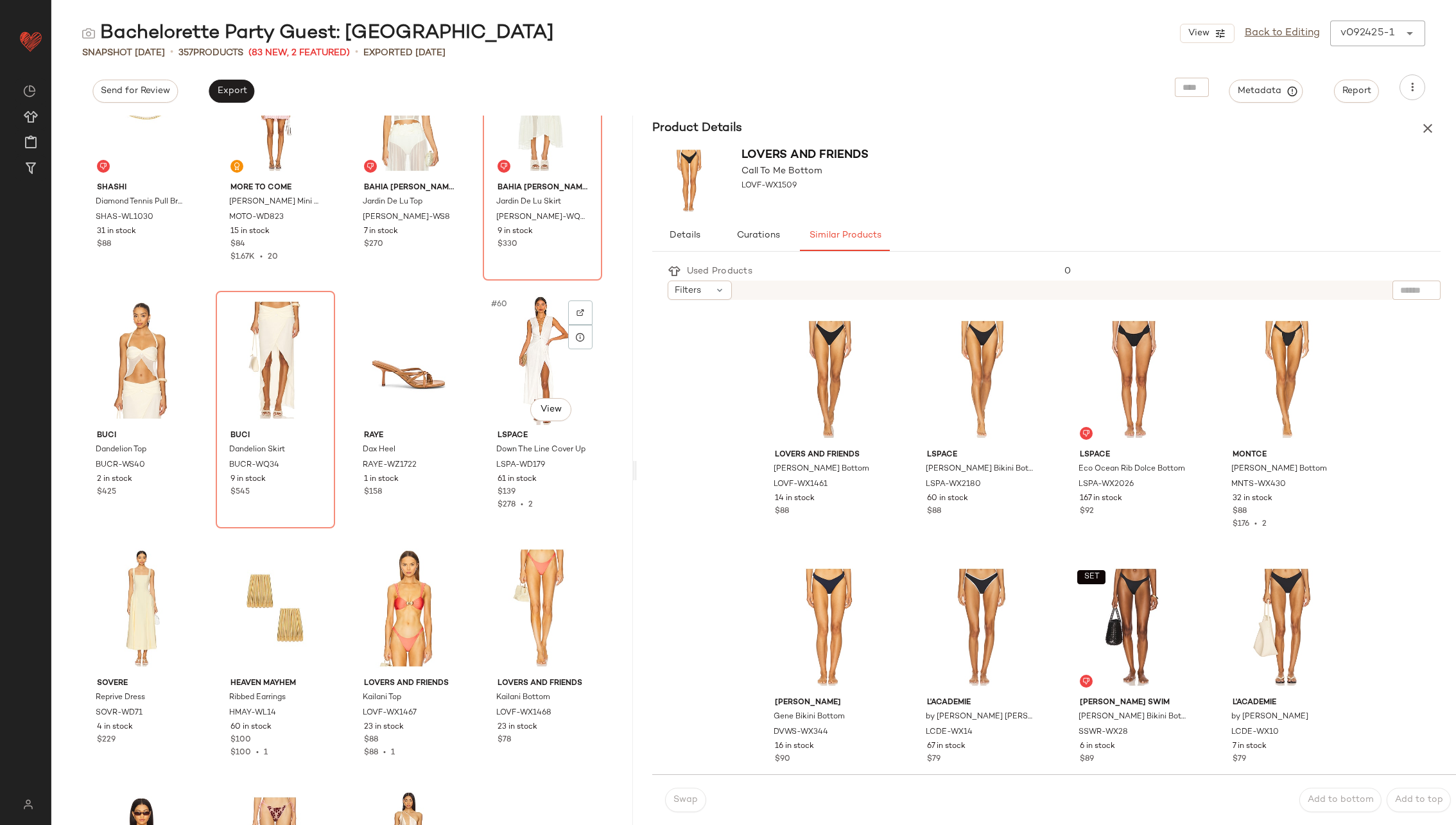
scroll to position [3522, 0]
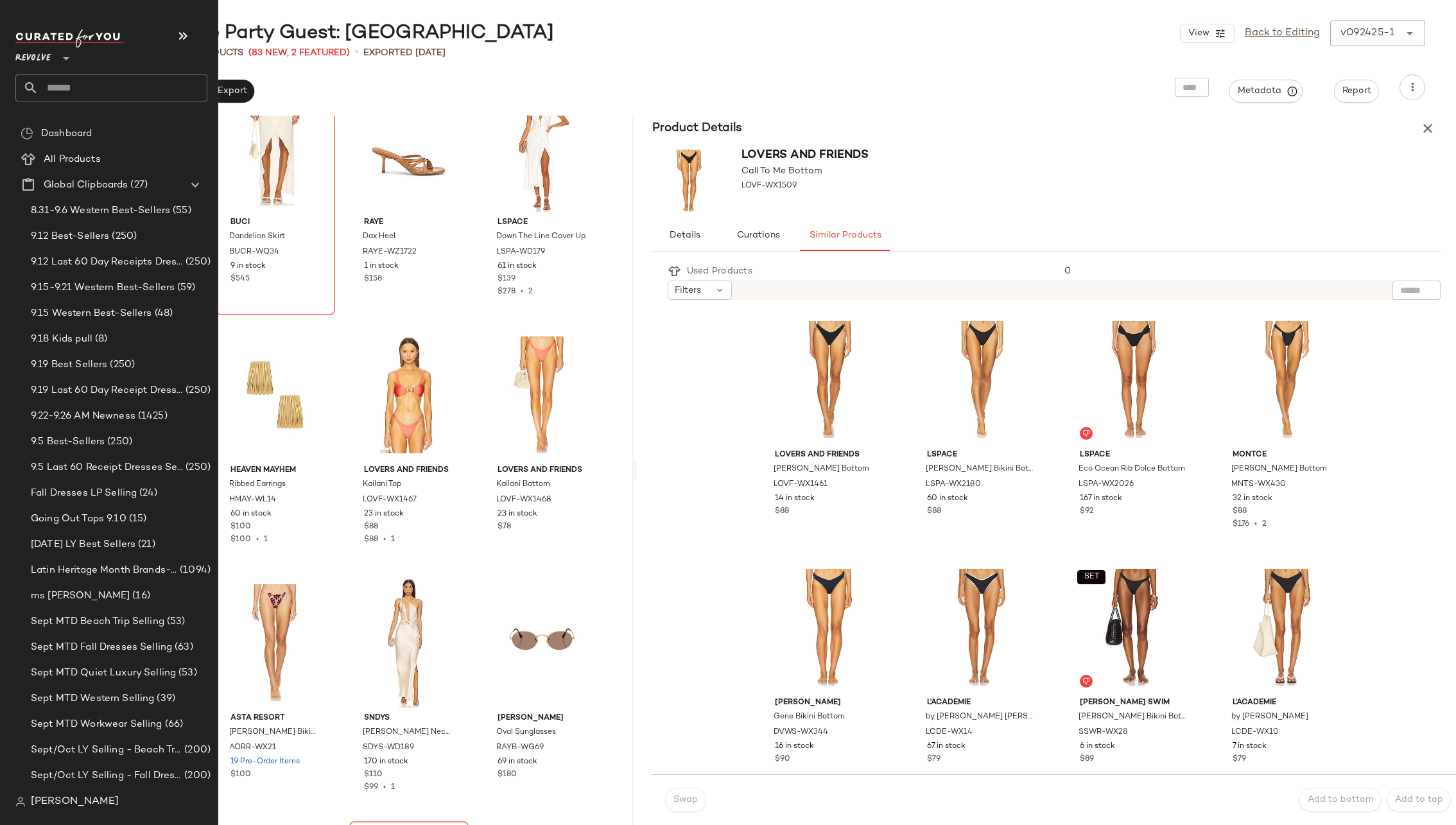
click at [122, 87] on input "text" at bounding box center [123, 88] width 169 height 27
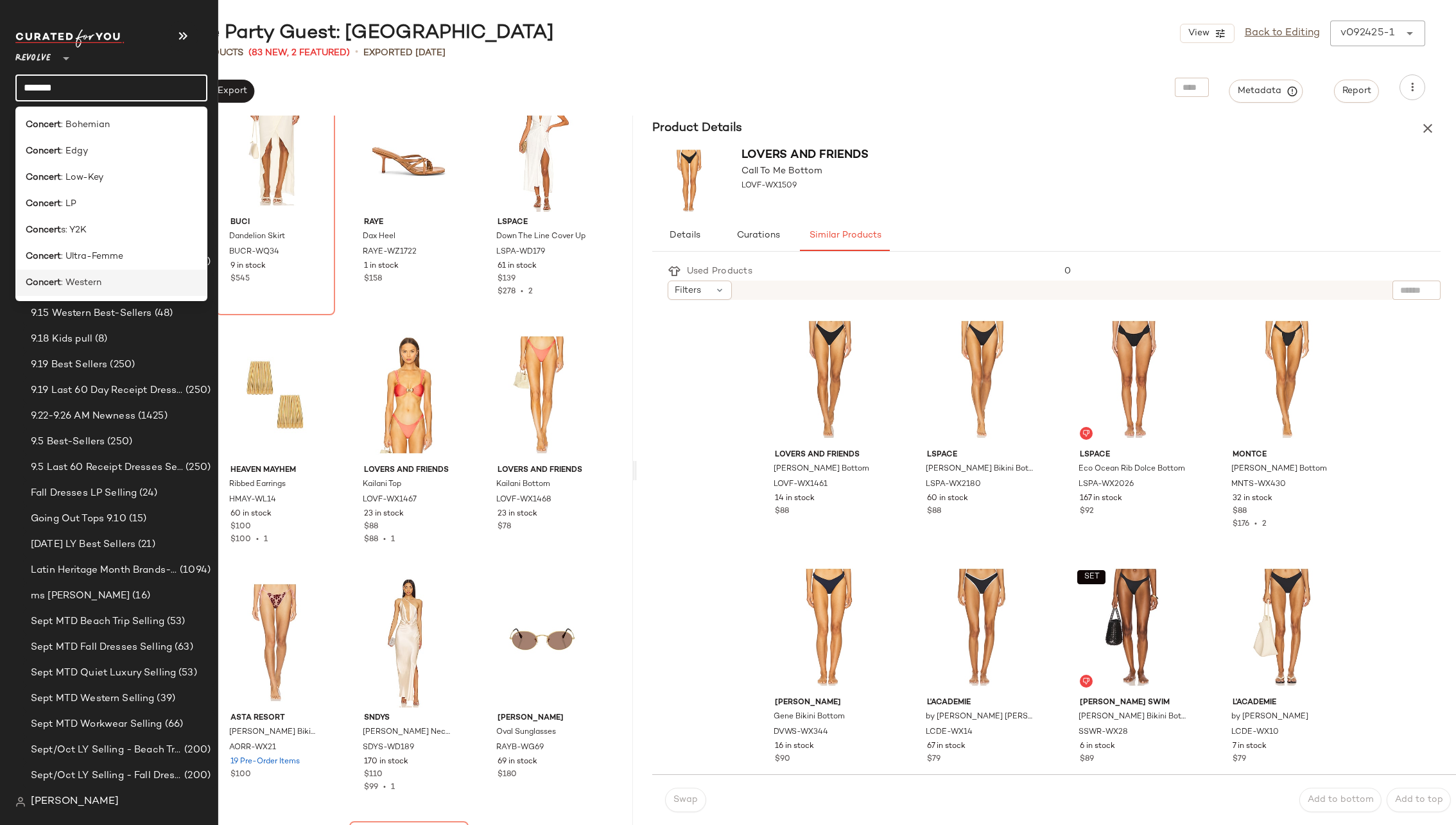
type input "*******"
click at [118, 279] on div "Concert : Western" at bounding box center [111, 282] width 172 height 13
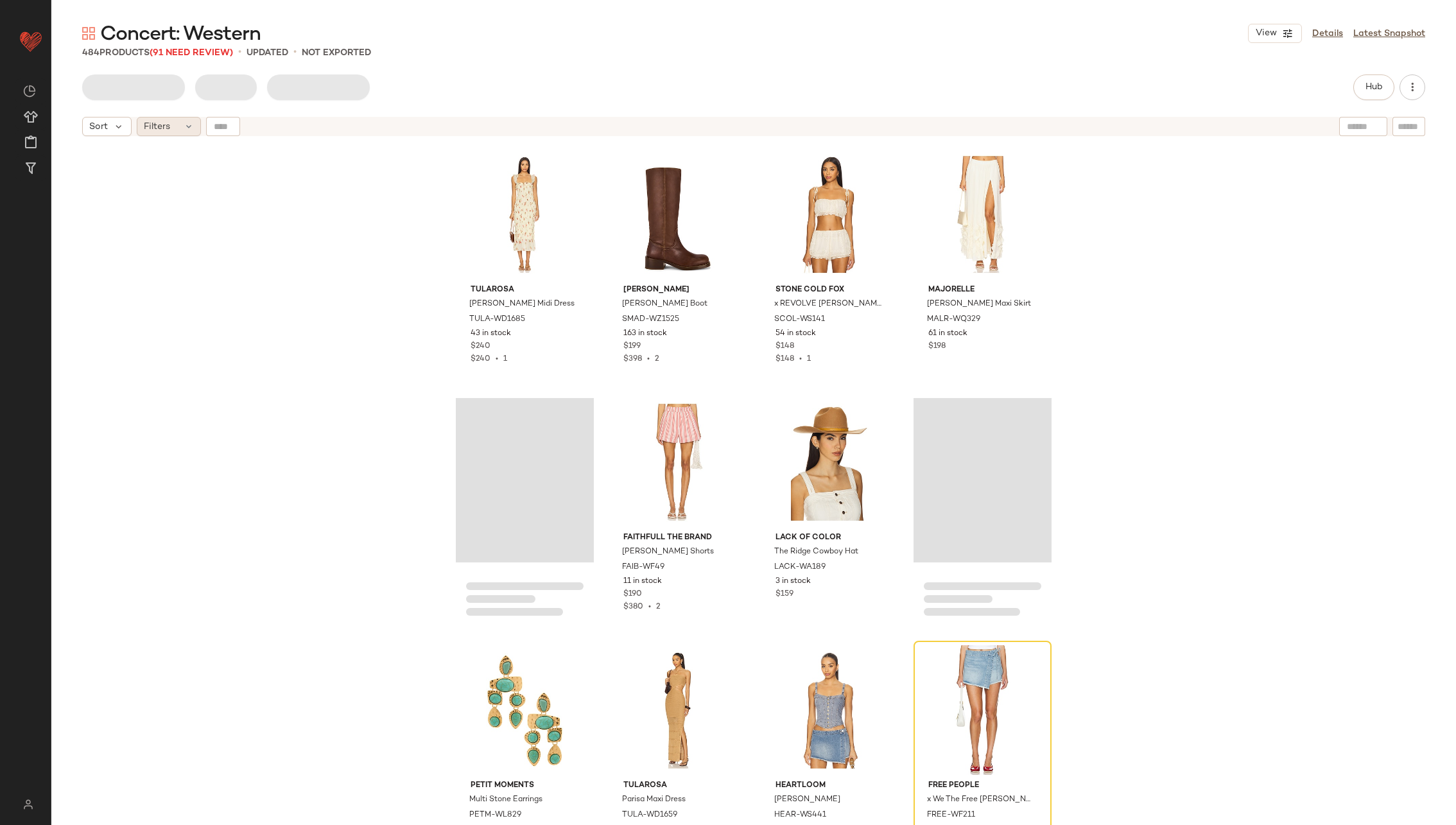
click at [174, 127] on div "Filters" at bounding box center [169, 127] width 64 height 20
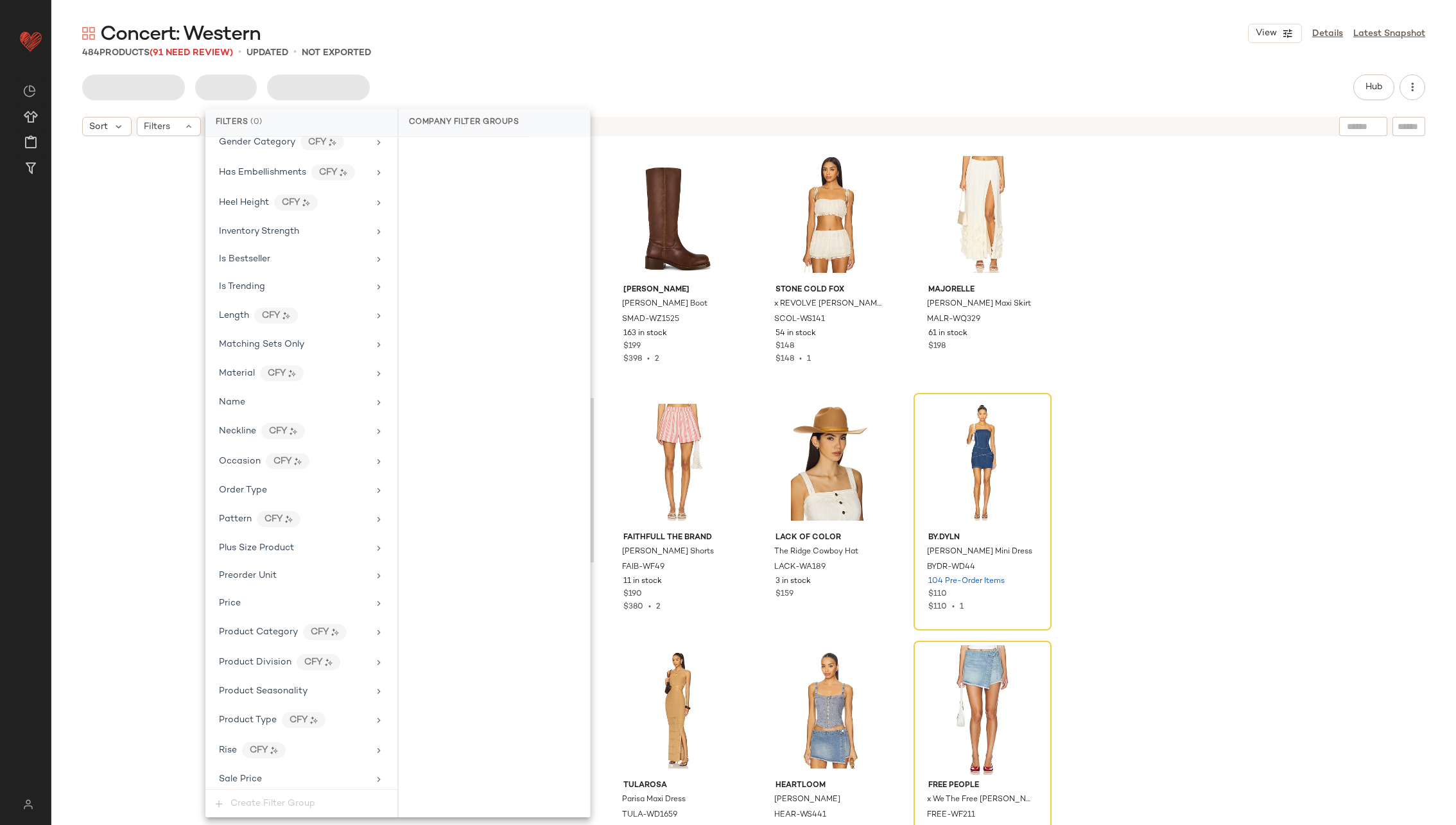
scroll to position [1090, 0]
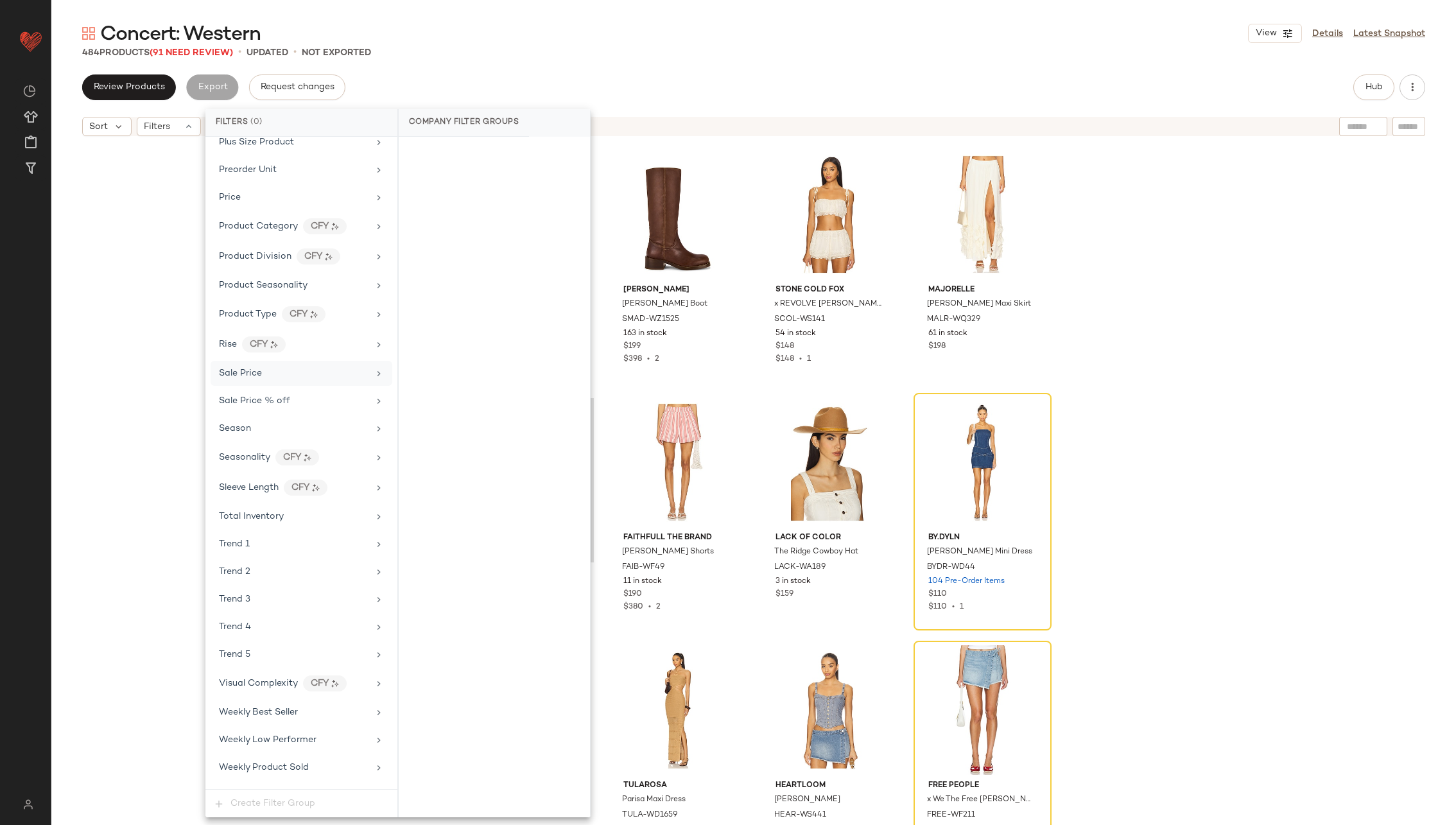
click at [299, 367] on div "Sale Price" at bounding box center [294, 373] width 150 height 13
click at [493, 156] on div "On sale" at bounding box center [494, 153] width 181 height 23
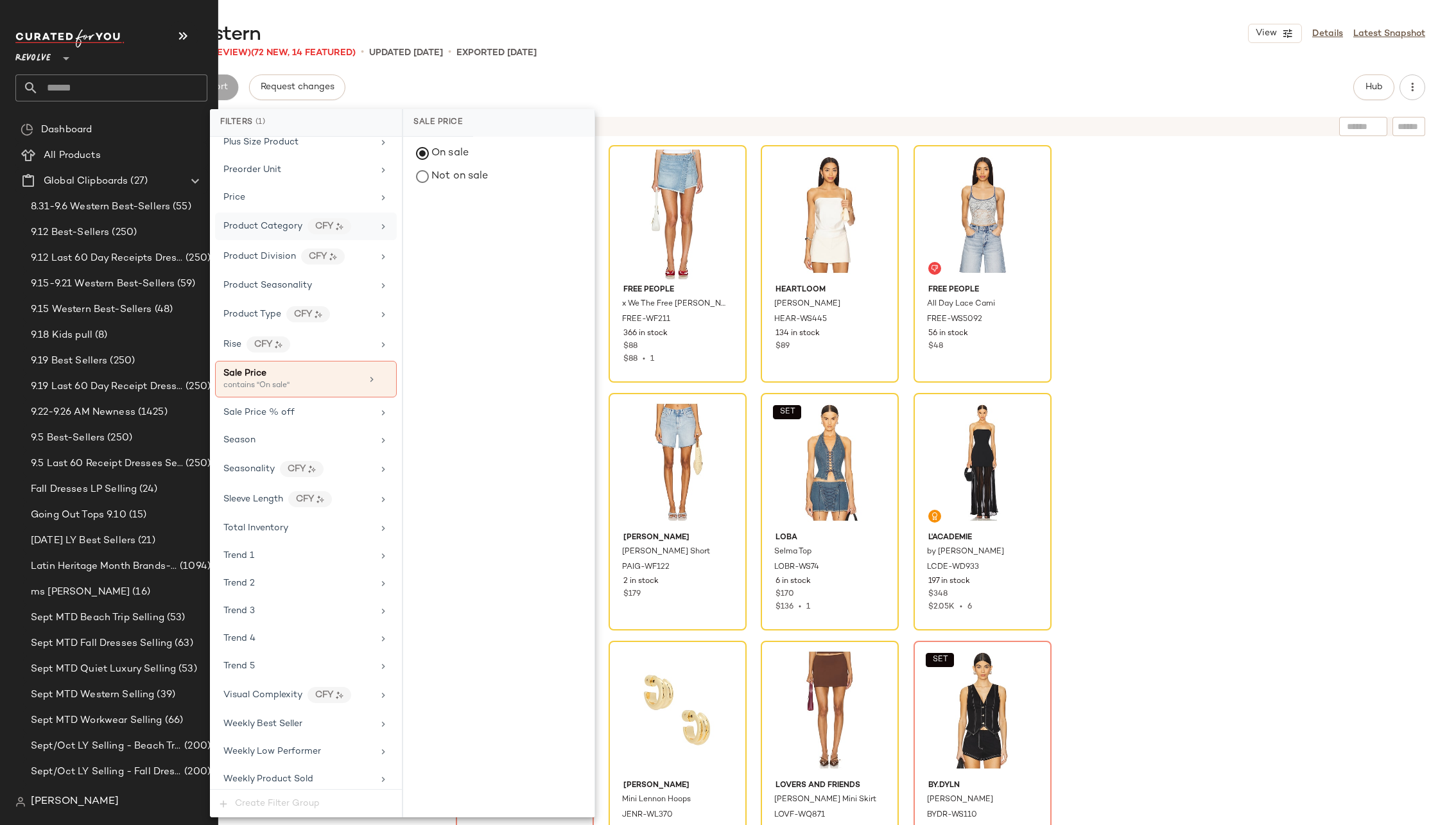
scroll to position [0, 0]
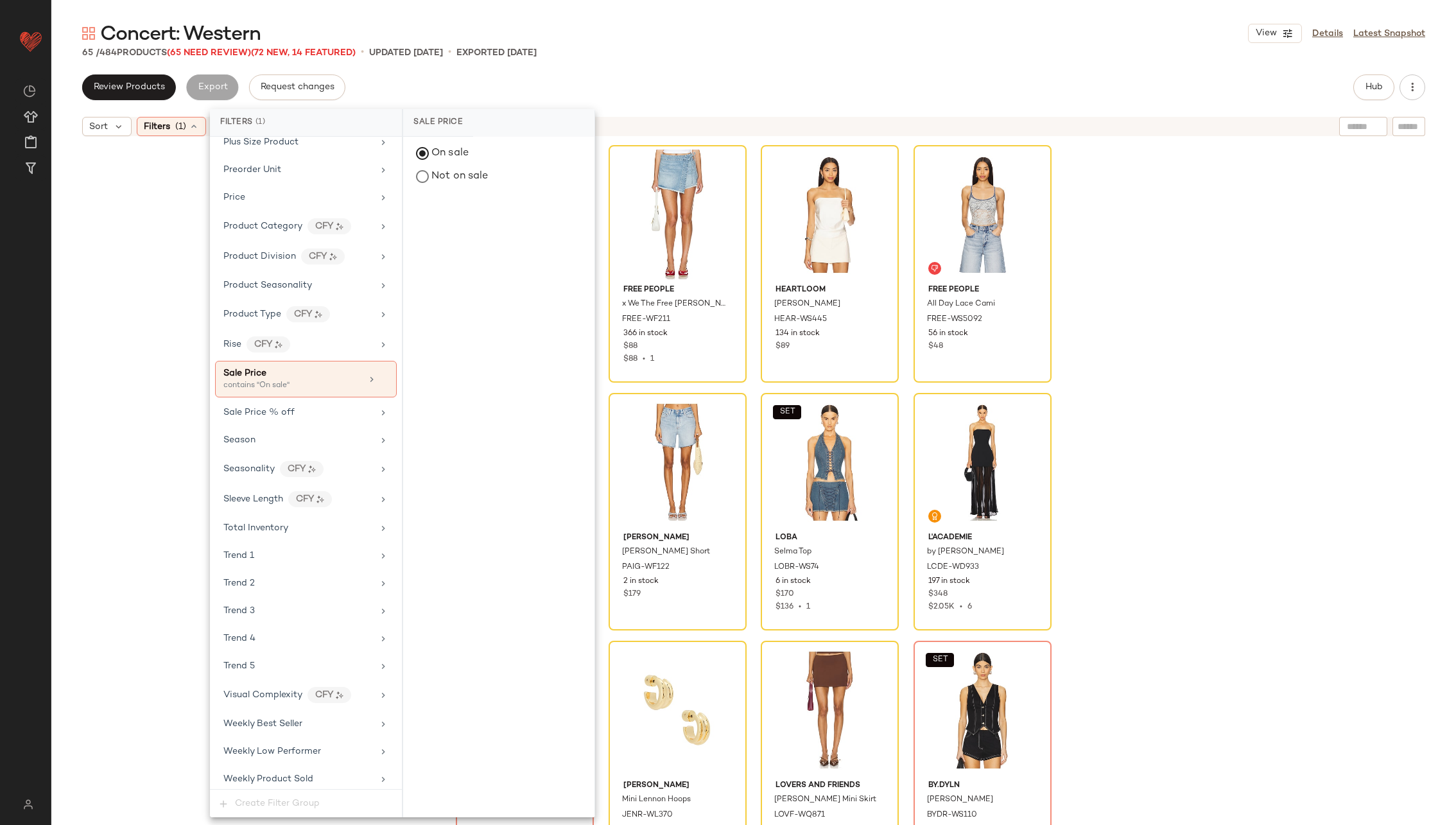
click at [194, 231] on div "Found Malibu Farm Fair Tee PFOU-WS10 19 in stock $60 Free People x We The Free …" at bounding box center [753, 499] width 1404 height 715
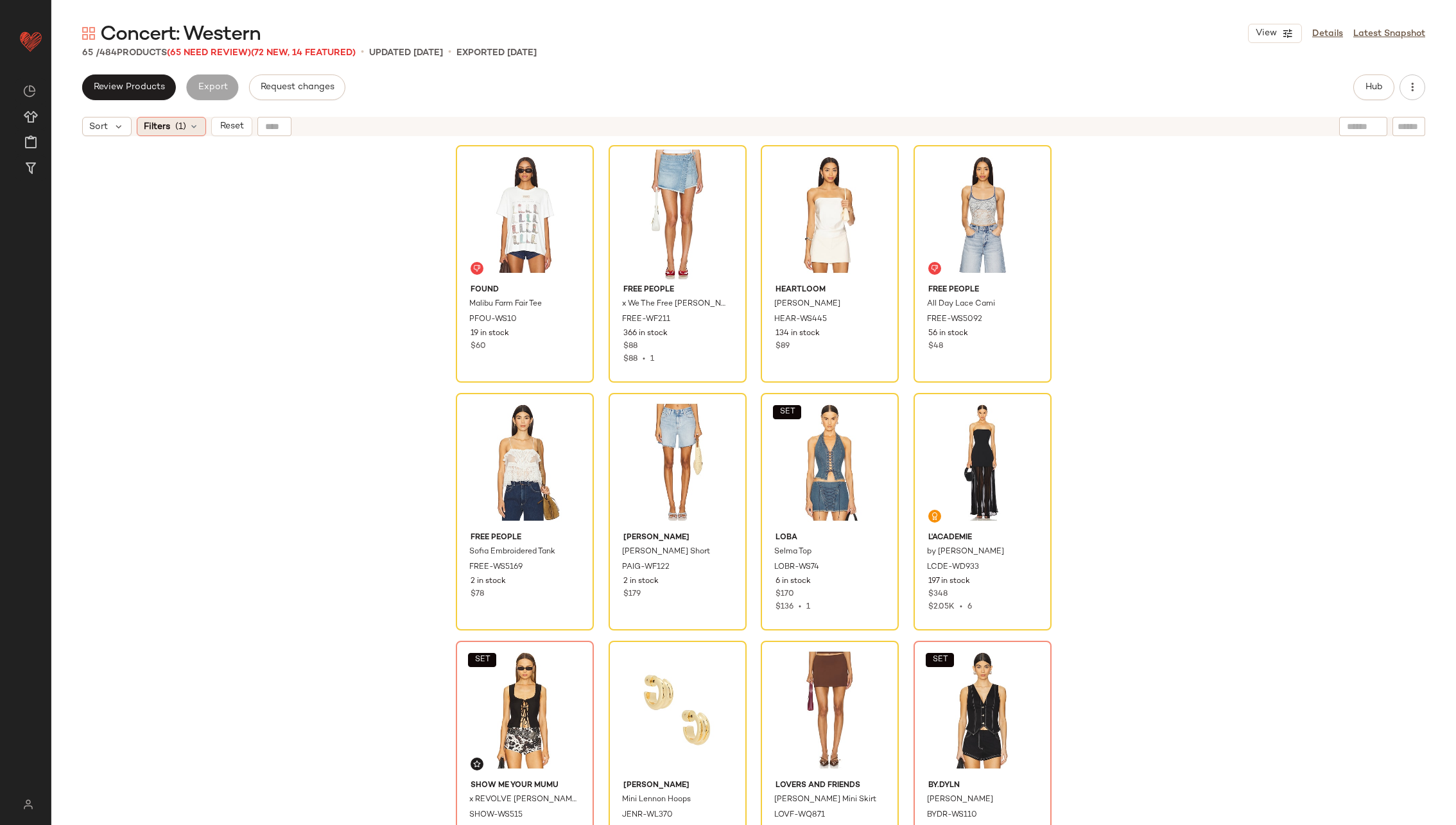
click at [183, 127] on span "(1)" at bounding box center [180, 127] width 11 height 13
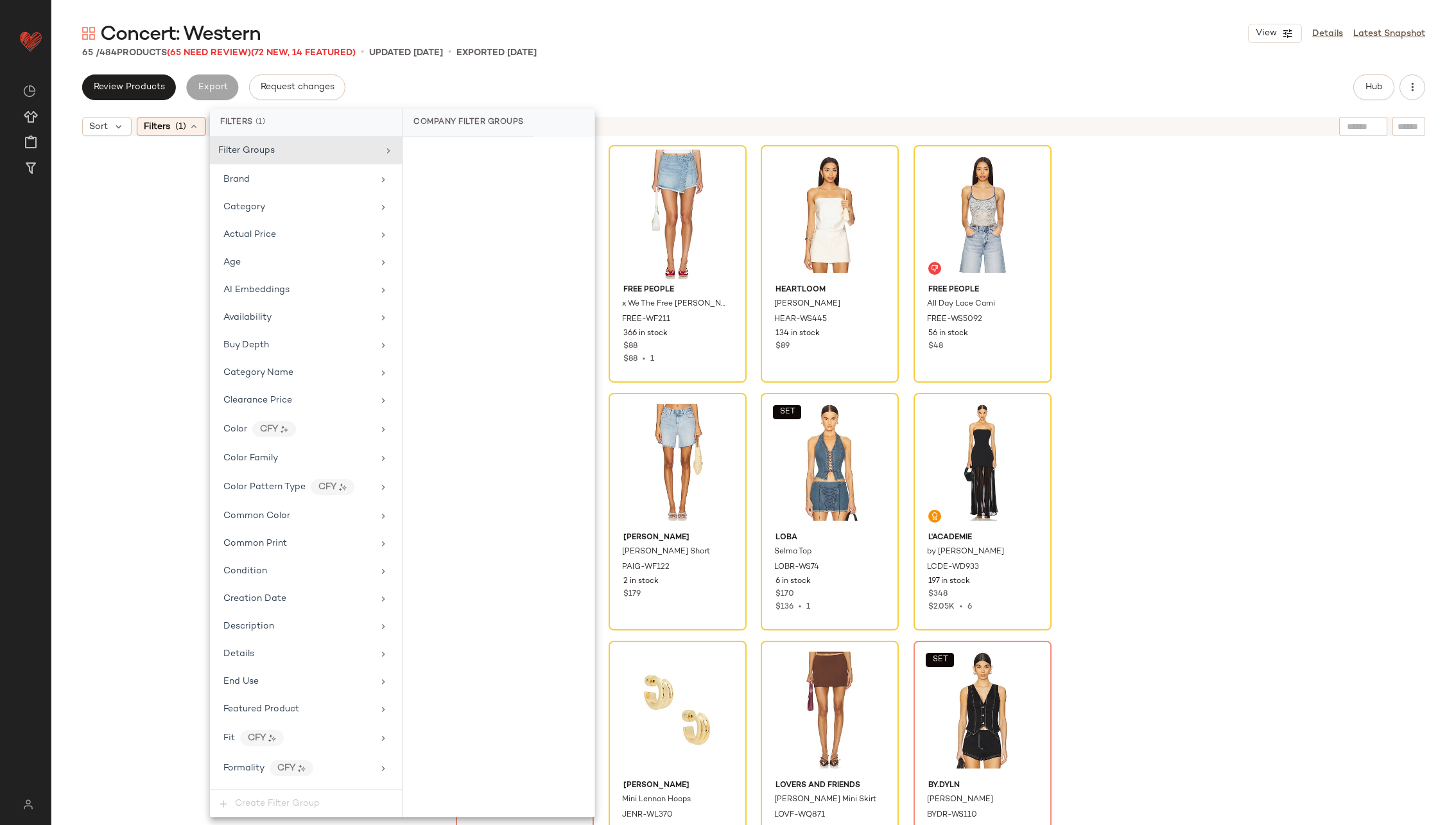
click at [147, 388] on div "Found Malibu Farm Fair Tee PFOU-WS10 19 in stock $60 Free People x We The Free …" at bounding box center [753, 499] width 1404 height 715
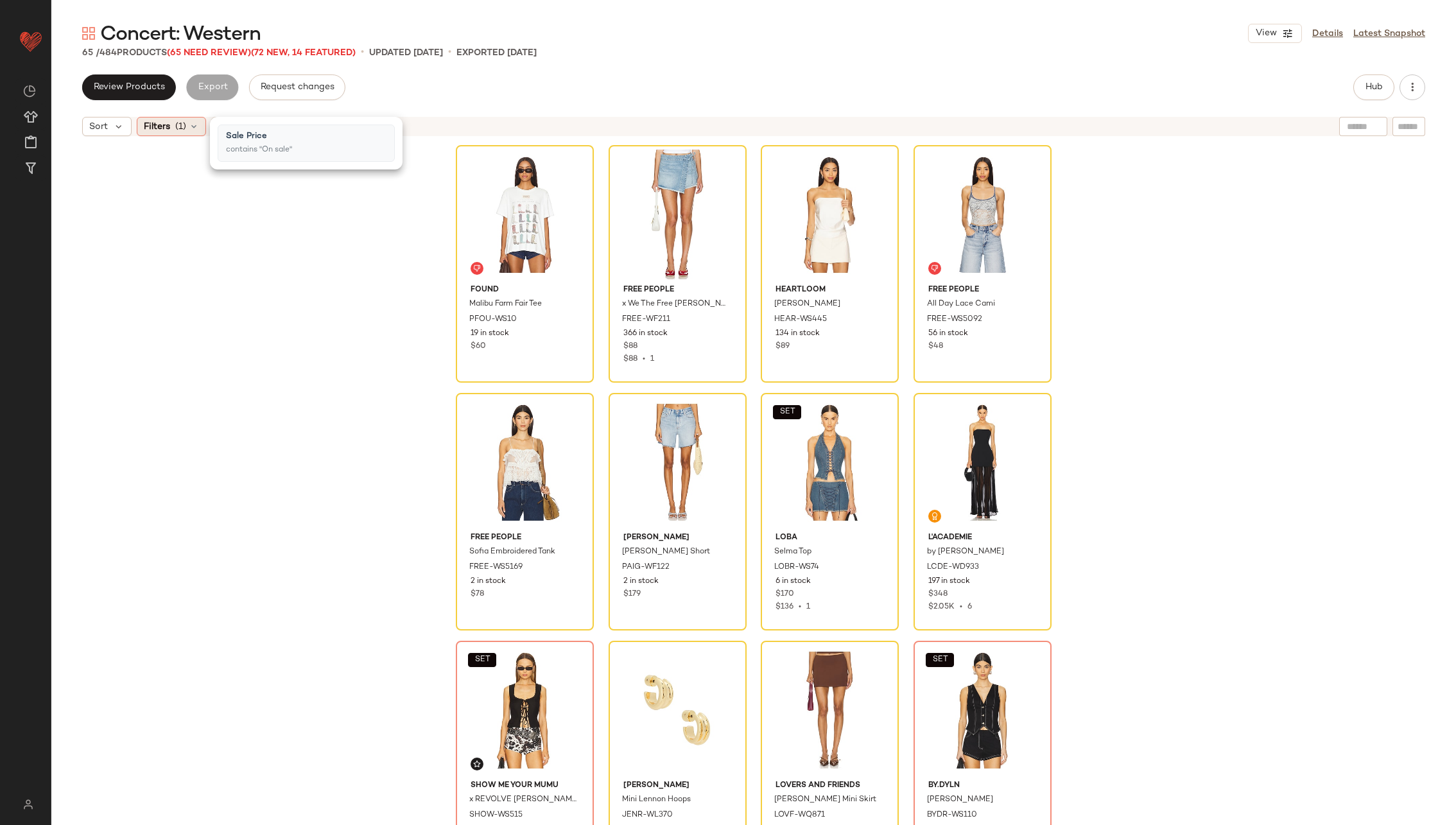
click at [181, 128] on span "(1)" at bounding box center [180, 127] width 11 height 13
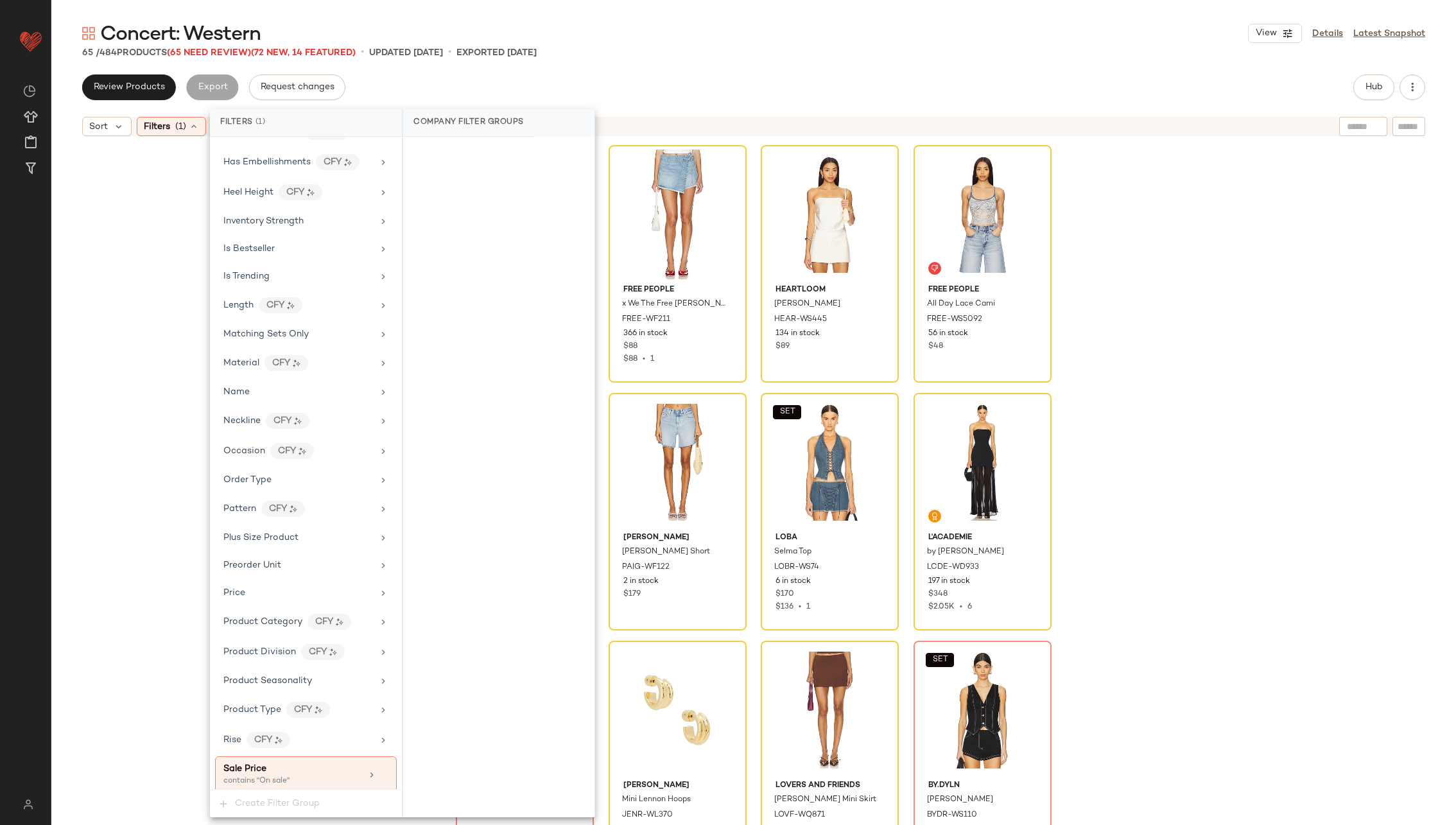
scroll to position [1102, 0]
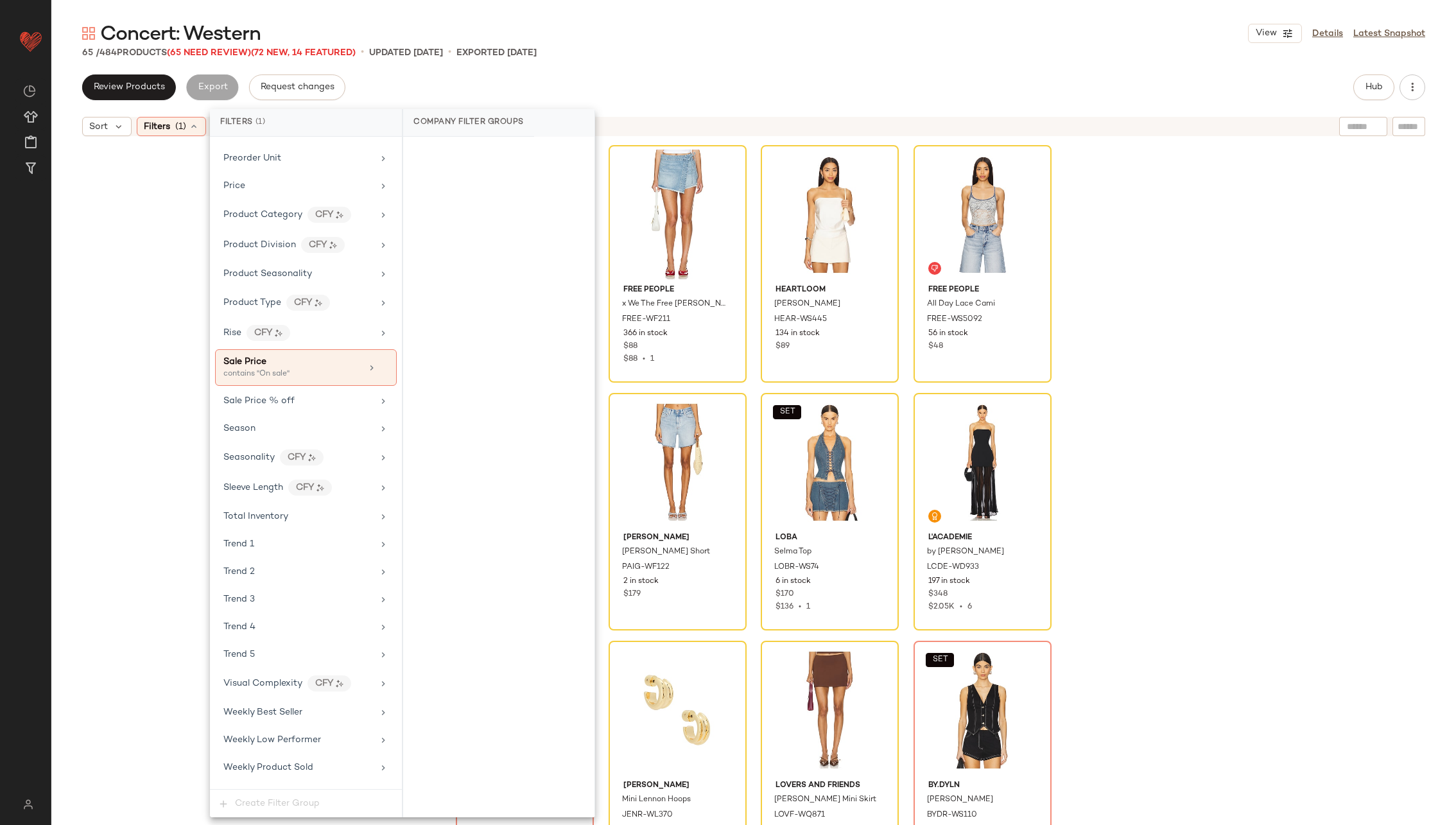
click at [169, 315] on div "Found Malibu Farm Fair Tee PFOU-WS10 19 in stock $60 Free People x We The Free …" at bounding box center [753, 499] width 1404 height 715
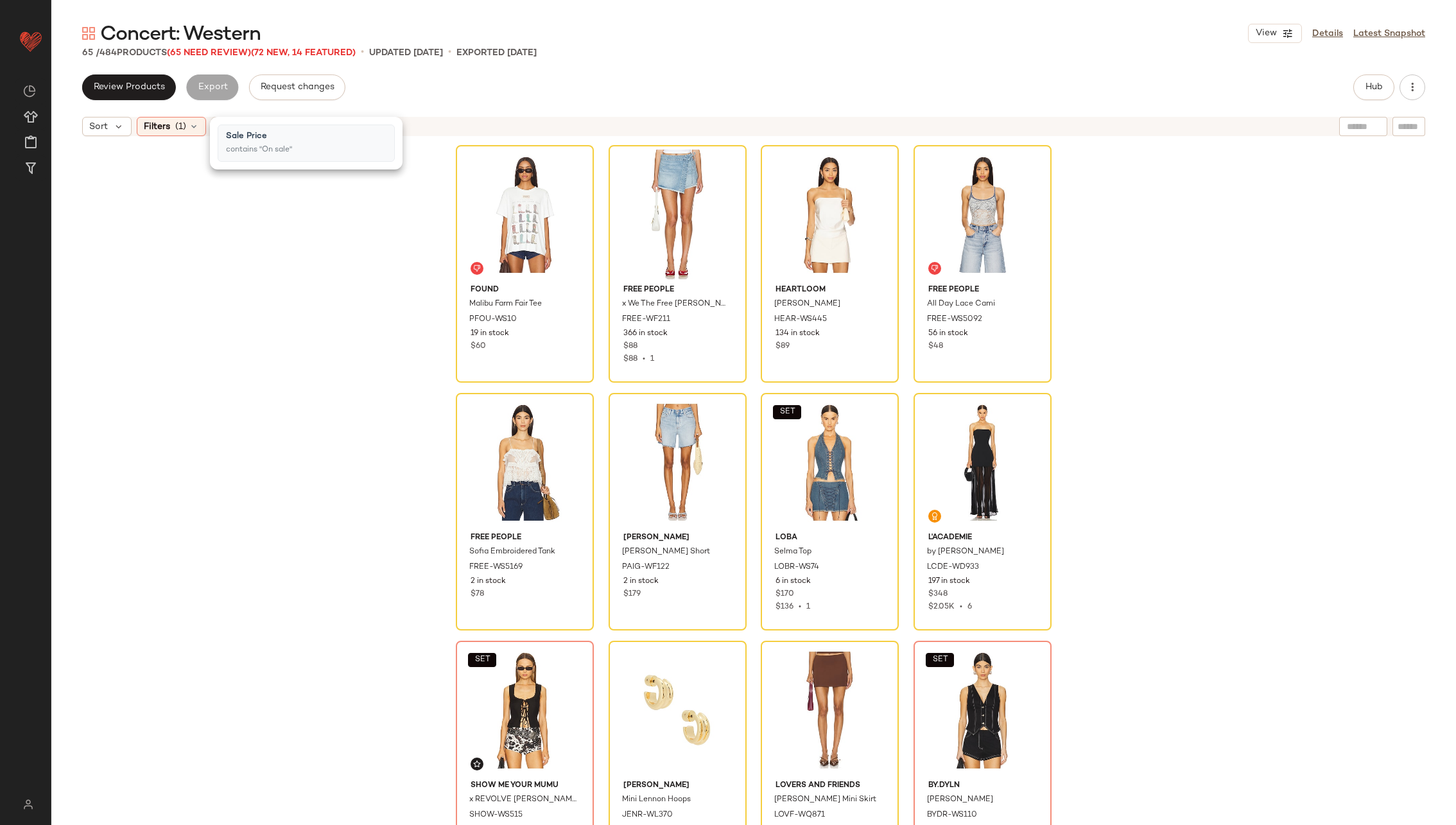
click at [201, 214] on div "Found Malibu Farm Fair Tee PFOU-WS10 19 in stock $60 Free People x We The Free …" at bounding box center [753, 499] width 1404 height 715
click at [236, 130] on span "Reset" at bounding box center [231, 126] width 25 height 11
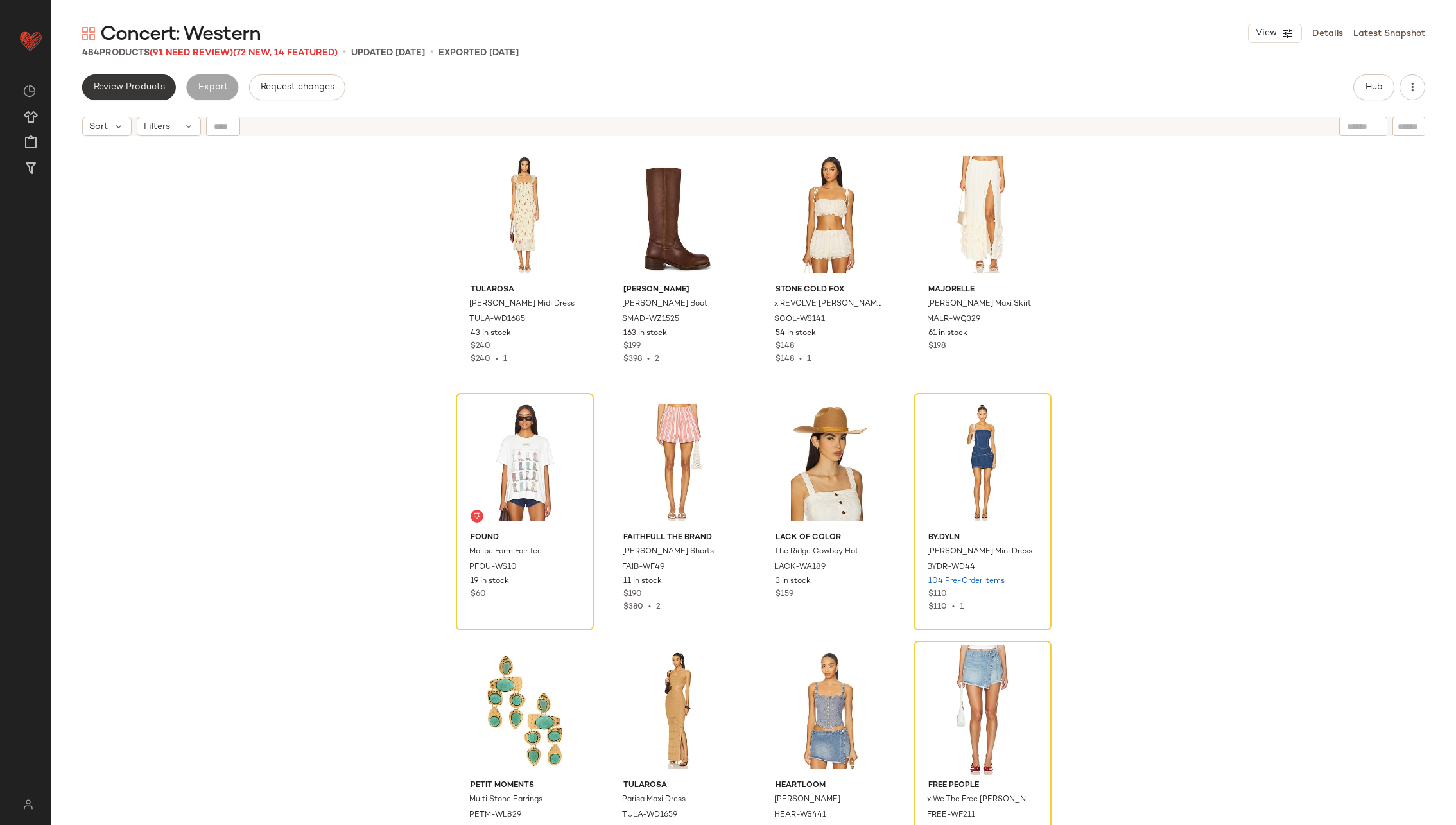
click at [154, 89] on span "Review Products" at bounding box center [129, 87] width 72 height 11
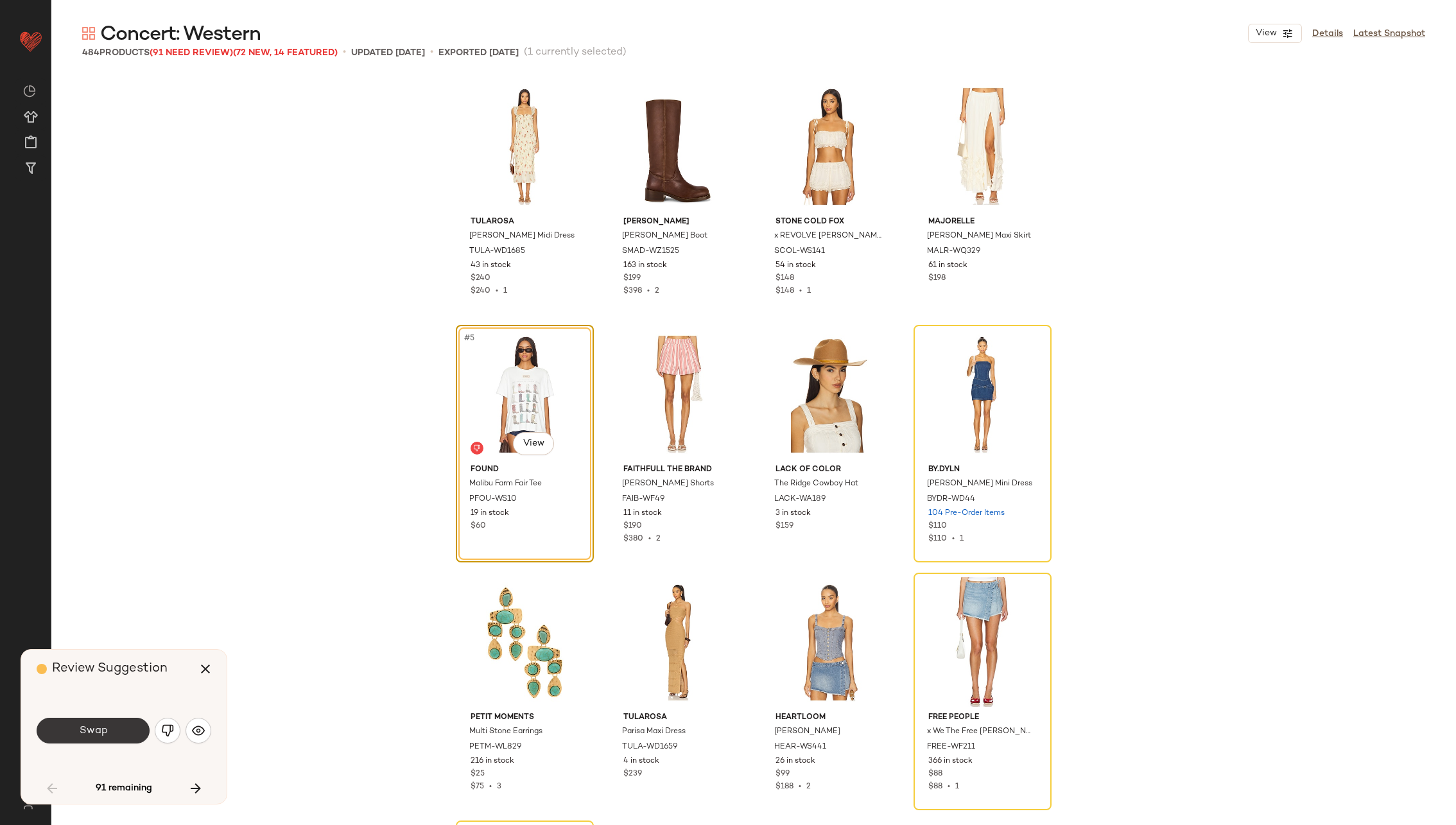
click at [72, 731] on button "Swap" at bounding box center [93, 730] width 113 height 25
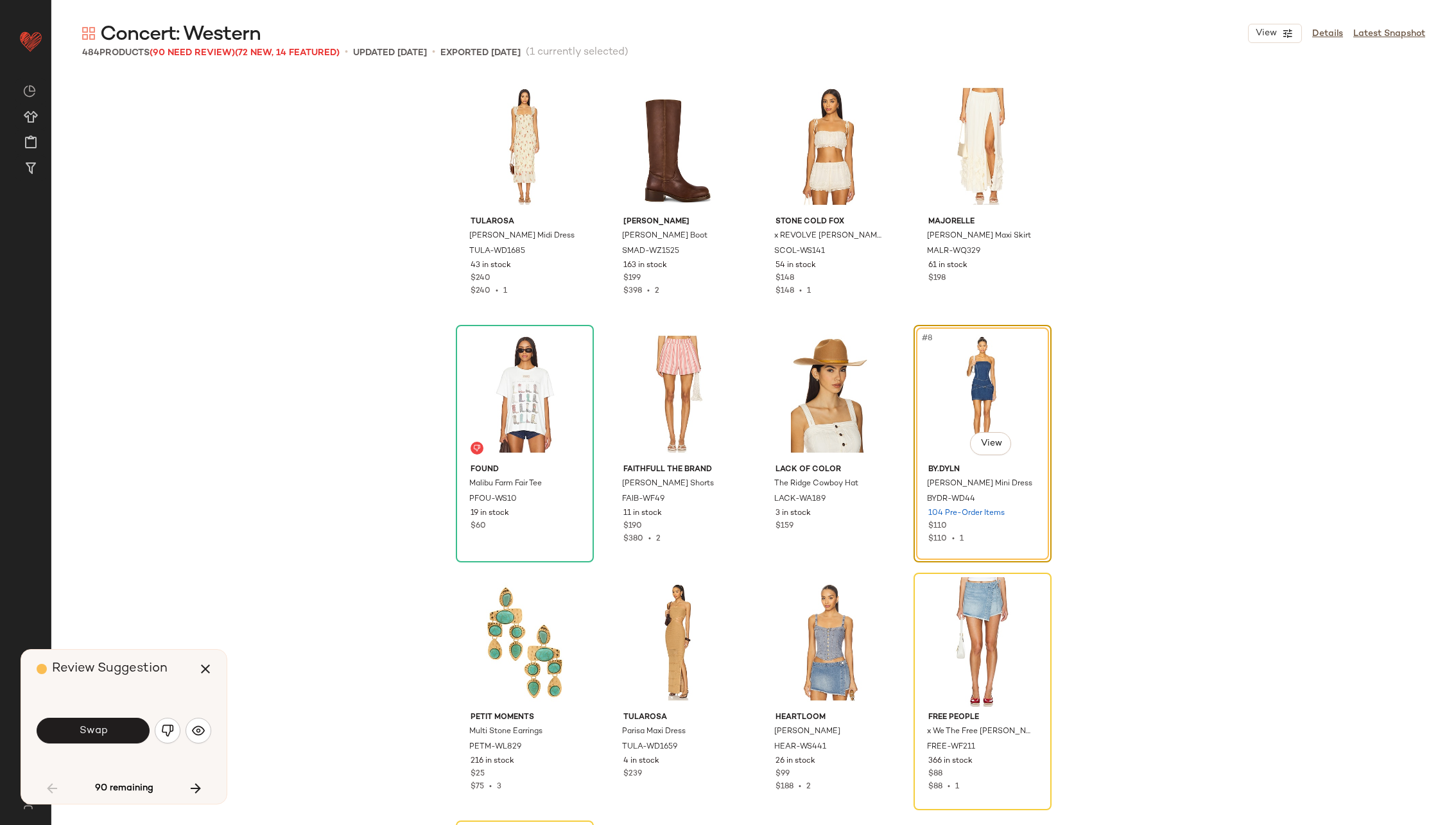
click at [72, 731] on button "Swap" at bounding box center [93, 730] width 113 height 25
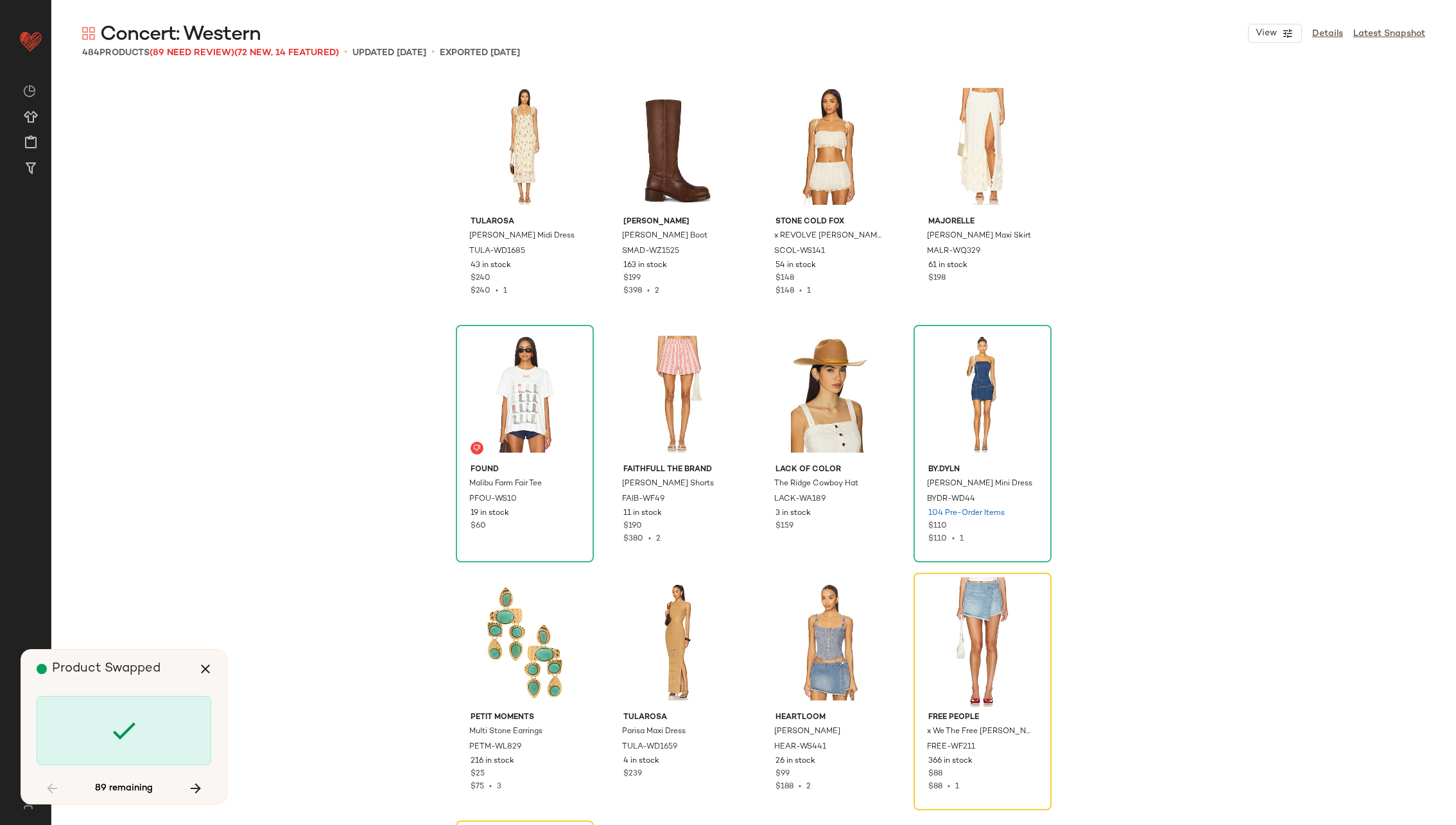
scroll to position [258, 0]
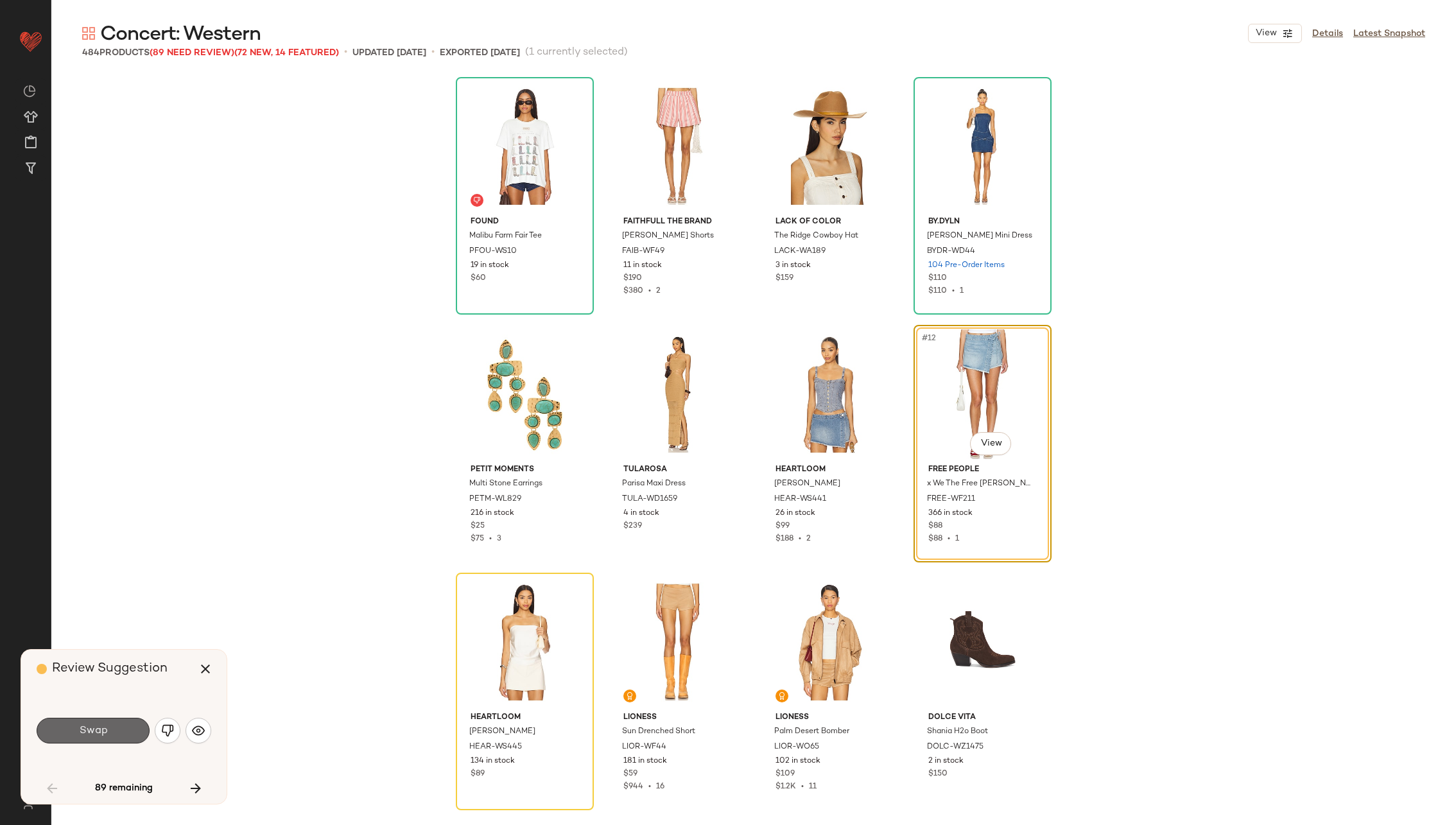
click at [92, 719] on button "Swap" at bounding box center [93, 730] width 113 height 25
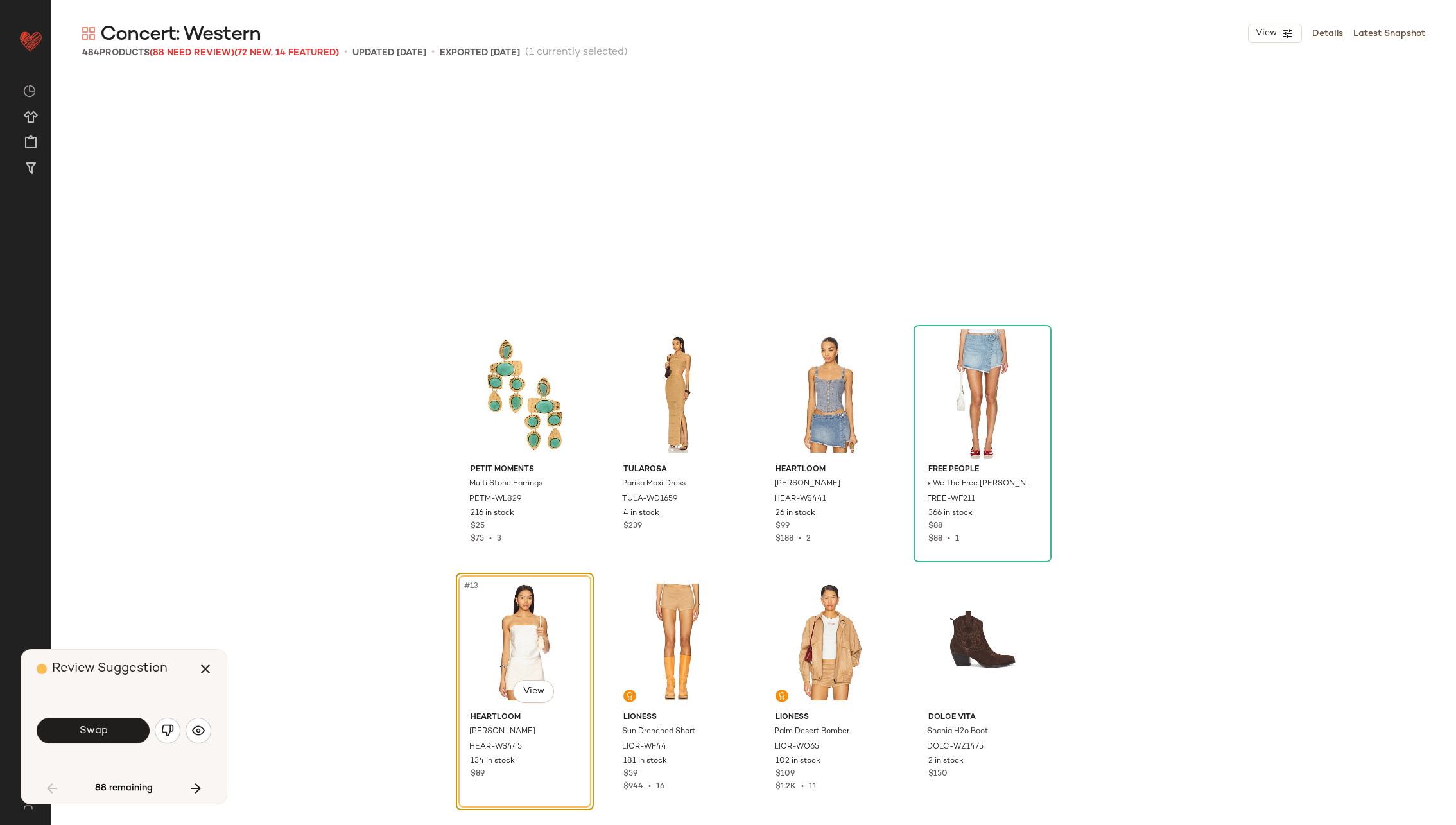
scroll to position [495, 0]
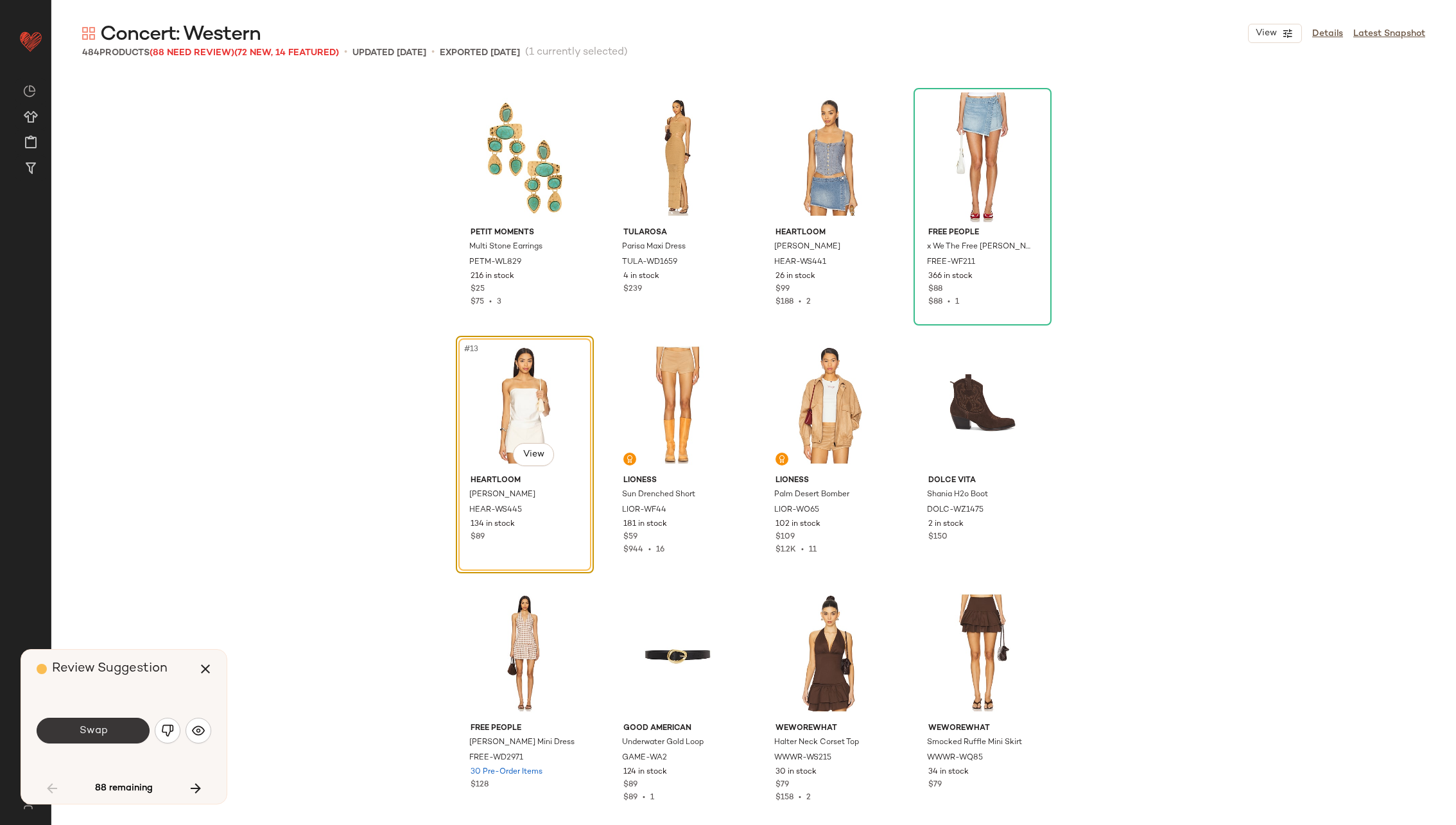
click at [102, 730] on span "Swap" at bounding box center [92, 731] width 29 height 12
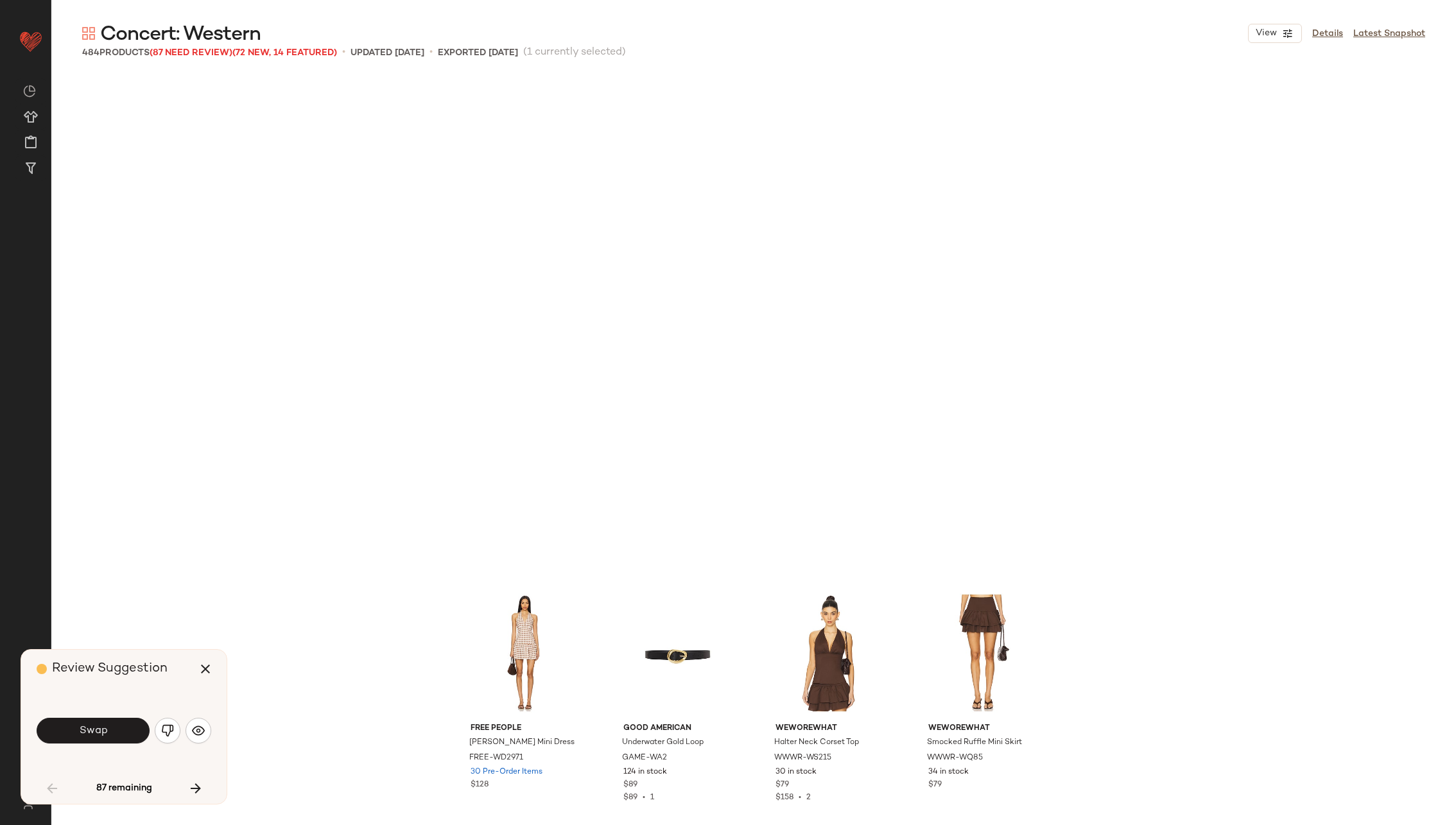
scroll to position [992, 0]
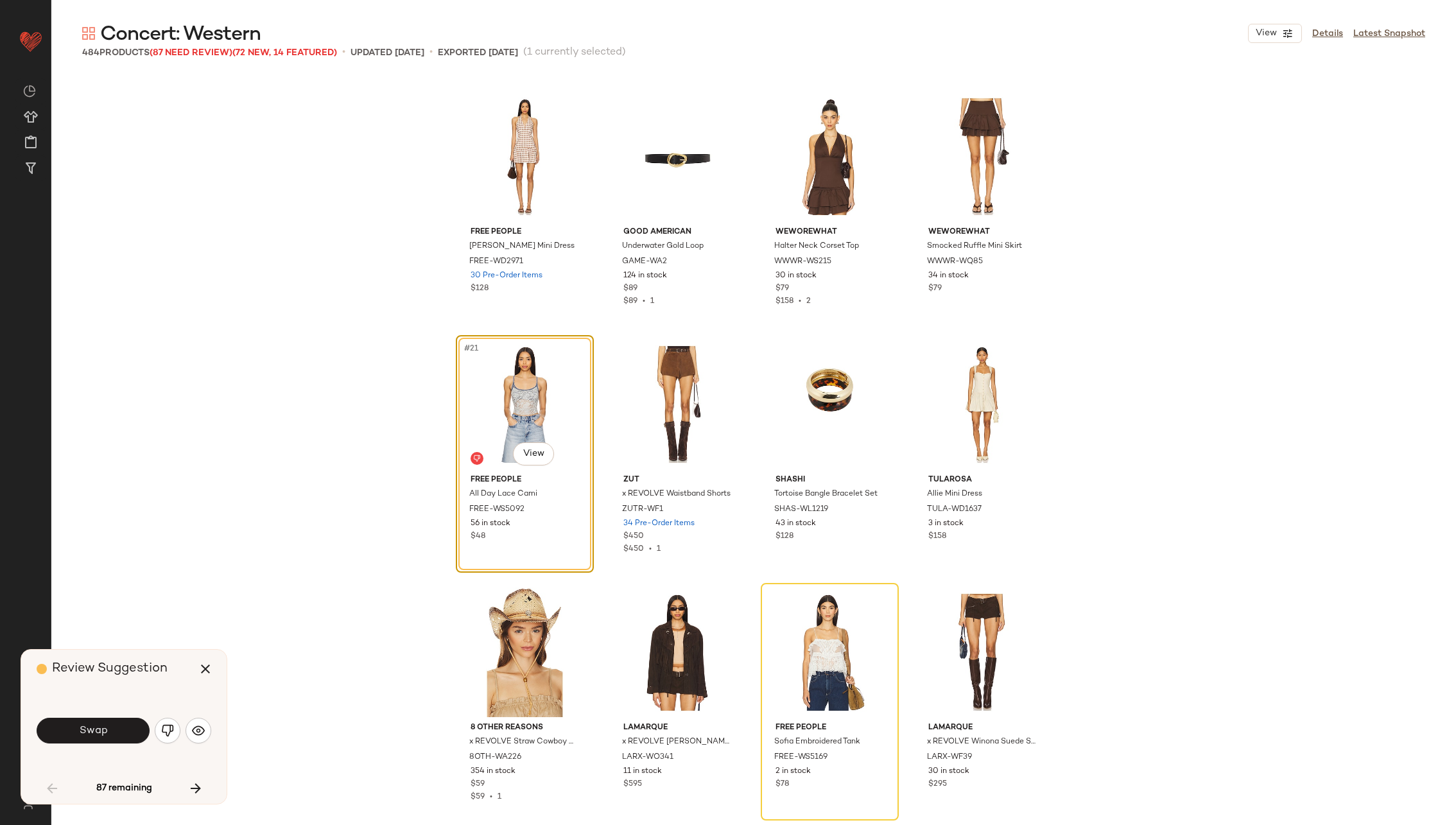
click at [102, 730] on span "Swap" at bounding box center [92, 731] width 29 height 12
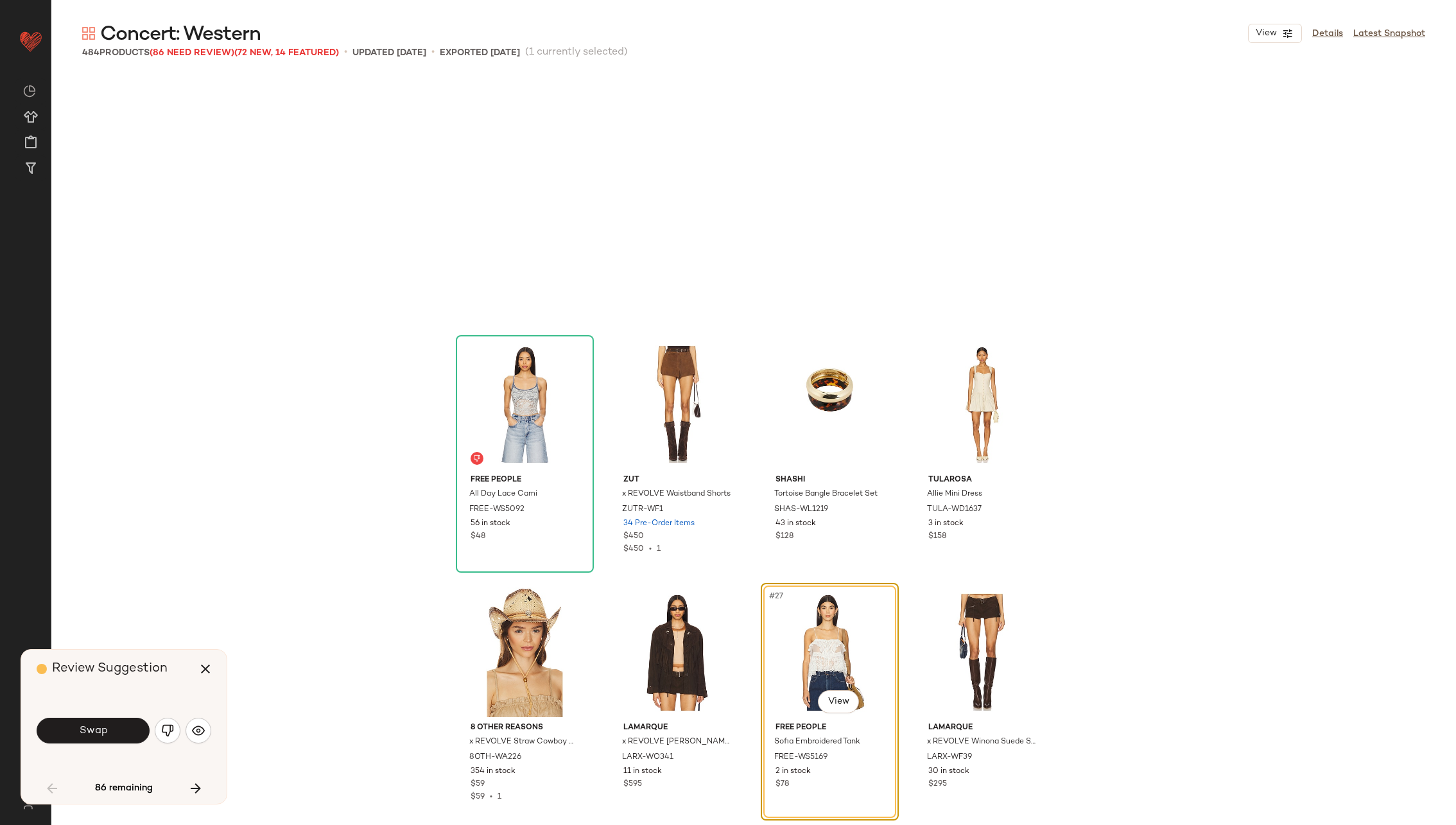
scroll to position [1239, 0]
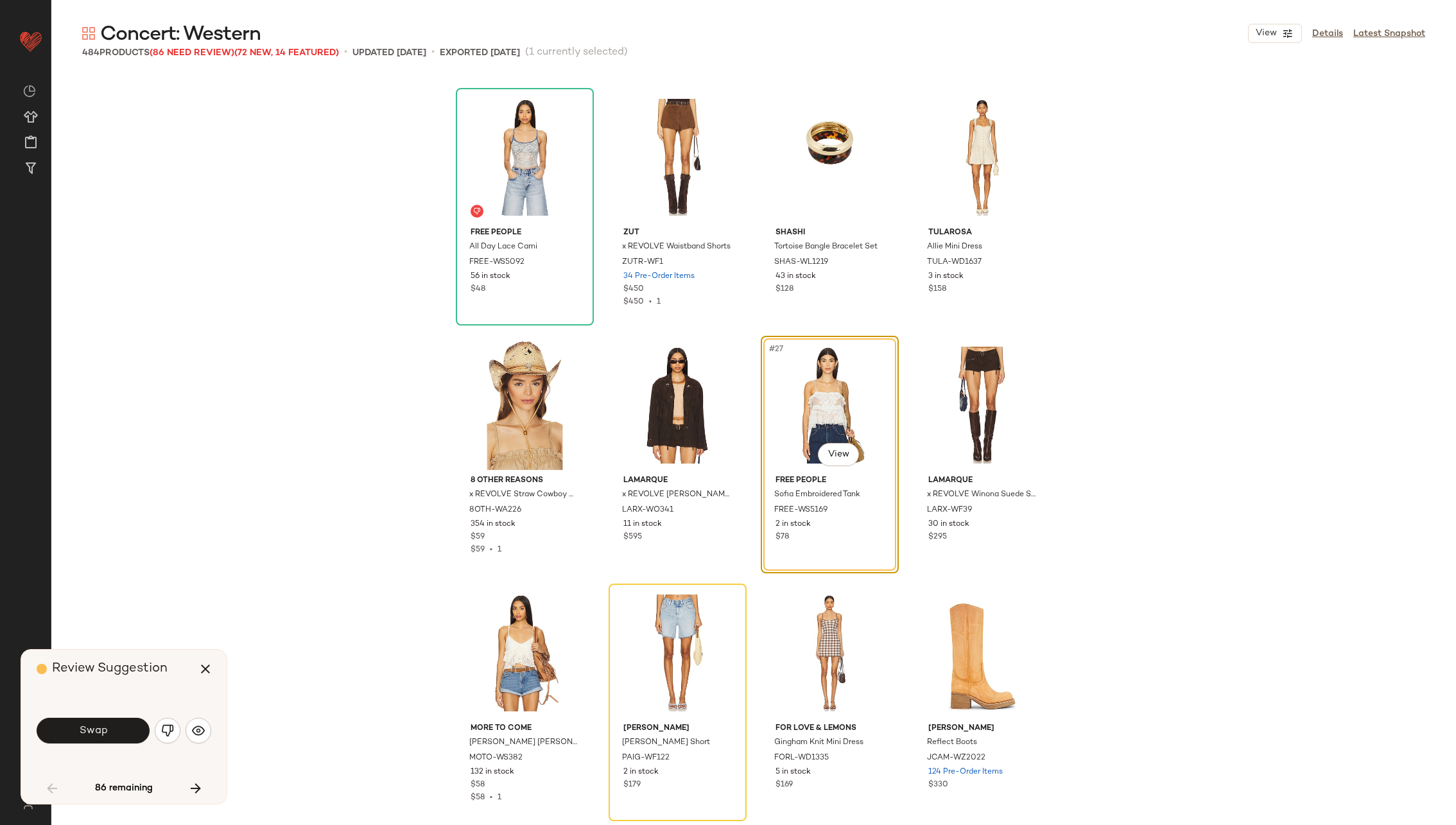
click at [102, 730] on span "Swap" at bounding box center [92, 731] width 29 height 12
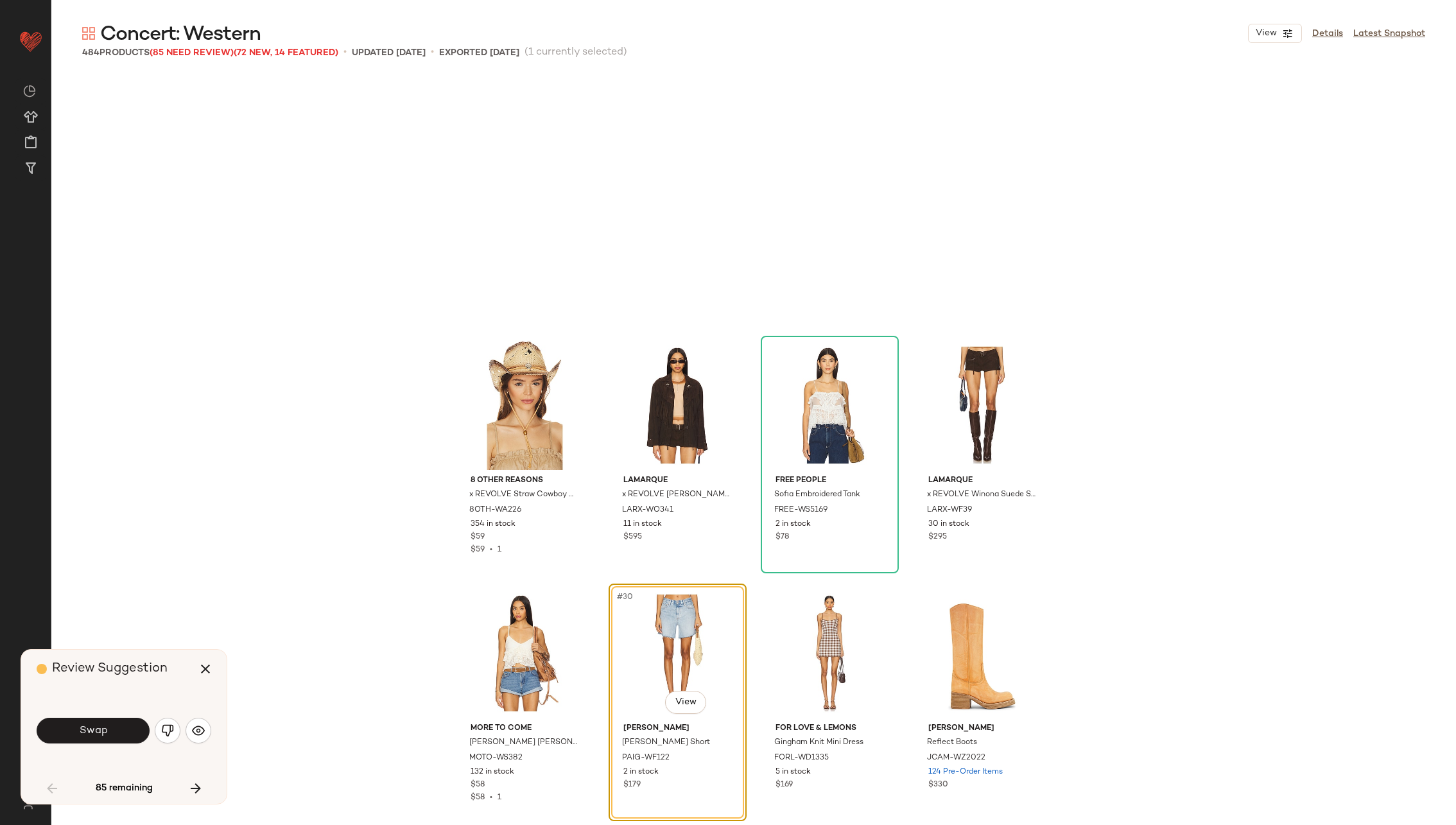
scroll to position [1488, 0]
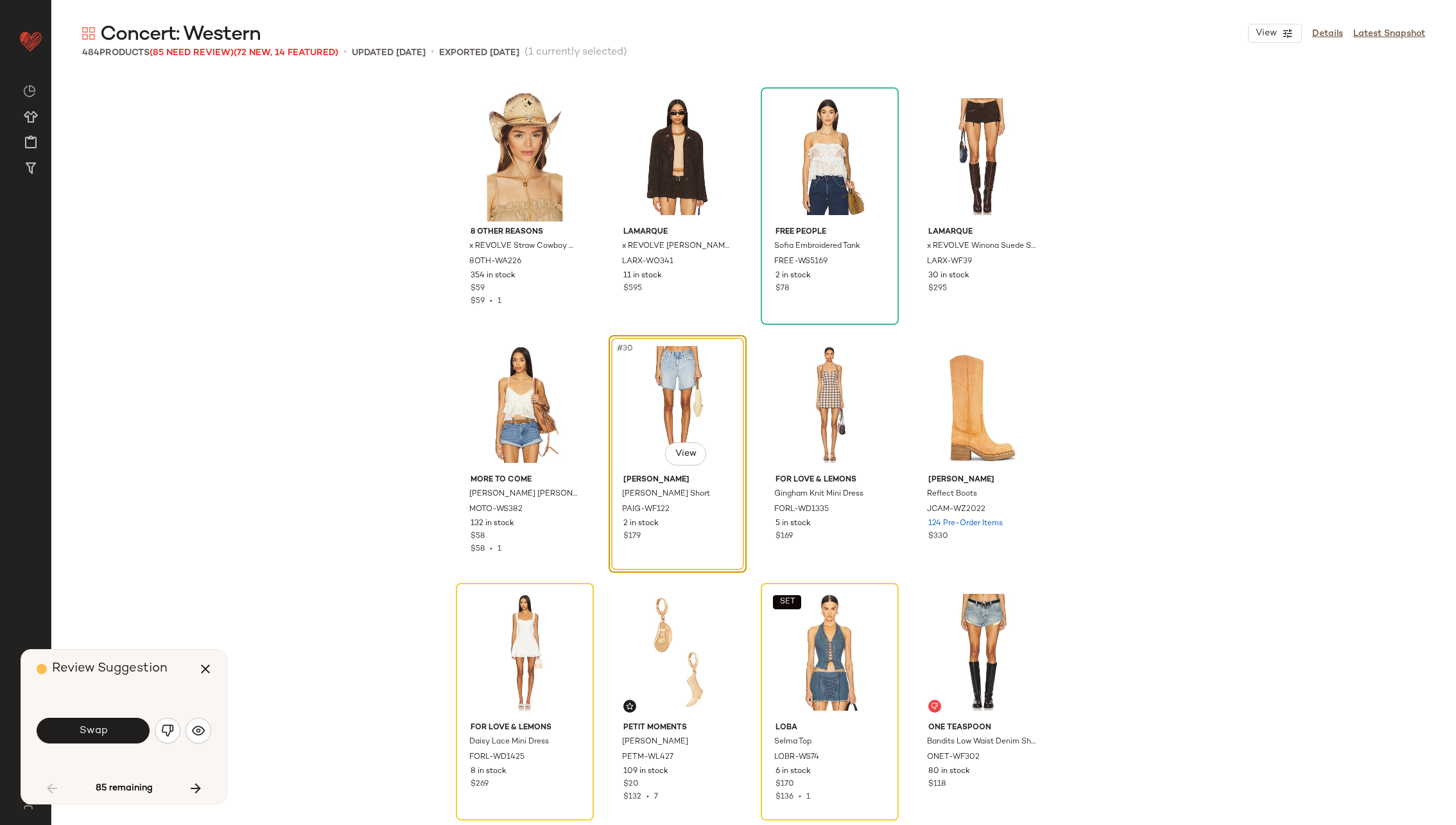
click at [102, 730] on span "Swap" at bounding box center [92, 731] width 29 height 12
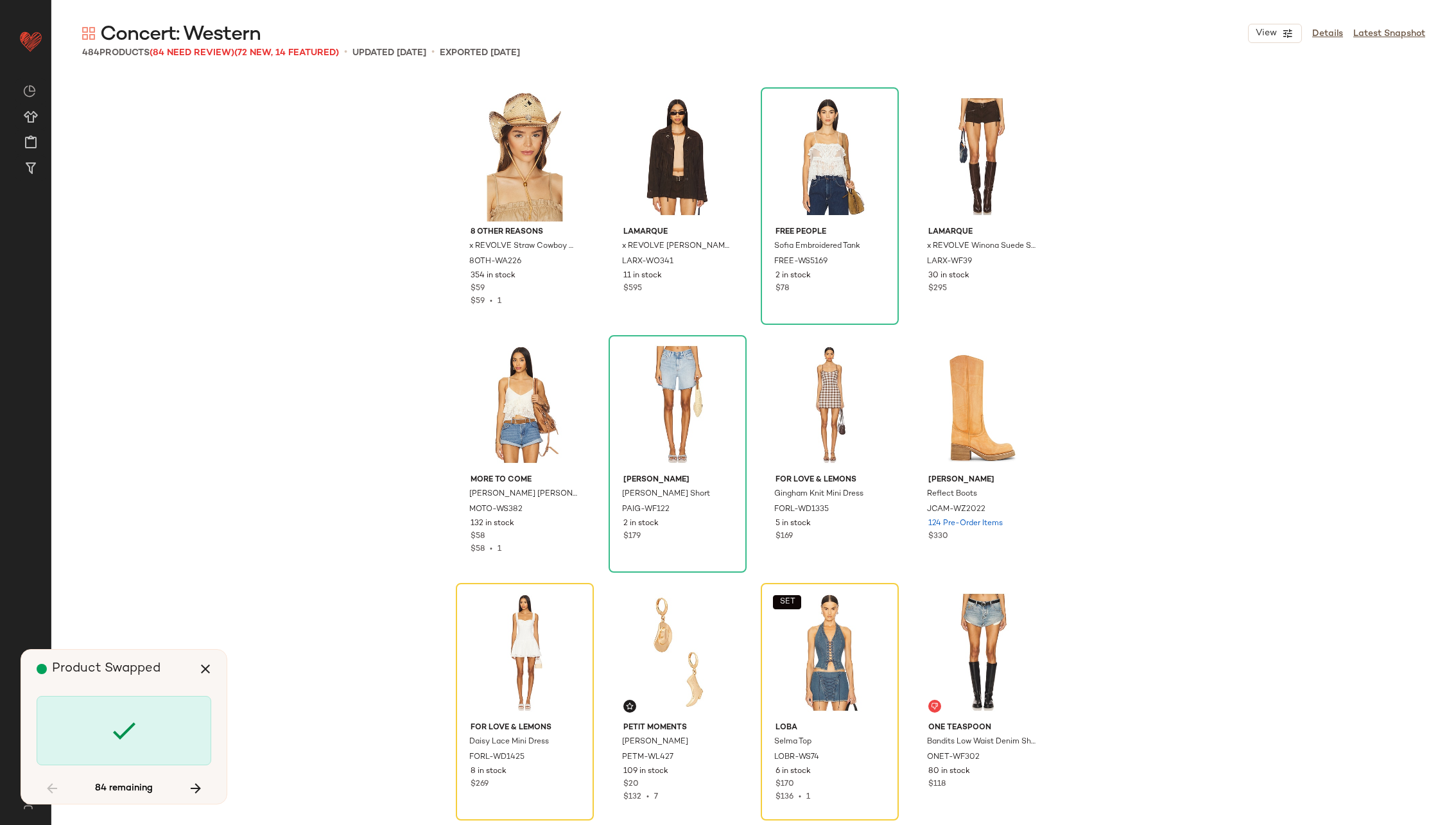
scroll to position [1735, 0]
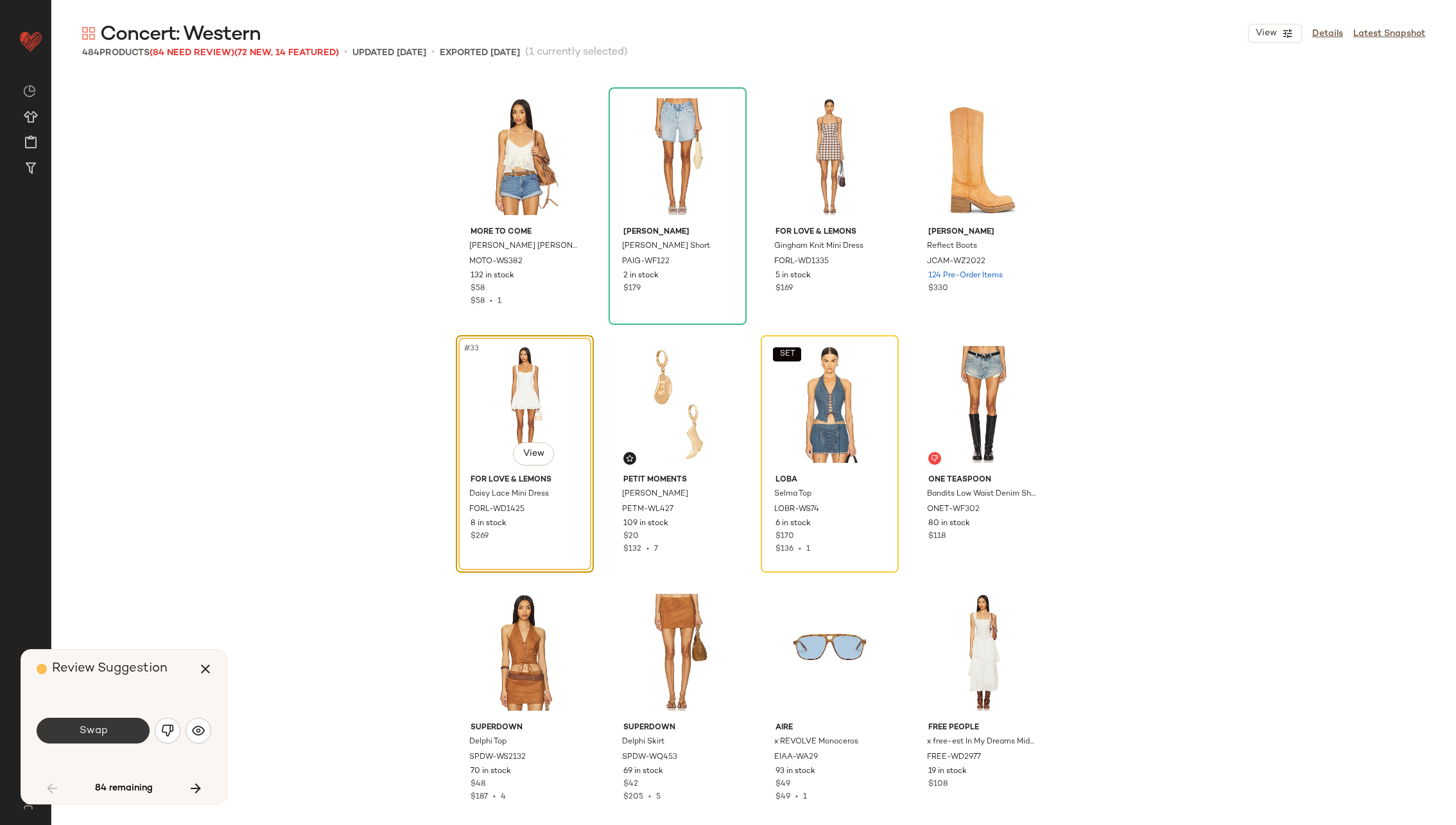
click at [108, 731] on button "Swap" at bounding box center [93, 730] width 113 height 25
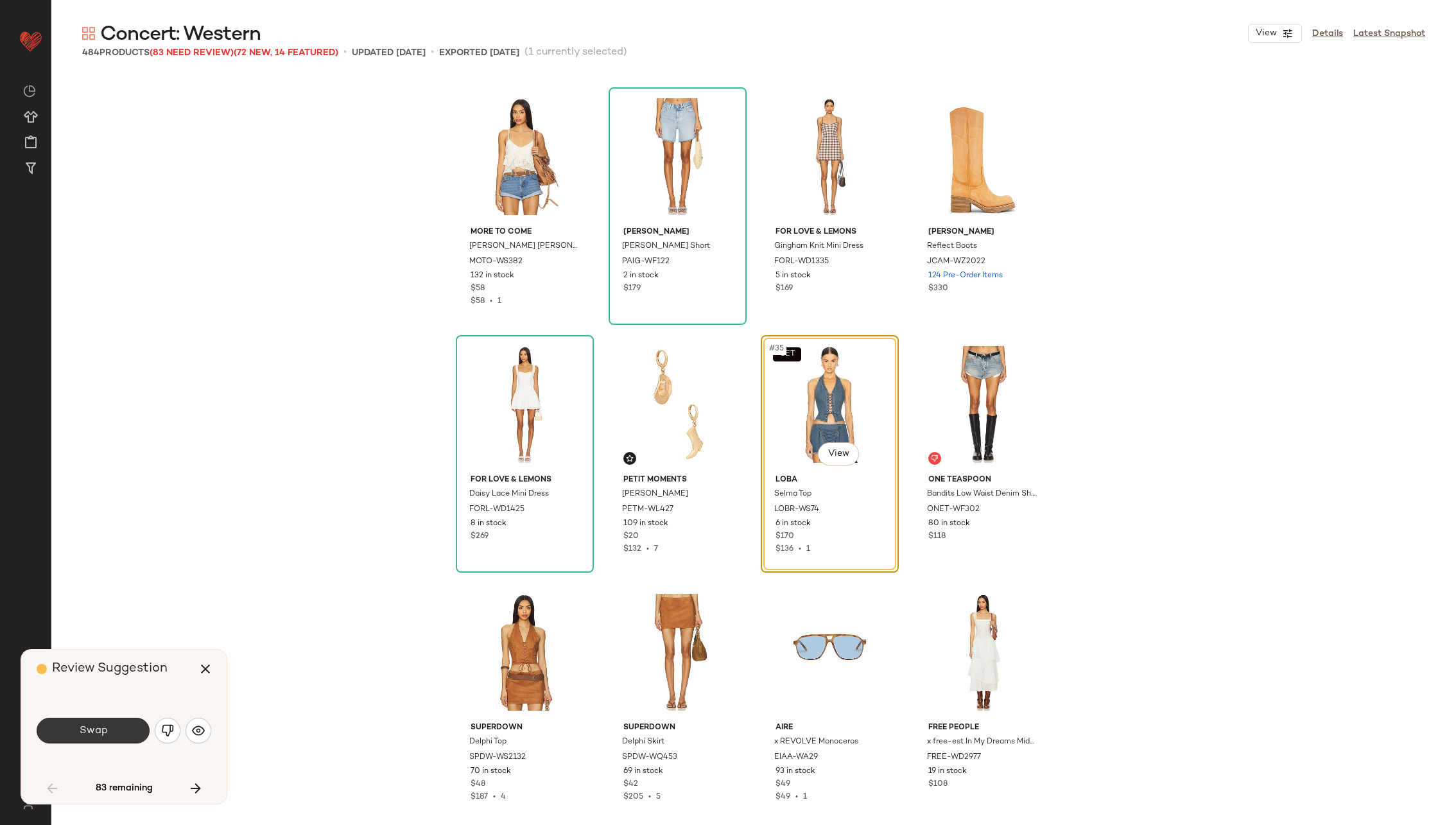
click at [96, 720] on button "Swap" at bounding box center [93, 730] width 113 height 25
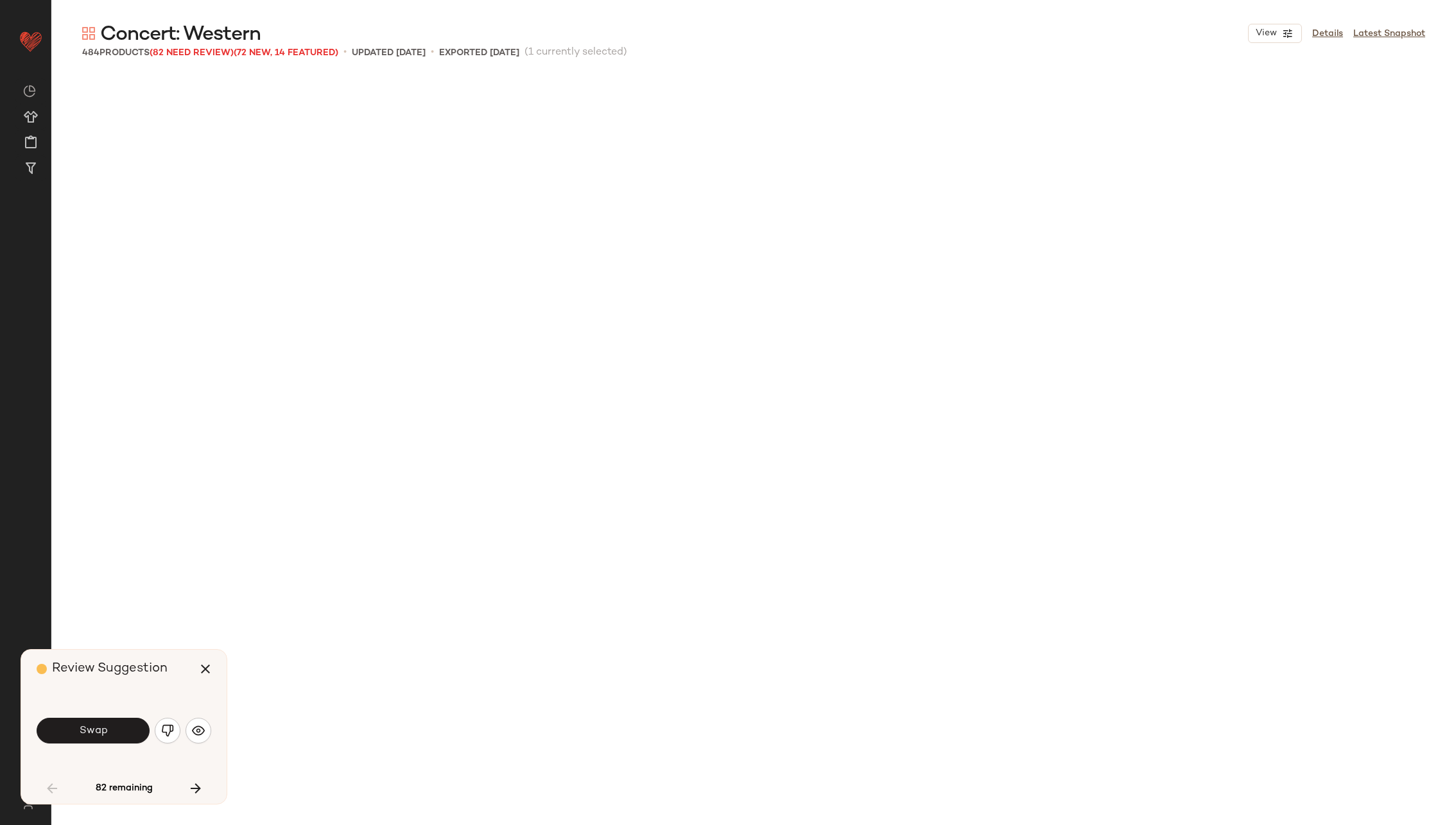
scroll to position [2479, 0]
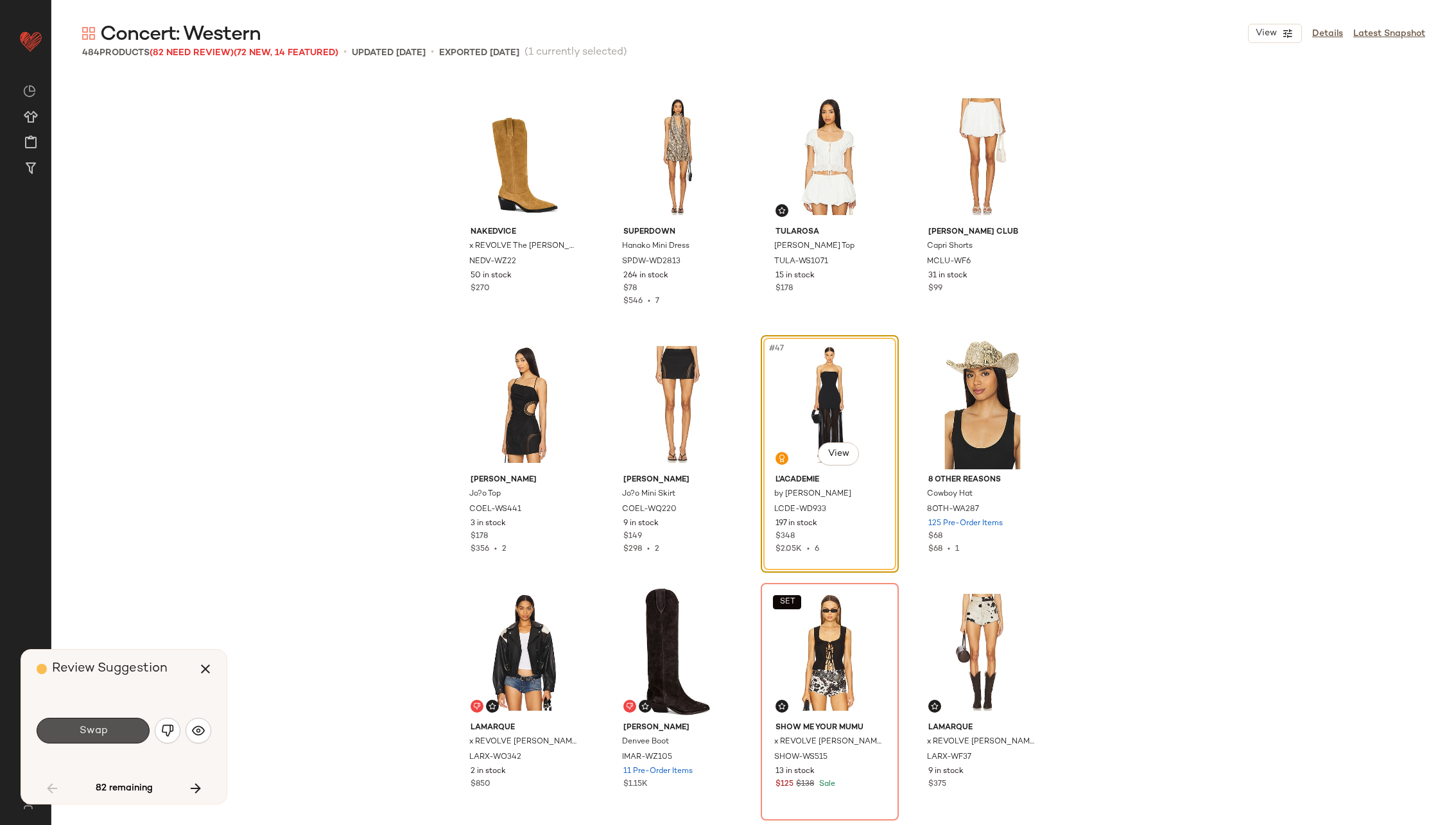
click at [96, 720] on button "Swap" at bounding box center [93, 730] width 113 height 25
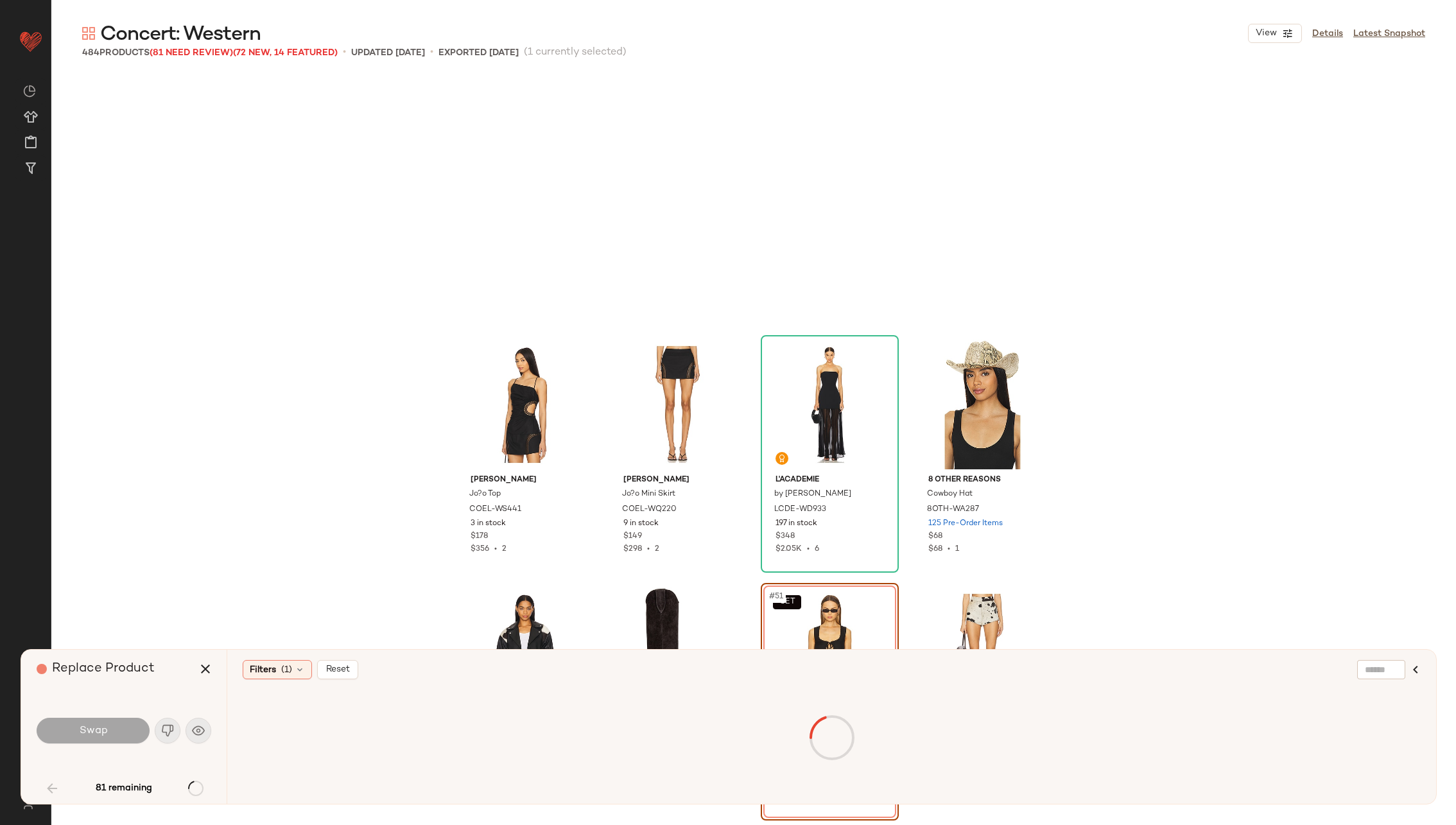
scroll to position [2726, 0]
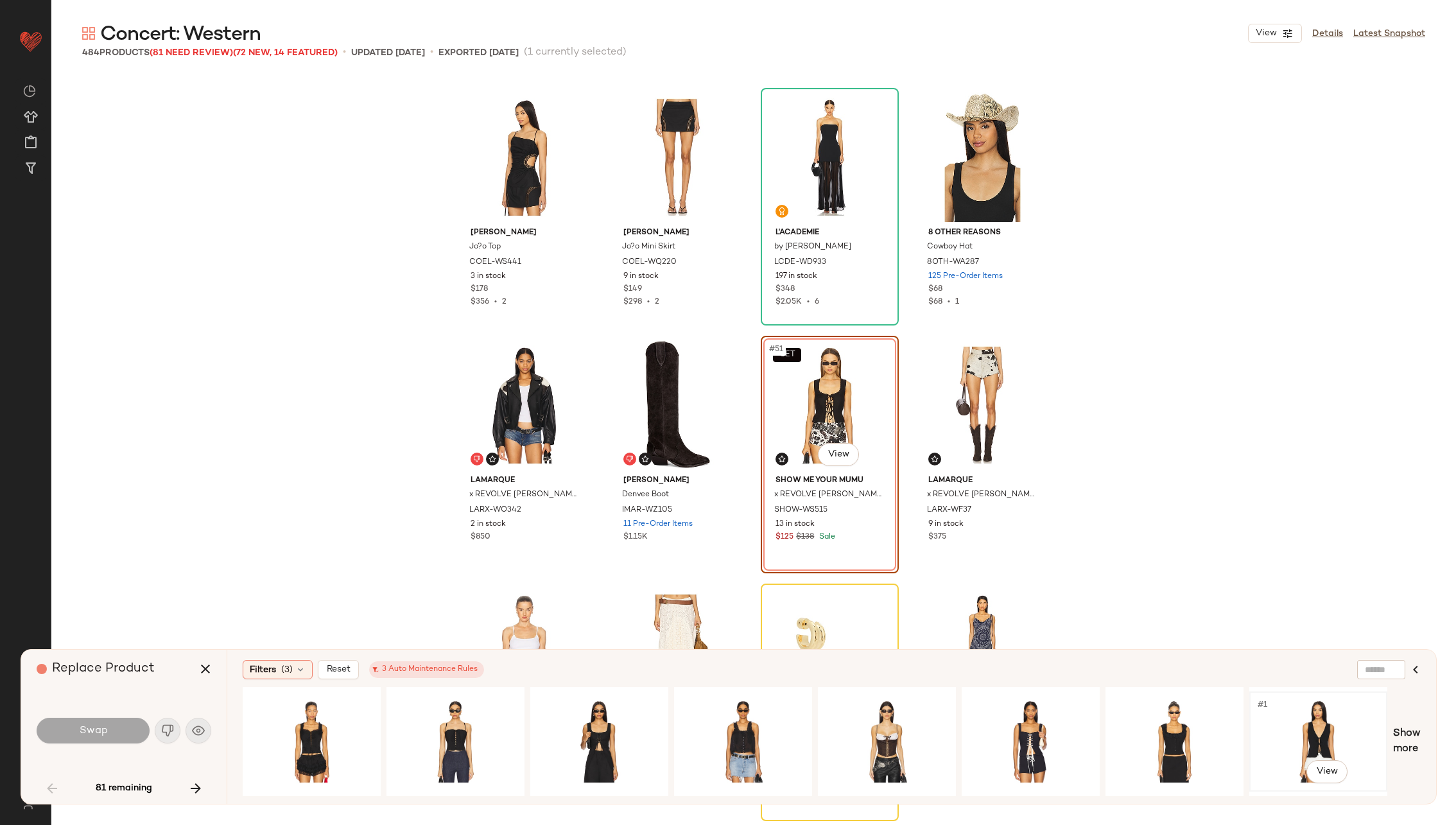
click at [1273, 724] on div "#1 View" at bounding box center [1319, 742] width 129 height 91
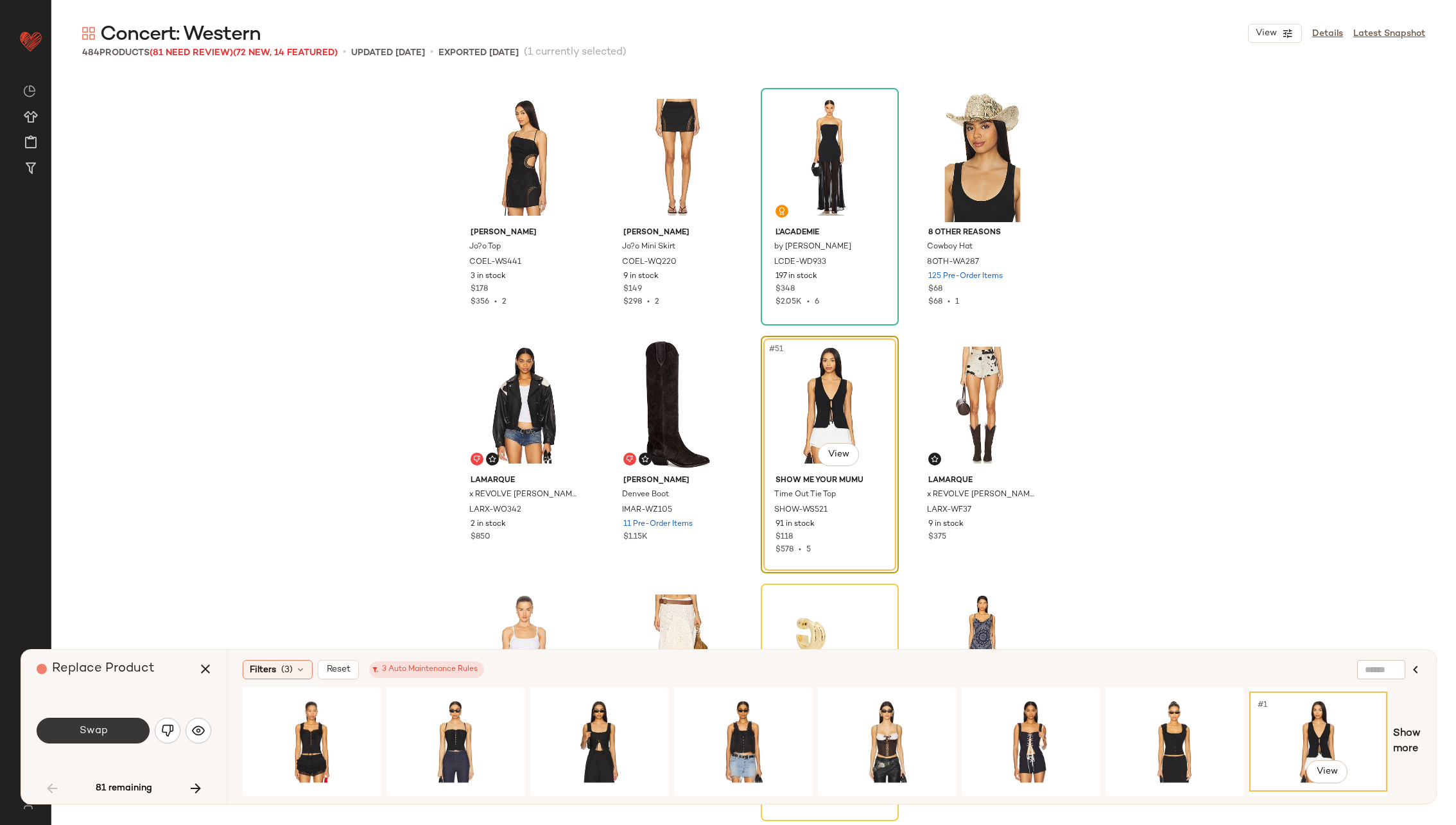
click at [96, 725] on span "Swap" at bounding box center [92, 731] width 29 height 12
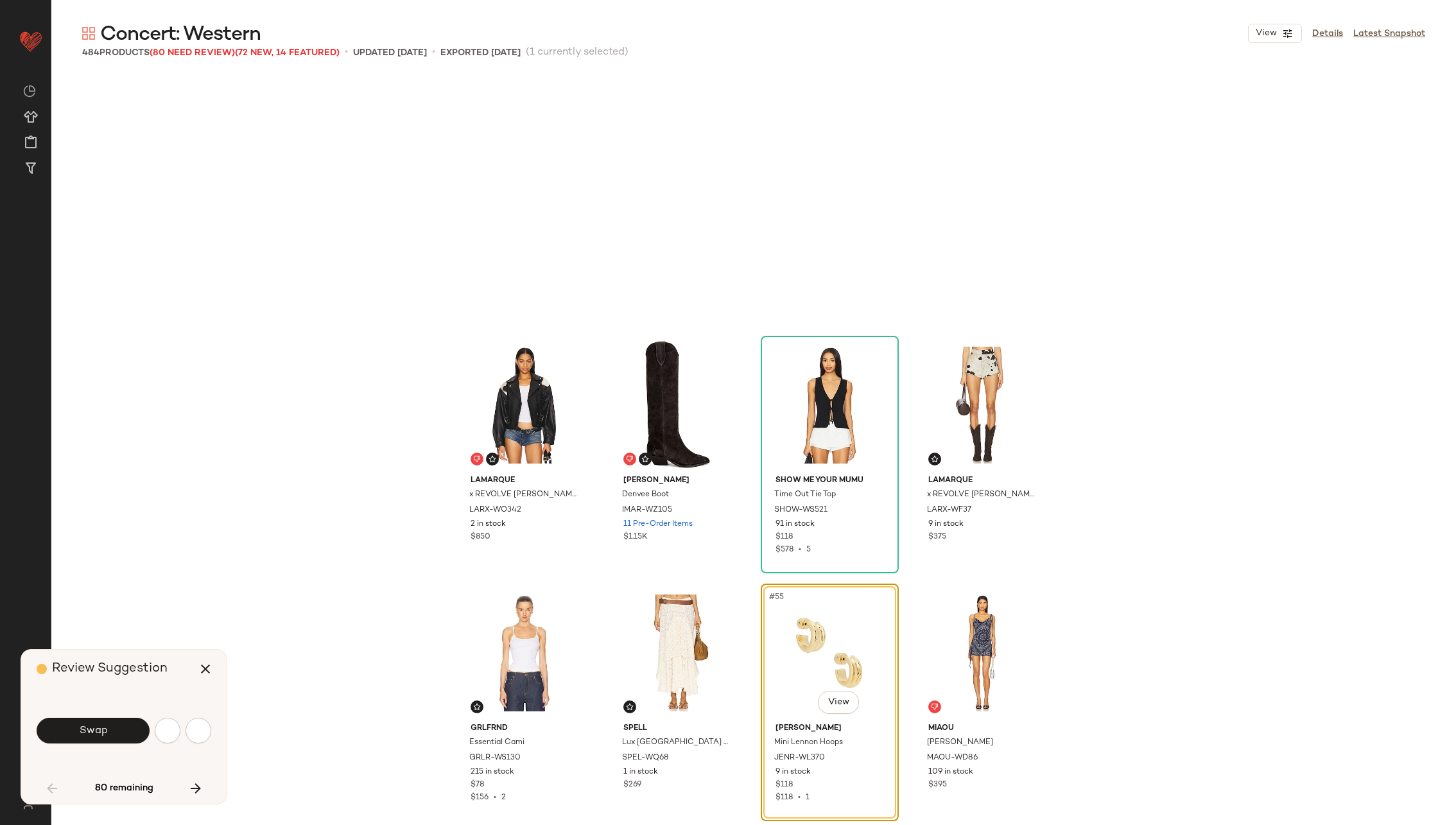
scroll to position [2975, 0]
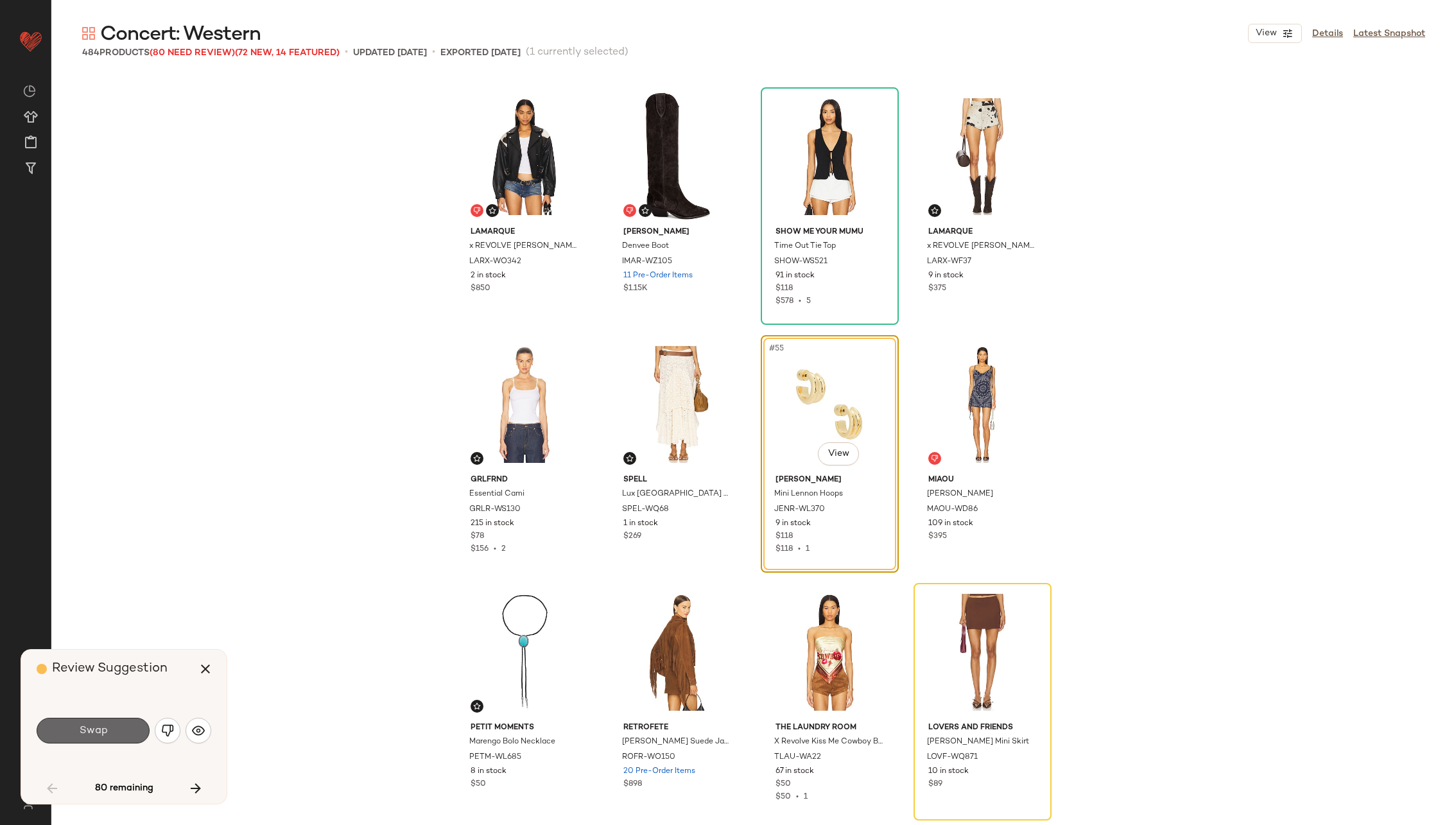
click at [111, 738] on button "Swap" at bounding box center [93, 730] width 113 height 25
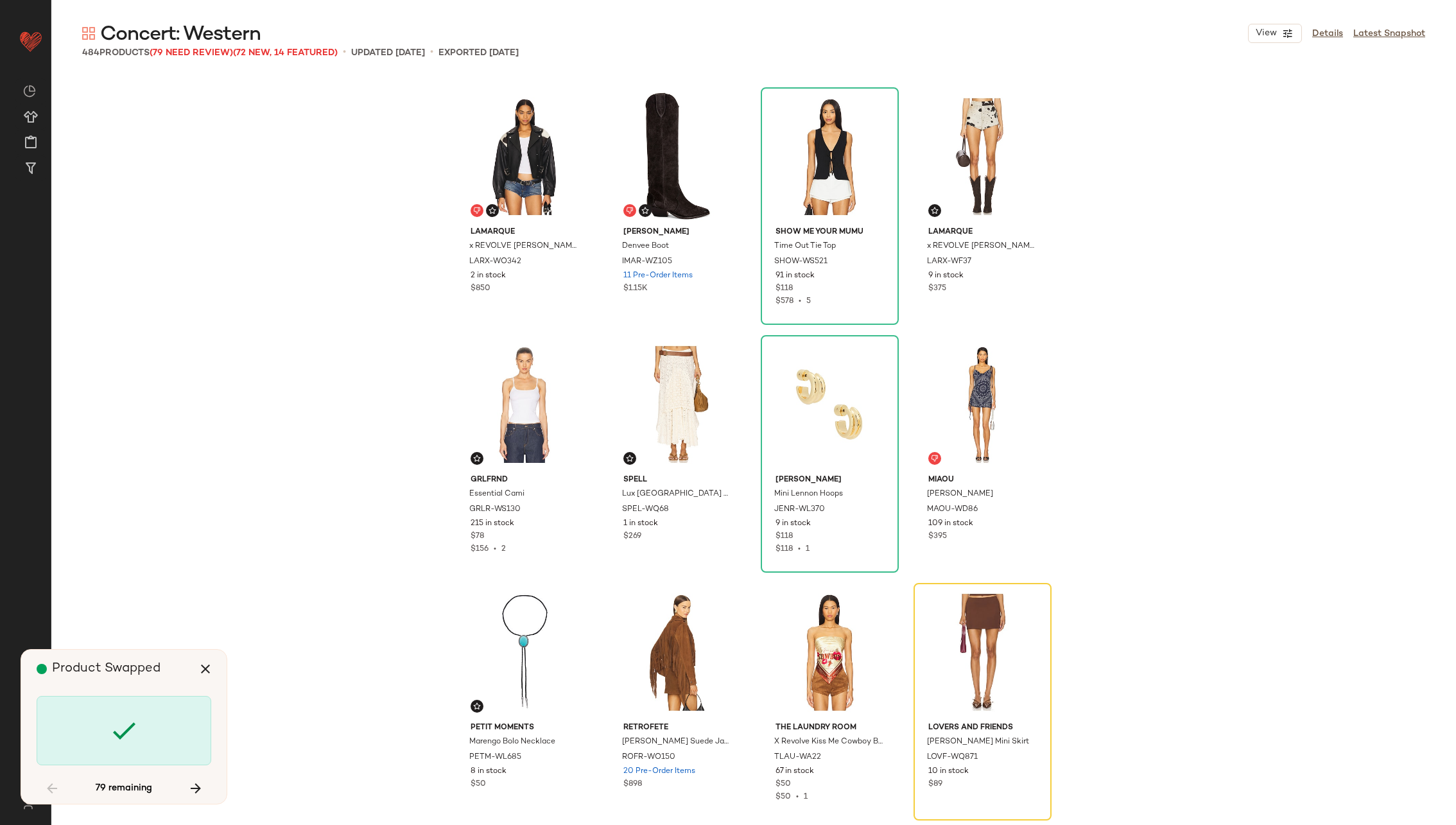
scroll to position [3223, 0]
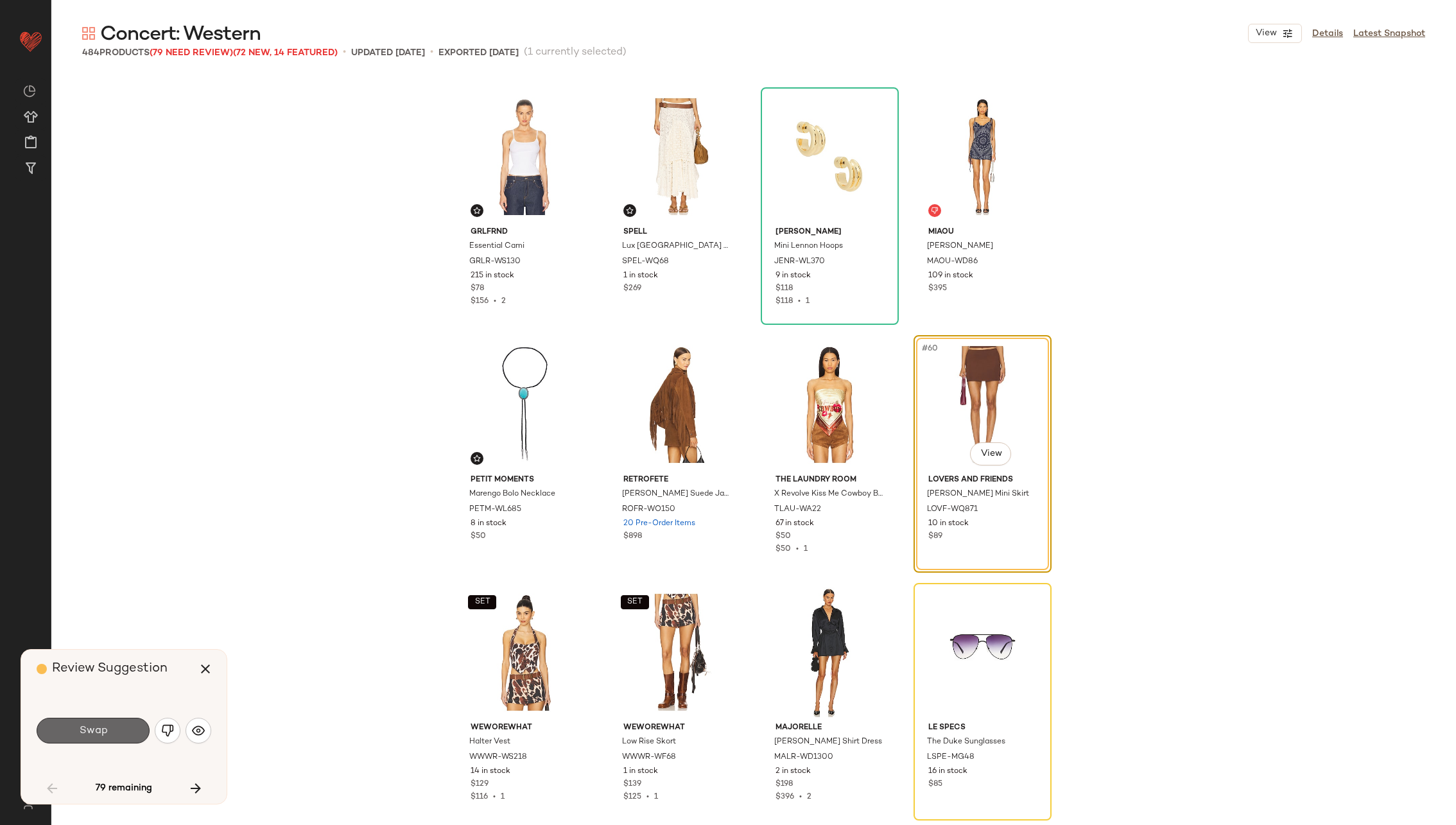
click at [107, 726] on button "Swap" at bounding box center [93, 730] width 113 height 25
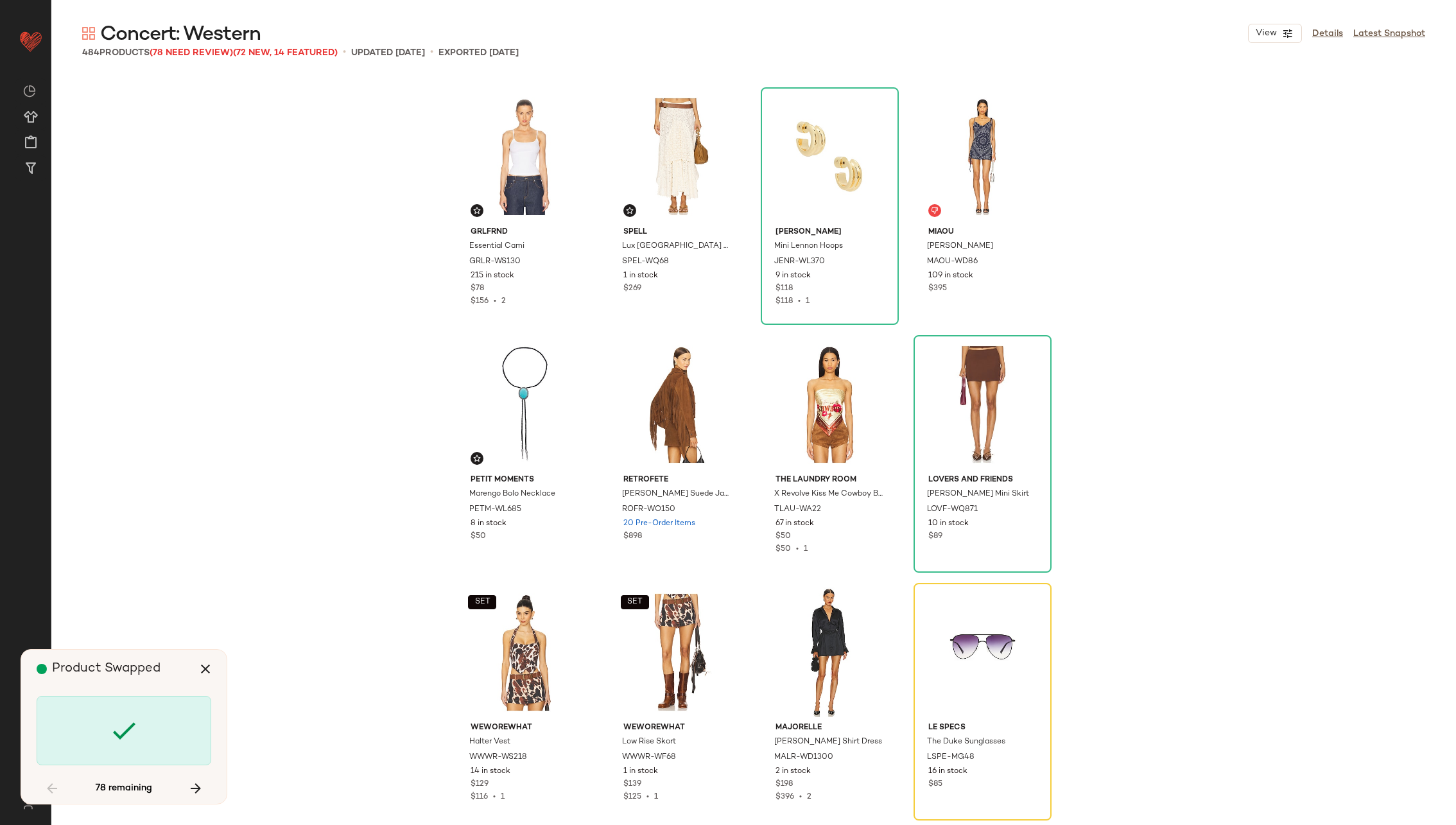
scroll to position [3470, 0]
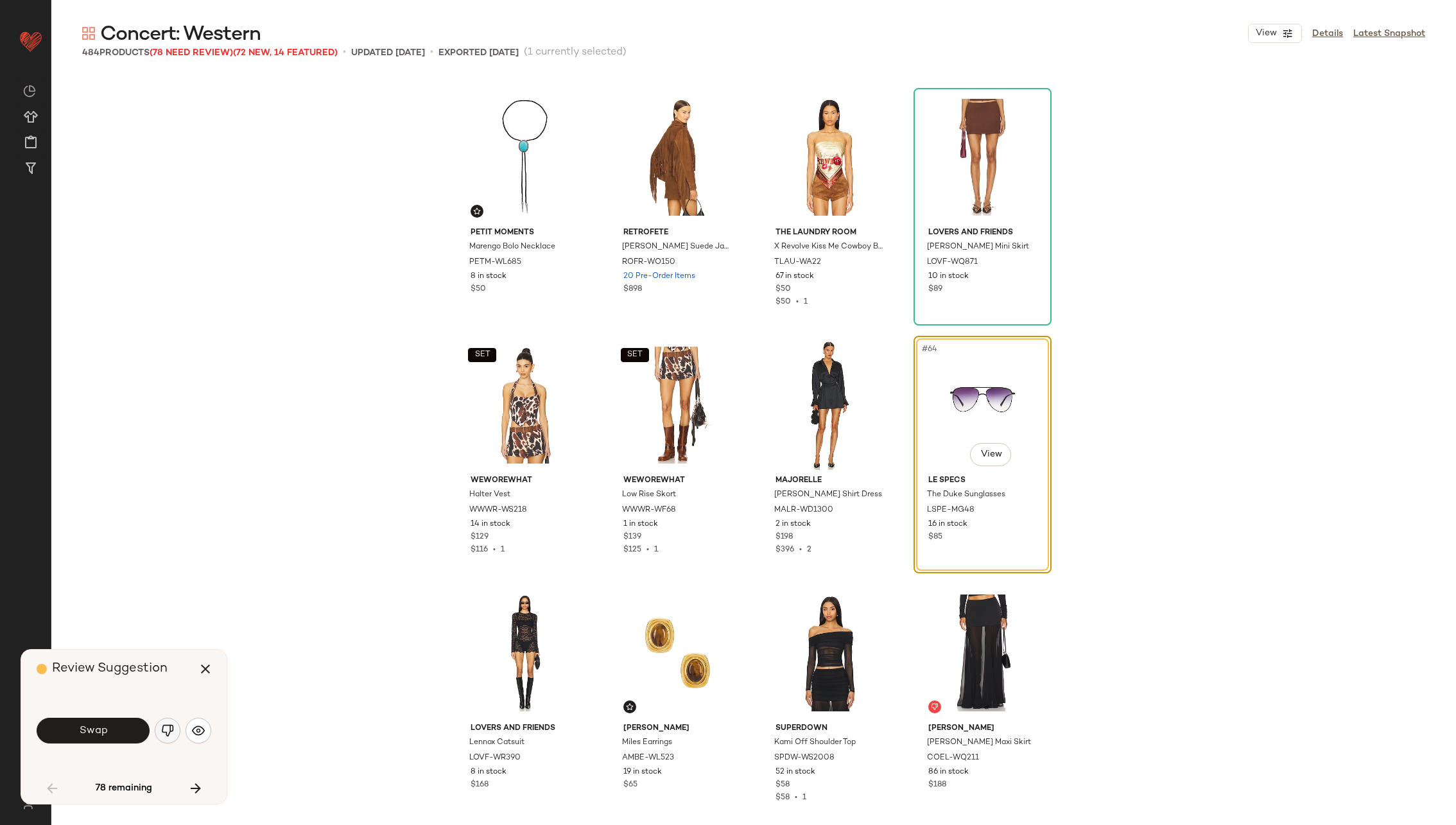
click at [168, 730] on img "button" at bounding box center [168, 731] width 13 height 13
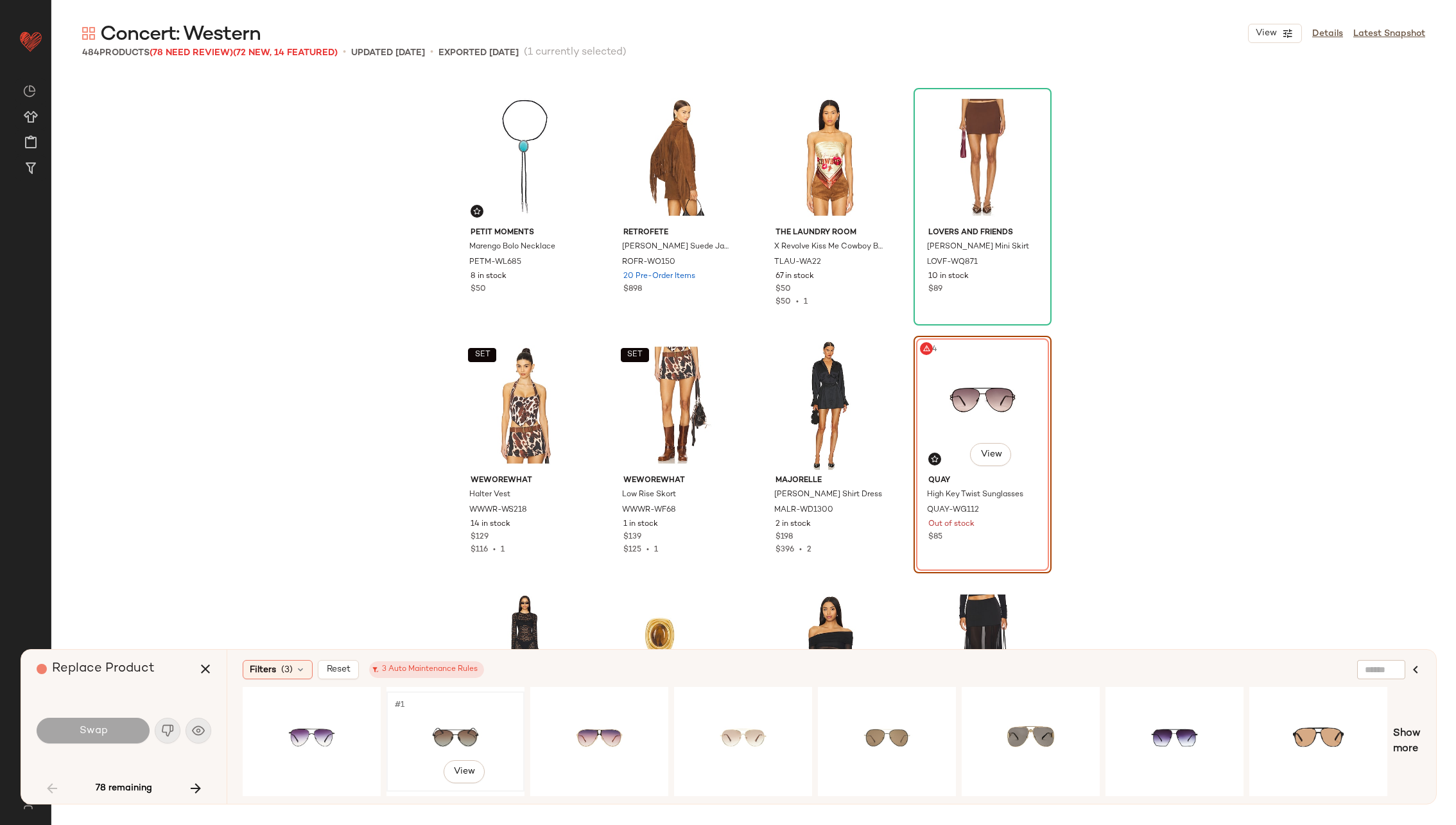
click at [449, 715] on div "#1 View" at bounding box center [456, 742] width 129 height 91
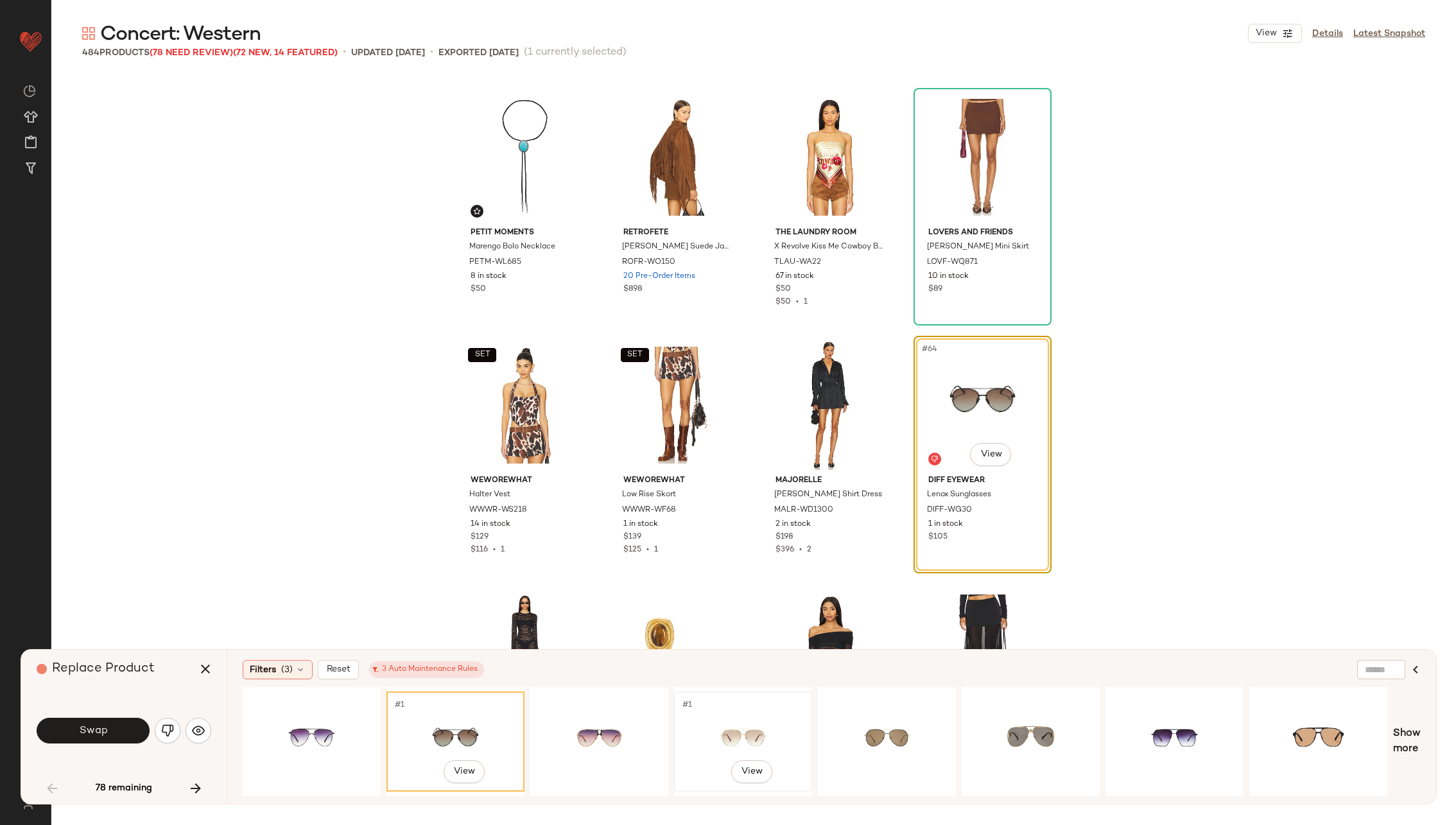
click at [734, 709] on div "#1 View" at bounding box center [744, 742] width 129 height 91
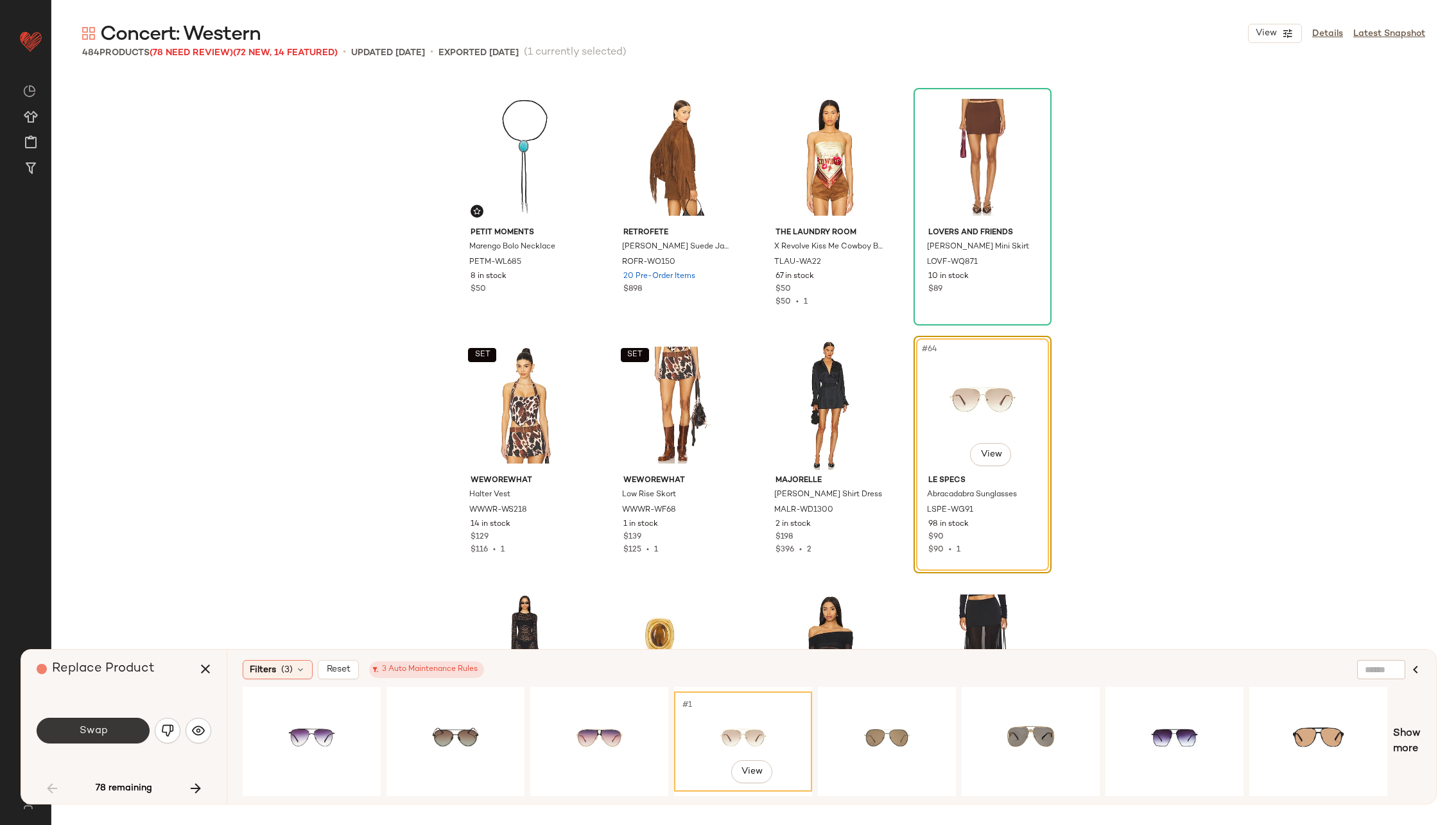
click at [89, 733] on span "Swap" at bounding box center [92, 731] width 29 height 12
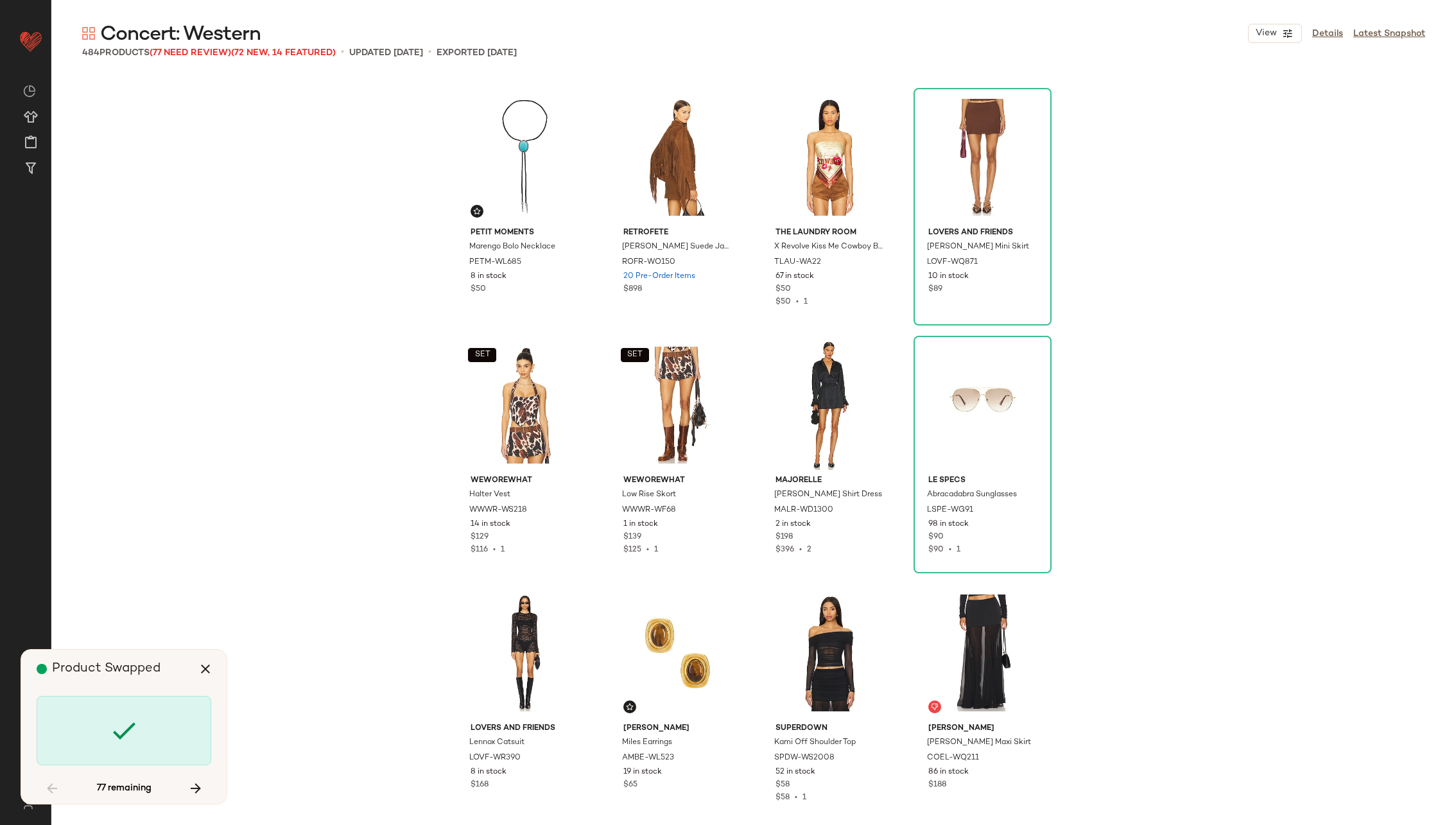
scroll to position [4214, 0]
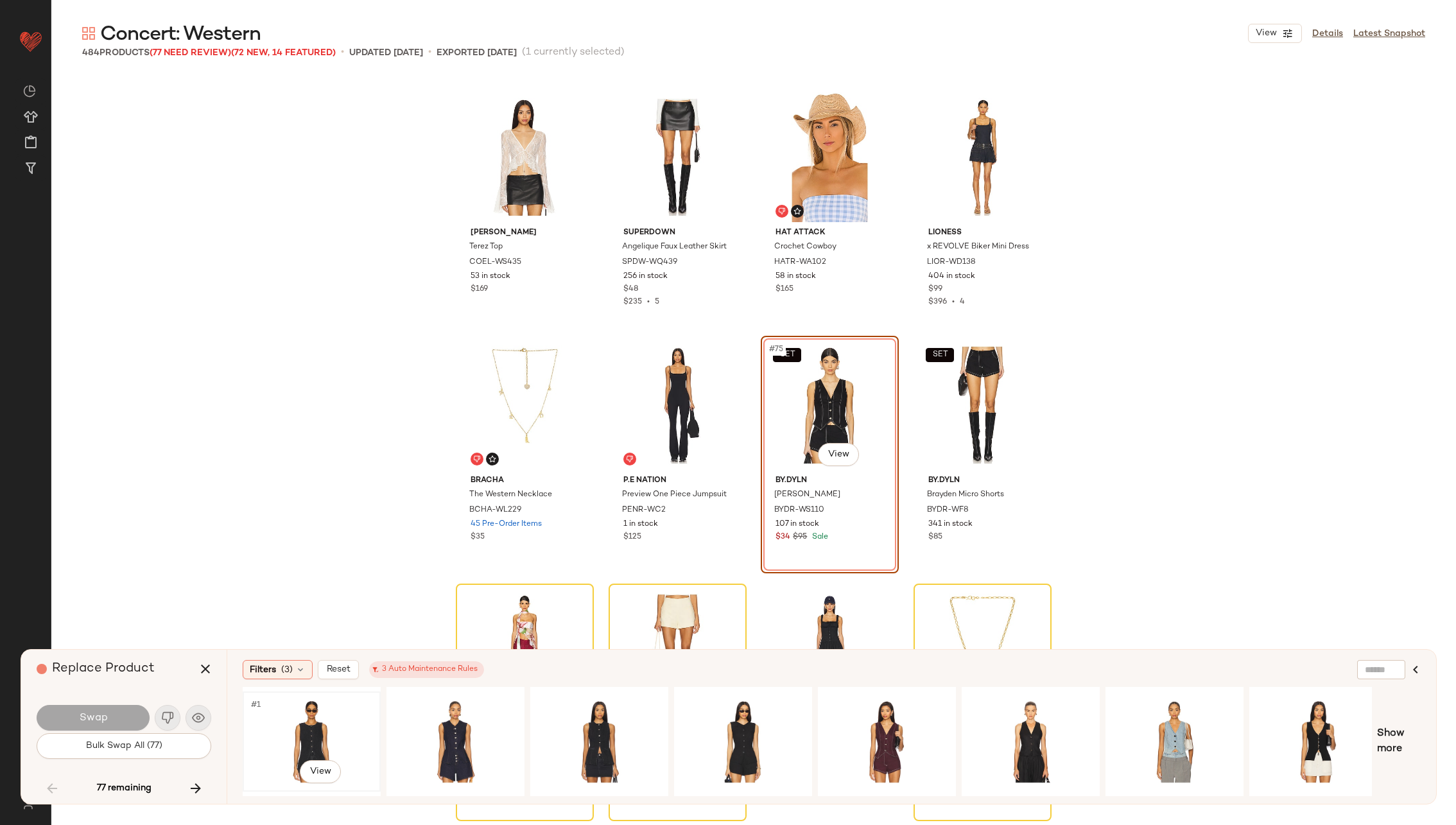
click at [312, 712] on div "#1 View" at bounding box center [312, 742] width 129 height 91
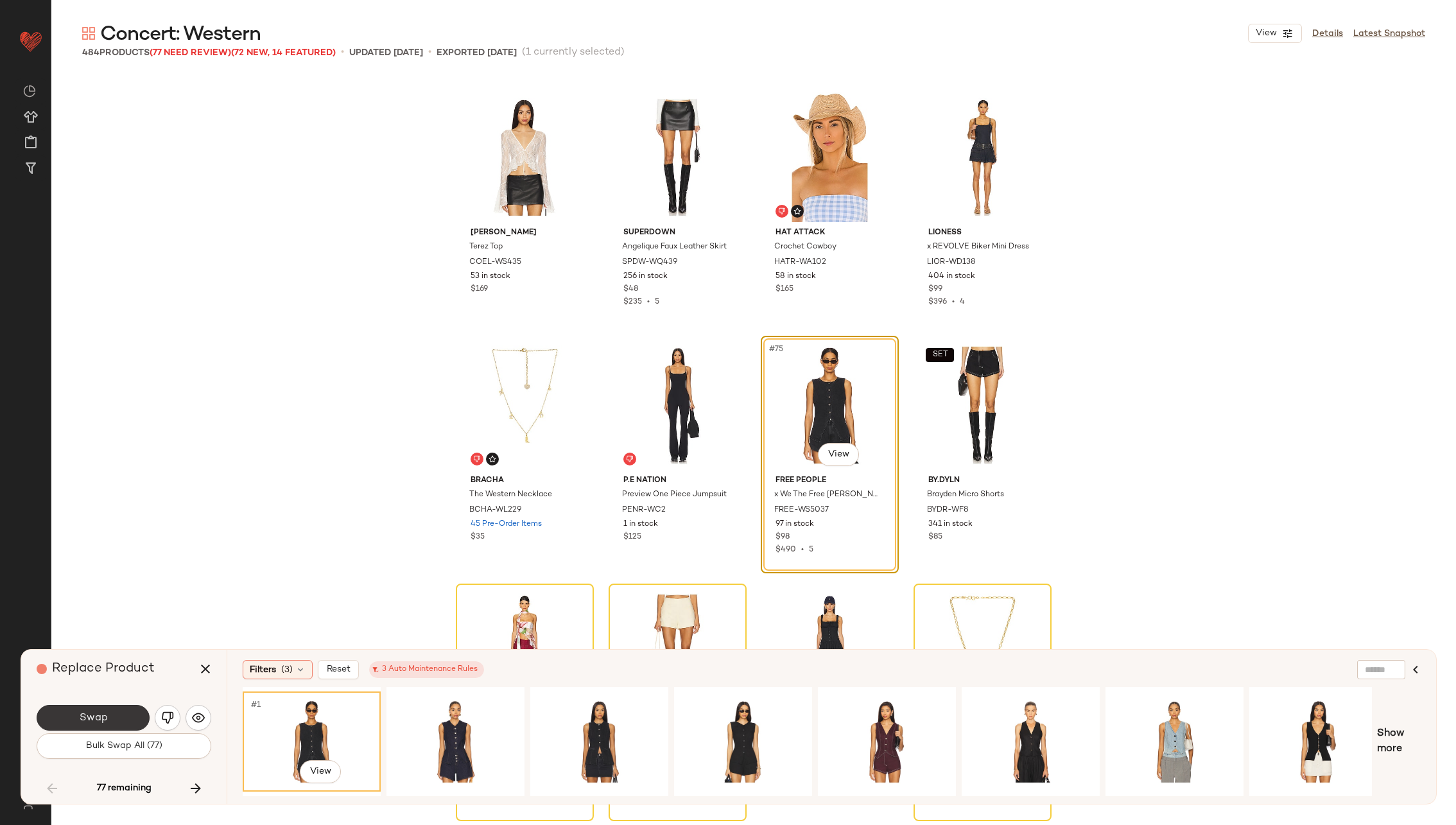
click at [124, 706] on button "Swap" at bounding box center [93, 718] width 113 height 25
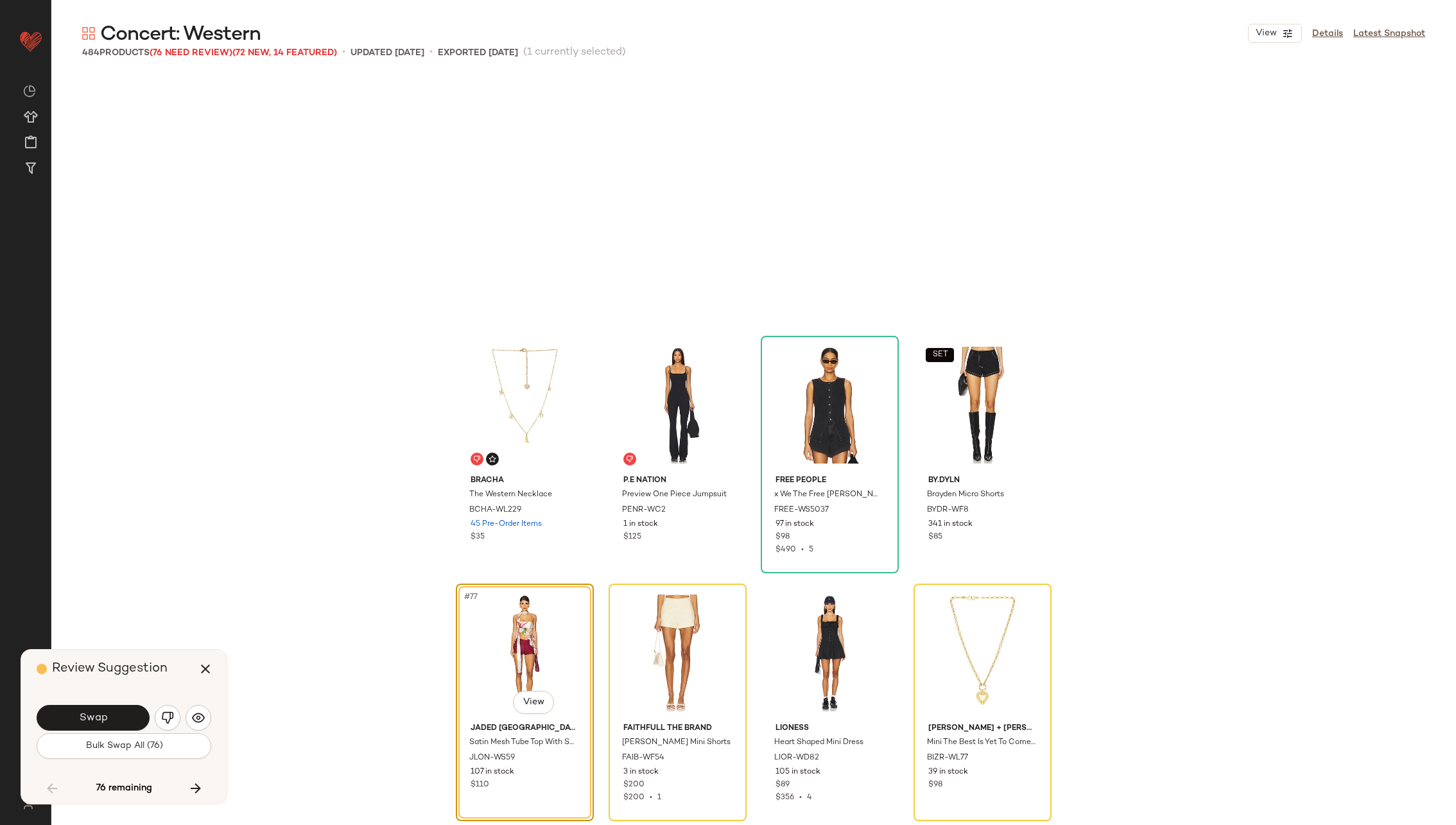
scroll to position [4463, 0]
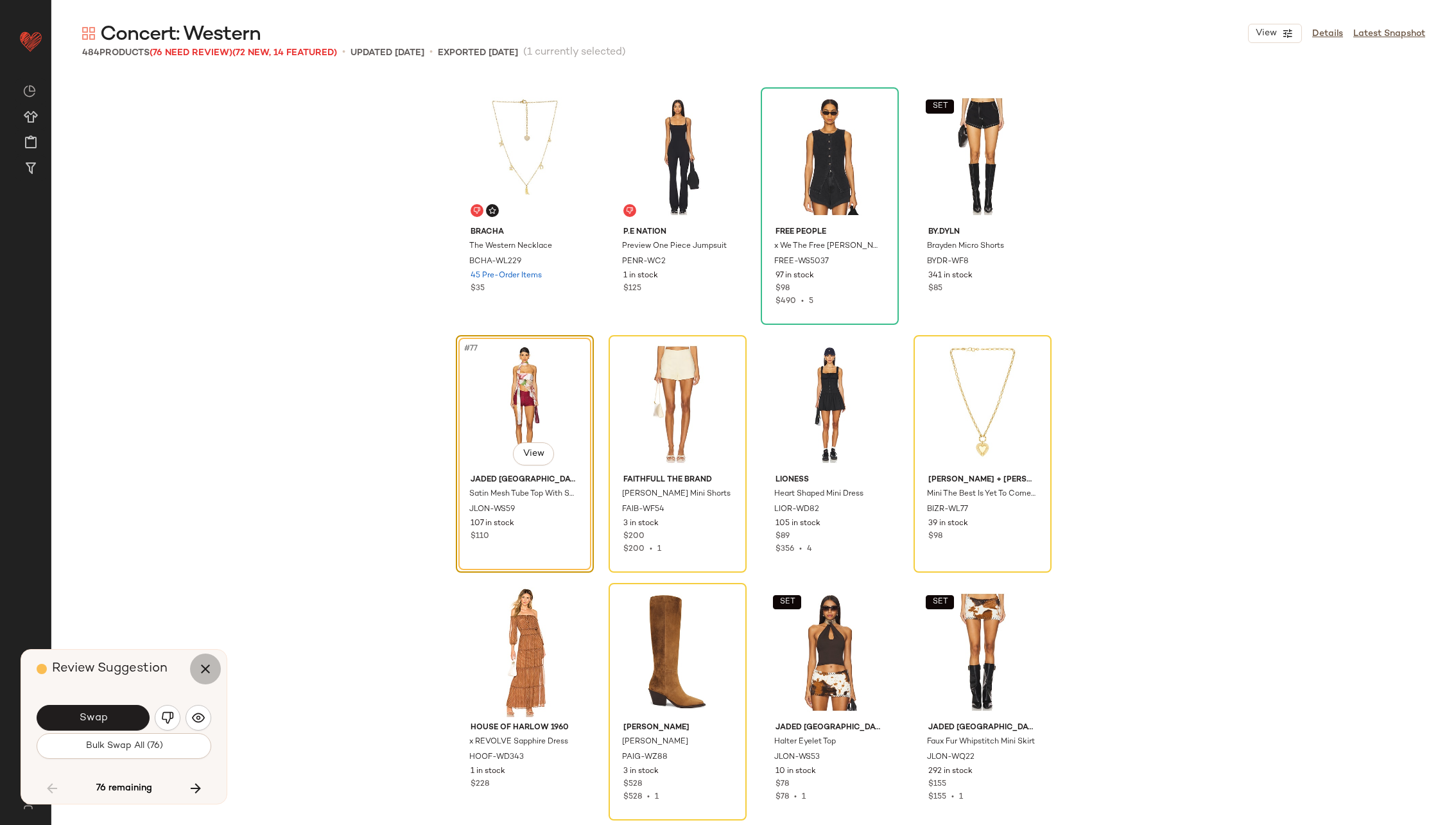
click at [208, 669] on icon "button" at bounding box center [205, 669] width 16 height 16
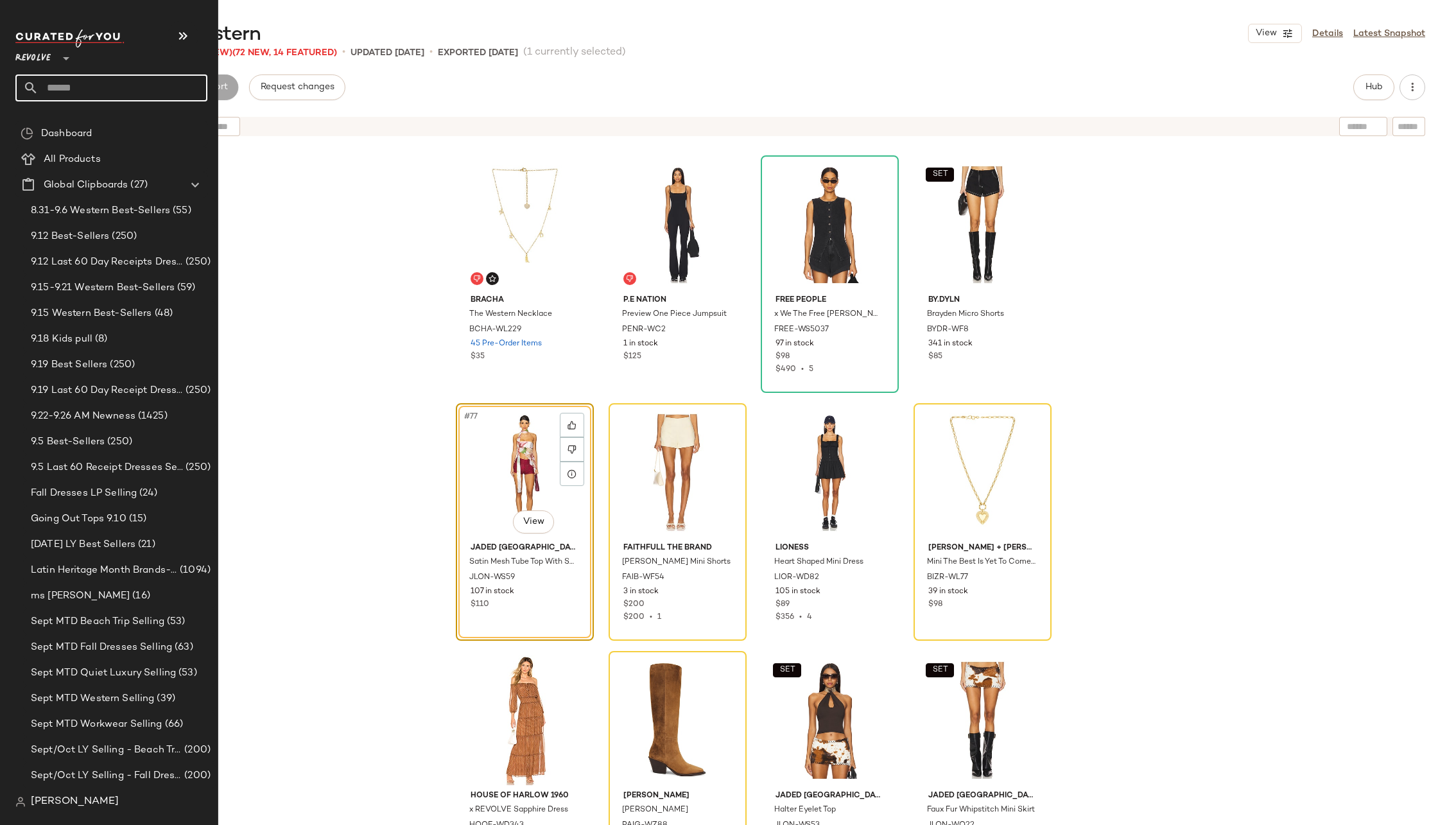
click at [133, 88] on input "text" at bounding box center [123, 88] width 169 height 27
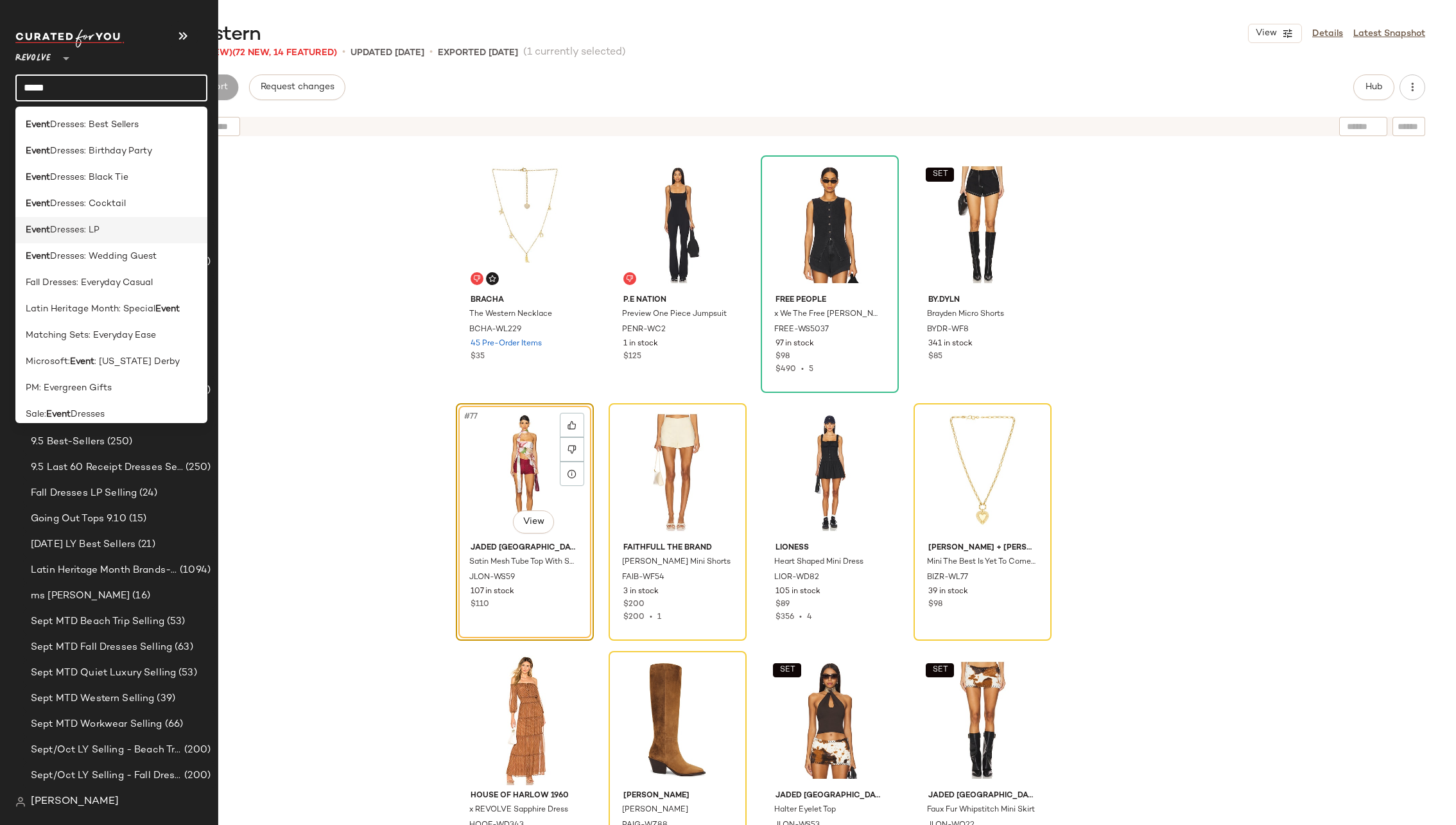
type input "*****"
click at [99, 223] on span "Dresses: LP" at bounding box center [74, 230] width 49 height 13
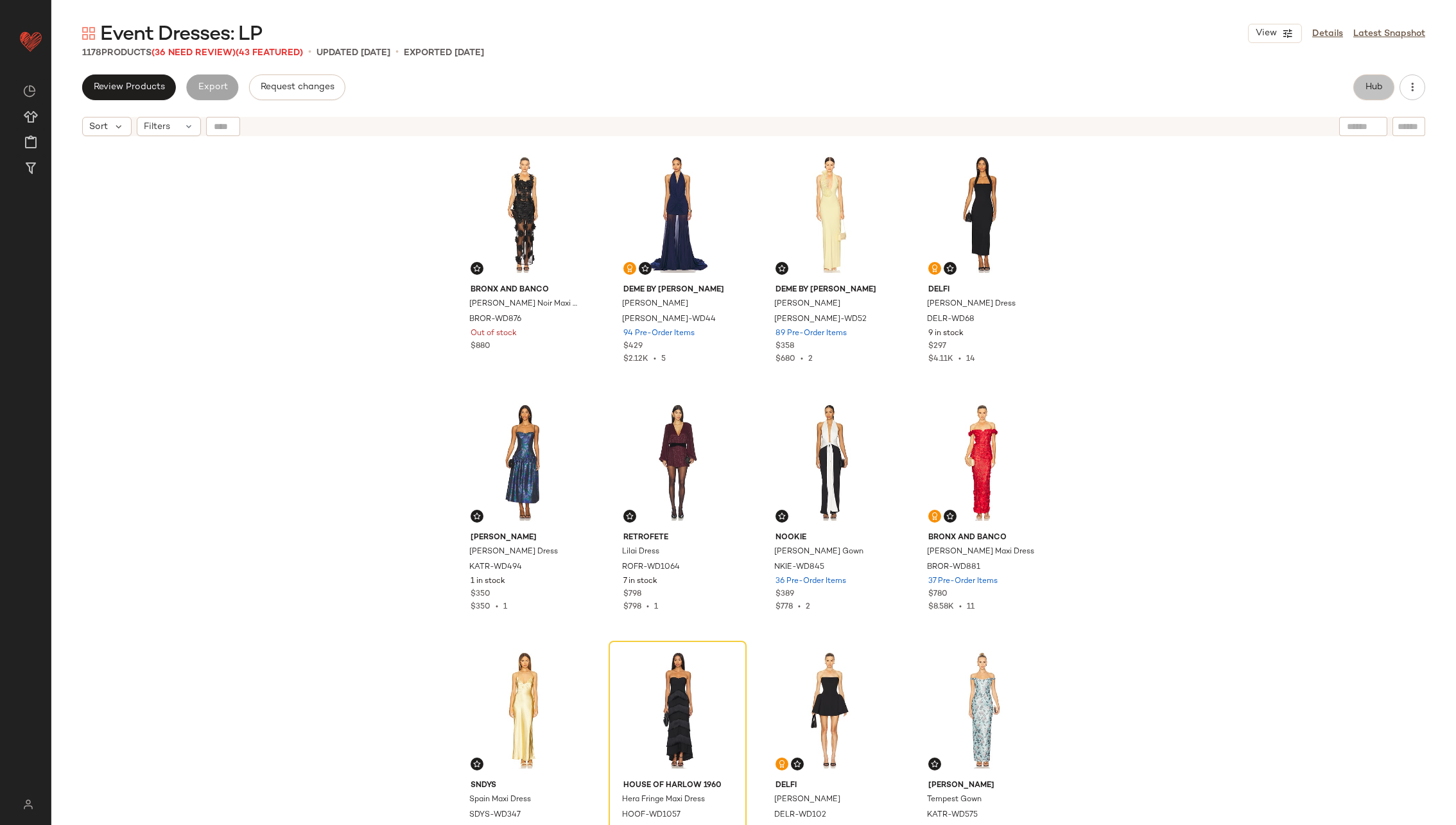
click at [1372, 83] on span "Hub" at bounding box center [1373, 87] width 18 height 11
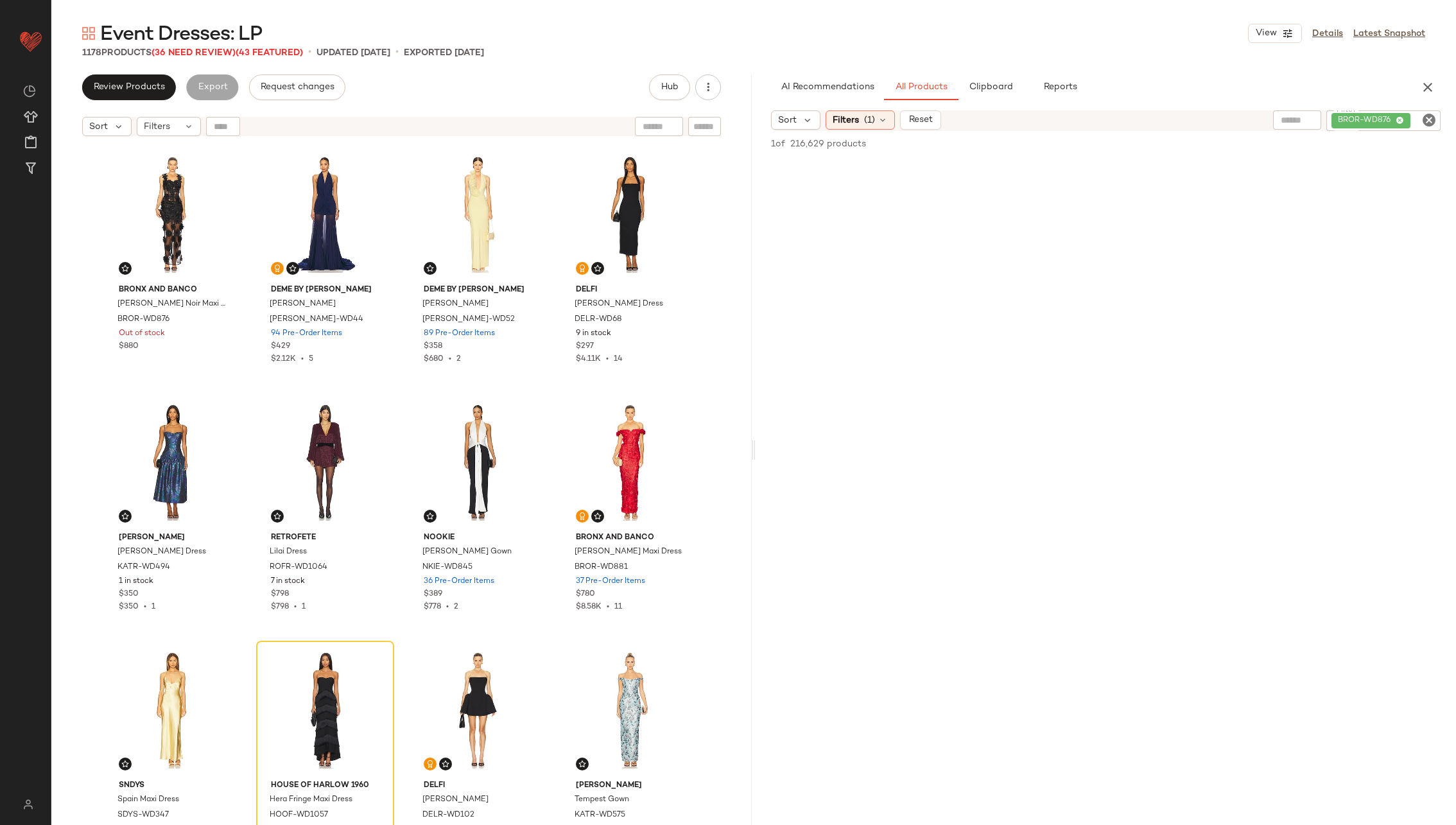
click at [1430, 123] on icon "Clear Filter" at bounding box center [1429, 119] width 16 height 16
paste input "**********"
type input "**********"
click at [882, 118] on icon at bounding box center [883, 119] width 11 height 11
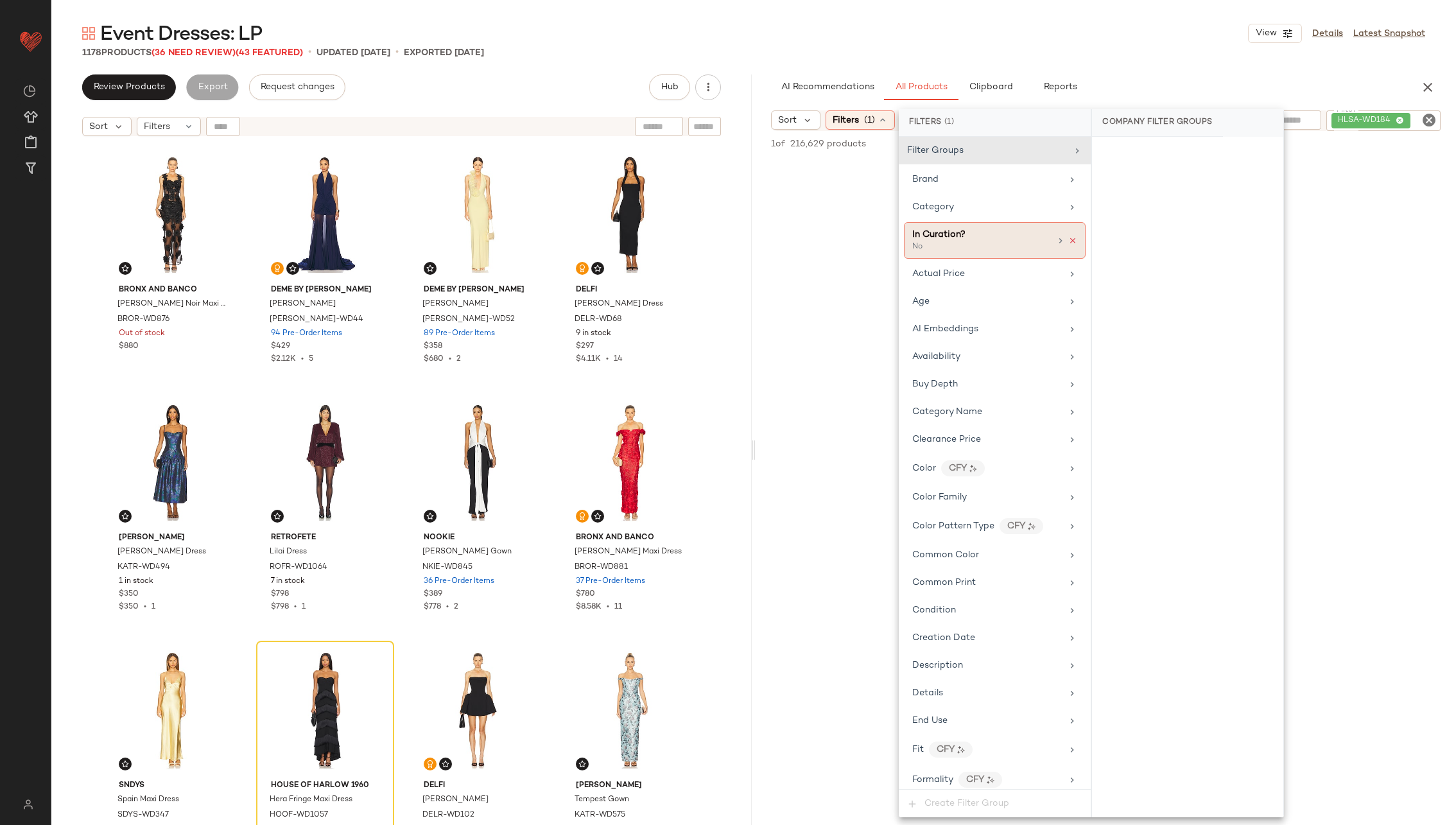
click at [1068, 237] on icon at bounding box center [1072, 241] width 9 height 9
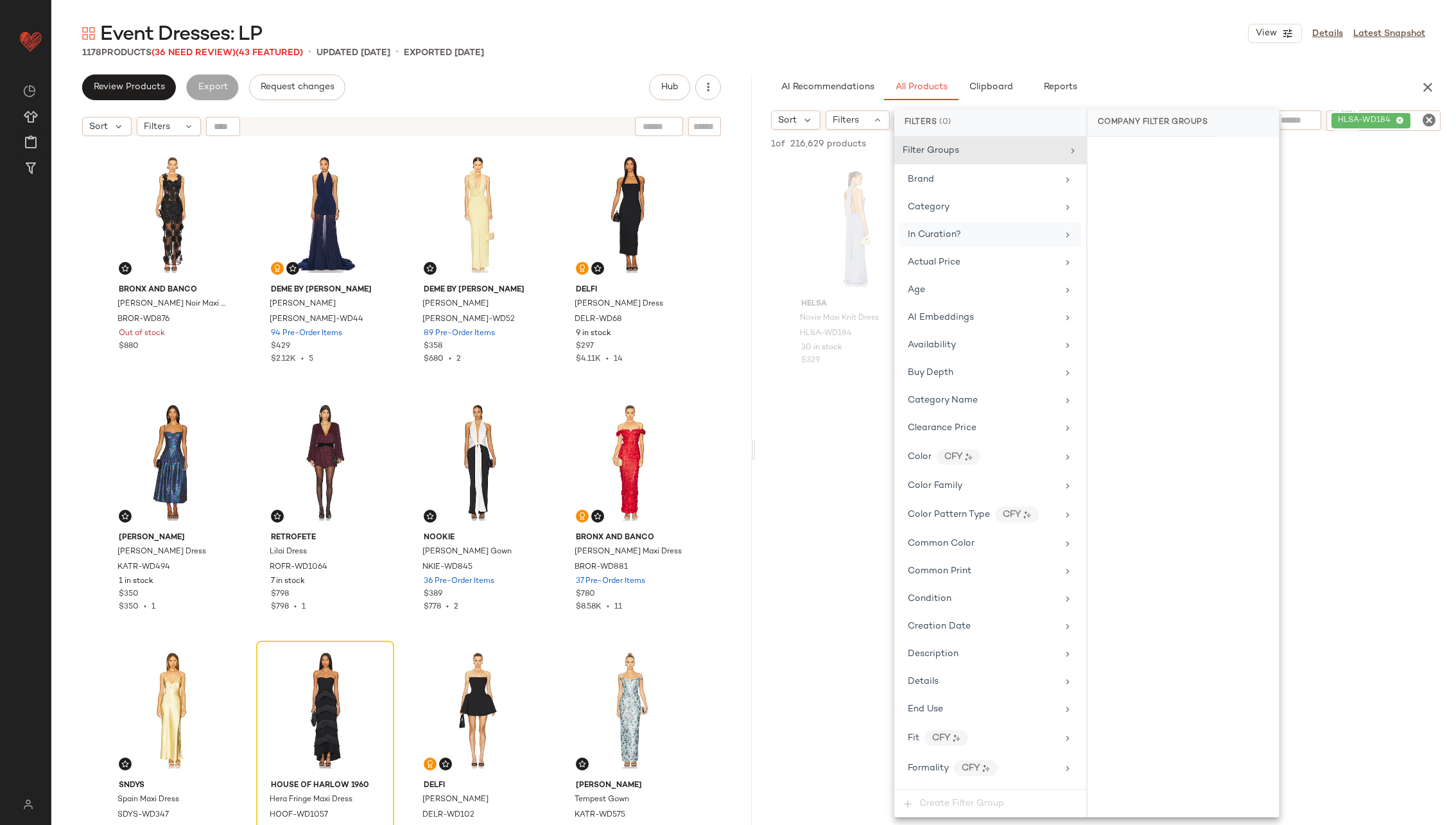
click at [785, 414] on div at bounding box center [1106, 521] width 700 height 248
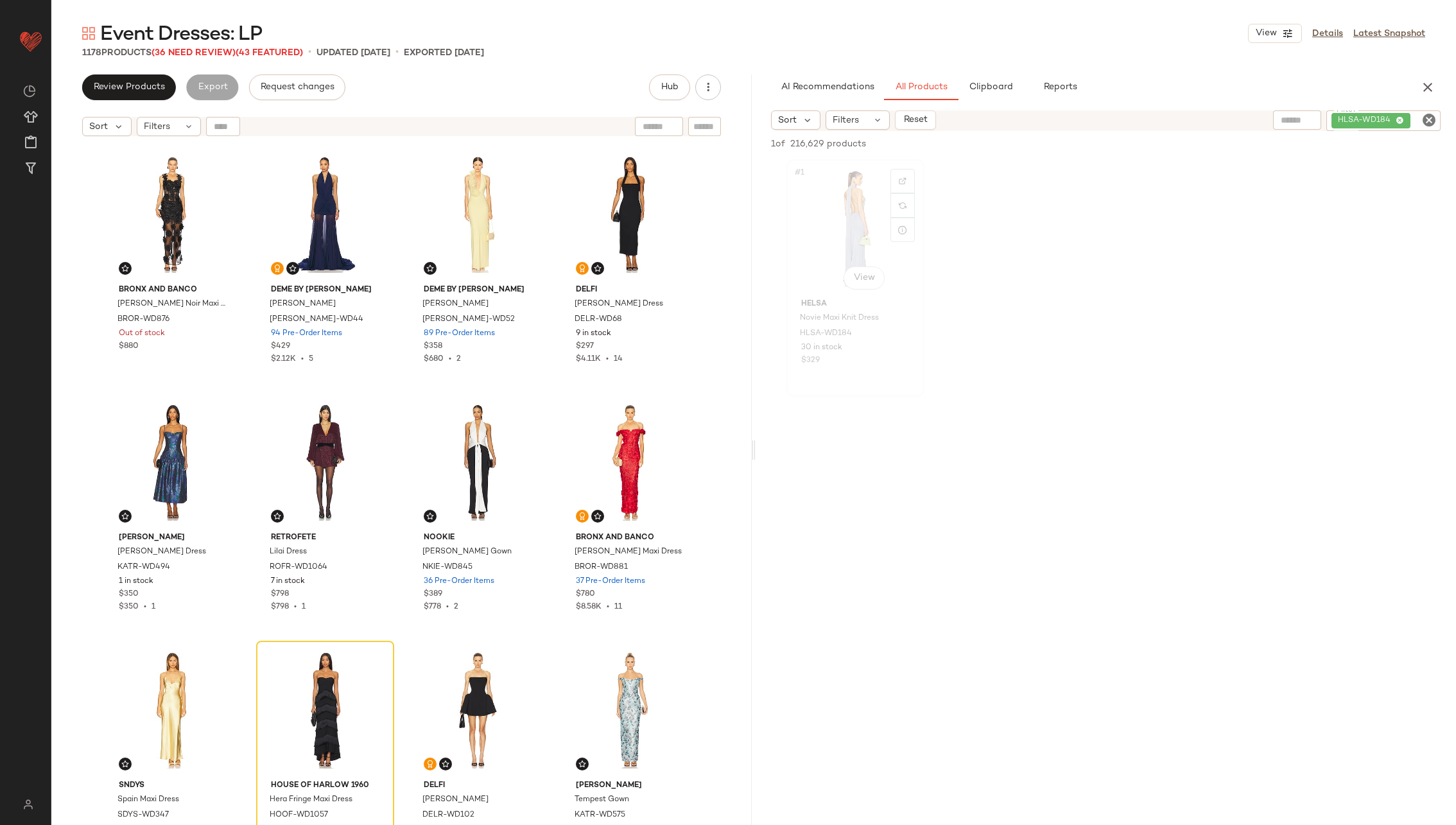
click at [840, 231] on div "#1 View" at bounding box center [856, 228] width 129 height 130
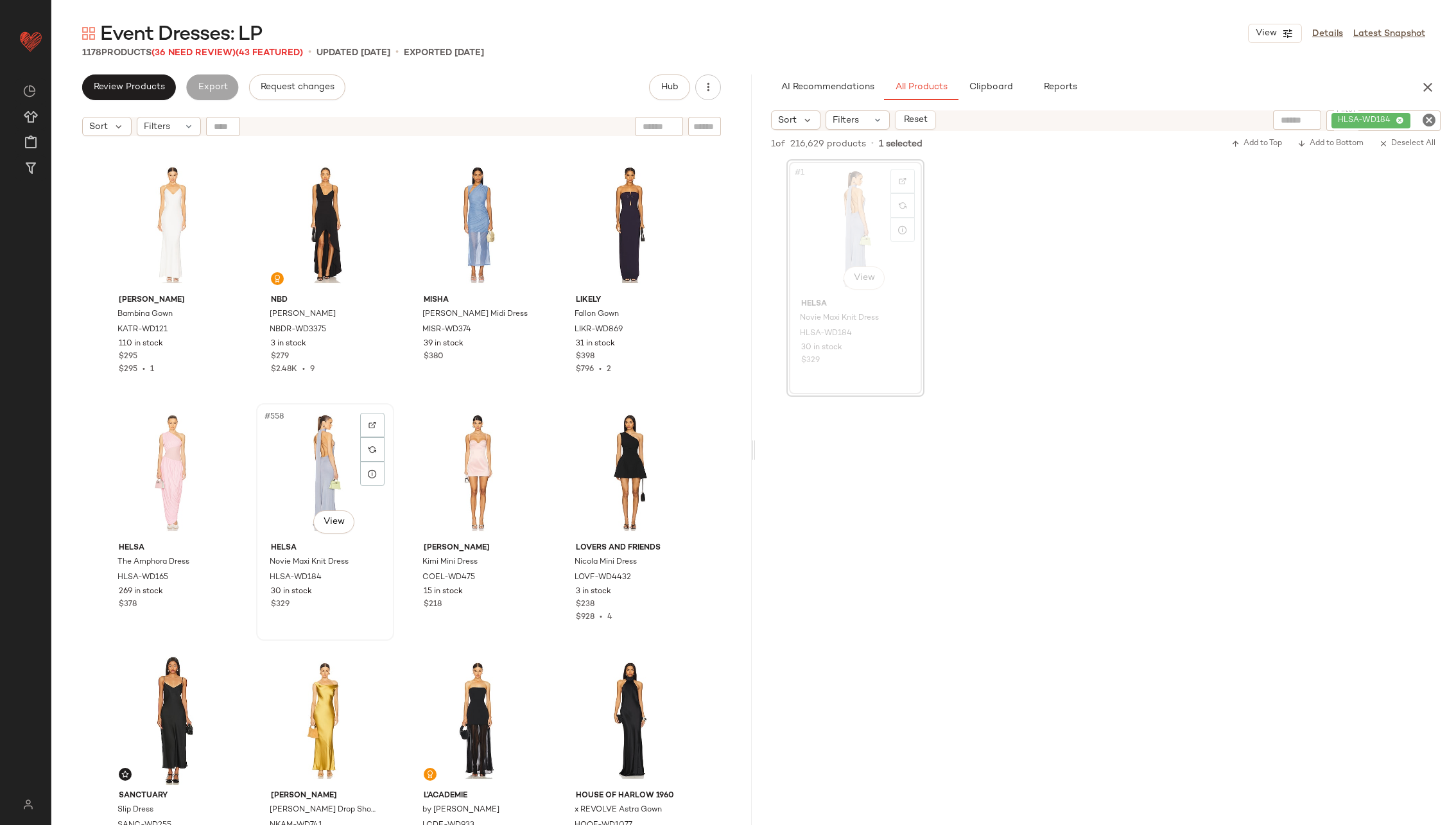
click at [317, 470] on div "#558 View" at bounding box center [326, 472] width 129 height 130
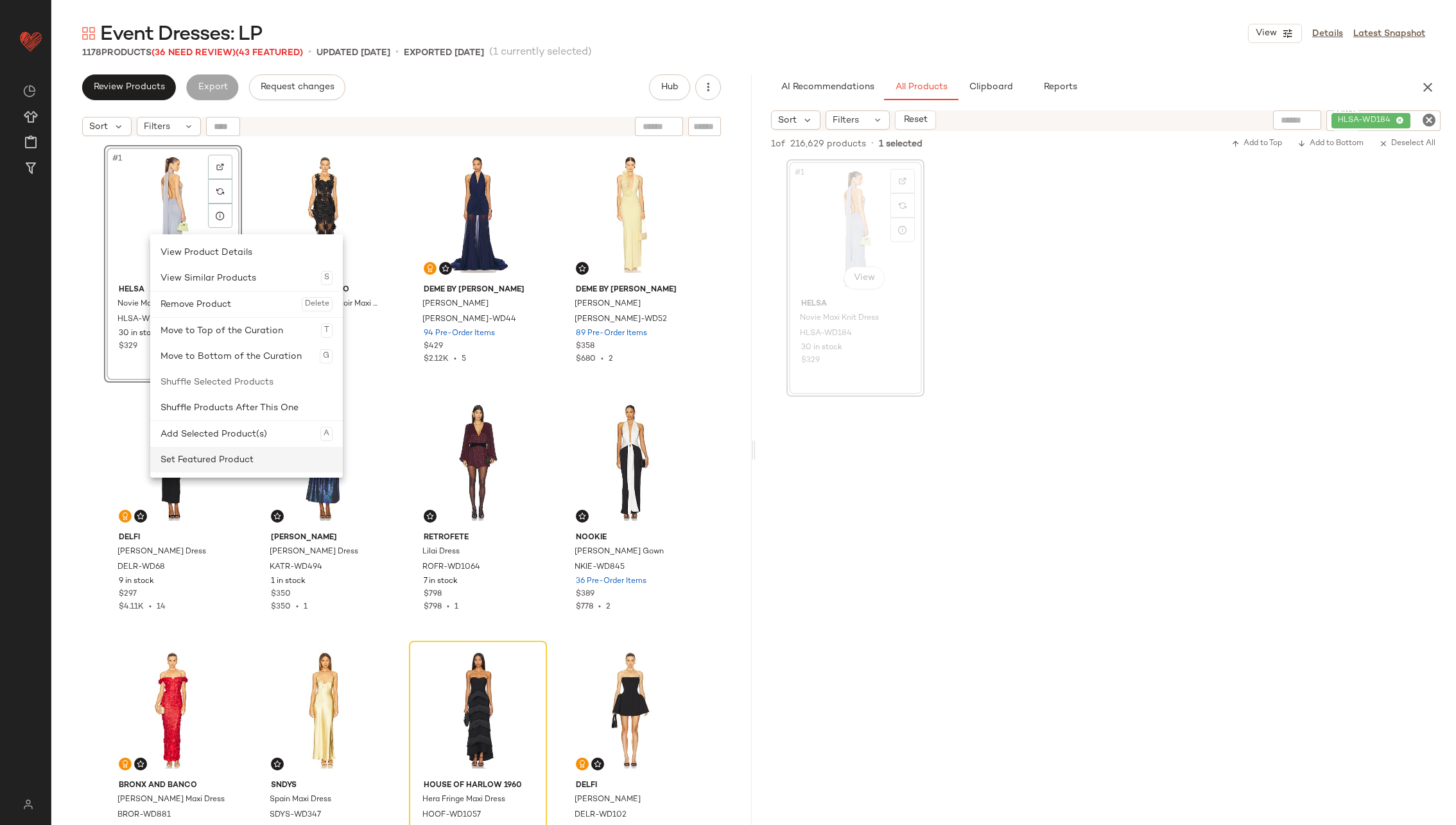
click at [234, 450] on div "Set Featured Product" at bounding box center [246, 459] width 172 height 25
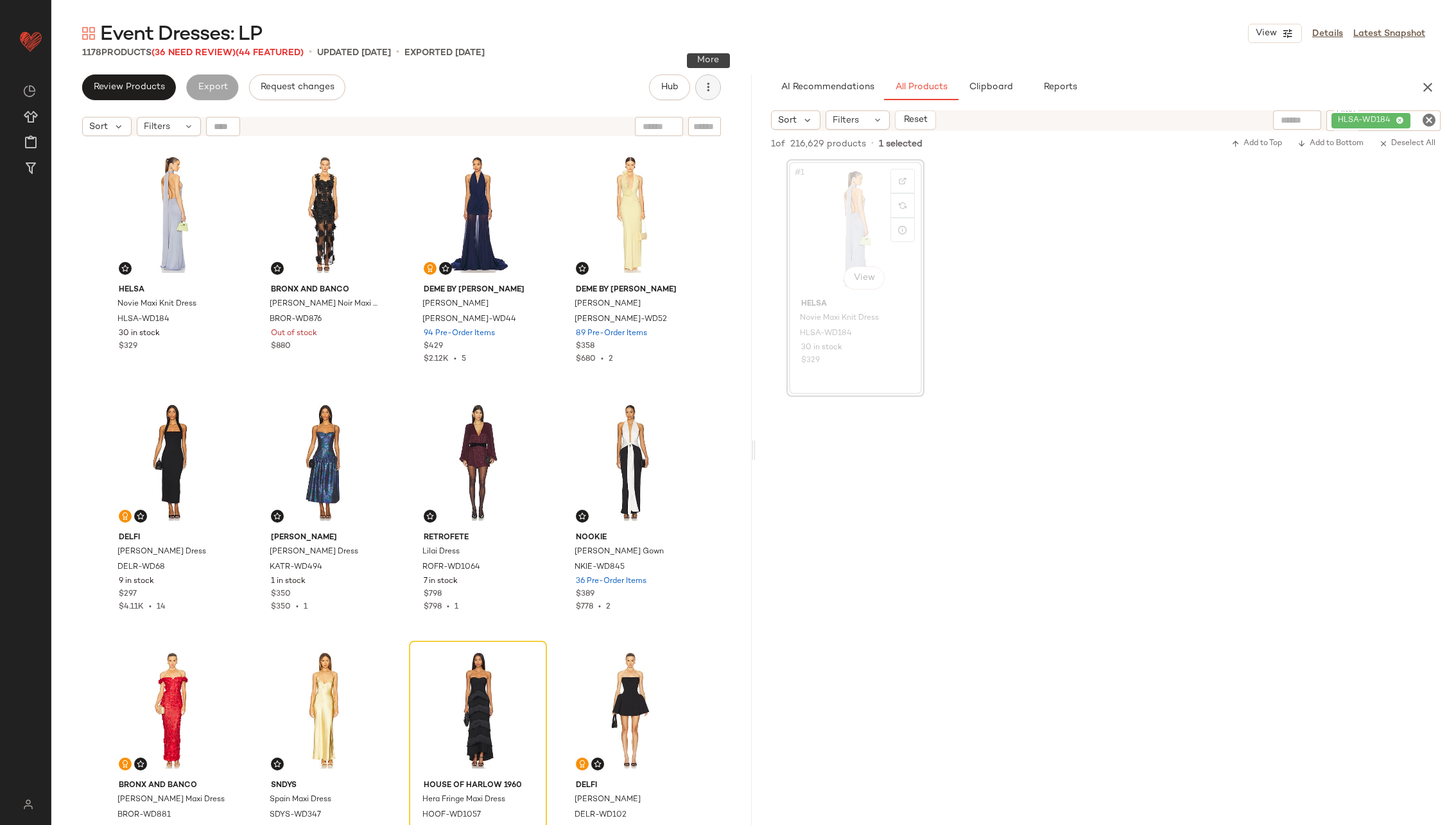
click at [711, 88] on icon "button" at bounding box center [708, 88] width 13 height 13
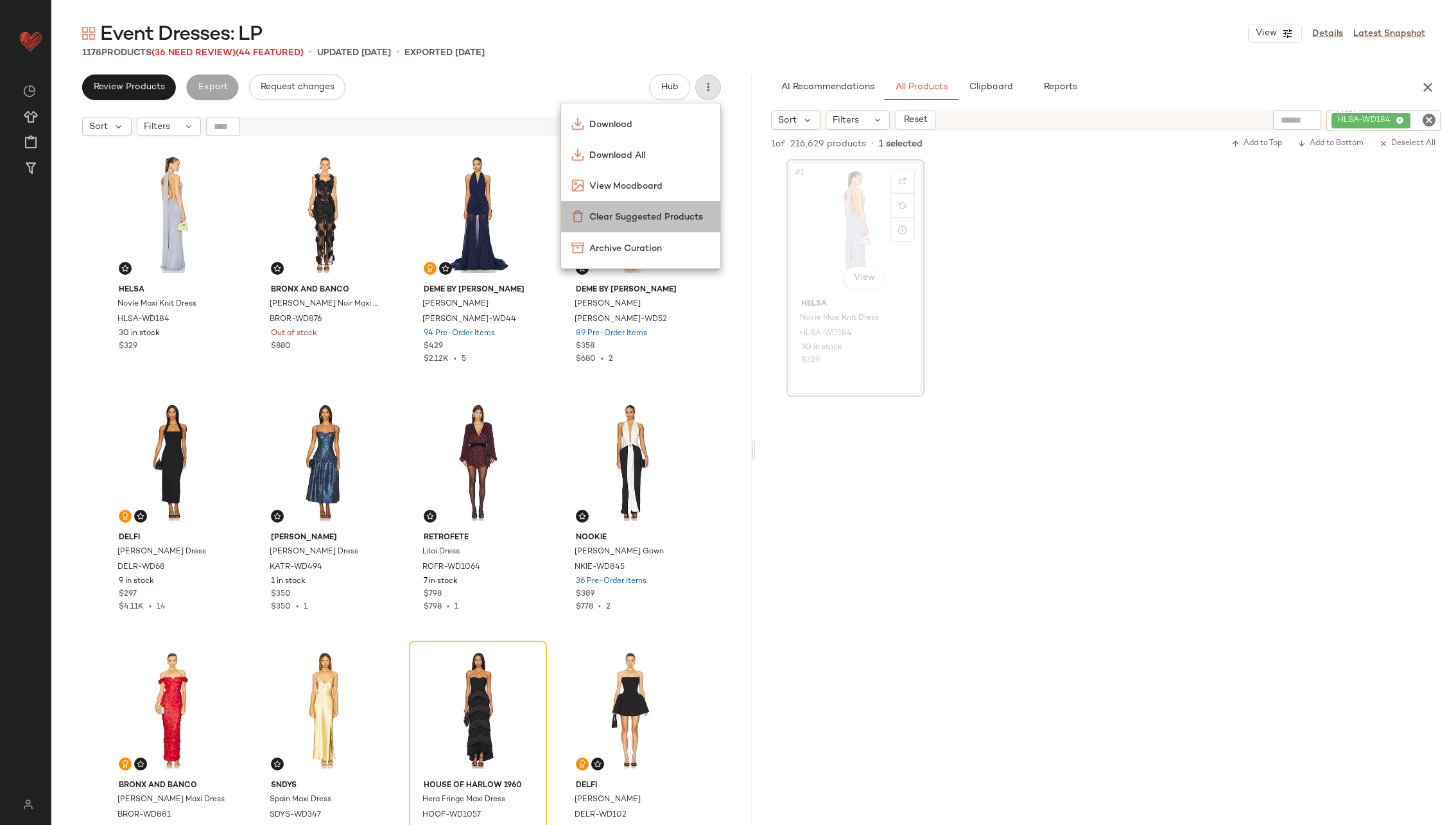
click at [685, 212] on span "Clear Suggested Products" at bounding box center [649, 217] width 121 height 13
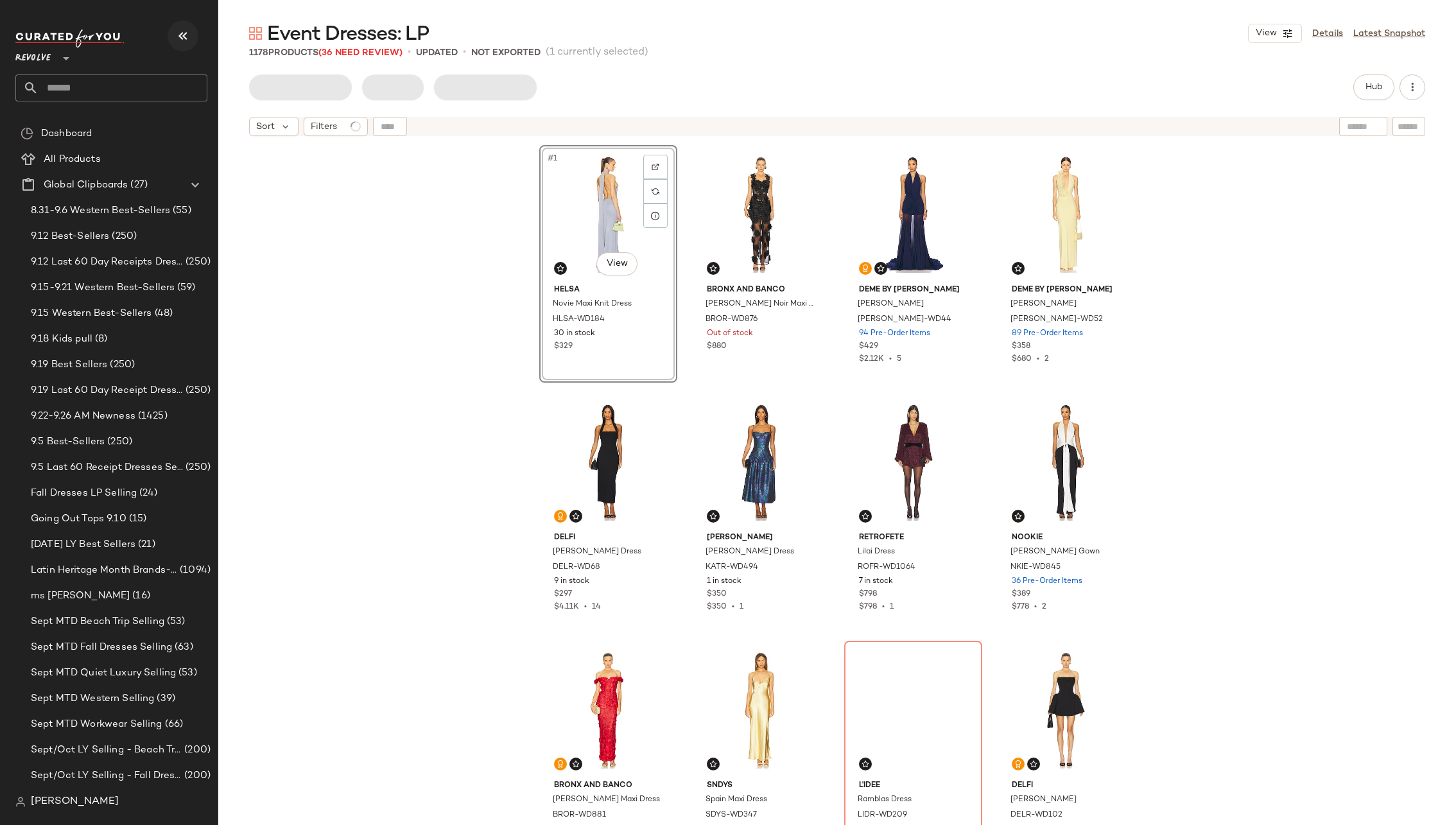
click at [186, 33] on icon "button" at bounding box center [182, 36] width 16 height 16
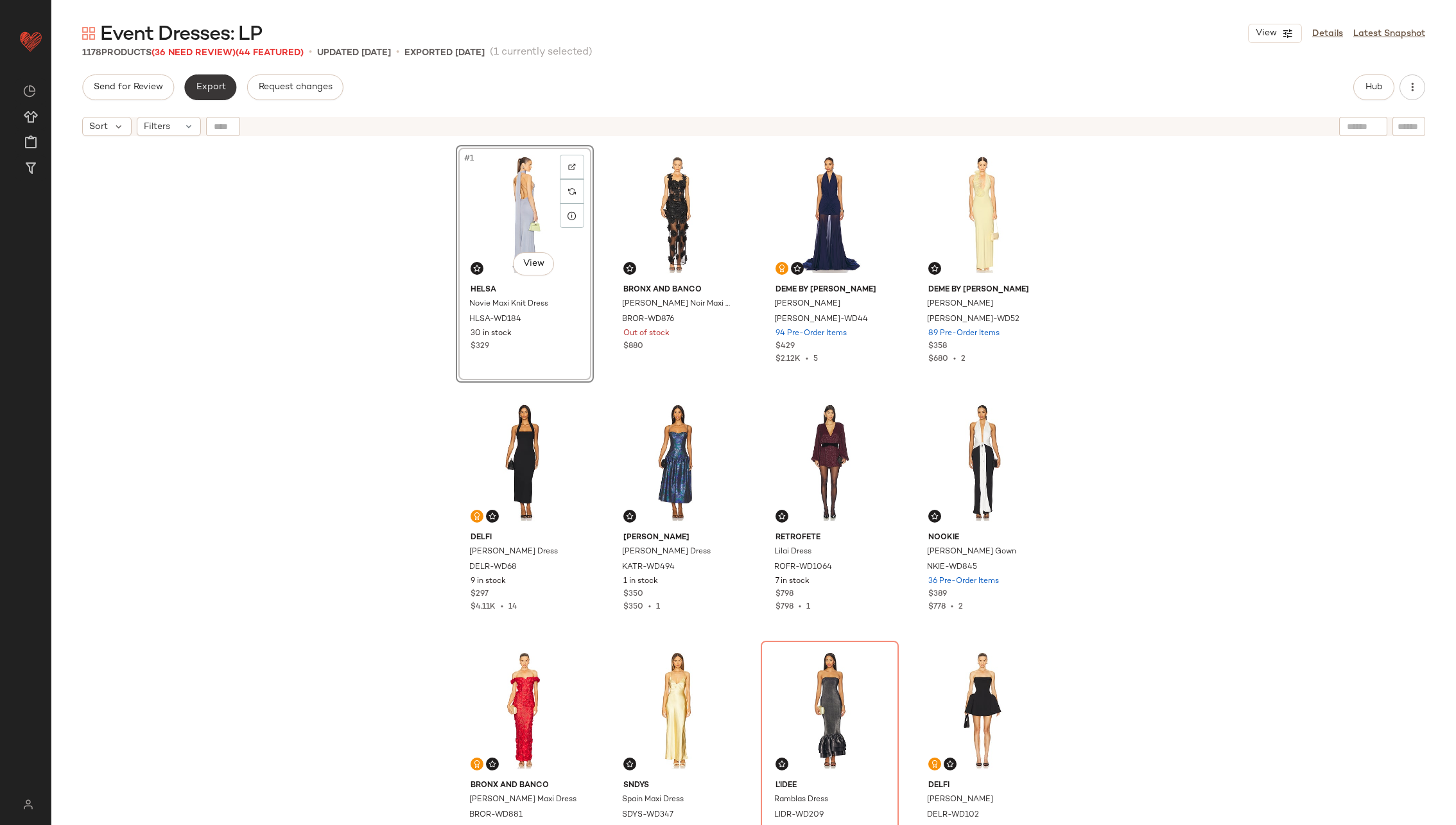
click at [225, 92] on button "Export" at bounding box center [210, 87] width 52 height 25
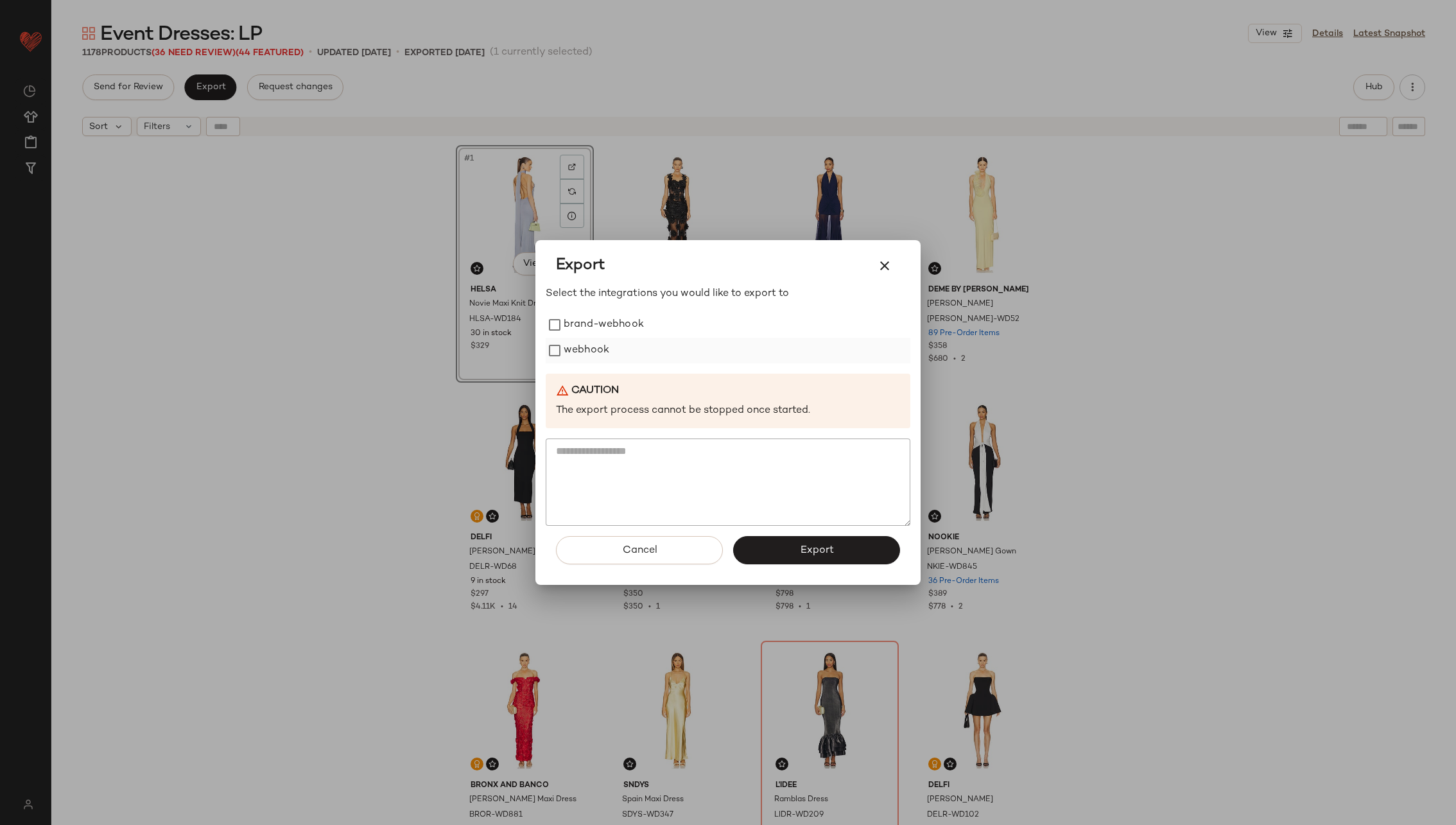
click at [575, 351] on label "webhook" at bounding box center [586, 350] width 46 height 25
click at [860, 550] on button "Export" at bounding box center [816, 550] width 167 height 29
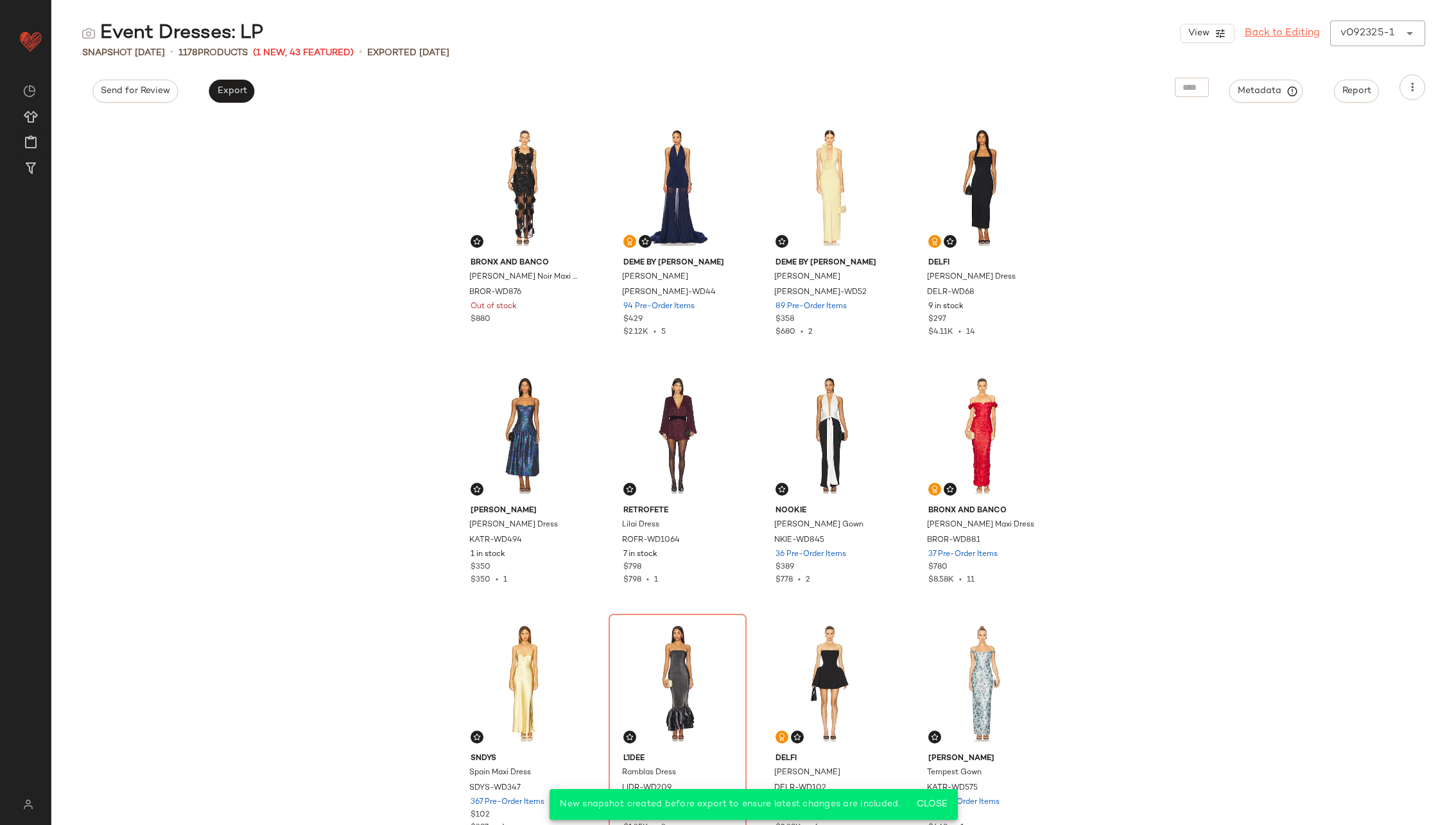
click at [1275, 32] on link "Back to Editing" at bounding box center [1283, 33] width 75 height 16
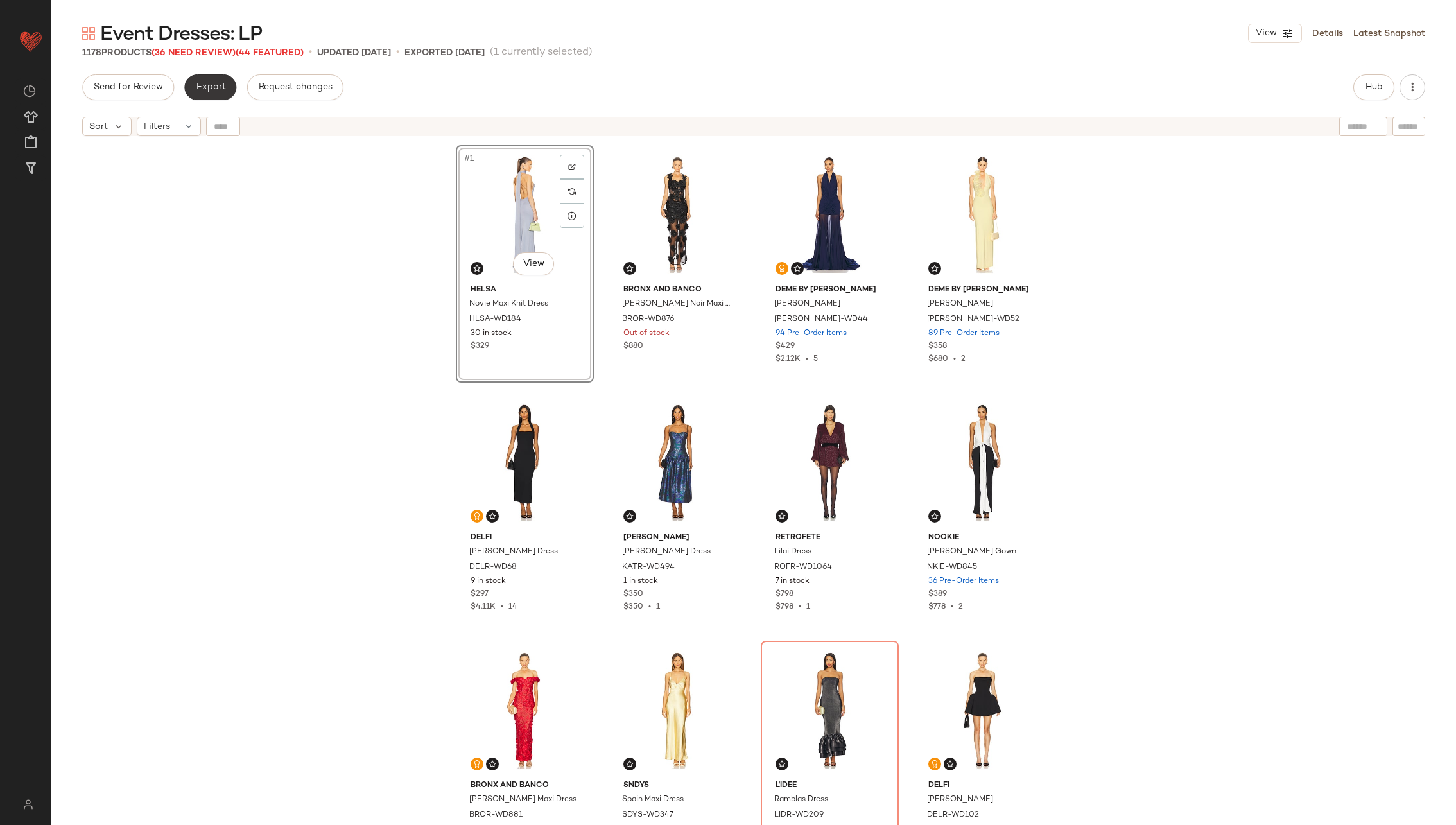
click at [196, 92] on span "Export" at bounding box center [210, 87] width 30 height 11
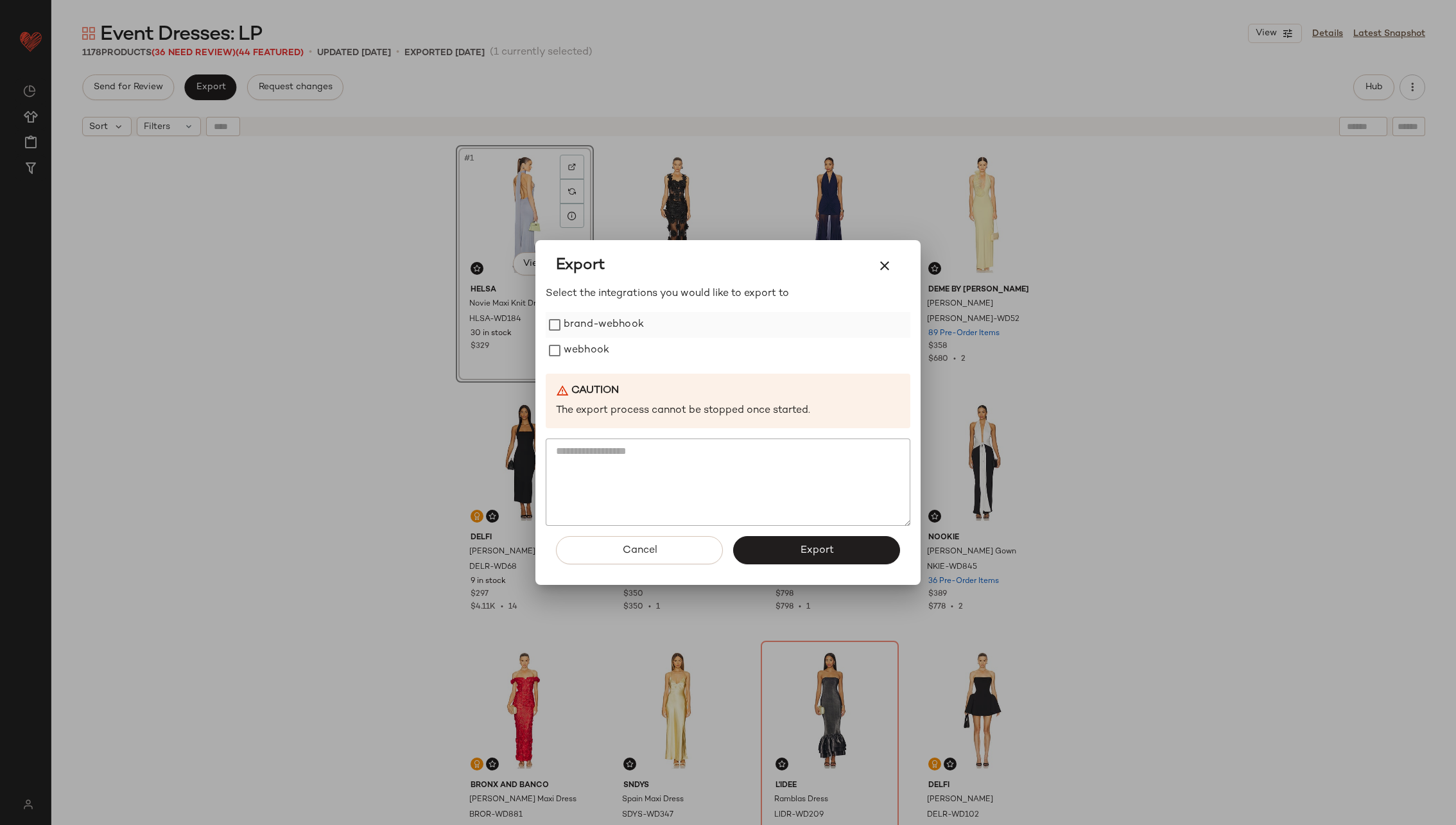
click at [590, 336] on label "brand-webhook" at bounding box center [604, 324] width 80 height 25
click at [588, 324] on label "brand-webhook" at bounding box center [604, 324] width 80 height 25
click at [588, 338] on label "webhook" at bounding box center [586, 350] width 46 height 25
click at [825, 548] on span "Export" at bounding box center [816, 550] width 34 height 12
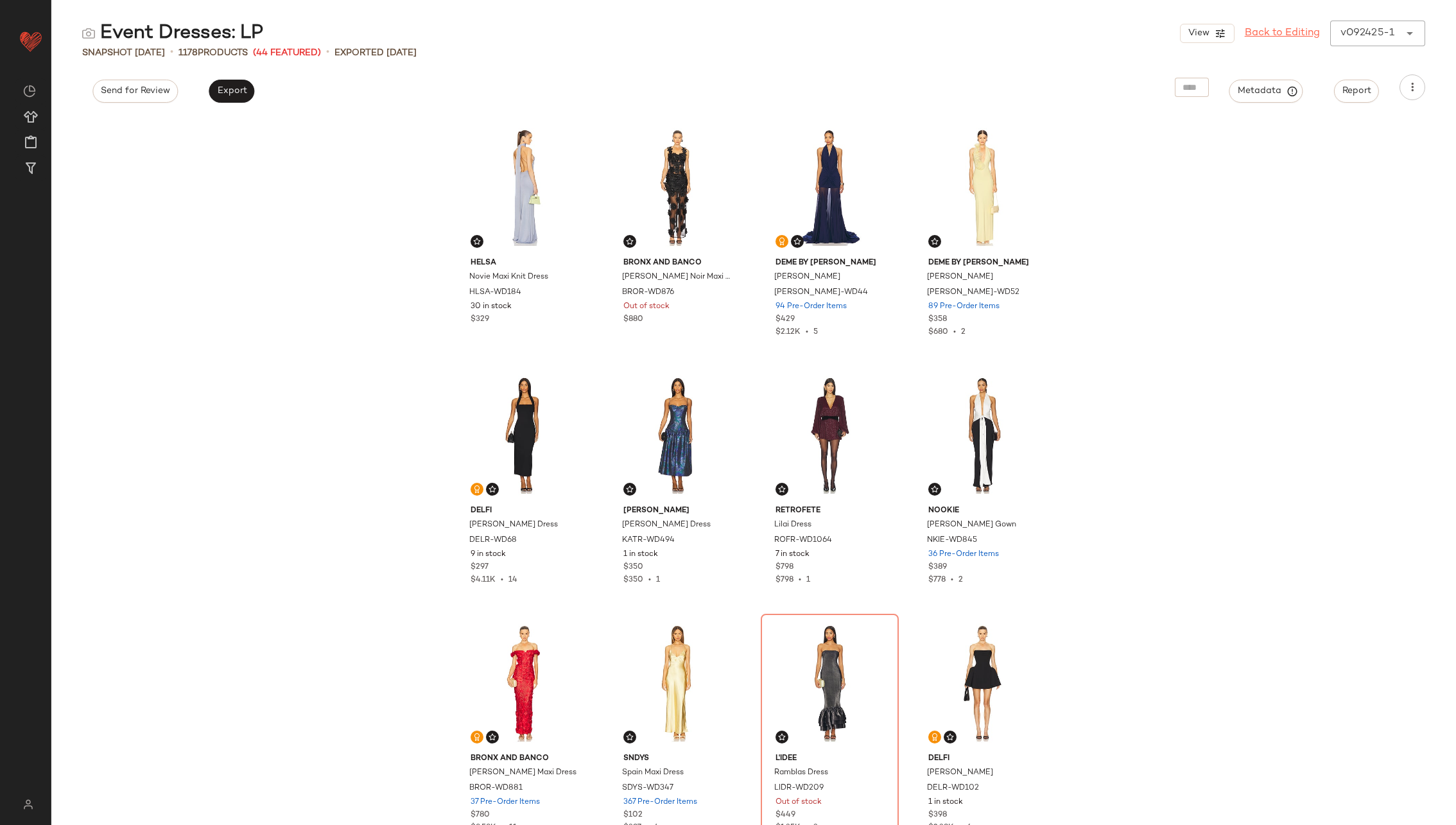
click at [1284, 30] on link "Back to Editing" at bounding box center [1283, 33] width 75 height 16
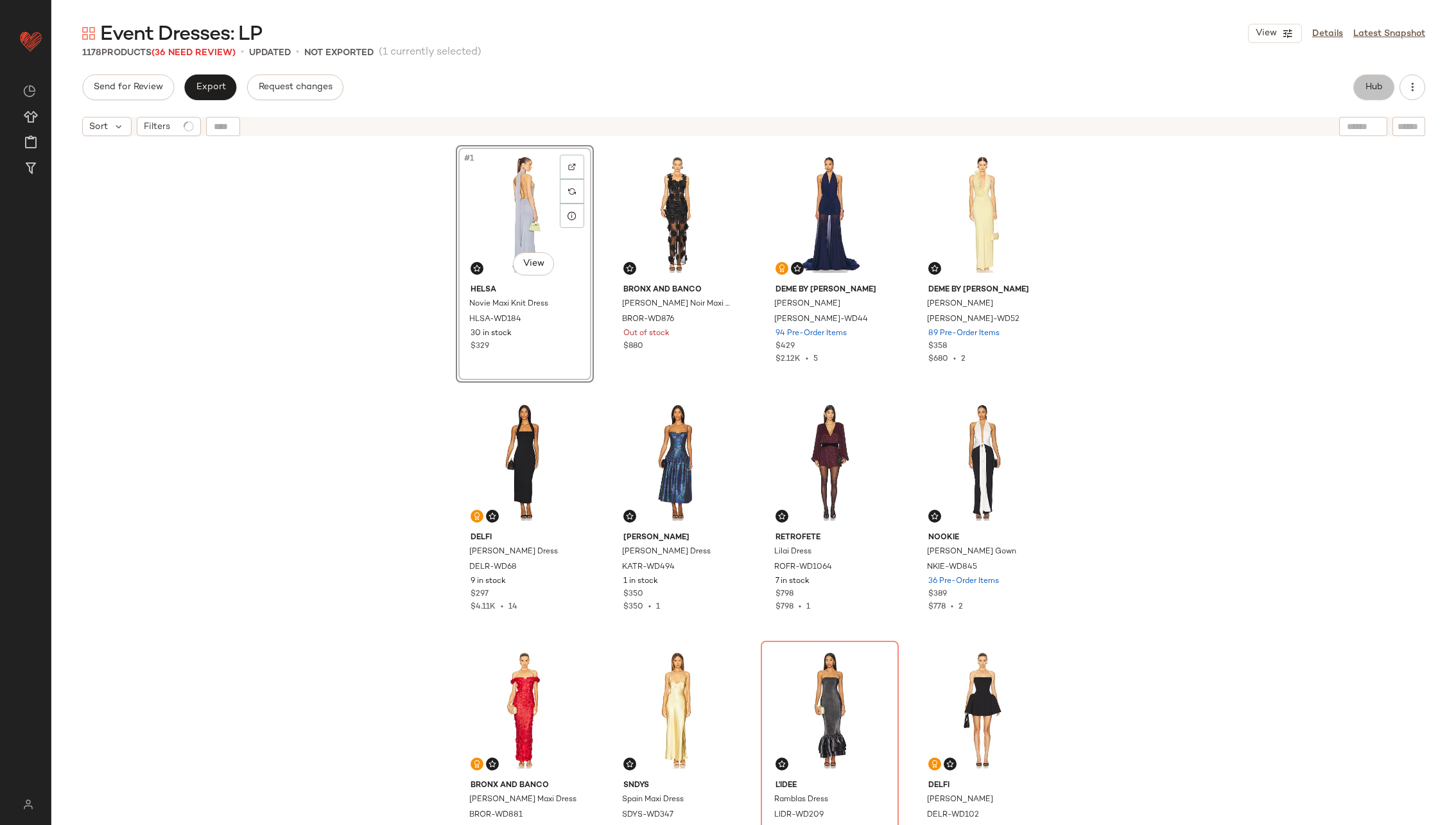
click at [1370, 94] on button "Hub" at bounding box center [1373, 87] width 41 height 25
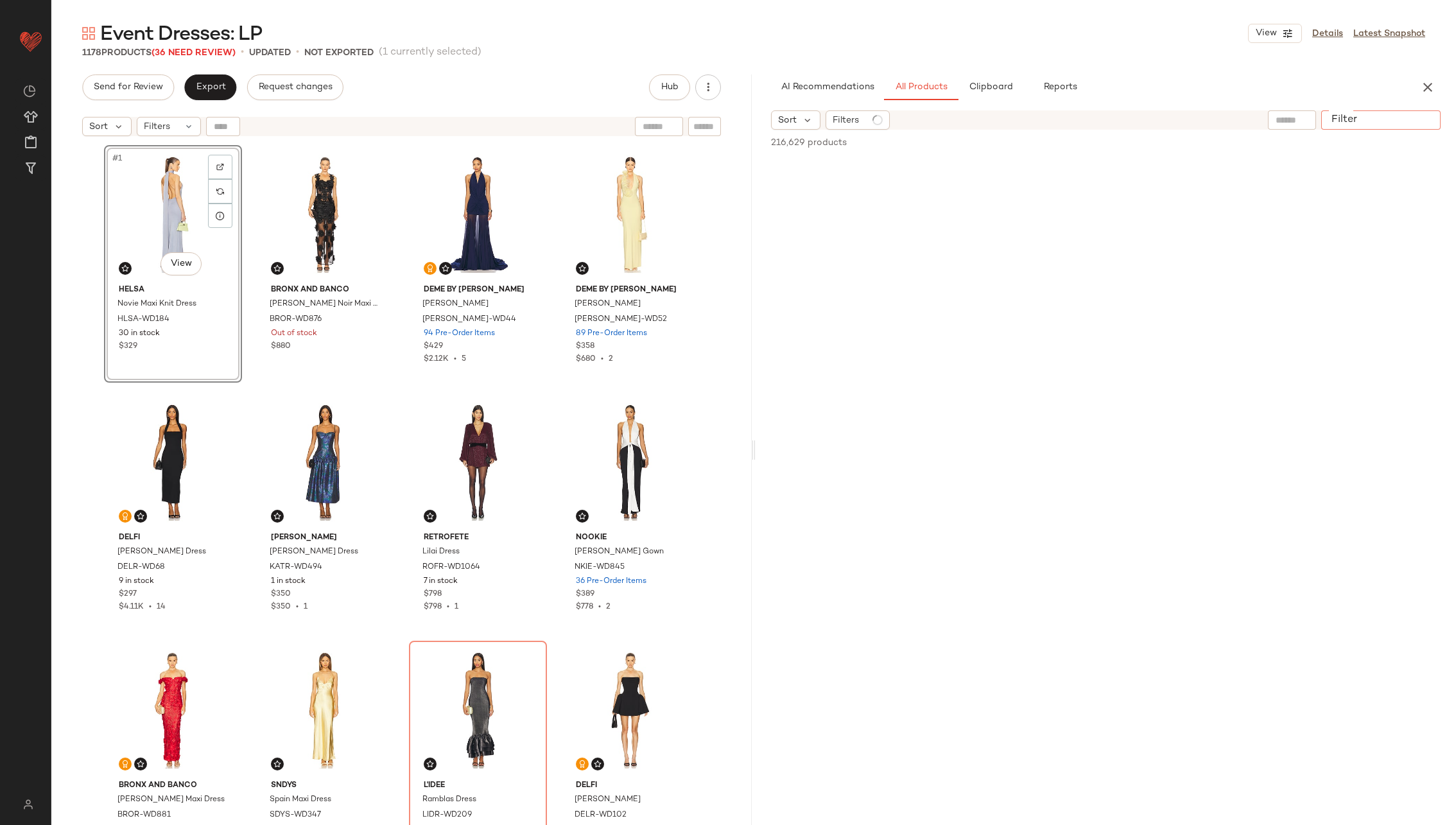
click at [1422, 115] on input "Filter" at bounding box center [1380, 120] width 109 height 13
paste input "*********"
type input "*********"
click at [870, 120] on span "(1)" at bounding box center [869, 120] width 11 height 13
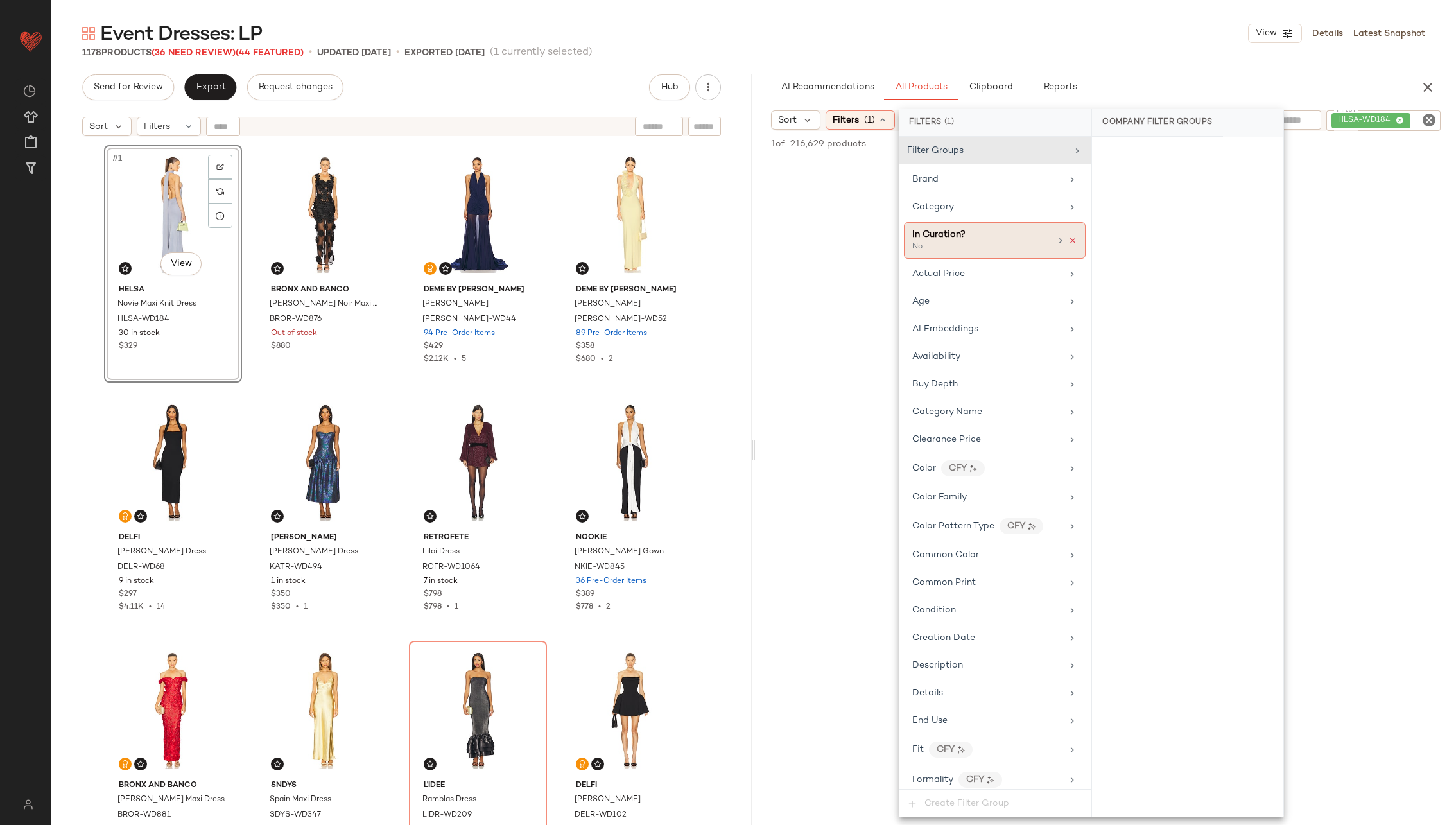
click at [1072, 237] on icon at bounding box center [1072, 241] width 9 height 9
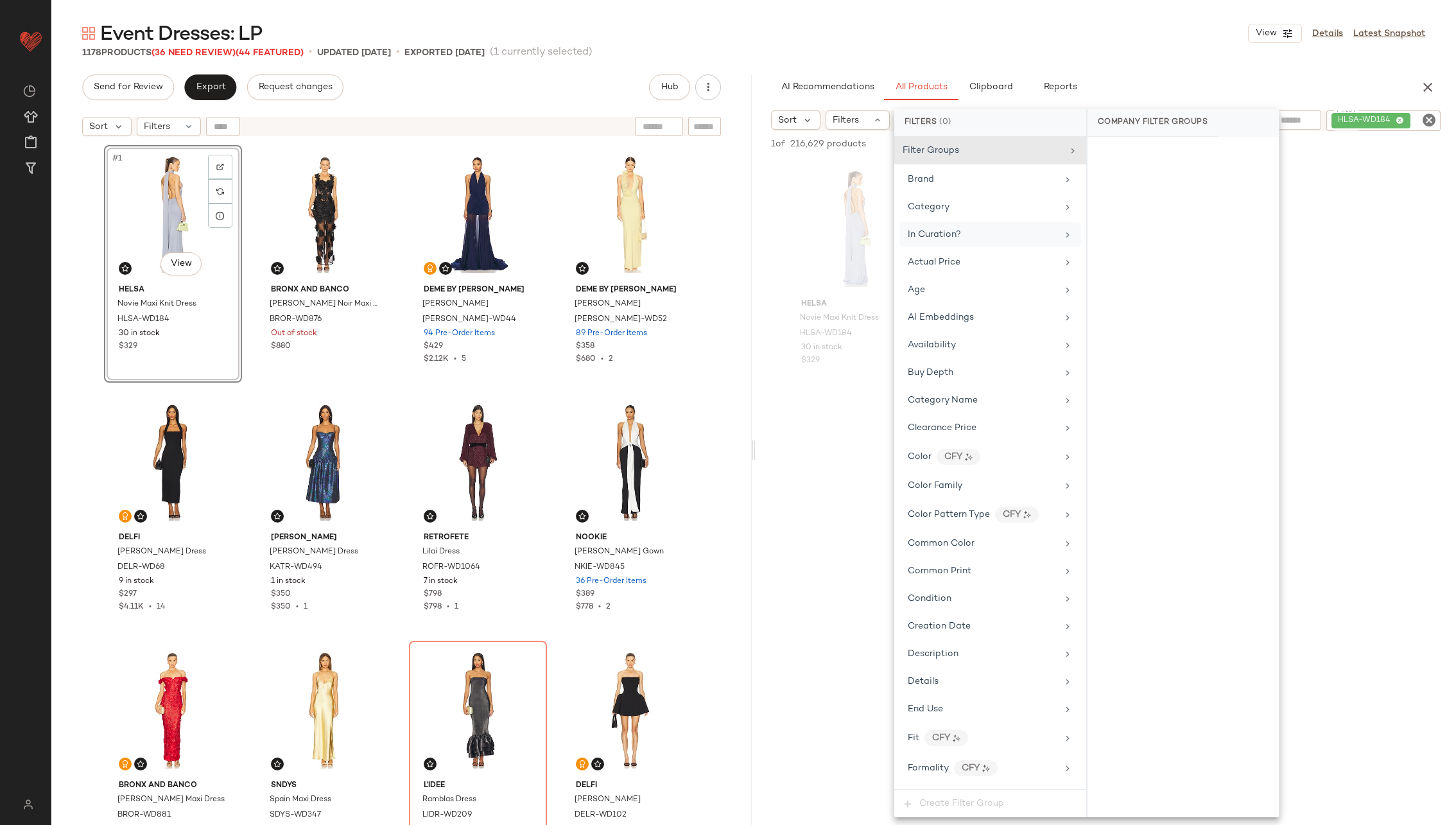
click at [814, 463] on div at bounding box center [1106, 521] width 700 height 248
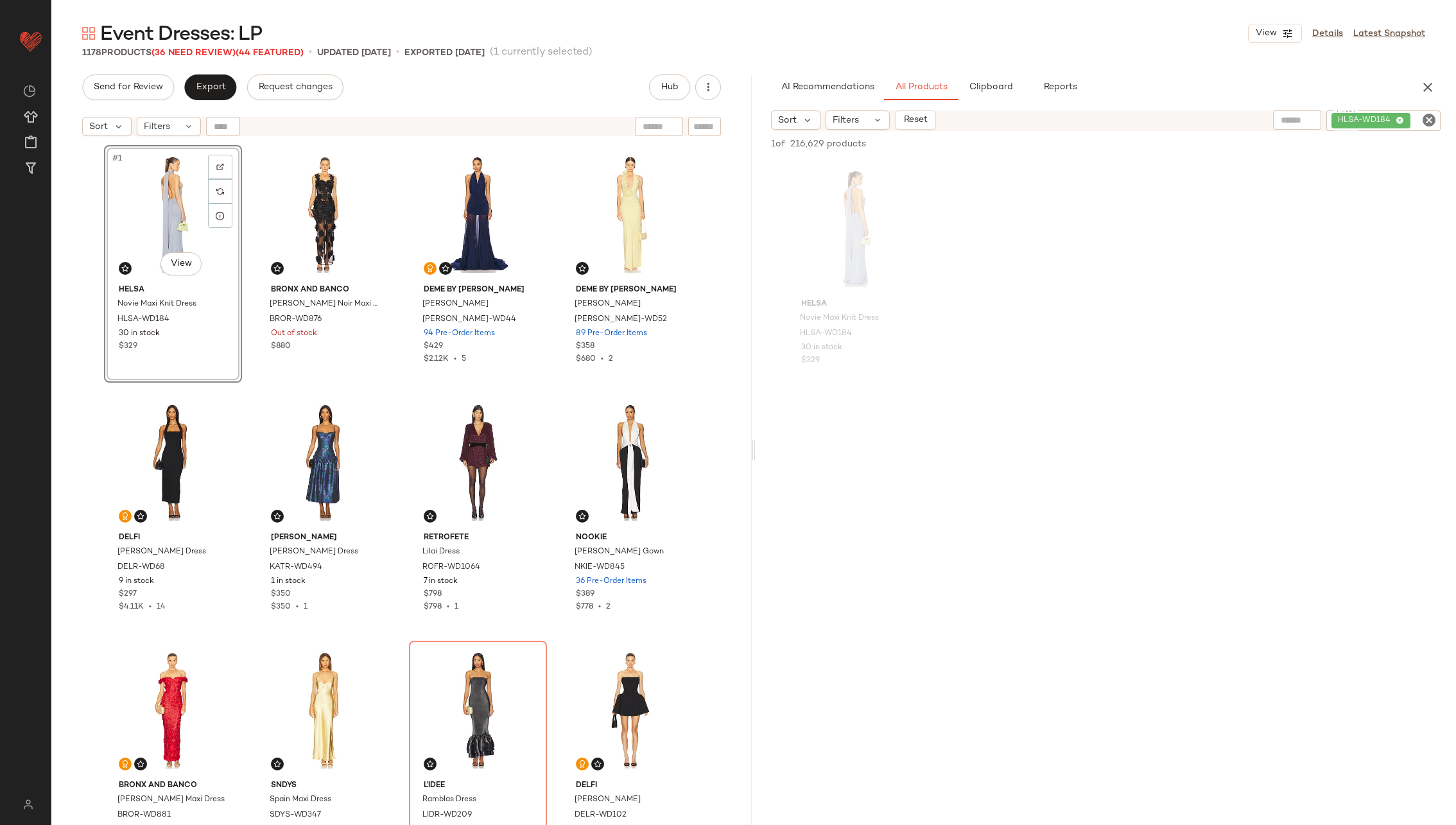
click at [1427, 124] on icon "Clear Filter" at bounding box center [1429, 119] width 16 height 16
paste input "*********"
type input "*********"
click at [910, 176] on div at bounding box center [902, 181] width 25 height 25
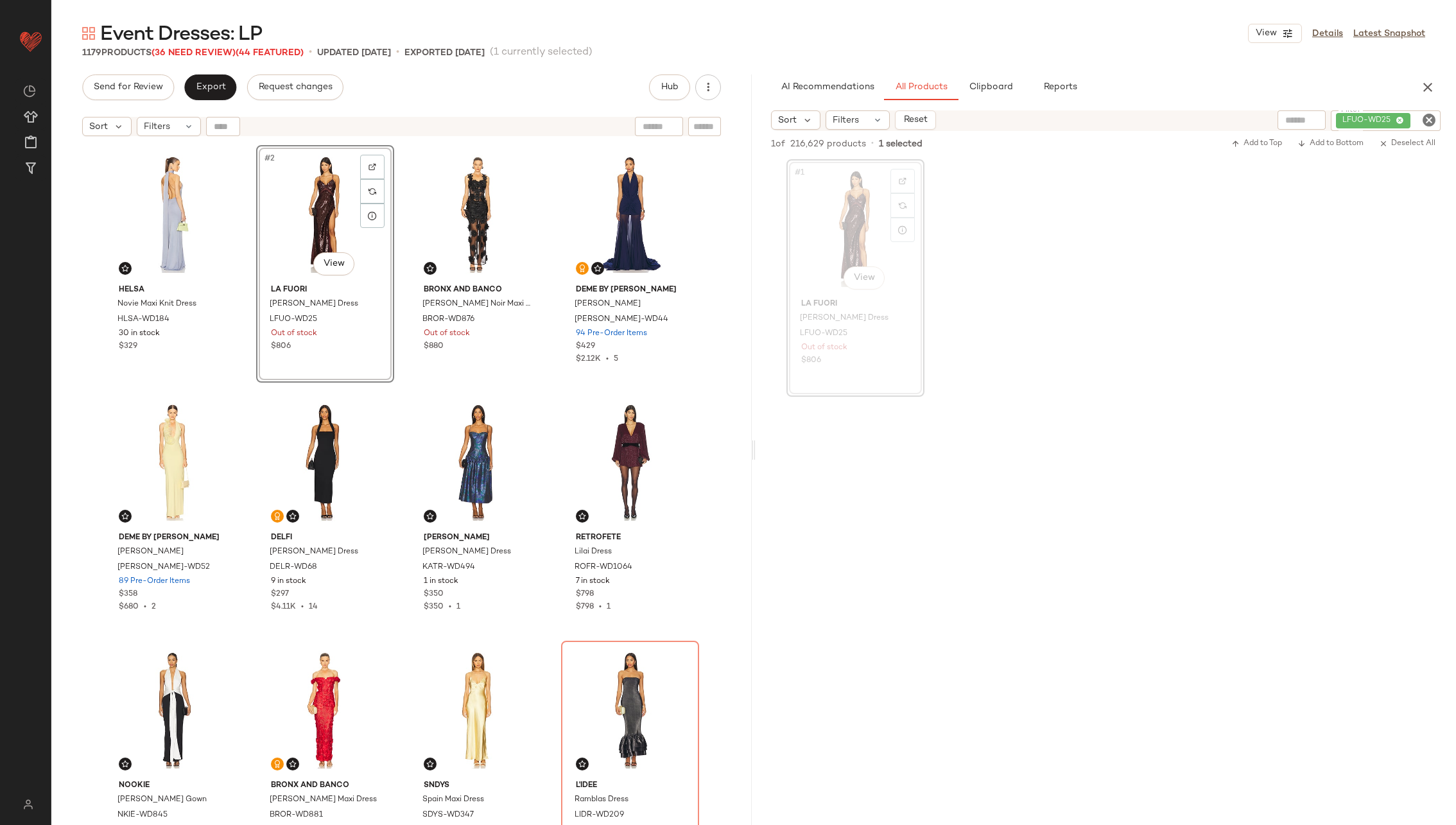
drag, startPoint x: 823, startPoint y: 199, endPoint x: 1098, endPoint y: 1, distance: 338.9
click at [1422, 118] on icon "Clear Filter" at bounding box center [1429, 119] width 16 height 16
paste input "**********"
type input "**********"
click at [840, 236] on div "#1 View" at bounding box center [856, 228] width 129 height 130
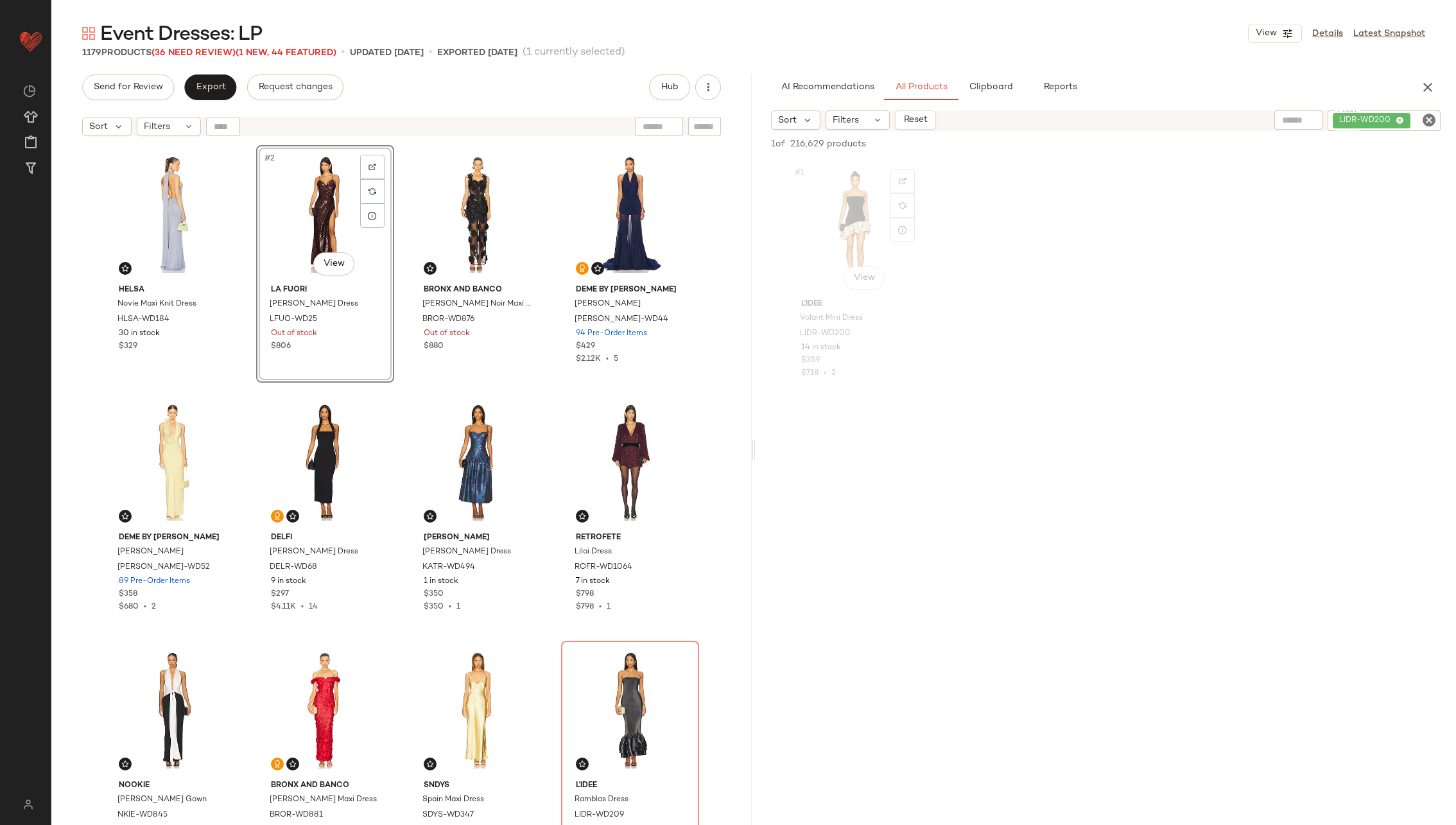
scroll to position [1735, 0]
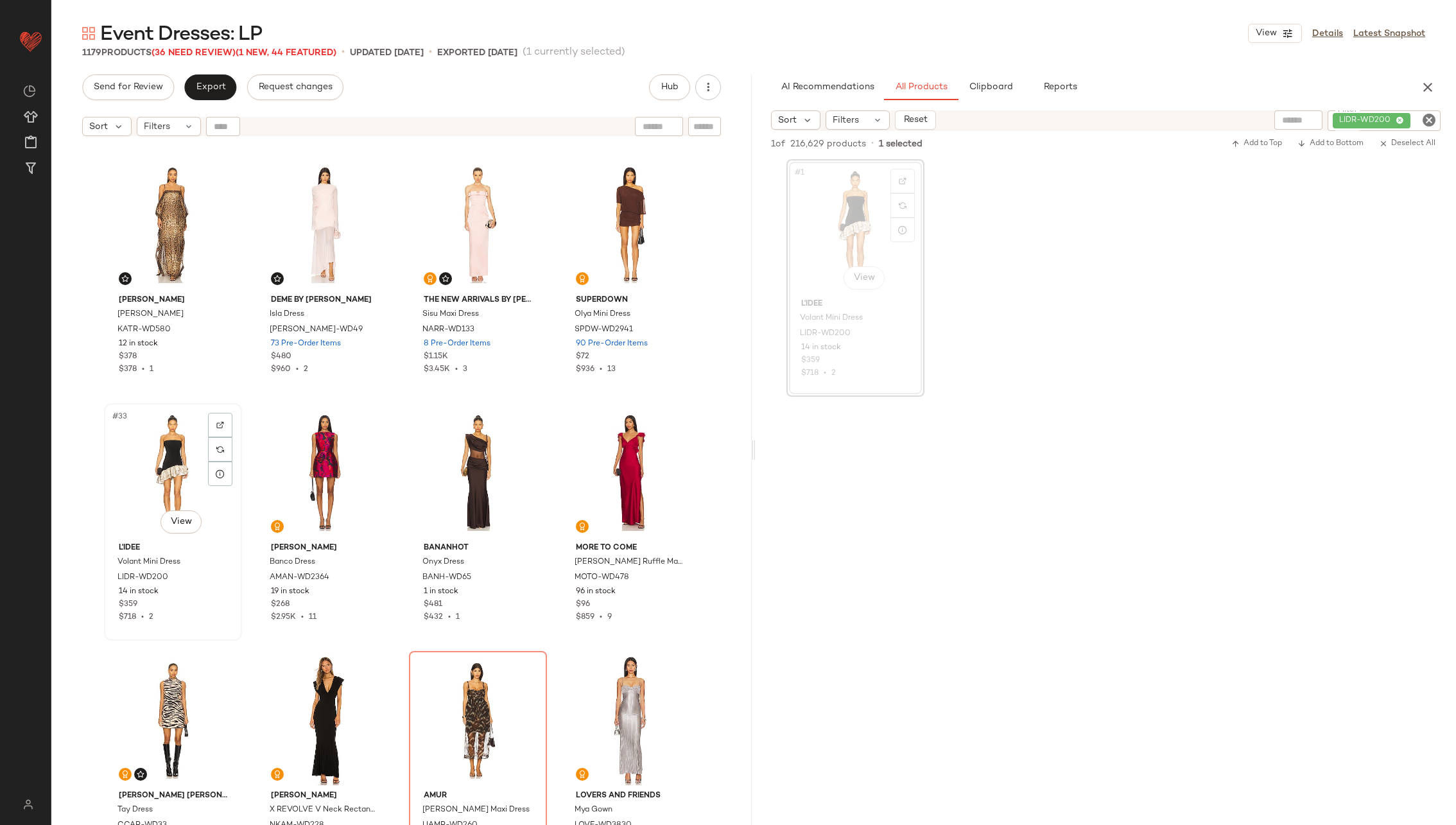
click at [174, 455] on div "#33 View" at bounding box center [173, 472] width 129 height 130
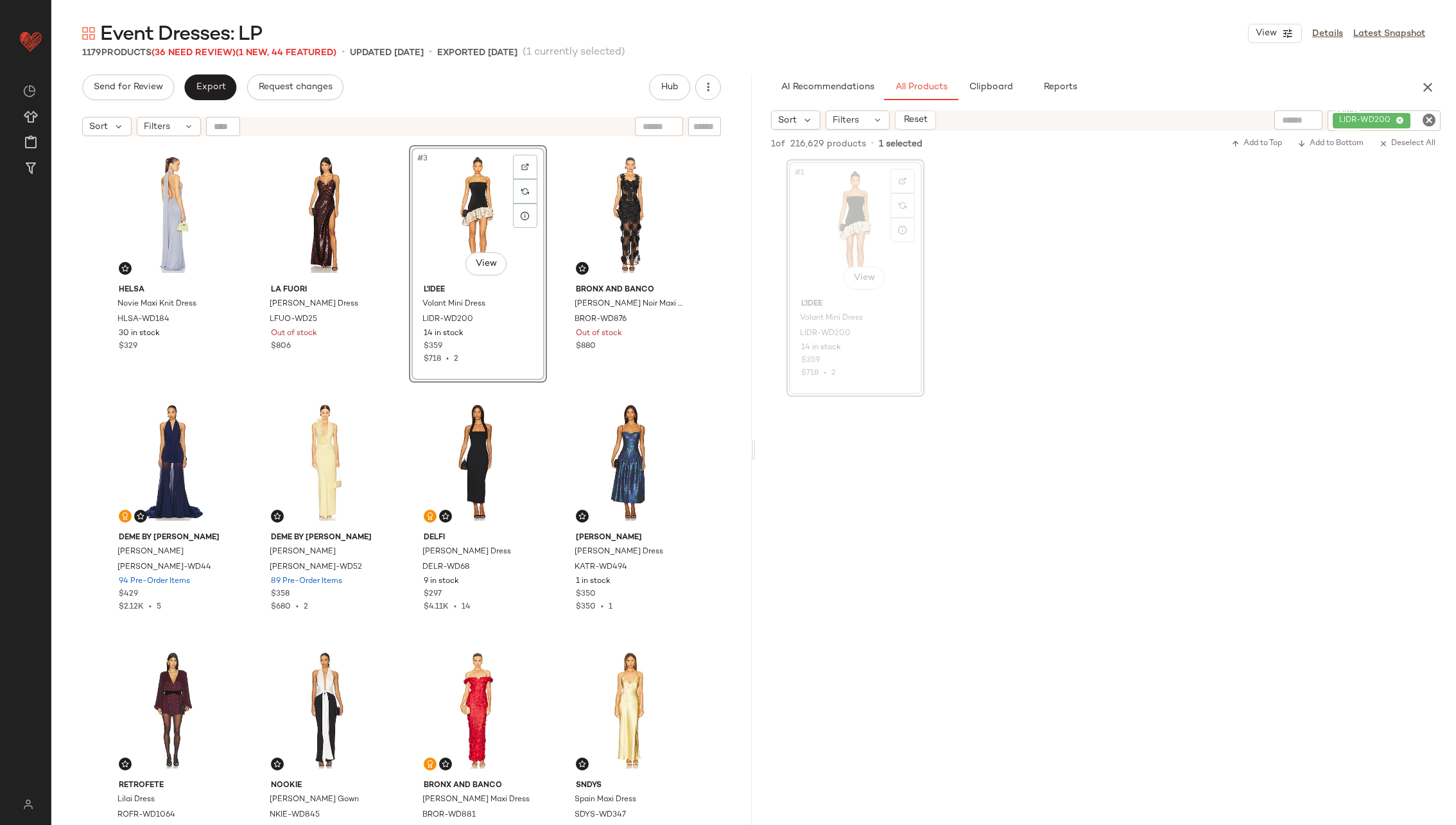
drag, startPoint x: 170, startPoint y: 219, endPoint x: 953, endPoint y: 4, distance: 812.0
click at [1424, 119] on icon "Clear Filter" at bounding box center [1429, 119] width 16 height 16
paste input "*********"
type input "*********"
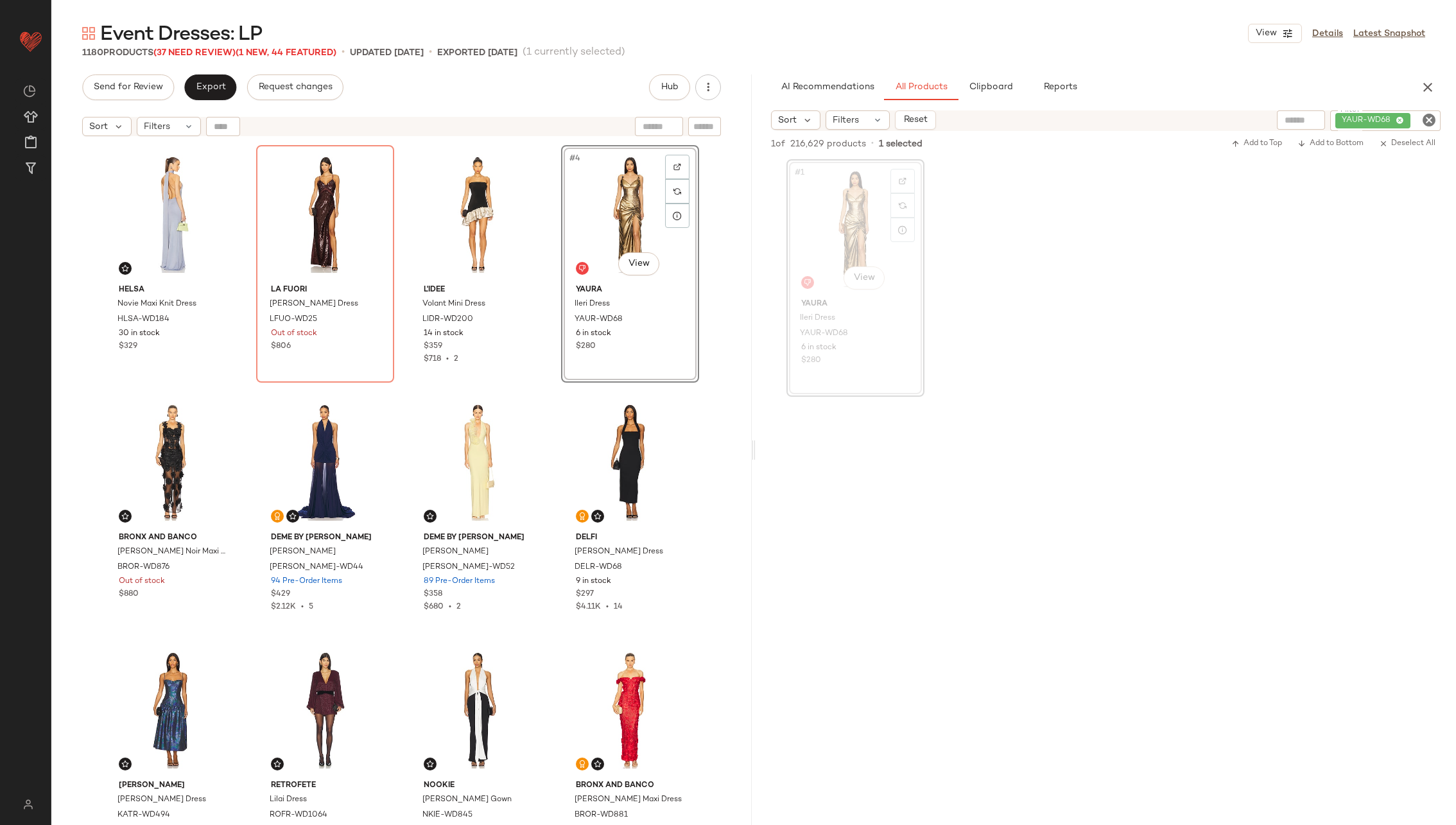
drag, startPoint x: 846, startPoint y: 237, endPoint x: 1198, endPoint y: 2, distance: 423.2
click at [1425, 115] on icon "Clear Filter" at bounding box center [1429, 119] width 16 height 16
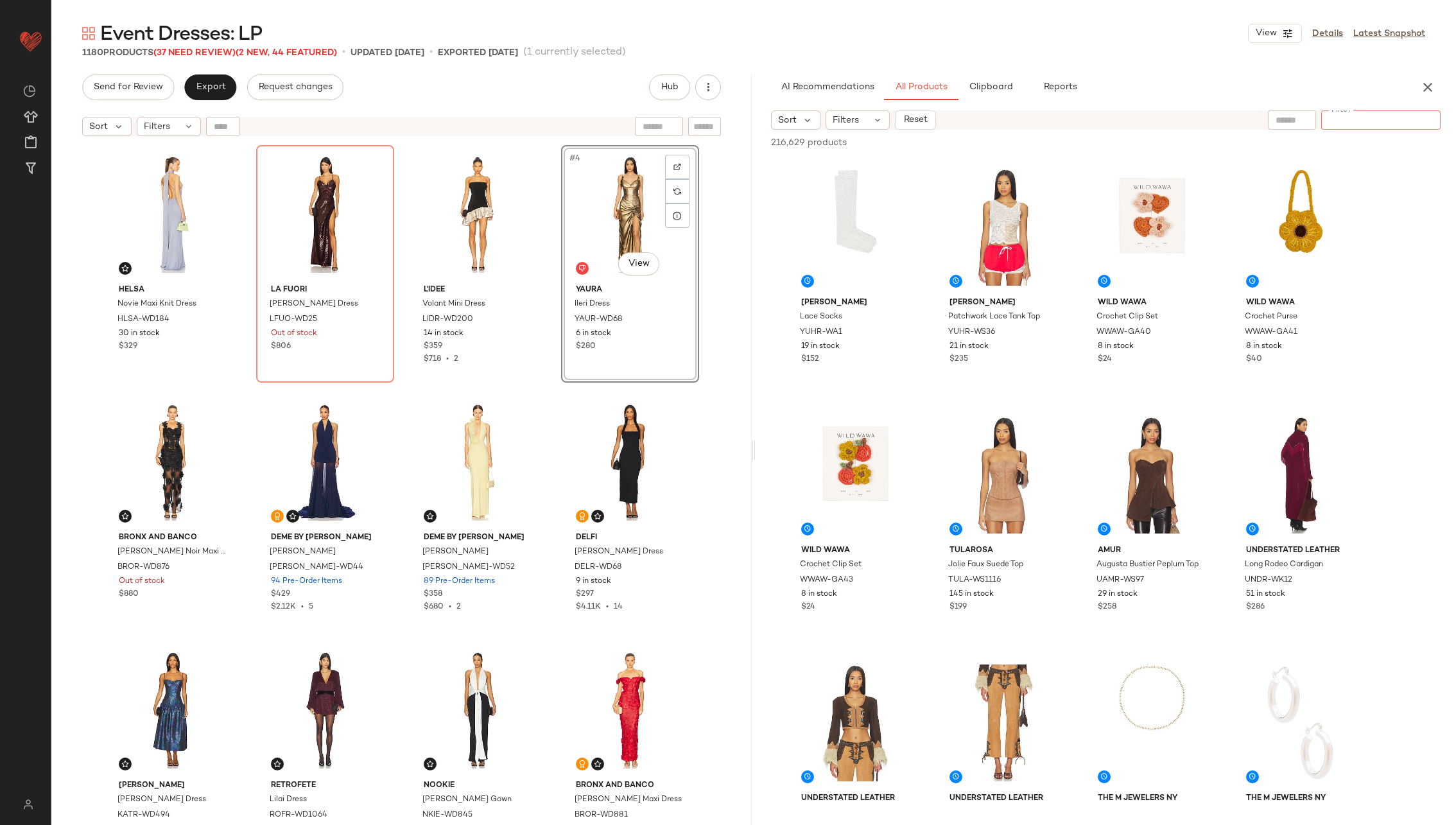
paste input "*********"
type input "*********"
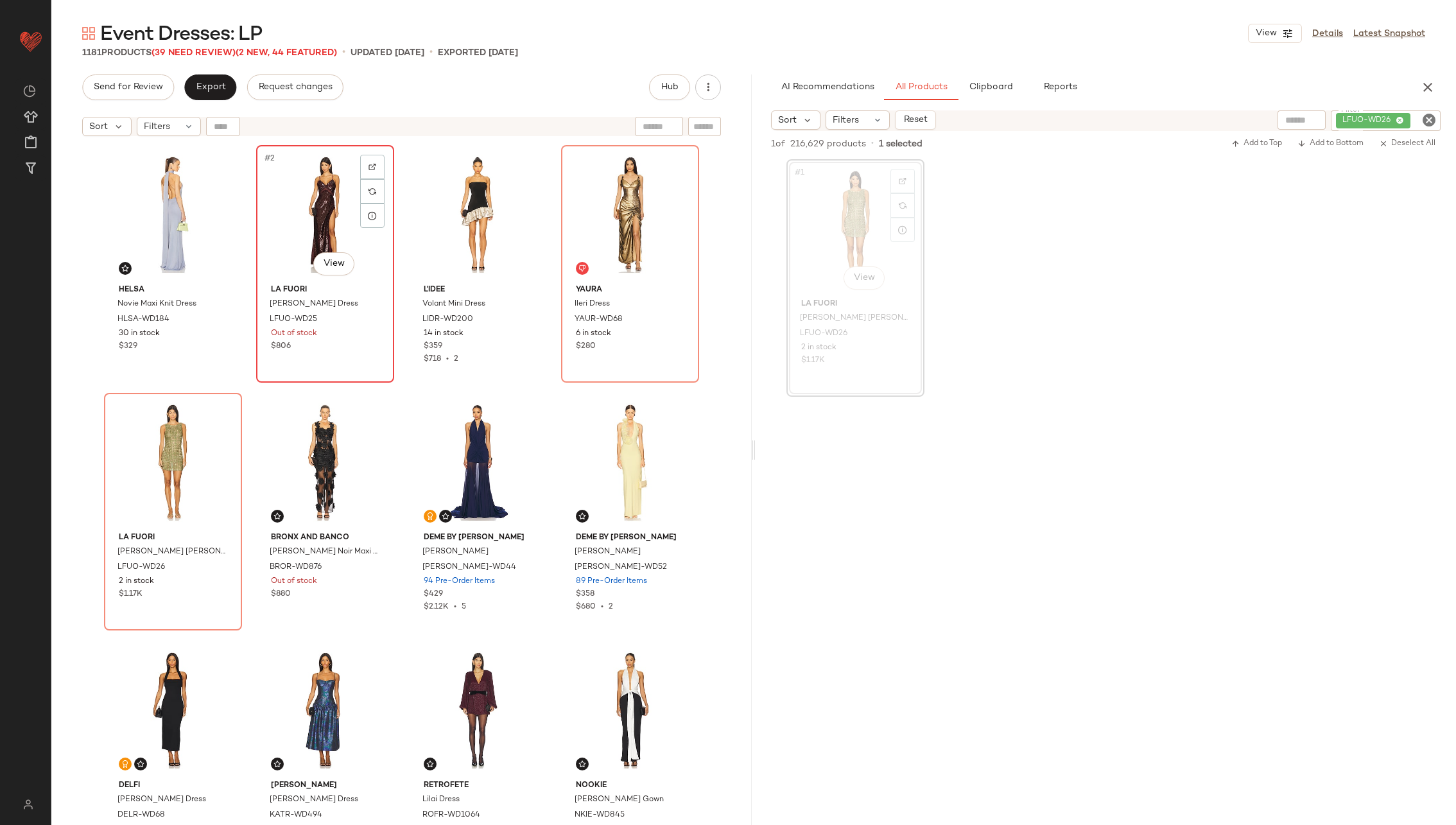
click at [320, 219] on div "#2 View" at bounding box center [326, 214] width 129 height 130
click at [160, 463] on div "#5 View" at bounding box center [173, 462] width 129 height 130
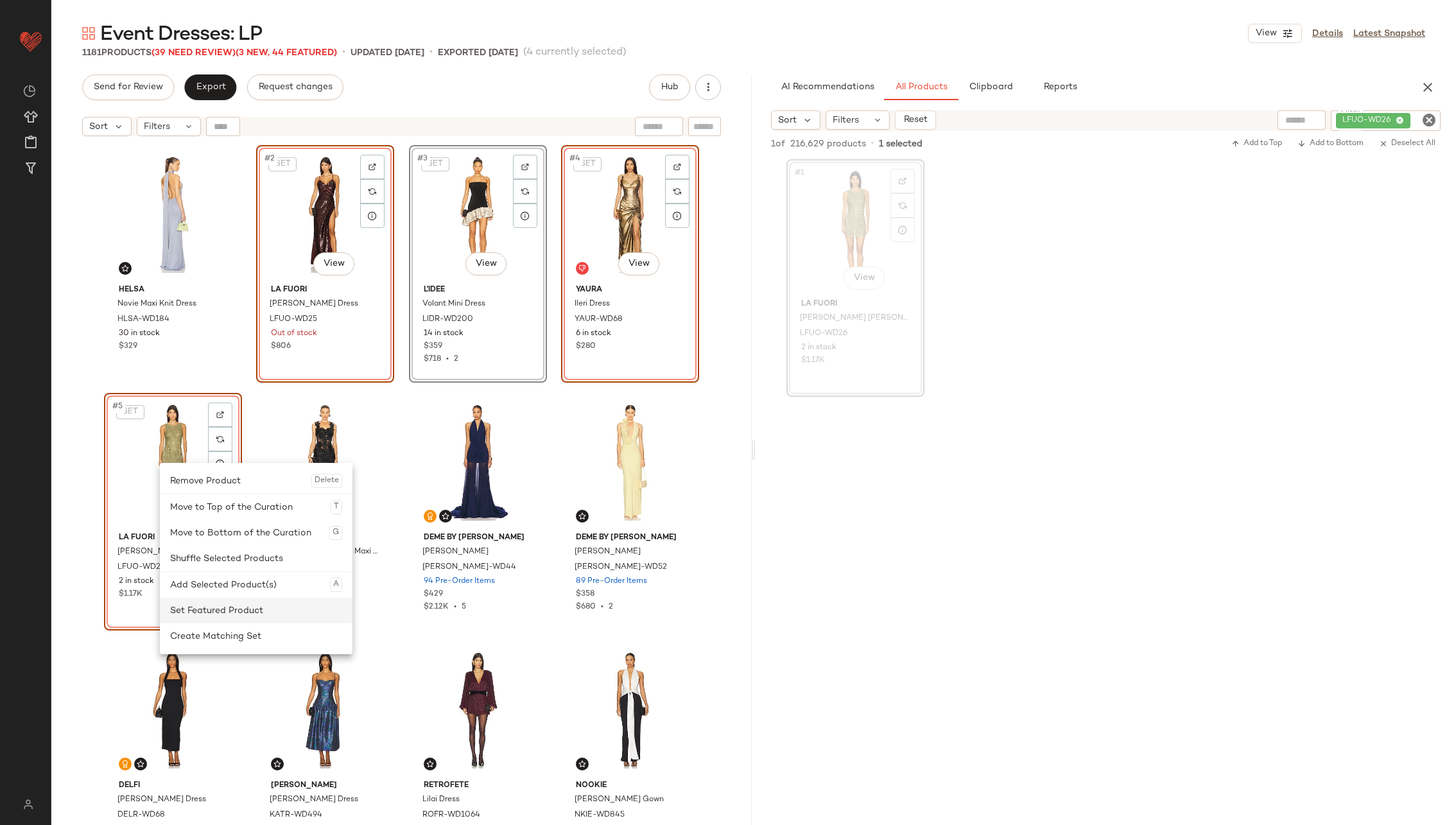
click at [281, 612] on div "Set Featured Product" at bounding box center [256, 611] width 172 height 25
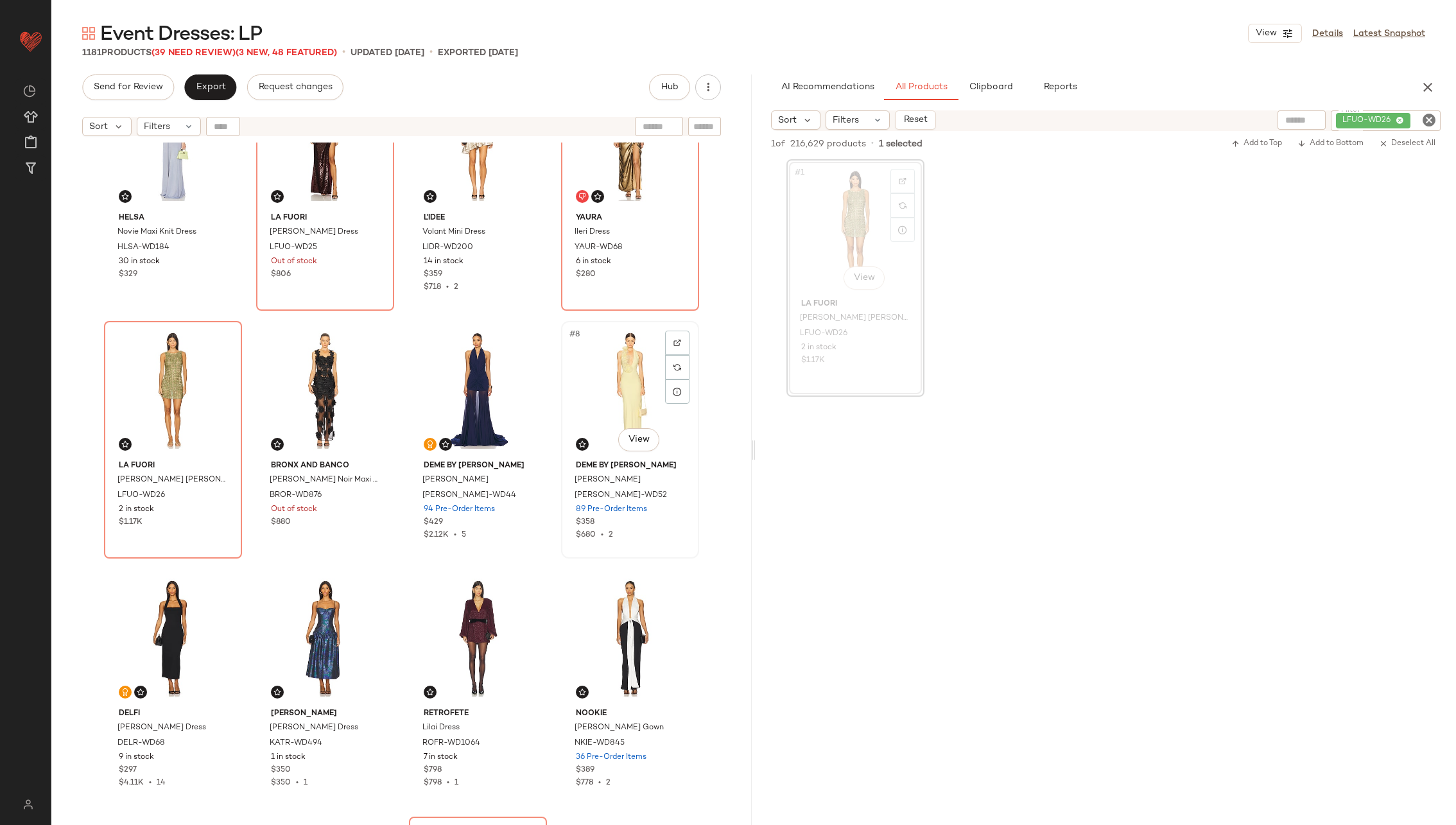
scroll to position [106, 0]
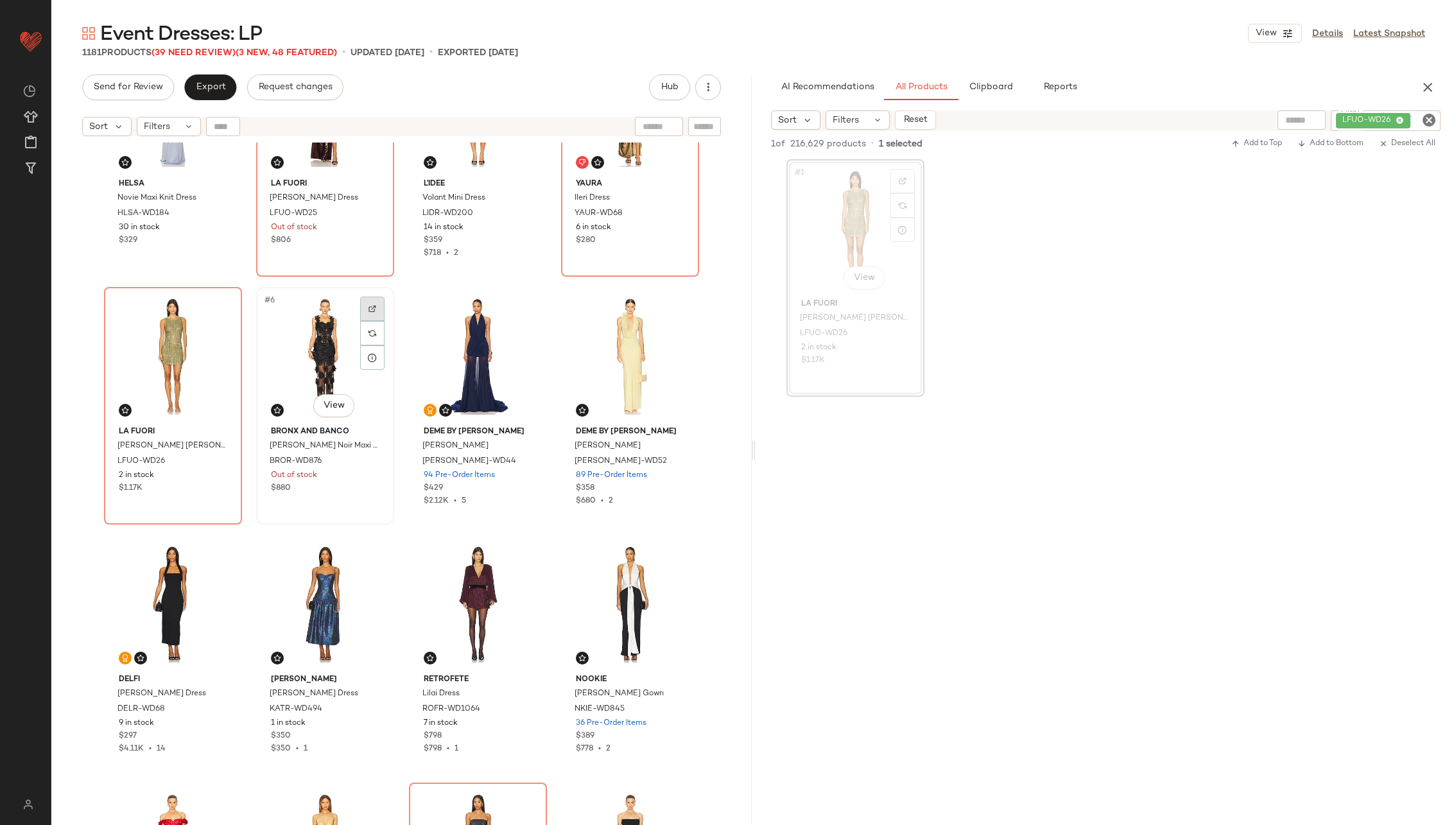
click at [371, 302] on div at bounding box center [372, 309] width 25 height 25
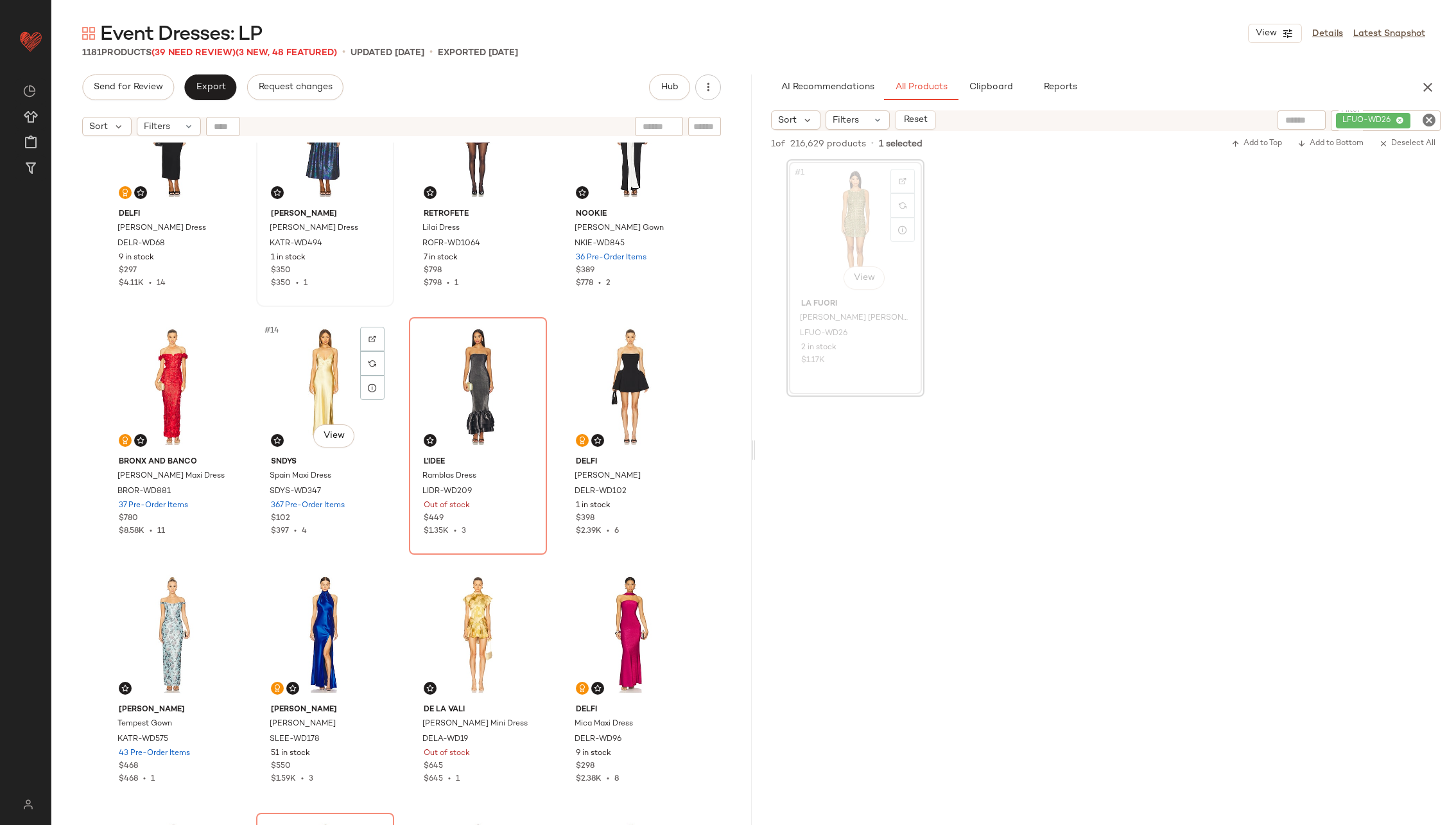
scroll to position [584, 0]
click at [449, 390] on div "#15 View" at bounding box center [478, 385] width 129 height 130
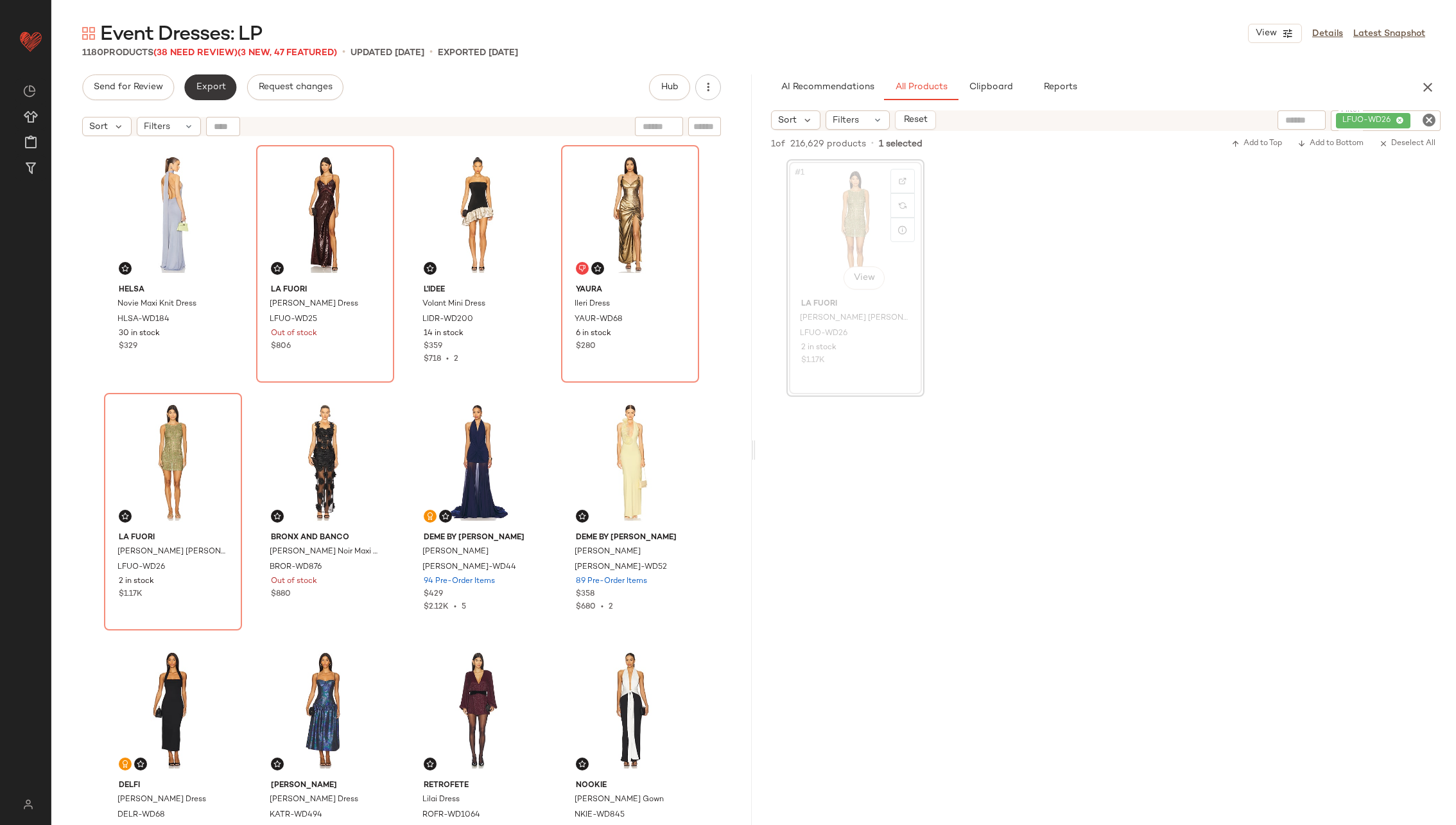
click at [200, 85] on span "Export" at bounding box center [210, 87] width 30 height 11
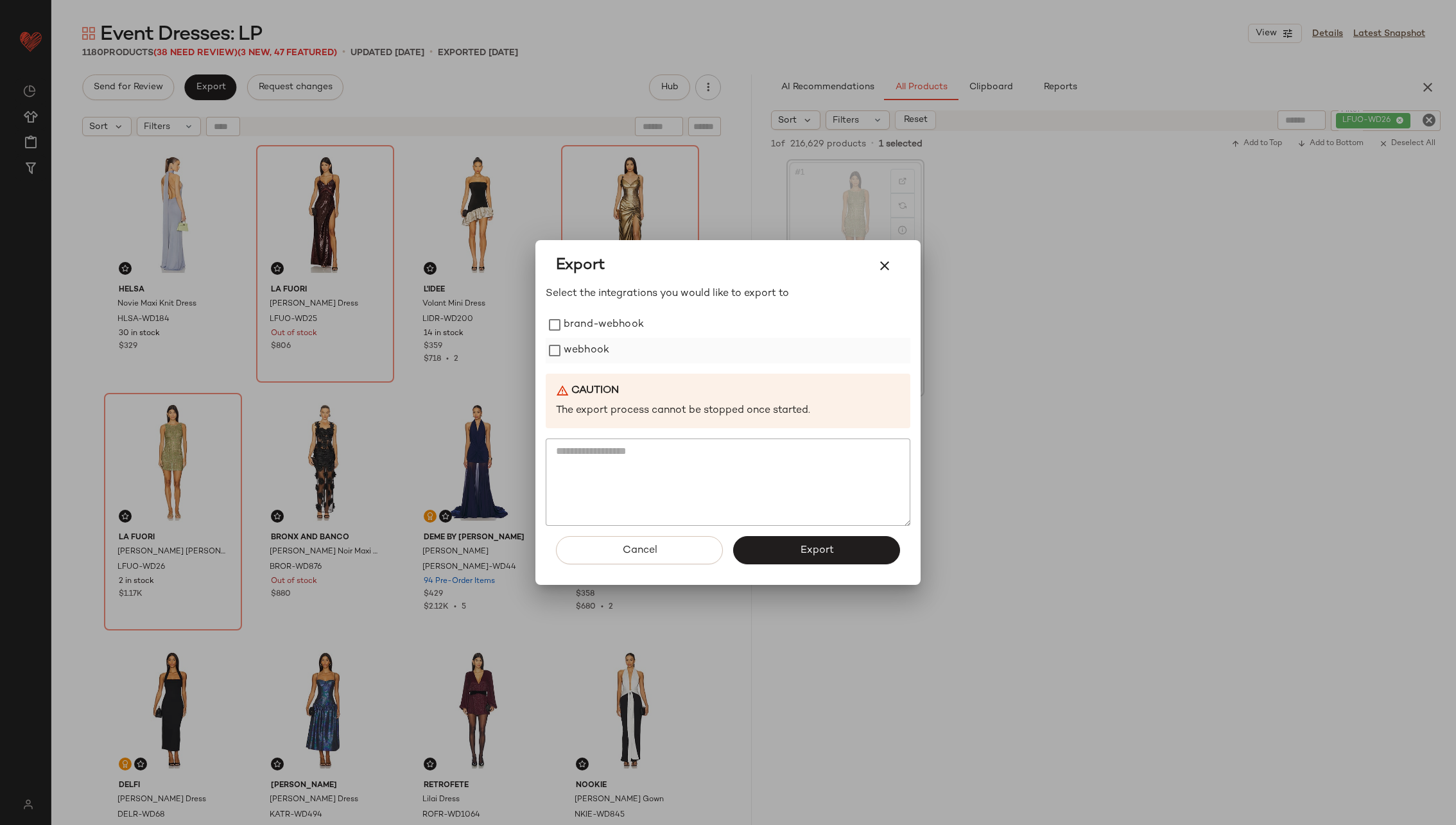
click at [589, 347] on label "webhook" at bounding box center [586, 350] width 46 height 25
click at [821, 553] on span "Export" at bounding box center [816, 550] width 34 height 12
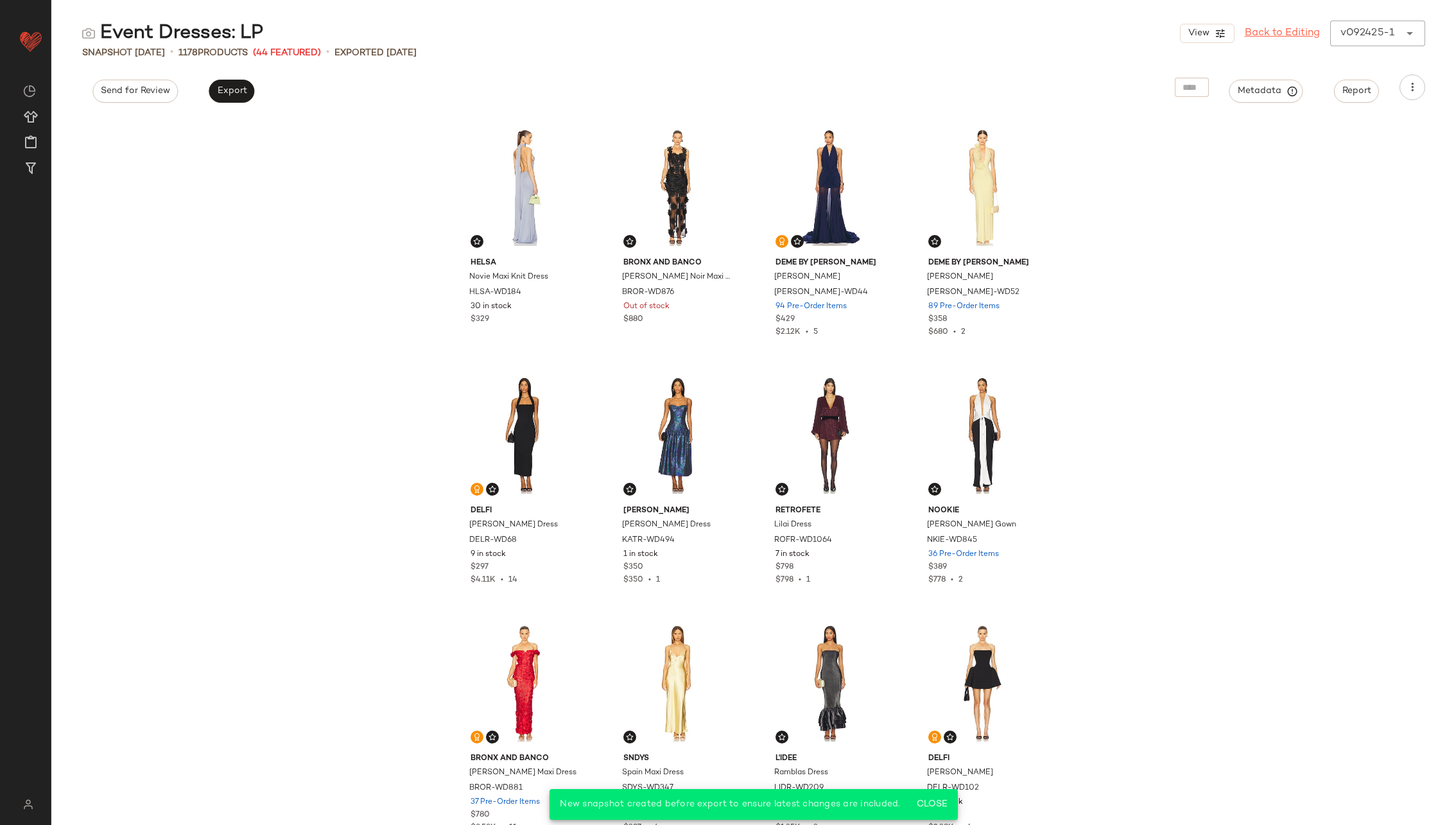
click at [1270, 32] on link "Back to Editing" at bounding box center [1283, 33] width 75 height 16
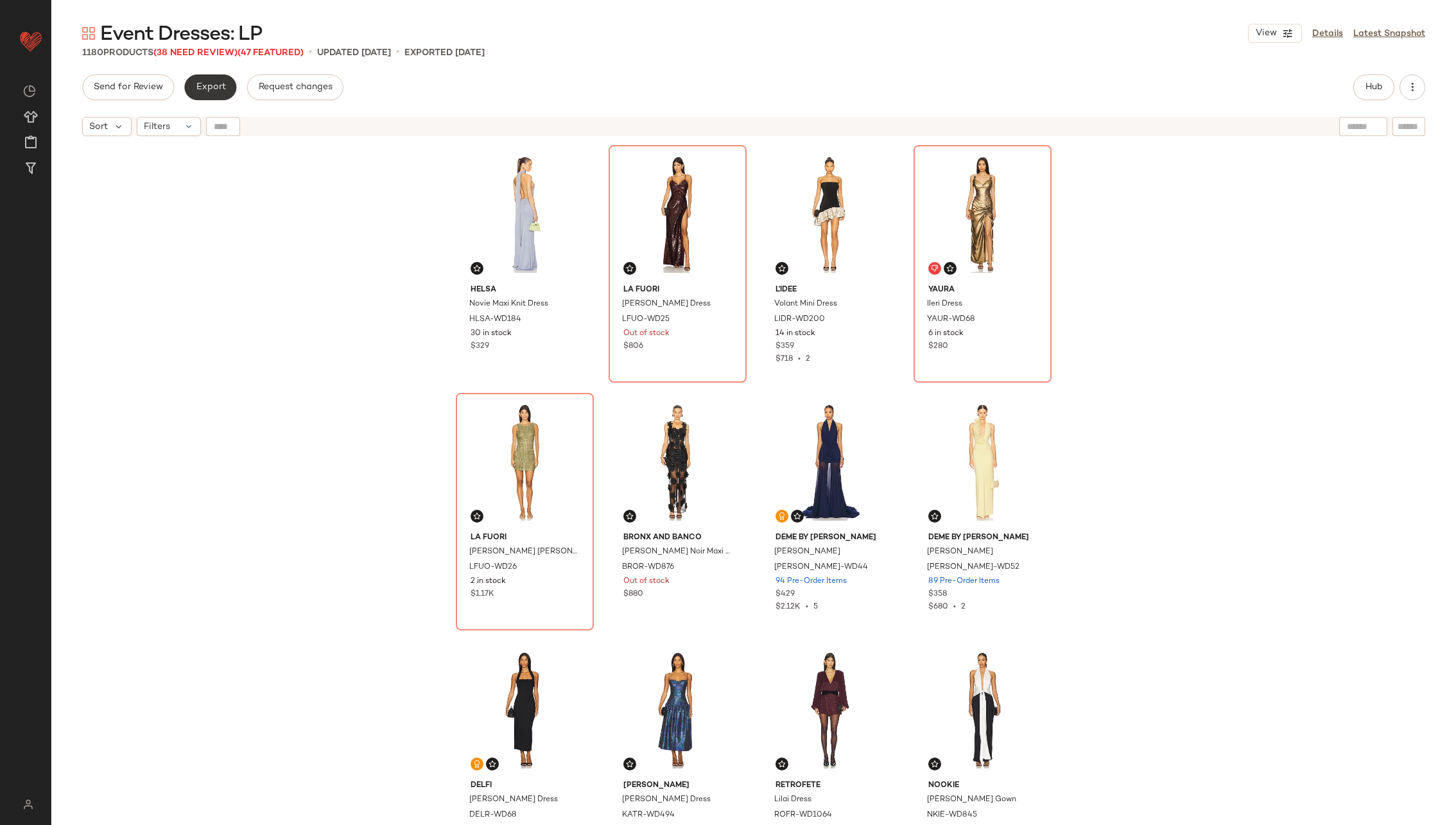
click at [200, 86] on span "Export" at bounding box center [210, 87] width 30 height 11
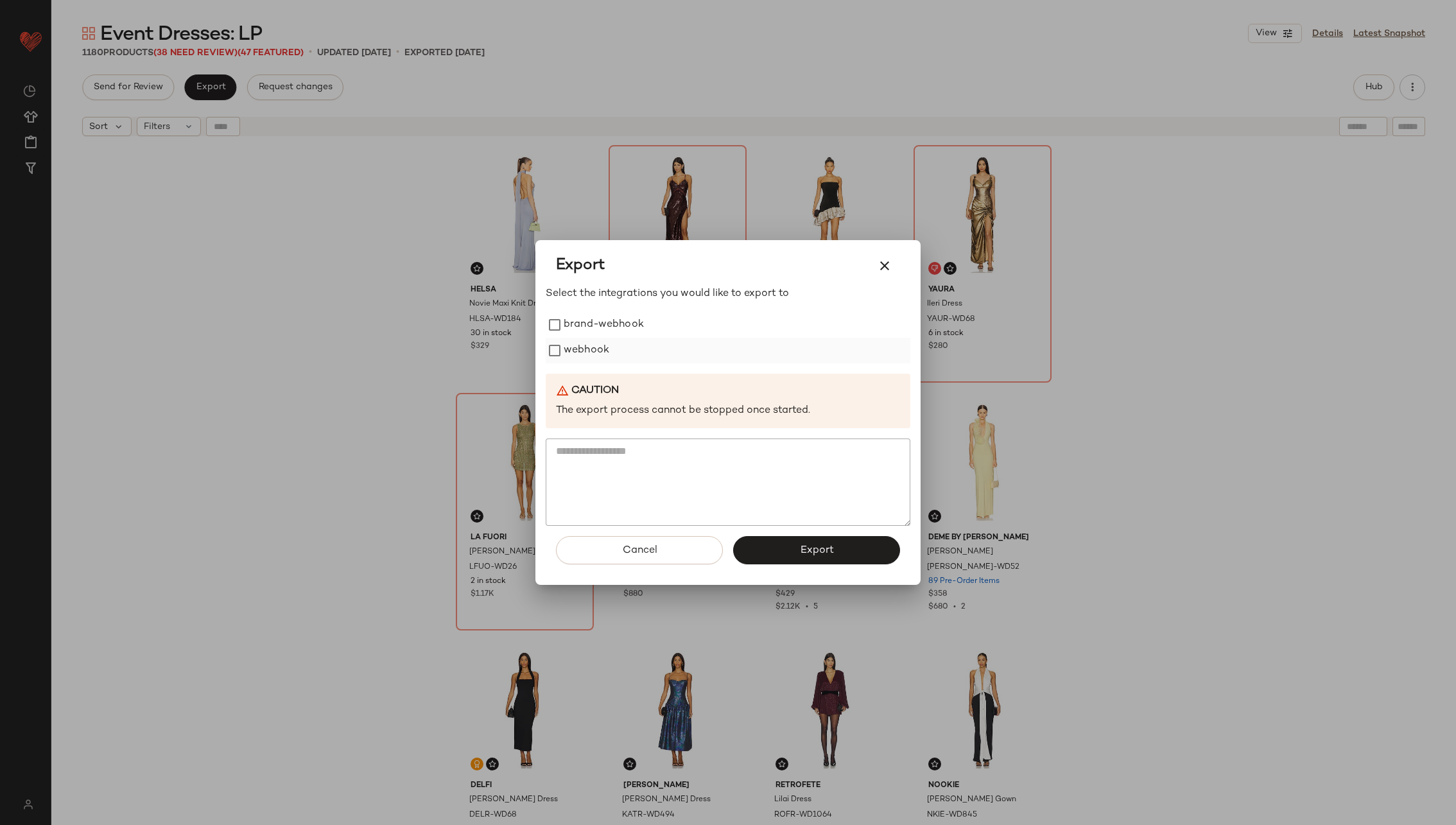
click at [599, 354] on label "webhook" at bounding box center [586, 350] width 46 height 25
click at [816, 544] on span "Export" at bounding box center [816, 550] width 34 height 12
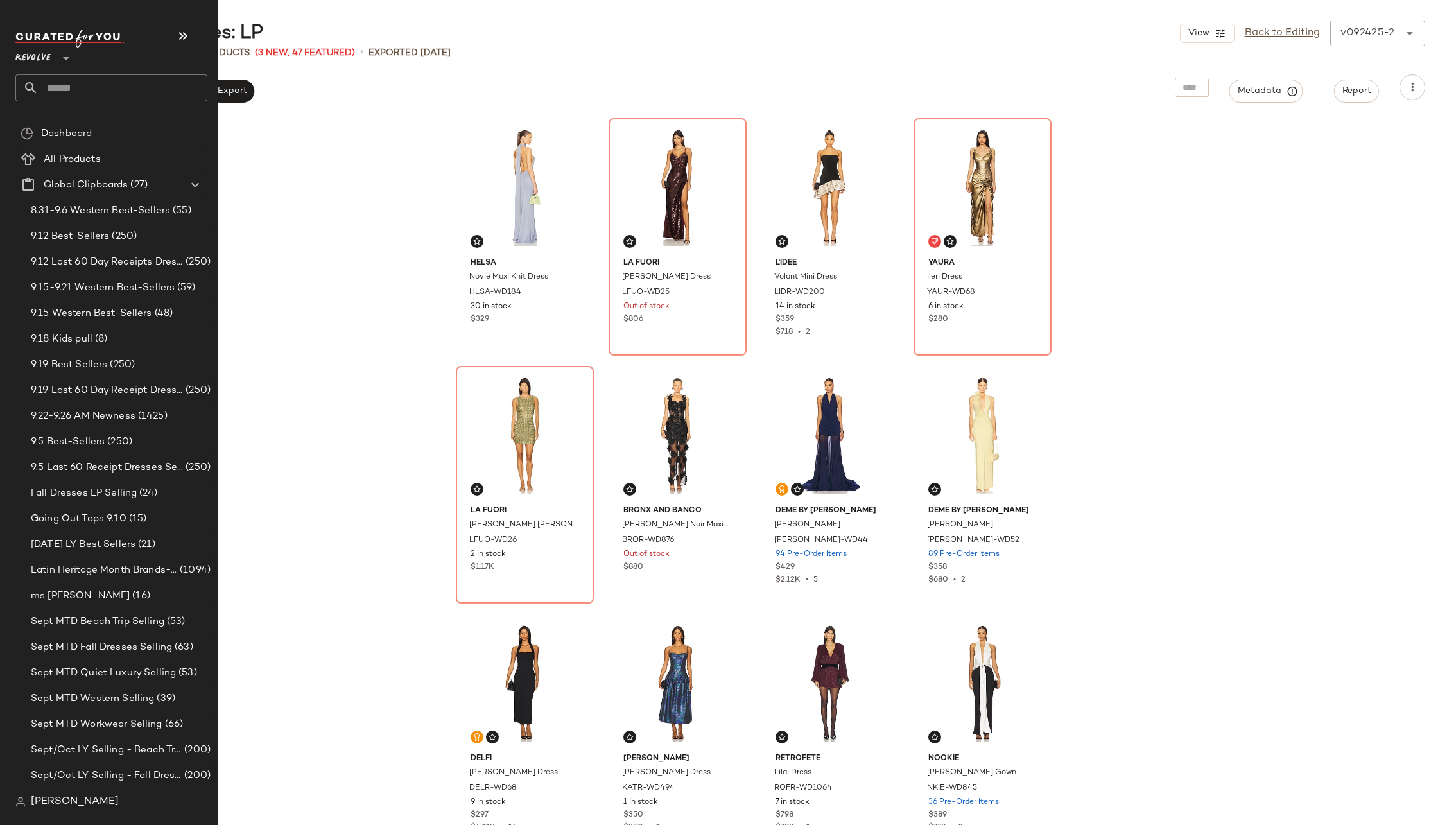
click at [109, 74] on input "text" at bounding box center [123, 88] width 169 height 27
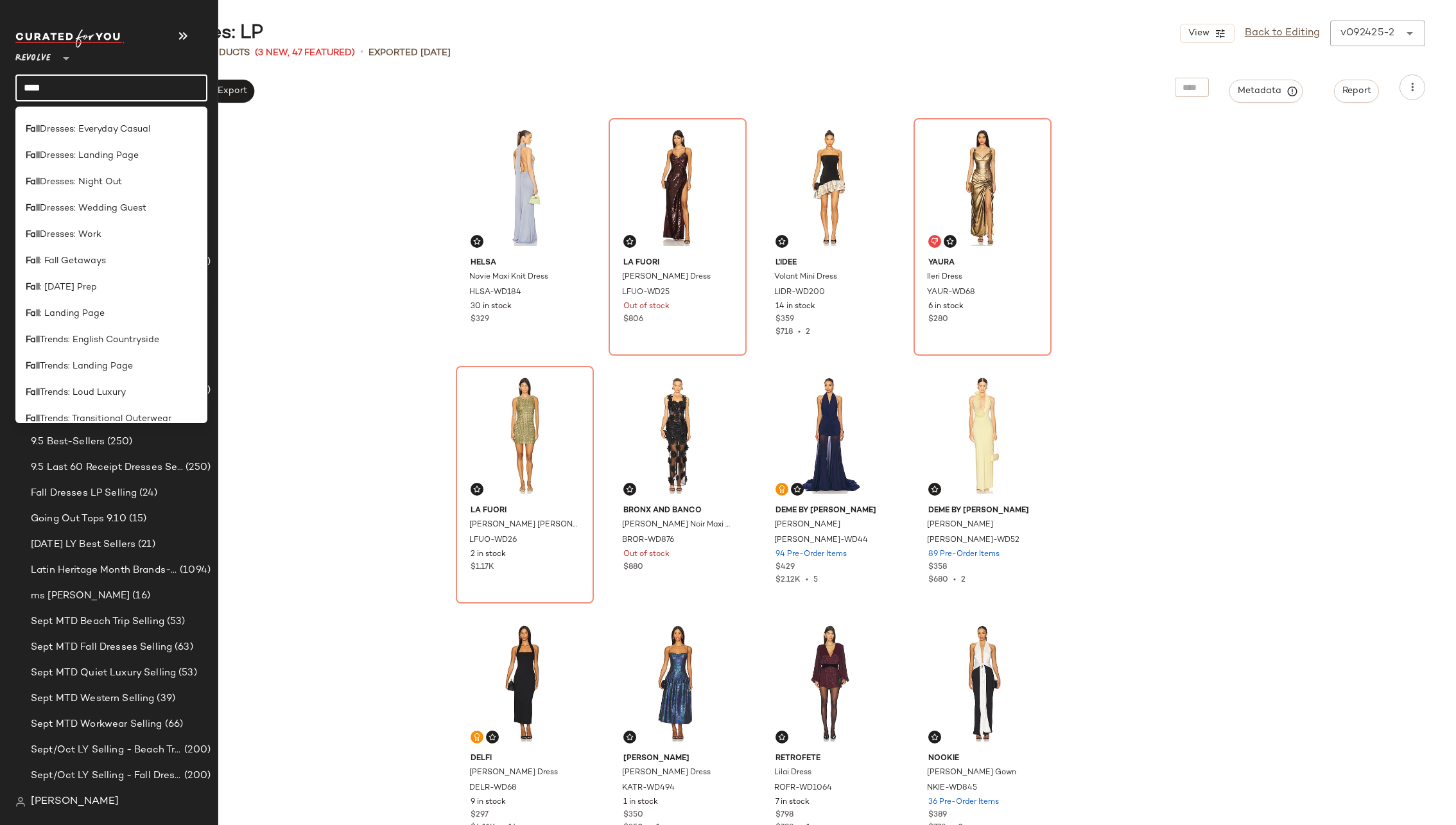
scroll to position [368, 0]
type input "****"
click at [88, 306] on span ": Landing Page" at bounding box center [72, 309] width 65 height 13
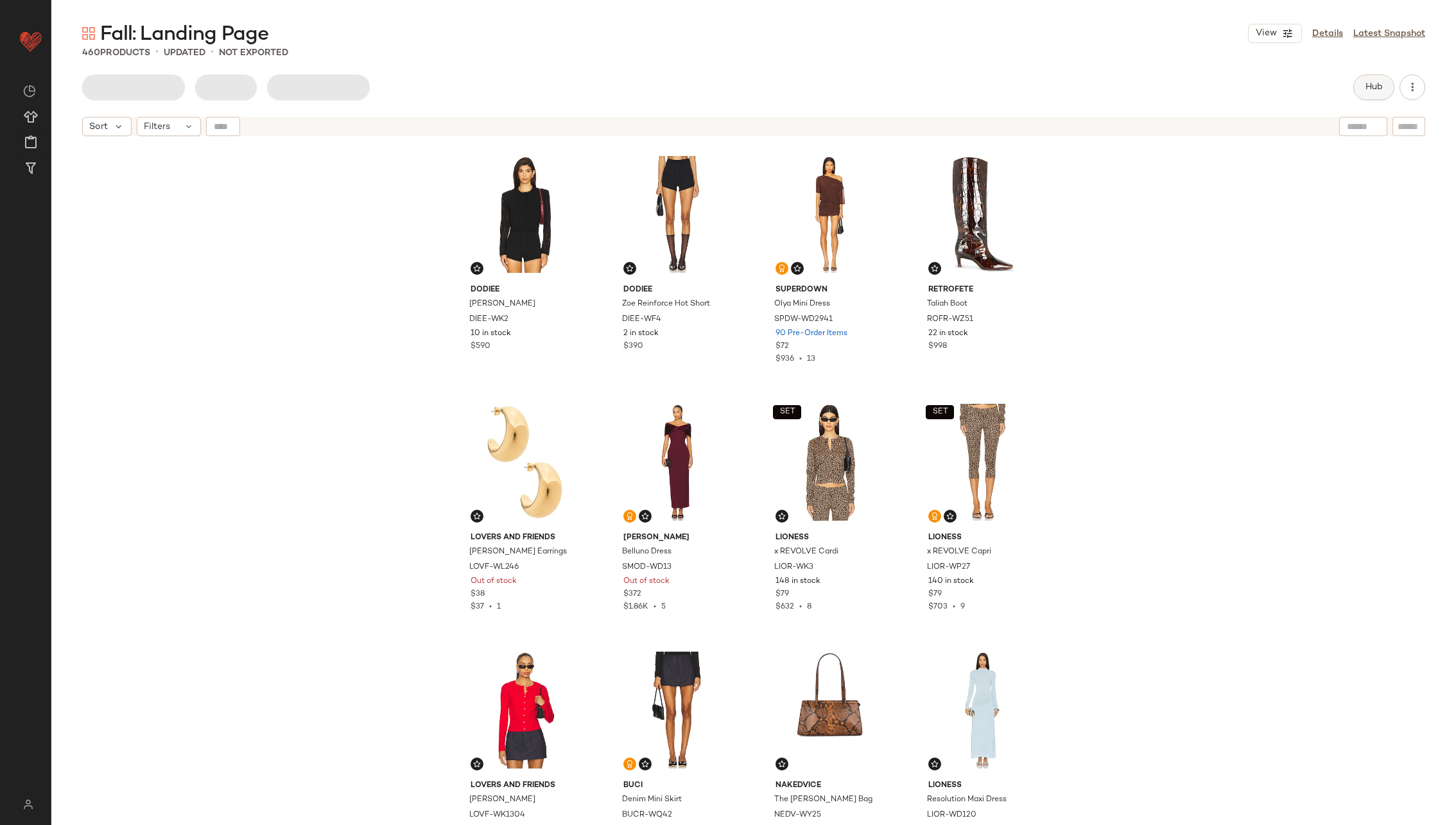
click at [1371, 85] on span "Hub" at bounding box center [1373, 87] width 18 height 11
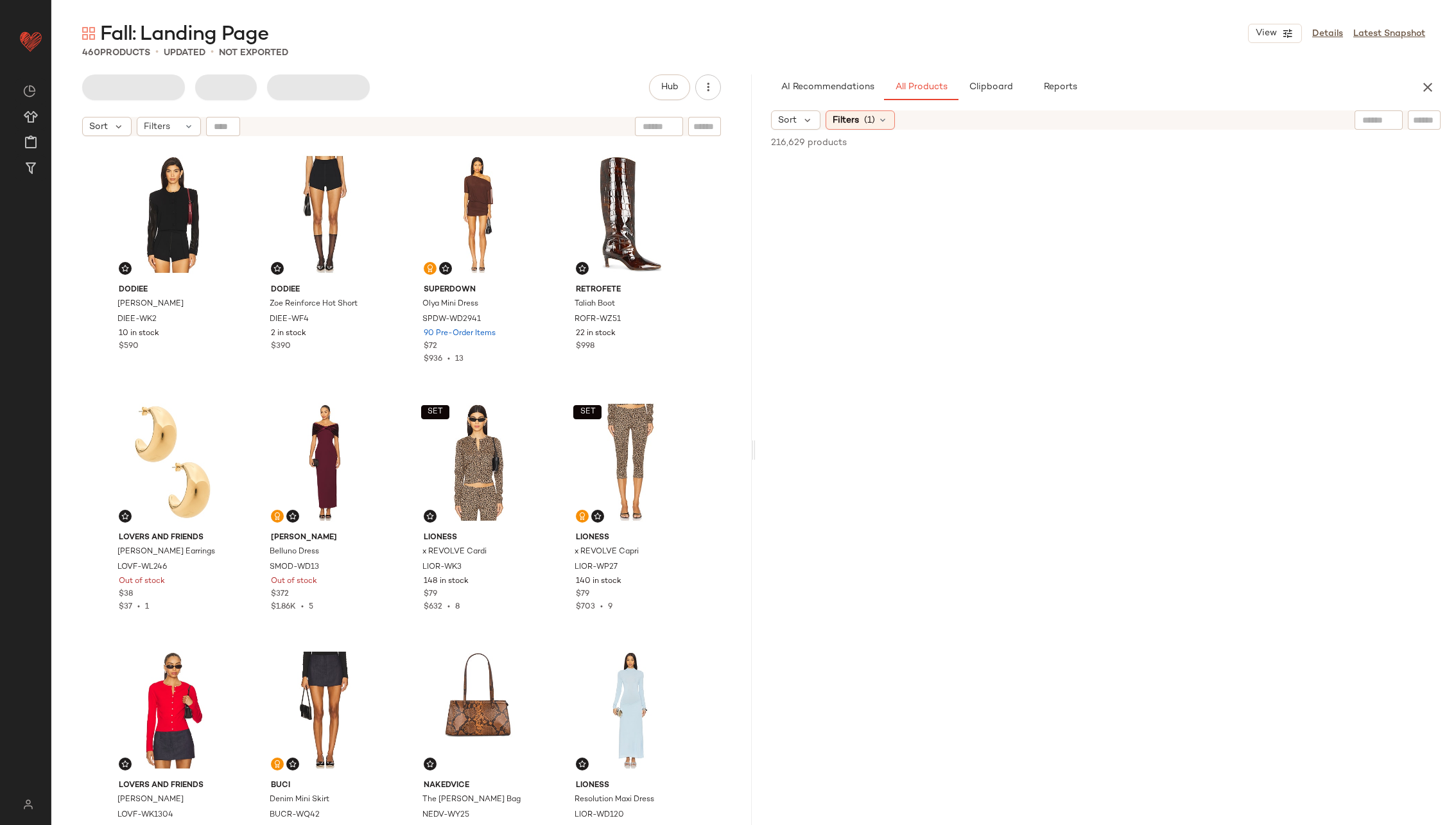
click at [1417, 118] on input "text" at bounding box center [1423, 120] width 22 height 13
click at [873, 108] on div "AI Recommendations All Products Clipboard Reports Sort Filters (2) Reset Filter…" at bounding box center [1106, 449] width 700 height 751
click at [904, 124] on button "Reset" at bounding box center [921, 120] width 41 height 20
click at [866, 121] on span "(1)" at bounding box center [869, 120] width 11 height 13
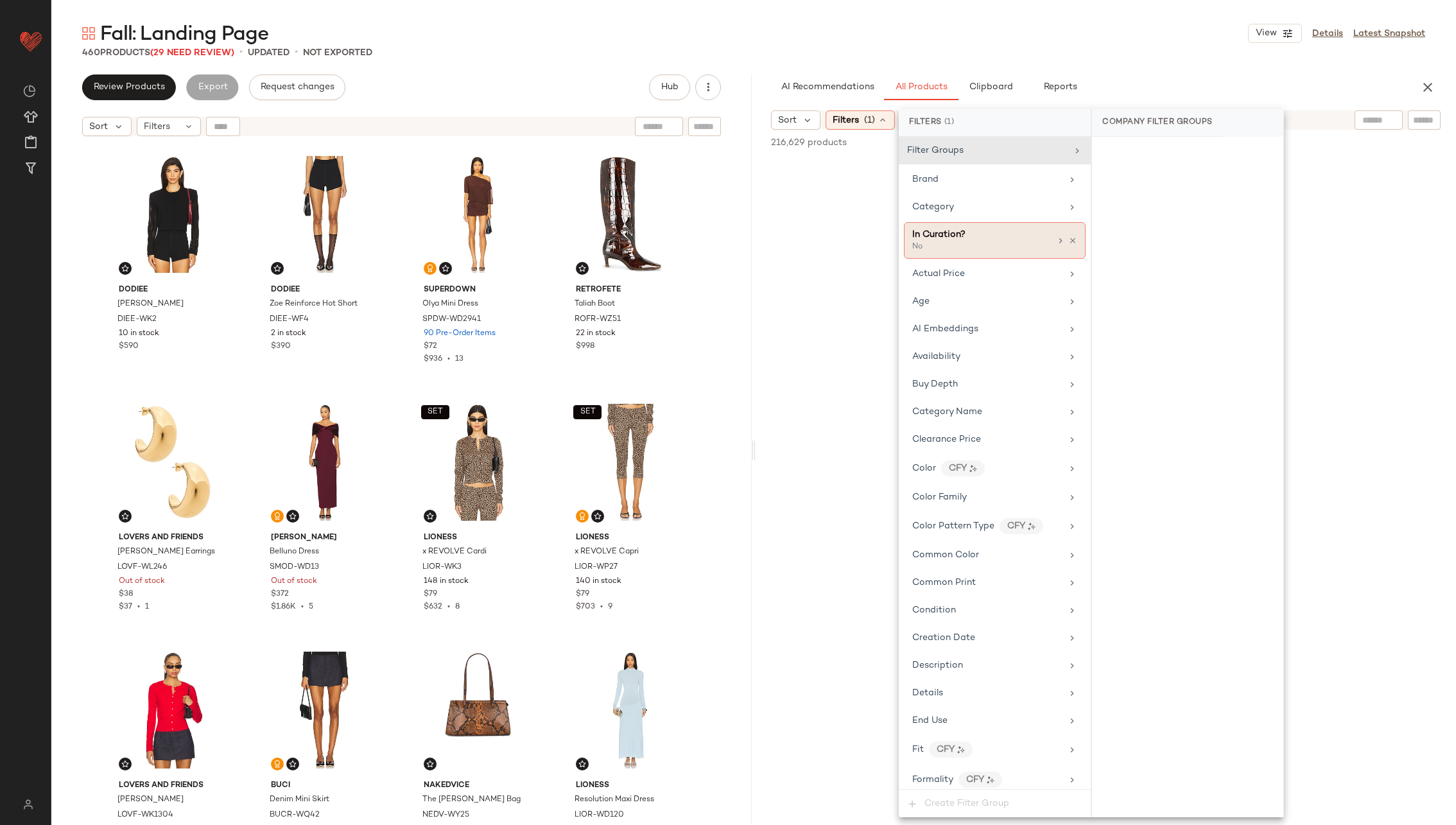
click at [1069, 239] on icon at bounding box center [1072, 241] width 9 height 9
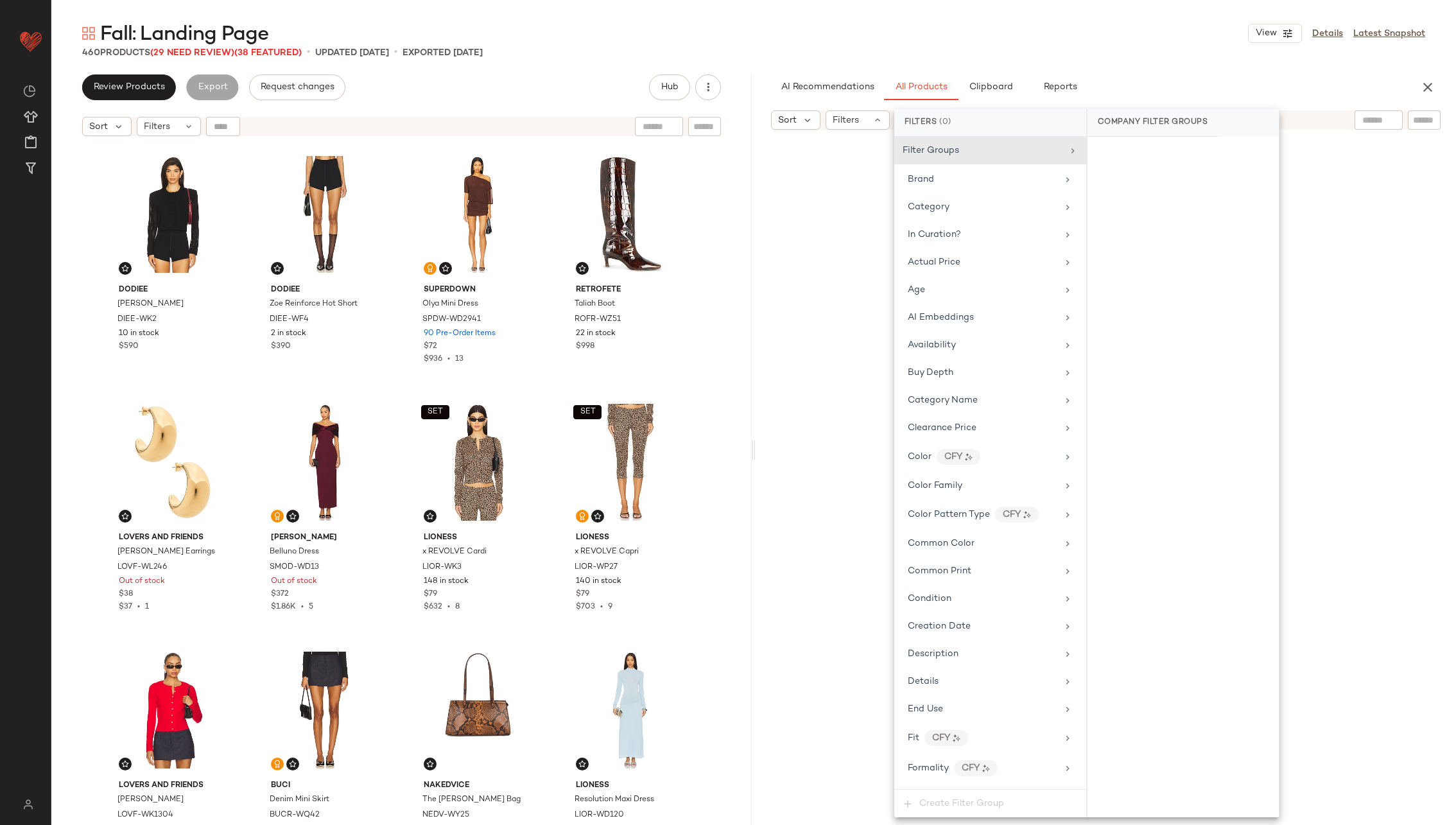
click at [1431, 115] on input "text" at bounding box center [1423, 120] width 22 height 13
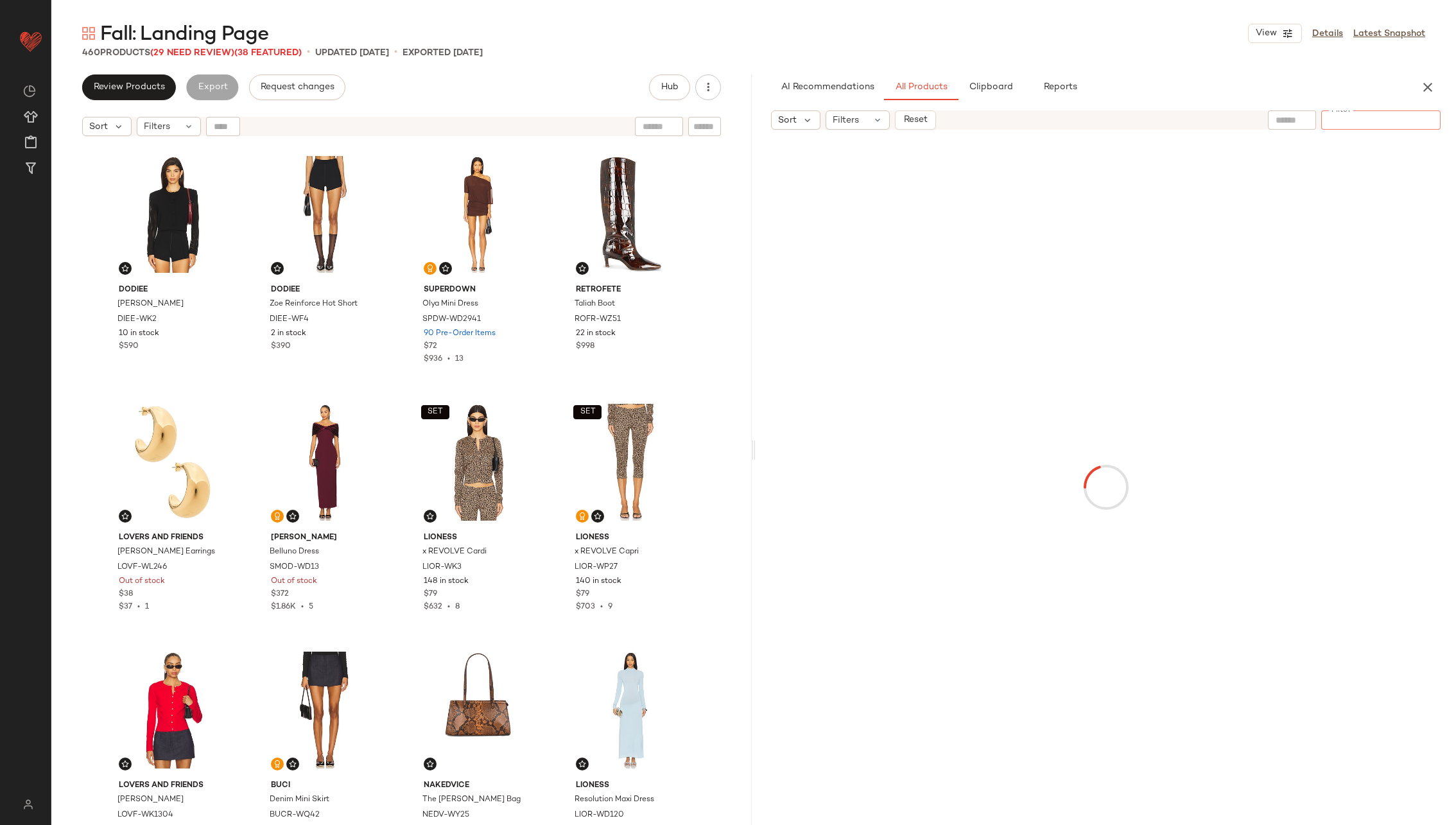
paste input "**********"
type input "**********"
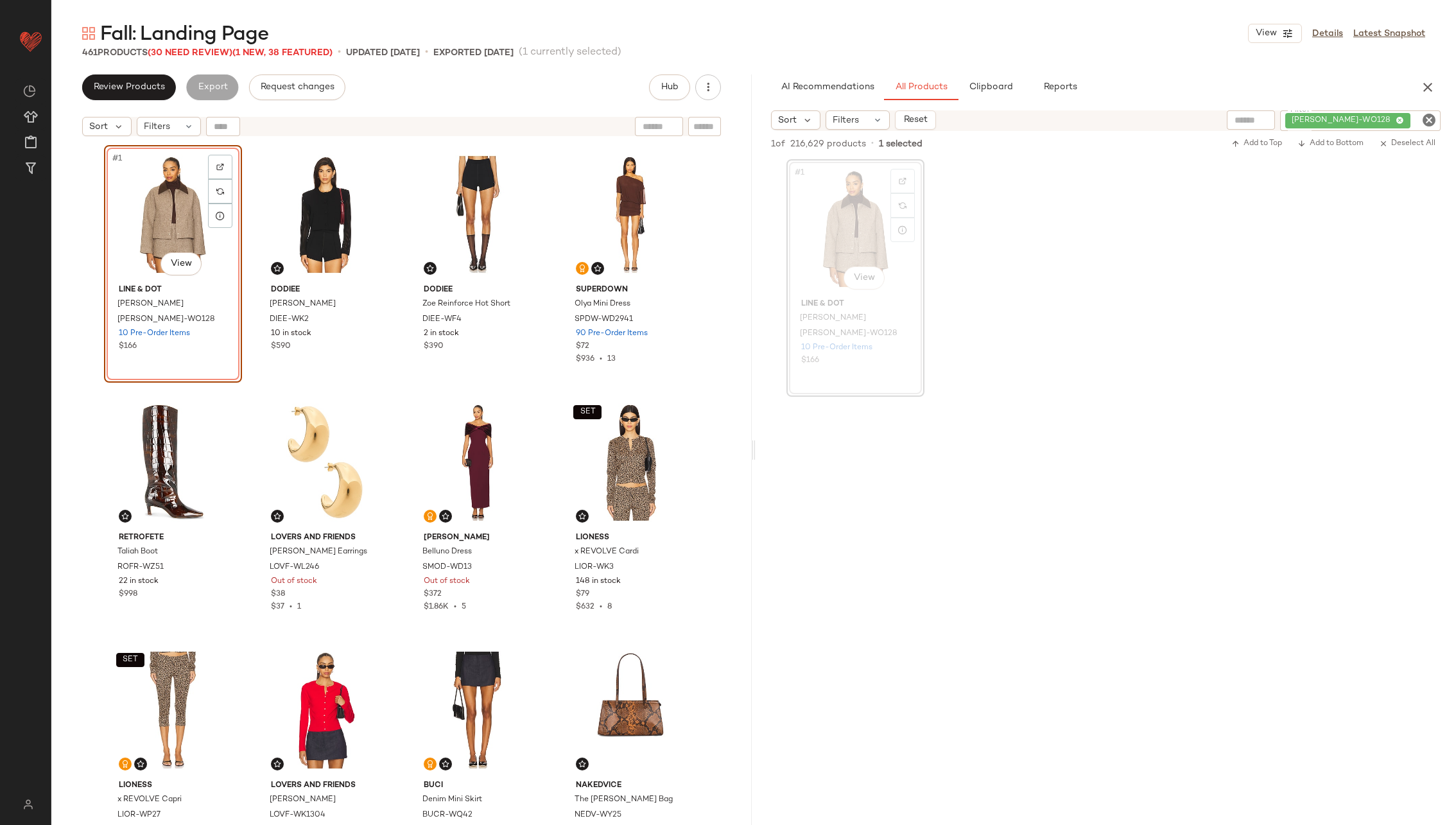
drag, startPoint x: 838, startPoint y: 241, endPoint x: 1031, endPoint y: 9, distance: 301.8
click at [1427, 118] on icon "Clear Filter" at bounding box center [1429, 119] width 16 height 16
paste input "*********"
type input "*********"
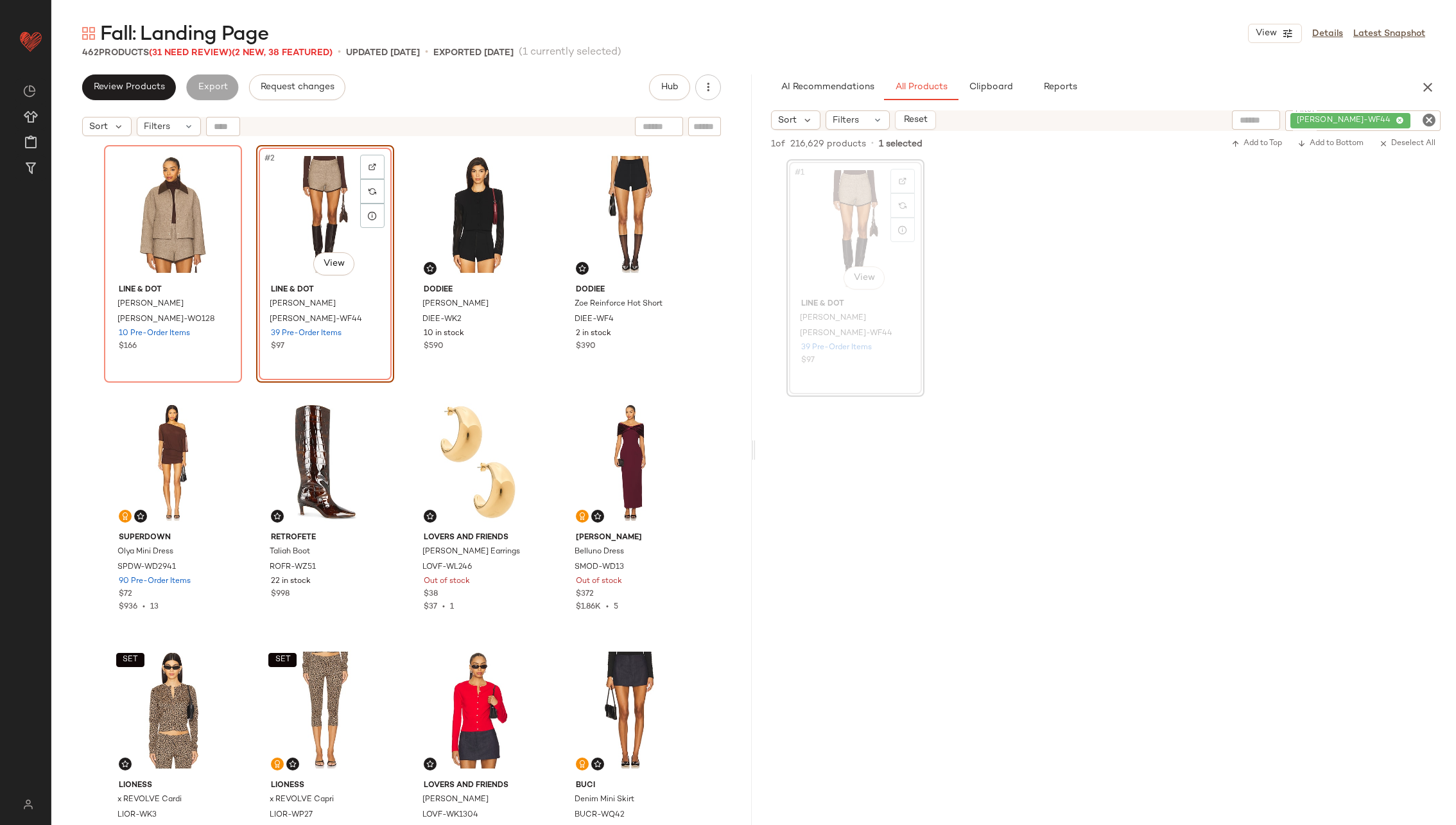
click at [1431, 120] on icon "Clear Filter" at bounding box center [1429, 119] width 16 height 16
click at [856, 122] on span "Filters" at bounding box center [846, 120] width 26 height 13
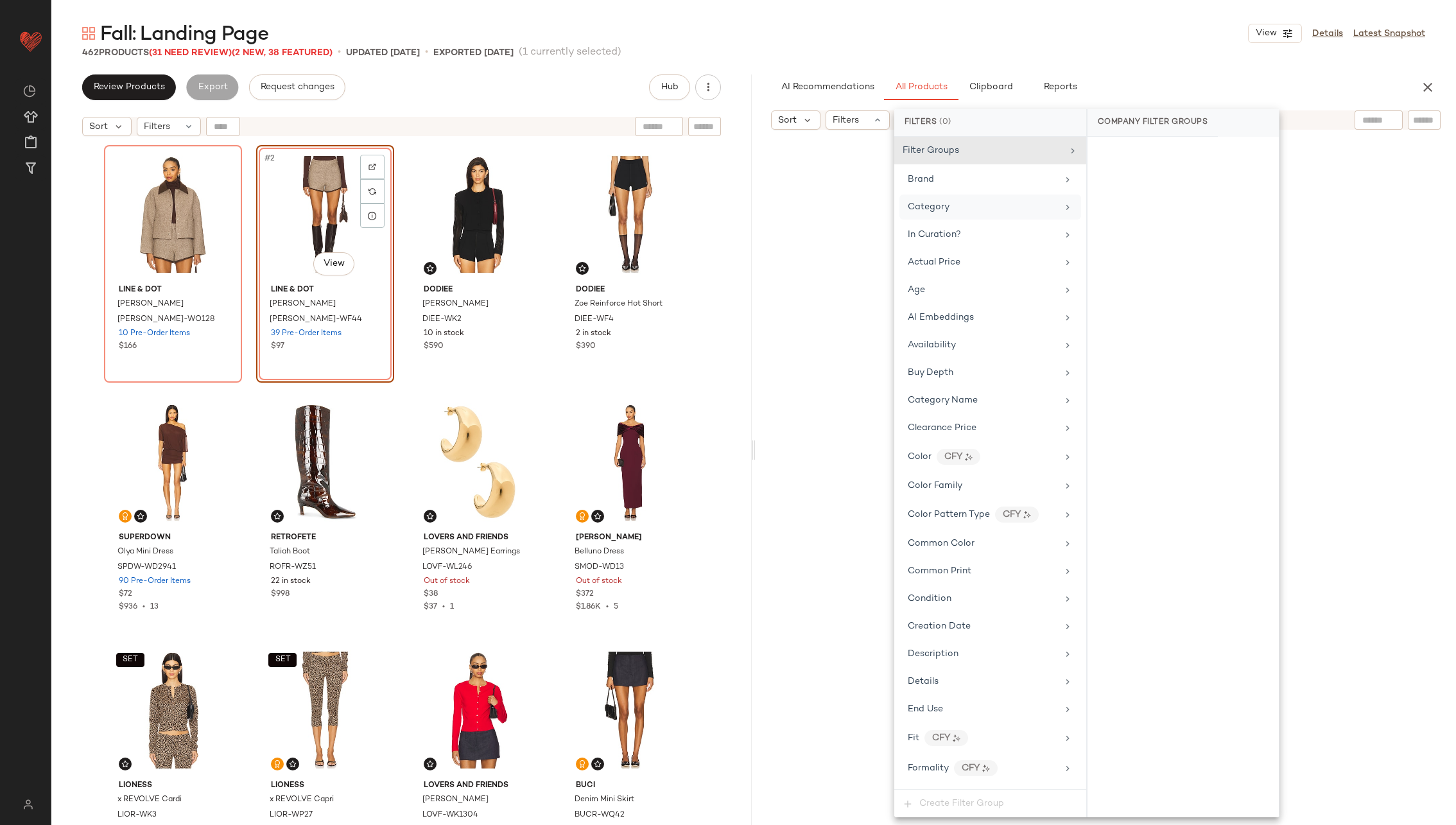
click at [1023, 205] on div "Category" at bounding box center [982, 207] width 150 height 13
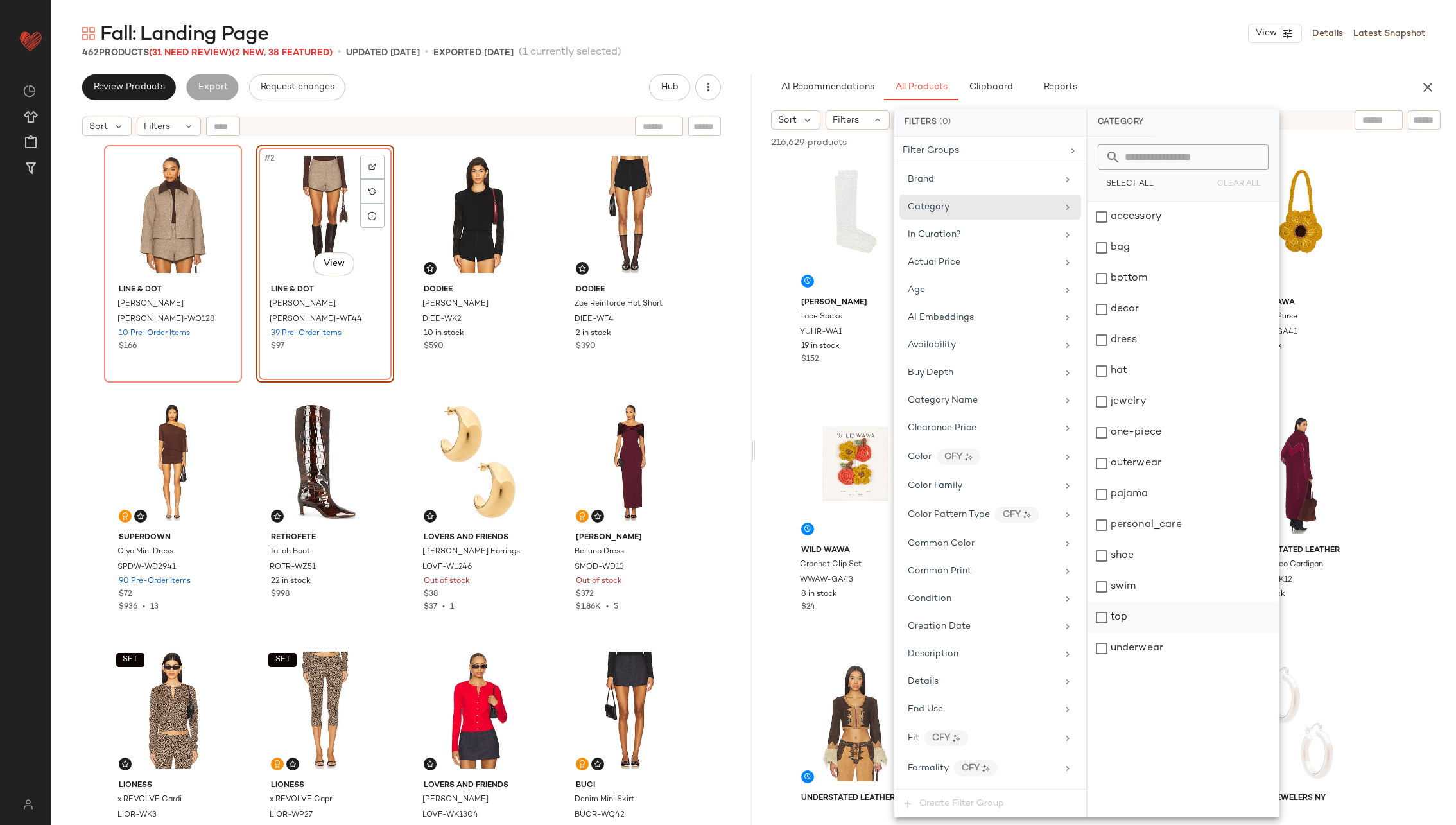
click at [1158, 610] on div "top" at bounding box center [1183, 618] width 191 height 31
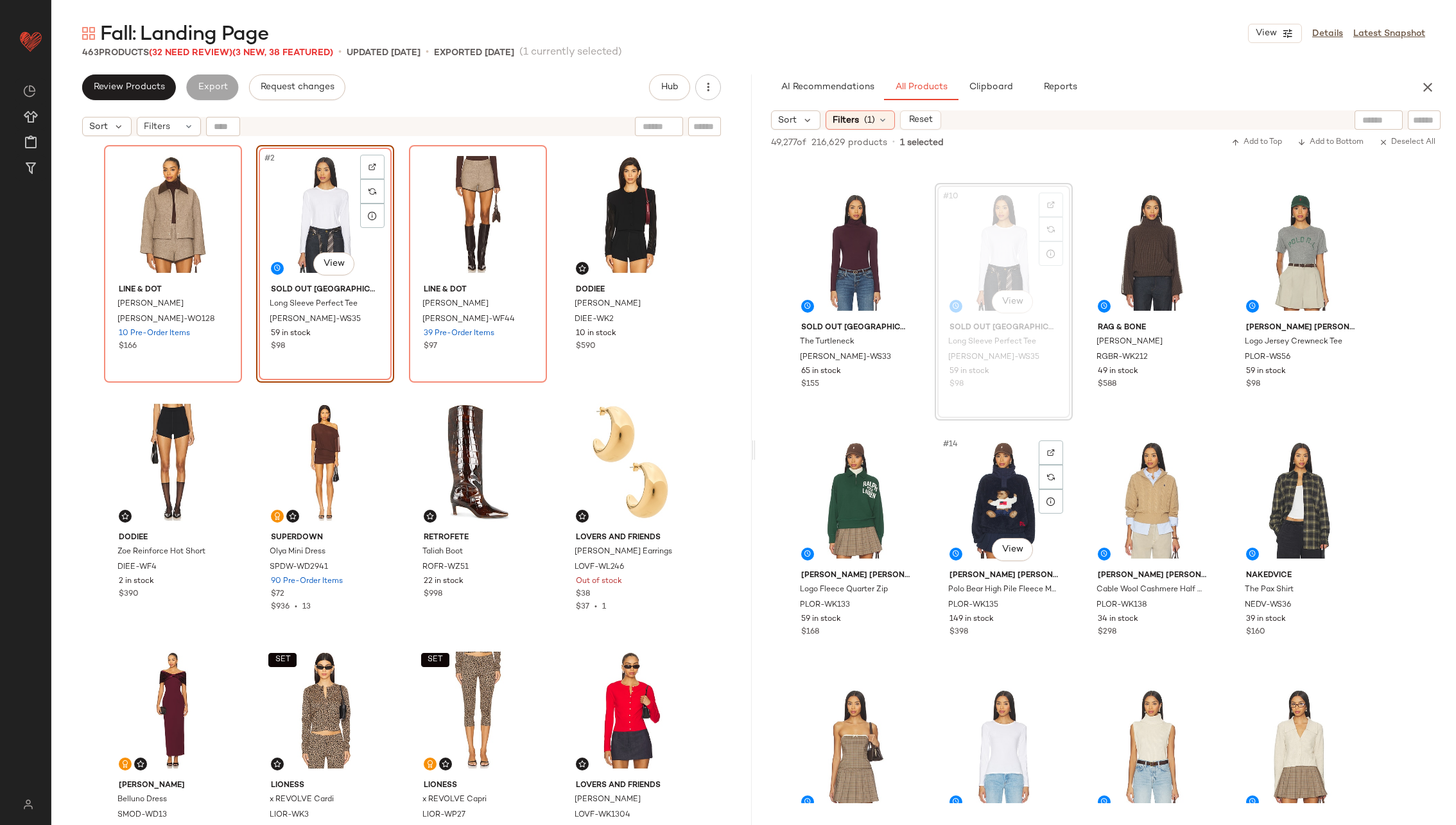
scroll to position [458, 0]
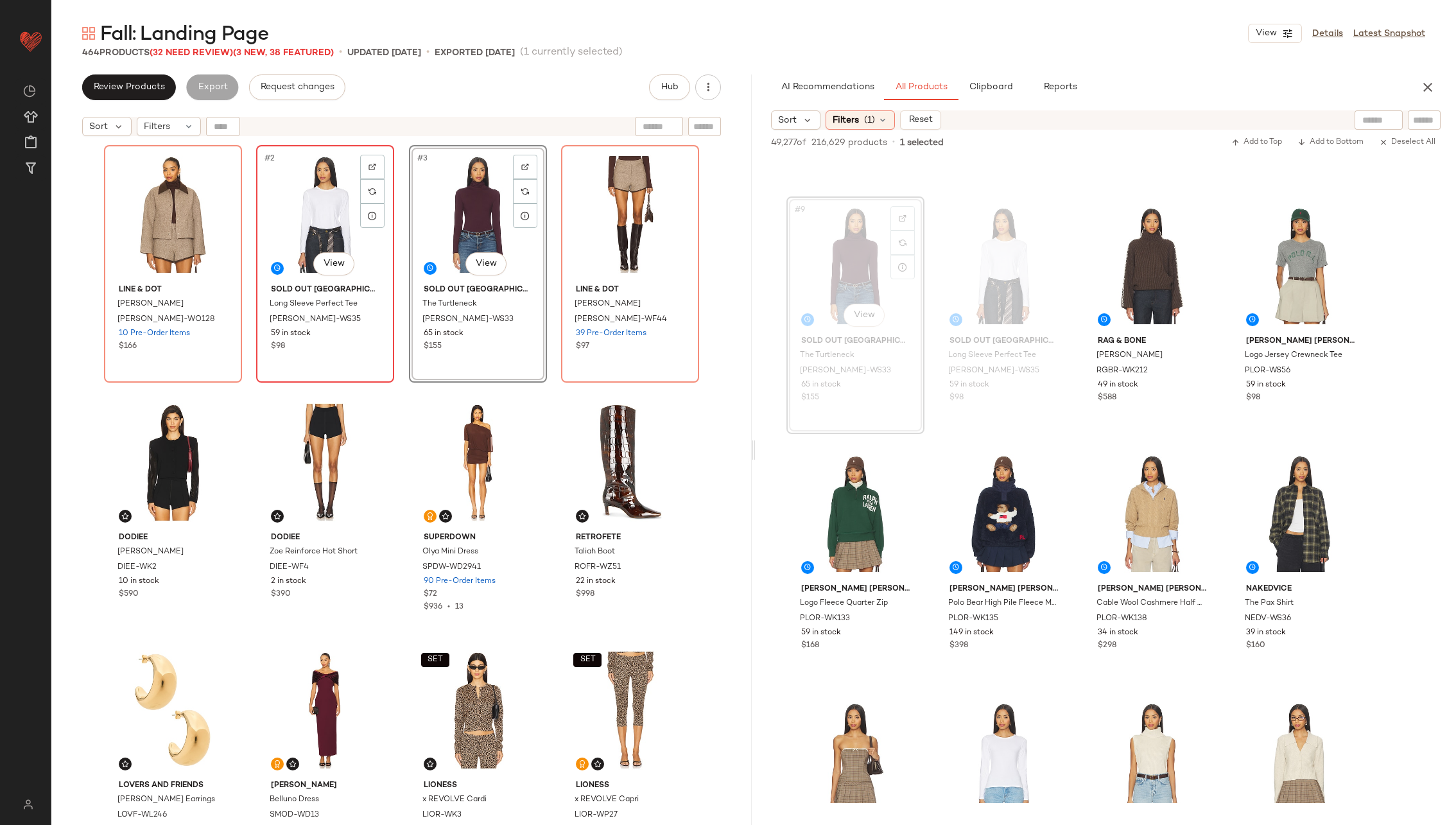
click at [308, 214] on div "#2 View" at bounding box center [326, 214] width 129 height 130
click at [438, 228] on div "#3 View" at bounding box center [478, 214] width 129 height 130
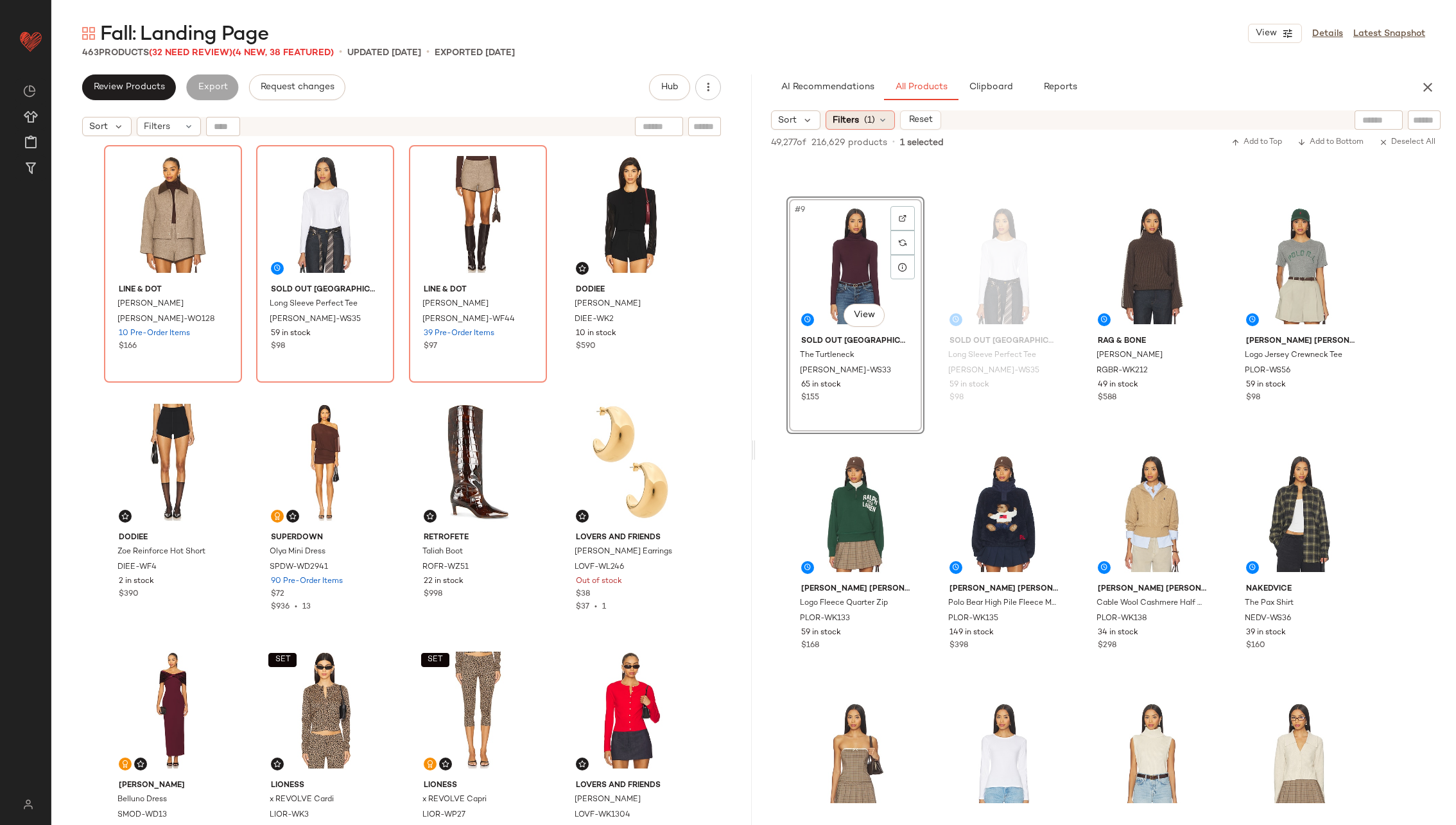
click at [879, 119] on icon at bounding box center [883, 119] width 11 height 11
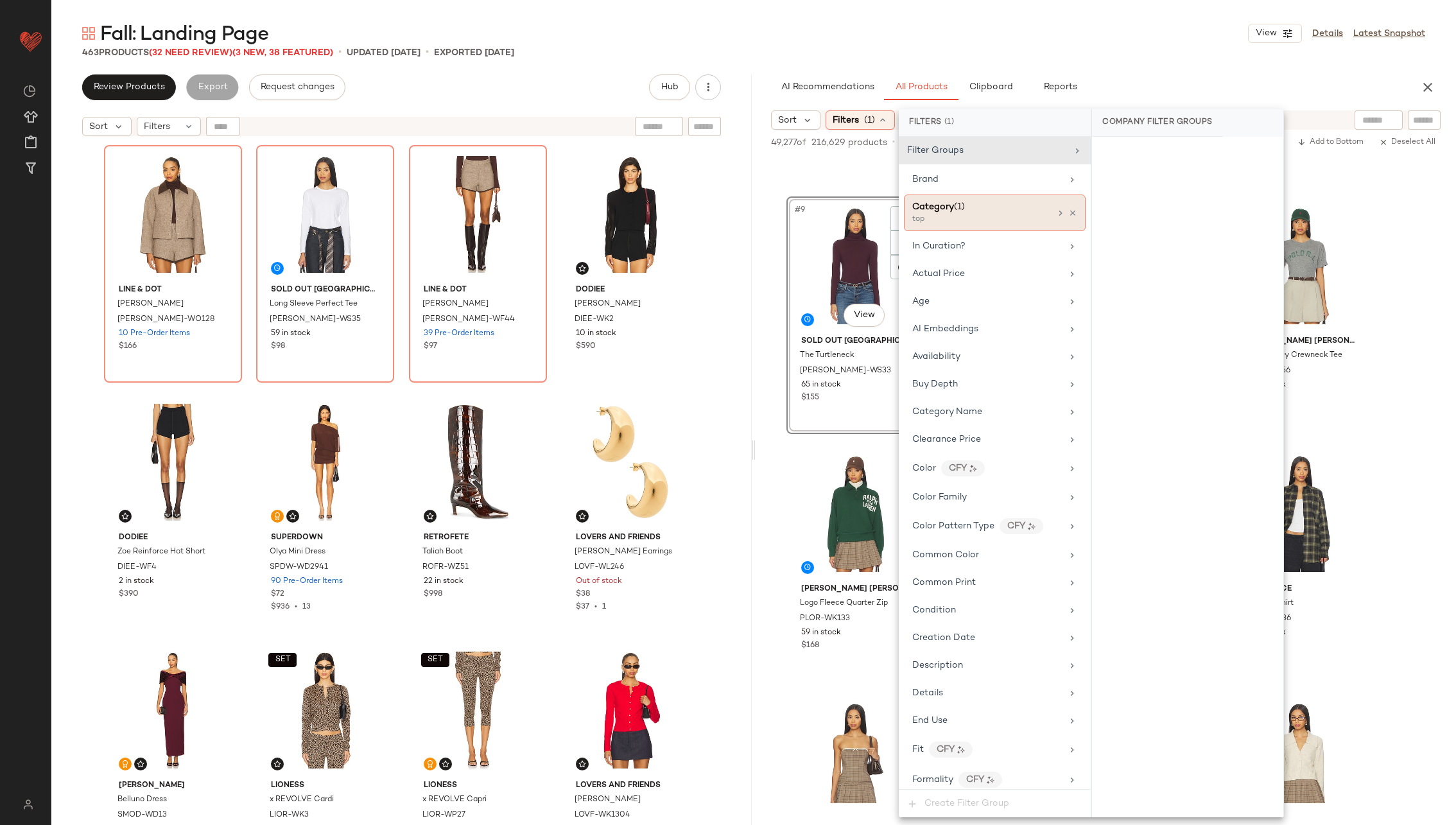
click at [1031, 210] on div "Category (1)" at bounding box center [981, 207] width 138 height 13
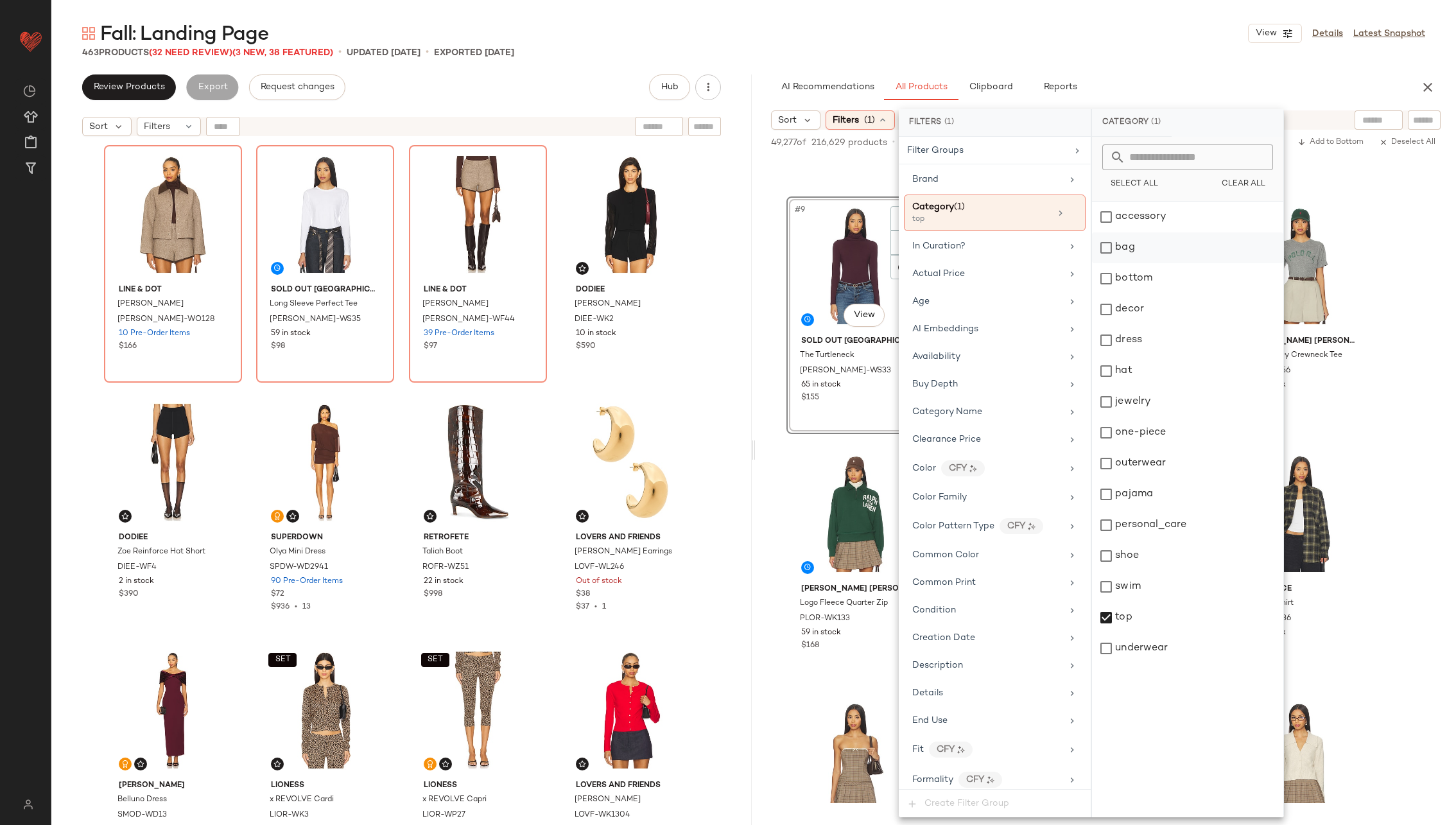
click at [1177, 253] on div "bag" at bounding box center [1188, 248] width 191 height 31
click at [1159, 611] on div "top" at bounding box center [1188, 618] width 191 height 31
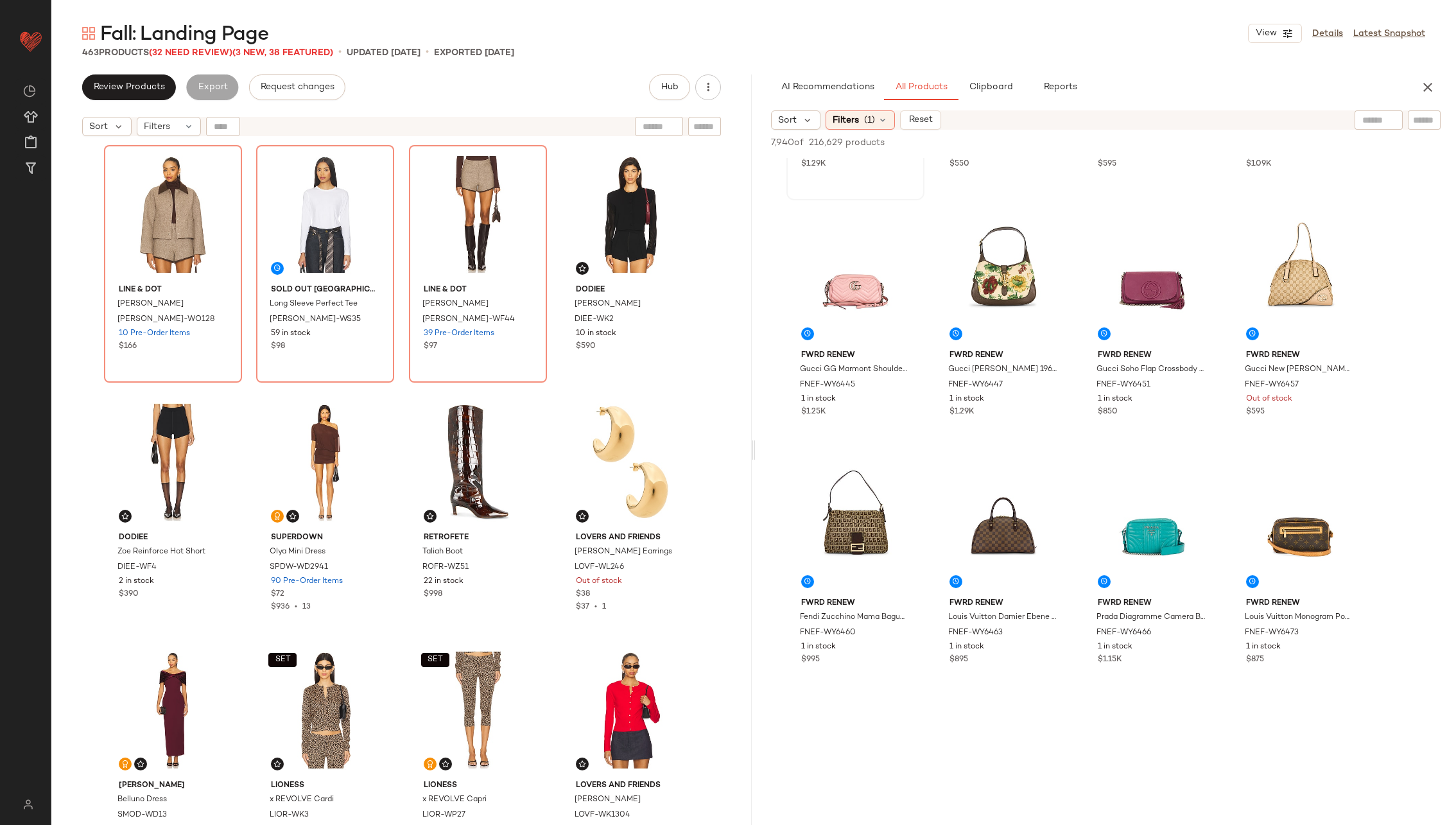
scroll to position [202, 0]
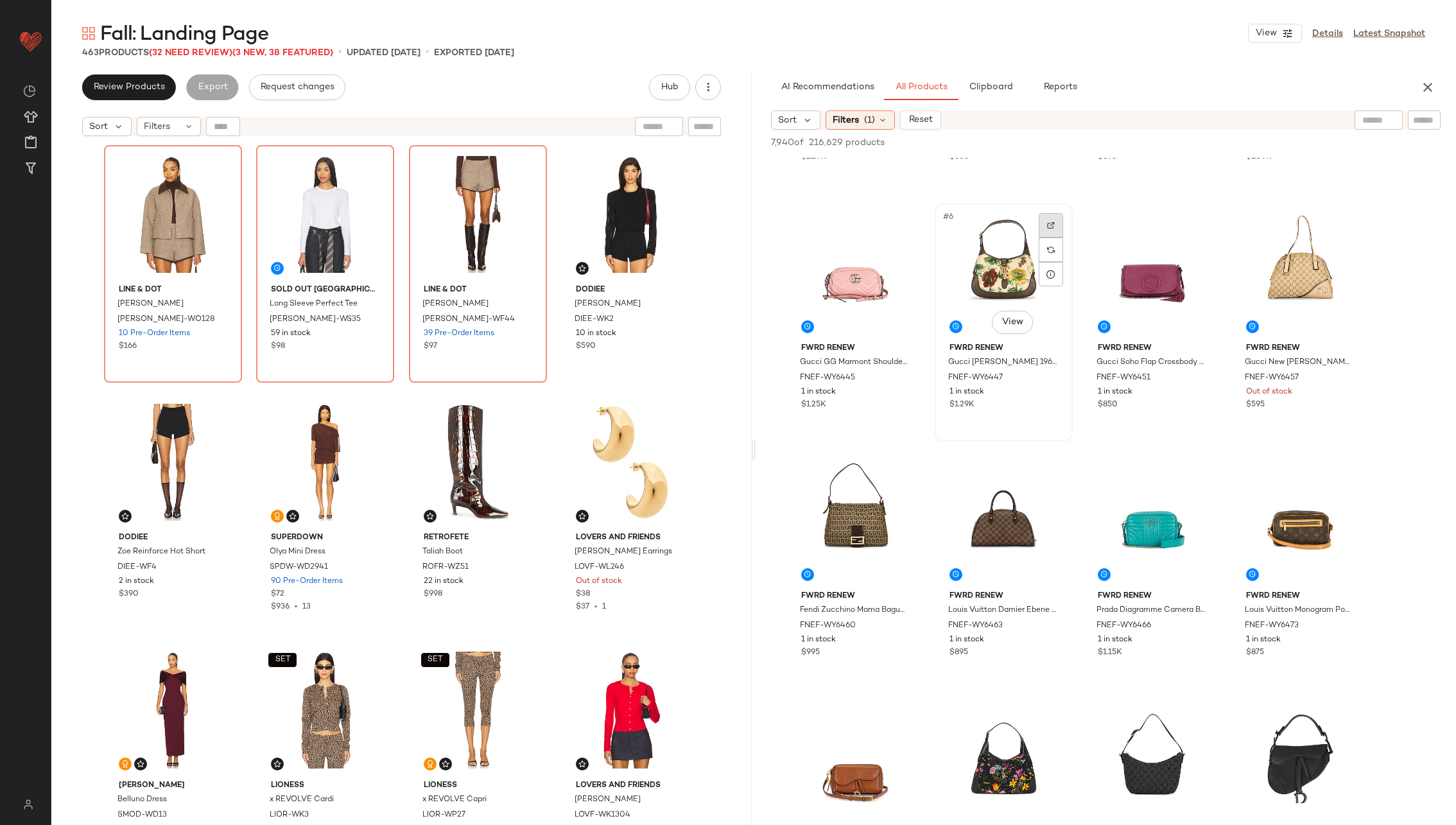
click at [1057, 221] on div at bounding box center [1051, 226] width 25 height 25
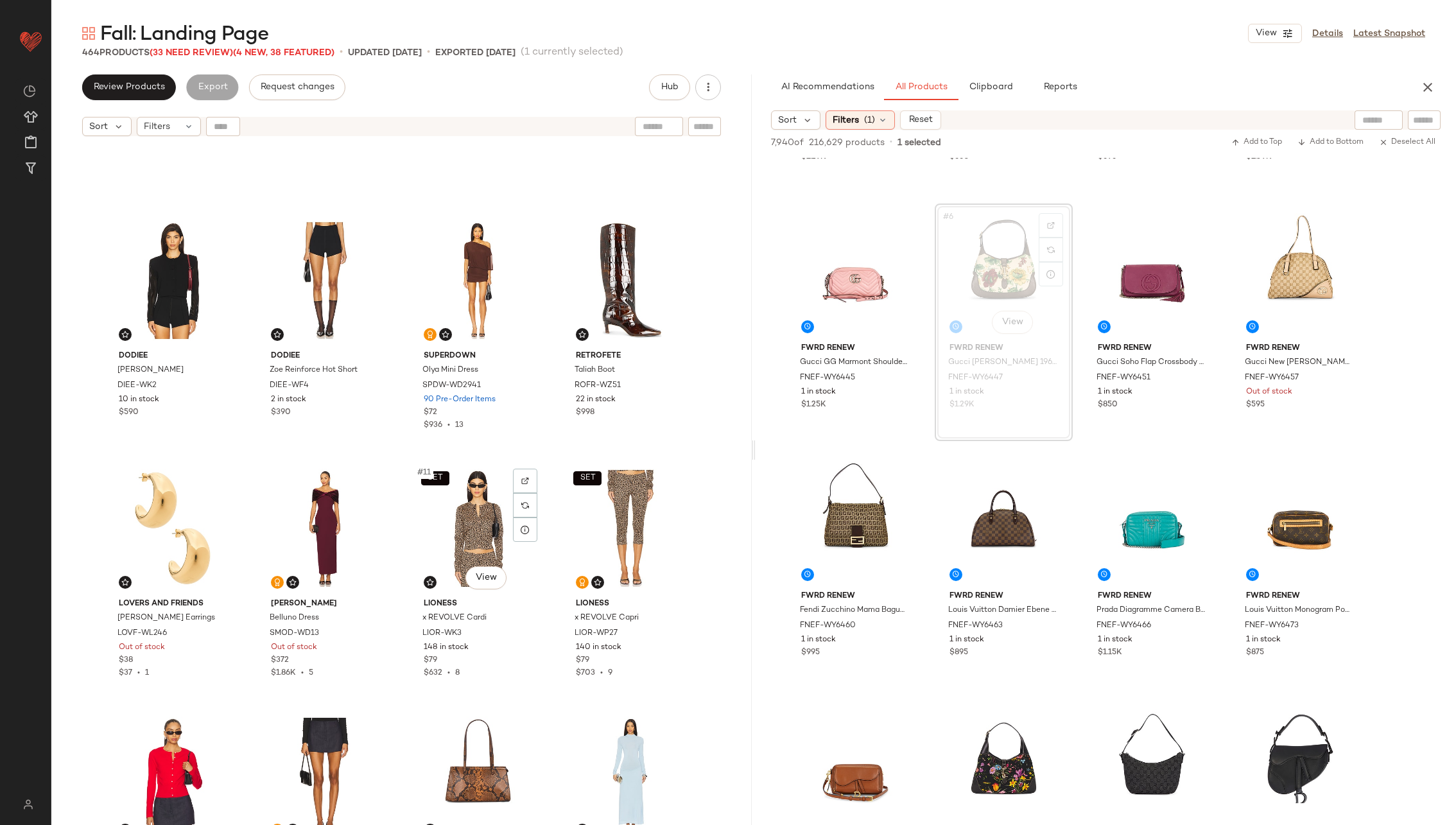
scroll to position [0, 0]
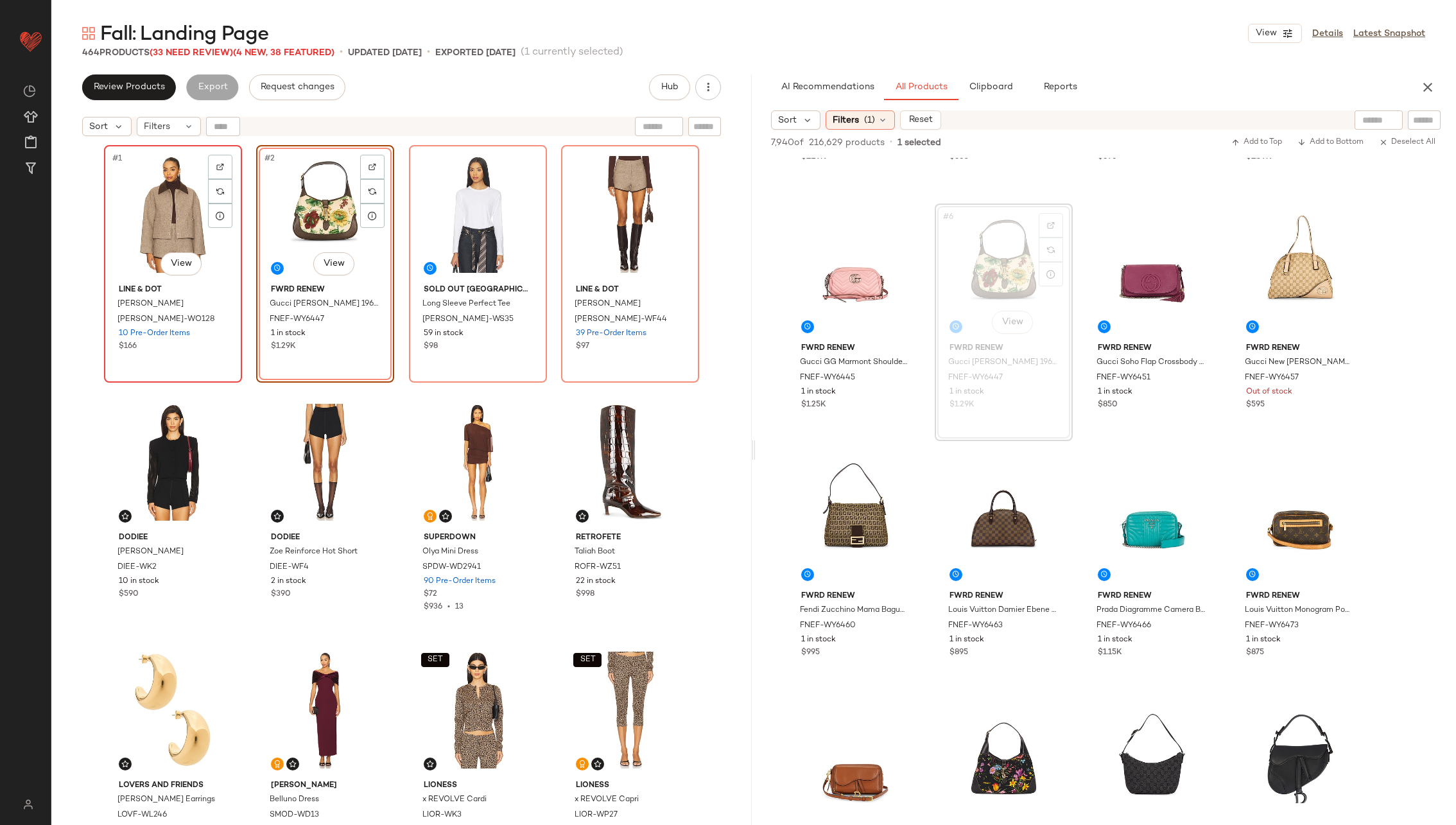
click at [157, 224] on div "#1 View" at bounding box center [173, 214] width 129 height 130
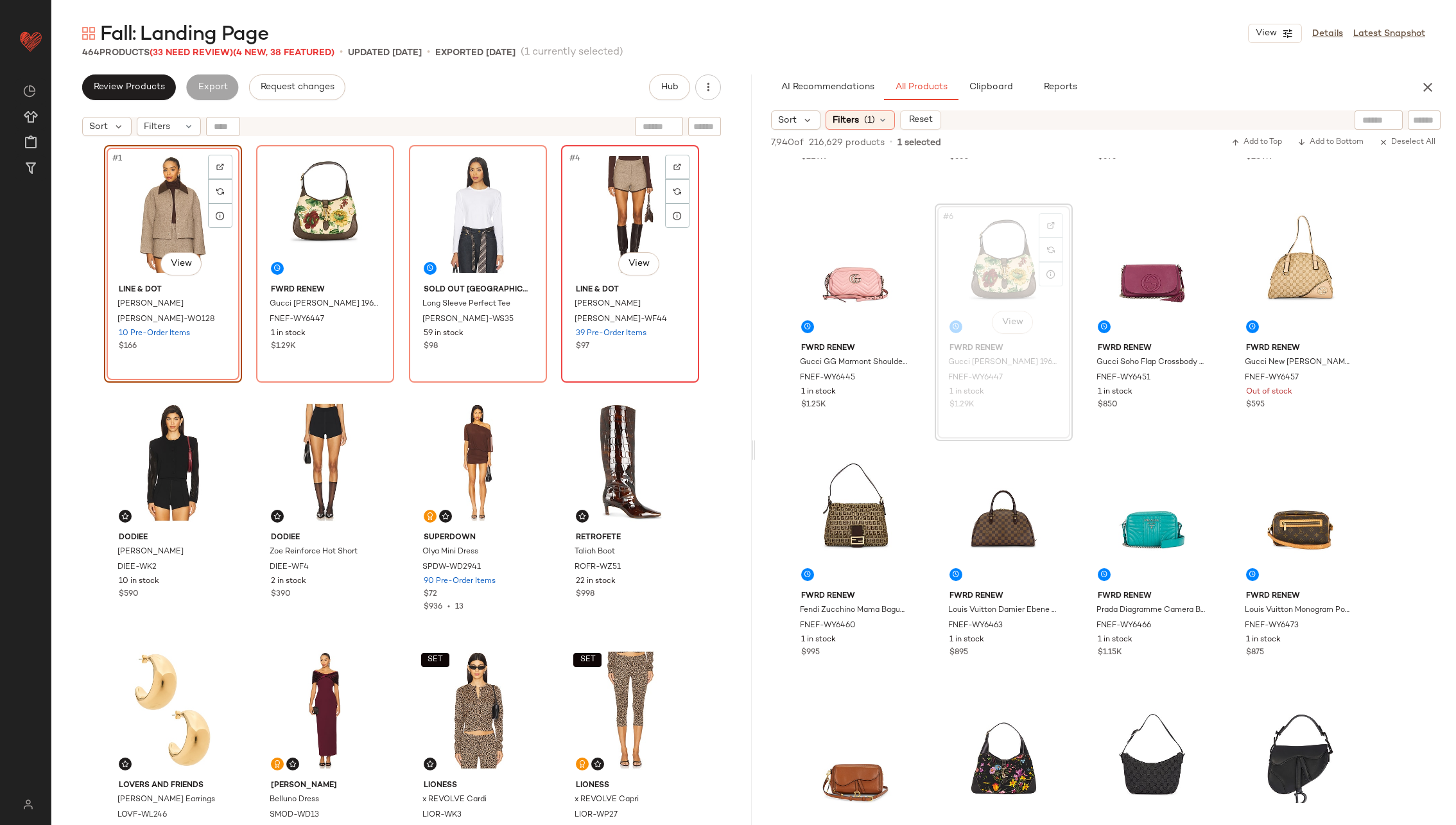
click at [613, 197] on div "#4 View" at bounding box center [630, 214] width 129 height 130
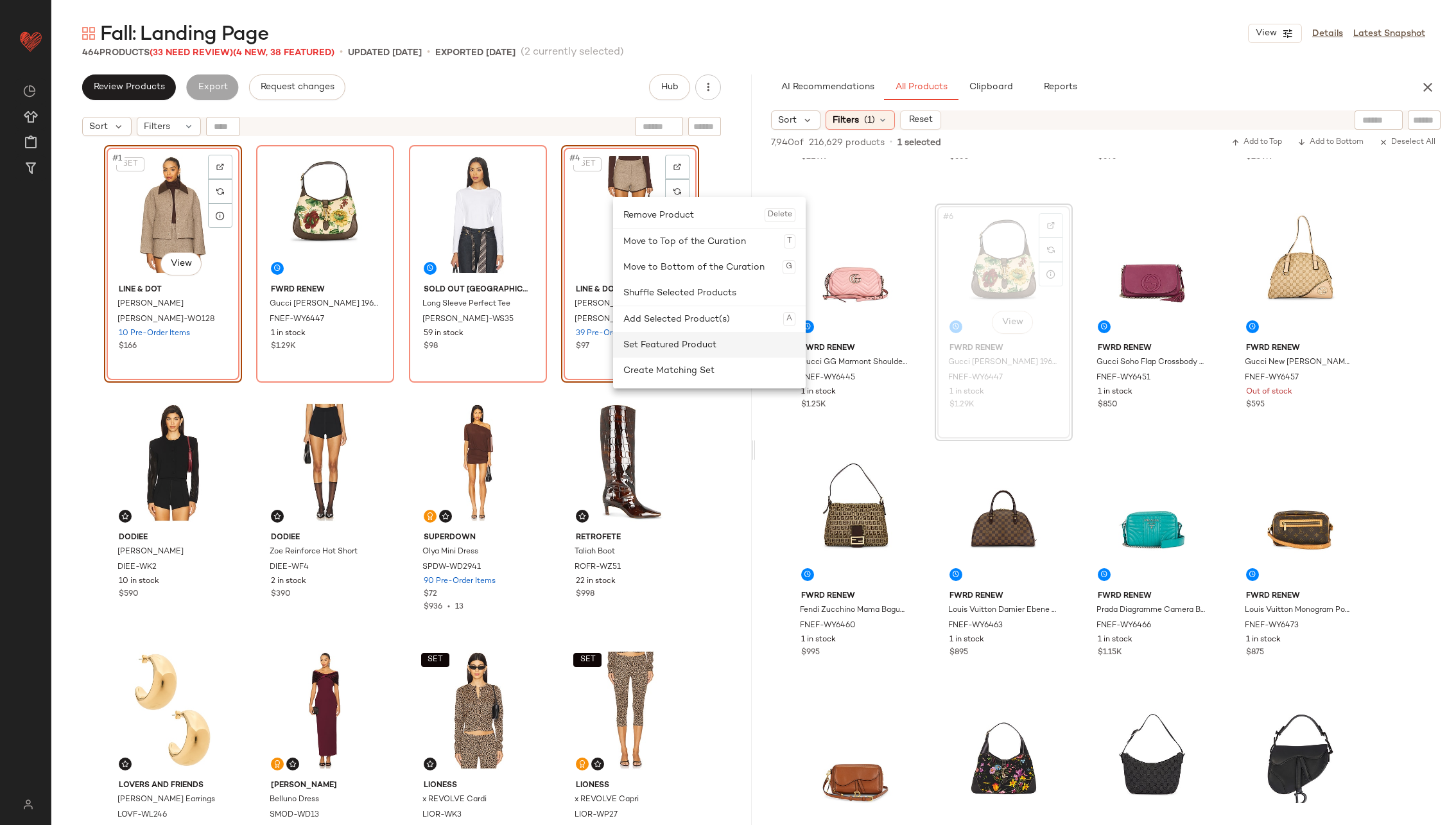
click at [681, 345] on div "Set Featured Product" at bounding box center [709, 345] width 172 height 25
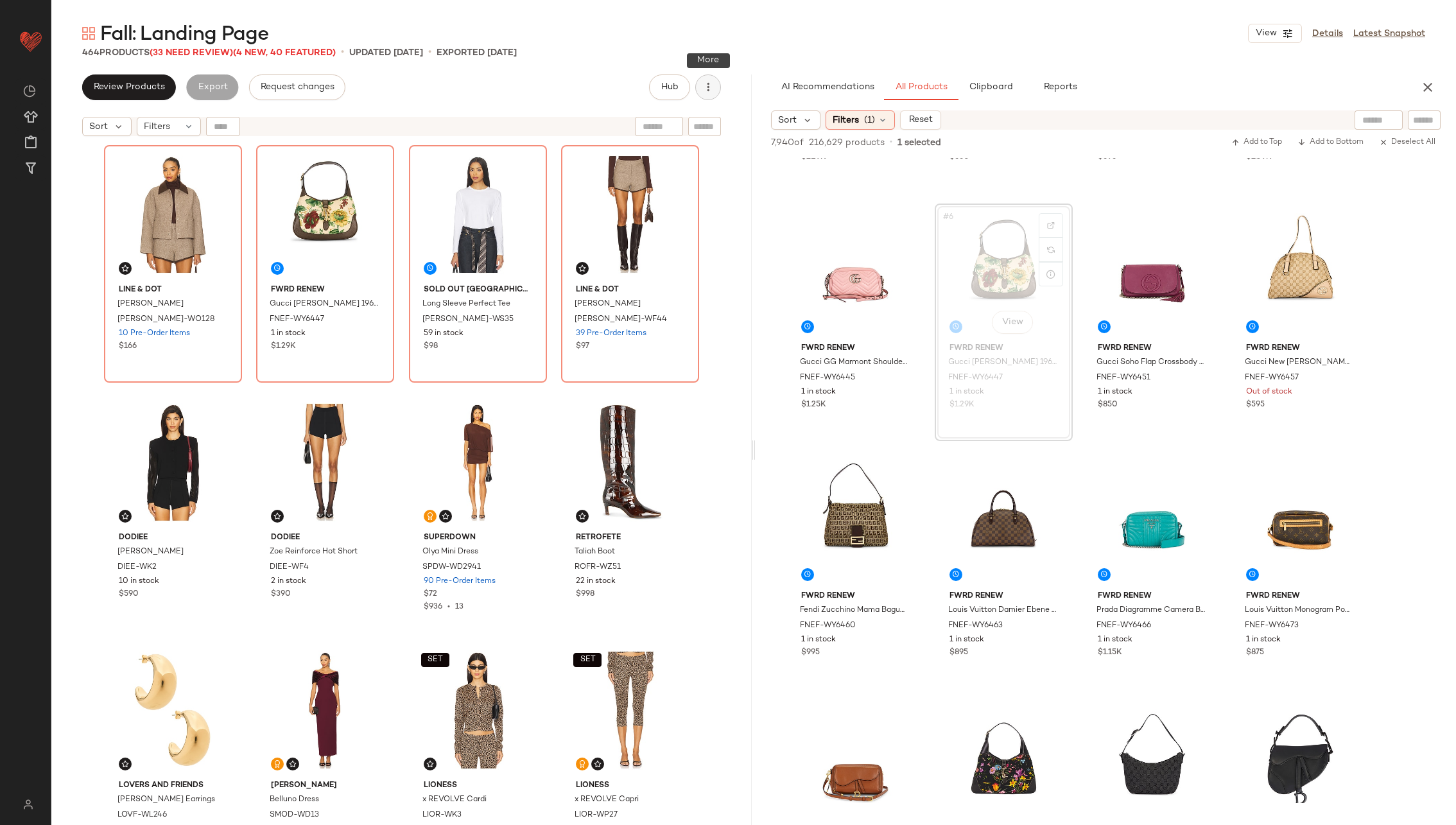
click at [707, 88] on icon "button" at bounding box center [708, 88] width 13 height 13
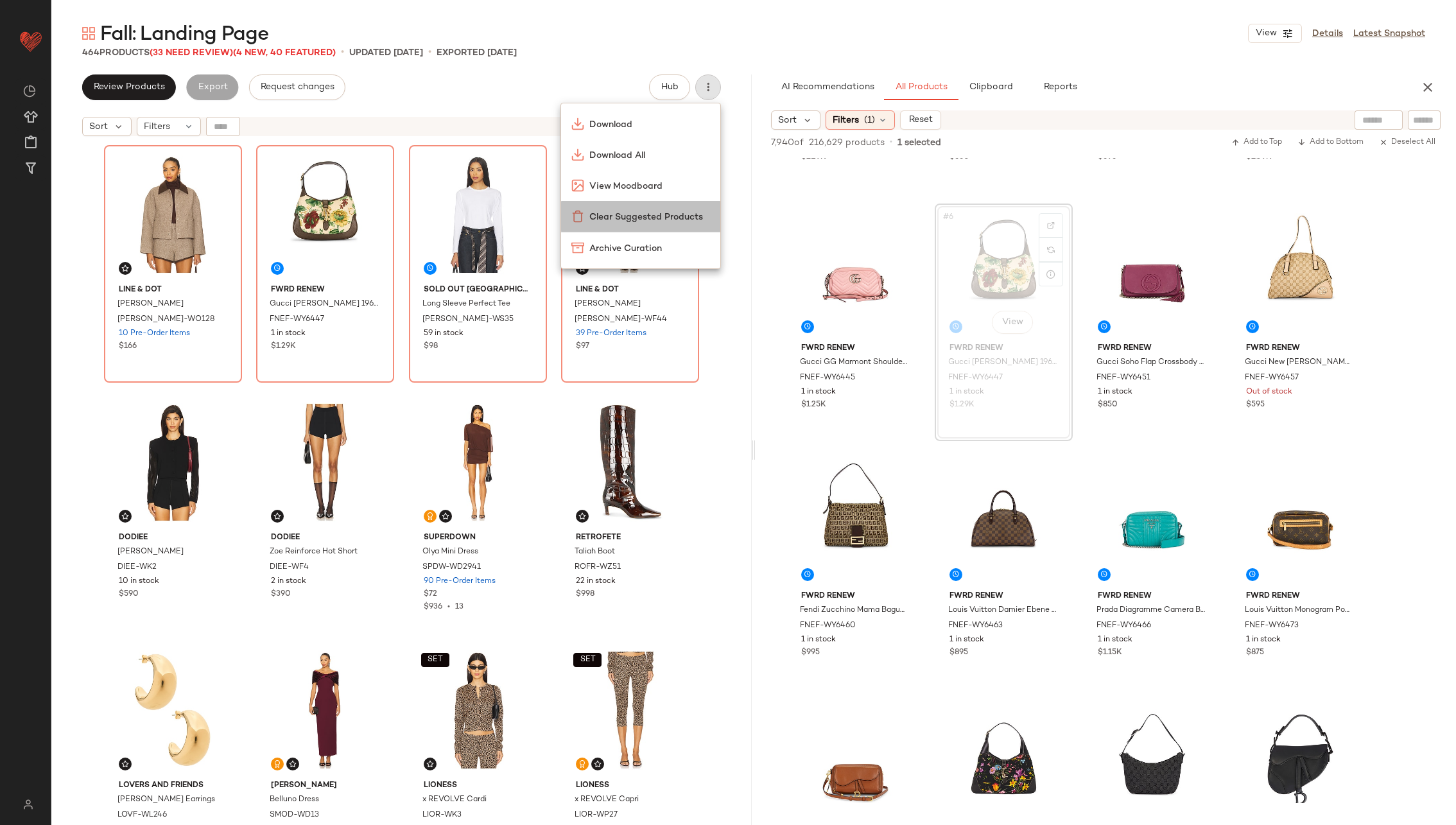
click at [676, 223] on div "Clear Suggested Products" at bounding box center [640, 217] width 160 height 31
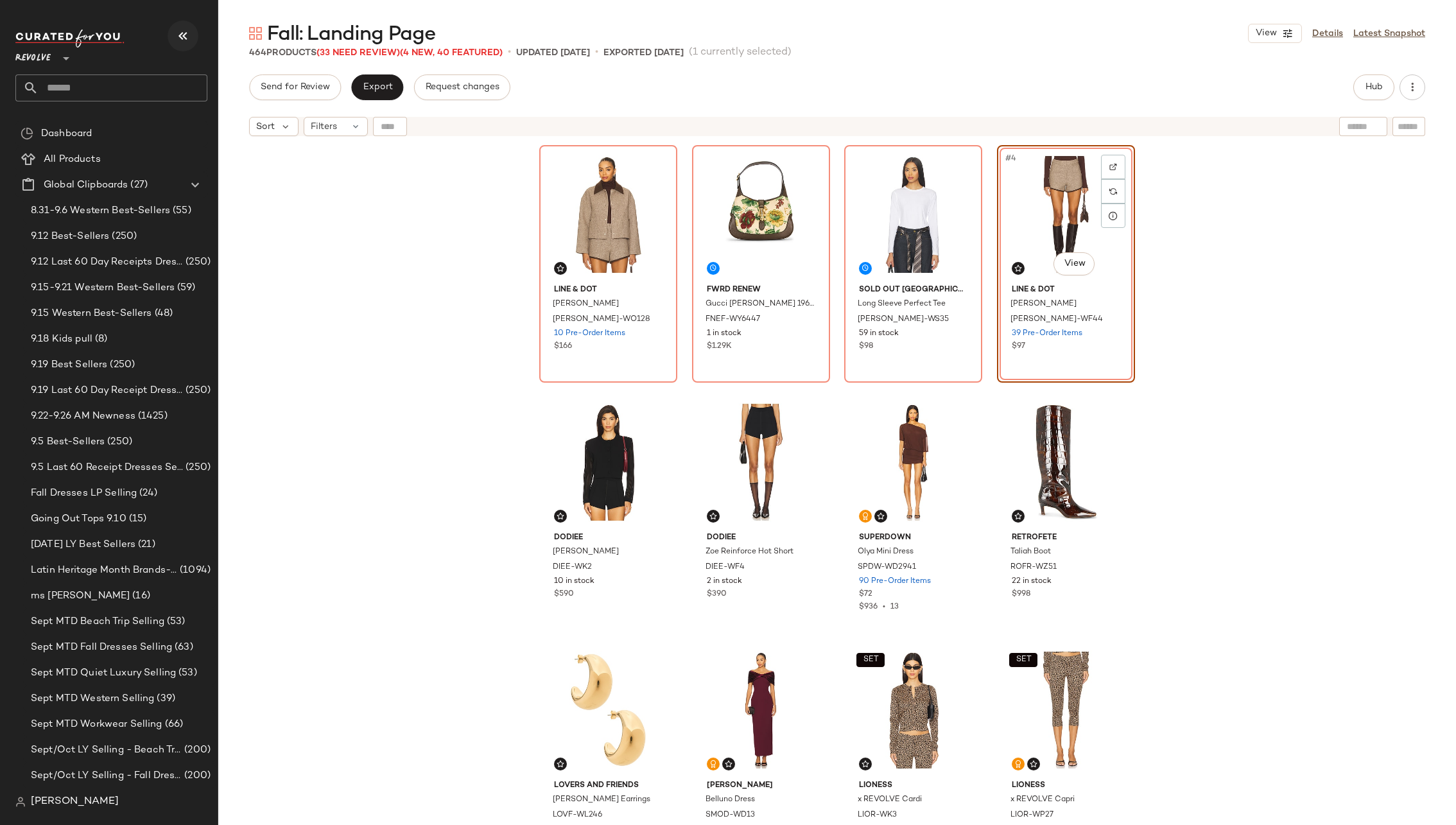
click at [183, 35] on icon "button" at bounding box center [182, 36] width 16 height 16
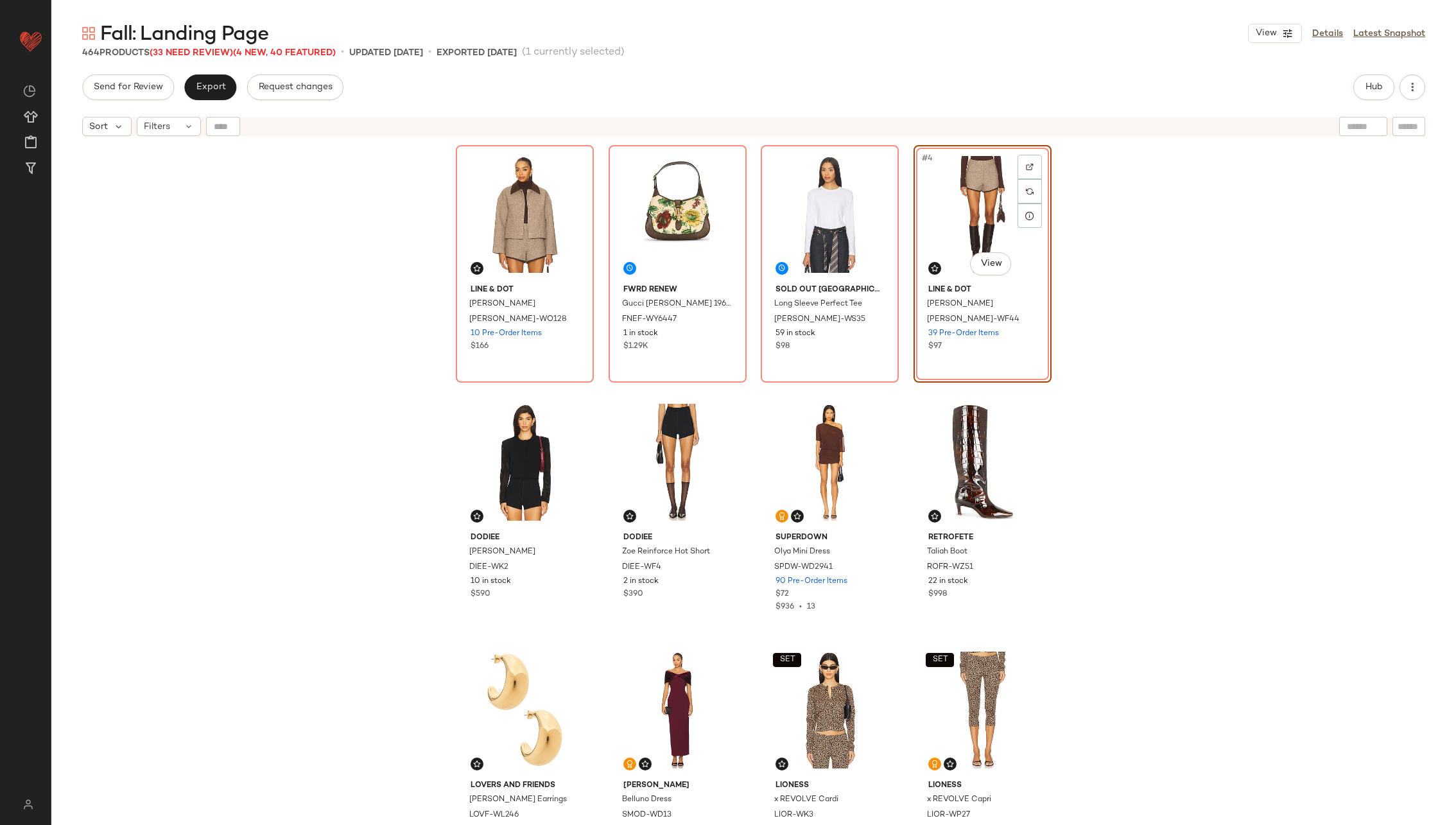
click at [301, 302] on div "Line & Dot Ingrid Jacket LEAX-WO128 10 Pre-Order Items $166 FWRD Renew Gucci Fl…" at bounding box center [753, 499] width 1404 height 715
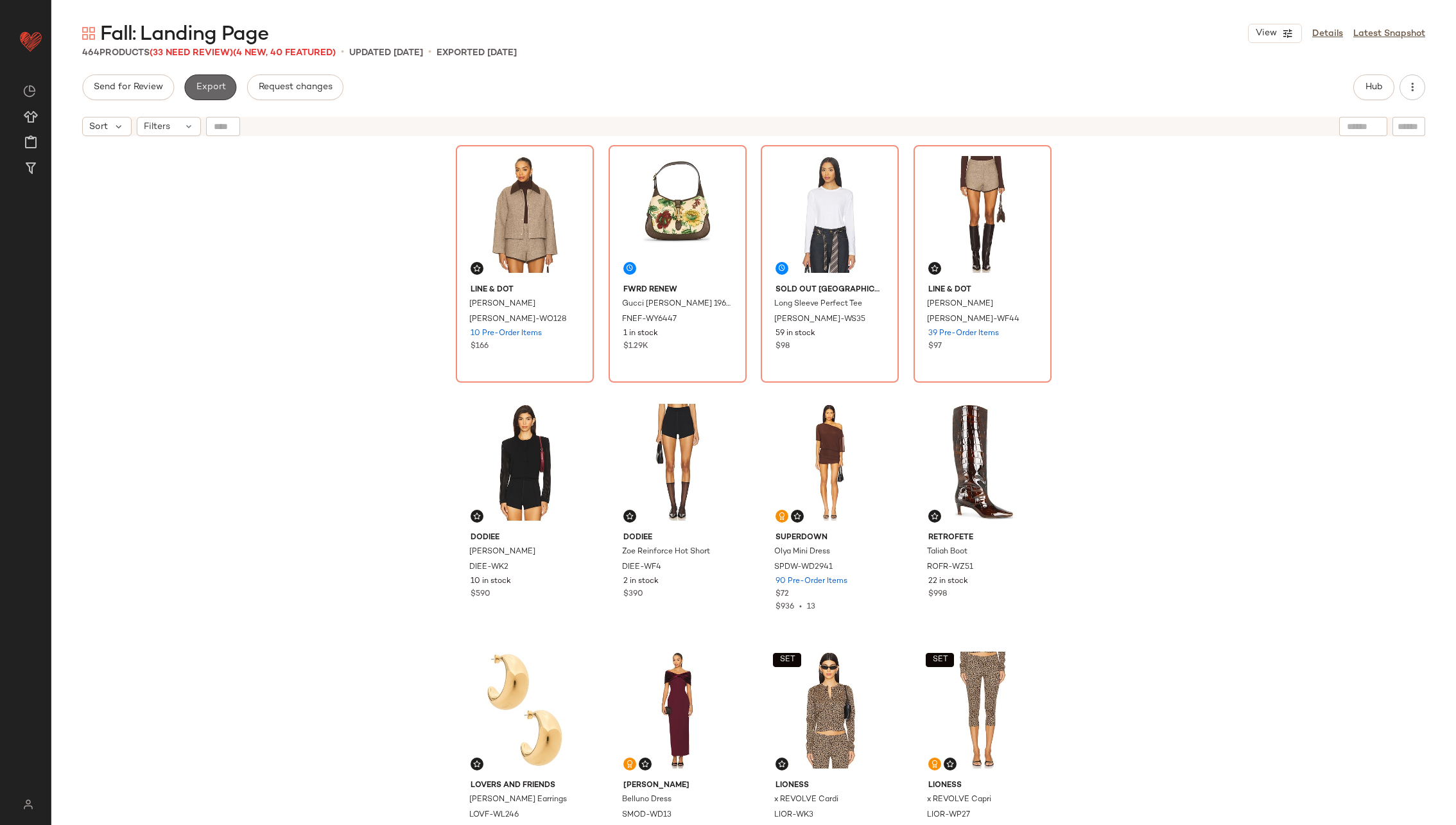
click at [213, 82] on span "Export" at bounding box center [210, 87] width 30 height 11
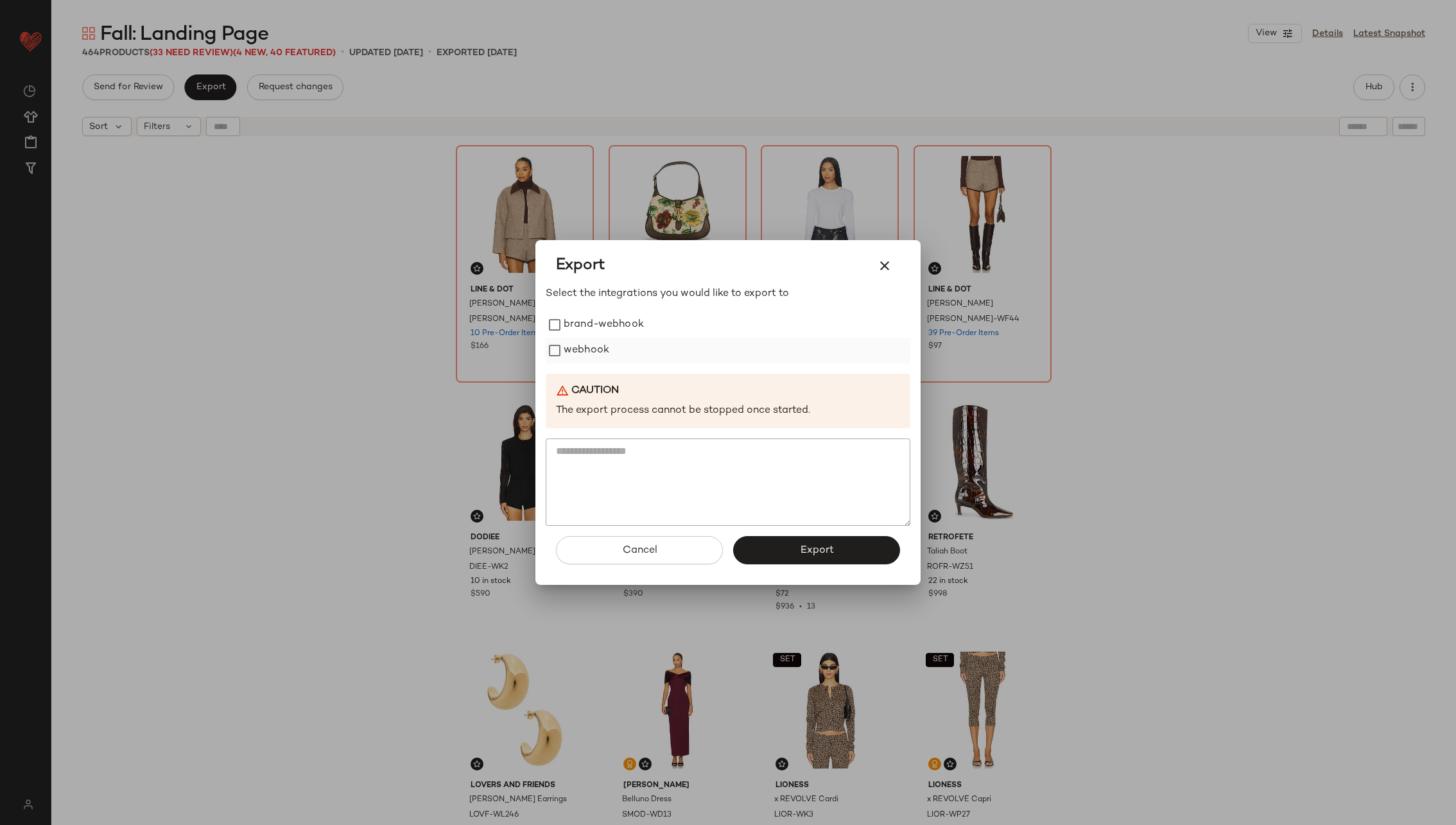
click at [595, 350] on label "webhook" at bounding box center [586, 350] width 46 height 25
click at [801, 545] on span "Export" at bounding box center [816, 550] width 34 height 12
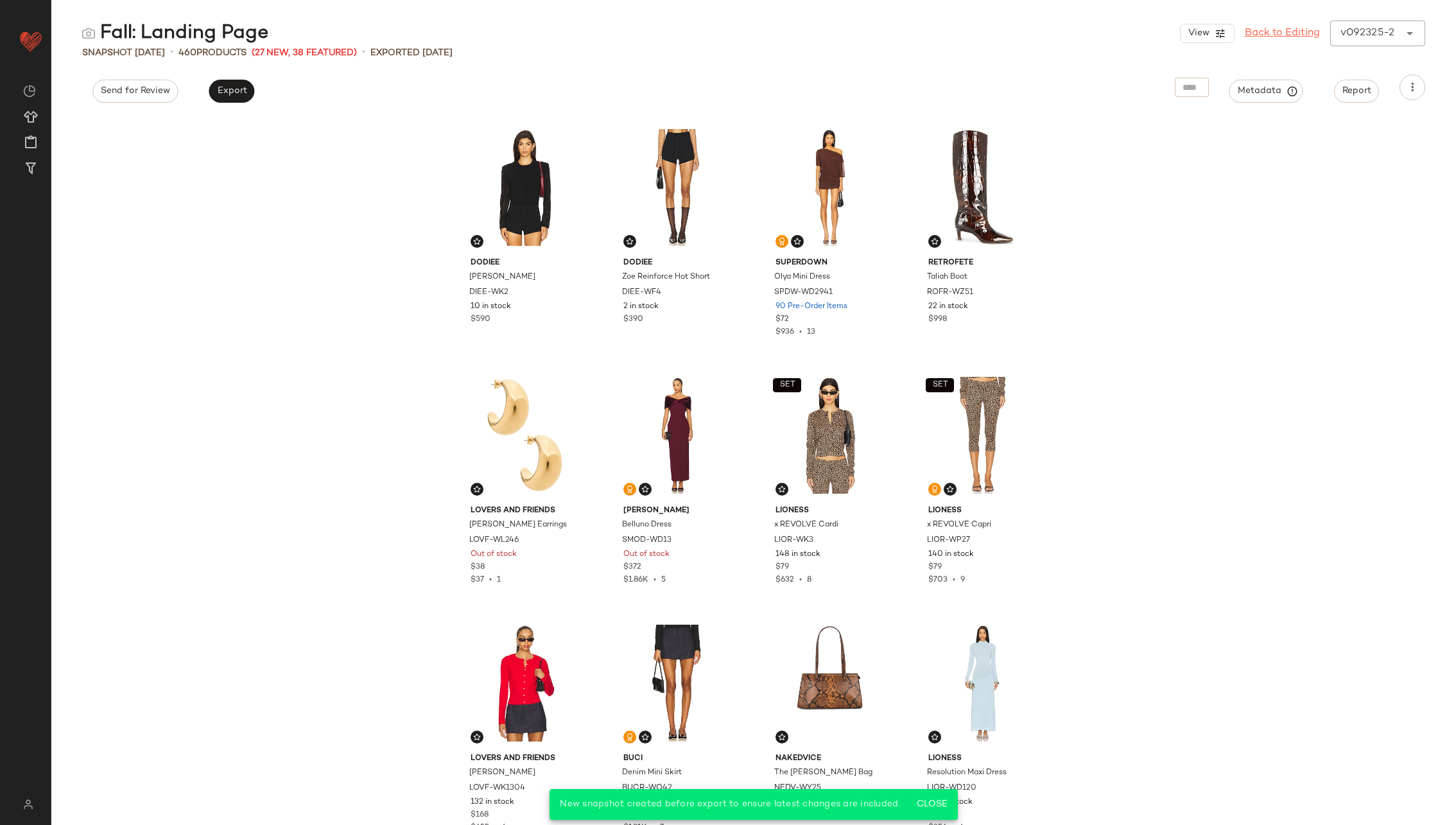
click at [1275, 33] on link "Back to Editing" at bounding box center [1283, 33] width 75 height 16
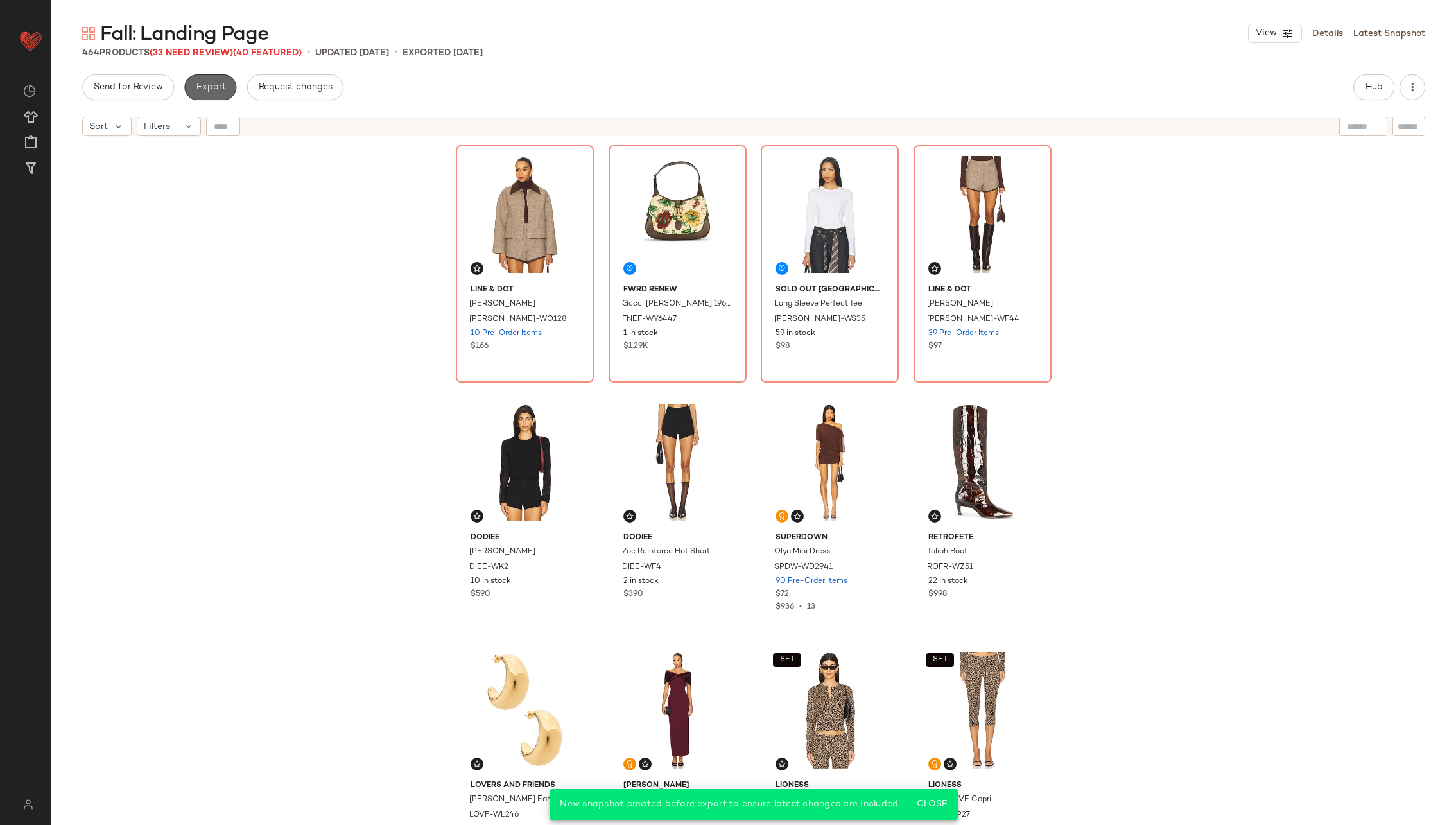
click at [218, 88] on span "Export" at bounding box center [210, 87] width 30 height 11
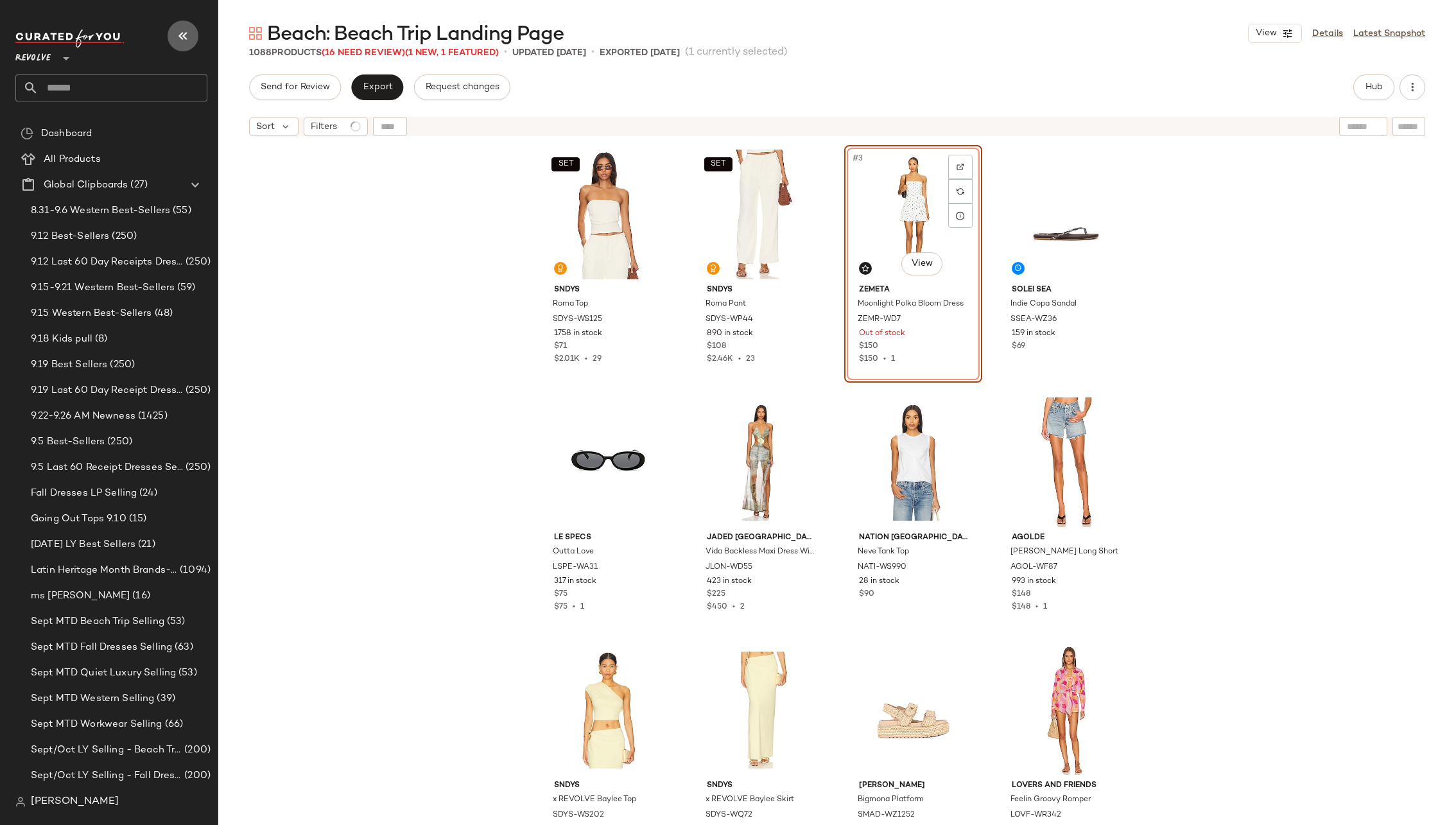
click at [181, 30] on icon "button" at bounding box center [182, 36] width 16 height 16
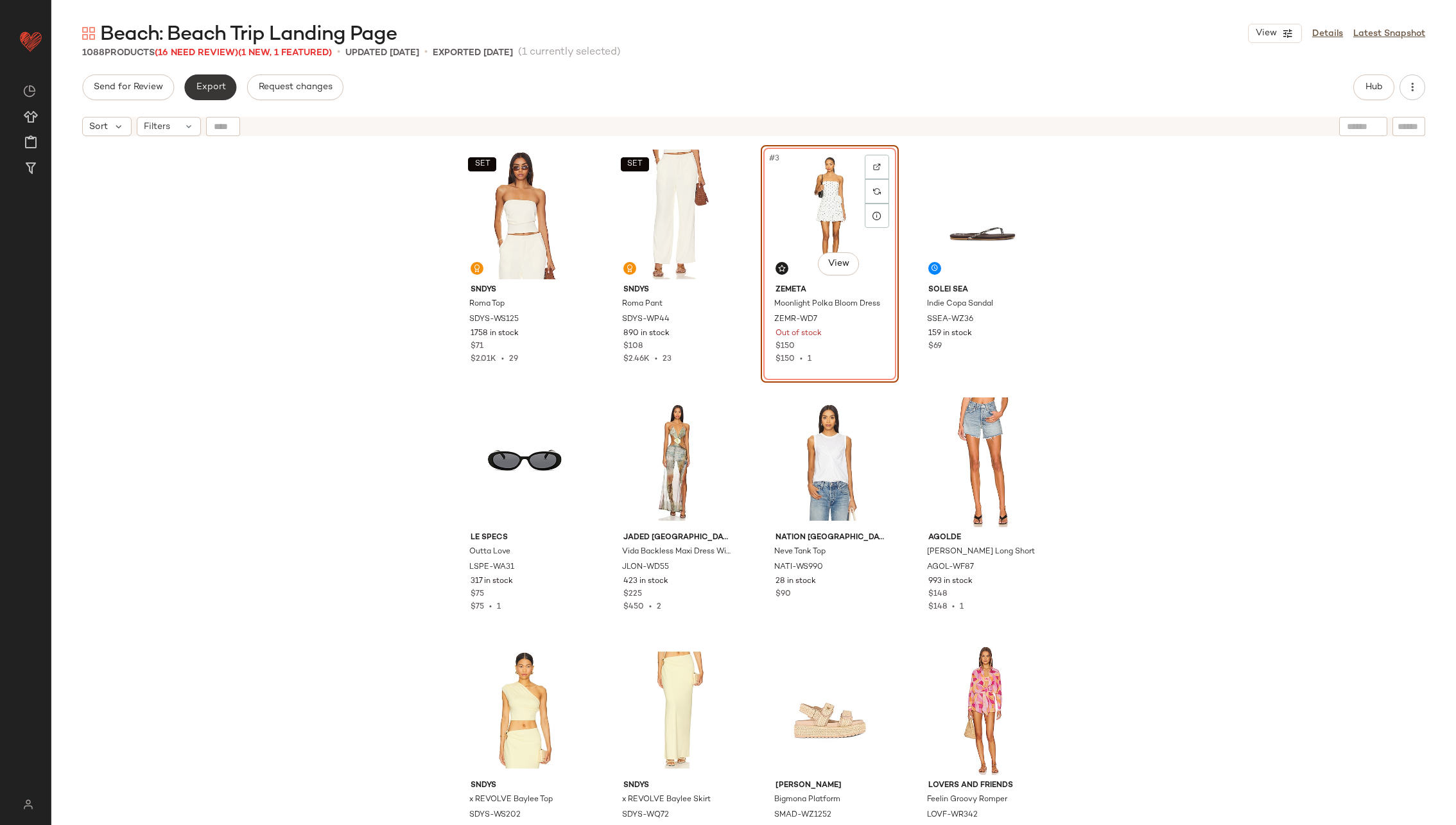
click at [213, 97] on button "Export" at bounding box center [210, 87] width 52 height 25
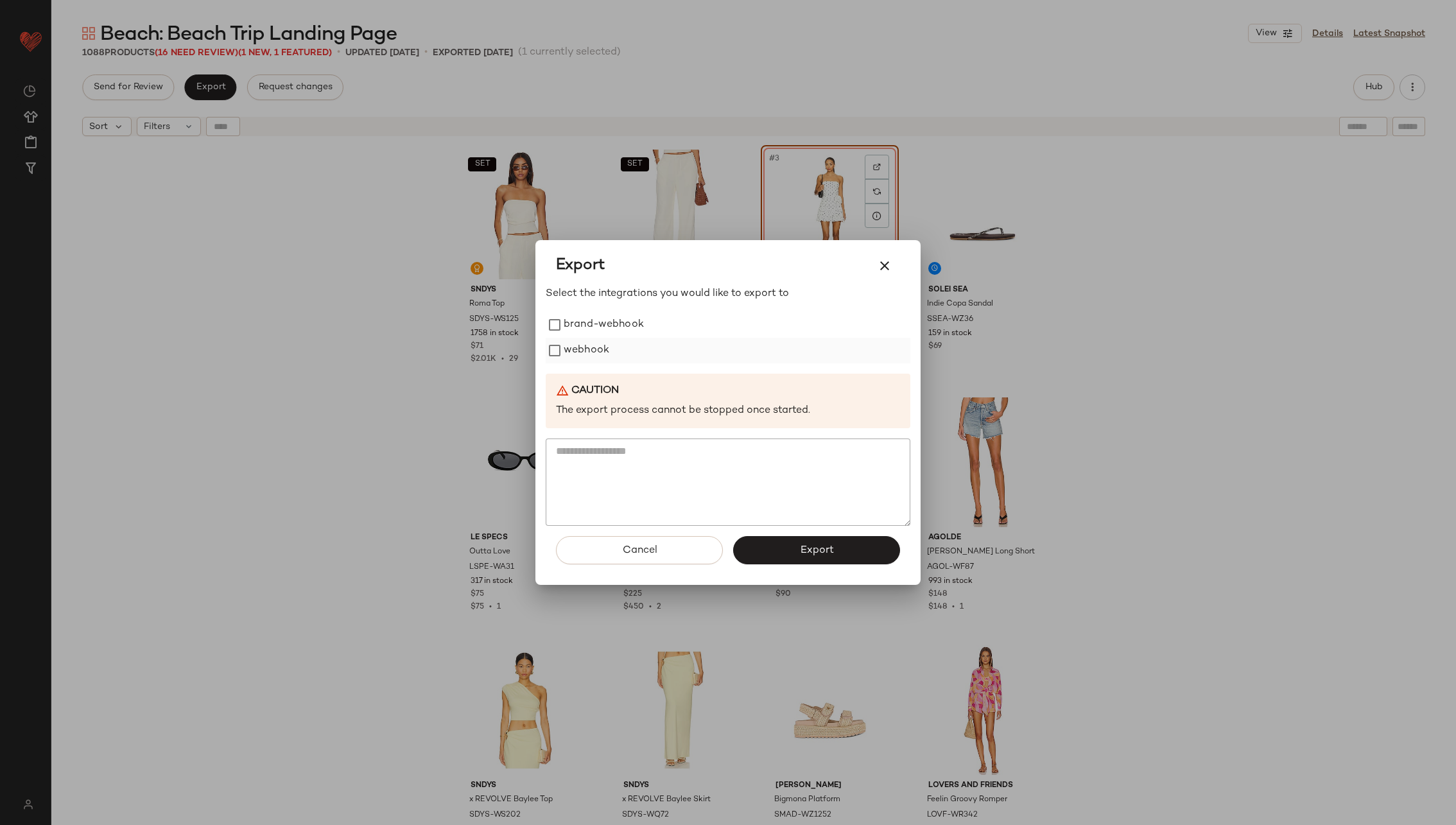
click at [582, 345] on label "webhook" at bounding box center [586, 350] width 46 height 25
click at [808, 538] on button "Export" at bounding box center [816, 550] width 167 height 29
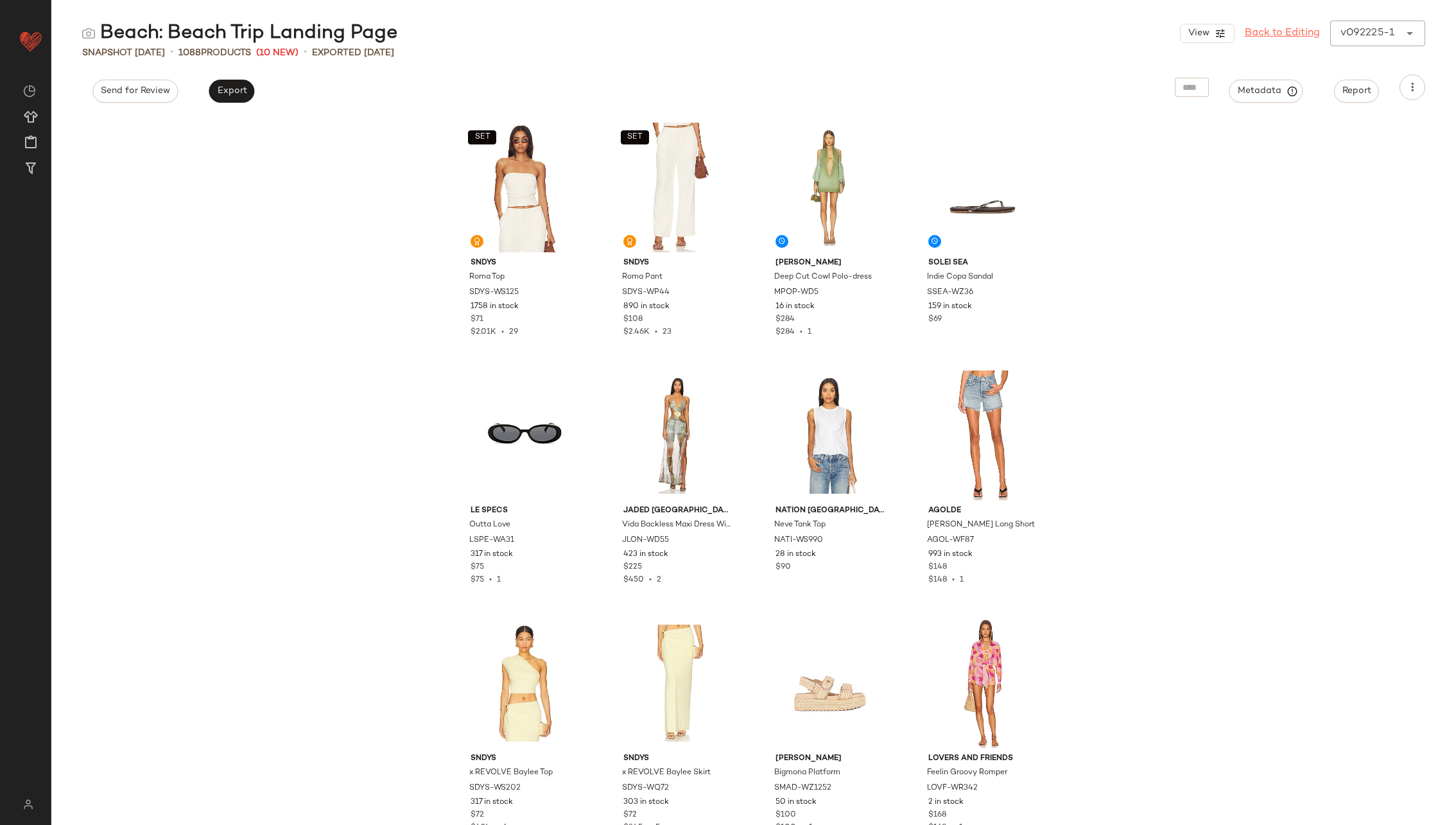
click at [1275, 29] on link "Back to Editing" at bounding box center [1283, 33] width 75 height 16
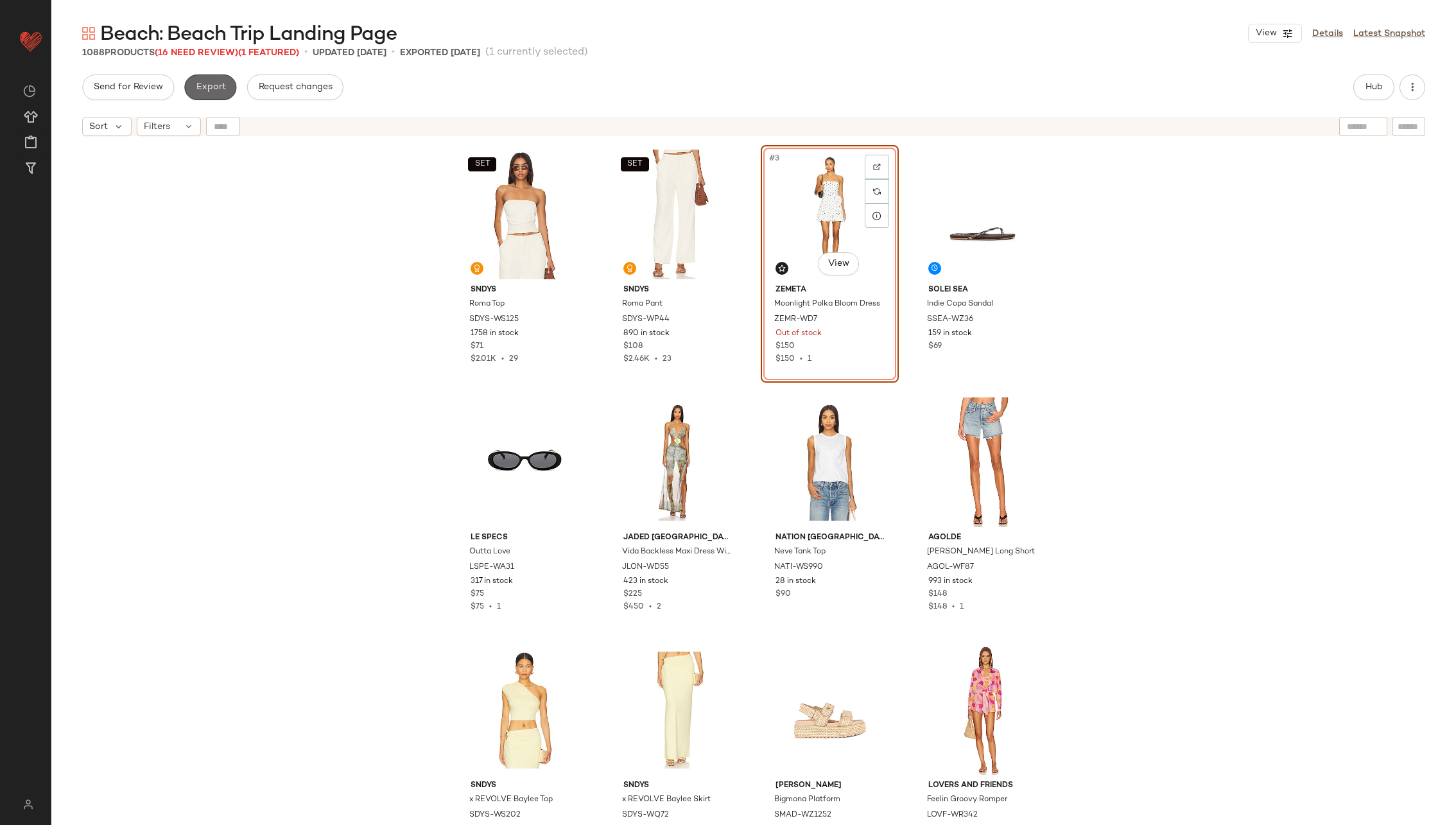
click at [222, 92] on button "Export" at bounding box center [210, 87] width 52 height 25
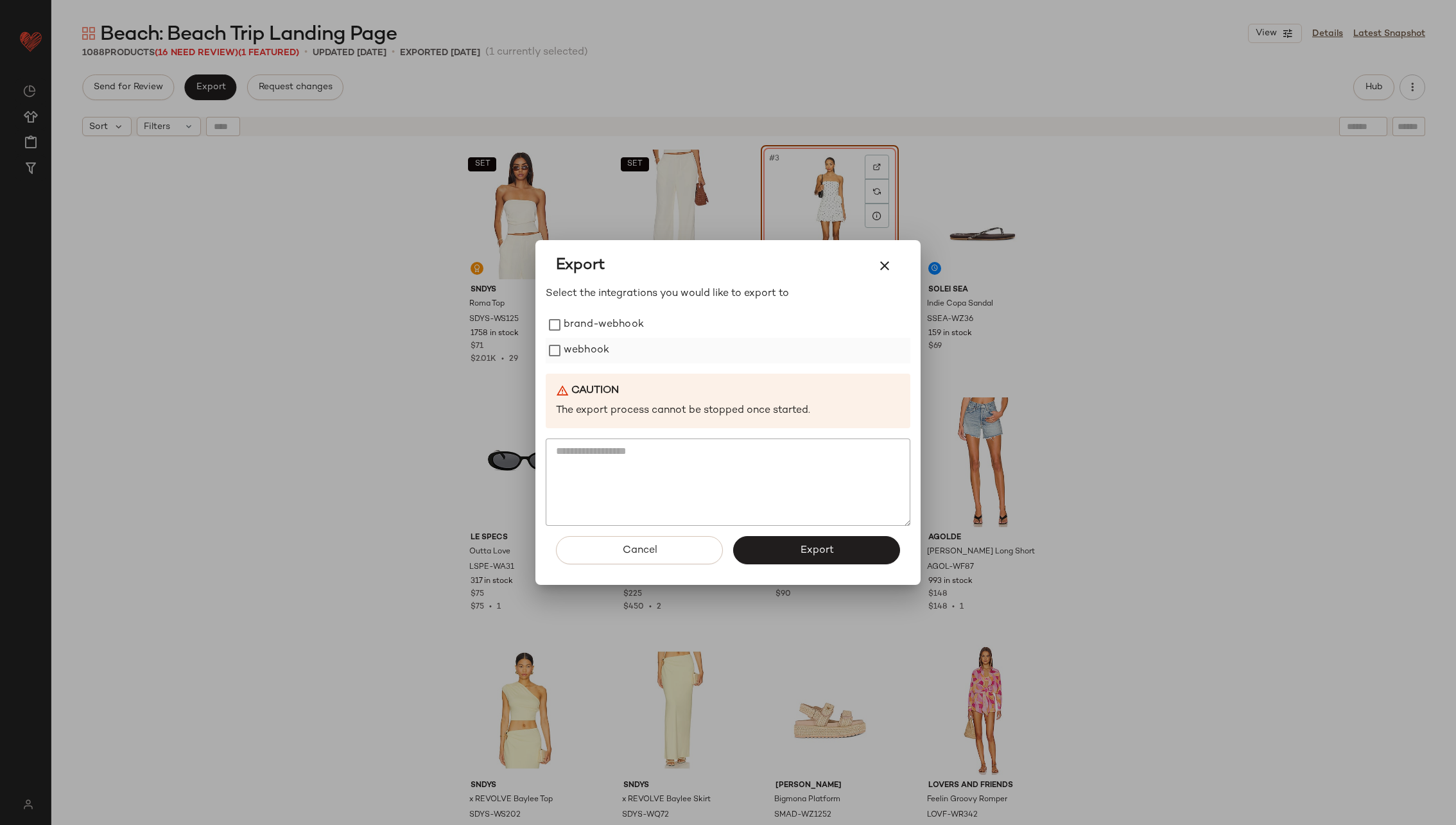
click at [589, 340] on label "webhook" at bounding box center [586, 350] width 46 height 25
click at [807, 551] on span "Export" at bounding box center [816, 550] width 34 height 12
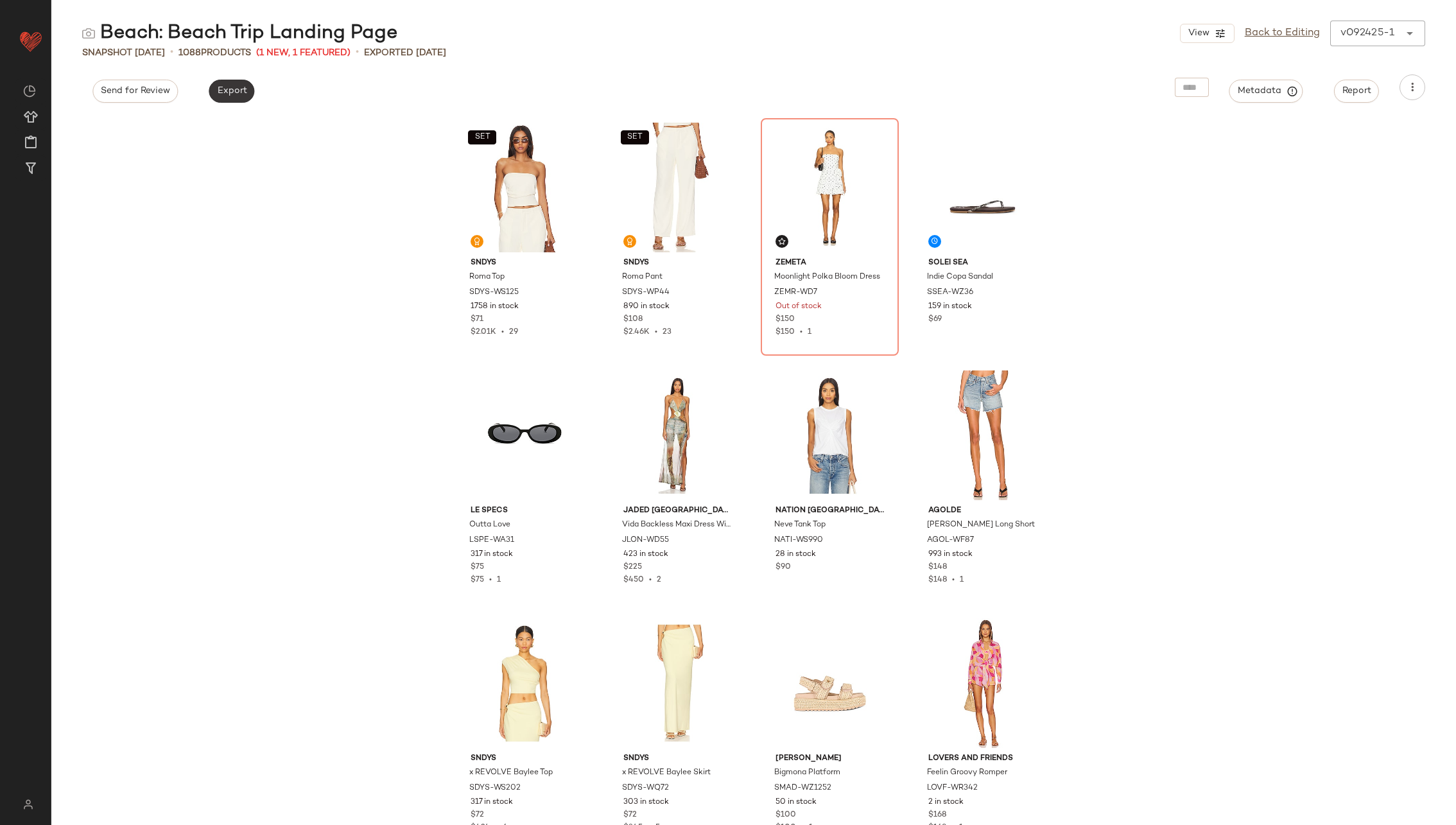
click at [234, 88] on span "Export" at bounding box center [231, 91] width 30 height 11
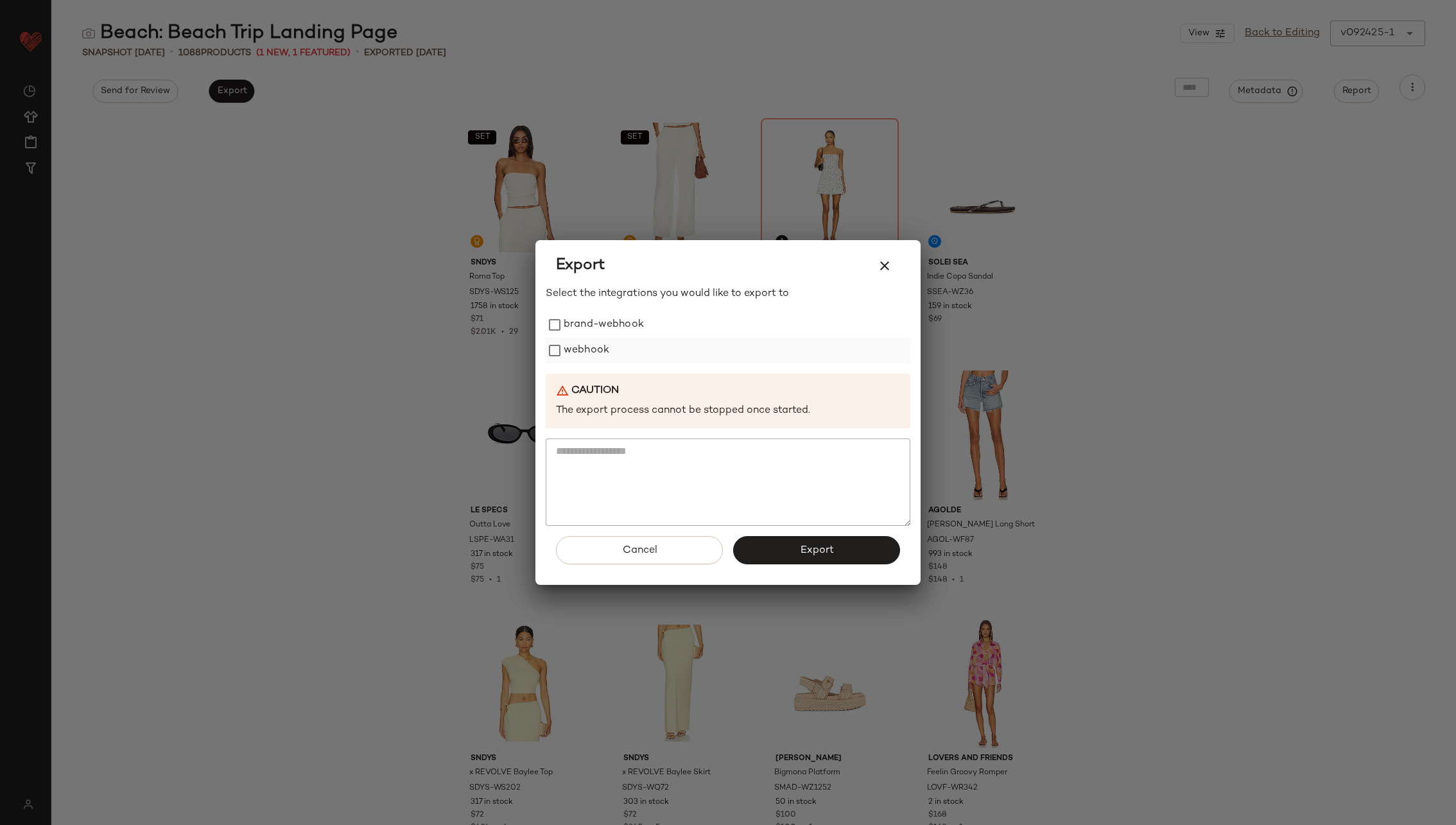
click at [577, 349] on label "webhook" at bounding box center [586, 350] width 46 height 25
click at [793, 551] on button "Export" at bounding box center [816, 550] width 167 height 29
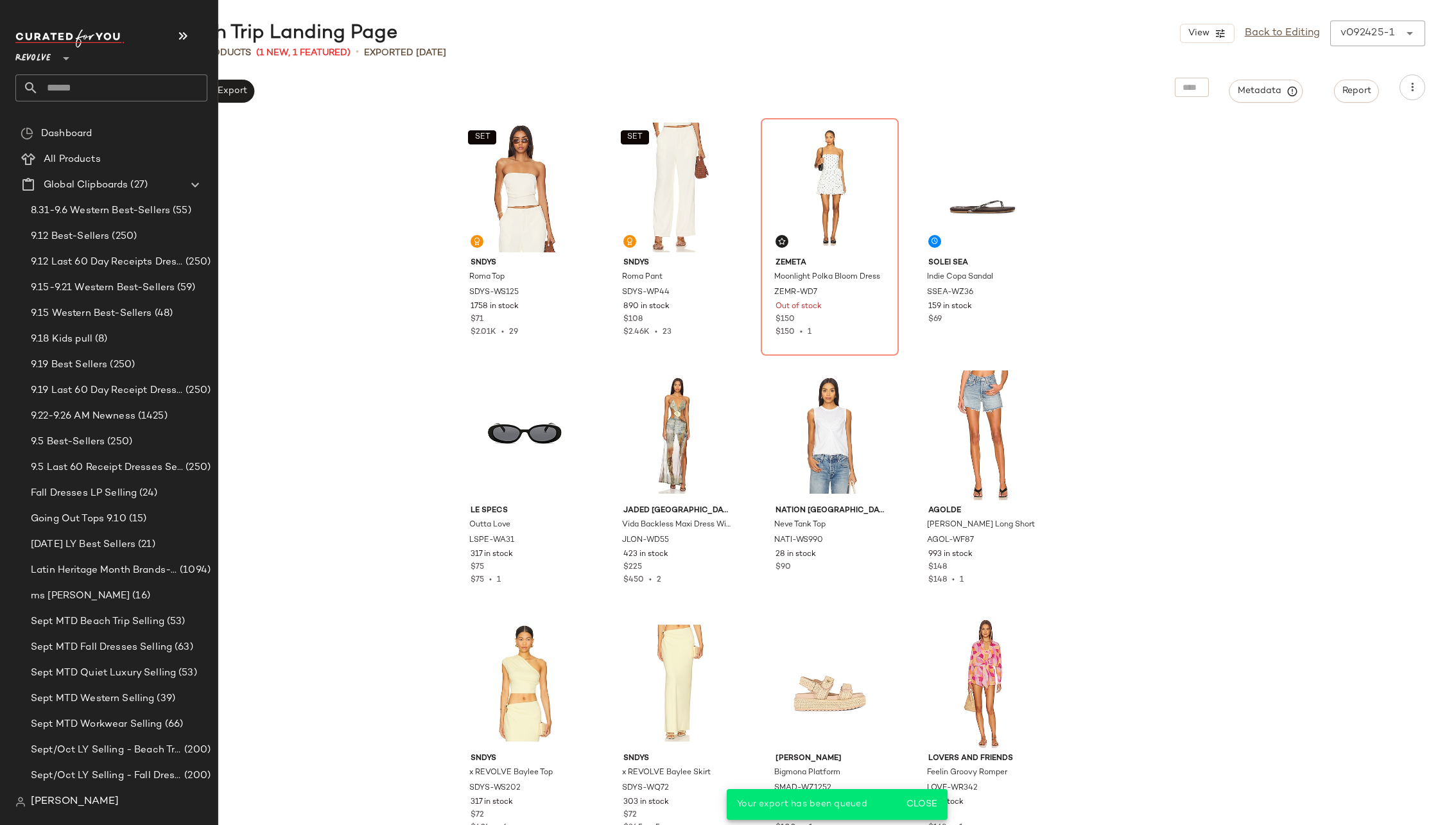
click at [134, 94] on input "text" at bounding box center [123, 88] width 169 height 27
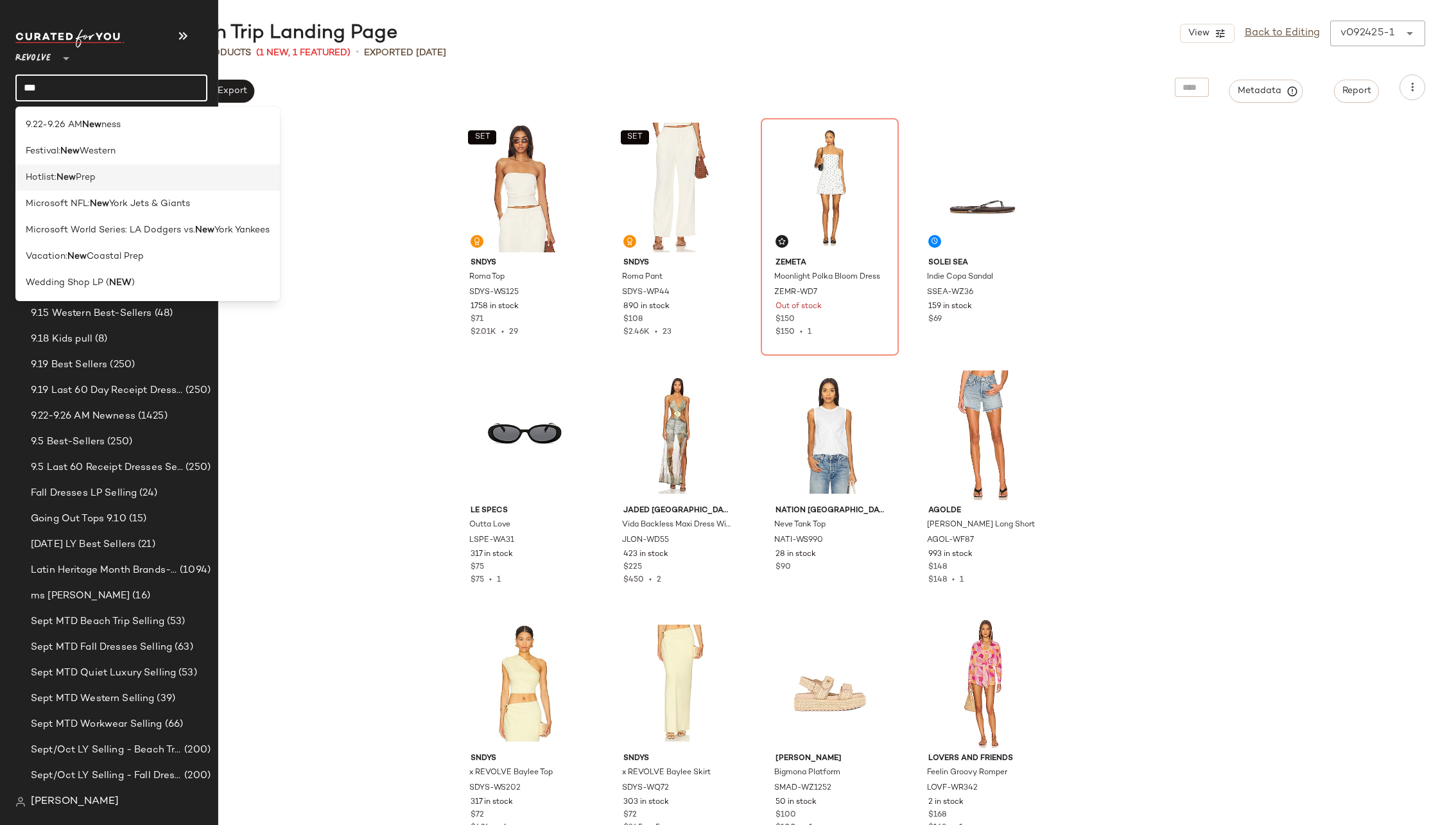
type input "***"
click at [65, 175] on b "New" at bounding box center [66, 178] width 20 height 13
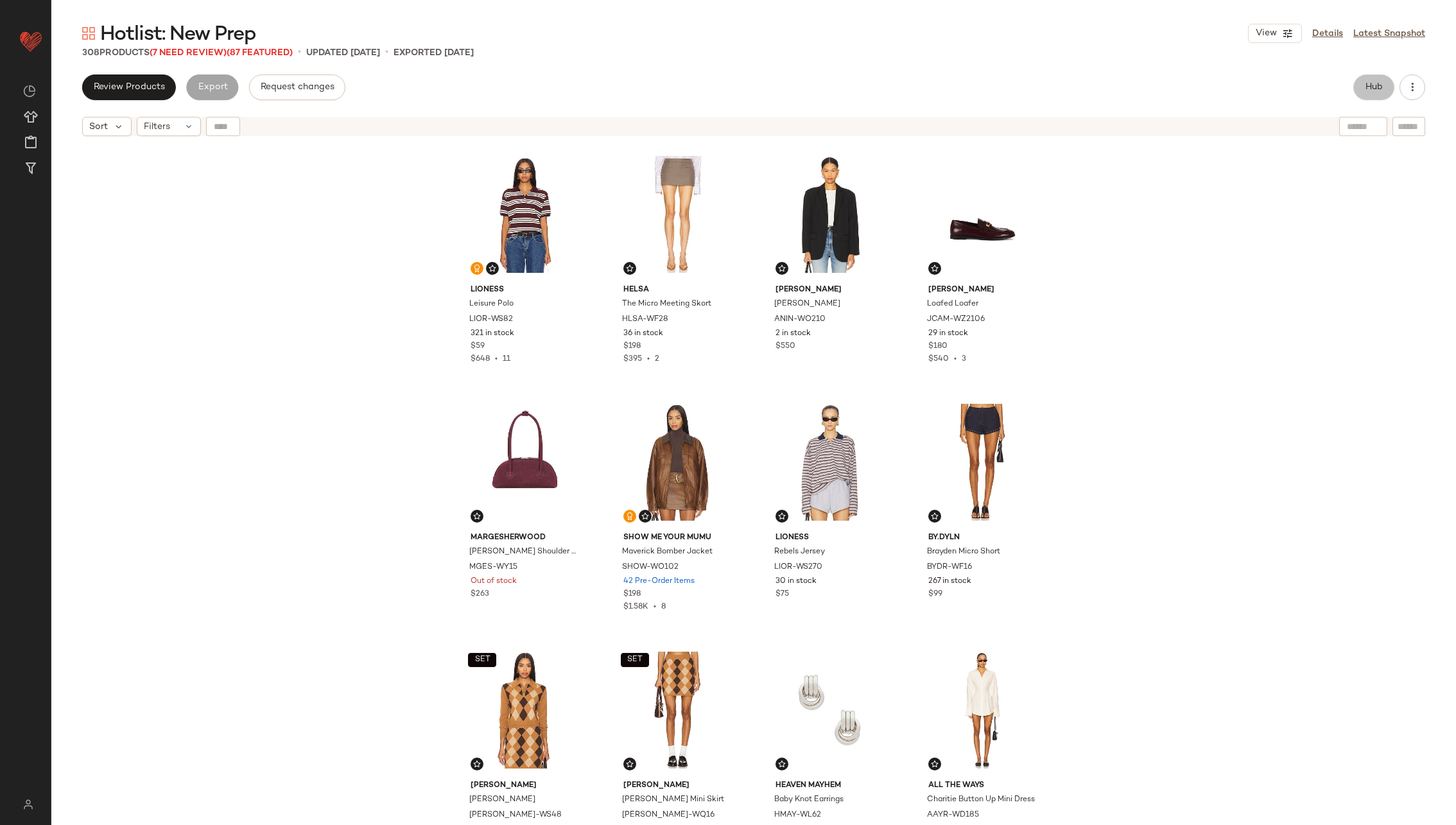
click at [1373, 85] on span "Hub" at bounding box center [1373, 87] width 18 height 11
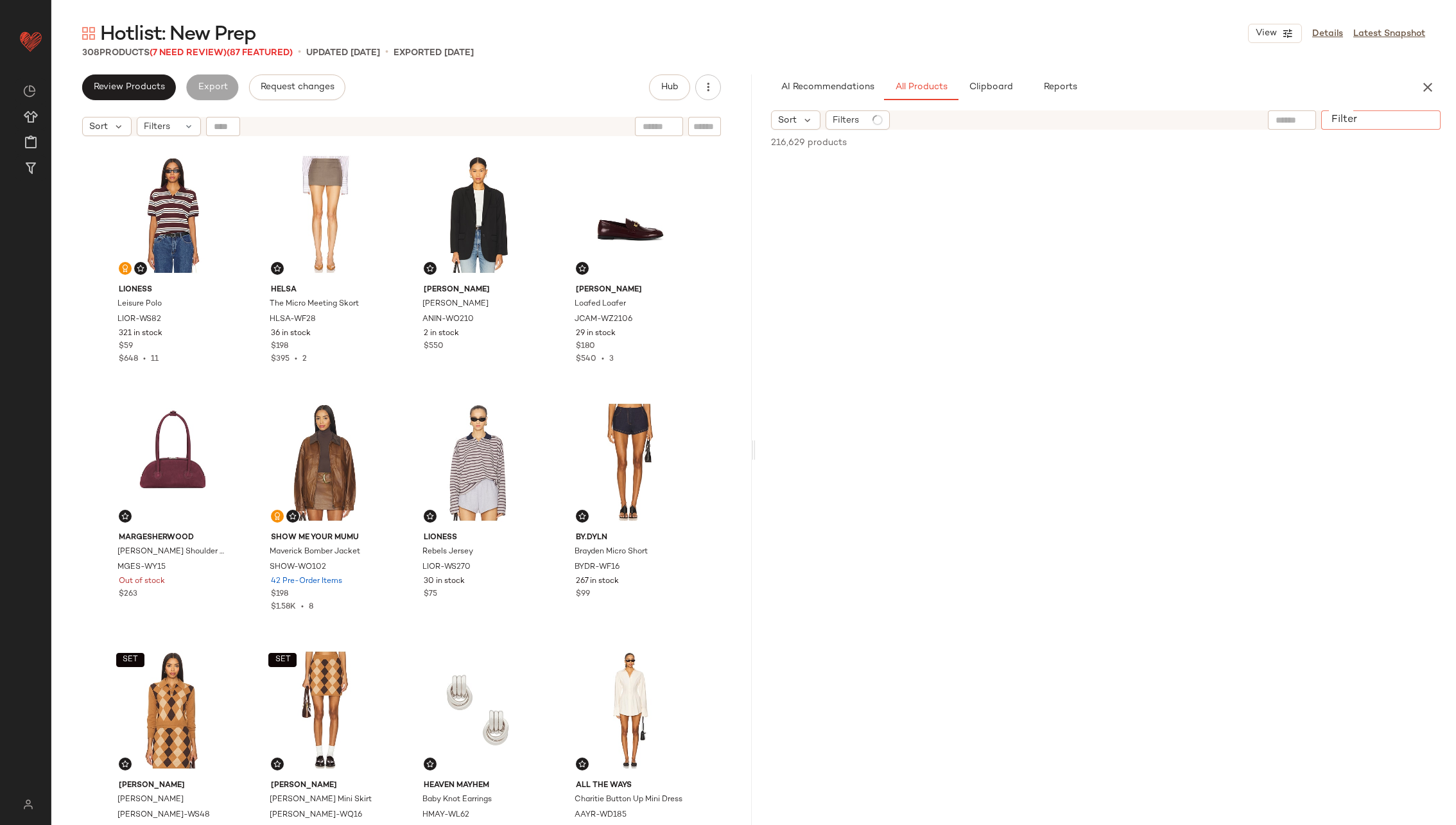
click at [1429, 127] on div at bounding box center [1381, 120] width 119 height 20
paste input "*********"
type input "*********"
click at [1427, 119] on icon "Clear Filter" at bounding box center [1429, 119] width 16 height 16
paste input "*********"
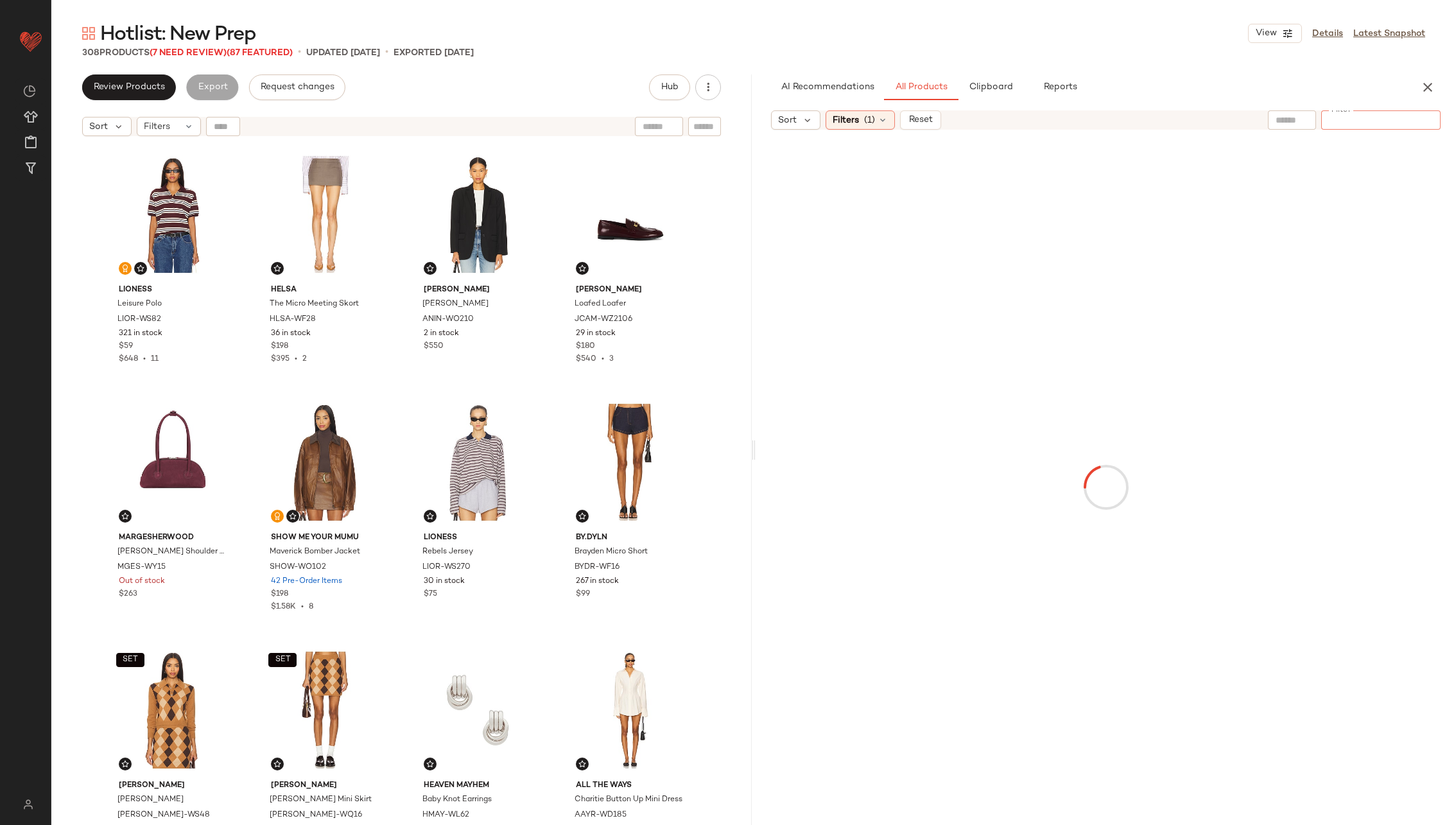
type input "*********"
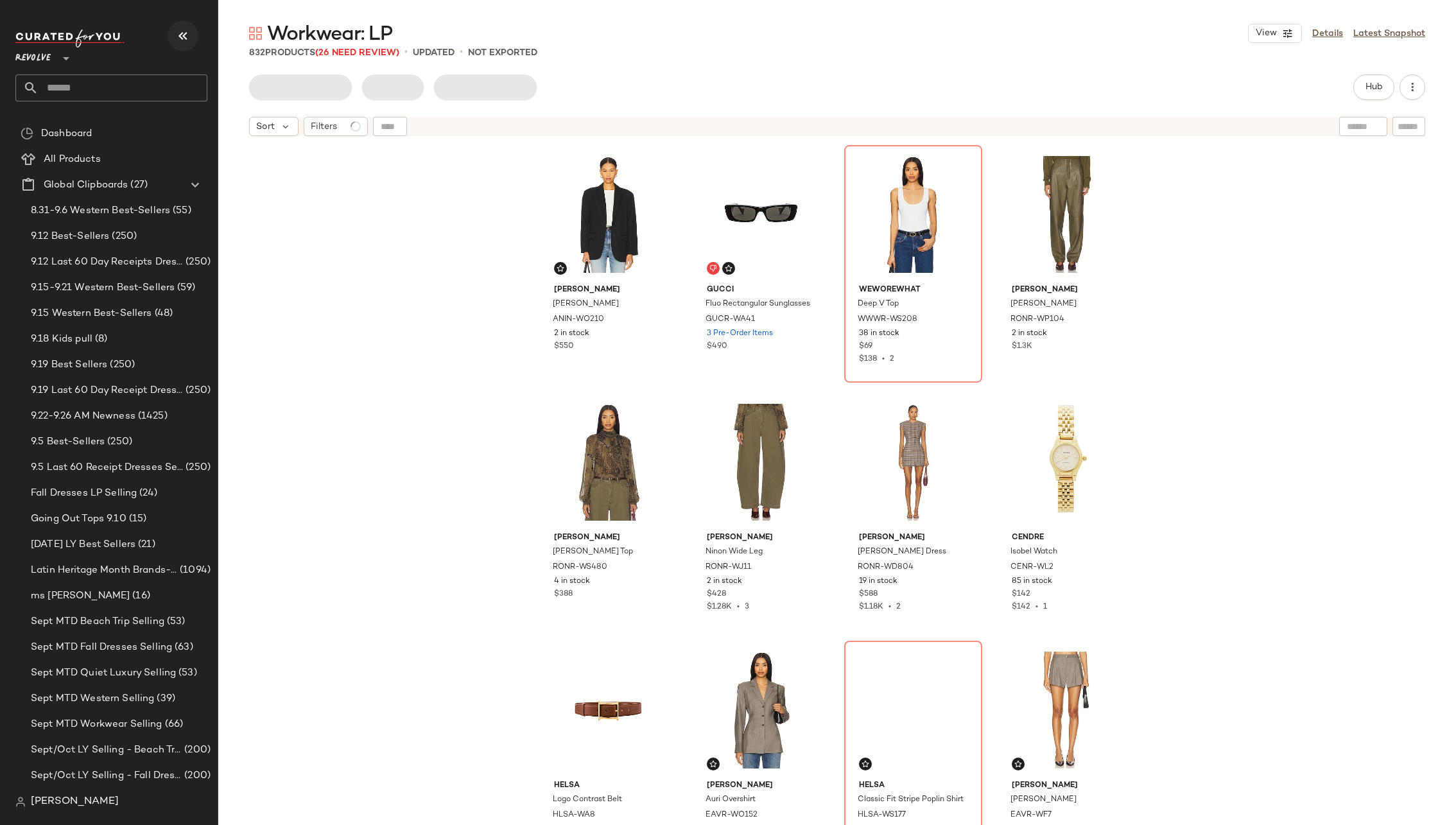
click at [182, 33] on icon "button" at bounding box center [182, 36] width 16 height 16
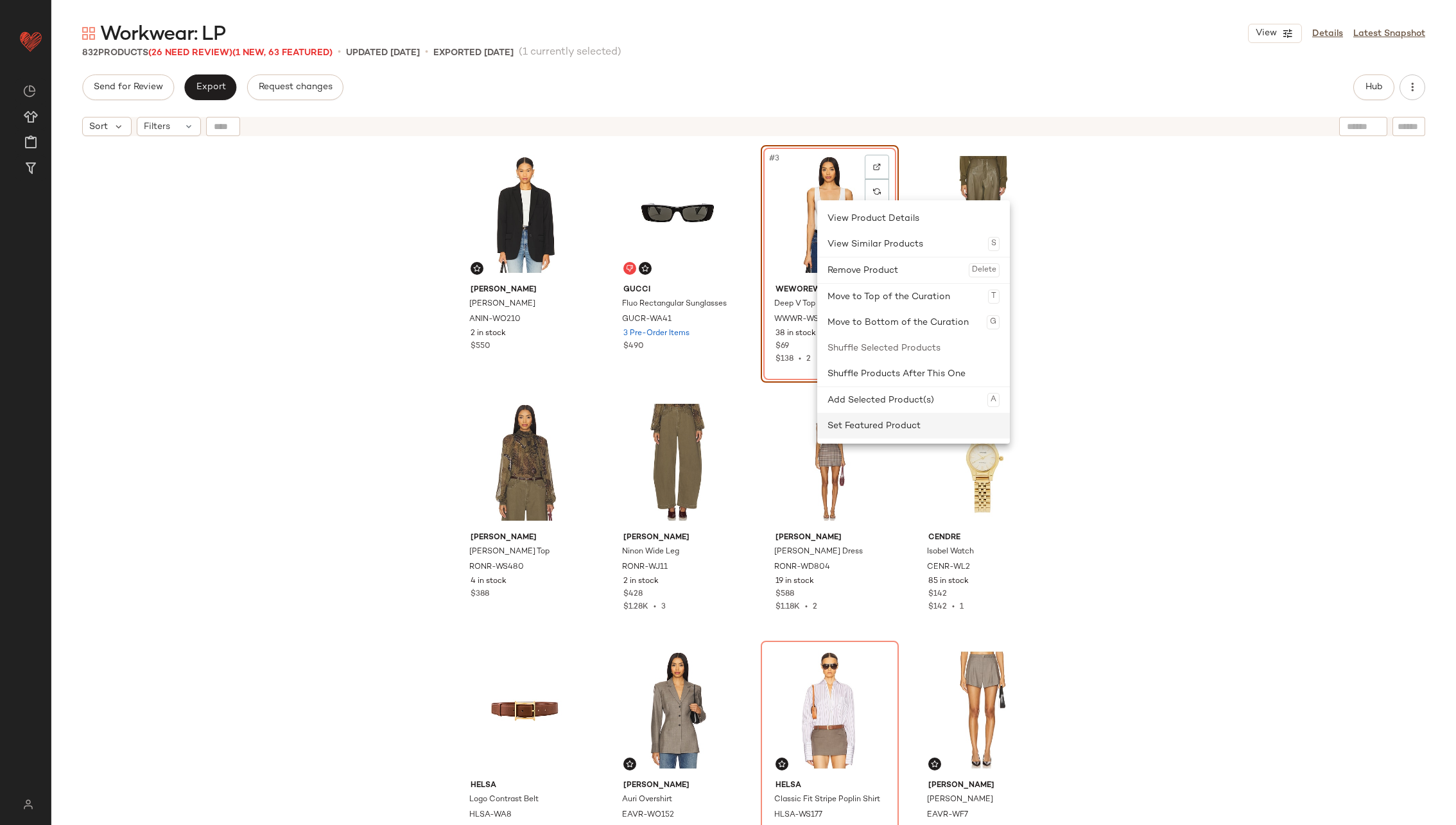
click at [899, 422] on div "Set Featured Product" at bounding box center [914, 426] width 172 height 25
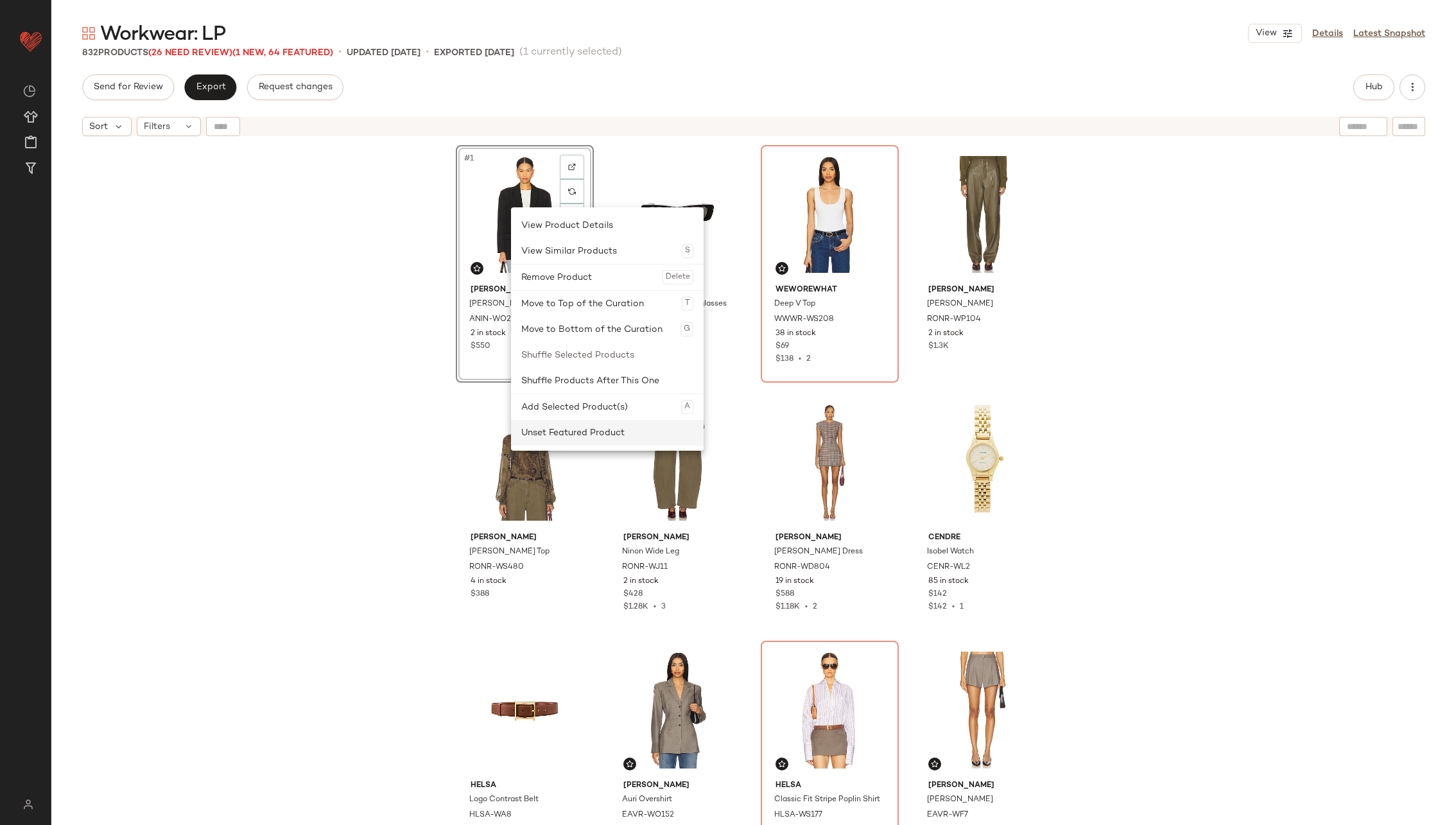
click at [596, 431] on div "Unset Featured Product" at bounding box center [607, 432] width 172 height 25
click at [570, 435] on div "Set Featured Product" at bounding box center [577, 431] width 172 height 25
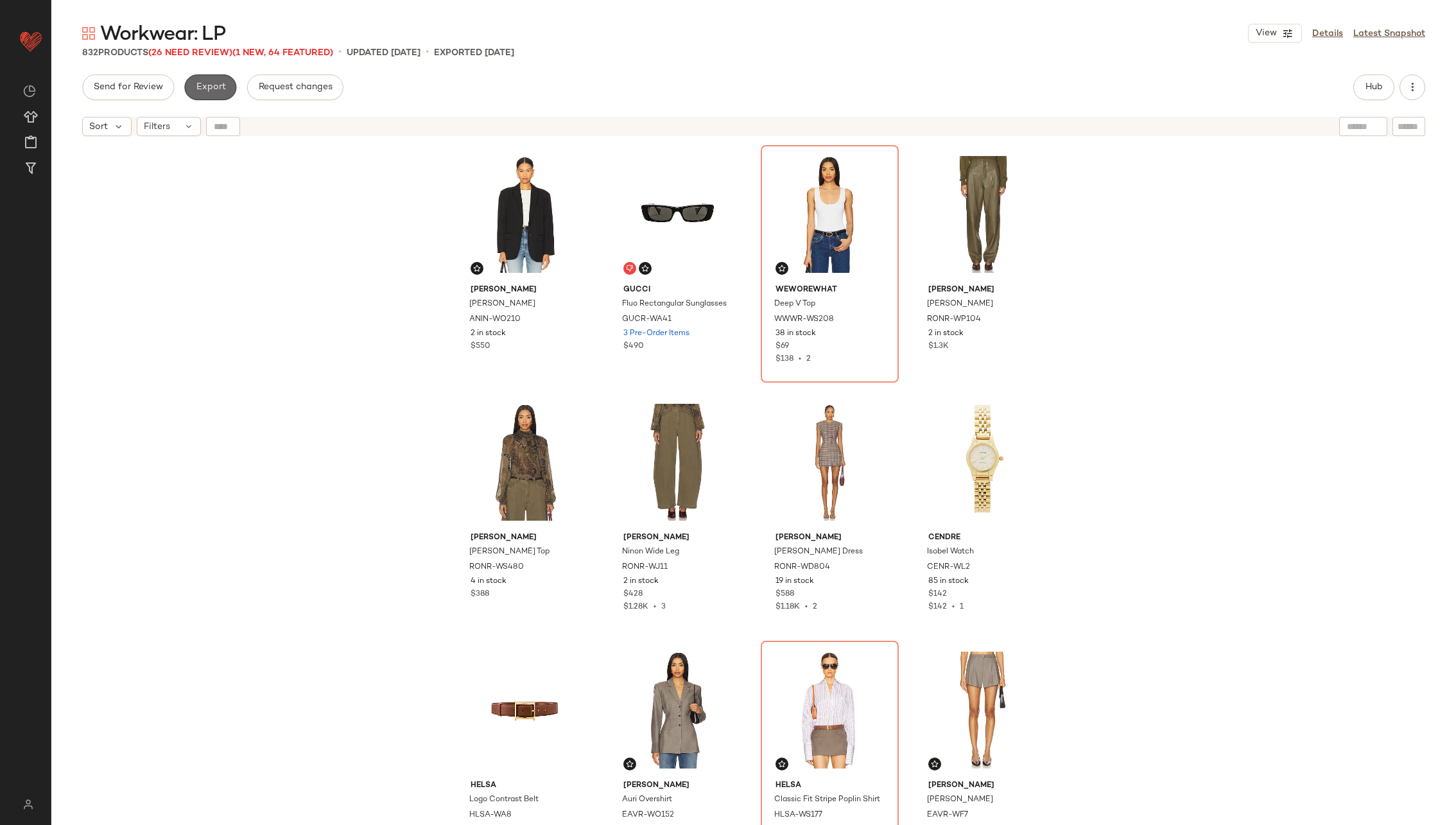
click at [219, 93] on button "Export" at bounding box center [210, 87] width 52 height 25
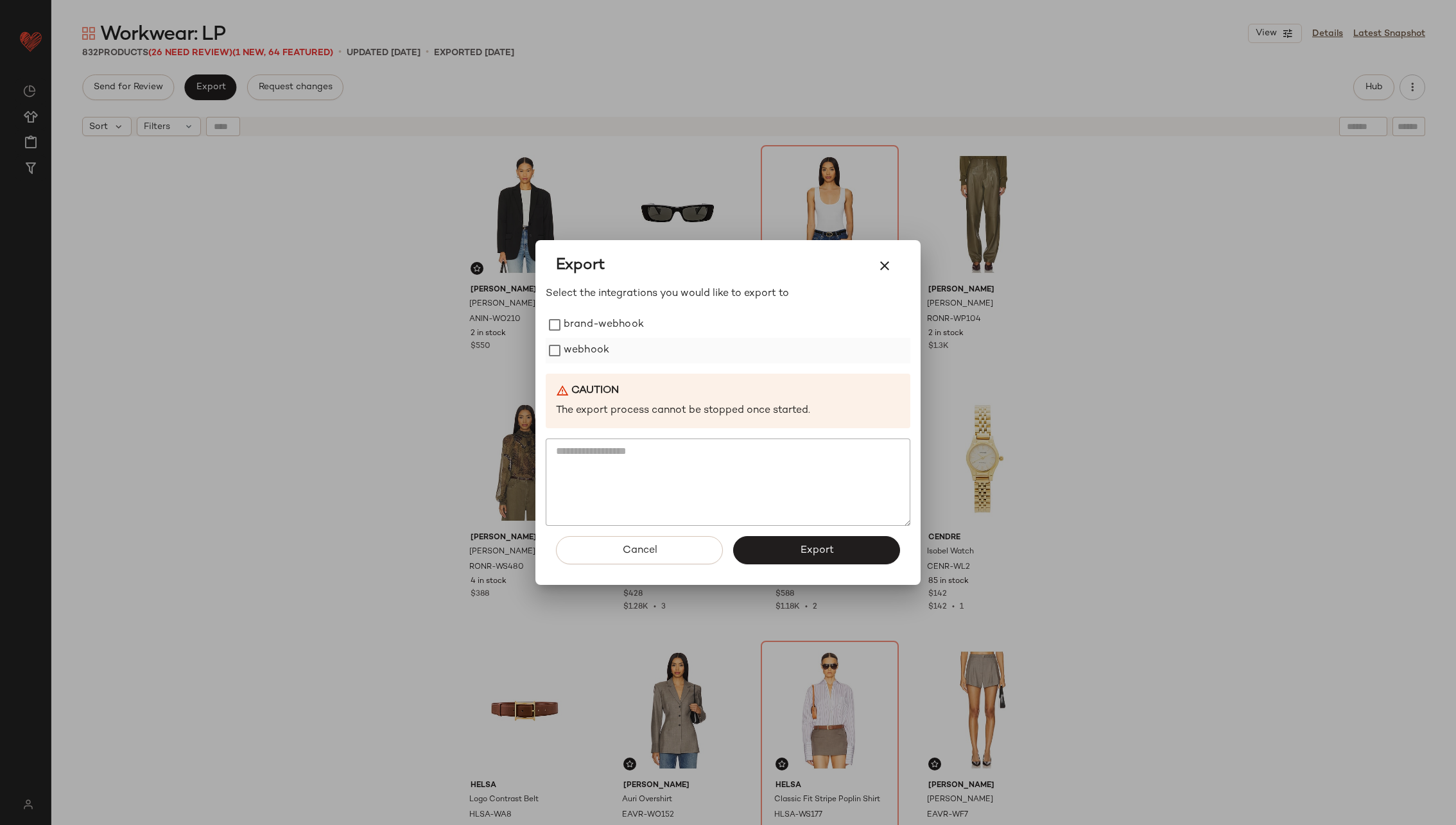
click at [598, 353] on label "webhook" at bounding box center [586, 350] width 46 height 25
click at [781, 547] on button "Export" at bounding box center [816, 550] width 167 height 29
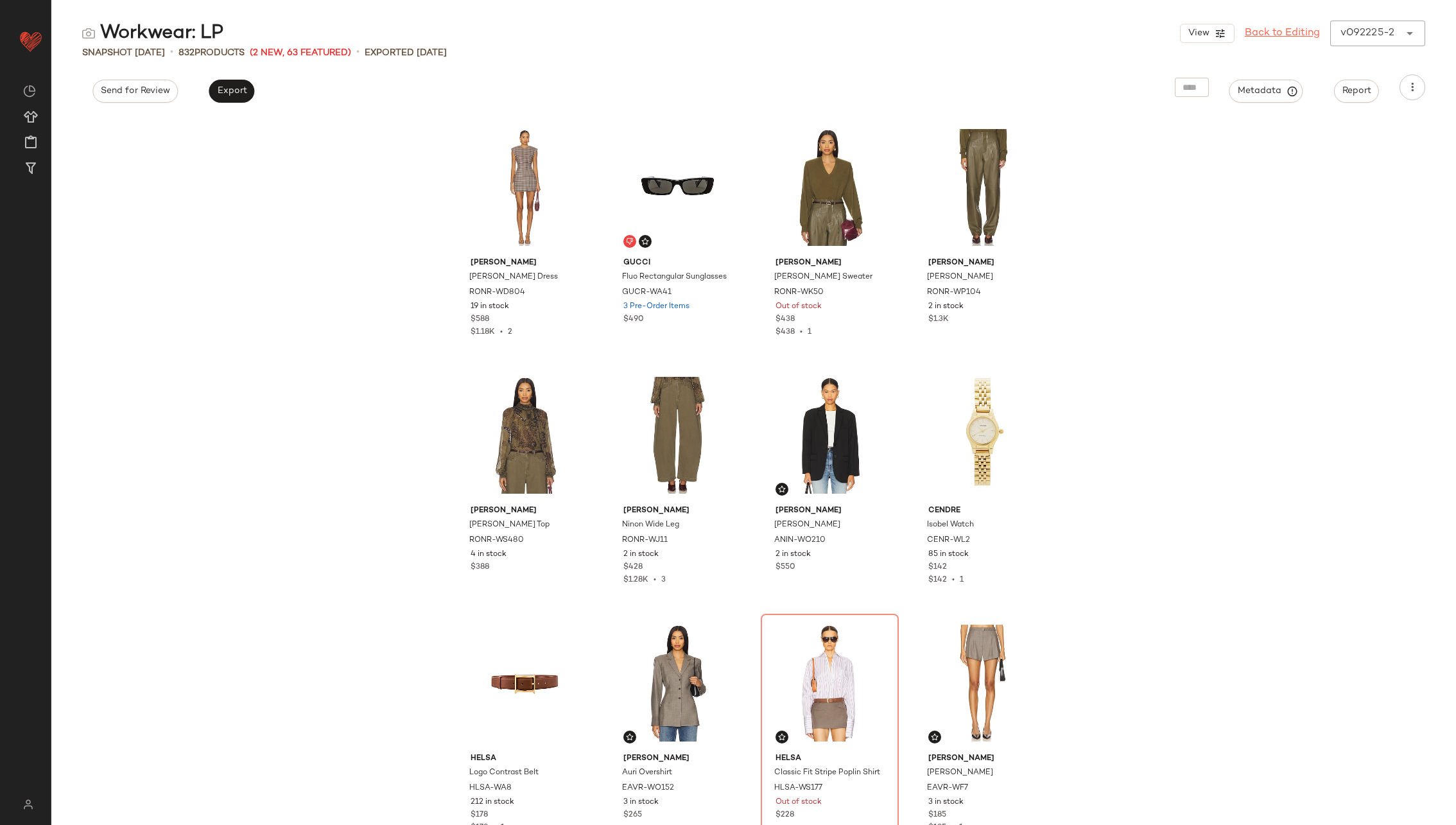
click at [1286, 27] on link "Back to Editing" at bounding box center [1283, 33] width 75 height 16
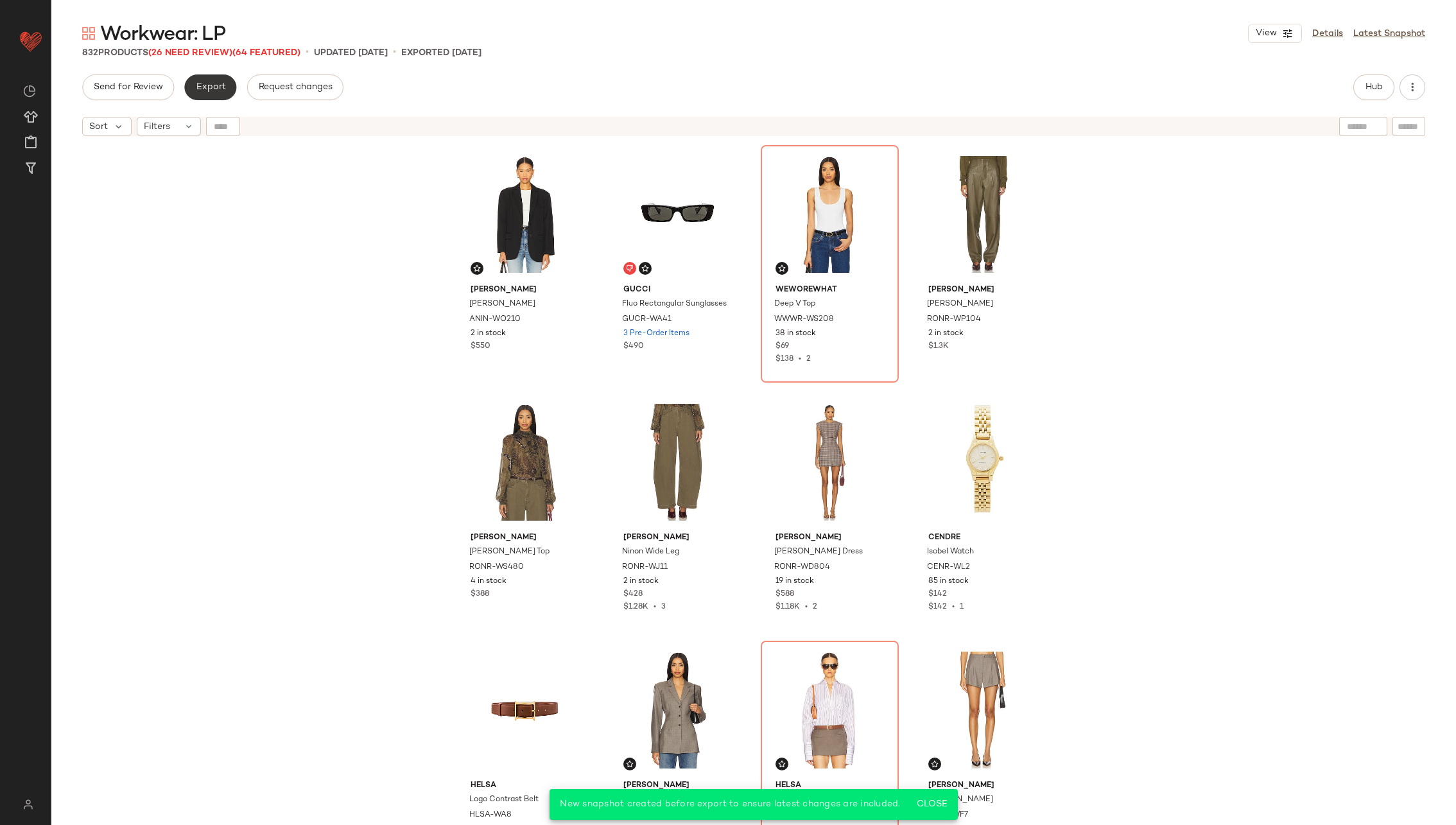
click at [209, 94] on button "Export" at bounding box center [210, 87] width 52 height 25
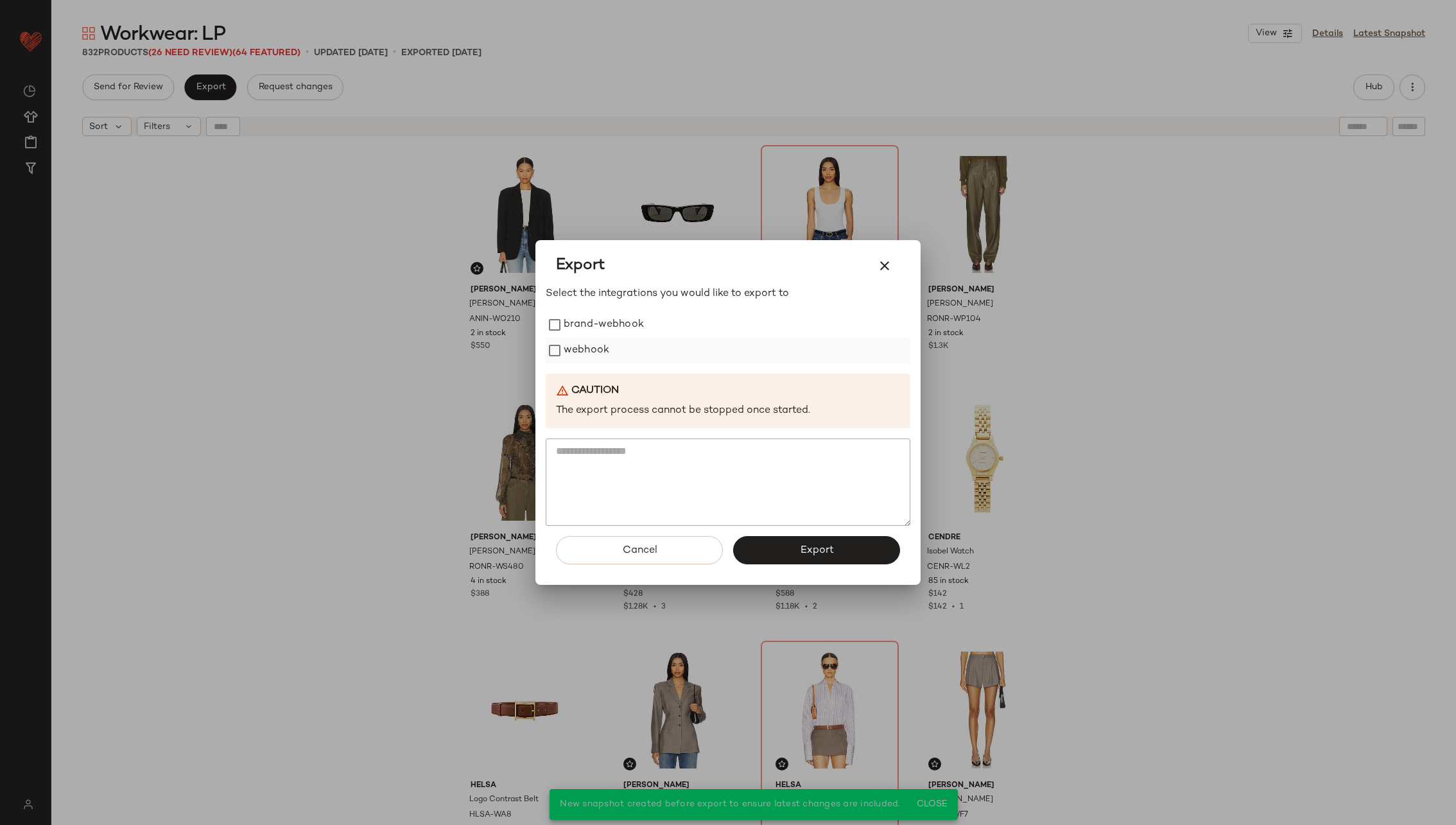
click at [583, 345] on label "webhook" at bounding box center [586, 350] width 46 height 25
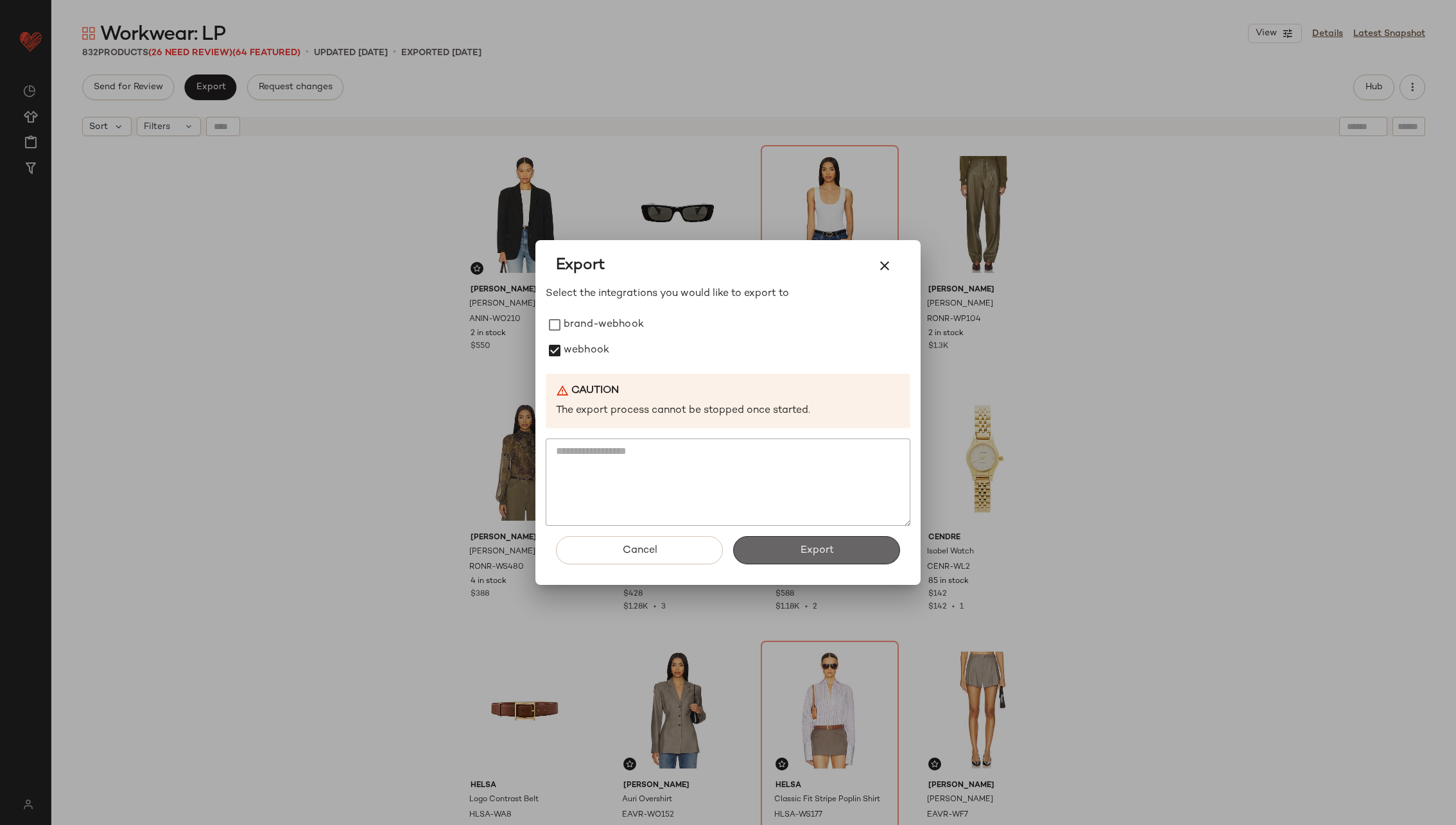
click at [825, 549] on span "Export" at bounding box center [816, 550] width 34 height 12
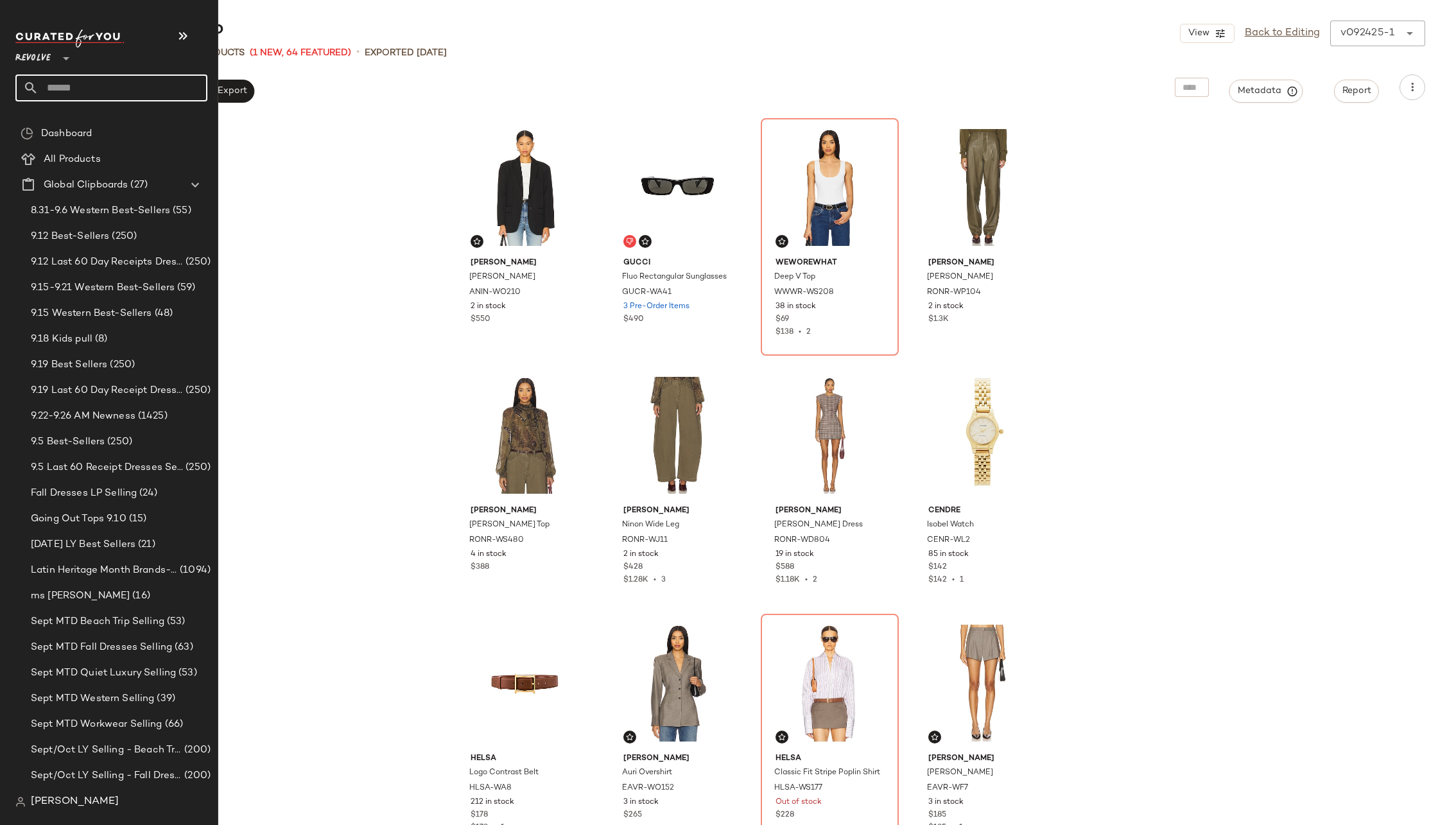
click at [103, 91] on input "text" at bounding box center [123, 88] width 169 height 27
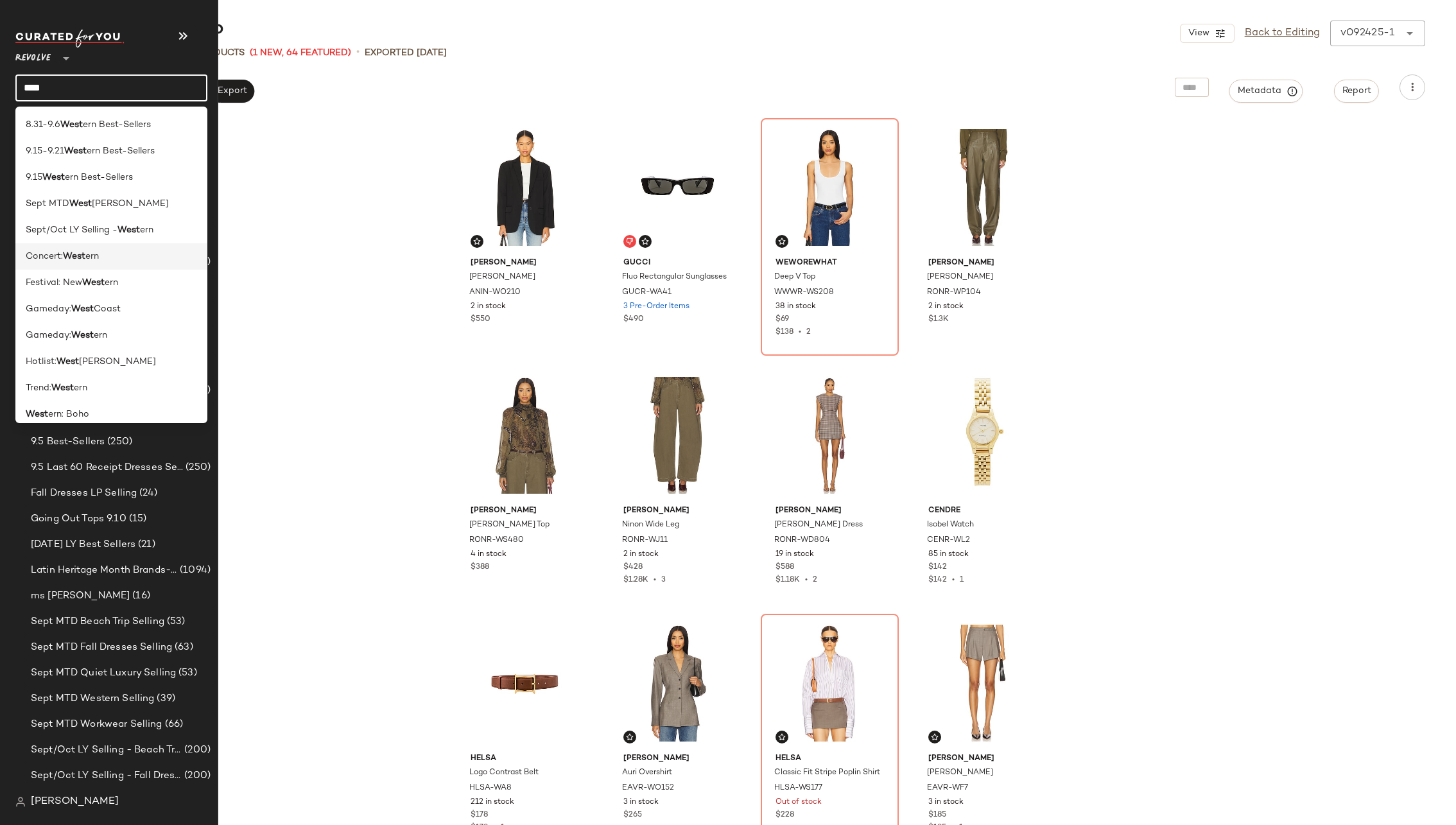
type input "****"
click at [61, 249] on div "Concert: West ern" at bounding box center [111, 256] width 192 height 26
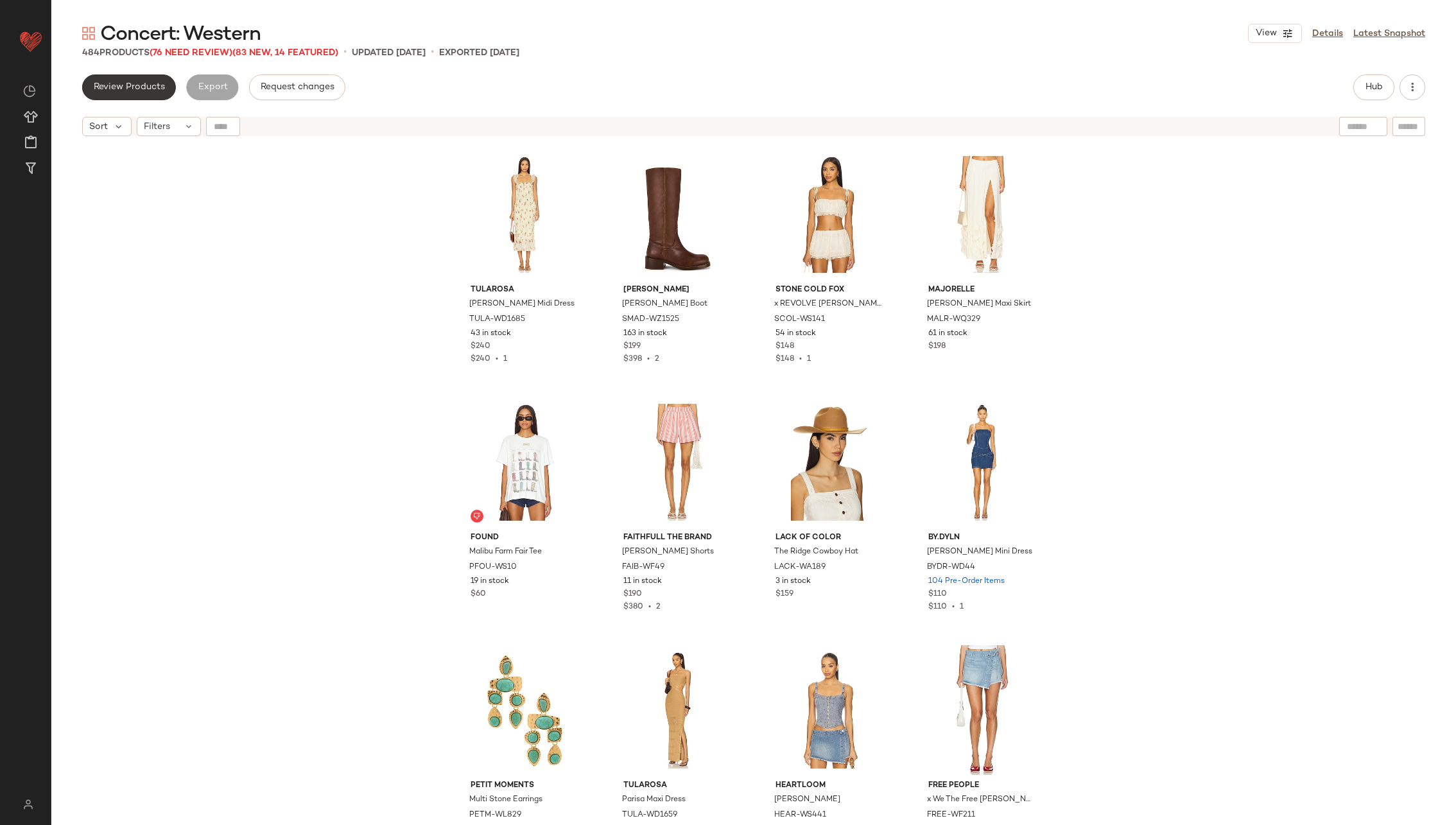
click at [145, 83] on span "Review Products" at bounding box center [129, 87] width 72 height 11
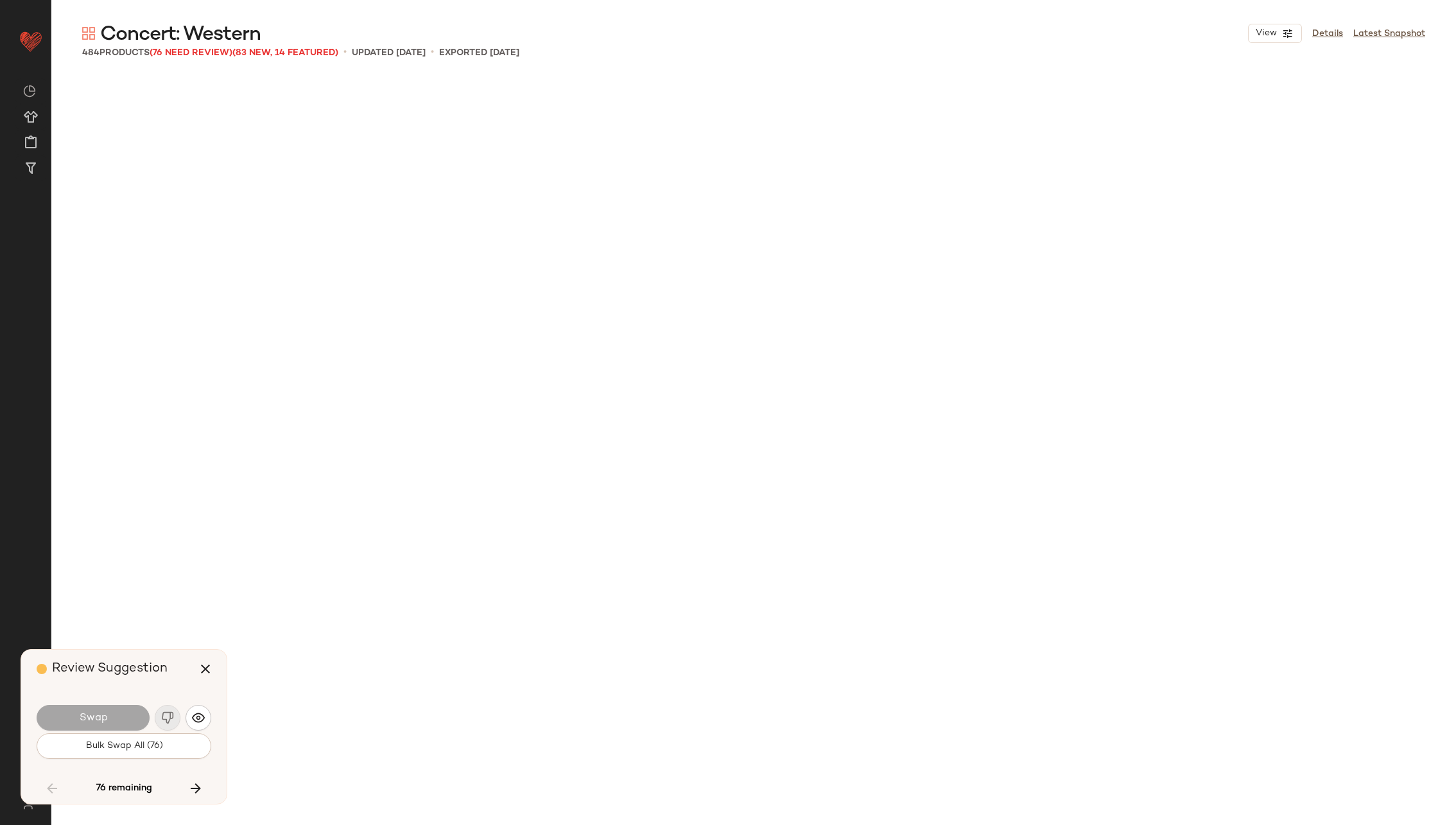
scroll to position [4463, 0]
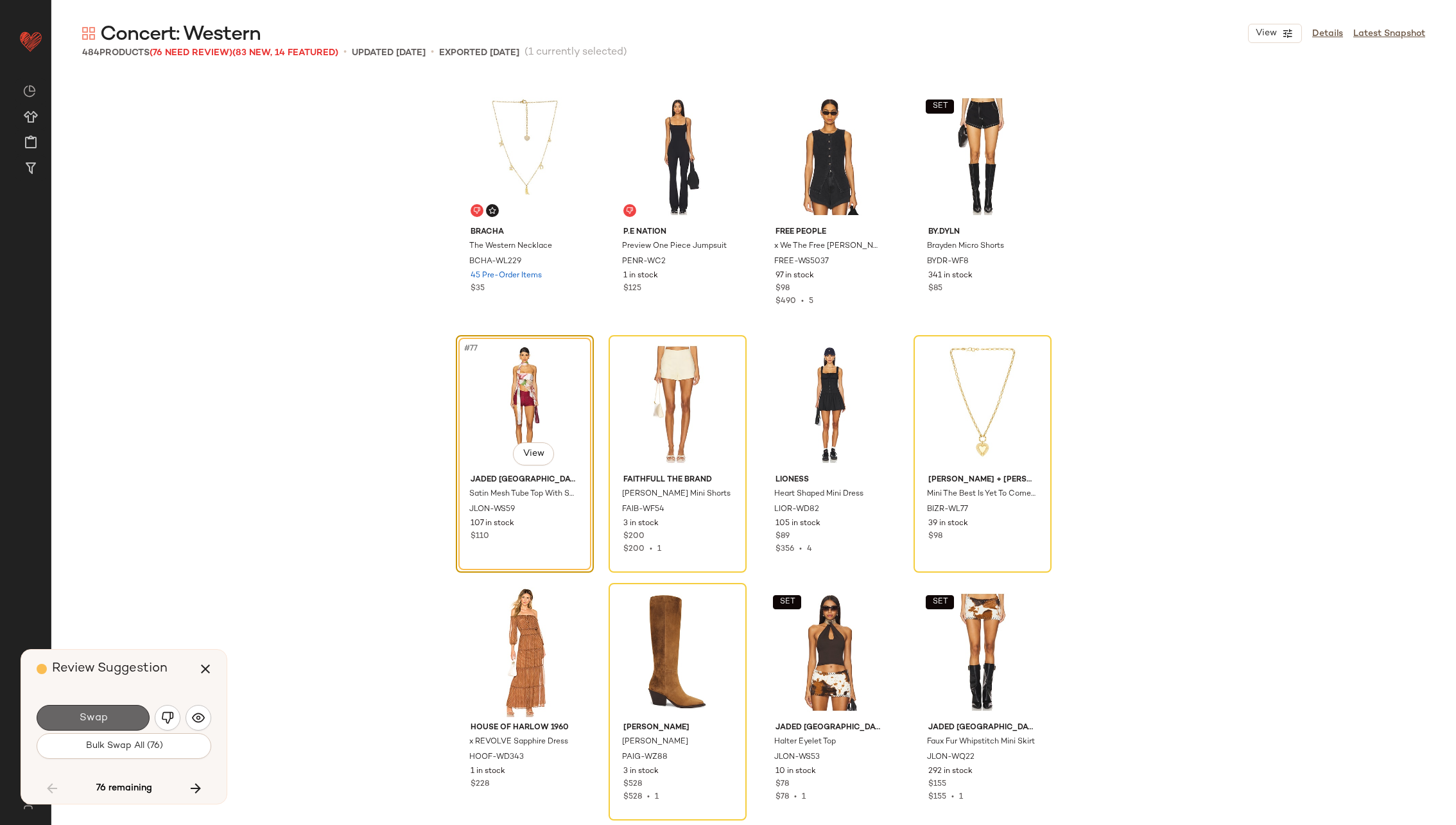
click at [87, 718] on span "Swap" at bounding box center [92, 718] width 29 height 12
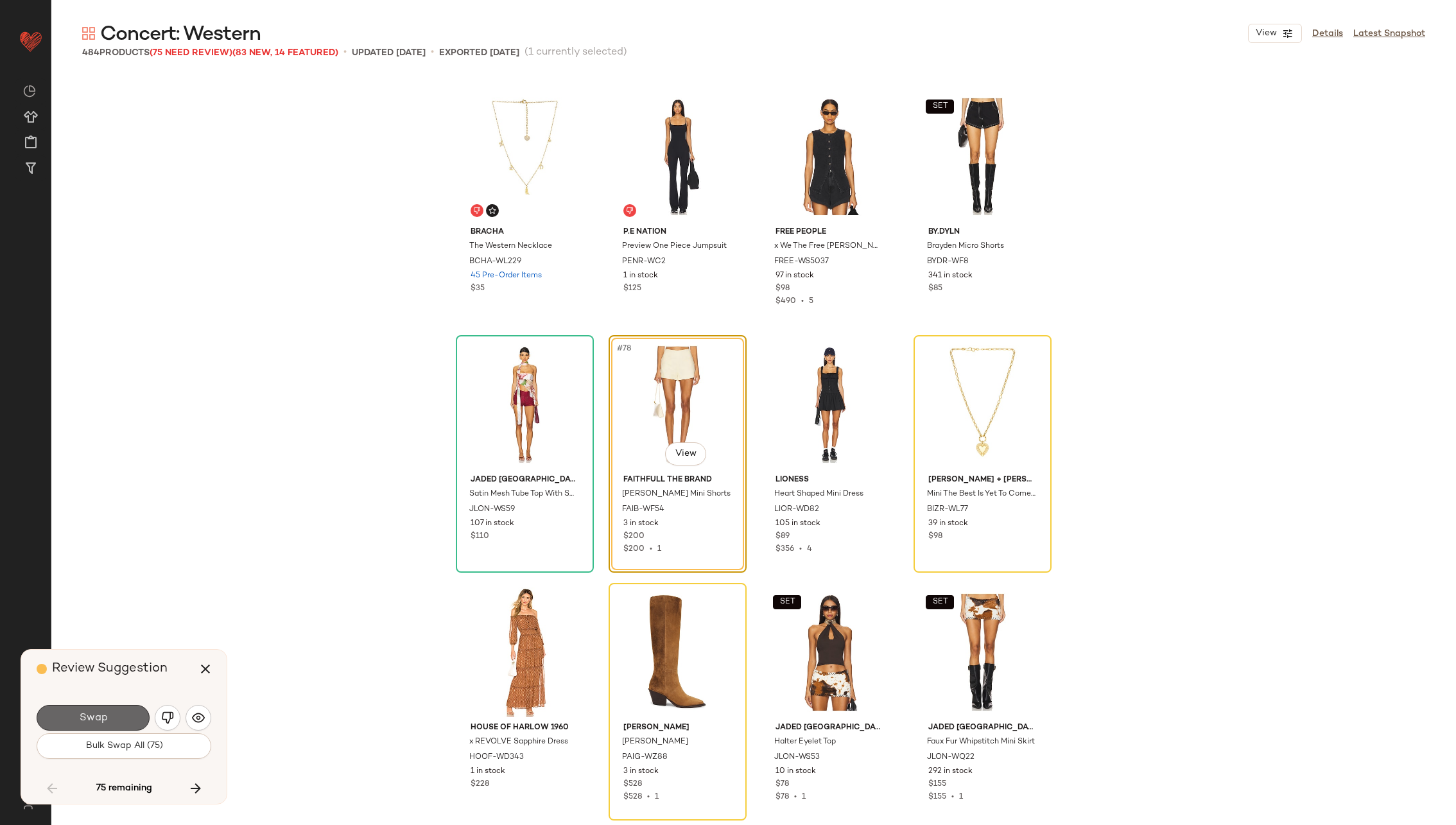
click at [88, 715] on span "Swap" at bounding box center [92, 718] width 29 height 12
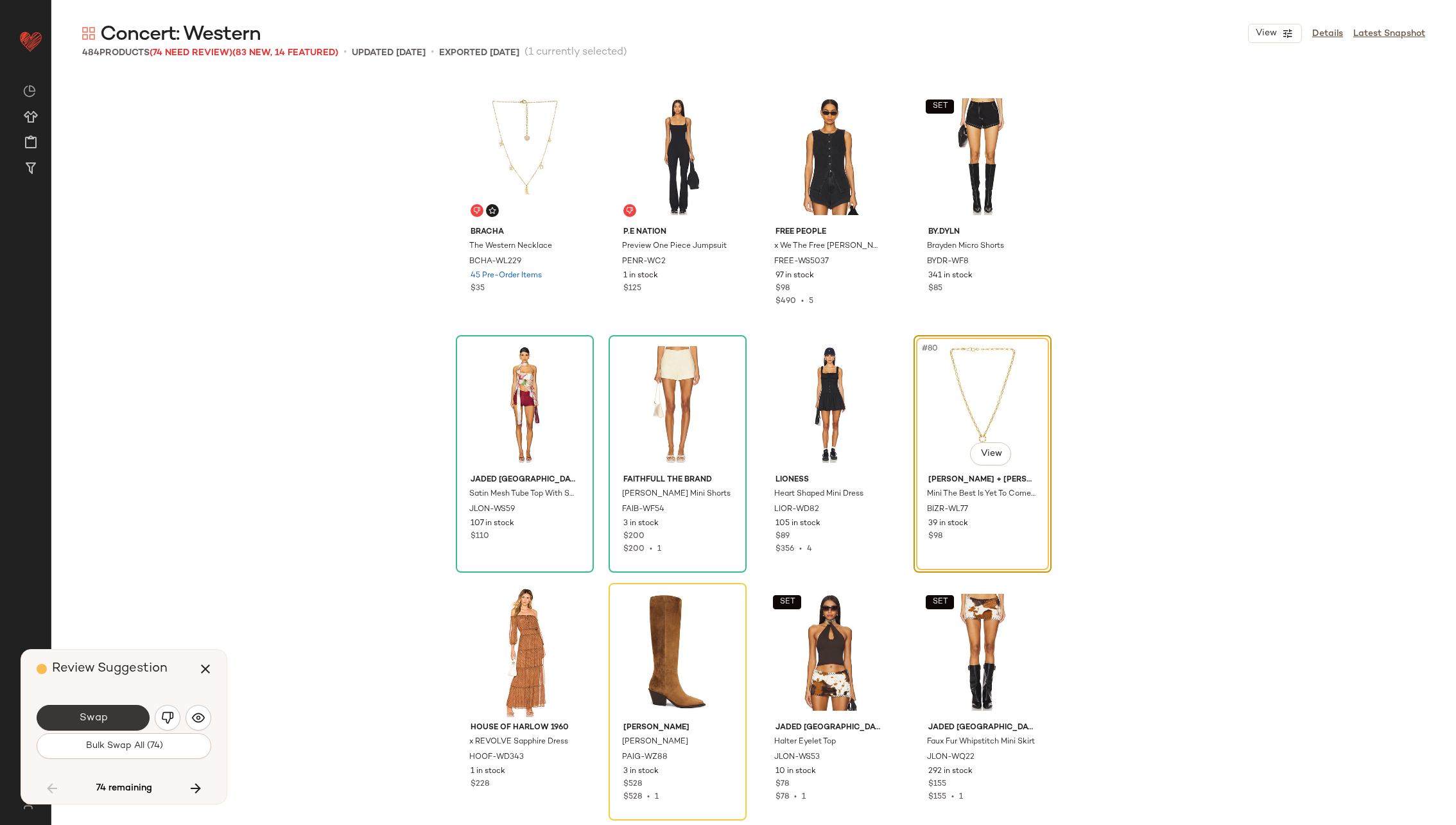
click at [91, 712] on span "Swap" at bounding box center [92, 718] width 29 height 12
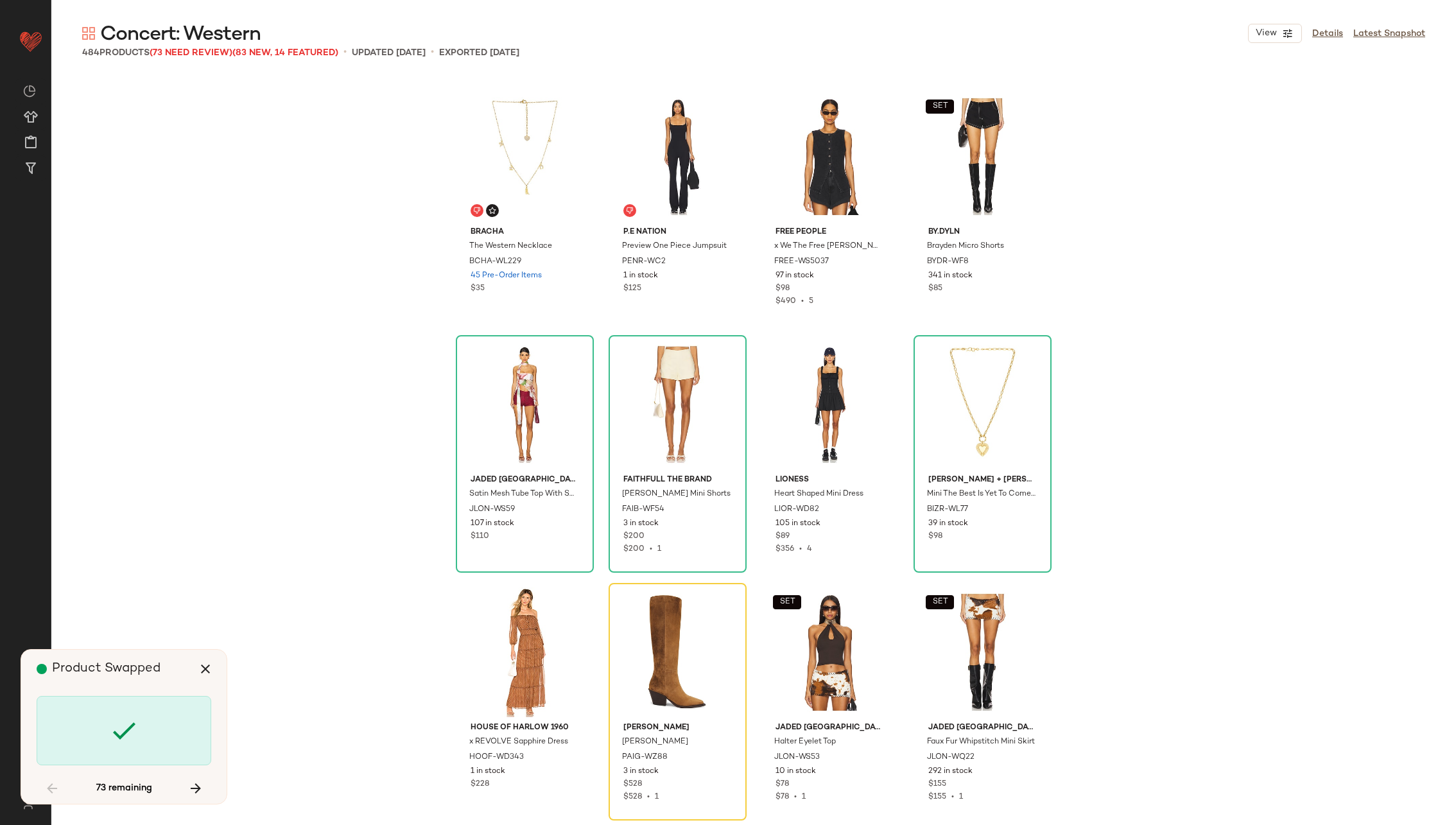
scroll to position [4711, 0]
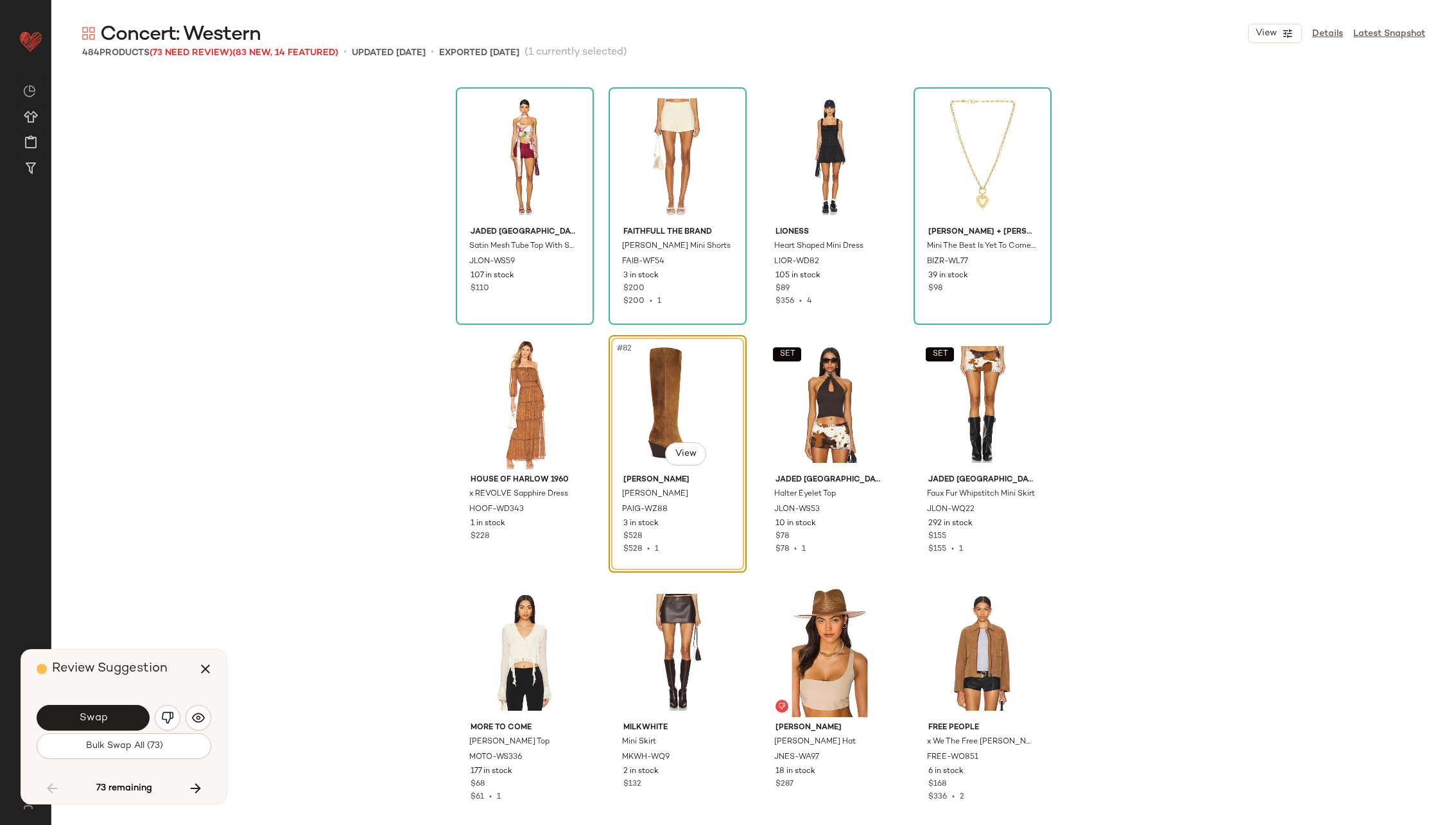
click at [91, 712] on span "Swap" at bounding box center [92, 718] width 29 height 12
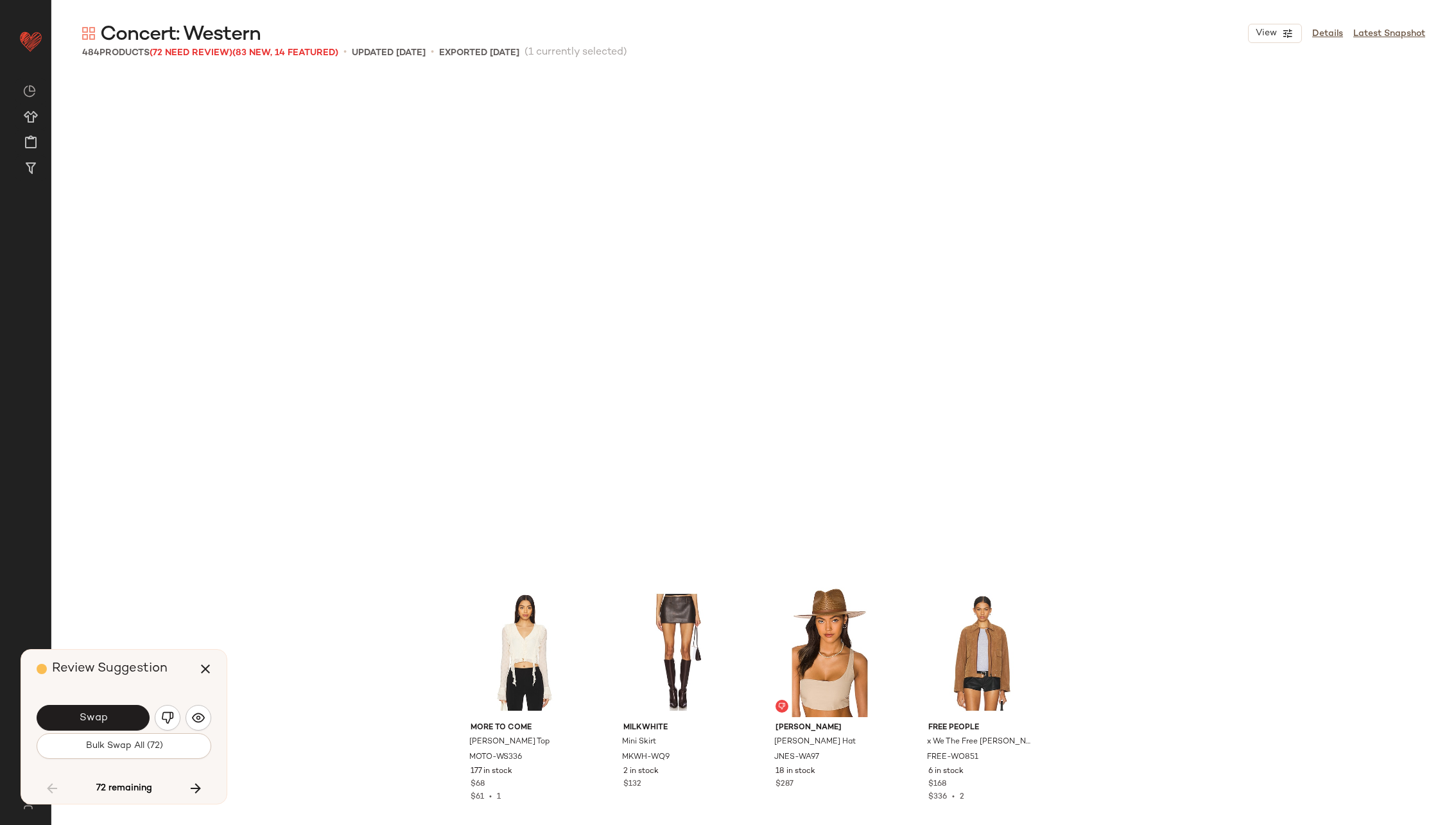
scroll to position [5206, 0]
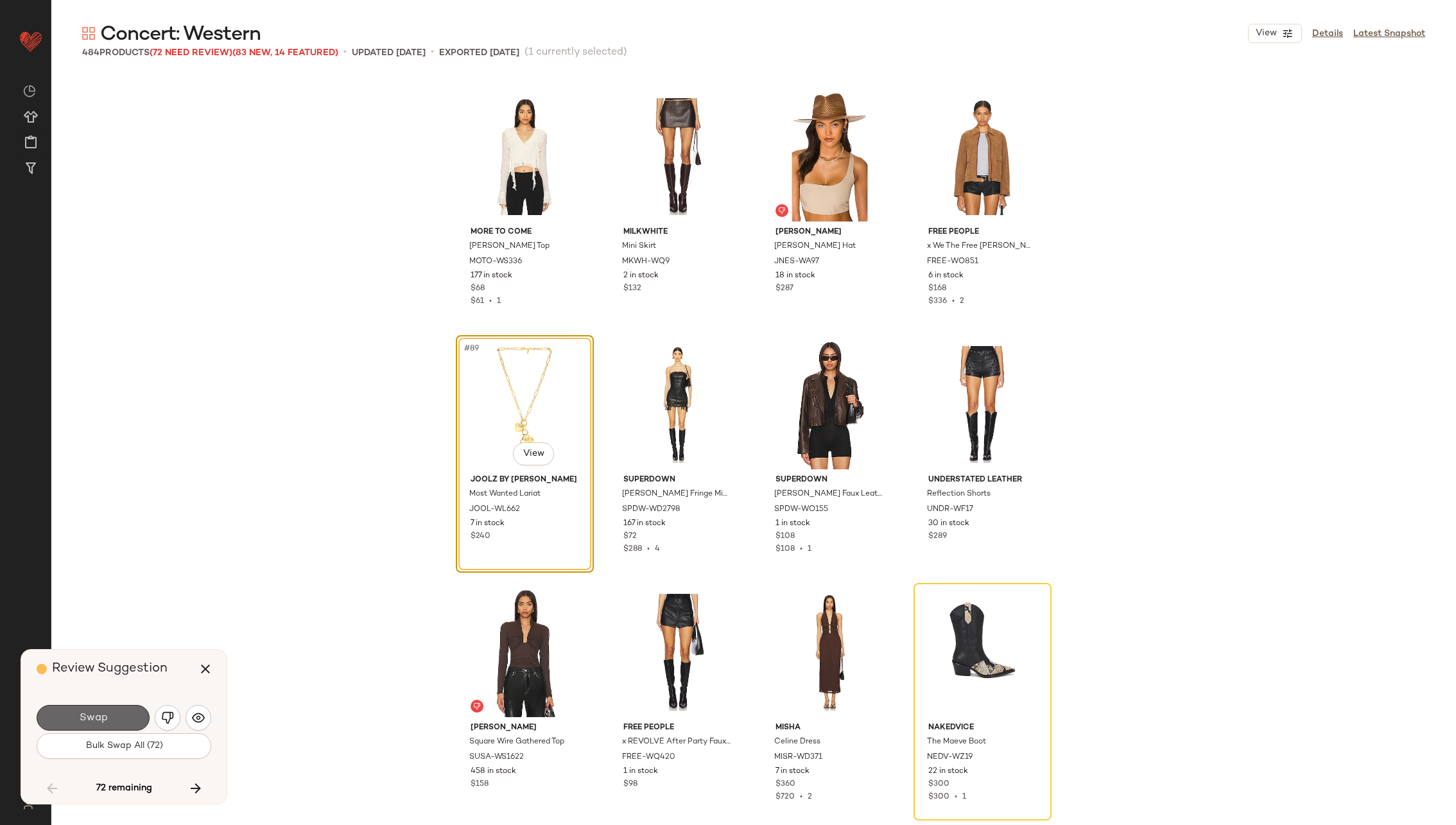
click at [88, 714] on span "Swap" at bounding box center [92, 718] width 29 height 12
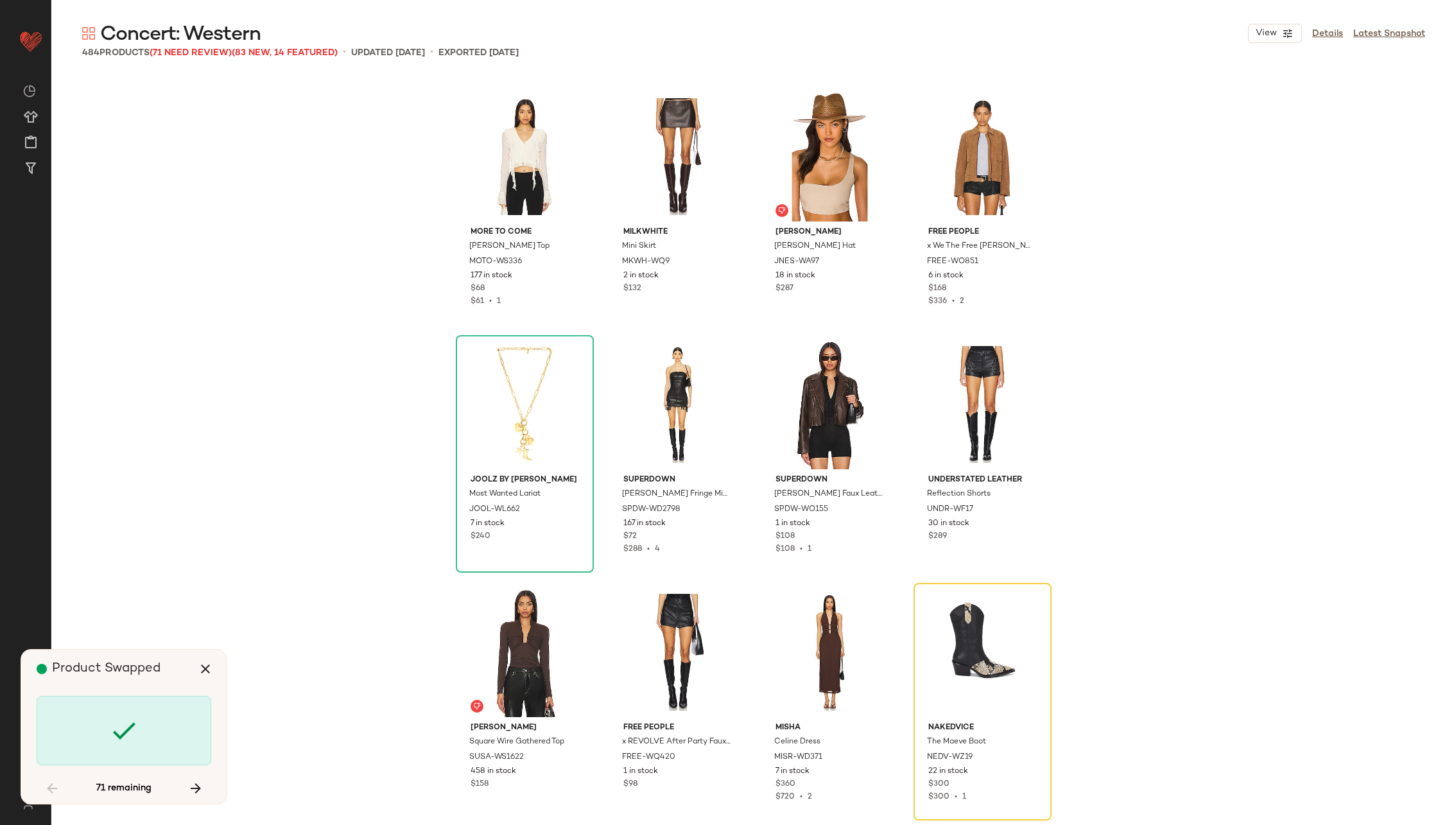
scroll to position [5454, 0]
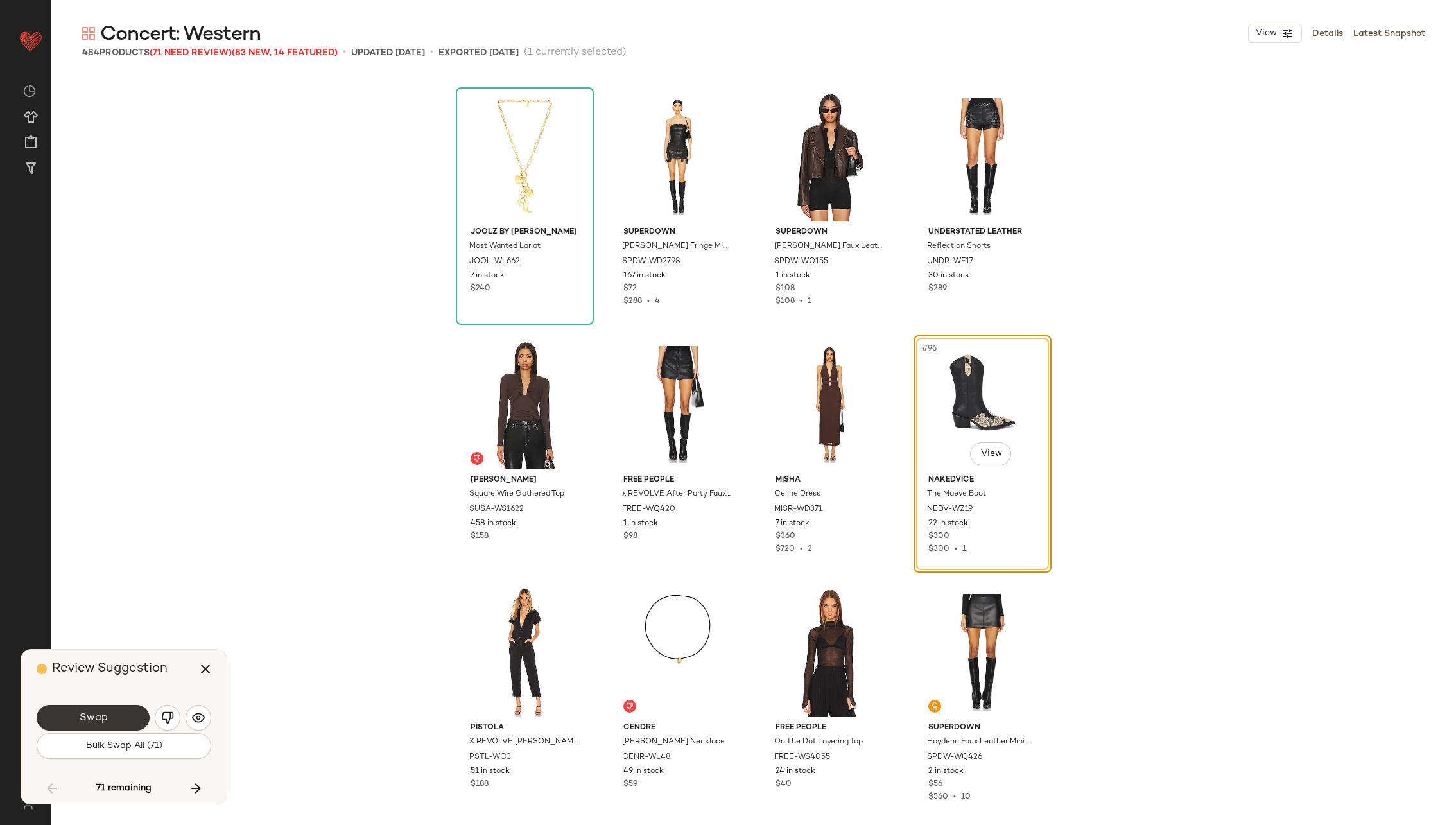
click at [86, 715] on span "Swap" at bounding box center [92, 718] width 29 height 12
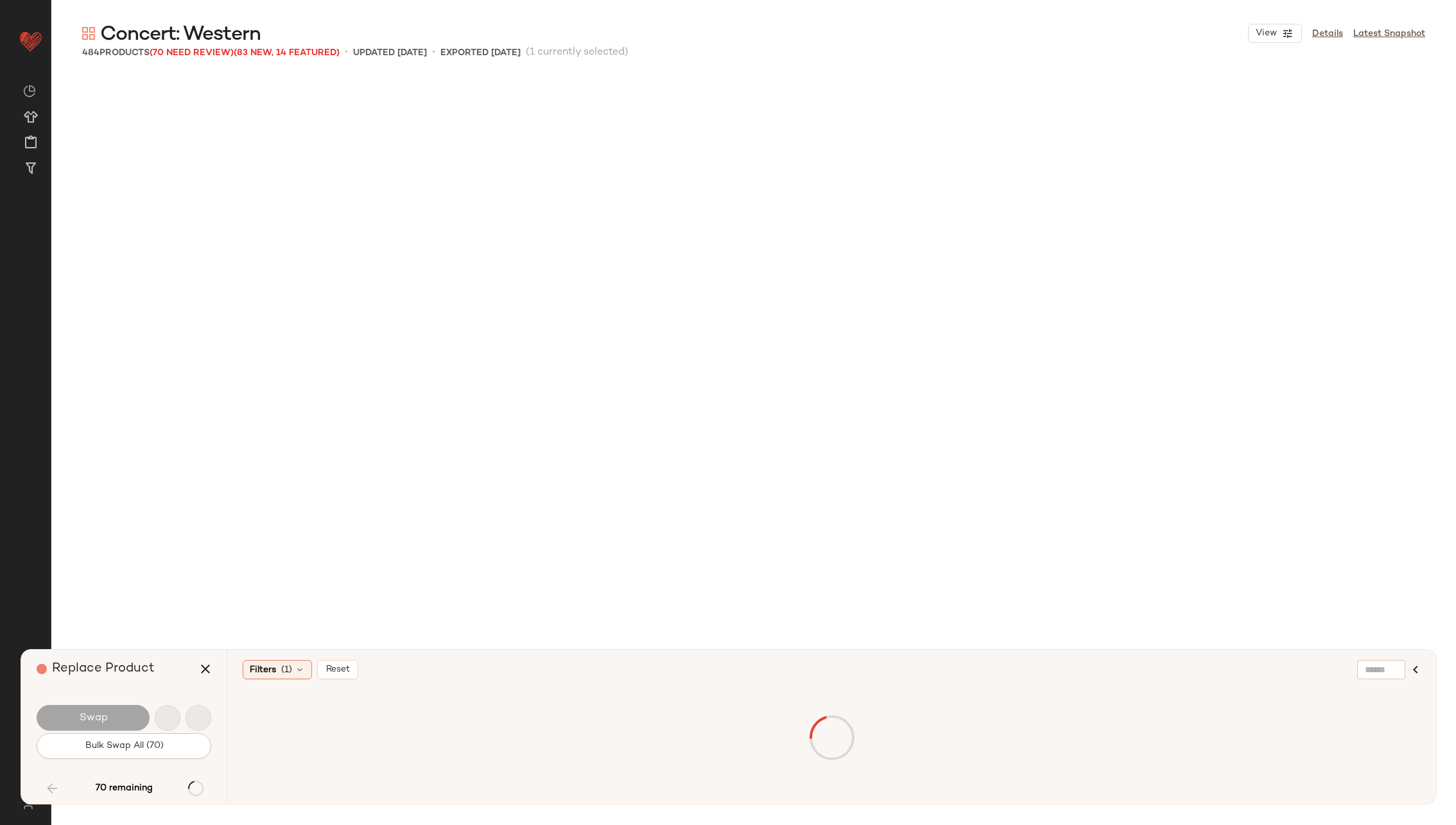
scroll to position [6445, 0]
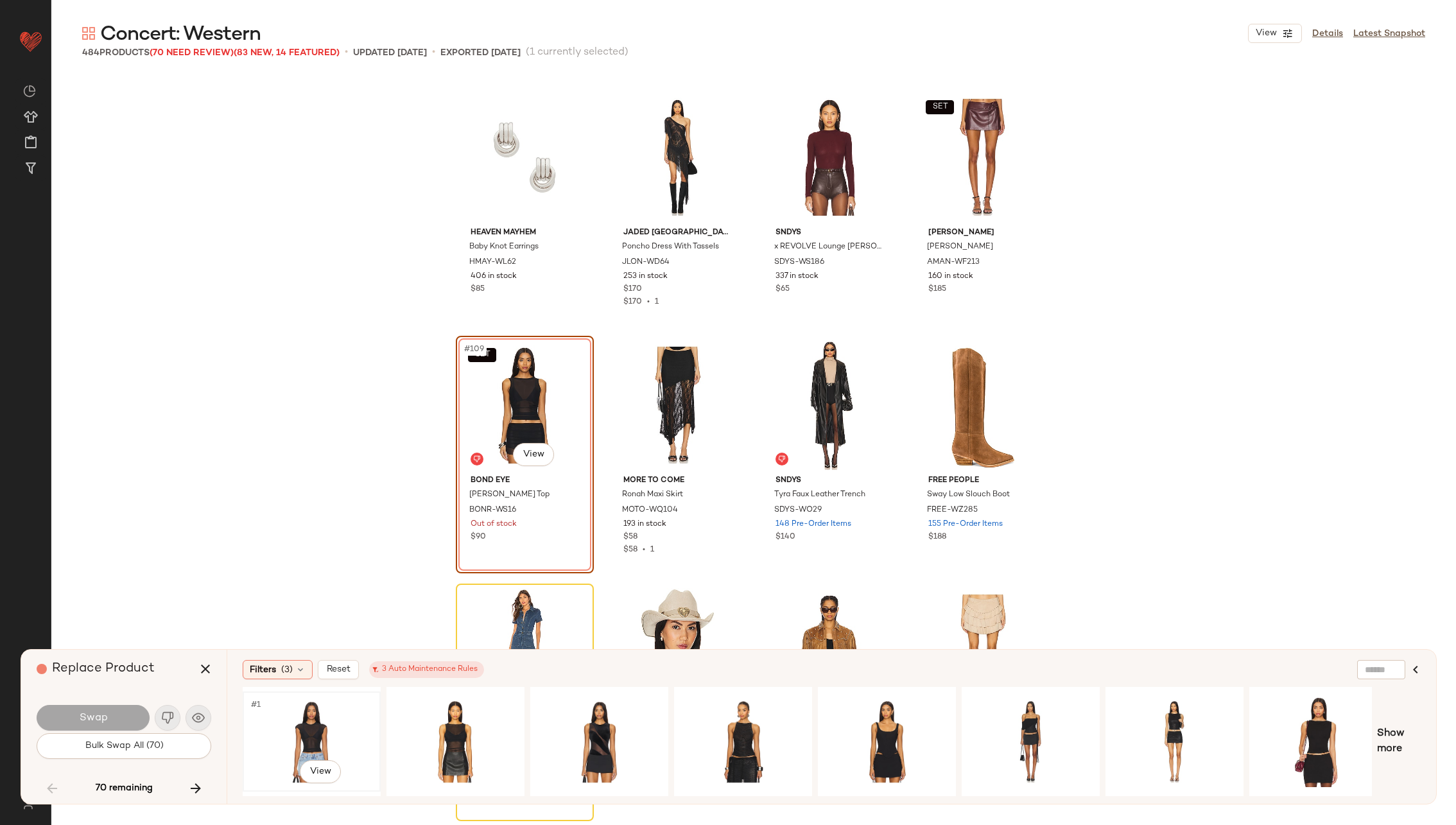
click at [304, 728] on div "#1 View" at bounding box center [312, 742] width 129 height 91
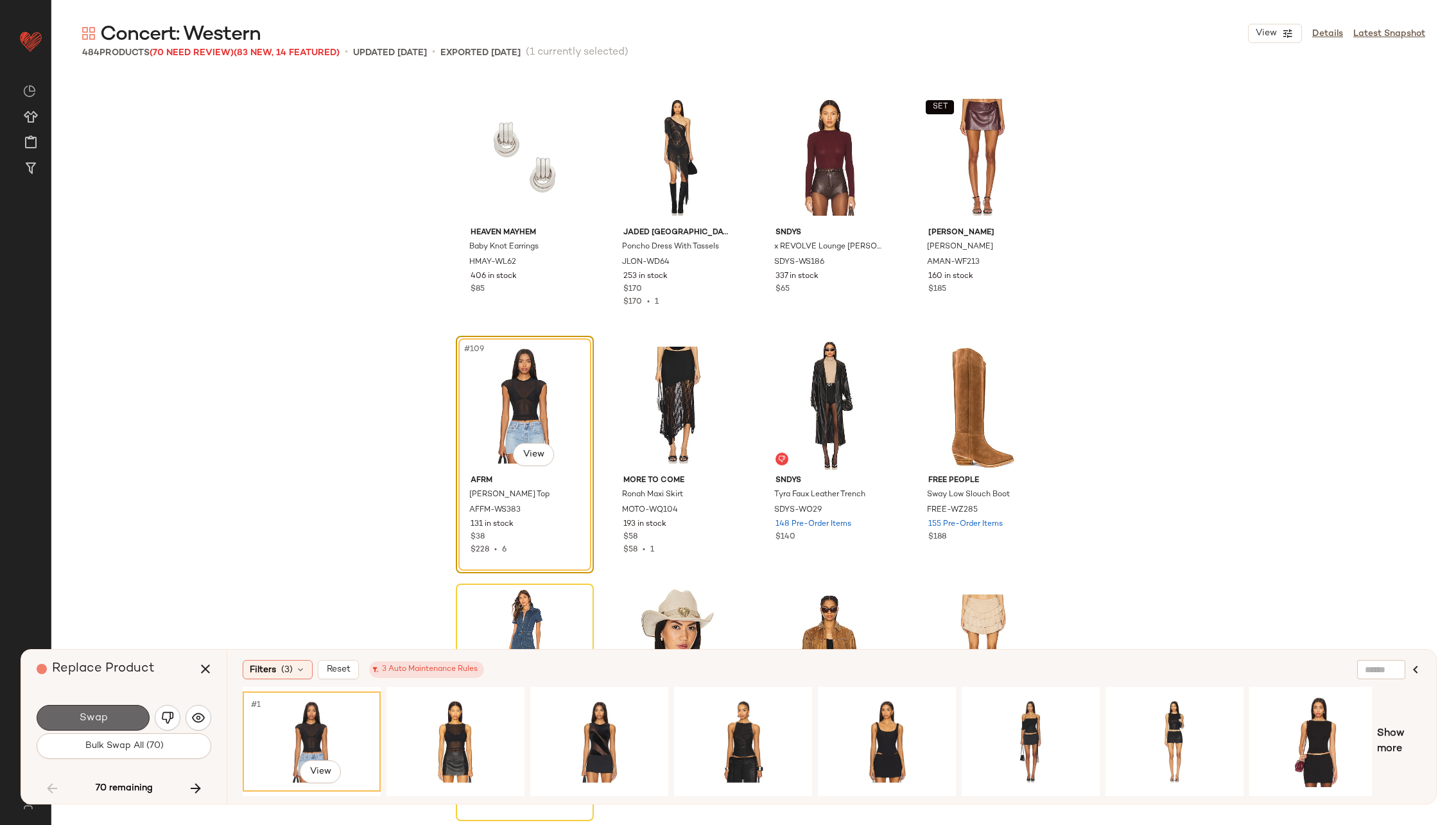
click at [104, 713] on span "Swap" at bounding box center [92, 718] width 29 height 12
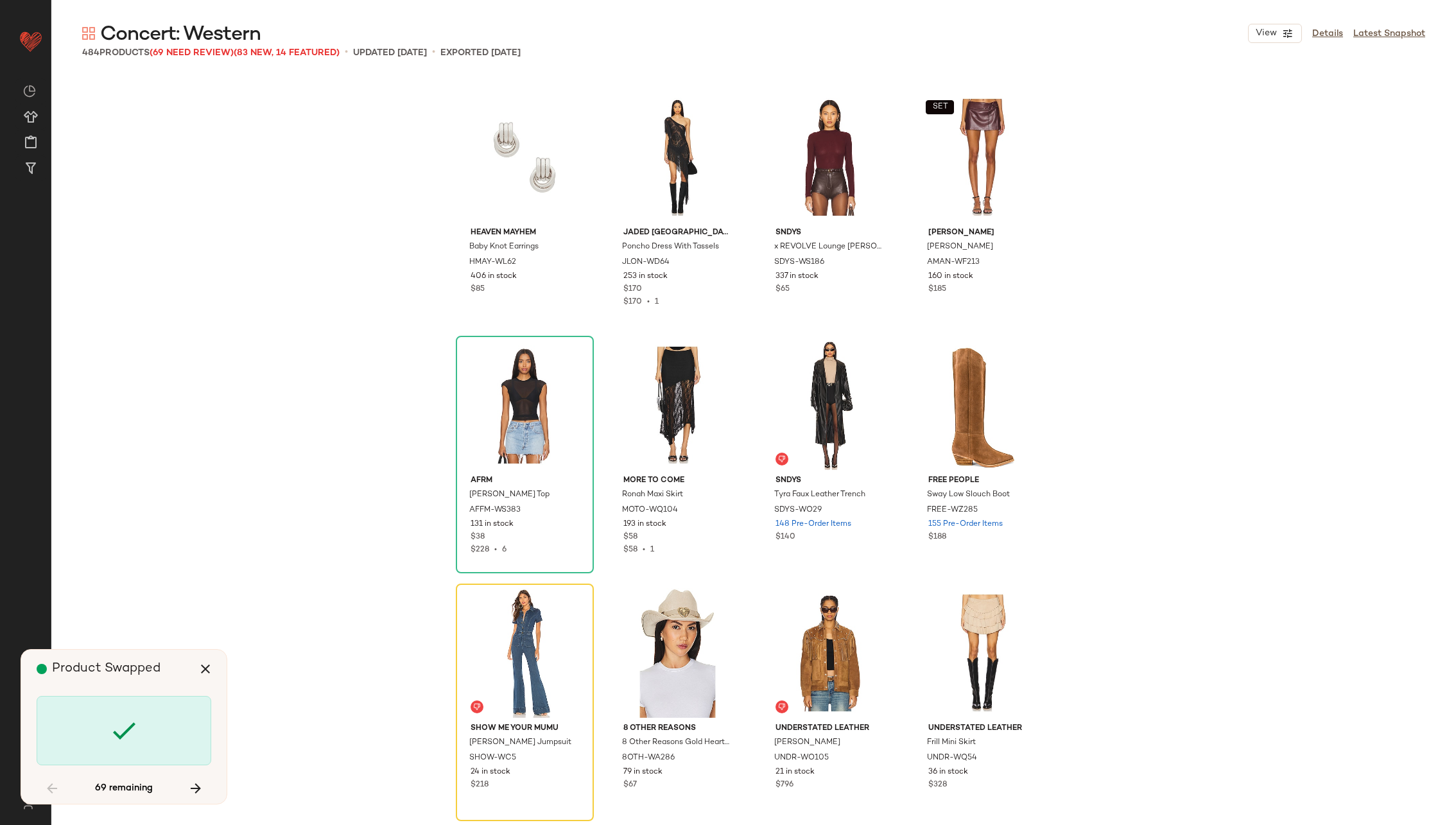
scroll to position [6694, 0]
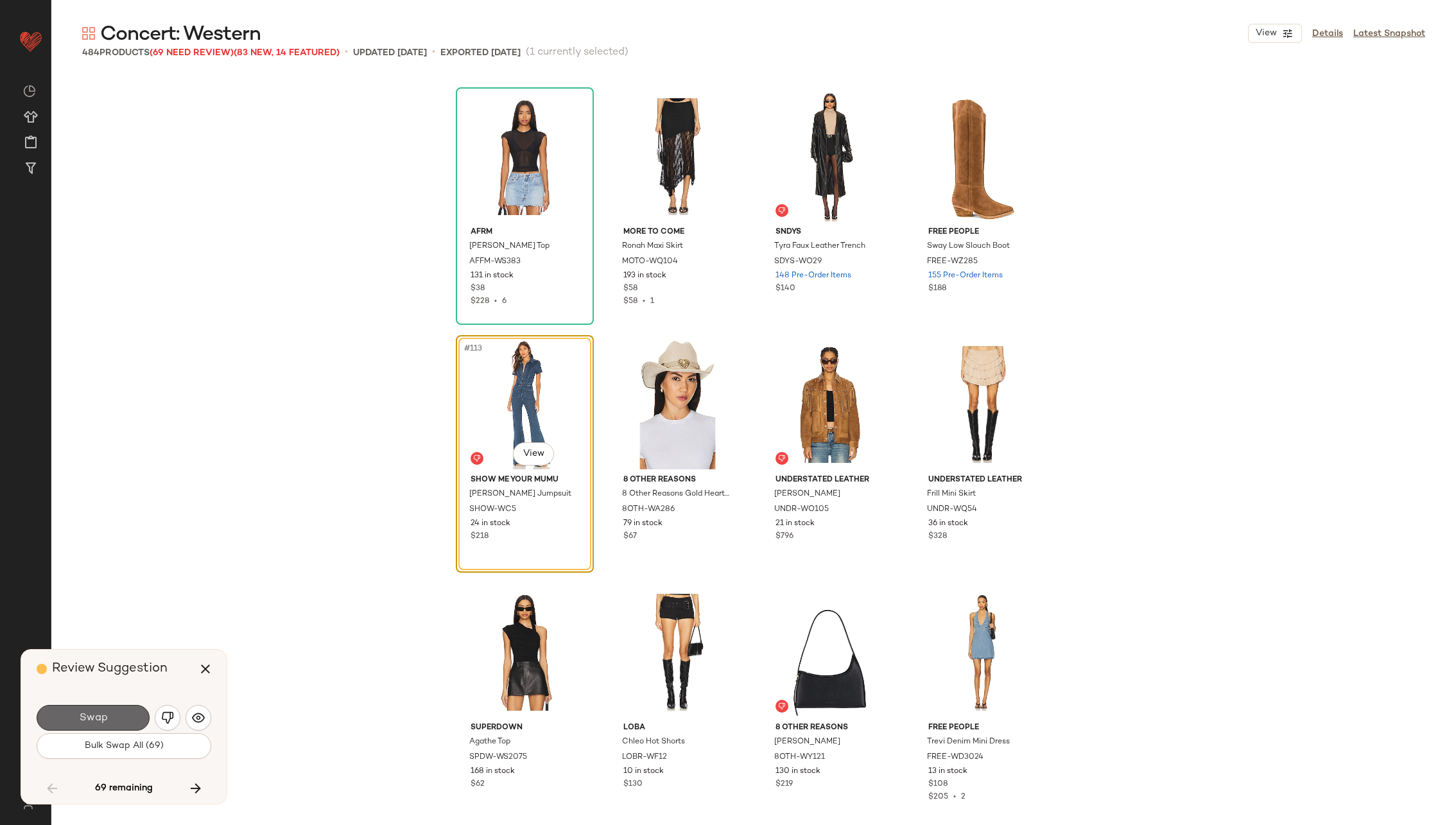
click at [102, 715] on span "Swap" at bounding box center [92, 718] width 29 height 12
click at [102, 728] on button "Swap" at bounding box center [93, 718] width 113 height 25
click at [169, 714] on img "button" at bounding box center [168, 719] width 13 height 13
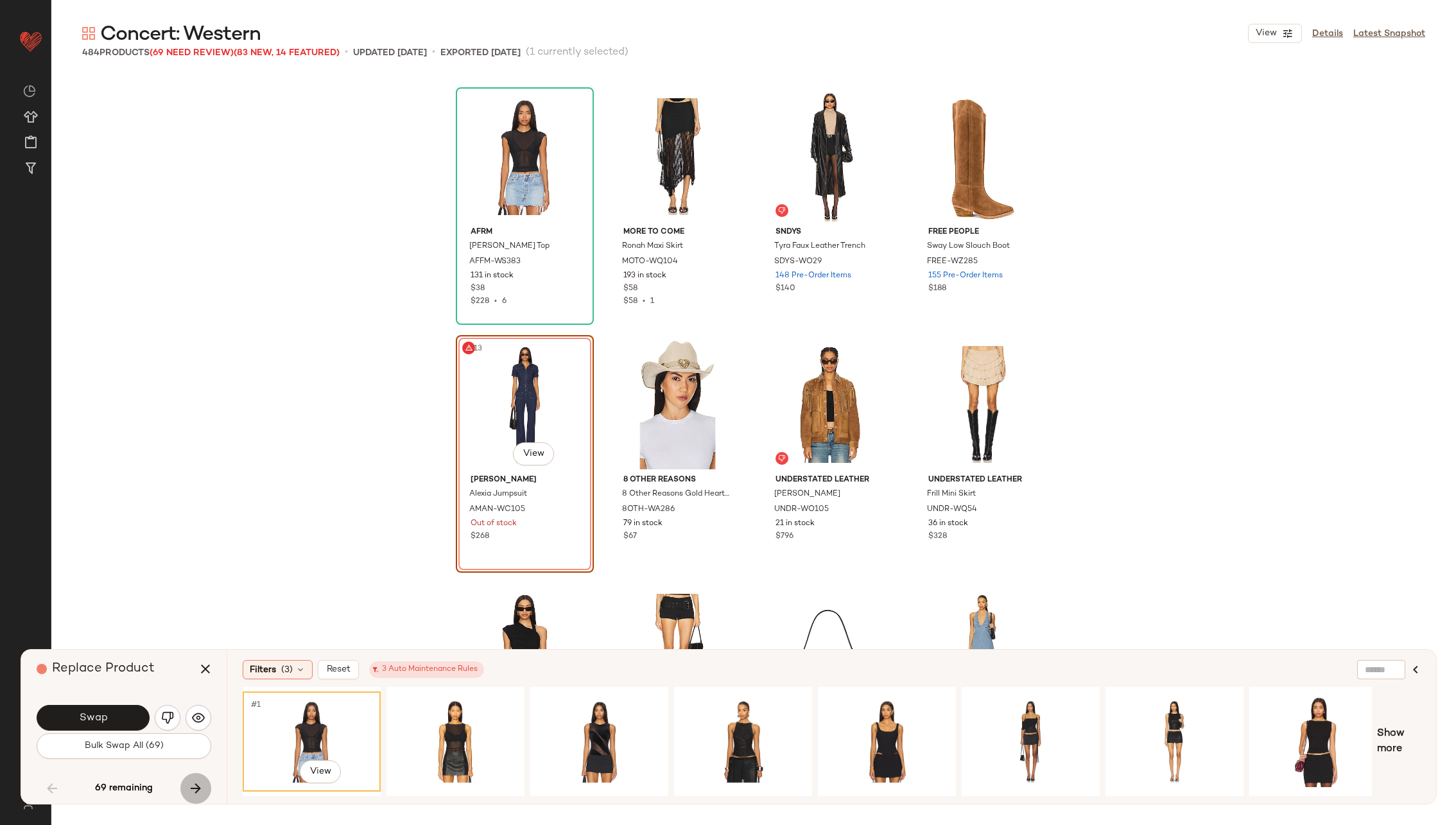
click at [195, 784] on icon "button" at bounding box center [195, 788] width 16 height 16
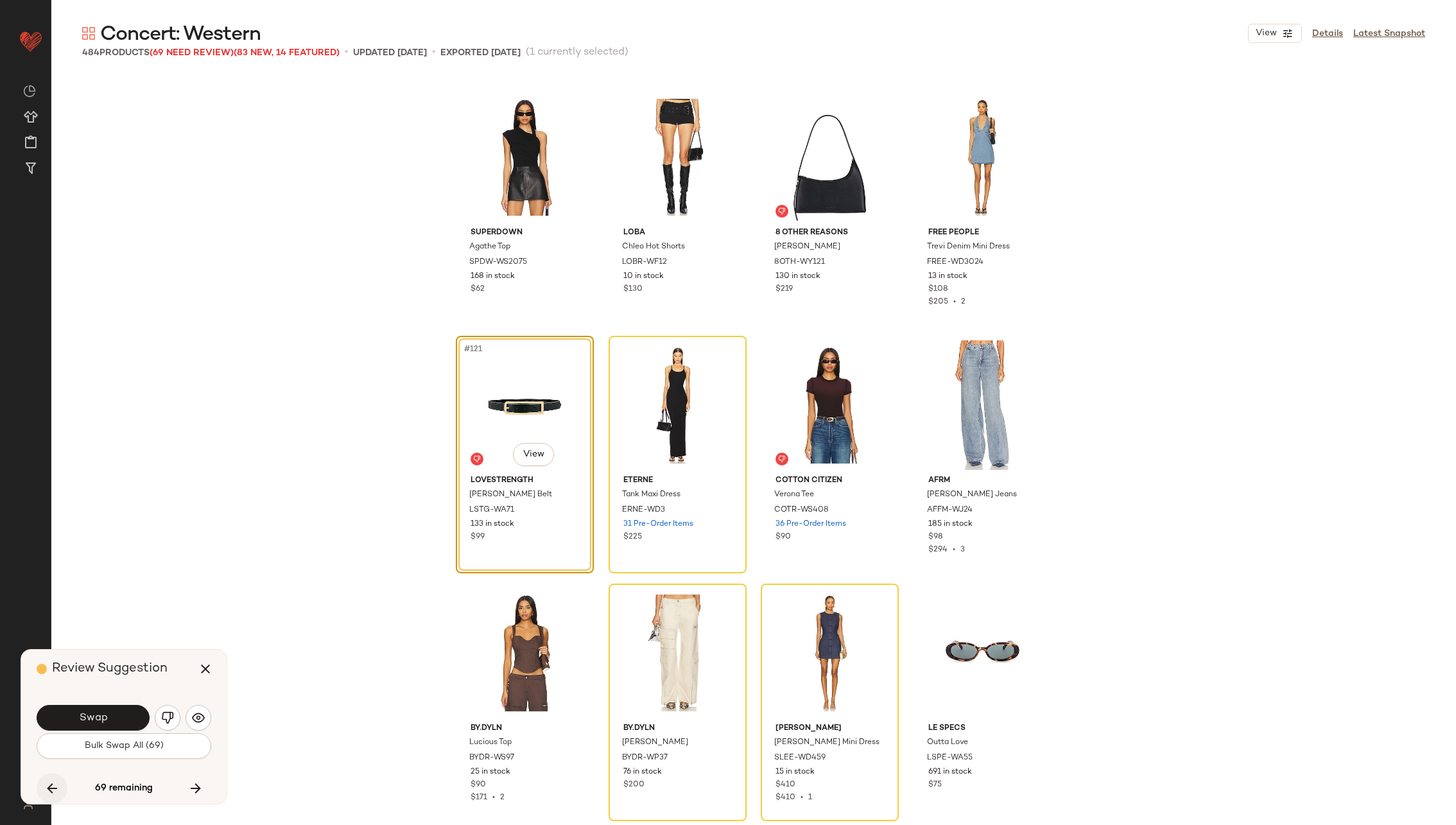
click at [43, 791] on button "button" at bounding box center [52, 789] width 31 height 31
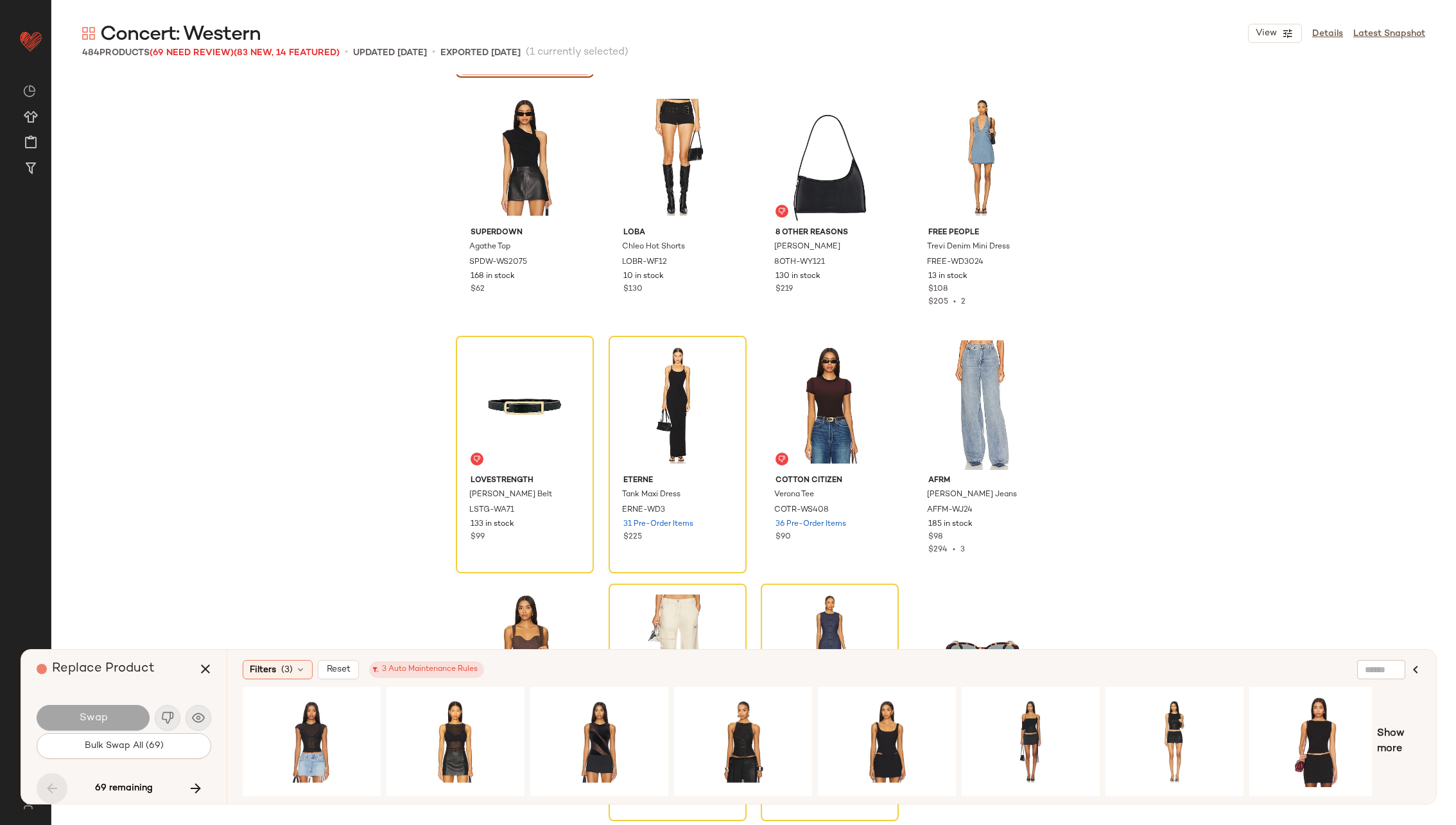
scroll to position [6694, 0]
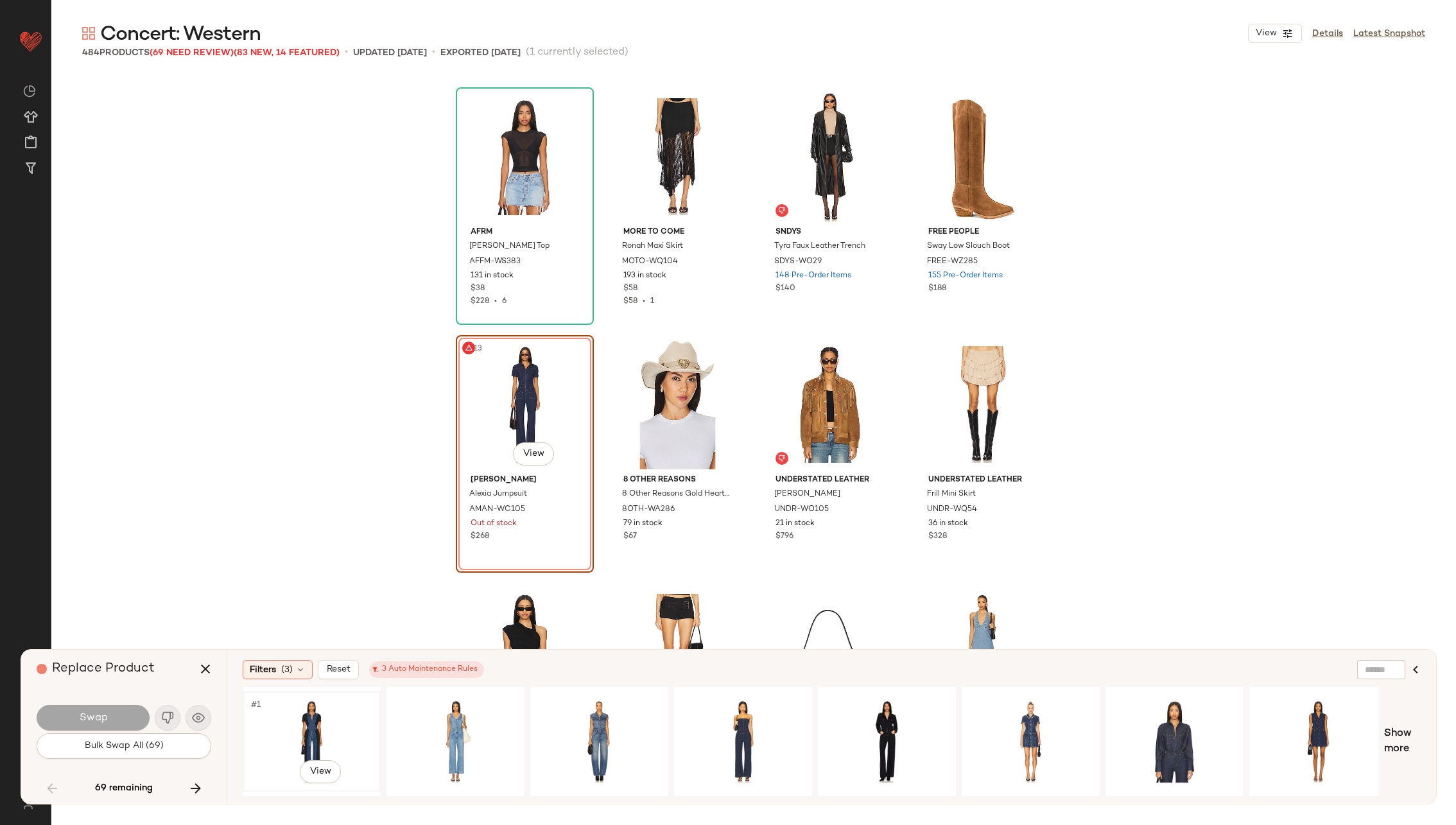
click at [306, 718] on div "#1 View" at bounding box center [312, 742] width 129 height 91
click at [107, 718] on button "Swap" at bounding box center [93, 718] width 113 height 25
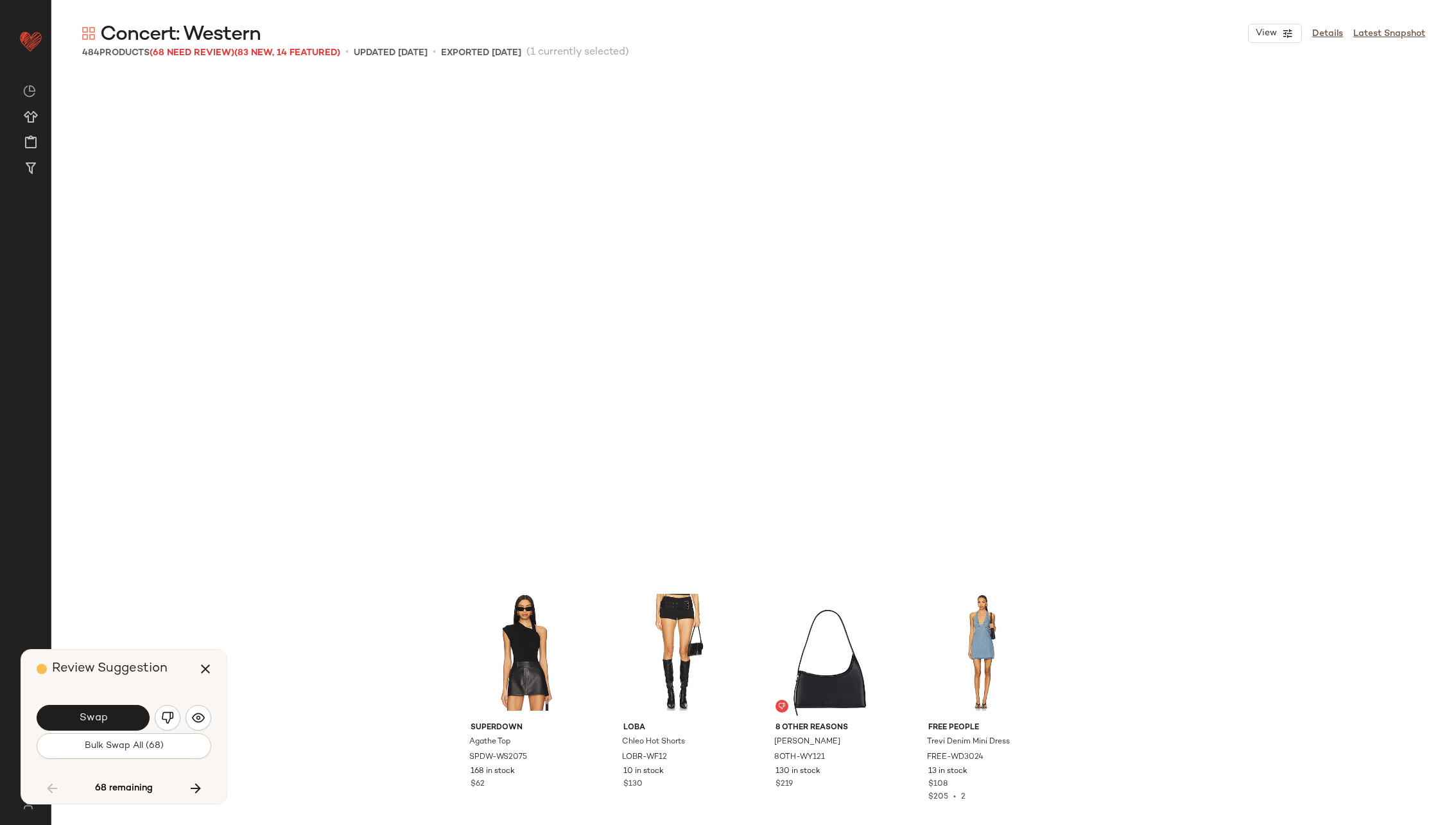
scroll to position [7189, 0]
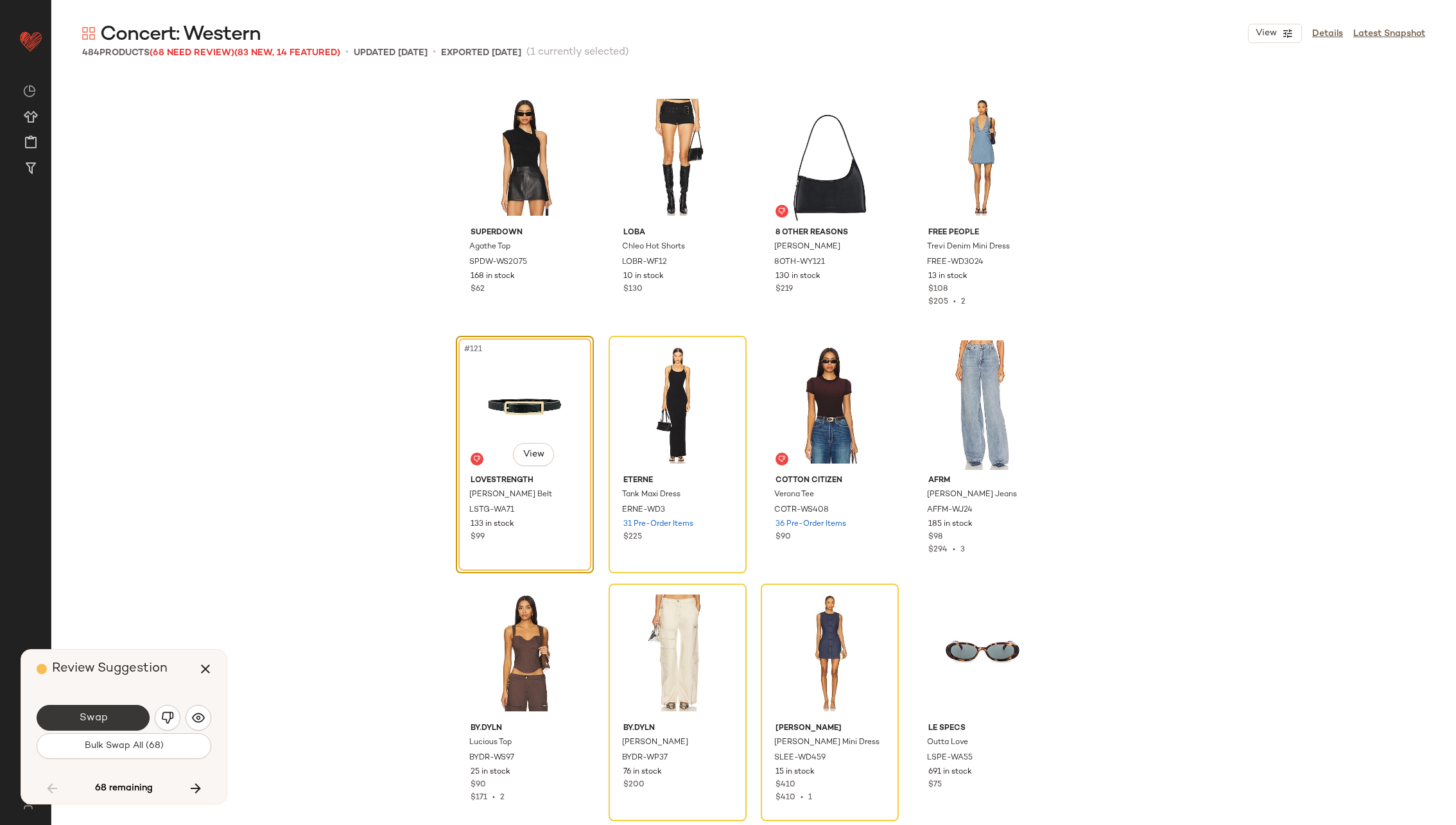
click at [107, 715] on button "Swap" at bounding box center [93, 718] width 113 height 25
click at [163, 725] on button "button" at bounding box center [167, 718] width 25 height 25
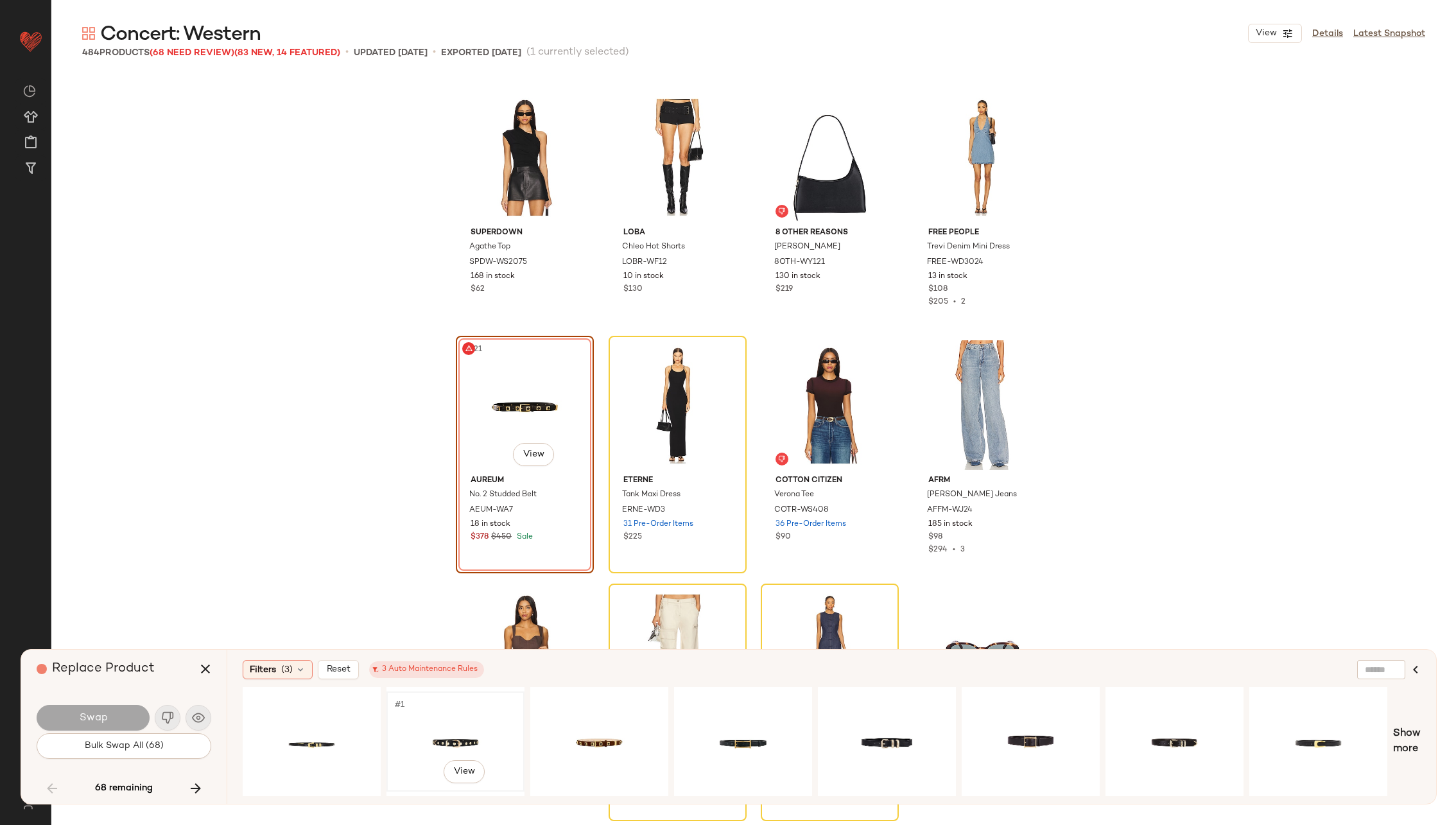
click at [438, 717] on div "#1 View" at bounding box center [456, 742] width 129 height 91
click at [92, 718] on span "Swap" at bounding box center [92, 718] width 29 height 12
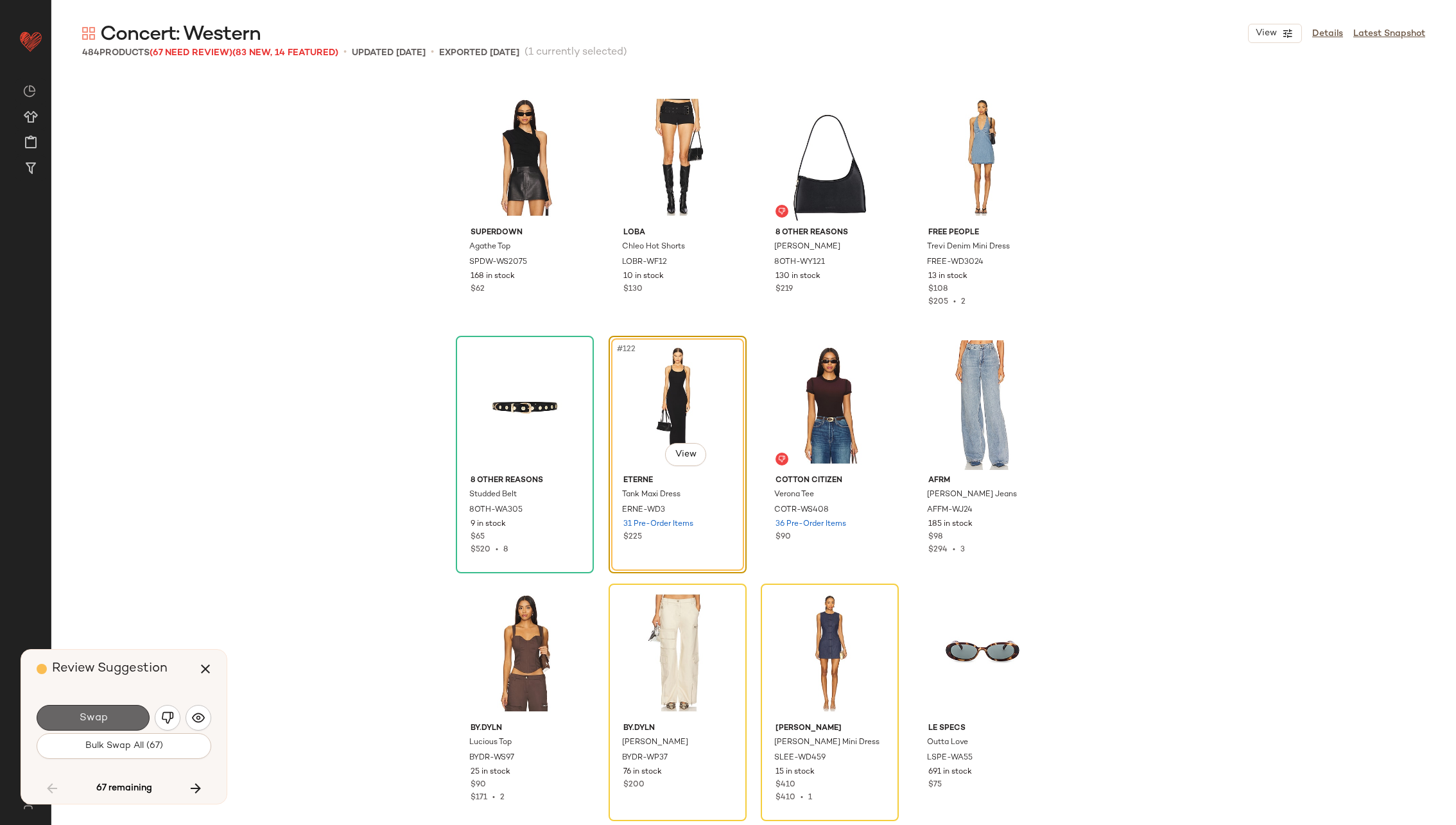
click at [92, 718] on span "Swap" at bounding box center [92, 718] width 29 height 12
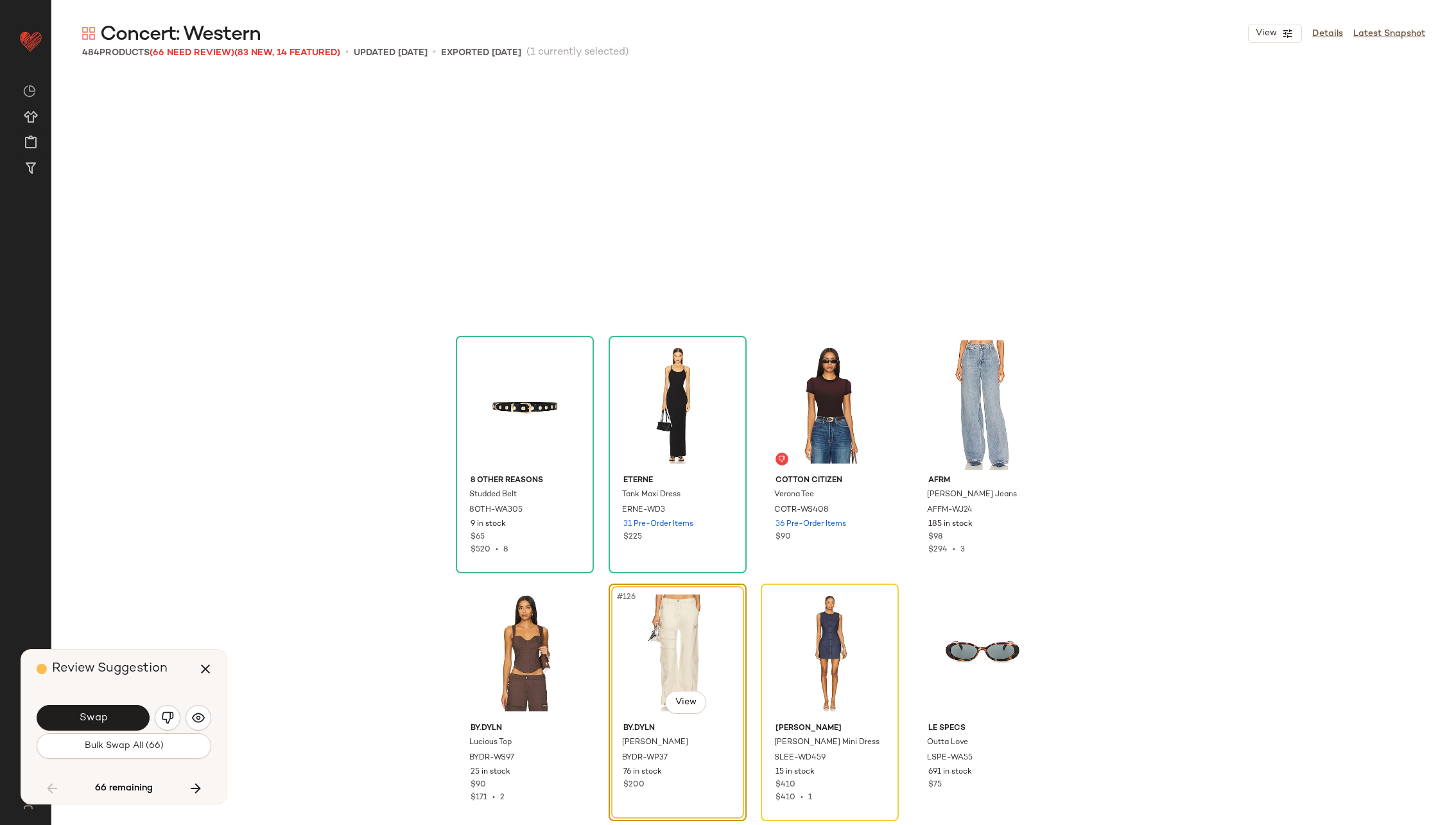
scroll to position [7438, 0]
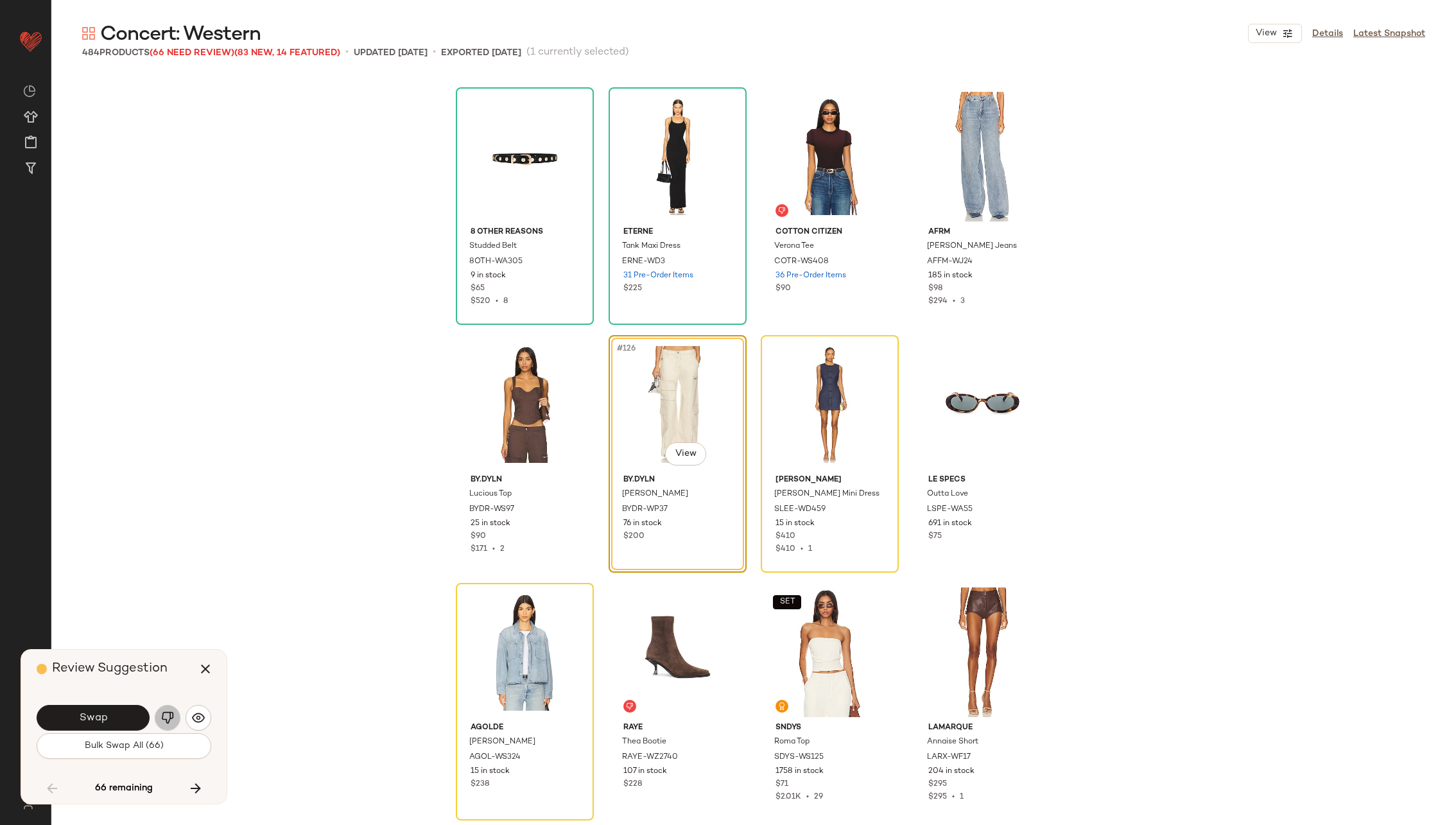
click at [161, 711] on button "button" at bounding box center [167, 718] width 25 height 25
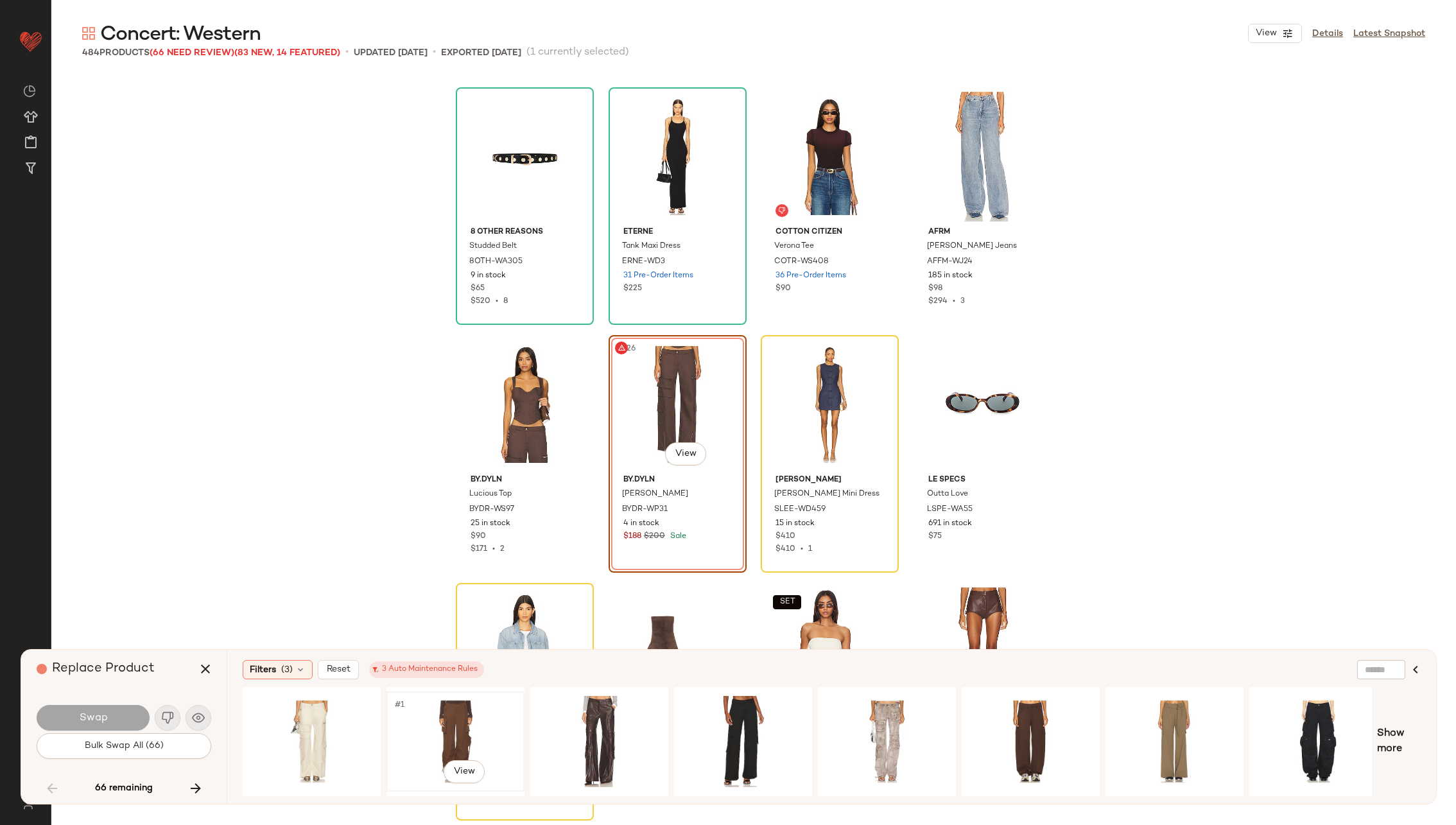
click at [421, 728] on div "#1 View" at bounding box center [456, 742] width 129 height 91
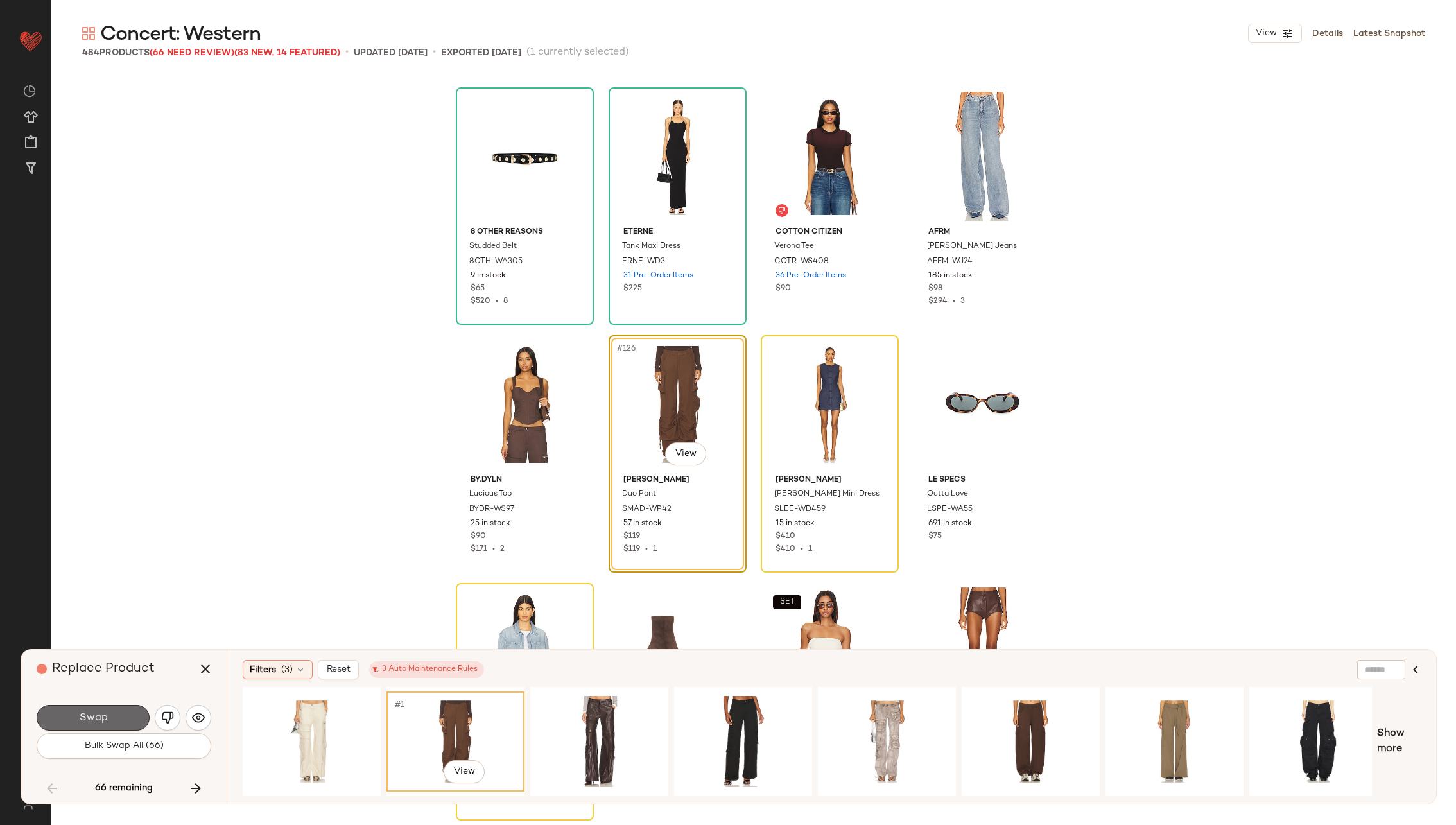
click at [97, 712] on button "Swap" at bounding box center [93, 718] width 113 height 25
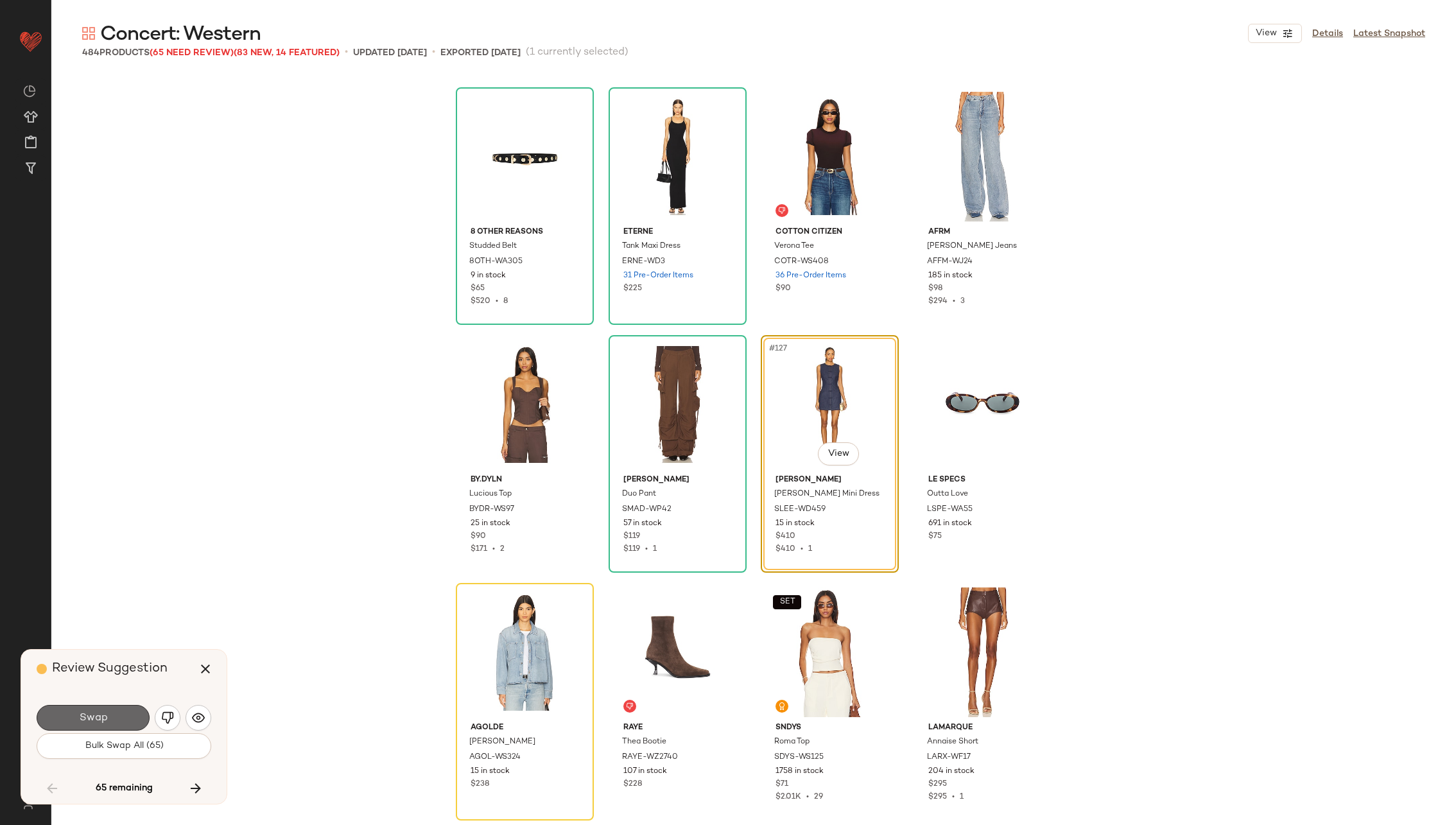
click at [97, 715] on span "Swap" at bounding box center [92, 718] width 29 height 12
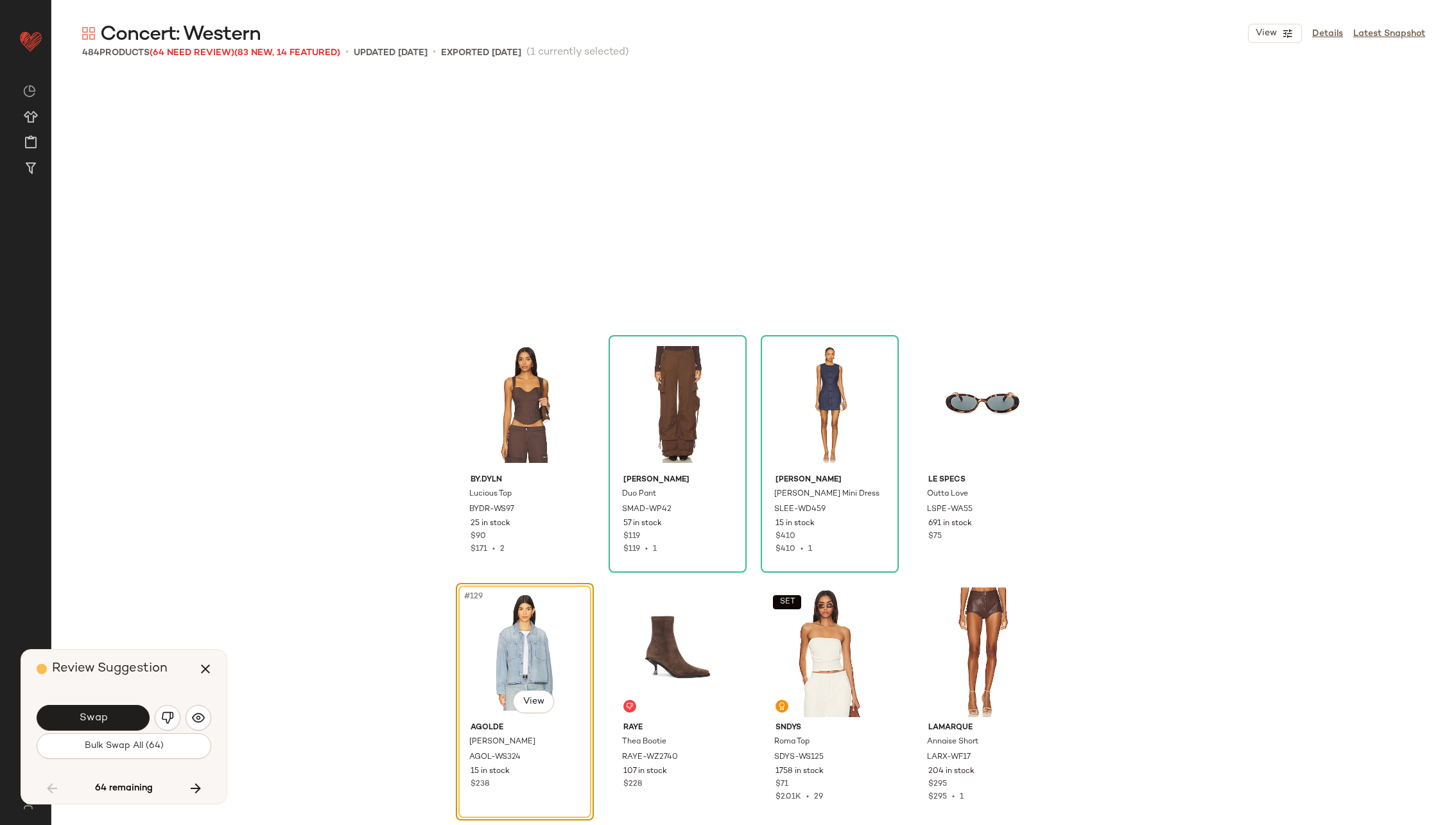
scroll to position [7686, 0]
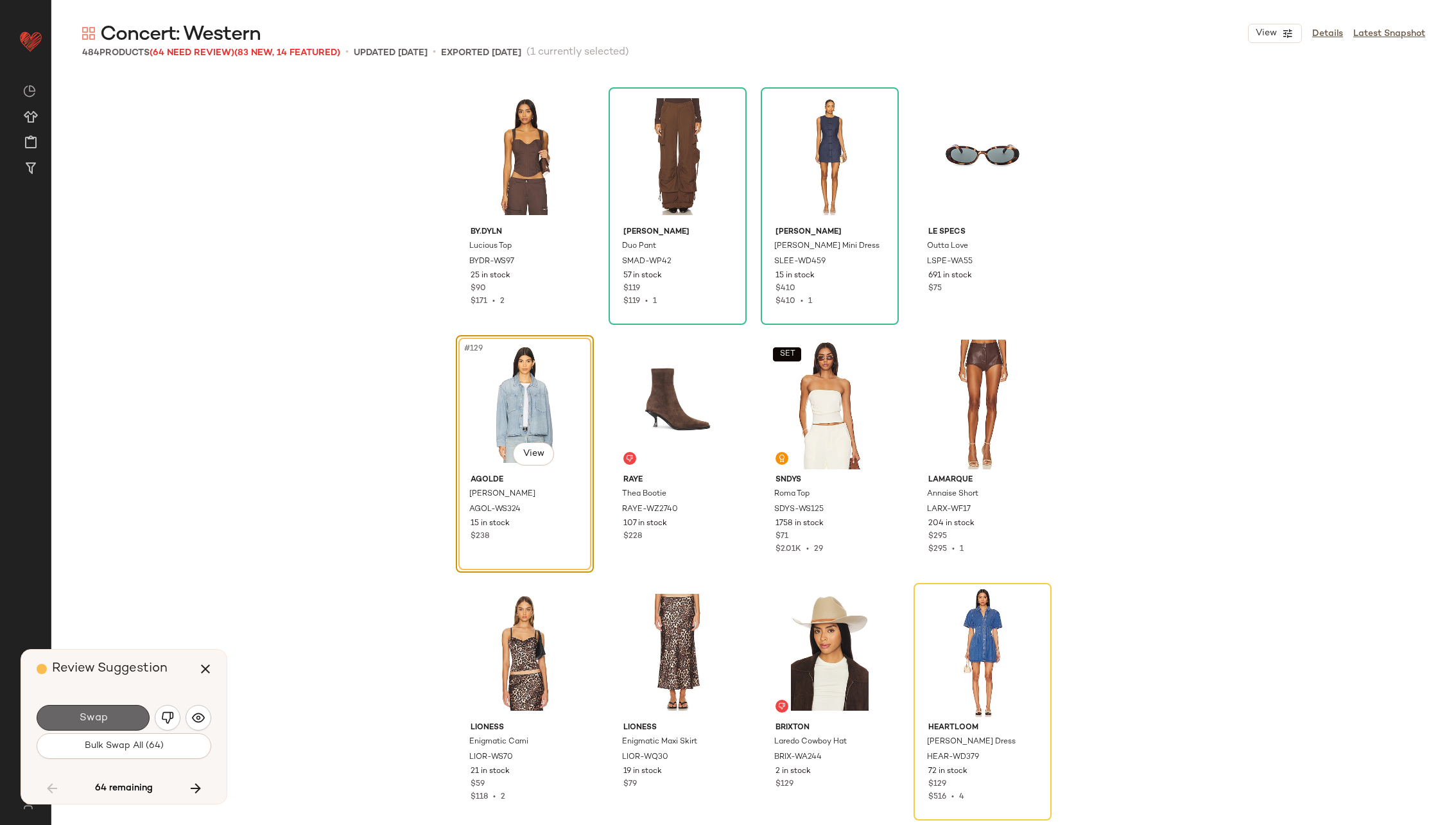
click at [97, 717] on span "Swap" at bounding box center [92, 718] width 29 height 12
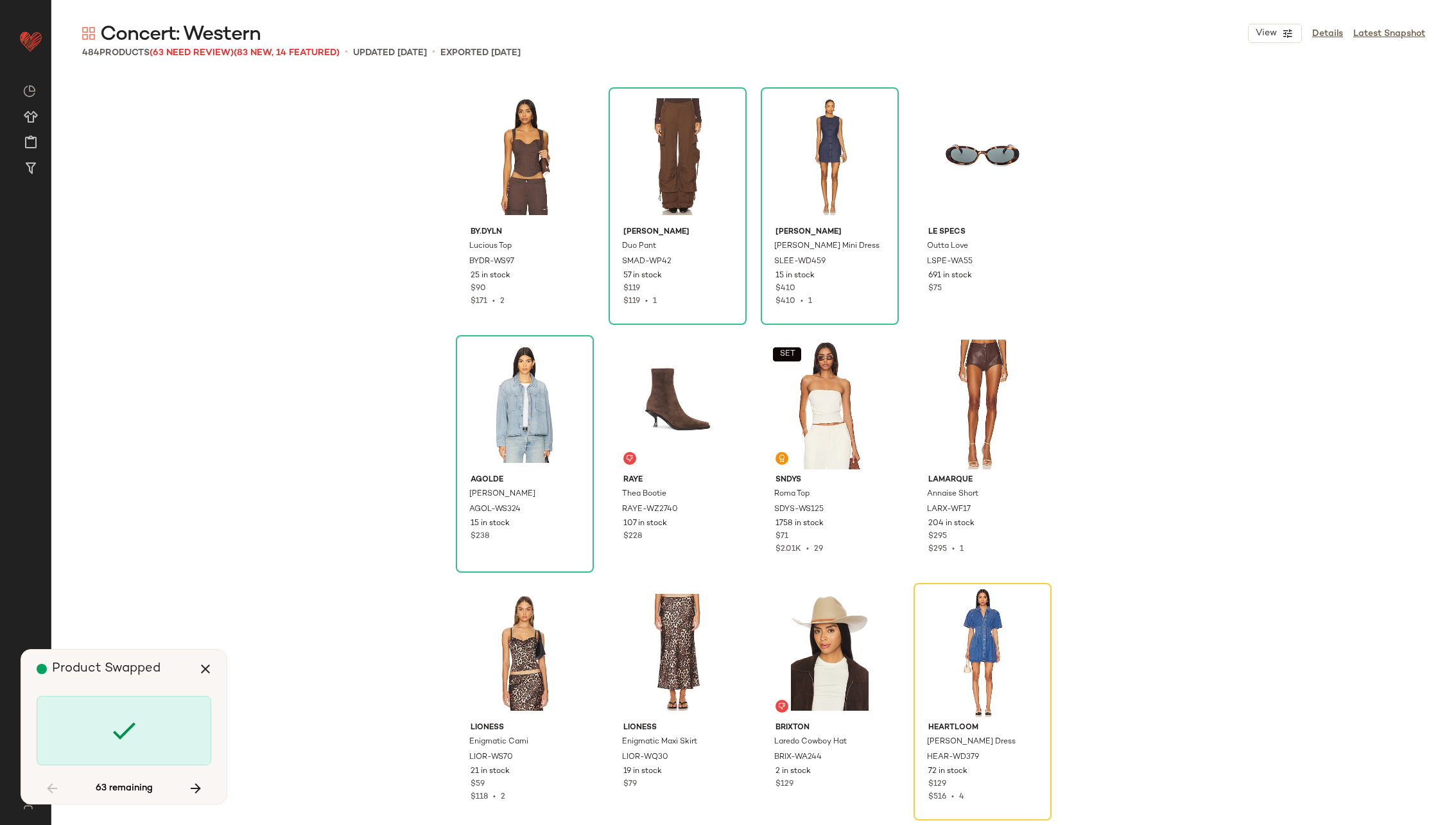
scroll to position [7933, 0]
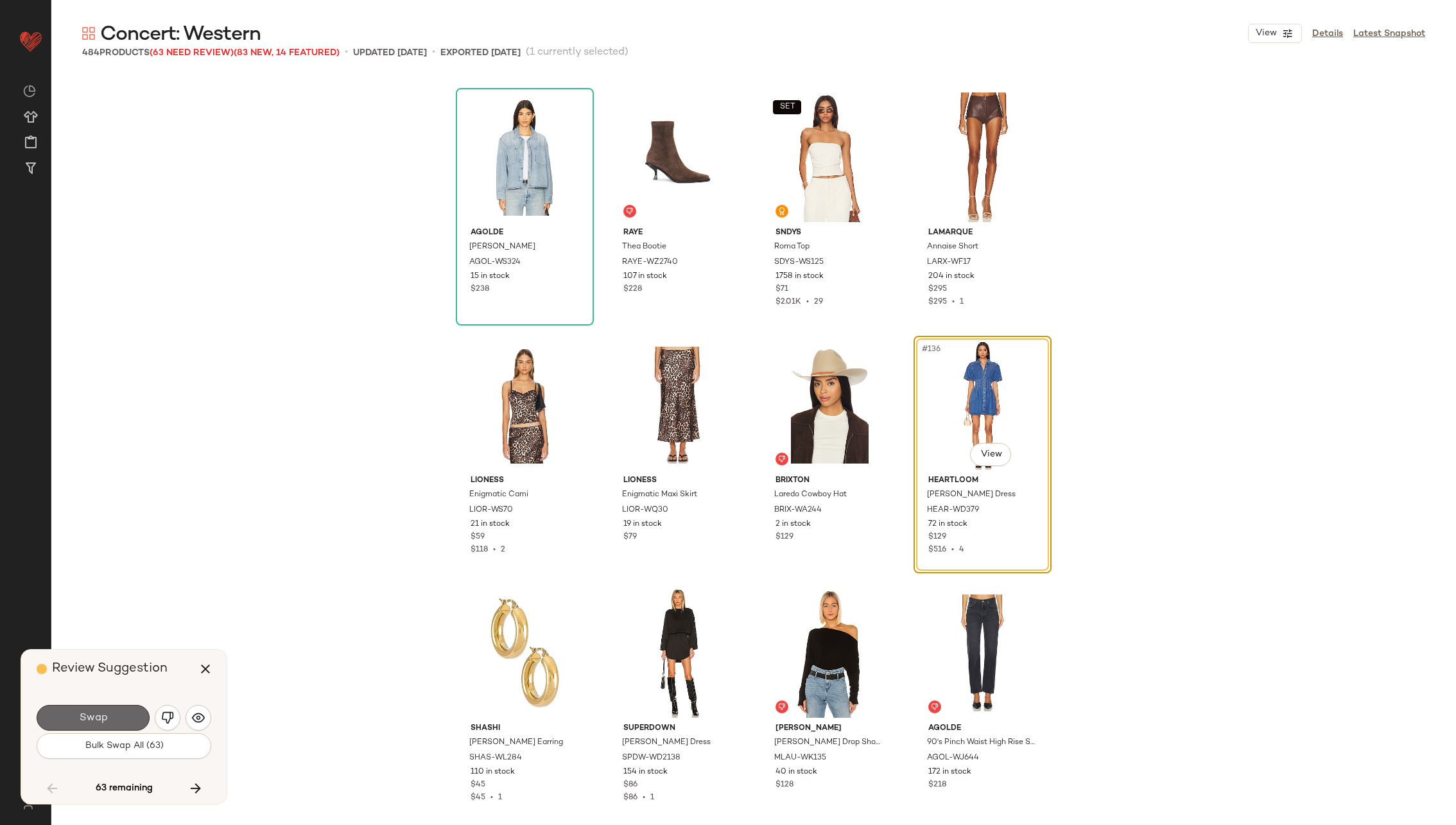
click at [95, 720] on span "Swap" at bounding box center [92, 718] width 29 height 12
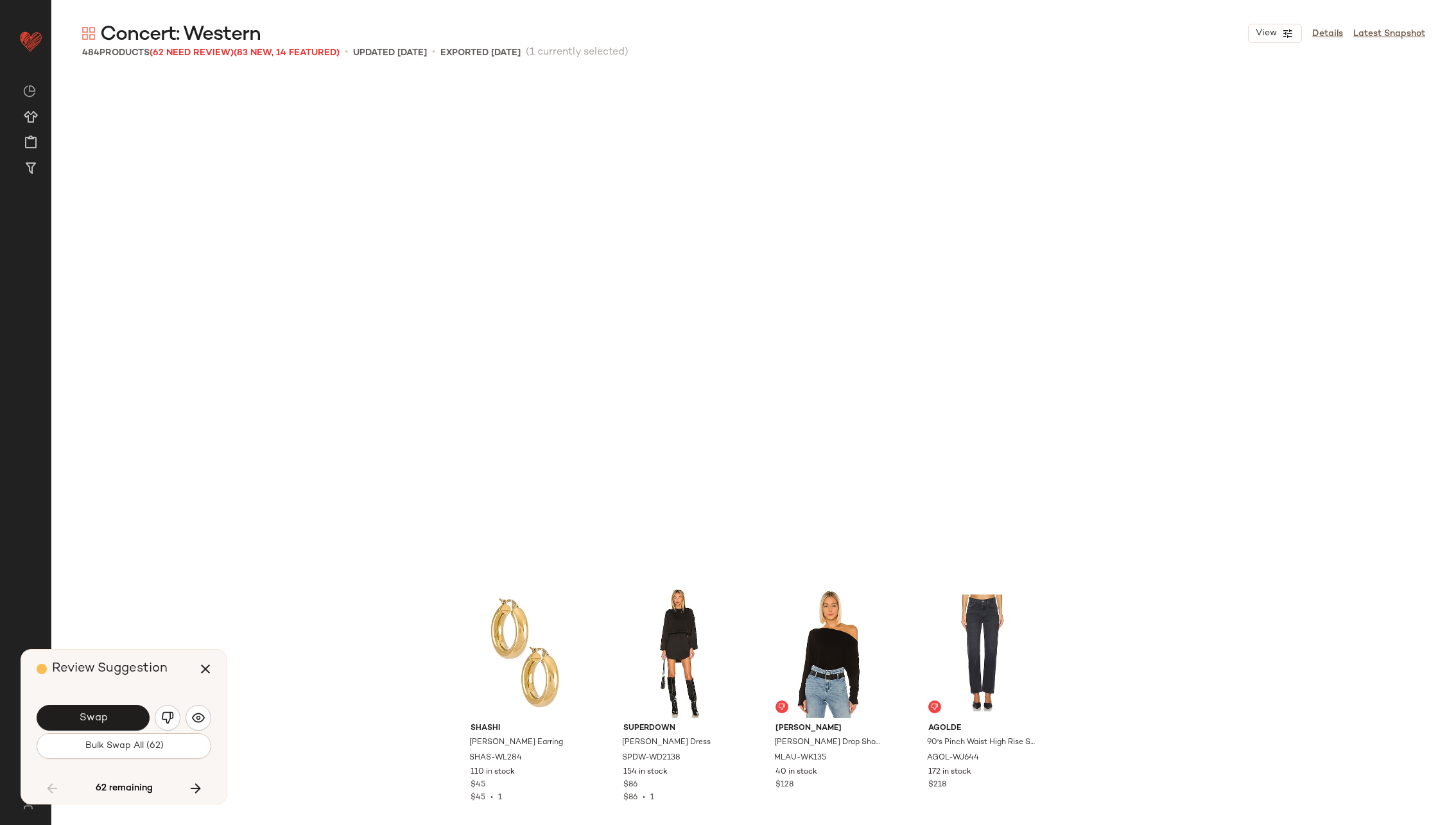
scroll to position [8430, 0]
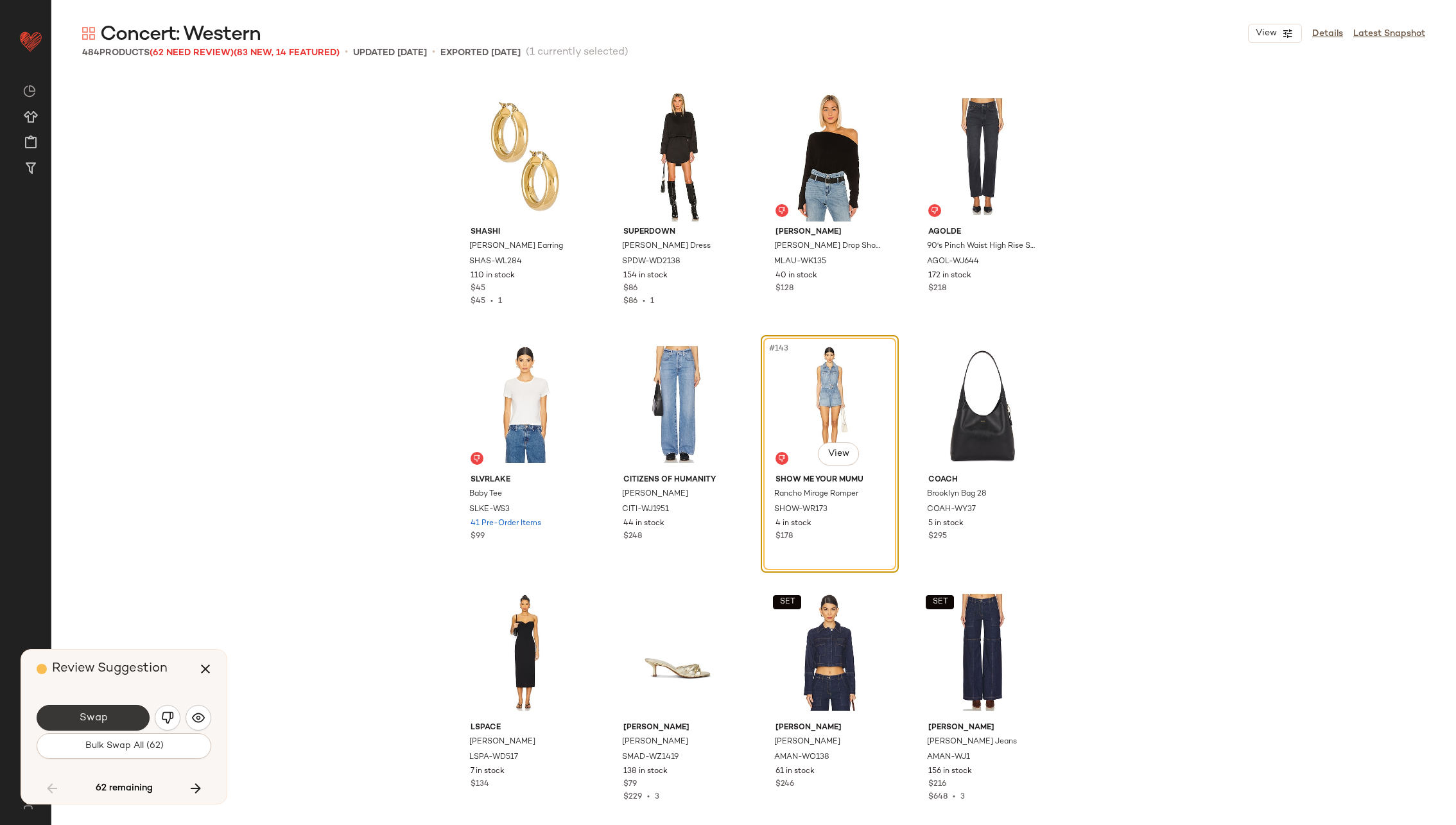
click at [95, 723] on span "Swap" at bounding box center [92, 718] width 29 height 12
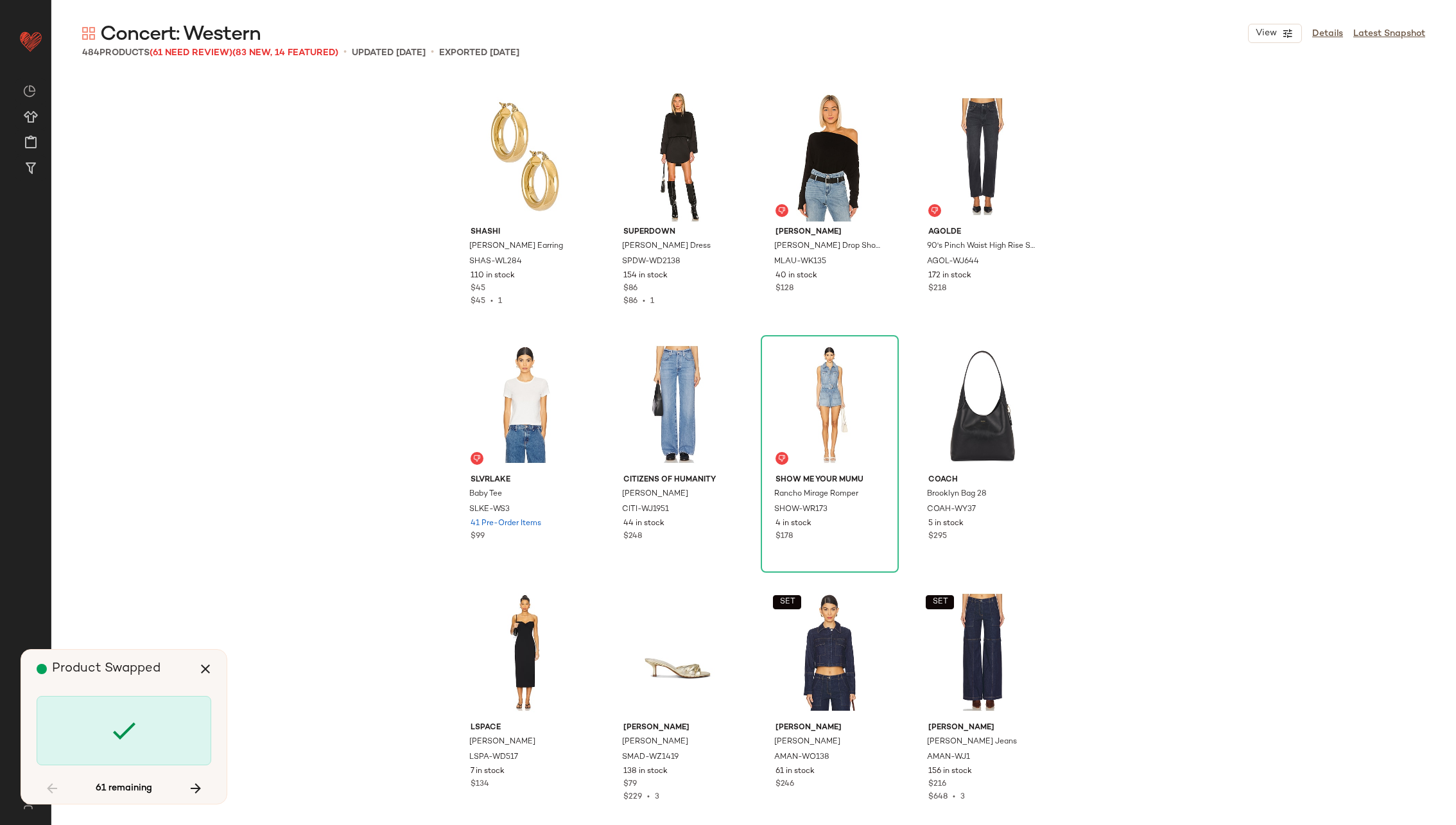
scroll to position [8925, 0]
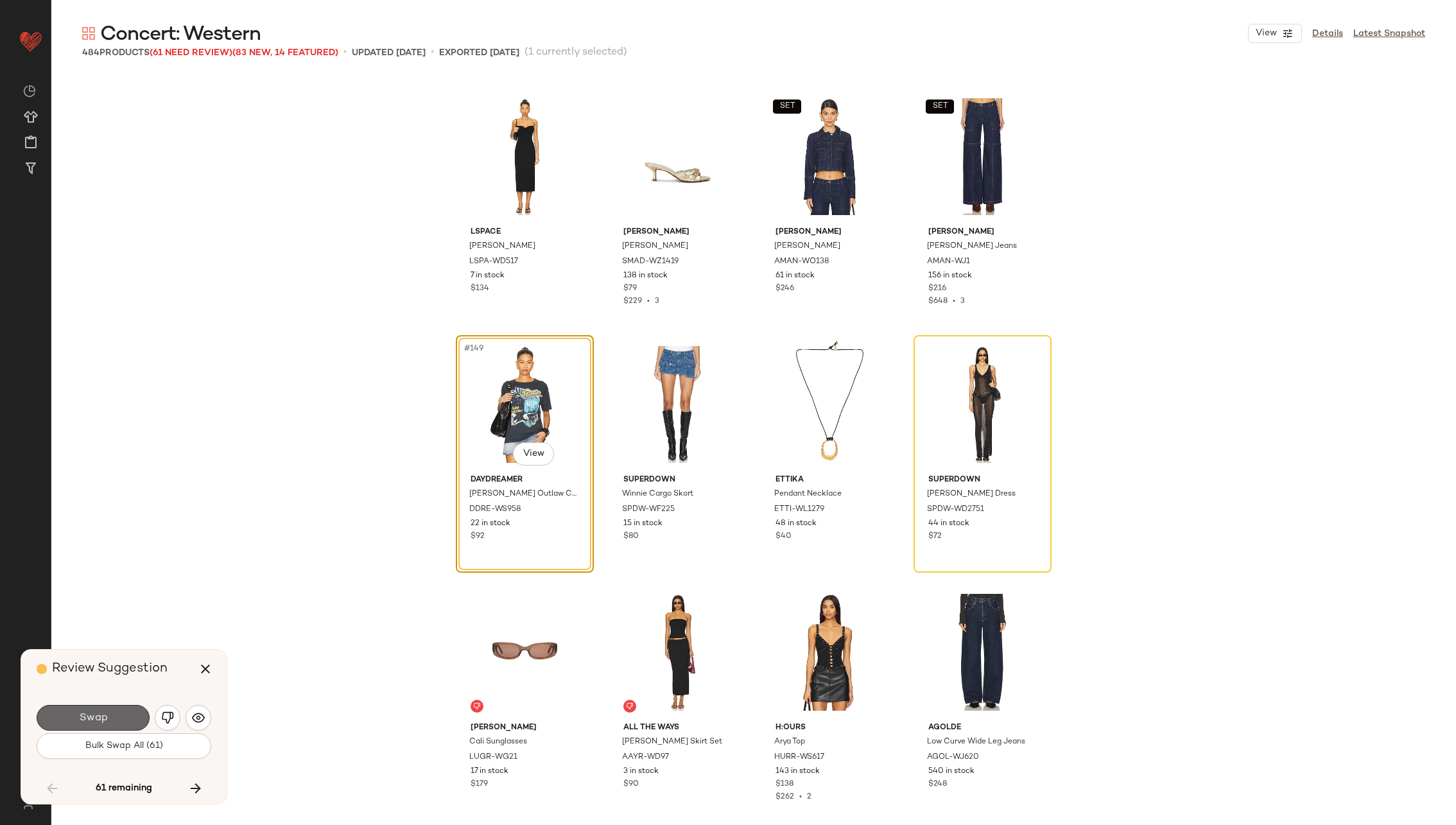
click at [94, 715] on span "Swap" at bounding box center [92, 718] width 29 height 12
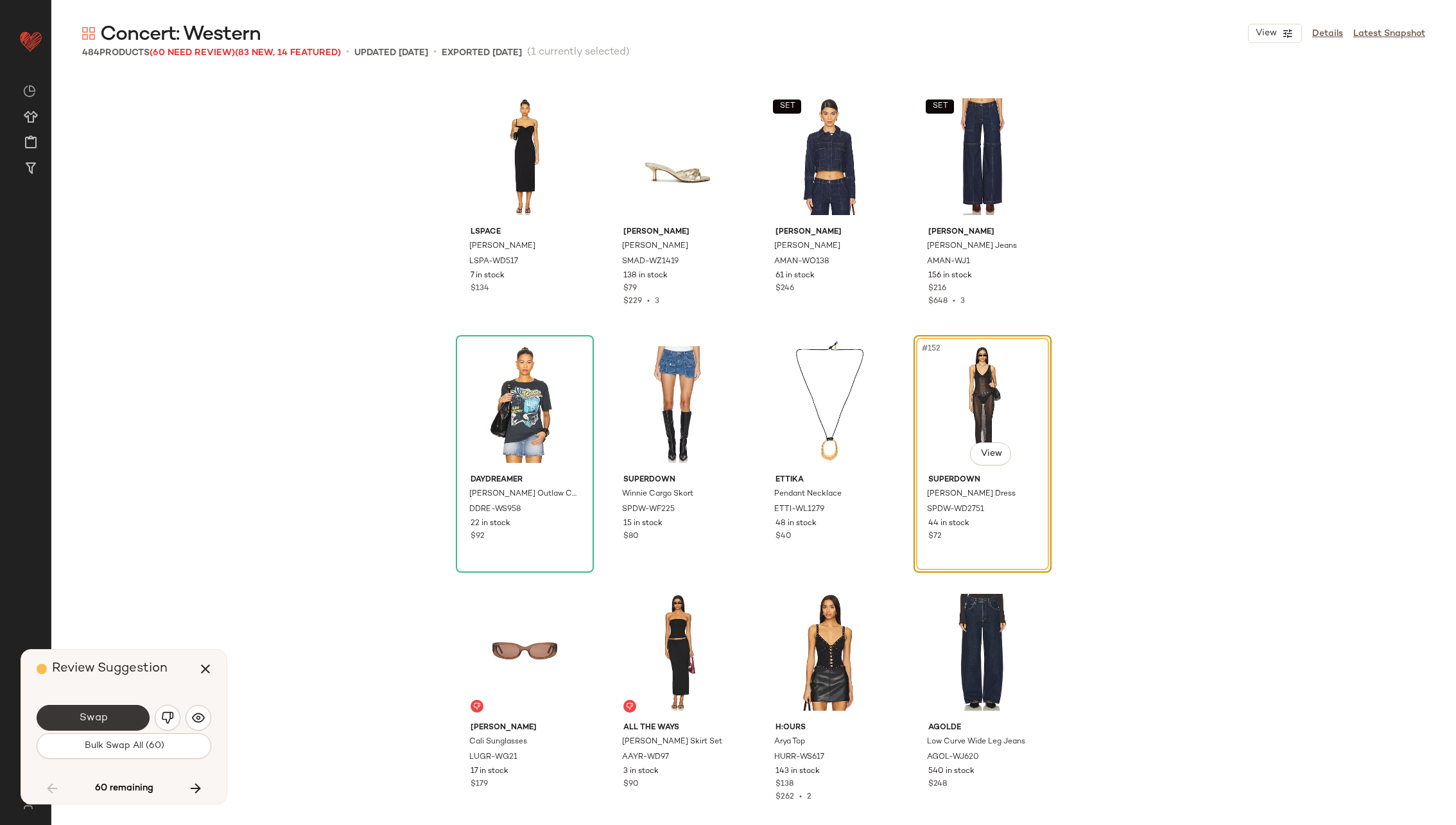
click at [94, 716] on span "Swap" at bounding box center [92, 718] width 29 height 12
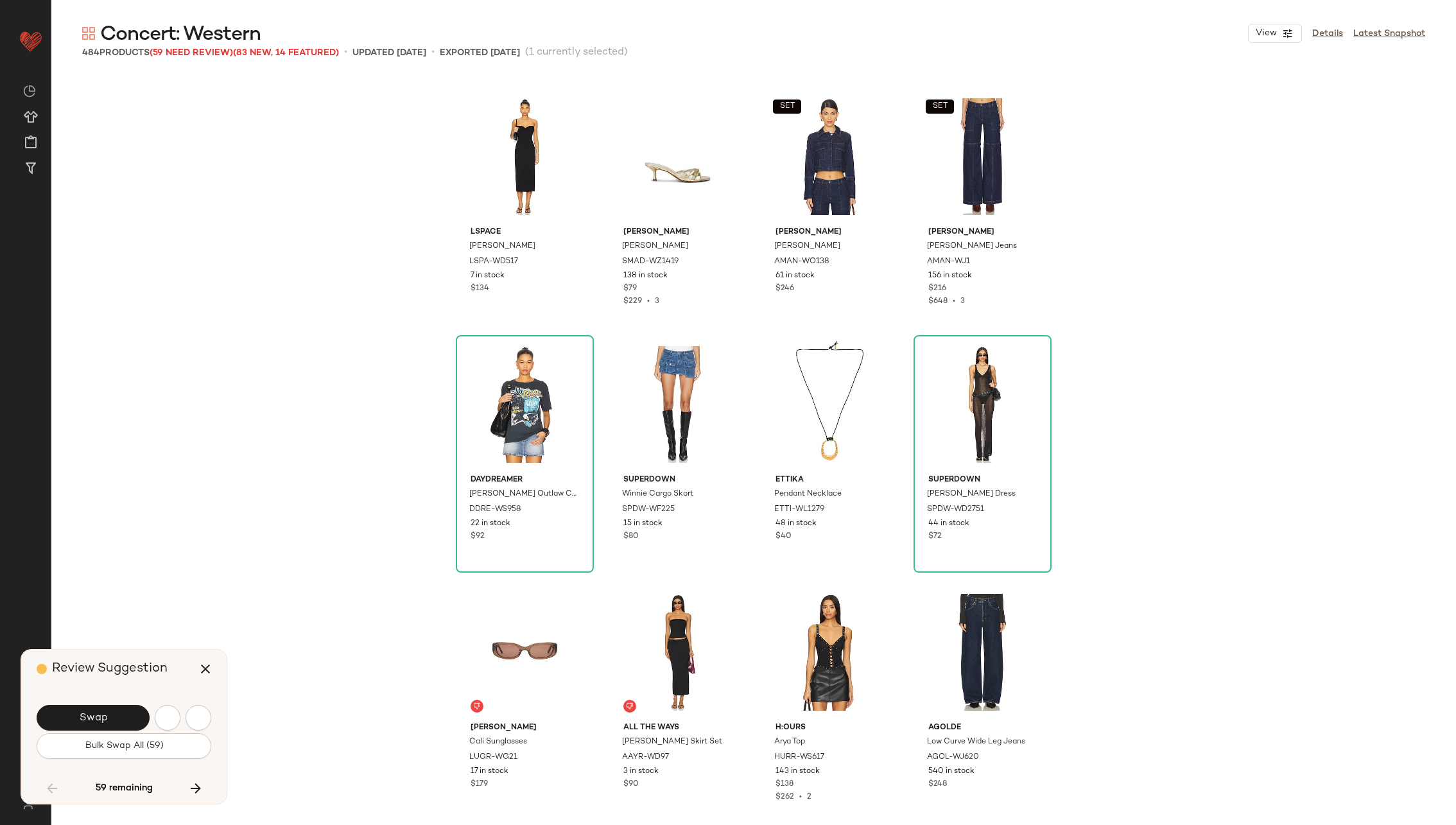
scroll to position [5950, 0]
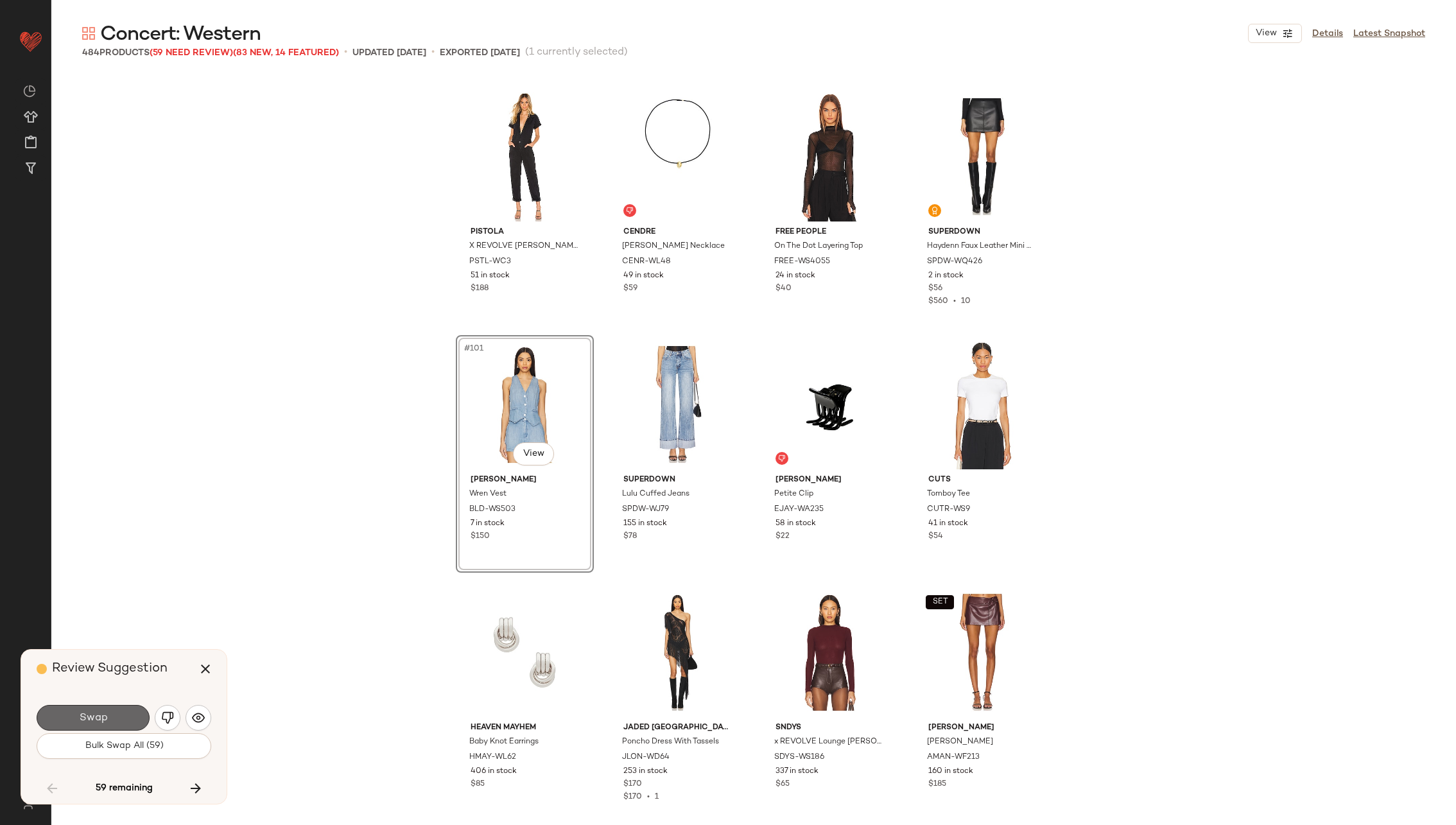
click at [94, 717] on span "Swap" at bounding box center [92, 718] width 29 height 12
click at [169, 718] on img "button" at bounding box center [168, 719] width 13 height 13
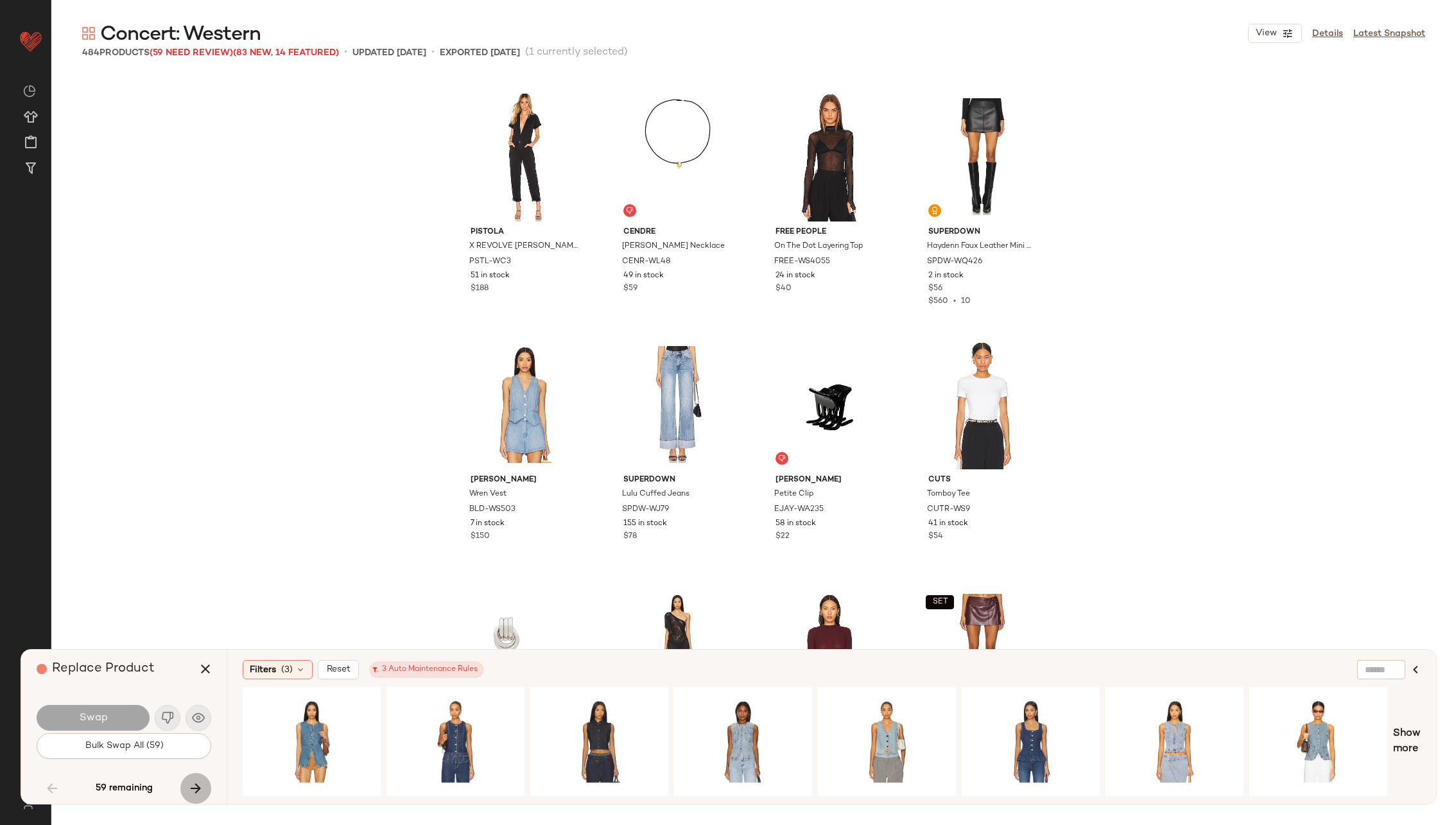
click at [197, 784] on icon "button" at bounding box center [195, 788] width 16 height 16
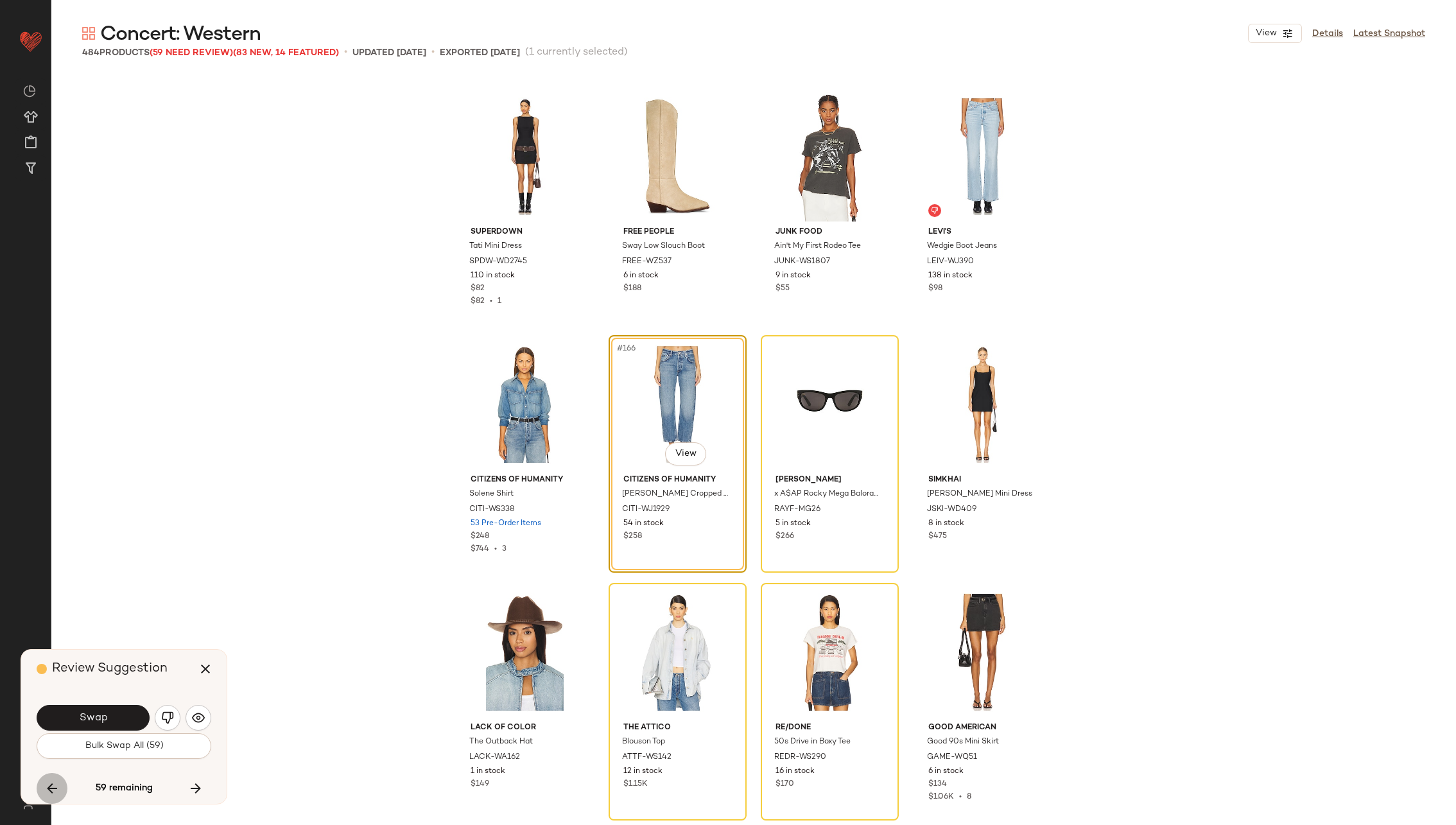
click at [52, 791] on icon "button" at bounding box center [52, 788] width 16 height 16
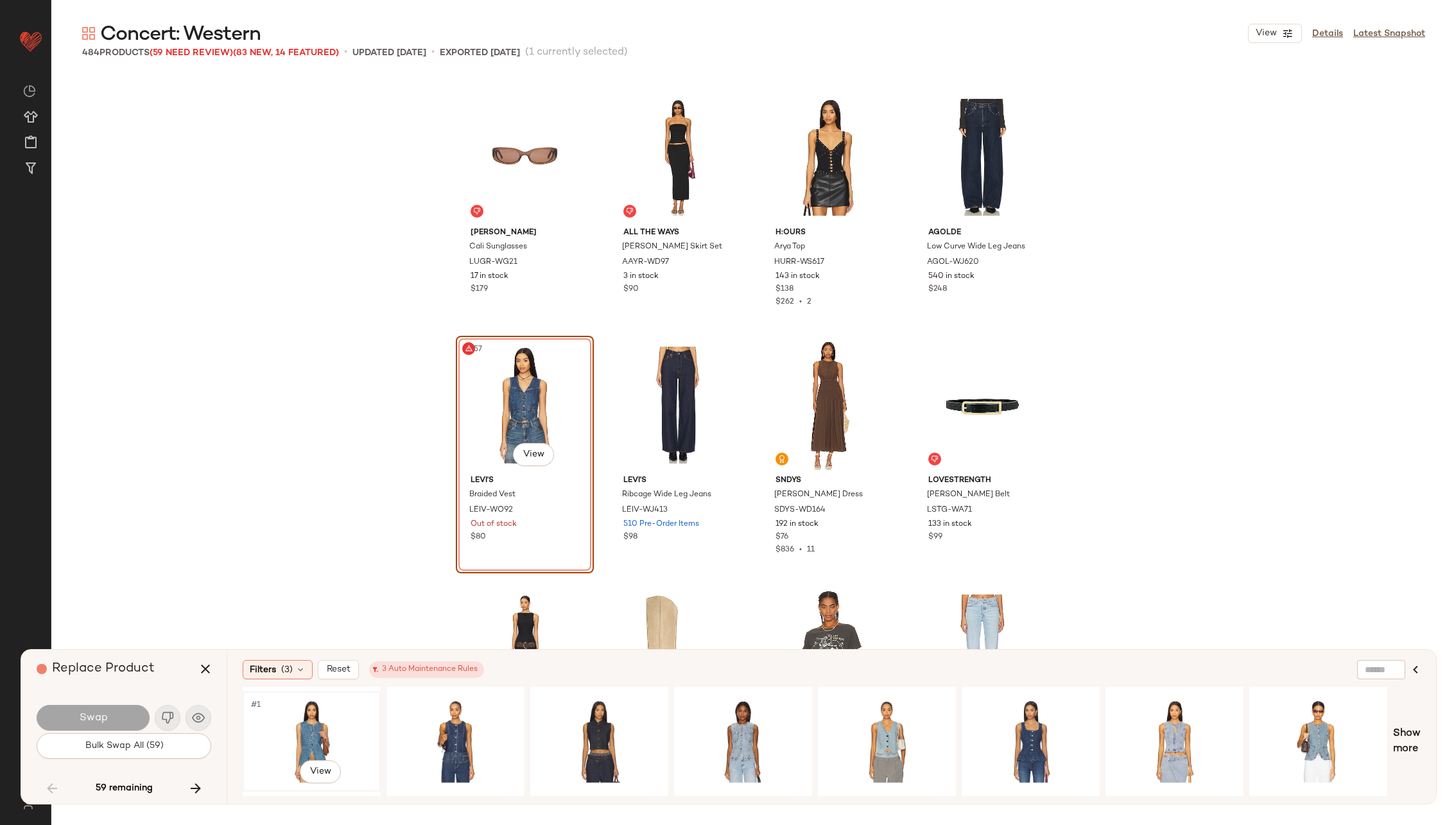
click at [308, 727] on div "#1 View" at bounding box center [312, 742] width 129 height 91
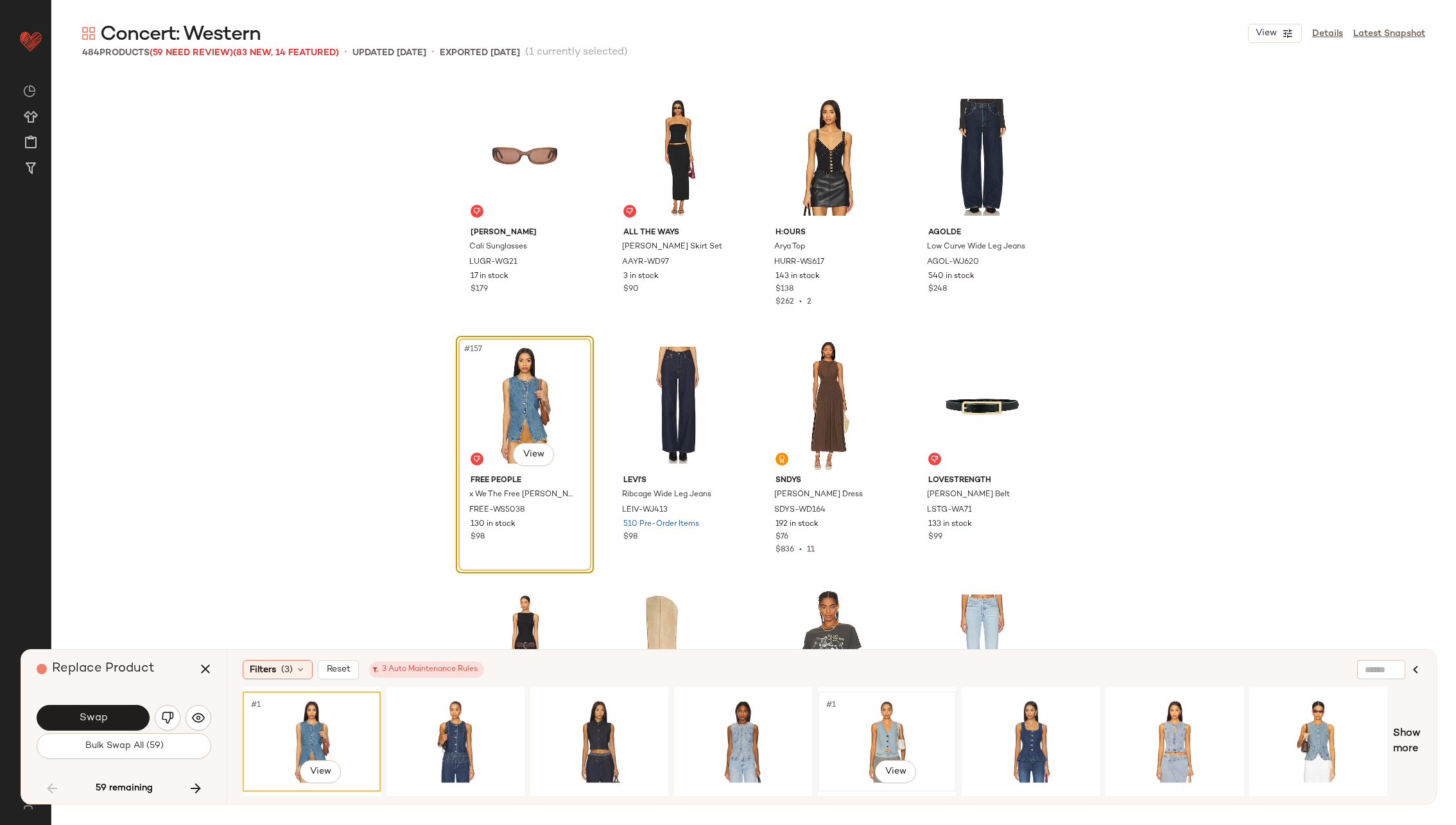
click at [884, 732] on div "#1 View" at bounding box center [887, 742] width 129 height 91
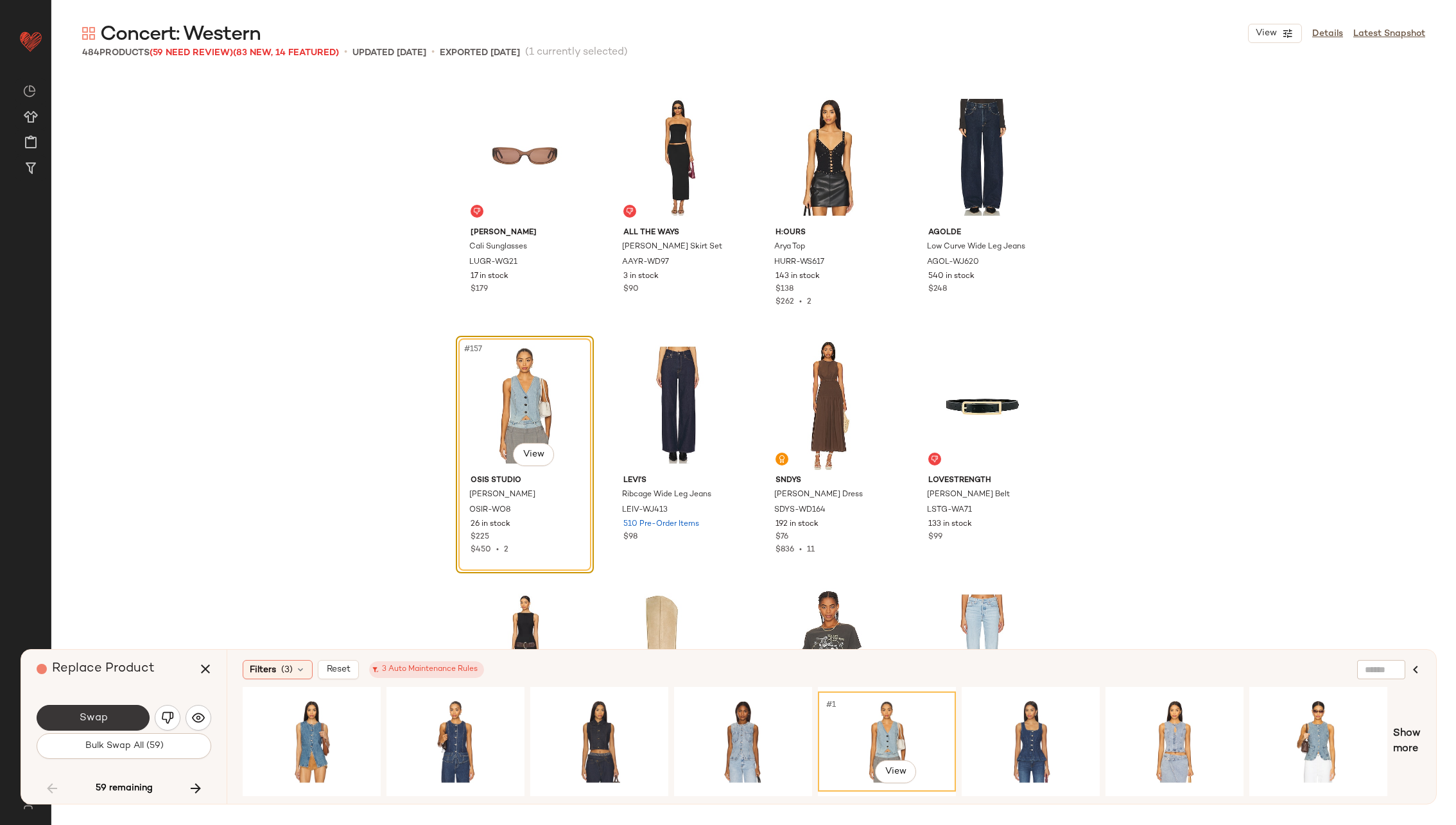
click at [122, 717] on button "Swap" at bounding box center [93, 718] width 113 height 25
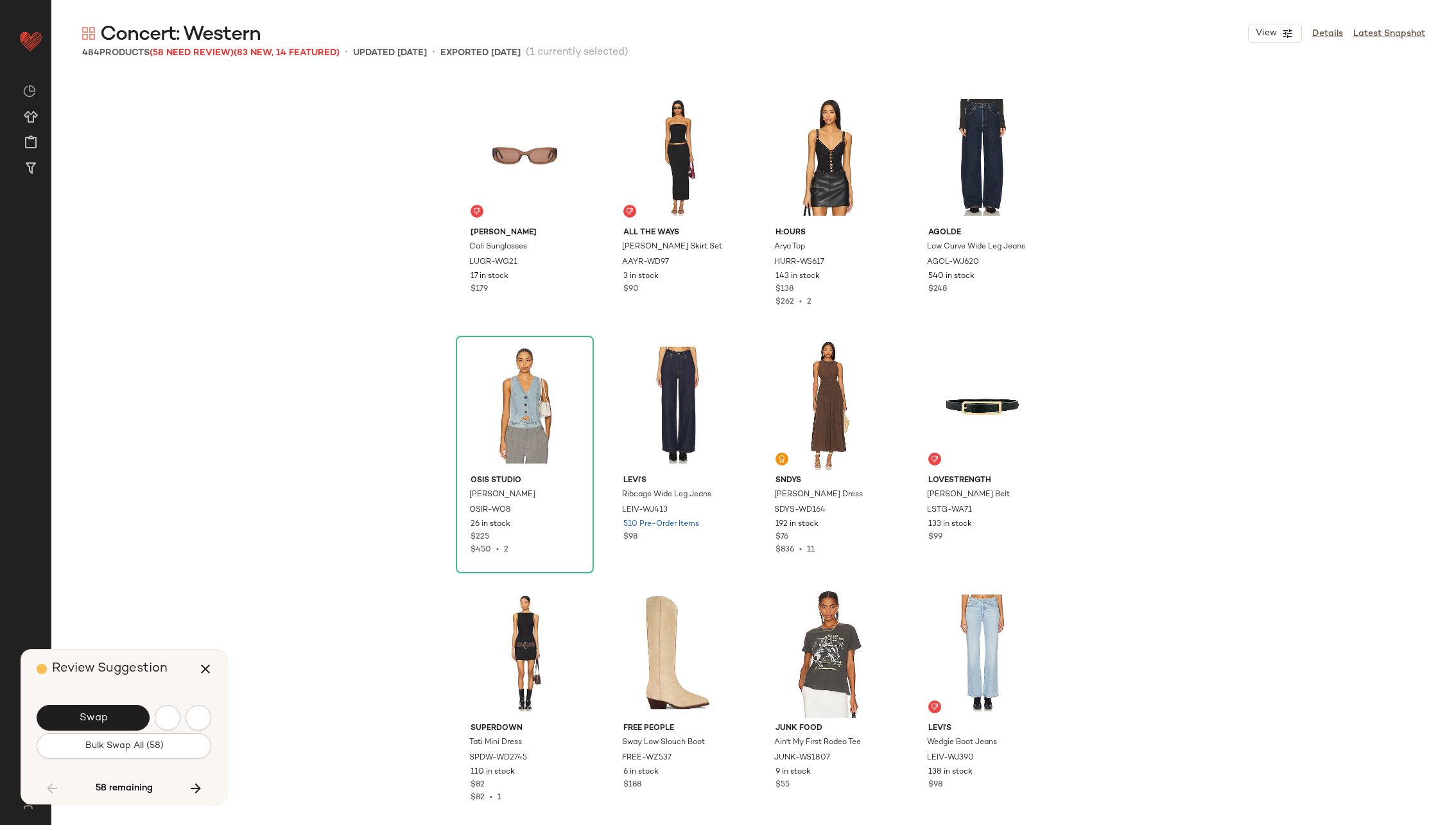
scroll to position [9917, 0]
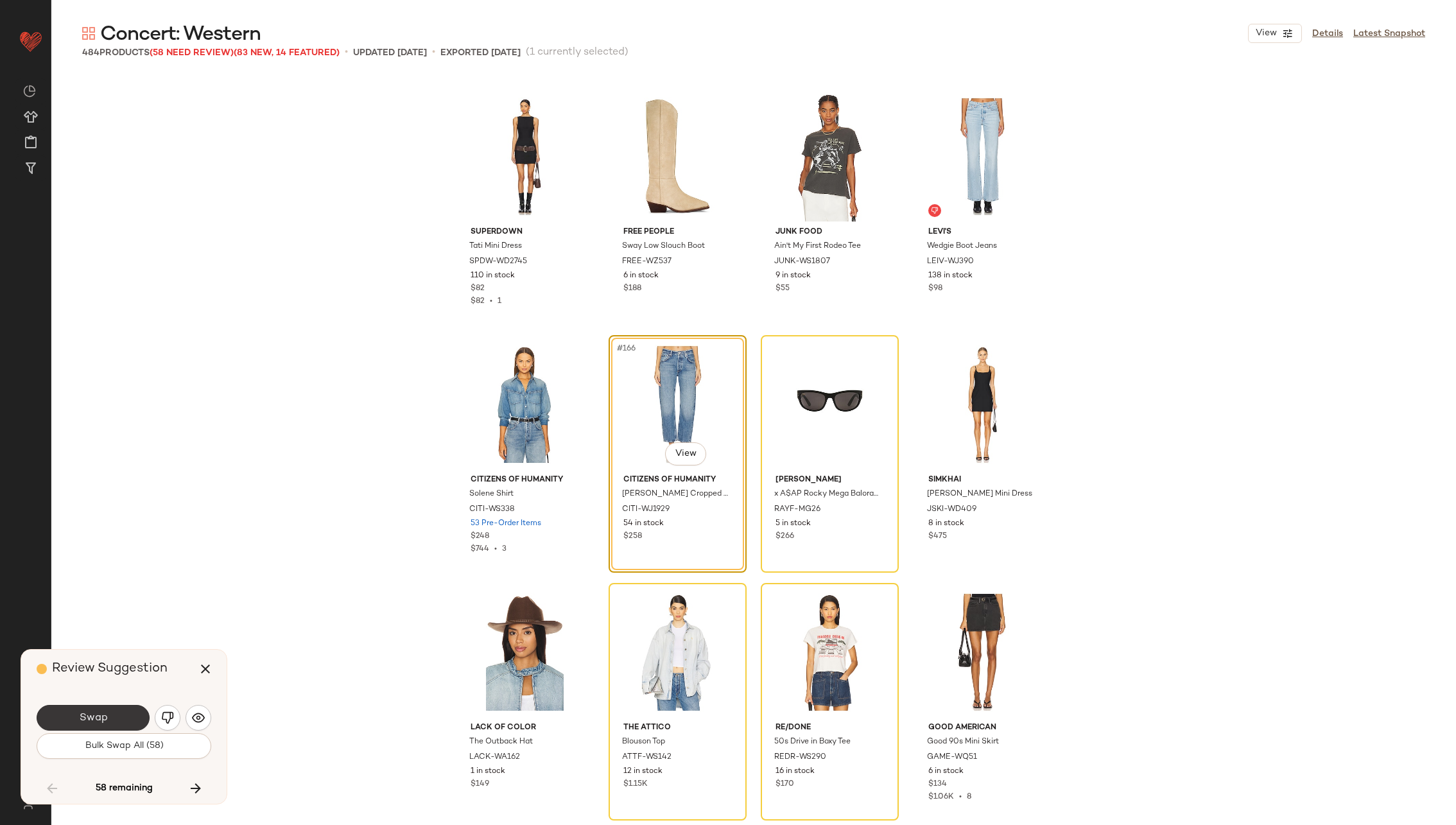
click at [114, 717] on button "Swap" at bounding box center [93, 718] width 113 height 25
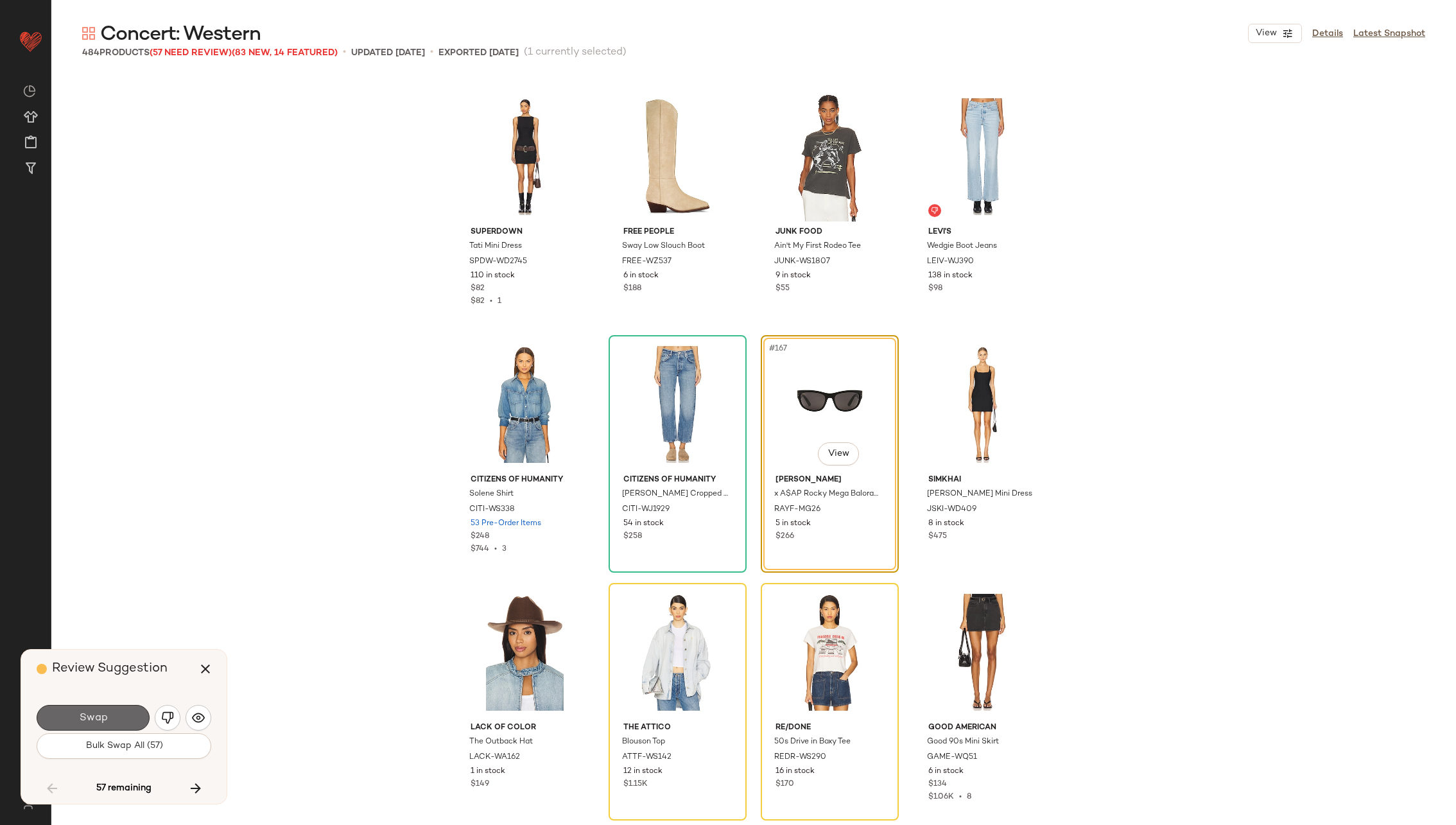
click at [113, 716] on button "Swap" at bounding box center [93, 718] width 113 height 25
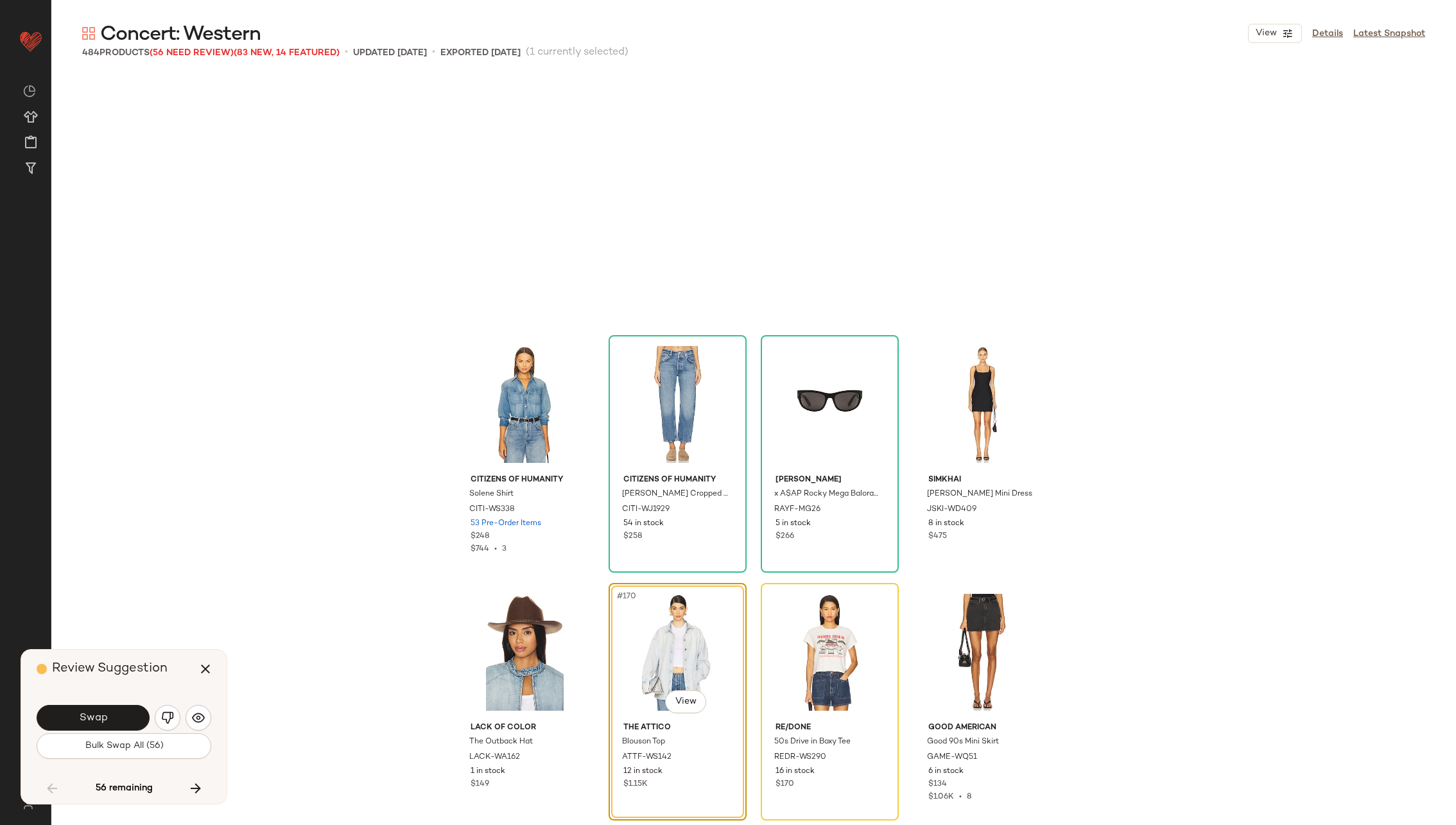
scroll to position [10164, 0]
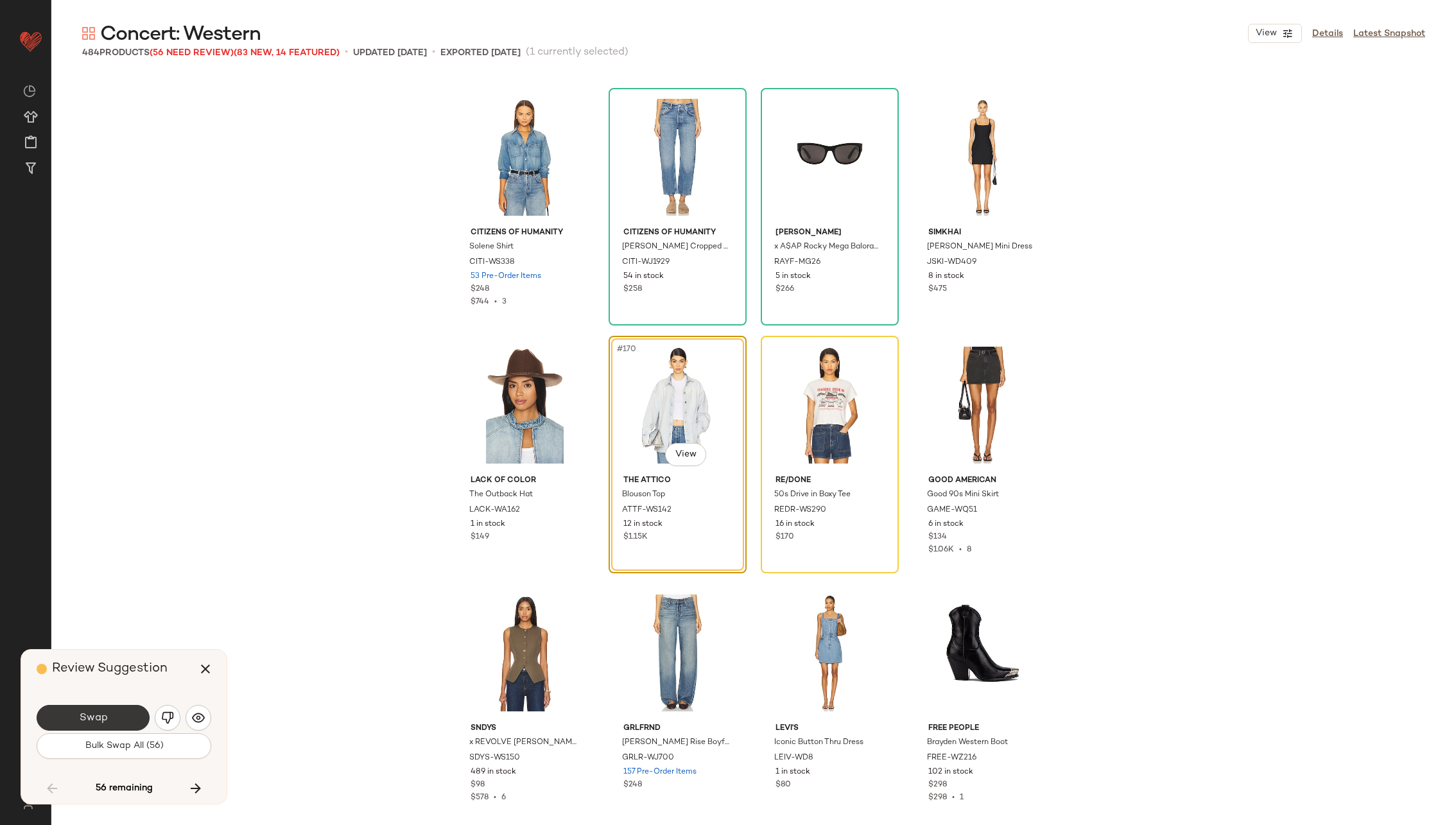
click at [113, 716] on button "Swap" at bounding box center [93, 718] width 113 height 25
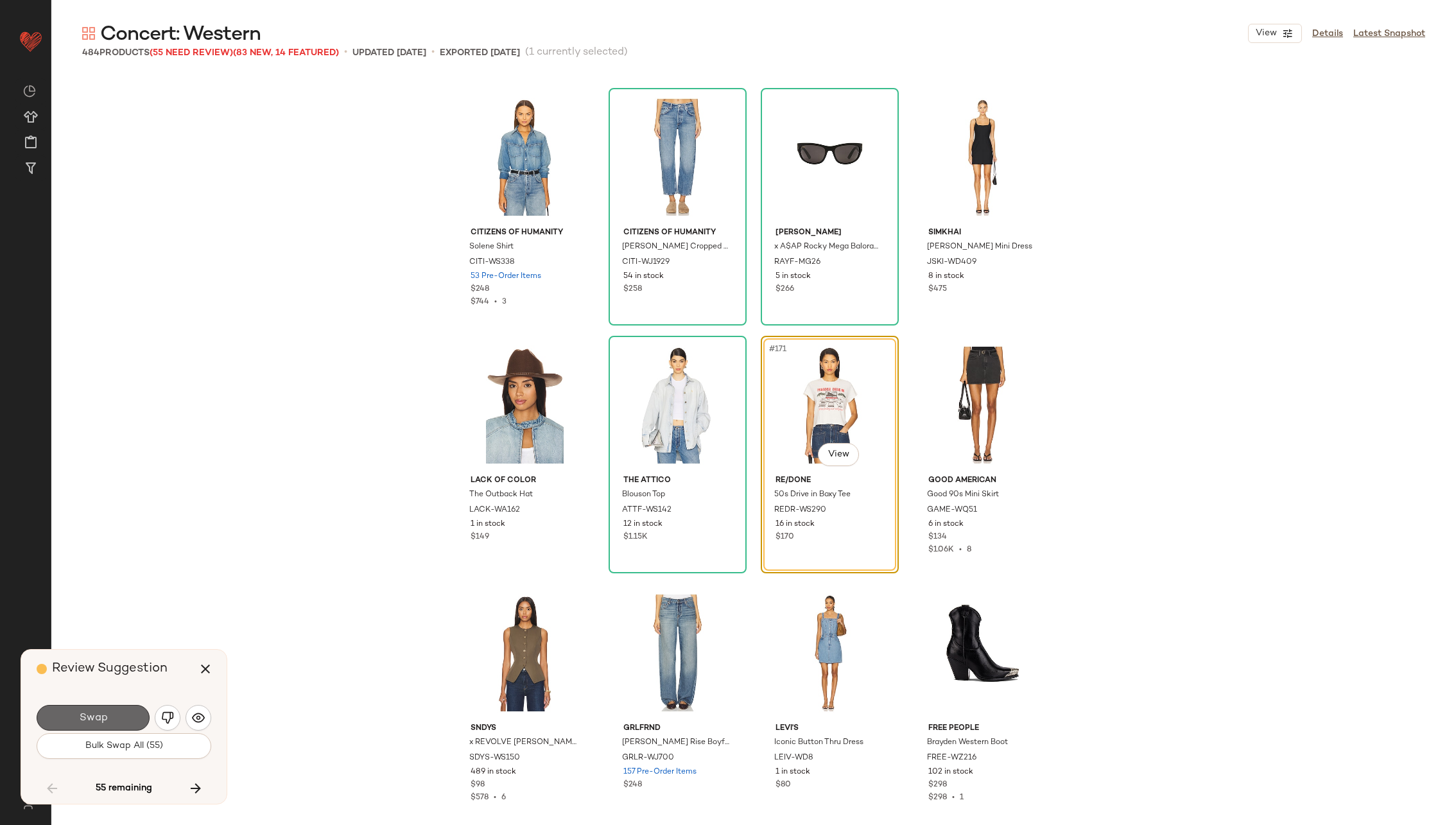
click at [113, 716] on button "Swap" at bounding box center [93, 718] width 113 height 25
click at [174, 716] on button "button" at bounding box center [167, 718] width 25 height 25
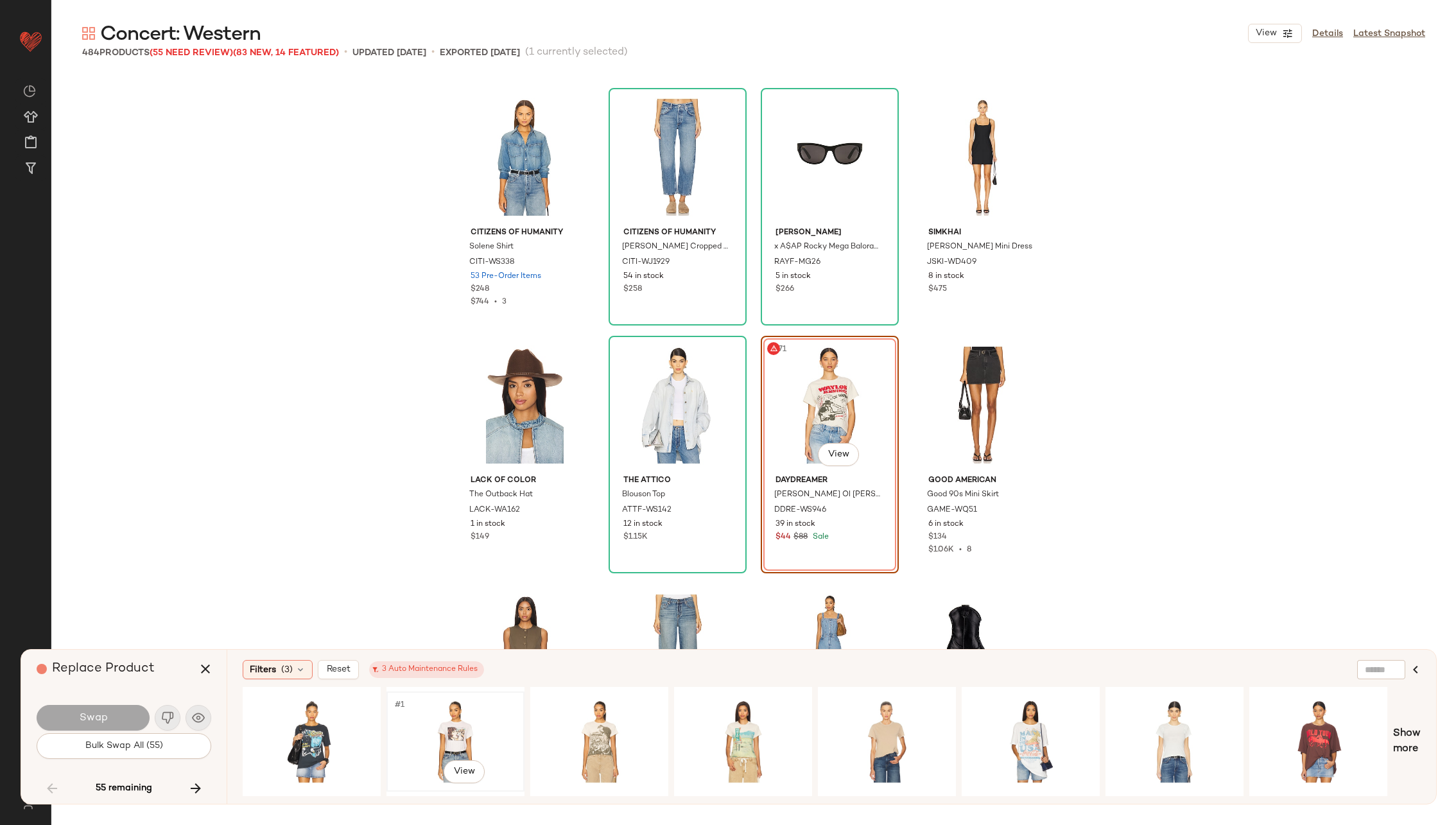
click at [422, 708] on div "#1 View" at bounding box center [456, 742] width 129 height 91
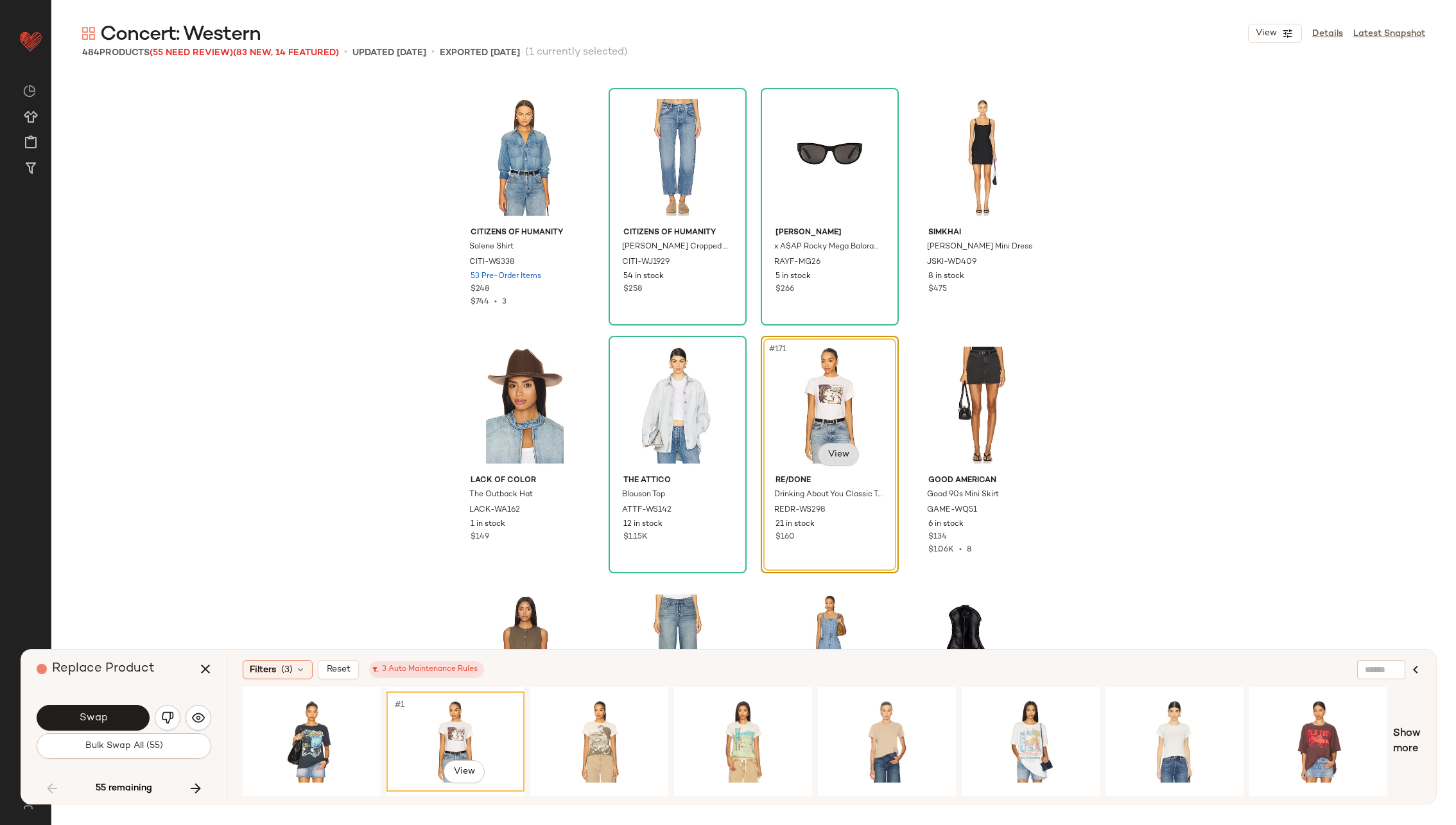
click at [837, 449] on body "Revolve ** Dashboard All Products Global Clipboards (27) Curations (70) [PERSON…" at bounding box center [728, 465] width 1456 height 930
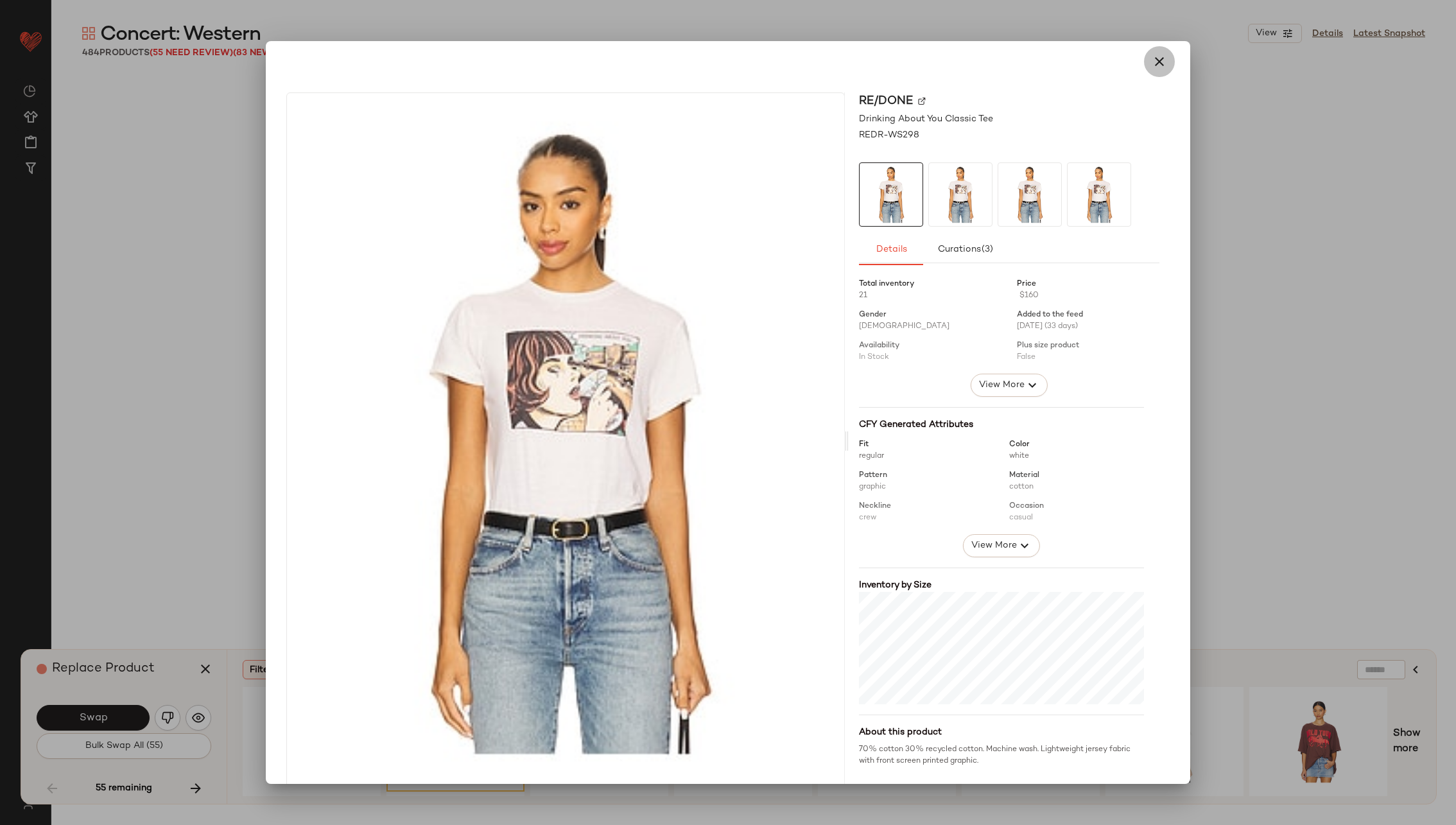
click at [1162, 57] on button "button" at bounding box center [1159, 62] width 31 height 31
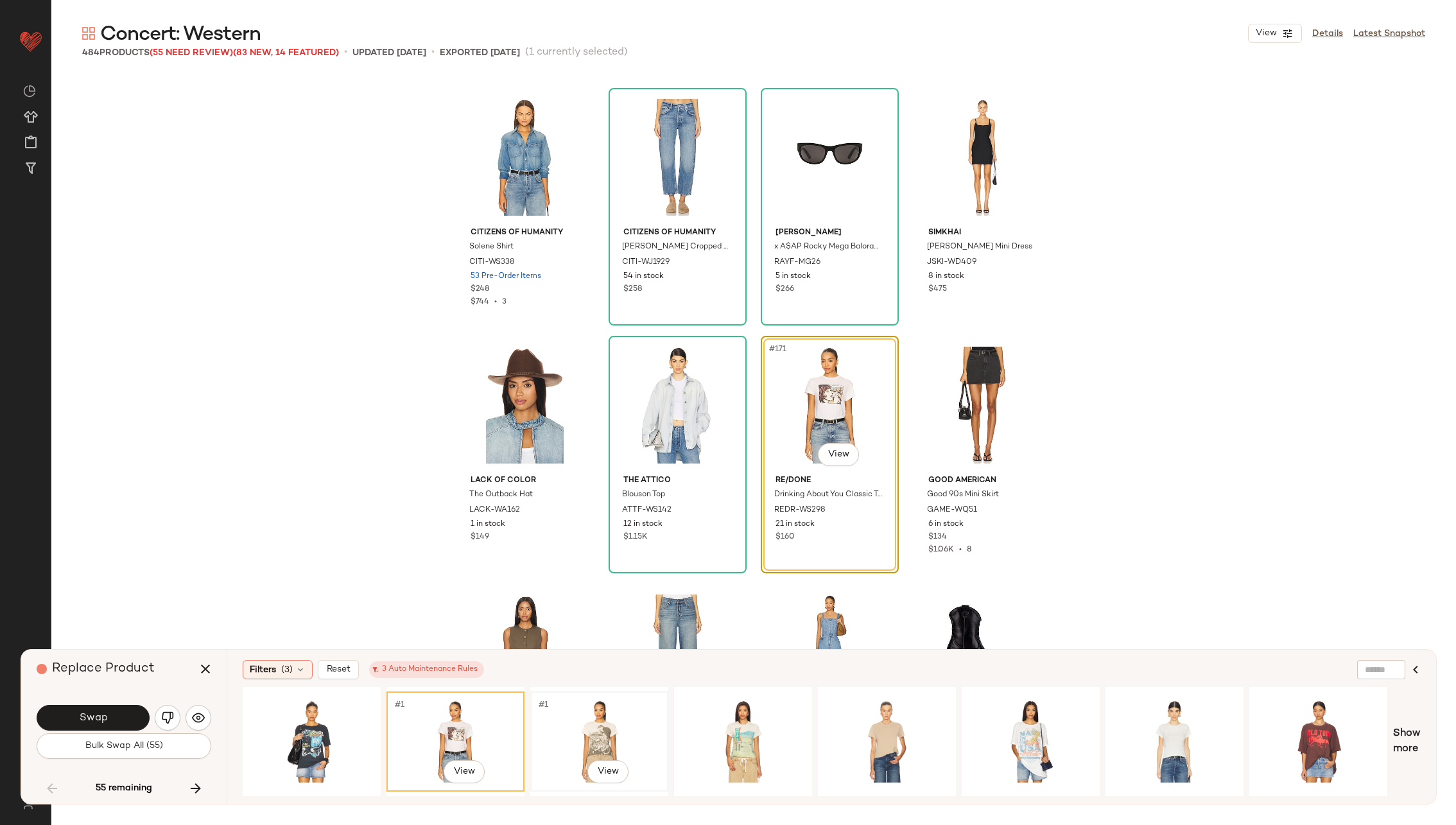
click at [612, 733] on div "#1 View" at bounding box center [600, 742] width 129 height 91
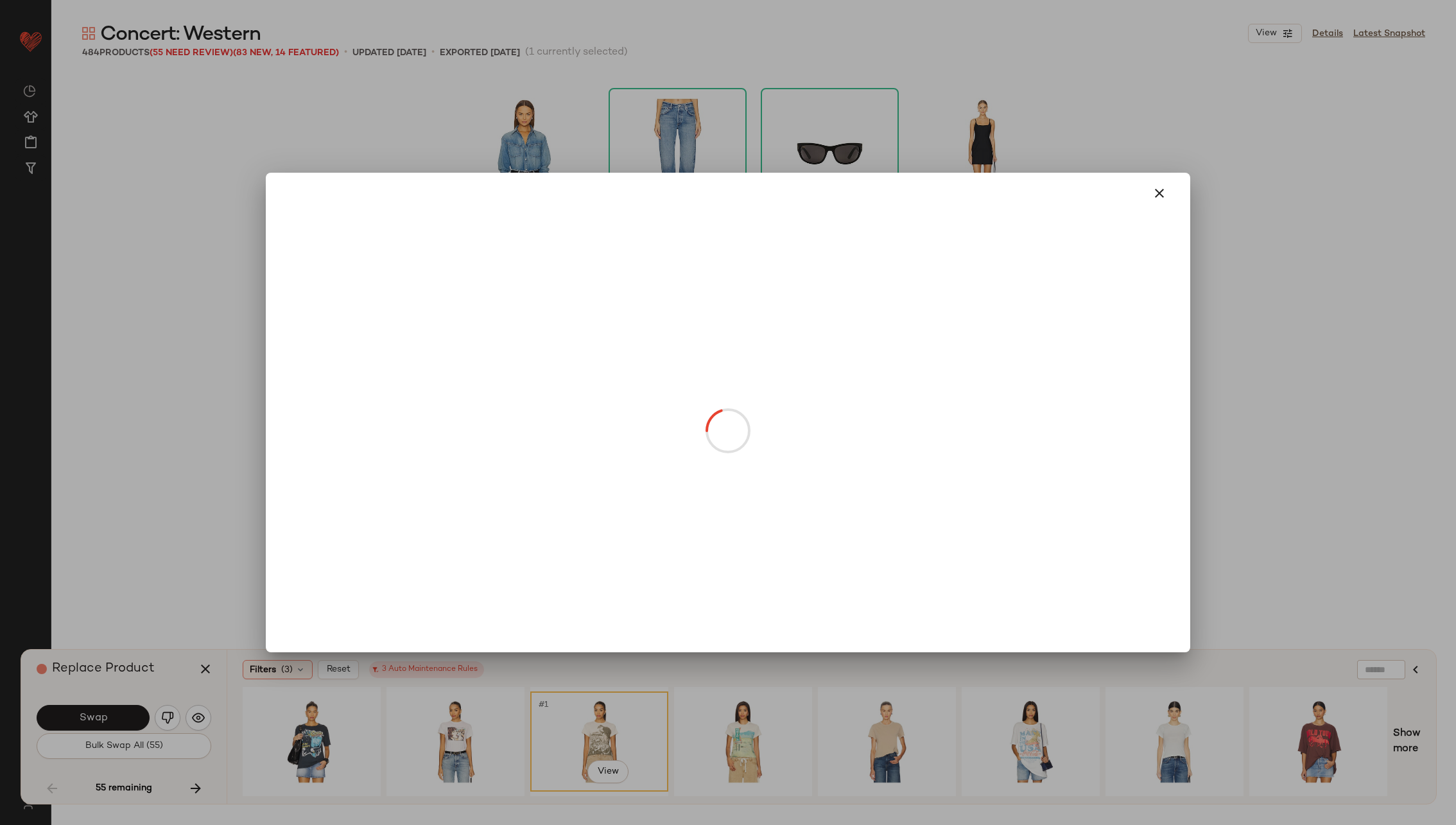
click at [844, 446] on body "Revolve ** Dashboard All Products Global Clipboards (27) Curations (70) [PERSON…" at bounding box center [728, 465] width 1456 height 930
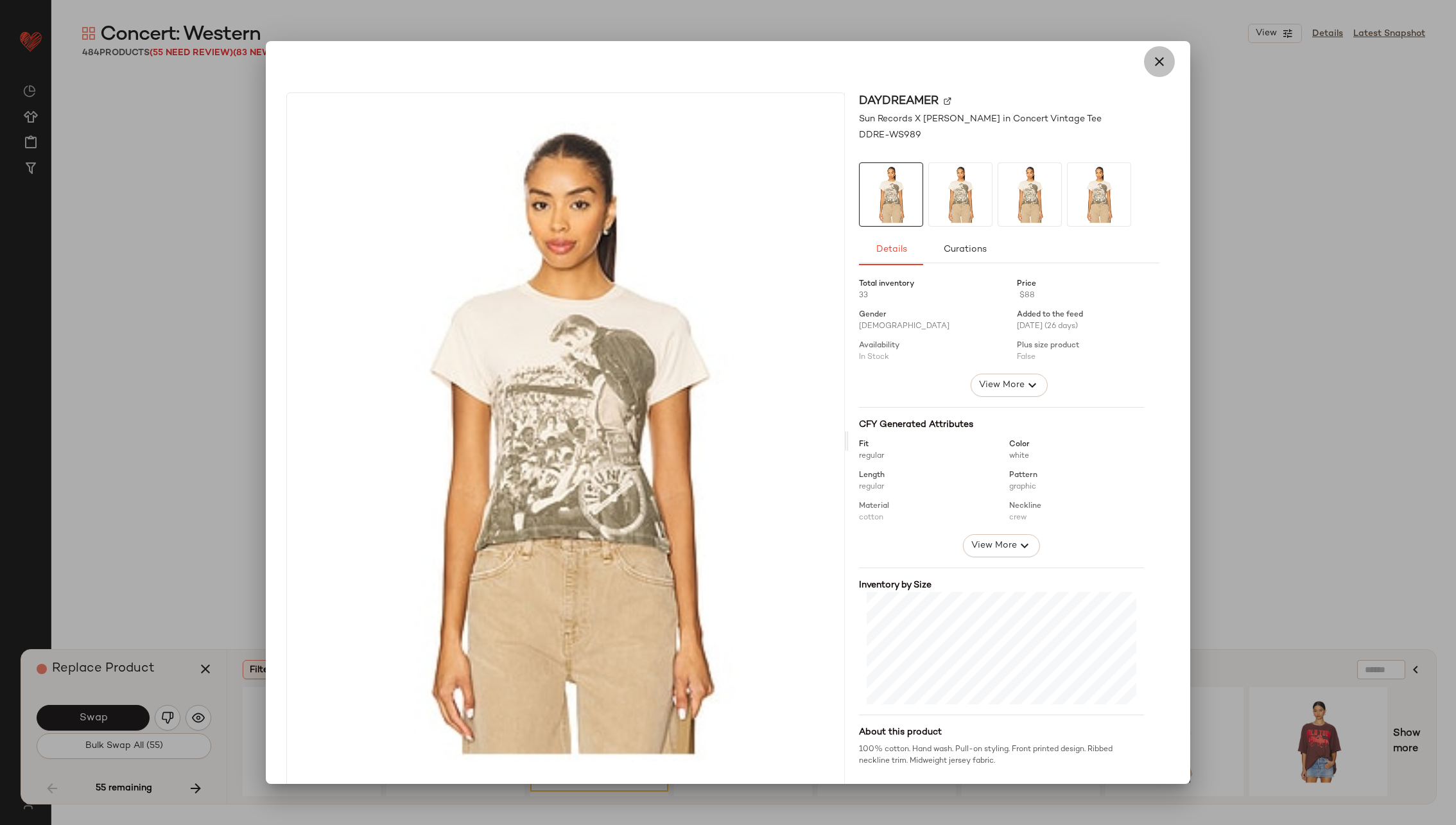
click at [1153, 61] on icon "button" at bounding box center [1159, 61] width 16 height 16
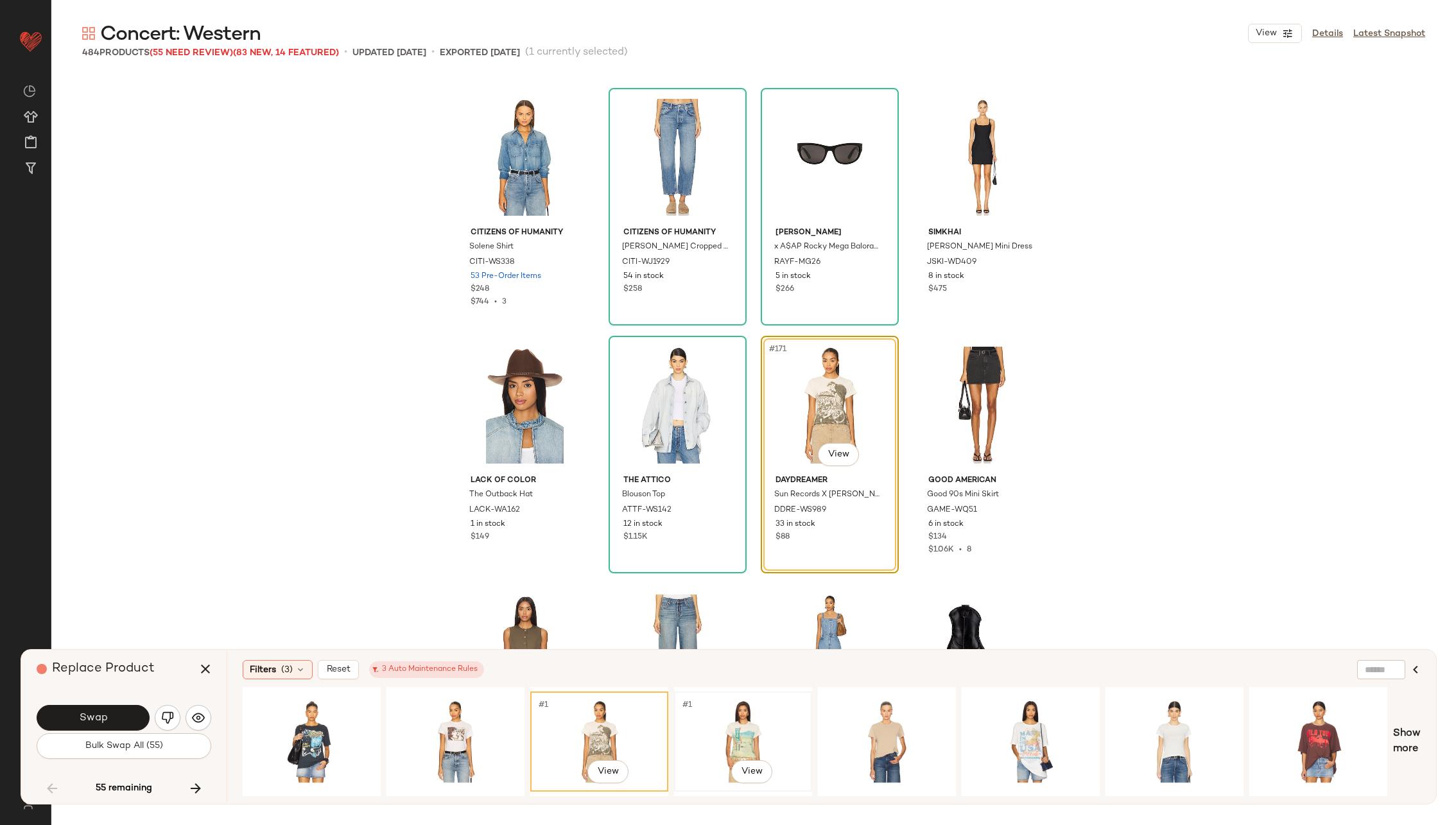
click at [757, 722] on div "#1 View" at bounding box center [744, 742] width 129 height 91
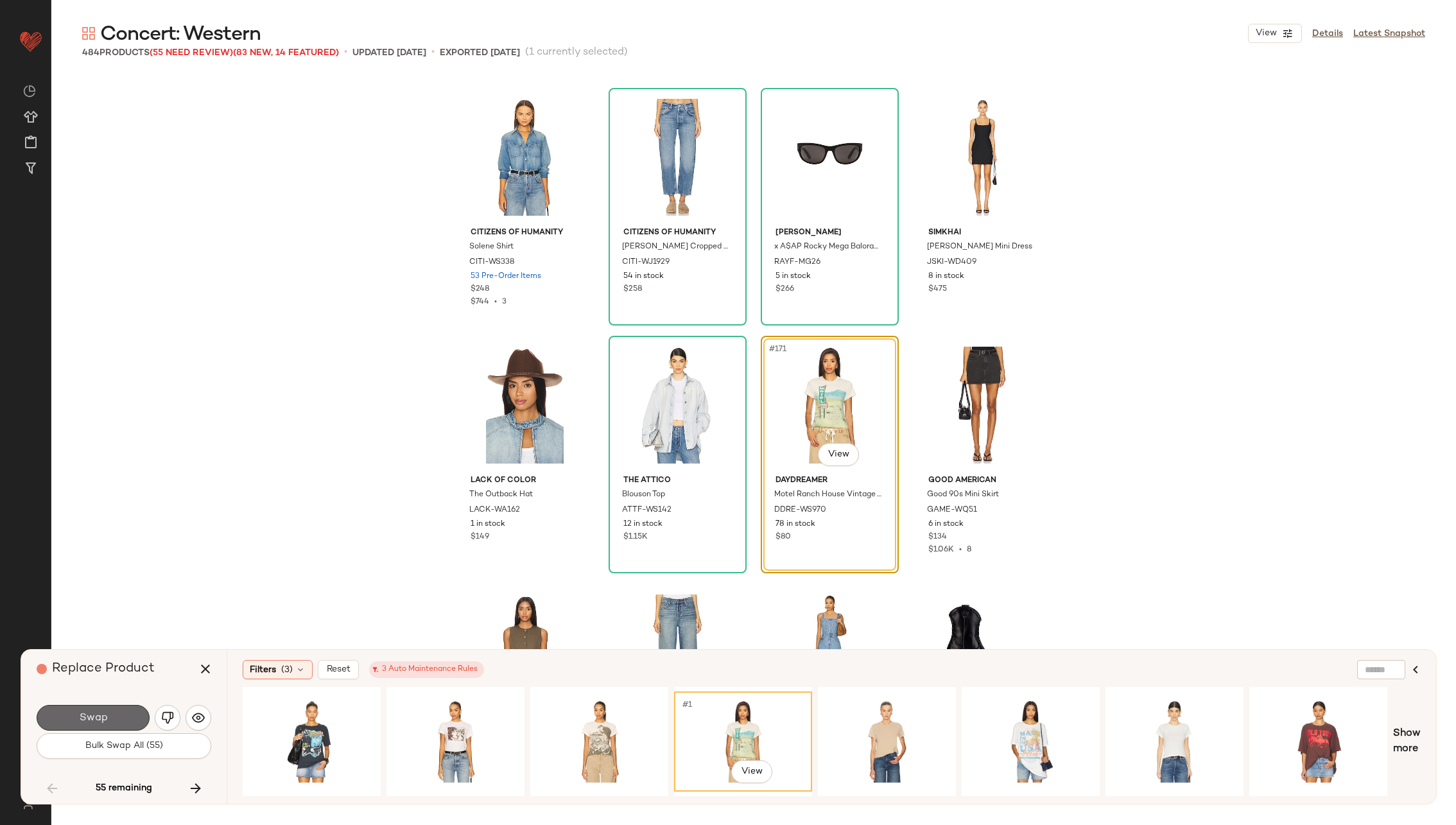
click at [86, 715] on span "Swap" at bounding box center [92, 718] width 29 height 12
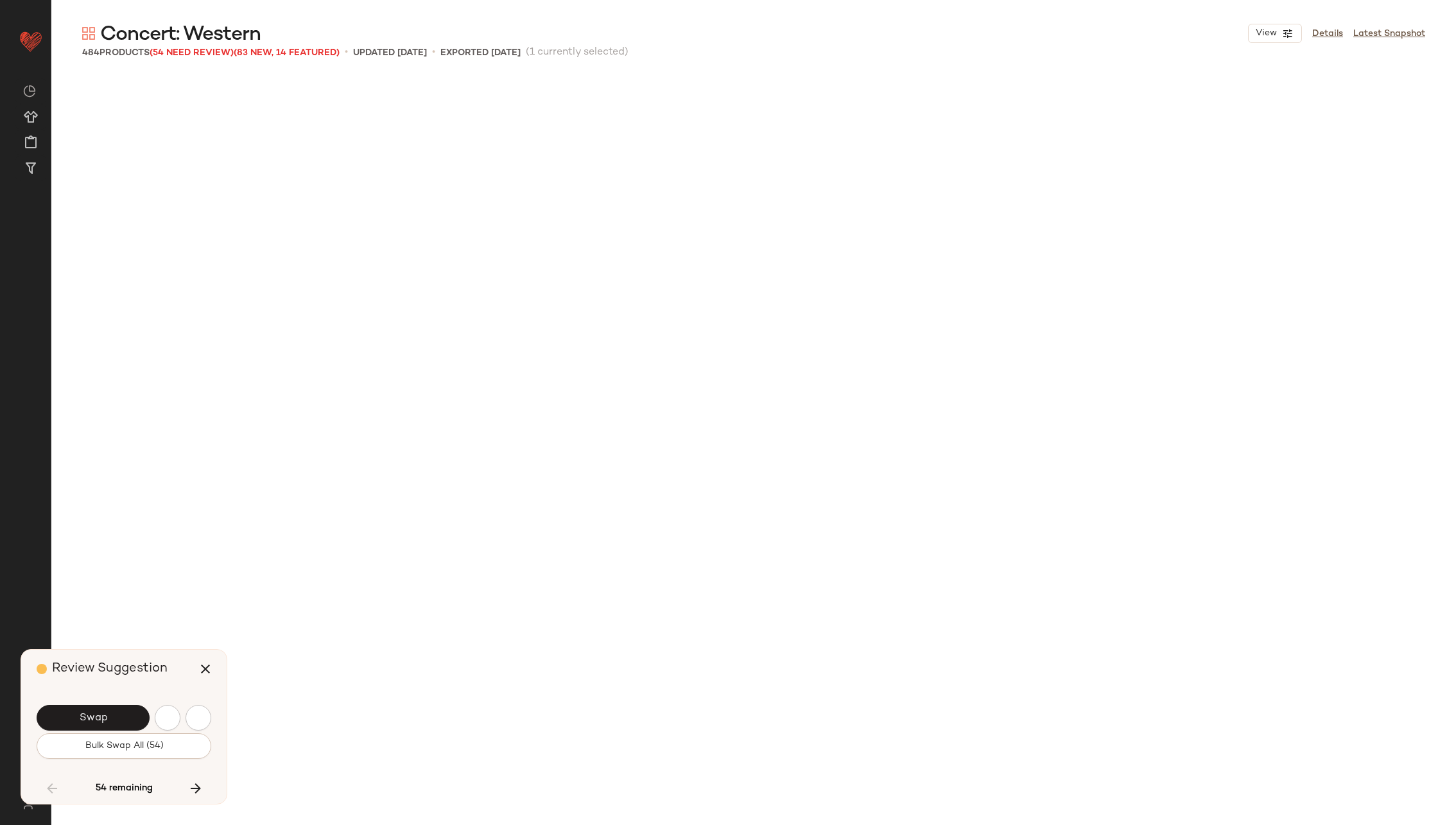
scroll to position [10908, 0]
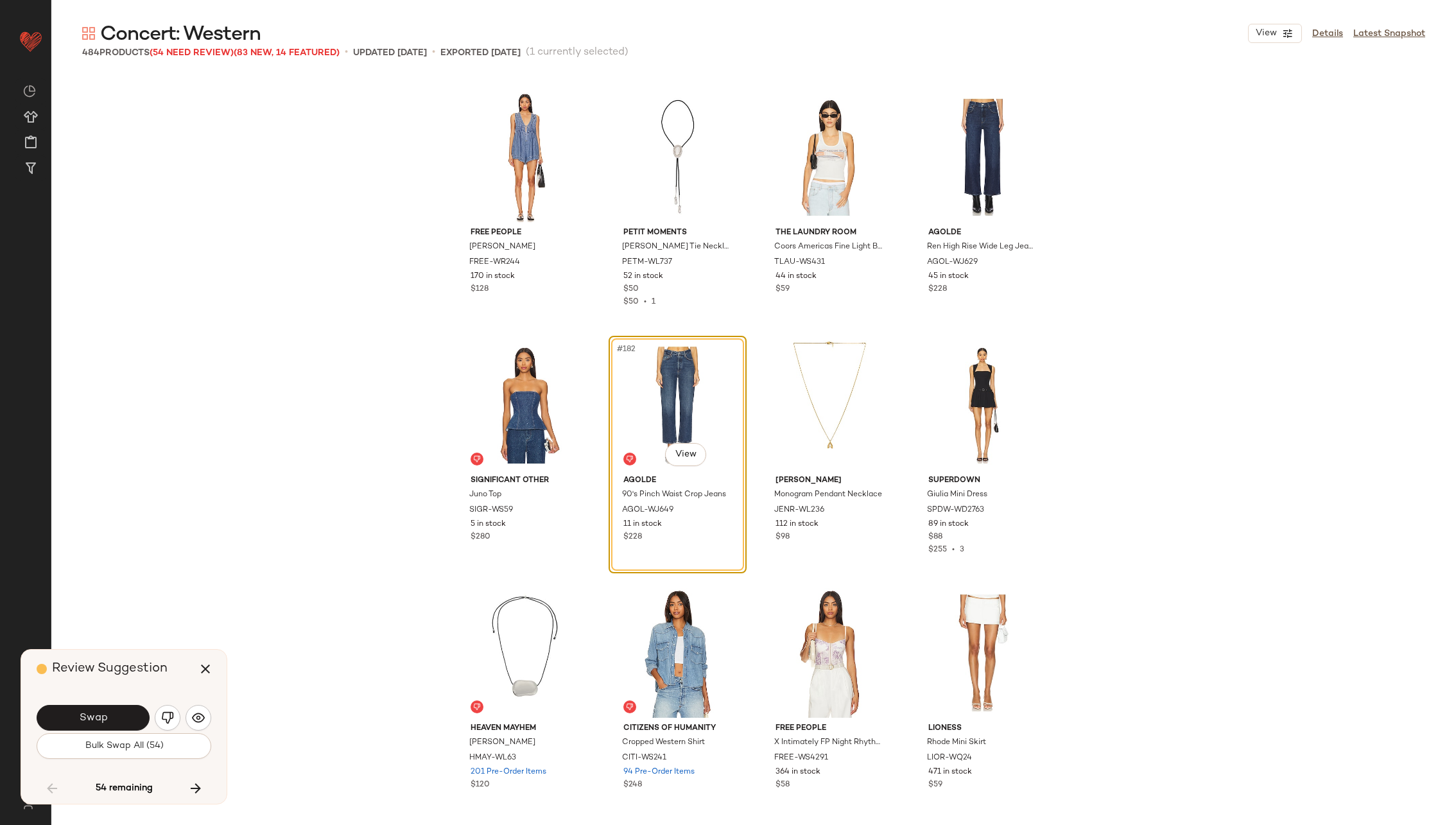
click at [86, 715] on span "Swap" at bounding box center [92, 718] width 29 height 12
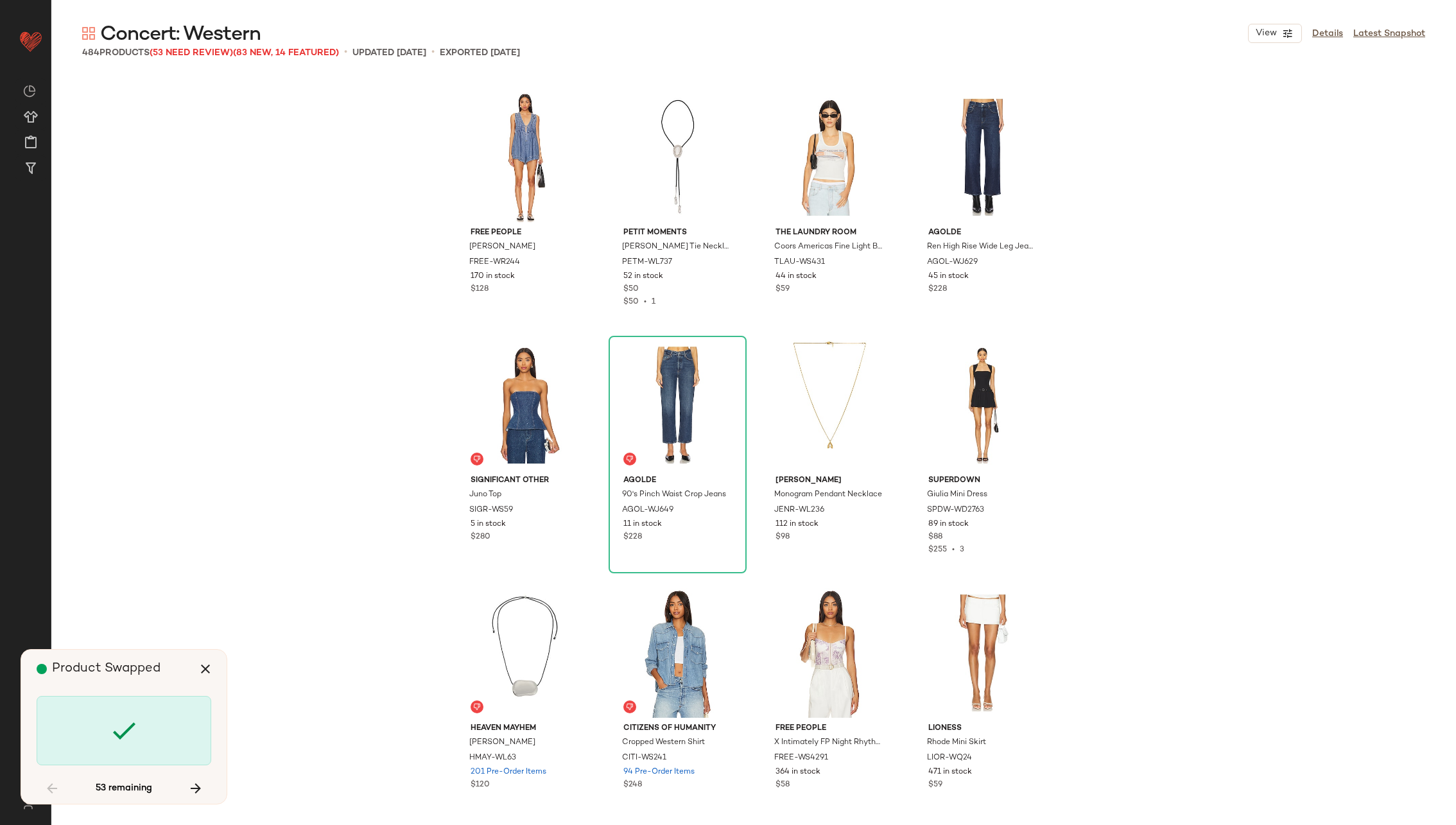
scroll to position [11405, 0]
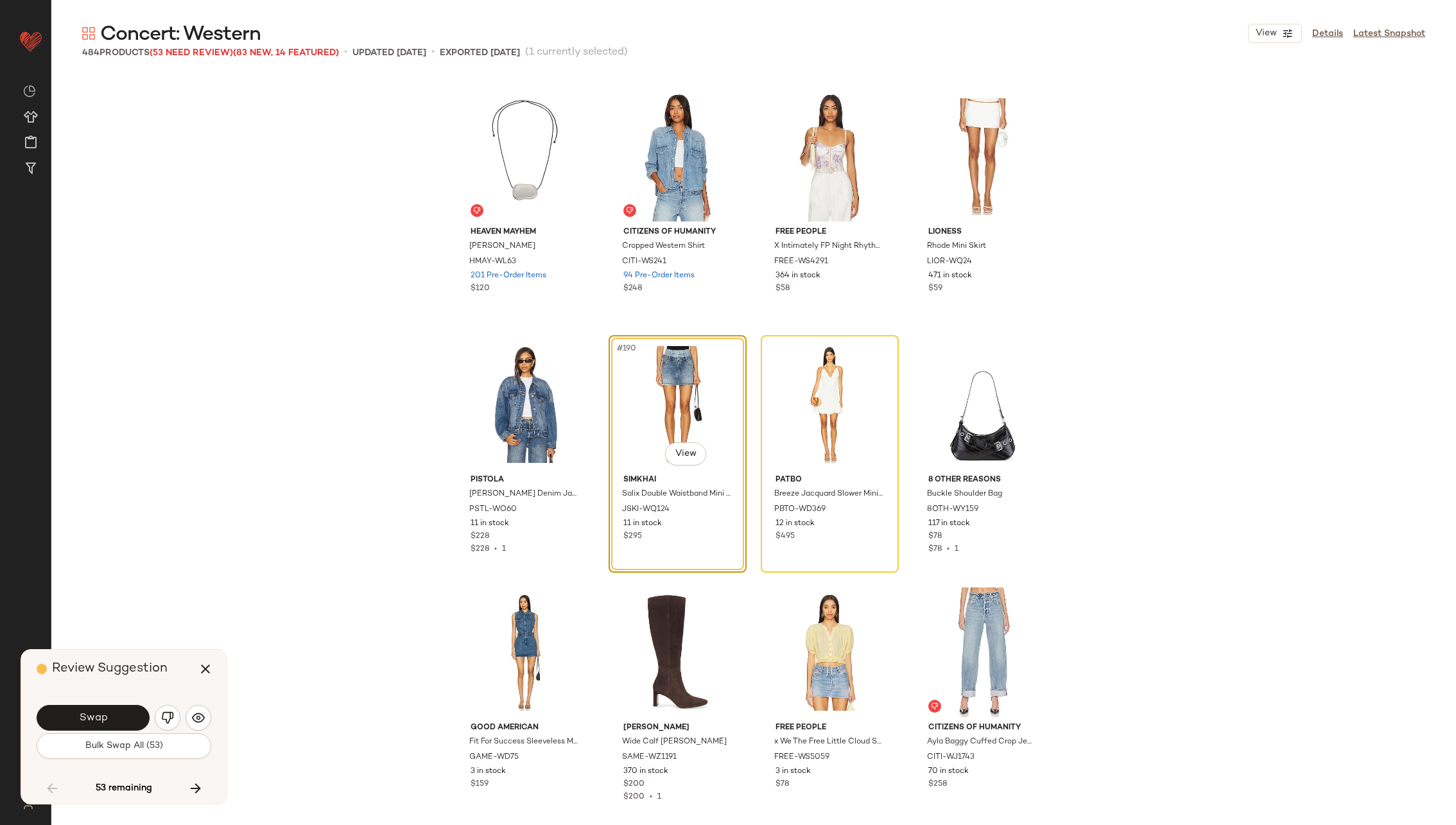
click at [86, 715] on span "Swap" at bounding box center [92, 718] width 29 height 12
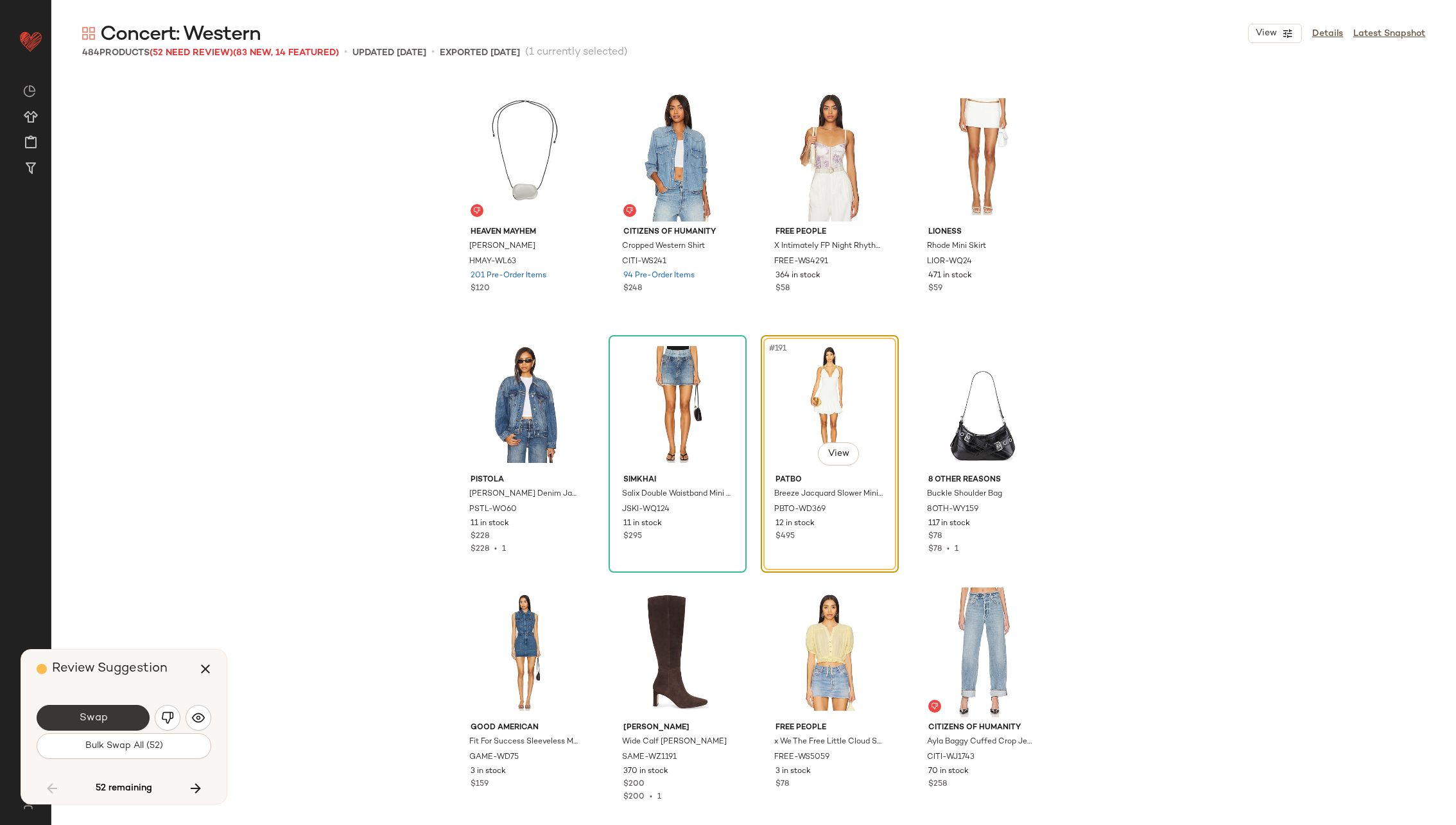
click at [86, 715] on span "Swap" at bounding box center [92, 718] width 29 height 12
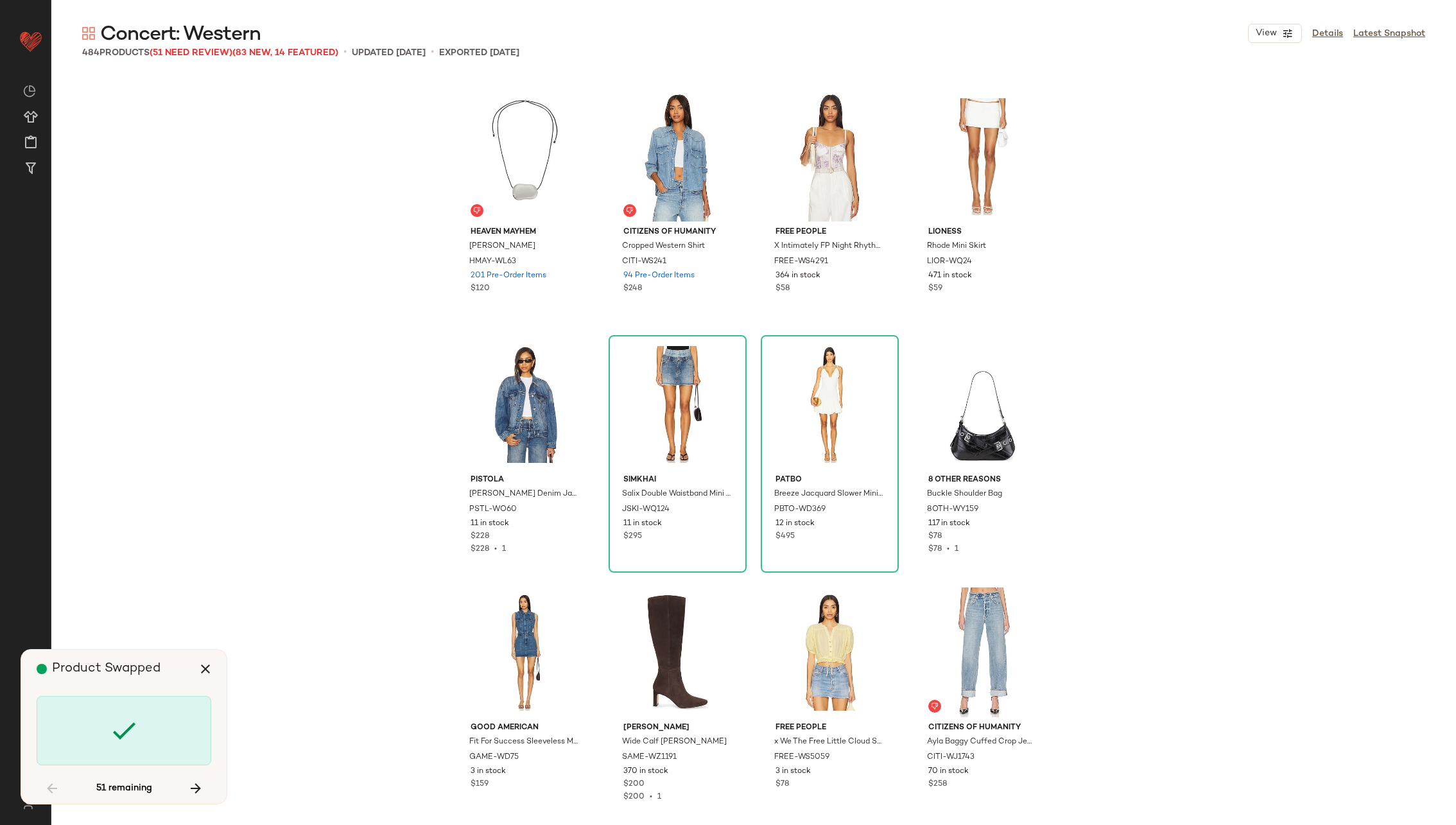
scroll to position [11901, 0]
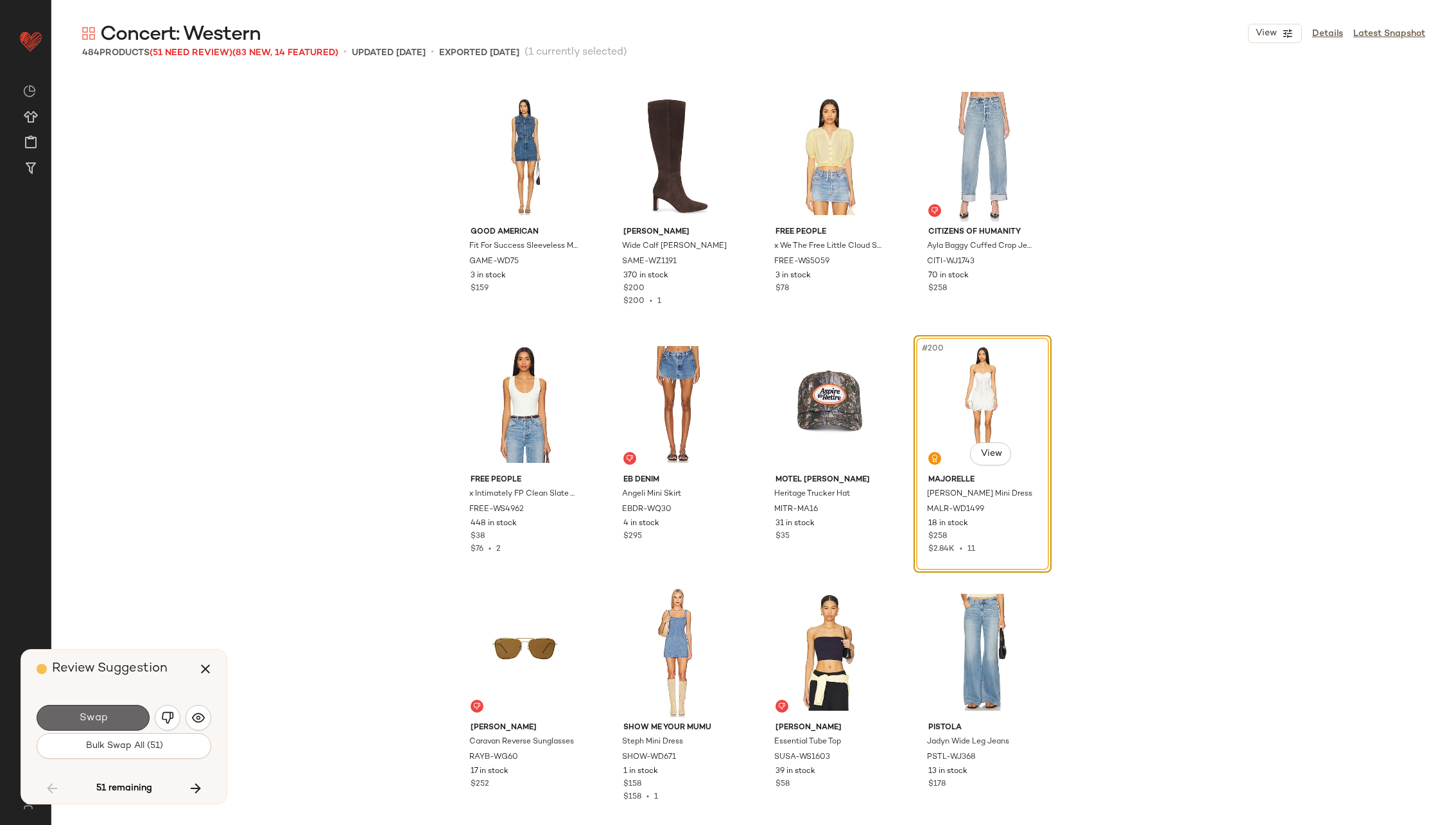
click at [97, 715] on span "Swap" at bounding box center [92, 718] width 29 height 12
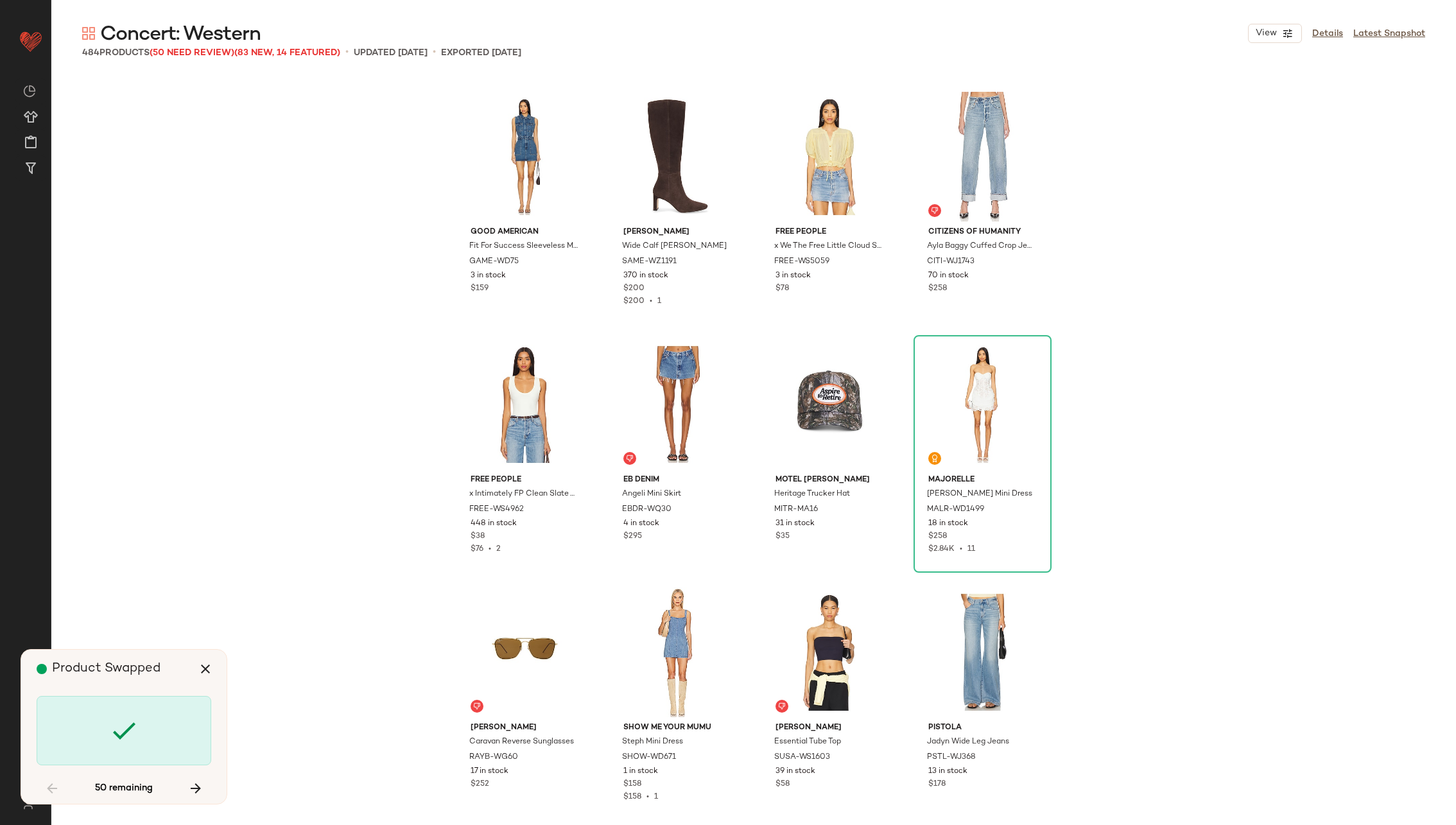
scroll to position [12892, 0]
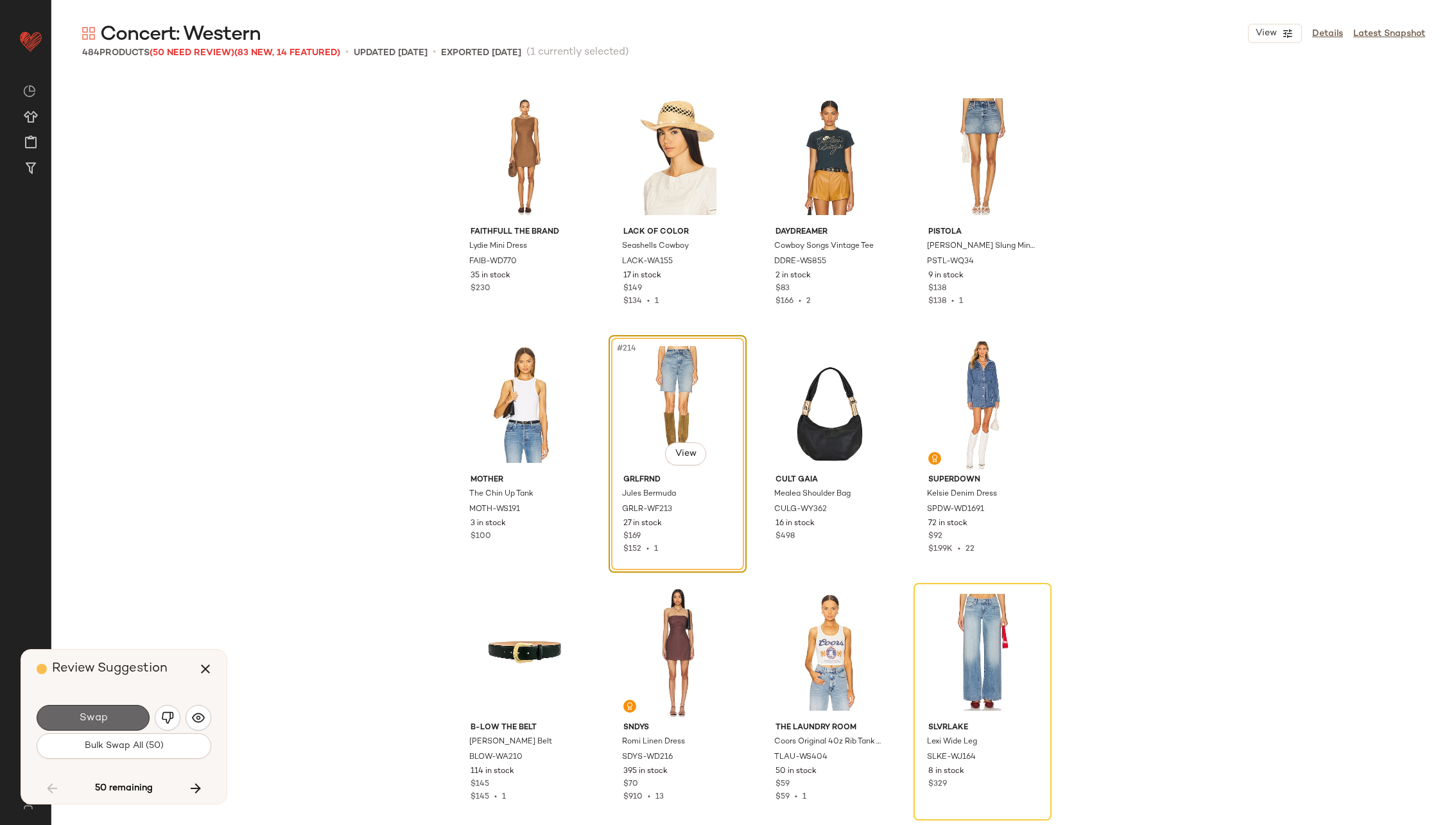
click at [95, 717] on span "Swap" at bounding box center [92, 718] width 29 height 12
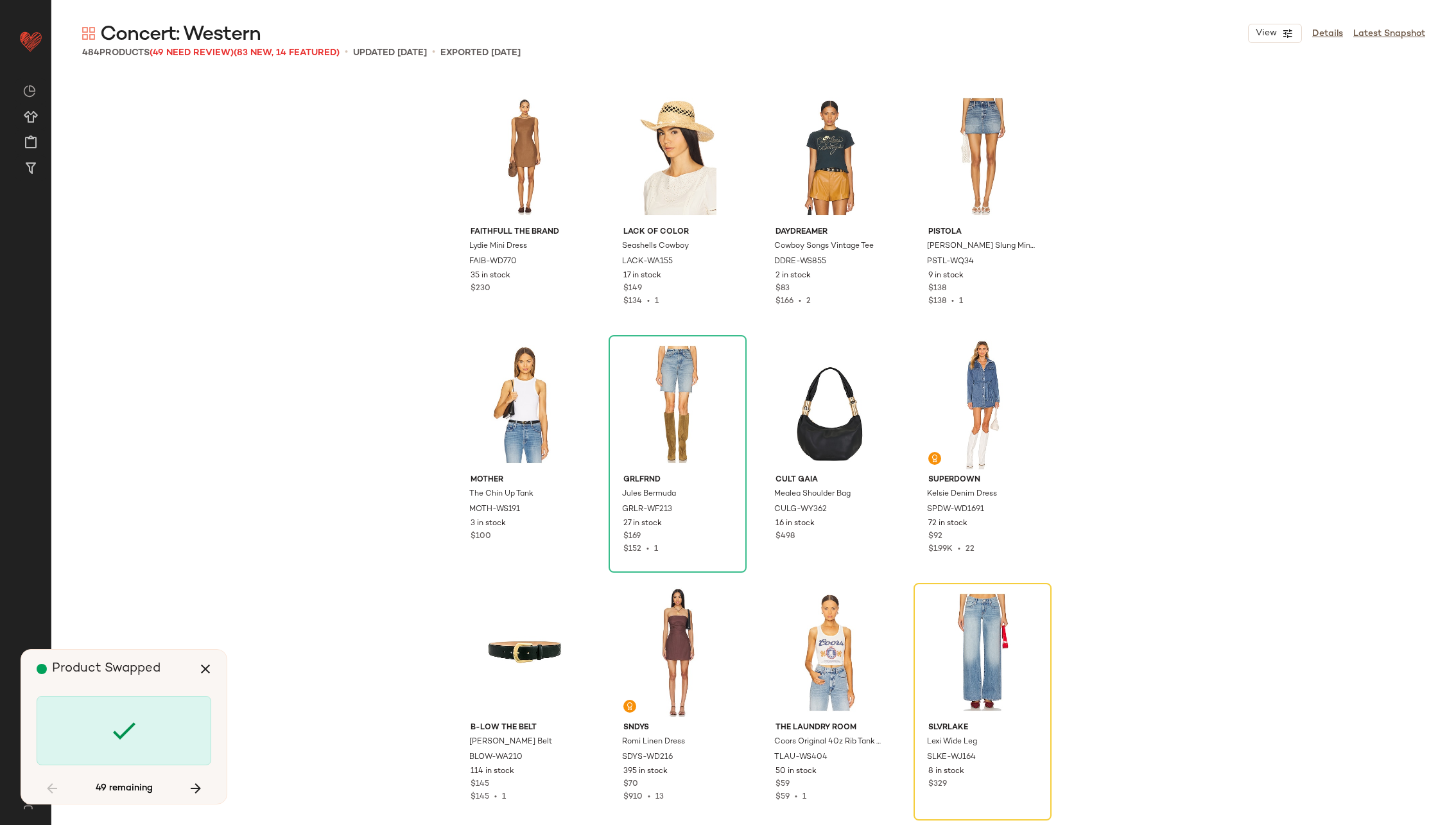
scroll to position [13139, 0]
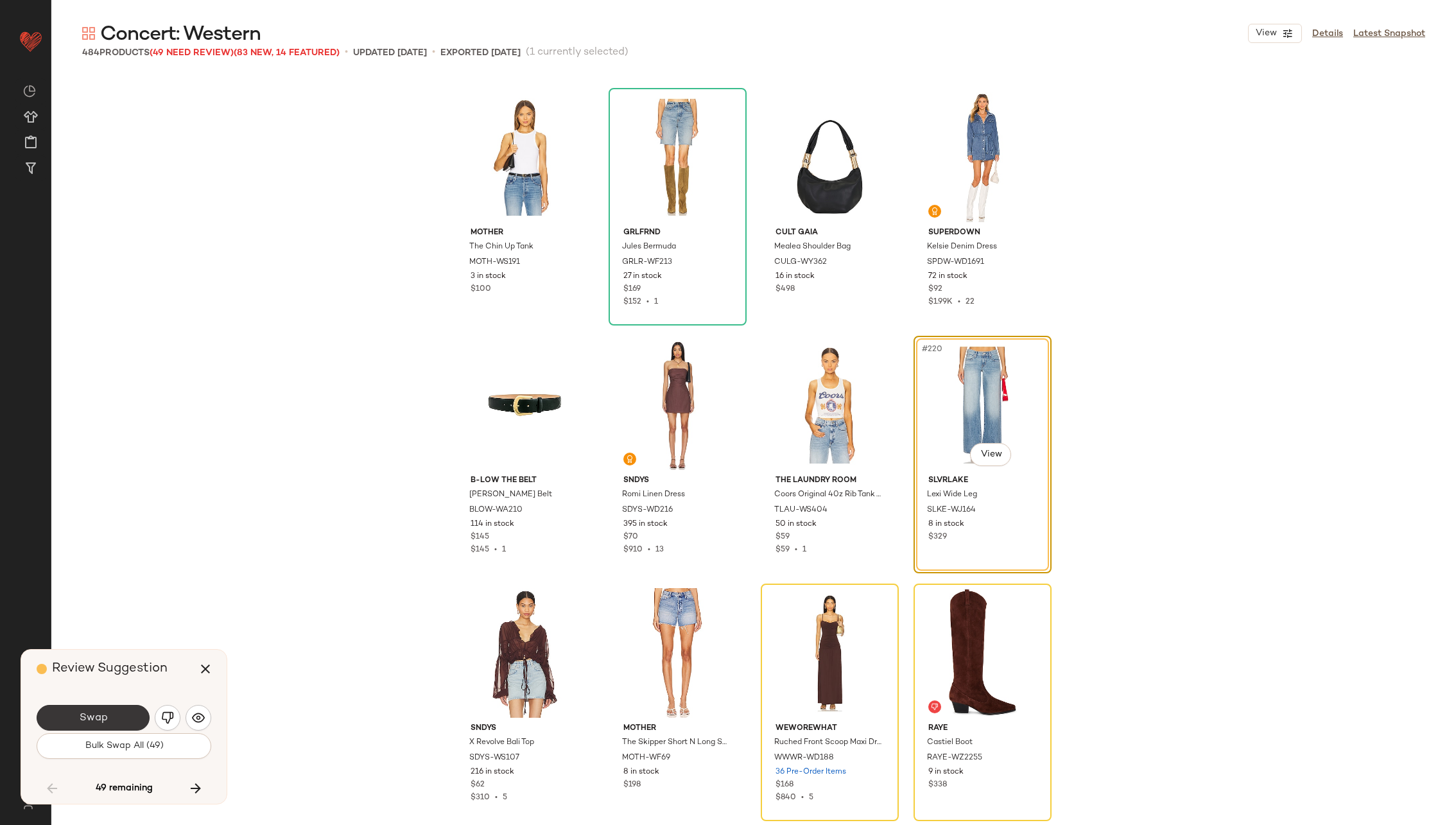
click at [94, 719] on span "Swap" at bounding box center [92, 718] width 29 height 12
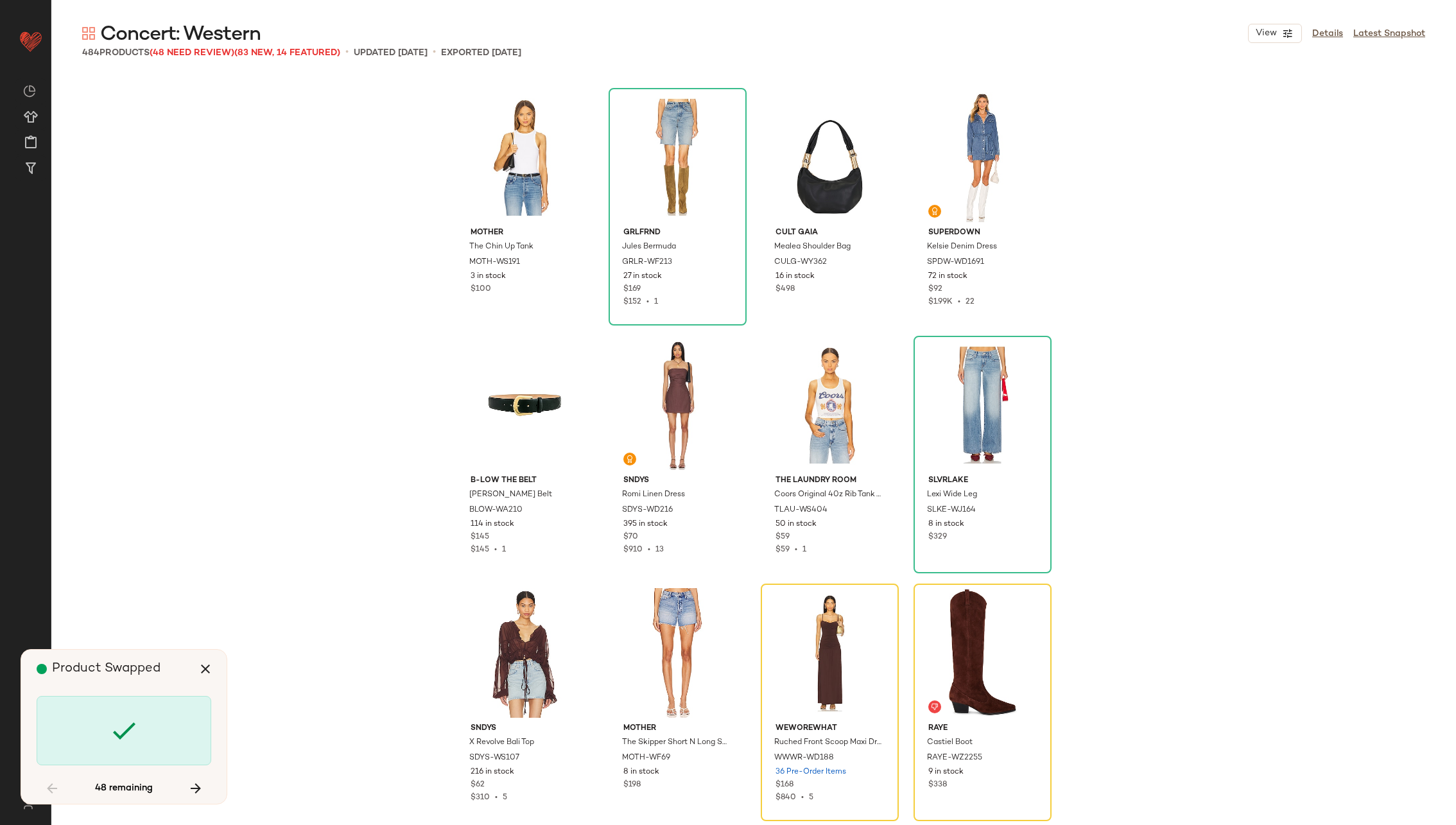
scroll to position [13388, 0]
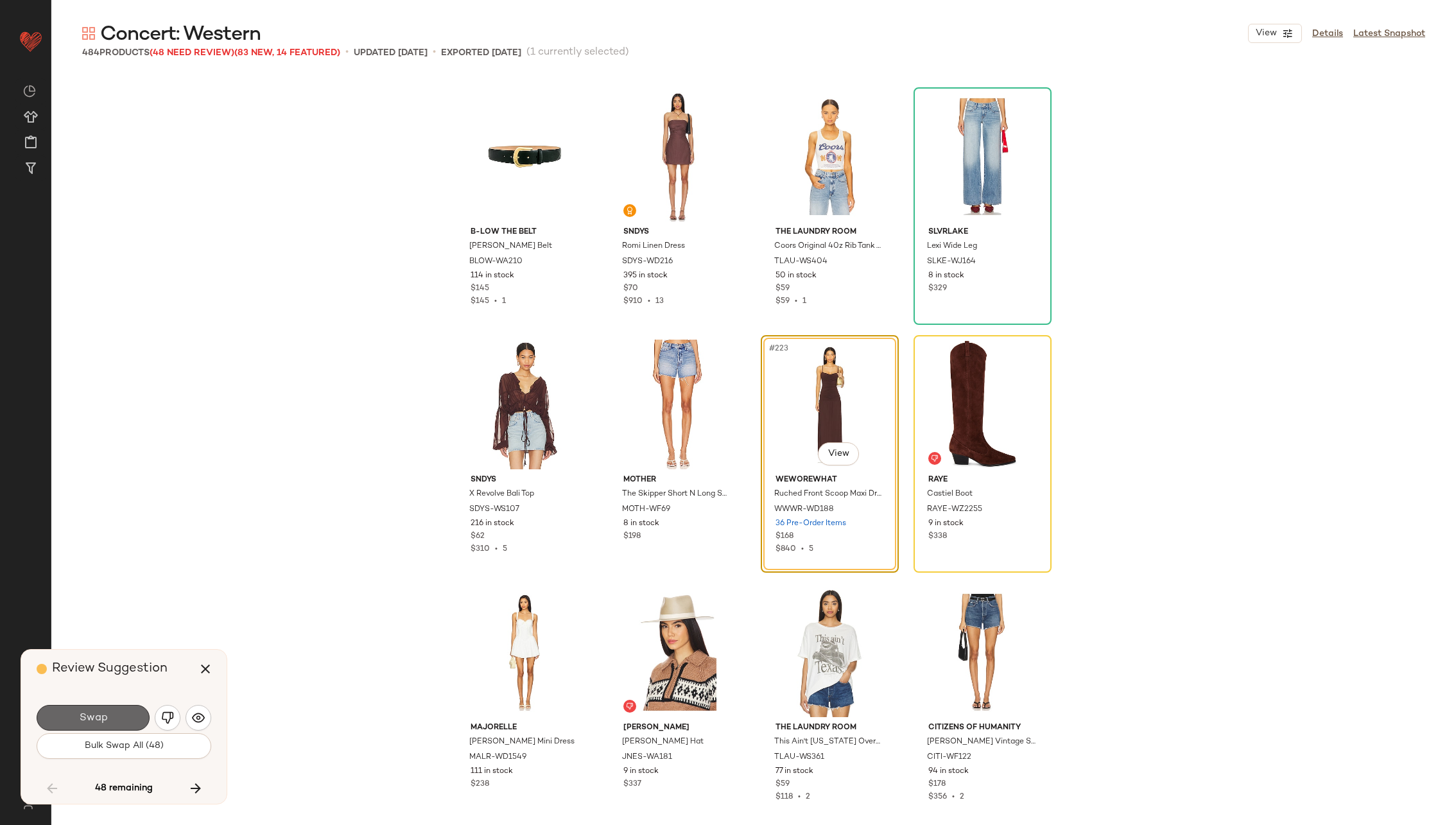
click at [93, 719] on span "Swap" at bounding box center [92, 718] width 29 height 12
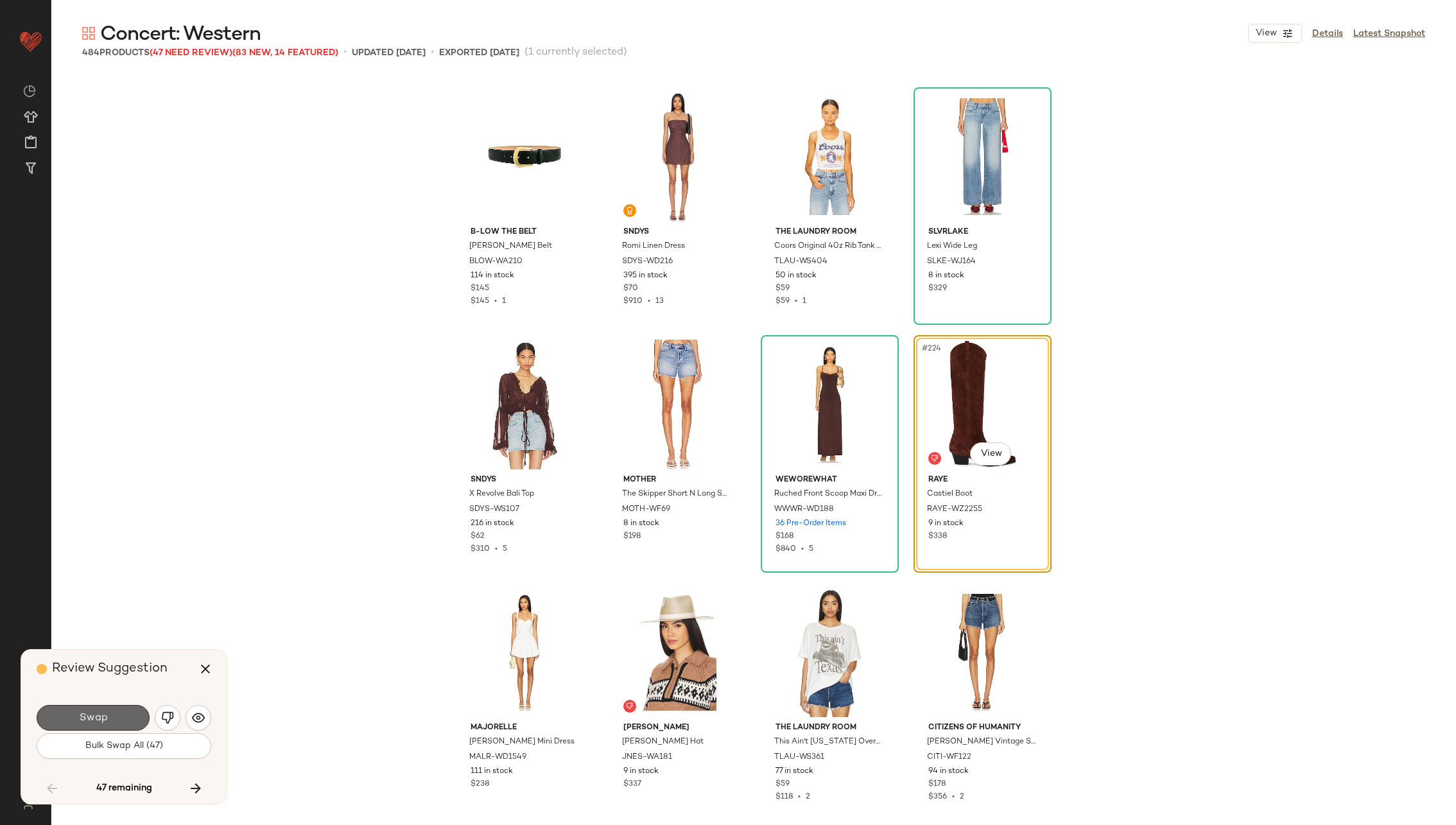
click at [92, 719] on span "Swap" at bounding box center [92, 718] width 29 height 12
click at [172, 718] on img "button" at bounding box center [168, 719] width 13 height 13
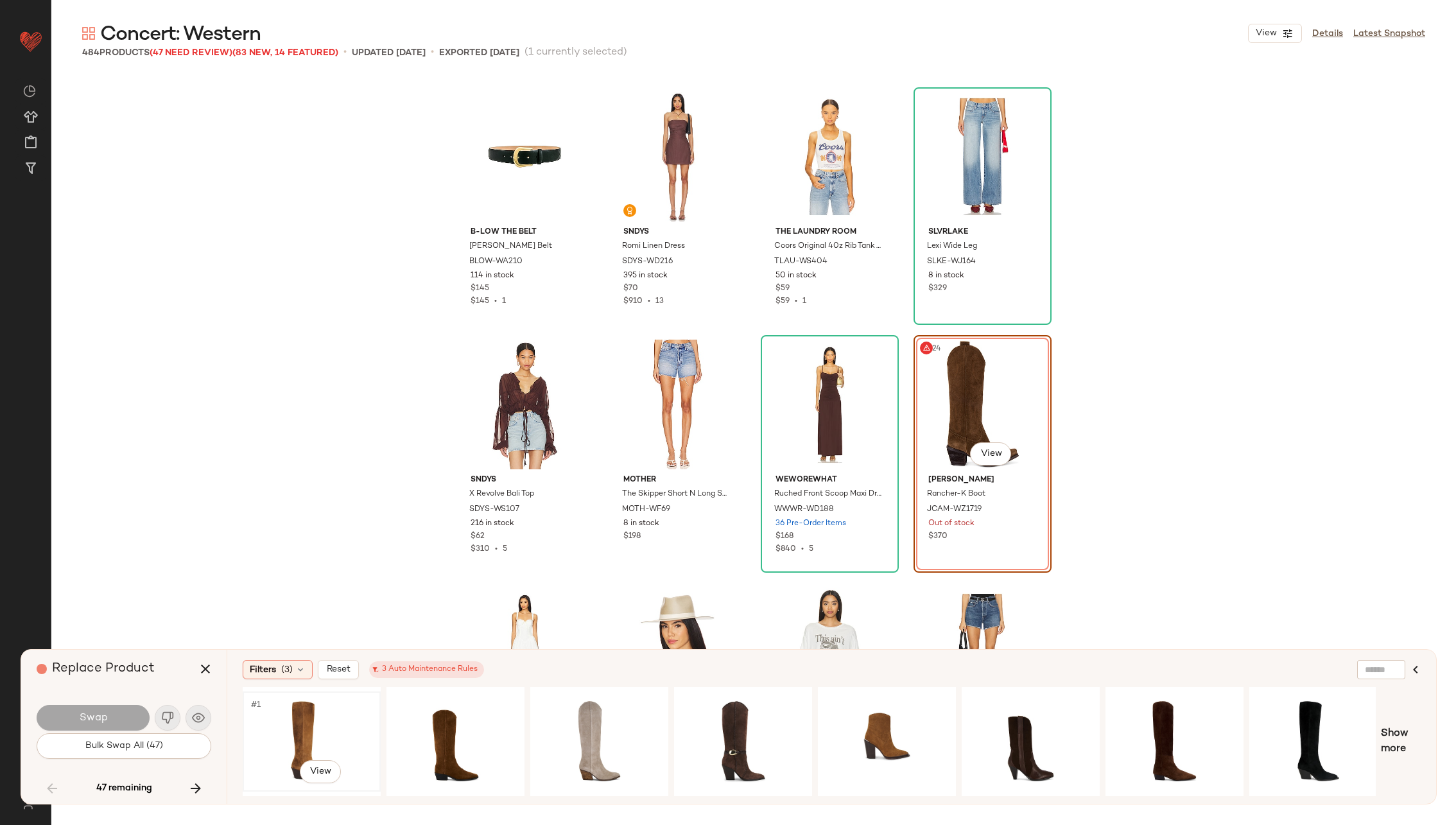
click at [293, 728] on div "#1 View" at bounding box center [312, 742] width 129 height 91
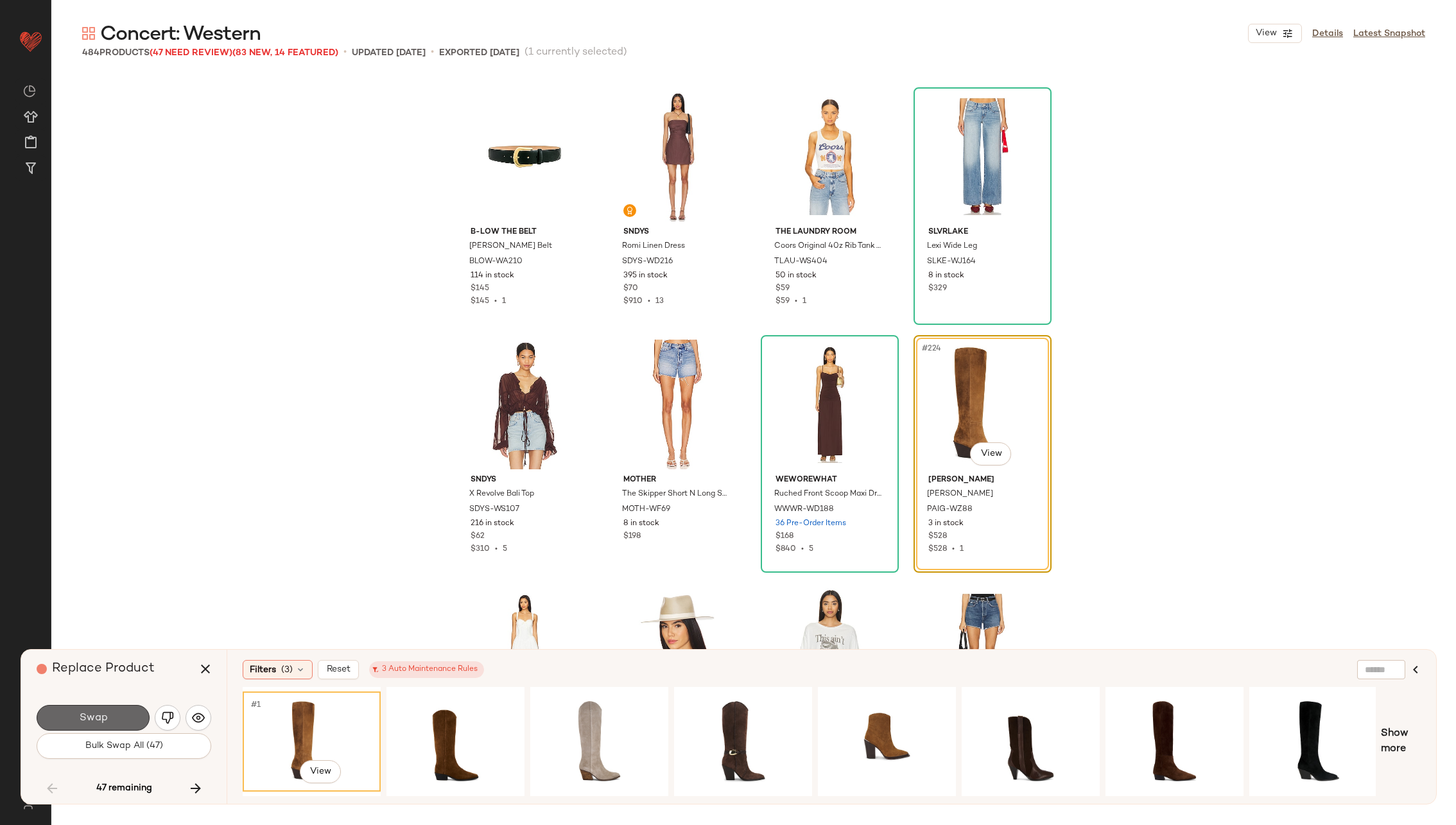
click at [116, 715] on button "Swap" at bounding box center [93, 718] width 113 height 25
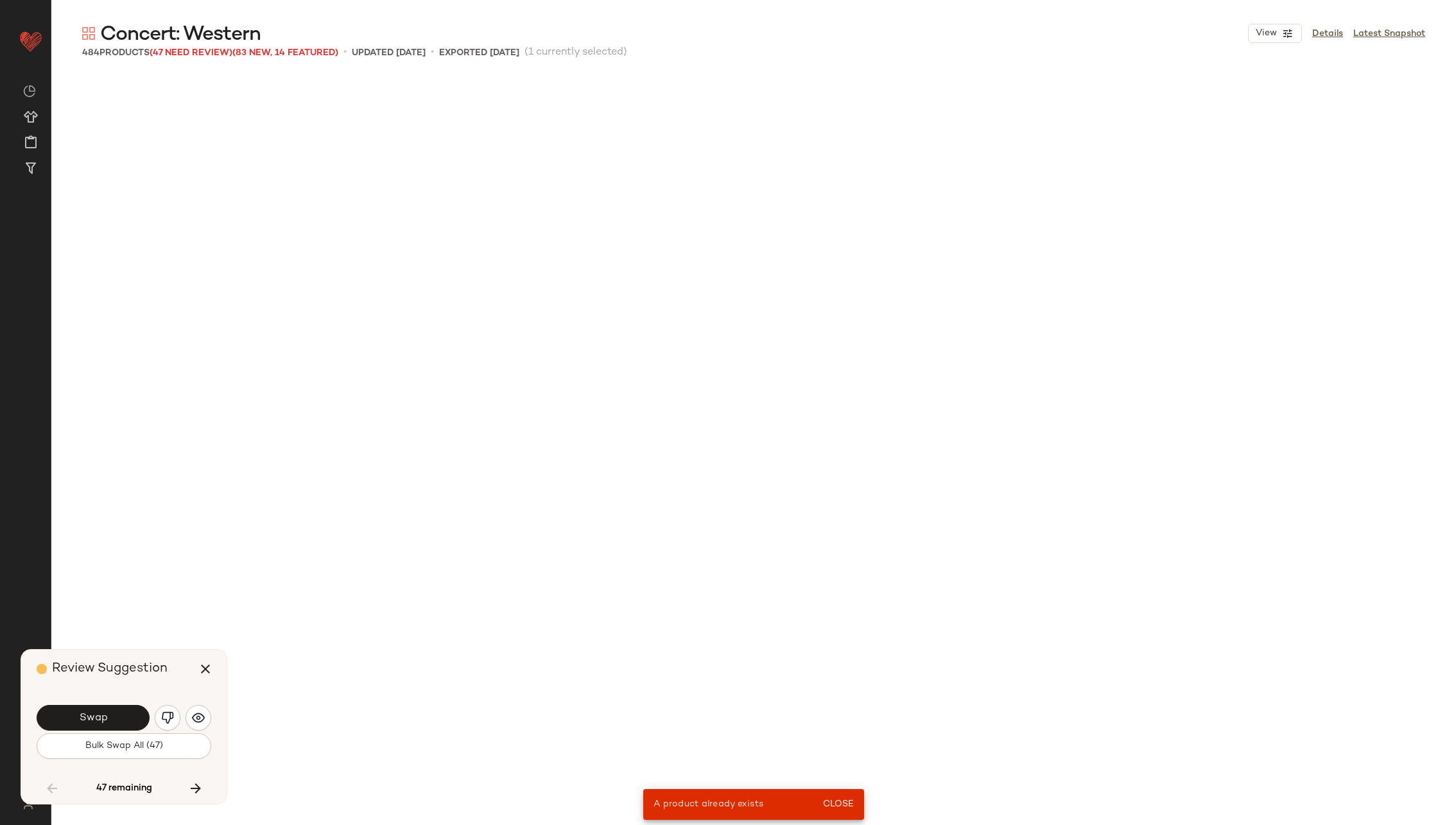
scroll to position [4711, 0]
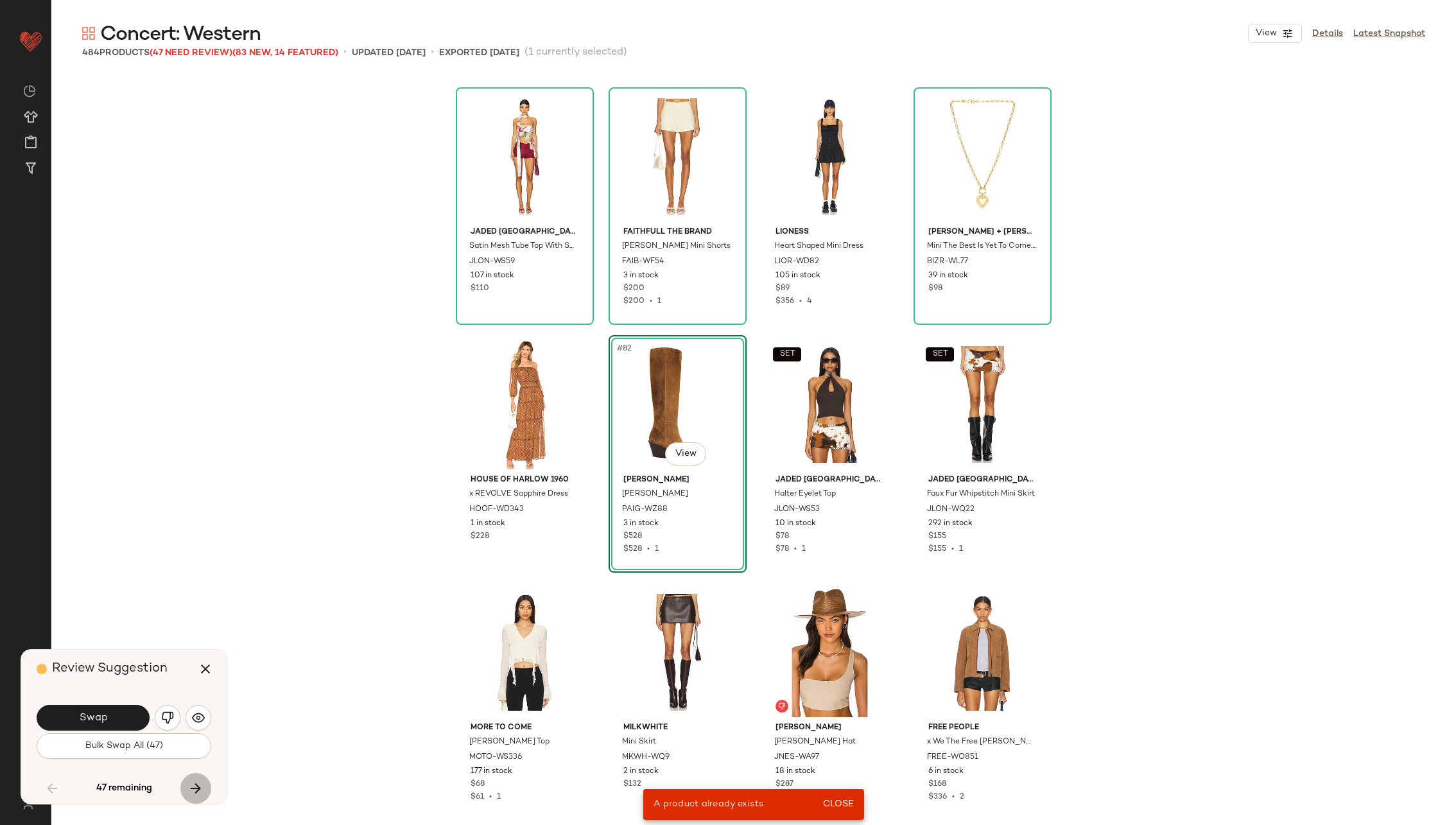
click at [200, 784] on icon "button" at bounding box center [195, 788] width 16 height 16
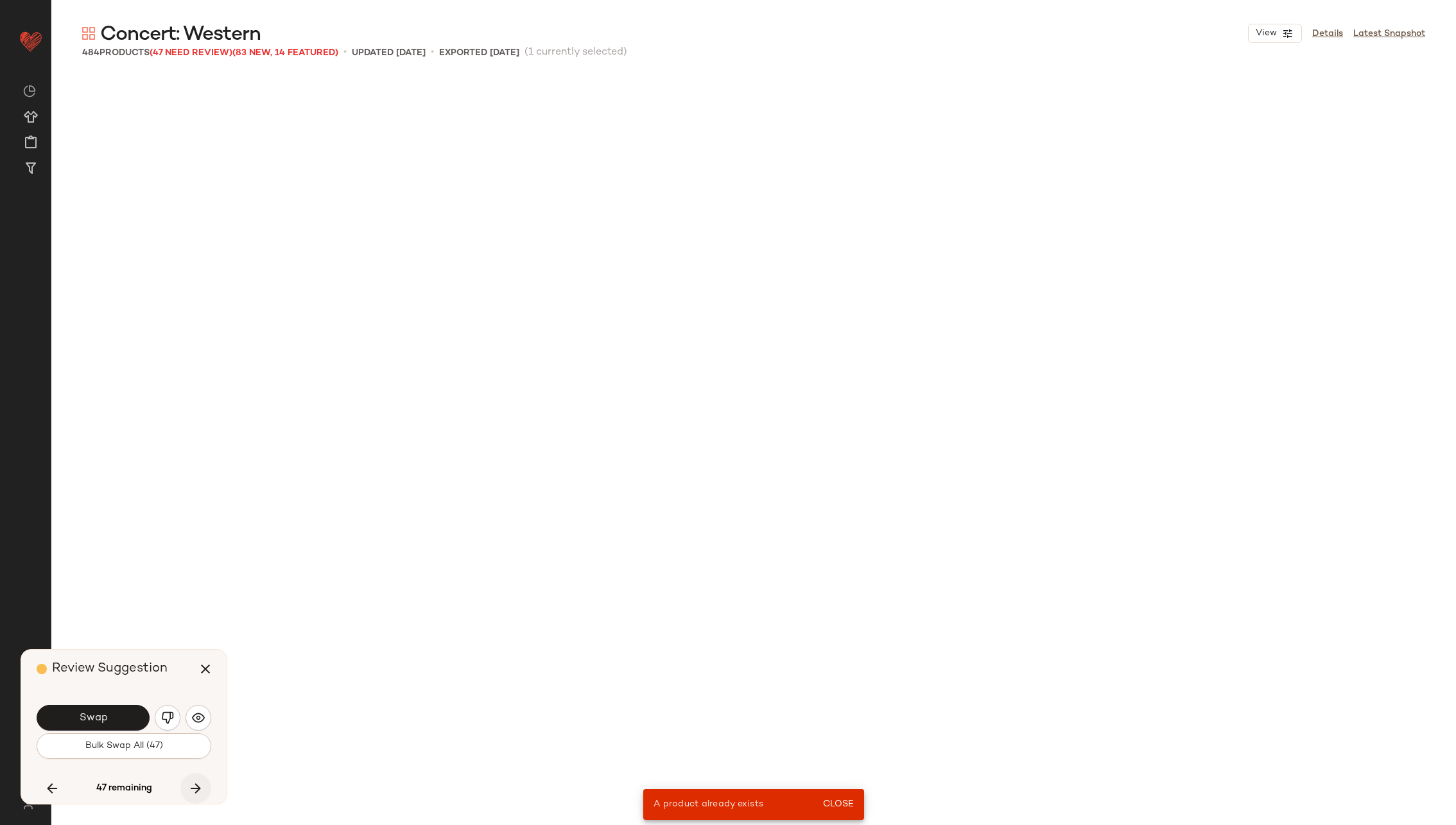
scroll to position [13883, 0]
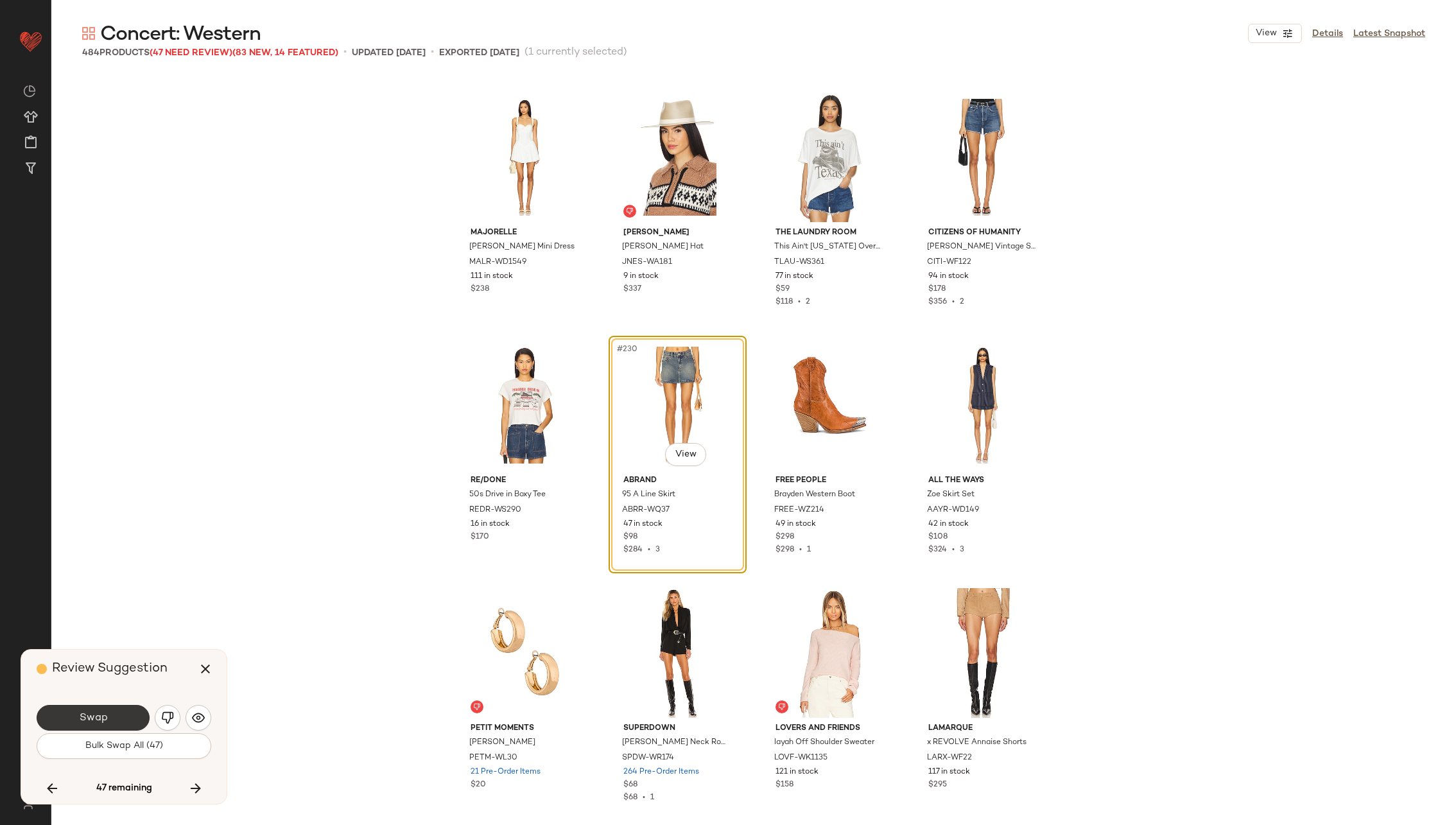
click at [92, 714] on span "Swap" at bounding box center [92, 718] width 29 height 12
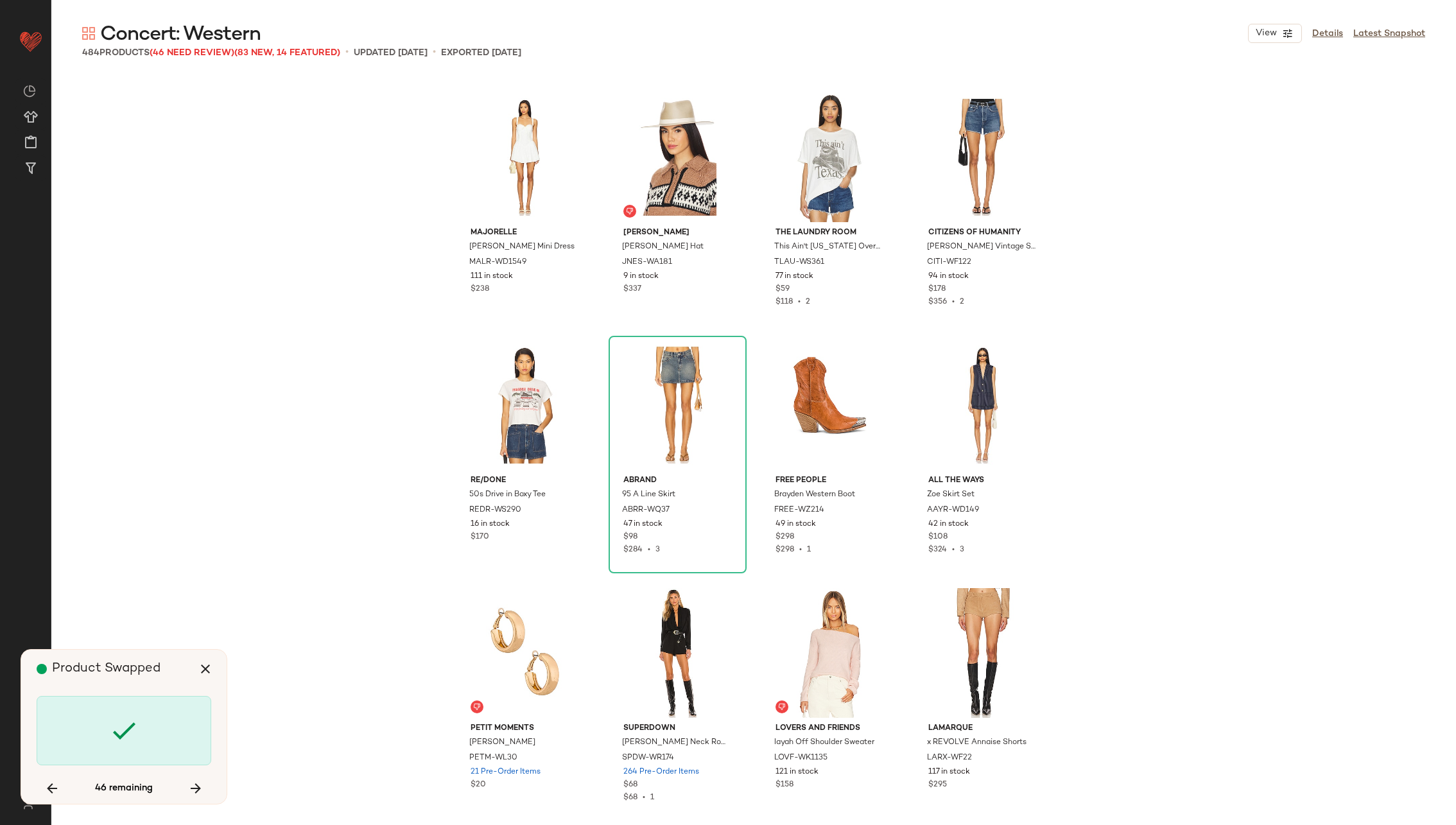
scroll to position [14380, 0]
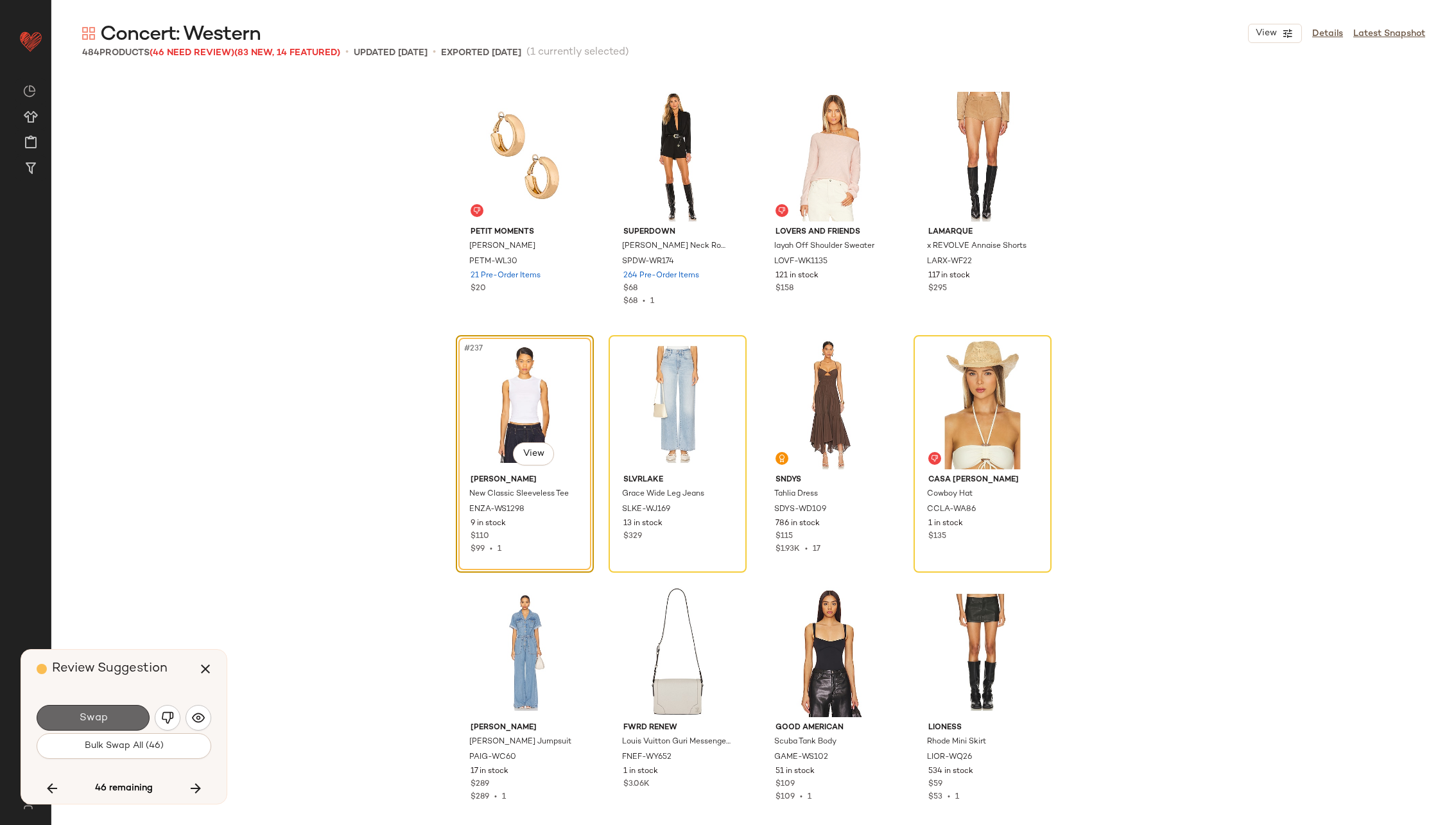
click at [82, 709] on button "Swap" at bounding box center [93, 718] width 113 height 25
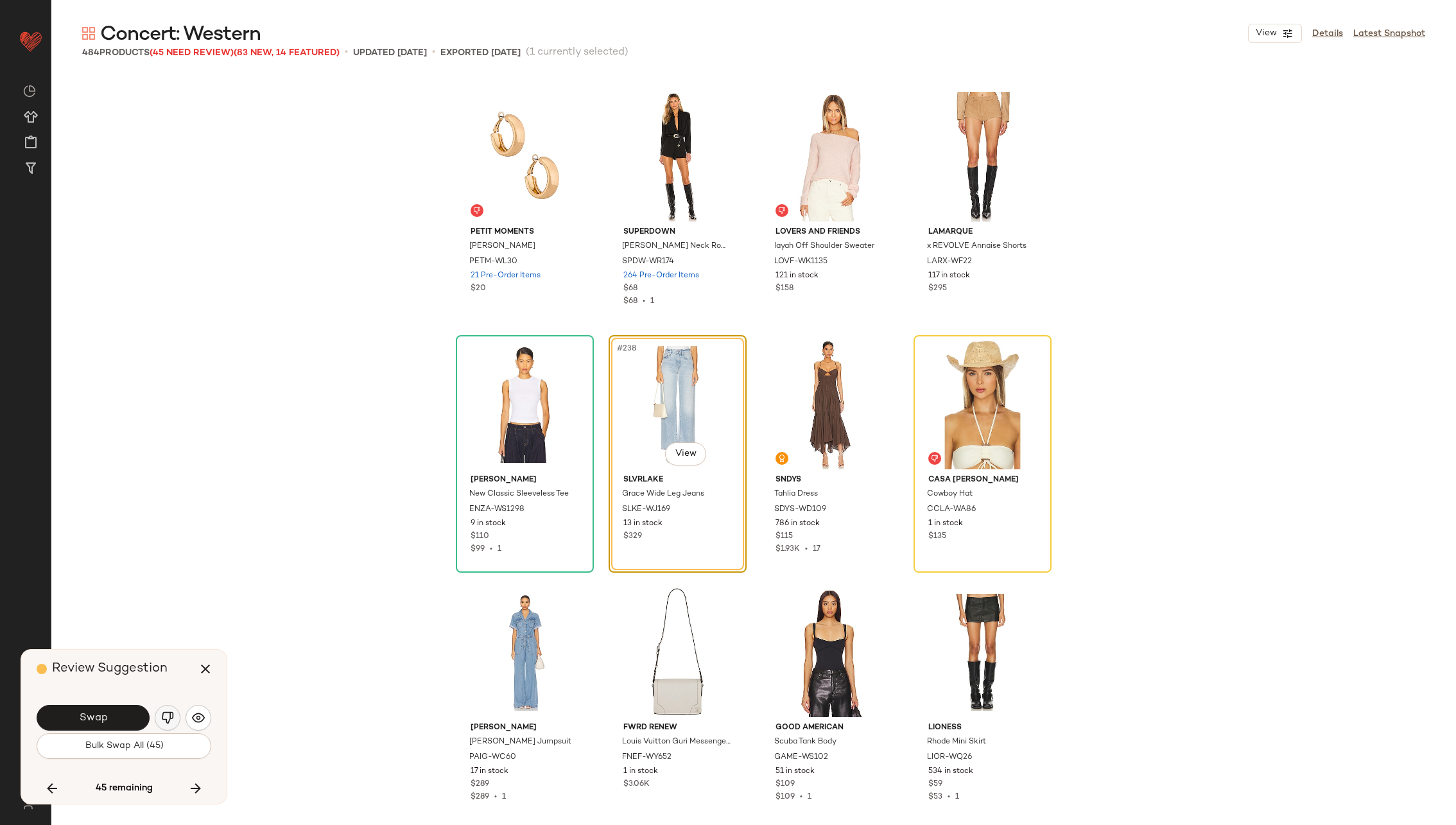
click at [166, 714] on img "button" at bounding box center [168, 719] width 13 height 13
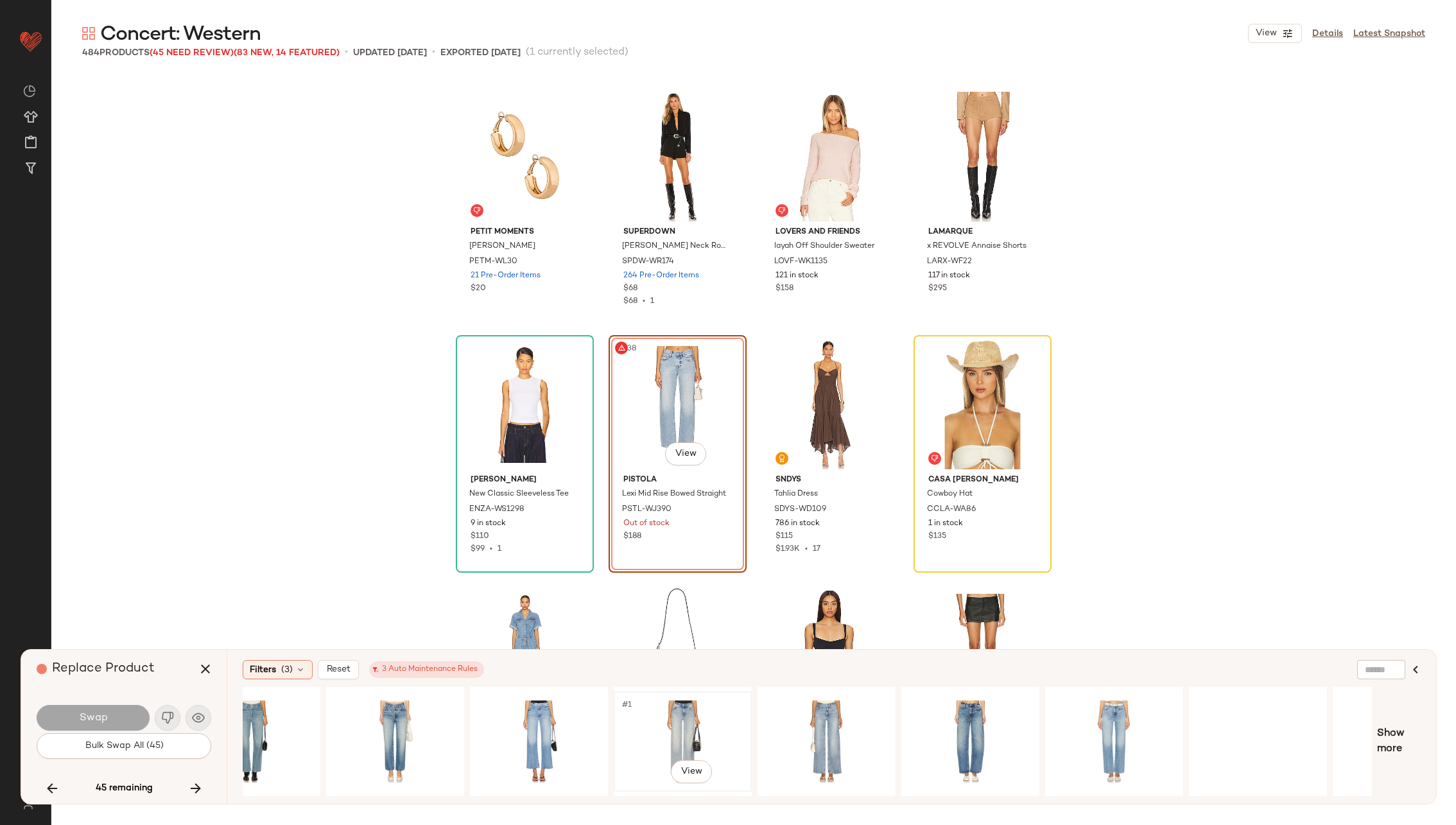
scroll to position [0, 302]
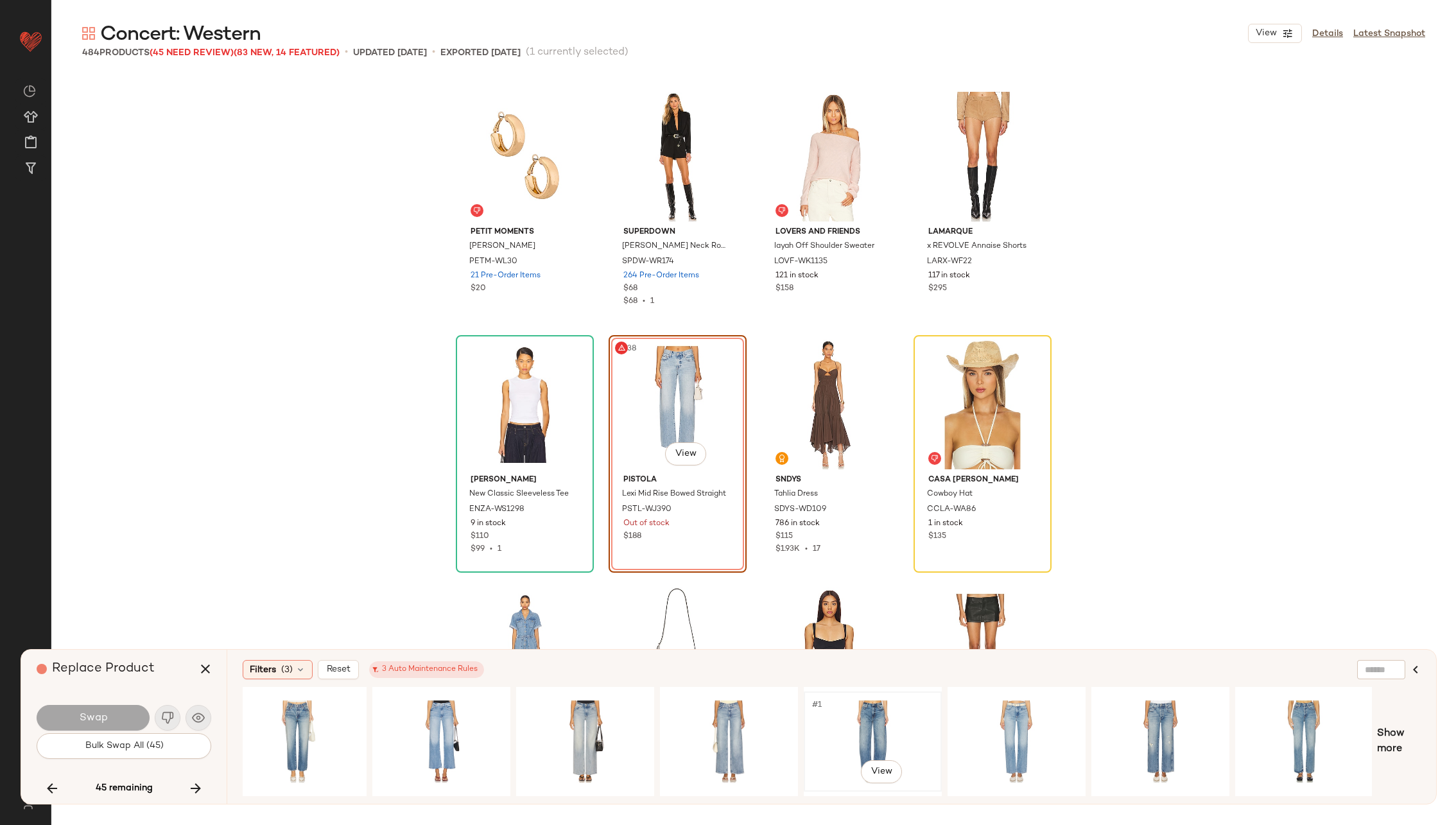
click at [855, 728] on div "#1 View" at bounding box center [873, 742] width 129 height 91
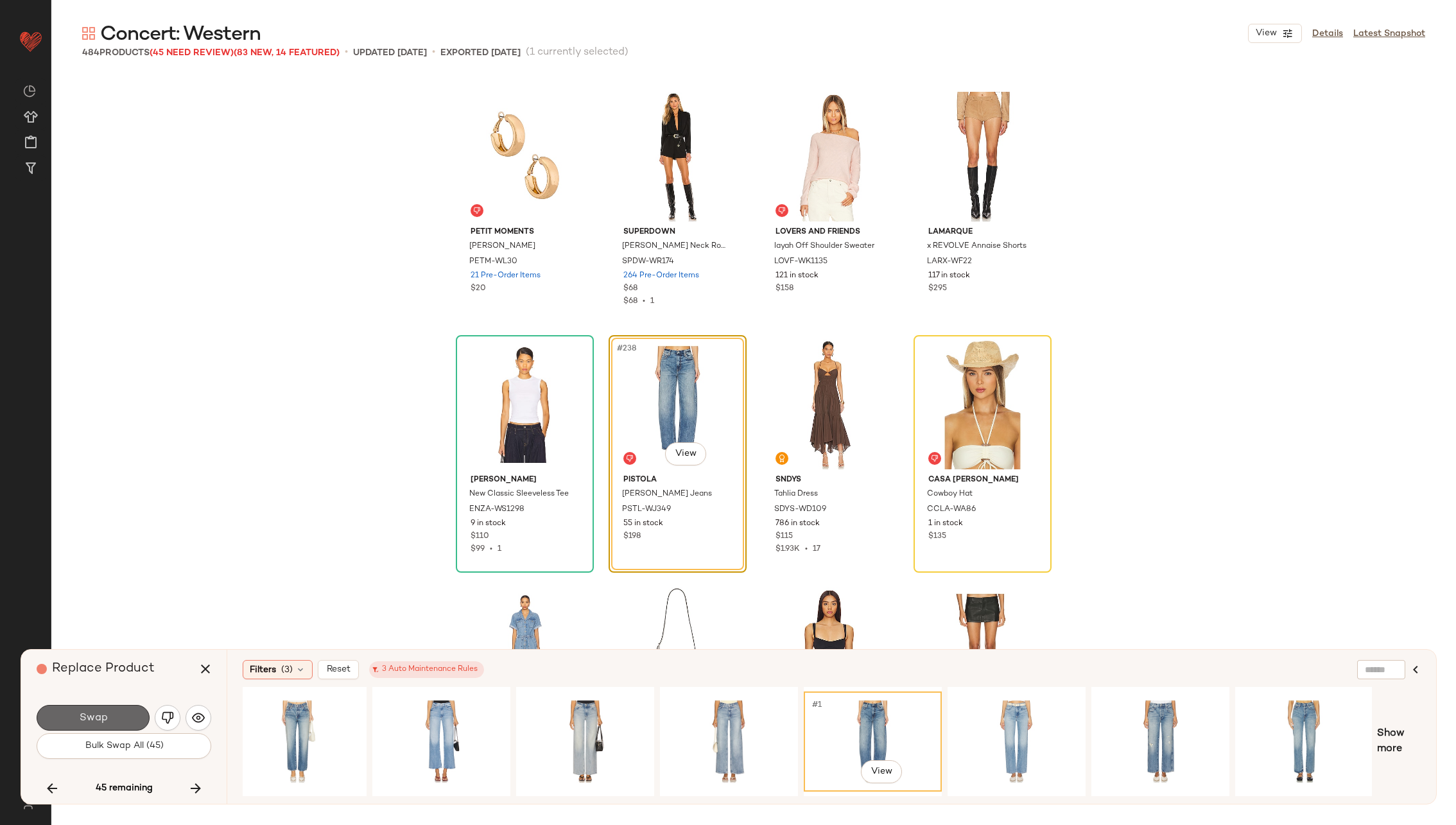
click at [118, 710] on button "Swap" at bounding box center [93, 718] width 113 height 25
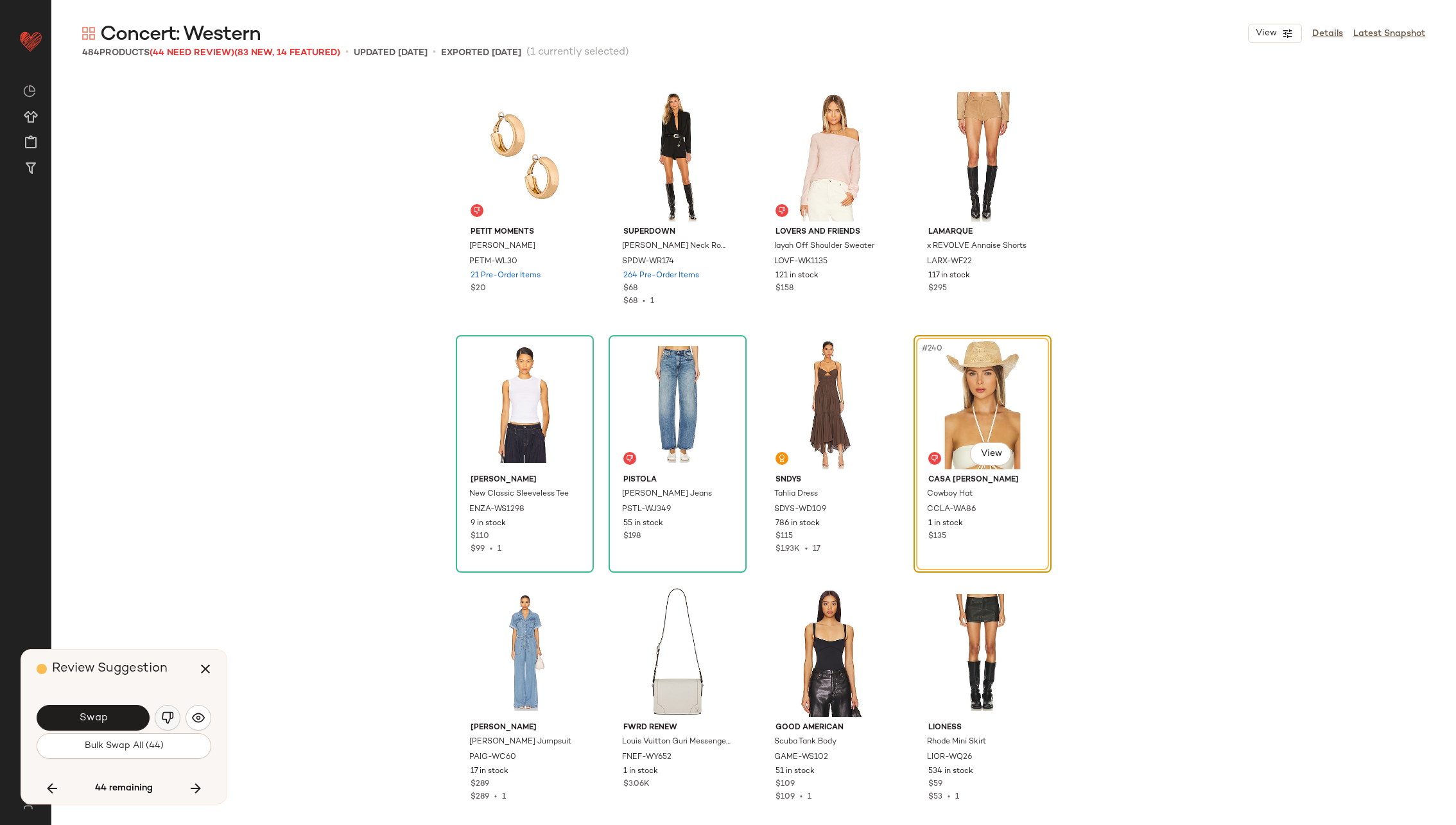
click at [167, 716] on img "button" at bounding box center [168, 719] width 13 height 13
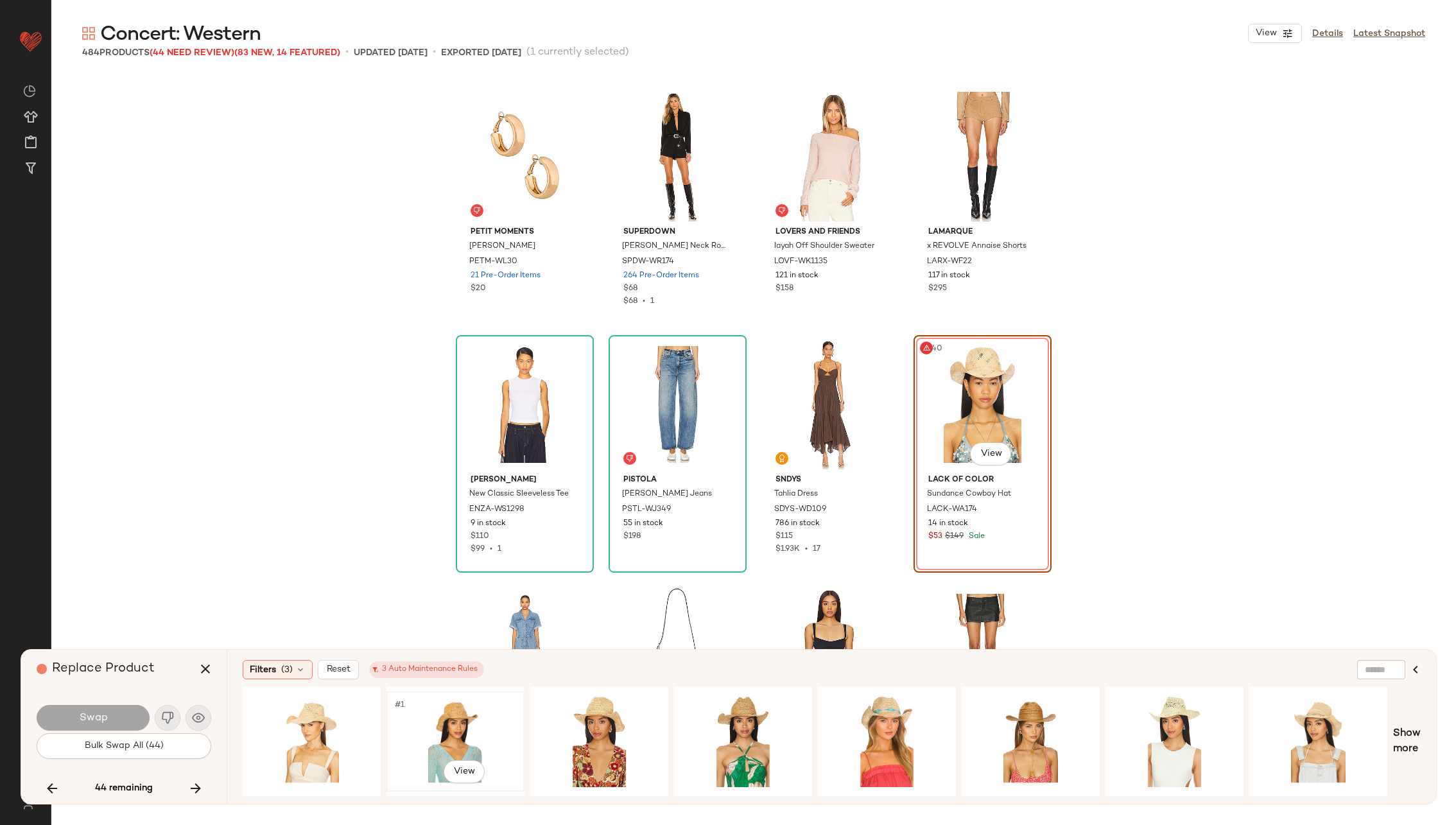
click at [420, 728] on div "#1 View" at bounding box center [456, 742] width 129 height 91
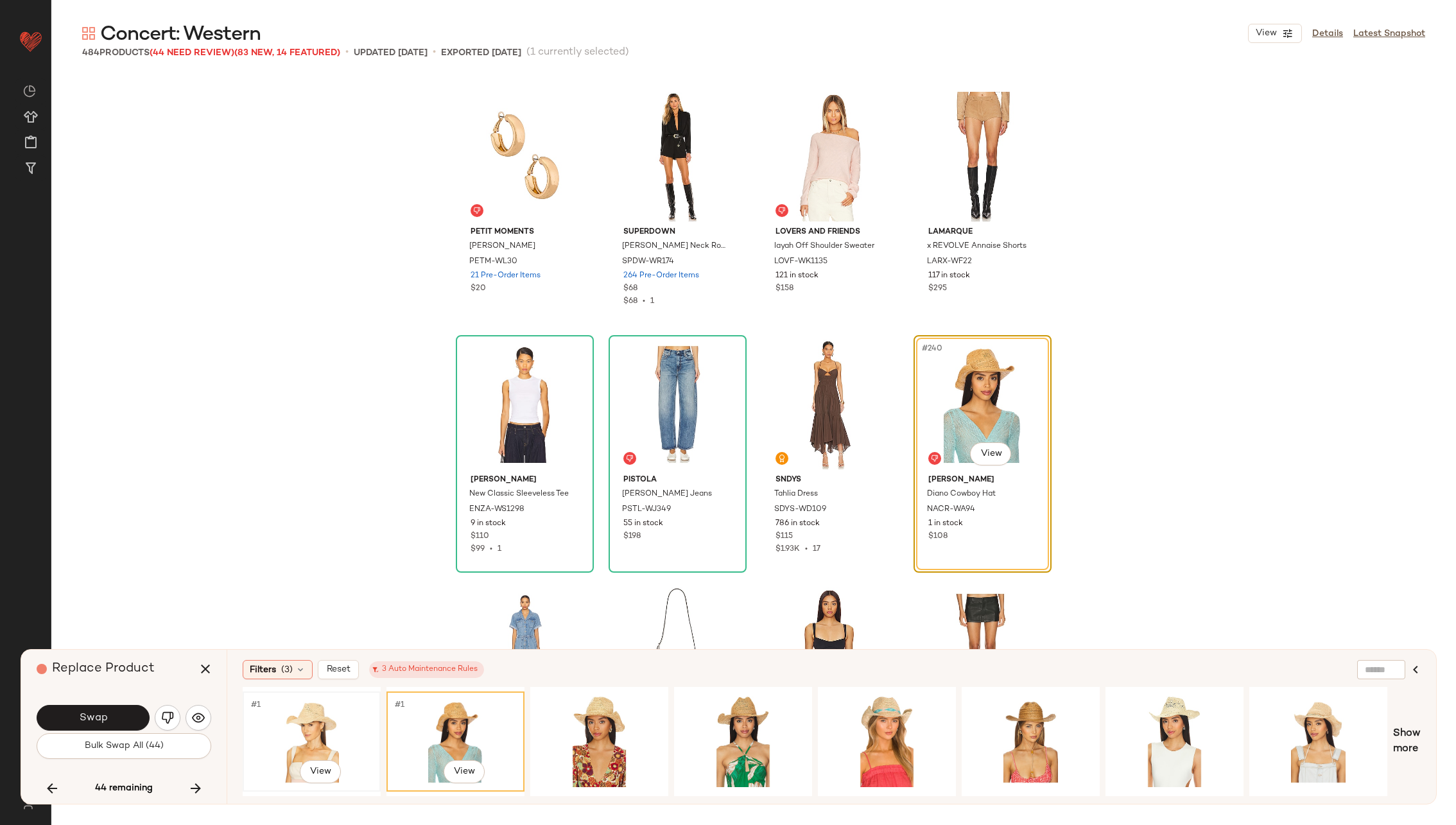
click at [318, 733] on div "#1 View" at bounding box center [312, 742] width 129 height 91
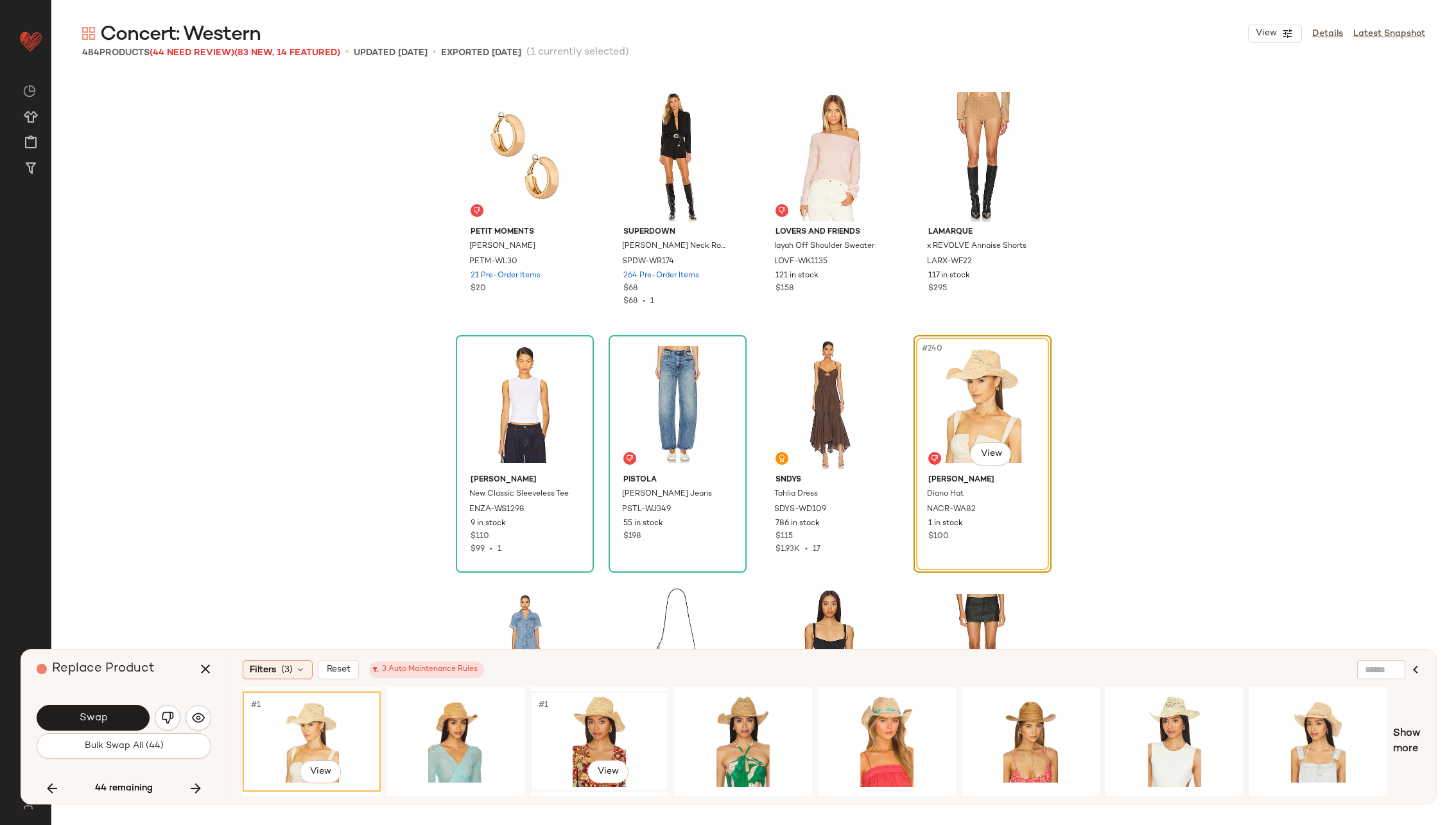
click at [591, 733] on div "#1 View" at bounding box center [600, 742] width 129 height 91
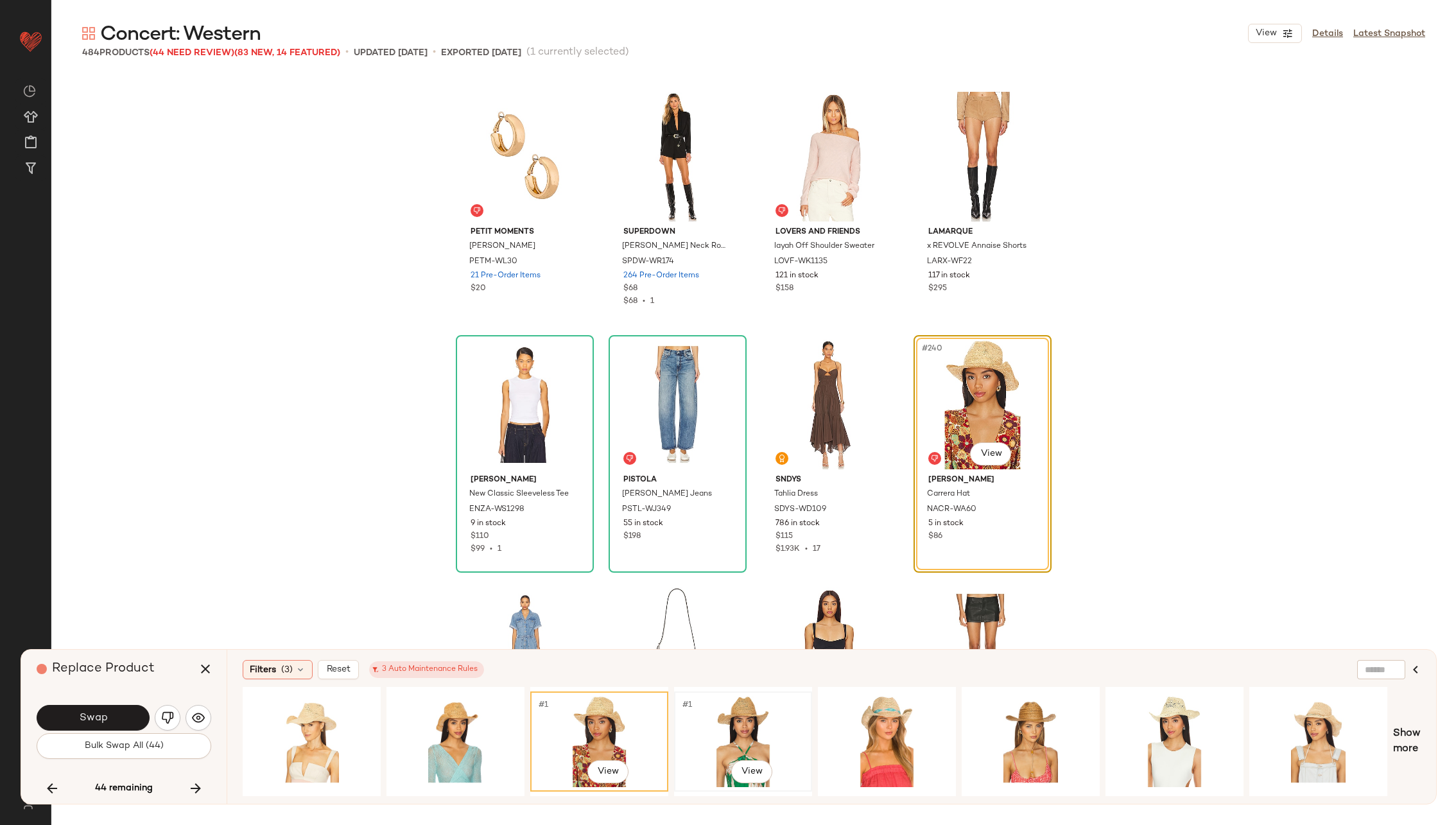
click at [748, 727] on div "#1 View" at bounding box center [744, 742] width 129 height 91
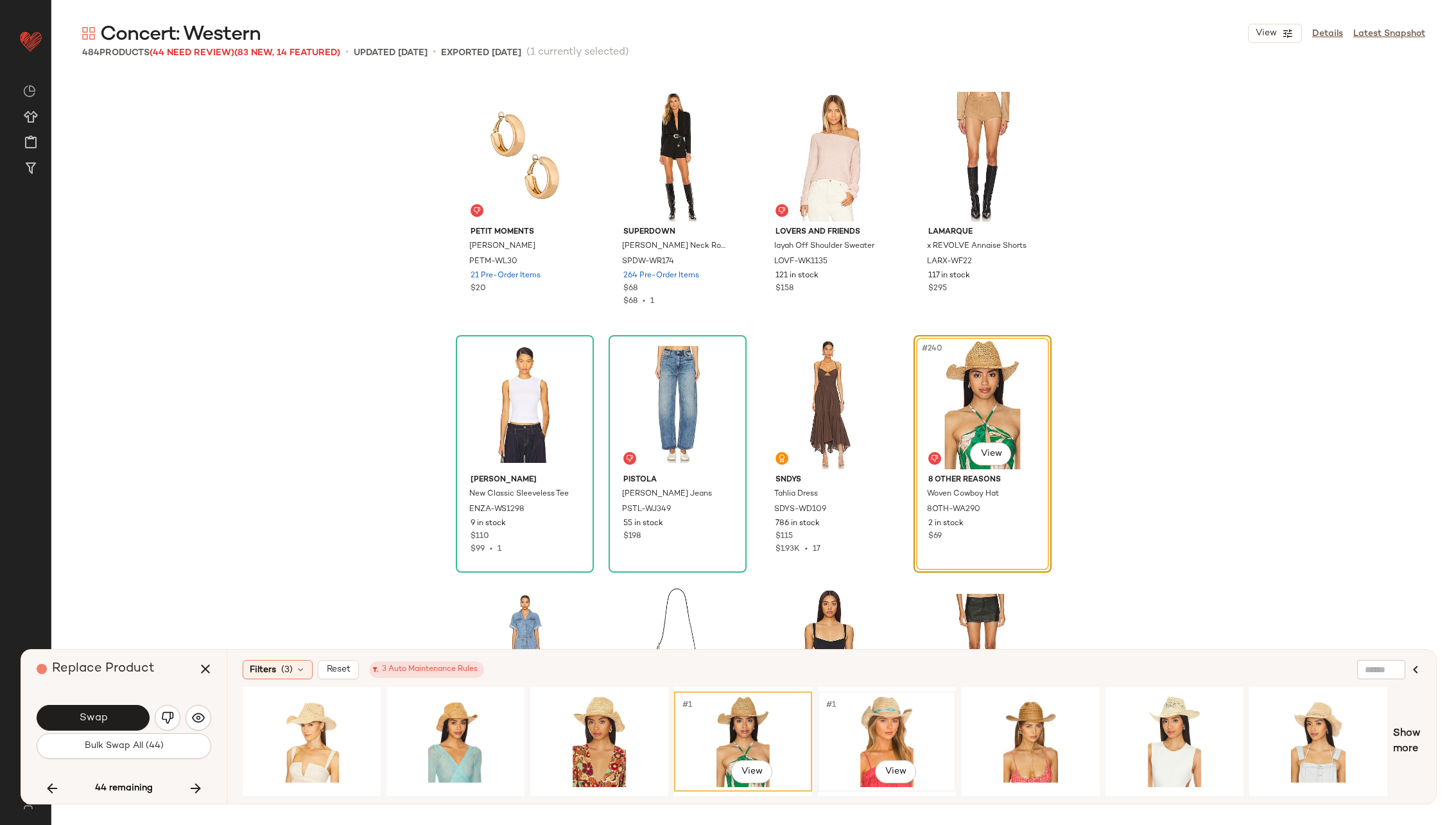
click at [843, 719] on div "#1 View" at bounding box center [887, 742] width 129 height 91
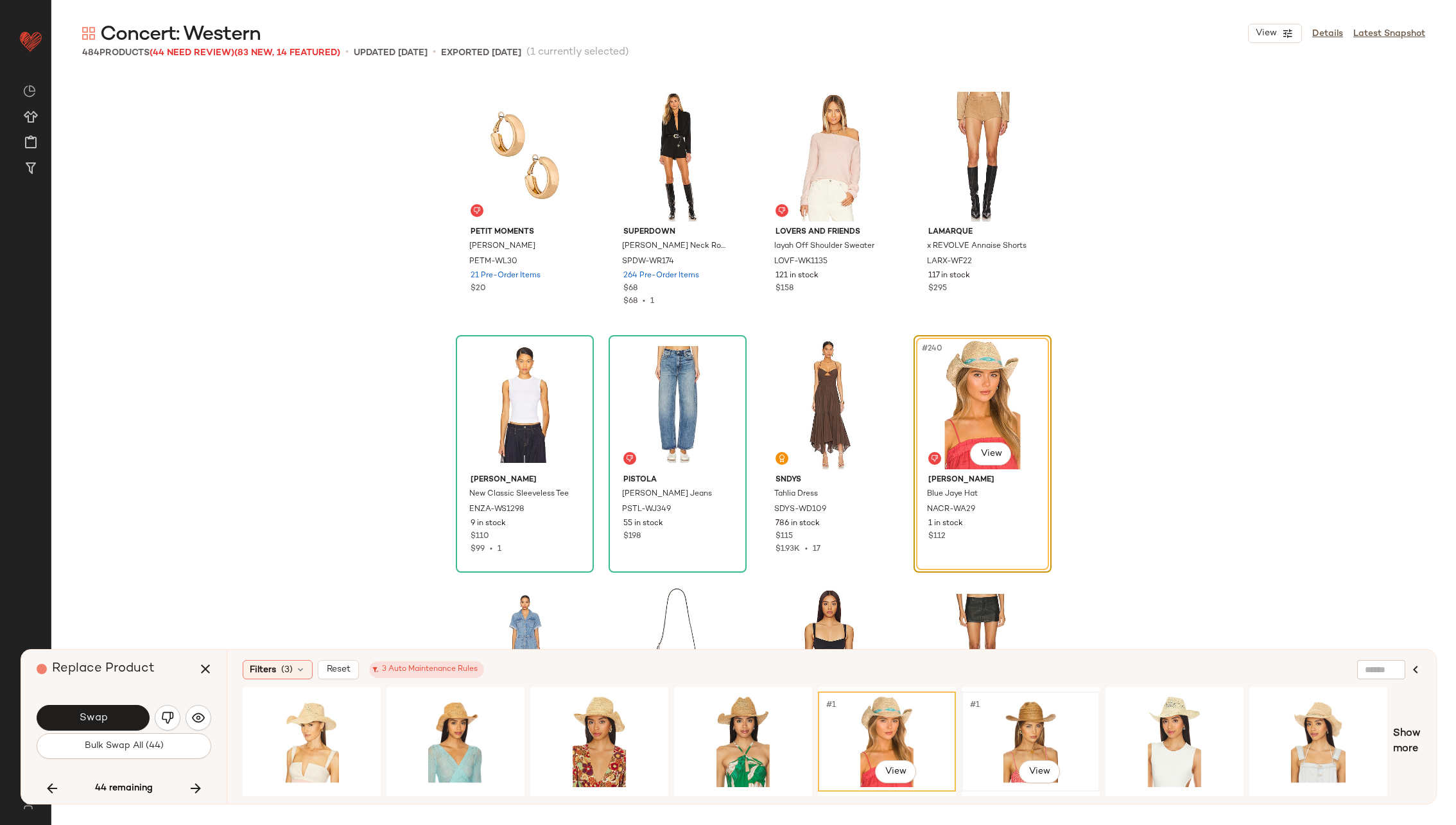
click at [1038, 735] on div "#1 View" at bounding box center [1031, 742] width 129 height 91
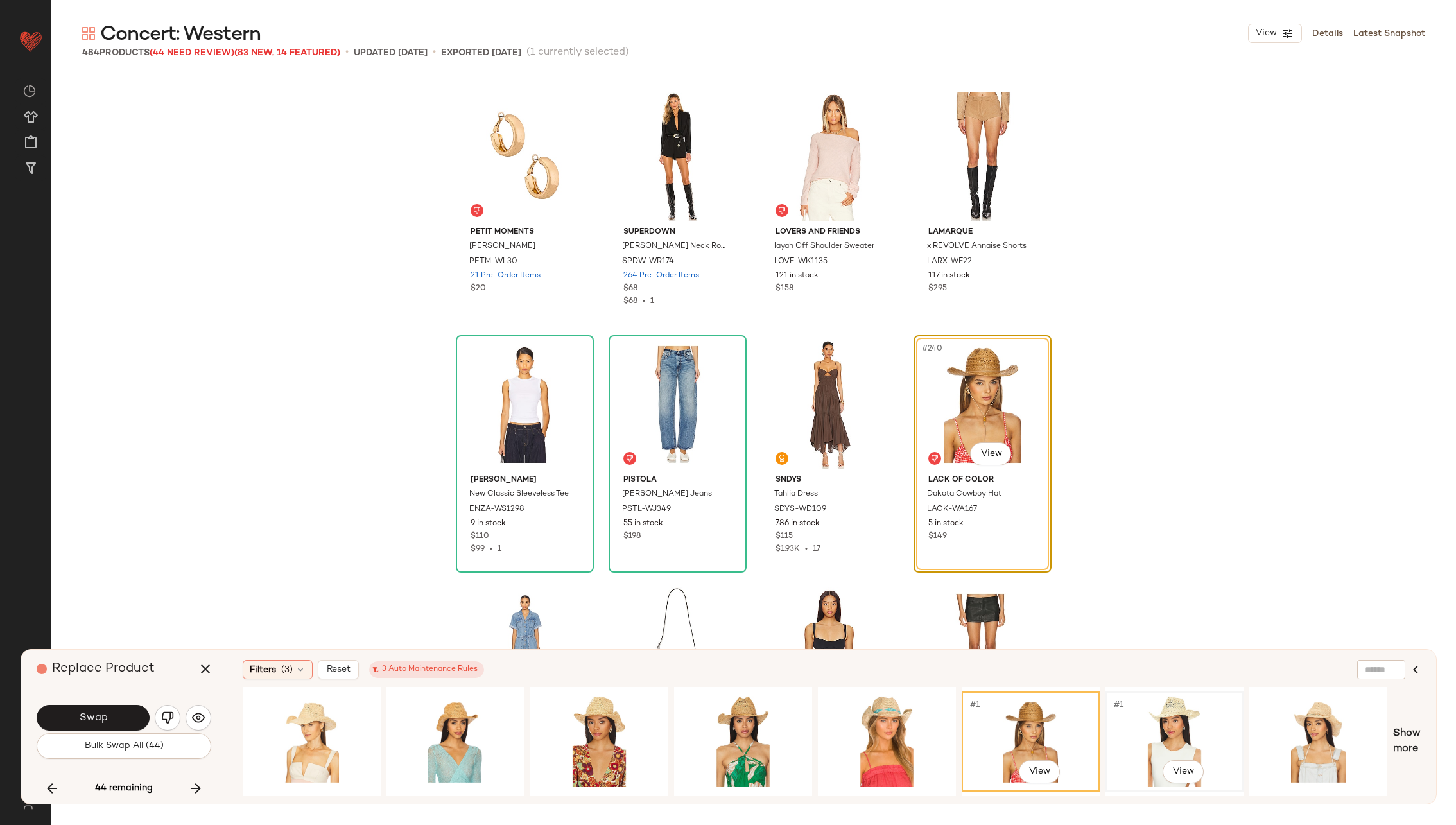
click at [1177, 721] on div "#1 View" at bounding box center [1175, 742] width 129 height 91
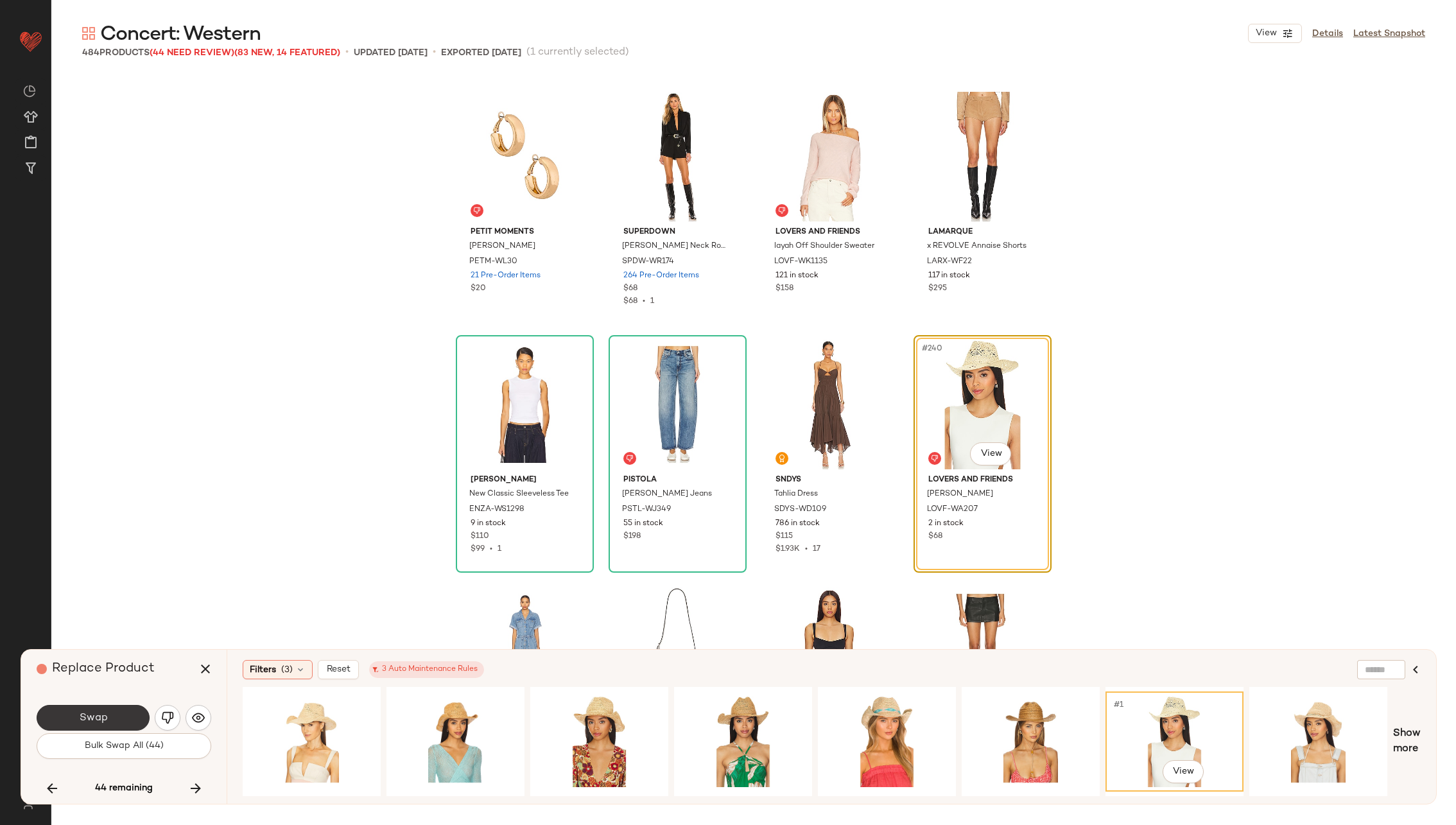
click at [87, 714] on span "Swap" at bounding box center [92, 718] width 29 height 12
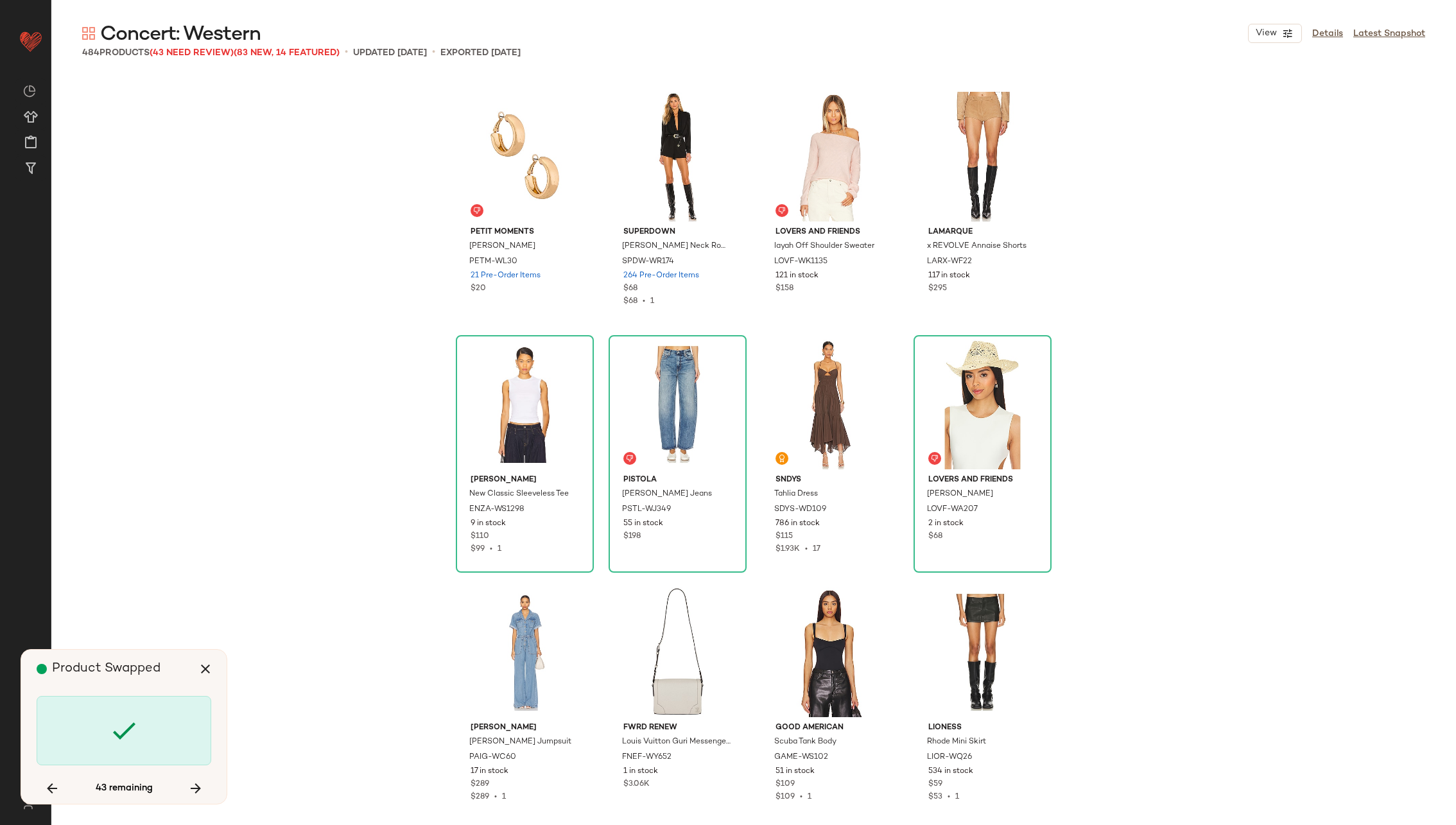
scroll to position [15371, 0]
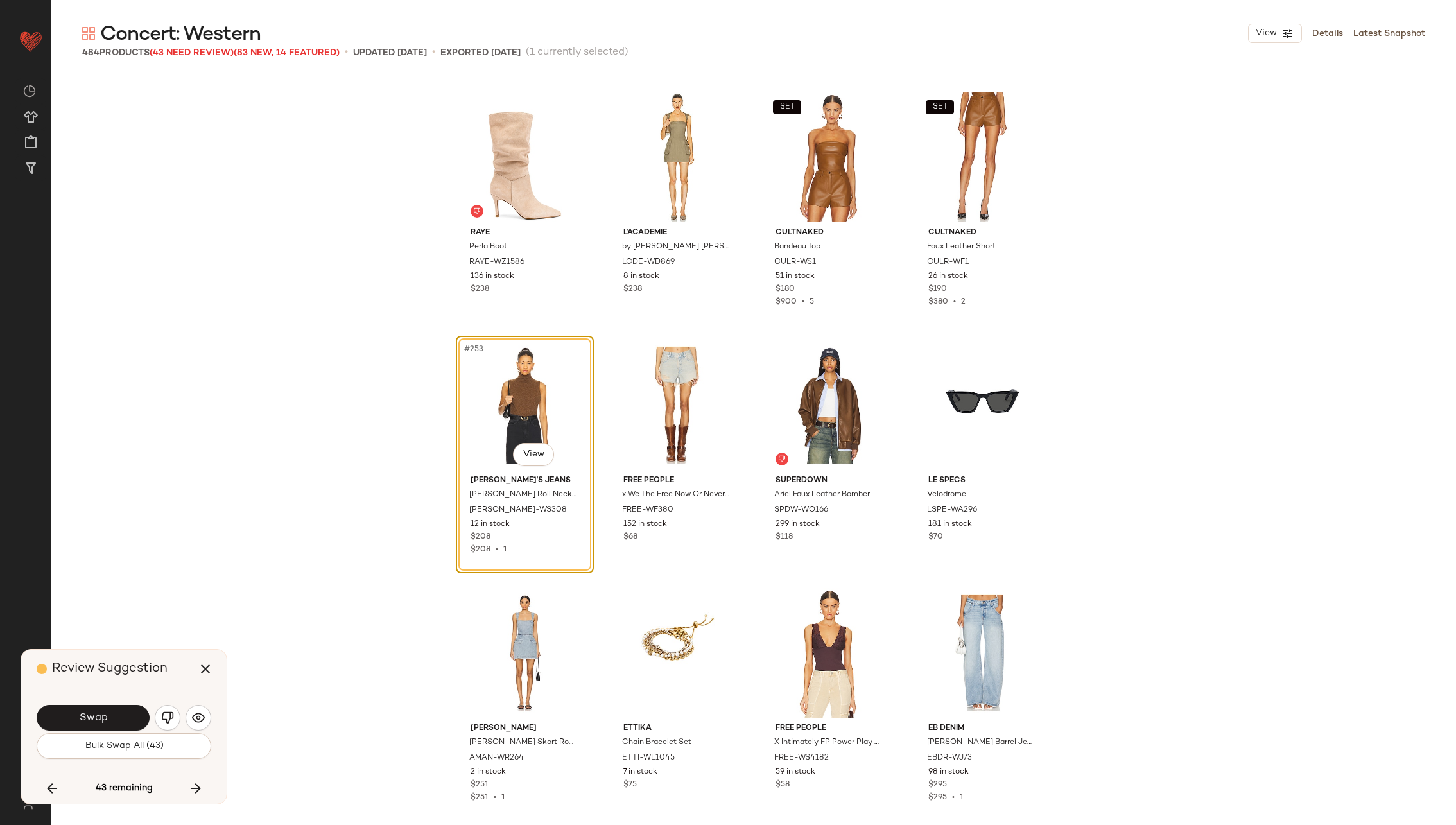
click at [87, 714] on span "Swap" at bounding box center [92, 718] width 29 height 12
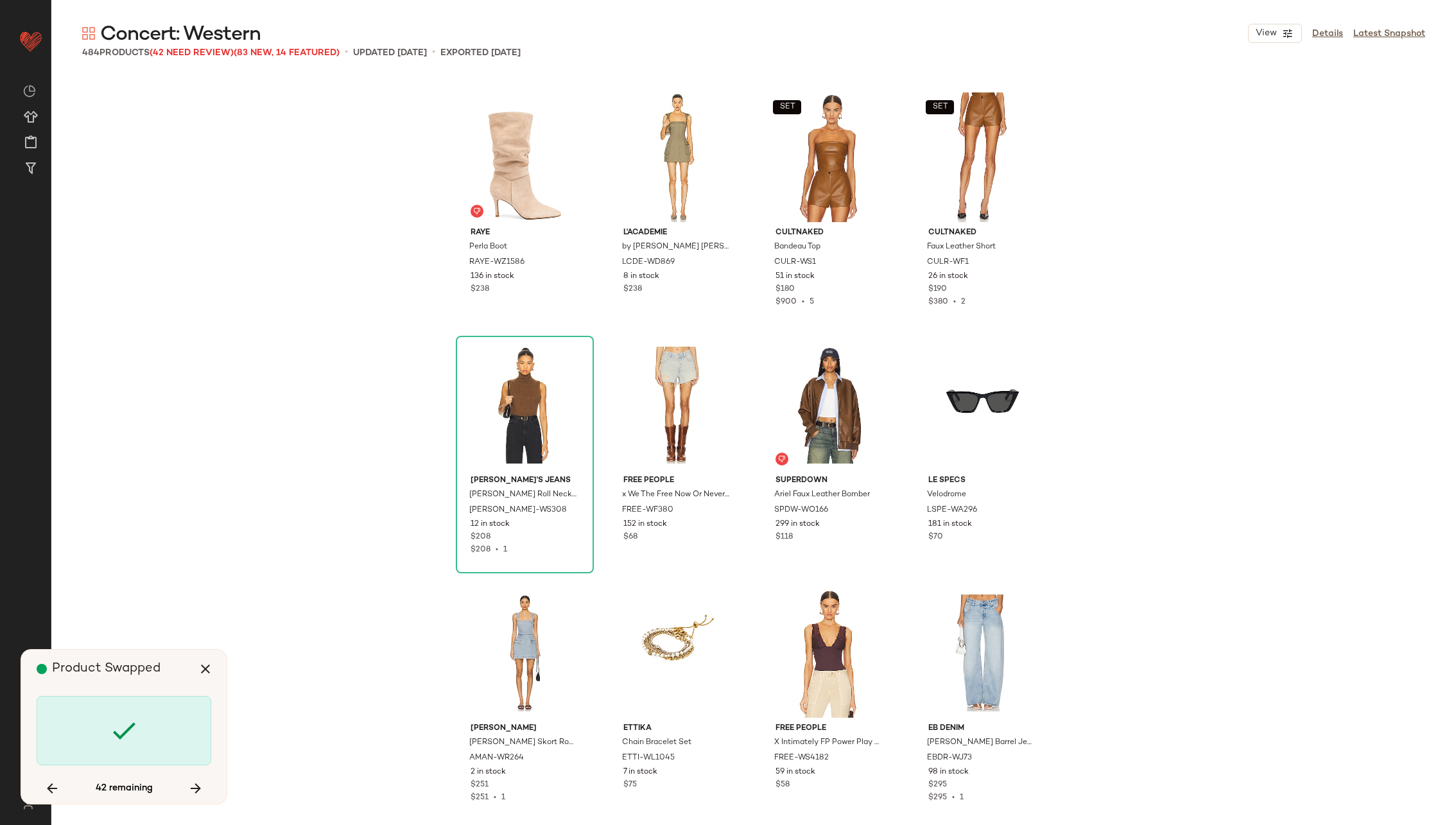
scroll to position [16115, 0]
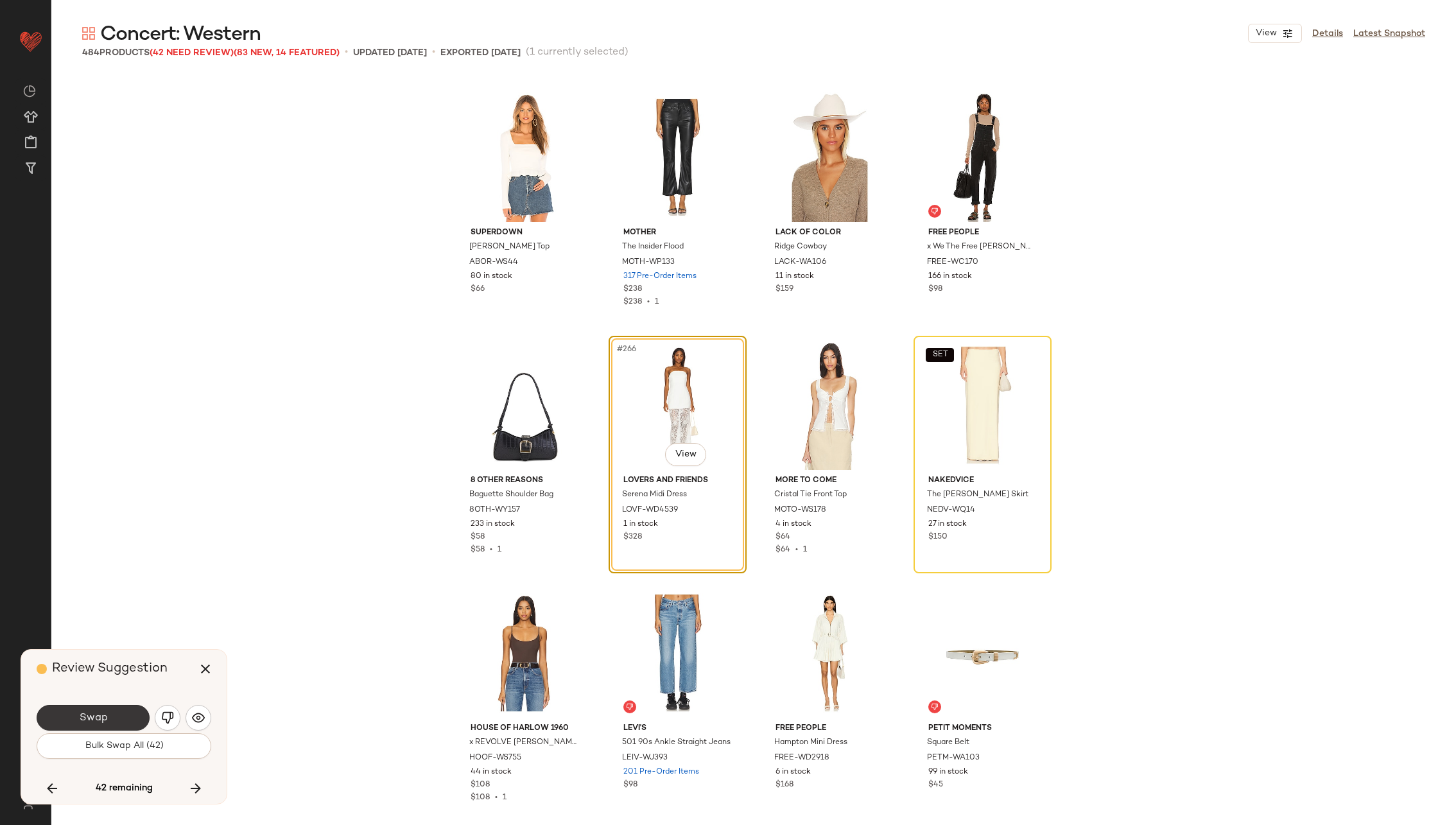
click at [90, 717] on span "Swap" at bounding box center [92, 718] width 29 height 12
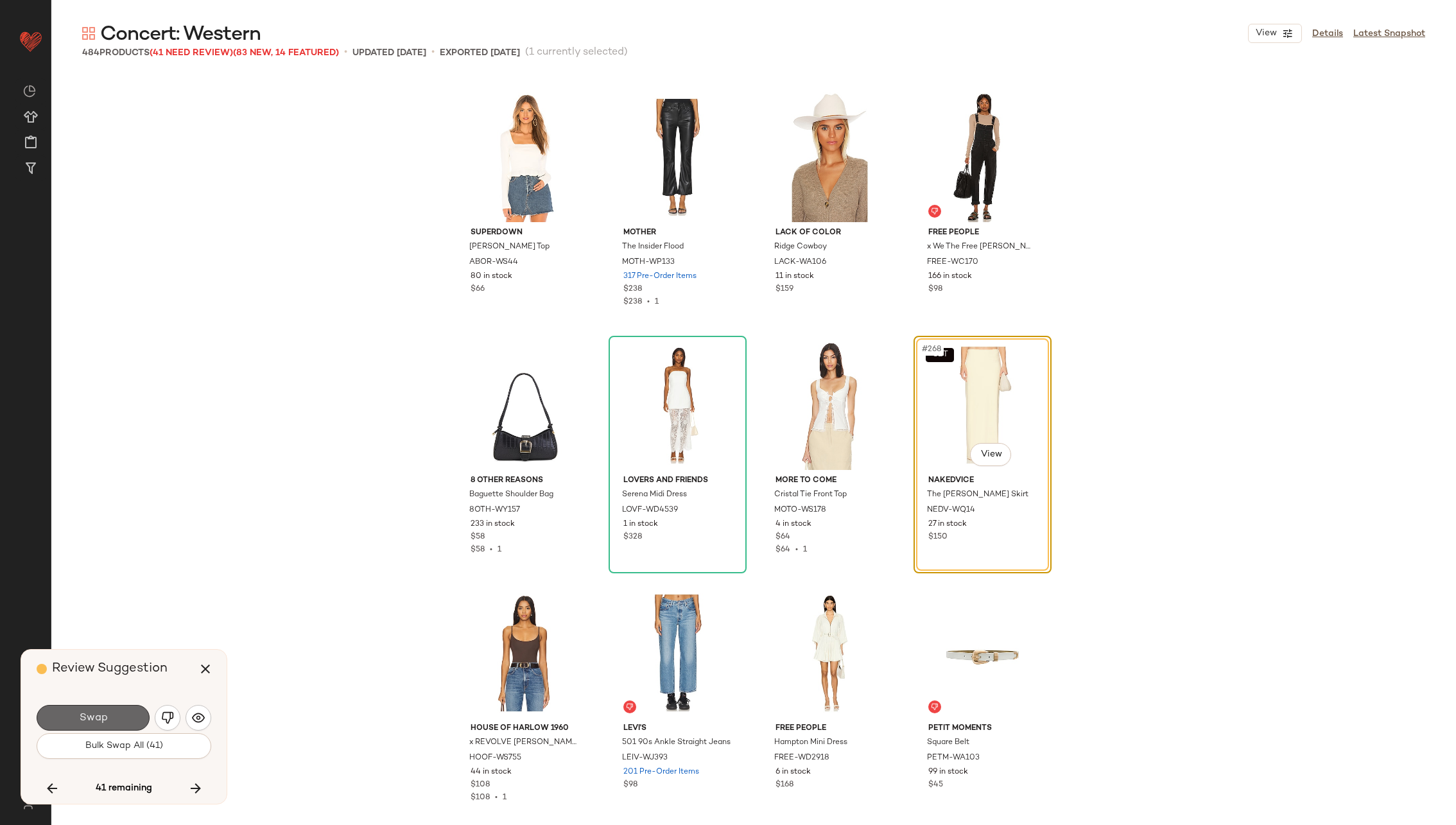
click at [88, 718] on span "Swap" at bounding box center [92, 718] width 29 height 12
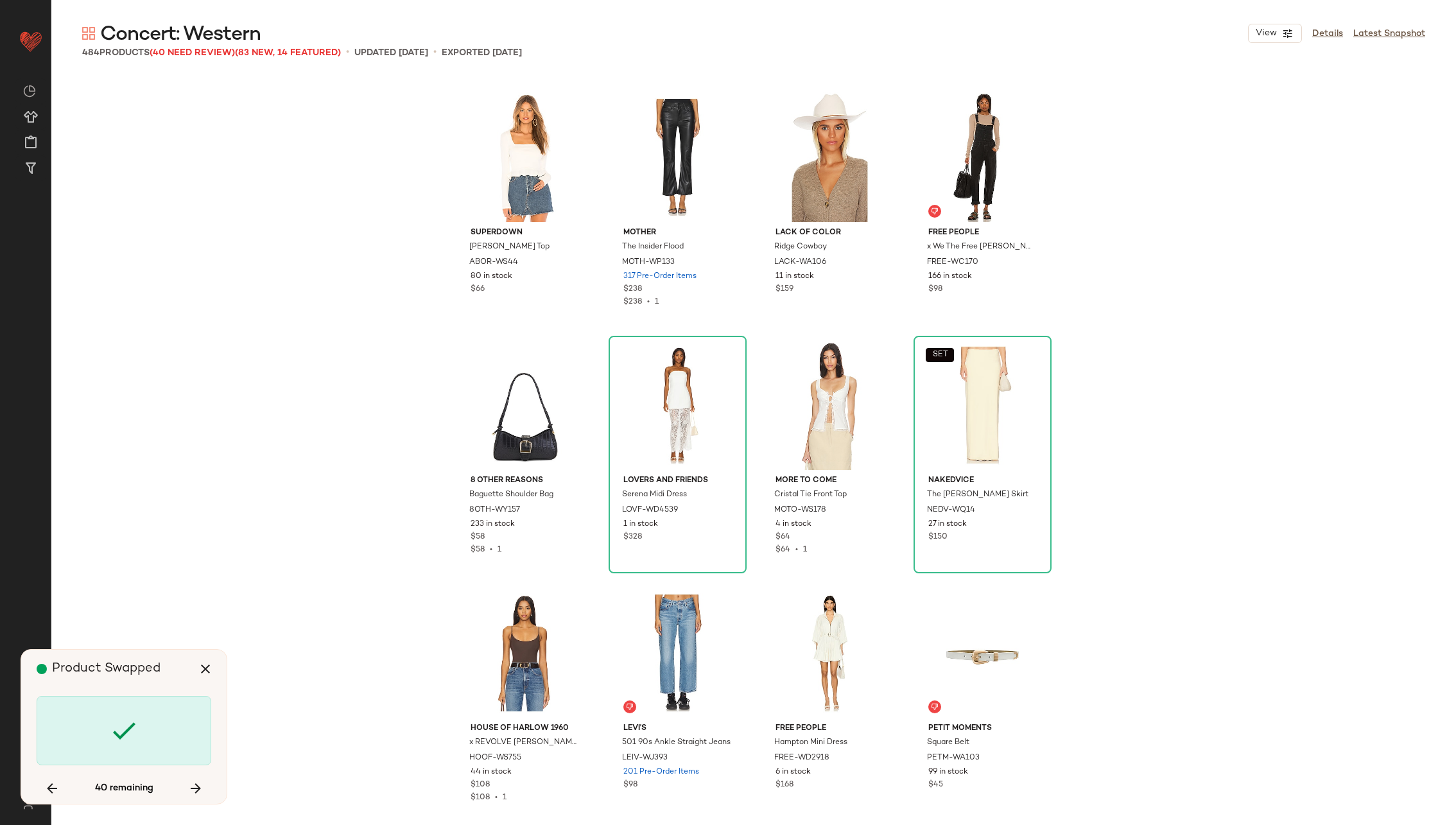
scroll to position [16611, 0]
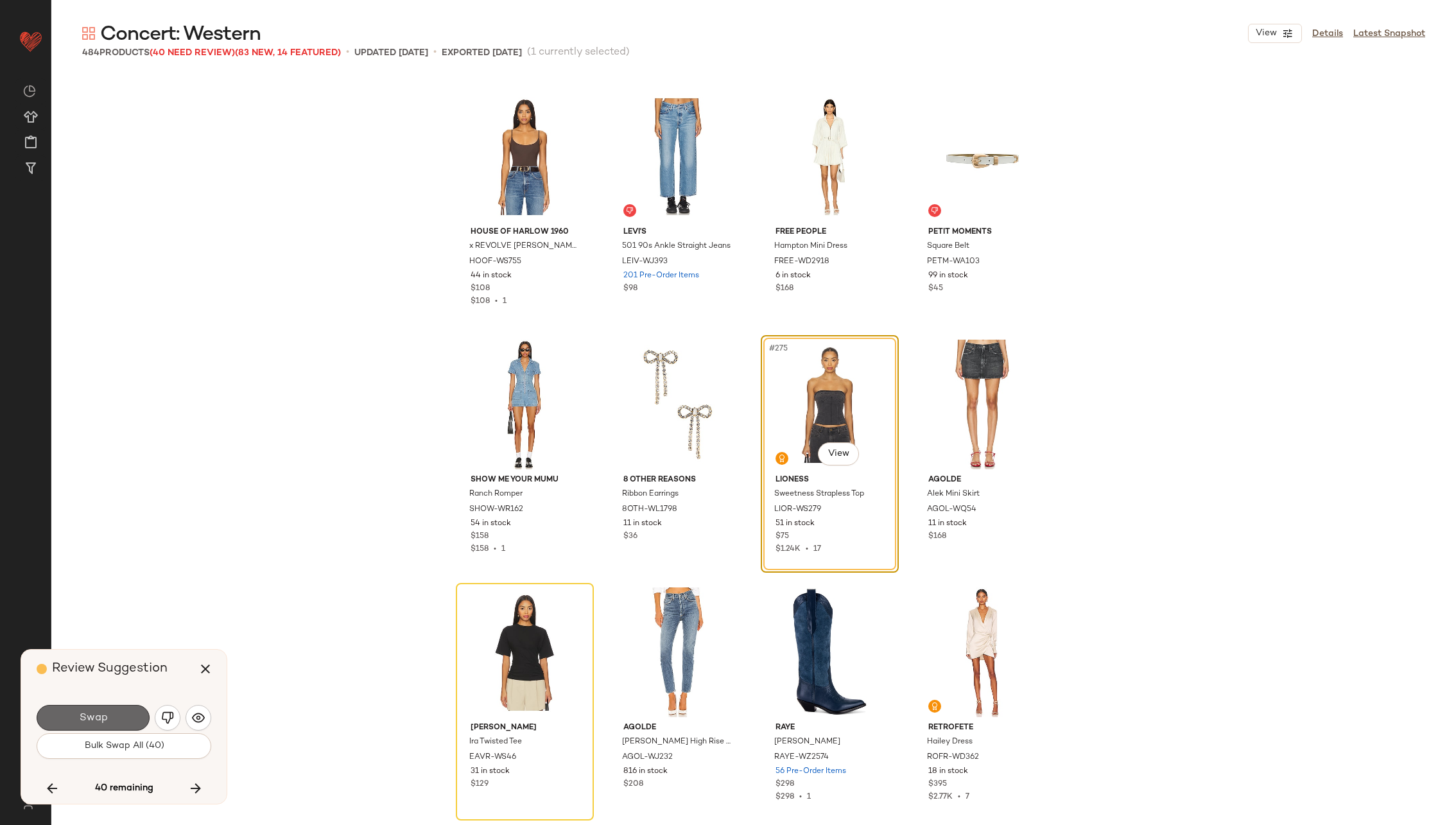
click at [88, 719] on span "Swap" at bounding box center [92, 718] width 29 height 12
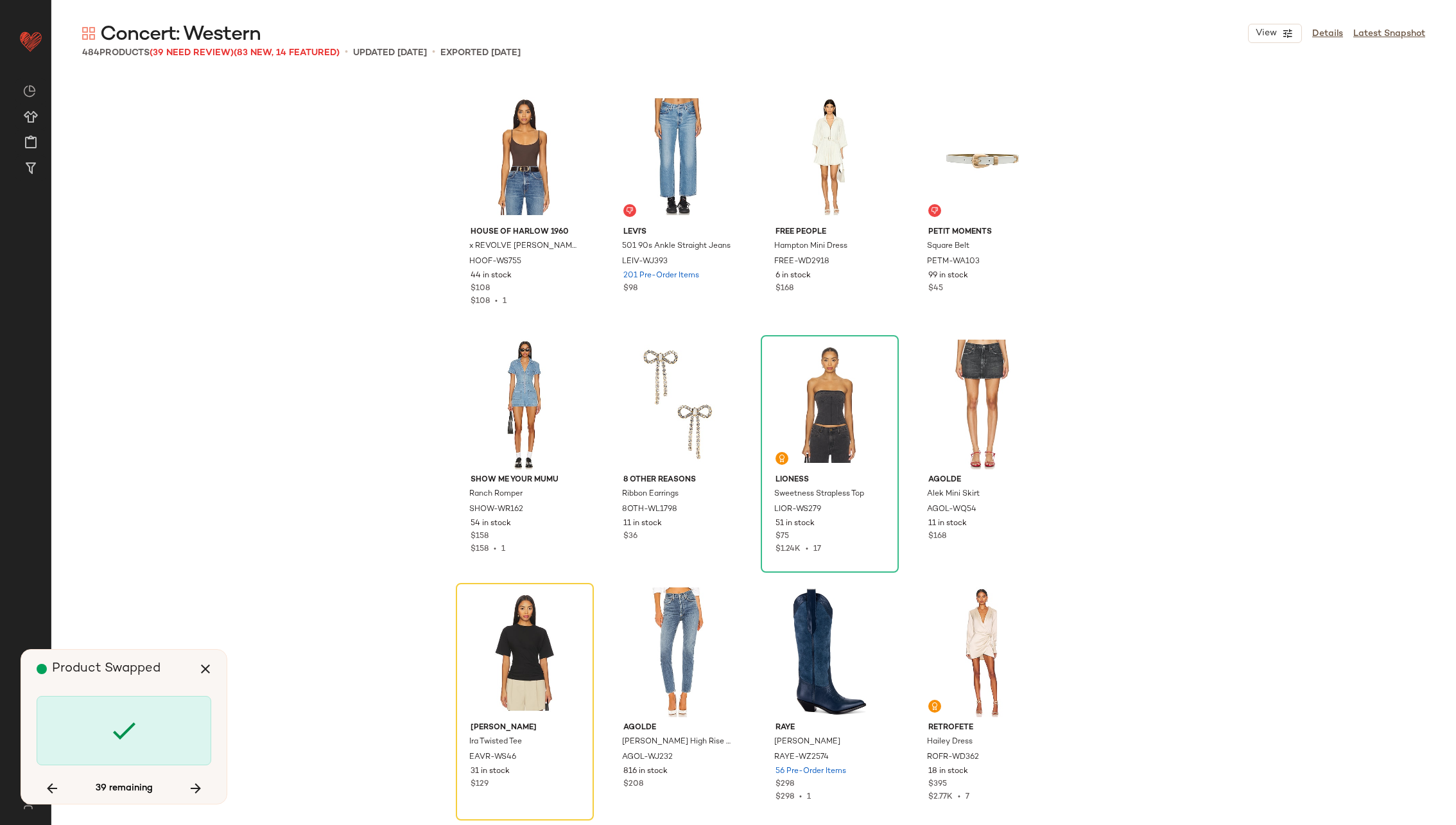
scroll to position [16858, 0]
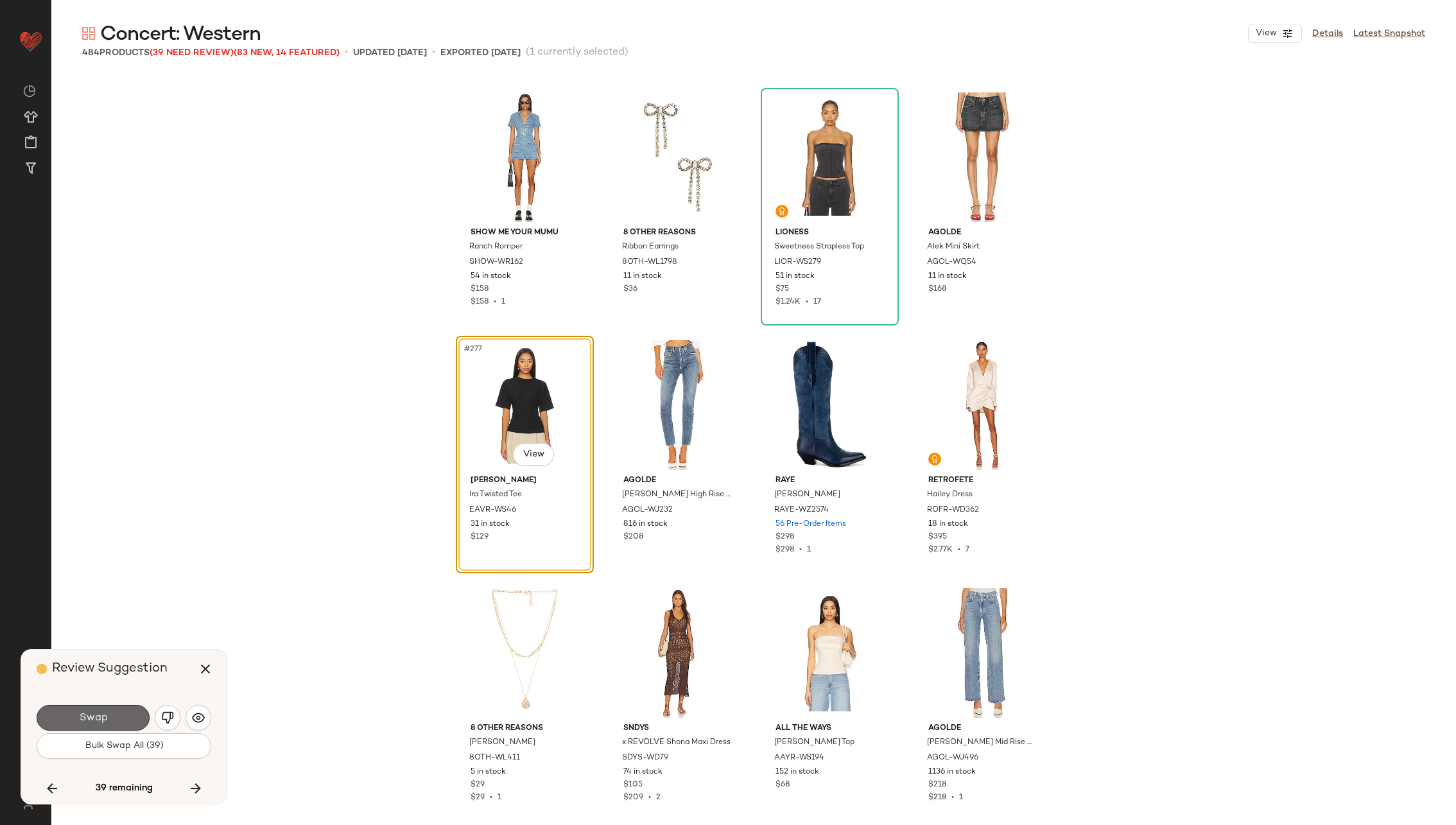
click at [87, 713] on span "Swap" at bounding box center [92, 718] width 29 height 12
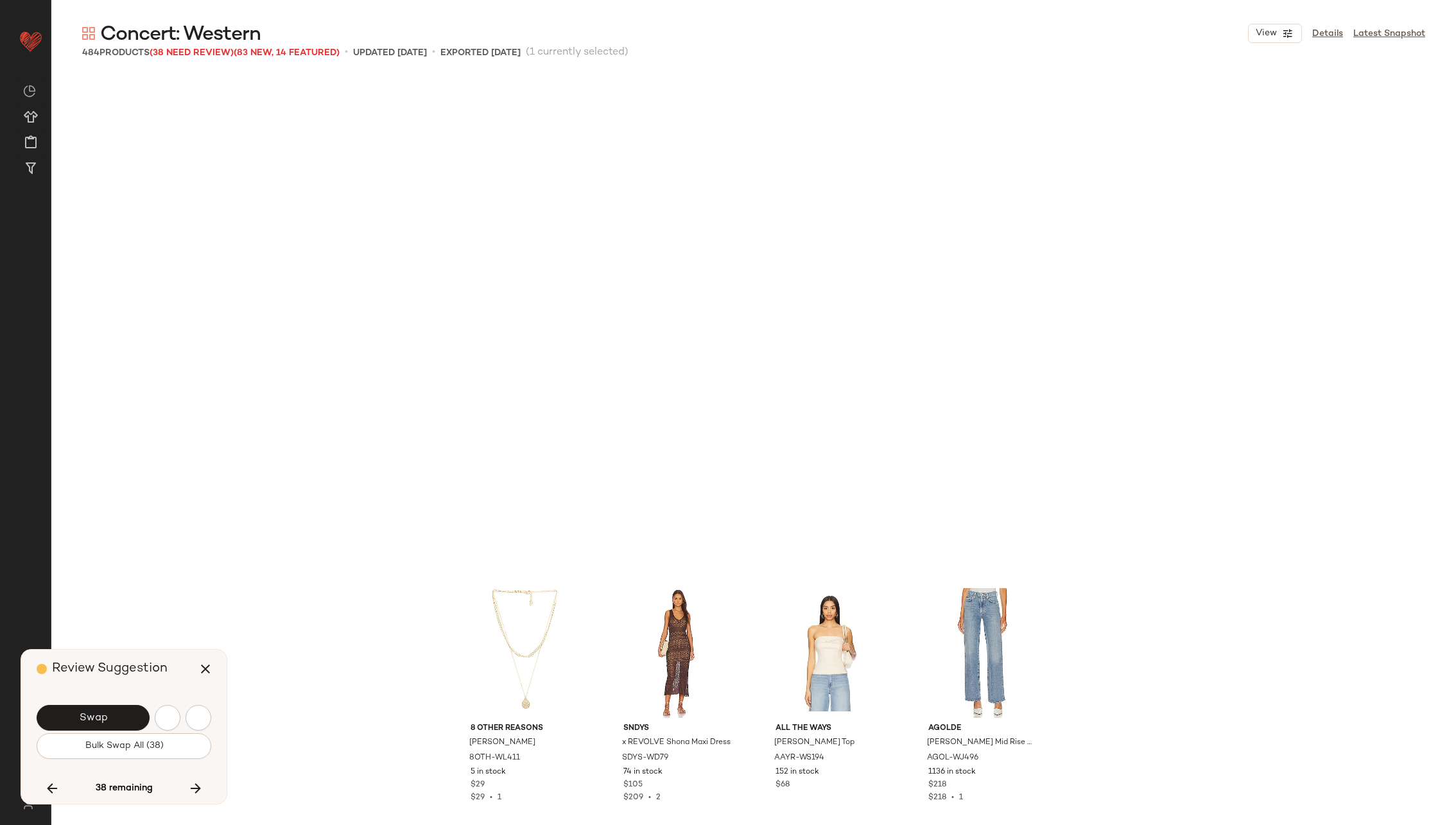
scroll to position [17355, 0]
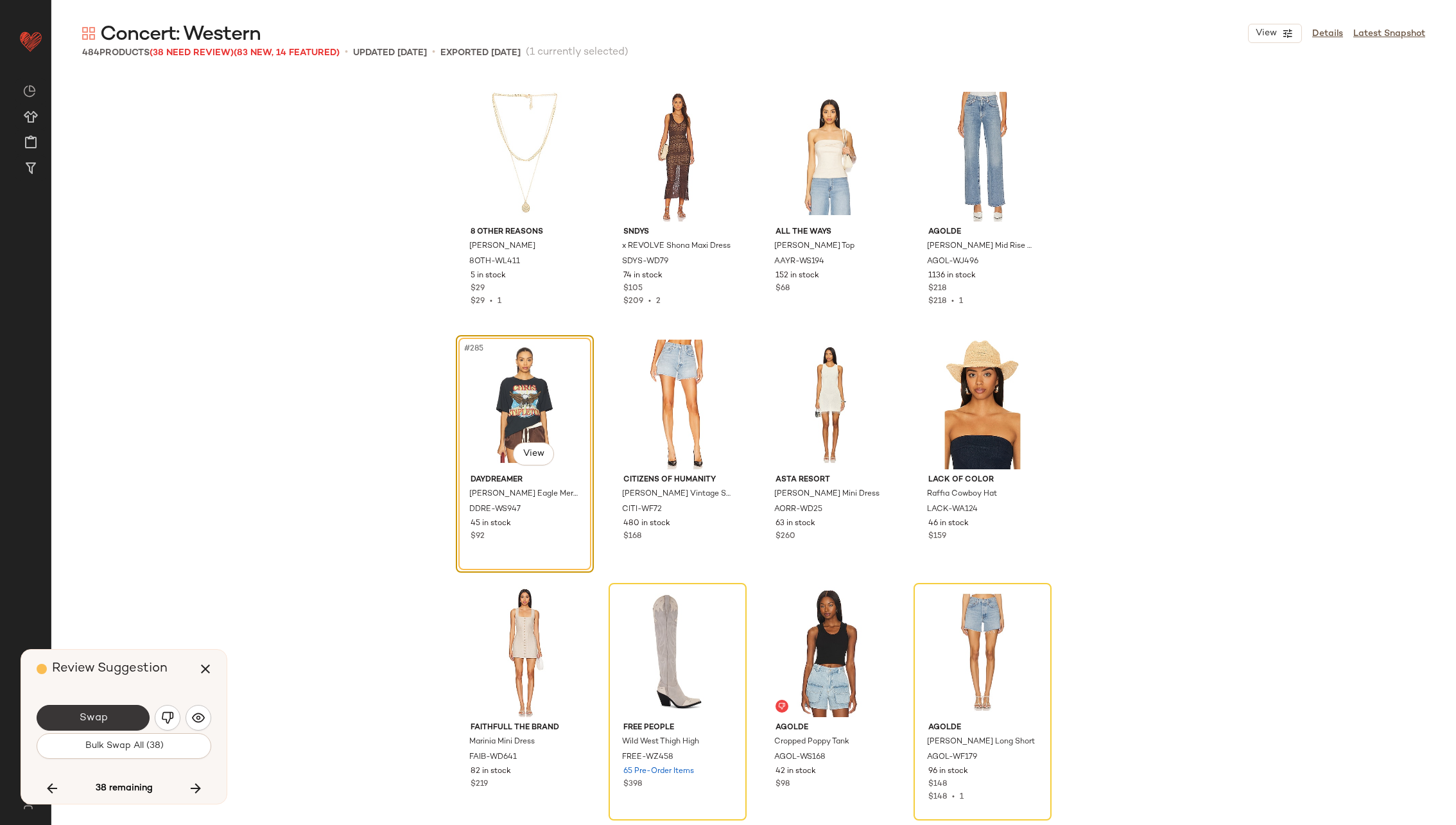
click at [112, 708] on button "Swap" at bounding box center [93, 718] width 113 height 25
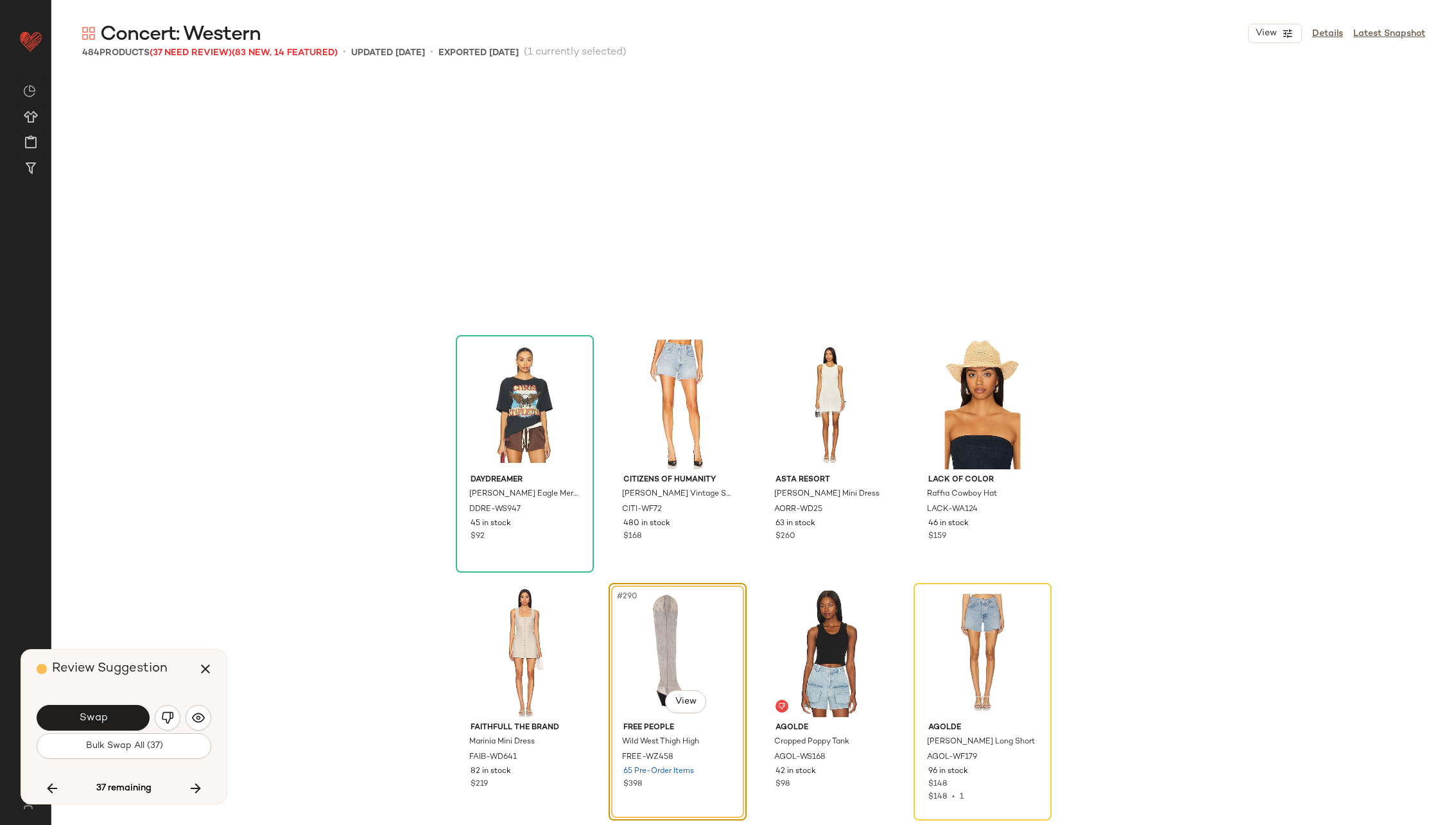
scroll to position [17602, 0]
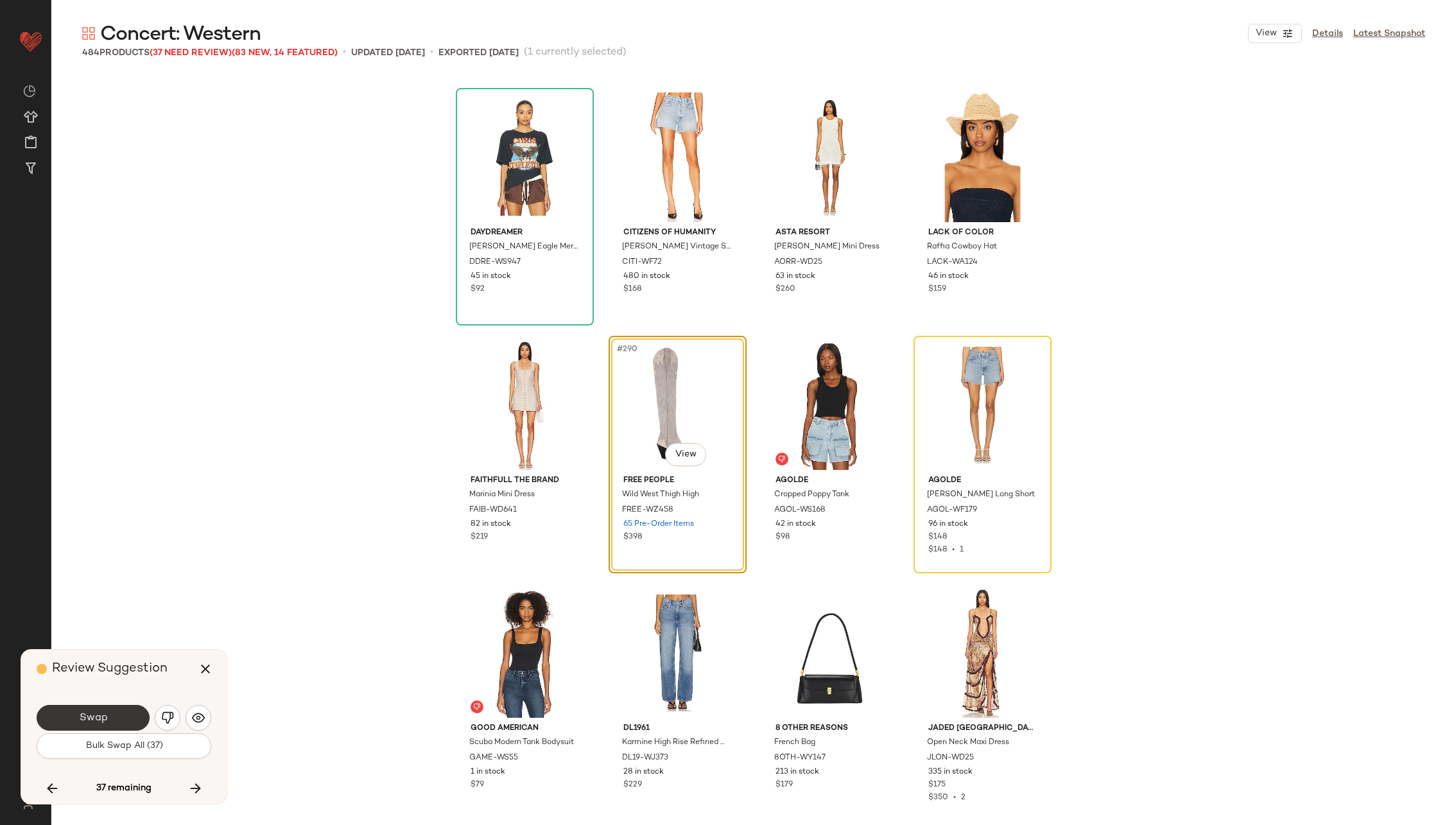
click at [111, 724] on button "Swap" at bounding box center [93, 718] width 113 height 25
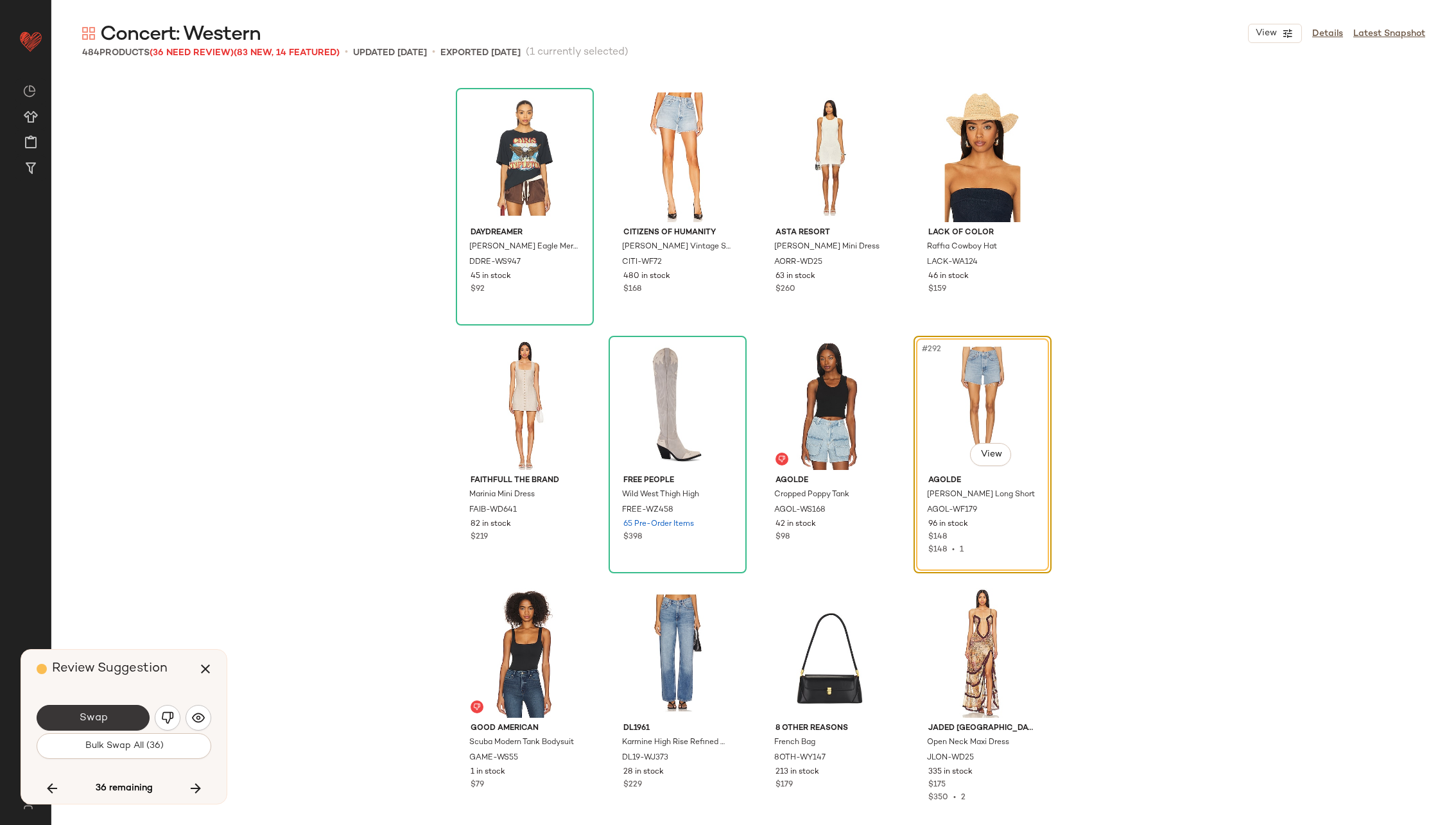
click at [103, 714] on span "Swap" at bounding box center [92, 718] width 29 height 12
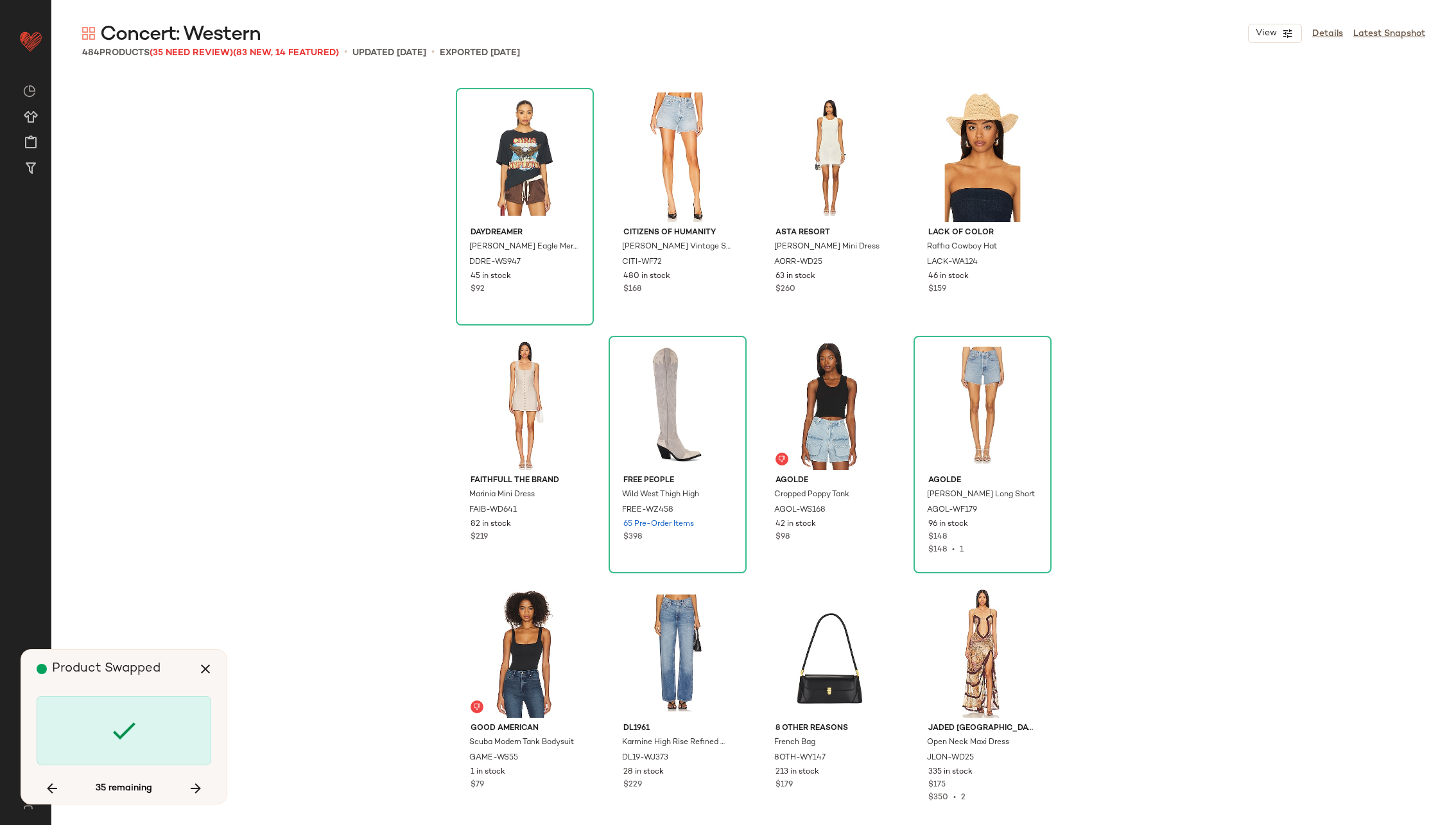
scroll to position [18595, 0]
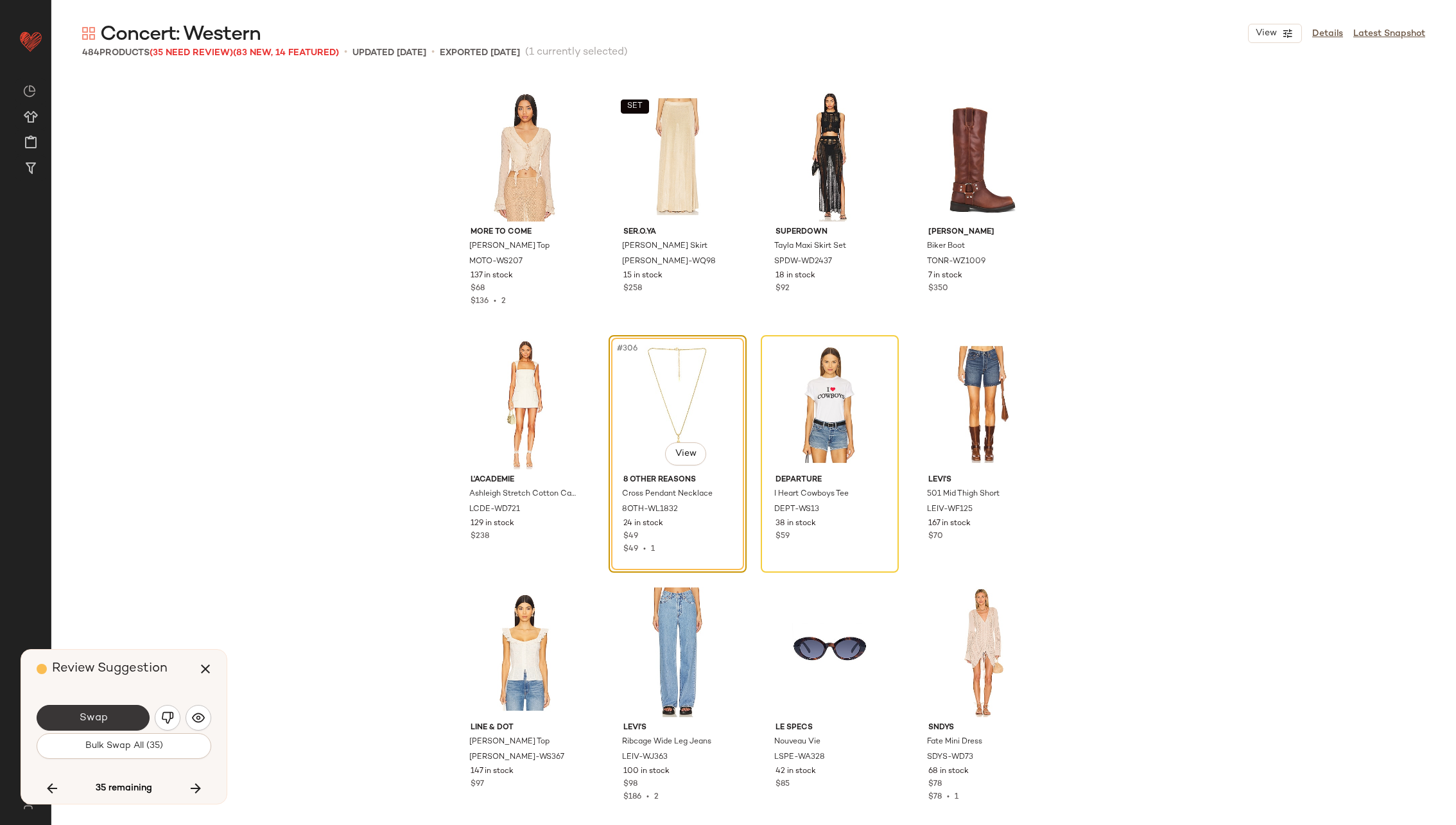
click at [89, 713] on span "Swap" at bounding box center [92, 718] width 29 height 12
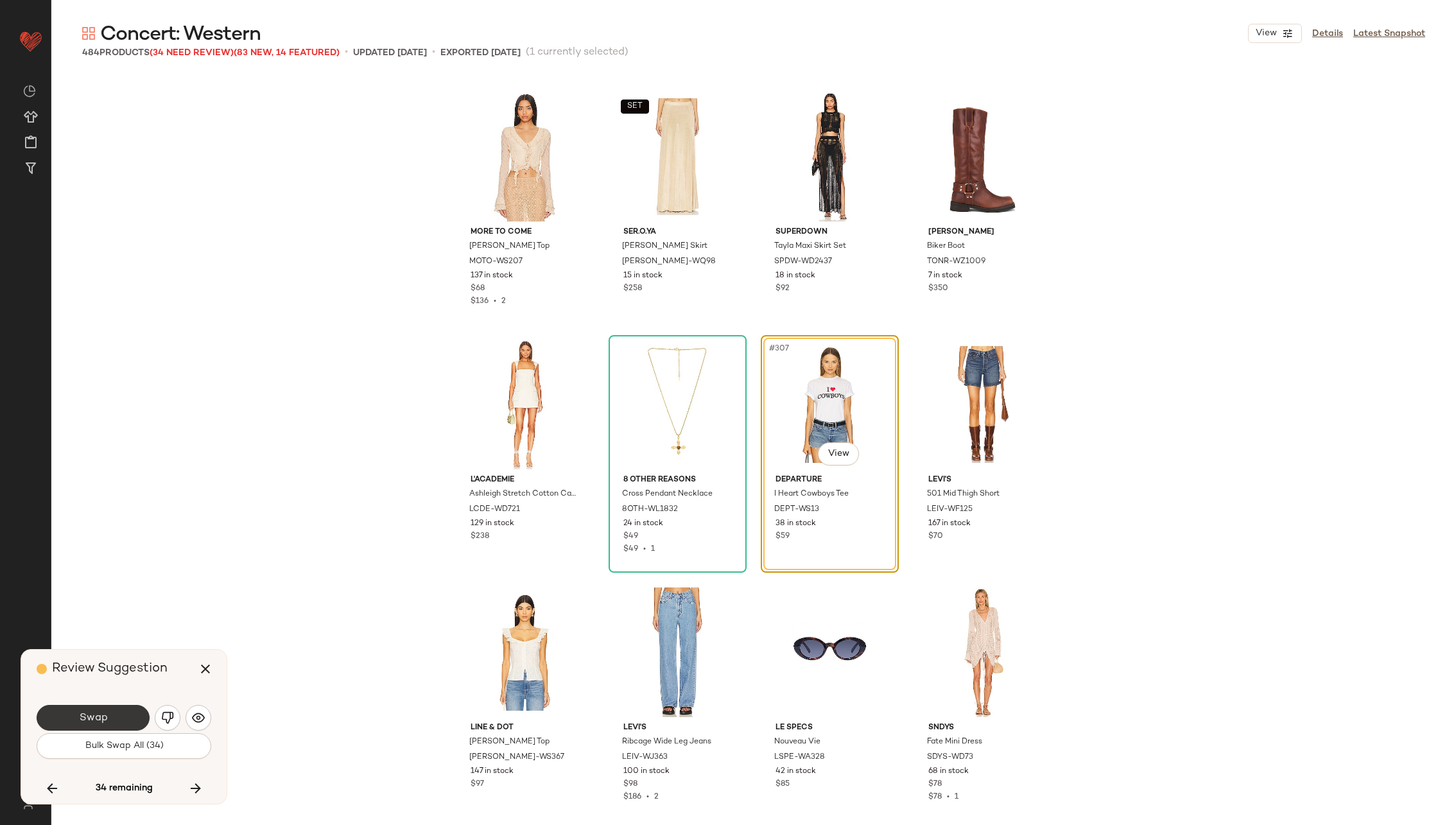
click at [89, 715] on span "Swap" at bounding box center [92, 718] width 29 height 12
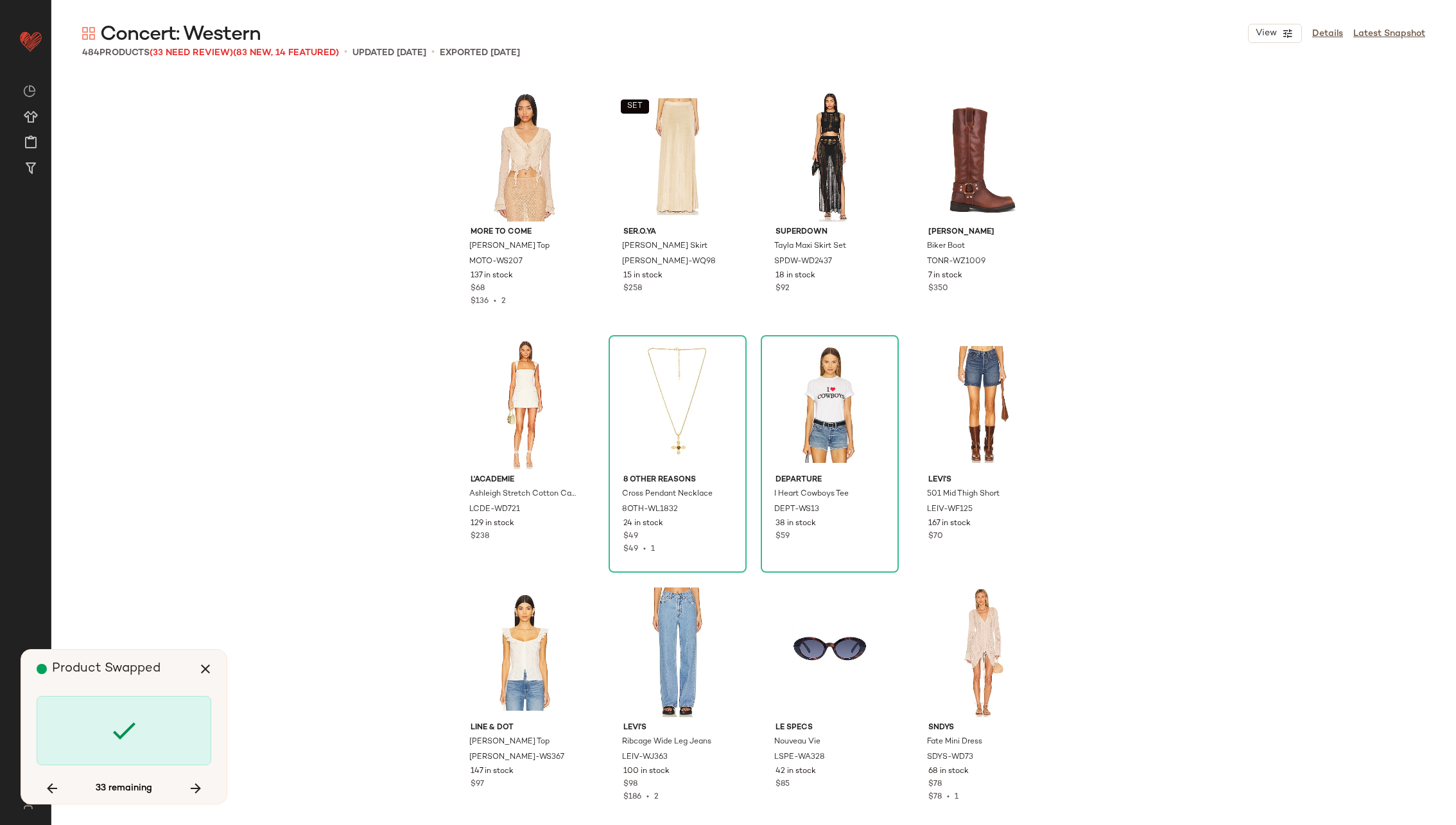
scroll to position [20082, 0]
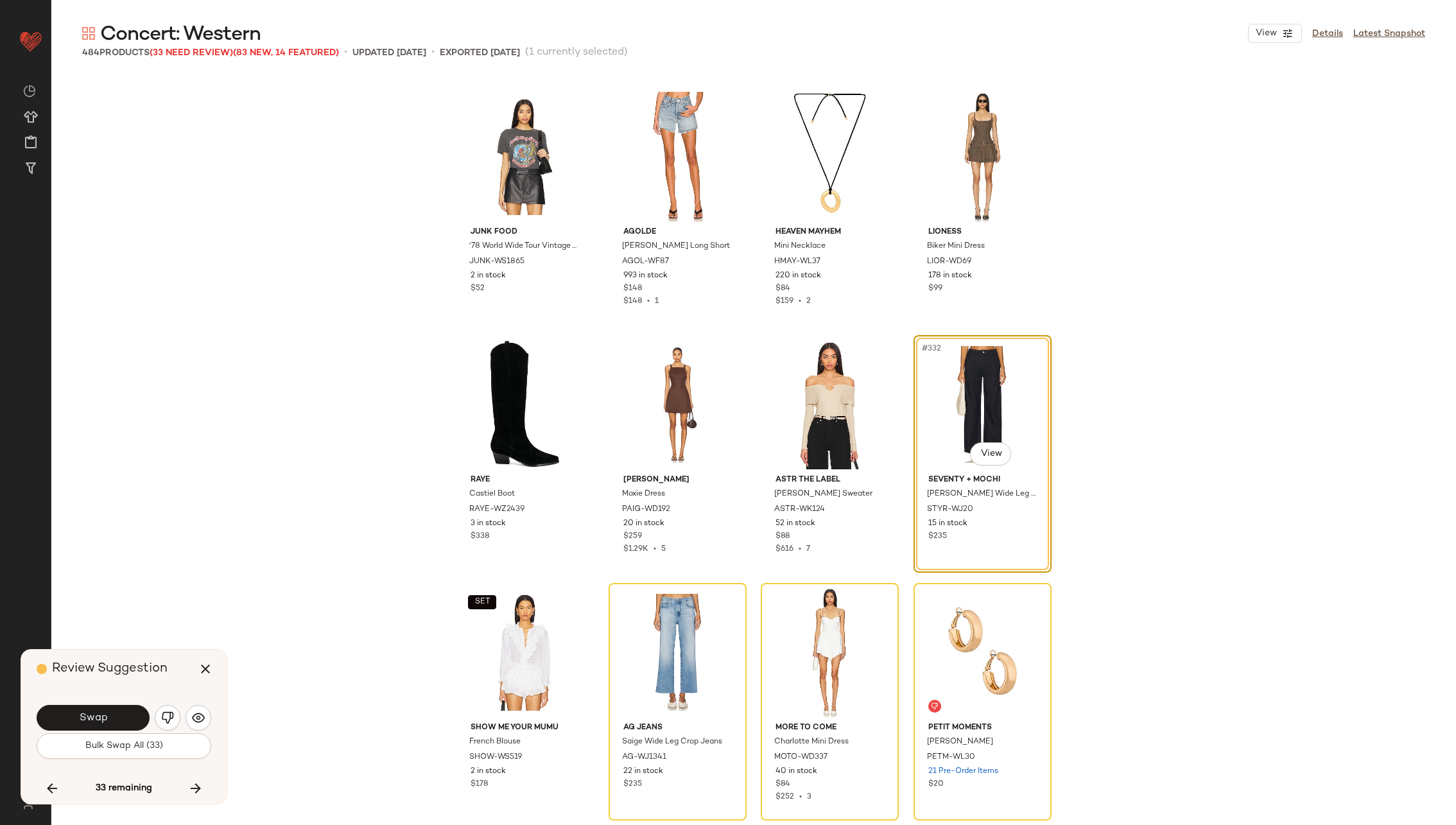
click at [89, 715] on span "Swap" at bounding box center [92, 718] width 29 height 12
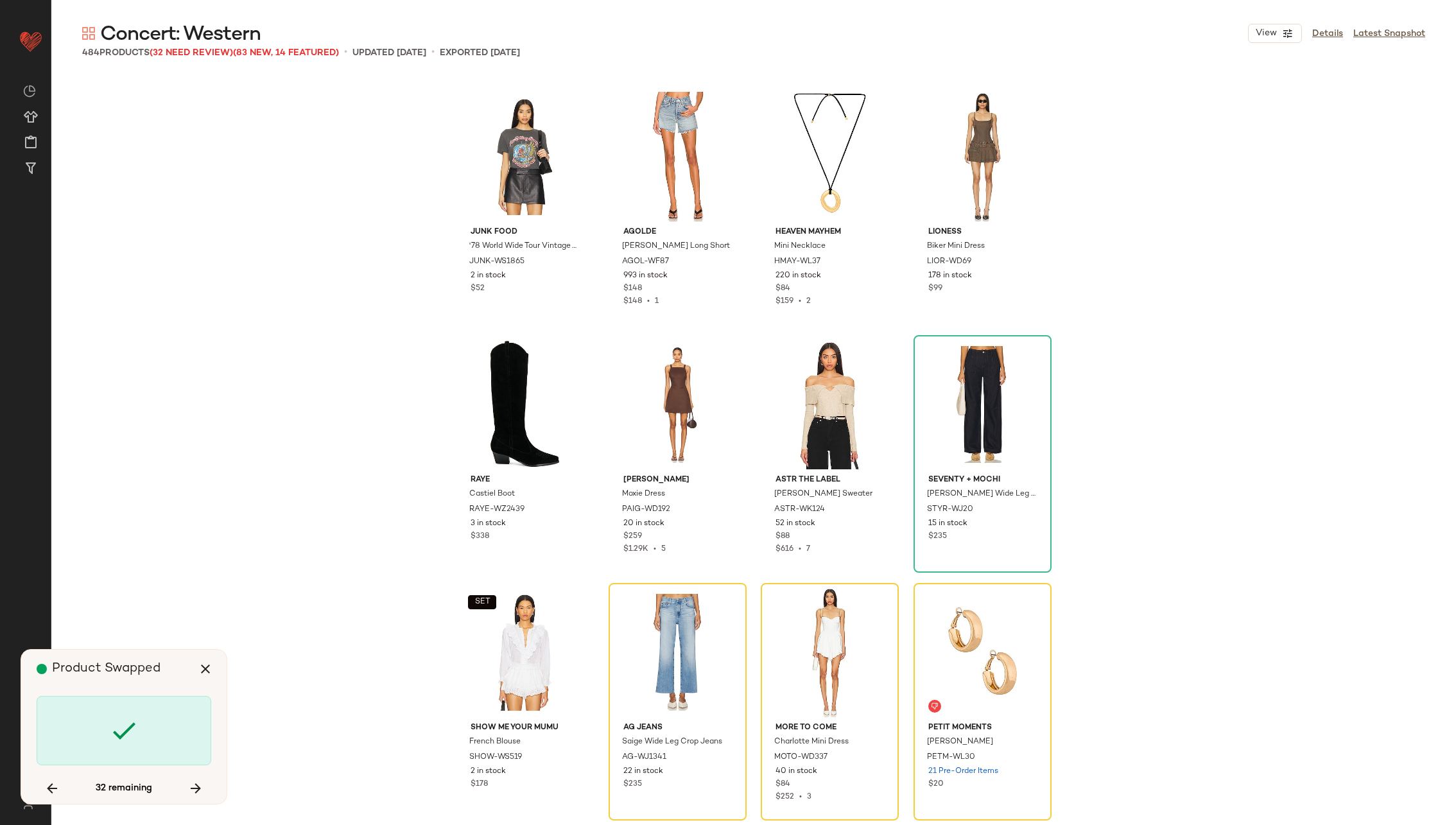
scroll to position [20330, 0]
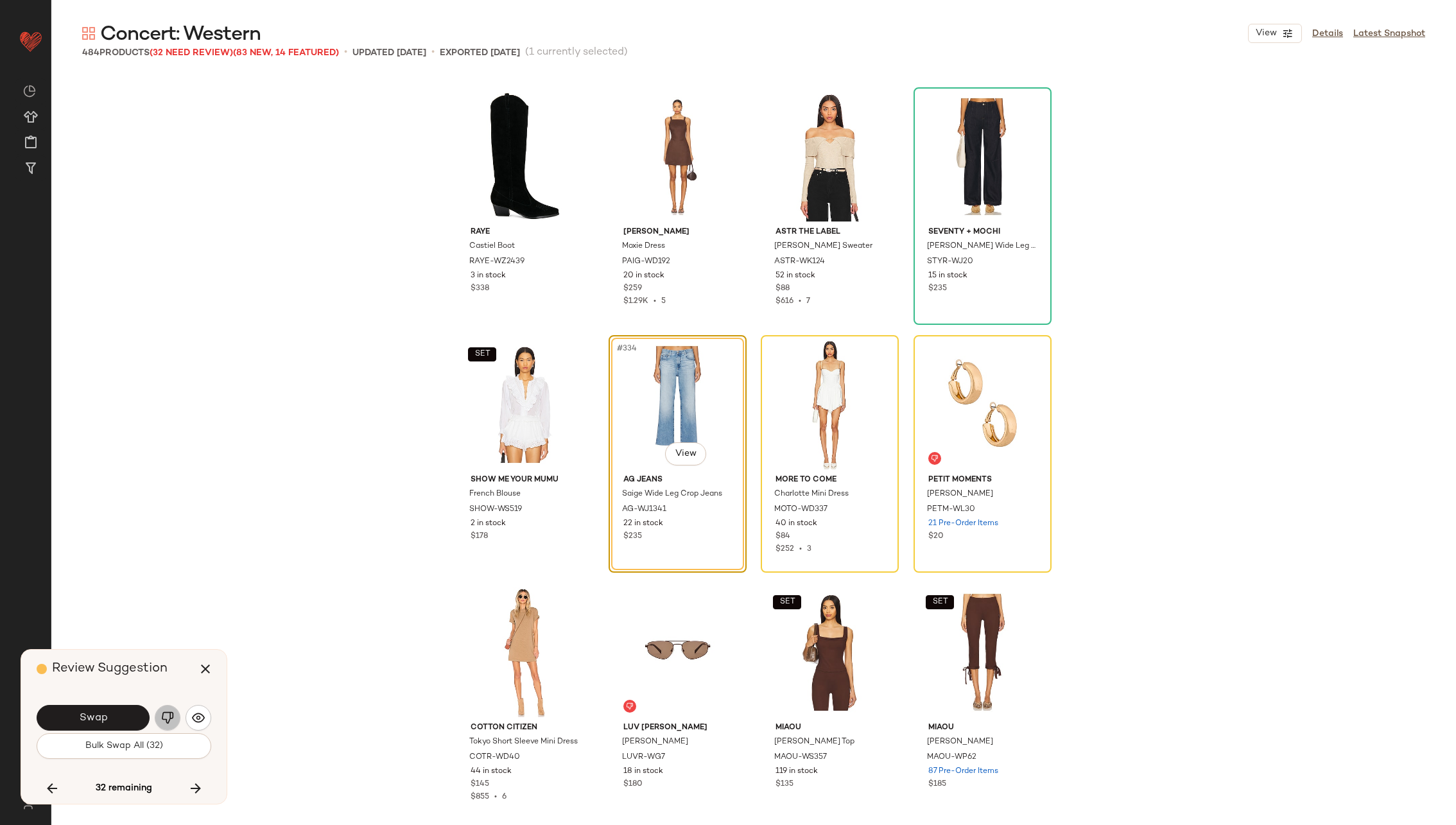
click at [165, 716] on img "button" at bounding box center [168, 719] width 13 height 13
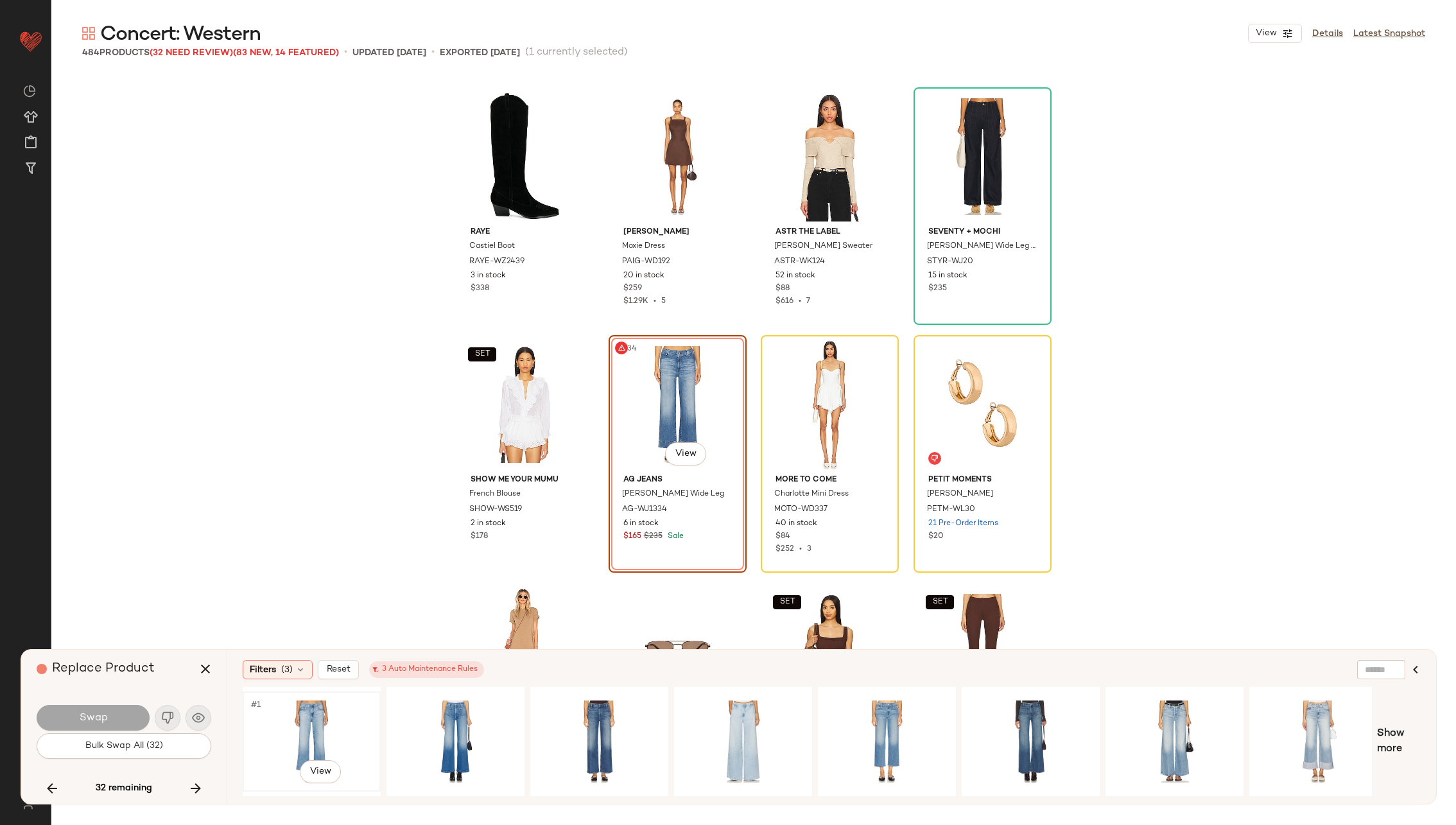
click at [315, 719] on div "#1 View" at bounding box center [312, 742] width 129 height 91
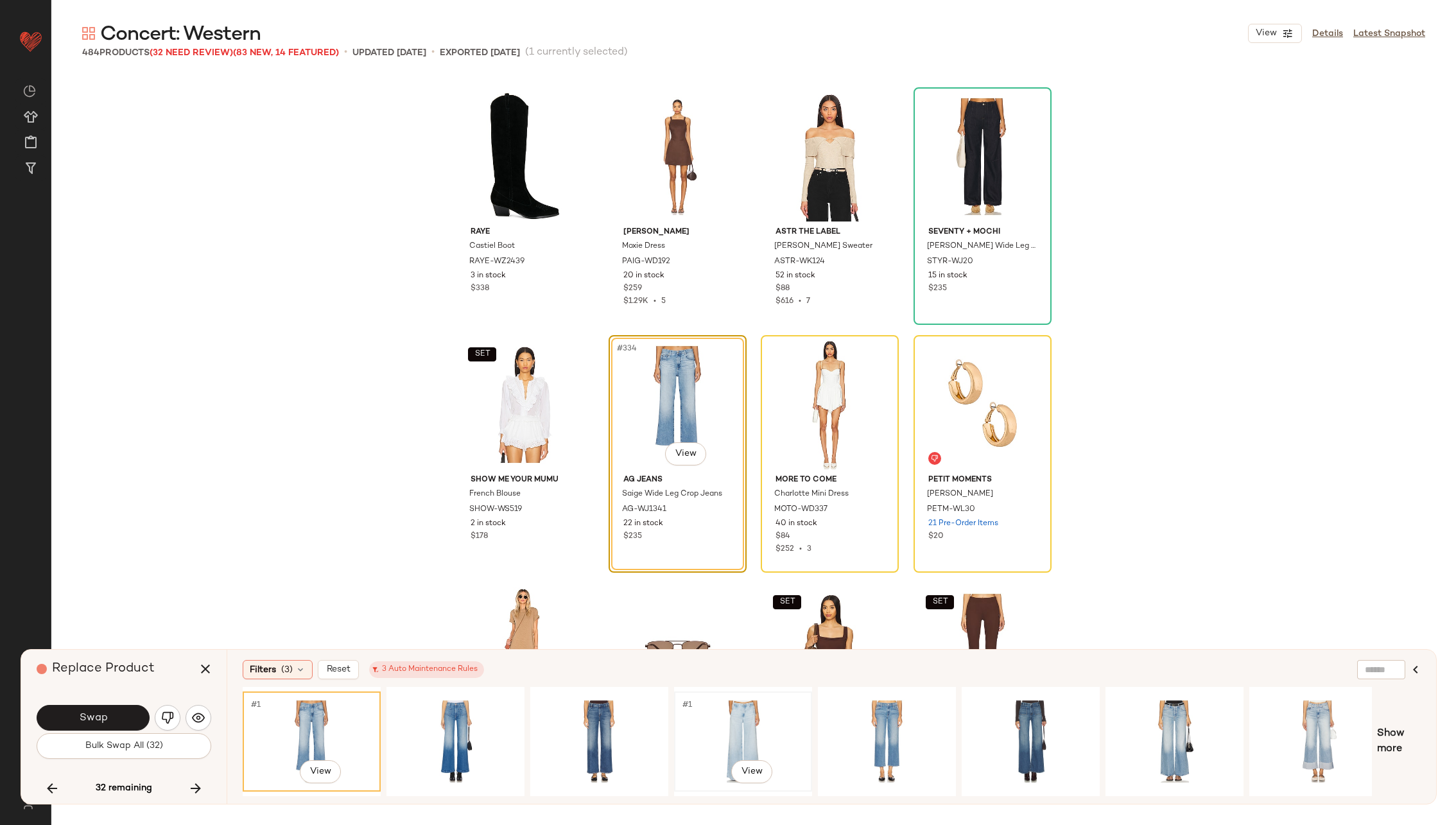
click at [694, 718] on div "#1 View" at bounding box center [744, 742] width 129 height 91
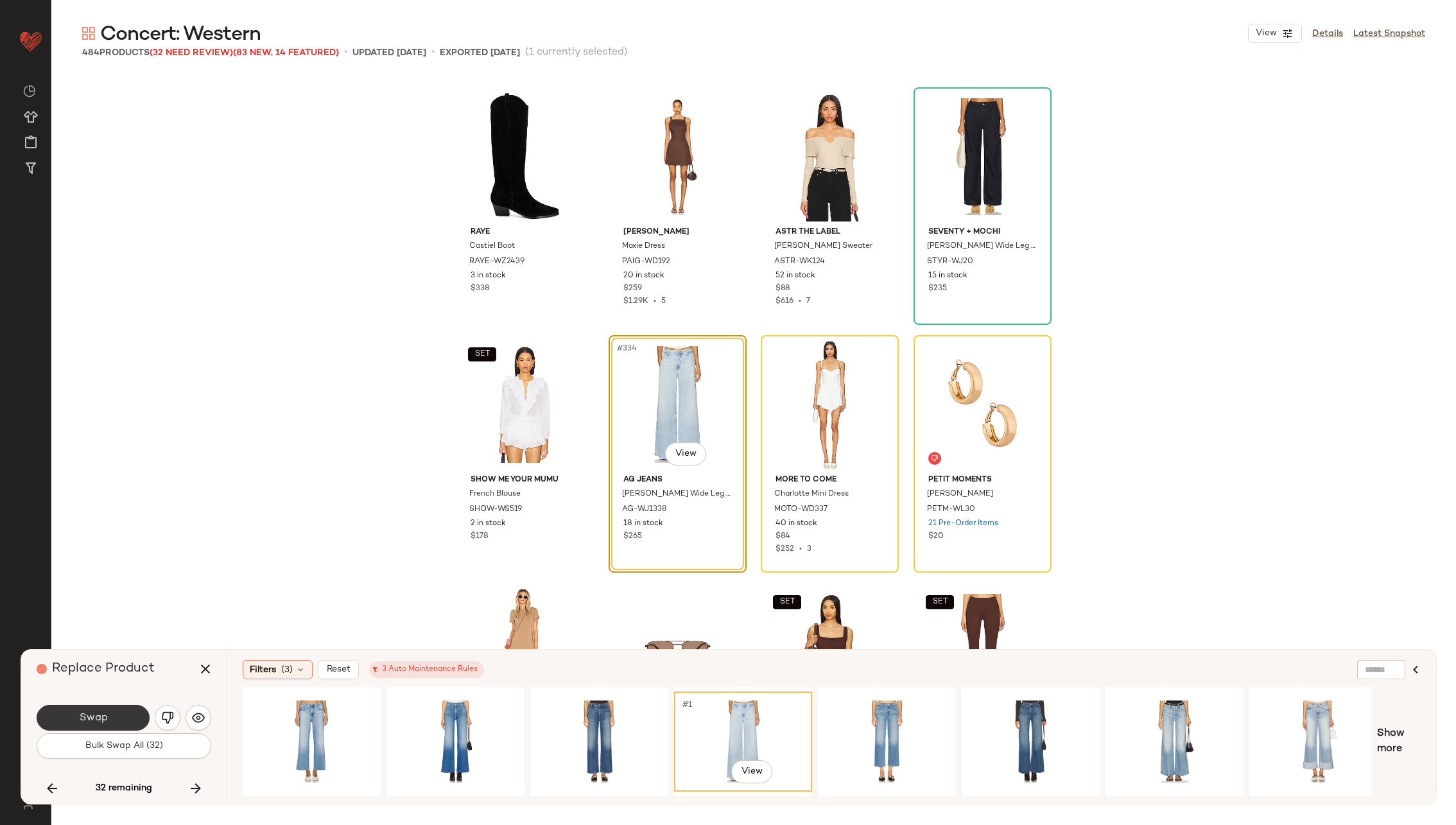
click at [62, 712] on button "Swap" at bounding box center [93, 718] width 113 height 25
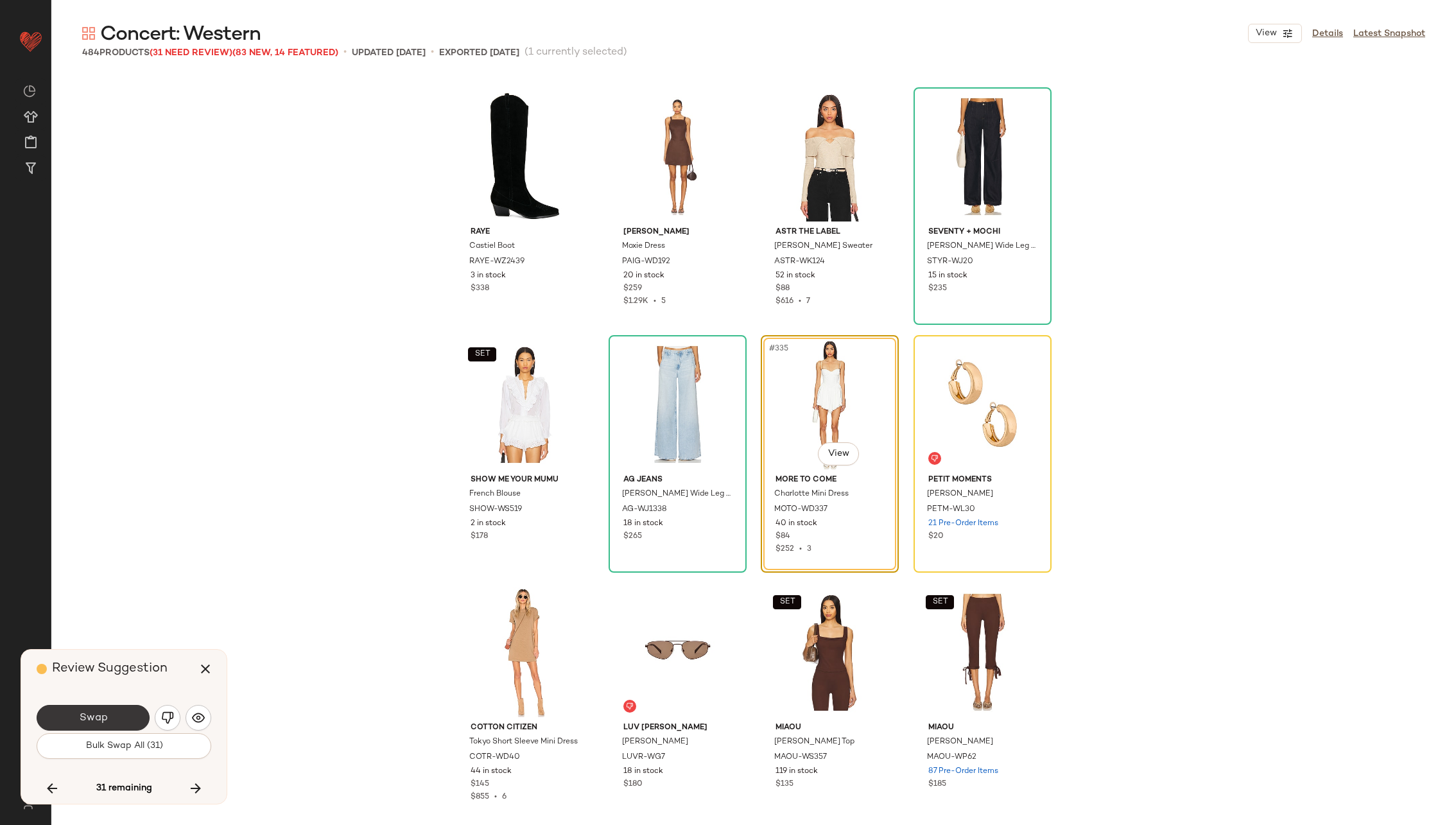
click at [121, 712] on button "Swap" at bounding box center [93, 718] width 113 height 25
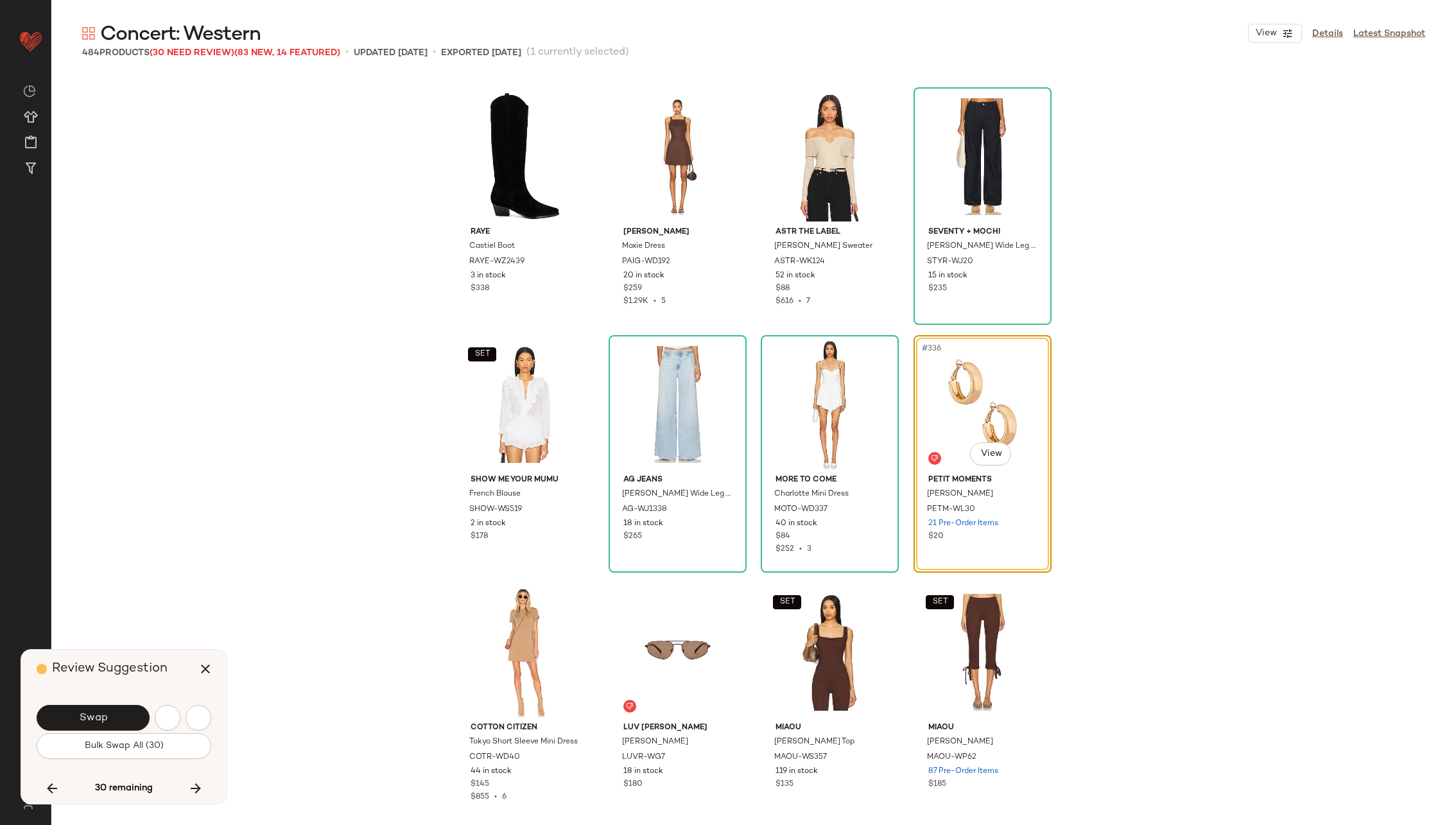
scroll to position [14132, 0]
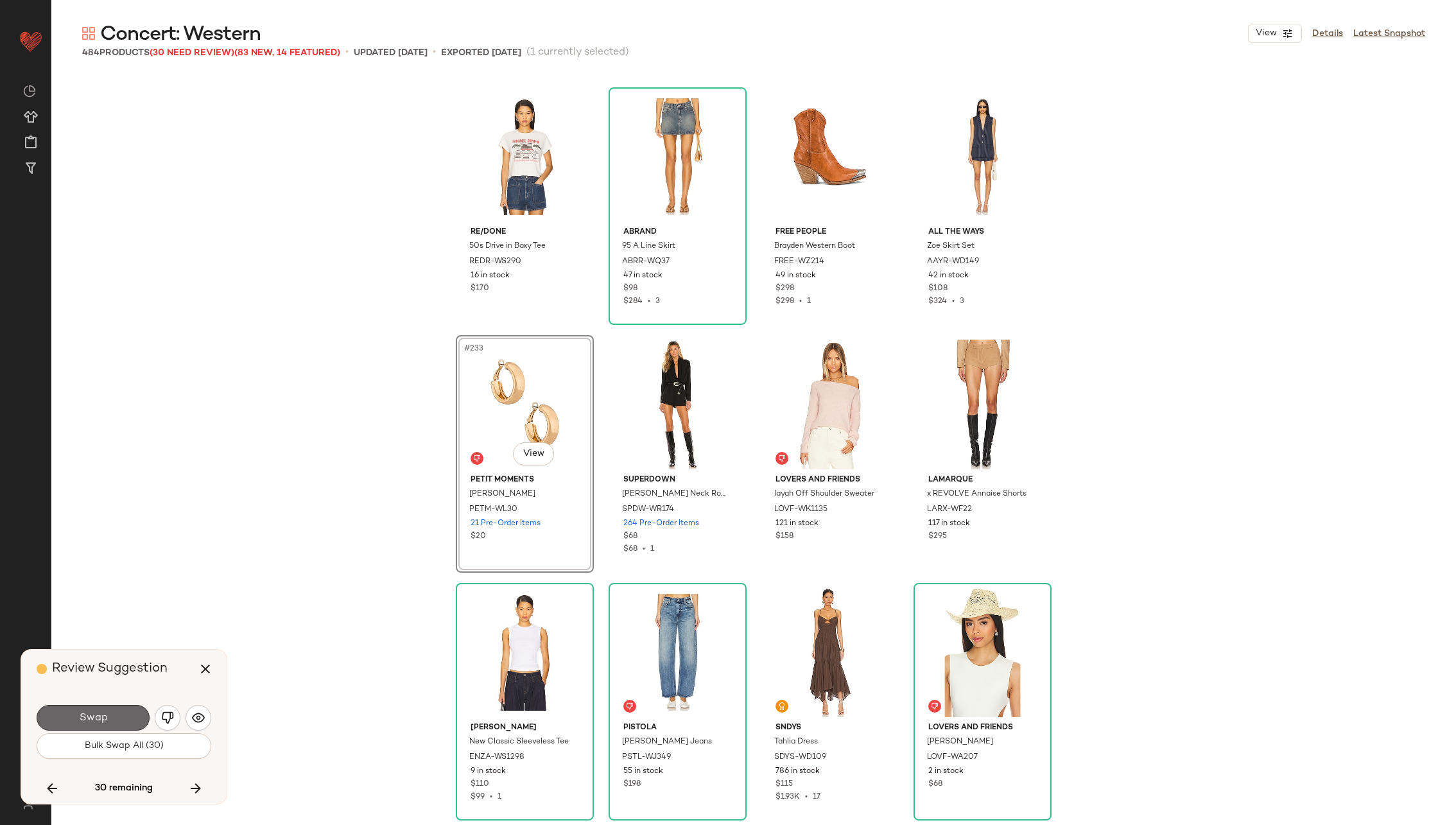
click at [121, 712] on button "Swap" at bounding box center [93, 718] width 113 height 25
click at [164, 712] on img "button" at bounding box center [168, 719] width 13 height 13
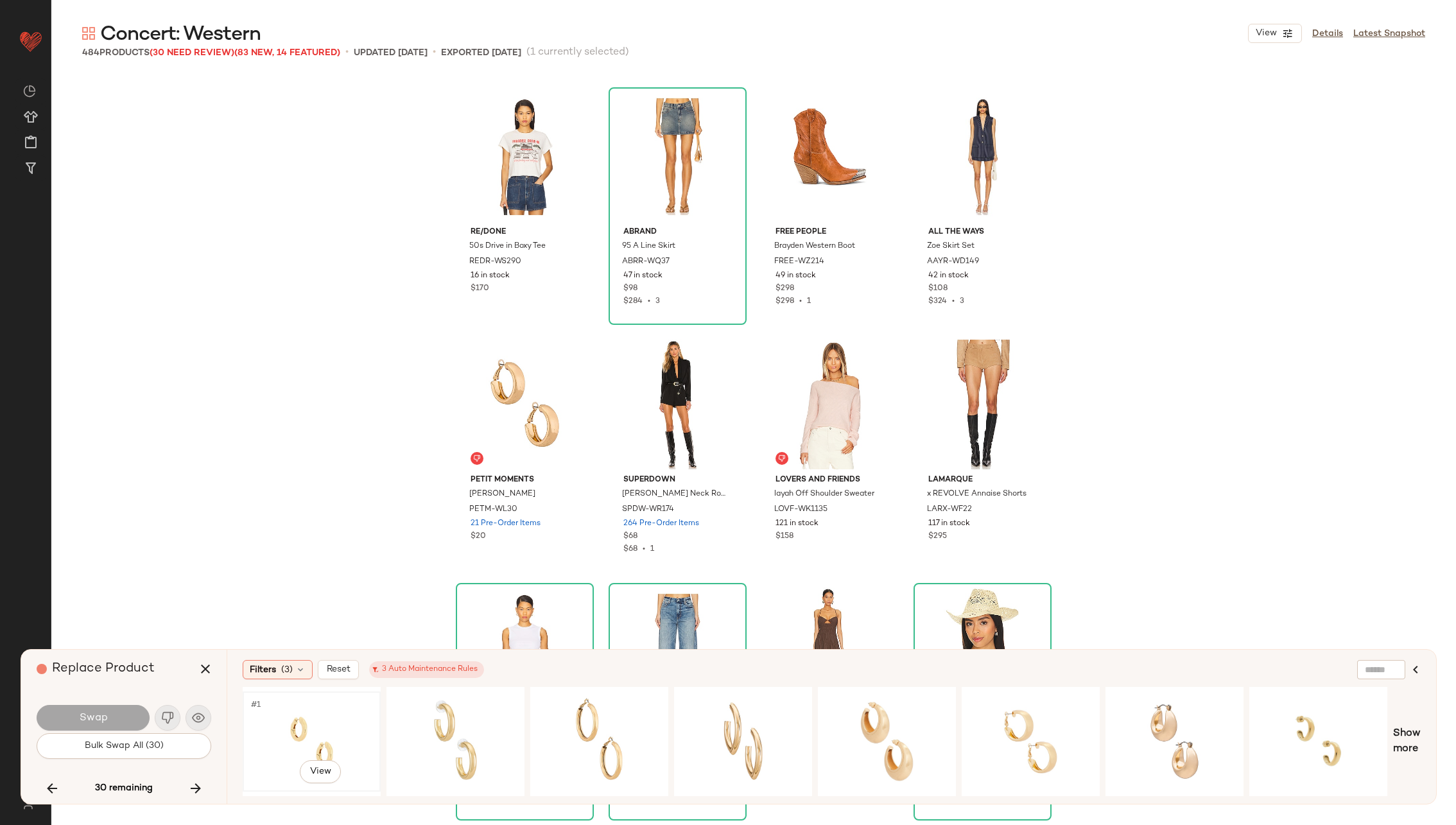
click at [339, 728] on div "#1 View" at bounding box center [312, 742] width 129 height 91
click at [533, 435] on div "#233 View" at bounding box center [525, 404] width 129 height 130
click at [528, 400] on div "#233 View" at bounding box center [525, 404] width 129 height 130
click at [309, 710] on div "#1 View" at bounding box center [312, 742] width 129 height 91
click at [115, 715] on button "Swap" at bounding box center [93, 718] width 113 height 25
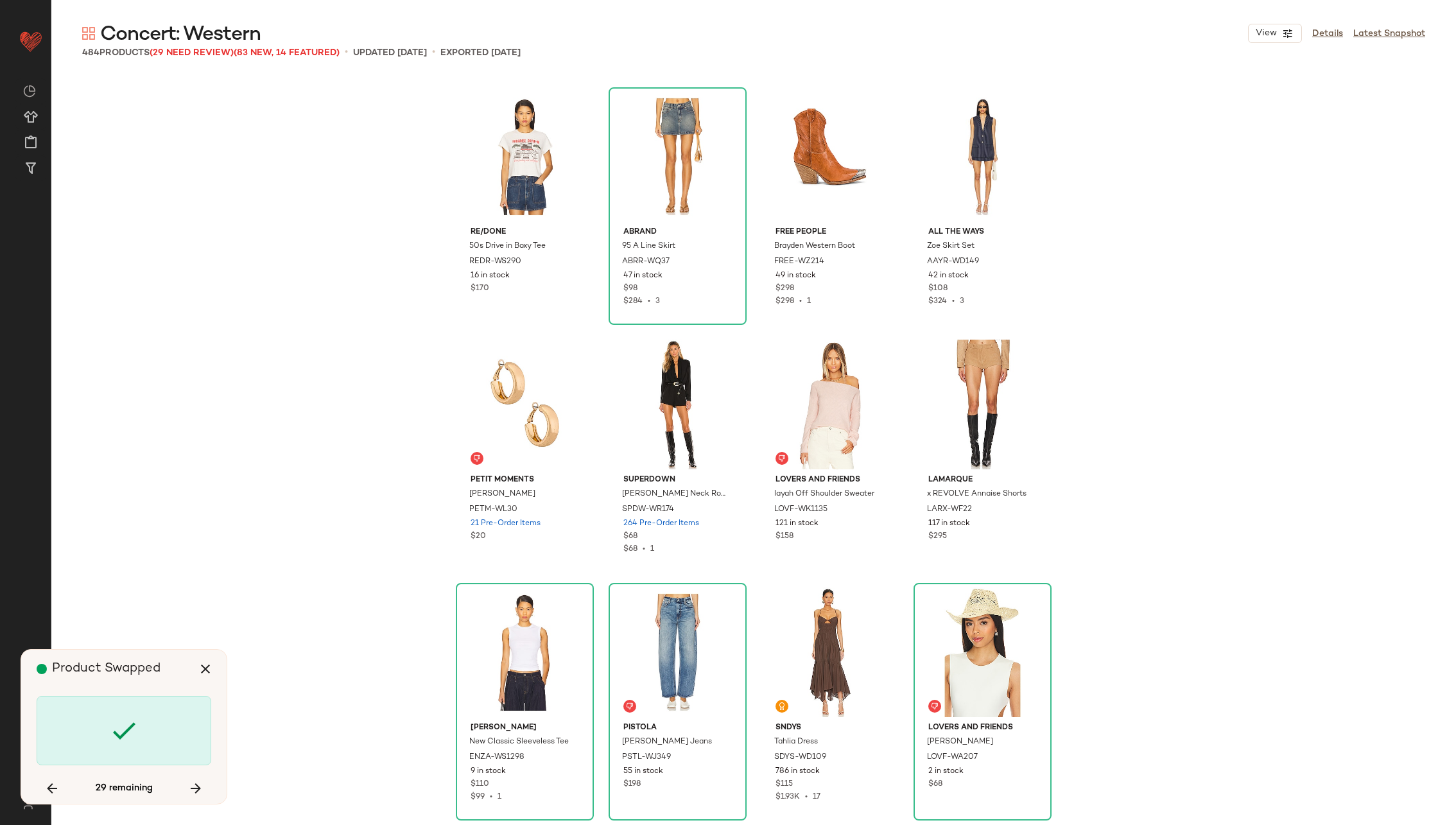
scroll to position [20826, 0]
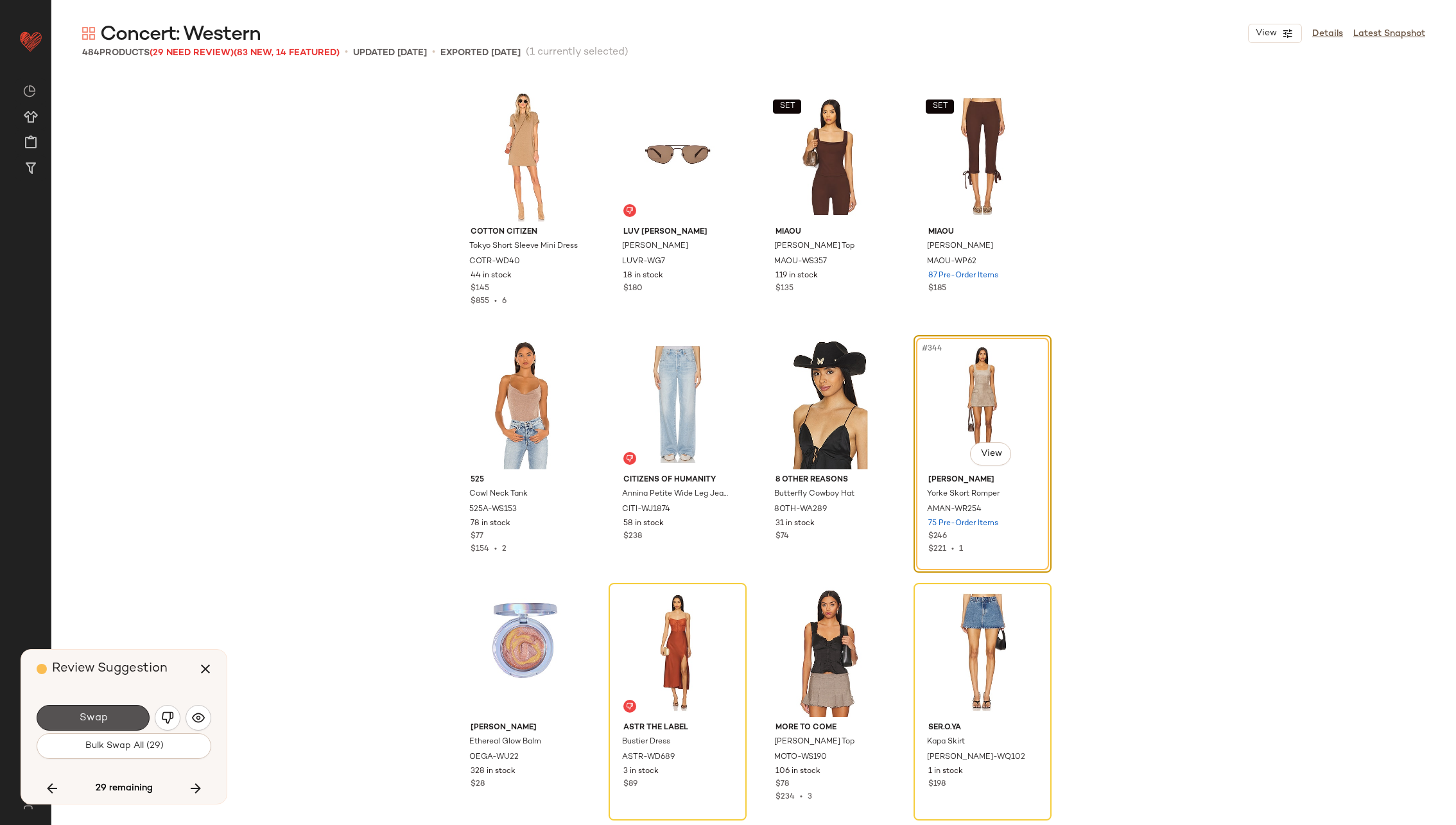
click at [115, 715] on button "Swap" at bounding box center [93, 718] width 113 height 25
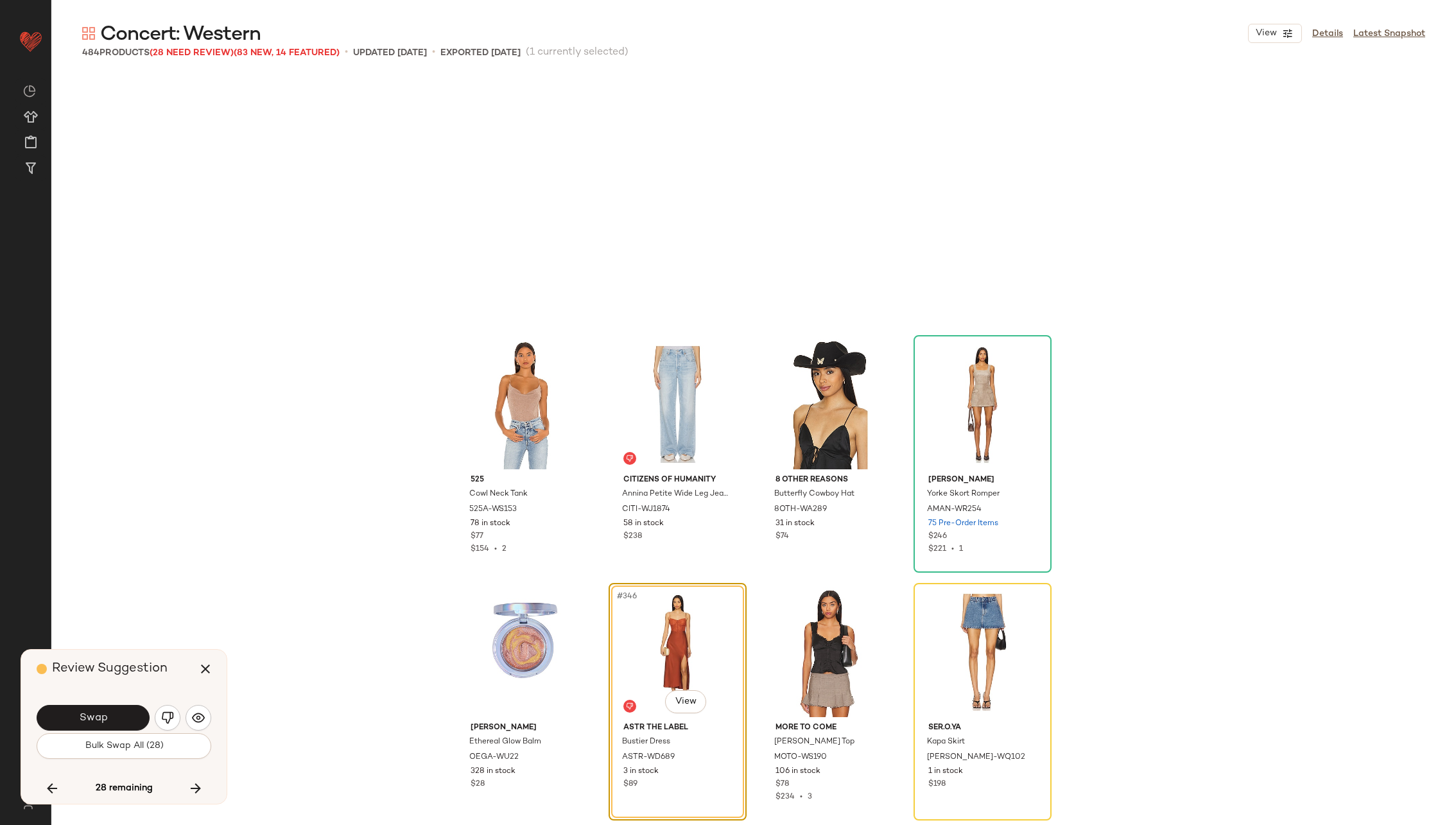
scroll to position [21074, 0]
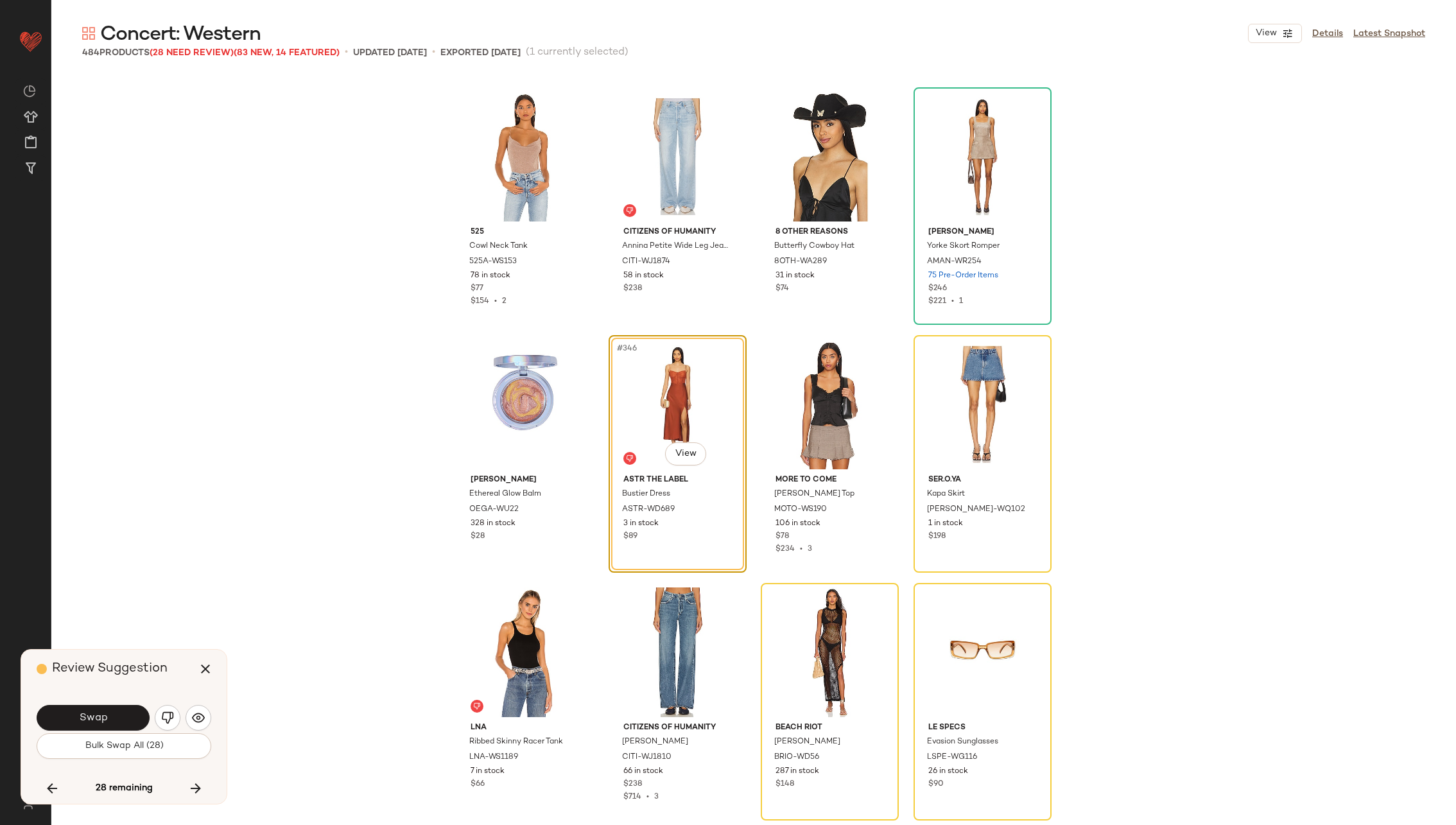
click at [115, 715] on button "Swap" at bounding box center [93, 718] width 113 height 25
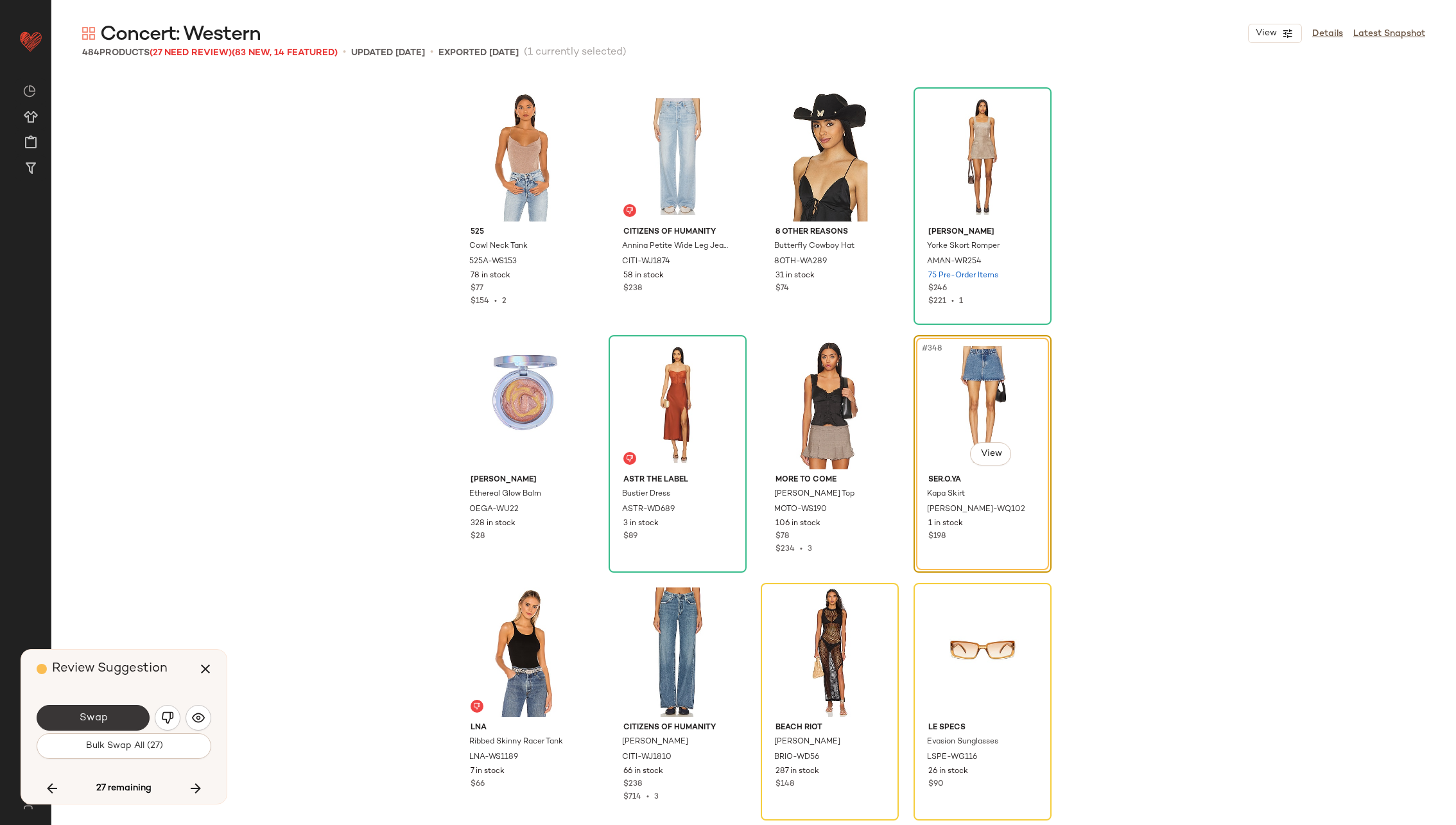
click at [114, 715] on button "Swap" at bounding box center [93, 718] width 113 height 25
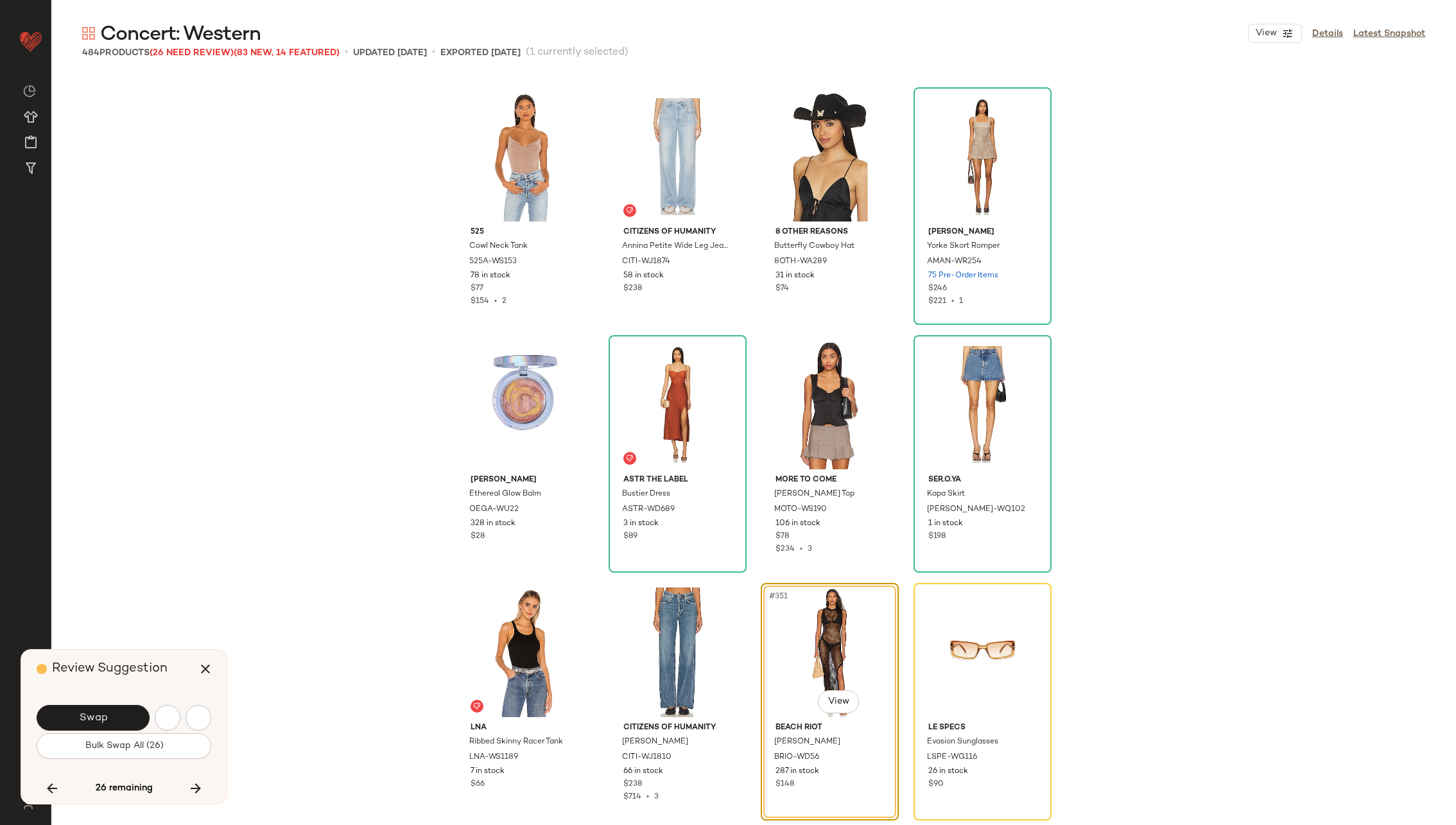
scroll to position [21322, 0]
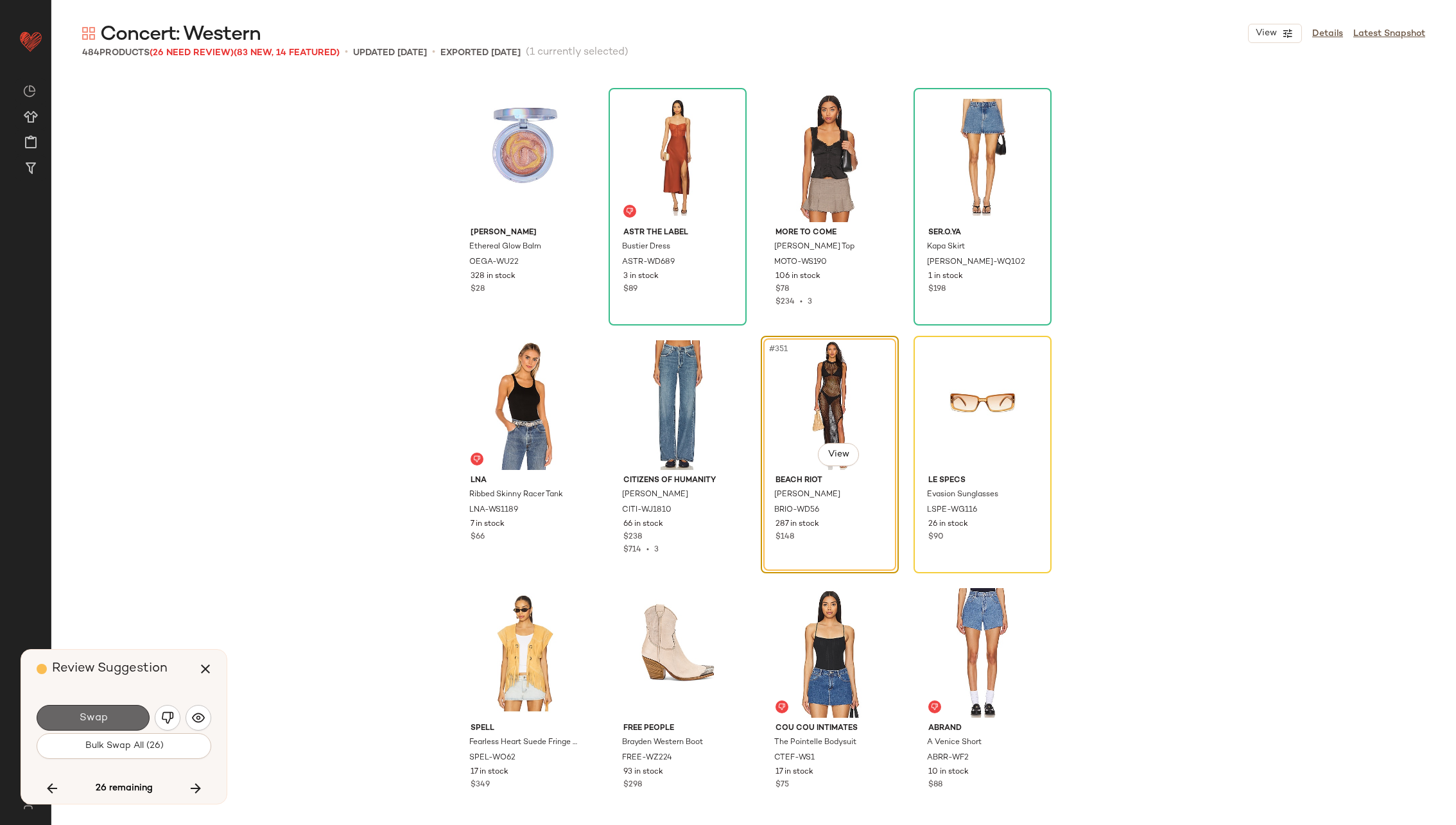
click at [113, 716] on button "Swap" at bounding box center [93, 718] width 113 height 25
click at [156, 718] on button "button" at bounding box center [167, 718] width 25 height 25
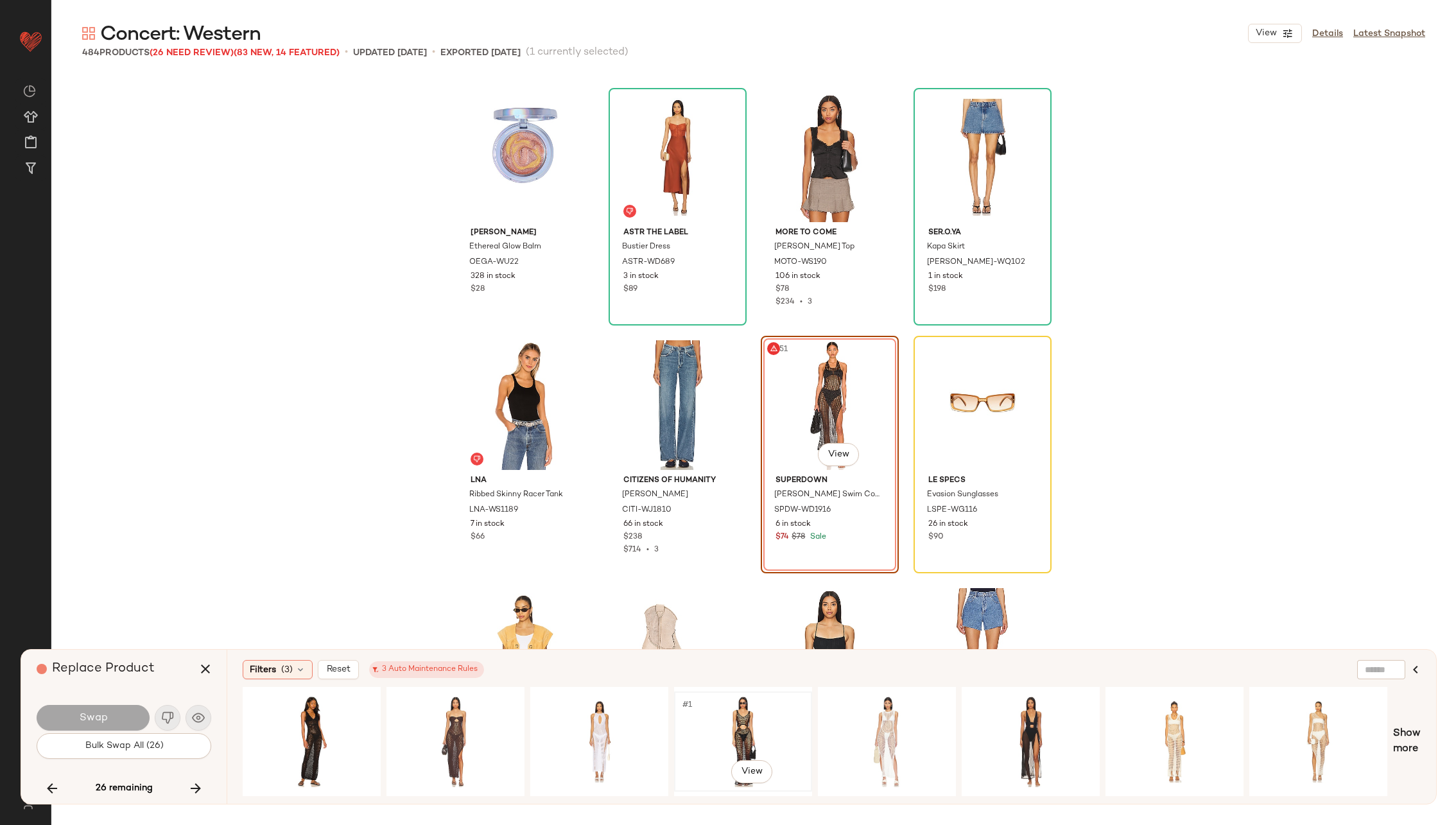
click at [741, 730] on div "#1 View" at bounding box center [744, 742] width 129 height 91
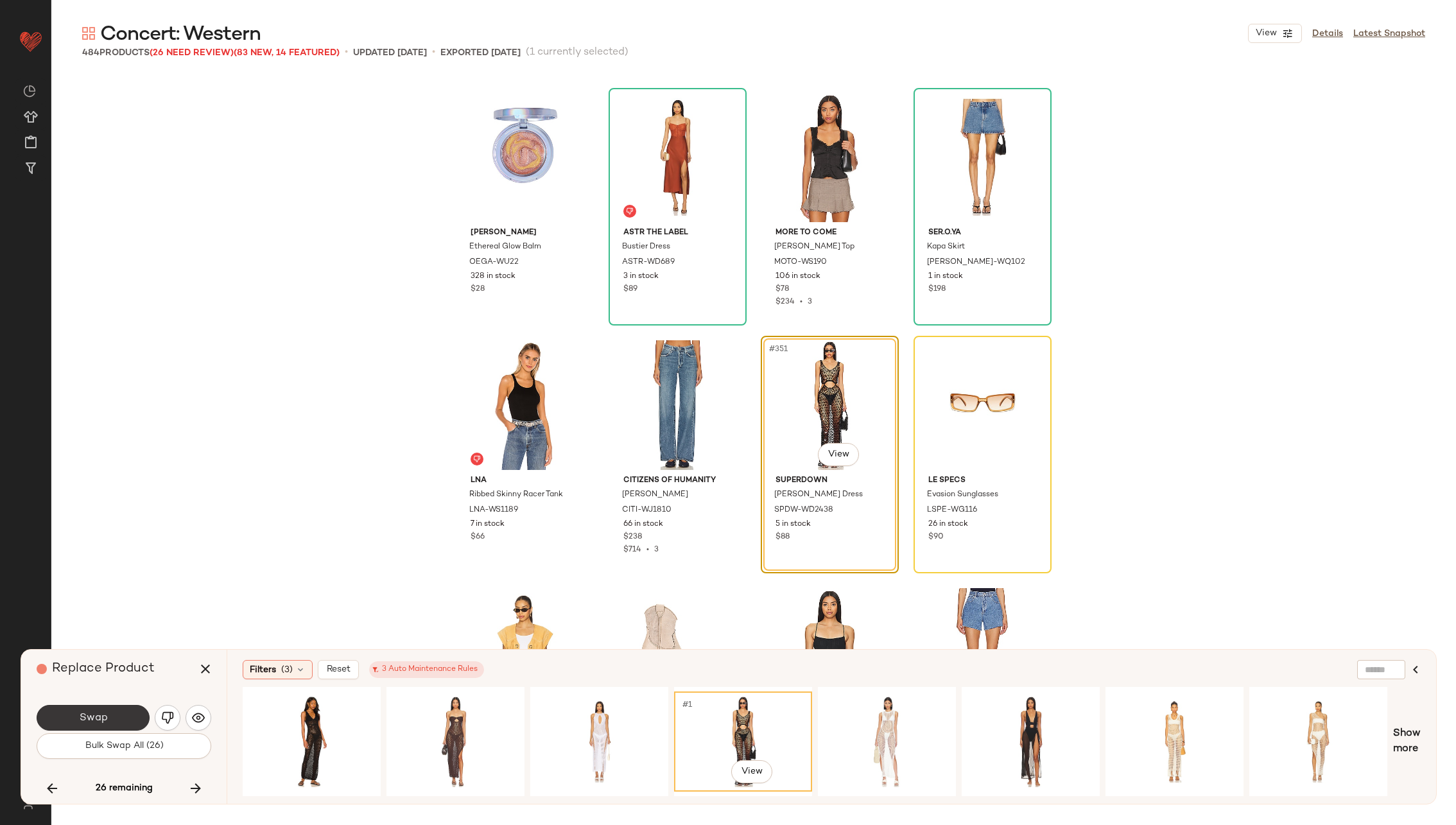
click at [118, 709] on button "Swap" at bounding box center [93, 718] width 113 height 25
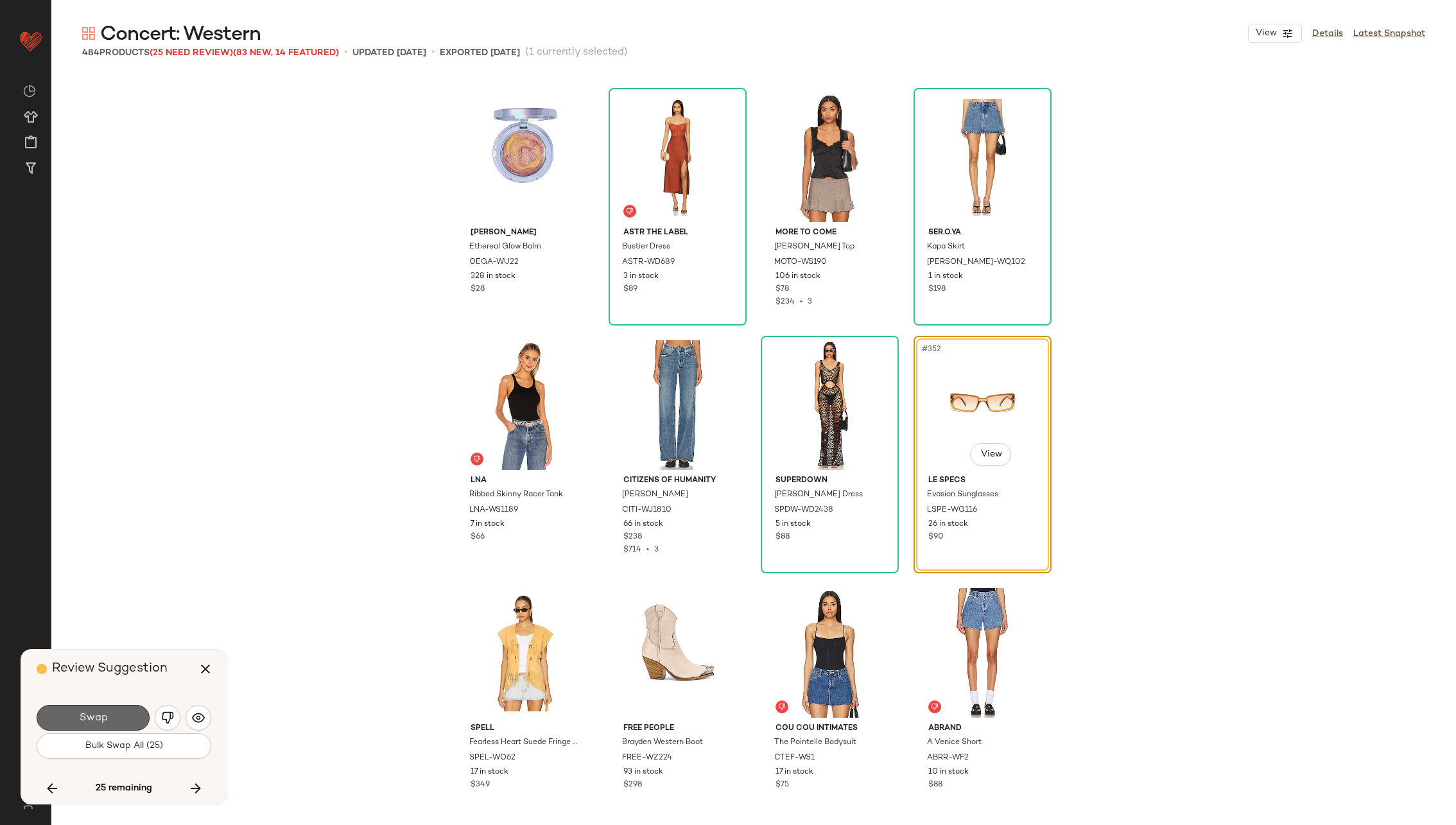
click at [114, 713] on button "Swap" at bounding box center [93, 718] width 113 height 25
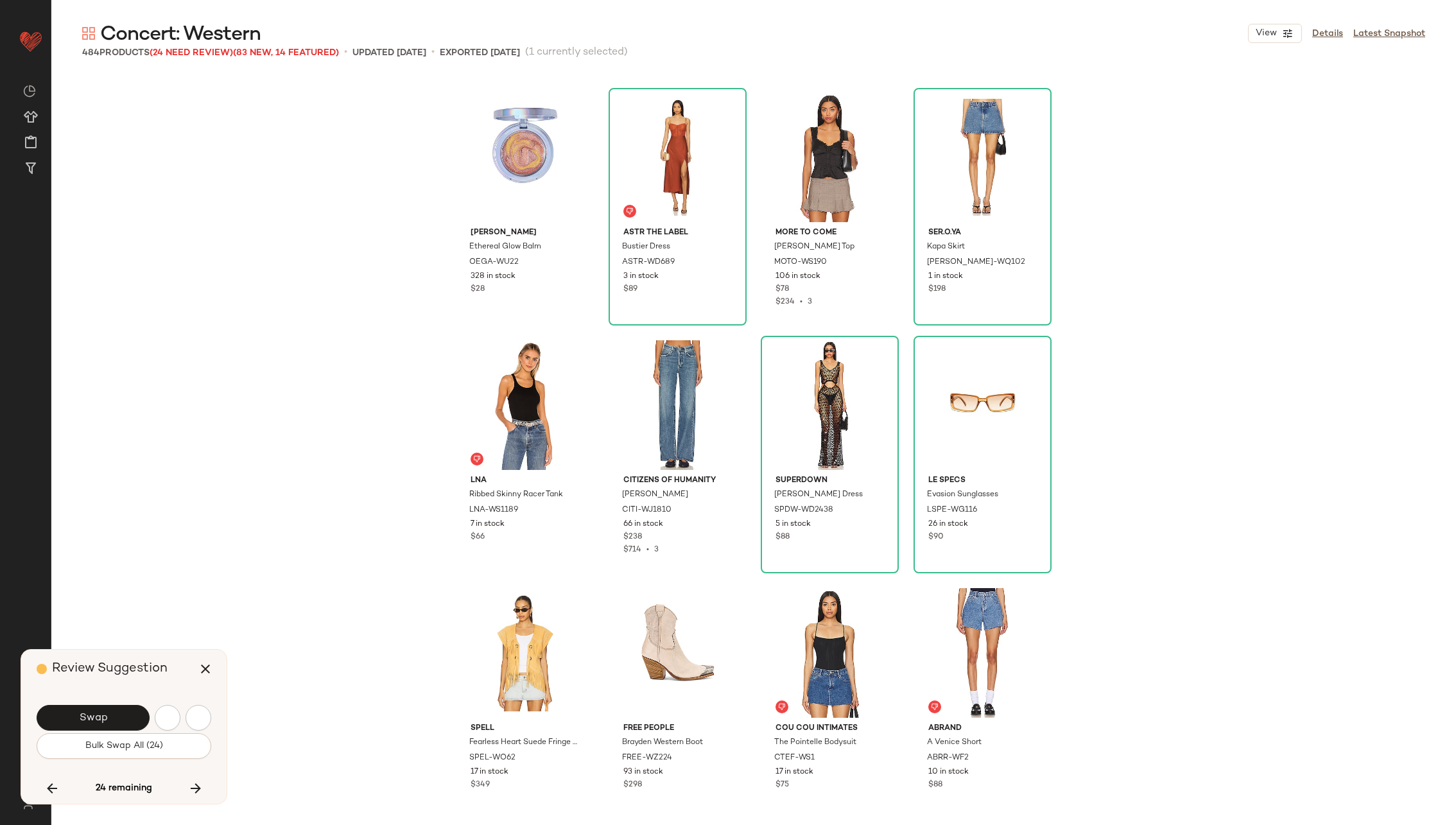
scroll to position [22065, 0]
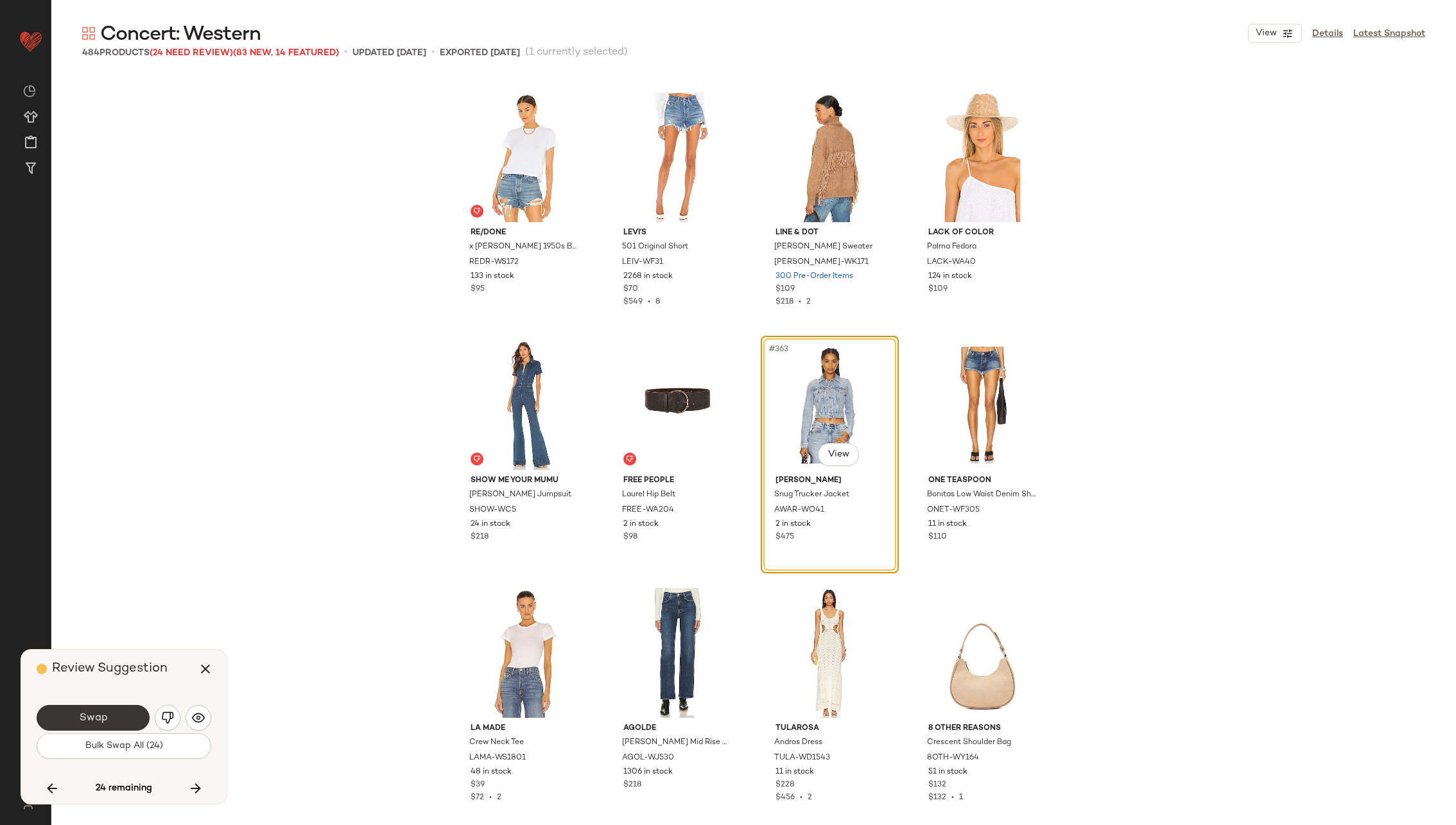
click at [99, 715] on span "Swap" at bounding box center [92, 718] width 29 height 12
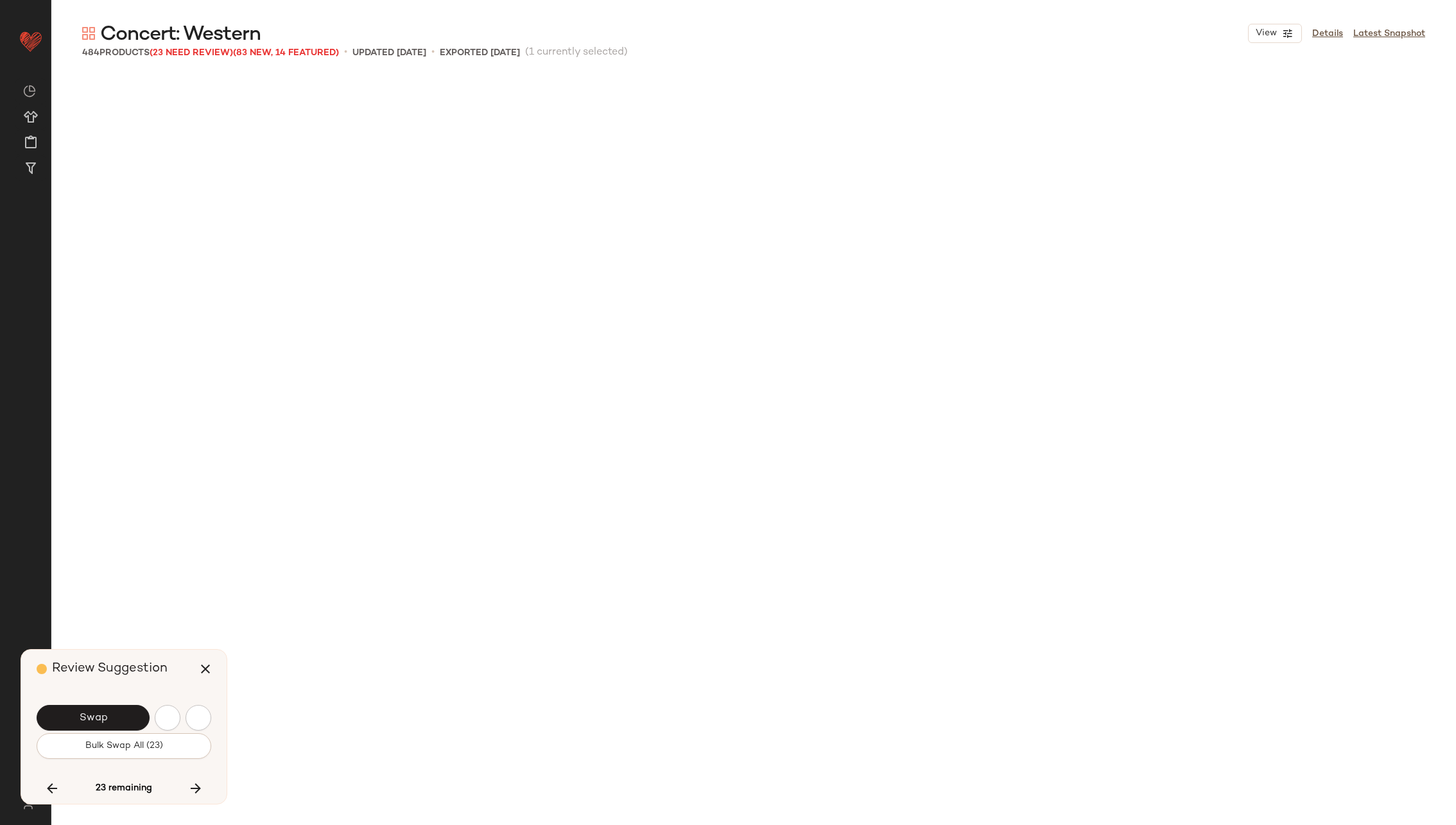
scroll to position [22809, 0]
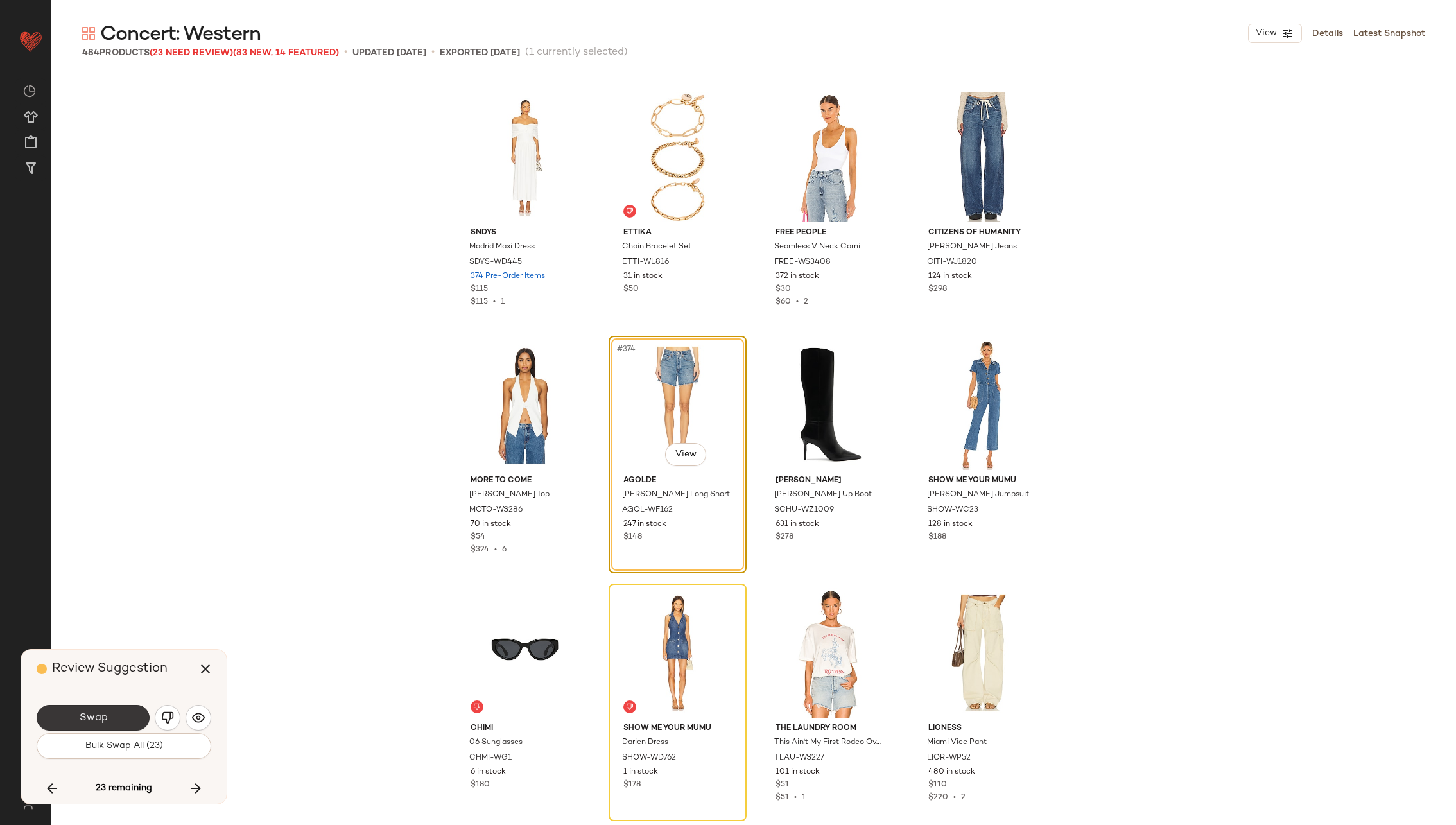
click at [99, 715] on span "Swap" at bounding box center [92, 718] width 29 height 12
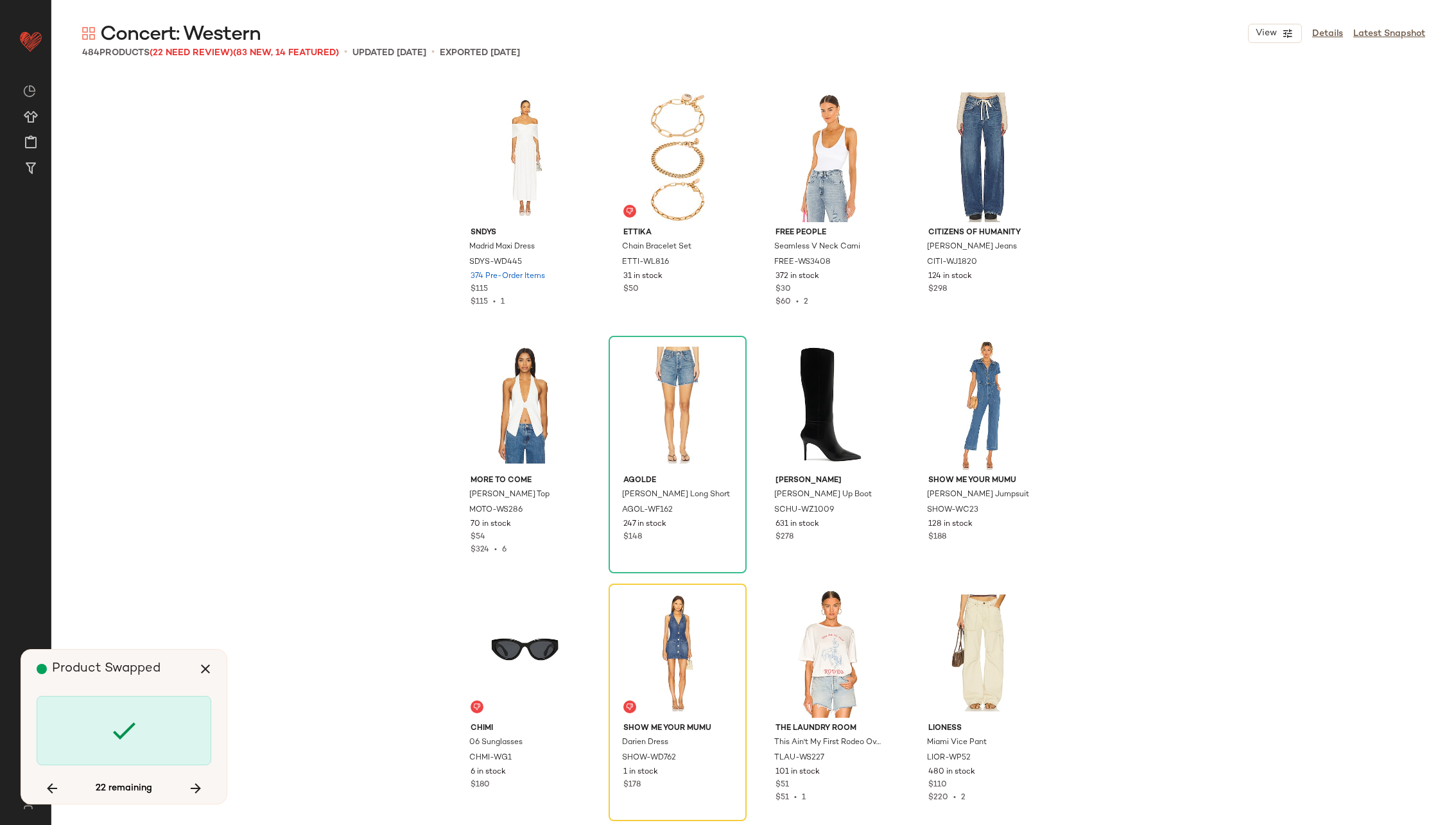
scroll to position [23057, 0]
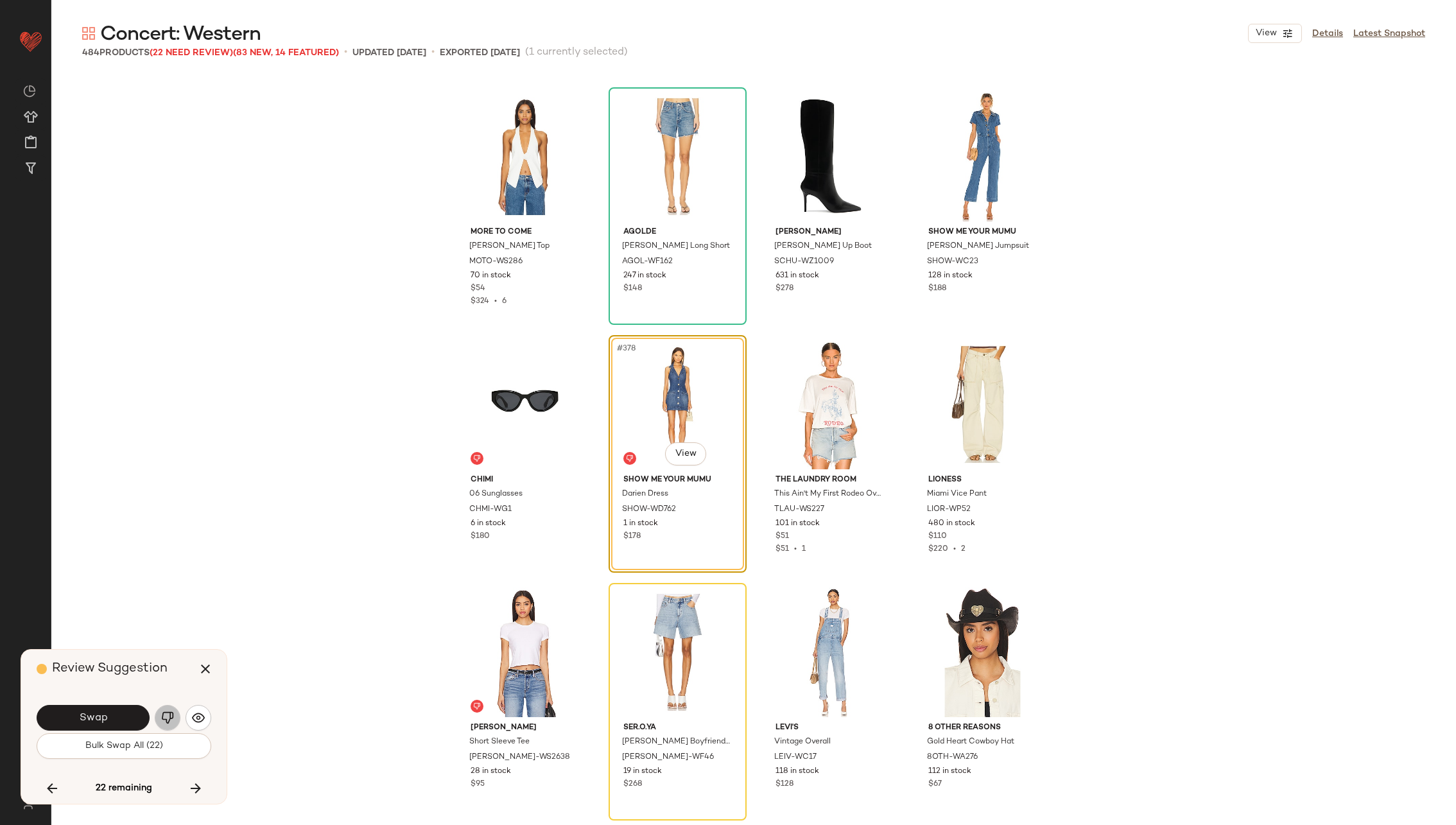
click at [165, 716] on img "button" at bounding box center [168, 719] width 13 height 13
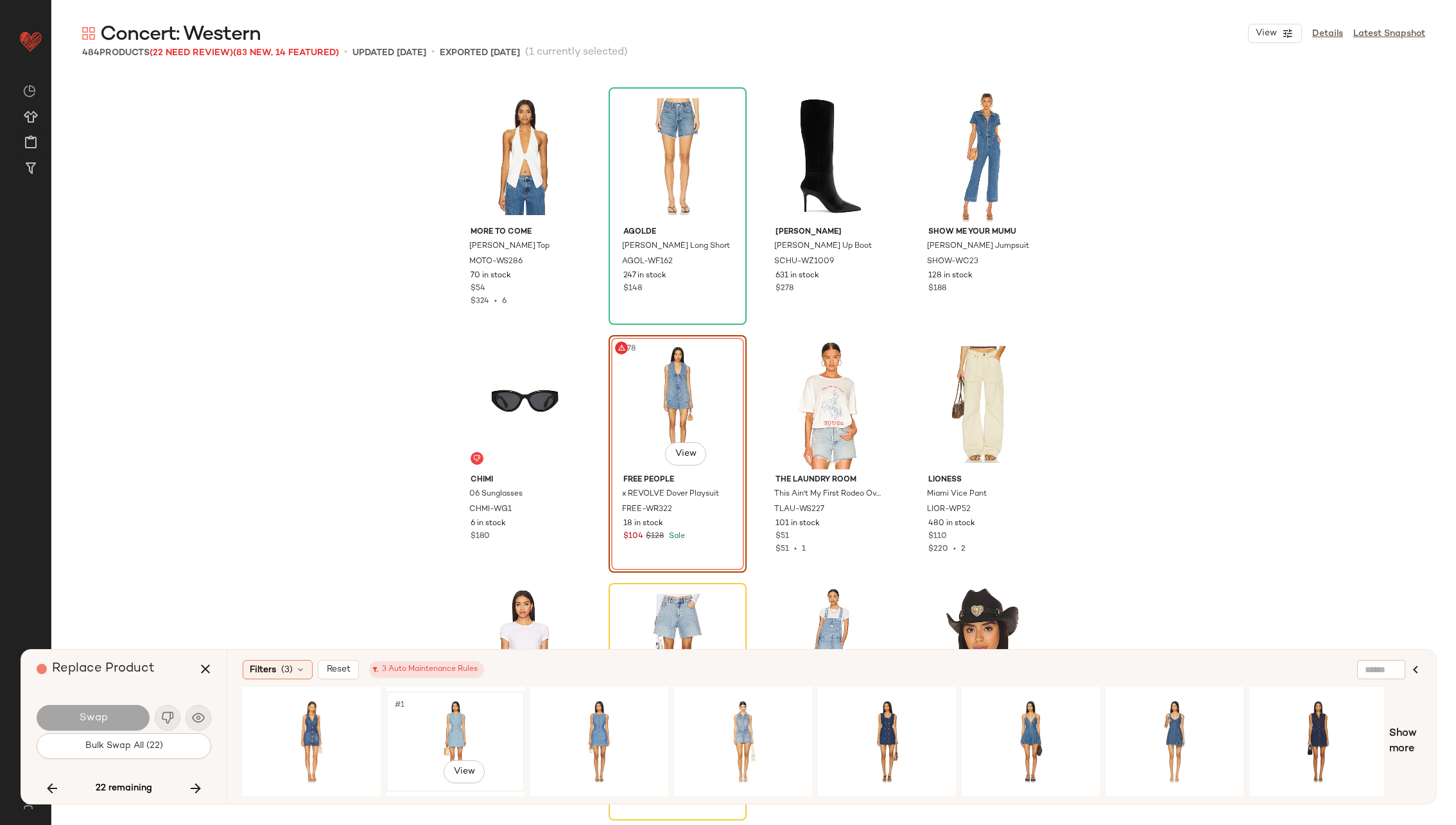
click at [437, 725] on div "#1 View" at bounding box center [456, 742] width 129 height 91
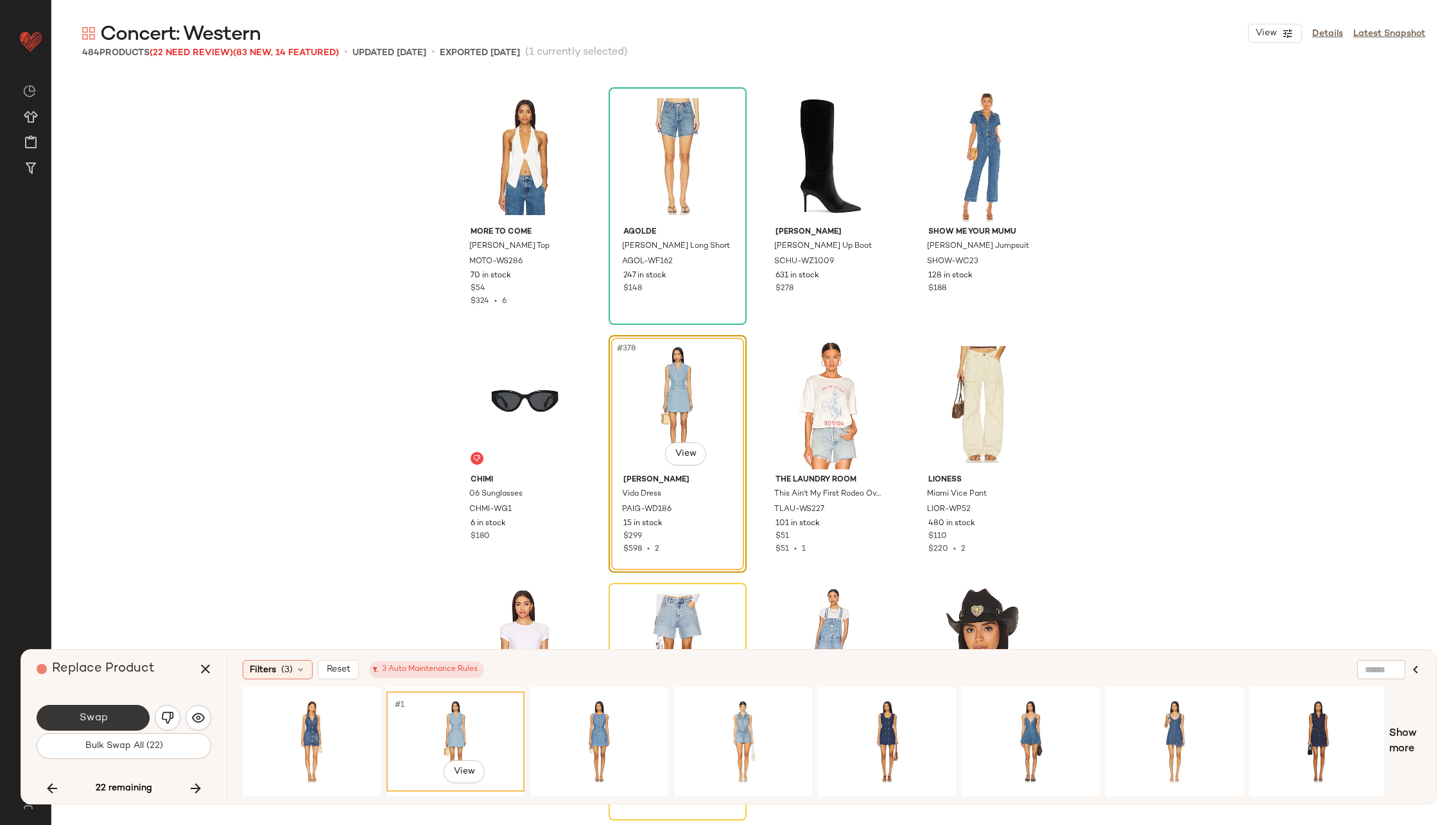
click at [100, 717] on span "Swap" at bounding box center [92, 718] width 29 height 12
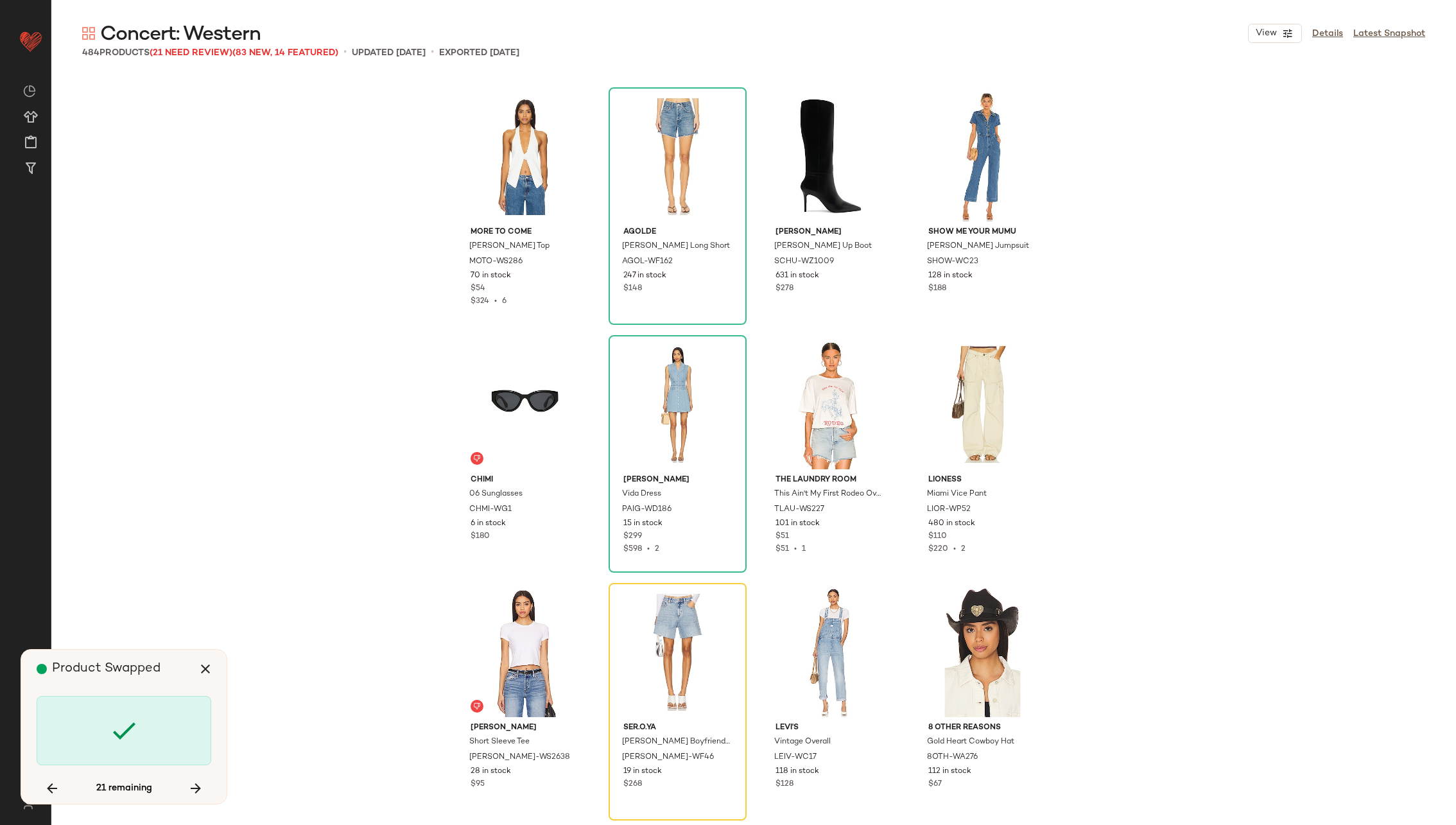
scroll to position [23305, 0]
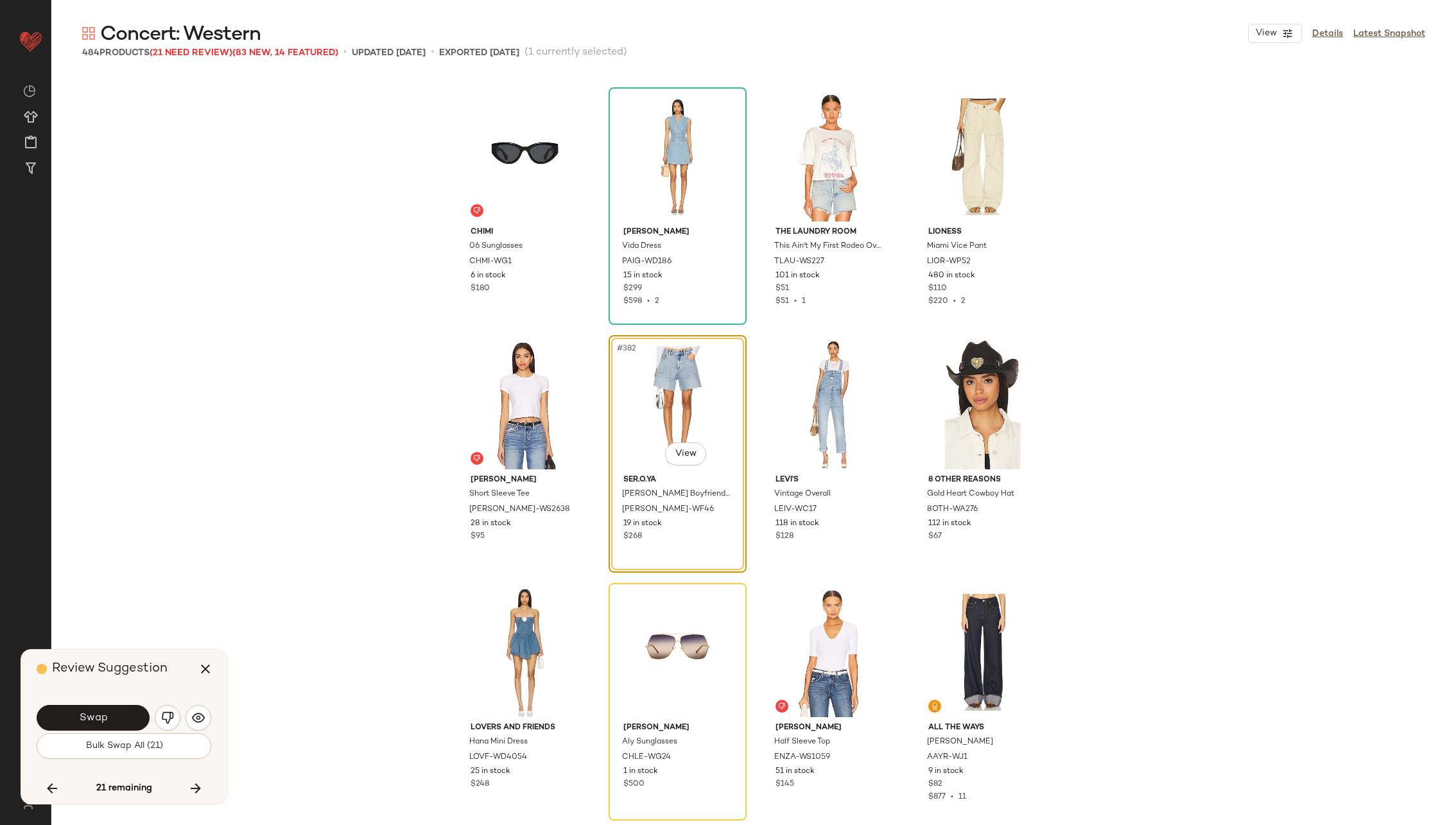
click at [100, 717] on span "Swap" at bounding box center [92, 718] width 29 height 12
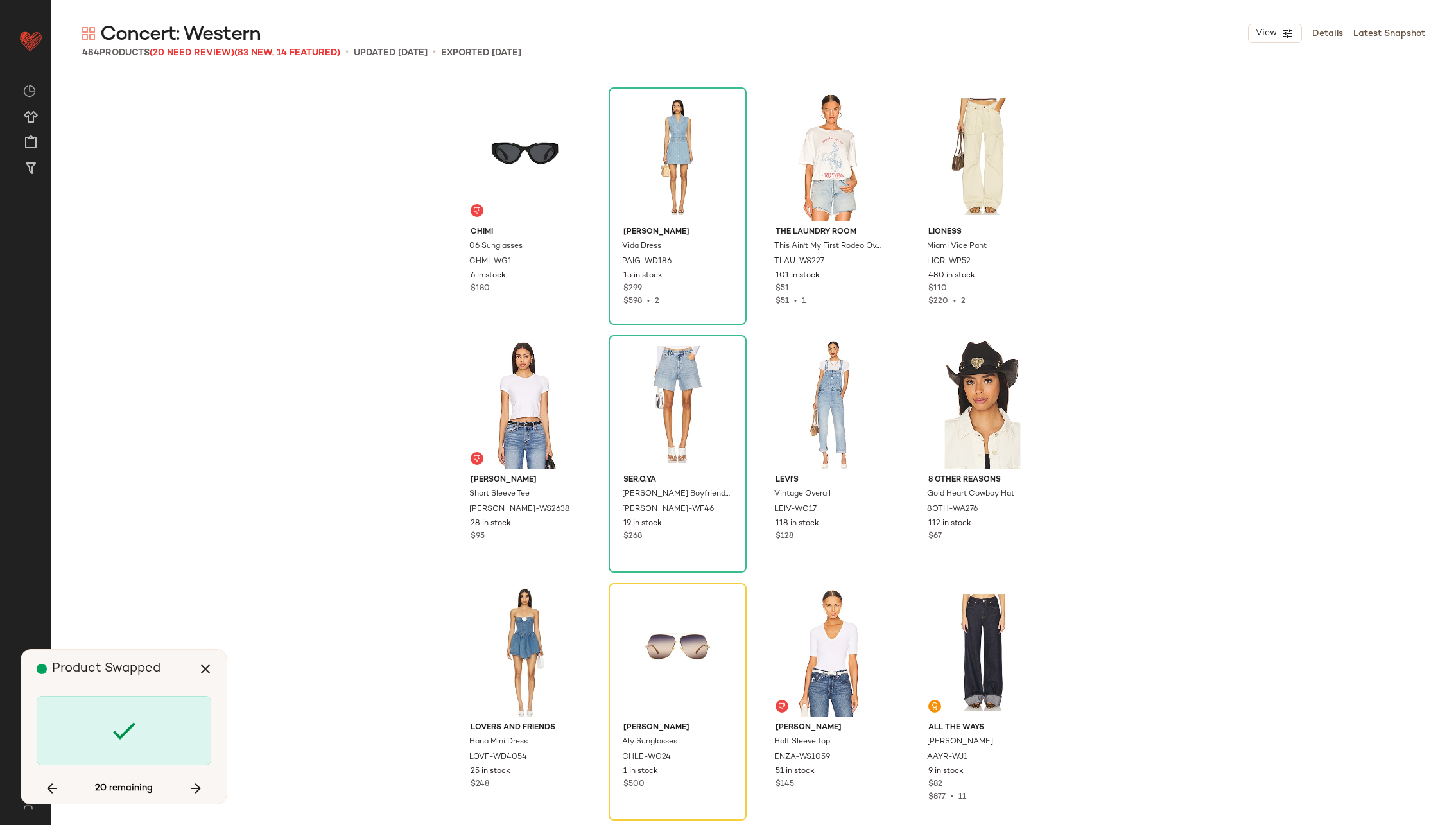
scroll to position [23553, 0]
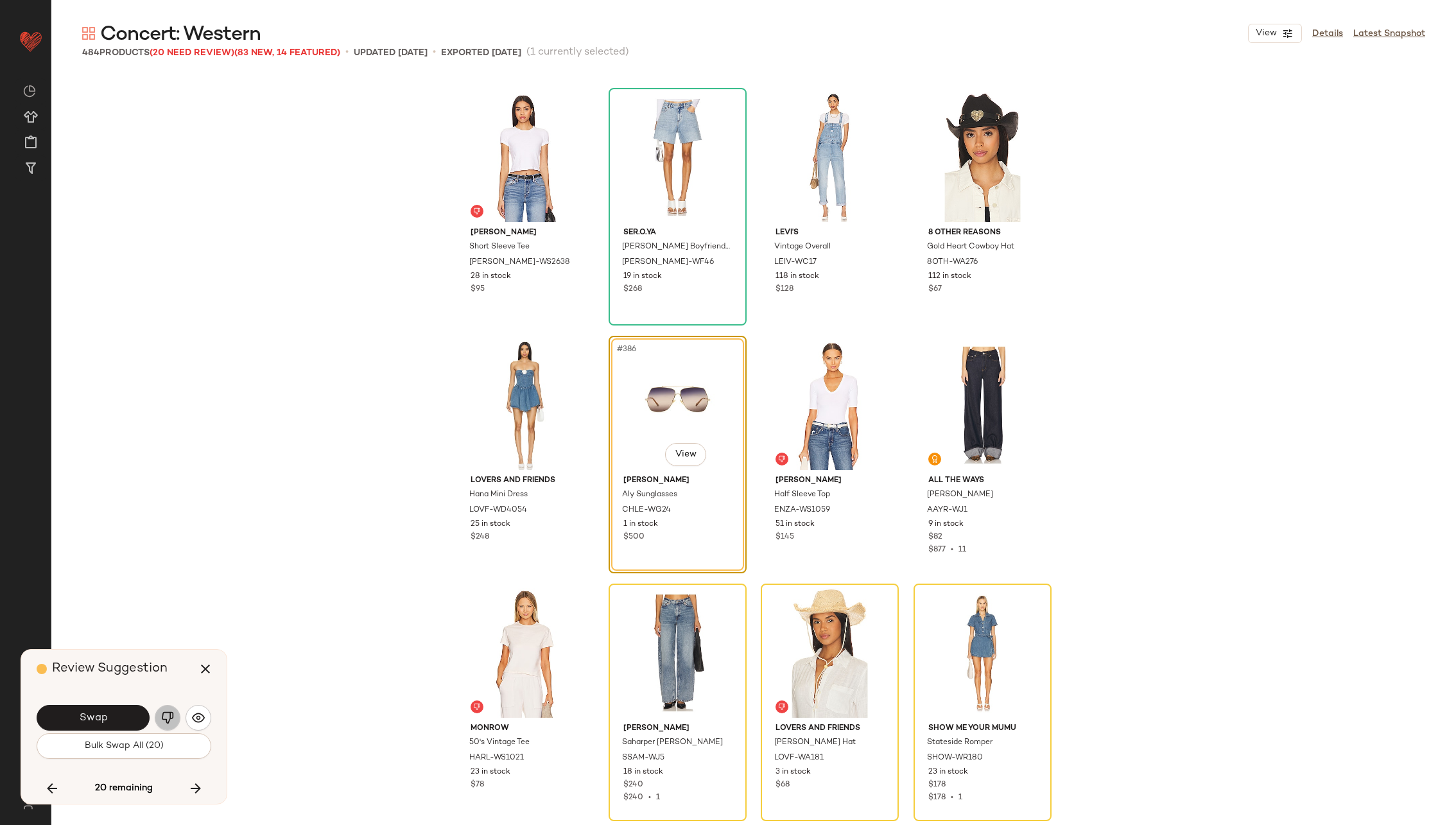
click at [166, 714] on img "button" at bounding box center [168, 719] width 13 height 13
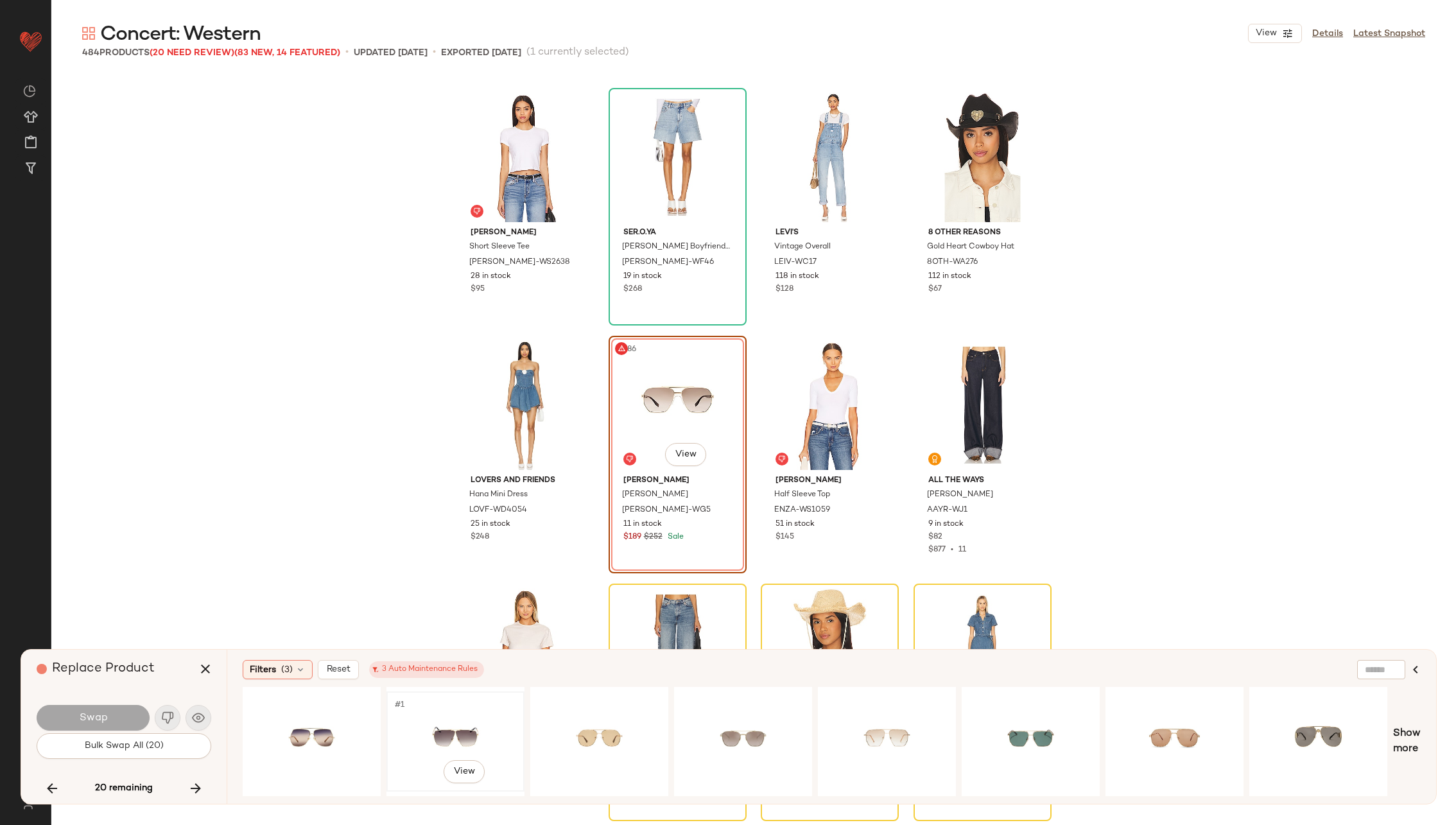
click at [449, 712] on div "#1 View" at bounding box center [456, 742] width 129 height 91
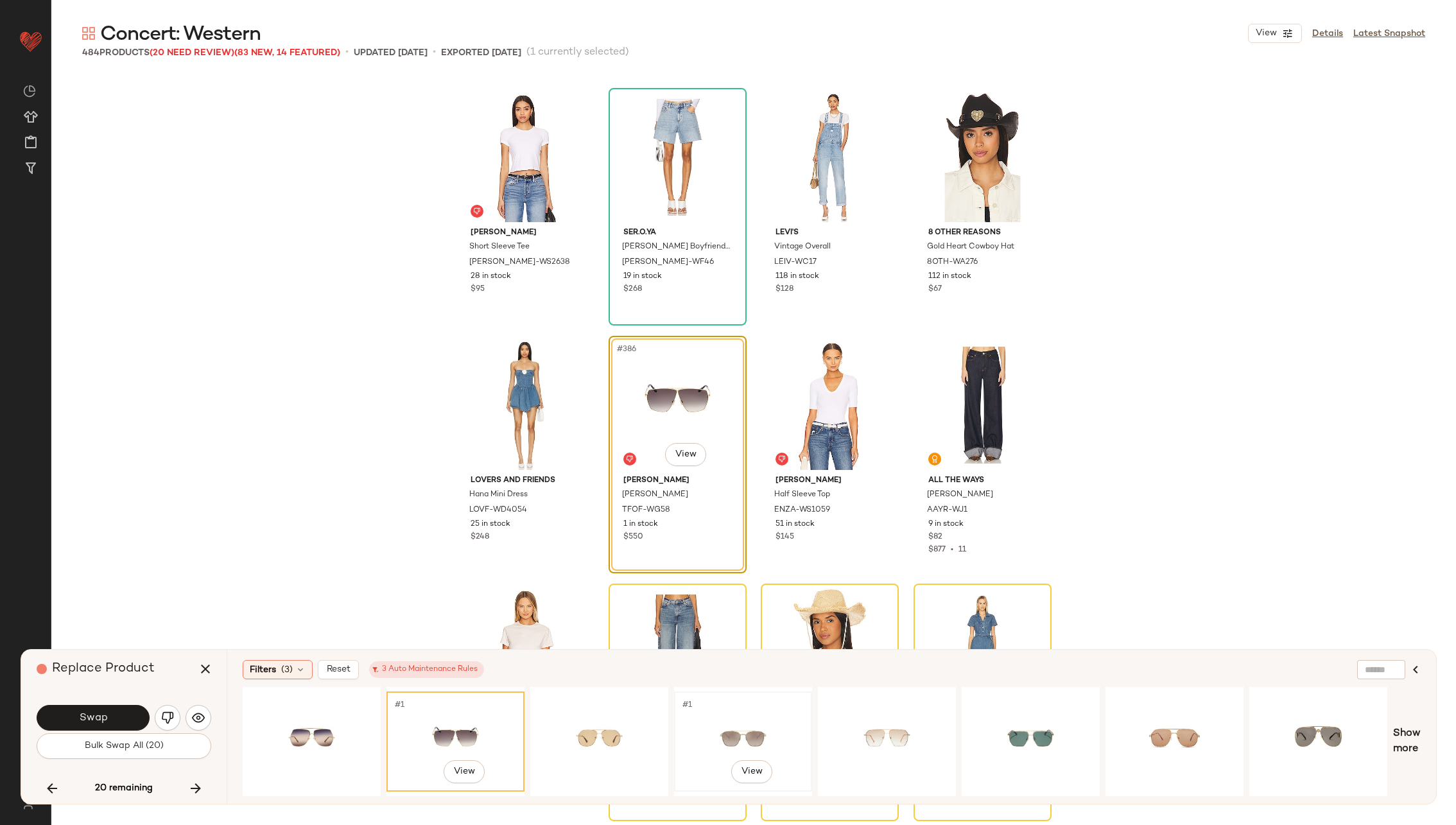
click at [712, 737] on div "#1 View" at bounding box center [744, 742] width 129 height 91
click at [595, 730] on div "#1 View" at bounding box center [600, 742] width 129 height 91
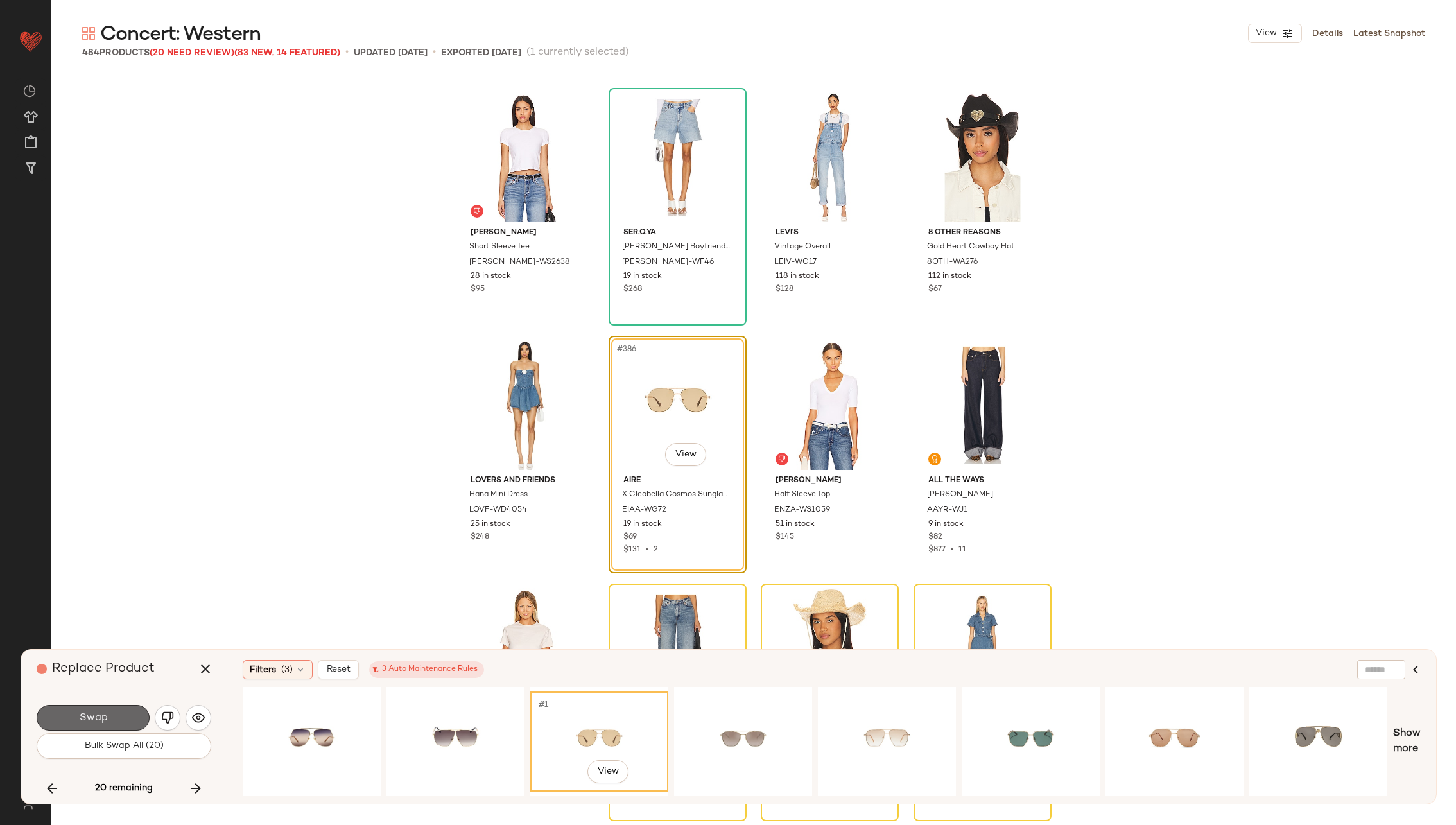
click at [106, 715] on span "Swap" at bounding box center [92, 718] width 29 height 12
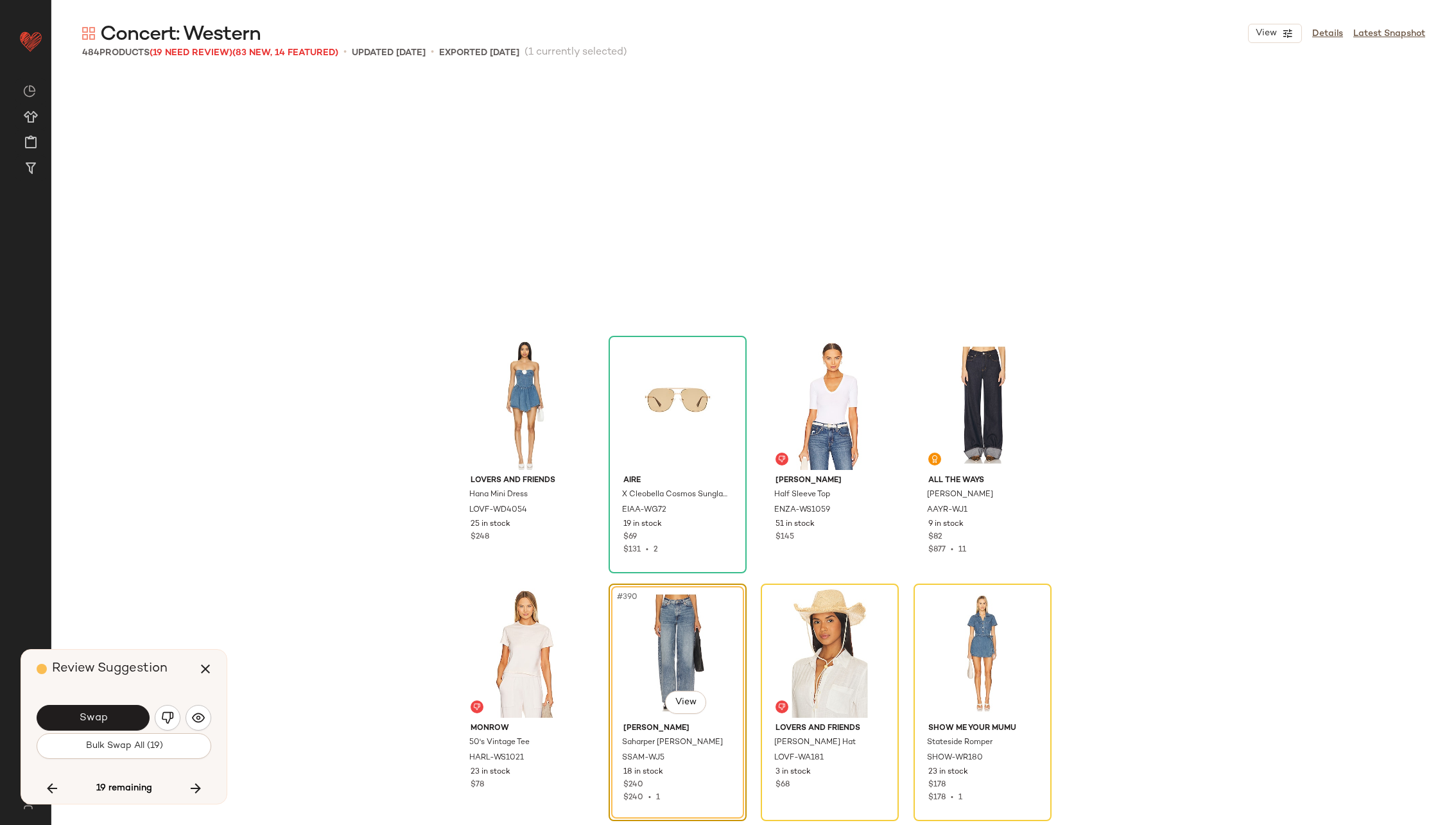
scroll to position [23801, 0]
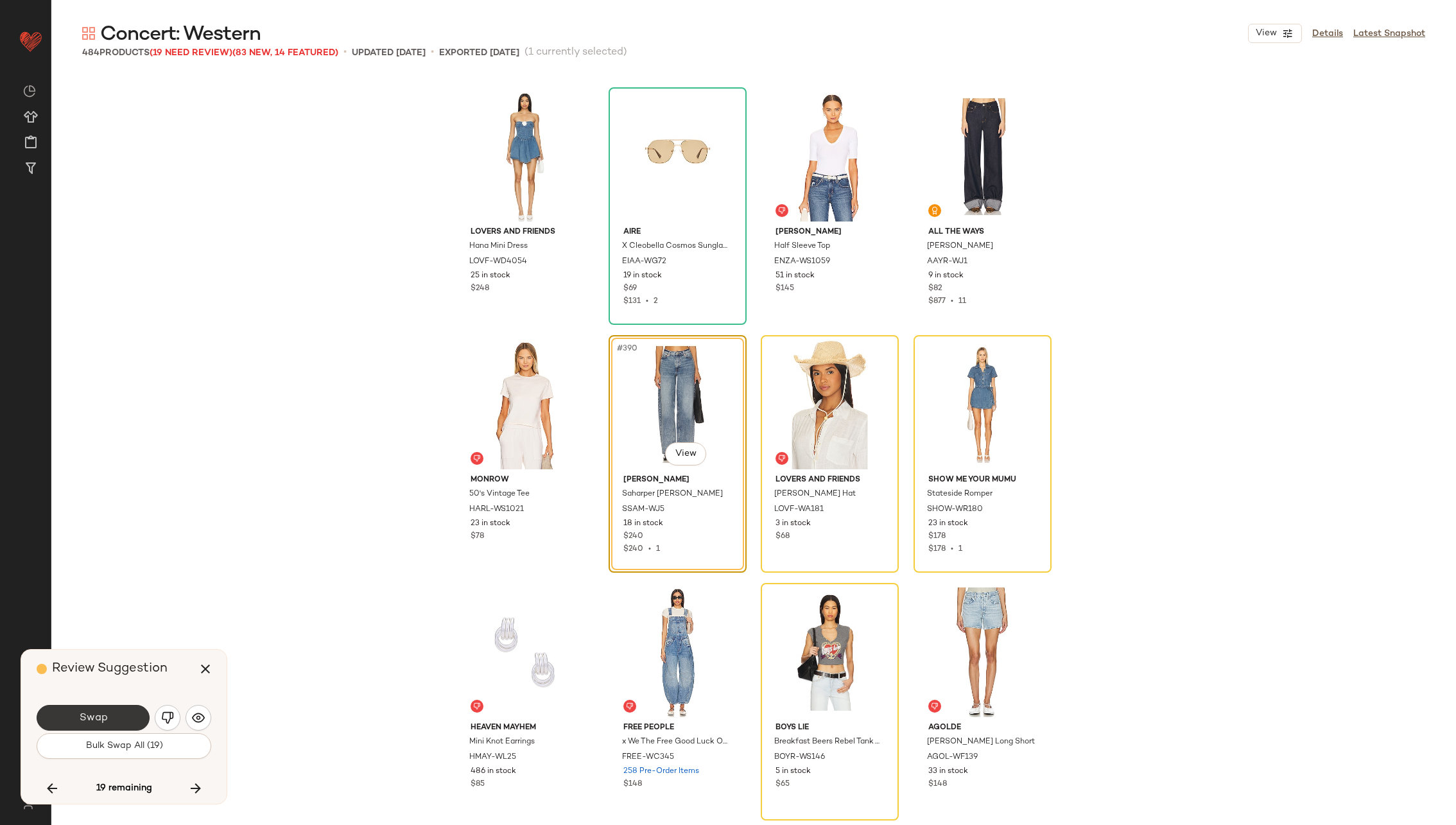
click at [97, 712] on span "Swap" at bounding box center [92, 718] width 29 height 12
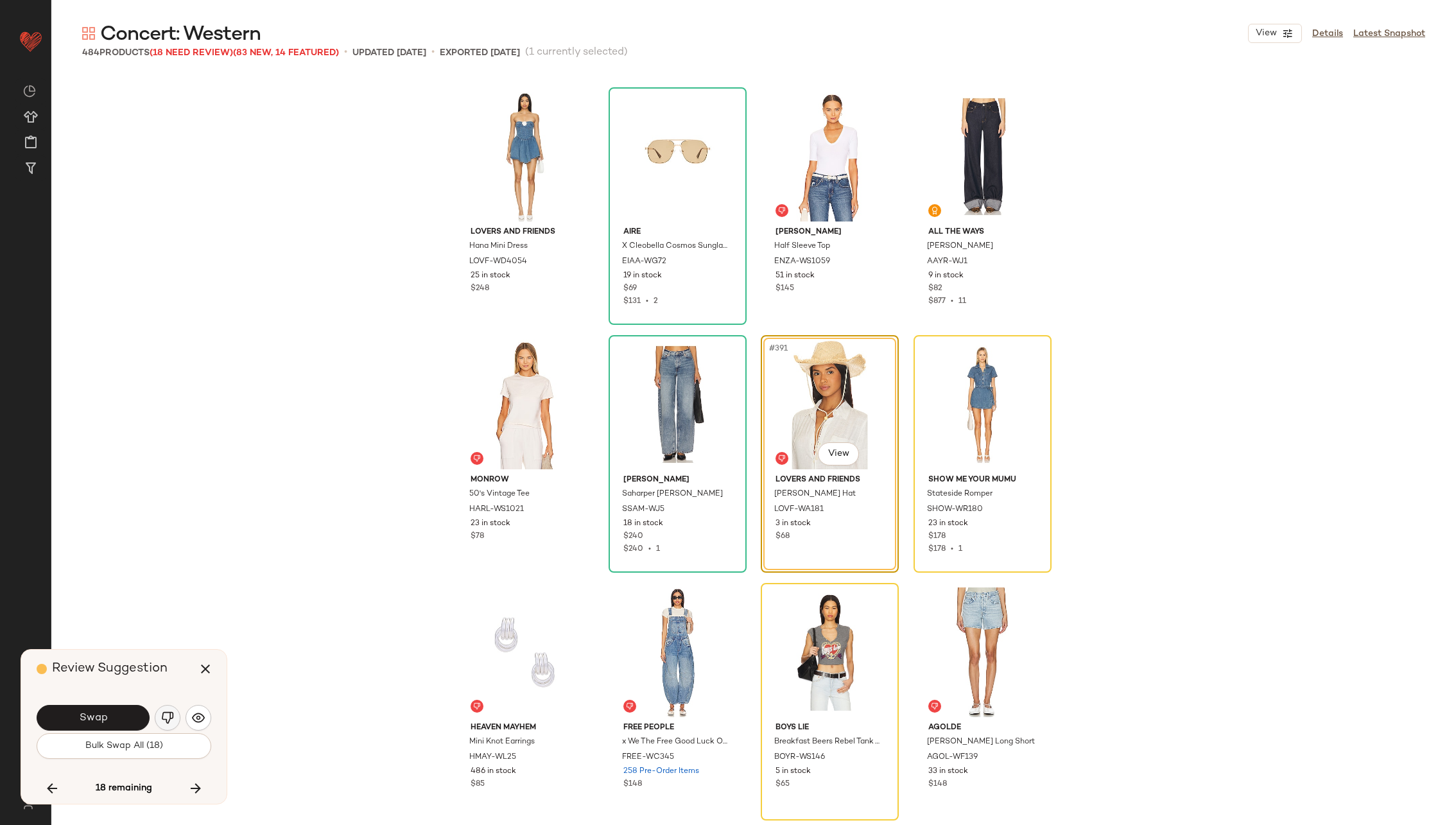
click at [163, 718] on img "button" at bounding box center [168, 719] width 13 height 13
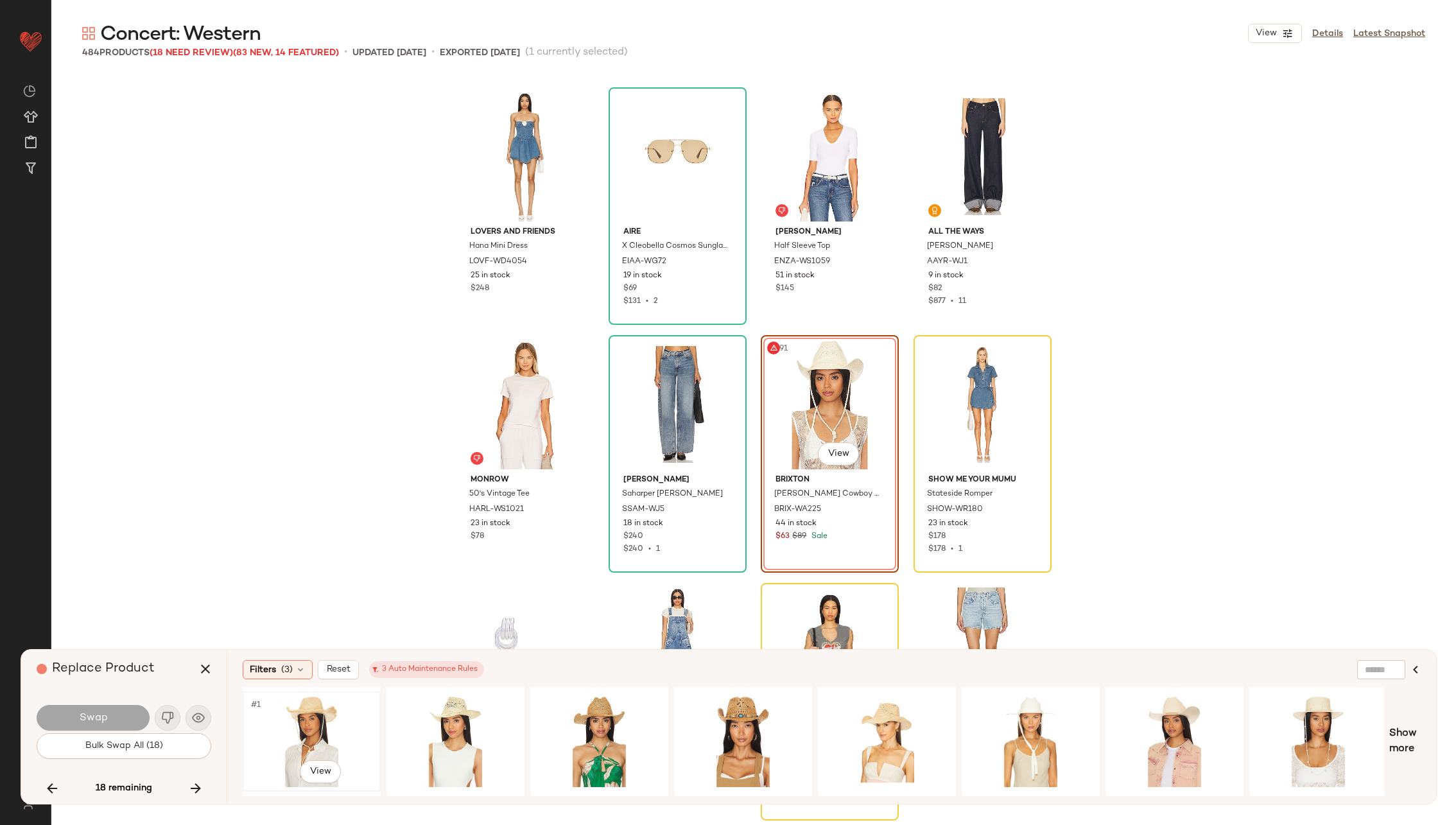
click at [340, 722] on div "#1 View" at bounding box center [312, 742] width 129 height 91
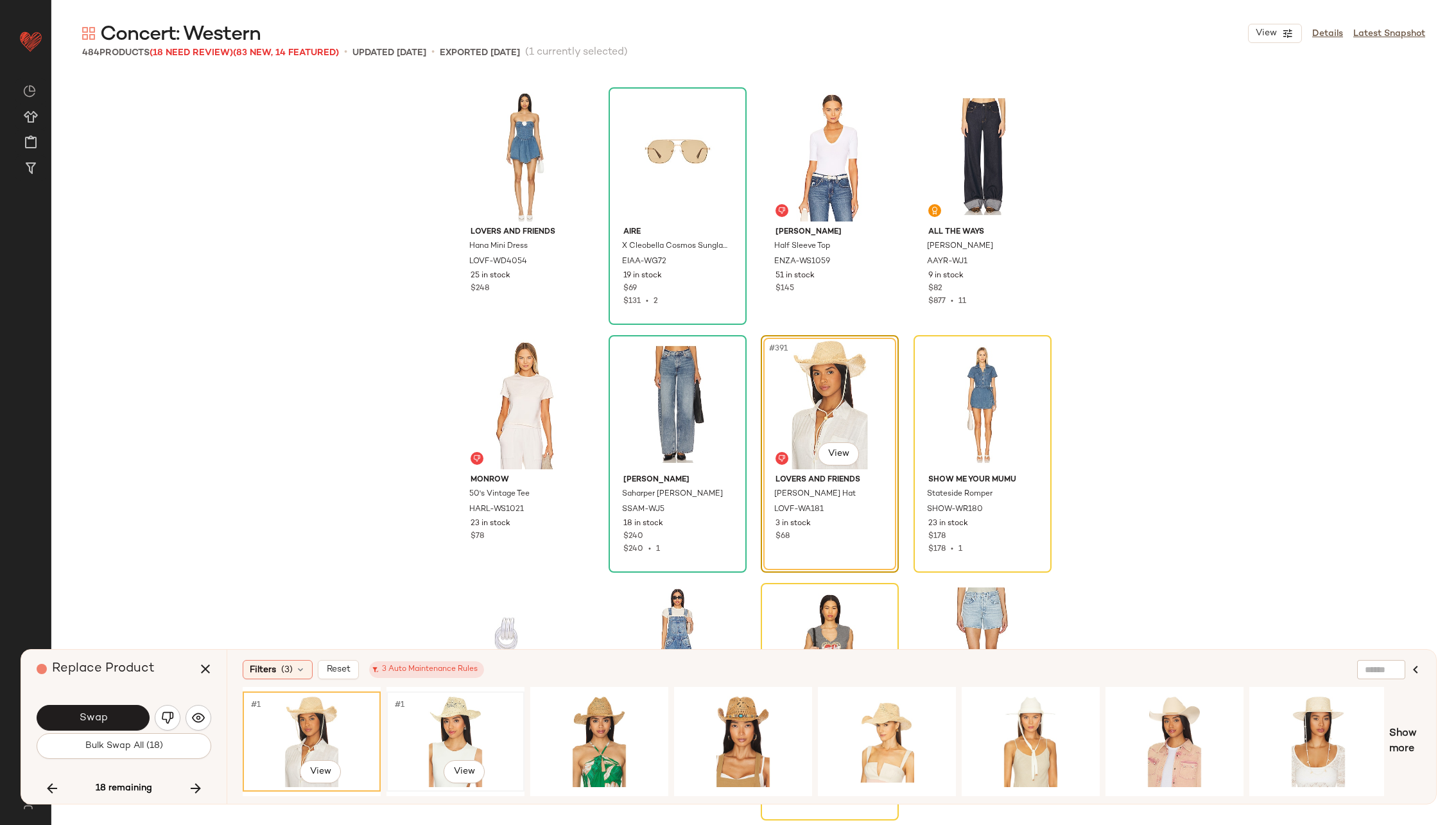
click at [408, 724] on div "#1 View" at bounding box center [456, 742] width 129 height 91
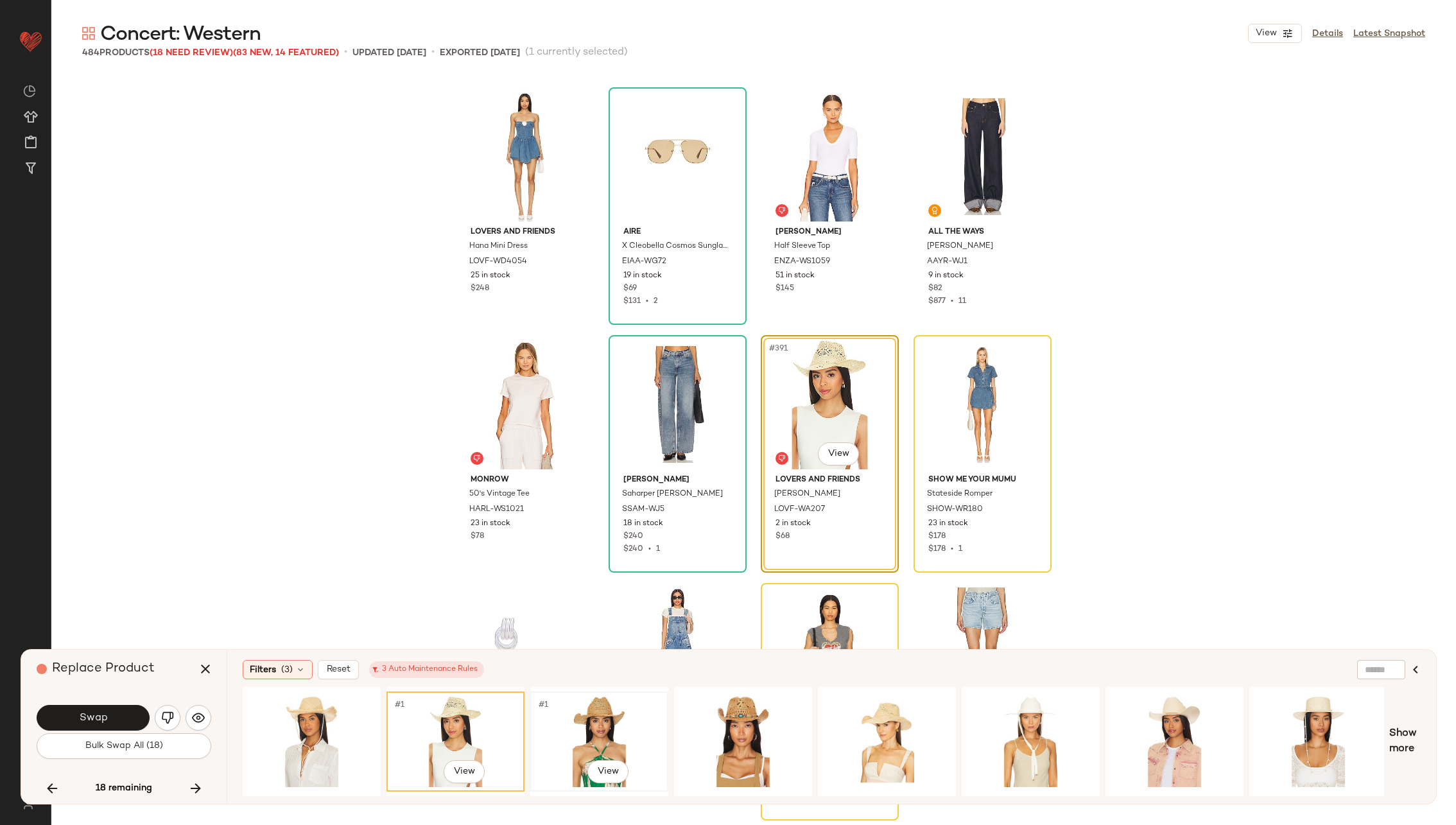
click at [547, 724] on div "#1 View" at bounding box center [600, 742] width 129 height 91
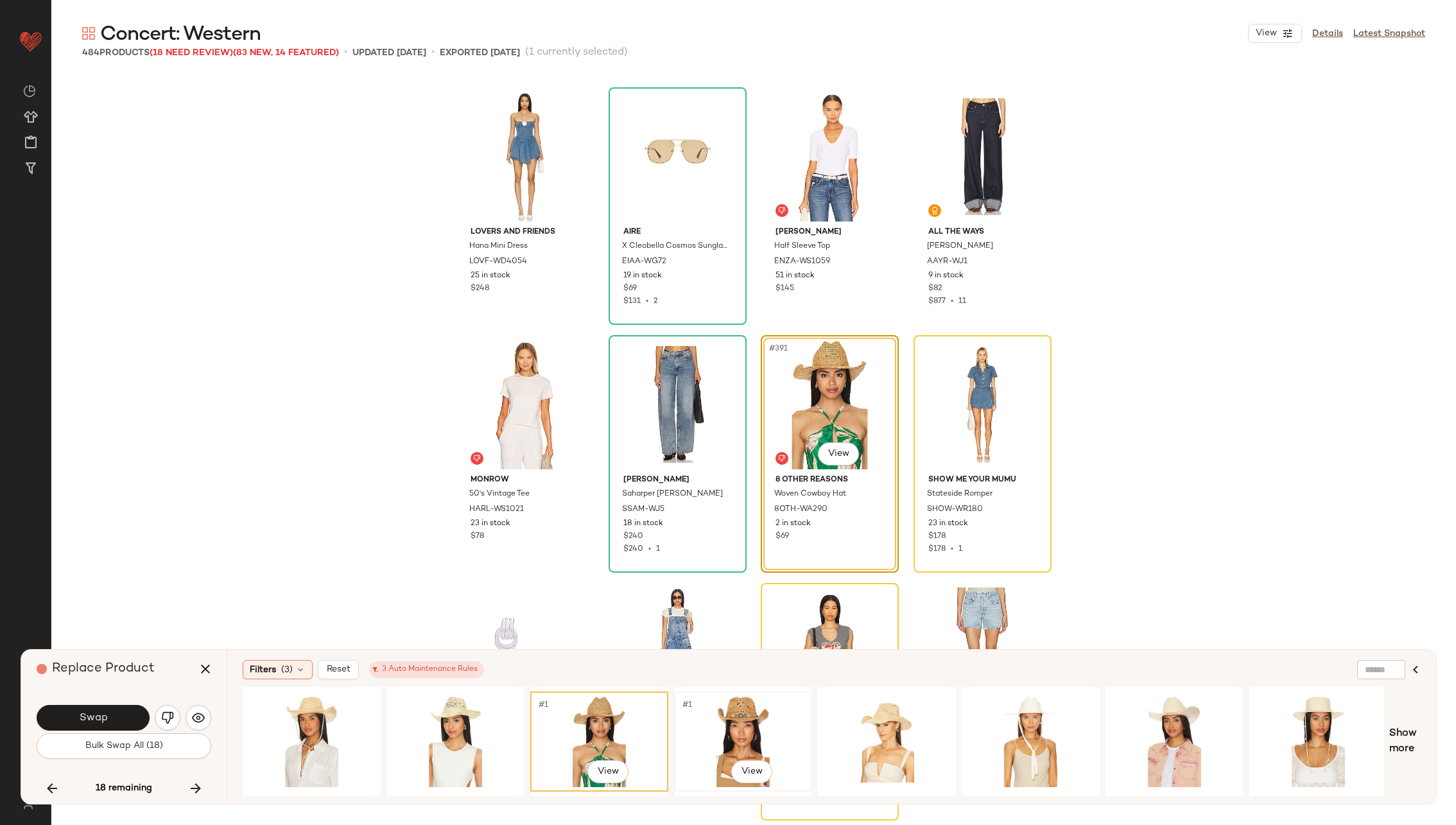
click at [757, 697] on div "#1 View" at bounding box center [744, 742] width 129 height 91
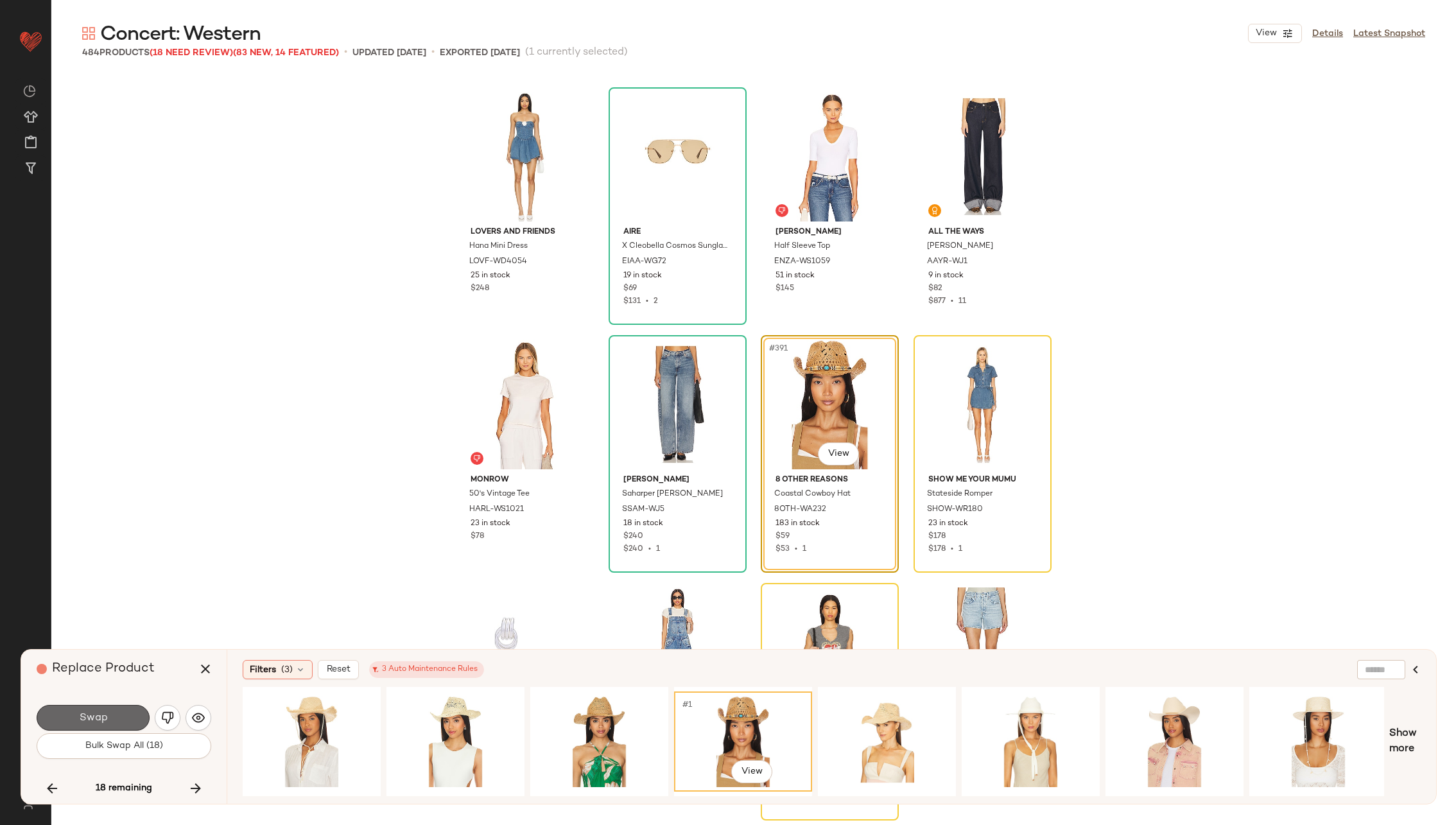
click at [82, 724] on span "Swap" at bounding box center [92, 718] width 29 height 12
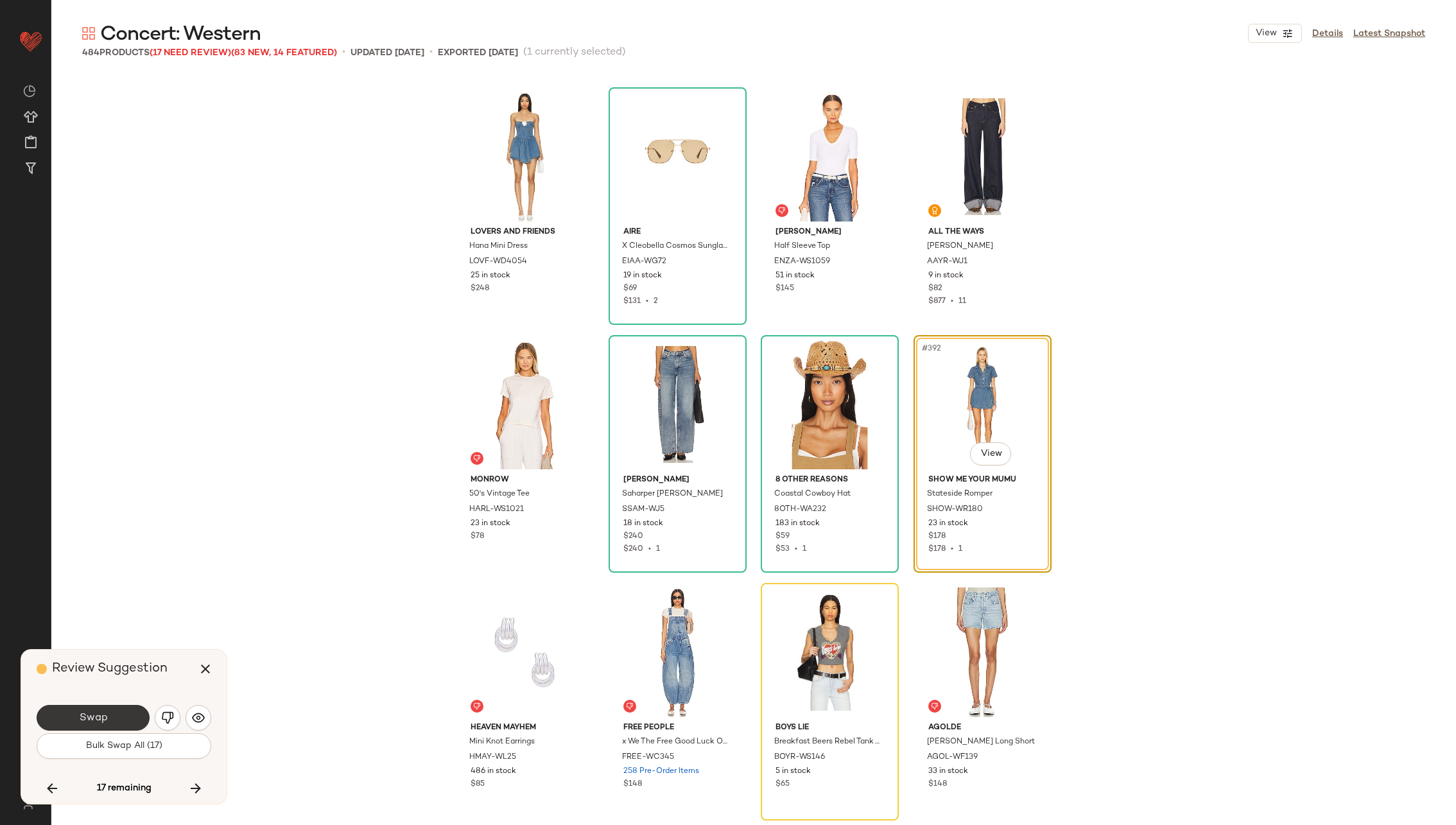
click at [74, 706] on button "Swap" at bounding box center [93, 718] width 113 height 25
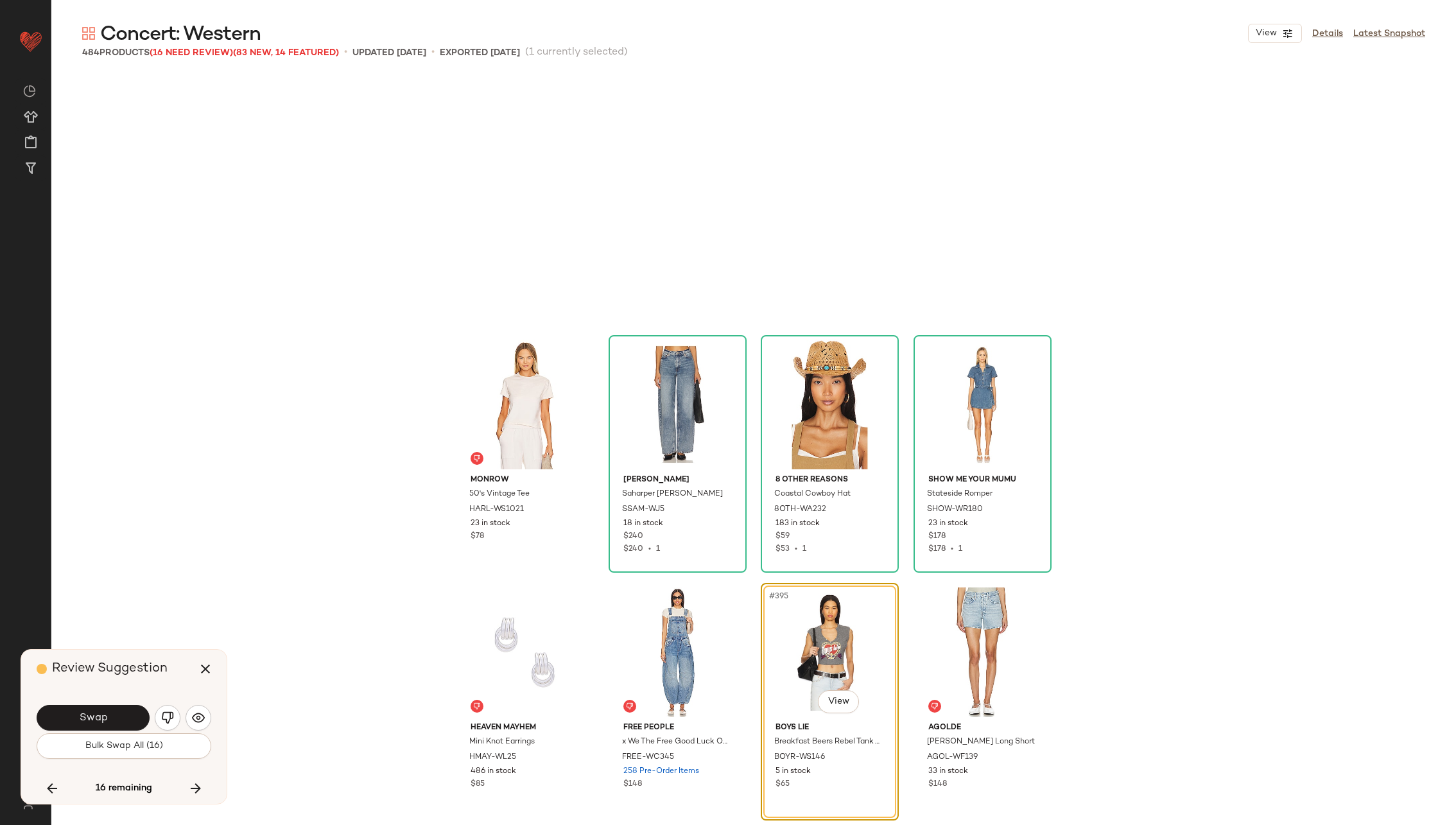
scroll to position [24049, 0]
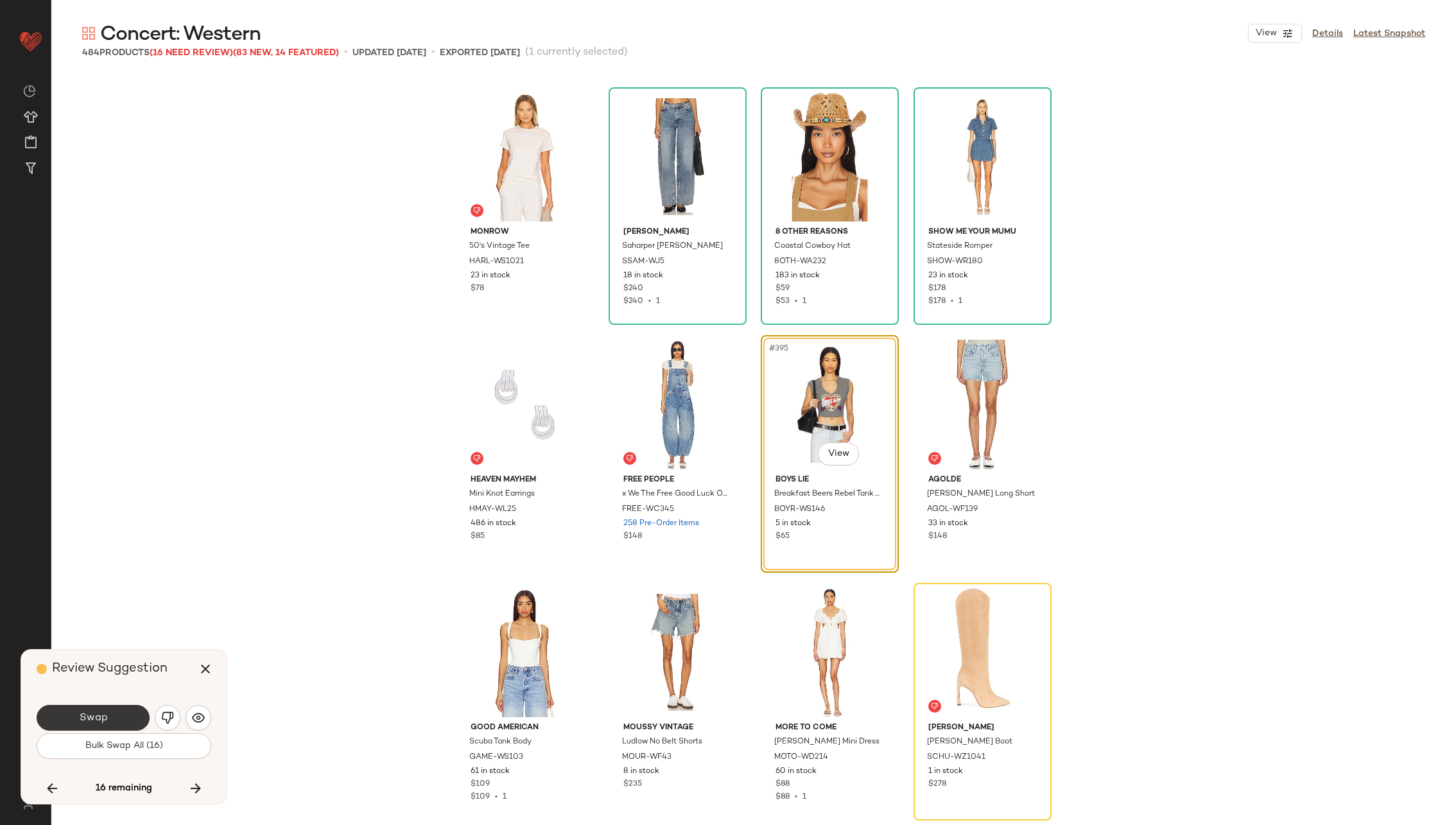
click at [91, 715] on span "Swap" at bounding box center [92, 718] width 29 height 12
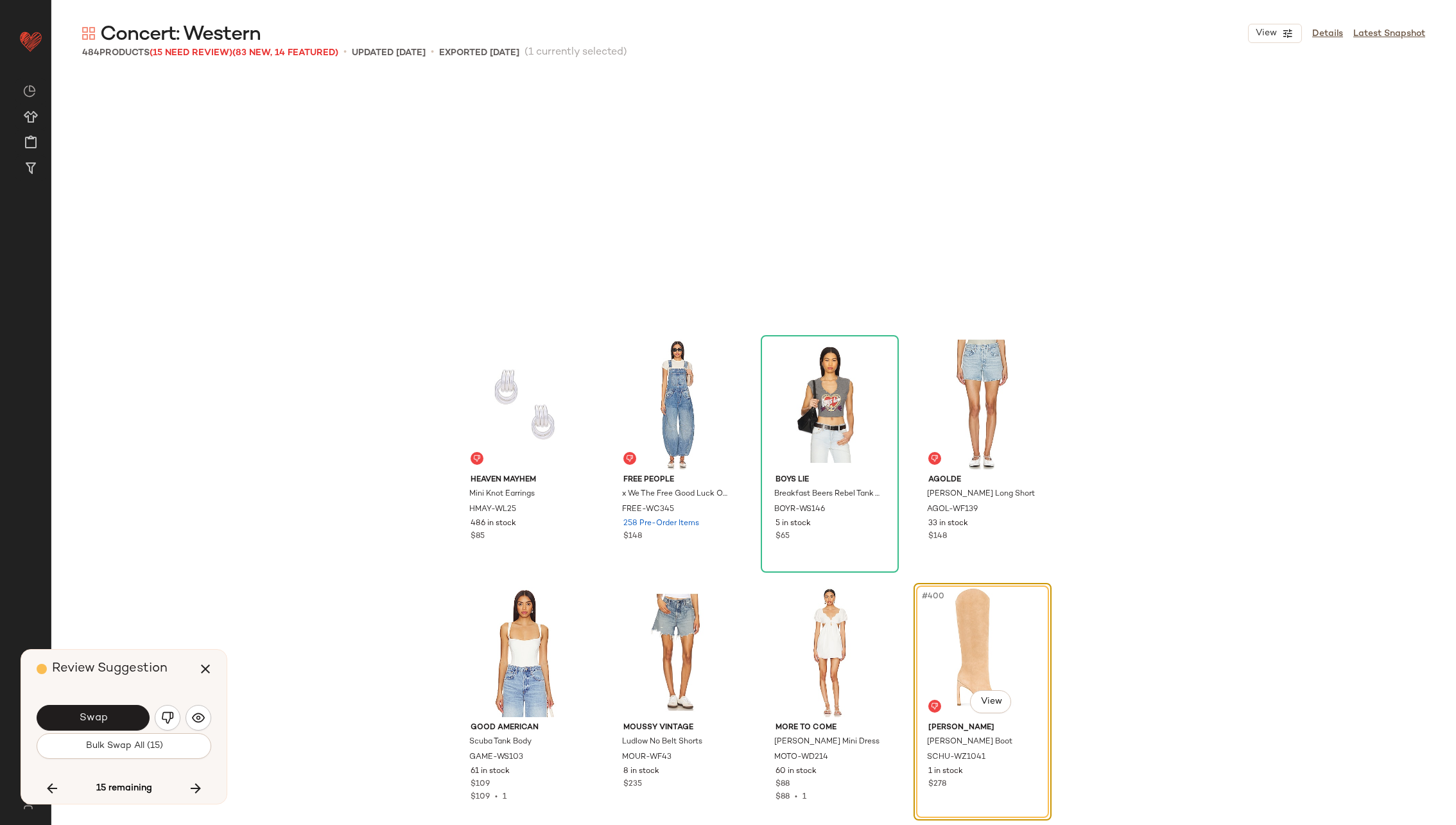
scroll to position [24297, 0]
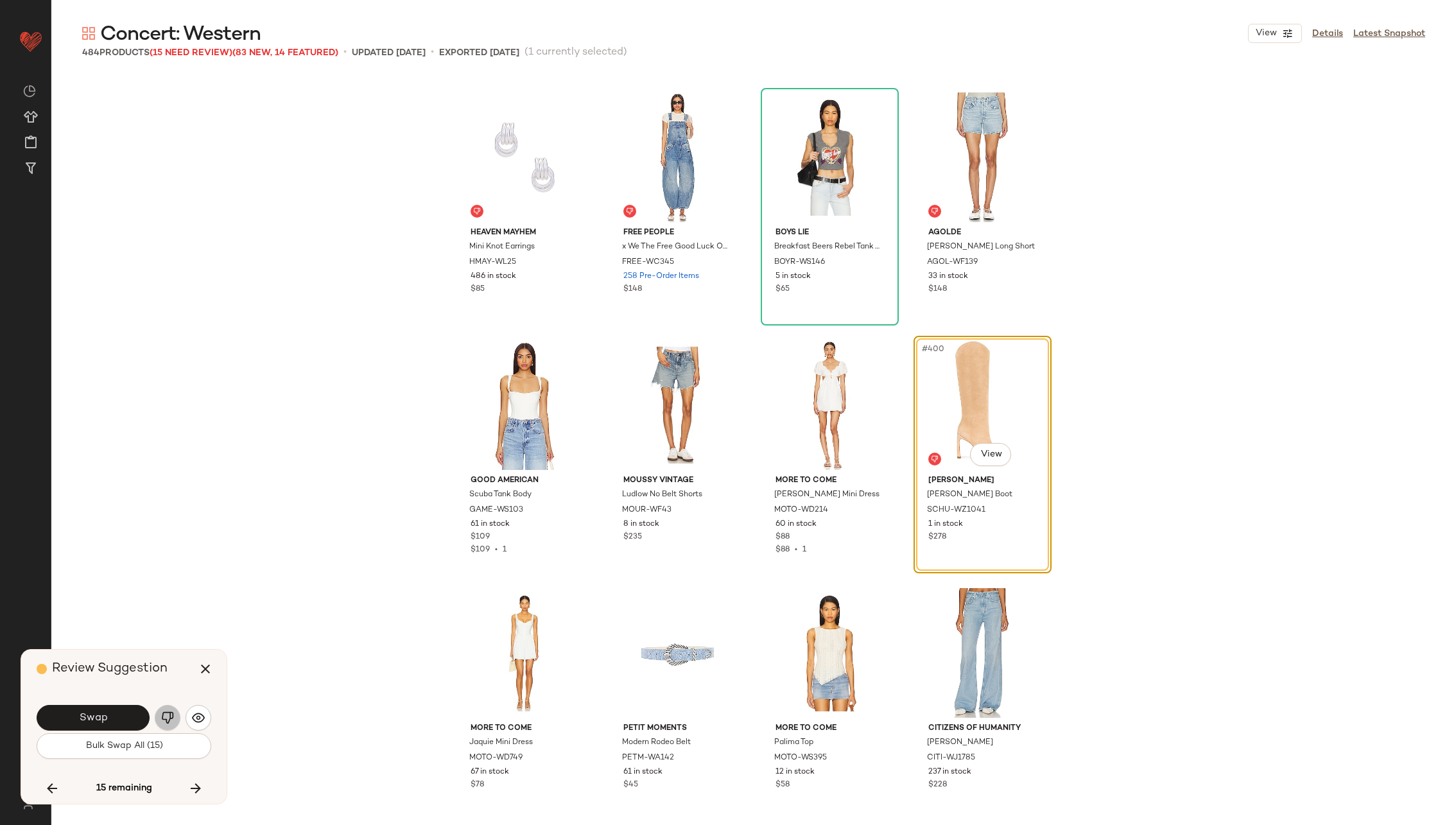
click at [164, 718] on img "button" at bounding box center [168, 719] width 13 height 13
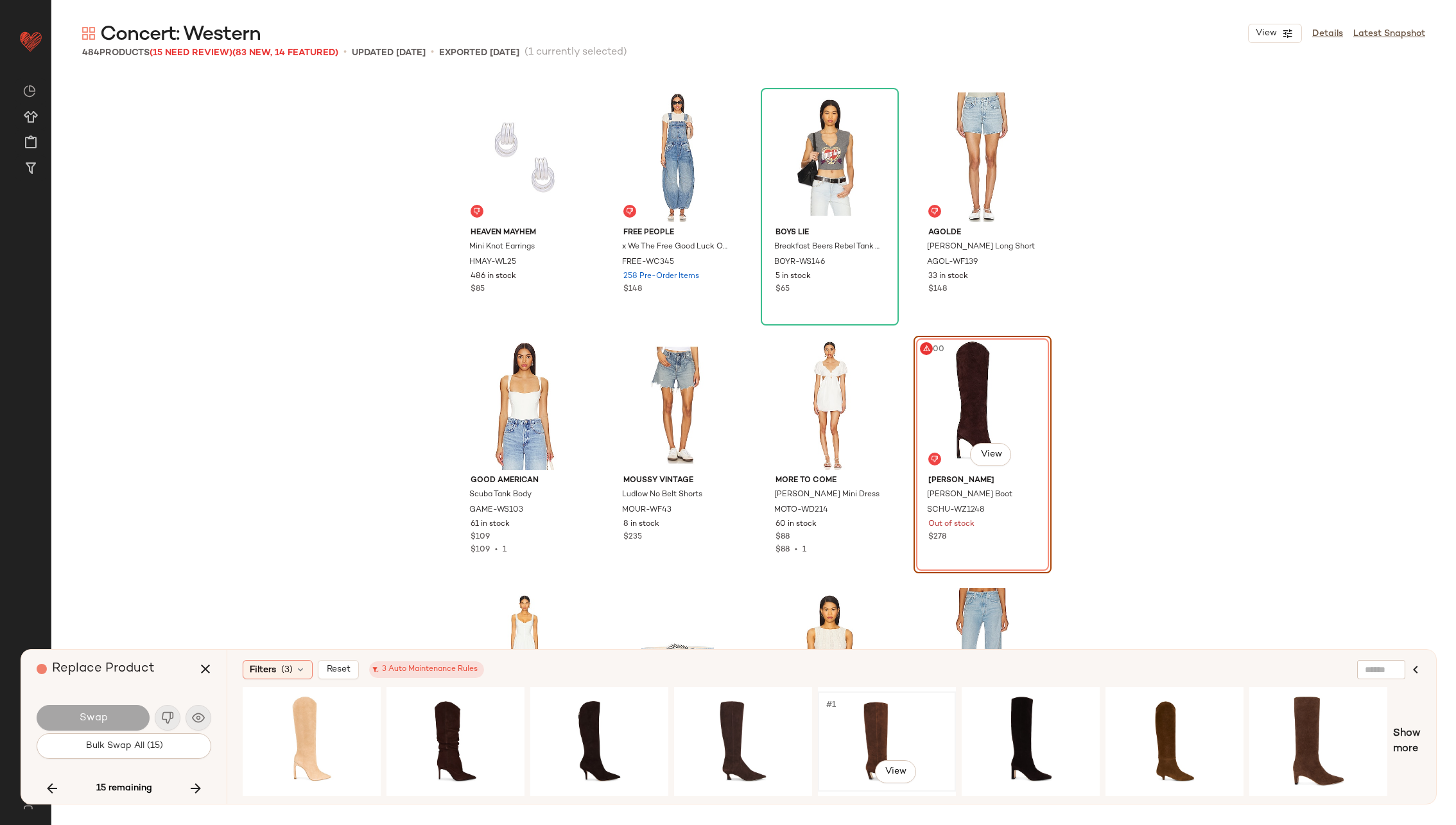
click at [847, 719] on div "#1 View" at bounding box center [887, 742] width 129 height 91
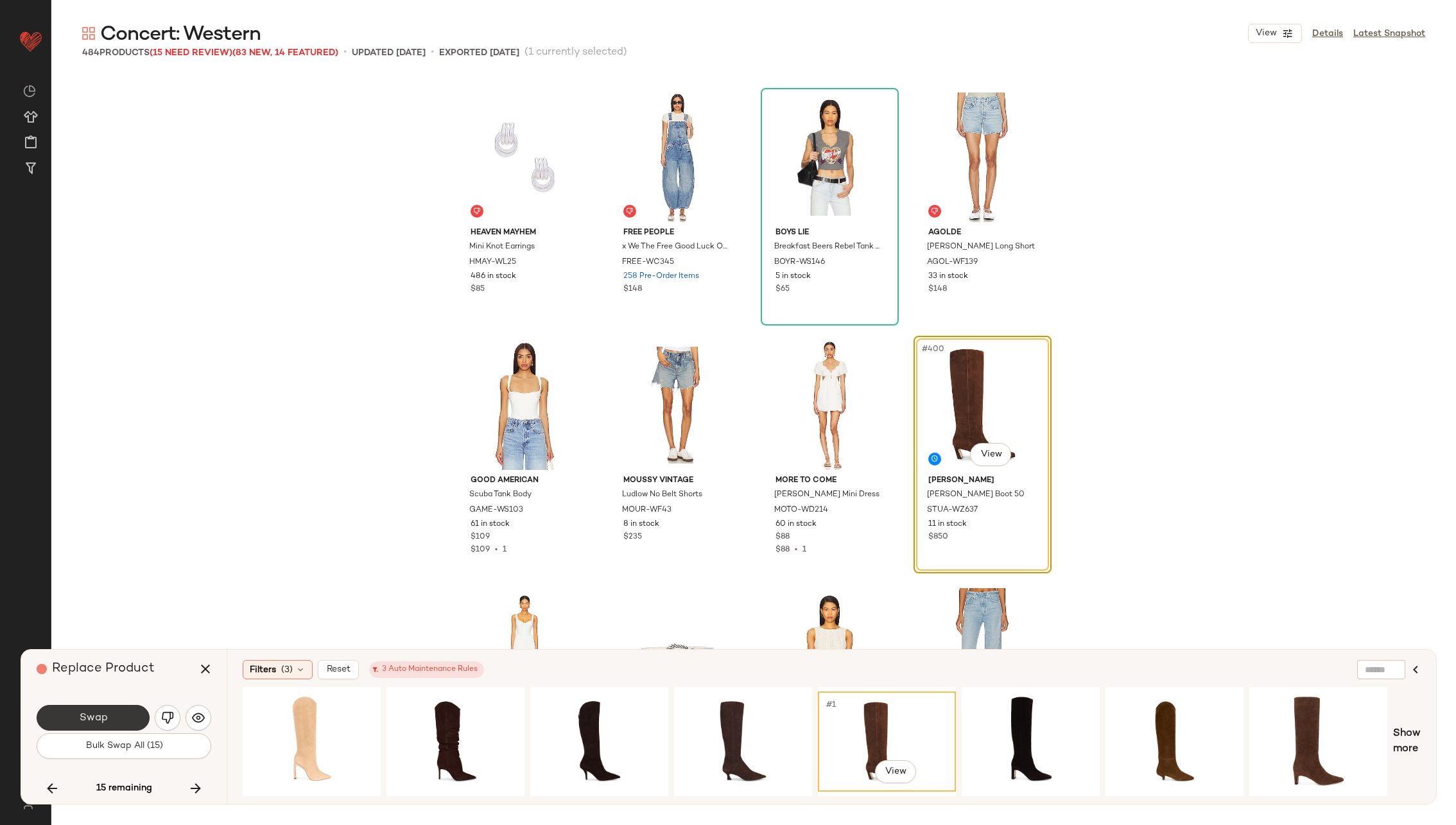
click at [91, 712] on button "Swap" at bounding box center [93, 718] width 113 height 25
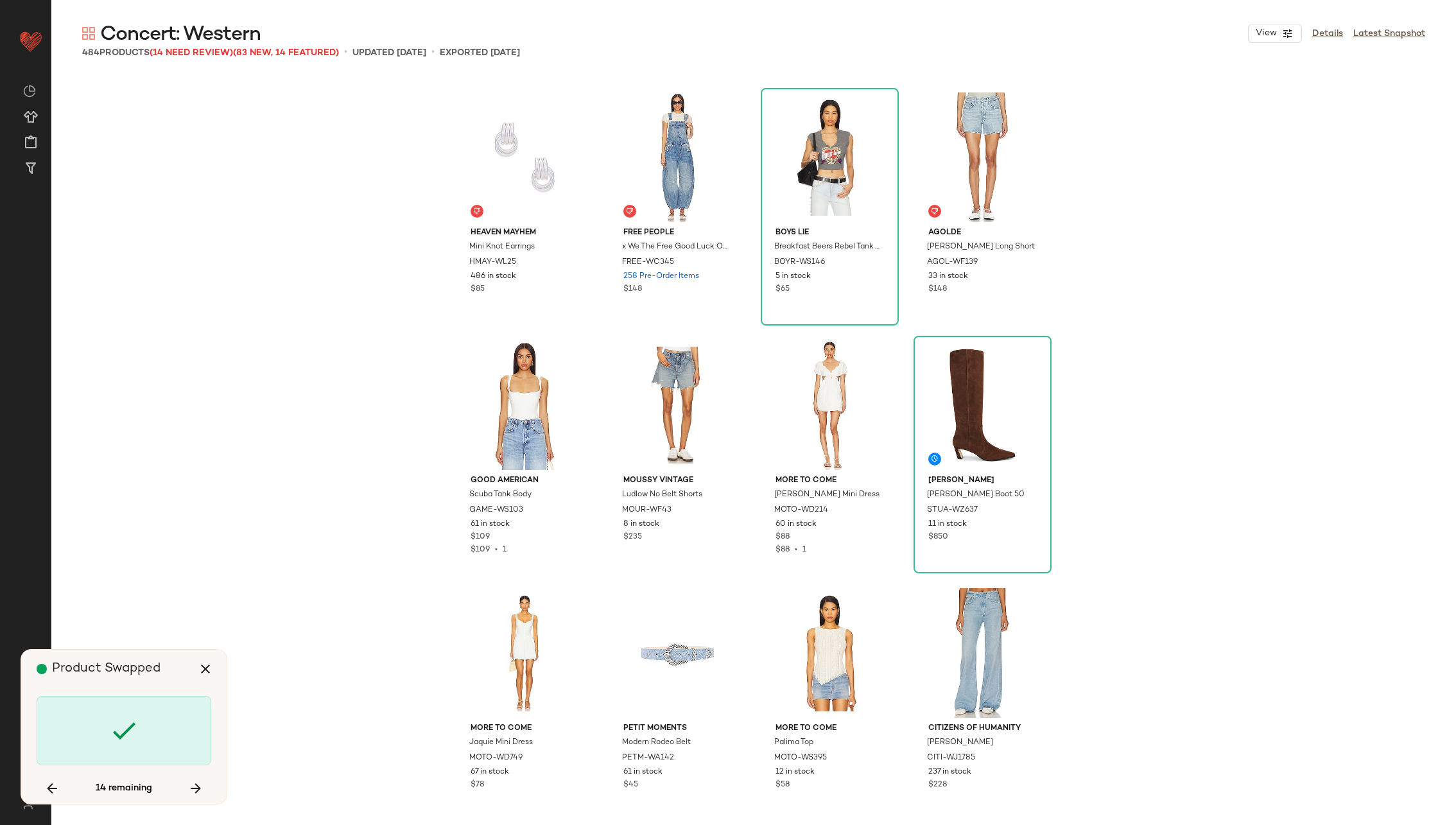
scroll to position [24793, 0]
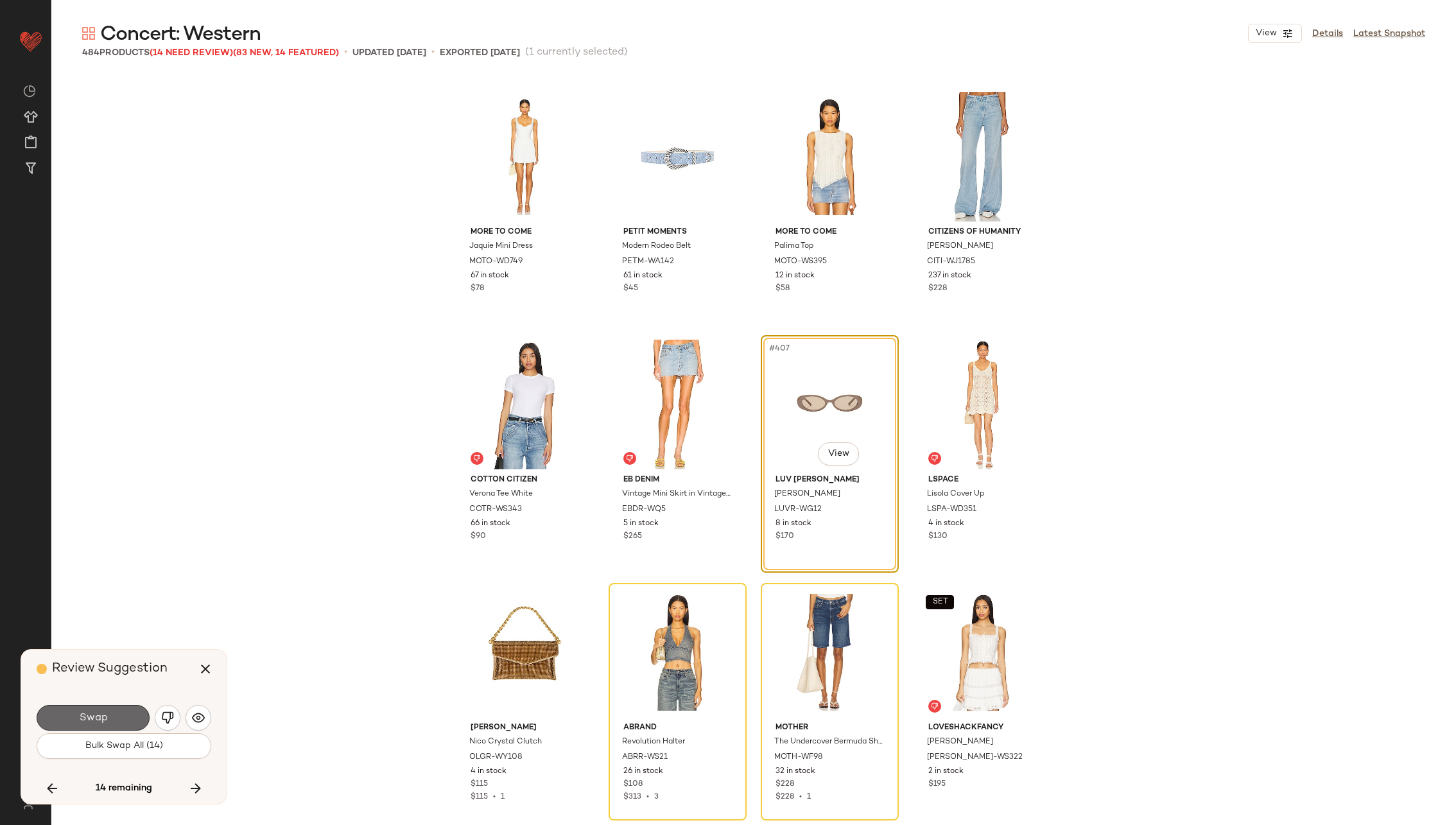
click at [94, 713] on span "Swap" at bounding box center [92, 718] width 29 height 12
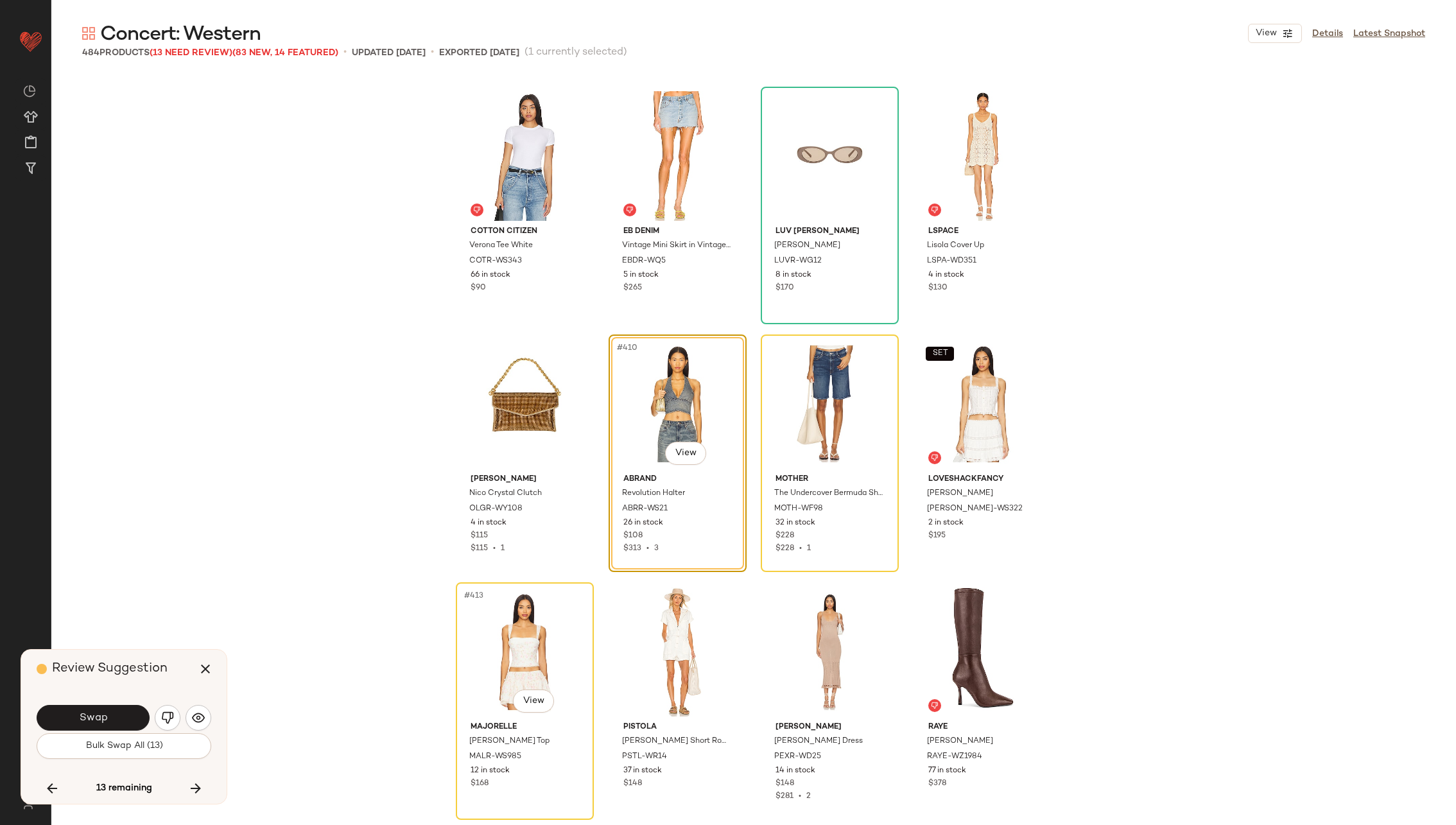
scroll to position [25025, 0]
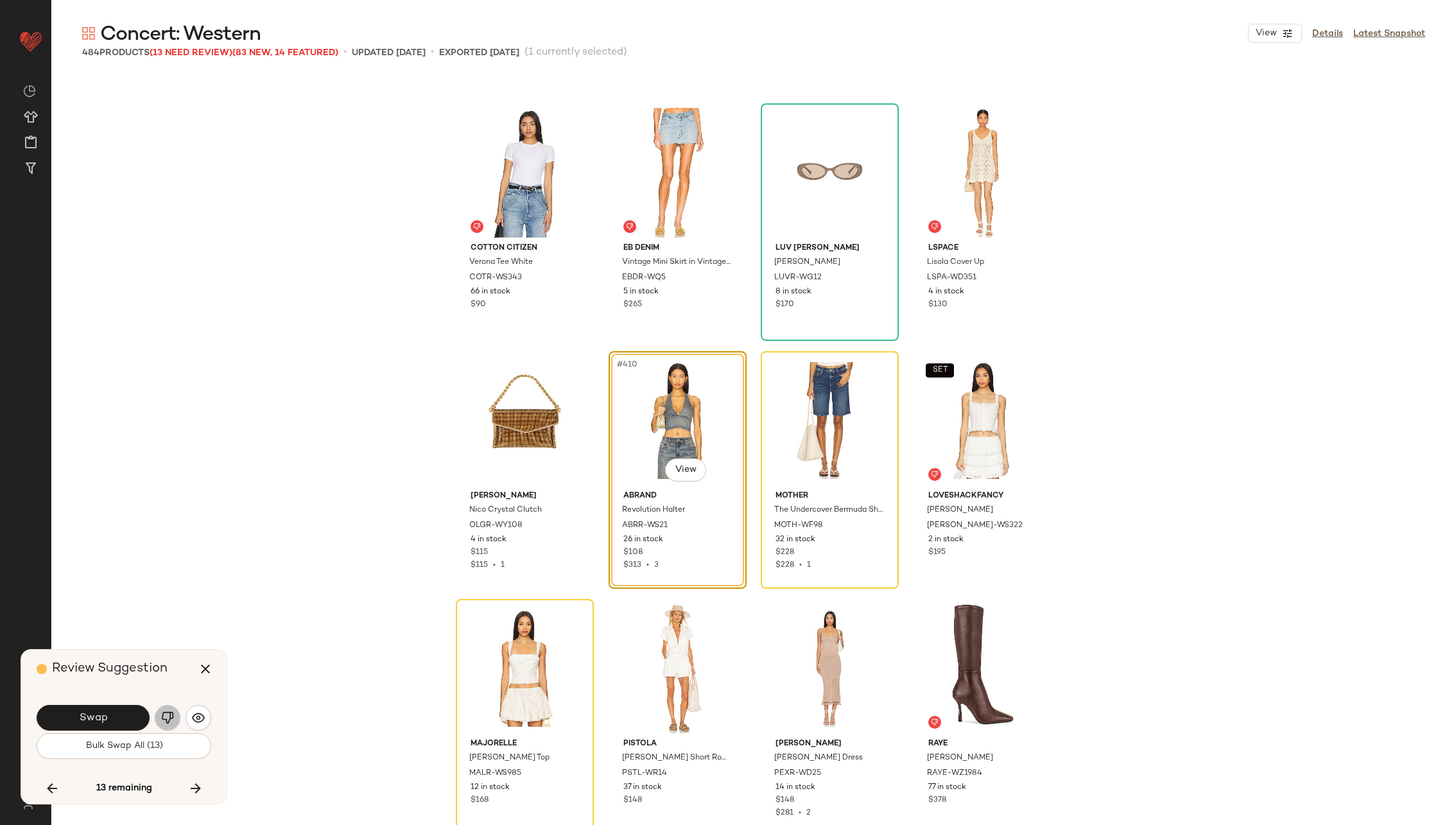
click at [173, 710] on button "button" at bounding box center [167, 718] width 25 height 25
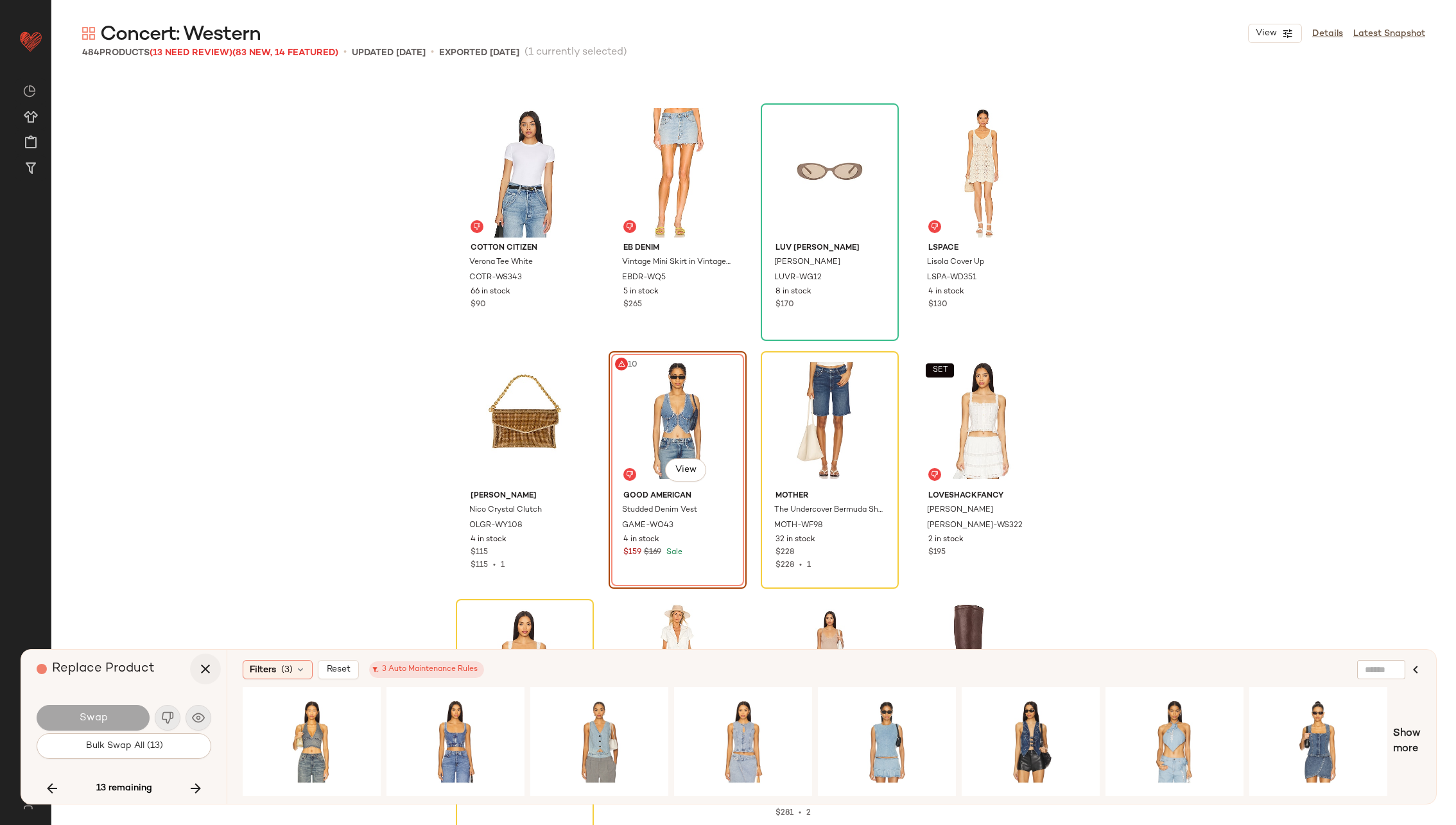
click at [209, 668] on icon "button" at bounding box center [205, 669] width 16 height 16
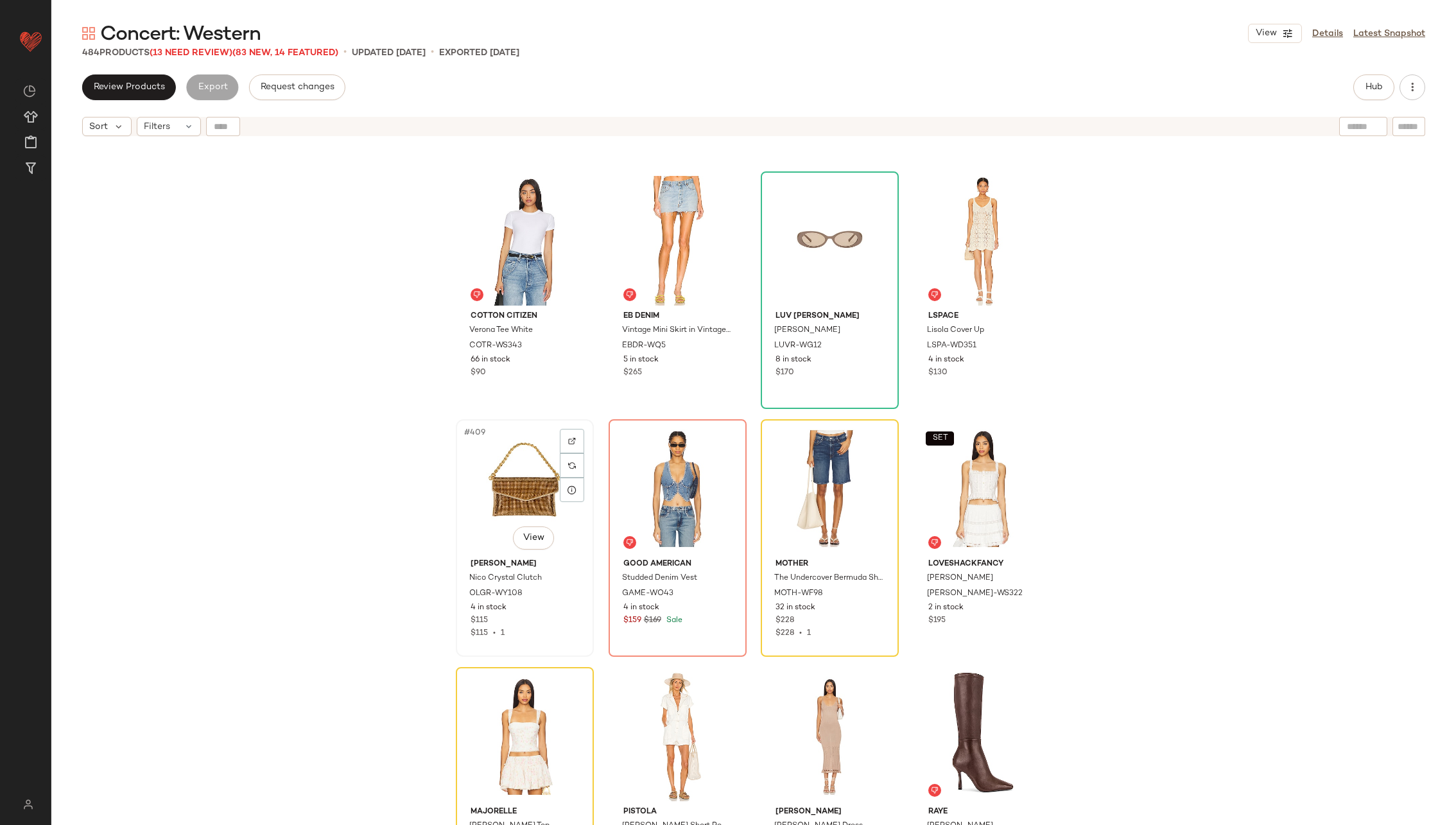
click at [510, 485] on div "#409 View" at bounding box center [525, 489] width 129 height 130
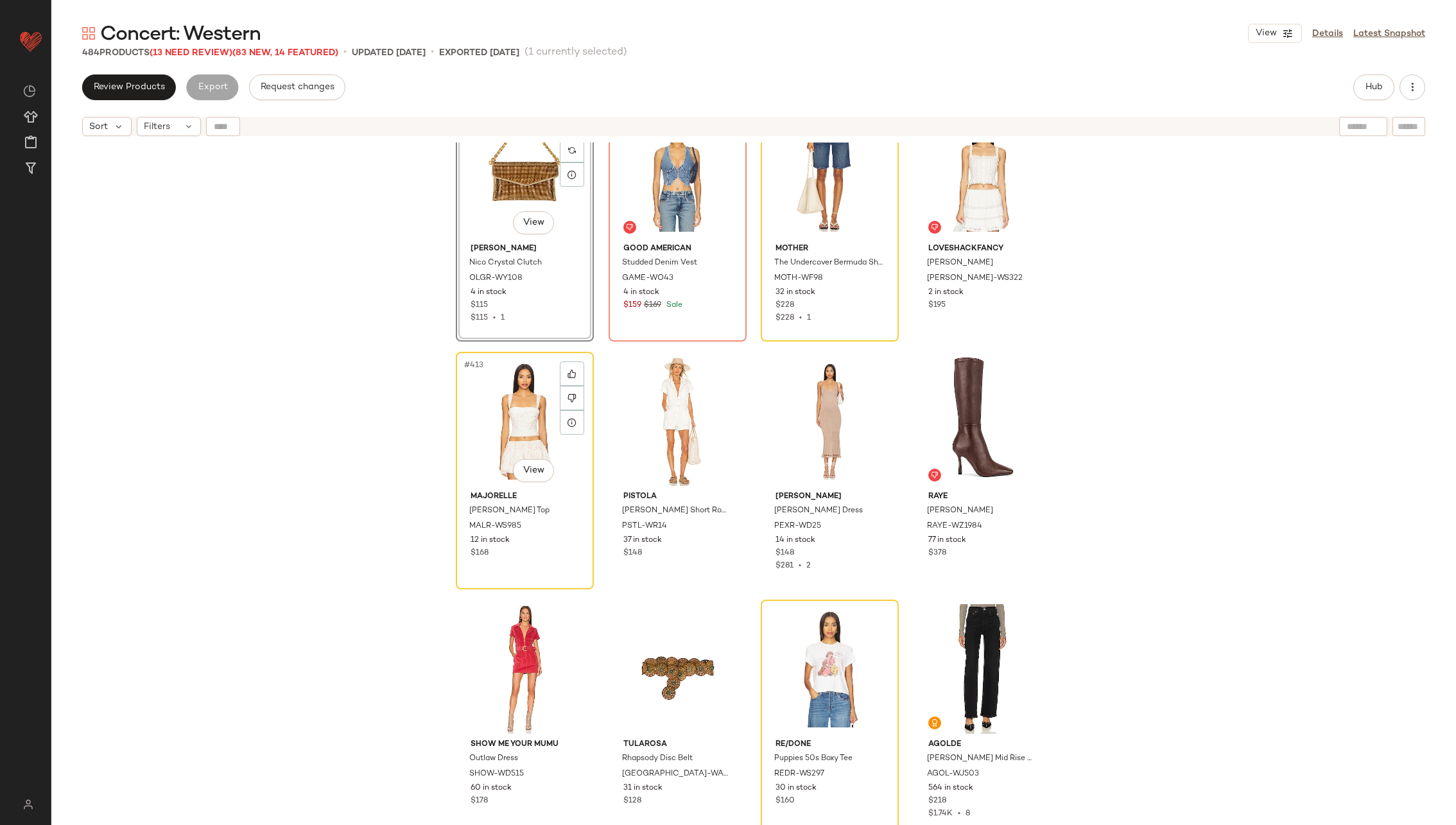
scroll to position [25334, 0]
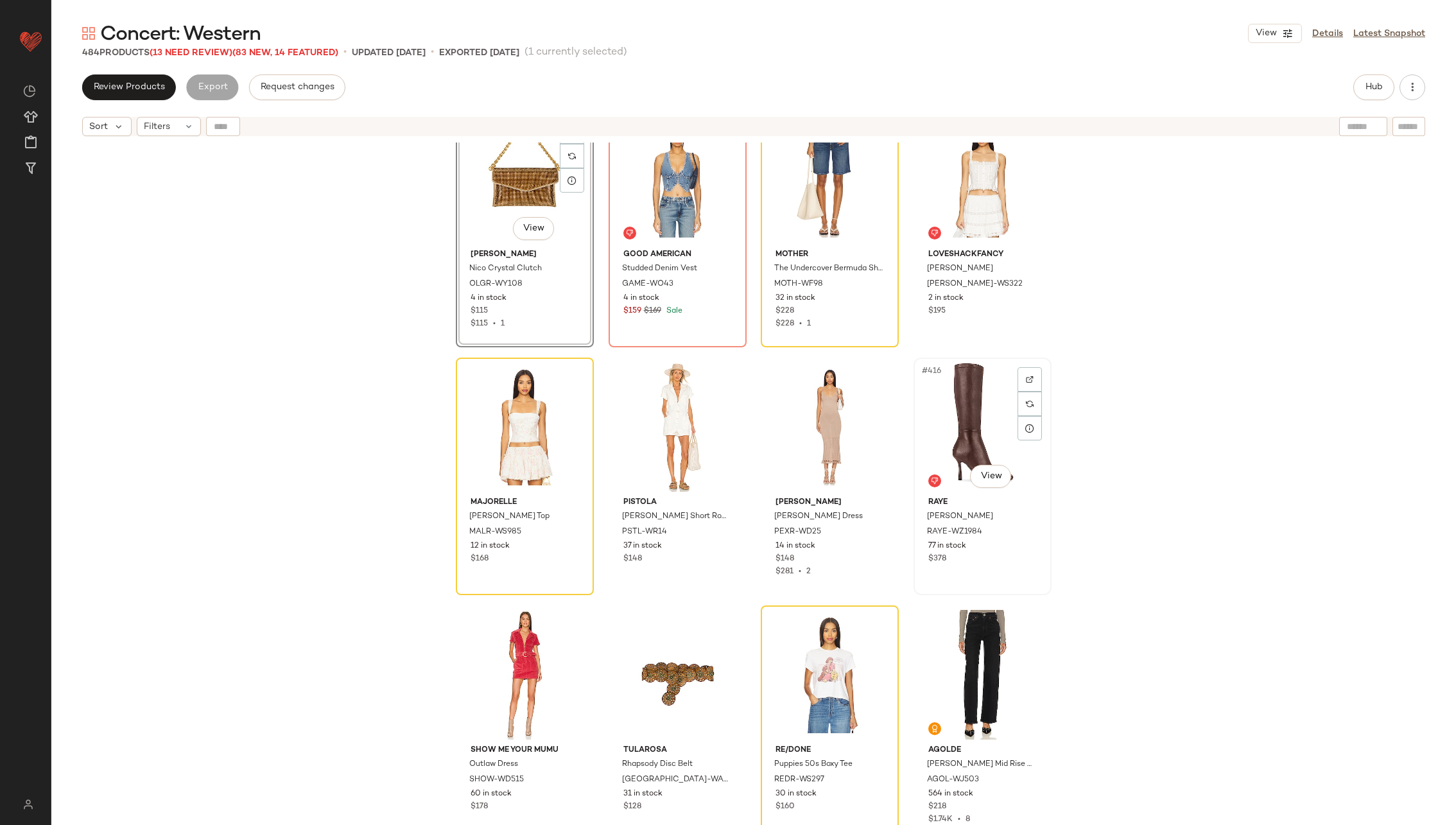
drag, startPoint x: 992, startPoint y: 422, endPoint x: 983, endPoint y: 434, distance: 15.0
click at [990, 422] on div "#416 View" at bounding box center [982, 427] width 129 height 130
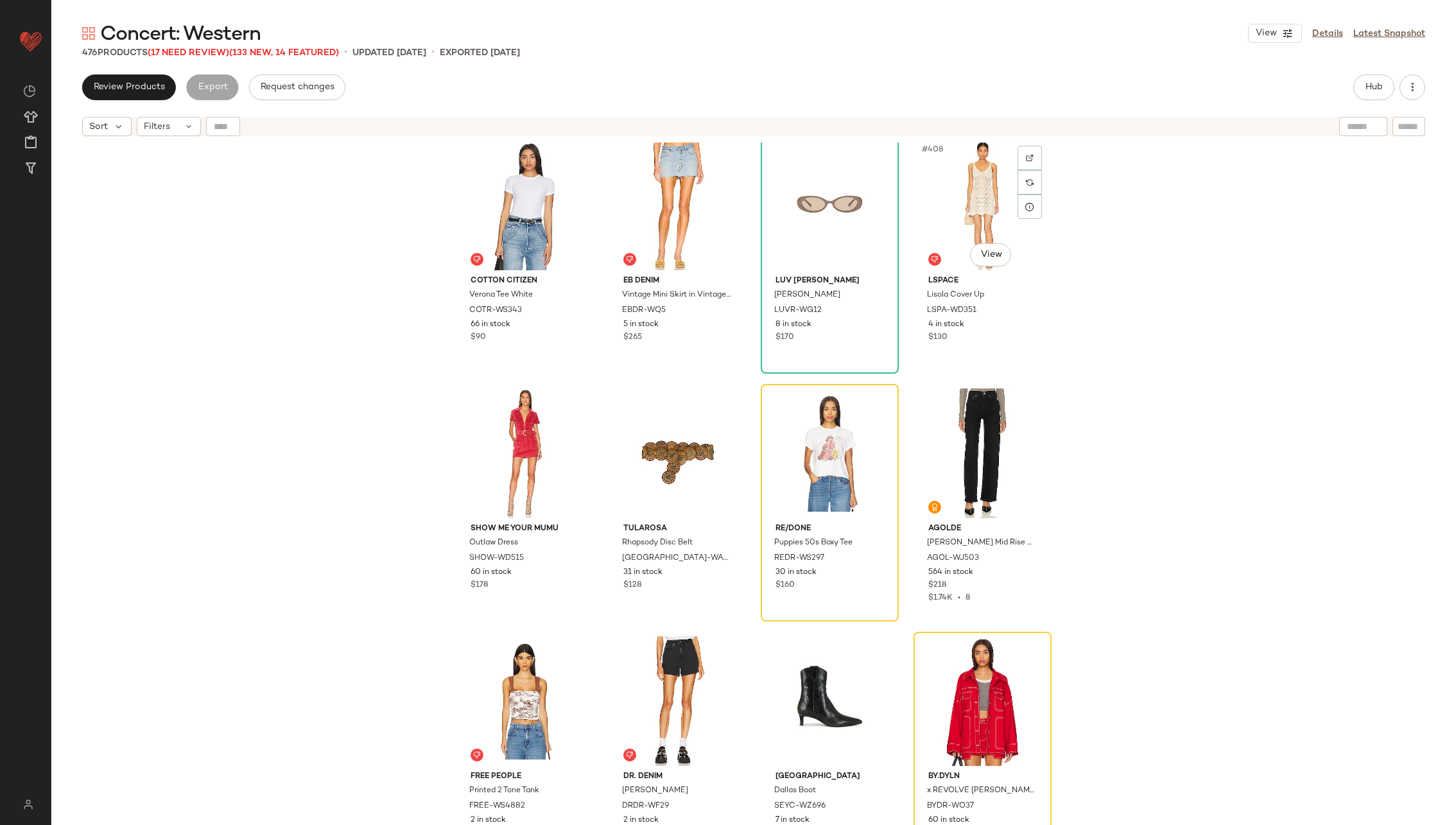
scroll to position [25095, 0]
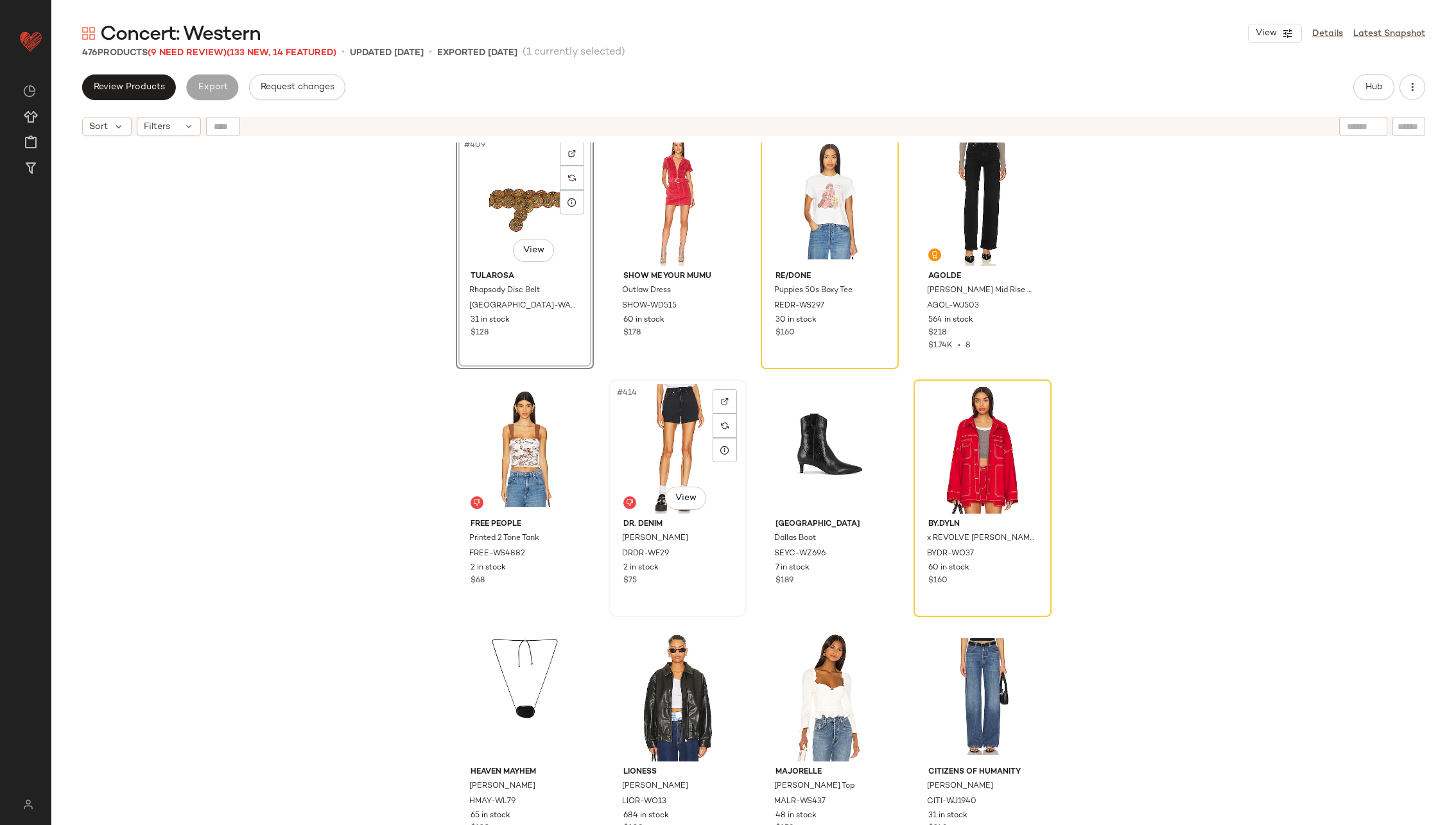
scroll to position [25311, 0]
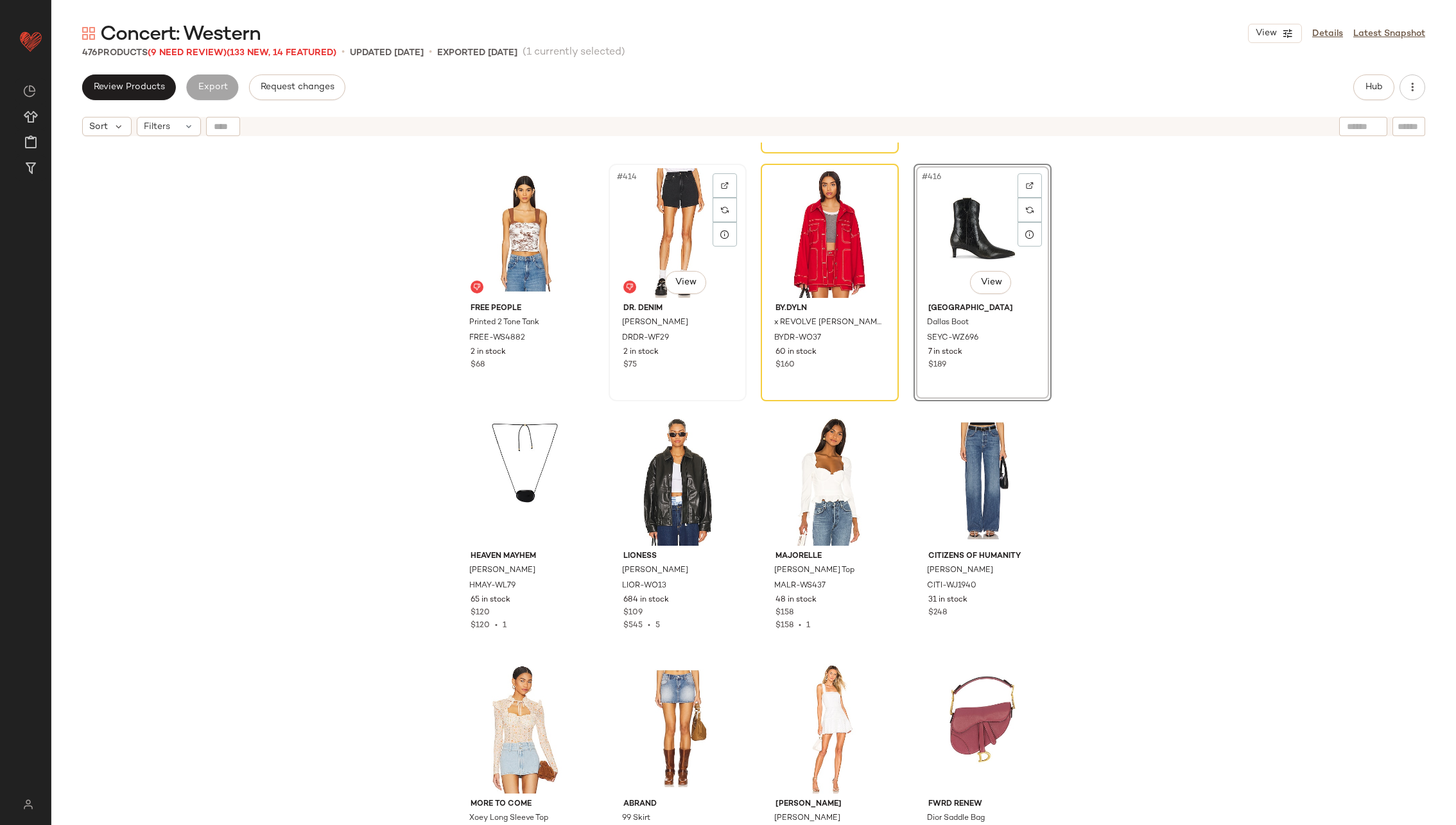
scroll to position [25559, 0]
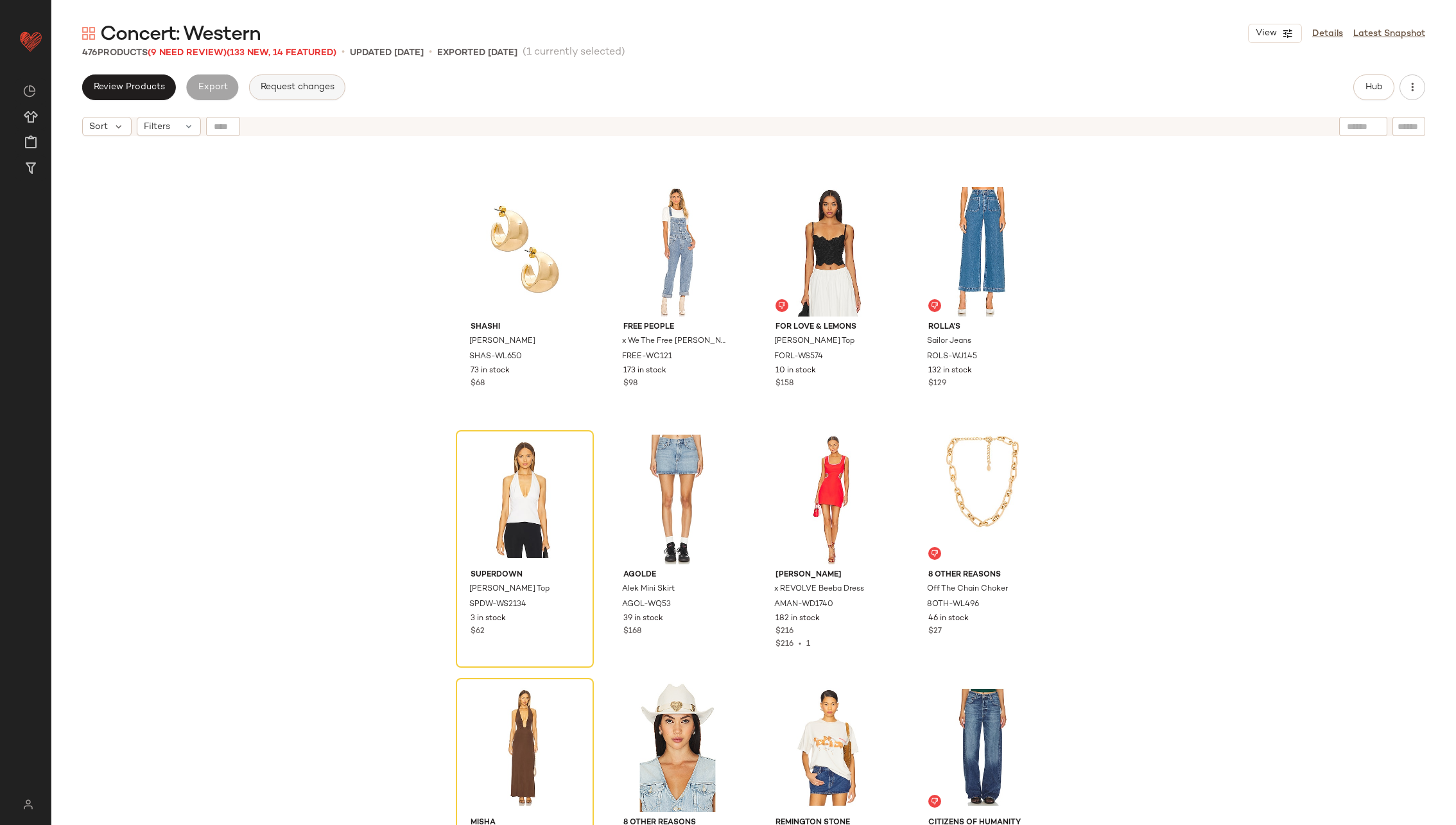
scroll to position [26723, 0]
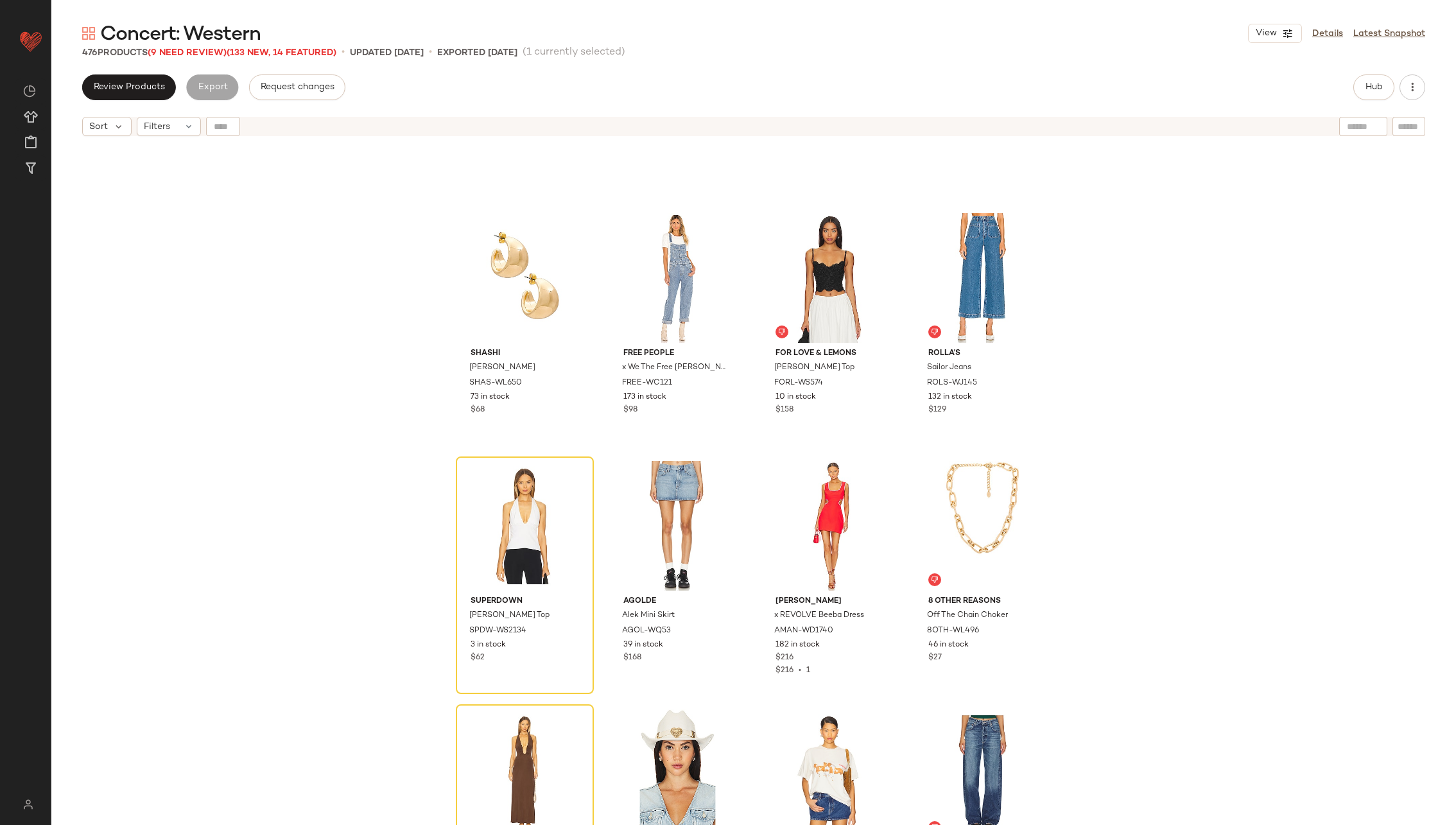
click at [195, 47] on span "Concert: Western" at bounding box center [180, 34] width 160 height 25
click at [195, 52] on span "(9 Need Review)" at bounding box center [187, 53] width 79 height 10
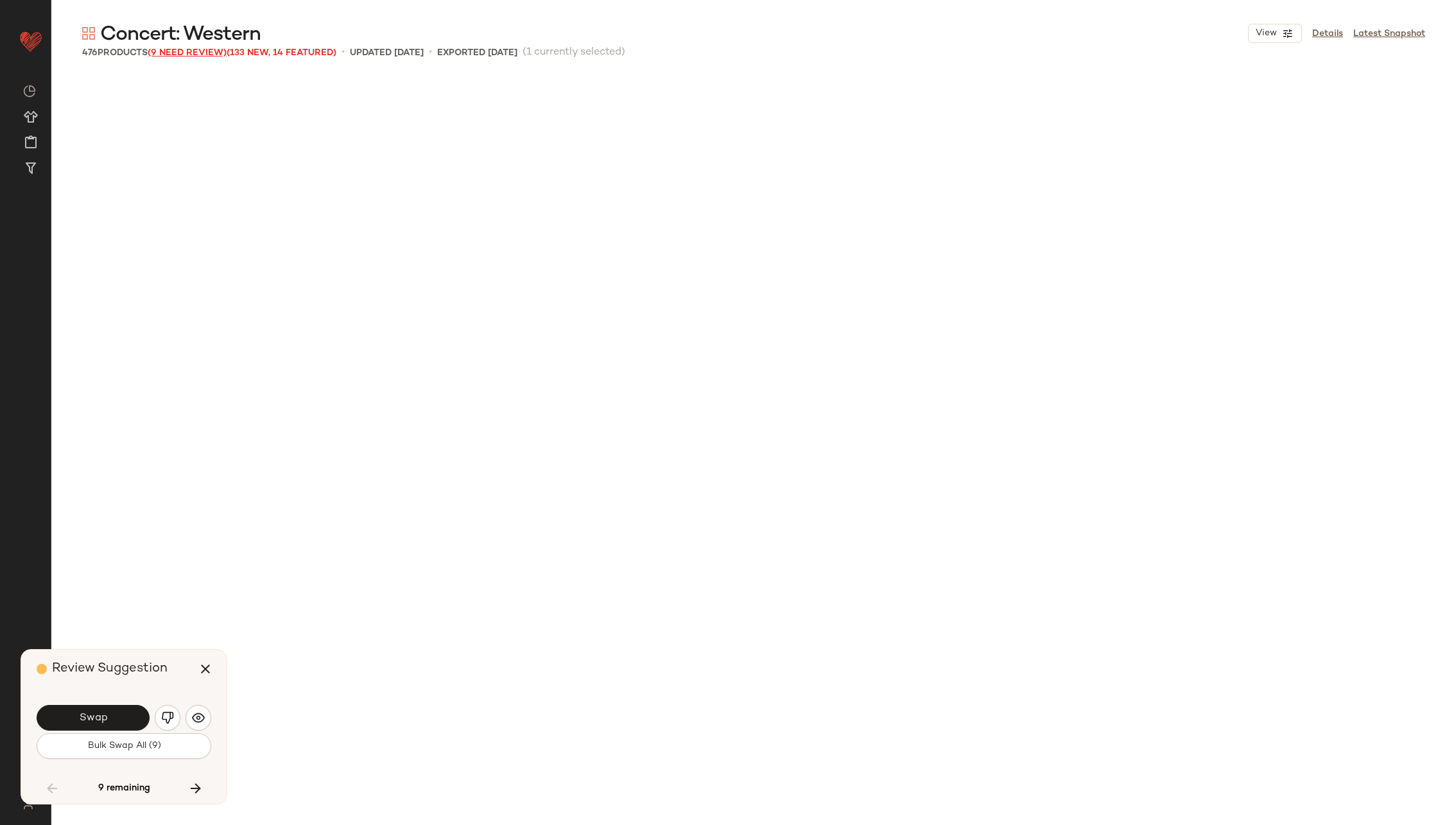
scroll to position [25041, 0]
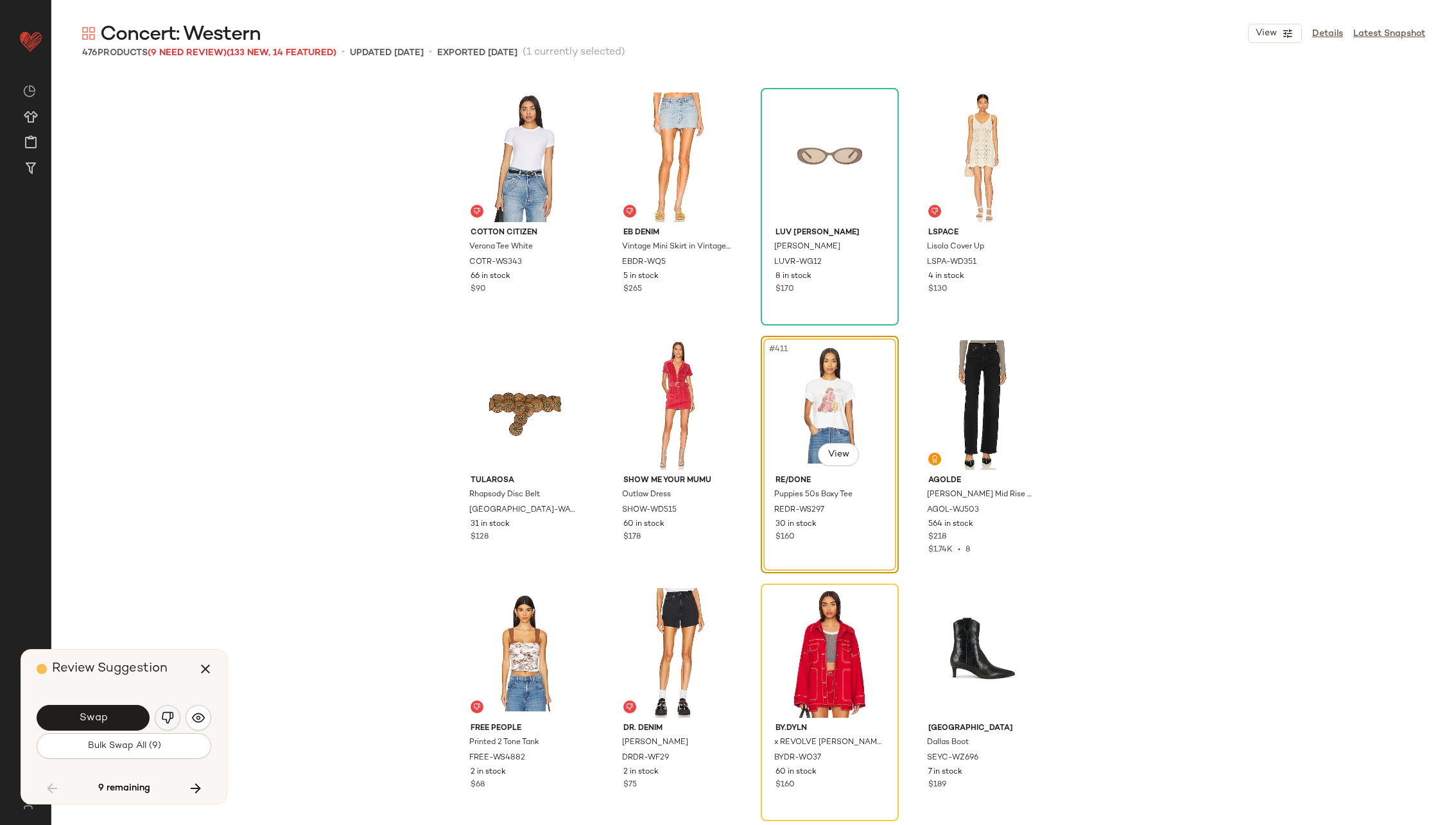
click at [169, 715] on img "button" at bounding box center [168, 719] width 13 height 13
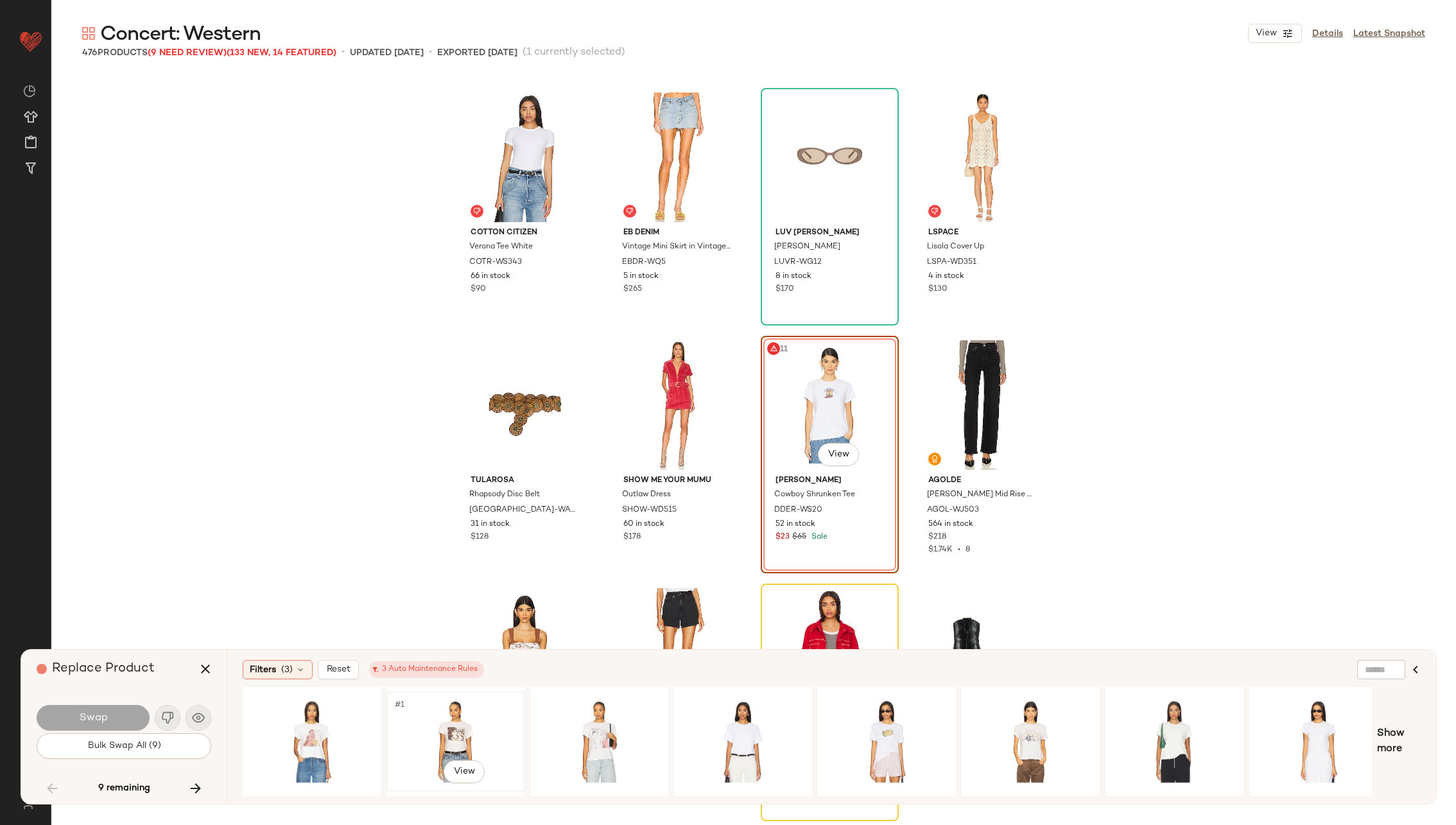
click at [456, 722] on div "#1 View" at bounding box center [456, 742] width 129 height 91
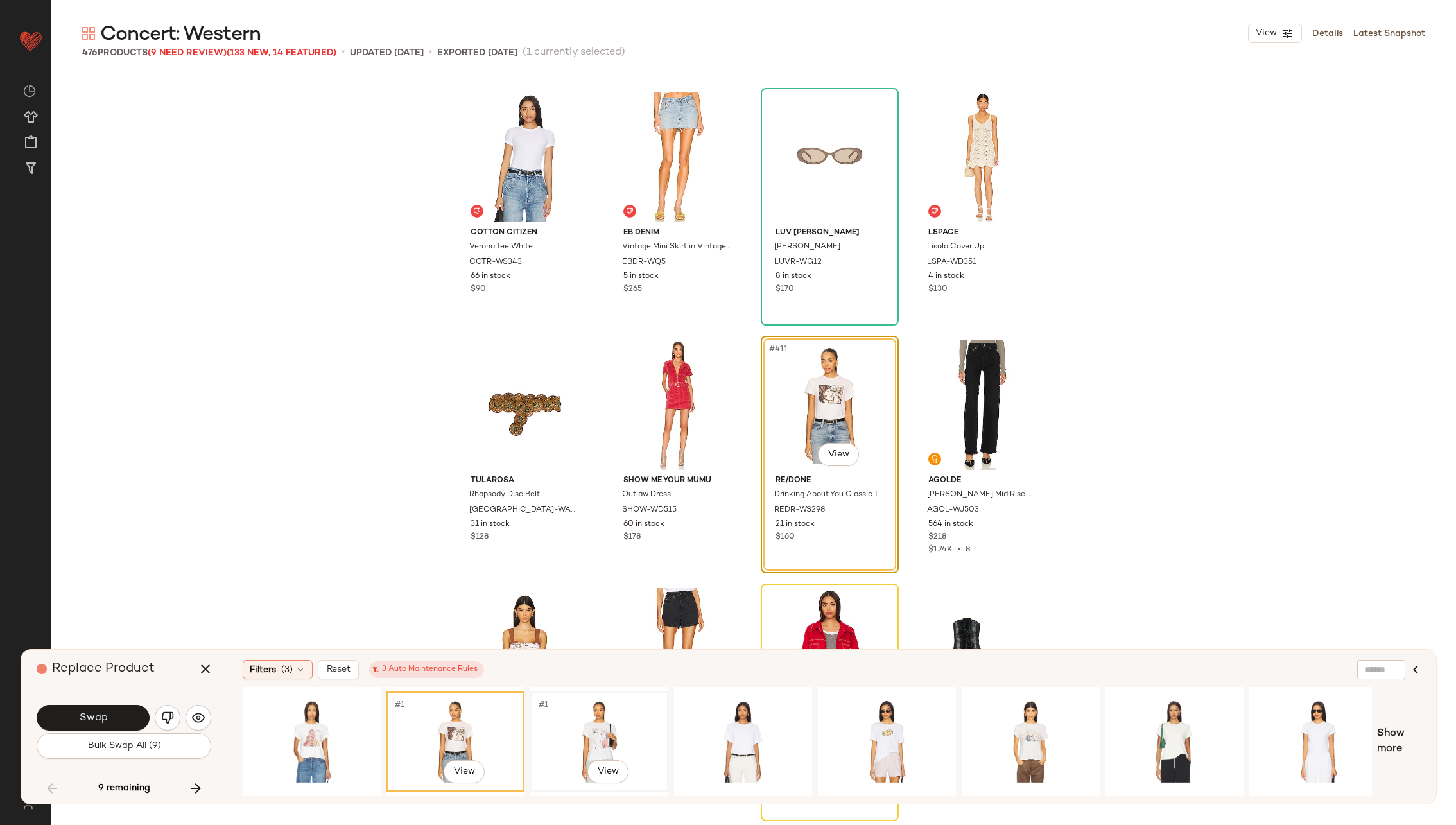
click at [593, 724] on div "#1 View" at bounding box center [600, 742] width 129 height 91
click at [732, 726] on div "#1 View" at bounding box center [744, 742] width 129 height 91
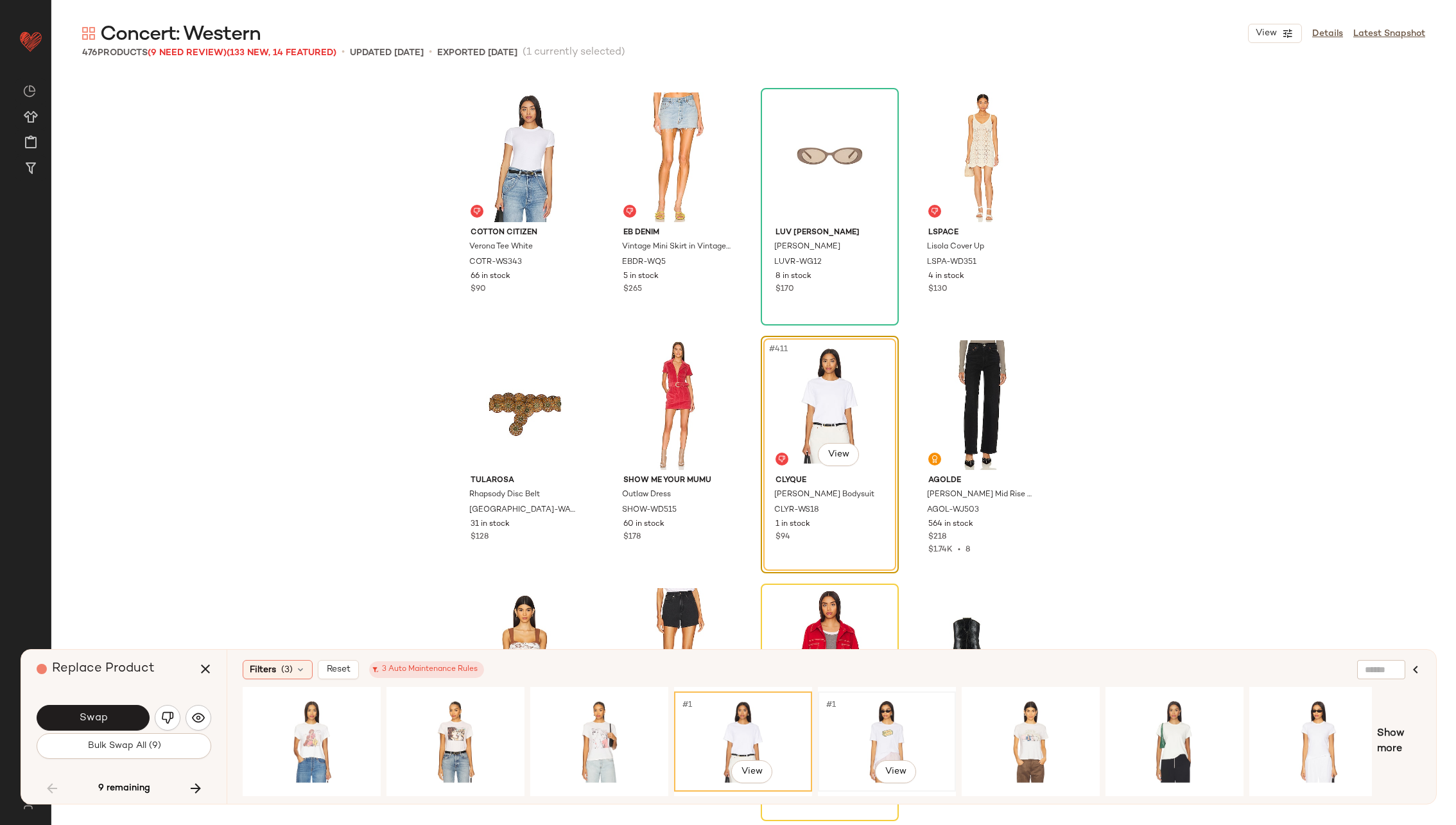
click at [861, 710] on div "#1 View" at bounding box center [887, 742] width 129 height 91
click at [1030, 726] on div "#1 View" at bounding box center [1031, 742] width 129 height 91
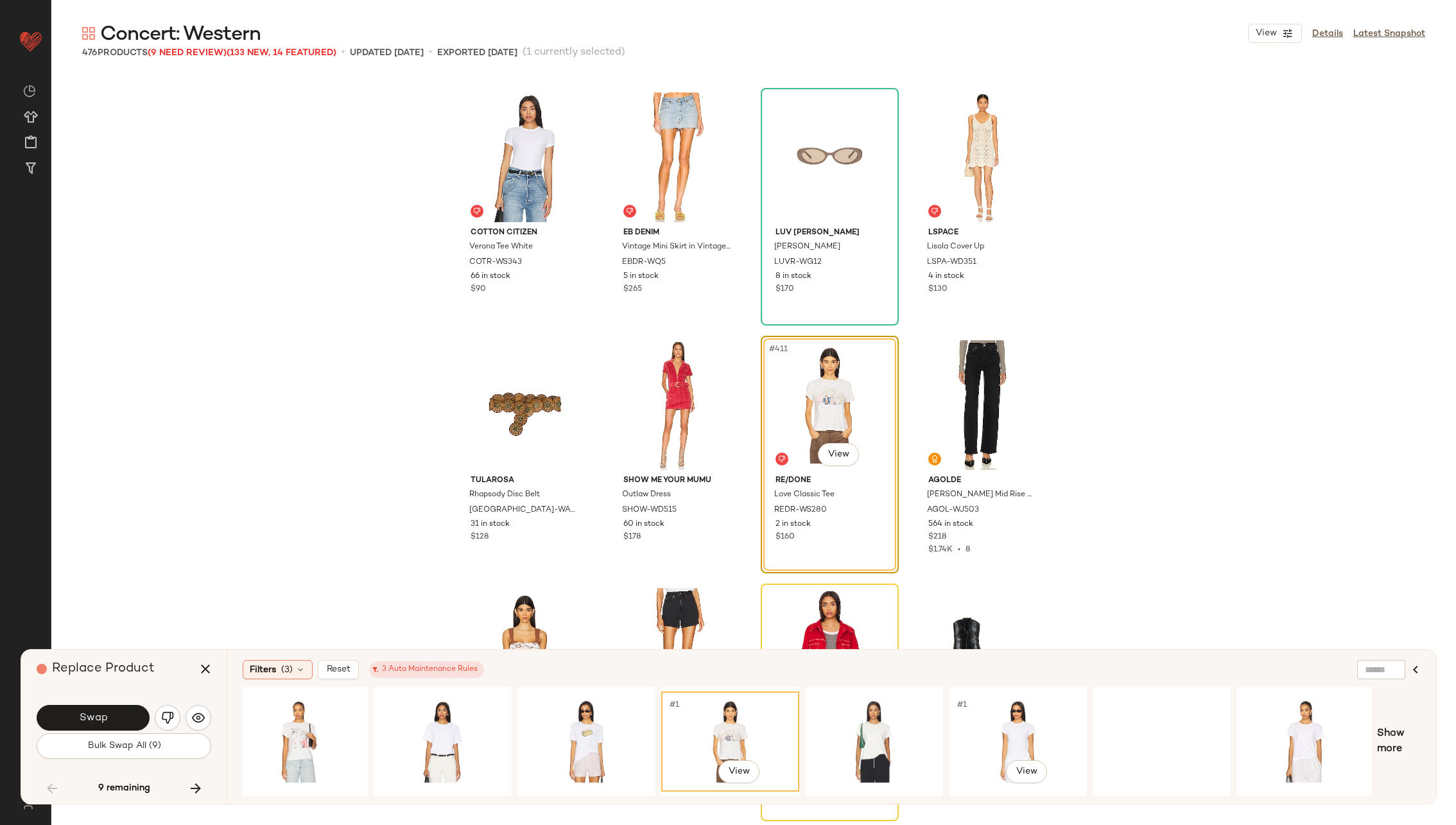
scroll to position [0, 302]
click at [1171, 722] on div "#1 View" at bounding box center [1161, 742] width 129 height 91
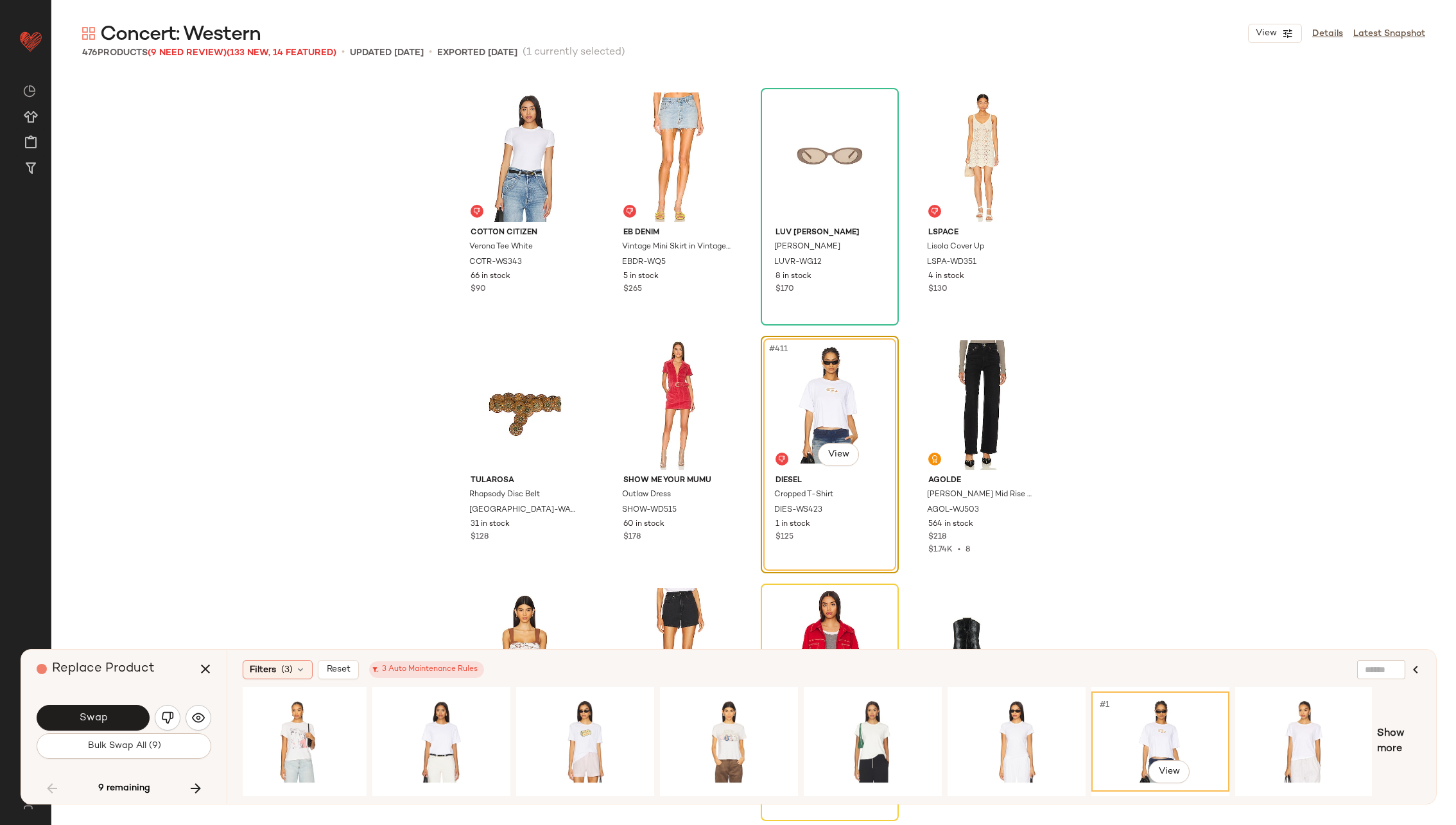
scroll to position [0, 0]
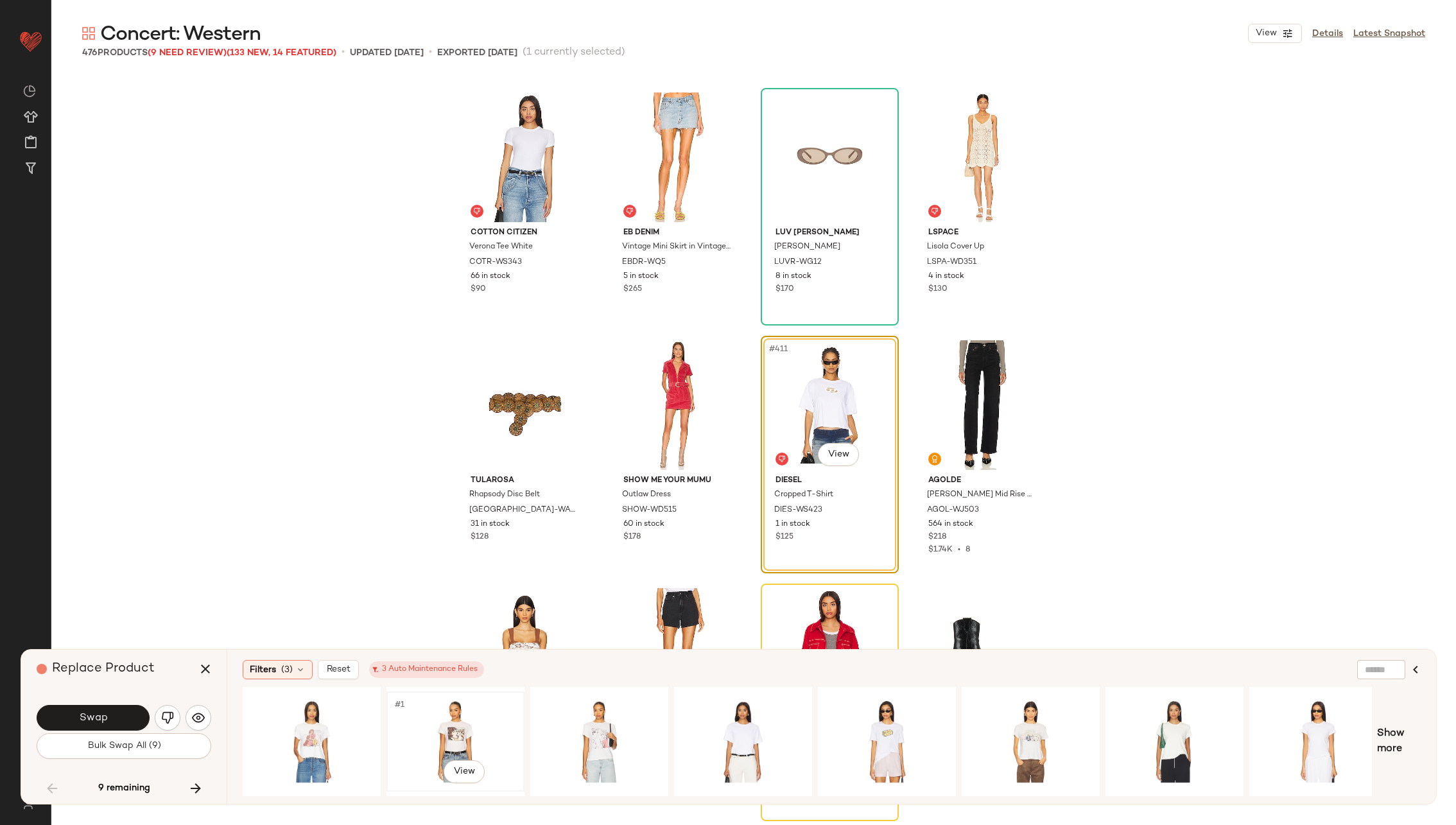
click at [459, 719] on div "#1 View" at bounding box center [456, 742] width 129 height 91
click at [114, 713] on button "Swap" at bounding box center [93, 718] width 113 height 25
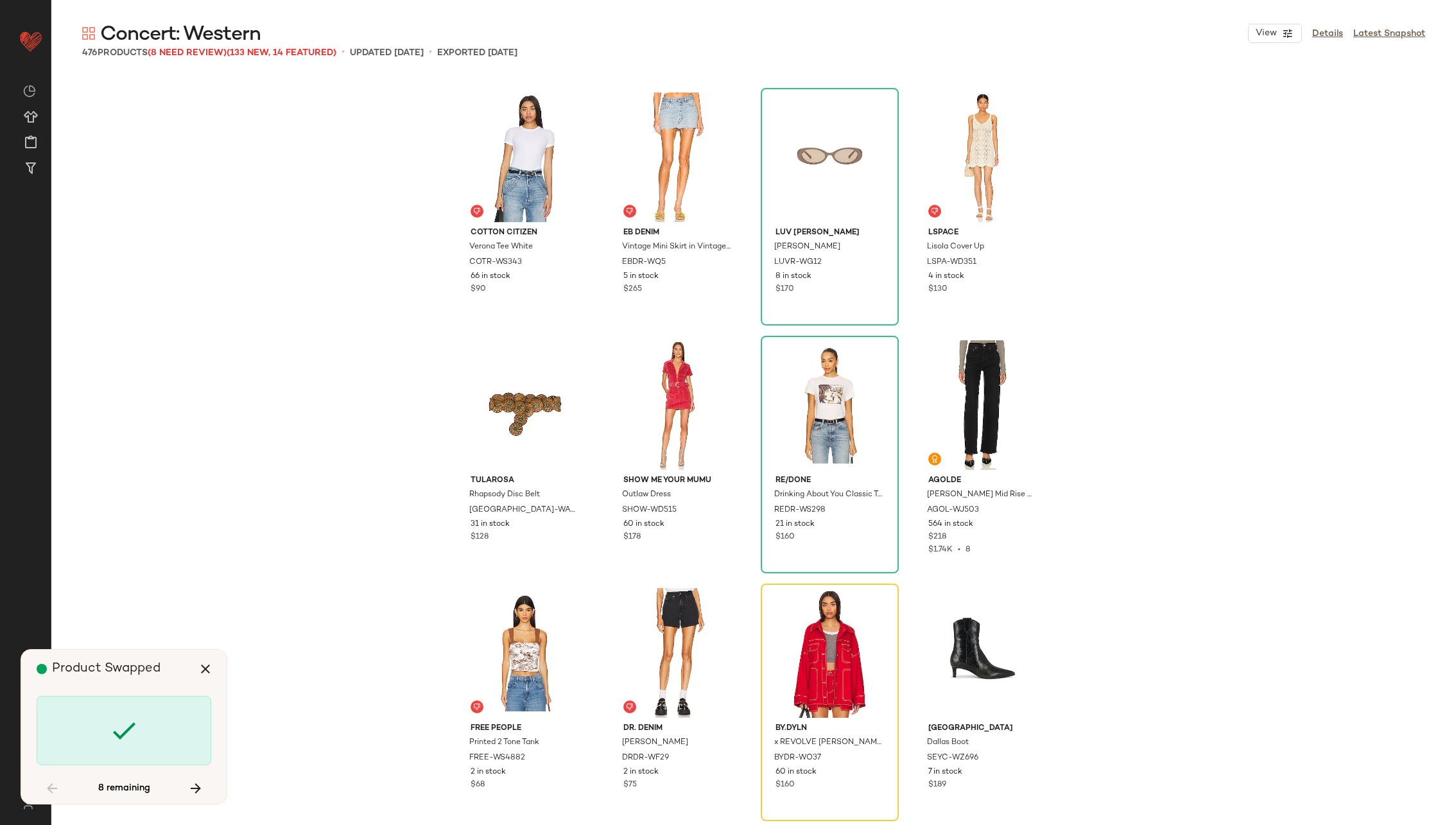
scroll to position [25289, 0]
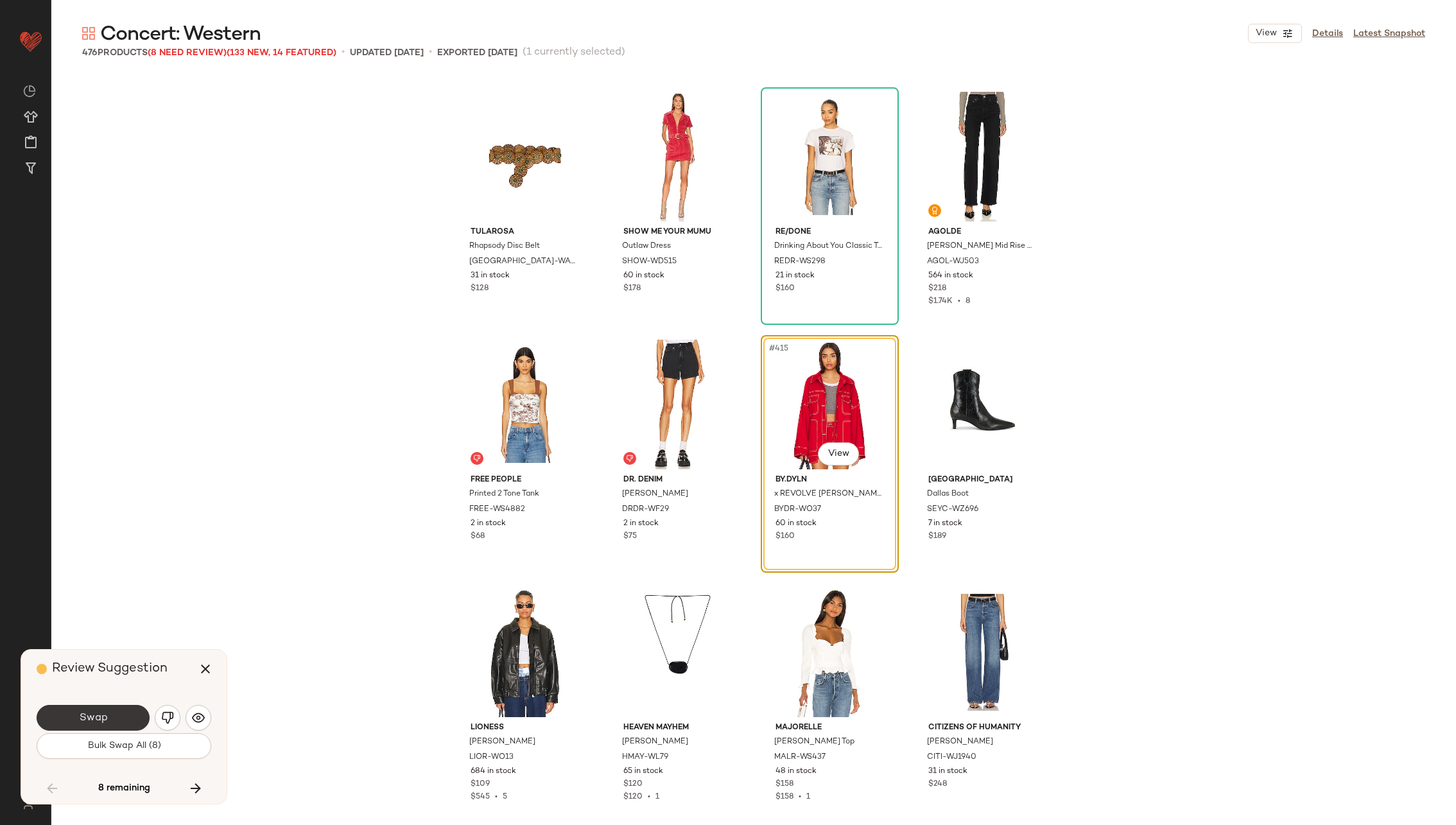
click at [101, 712] on span "Swap" at bounding box center [92, 718] width 29 height 12
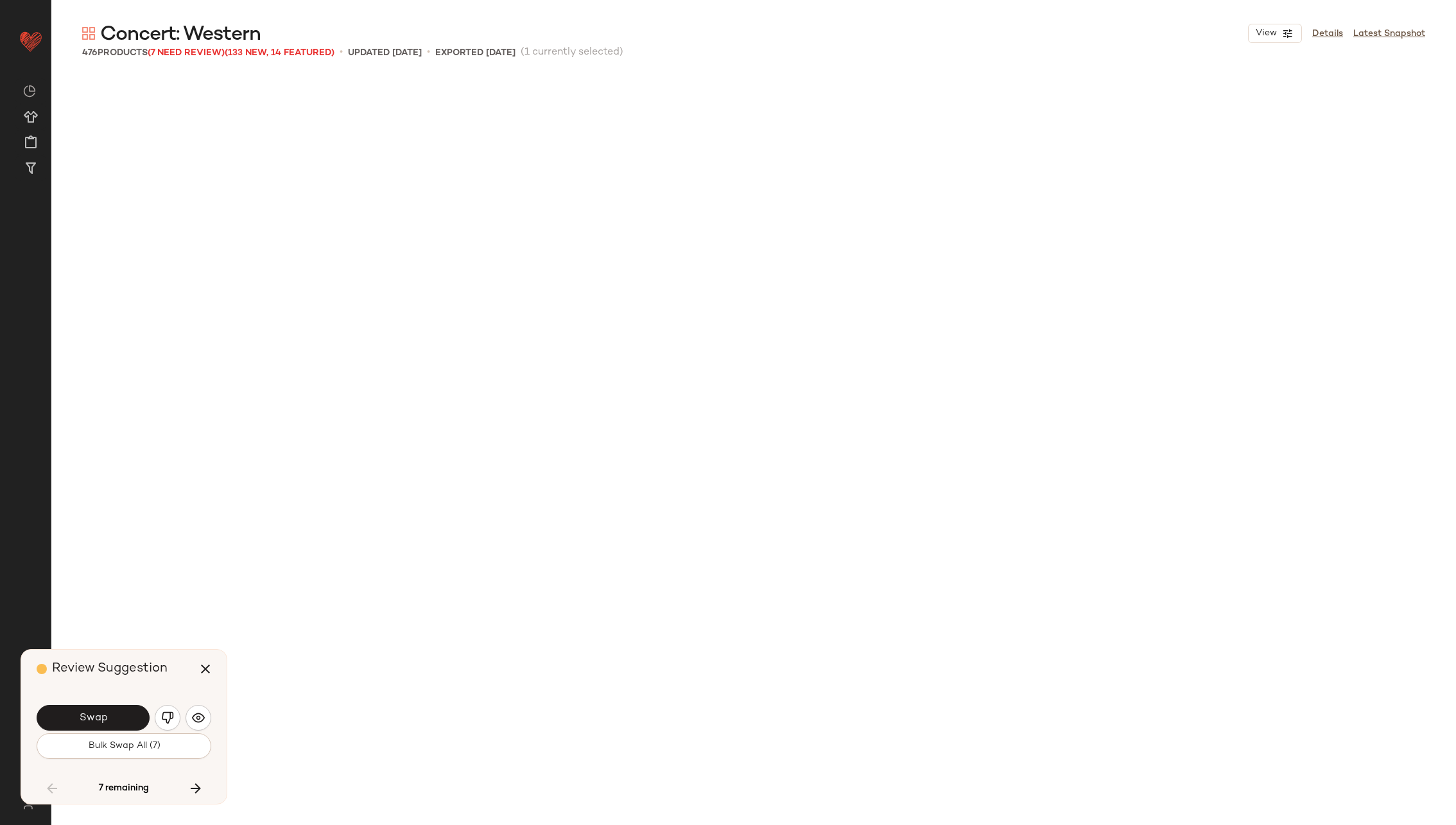
scroll to position [26033, 0]
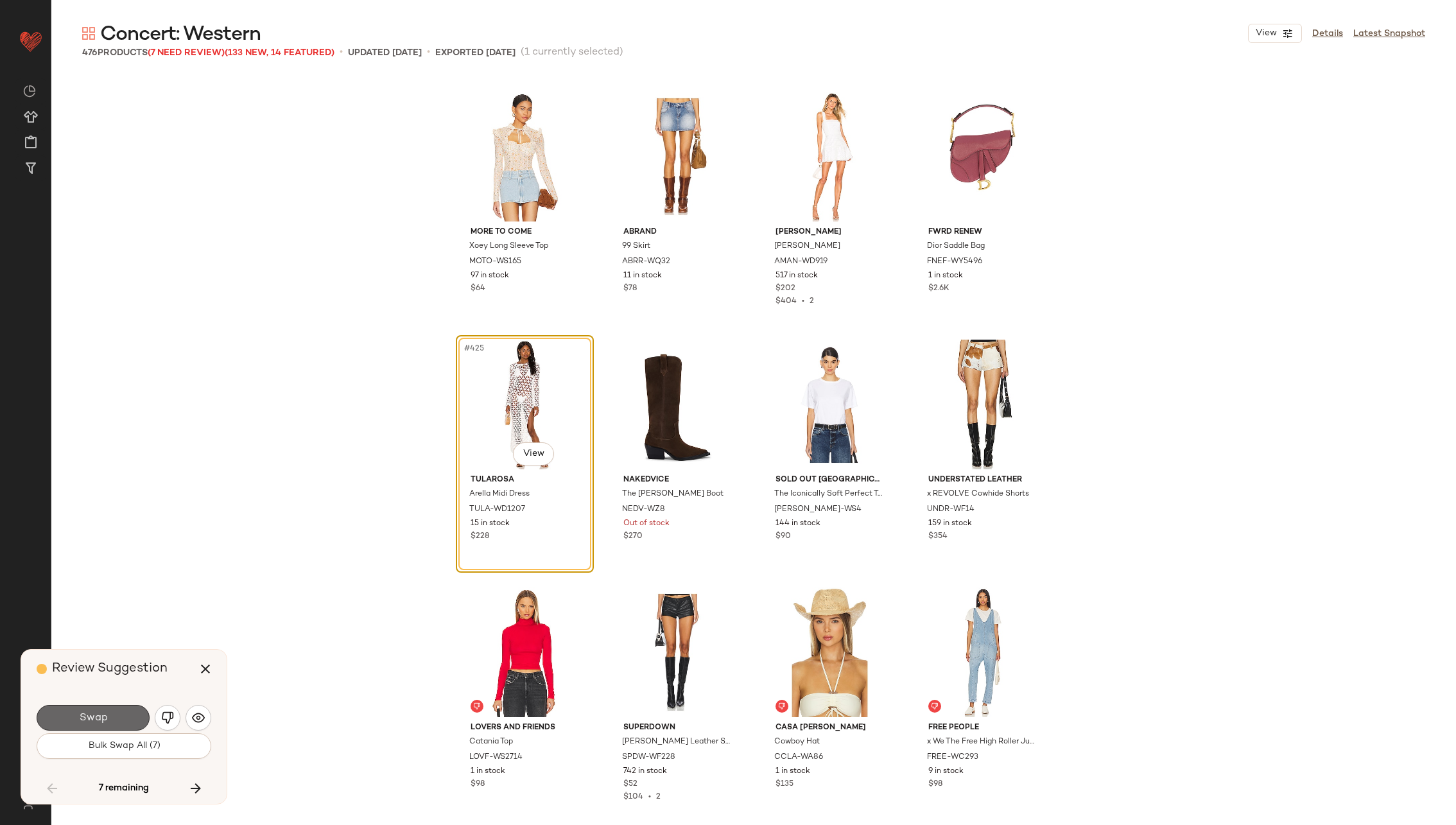
click at [125, 712] on button "Swap" at bounding box center [93, 718] width 113 height 25
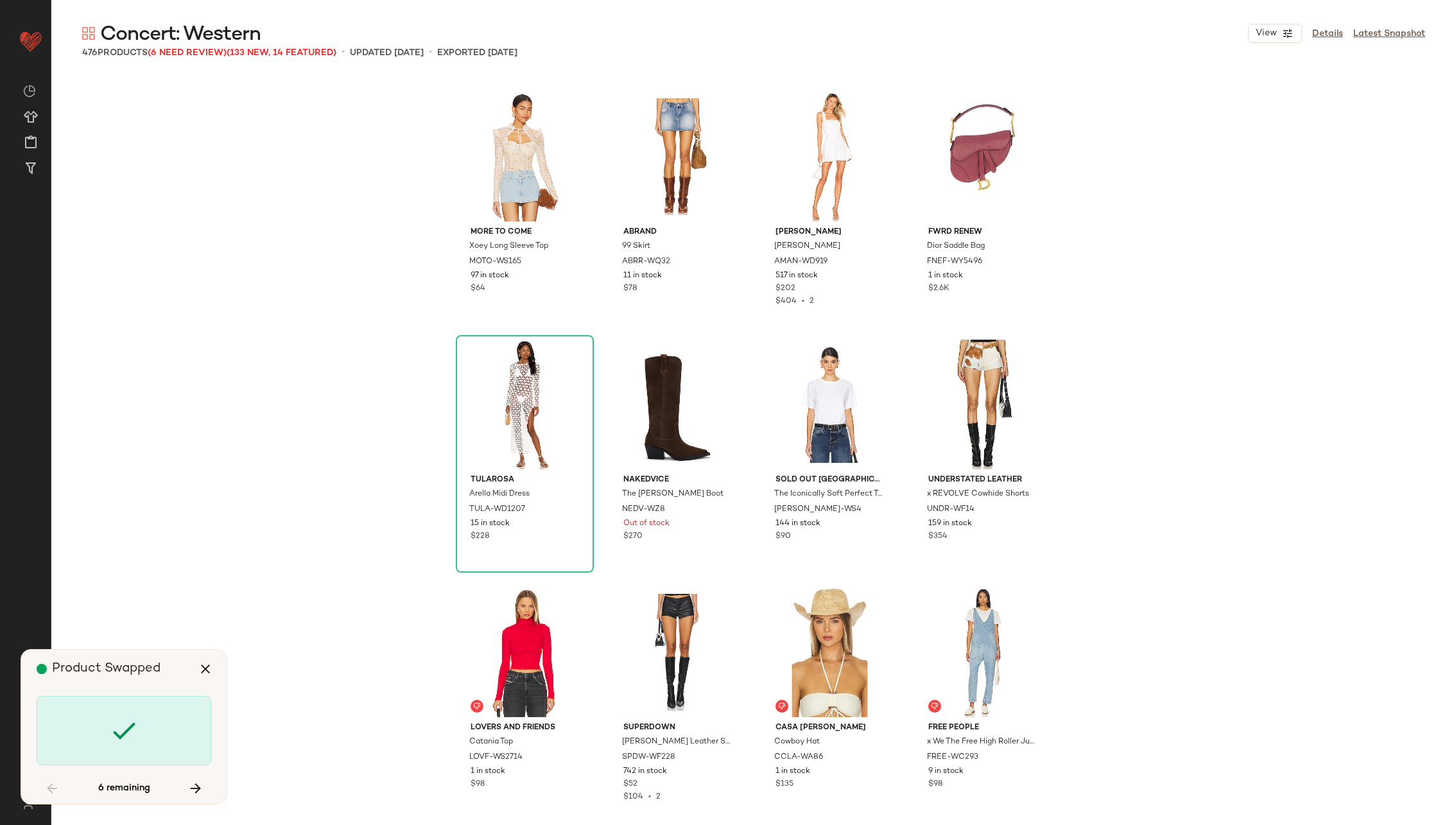
scroll to position [26776, 0]
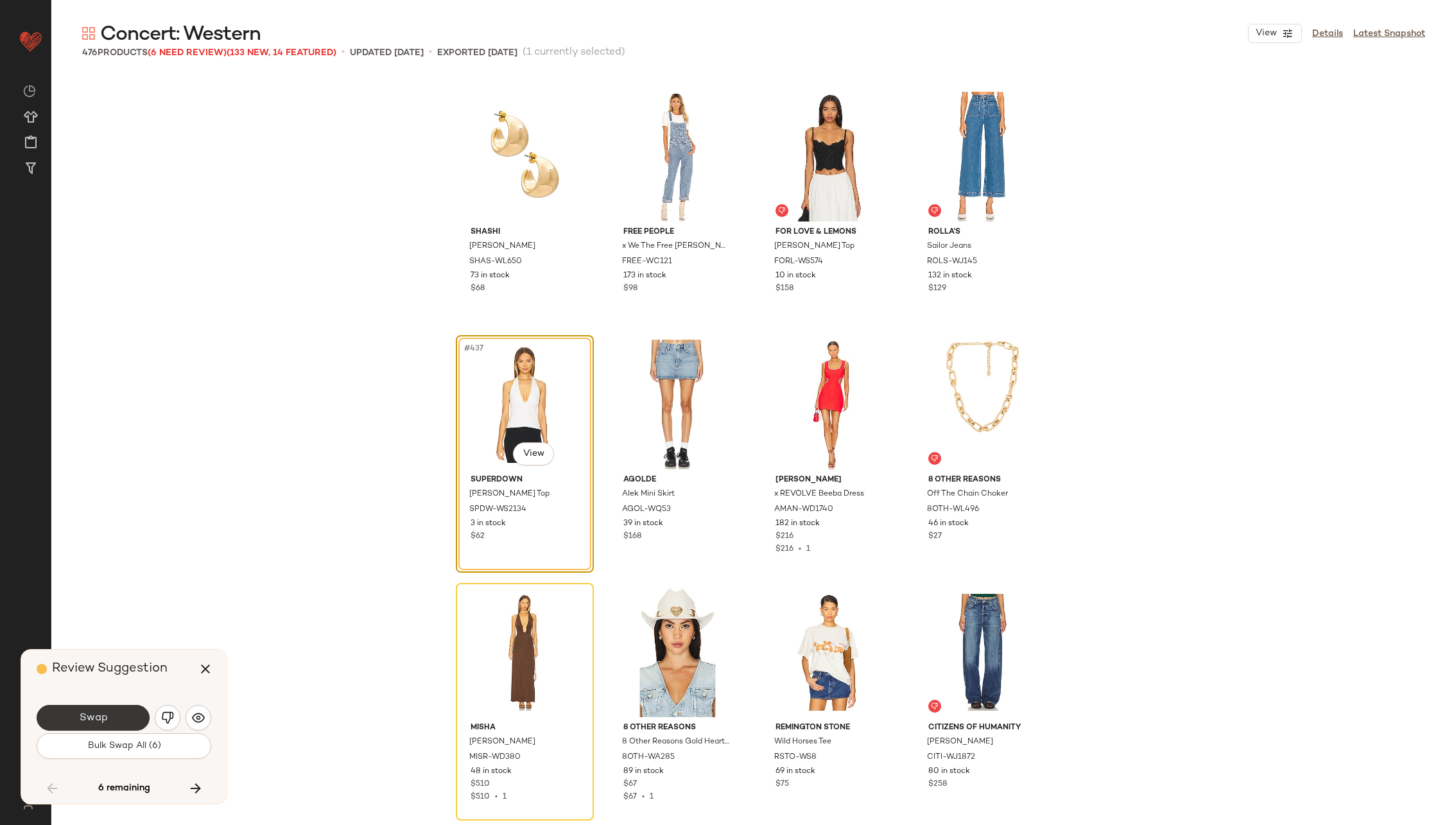
click at [113, 719] on button "Swap" at bounding box center [93, 718] width 113 height 25
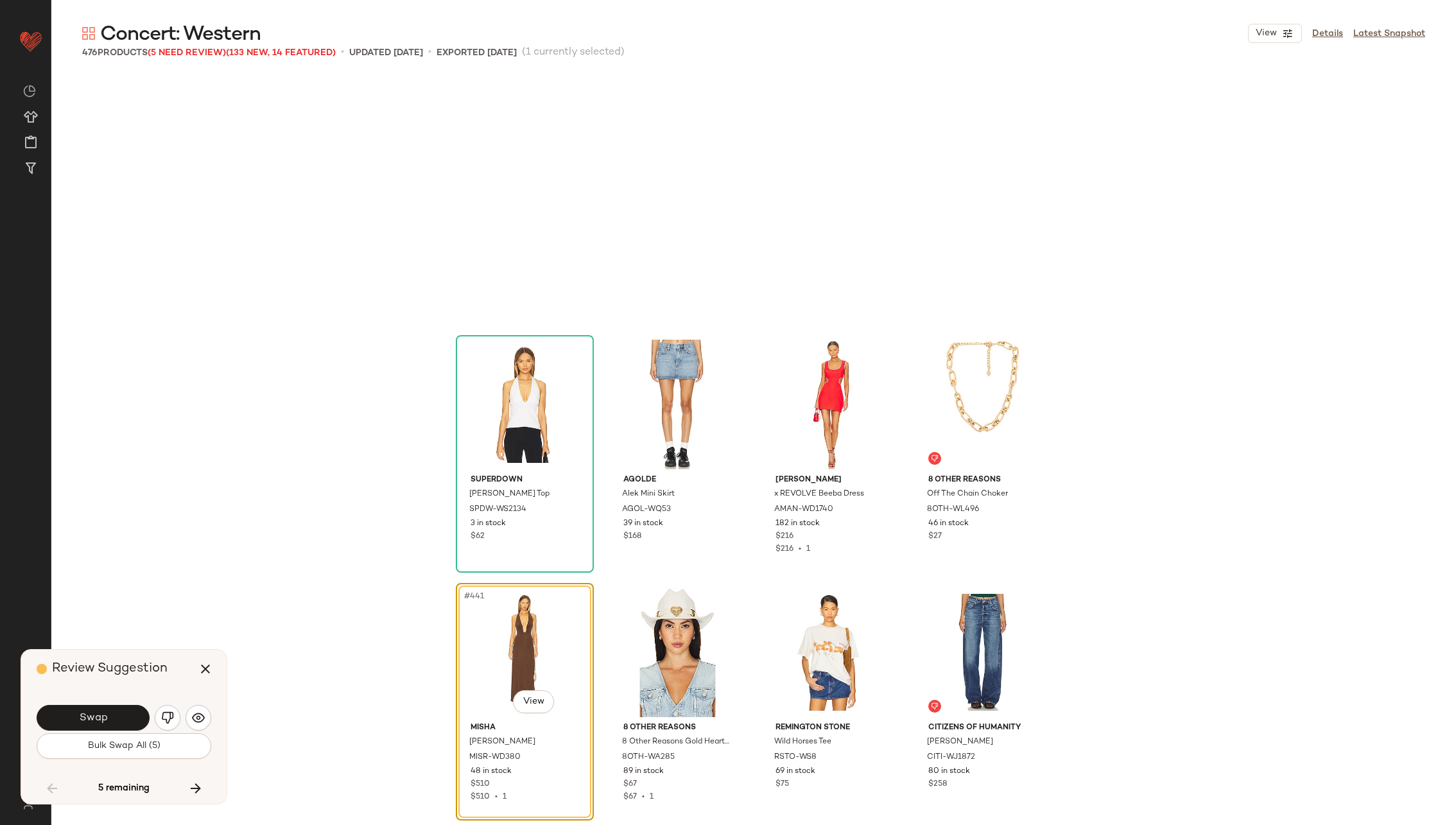
scroll to position [27024, 0]
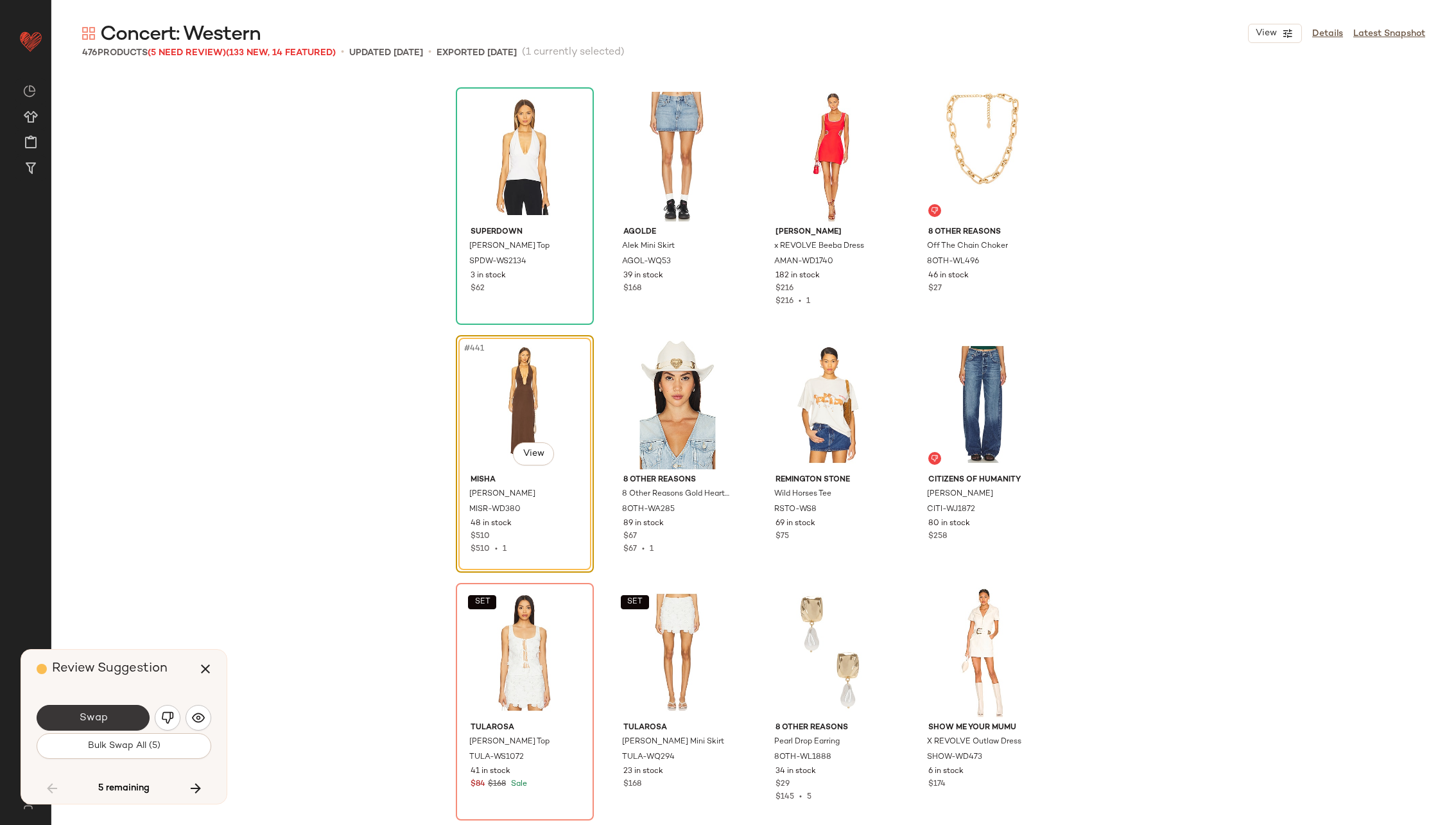
click at [101, 718] on span "Swap" at bounding box center [92, 718] width 29 height 12
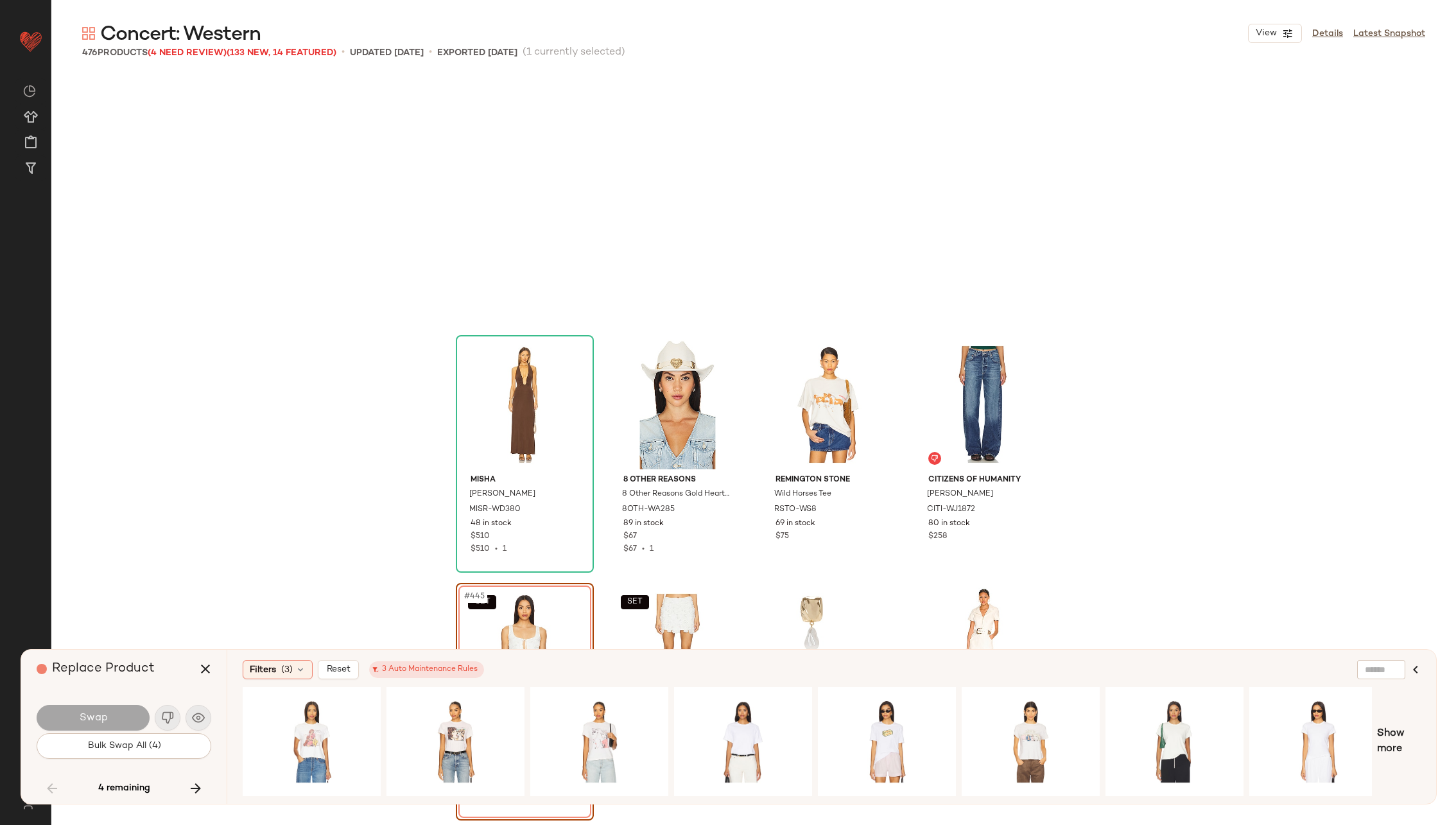
scroll to position [27272, 0]
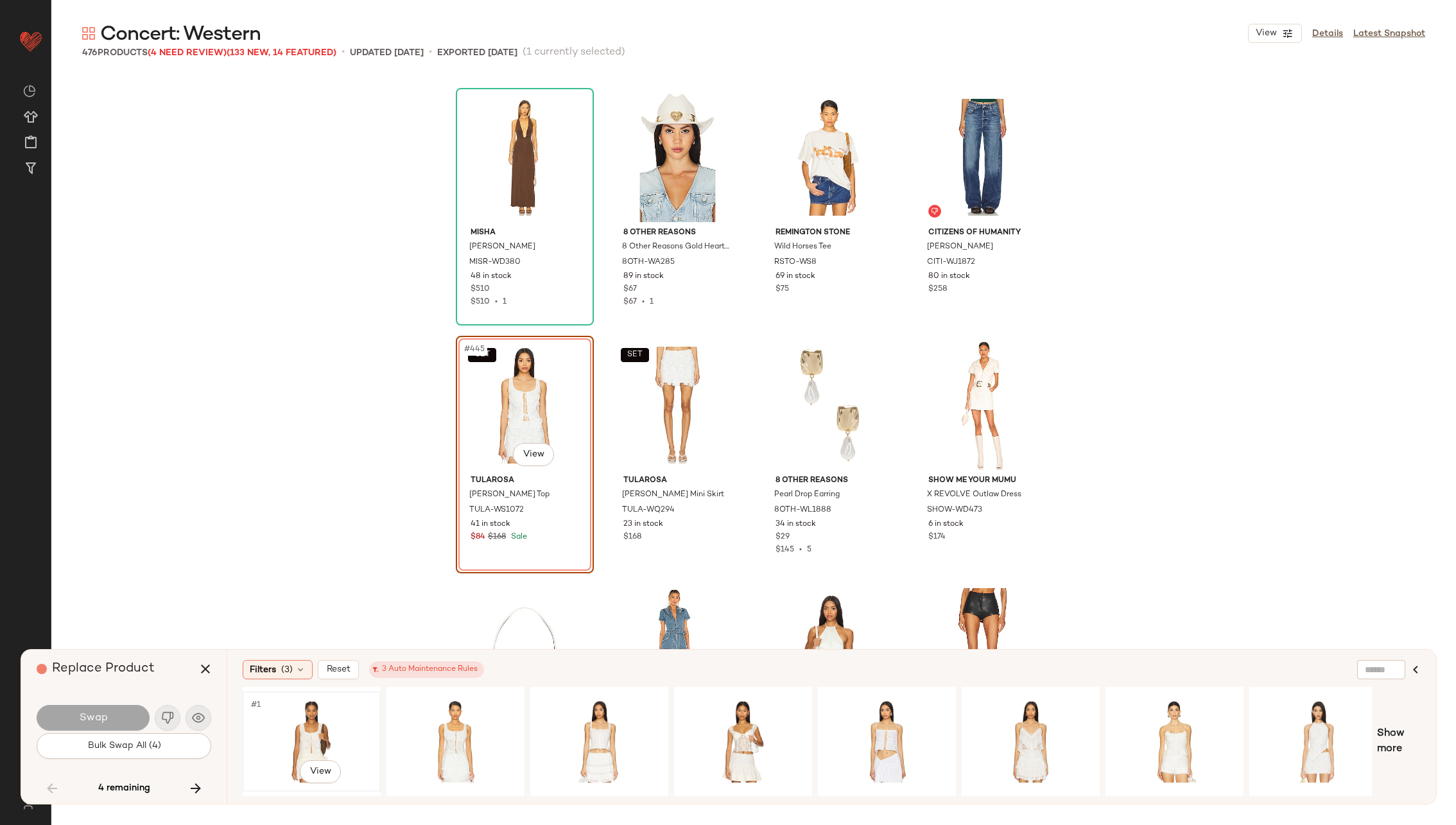
click at [275, 715] on div "#1 View" at bounding box center [312, 742] width 129 height 91
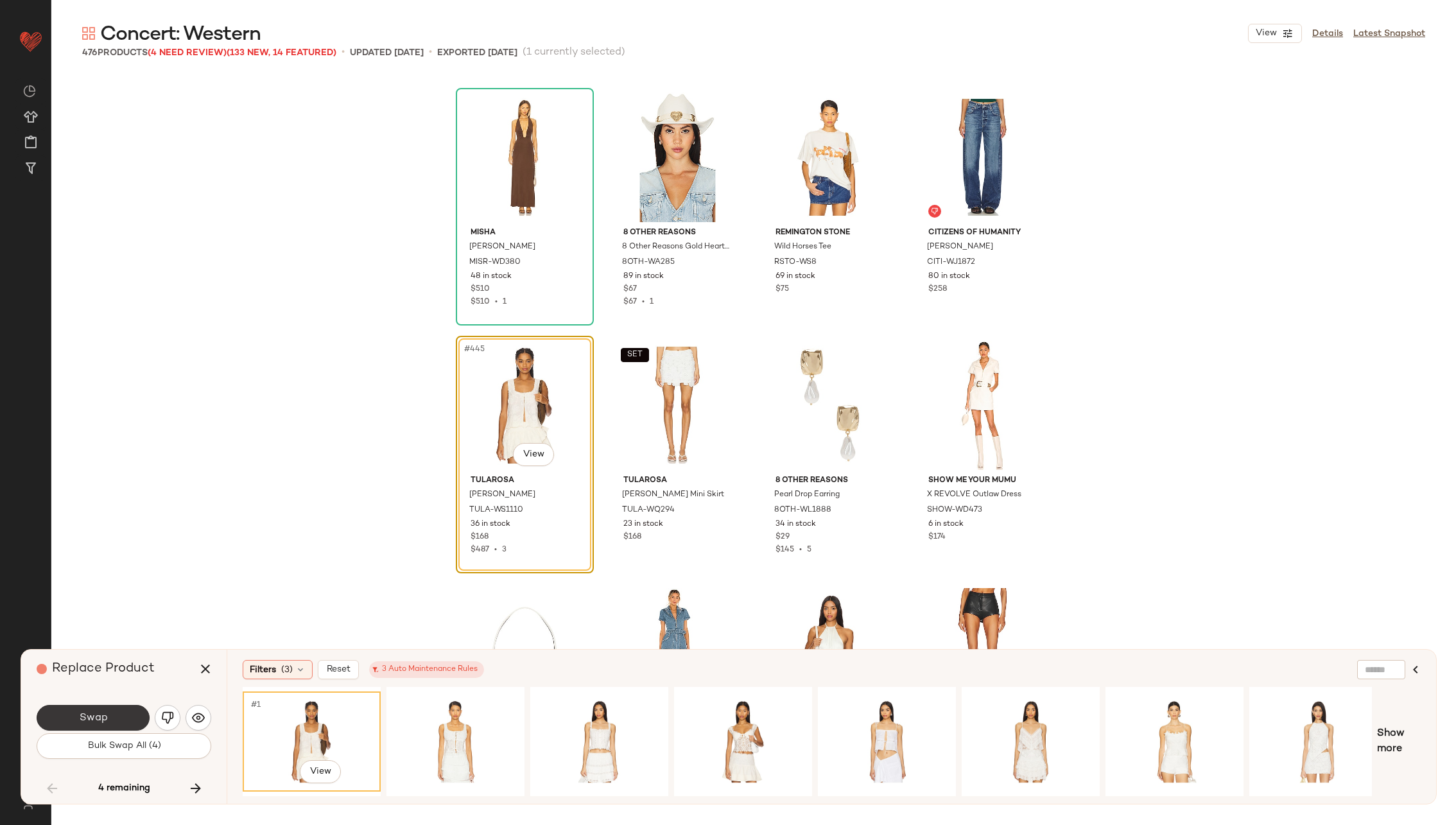
click at [111, 724] on button "Swap" at bounding box center [93, 718] width 113 height 25
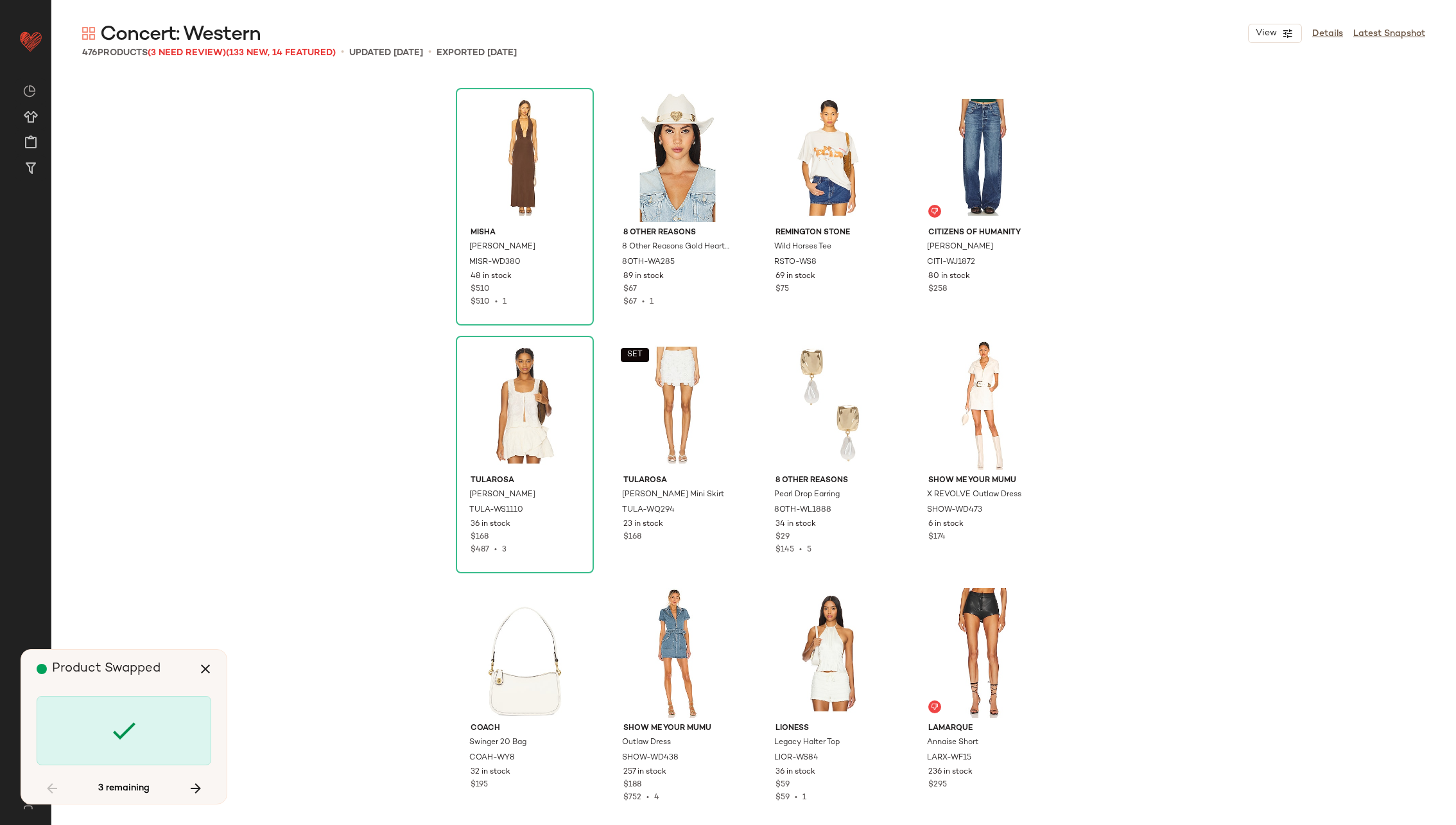
scroll to position [28264, 0]
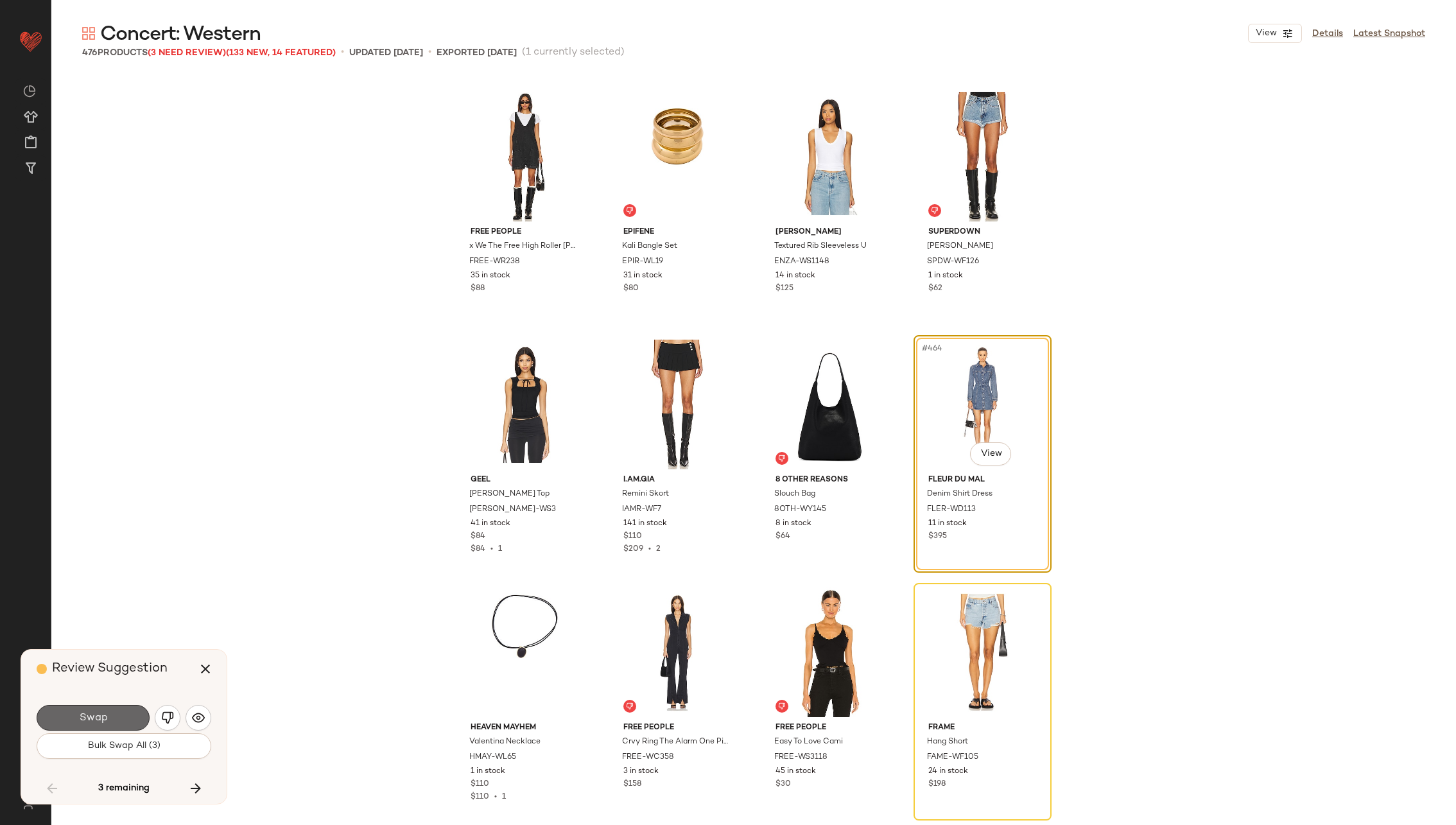
click at [106, 721] on button "Swap" at bounding box center [93, 718] width 113 height 25
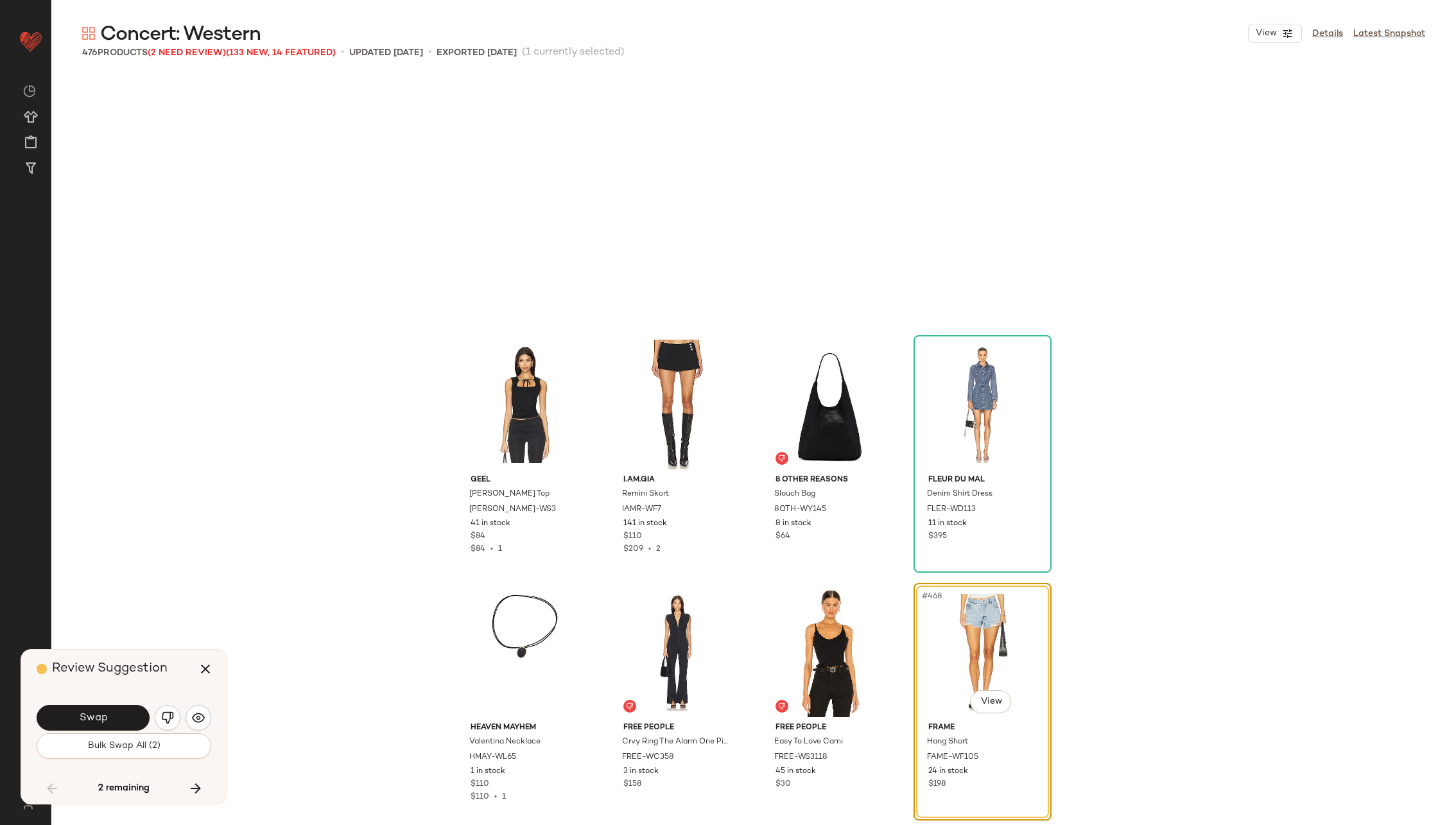
scroll to position [28512, 0]
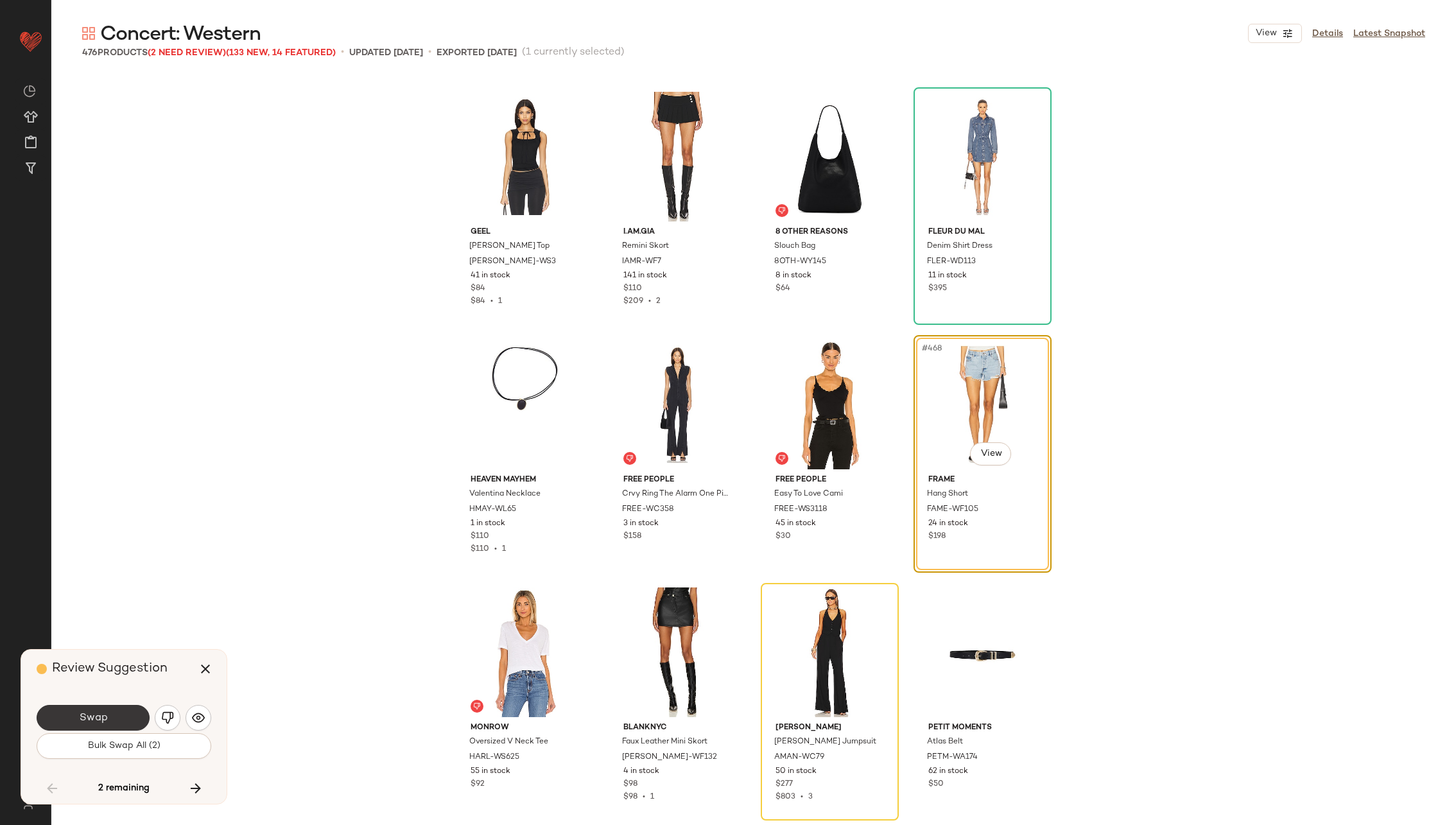
click at [102, 715] on span "Swap" at bounding box center [92, 718] width 29 height 12
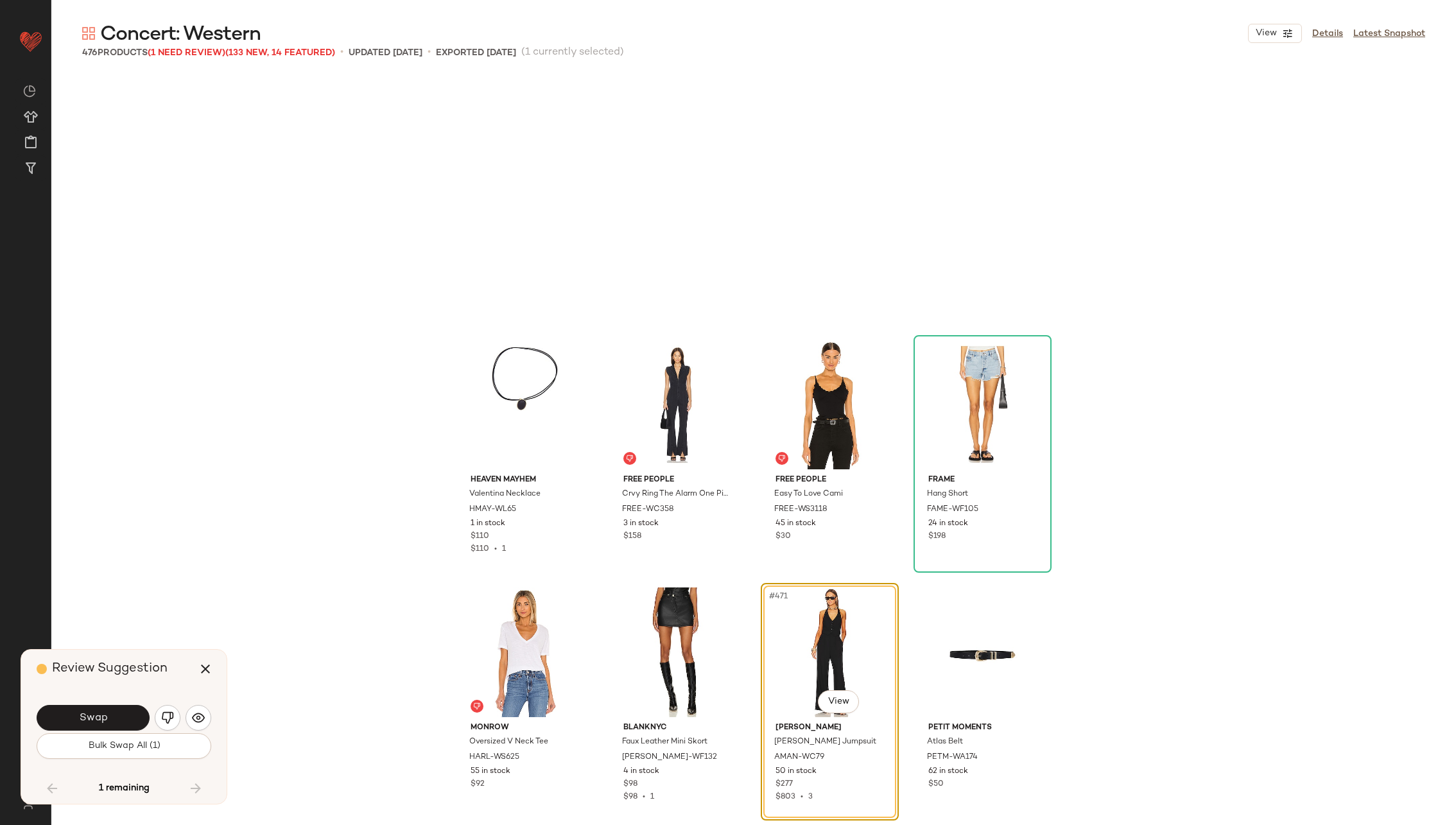
scroll to position [28756, 0]
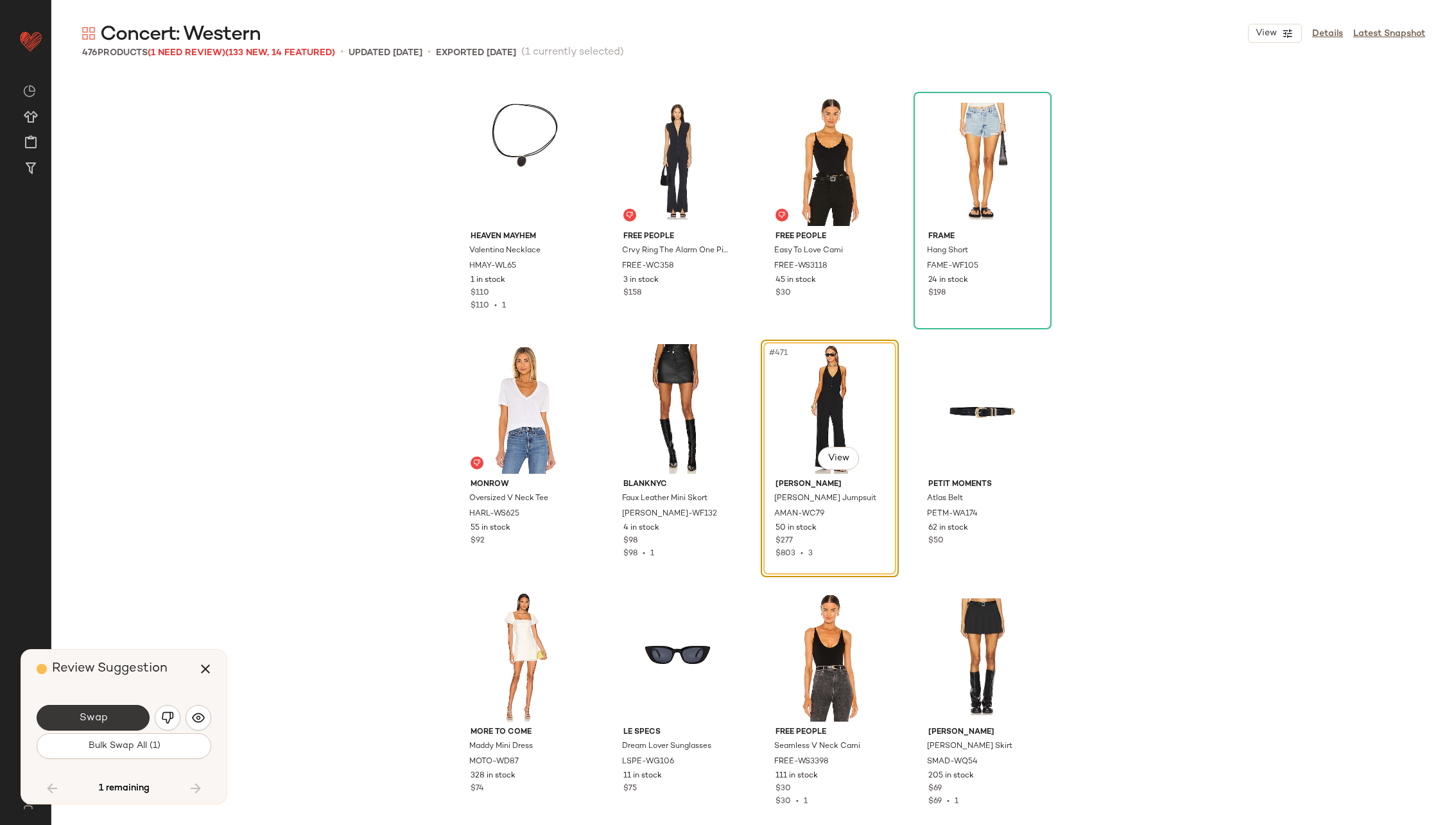
click at [94, 710] on button "Swap" at bounding box center [93, 718] width 113 height 25
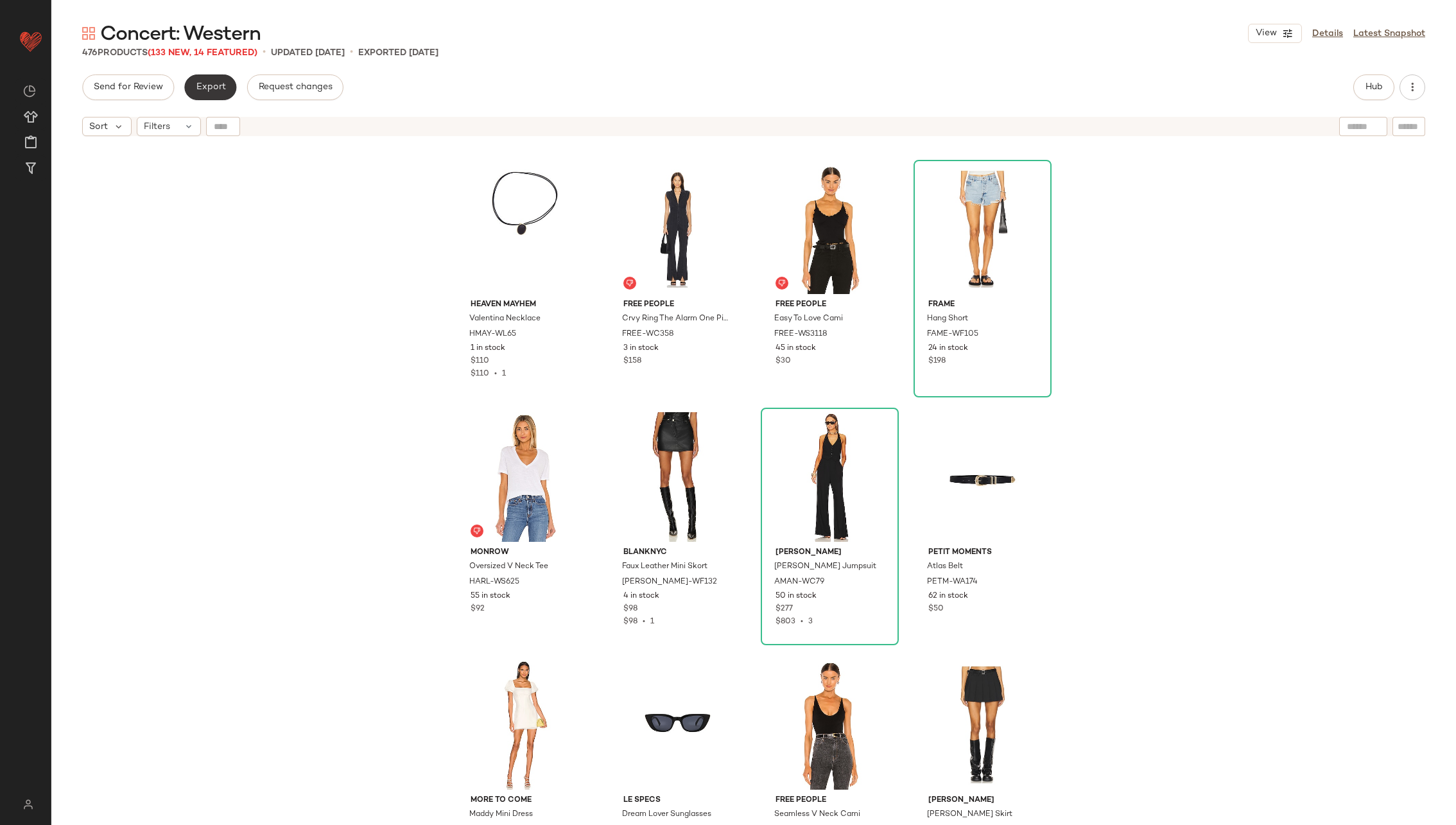
click at [208, 80] on button "Export" at bounding box center [210, 87] width 52 height 25
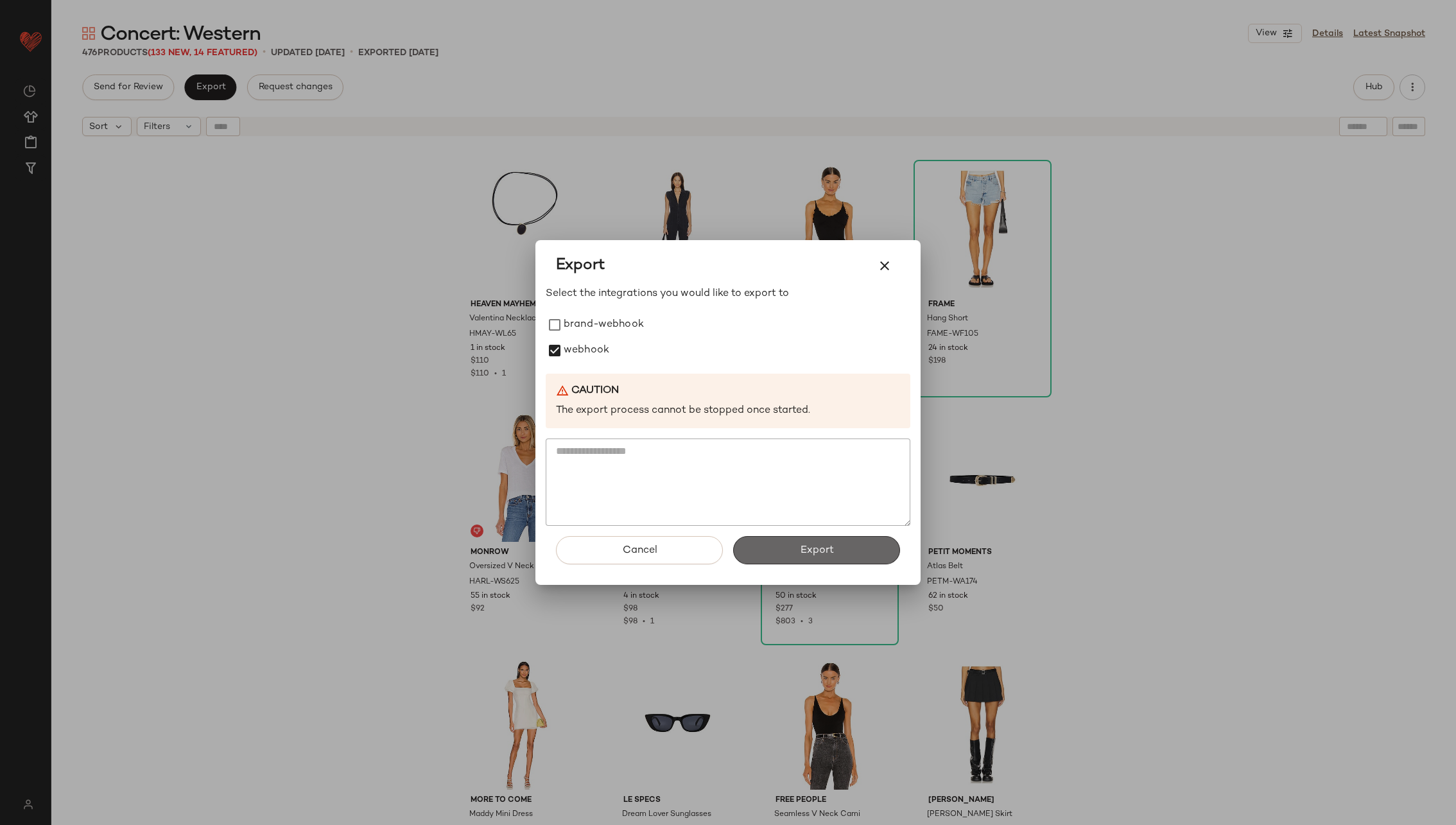
click at [767, 551] on button "Export" at bounding box center [816, 550] width 167 height 29
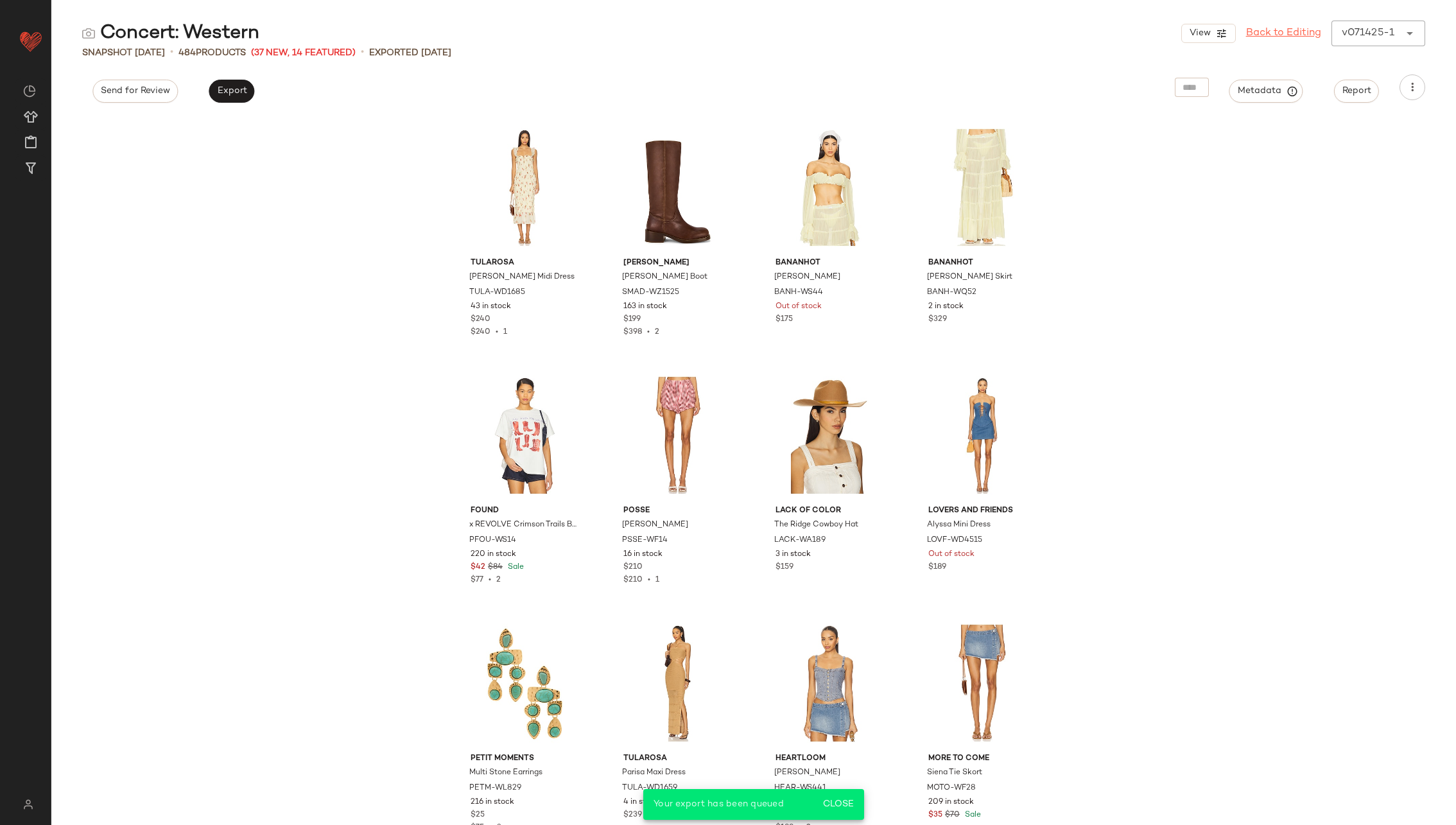
click at [1267, 29] on link "Back to Editing" at bounding box center [1283, 33] width 75 height 16
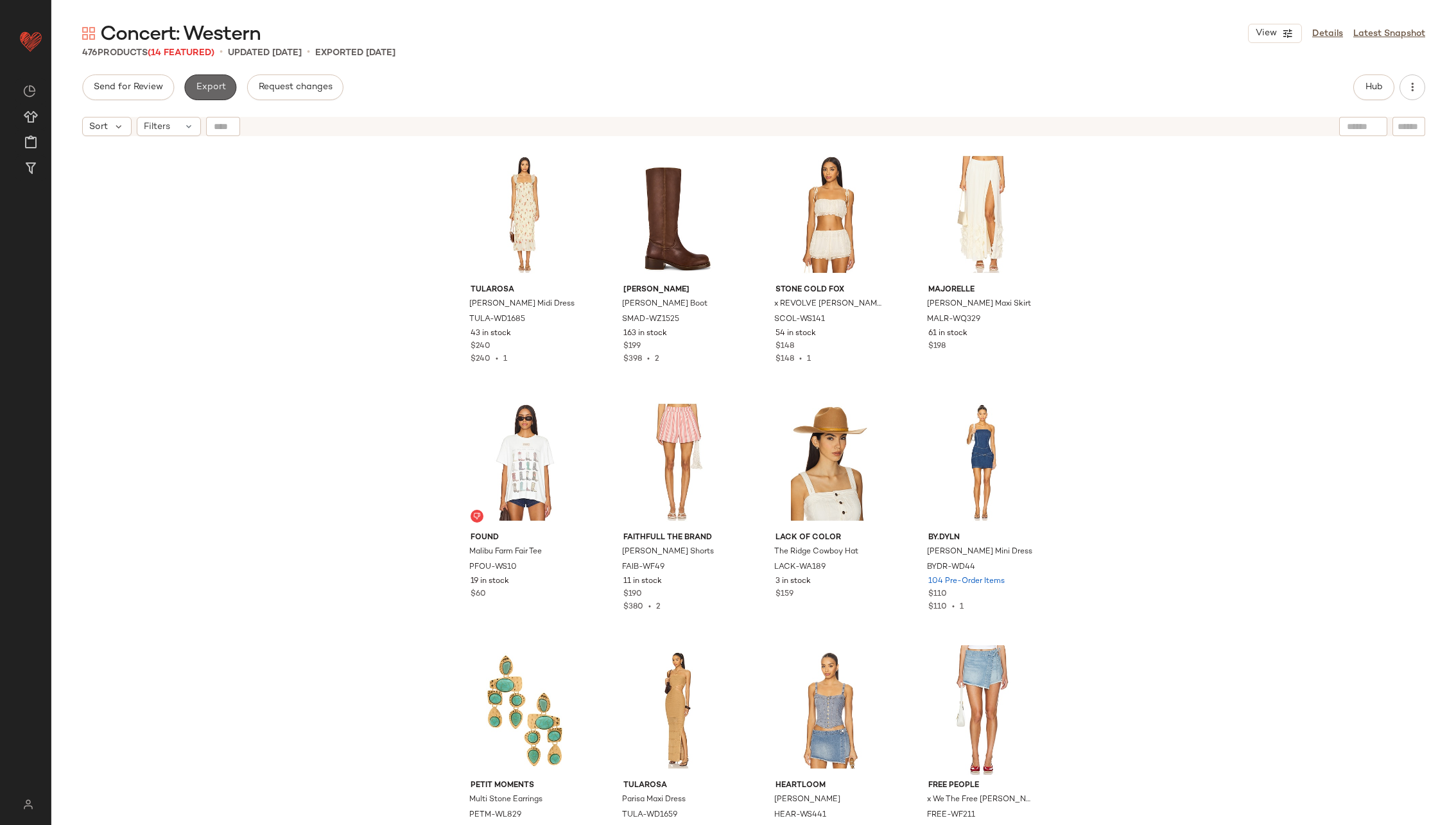
click at [200, 85] on span "Export" at bounding box center [210, 87] width 30 height 11
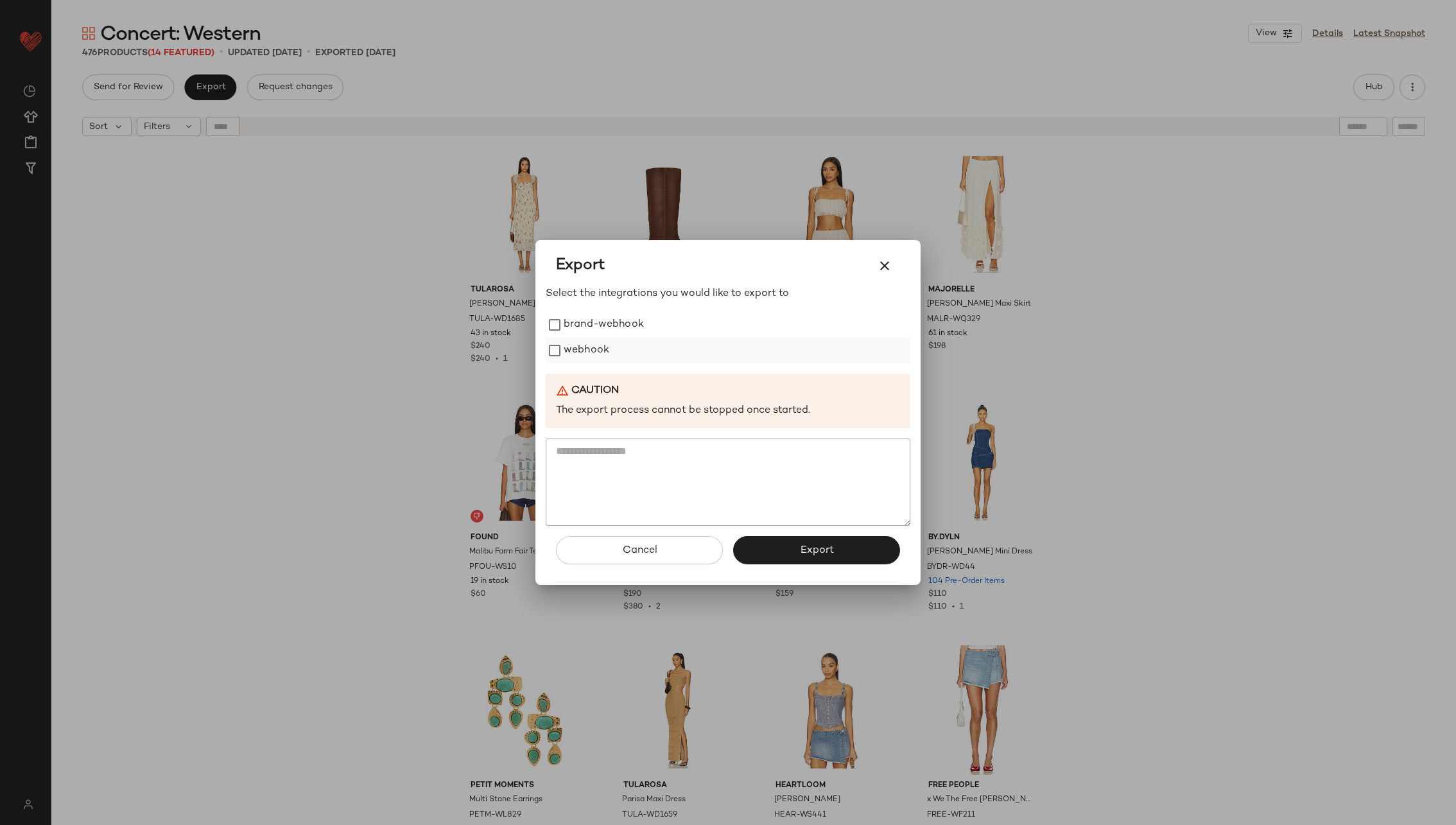
click at [564, 340] on label "webhook" at bounding box center [586, 350] width 46 height 25
click at [773, 548] on button "Export" at bounding box center [816, 550] width 167 height 29
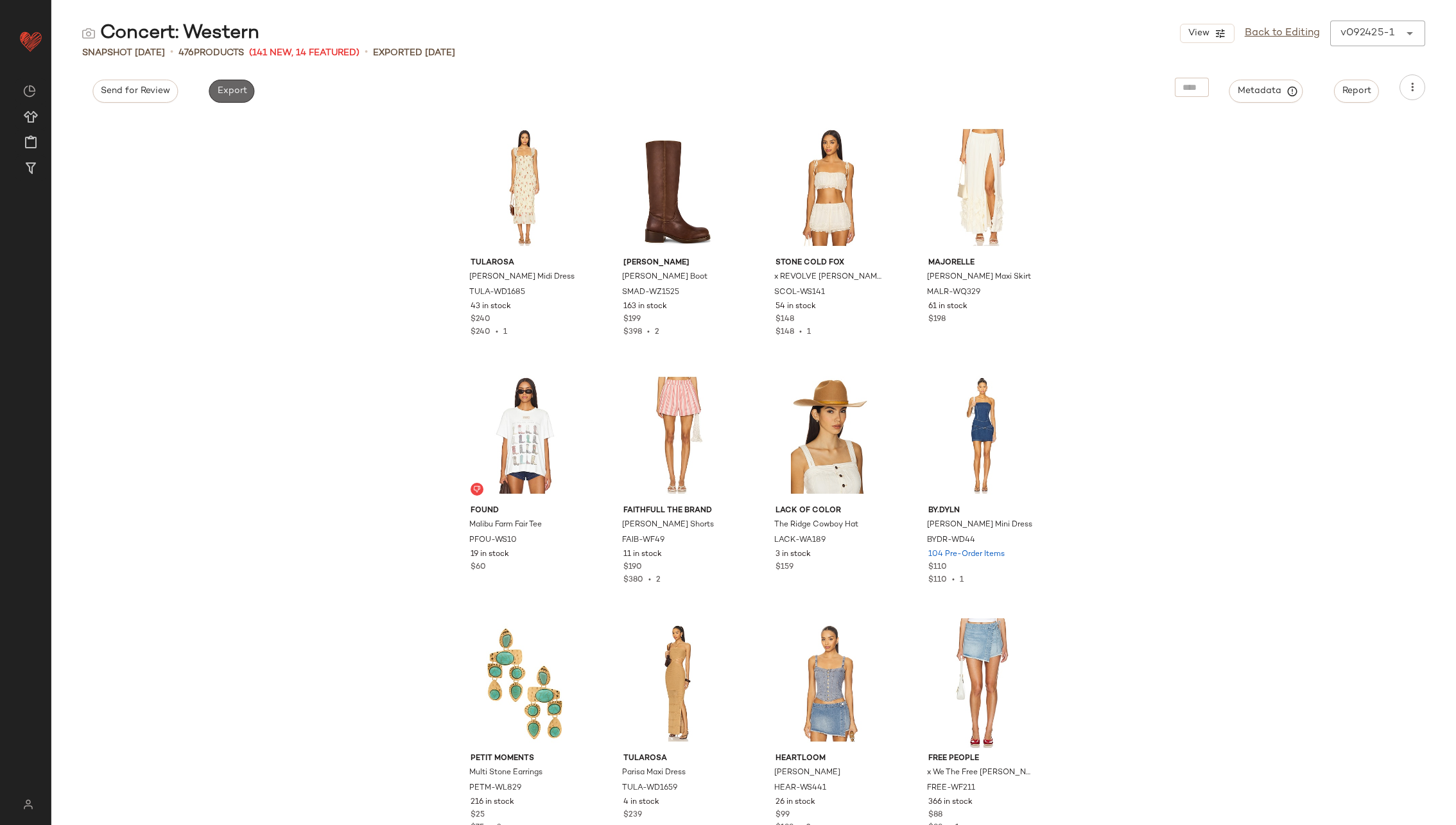
click at [217, 90] on span "Export" at bounding box center [231, 91] width 30 height 11
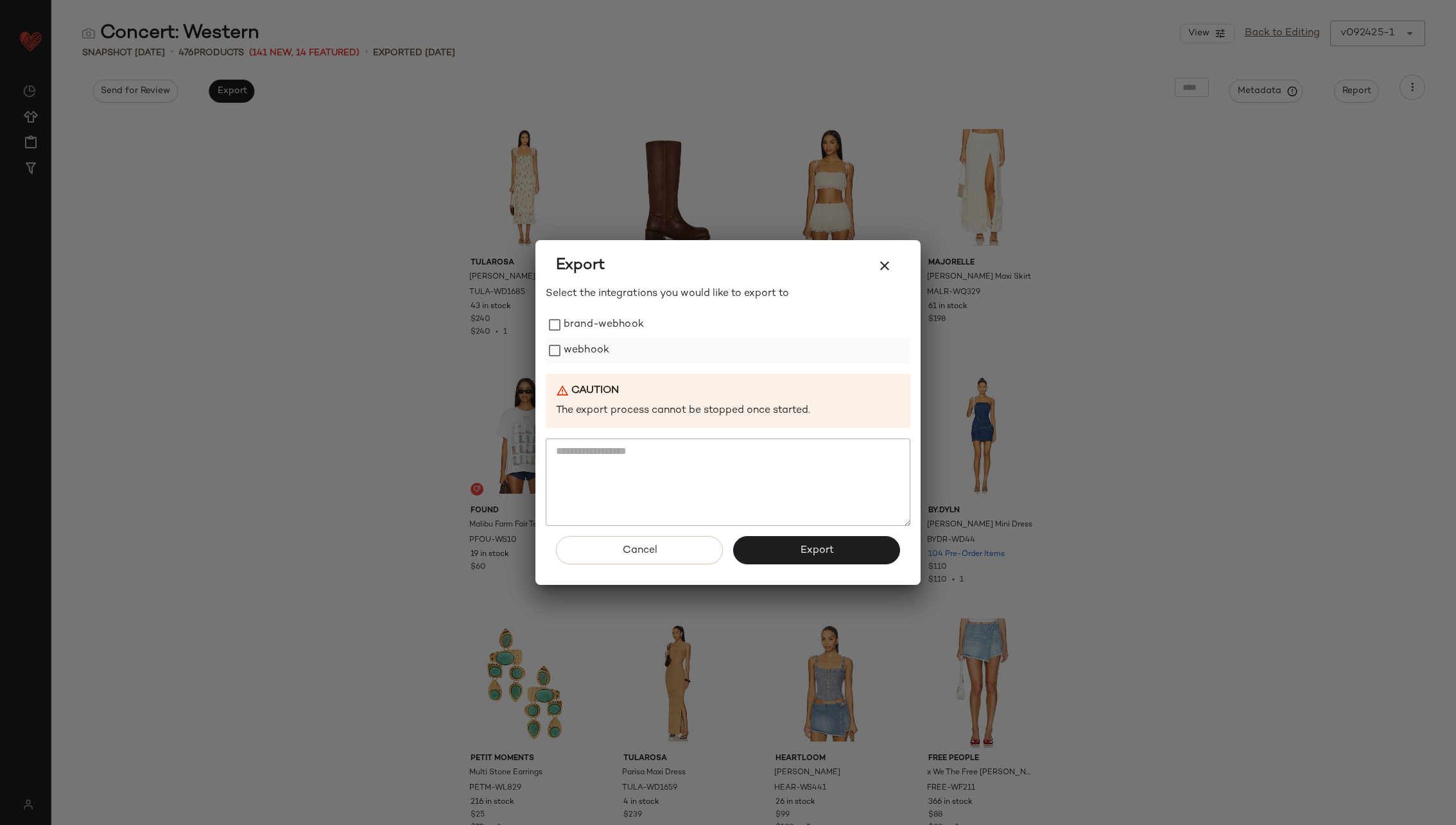
click at [561, 339] on div "webhook" at bounding box center [728, 350] width 365 height 25
click at [572, 352] on label "webhook" at bounding box center [586, 350] width 46 height 25
click at [797, 552] on button "Export" at bounding box center [816, 550] width 167 height 29
